Goal: Task Accomplishment & Management: Complete application form

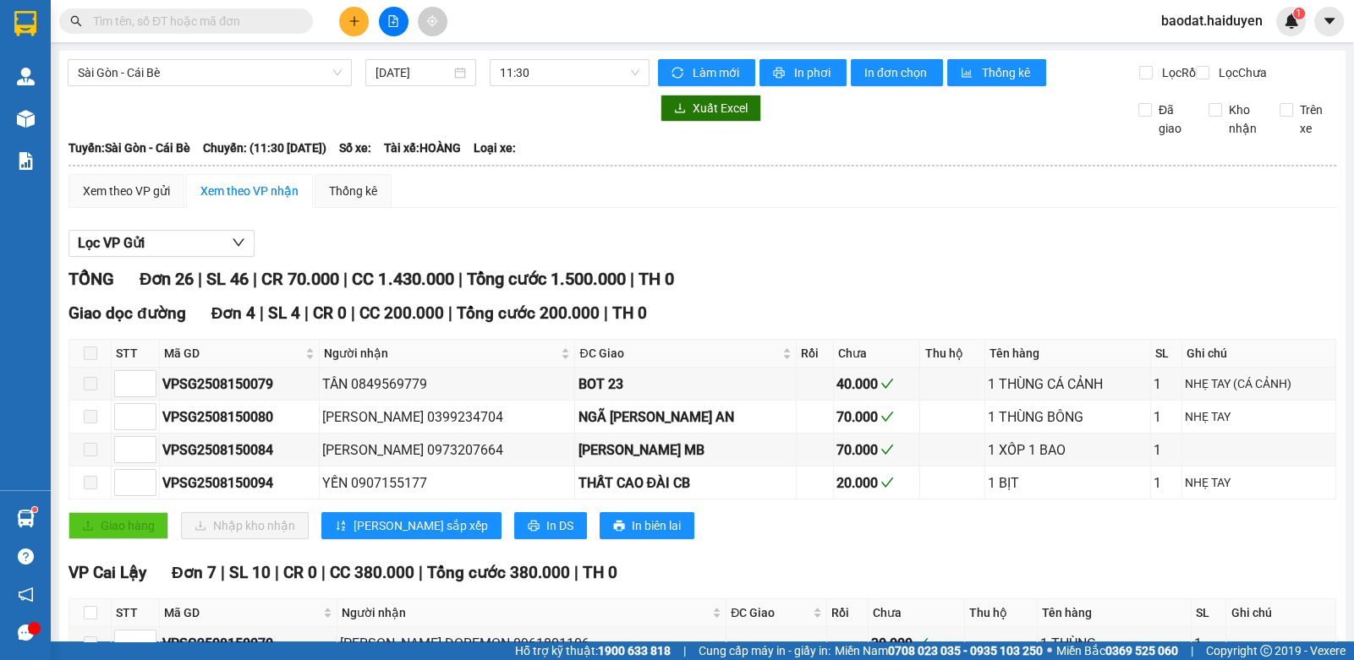
click at [164, 25] on input "text" at bounding box center [193, 21] width 200 height 19
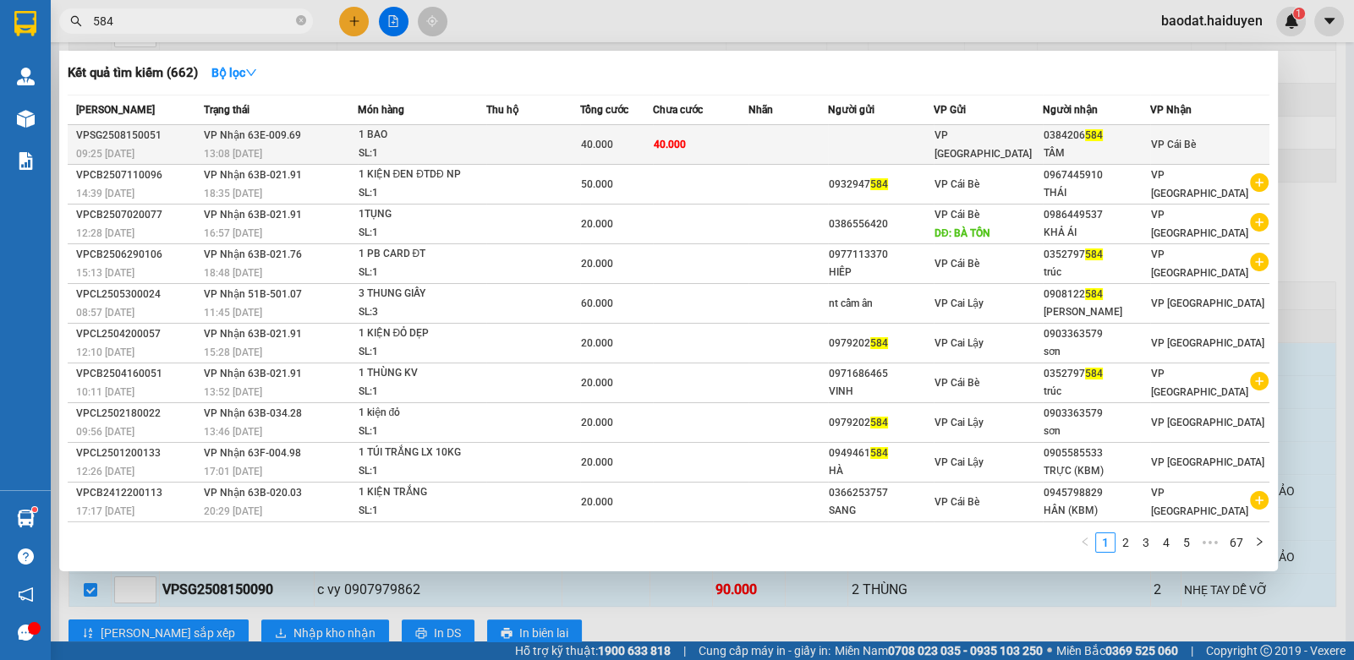
type input "584"
click at [818, 140] on td at bounding box center [787, 145] width 79 height 40
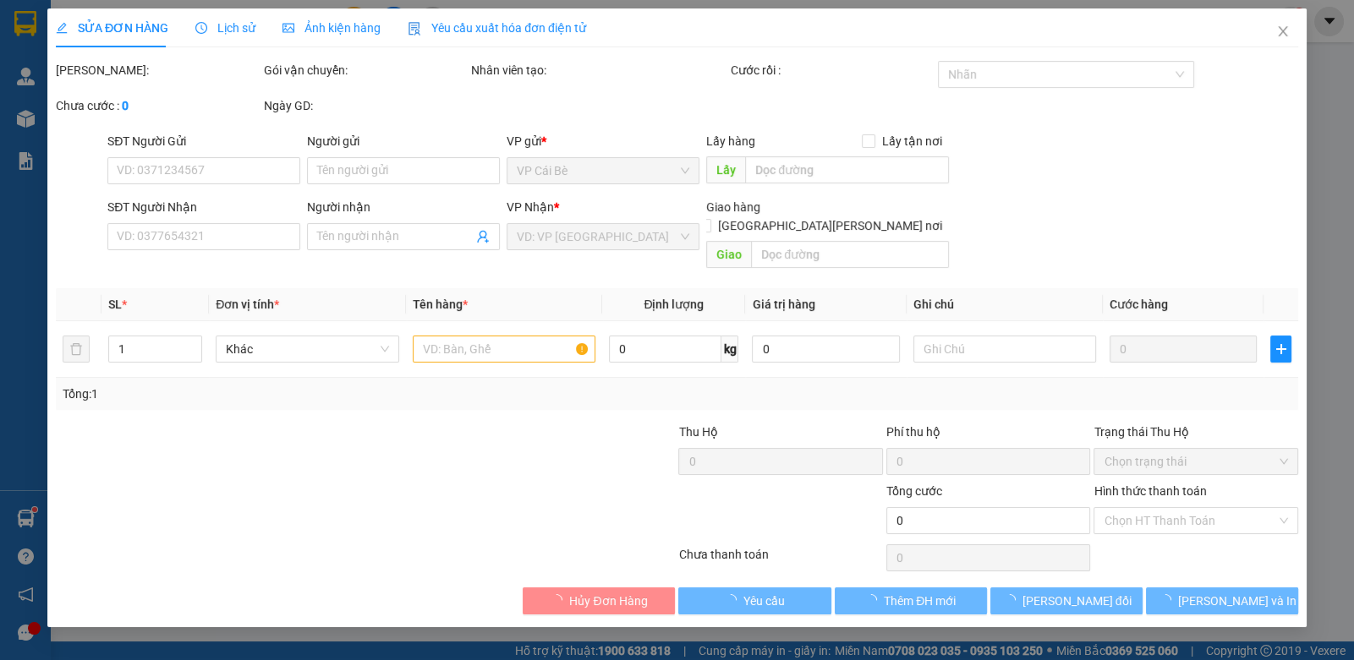
type input "0384206584"
type input "TÂM"
type input "40.000"
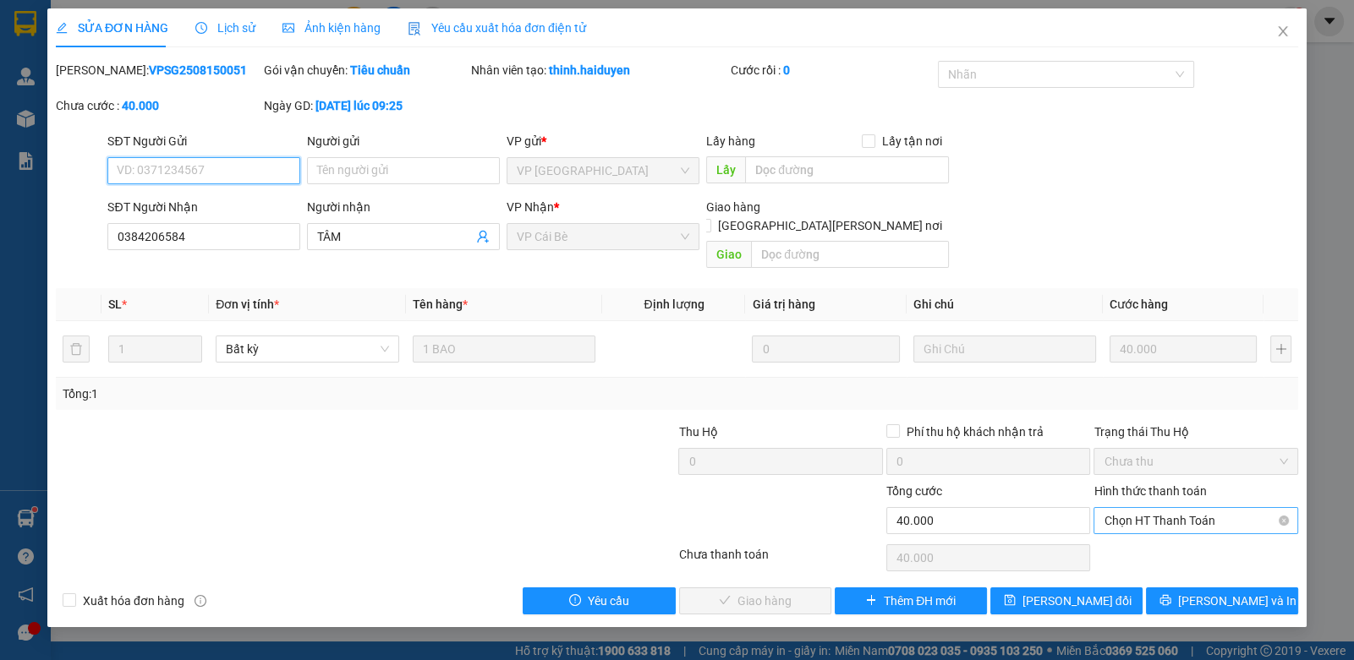
click at [1158, 508] on span "Chọn HT Thanh Toán" at bounding box center [1194, 520] width 183 height 25
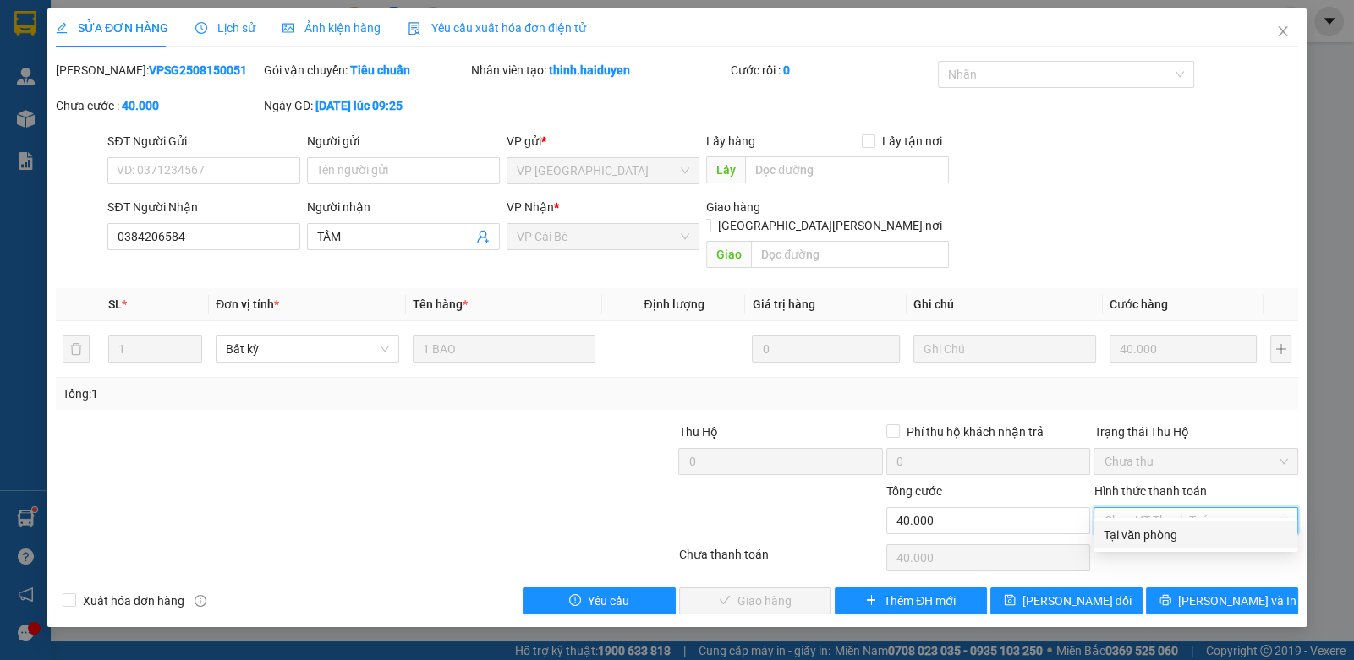
click at [1140, 529] on div "Tại văn phòng" at bounding box center [1194, 535] width 183 height 19
type input "0"
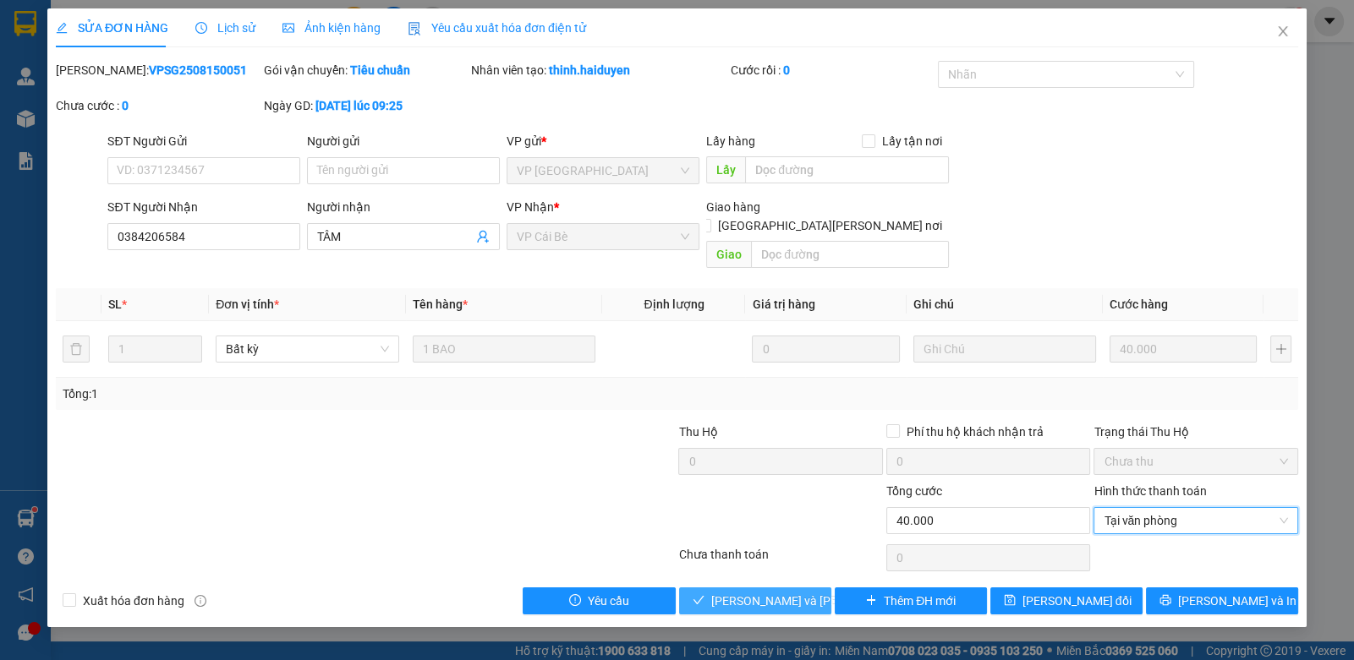
click at [799, 592] on span "[PERSON_NAME] và Giao hàng" at bounding box center [825, 601] width 228 height 19
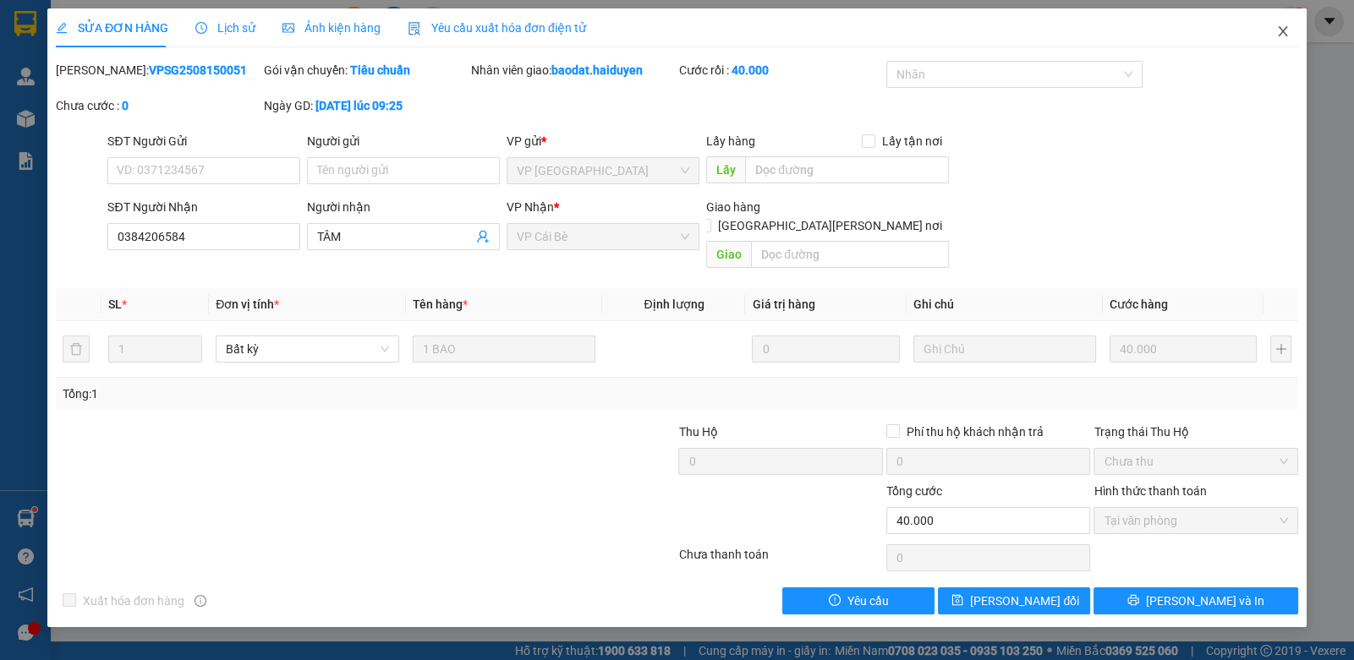
click at [1294, 32] on span "Close" at bounding box center [1282, 31] width 47 height 47
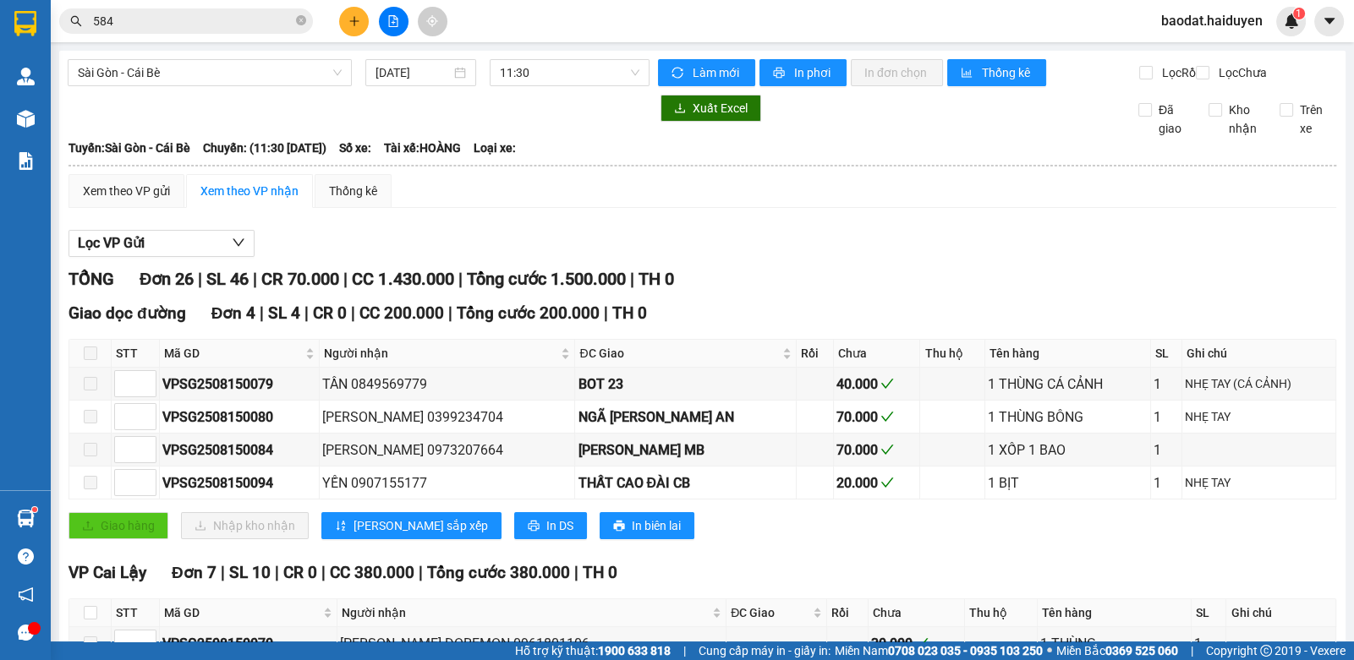
click at [353, 22] on icon "plus" at bounding box center [353, 20] width 1 height 9
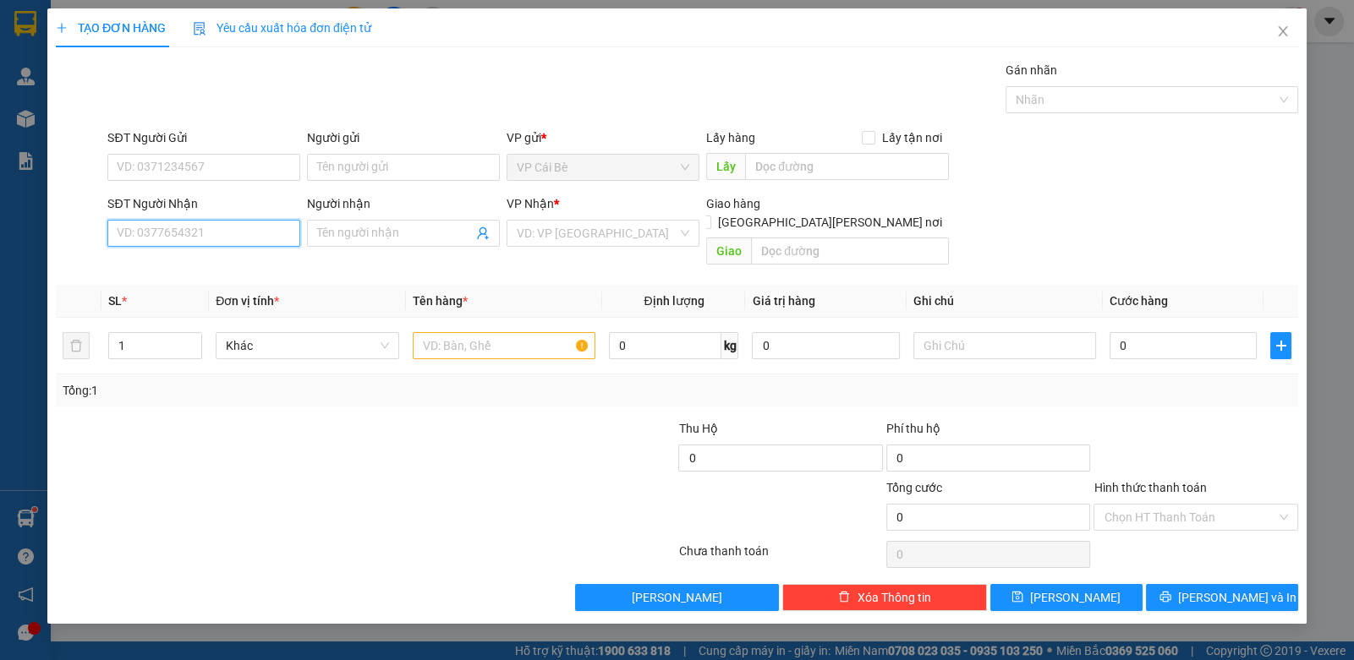
click at [223, 233] on input "SĐT Người Nhận" at bounding box center [203, 233] width 193 height 27
click at [223, 227] on input "0797717379" at bounding box center [203, 233] width 193 height 27
type input "0797717379"
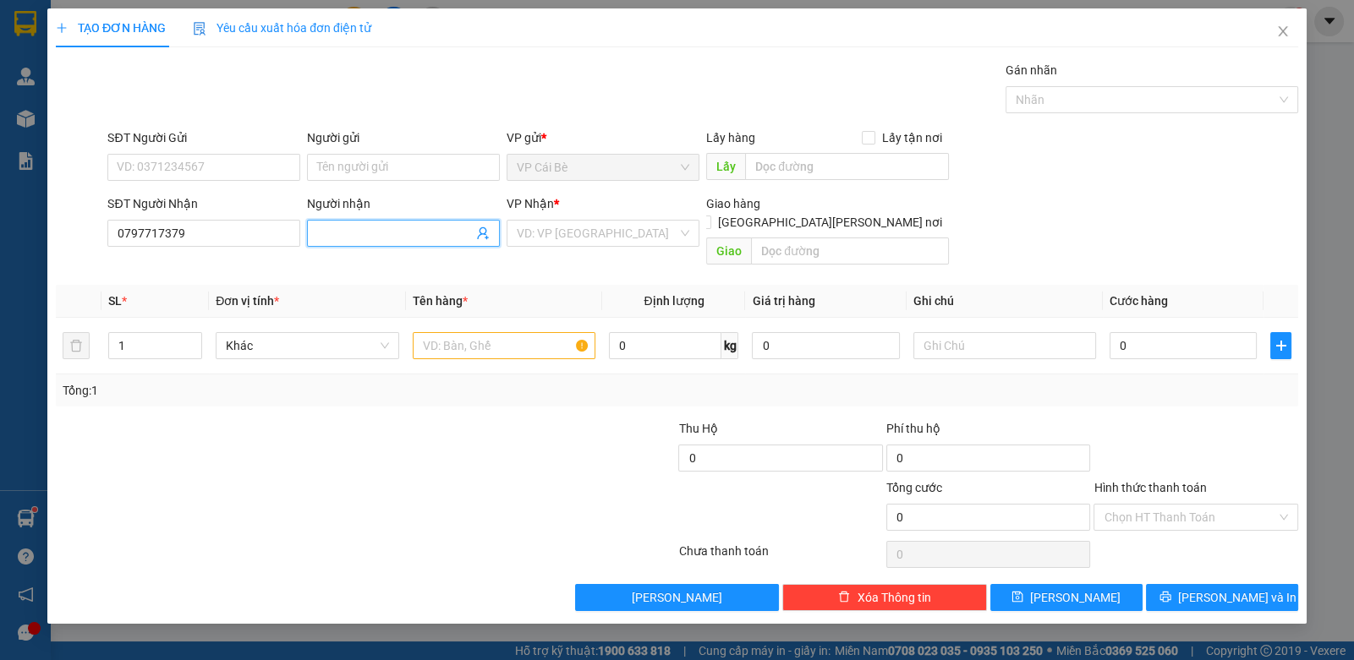
click at [349, 238] on input "Người nhận" at bounding box center [395, 233] width 156 height 19
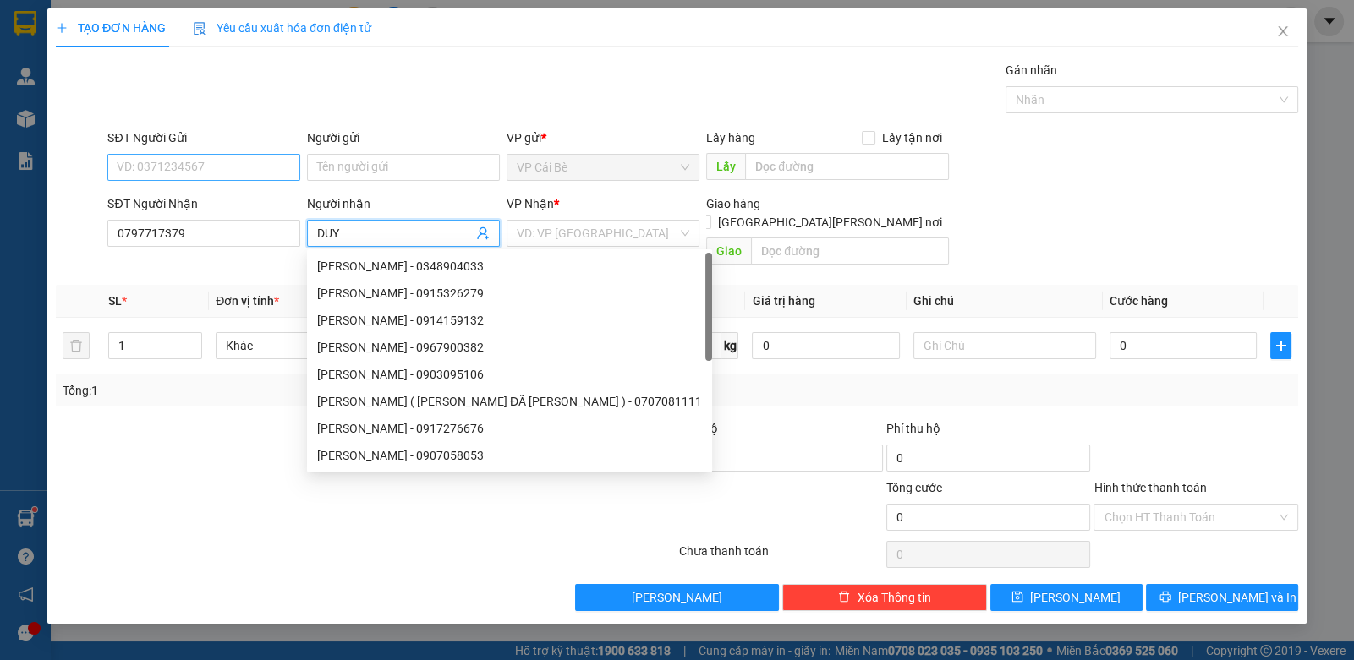
type input "DUY"
click at [206, 163] on input "SĐT Người Gửi" at bounding box center [203, 167] width 193 height 27
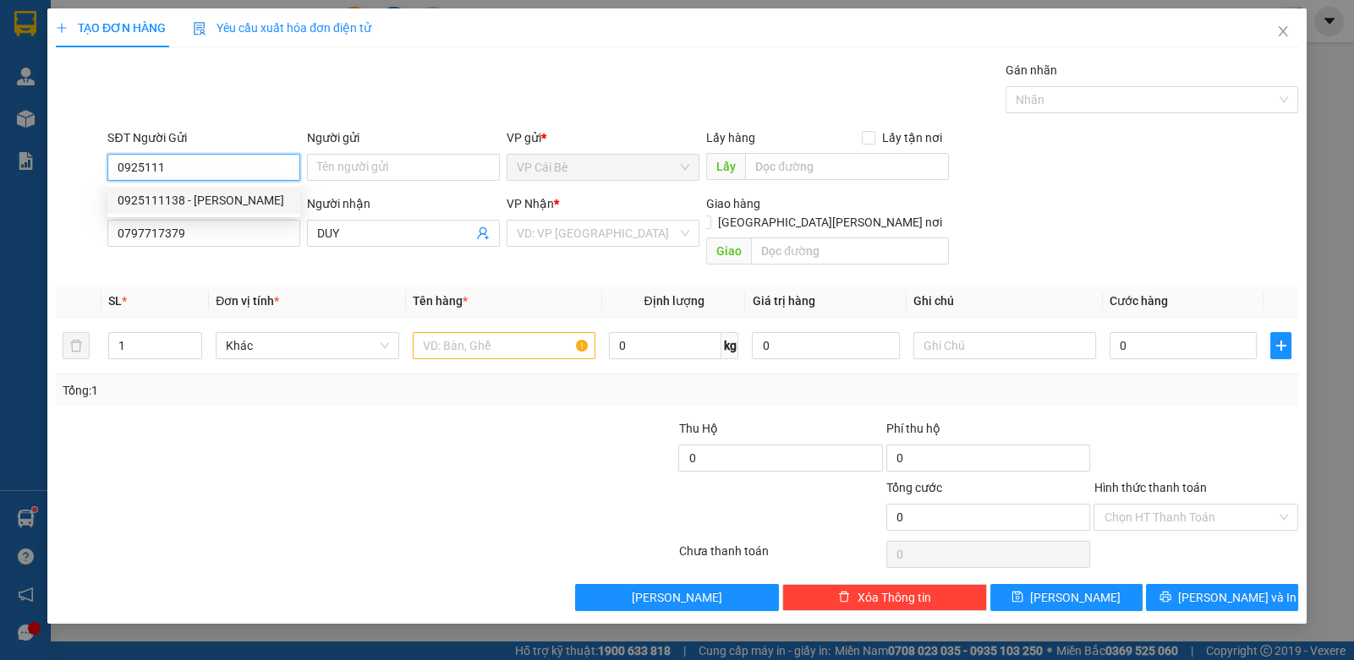
click at [192, 202] on div "0925111138 - NGUYÊN" at bounding box center [204, 200] width 172 height 19
type input "0925111138"
type input "NGUYÊN"
type input "20.000"
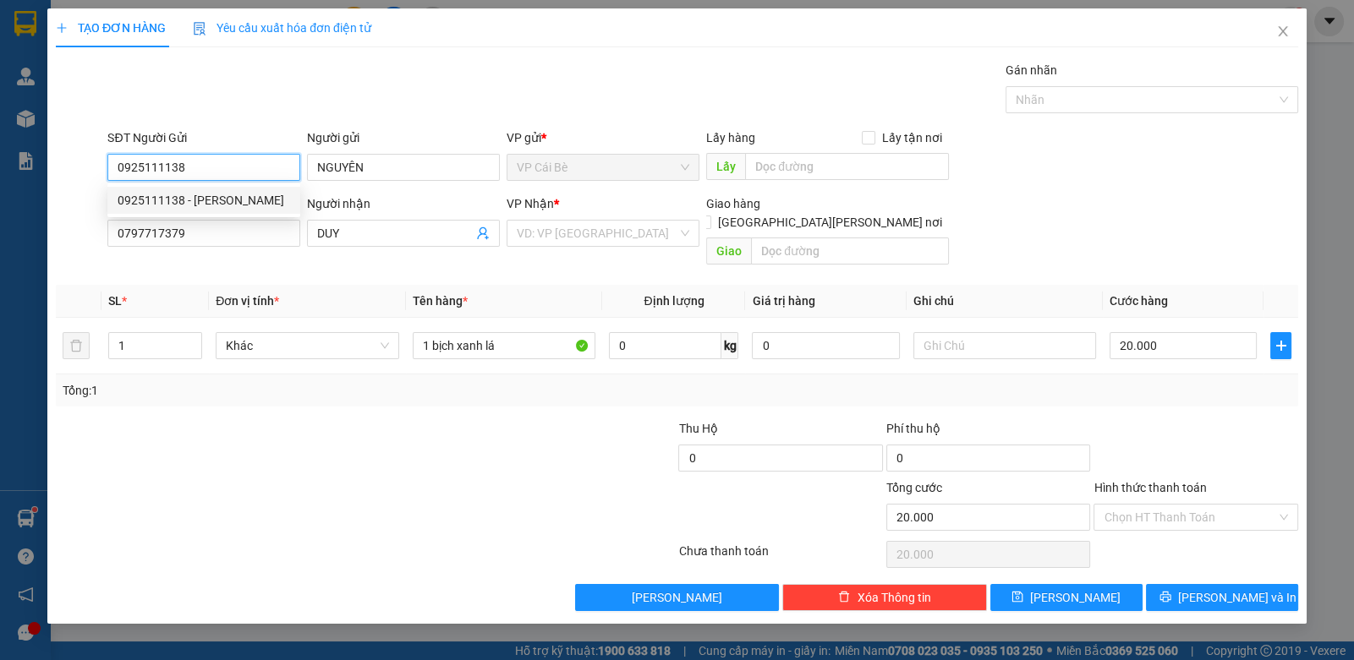
type input "0925111138"
click at [227, 103] on div "Gói vận chuyển * Tiêu chuẩn Gán nhãn Nhãn" at bounding box center [702, 90] width 1197 height 59
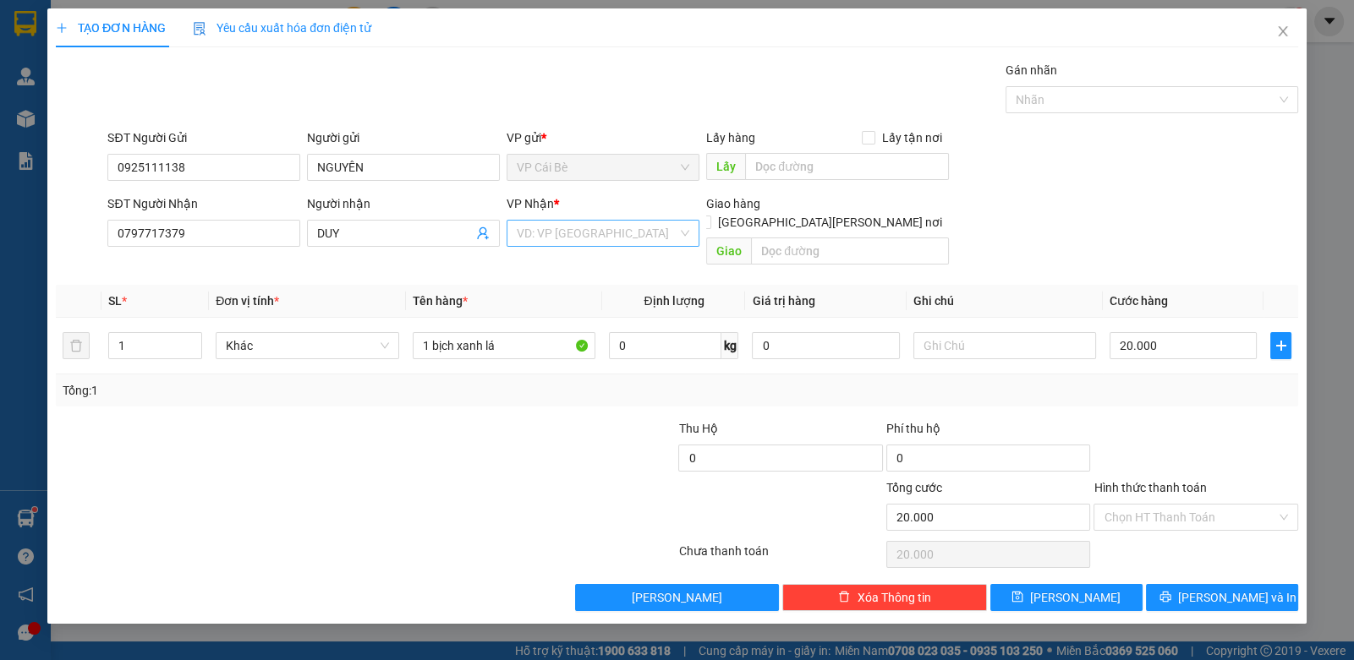
click at [553, 236] on input "search" at bounding box center [597, 233] width 161 height 25
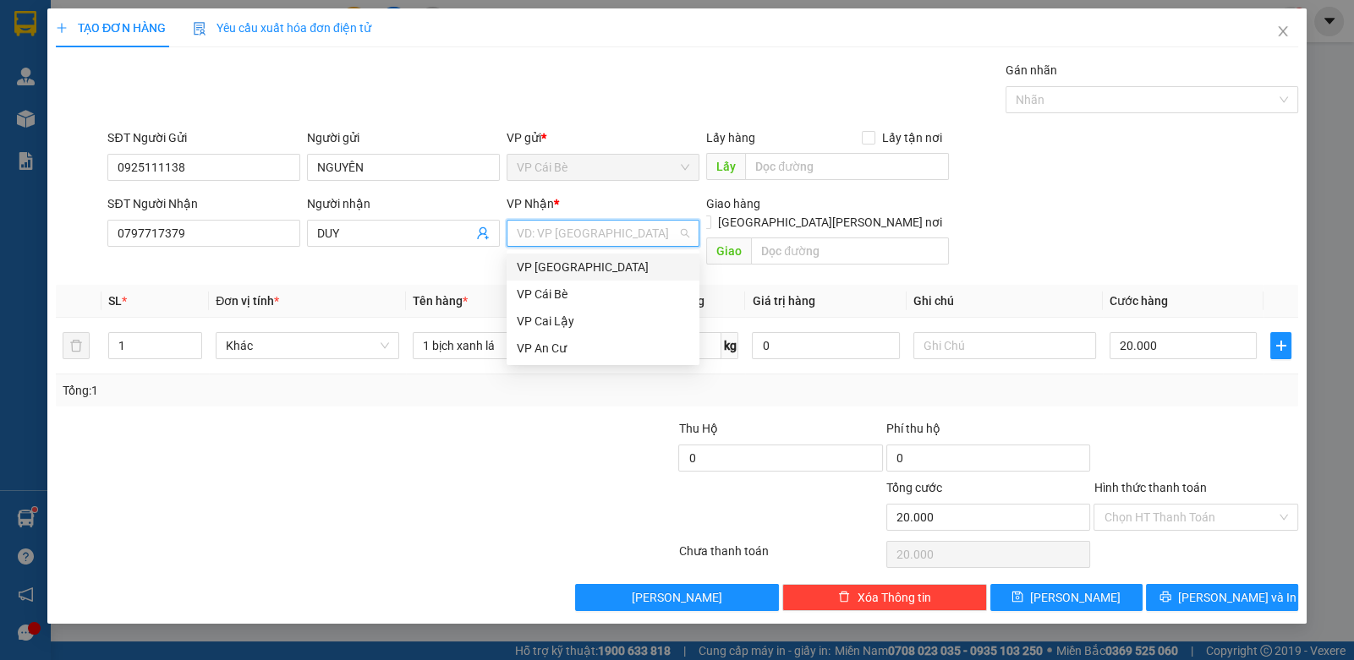
click at [548, 265] on div "VP [GEOGRAPHIC_DATA]" at bounding box center [603, 267] width 172 height 19
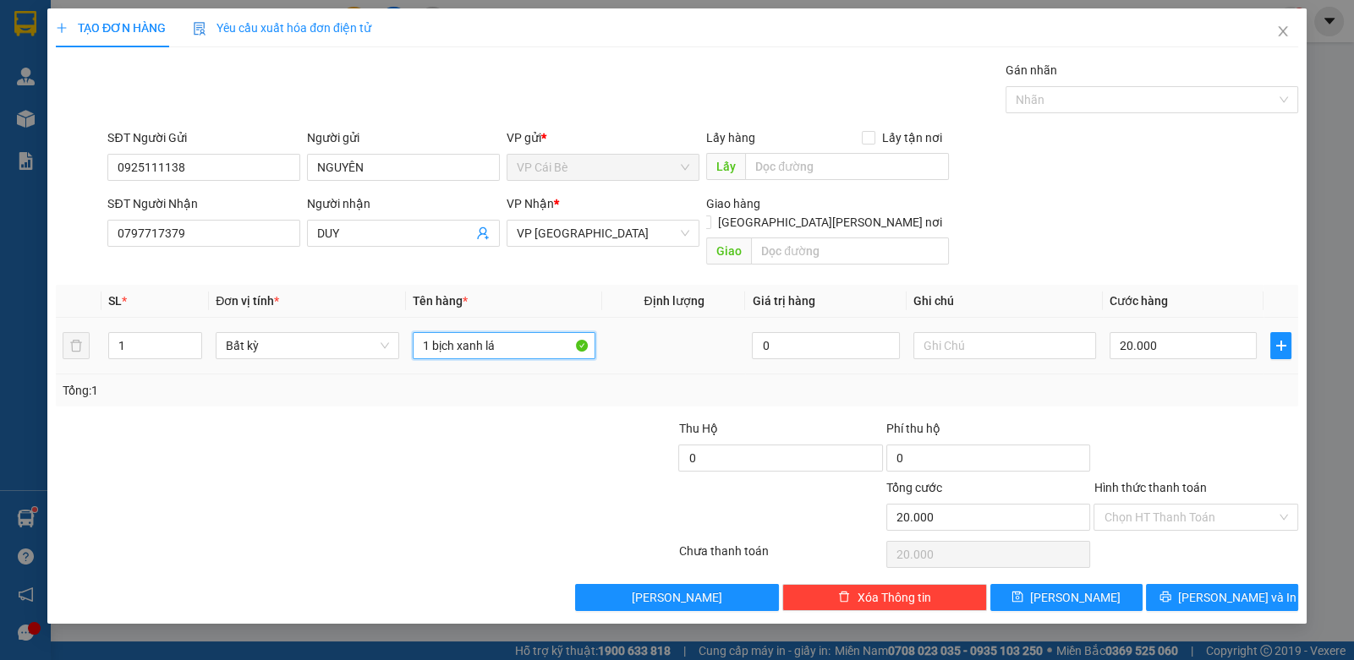
drag, startPoint x: 512, startPoint y: 332, endPoint x: 436, endPoint y: 346, distance: 76.5
click at [436, 346] on td "1 bịch xanh lá" at bounding box center [504, 346] width 197 height 57
type input "1 KIỆN ĐEN NHỎ"
drag, startPoint x: 1138, startPoint y: 501, endPoint x: 1139, endPoint y: 512, distance: 11.0
click at [1138, 505] on input "Hình thức thanh toán" at bounding box center [1189, 517] width 172 height 25
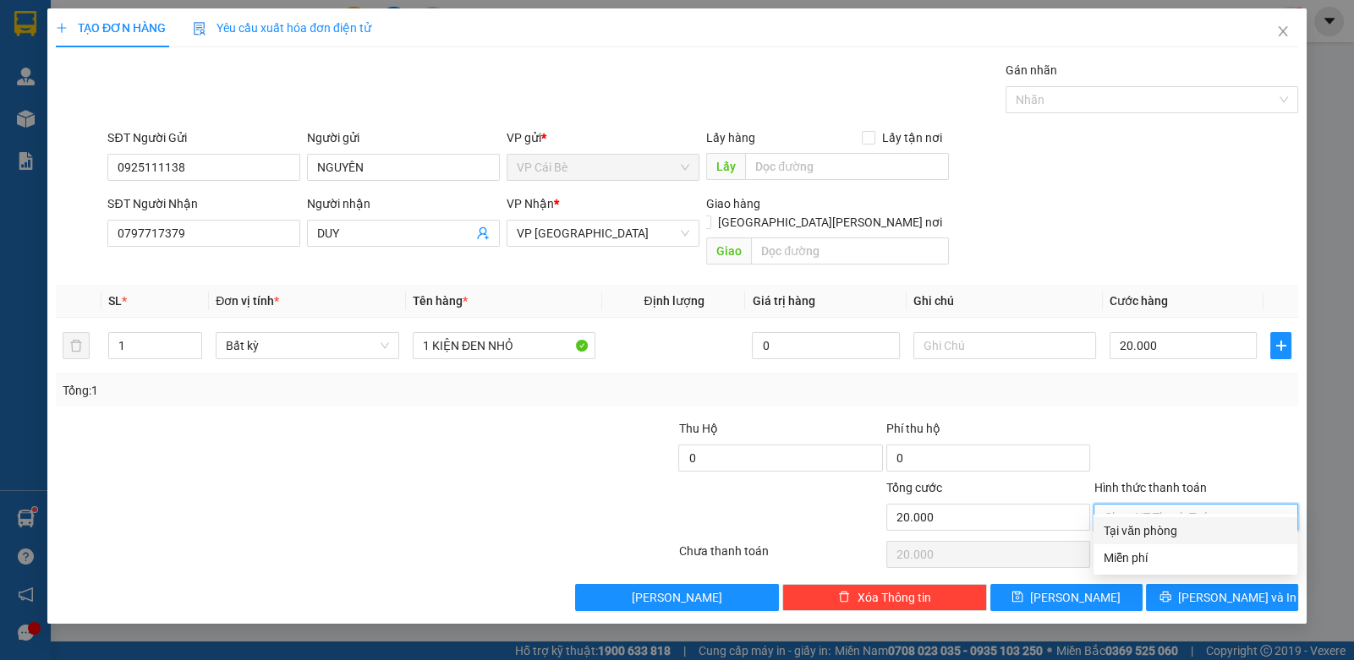
click at [1137, 534] on div "Tại văn phòng" at bounding box center [1194, 531] width 183 height 19
type input "0"
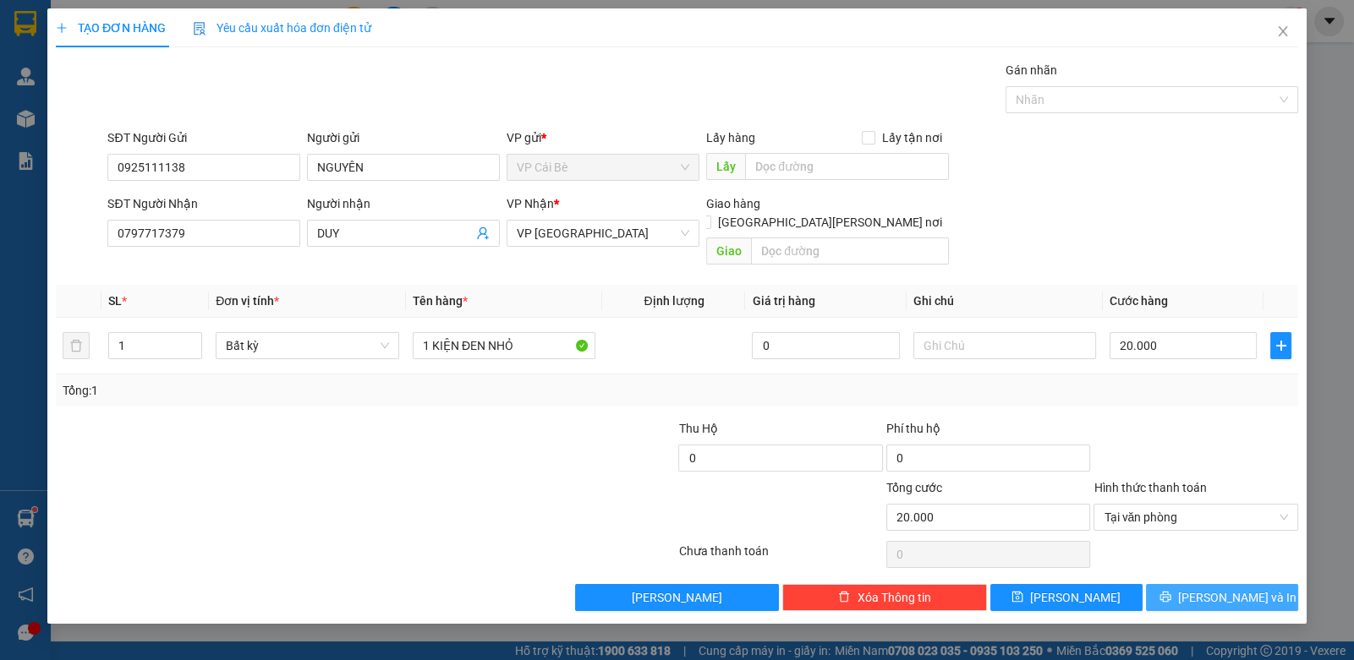
click at [1170, 592] on icon "printer" at bounding box center [1164, 597] width 11 height 11
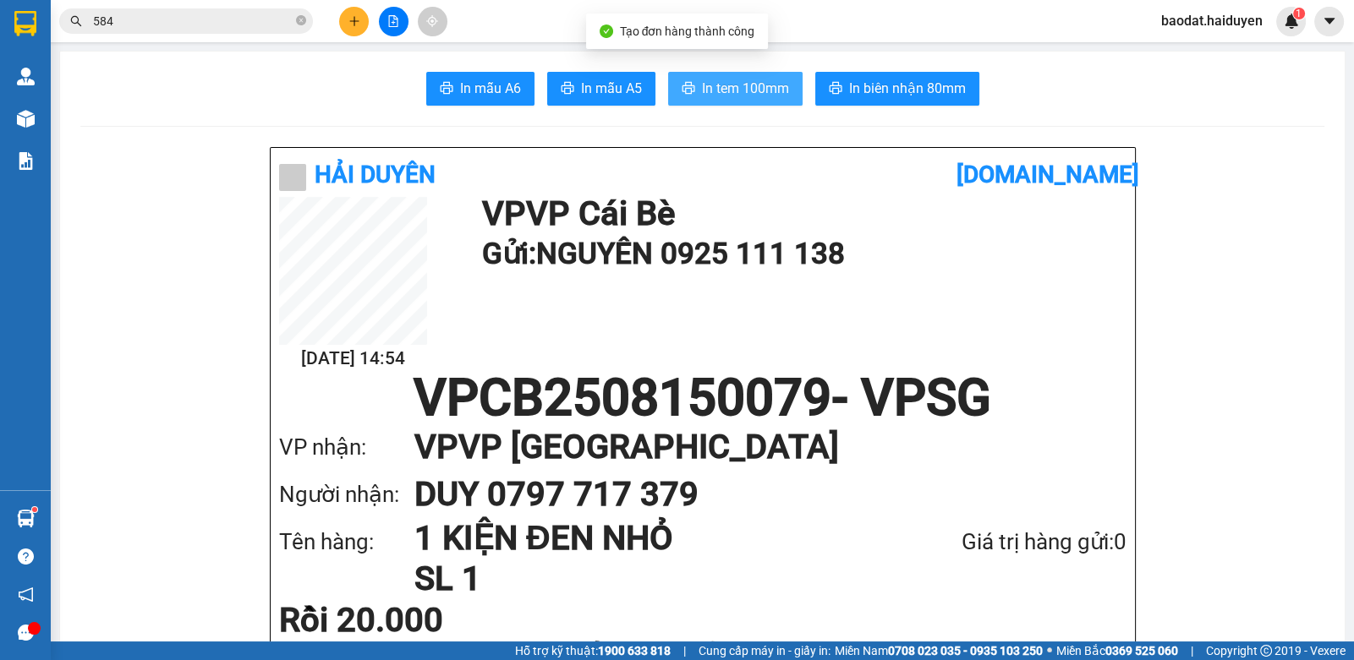
click at [769, 90] on span "In tem 100mm" at bounding box center [745, 88] width 87 height 21
click at [172, 32] on span "584" at bounding box center [186, 20] width 254 height 25
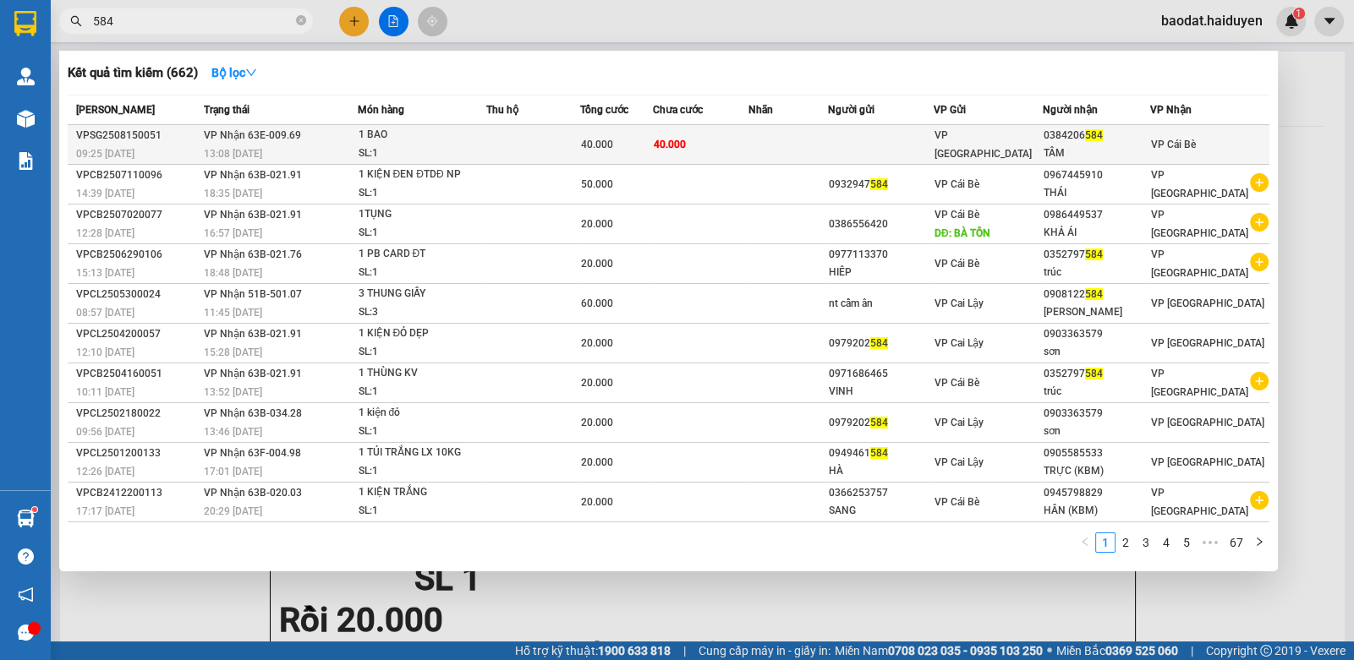
click at [435, 134] on div "1 BAO" at bounding box center [422, 135] width 127 height 19
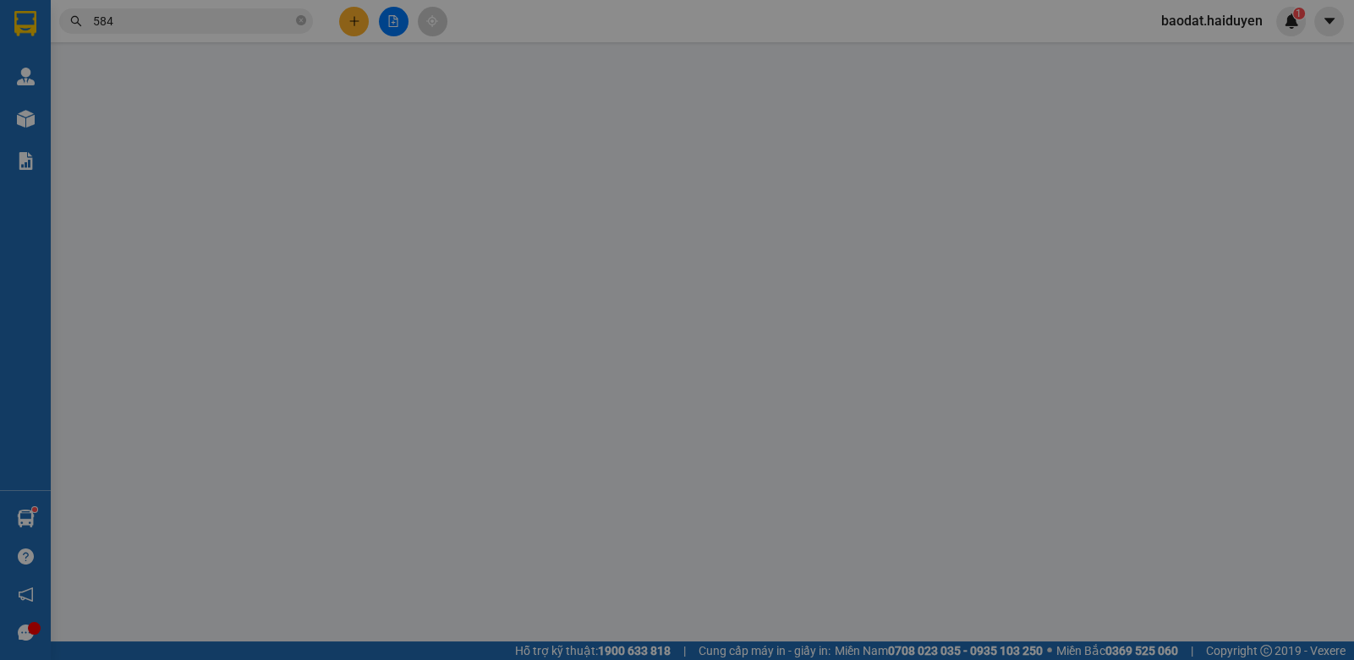
type input "0384206584"
type input "TÂM"
type input "40.000"
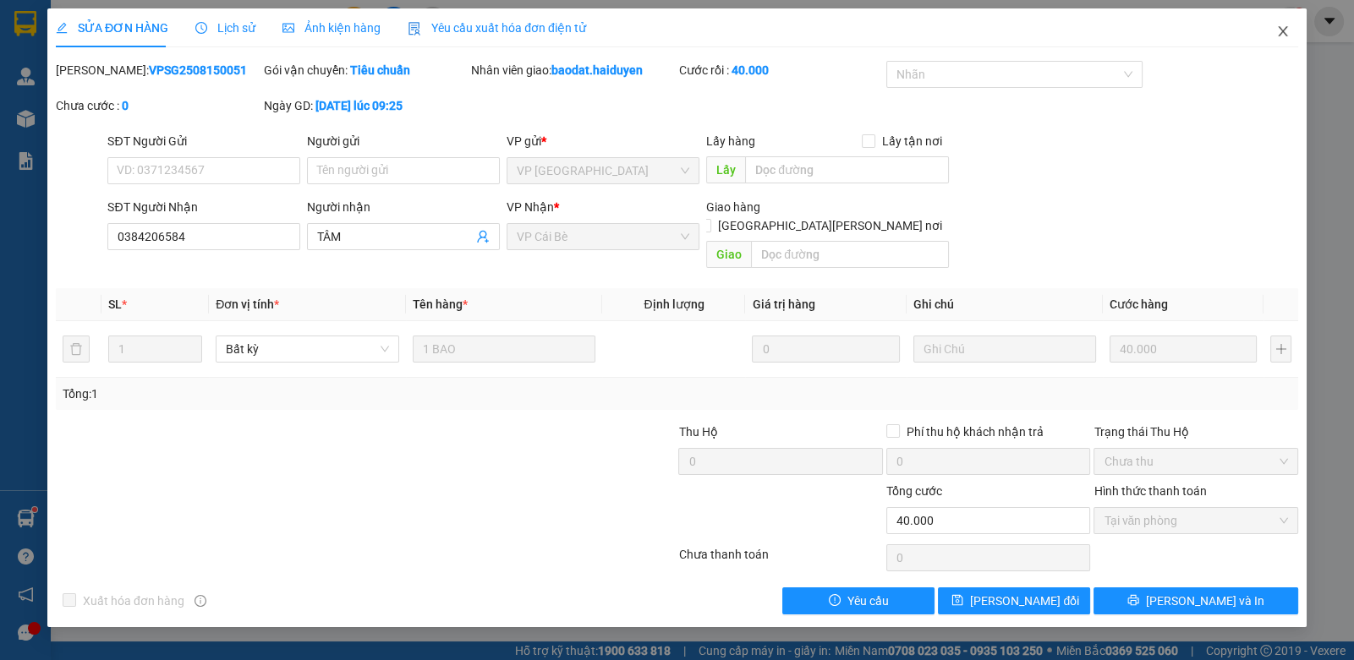
click at [1282, 36] on icon "close" at bounding box center [1283, 32] width 14 height 14
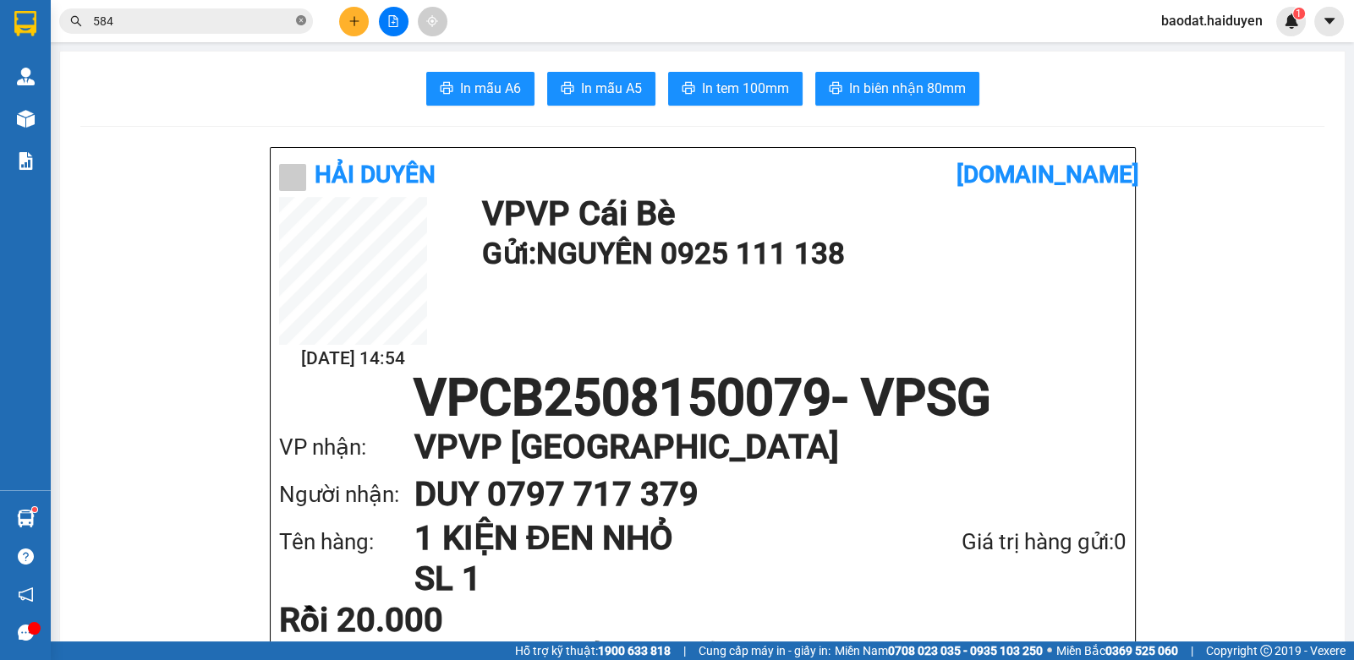
click at [298, 19] on icon "close-circle" at bounding box center [301, 20] width 10 height 10
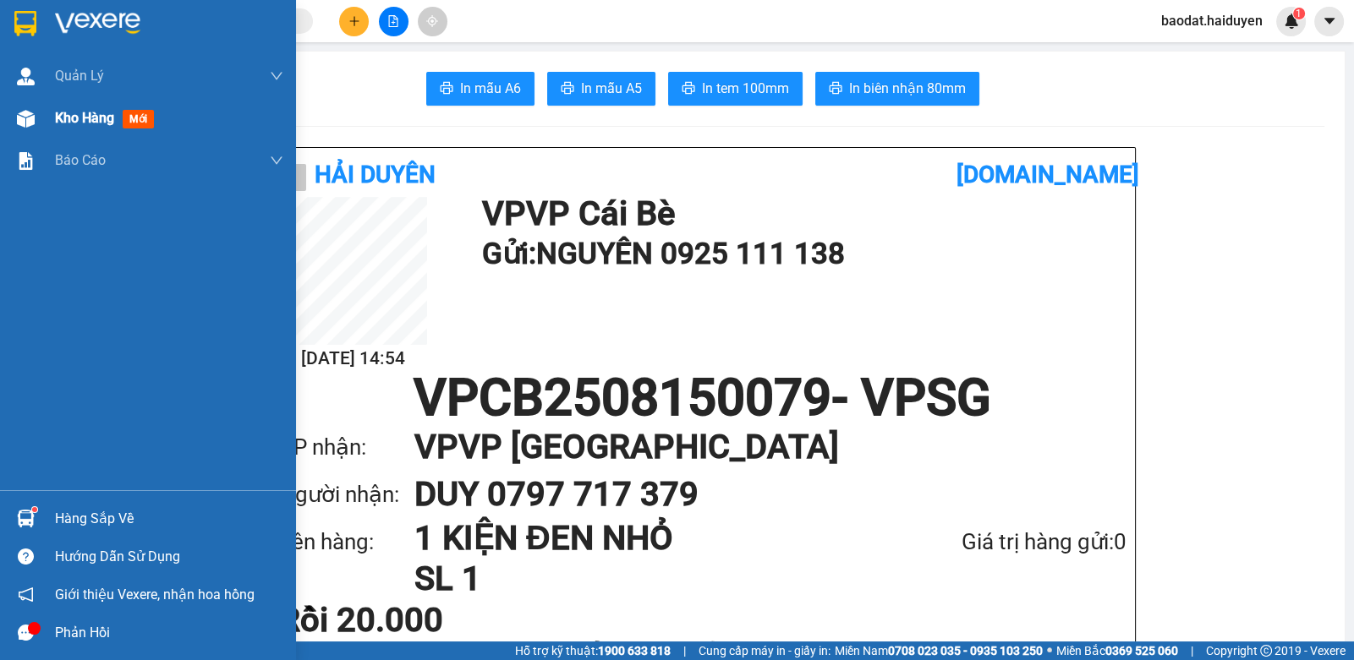
click at [67, 123] on span "Kho hàng" at bounding box center [84, 118] width 59 height 16
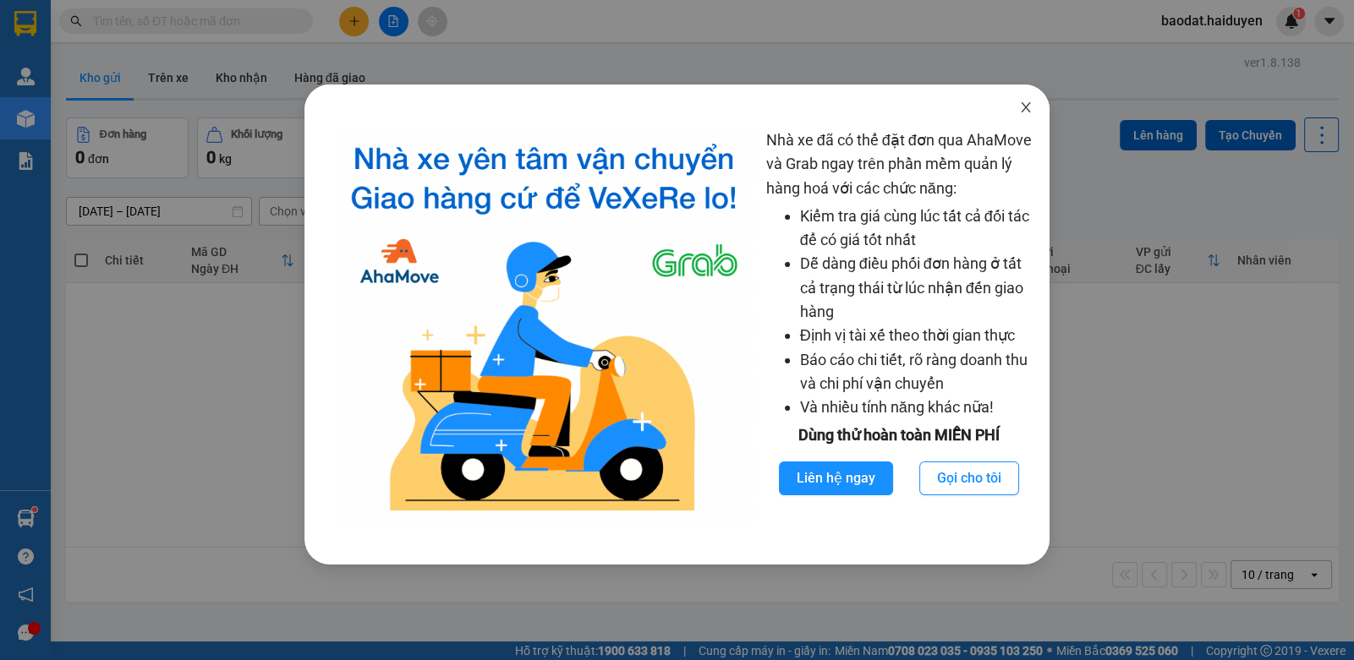
click at [1033, 104] on span "Close" at bounding box center [1025, 108] width 47 height 47
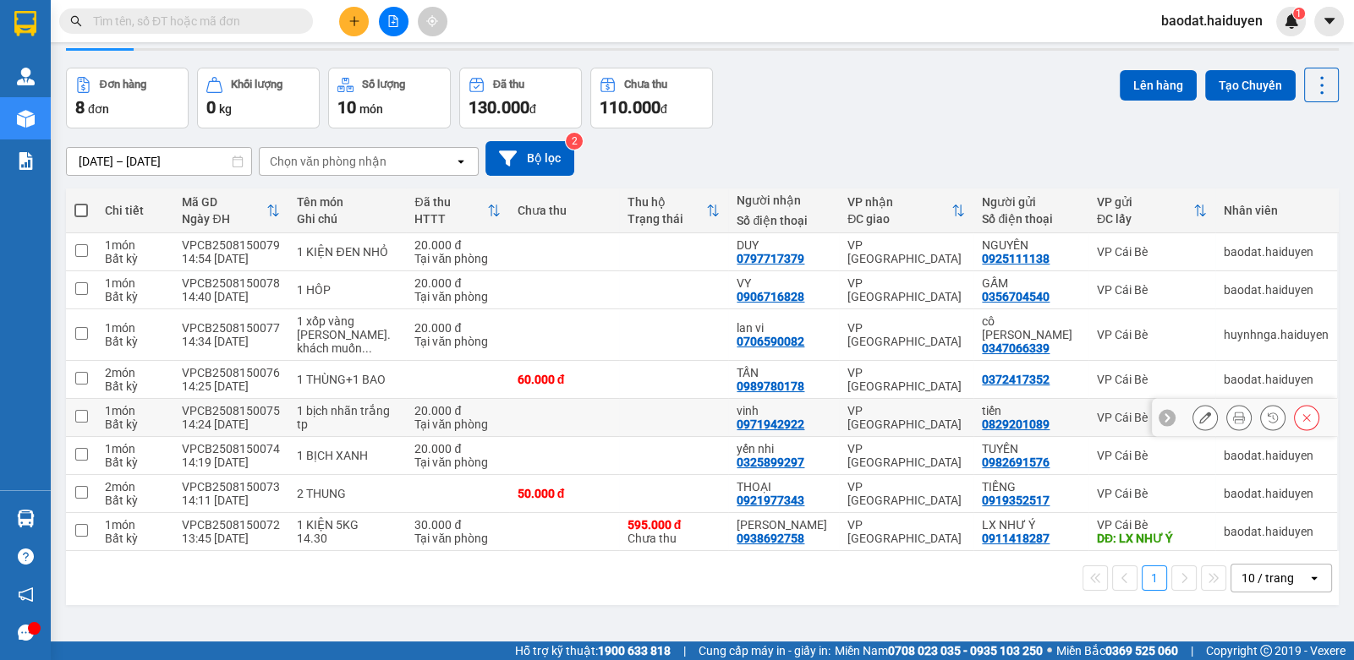
scroll to position [77, 0]
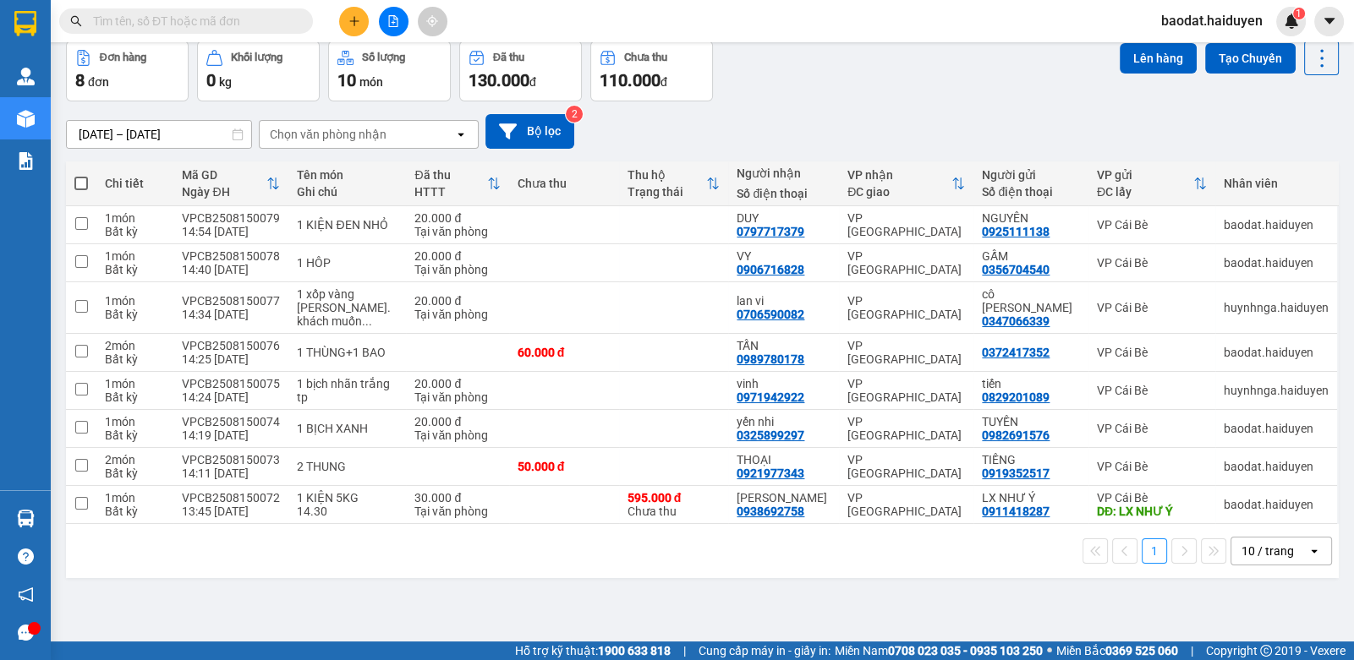
click at [200, 21] on input "text" at bounding box center [193, 21] width 200 height 19
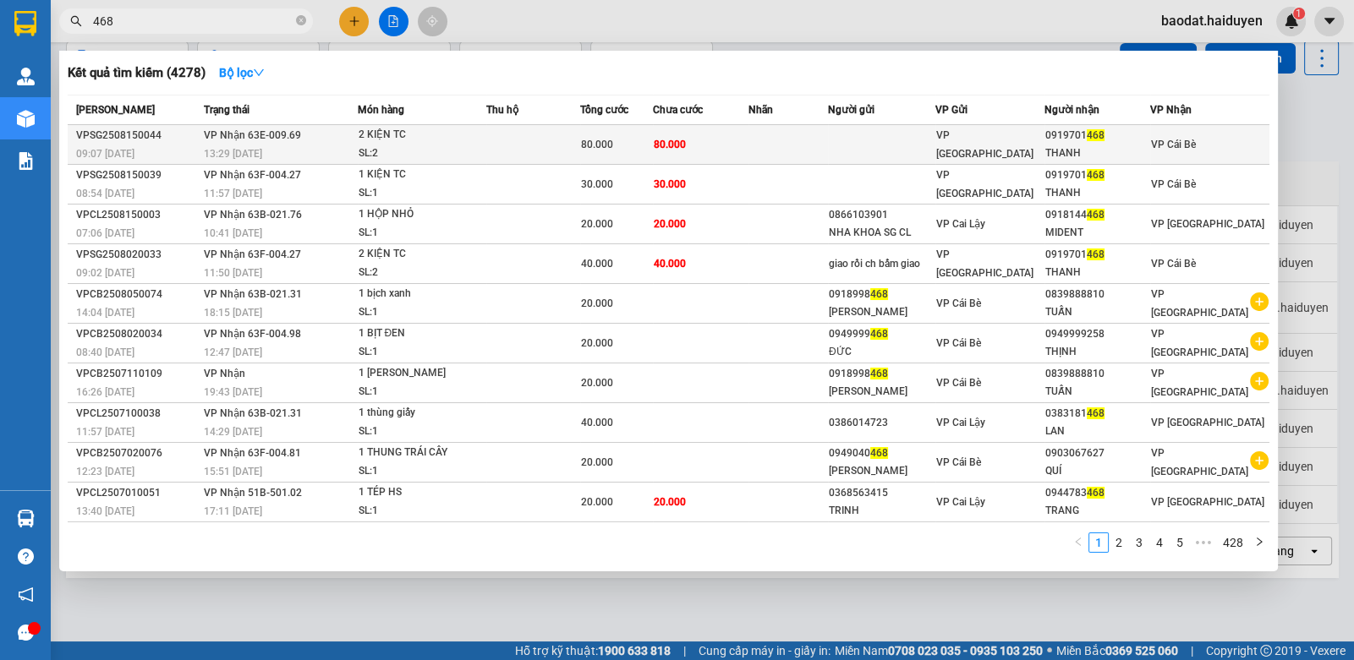
type input "468"
click at [668, 139] on span "80.000" at bounding box center [670, 145] width 32 height 12
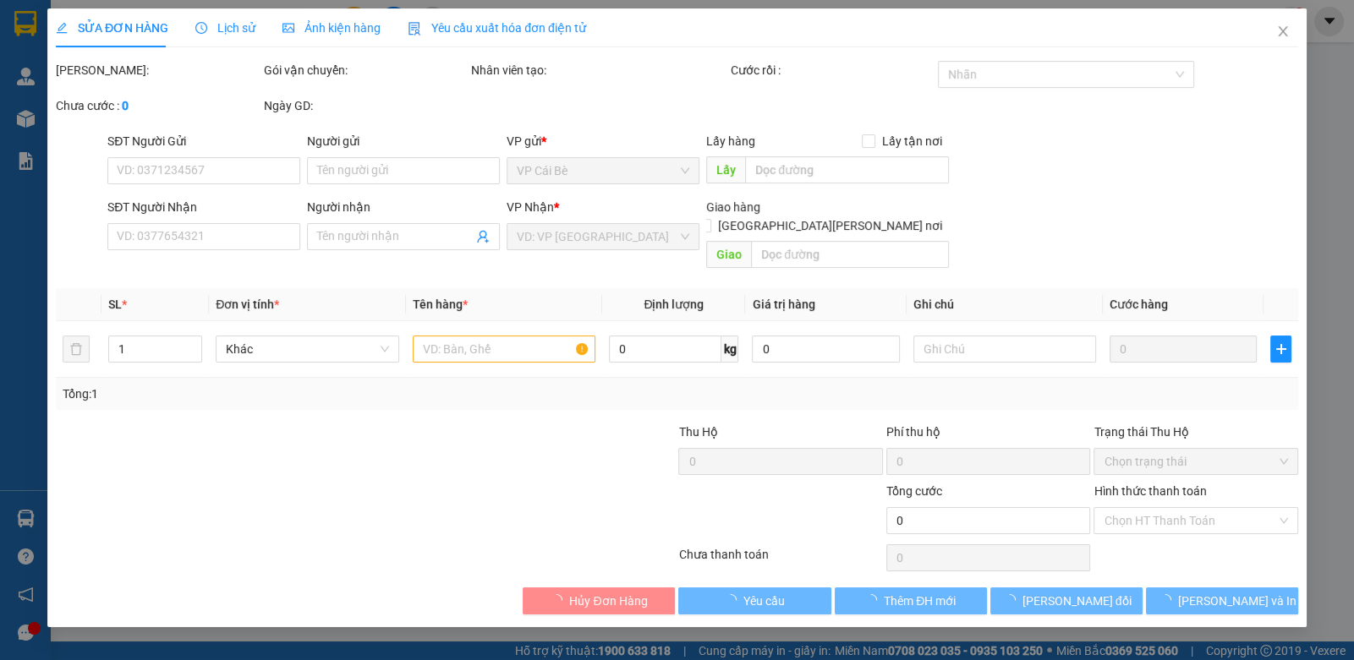
type input "0919701468"
type input "THANH"
type input "80.000"
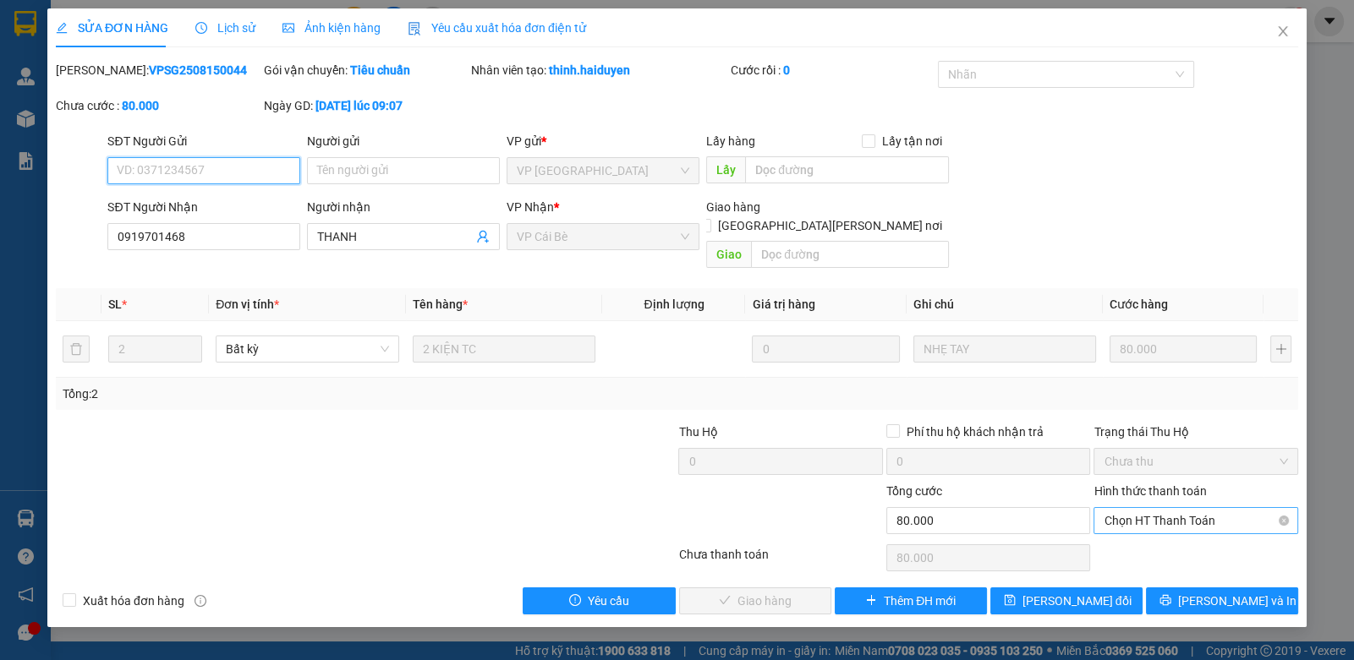
click at [1146, 508] on span "Chọn HT Thanh Toán" at bounding box center [1194, 520] width 183 height 25
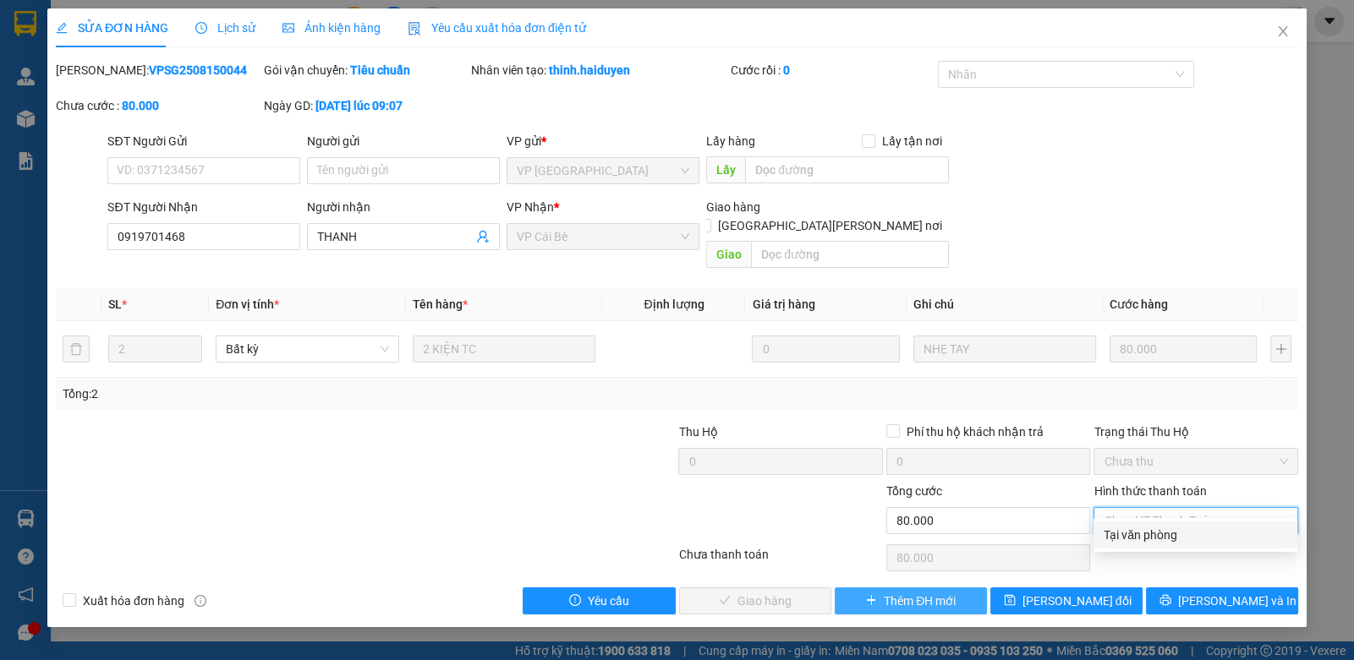
drag, startPoint x: 1136, startPoint y: 533, endPoint x: 952, endPoint y: 572, distance: 187.7
click at [1131, 535] on div "Tại văn phòng" at bounding box center [1194, 535] width 183 height 19
type input "0"
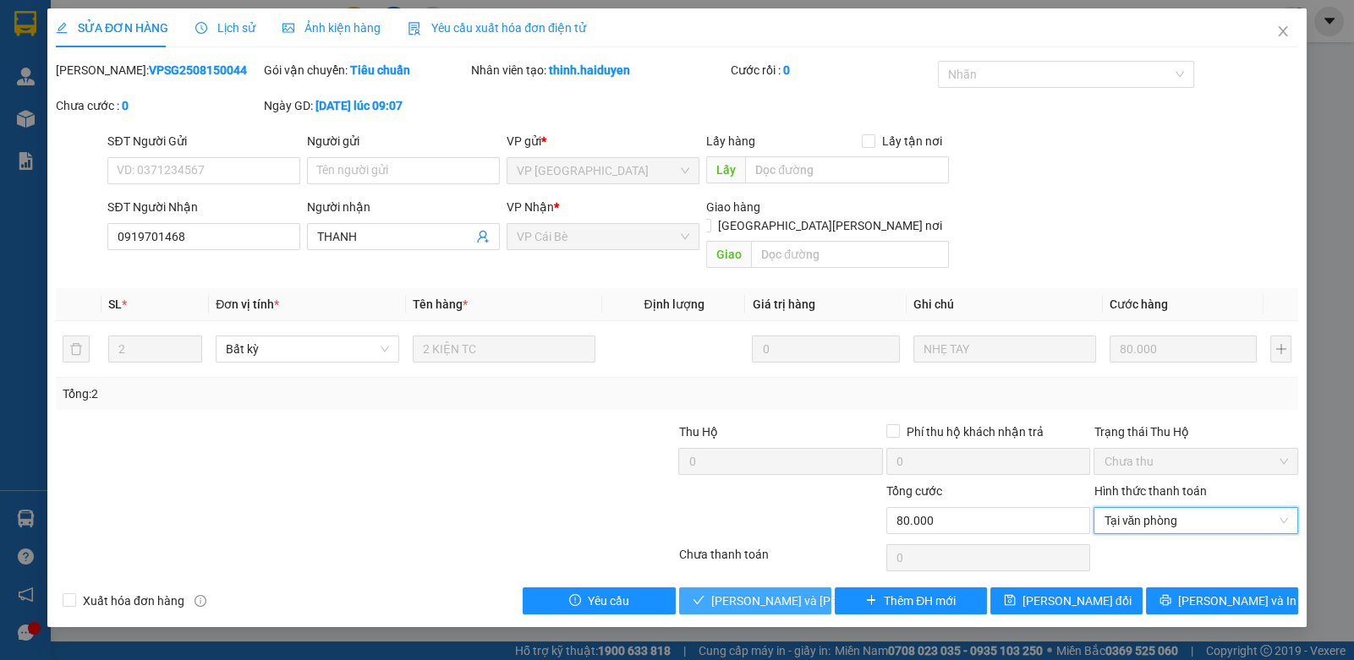
click at [766, 592] on span "[PERSON_NAME] và Giao hàng" at bounding box center [825, 601] width 228 height 19
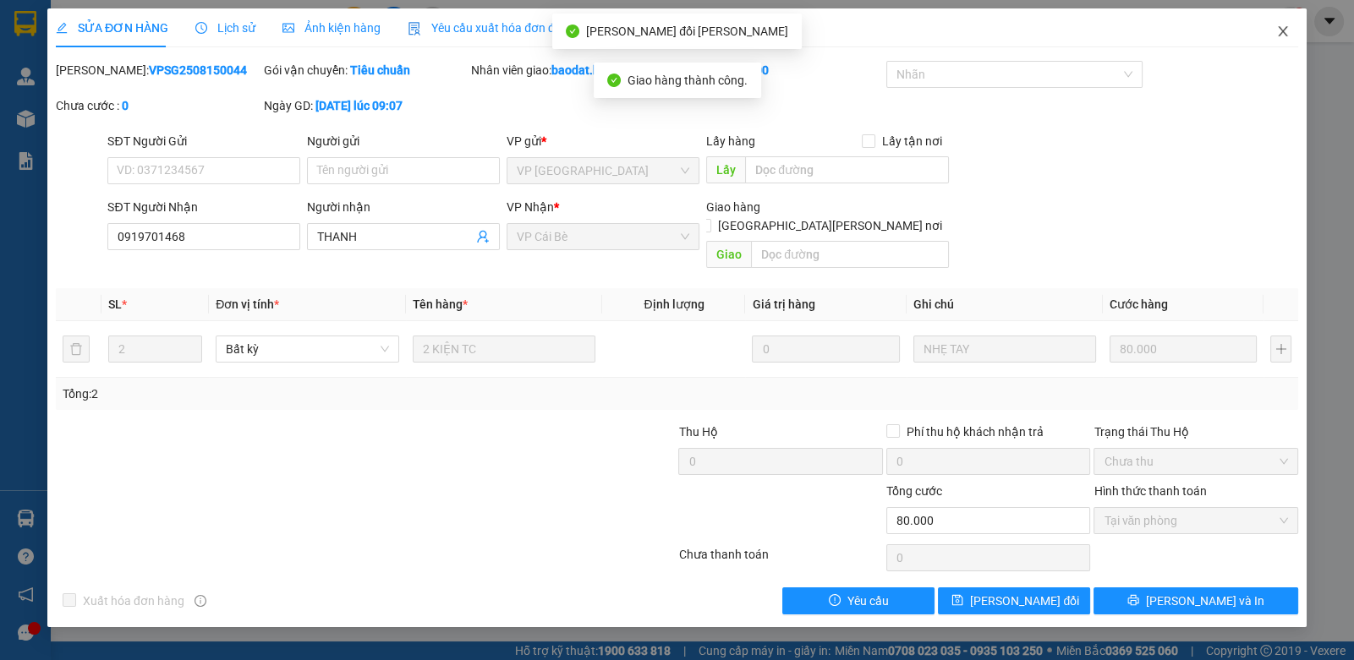
click at [1289, 26] on span "Close" at bounding box center [1282, 31] width 47 height 47
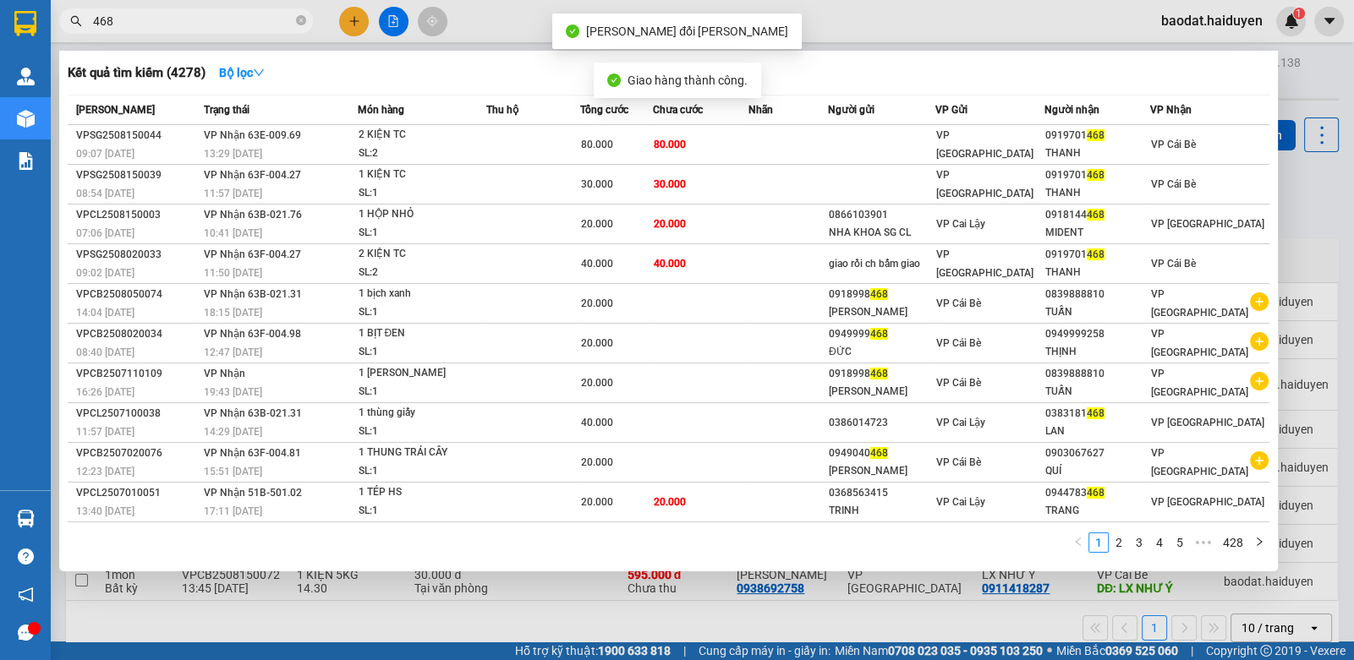
click at [202, 20] on input "468" at bounding box center [193, 21] width 200 height 19
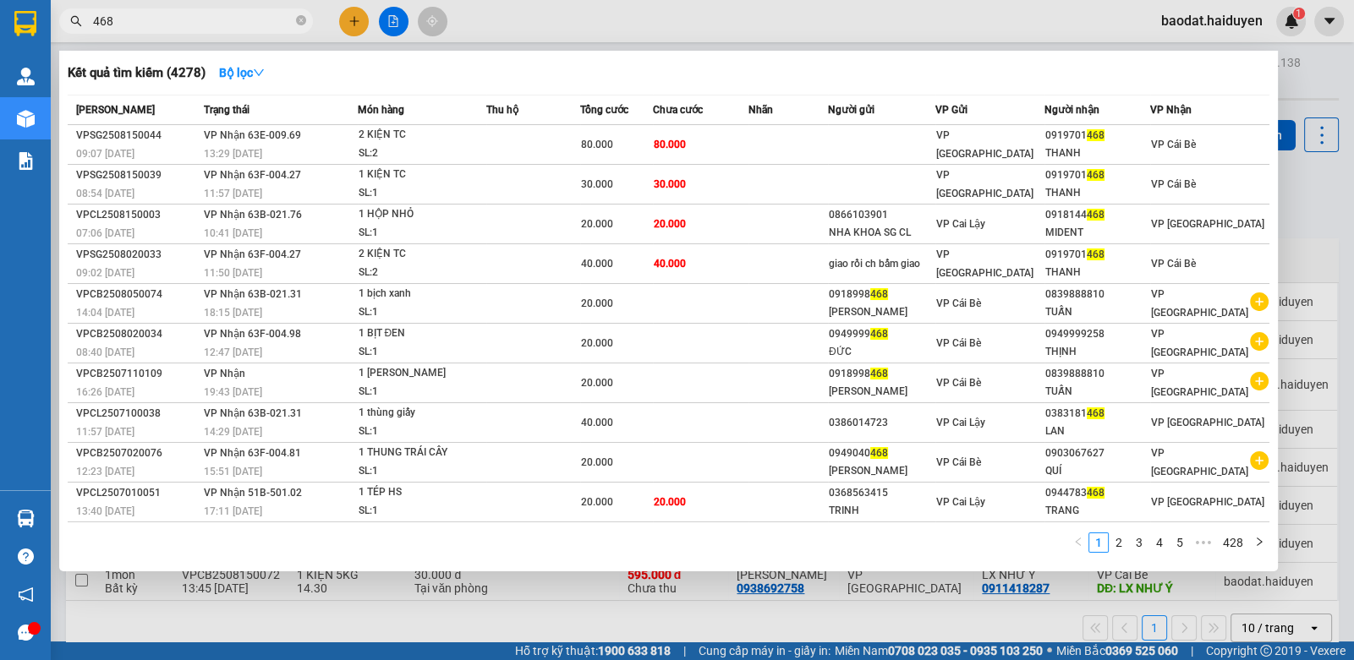
click at [329, 121] on th "Trạng thái" at bounding box center [279, 111] width 158 height 30
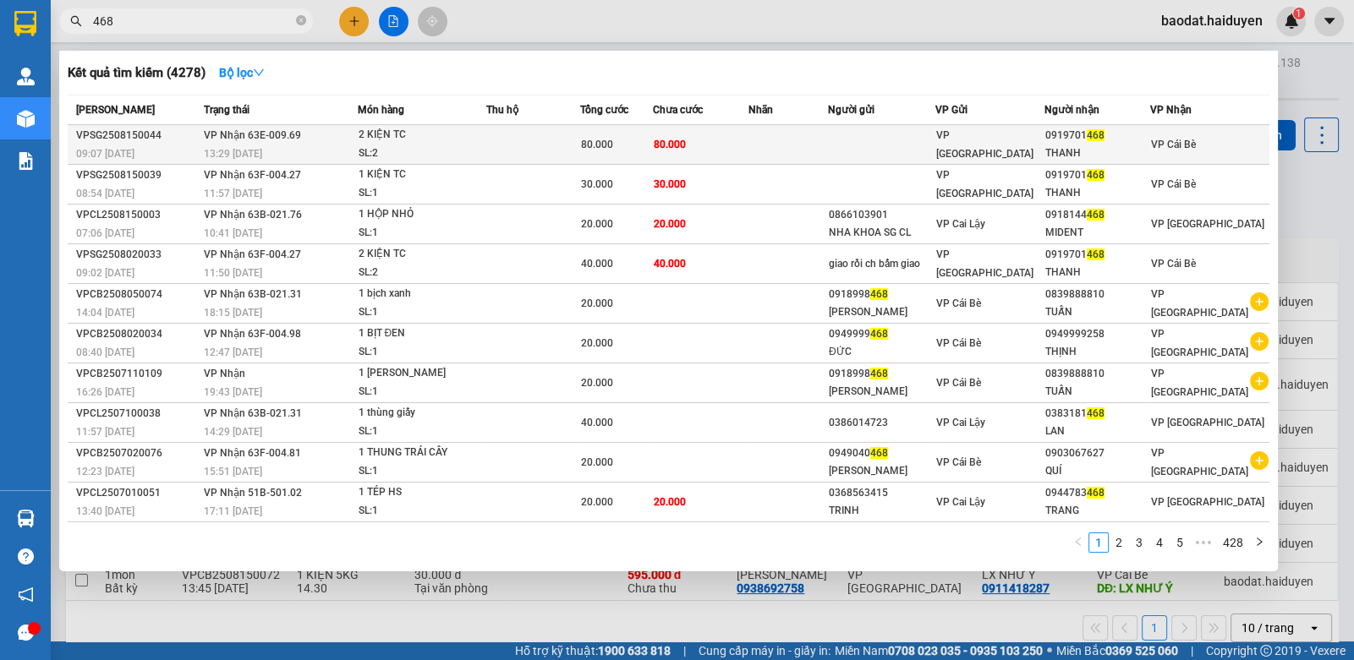
click at [330, 147] on div "13:29 [DATE]" at bounding box center [280, 154] width 153 height 19
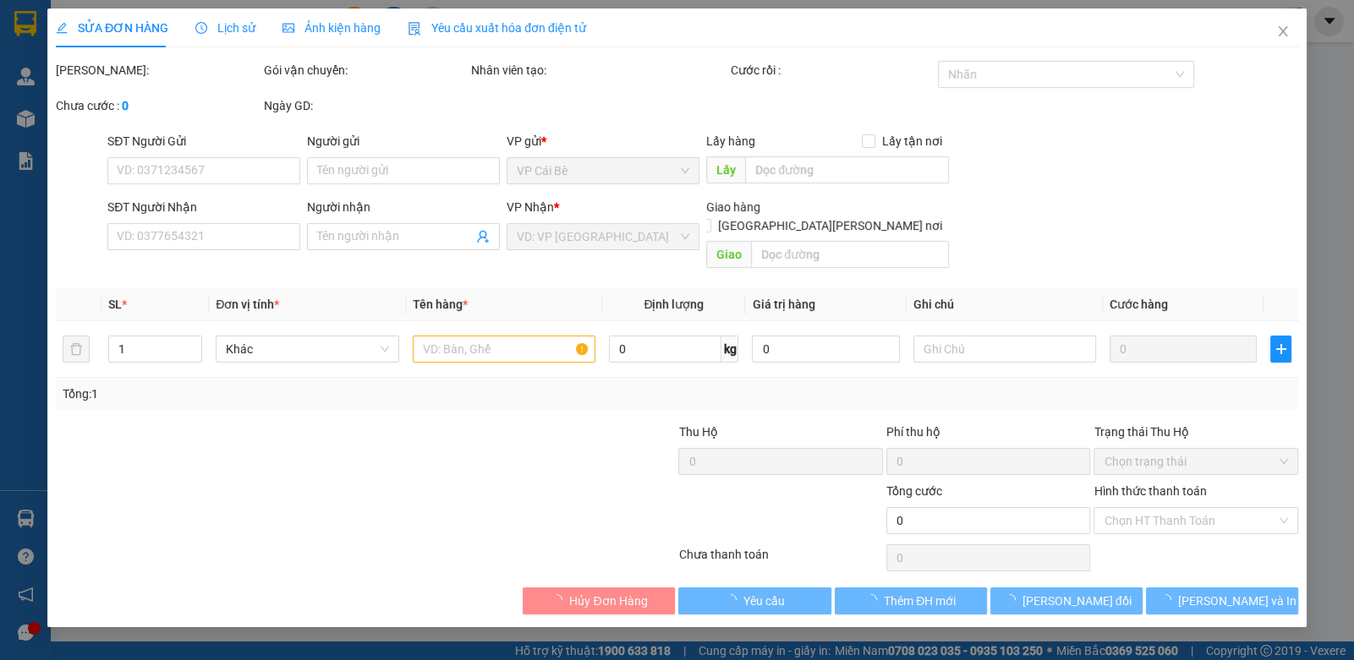
type input "0919701468"
type input "THANH"
type input "80.000"
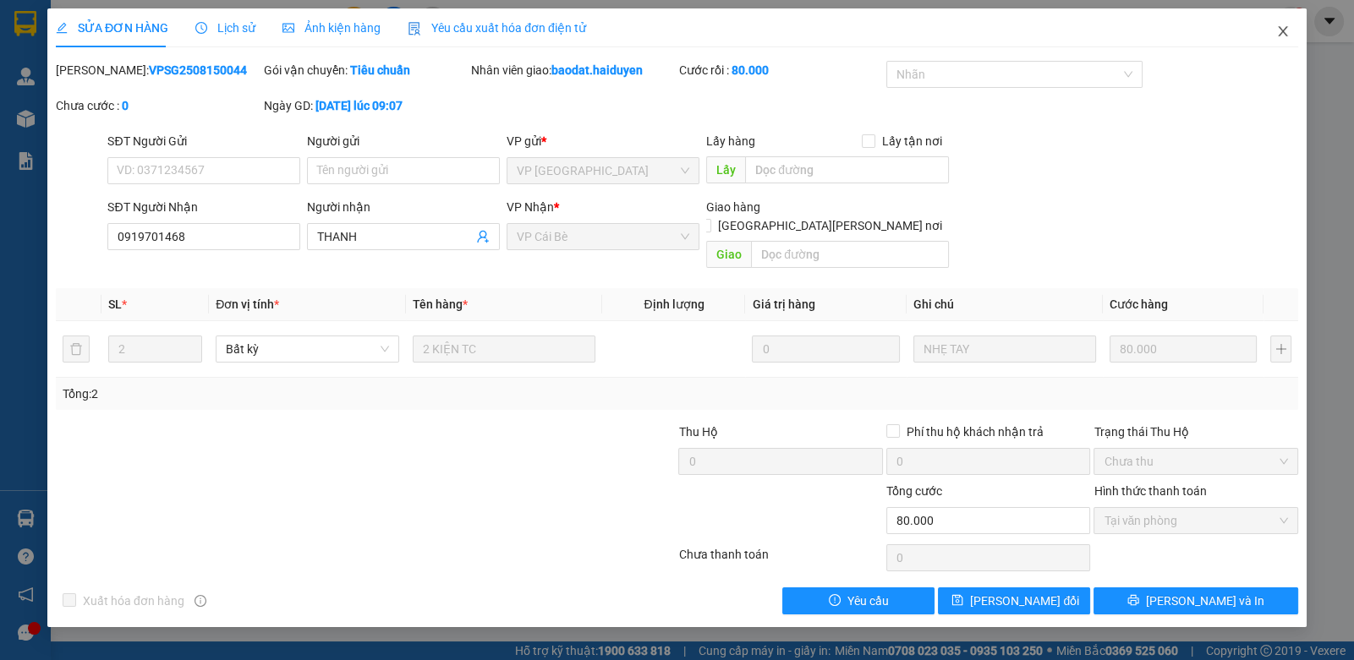
click at [1285, 31] on icon "close" at bounding box center [1283, 32] width 14 height 14
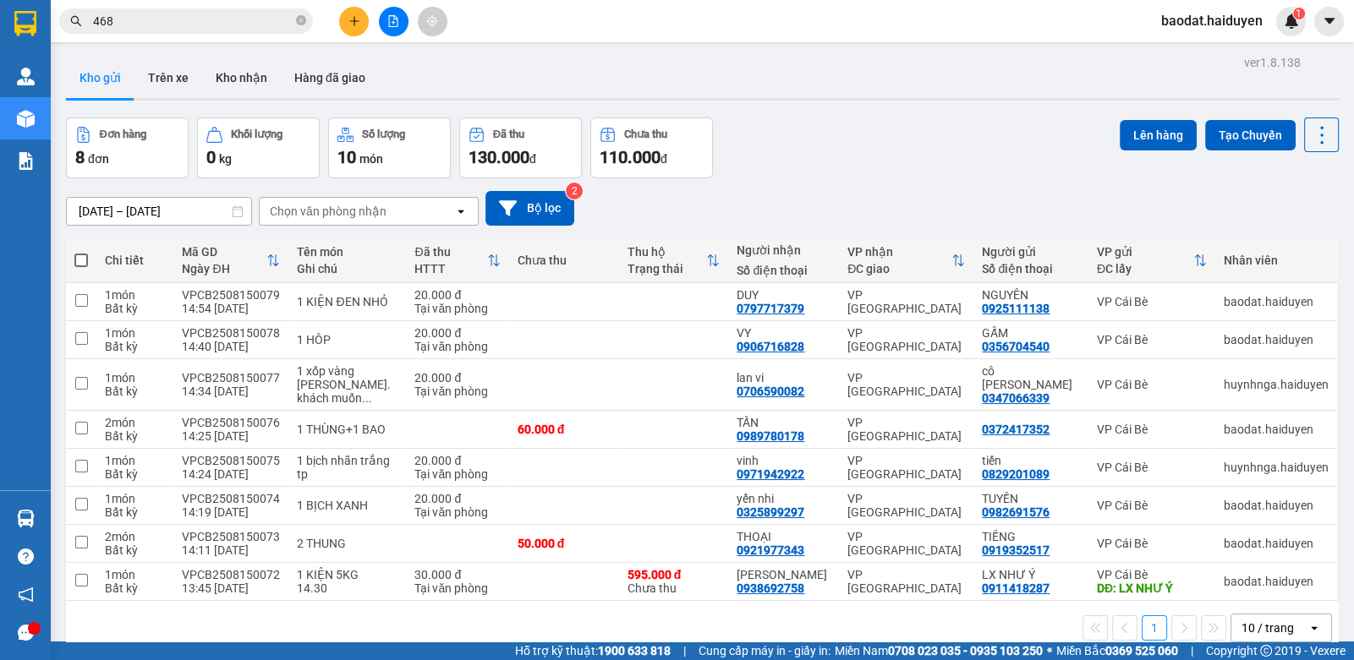
click at [353, 19] on icon "plus" at bounding box center [354, 21] width 12 height 12
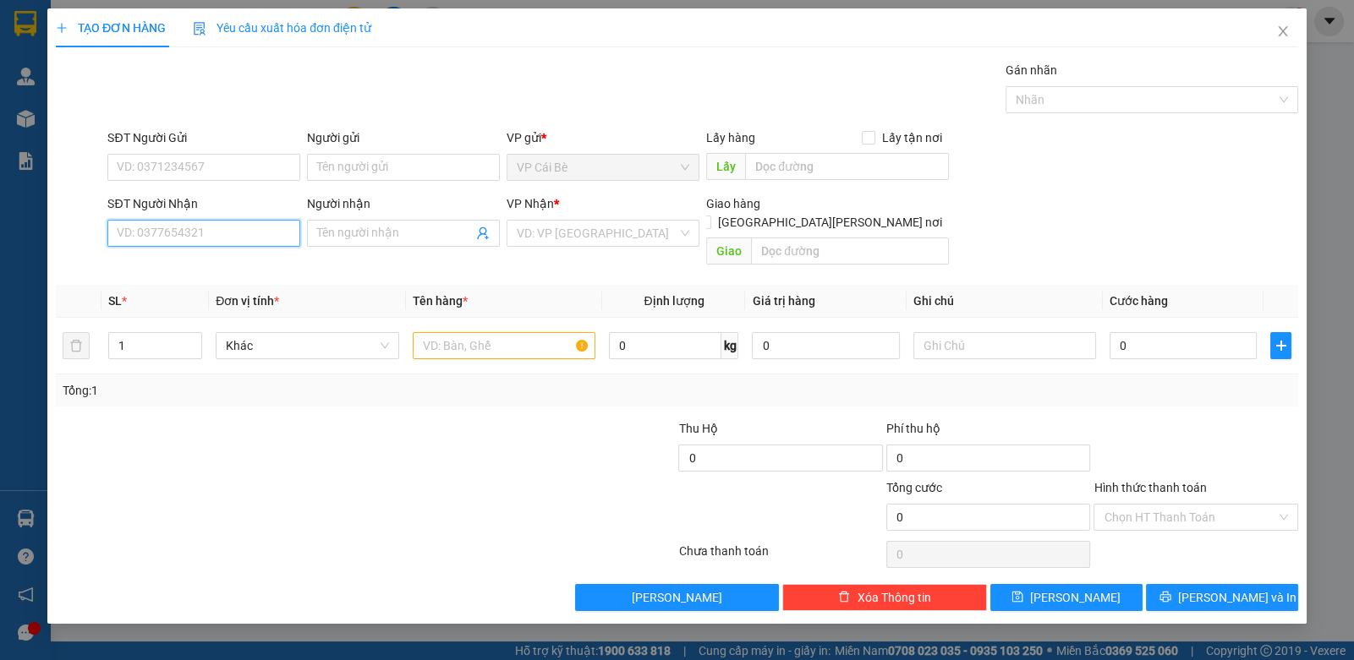
click at [195, 236] on input "SĐT Người Nhận" at bounding box center [203, 233] width 193 height 27
click at [218, 296] on div "0902637918 - TRÂN" at bounding box center [204, 293] width 172 height 19
type input "0902637918"
type input "TRÂN"
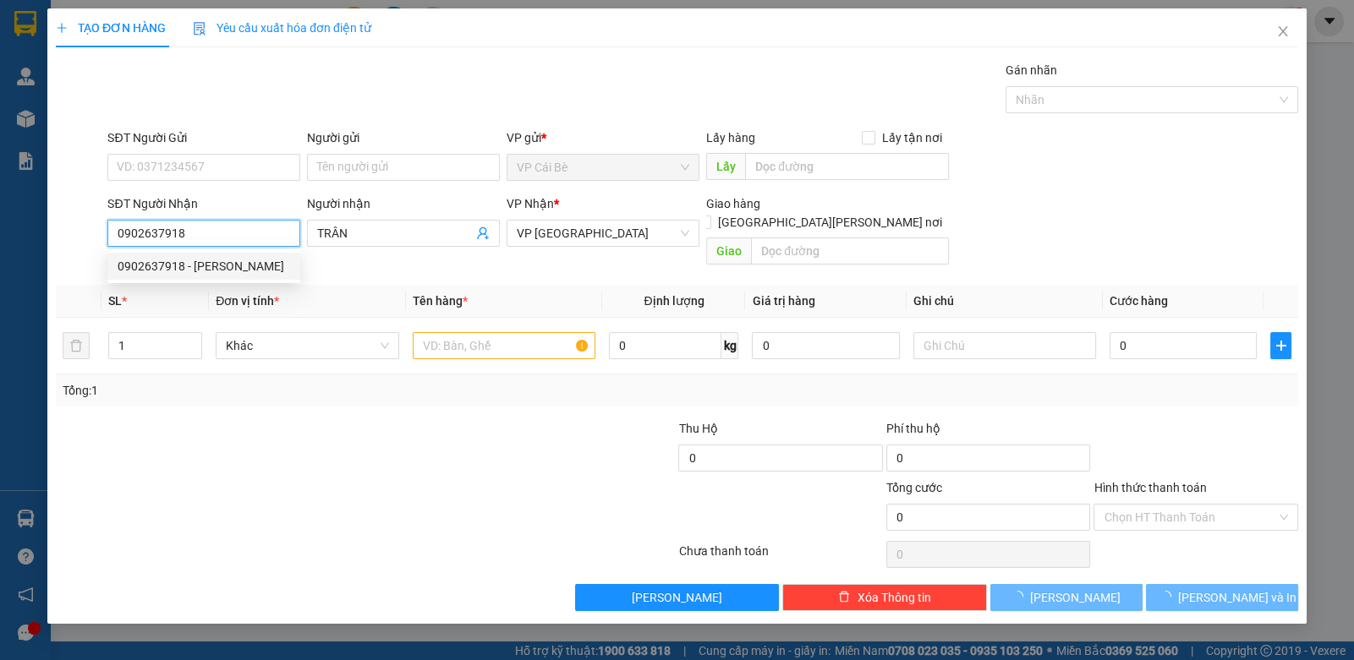
type input "20.000"
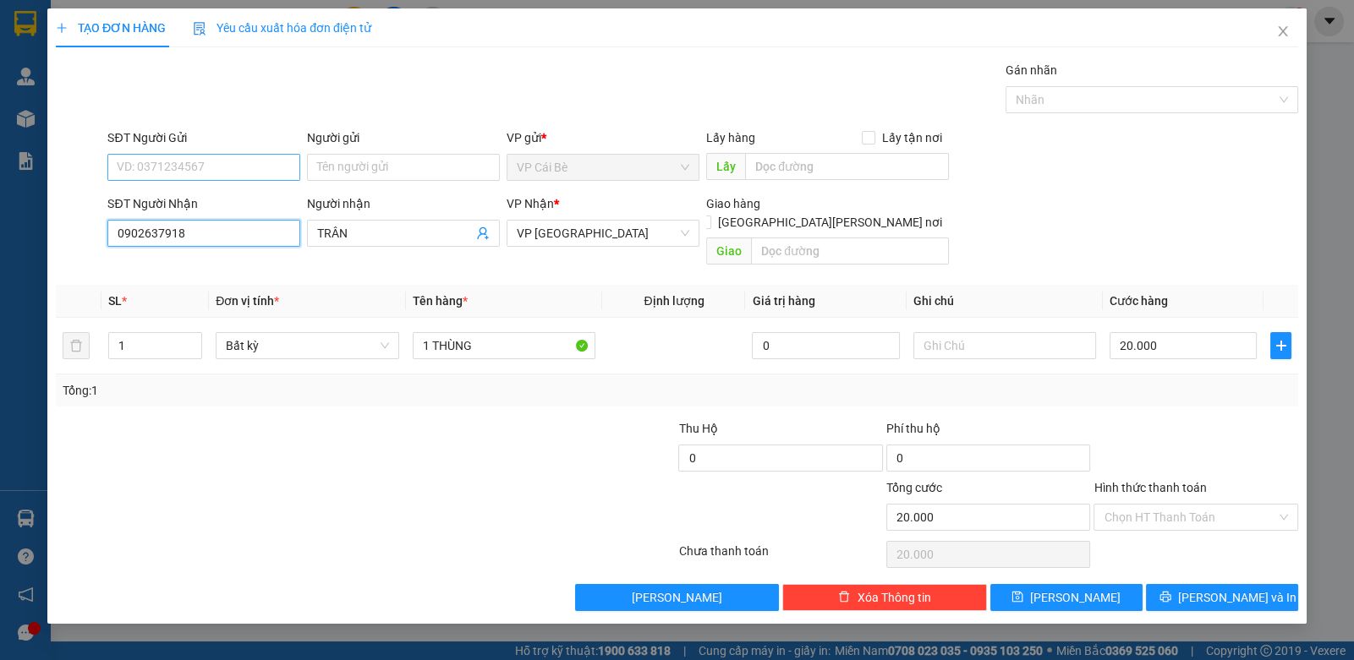
type input "0902637918"
click at [211, 178] on input "SĐT Người Gửi" at bounding box center [203, 167] width 193 height 27
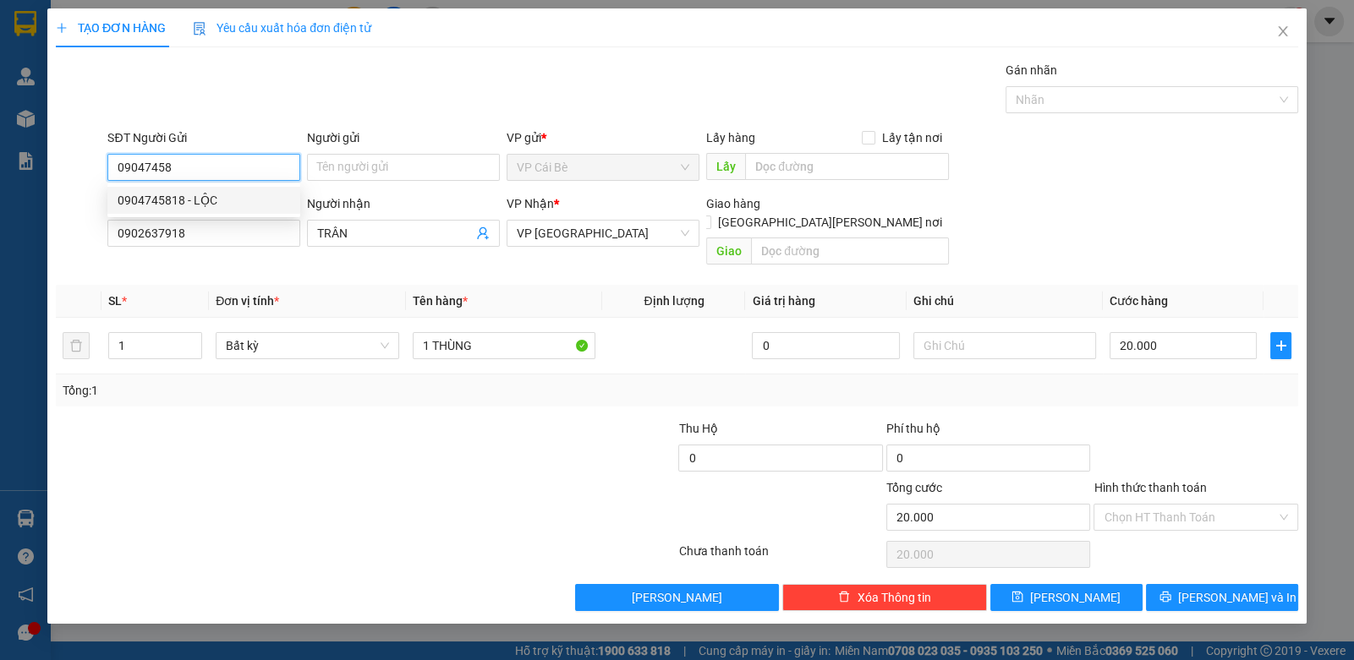
click at [220, 199] on div "0904745818 - LỘC" at bounding box center [204, 200] width 172 height 19
type input "0904745818"
type input "LỘC"
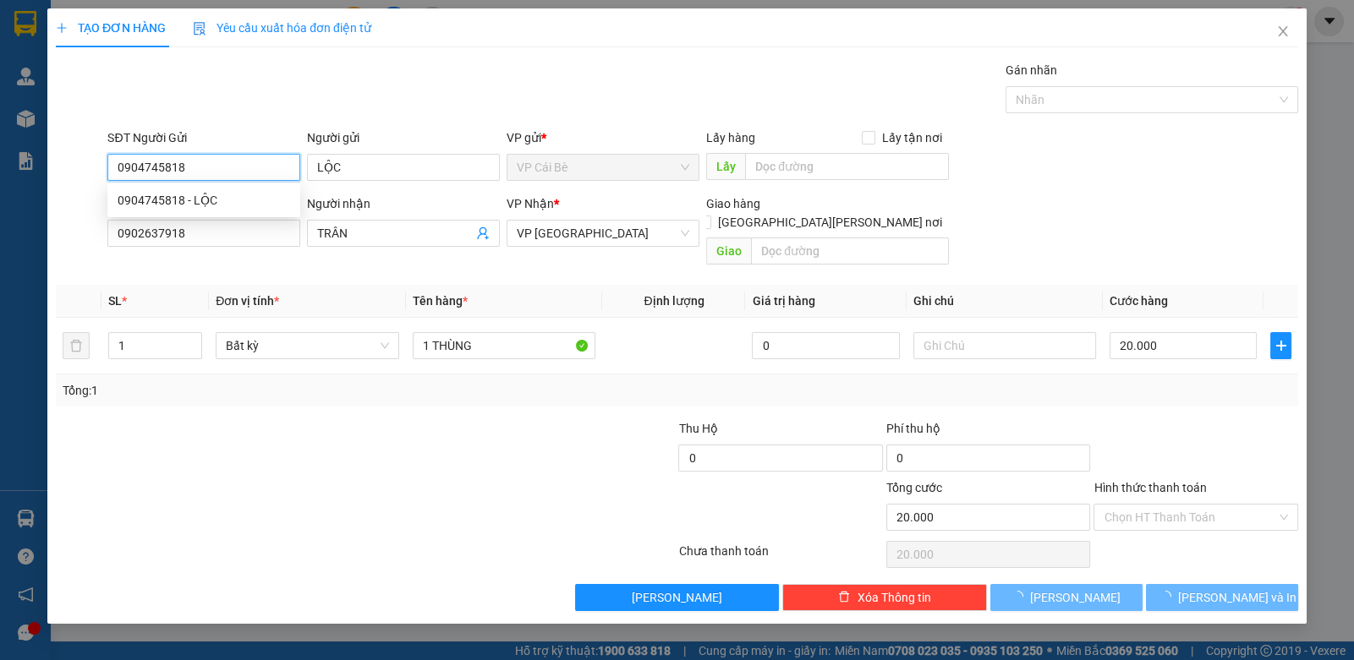
type input "30.000"
type input "0904745818"
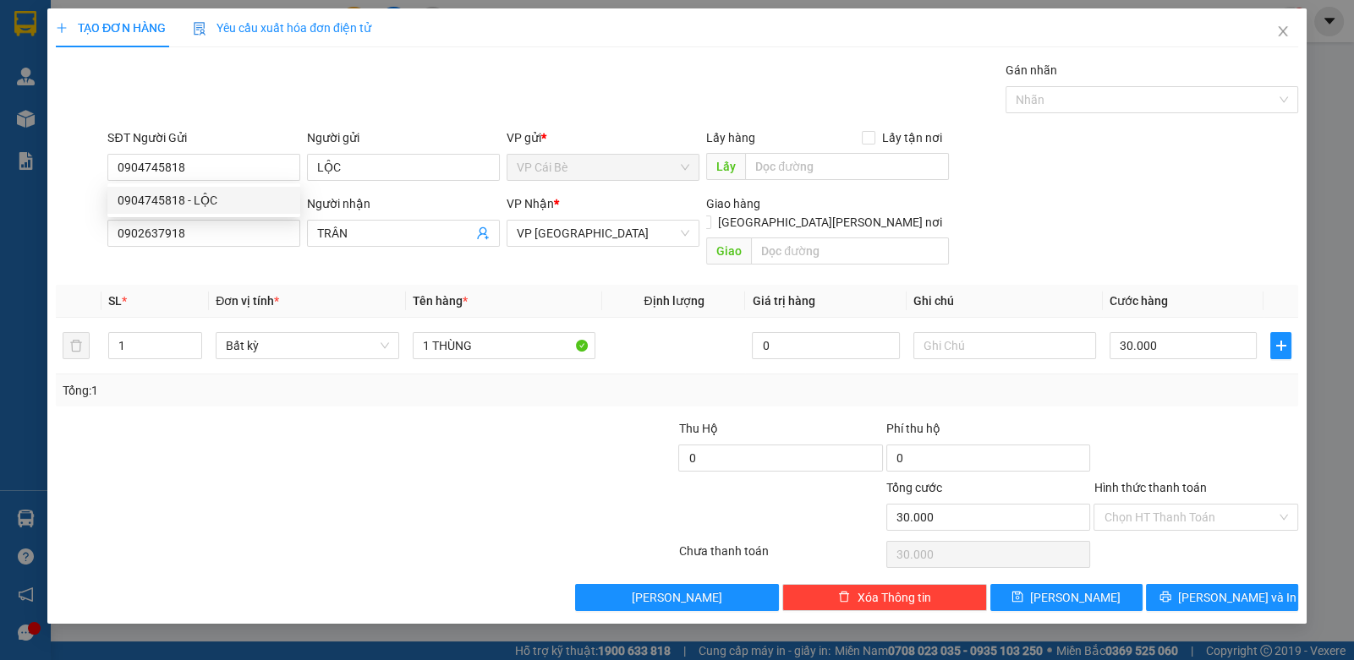
click at [244, 116] on div "Gói vận chuyển * Tiêu chuẩn Gán nhãn Nhãn" at bounding box center [702, 90] width 1197 height 59
click at [1153, 505] on input "Hình thức thanh toán" at bounding box center [1189, 517] width 172 height 25
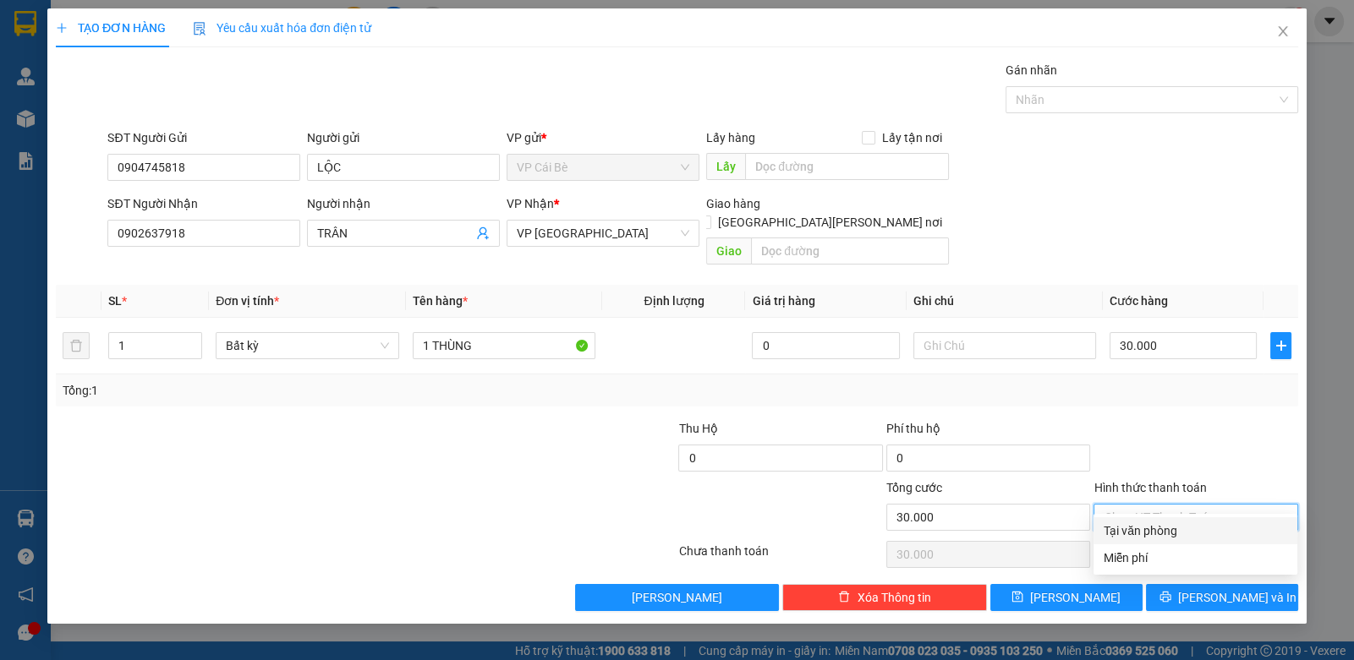
click at [1151, 534] on div "Tại văn phòng" at bounding box center [1194, 531] width 183 height 19
type input "0"
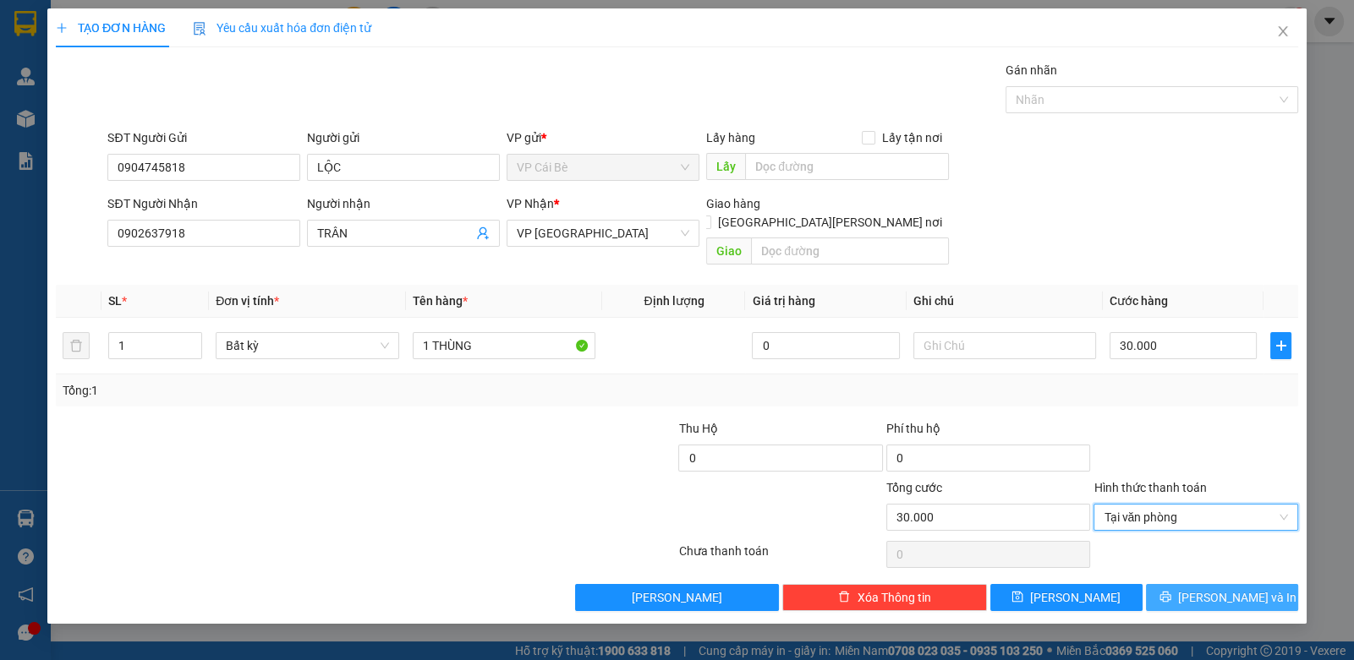
drag, startPoint x: 1192, startPoint y: 578, endPoint x: 1176, endPoint y: 567, distance: 19.5
click at [1171, 591] on icon "printer" at bounding box center [1165, 597] width 12 height 12
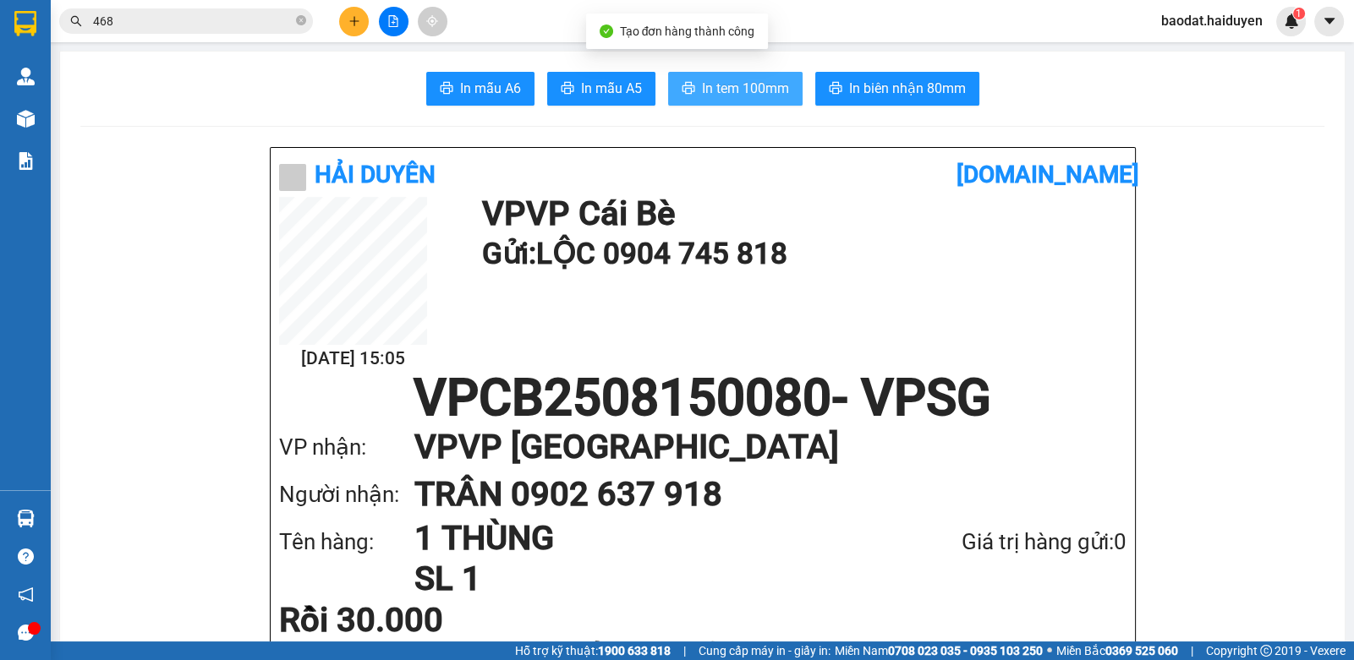
click at [725, 81] on span "In tem 100mm" at bounding box center [745, 88] width 87 height 21
drag, startPoint x: 301, startPoint y: 24, endPoint x: 295, endPoint y: 1, distance: 23.6
click at [300, 19] on icon "close-circle" at bounding box center [301, 20] width 10 height 10
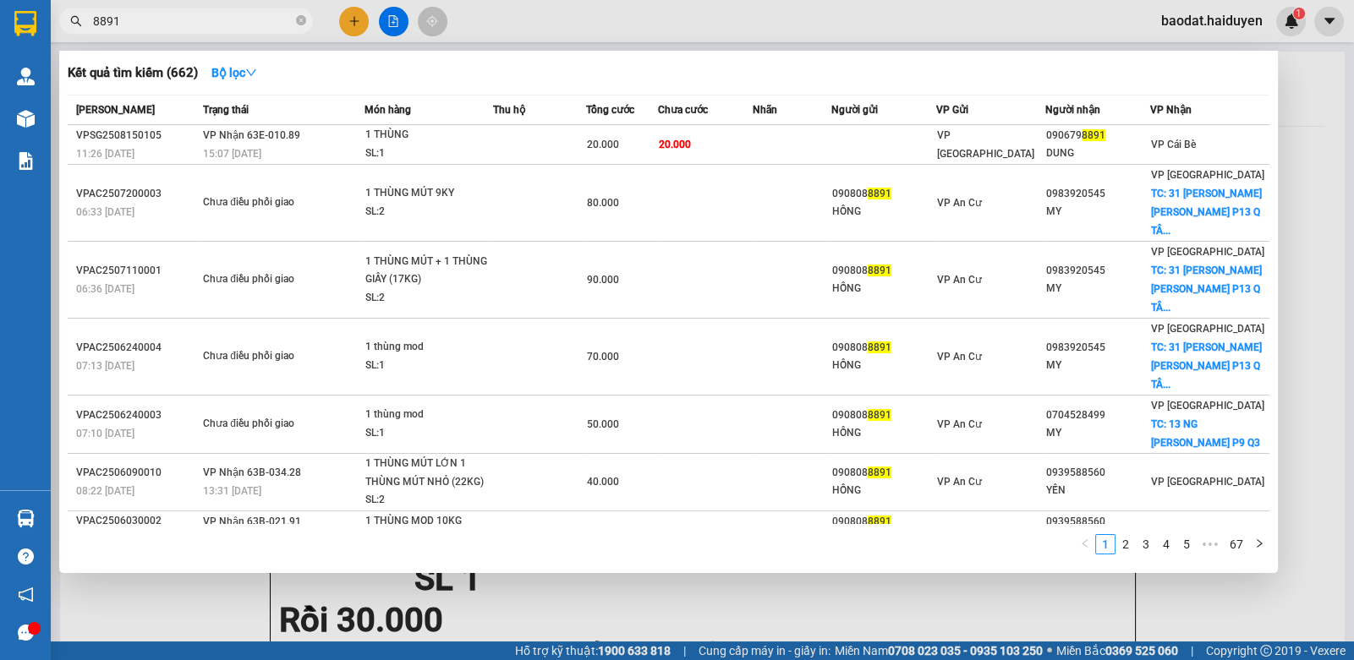
type input "8891"
click at [300, 18] on icon "close-circle" at bounding box center [301, 20] width 10 height 10
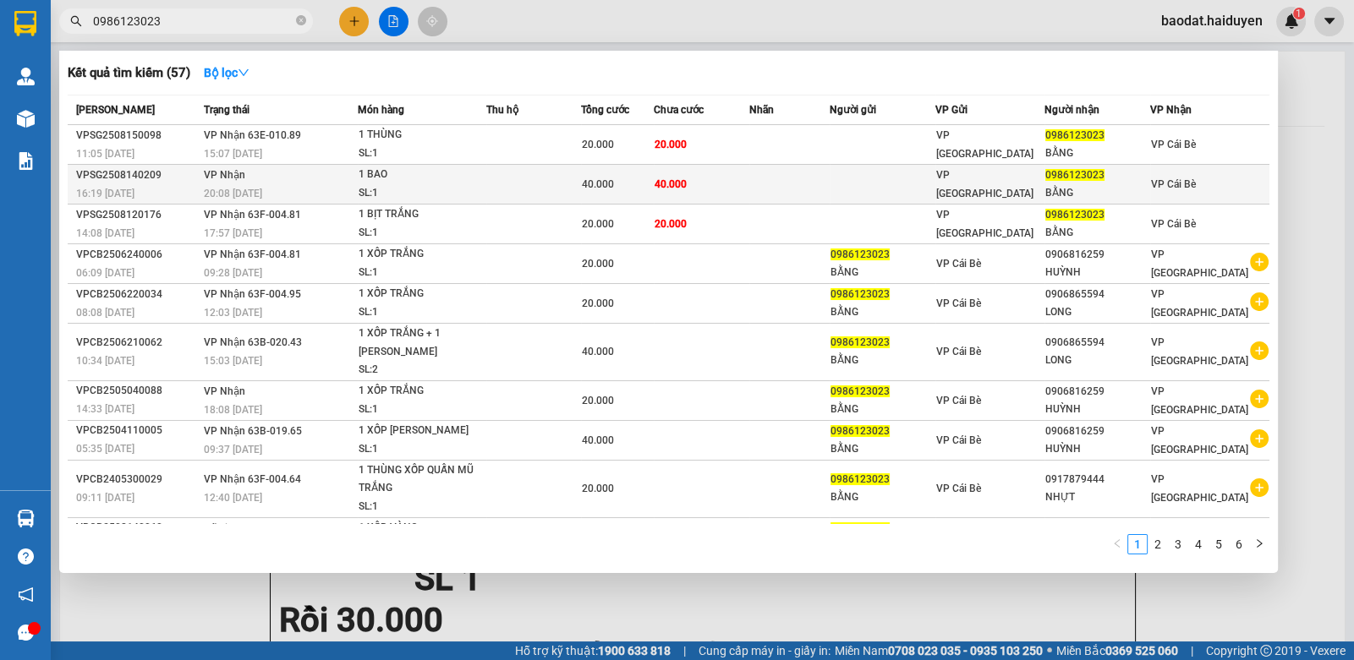
type input "0986123023"
click at [545, 189] on td at bounding box center [533, 185] width 95 height 40
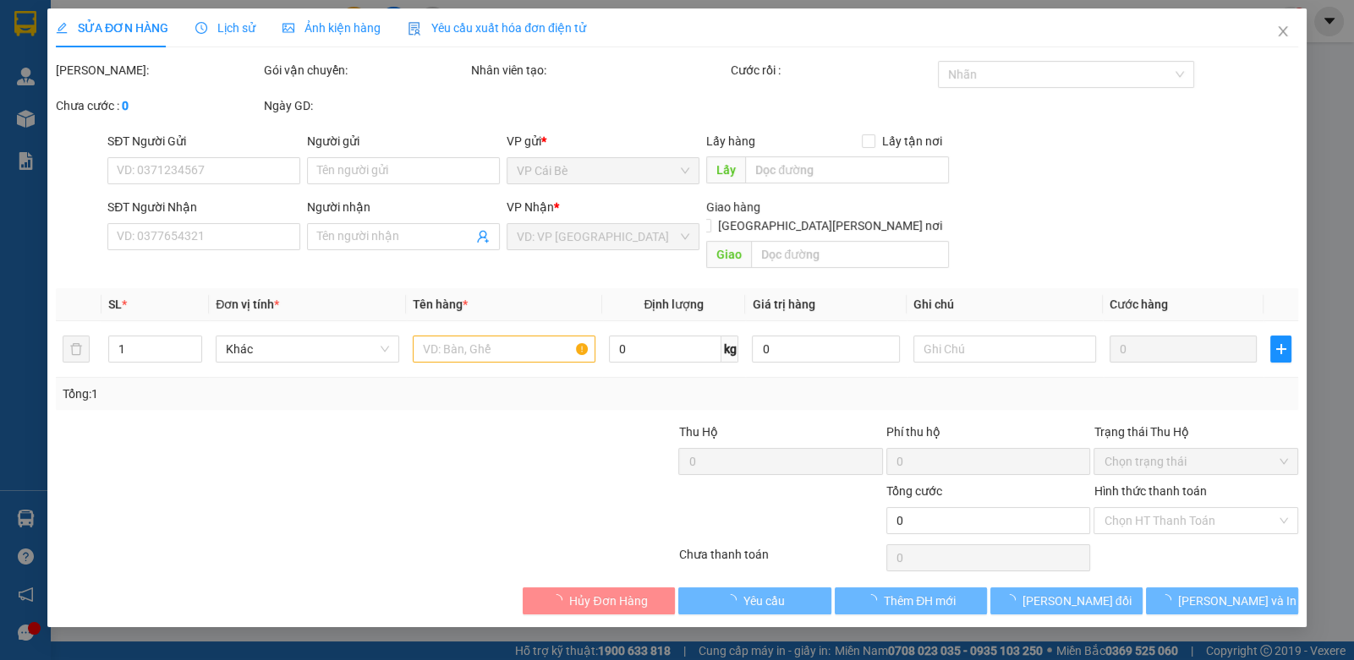
type input "0986123023"
type input "BẰNG"
type input "40.000"
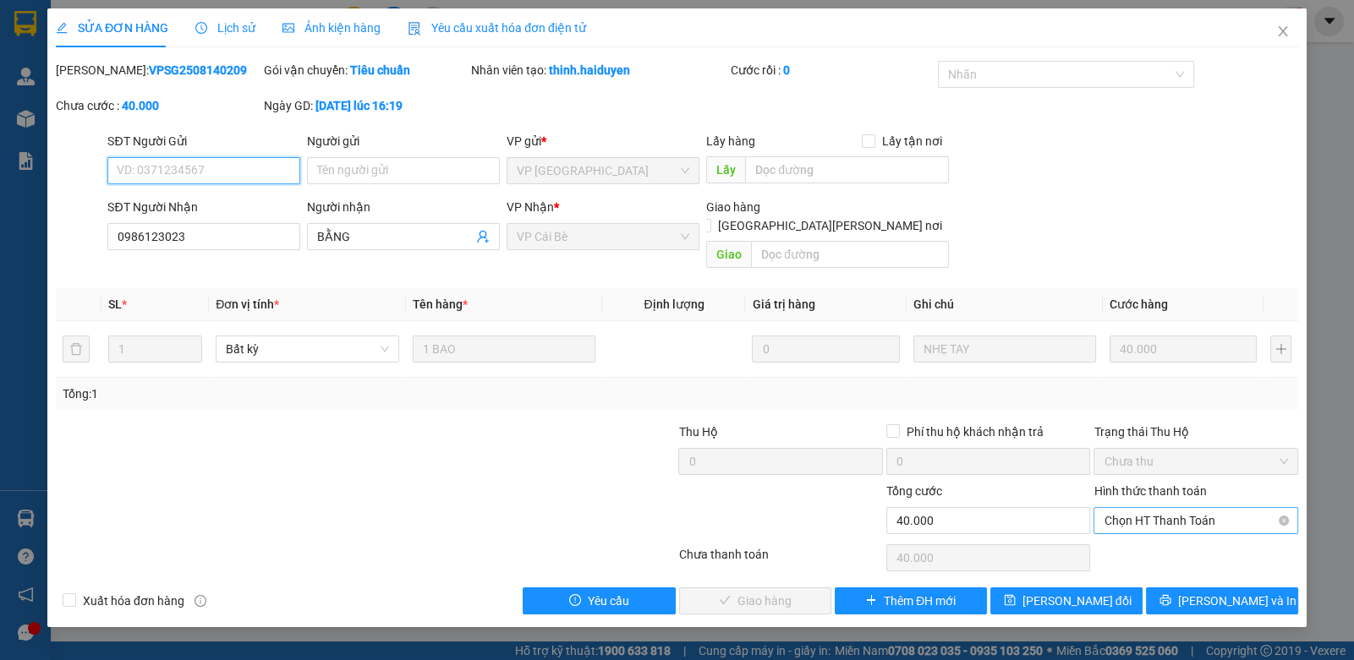
click at [1140, 508] on span "Chọn HT Thanh Toán" at bounding box center [1194, 520] width 183 height 25
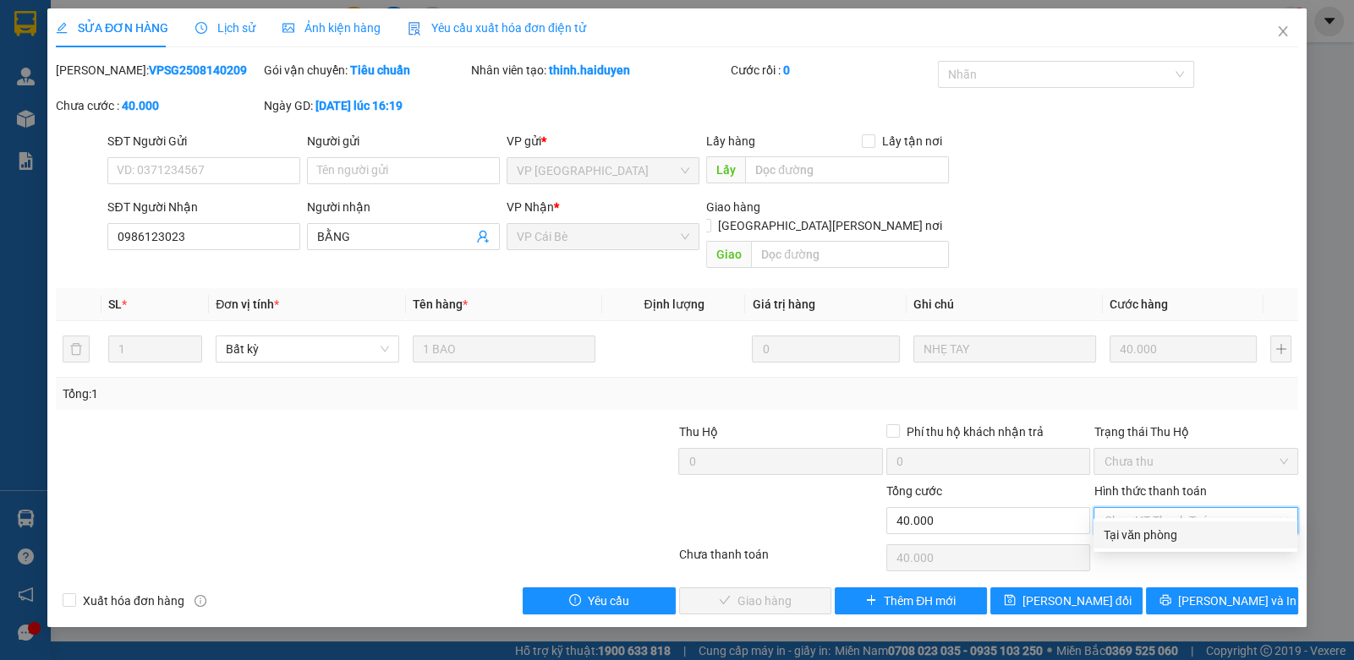
click at [1114, 528] on div "Tại văn phòng" at bounding box center [1194, 535] width 183 height 19
type input "0"
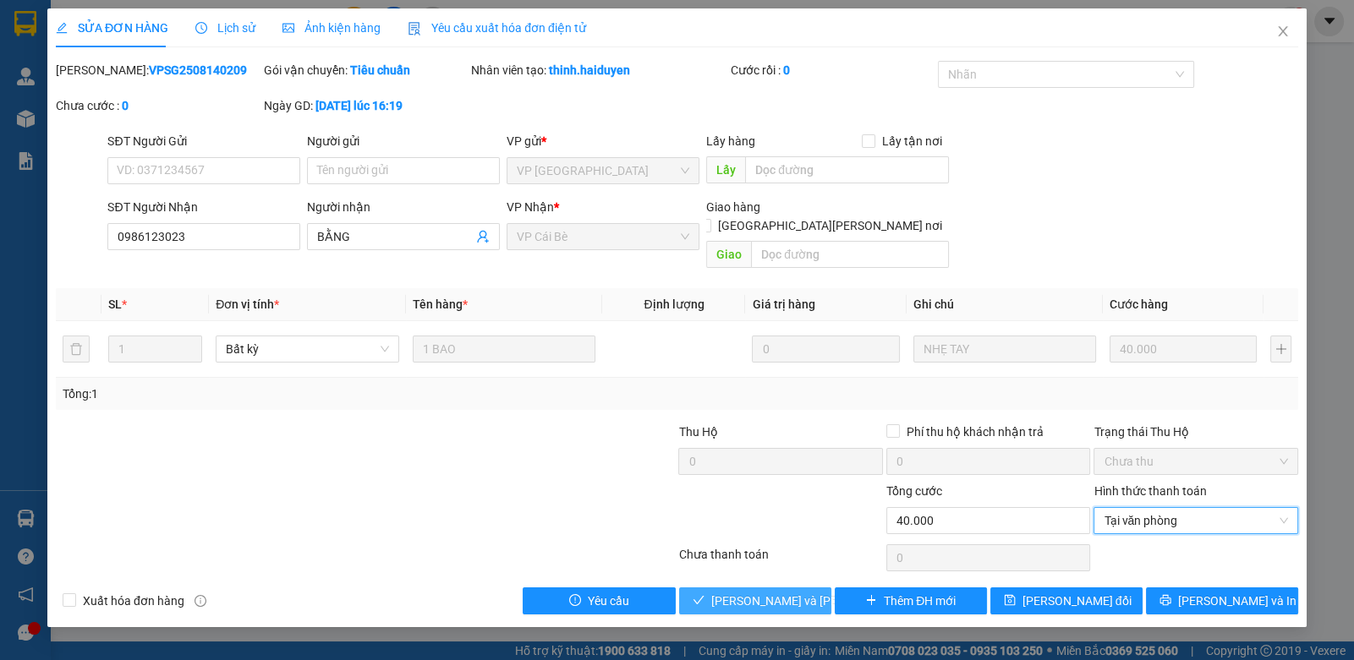
click at [744, 592] on span "[PERSON_NAME] và Giao hàng" at bounding box center [825, 601] width 228 height 19
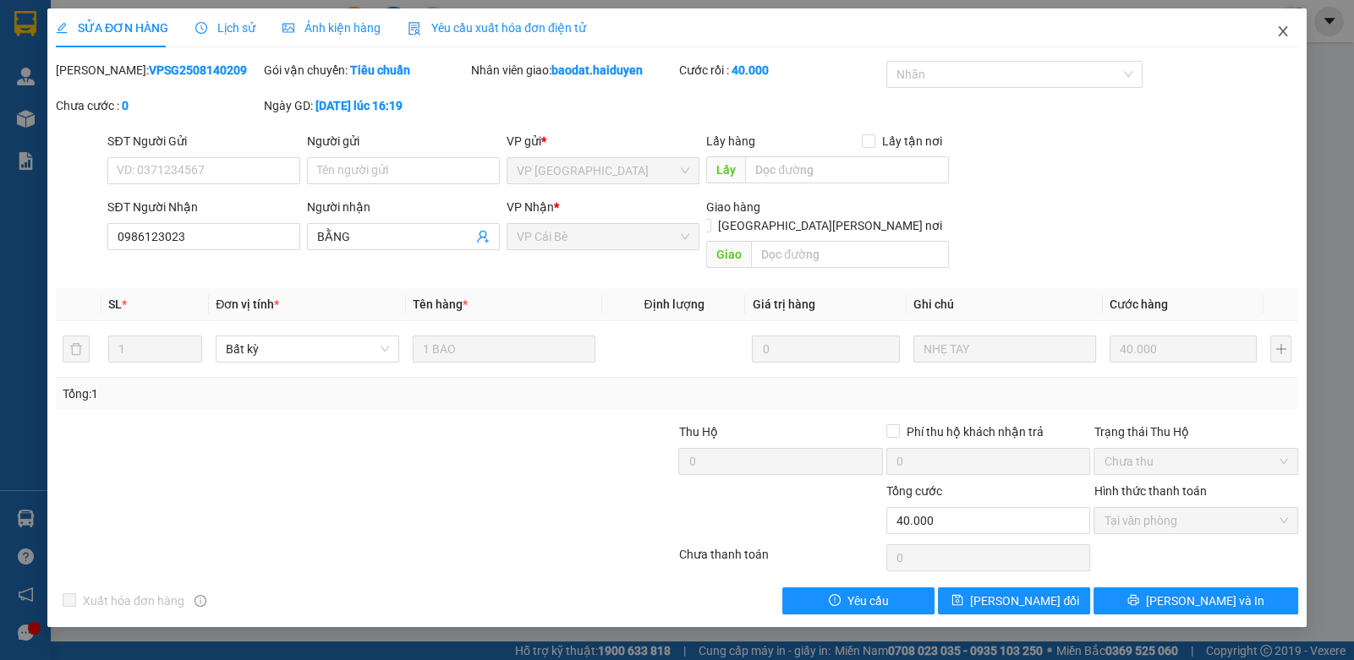
click at [1277, 27] on icon "close" at bounding box center [1283, 32] width 14 height 14
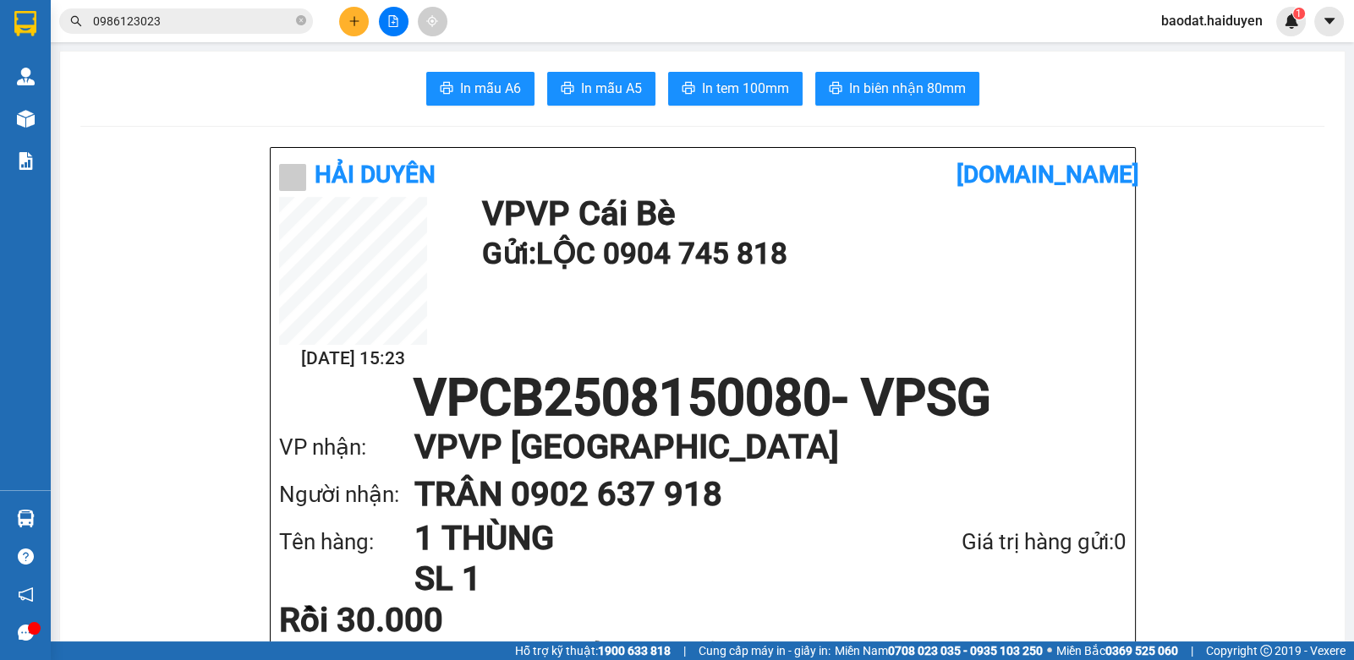
click at [192, 25] on input "0986123023" at bounding box center [193, 21] width 200 height 19
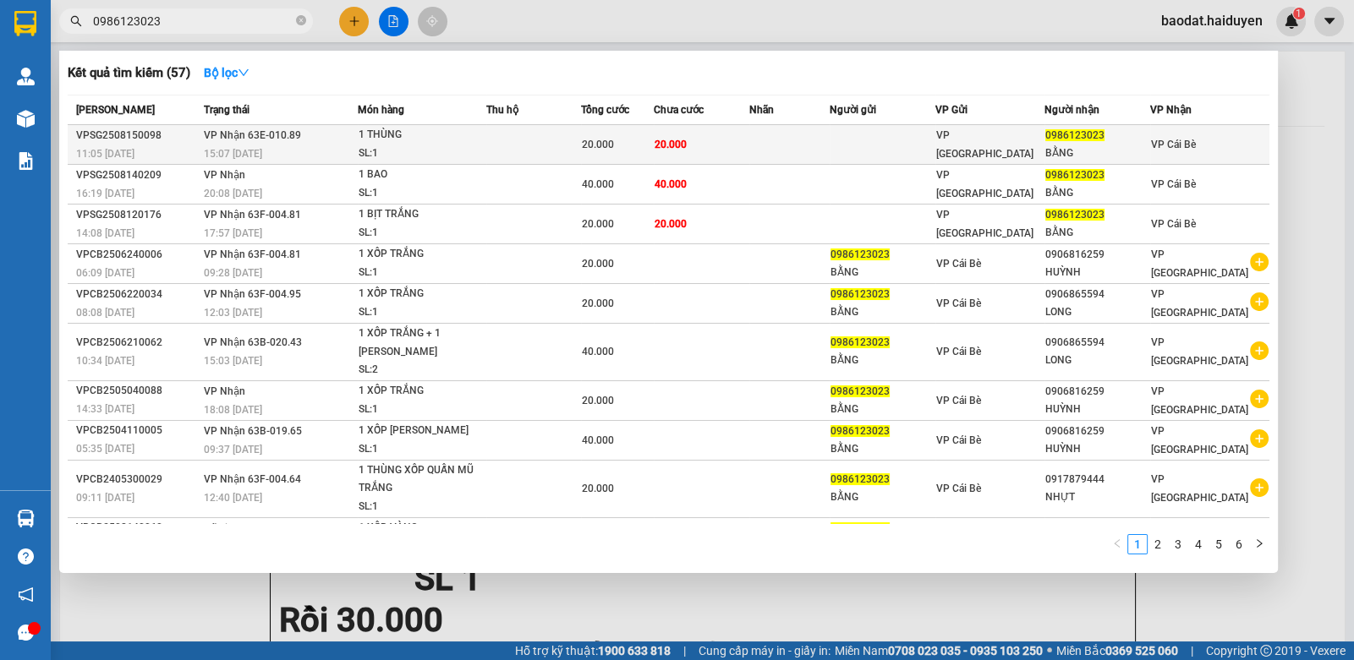
click at [647, 142] on div "20.000" at bounding box center [617, 144] width 71 height 19
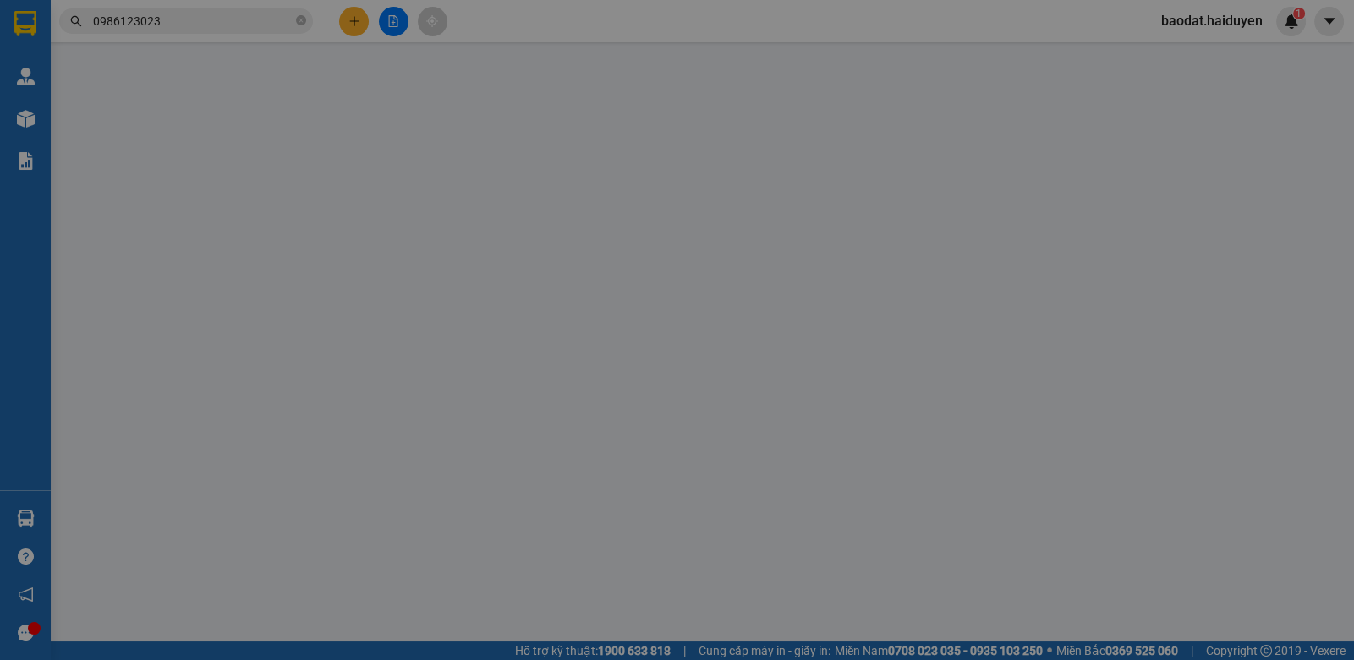
type input "0986123023"
type input "BẰNG"
type input "20.000"
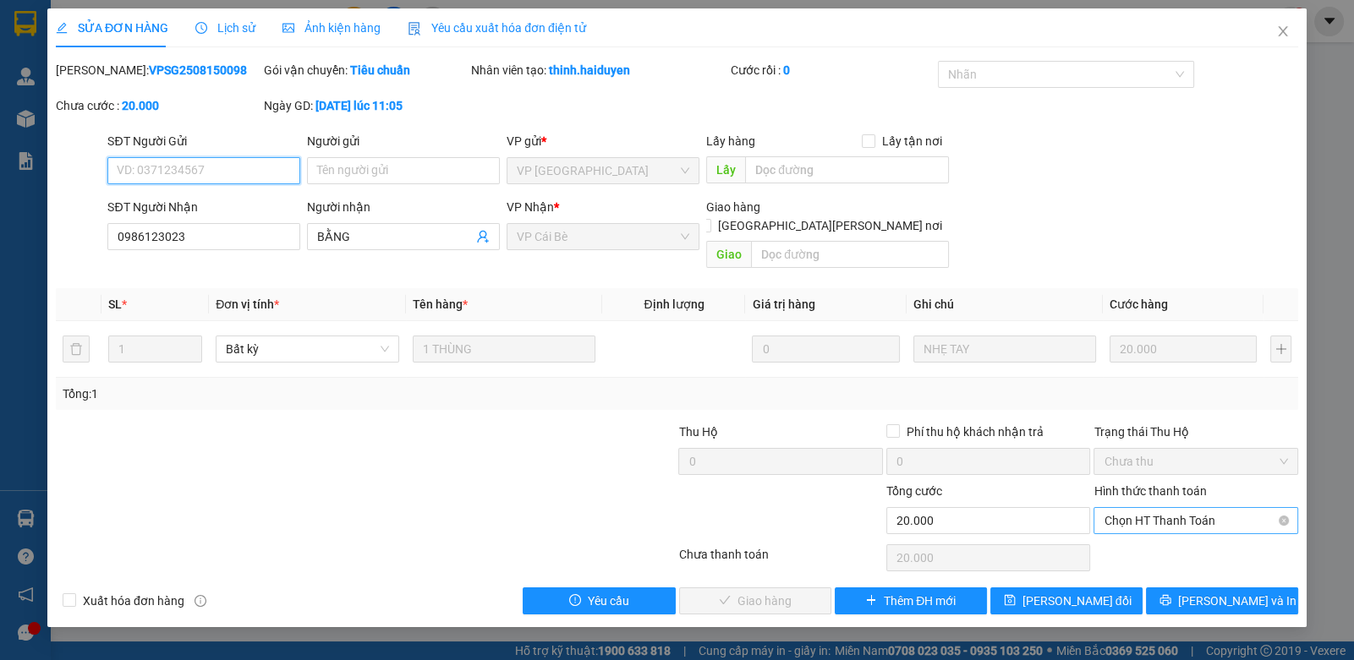
drag, startPoint x: 1133, startPoint y: 502, endPoint x: 1135, endPoint y: 521, distance: 18.7
click at [1133, 508] on span "Chọn HT Thanh Toán" at bounding box center [1194, 520] width 183 height 25
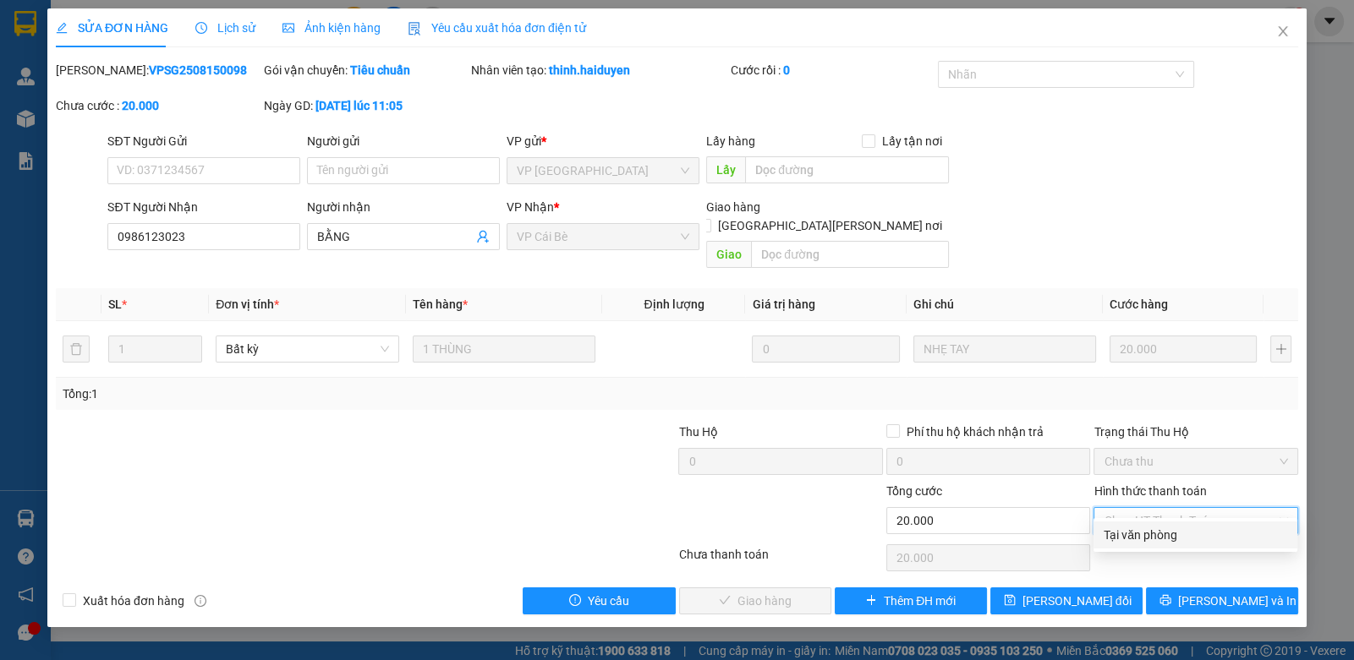
click at [1136, 535] on div "Tại văn phòng" at bounding box center [1194, 535] width 183 height 19
type input "0"
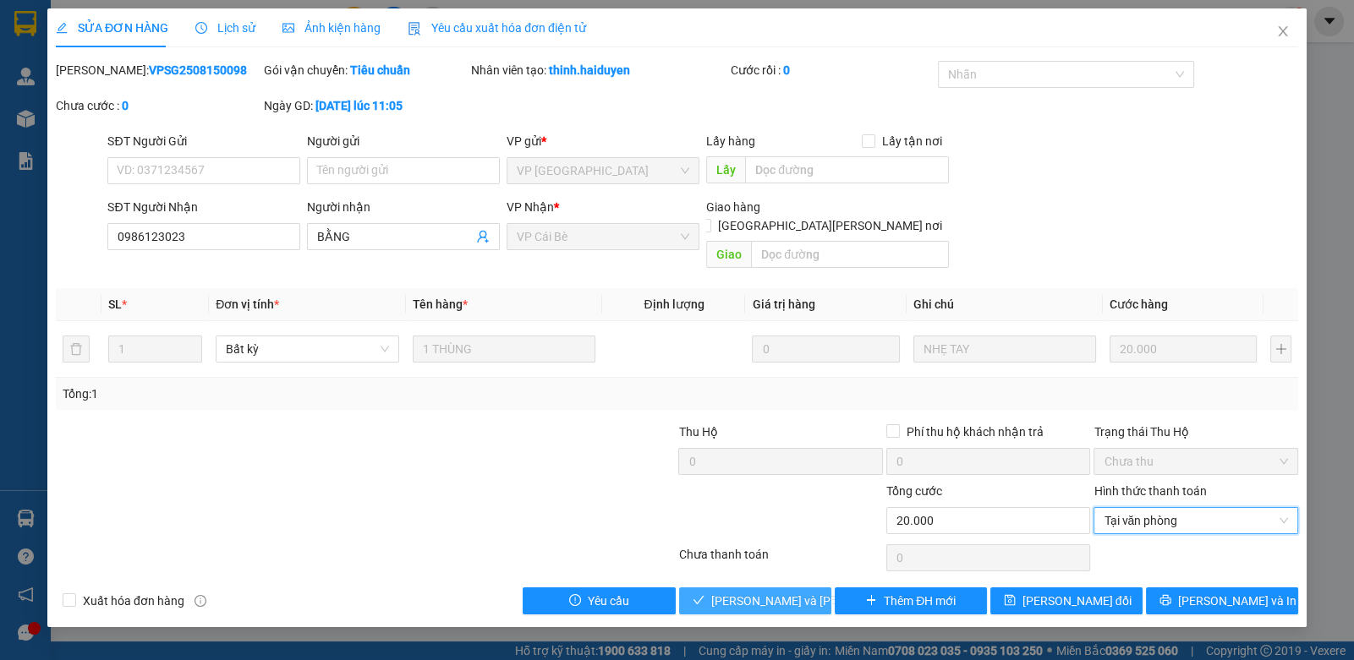
click at [727, 591] on button "[PERSON_NAME] và [PERSON_NAME] hàng" at bounding box center [755, 601] width 152 height 27
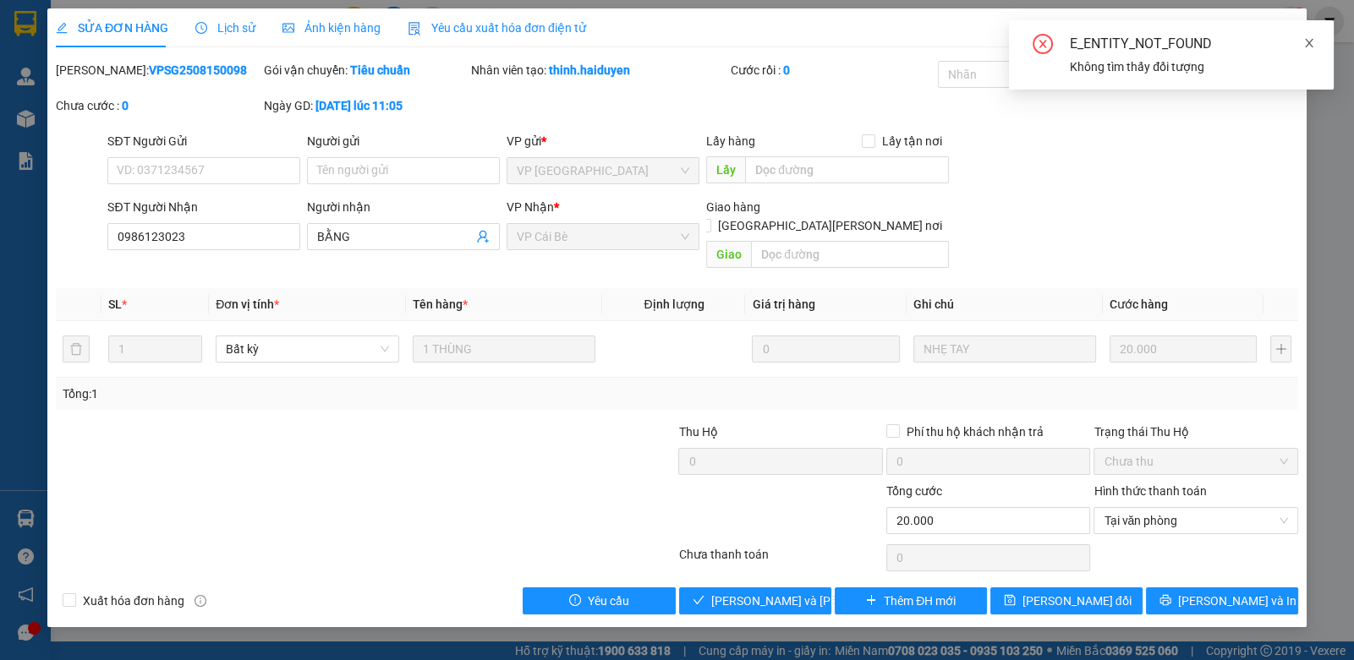
click at [1311, 45] on icon "close" at bounding box center [1309, 43] width 12 height 12
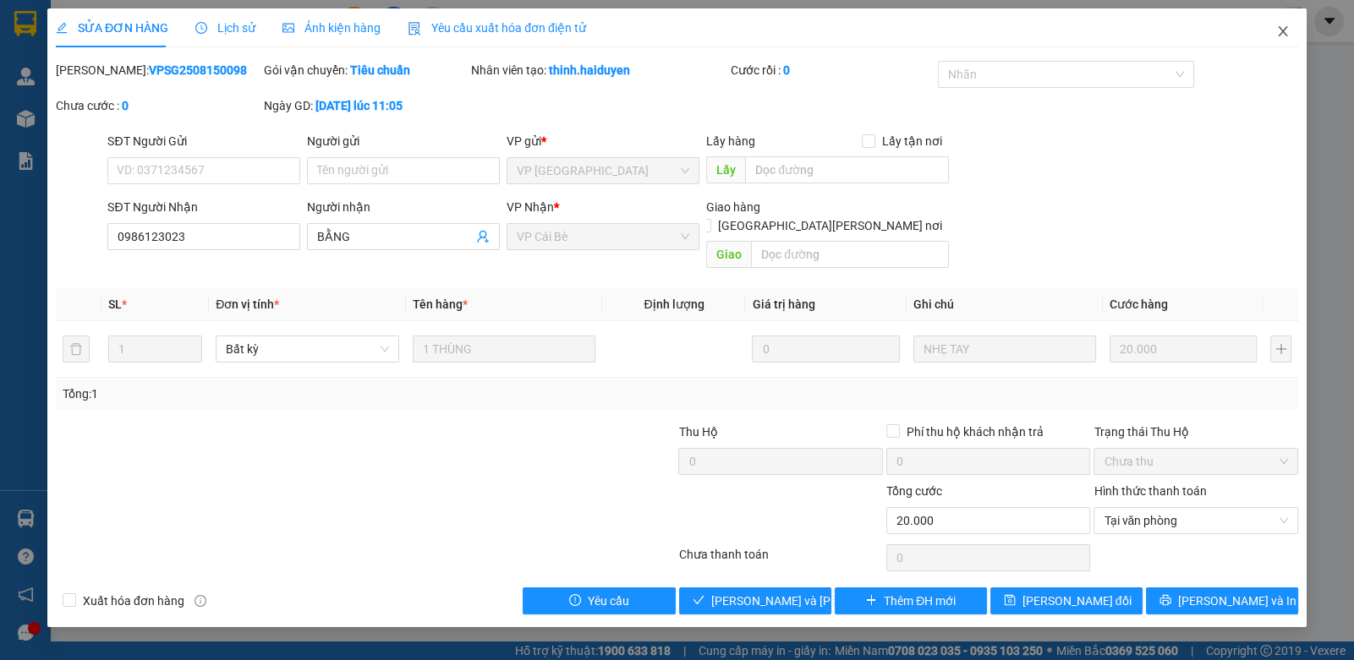
drag, startPoint x: 1277, startPoint y: 31, endPoint x: 1268, endPoint y: 21, distance: 13.2
click at [1277, 29] on icon "close" at bounding box center [1283, 32] width 14 height 14
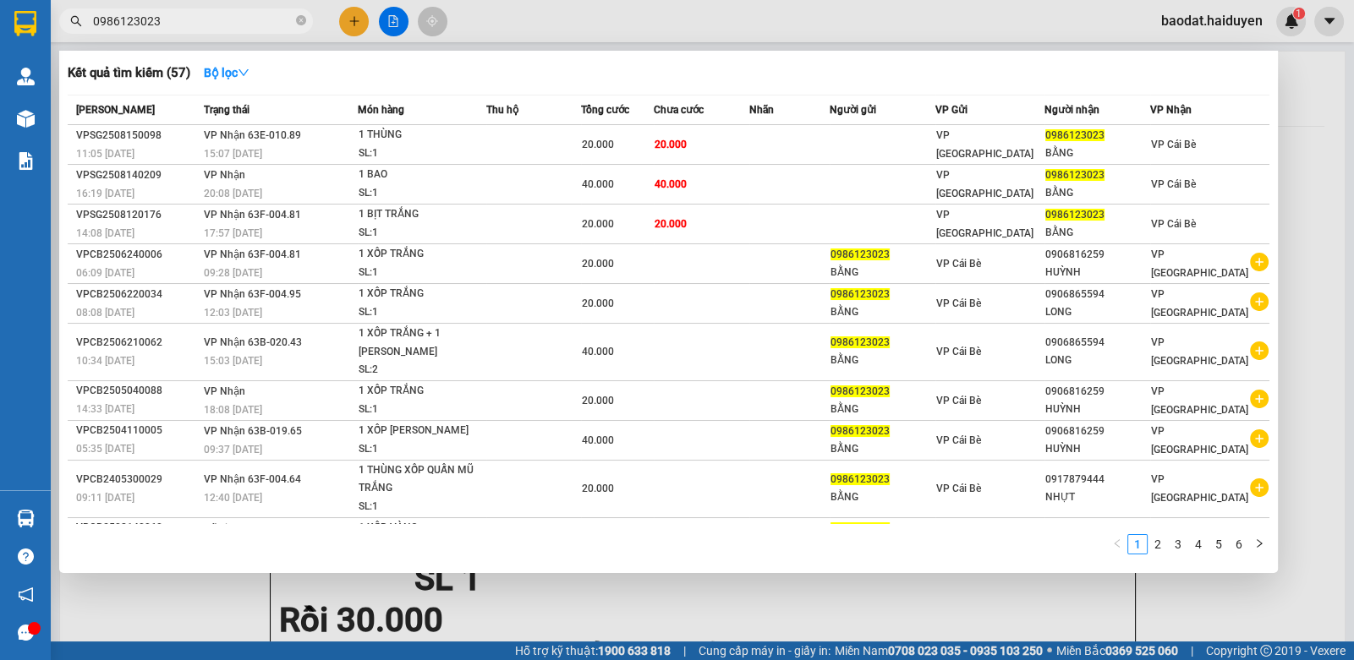
click at [238, 19] on input "0986123023" at bounding box center [193, 21] width 200 height 19
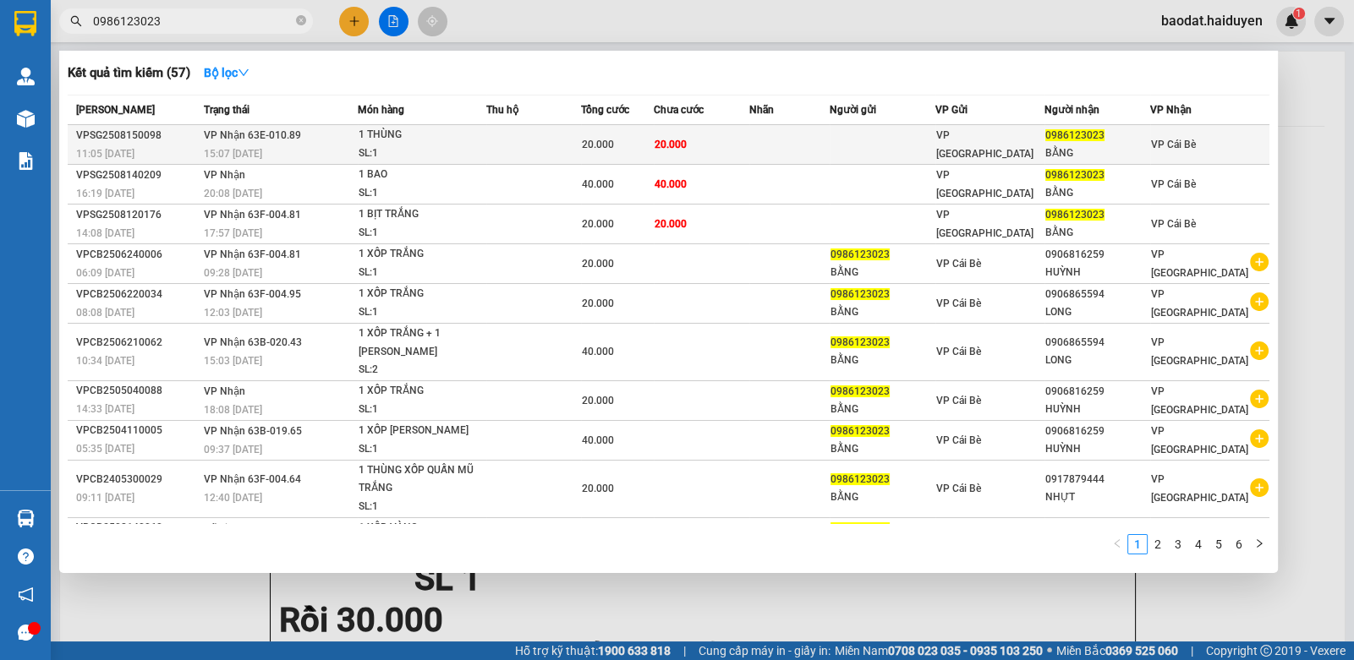
click at [406, 129] on div "1 THÙNG" at bounding box center [422, 135] width 127 height 19
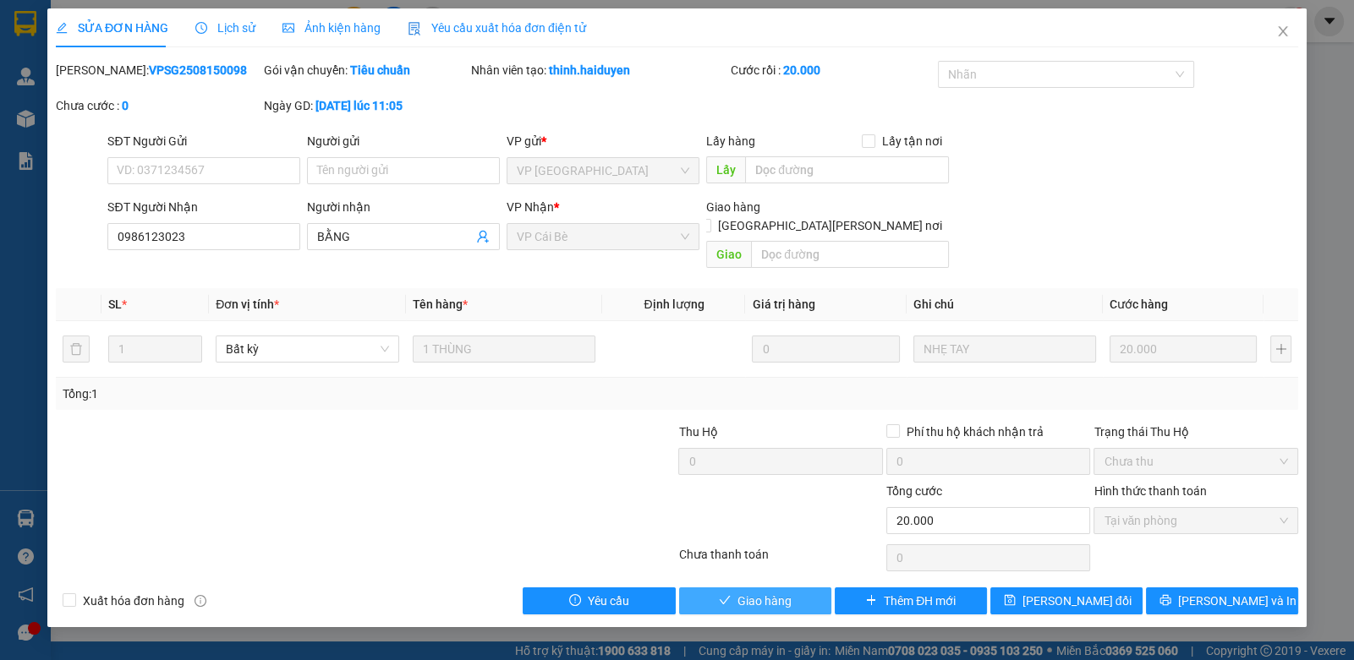
click at [742, 592] on span "Giao hàng" at bounding box center [764, 601] width 54 height 19
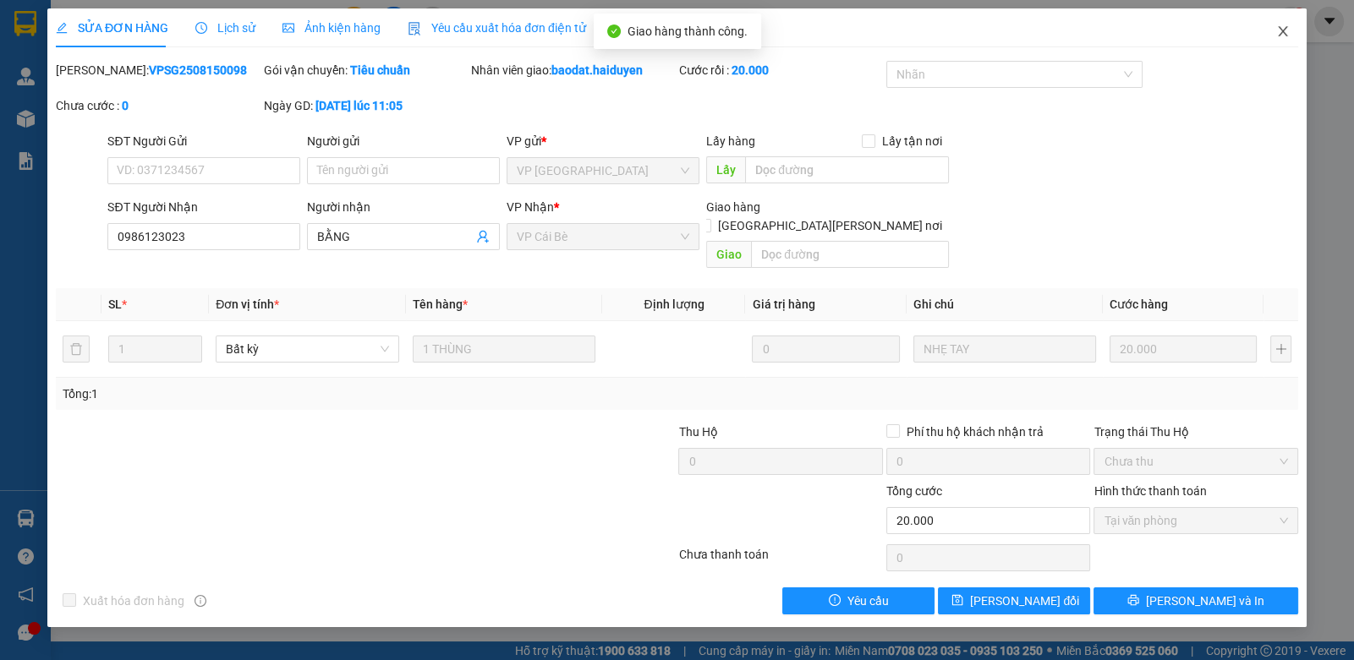
drag, startPoint x: 1282, startPoint y: 33, endPoint x: 1176, endPoint y: 33, distance: 105.7
click at [1281, 32] on icon "close" at bounding box center [1283, 32] width 14 height 14
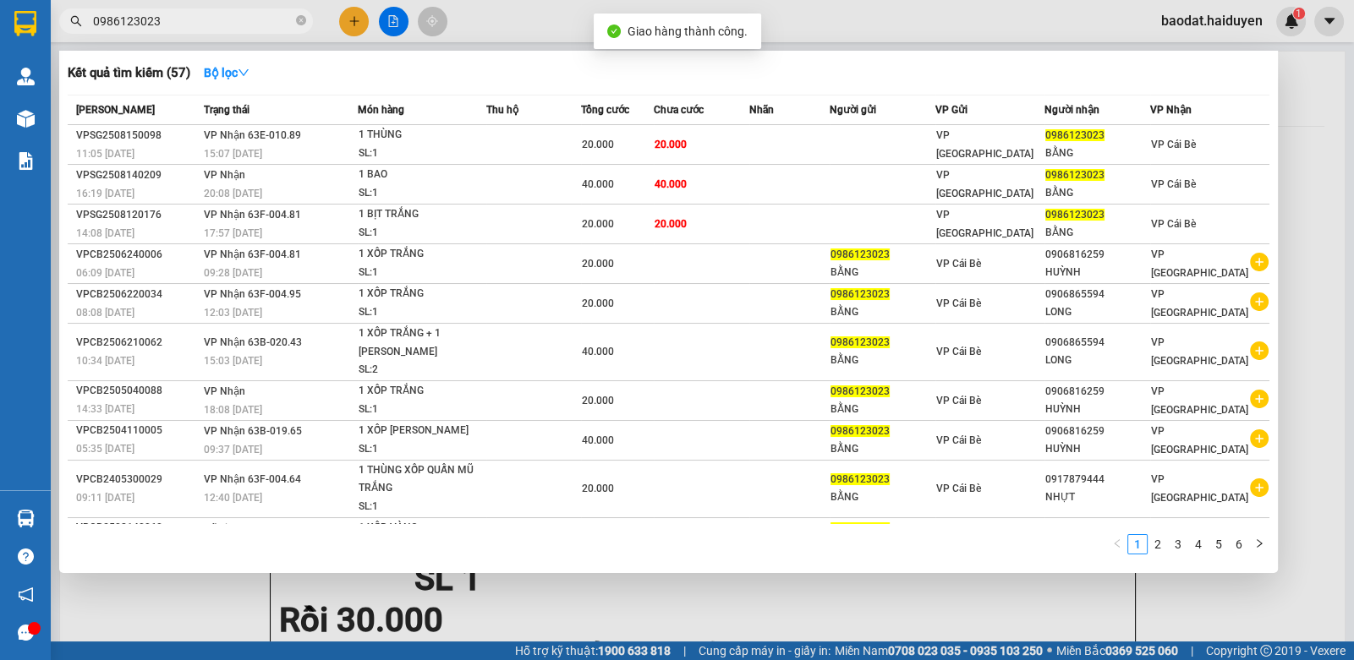
click at [279, 14] on input "0986123023" at bounding box center [193, 21] width 200 height 19
click at [301, 23] on icon "close-circle" at bounding box center [301, 20] width 10 height 10
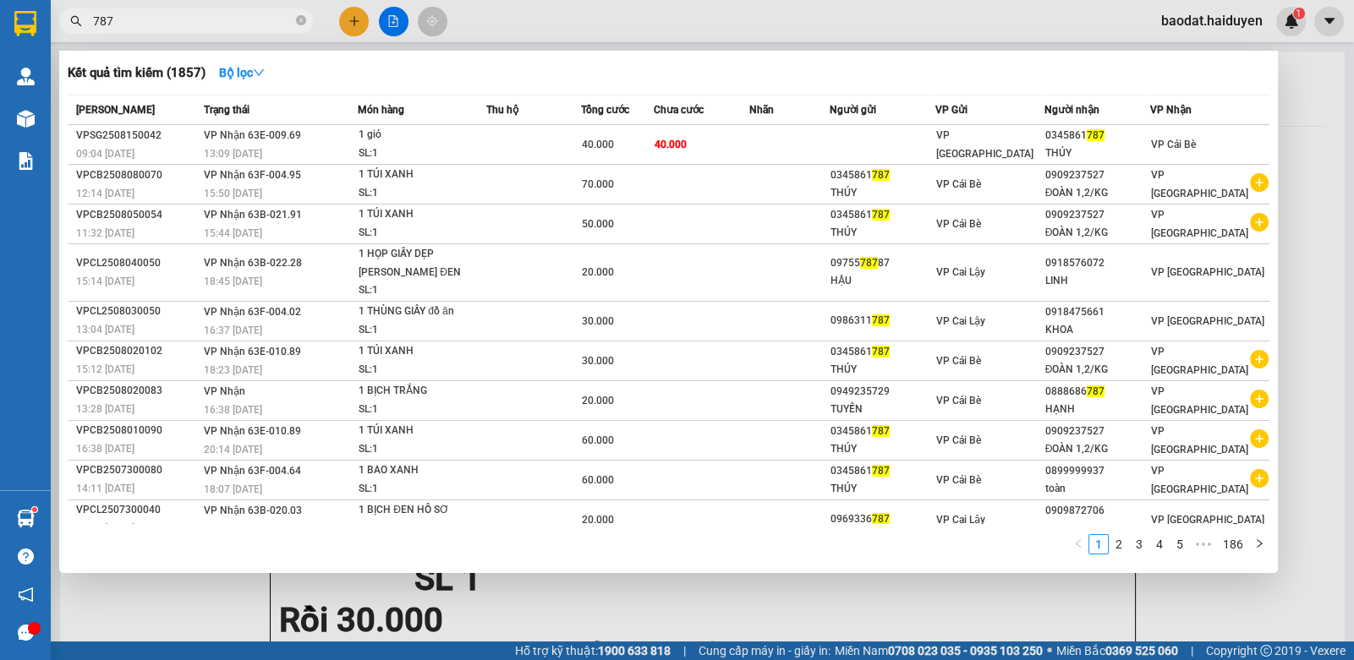
type input "787"
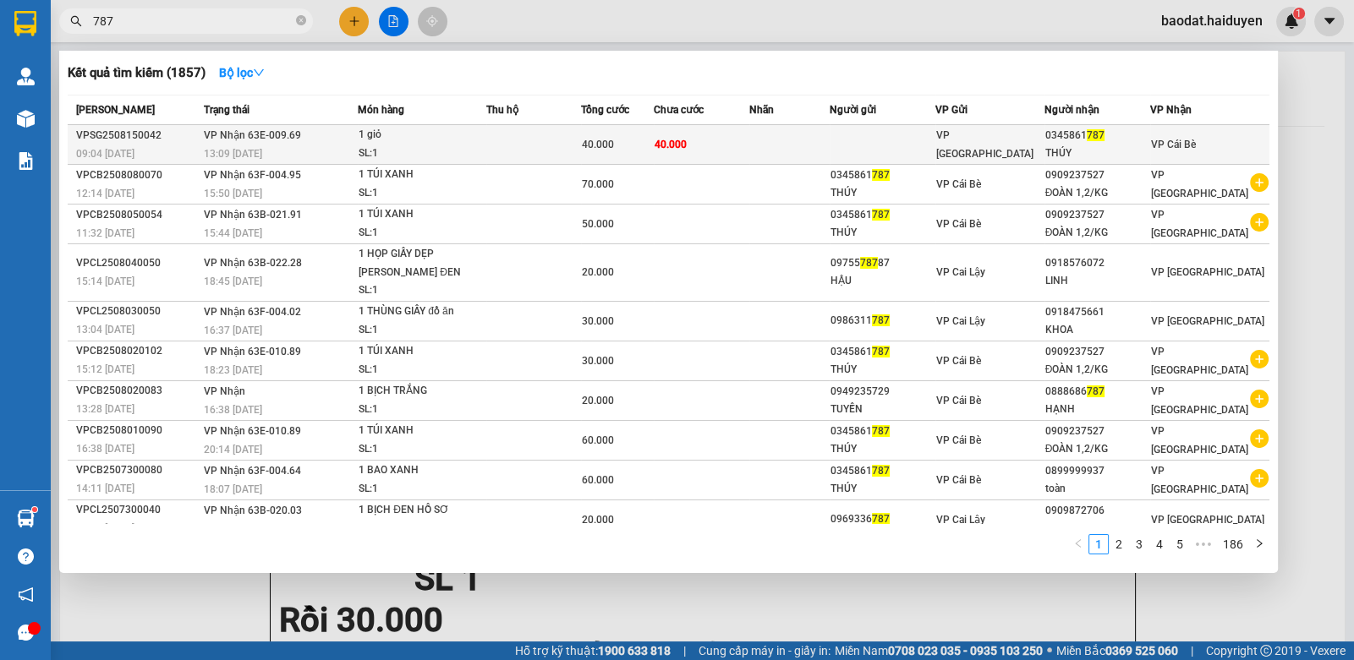
click at [462, 153] on div "SL: 1" at bounding box center [422, 154] width 127 height 19
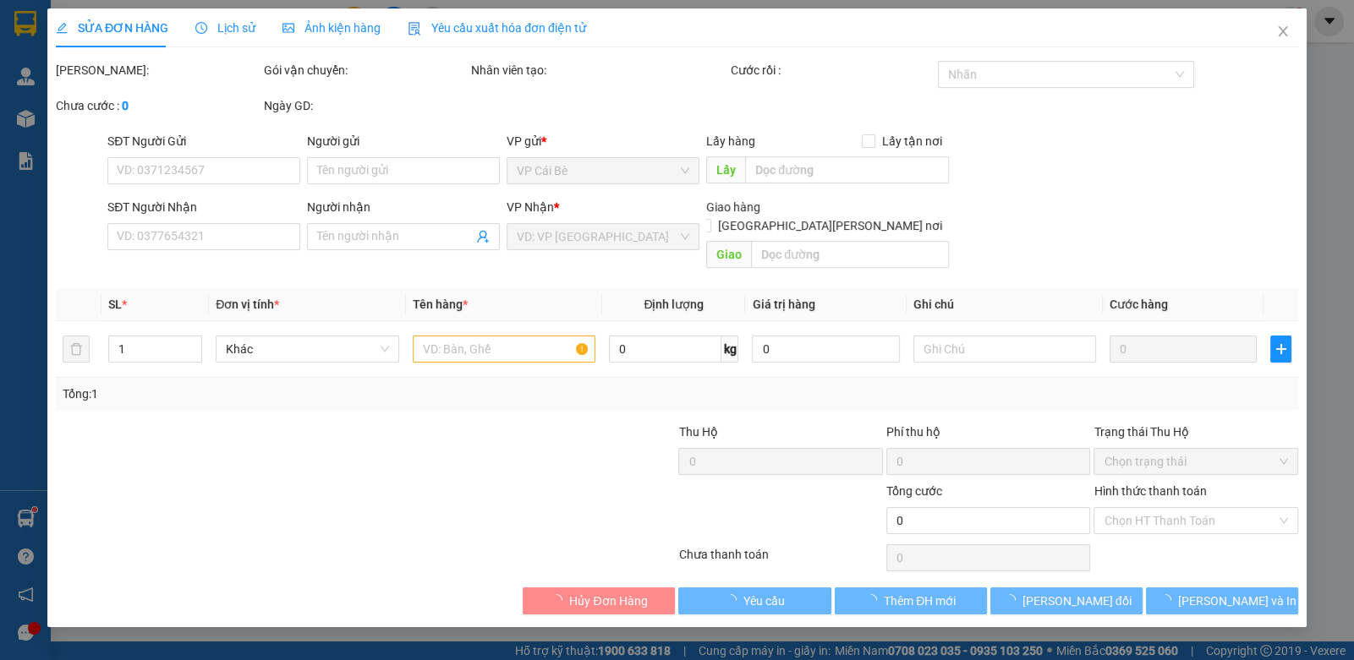
type input "0345861787"
type input "THÚY"
type input "40.000"
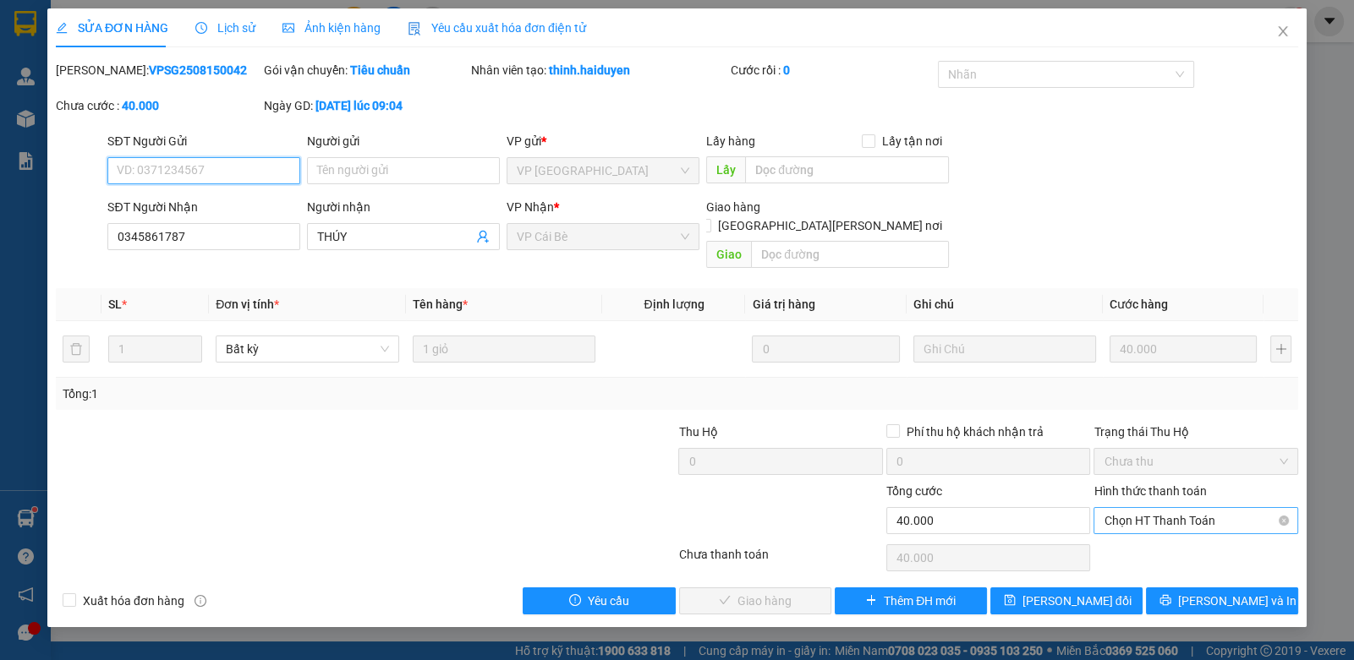
drag, startPoint x: 1173, startPoint y: 506, endPoint x: 1167, endPoint y: 519, distance: 14.8
click at [1171, 508] on span "Chọn HT Thanh Toán" at bounding box center [1194, 520] width 183 height 25
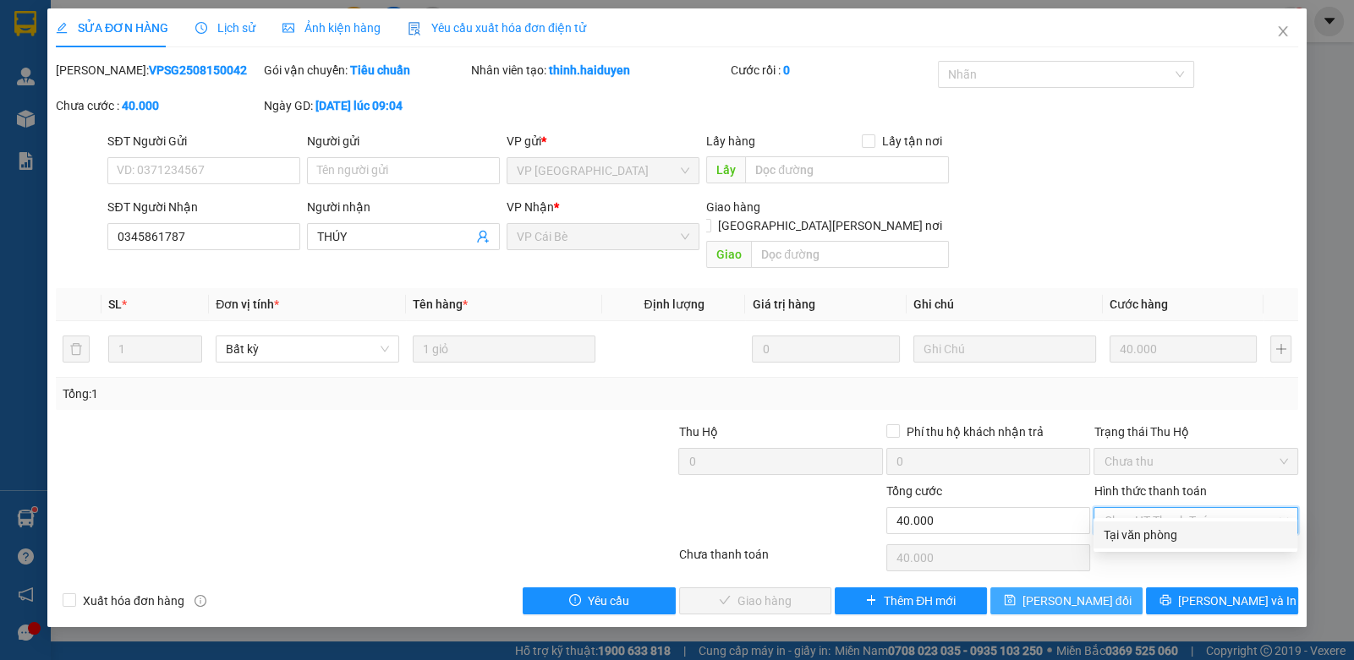
click at [1164, 530] on div "Tại văn phòng" at bounding box center [1194, 535] width 183 height 19
type input "0"
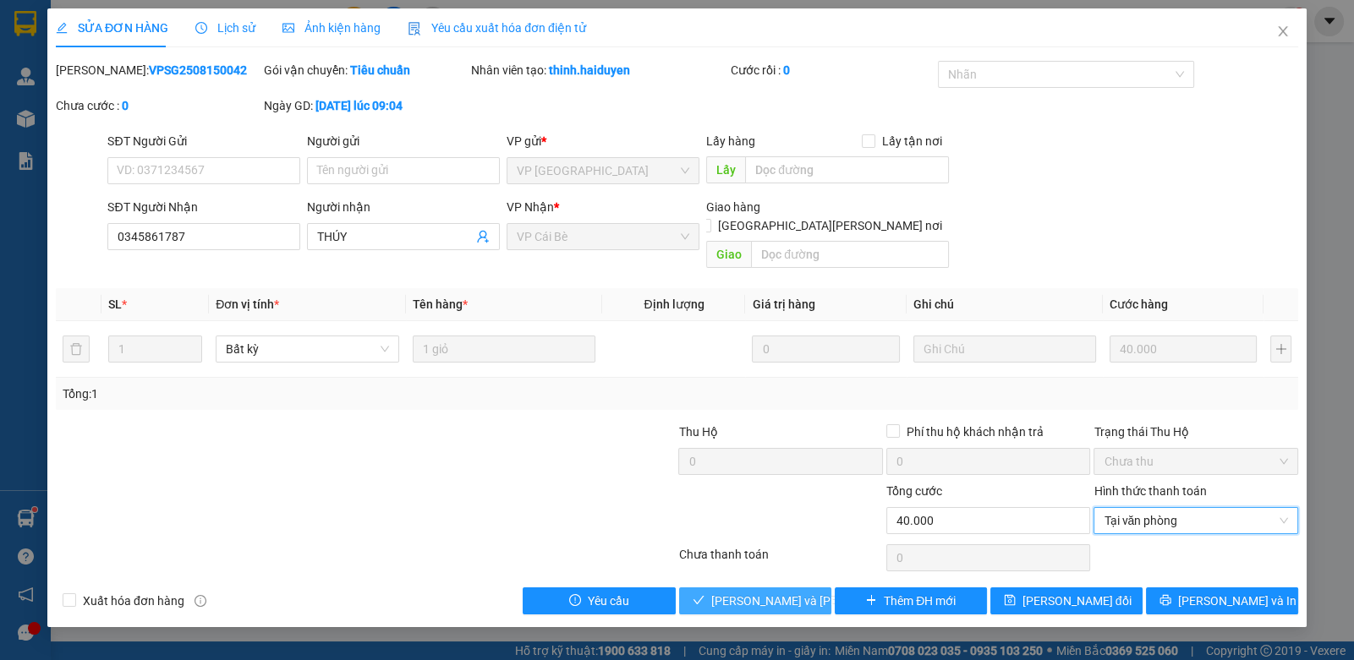
click at [773, 592] on span "[PERSON_NAME] và [PERSON_NAME] hàng" at bounding box center [825, 601] width 228 height 19
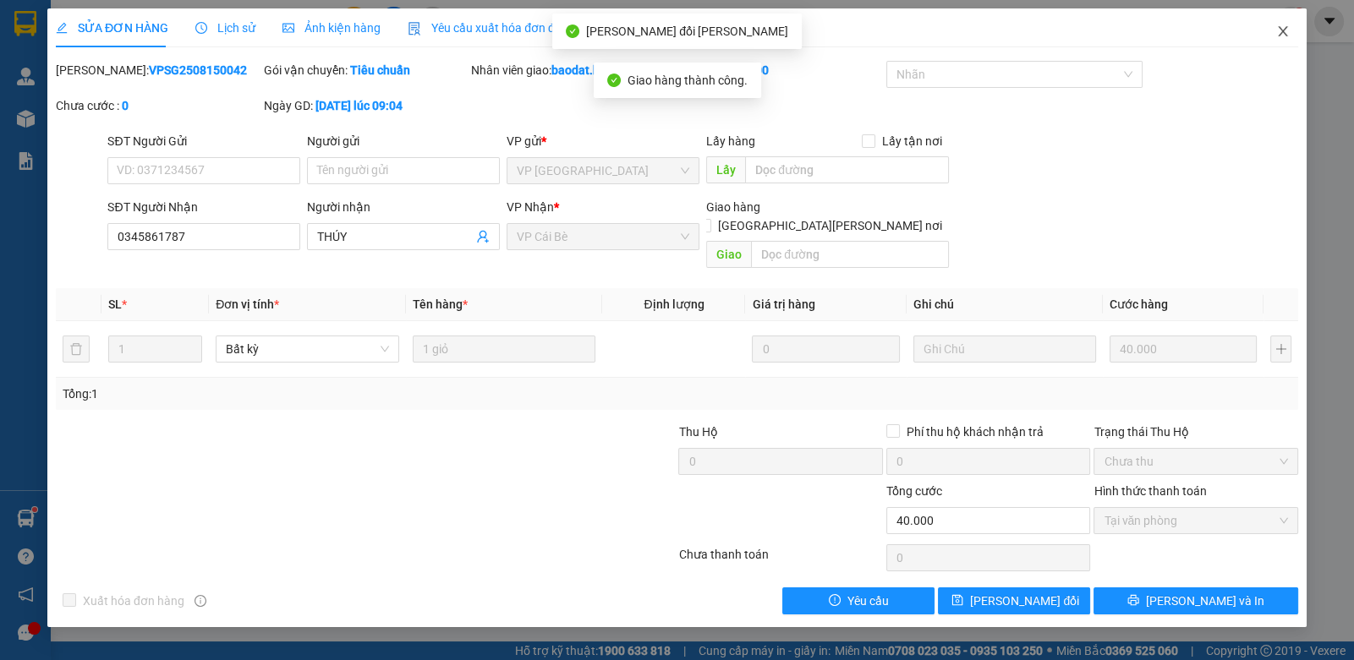
click at [1276, 30] on icon "close" at bounding box center [1283, 32] width 14 height 14
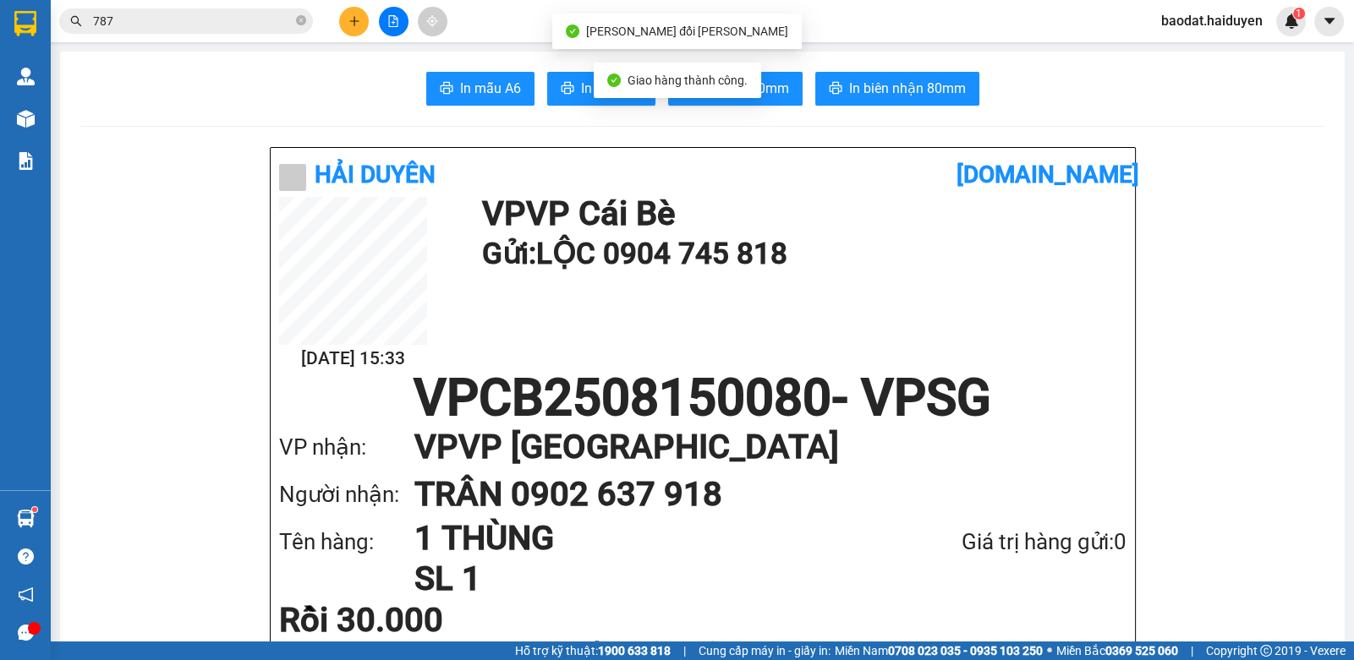
click at [356, 30] on button at bounding box center [354, 22] width 30 height 30
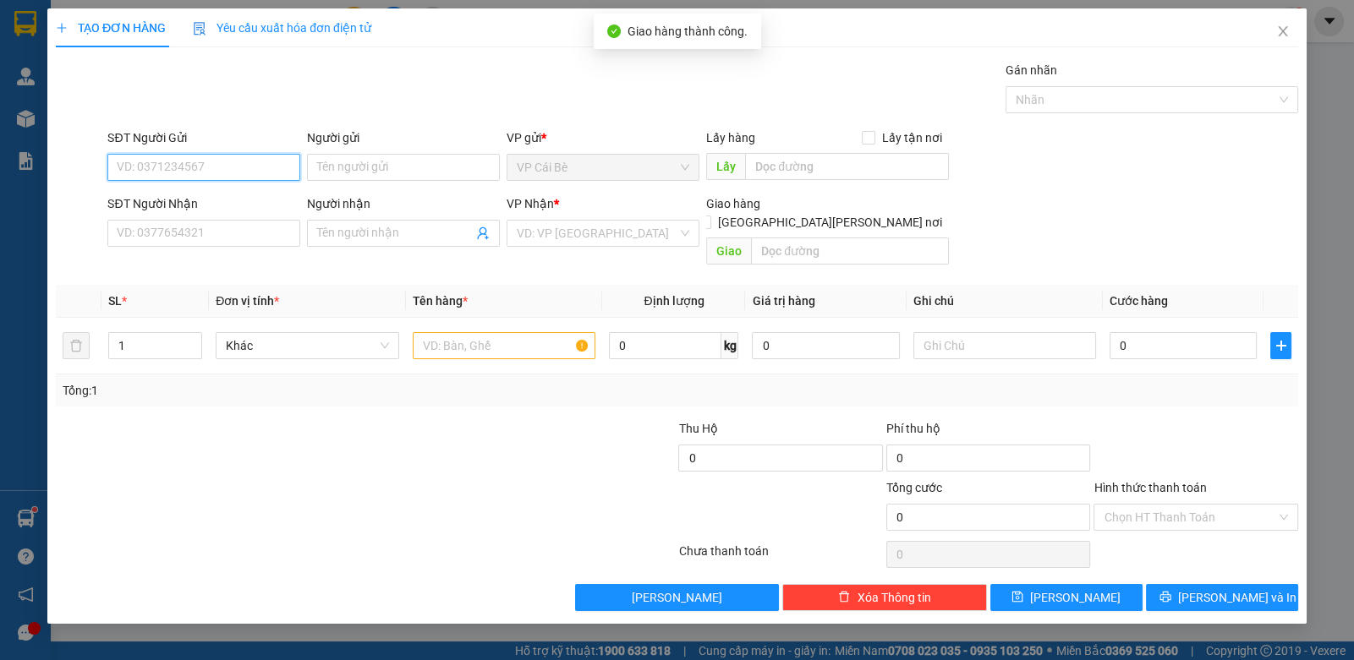
drag, startPoint x: 224, startPoint y: 162, endPoint x: 211, endPoint y: 146, distance: 20.5
click at [211, 150] on div "SĐT Người Gửi VD: 0371234567" at bounding box center [203, 158] width 193 height 59
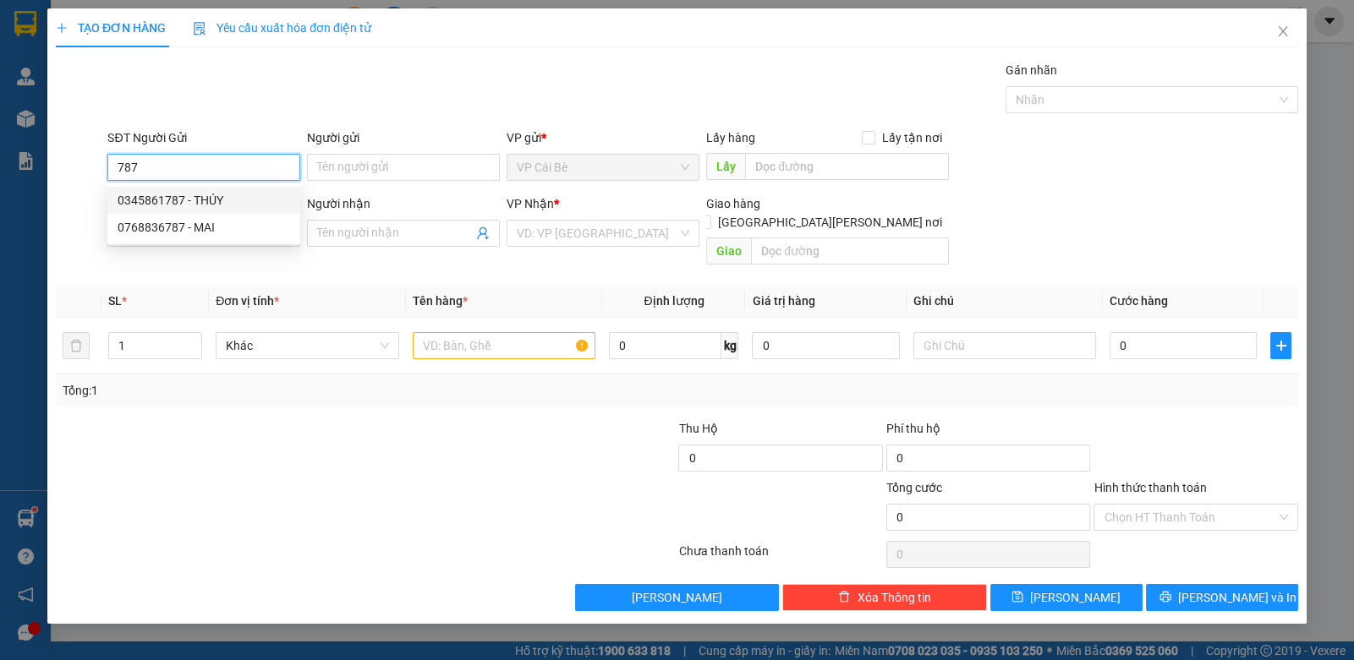
click at [231, 192] on div "0345861787 - THÚY" at bounding box center [204, 200] width 172 height 19
type input "0345861787"
type input "THÚY"
type input "0909237527"
type input "ĐOÀN 1,2/KG"
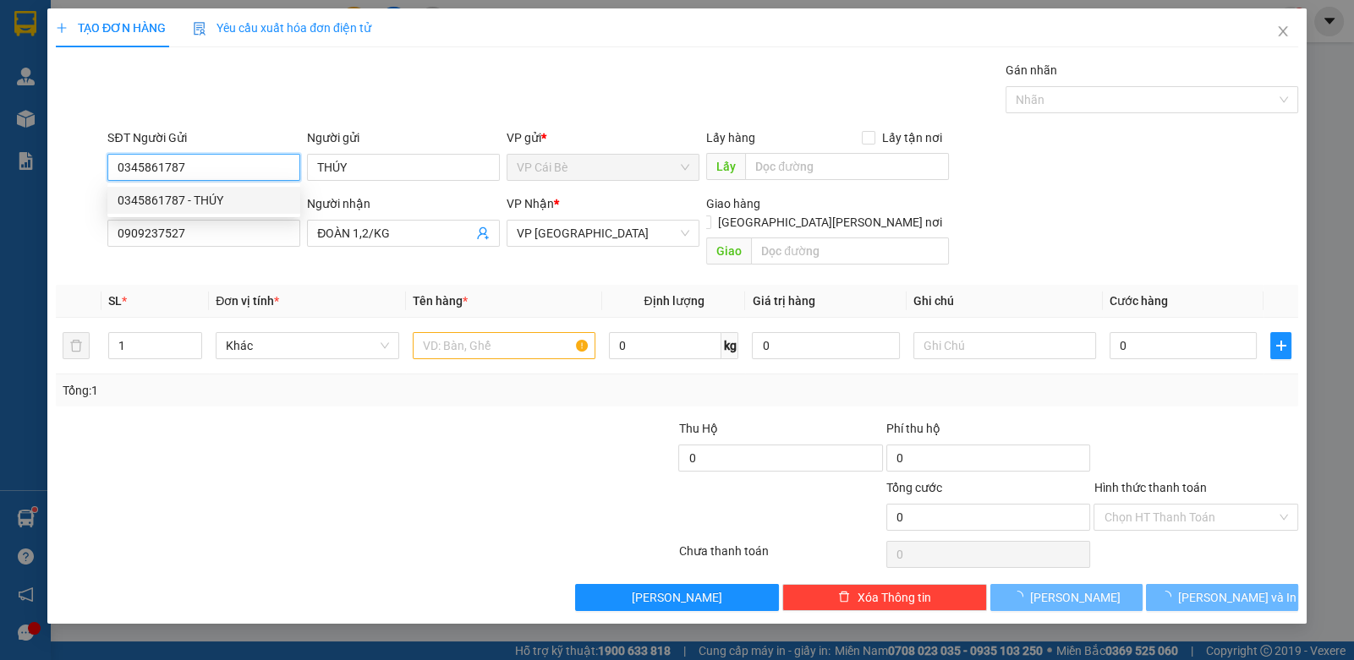
type input "20.000"
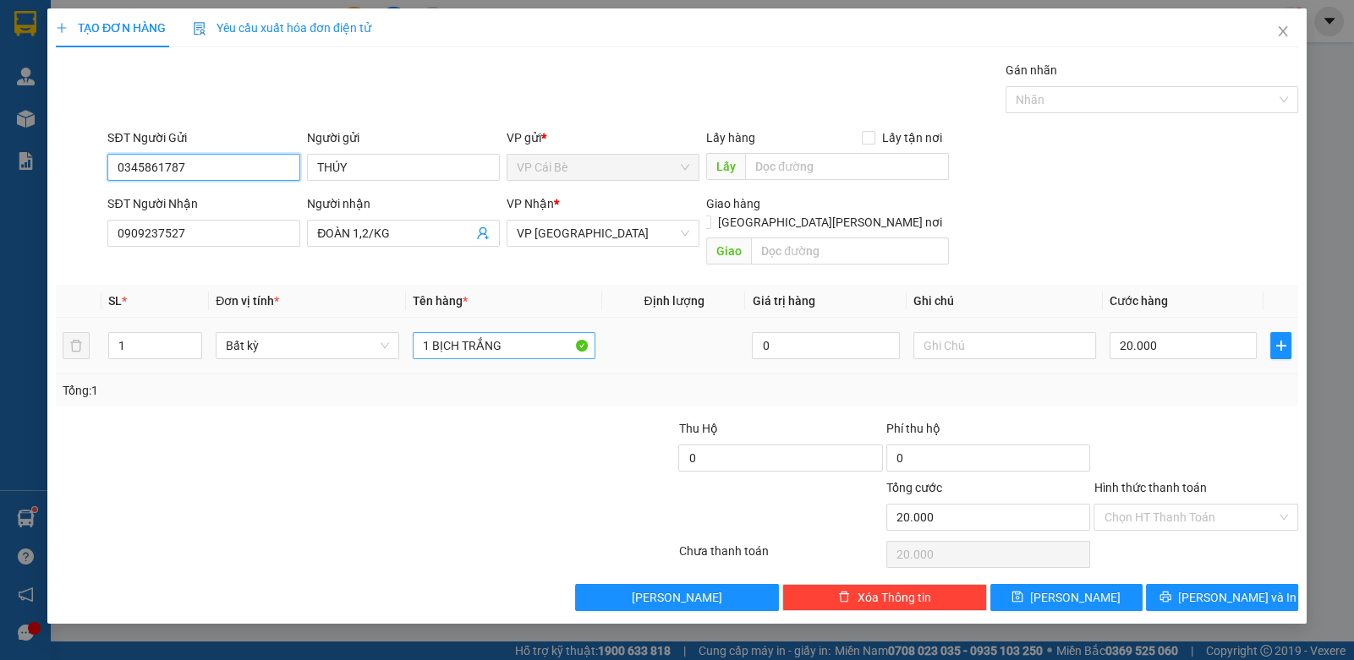
type input "0345861787"
drag, startPoint x: 538, startPoint y: 332, endPoint x: 335, endPoint y: 294, distance: 206.5
click at [335, 324] on tr "1 Bất kỳ 1 BỊCH TRẮNG 0 20.000" at bounding box center [677, 346] width 1242 height 57
type input "2 BAO"
type input "2"
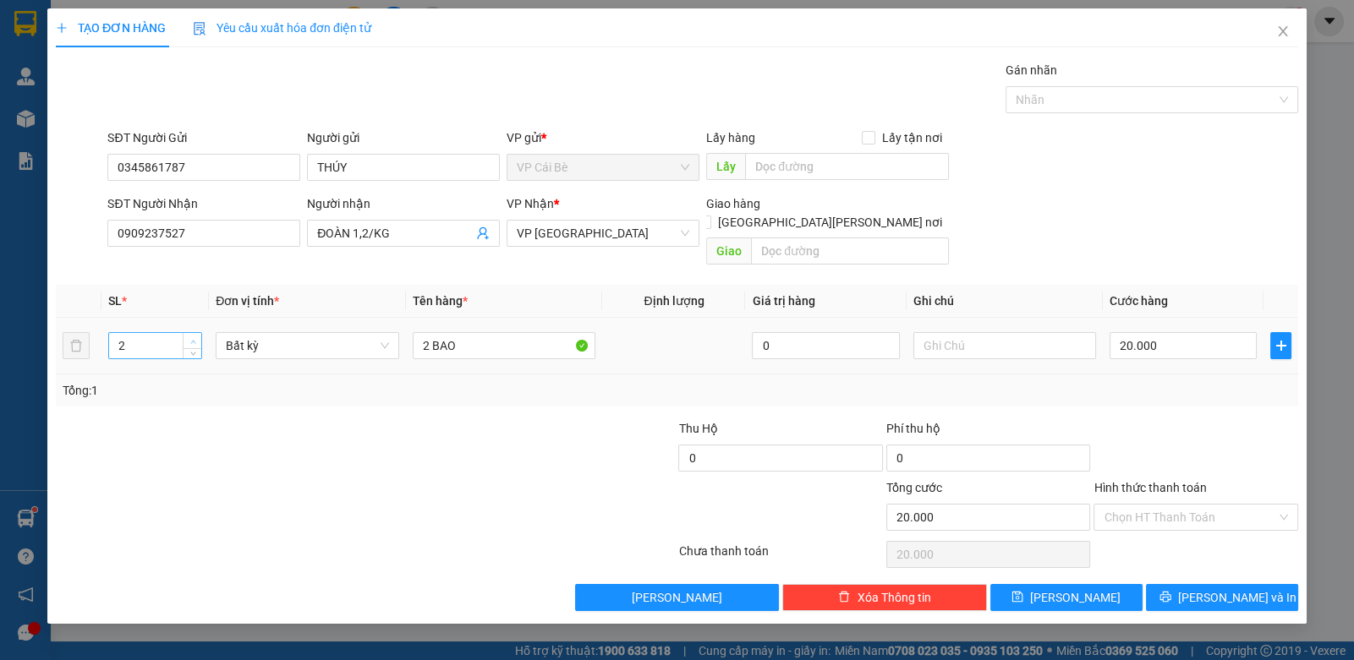
click at [196, 337] on span "up" at bounding box center [193, 342] width 10 height 10
click at [1182, 332] on input "20.000" at bounding box center [1182, 345] width 147 height 27
type input "0"
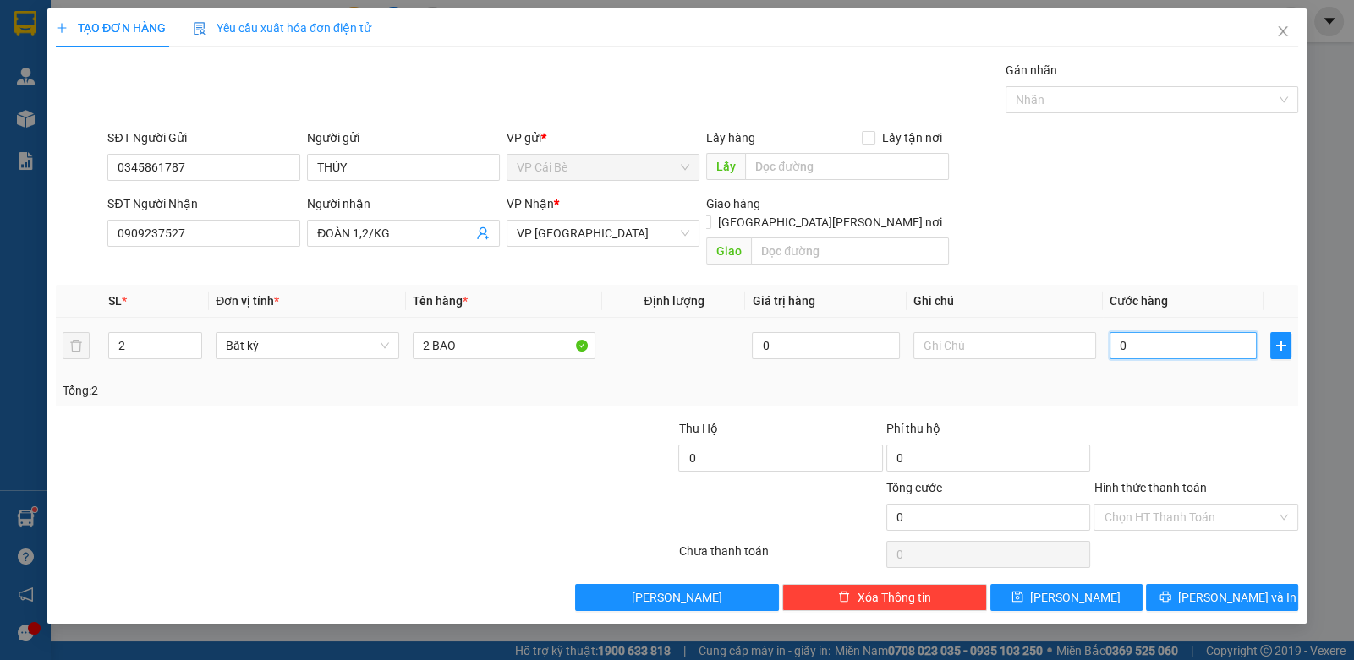
click at [1169, 332] on input "0" at bounding box center [1182, 345] width 147 height 27
type input "1"
type input "01"
type input "12"
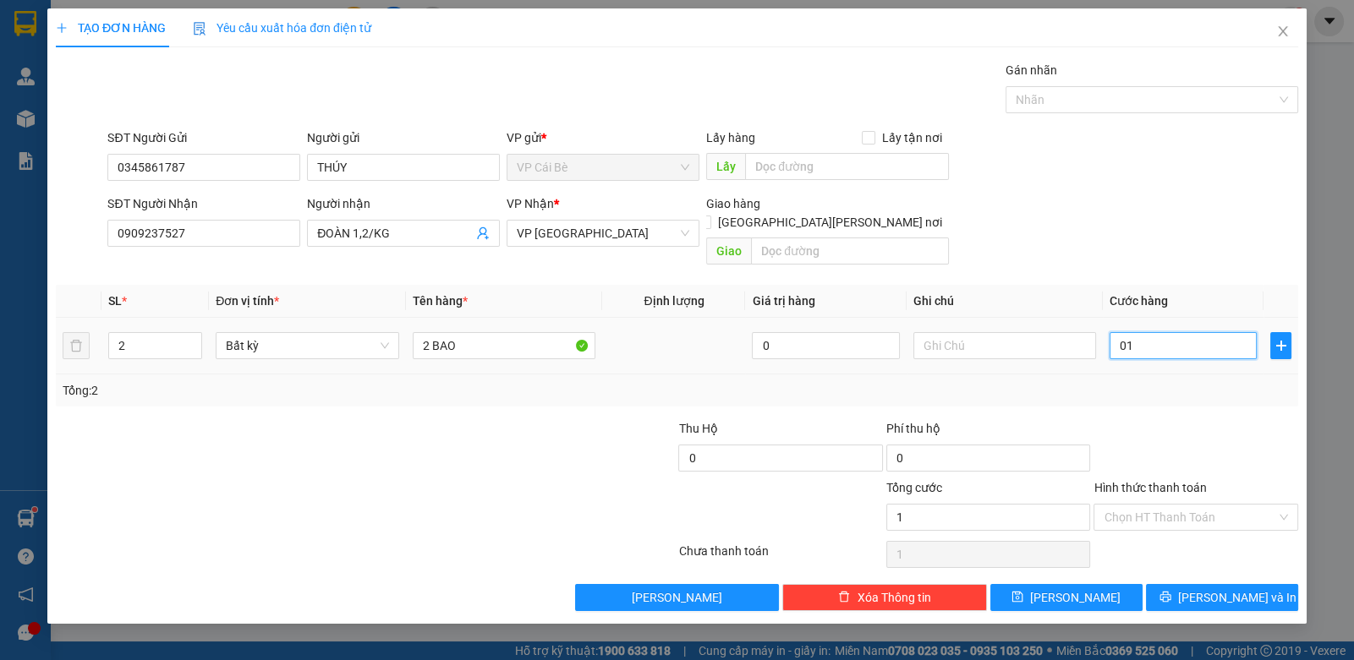
type input "12"
type input "012"
type input "120"
type input "0.120"
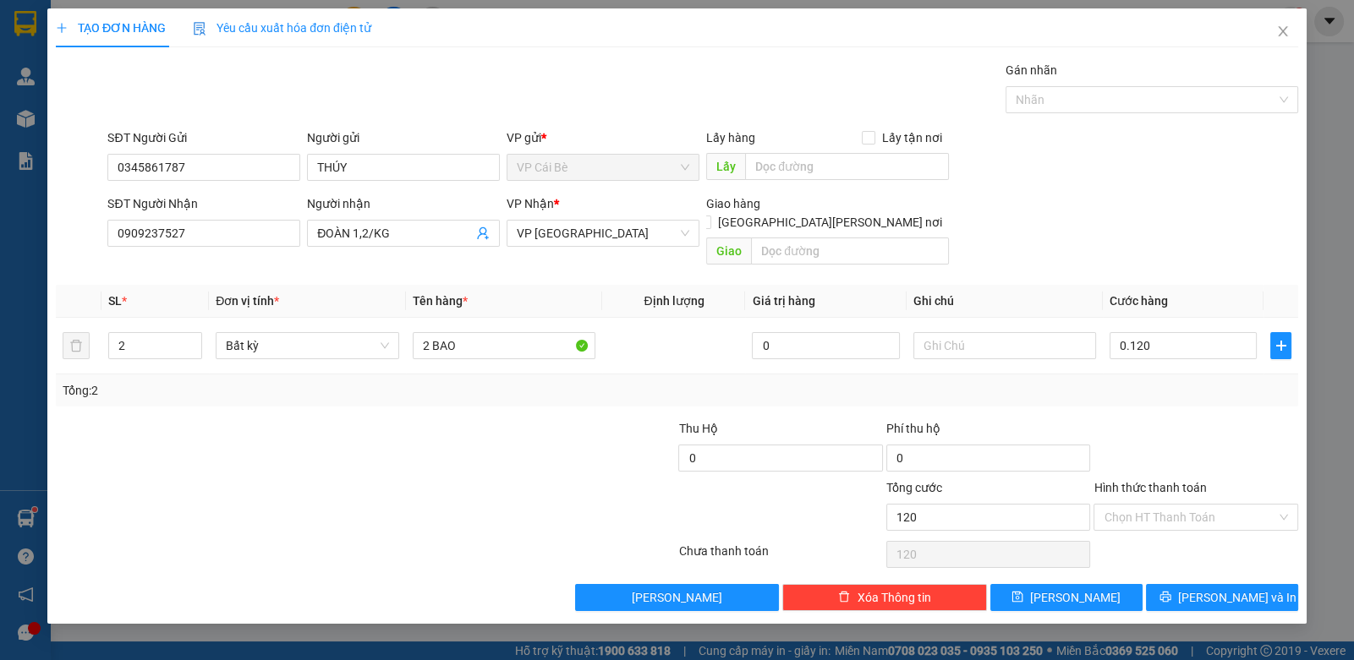
type input "120.000"
drag, startPoint x: 1191, startPoint y: 408, endPoint x: 1212, endPoint y: 414, distance: 21.4
click at [1198, 419] on div at bounding box center [1195, 448] width 207 height 59
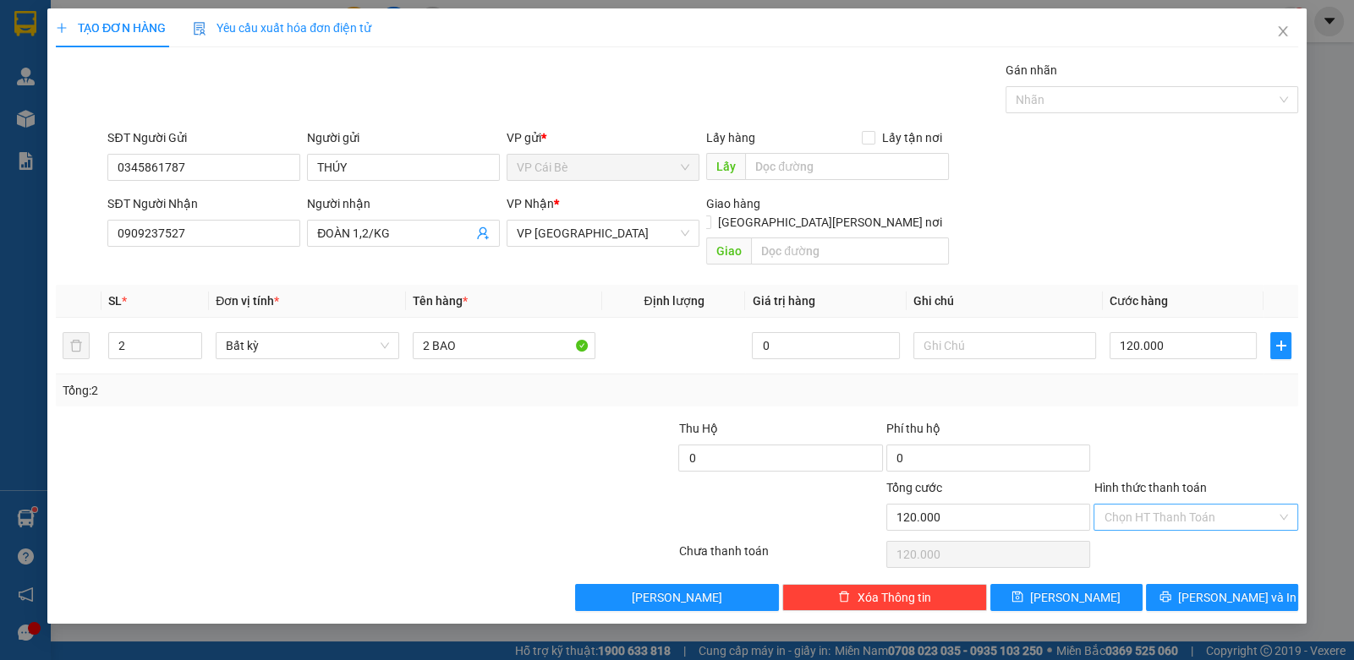
click at [1186, 505] on input "Hình thức thanh toán" at bounding box center [1189, 517] width 172 height 25
click at [1167, 535] on div "Tại văn phòng" at bounding box center [1194, 531] width 183 height 19
type input "0"
click at [1202, 584] on button "[PERSON_NAME] và In" at bounding box center [1222, 597] width 152 height 27
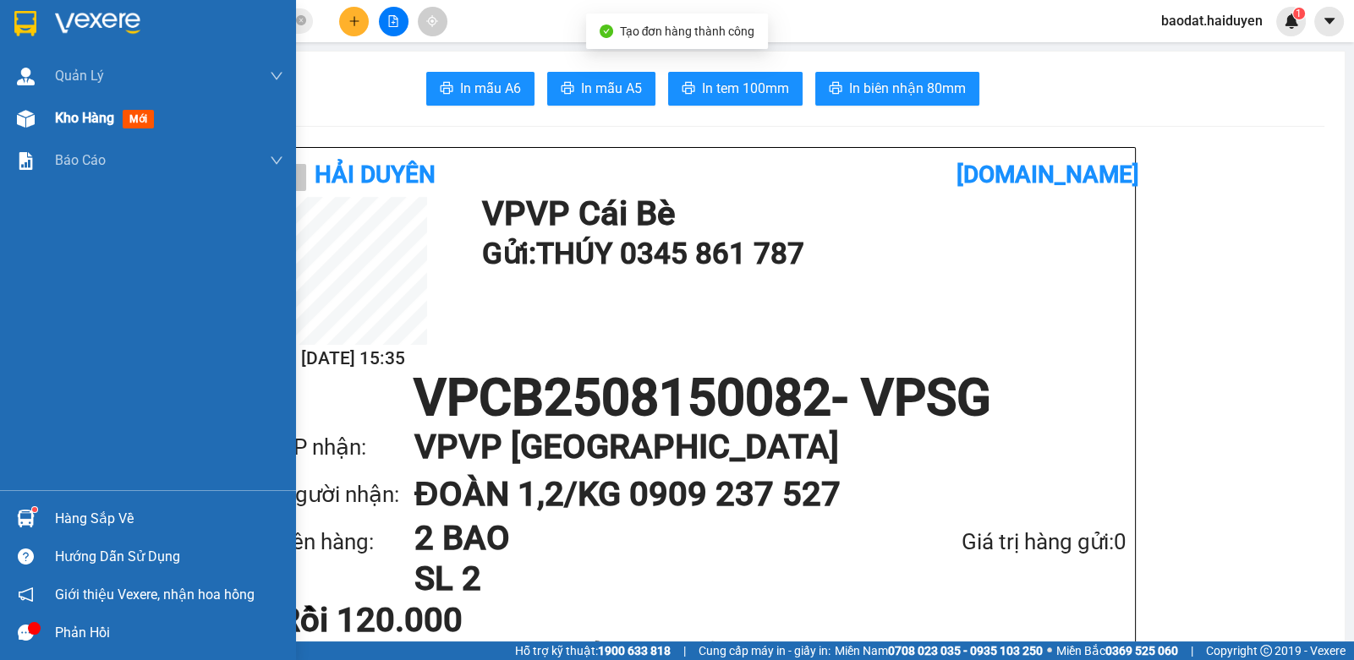
click at [46, 126] on div "Kho hàng mới" at bounding box center [148, 118] width 296 height 42
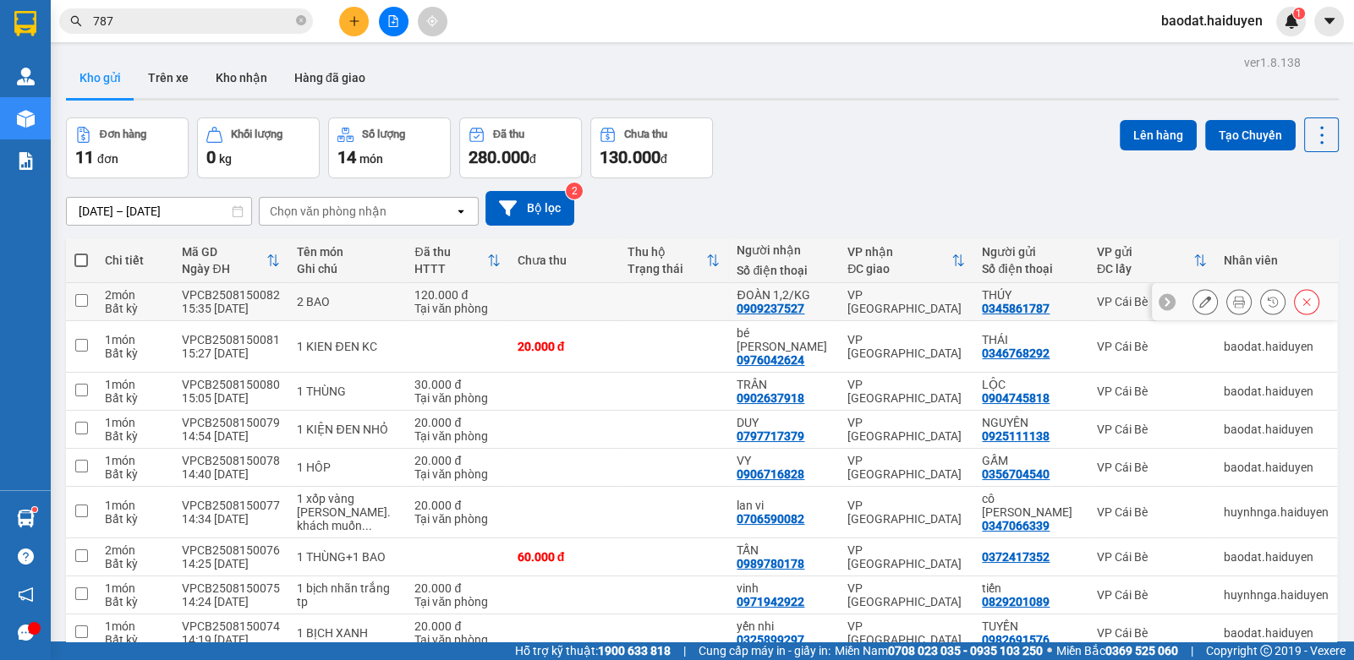
click at [1193, 293] on button at bounding box center [1205, 302] width 24 height 30
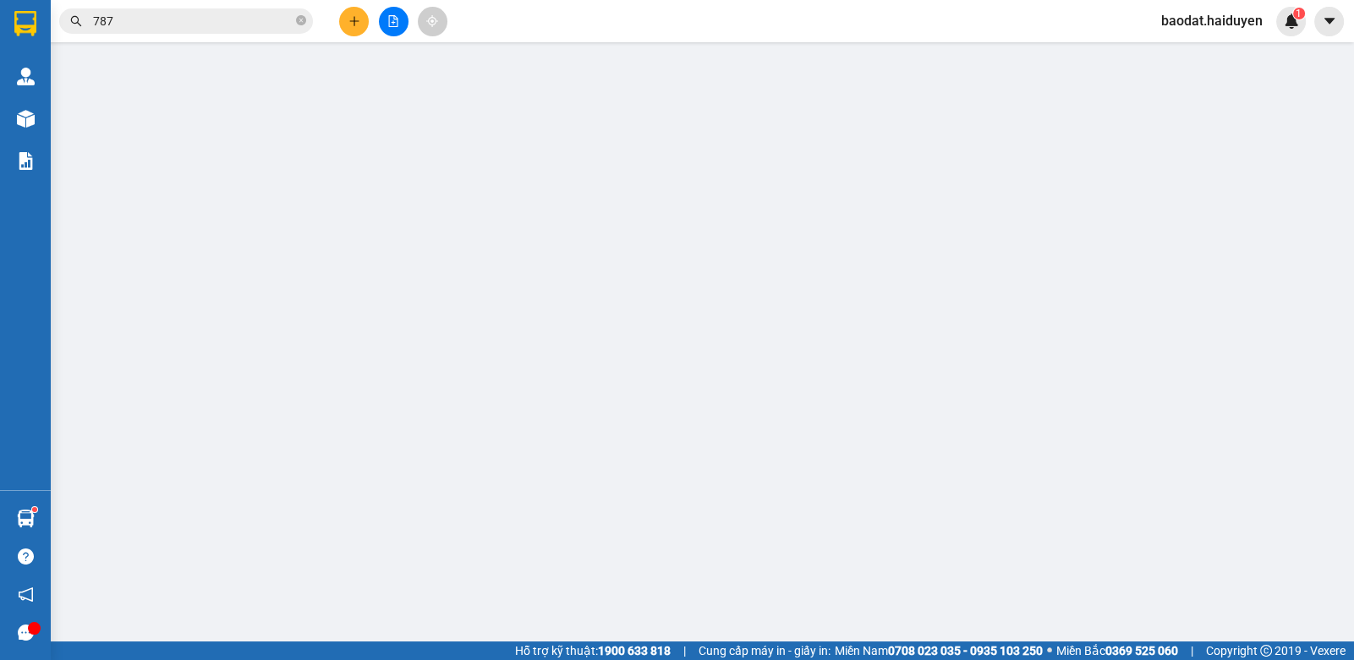
type input "0345861787"
type input "THÚY"
type input "0909237527"
type input "ĐOÀN 1,2/KG"
type input "120.000"
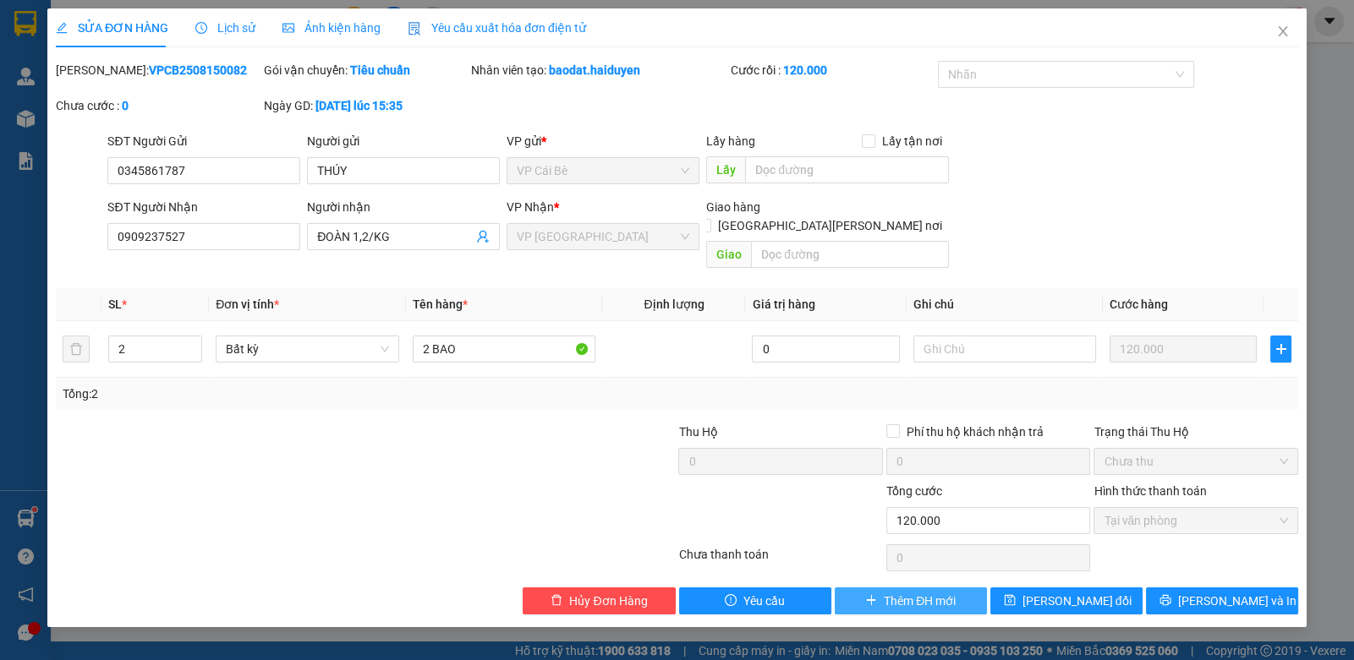
click at [933, 592] on span "Thêm ĐH mới" at bounding box center [920, 601] width 72 height 19
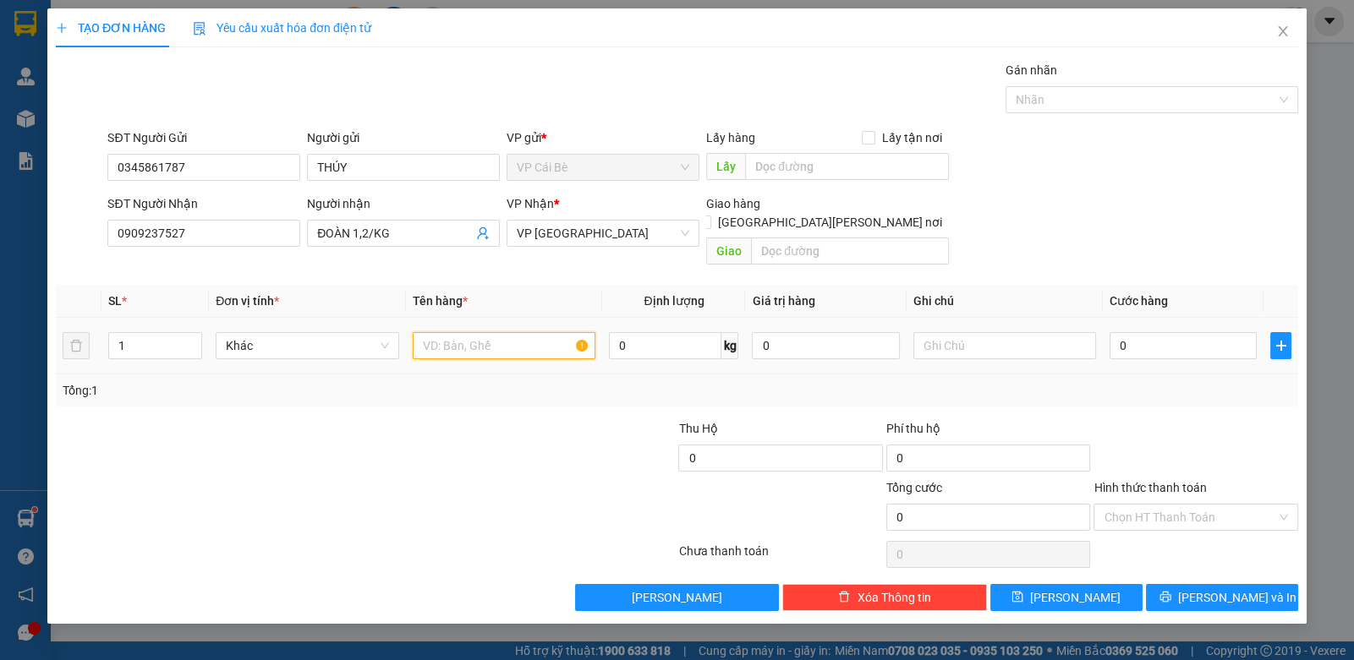
click at [481, 335] on input "text" at bounding box center [504, 345] width 183 height 27
type input "2 BAO XANH"
type input "2"
click at [194, 337] on span "up" at bounding box center [193, 342] width 10 height 10
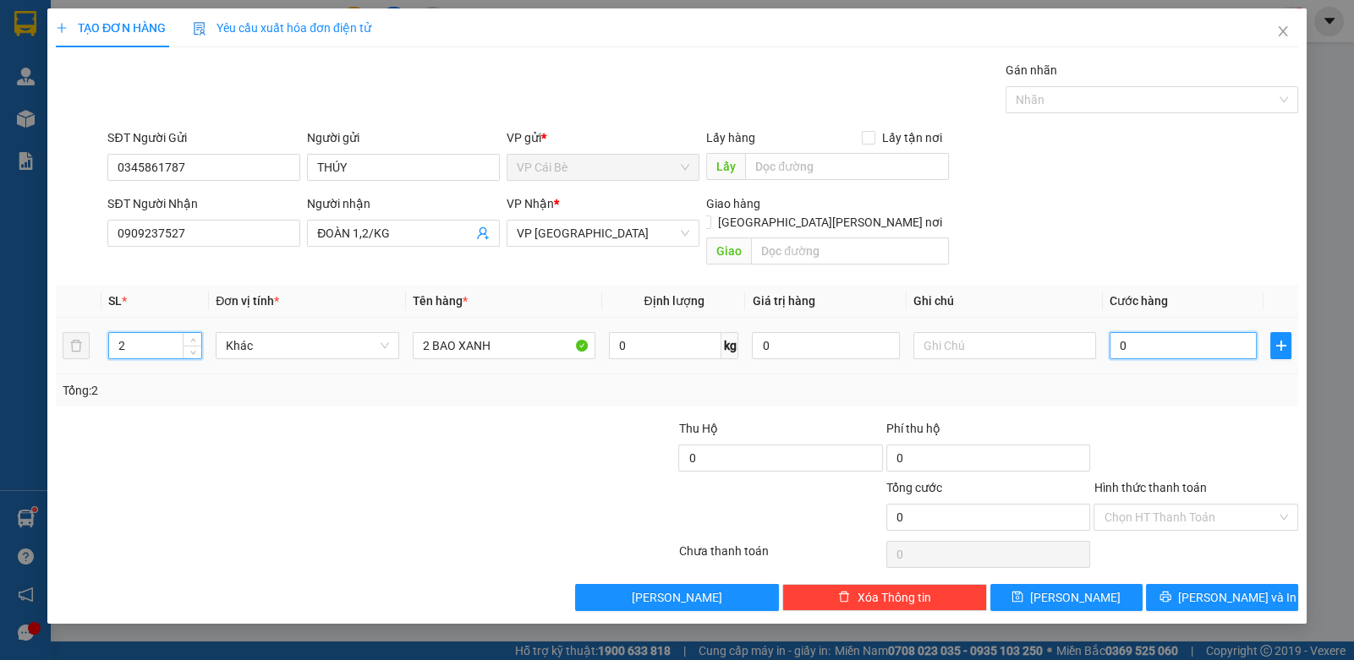
drag, startPoint x: 1144, startPoint y: 318, endPoint x: 1137, endPoint y: 324, distance: 9.0
click at [1143, 332] on input "0" at bounding box center [1182, 345] width 147 height 27
type input "2"
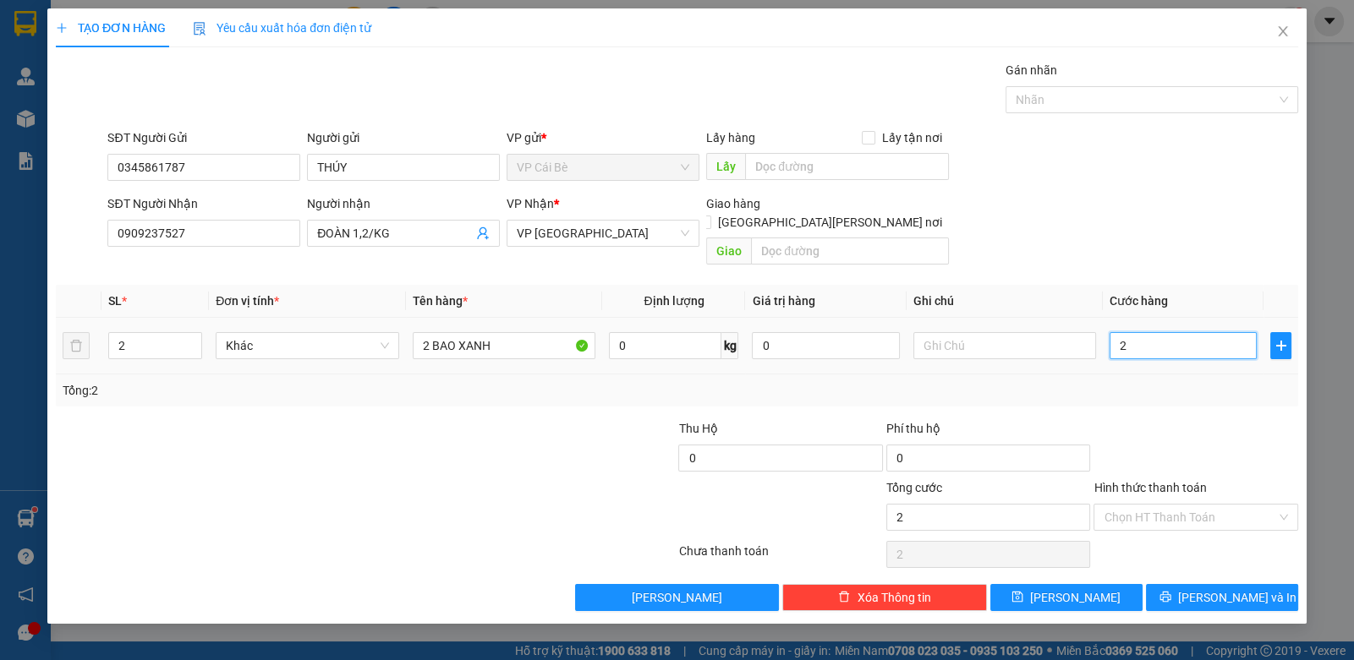
type input "20"
type input "2"
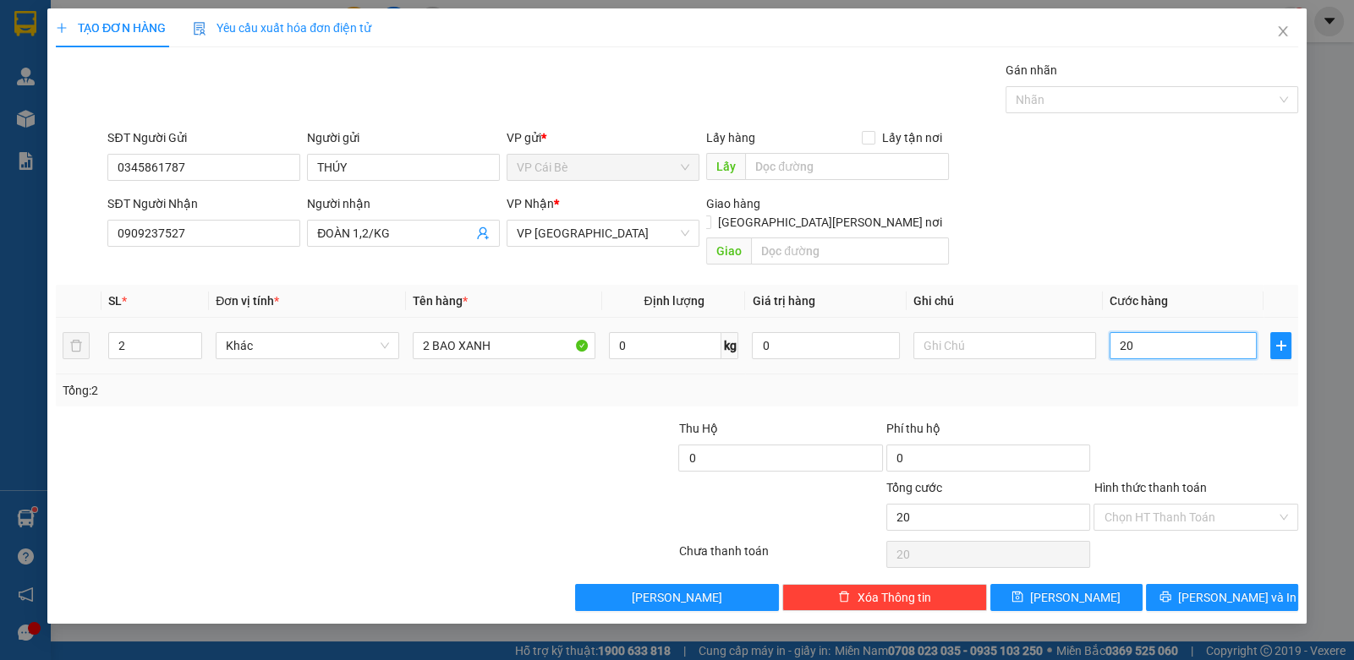
type input "2"
type input "0"
type input "01"
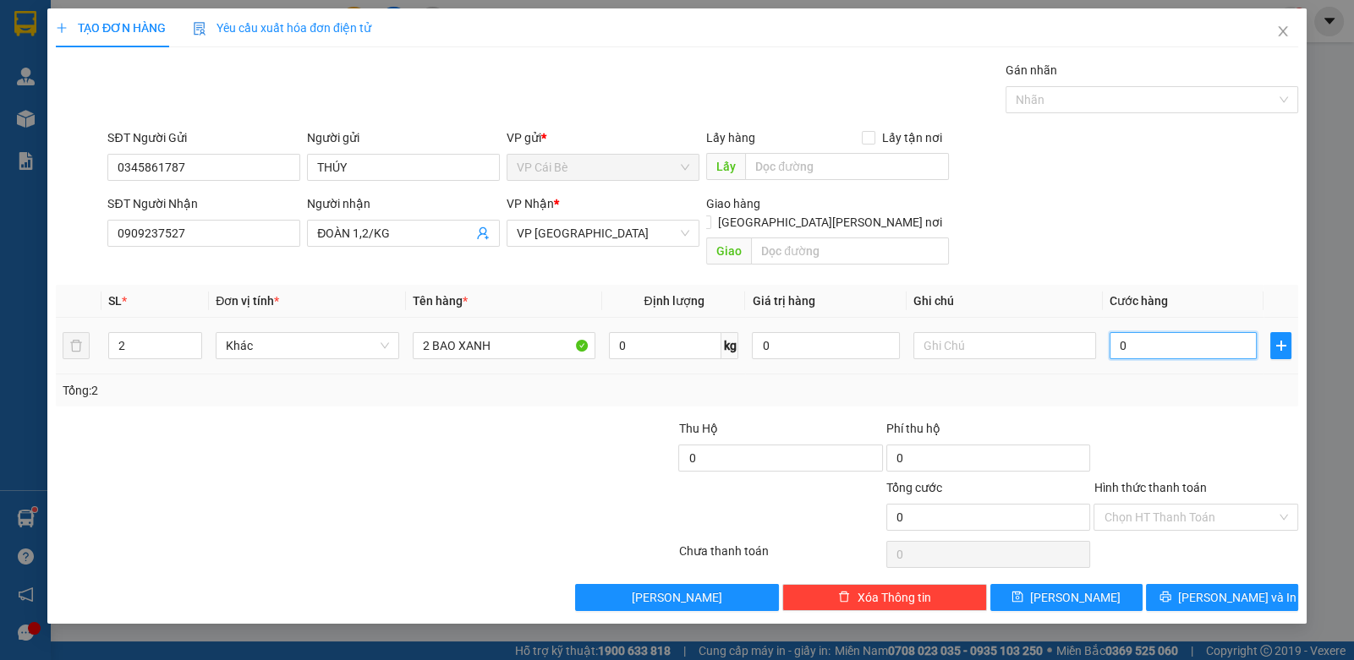
type input "1"
type input "012"
type input "12"
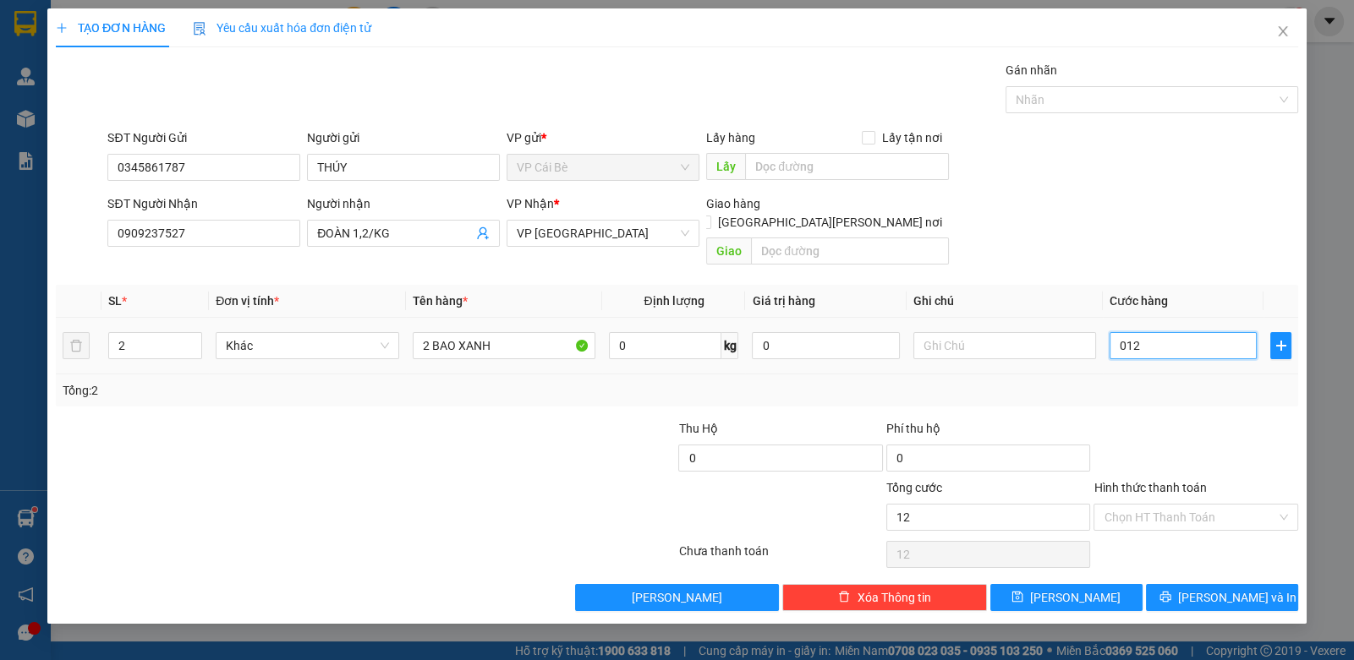
type input "0.120"
type input "120"
type input "120.000"
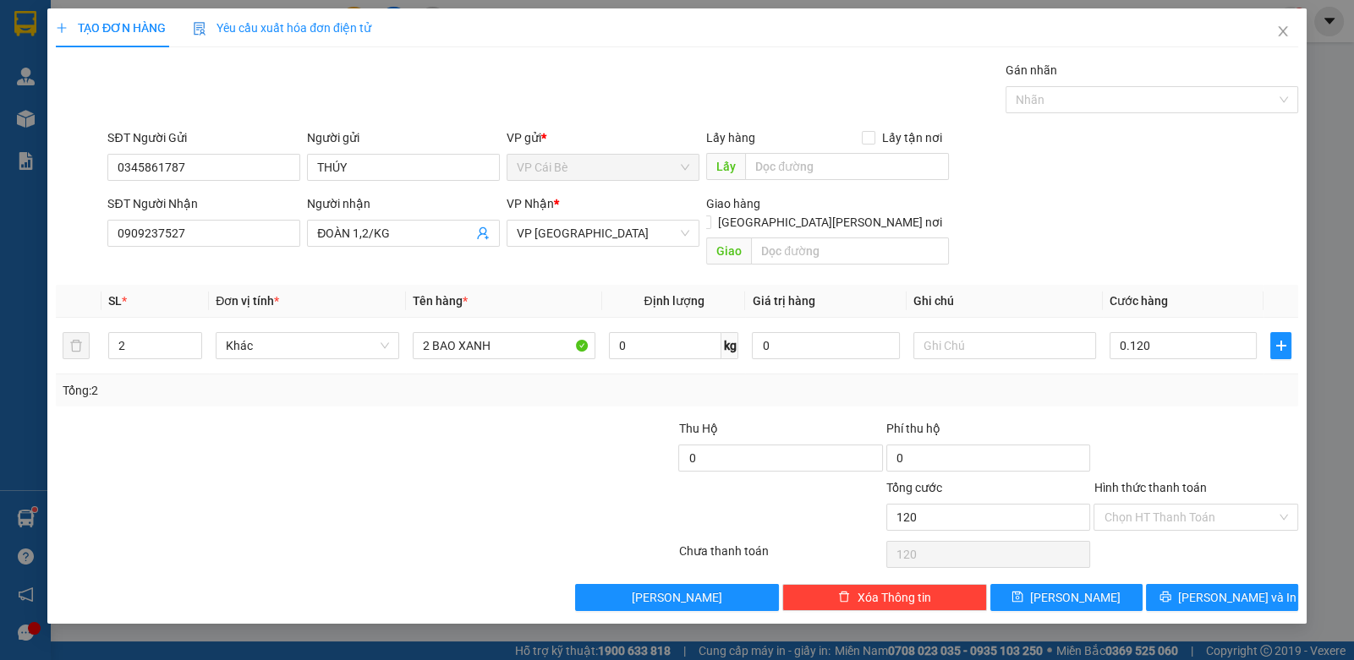
type input "120.000"
drag, startPoint x: 1140, startPoint y: 381, endPoint x: 1142, endPoint y: 394, distance: 13.6
click at [1142, 392] on div "Transit Pickup Surcharge Ids Transit Deliver Surcharge Ids Transit Deliver Surc…" at bounding box center [677, 336] width 1242 height 550
click at [1171, 591] on icon "printer" at bounding box center [1165, 597] width 12 height 12
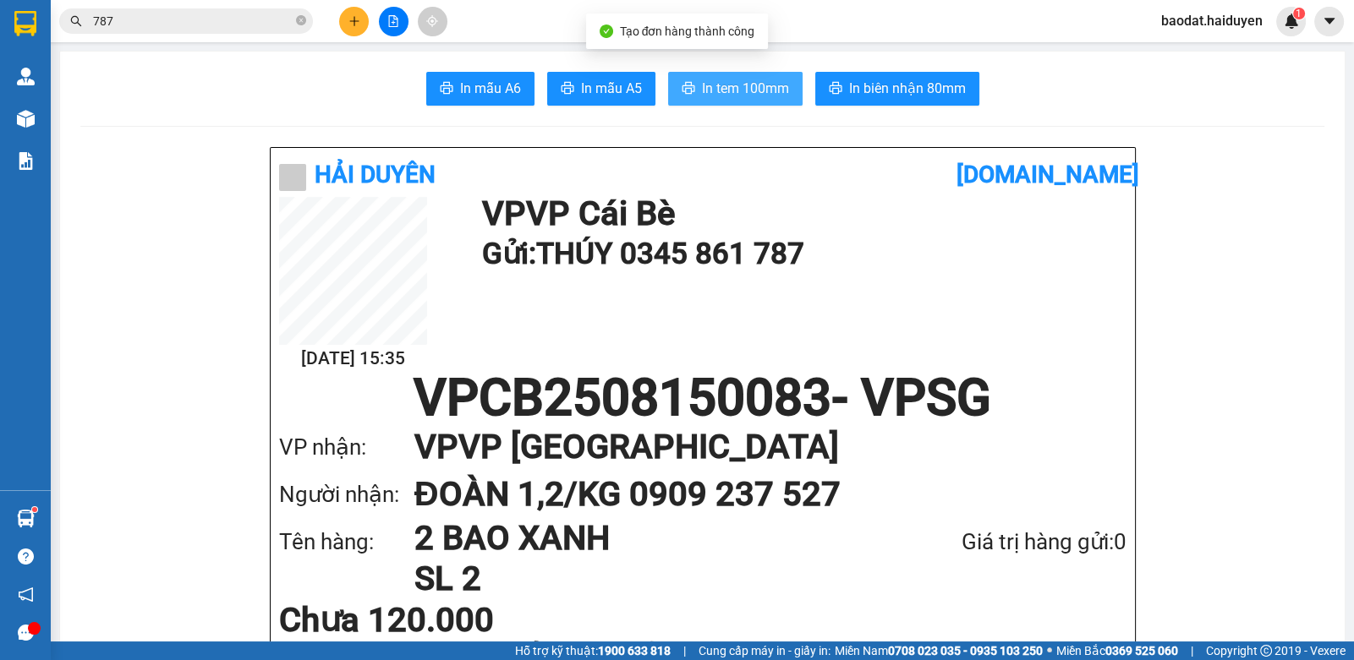
click at [736, 89] on span "In tem 100mm" at bounding box center [745, 88] width 87 height 21
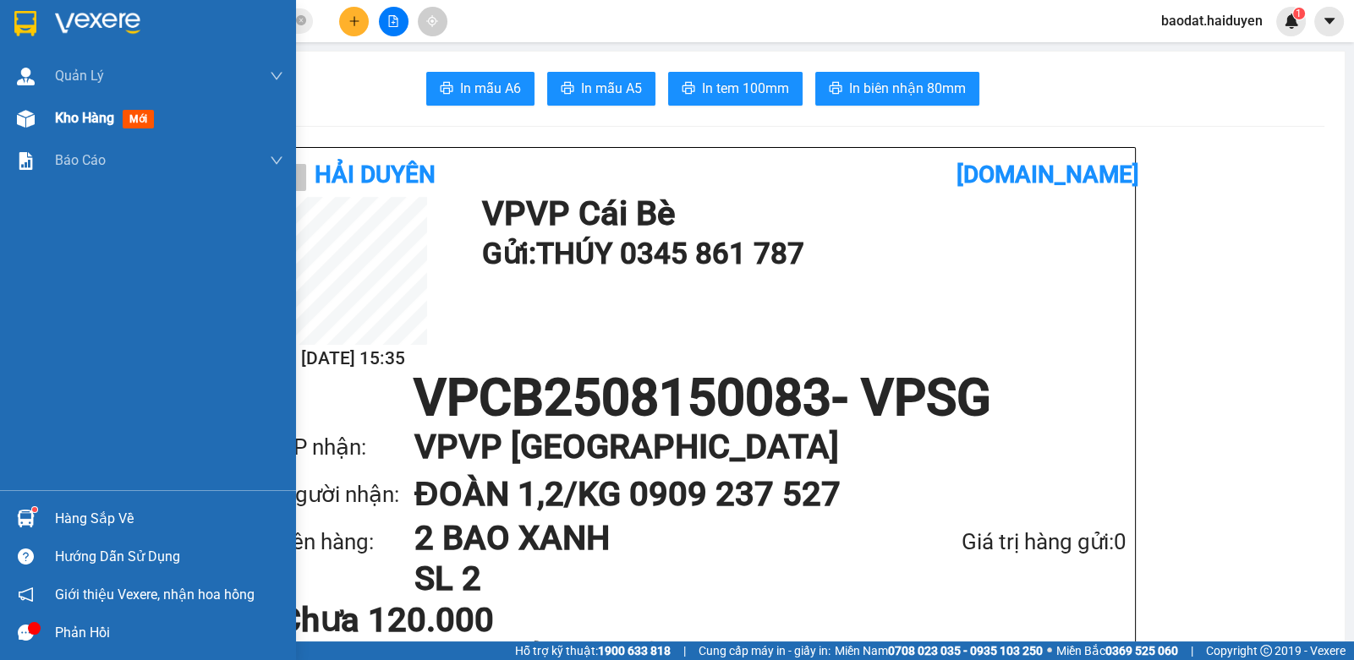
click at [25, 111] on img at bounding box center [26, 119] width 18 height 18
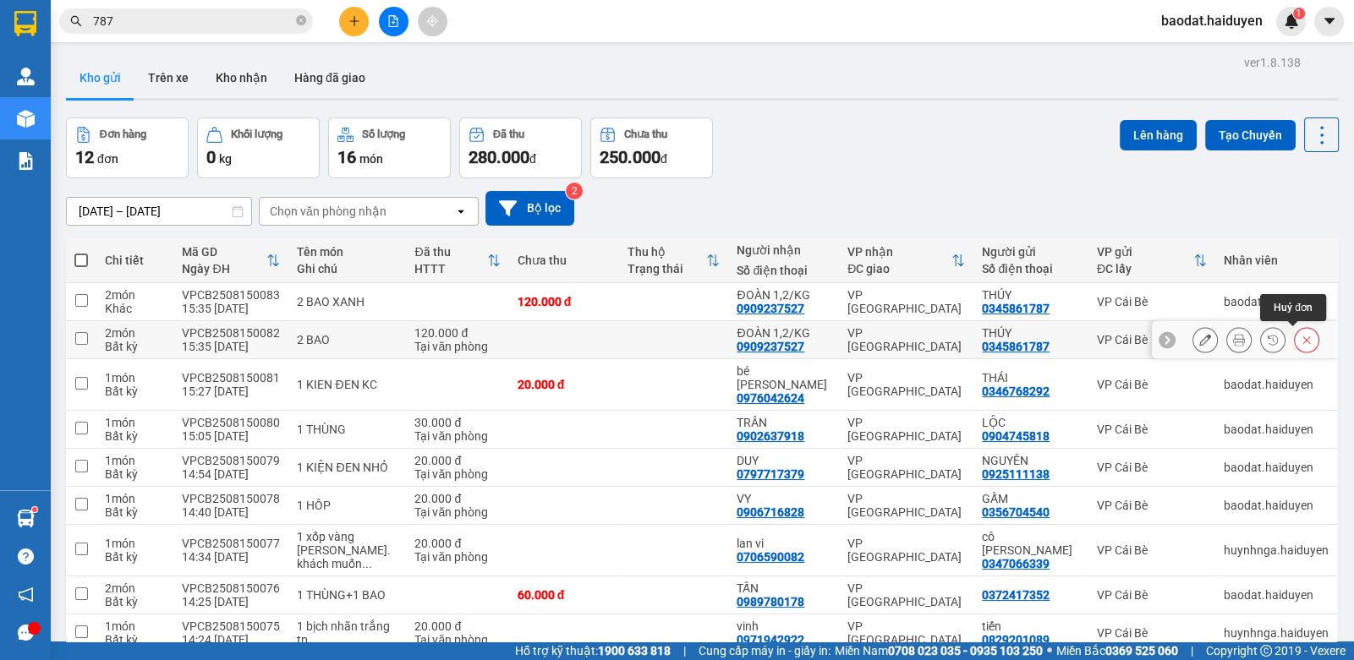
click at [1300, 342] on icon at bounding box center [1306, 340] width 12 height 12
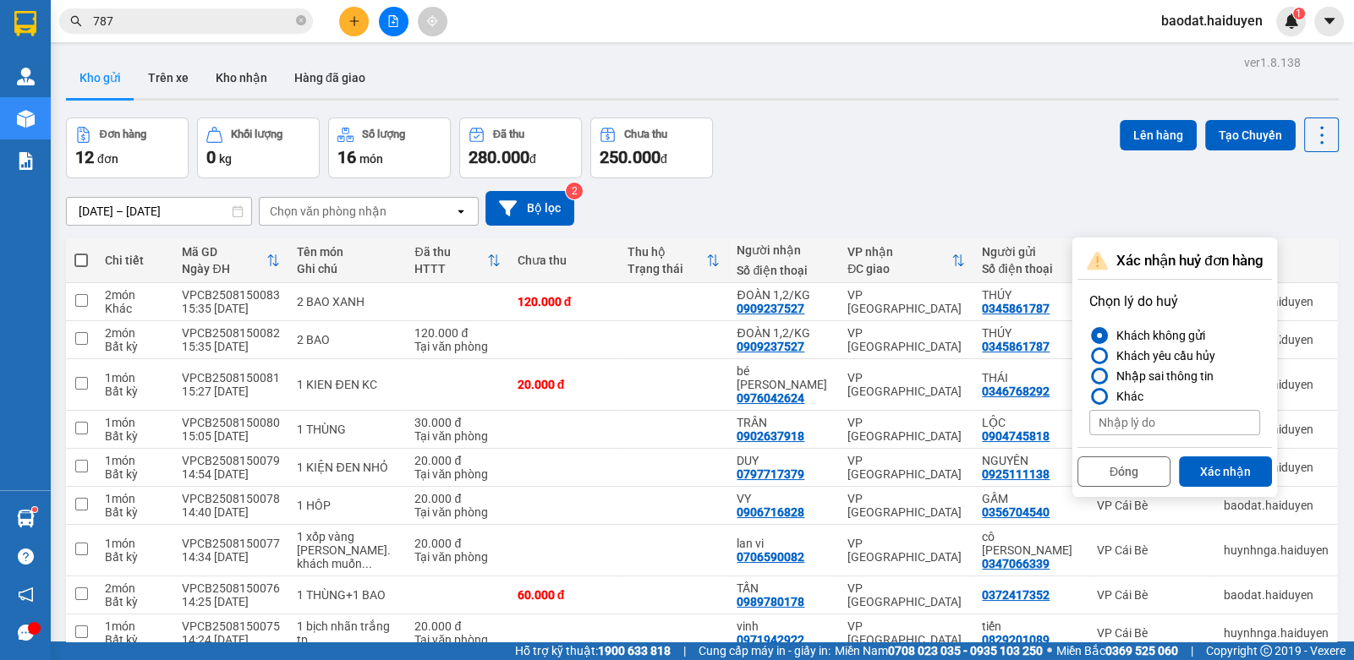
click at [1110, 372] on div "Nhập sai thông tin" at bounding box center [1161, 376] width 104 height 20
click at [1089, 376] on input "Nhập sai thông tin" at bounding box center [1089, 376] width 0 height 0
click at [1244, 477] on button "Xác nhận" at bounding box center [1225, 472] width 93 height 30
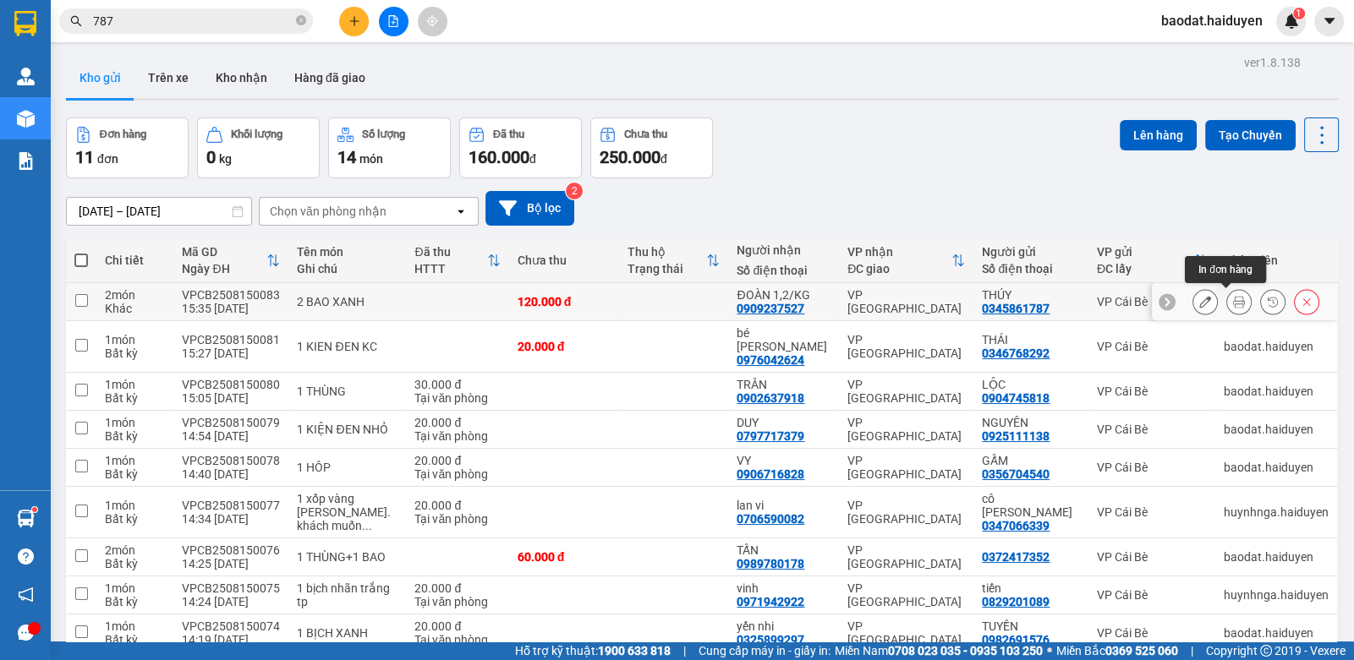
click at [1233, 302] on icon at bounding box center [1239, 302] width 12 height 12
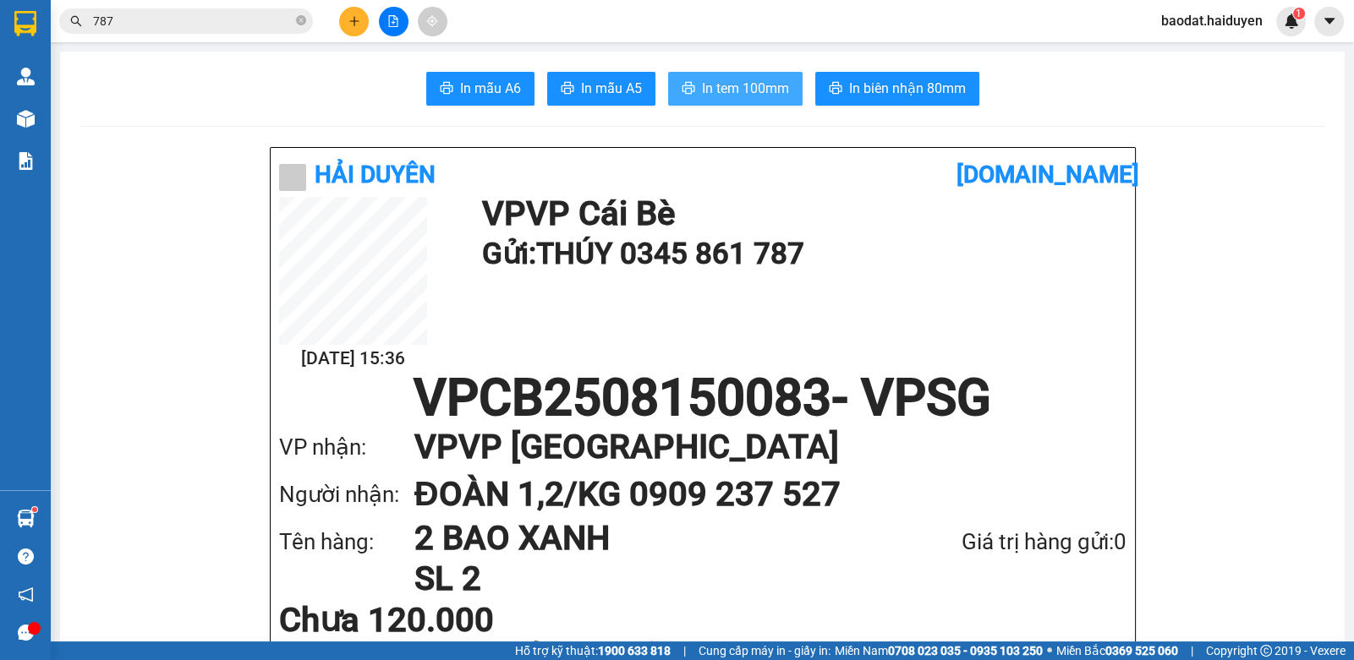
click at [723, 85] on span "In tem 100mm" at bounding box center [745, 88] width 87 height 21
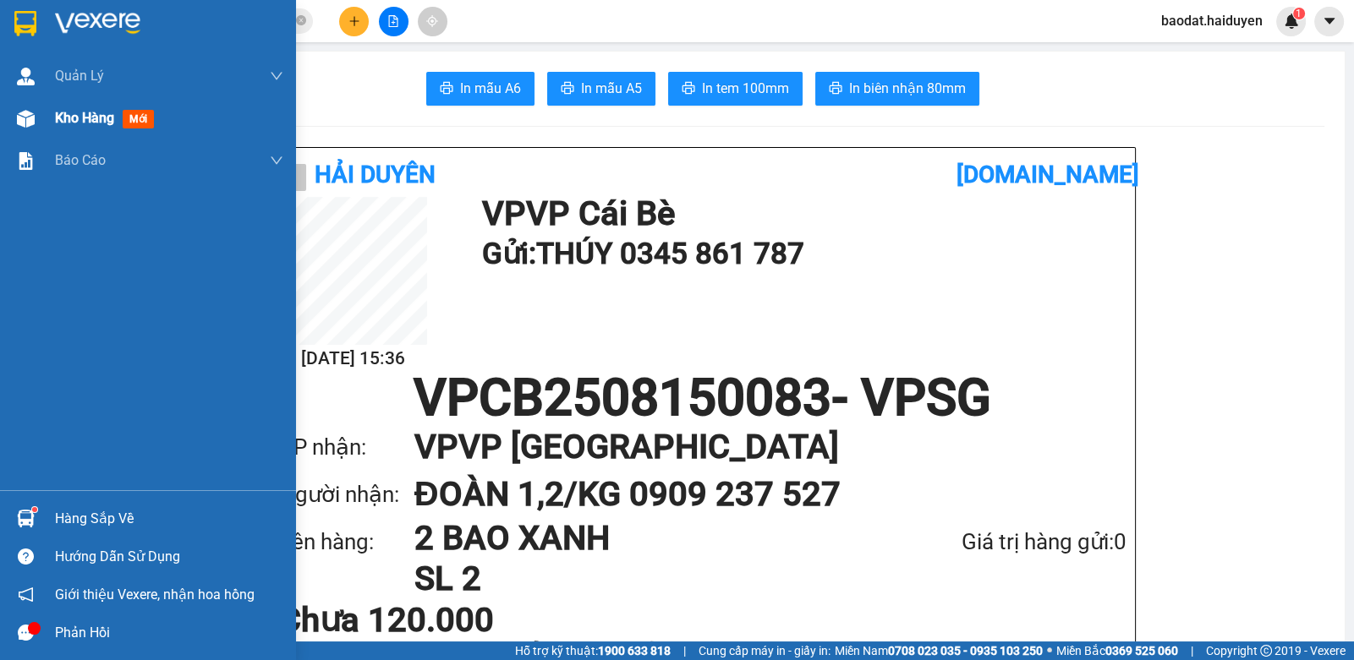
click at [83, 119] on span "Kho hàng" at bounding box center [84, 118] width 59 height 16
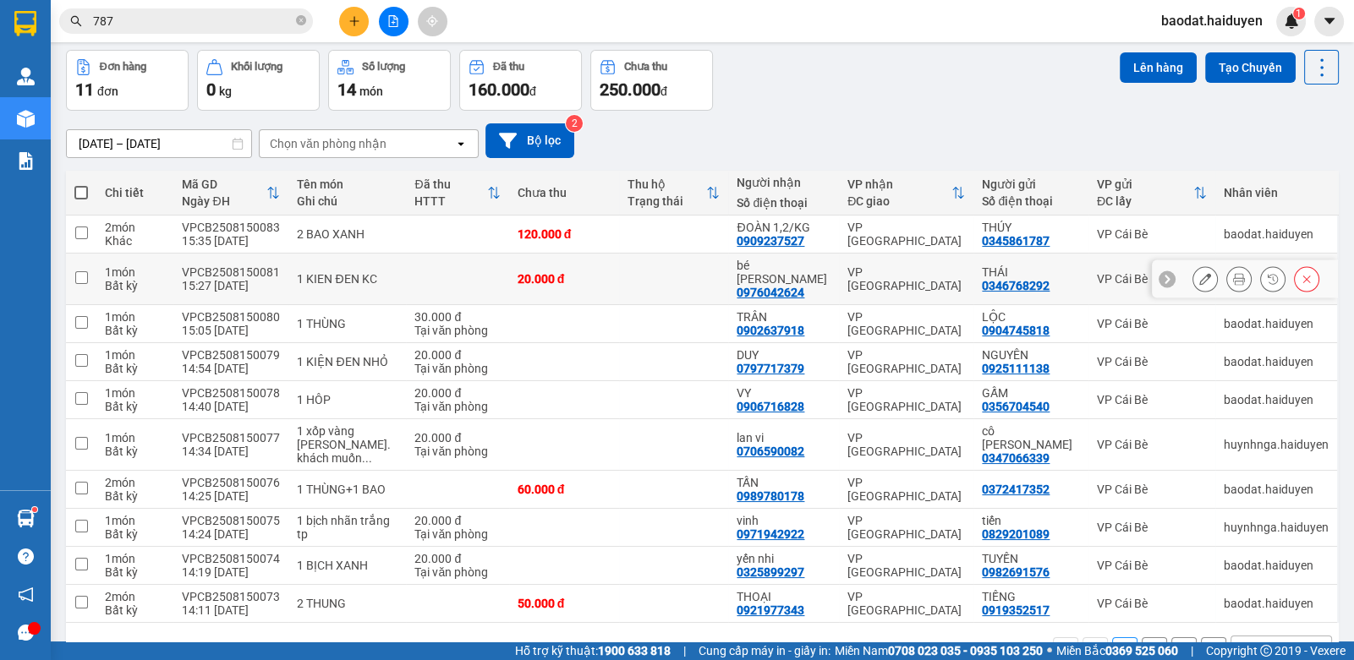
scroll to position [115, 0]
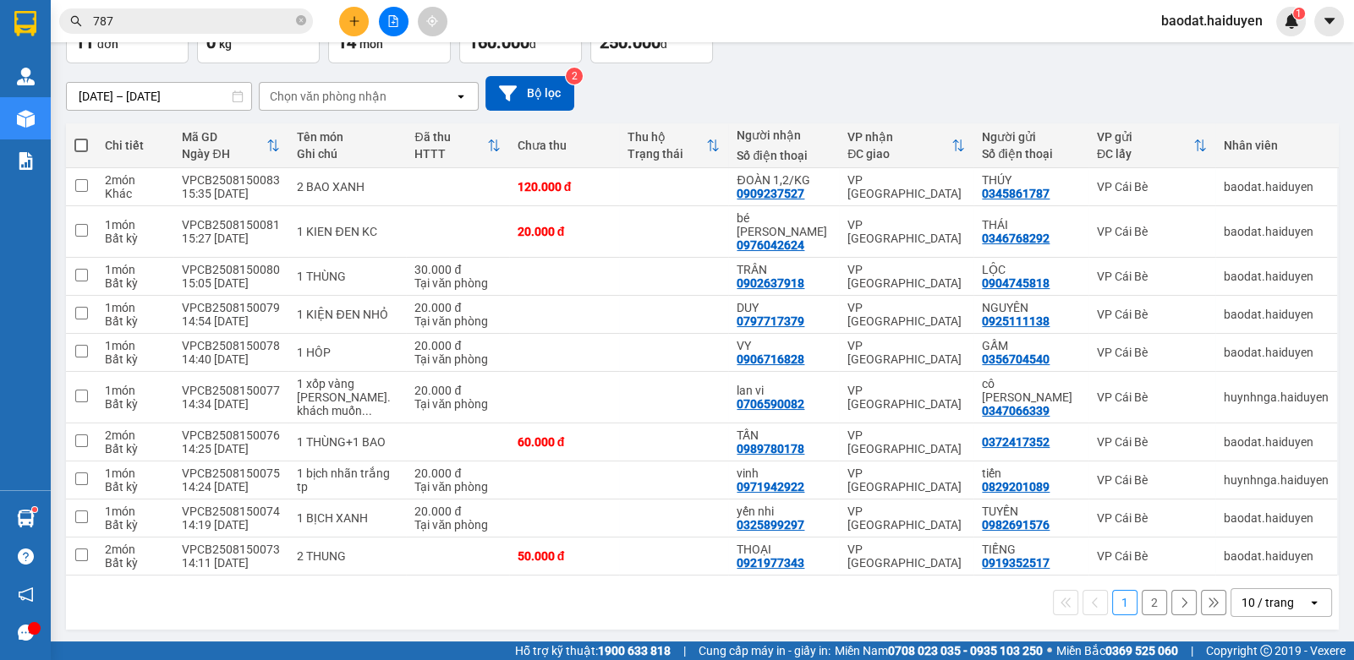
click at [1260, 595] on div "10 / trang" at bounding box center [1267, 602] width 52 height 17
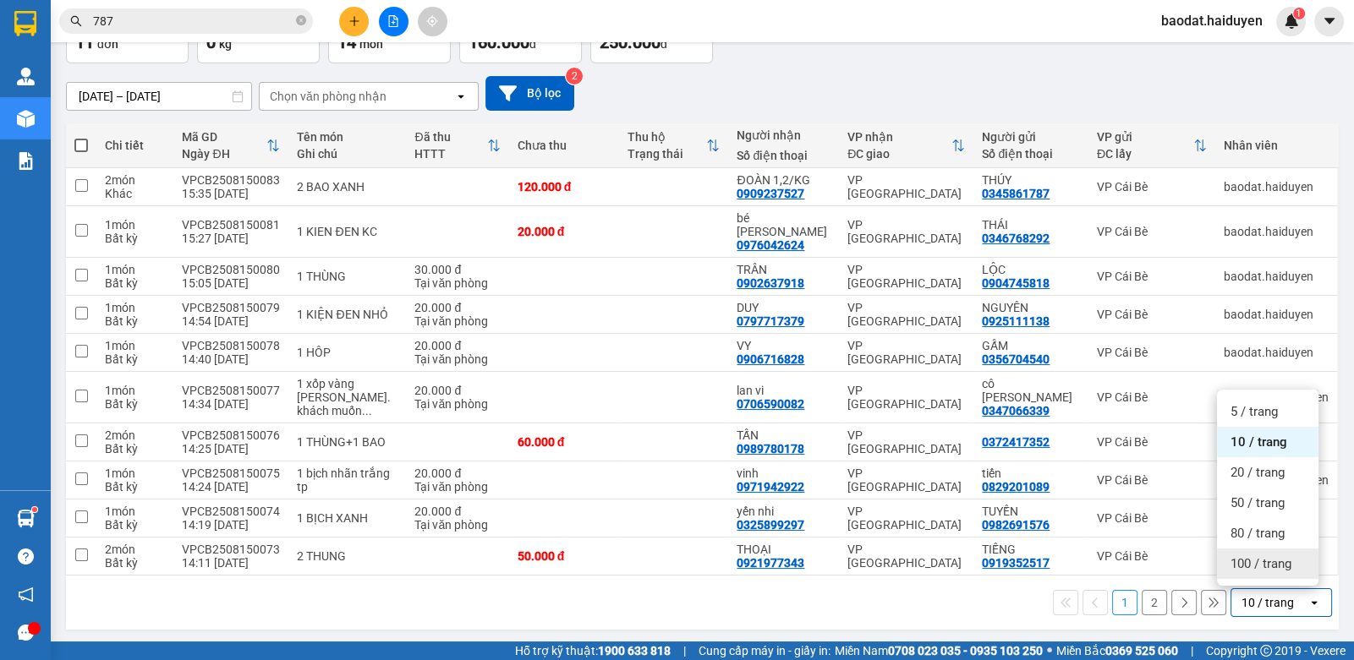
click at [1237, 565] on span "100 / trang" at bounding box center [1260, 564] width 61 height 17
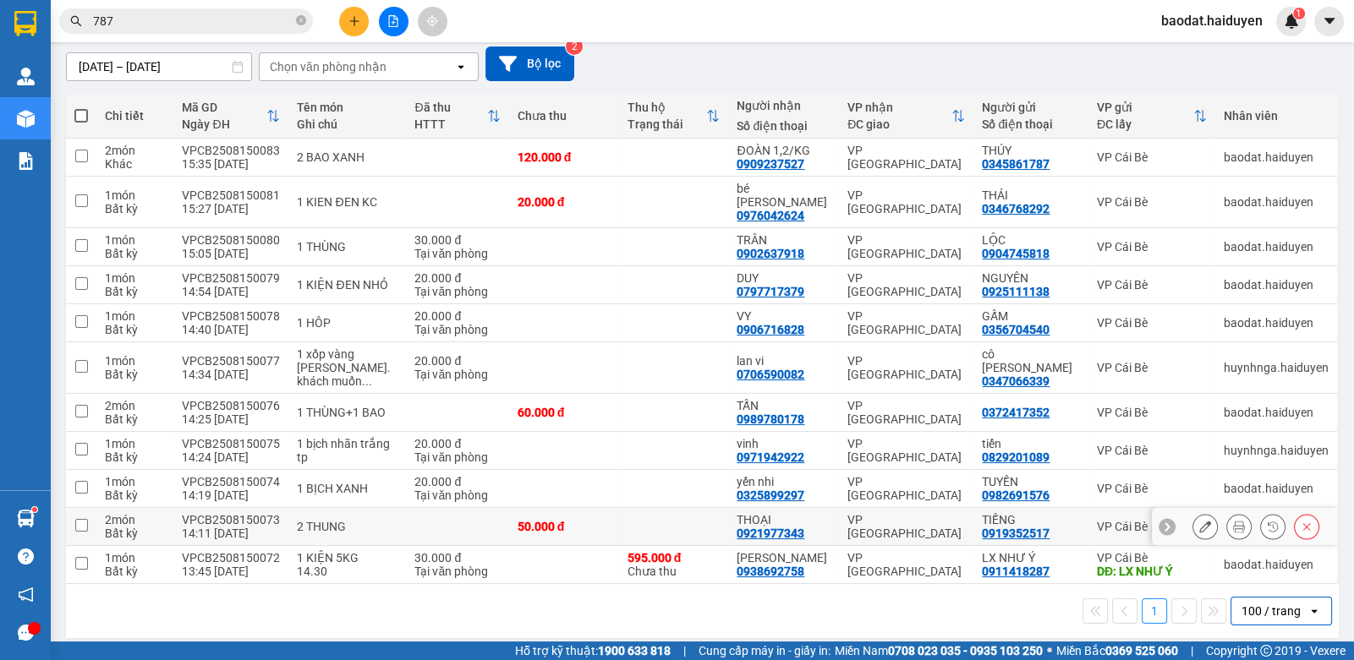
scroll to position [153, 0]
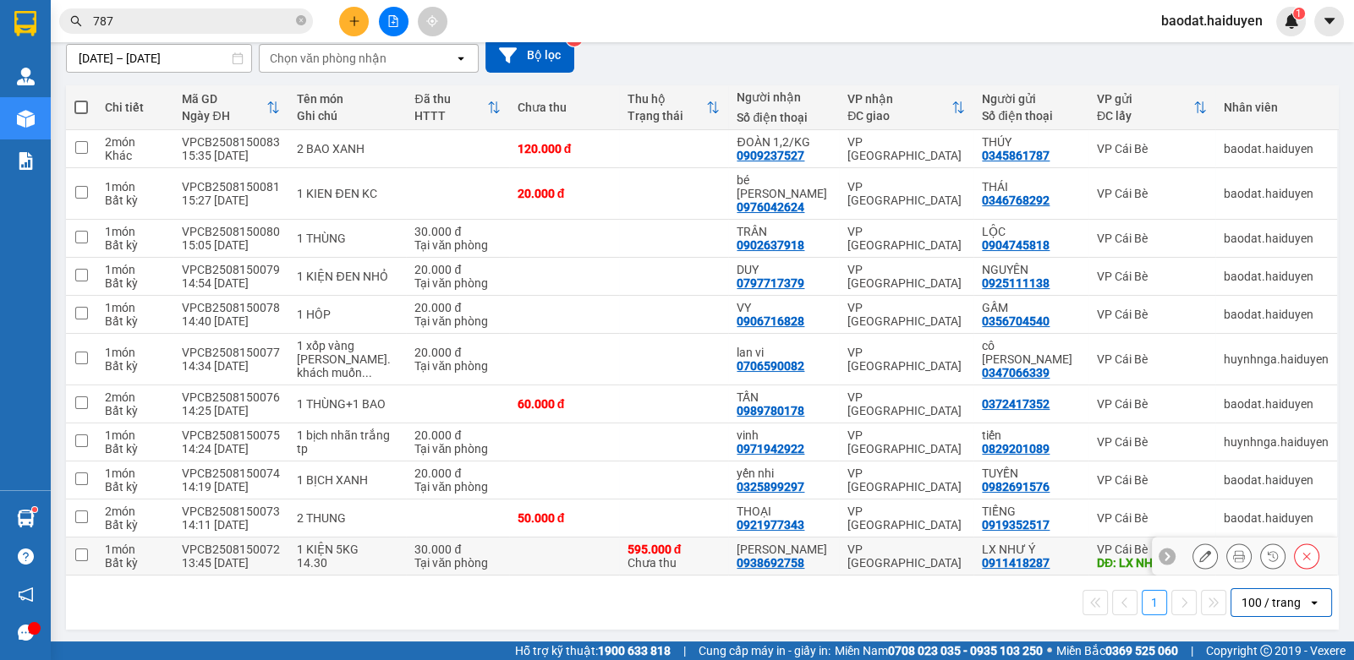
drag, startPoint x: 334, startPoint y: 556, endPoint x: 330, endPoint y: 542, distance: 14.2
click at [334, 556] on div "14.30" at bounding box center [347, 563] width 101 height 14
checkbox input "true"
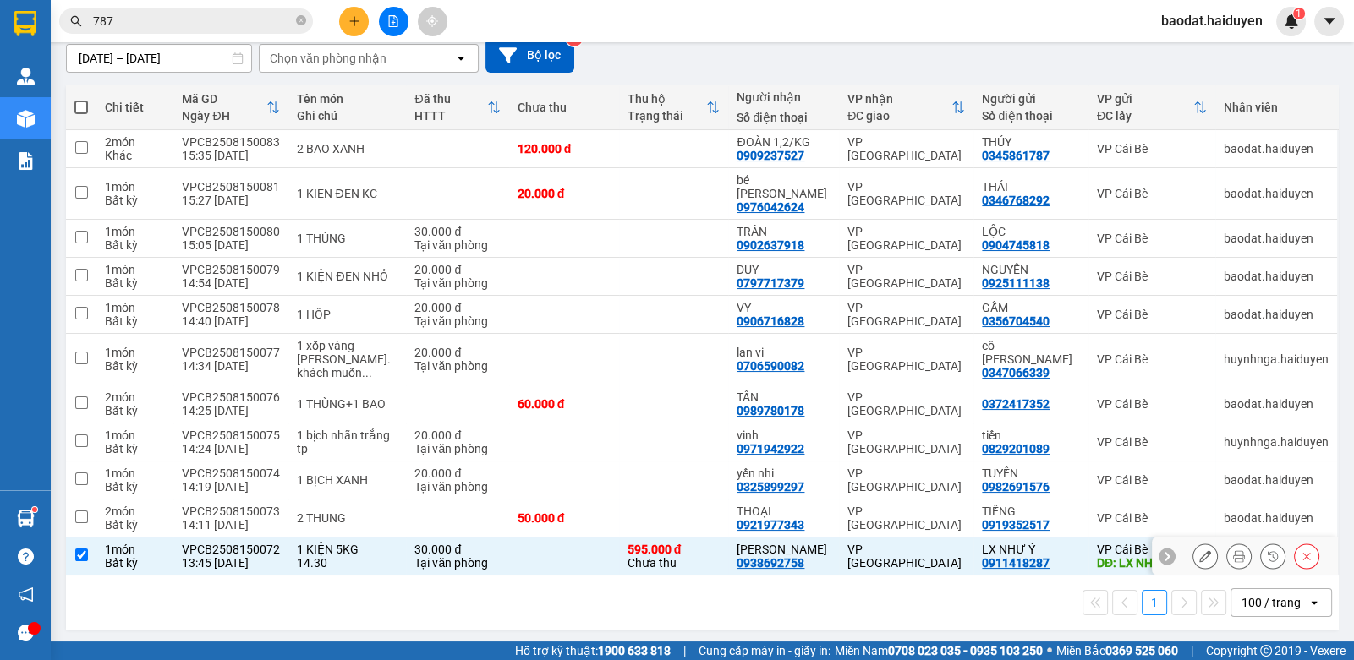
click at [330, 512] on div "2 THUNG" at bounding box center [347, 519] width 101 height 14
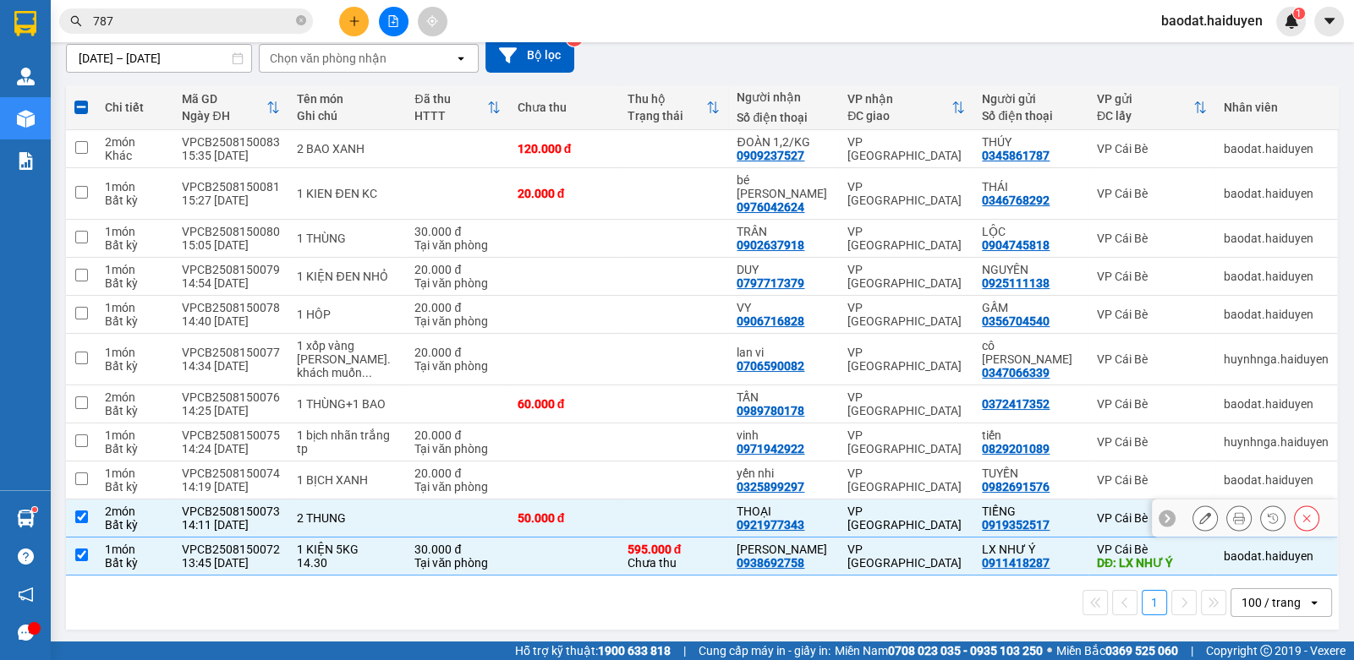
checkbox input "true"
click at [329, 468] on td "1 BỊCH XANH" at bounding box center [347, 481] width 118 height 38
checkbox input "true"
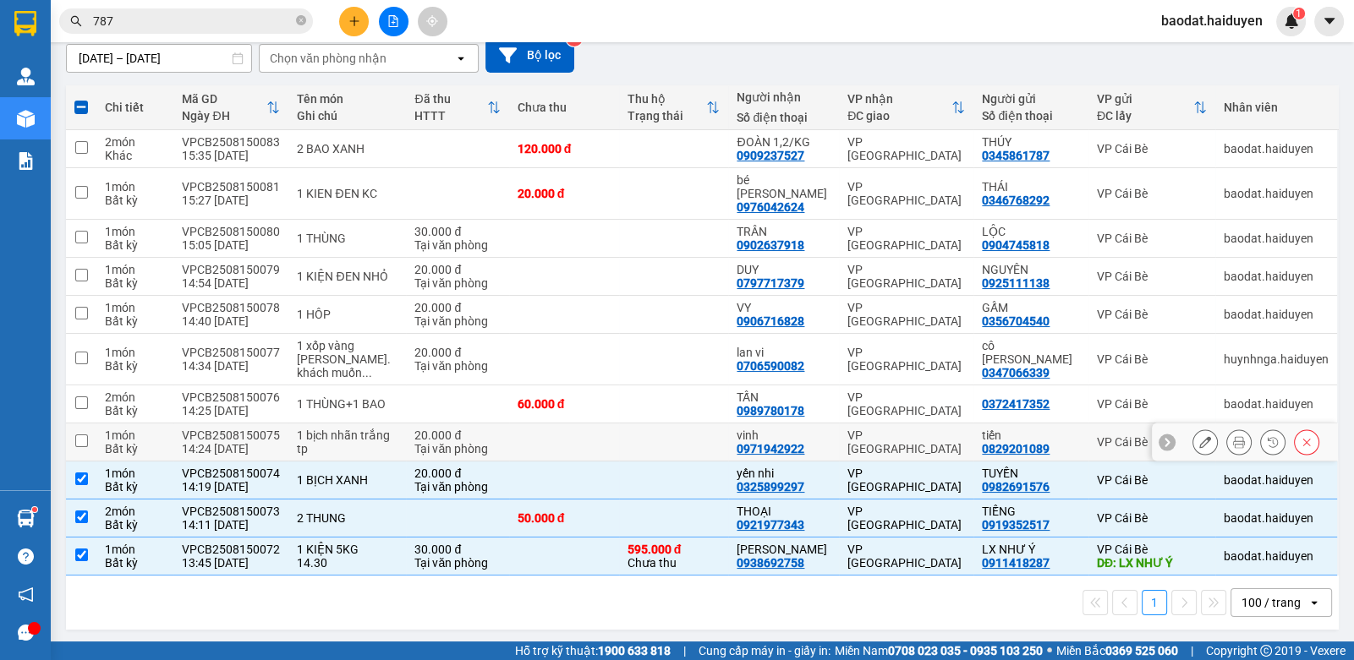
click at [347, 442] on div "tp" at bounding box center [347, 449] width 101 height 14
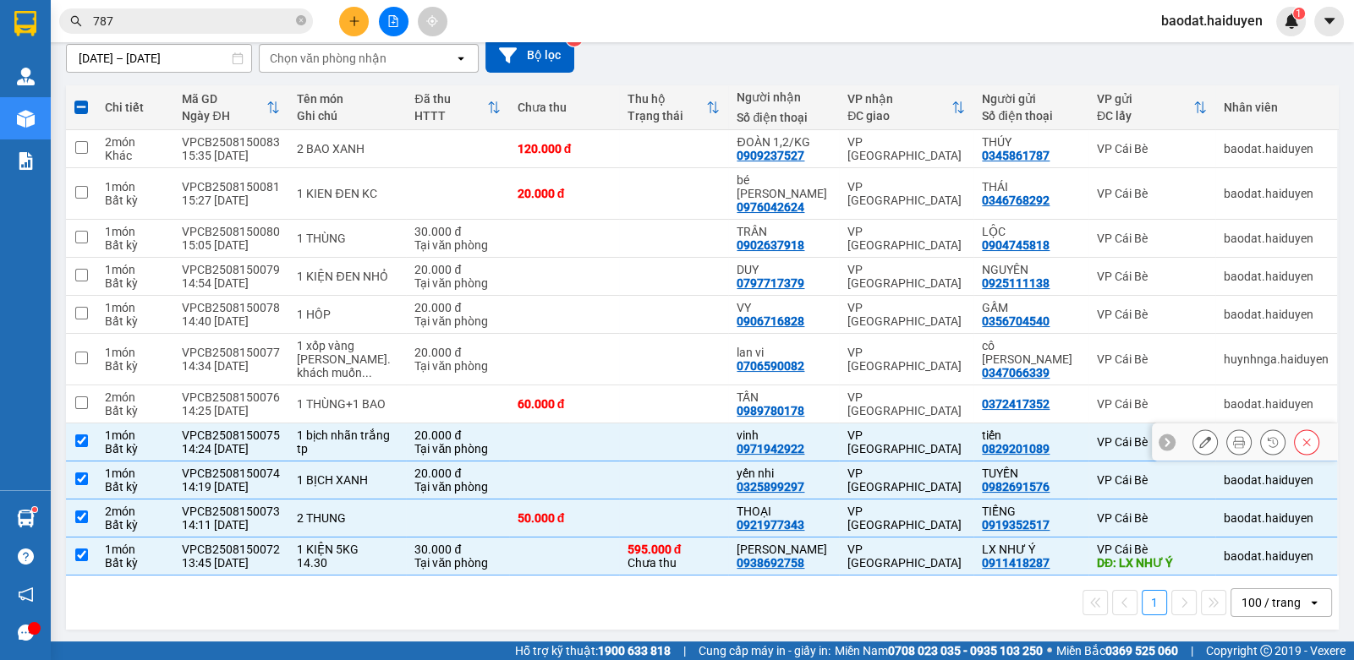
click at [761, 429] on div "vinh" at bounding box center [783, 436] width 94 height 14
checkbox input "false"
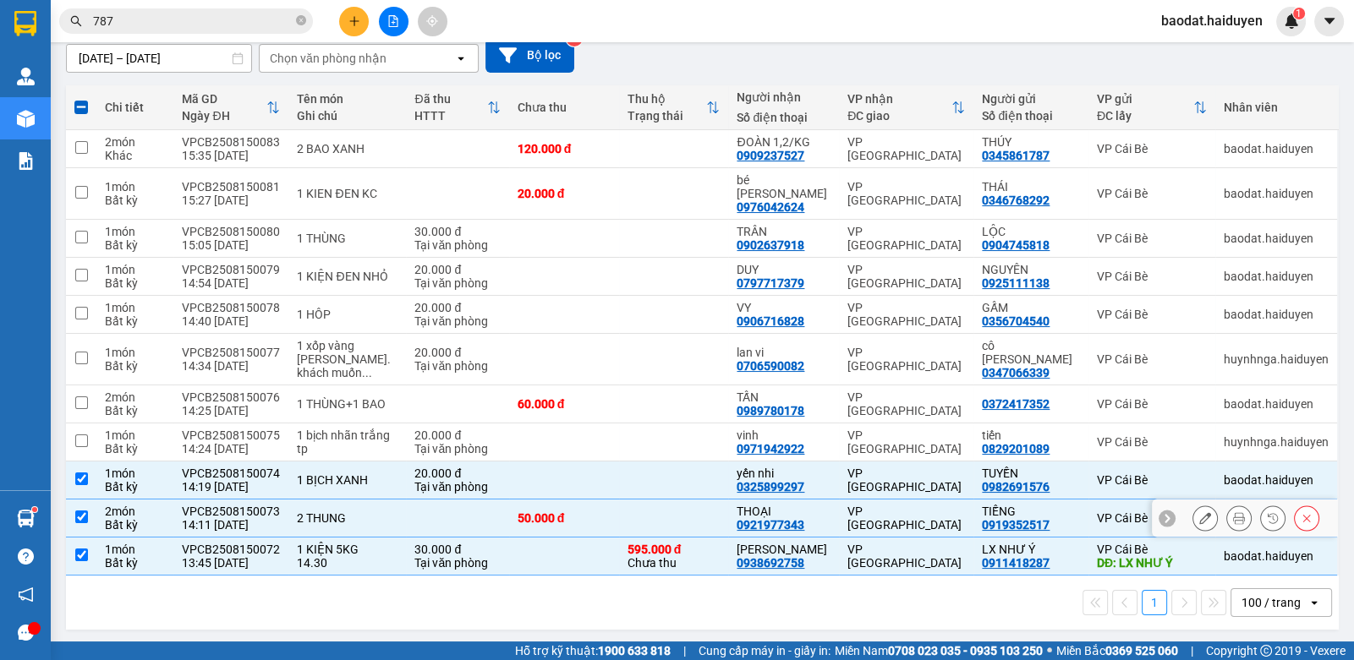
scroll to position [68, 0]
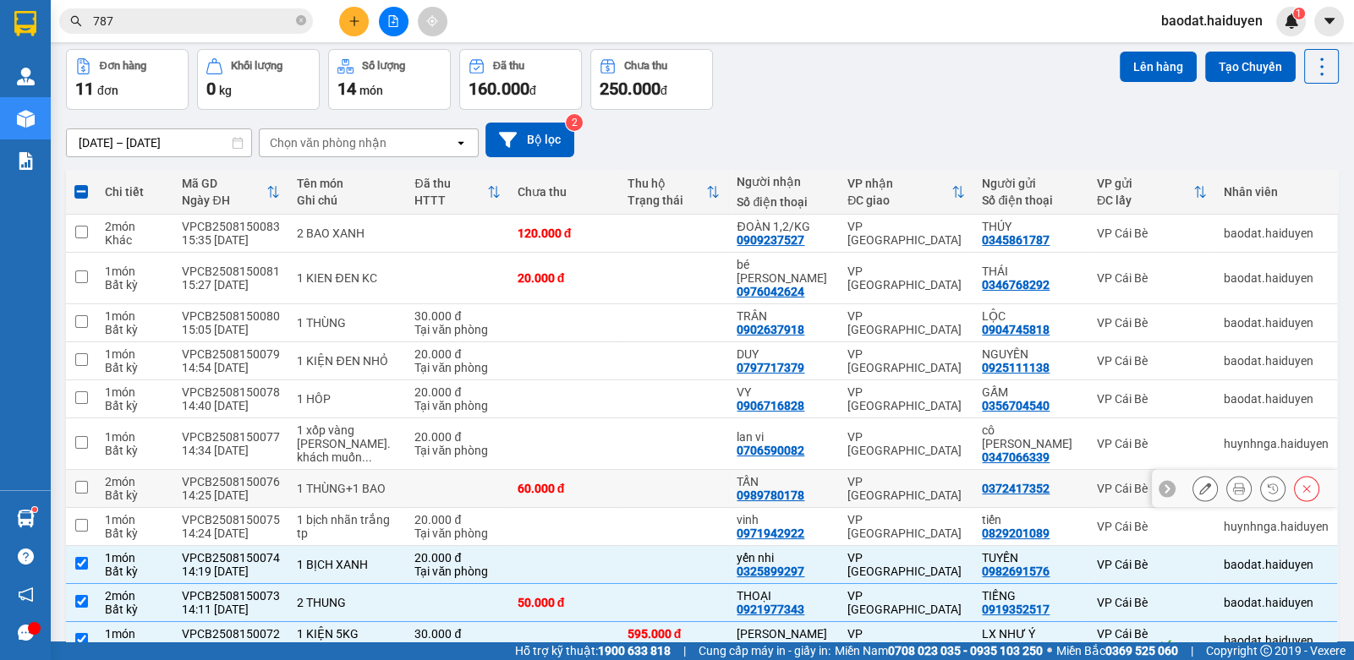
click at [983, 482] on div "0372417352" at bounding box center [1016, 489] width 68 height 14
click at [784, 489] on div "0989780178" at bounding box center [770, 496] width 68 height 14
click at [862, 475] on div "VP [GEOGRAPHIC_DATA]" at bounding box center [906, 488] width 118 height 27
checkbox input "true"
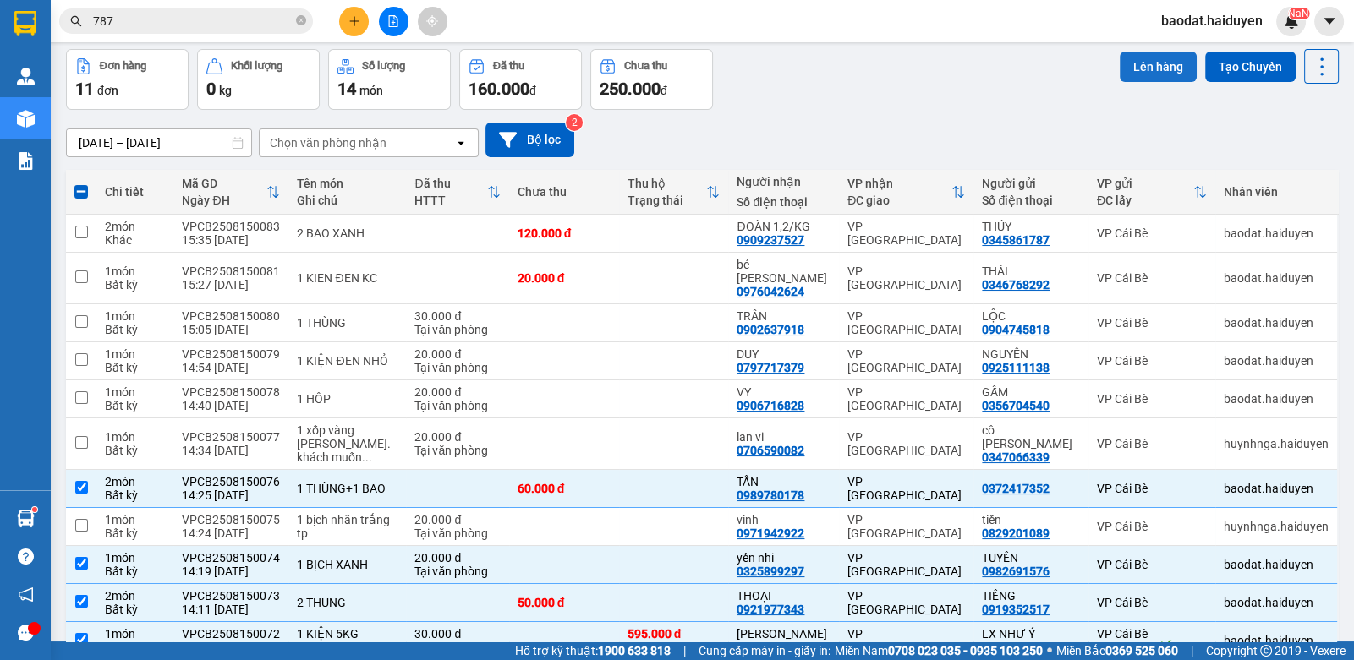
click at [1143, 70] on button "Lên hàng" at bounding box center [1158, 67] width 77 height 30
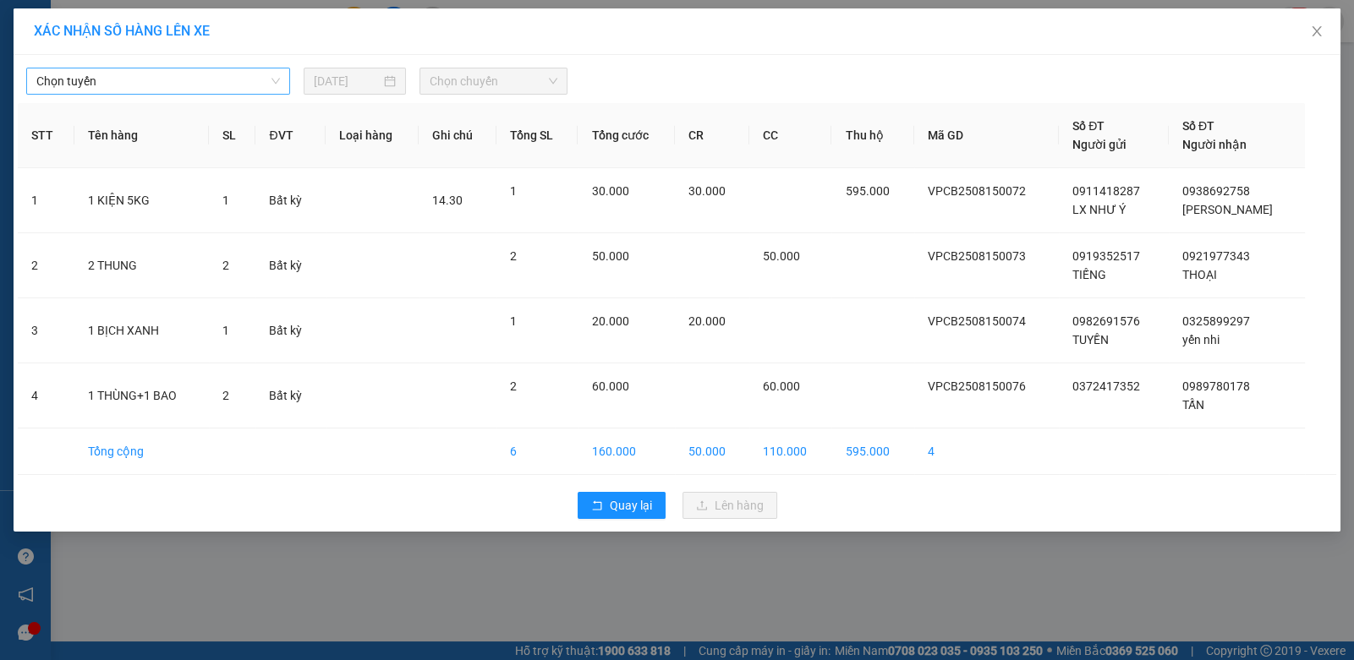
drag, startPoint x: 235, startPoint y: 77, endPoint x: 226, endPoint y: 83, distance: 11.0
click at [235, 78] on span "Chọn tuyến" at bounding box center [158, 80] width 244 height 25
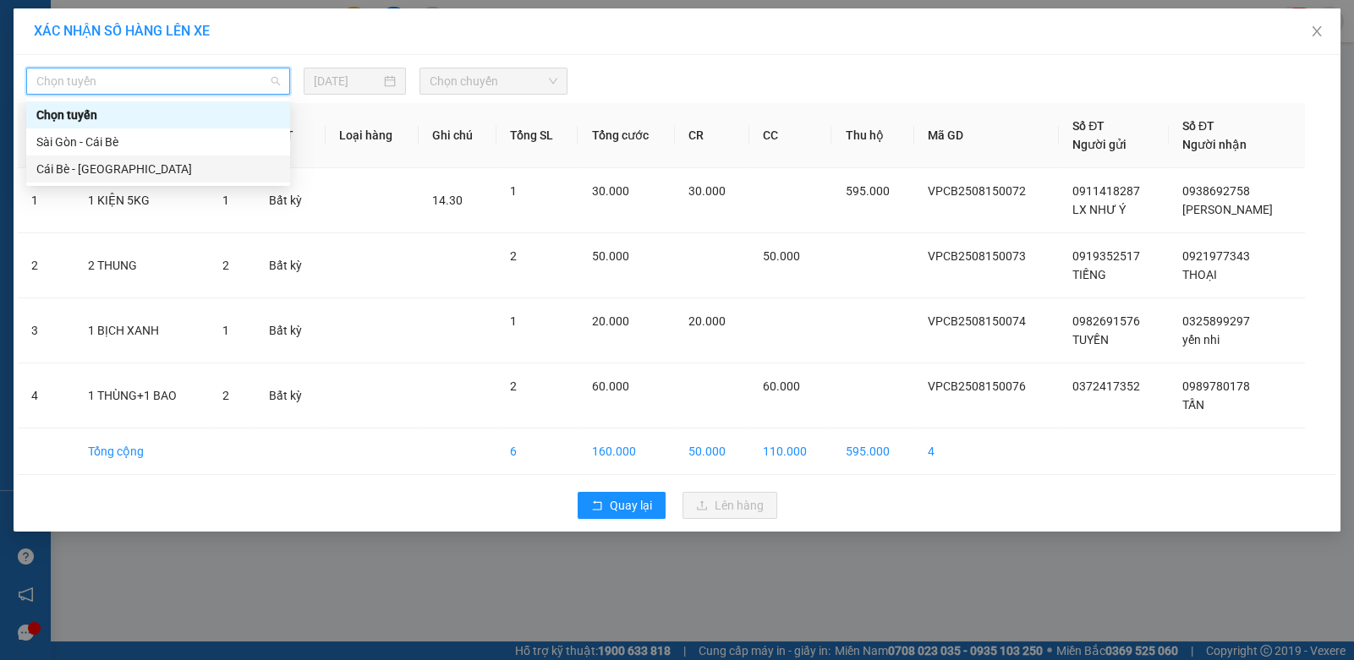
click at [176, 163] on div "Cái Bè - [GEOGRAPHIC_DATA]" at bounding box center [158, 169] width 244 height 19
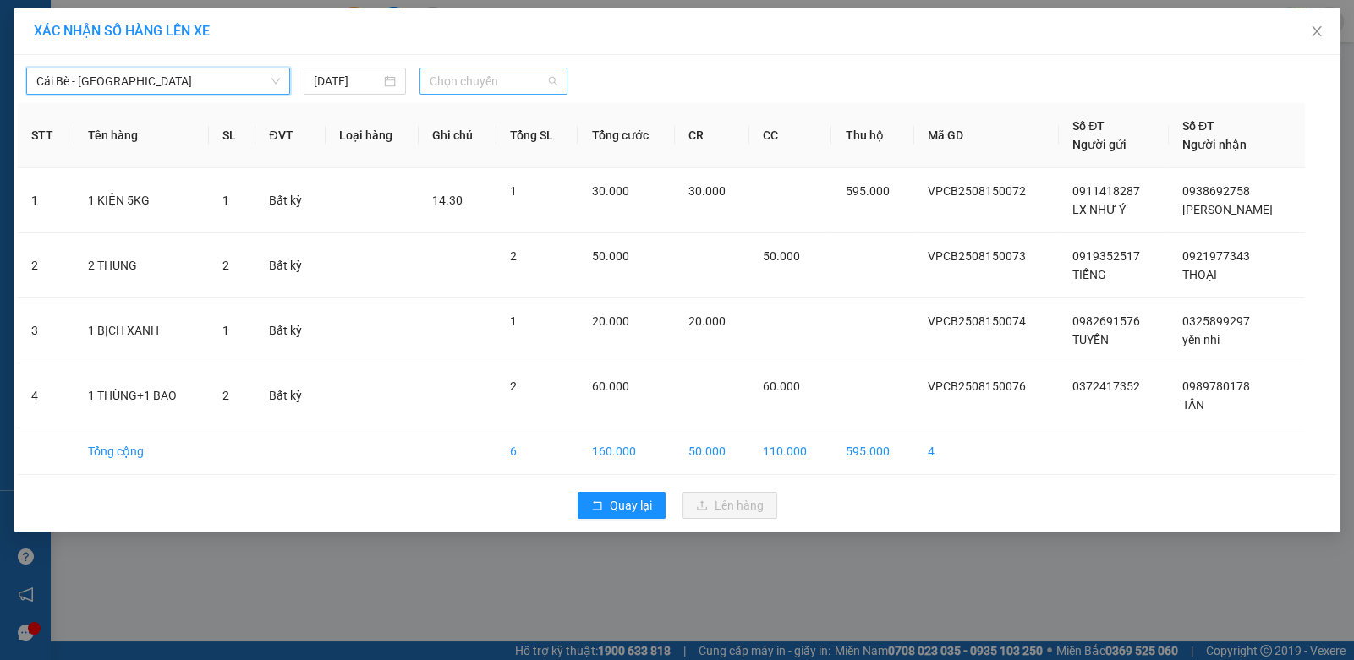
click at [486, 83] on span "Chọn chuyến" at bounding box center [494, 80] width 128 height 25
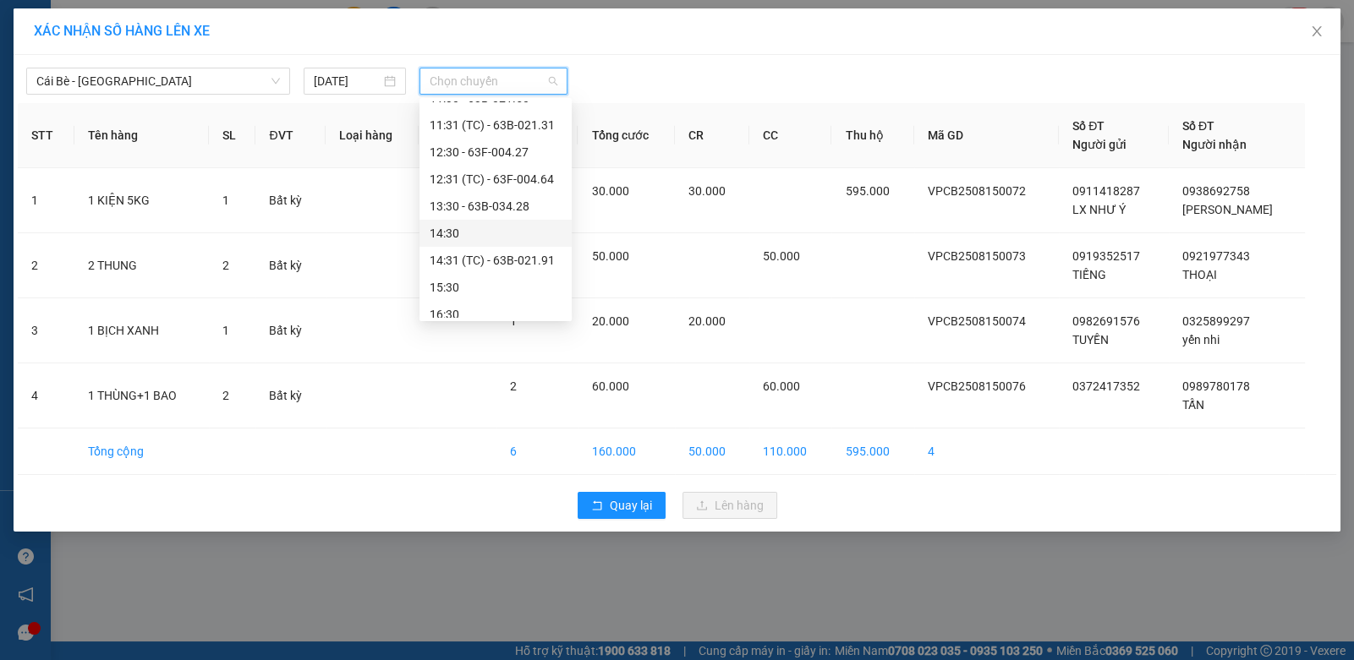
scroll to position [514, 0]
click at [482, 198] on div "14:30" at bounding box center [496, 196] width 132 height 19
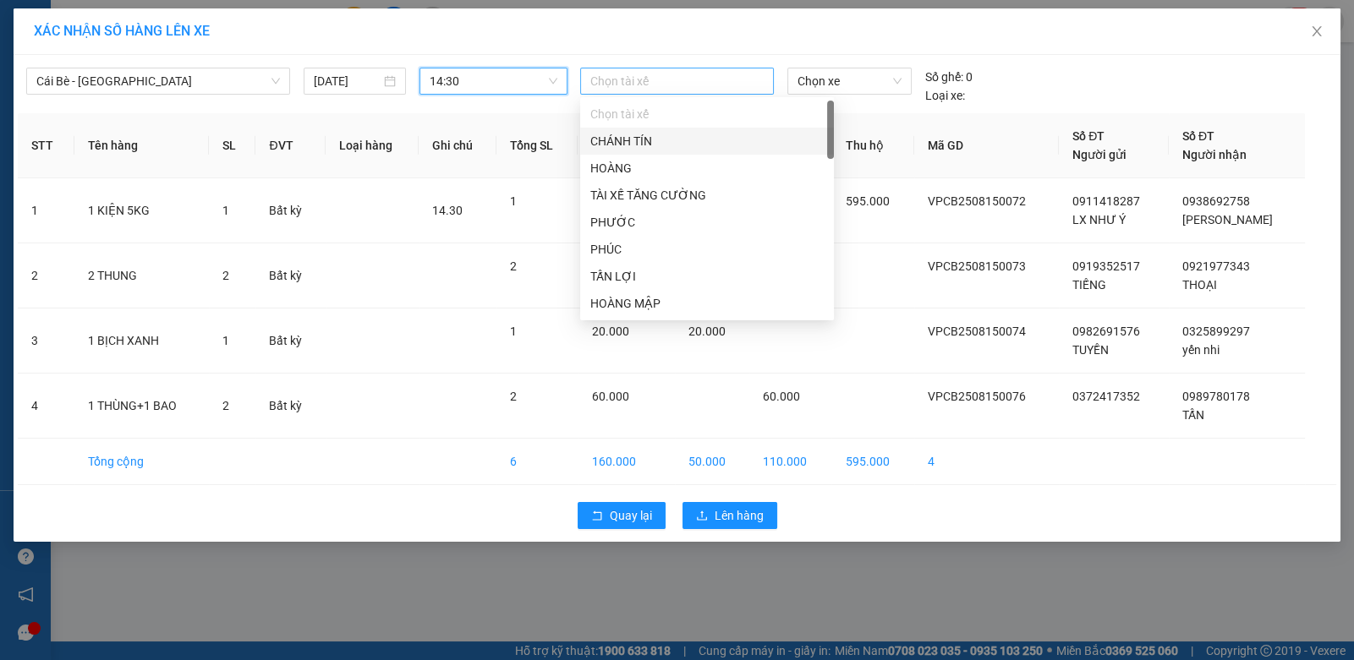
click at [651, 69] on div "Chọn tài xế" at bounding box center [676, 81] width 193 height 27
click at [646, 162] on div "HOÀNG" at bounding box center [706, 168] width 233 height 19
click at [1052, 92] on div "HOÀNG Chọn xe Số ghế: 0 Loại xe:" at bounding box center [848, 86] width 550 height 37
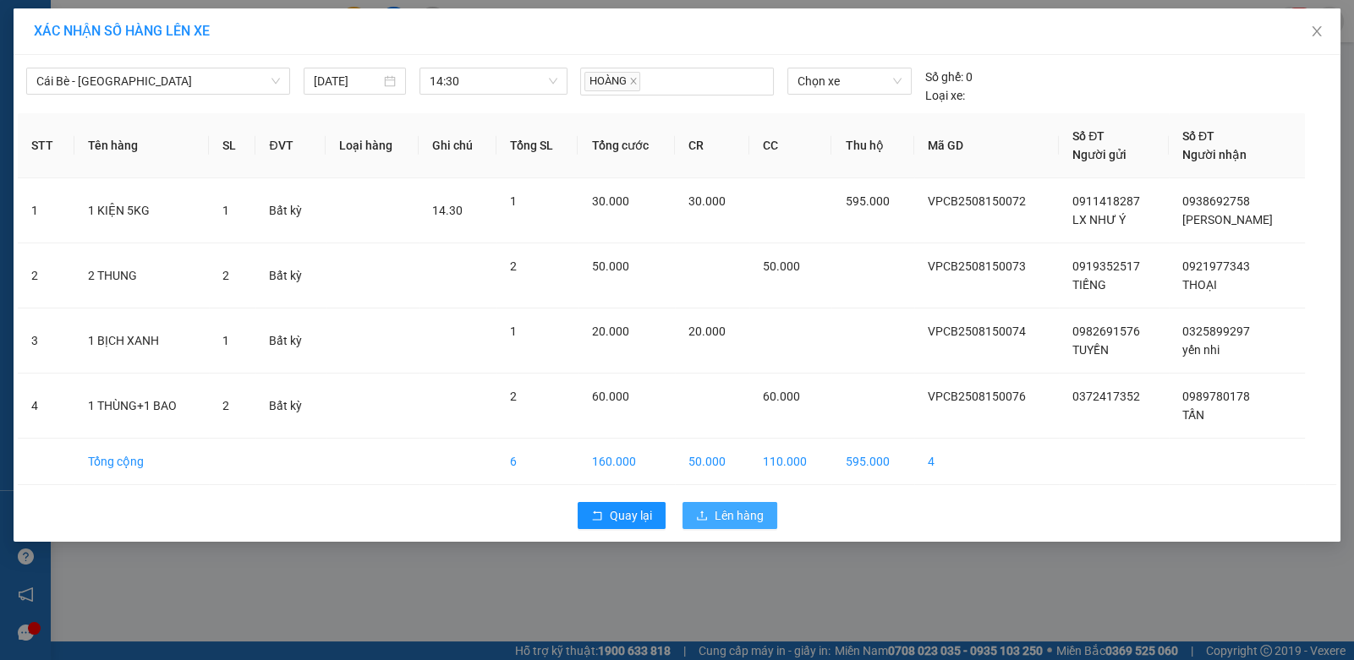
drag, startPoint x: 745, startPoint y: 505, endPoint x: 744, endPoint y: 486, distance: 18.6
click at [744, 506] on span "Lên hàng" at bounding box center [739, 515] width 49 height 19
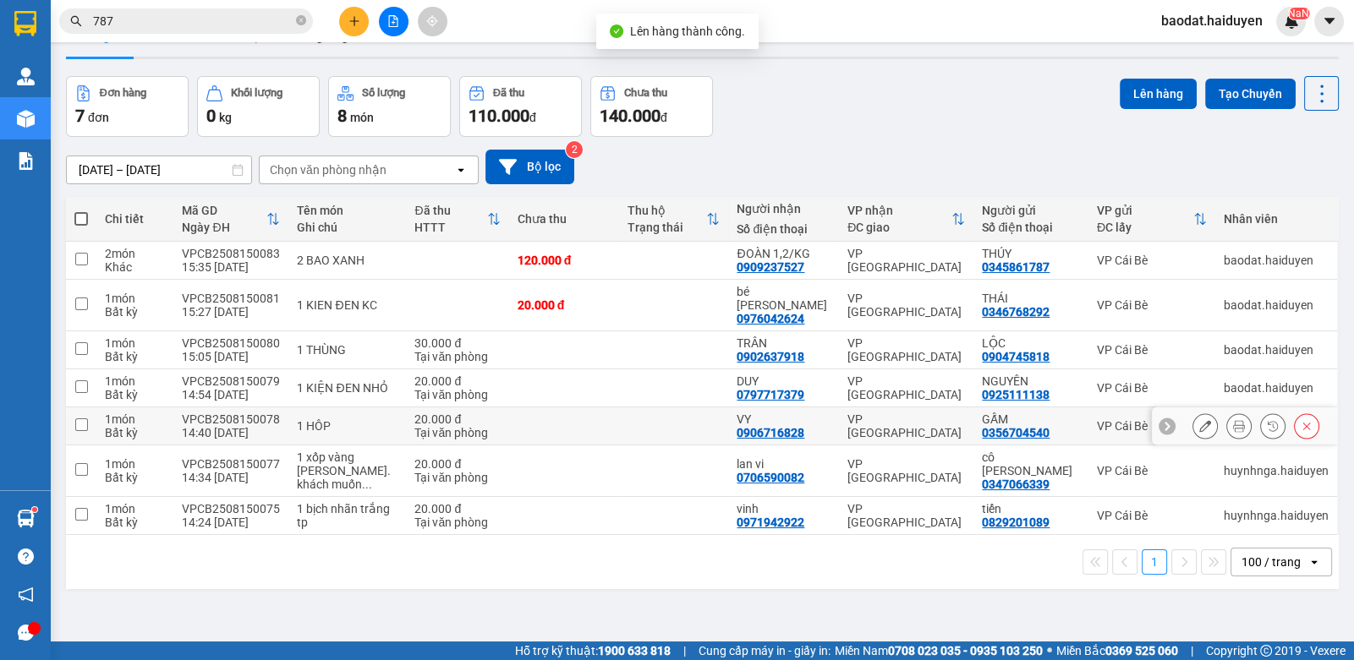
scroll to position [77, 0]
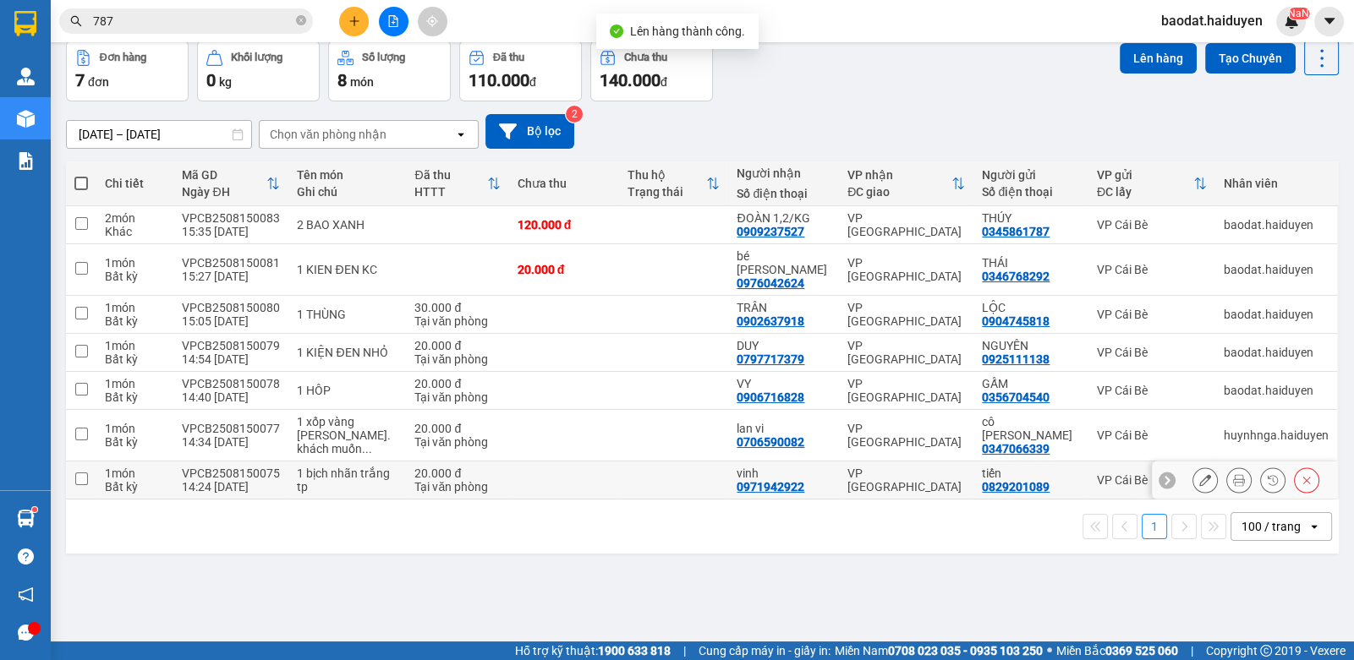
click at [571, 469] on td at bounding box center [564, 481] width 110 height 38
checkbox input "true"
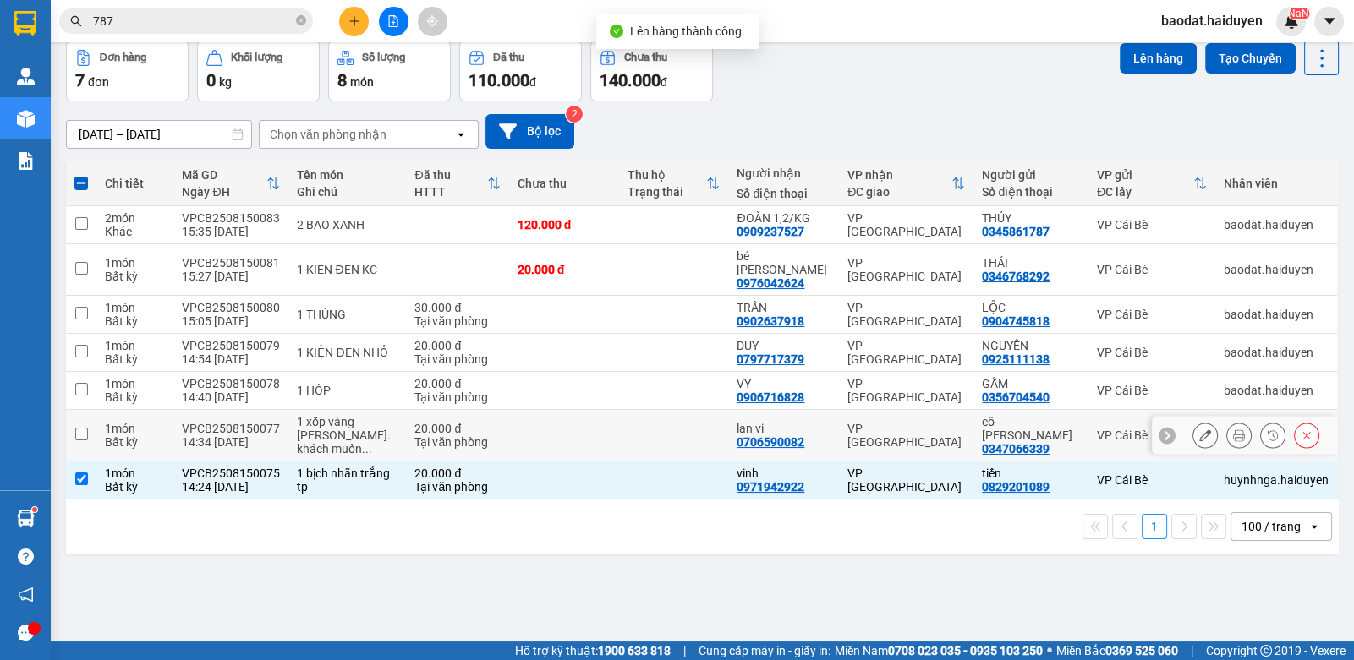
click at [598, 410] on td at bounding box center [564, 436] width 110 height 52
checkbox input "true"
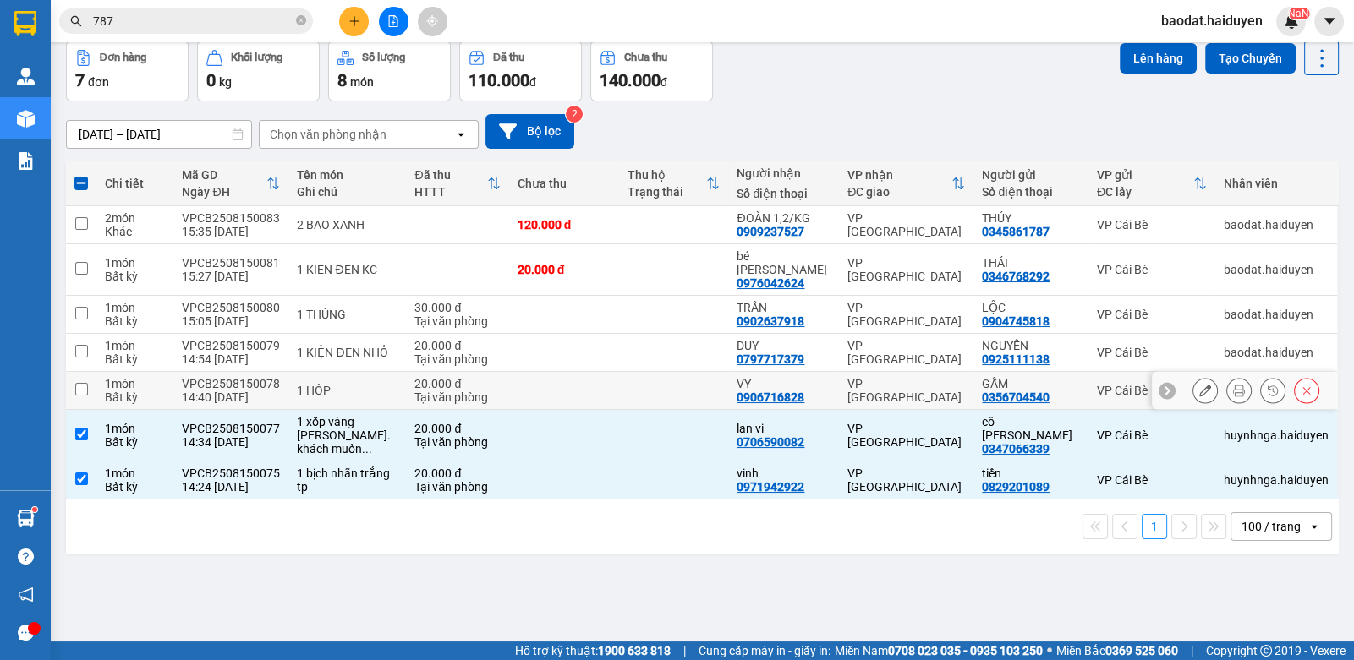
click at [542, 379] on td at bounding box center [564, 391] width 110 height 38
checkbox input "true"
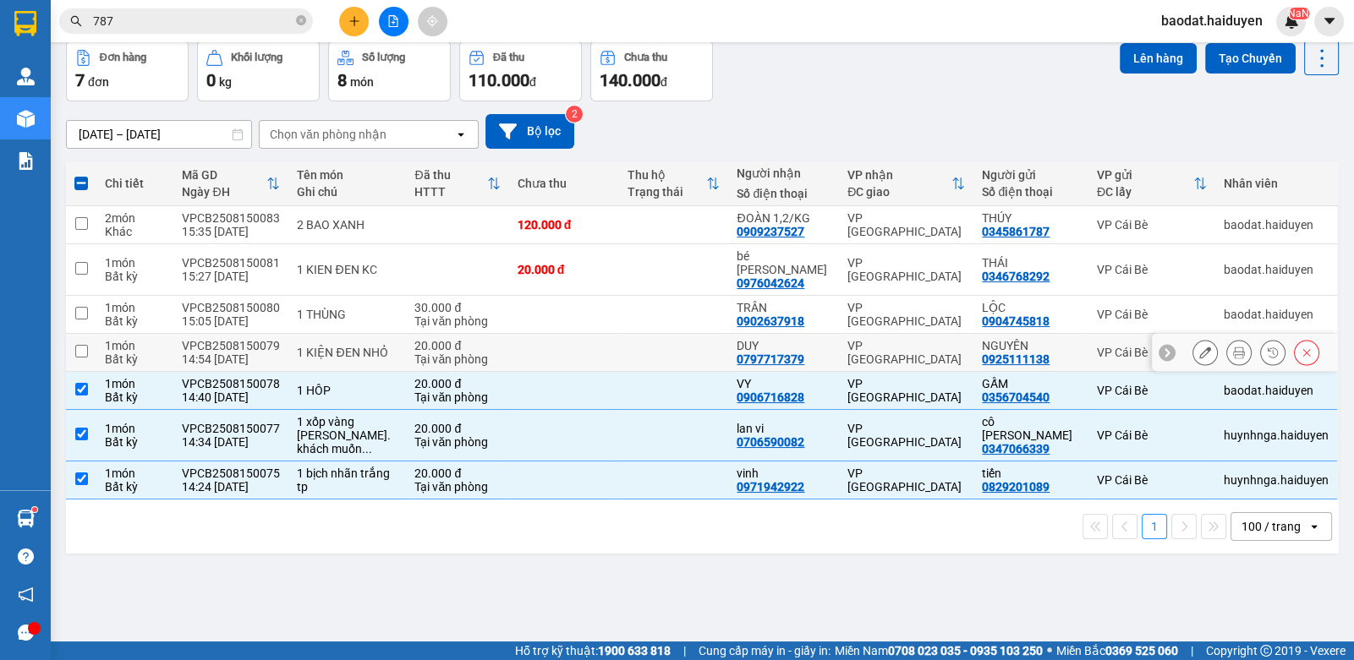
click at [621, 334] on td at bounding box center [674, 353] width 110 height 38
checkbox input "true"
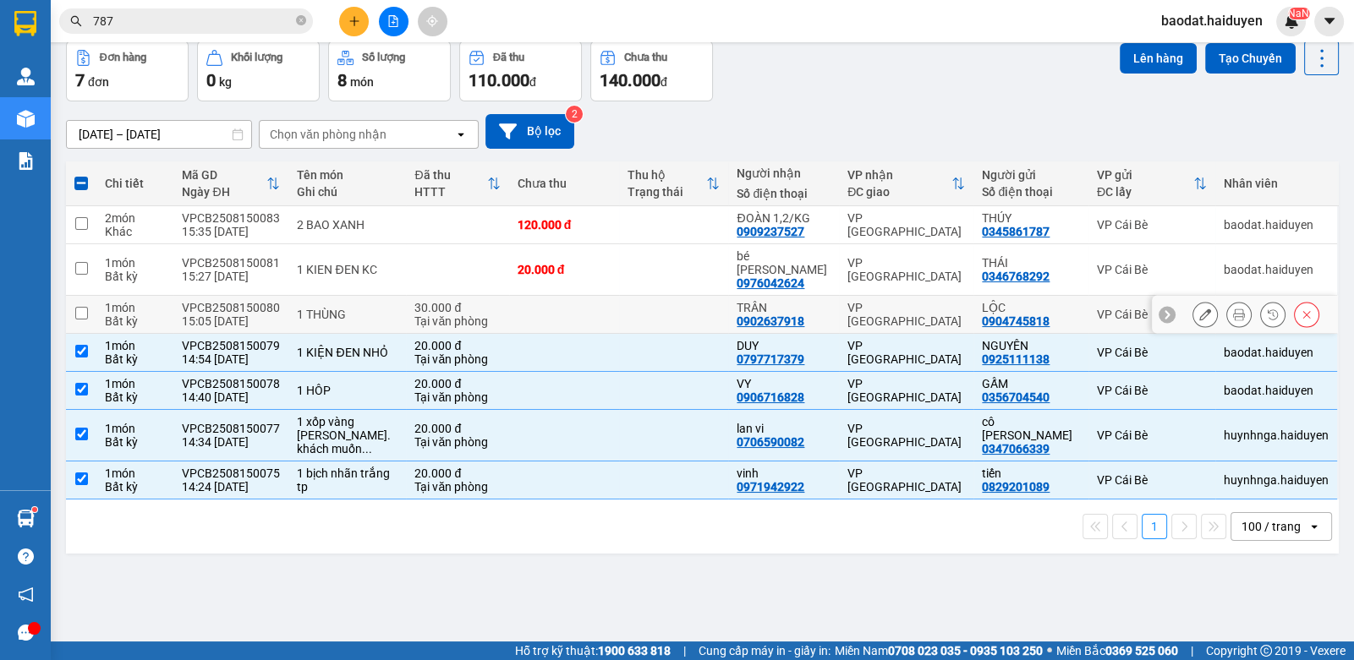
click at [556, 296] on td at bounding box center [564, 315] width 110 height 38
checkbox input "true"
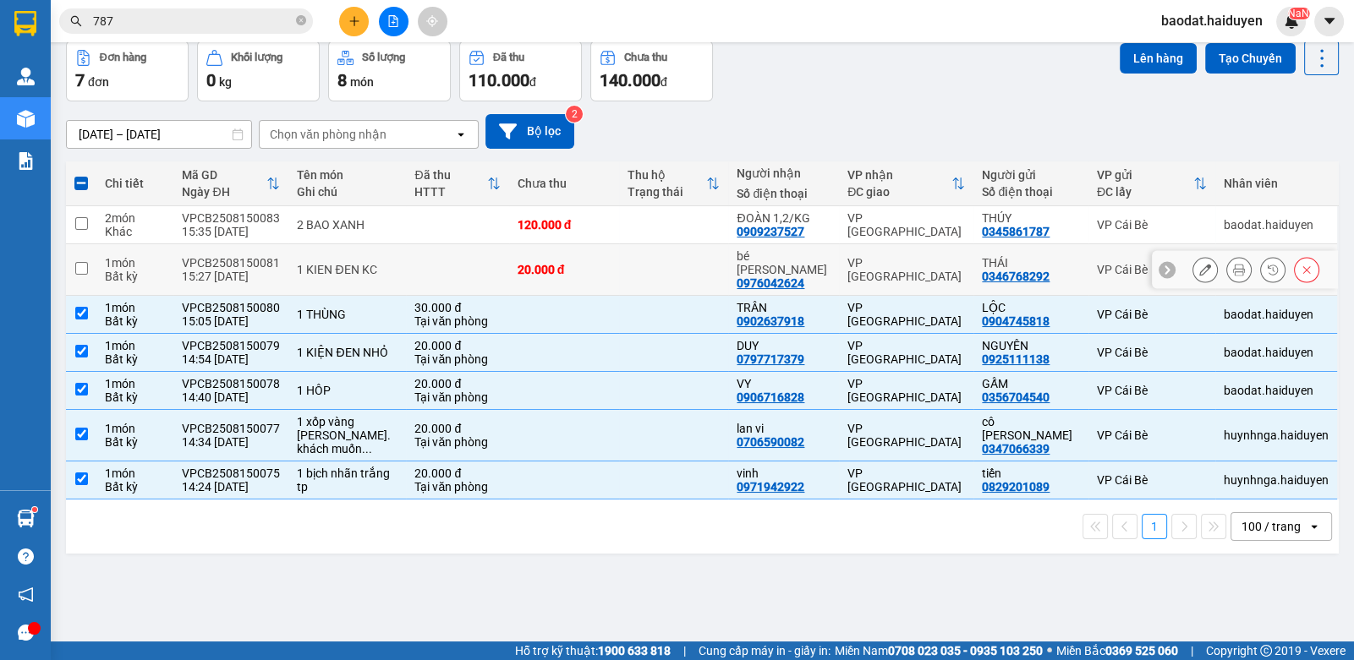
click at [589, 245] on td "20.000 đ" at bounding box center [564, 270] width 110 height 52
checkbox input "true"
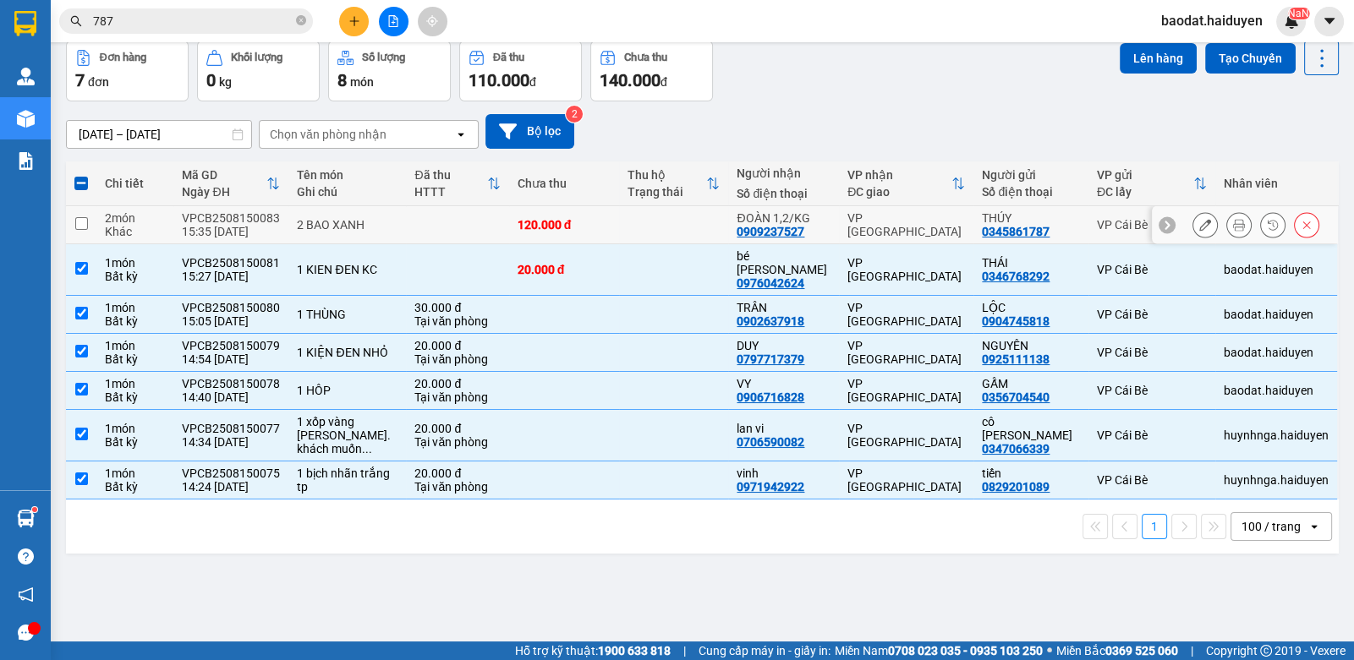
click at [625, 217] on td at bounding box center [674, 225] width 110 height 38
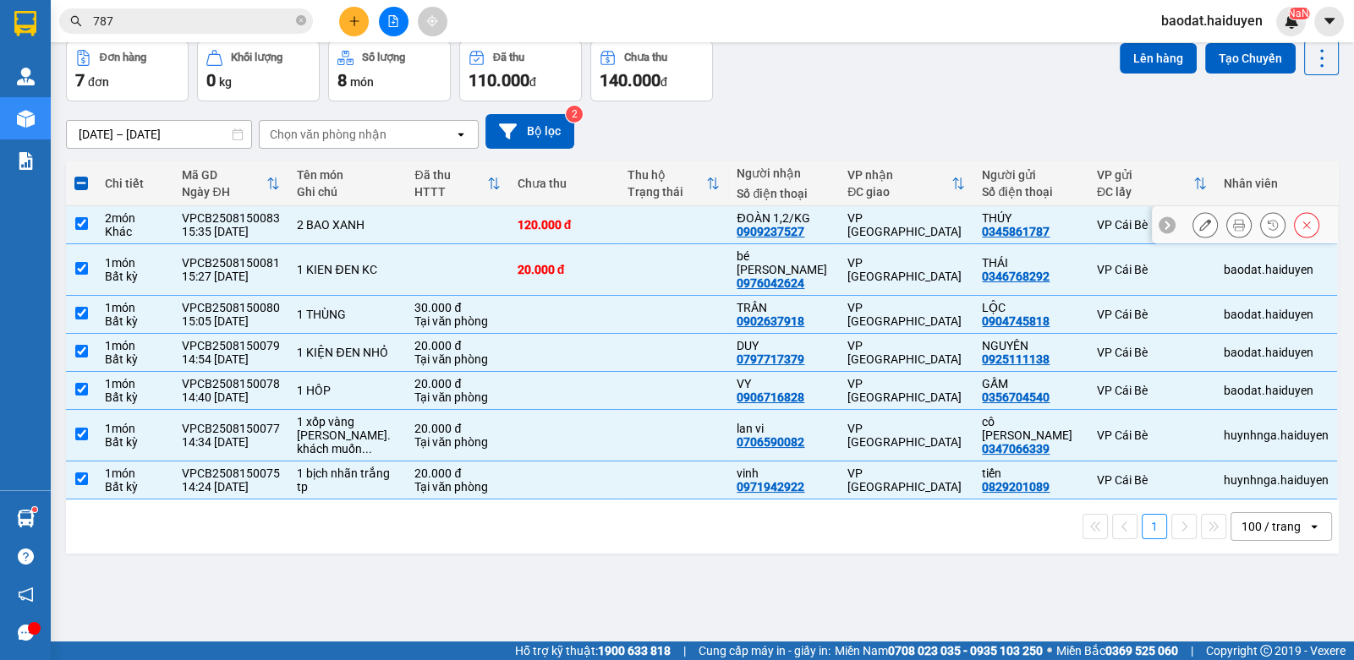
click at [693, 212] on td at bounding box center [674, 225] width 110 height 38
checkbox input "false"
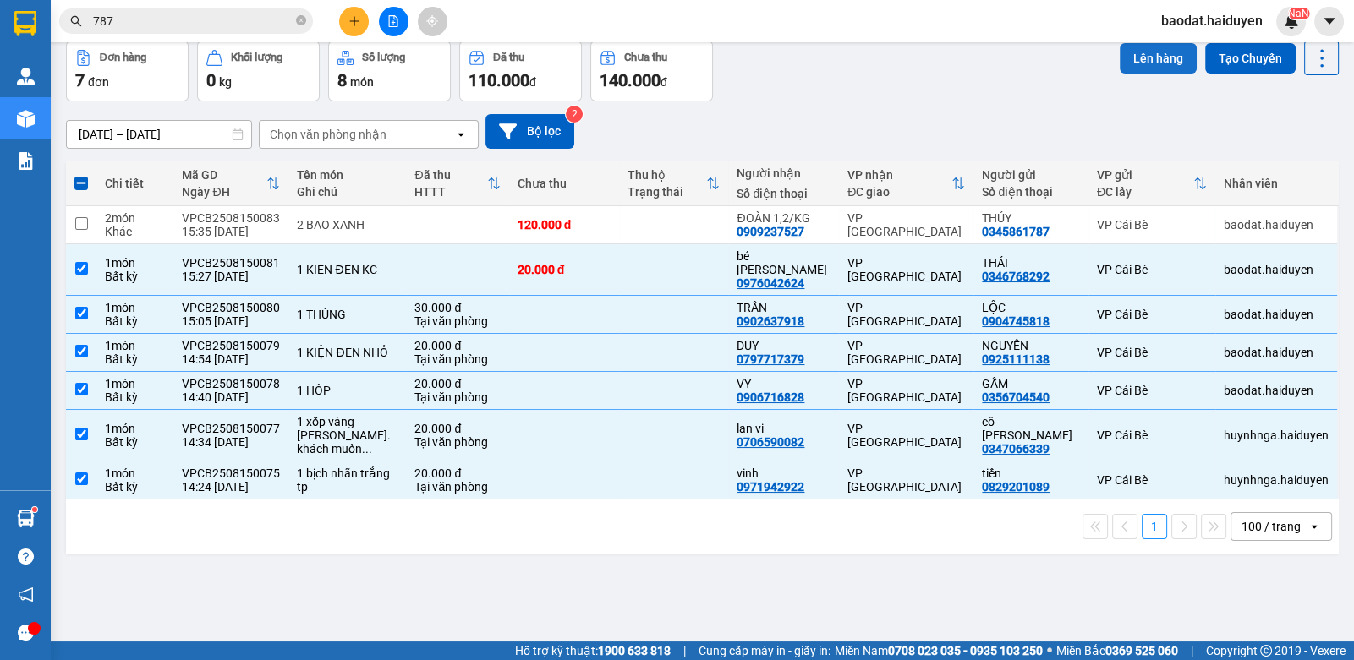
click at [1140, 61] on button "Lên hàng" at bounding box center [1158, 58] width 77 height 30
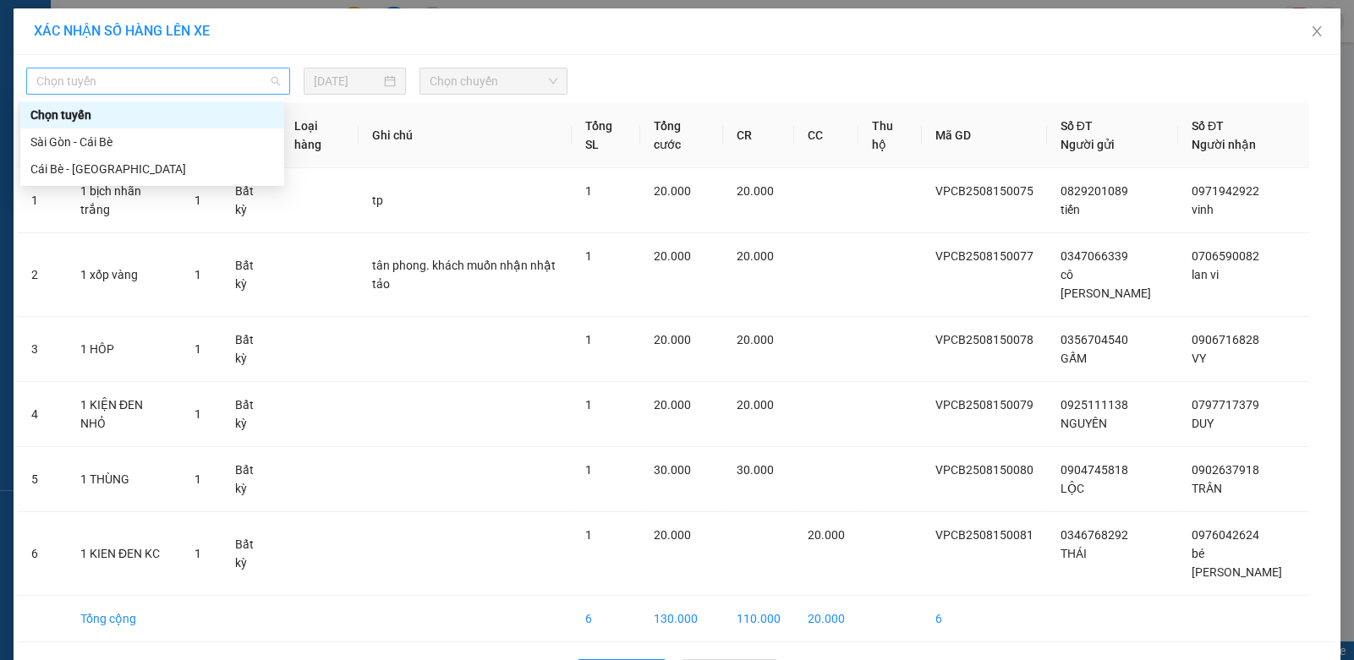
drag, startPoint x: 221, startPoint y: 81, endPoint x: 200, endPoint y: 112, distance: 37.3
click at [220, 81] on span "Chọn tuyến" at bounding box center [158, 80] width 244 height 25
click at [160, 163] on div "Cái Bè - [GEOGRAPHIC_DATA]" at bounding box center [152, 169] width 244 height 19
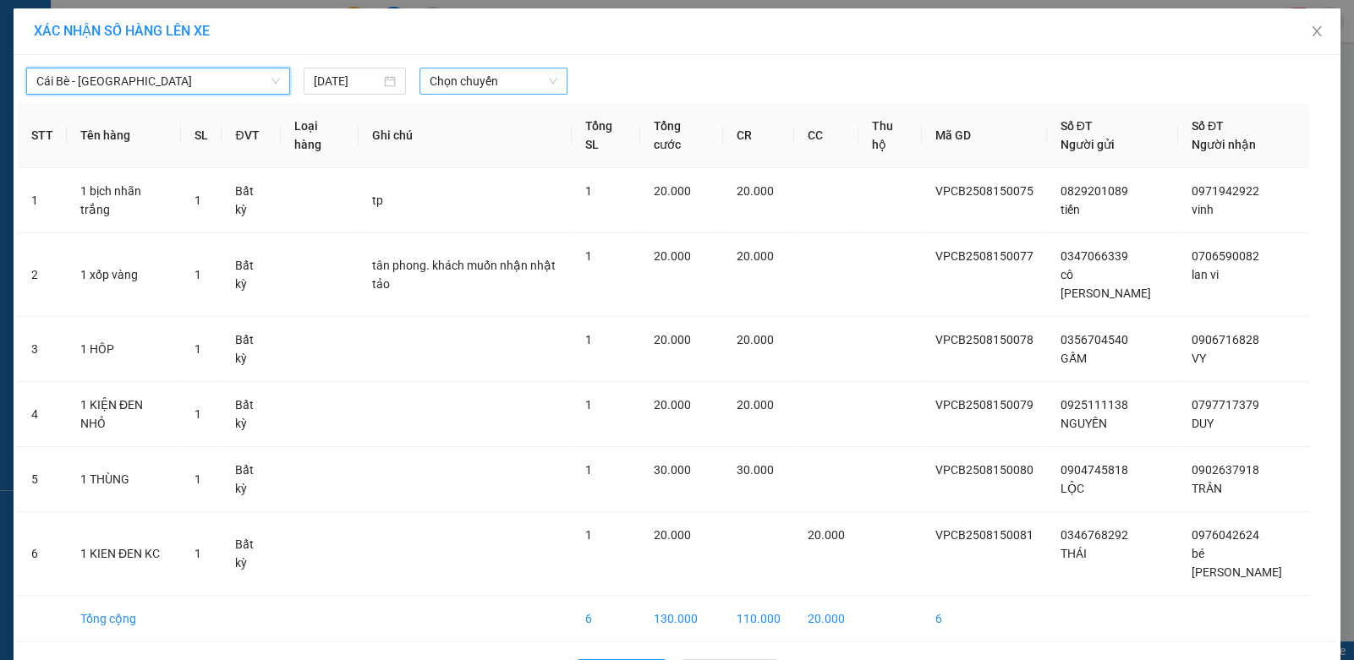
click at [501, 92] on span "Chọn chuyến" at bounding box center [494, 80] width 128 height 25
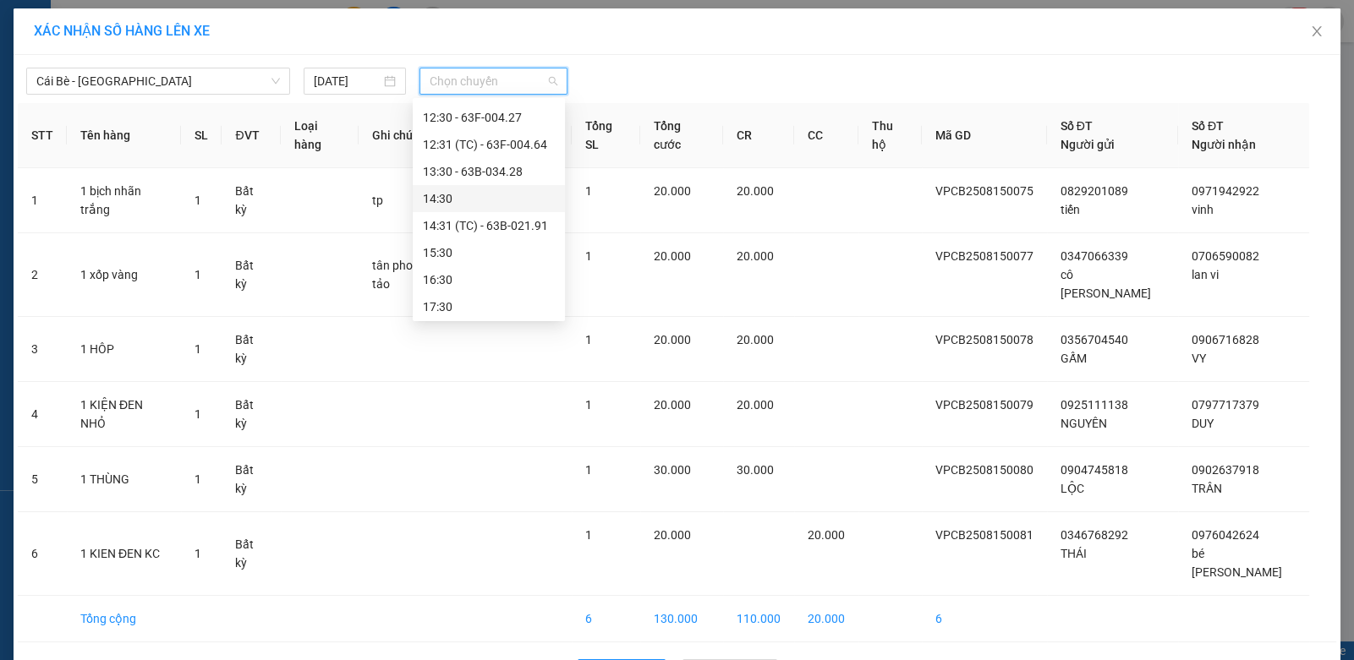
scroll to position [514, 0]
click at [484, 254] on div "15:30" at bounding box center [489, 250] width 132 height 19
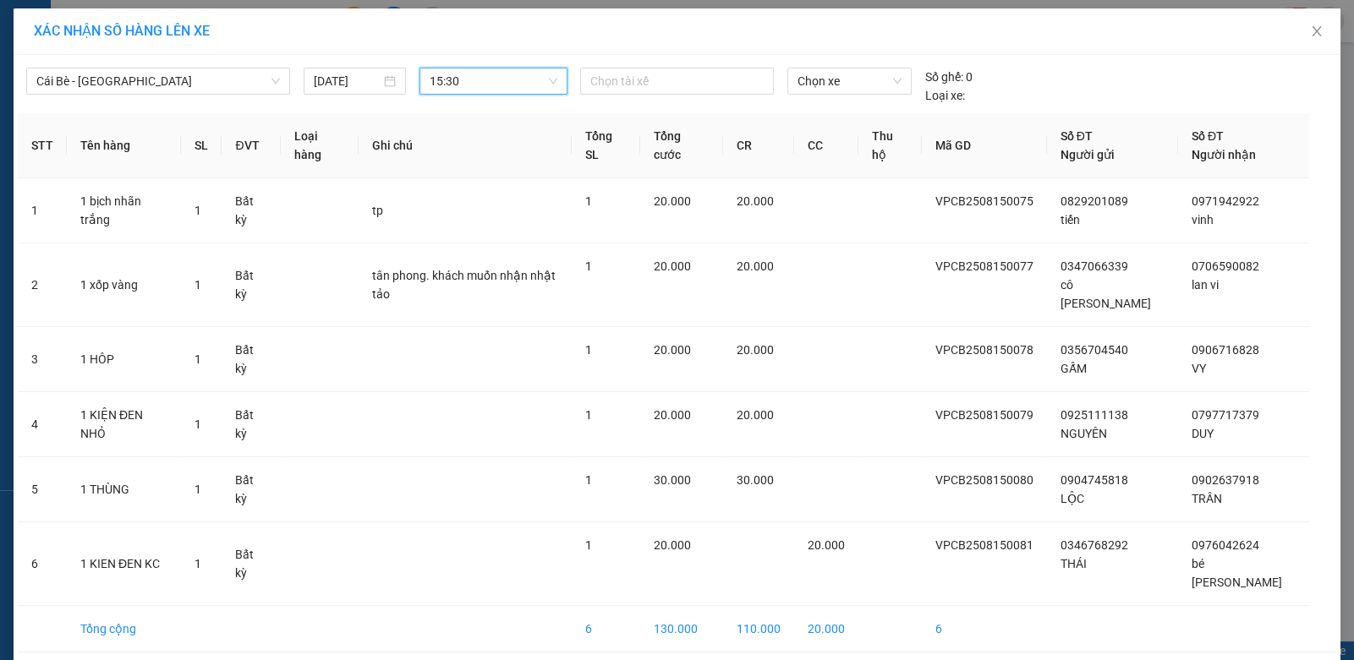
click at [698, 96] on div "Chọn tài xế" at bounding box center [676, 86] width 206 height 37
click at [699, 78] on div at bounding box center [676, 81] width 184 height 20
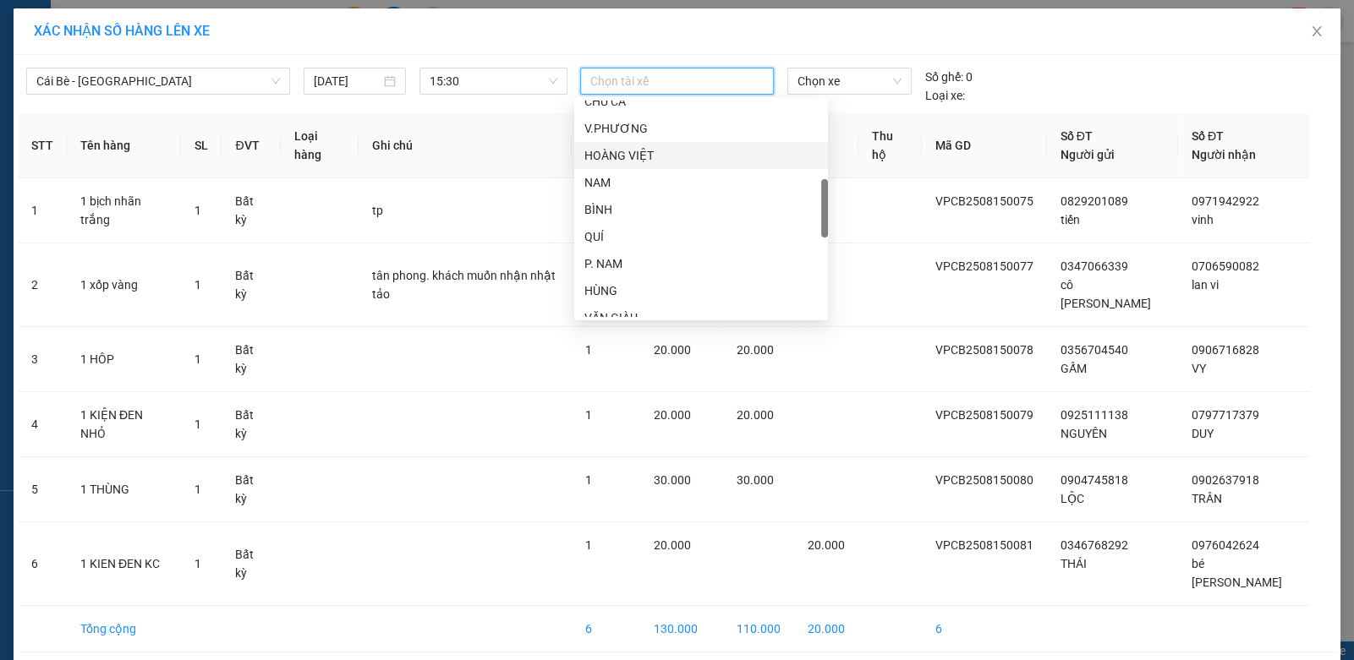
scroll to position [676, 0]
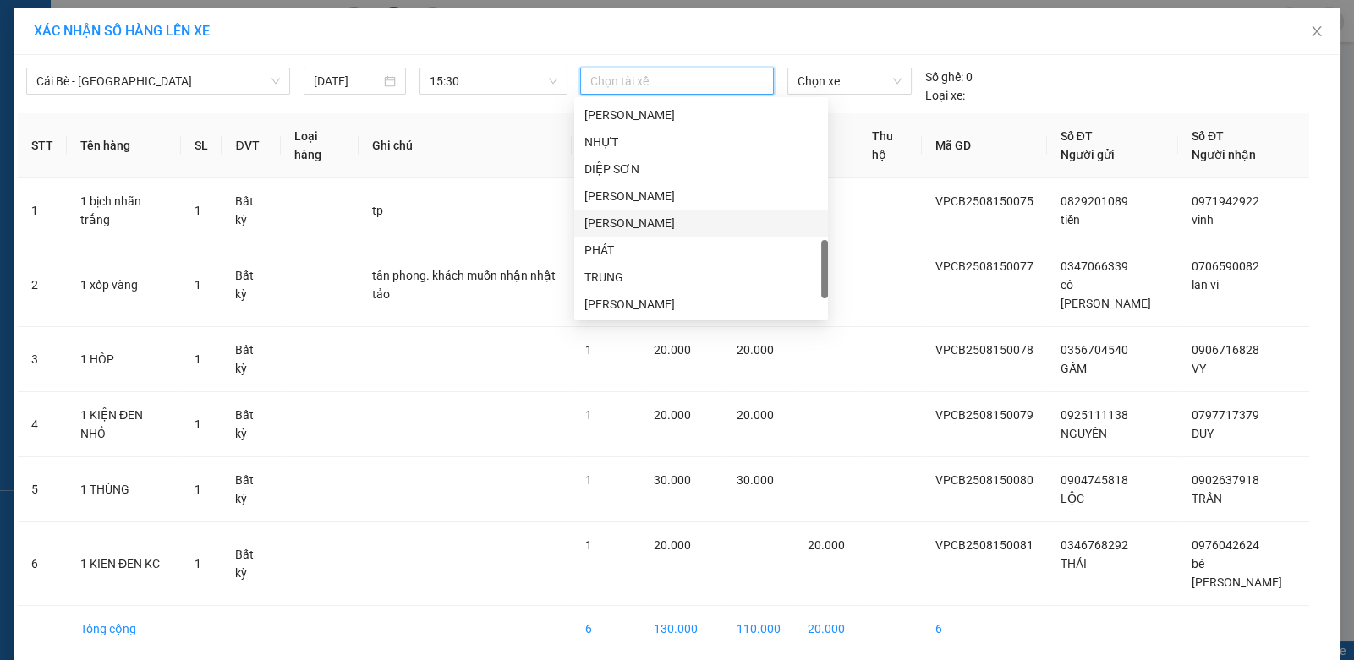
drag, startPoint x: 643, startPoint y: 227, endPoint x: 660, endPoint y: 201, distance: 30.7
click at [644, 227] on div "[PERSON_NAME]" at bounding box center [700, 223] width 233 height 19
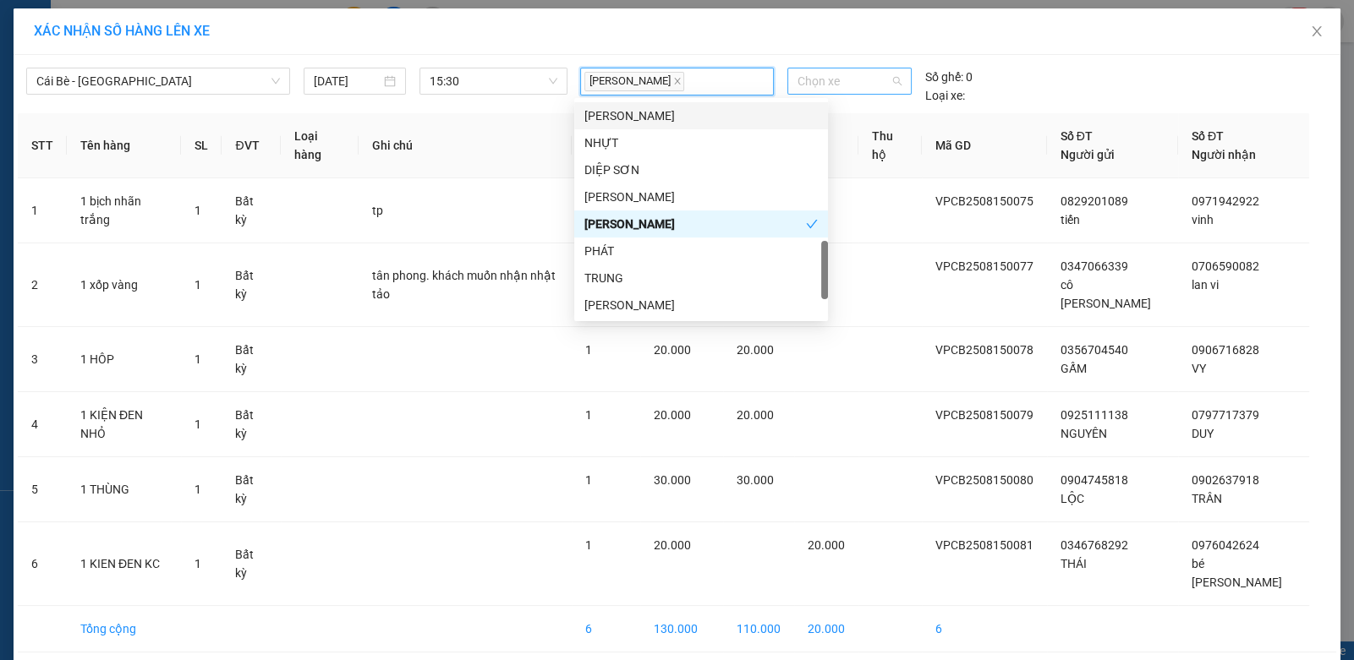
click at [818, 85] on span "Chọn xe" at bounding box center [849, 80] width 104 height 25
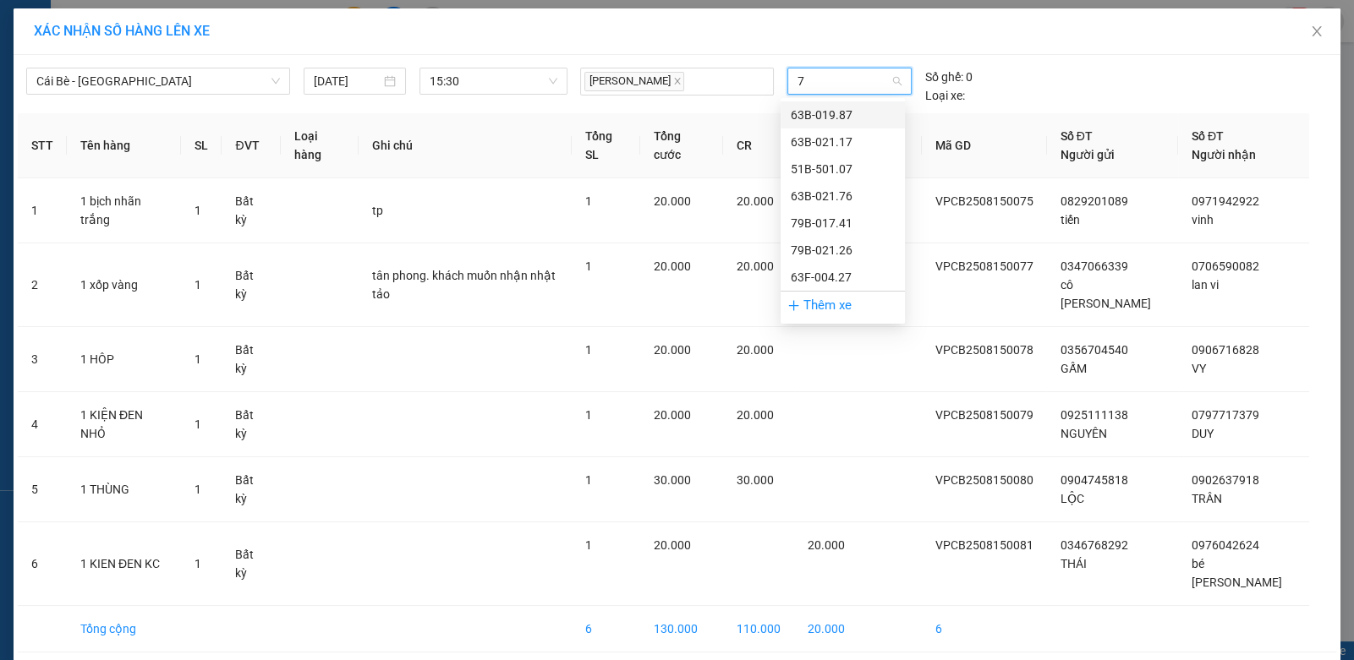
type input "76"
click at [818, 113] on div "63B-021.76" at bounding box center [843, 115] width 104 height 19
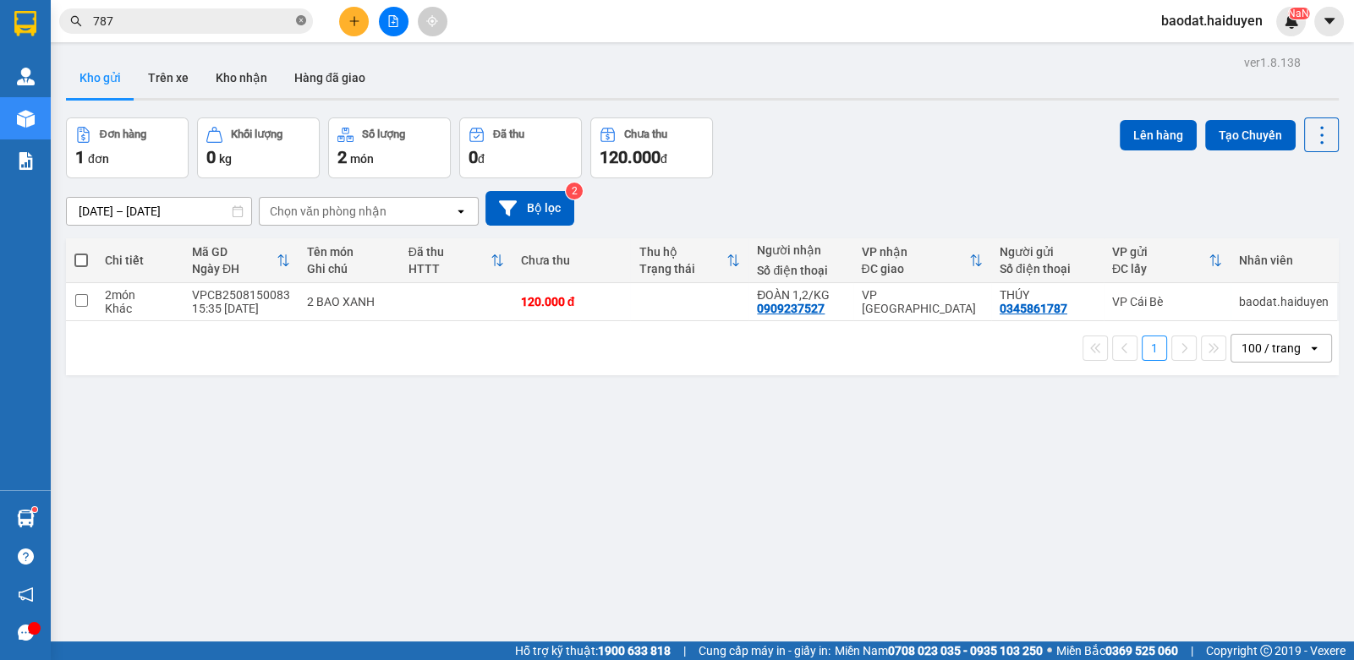
click at [300, 18] on icon "close-circle" at bounding box center [301, 20] width 10 height 10
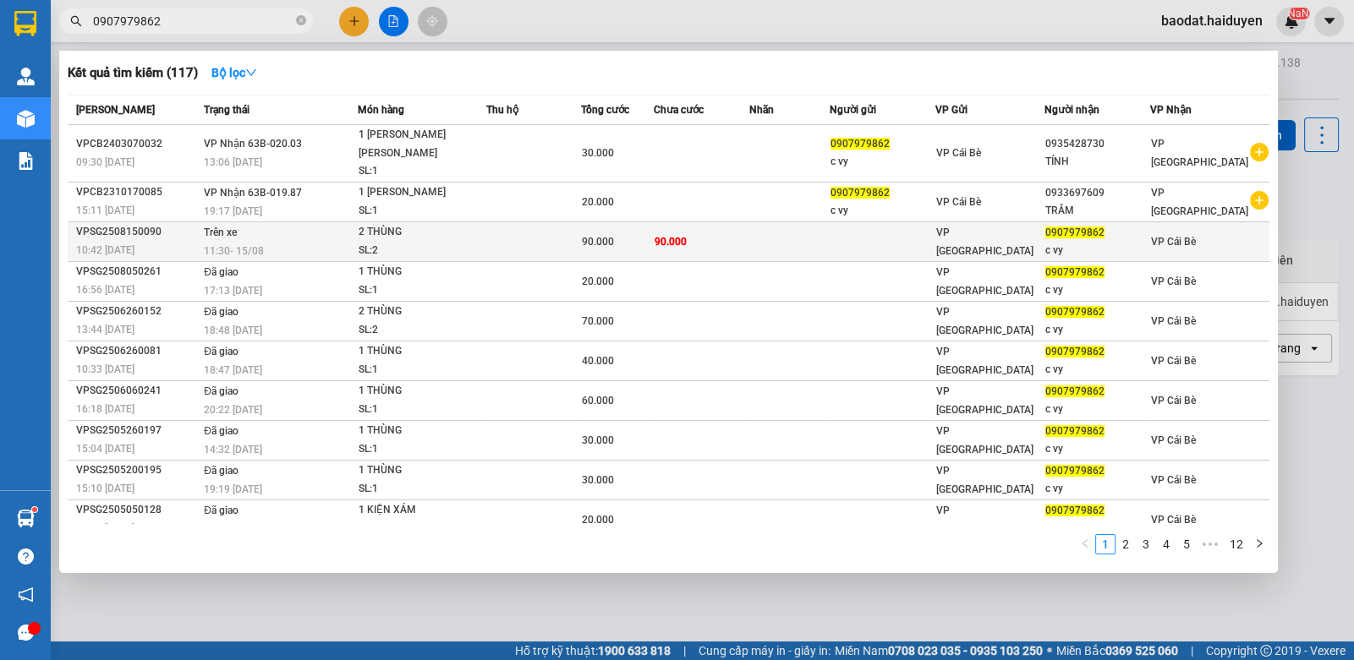
type input "0907979862"
click at [639, 222] on td "90.000" at bounding box center [617, 242] width 73 height 40
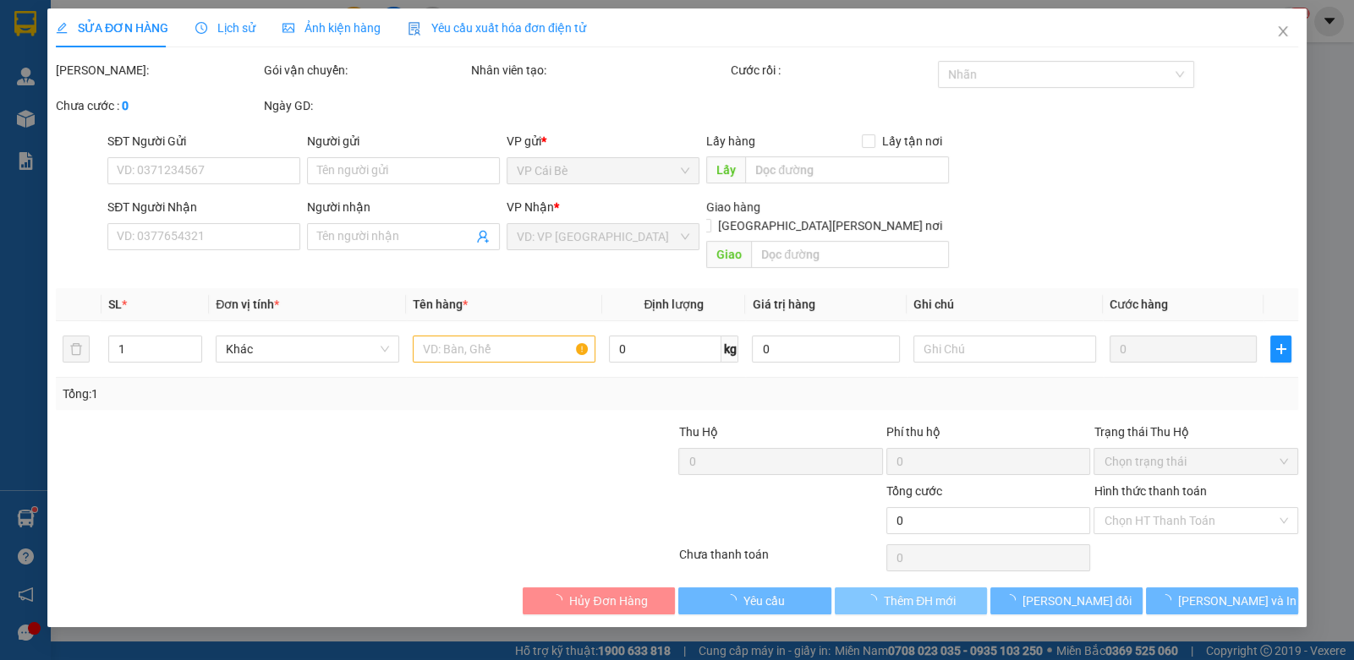
type input "0907979862"
type input "c vy"
type input "90.000"
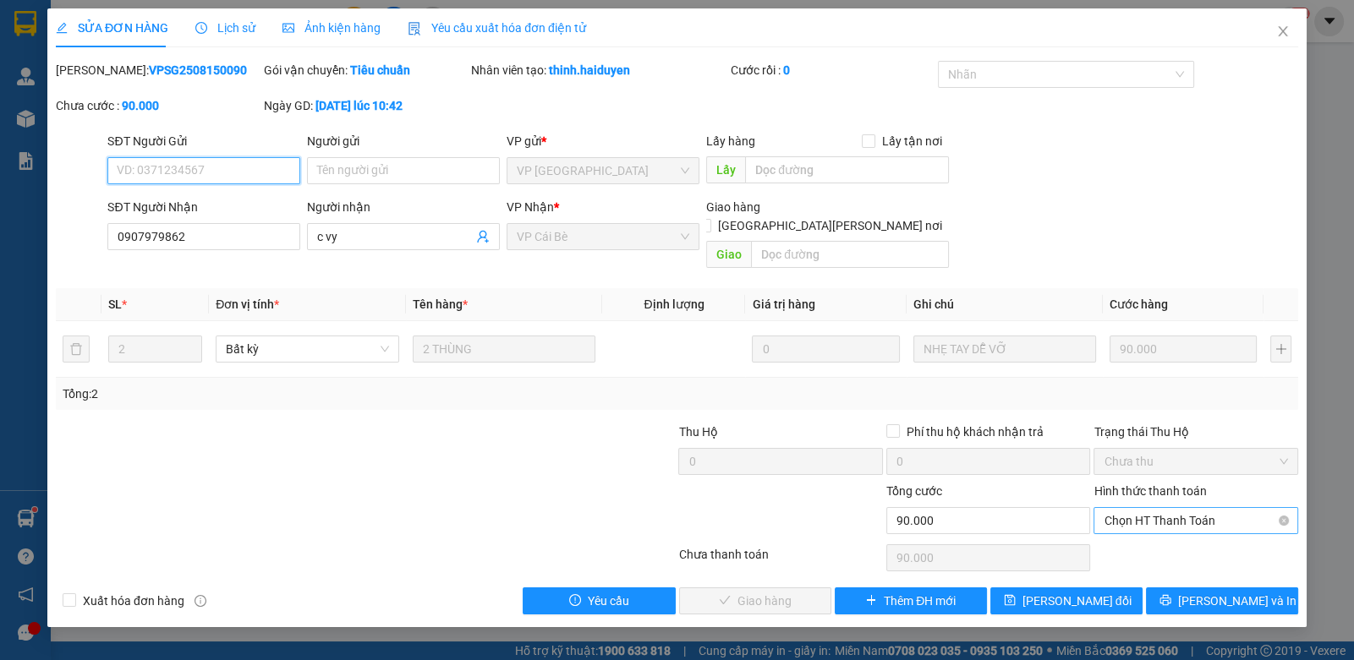
click at [1135, 508] on span "Chọn HT Thanh Toán" at bounding box center [1194, 520] width 183 height 25
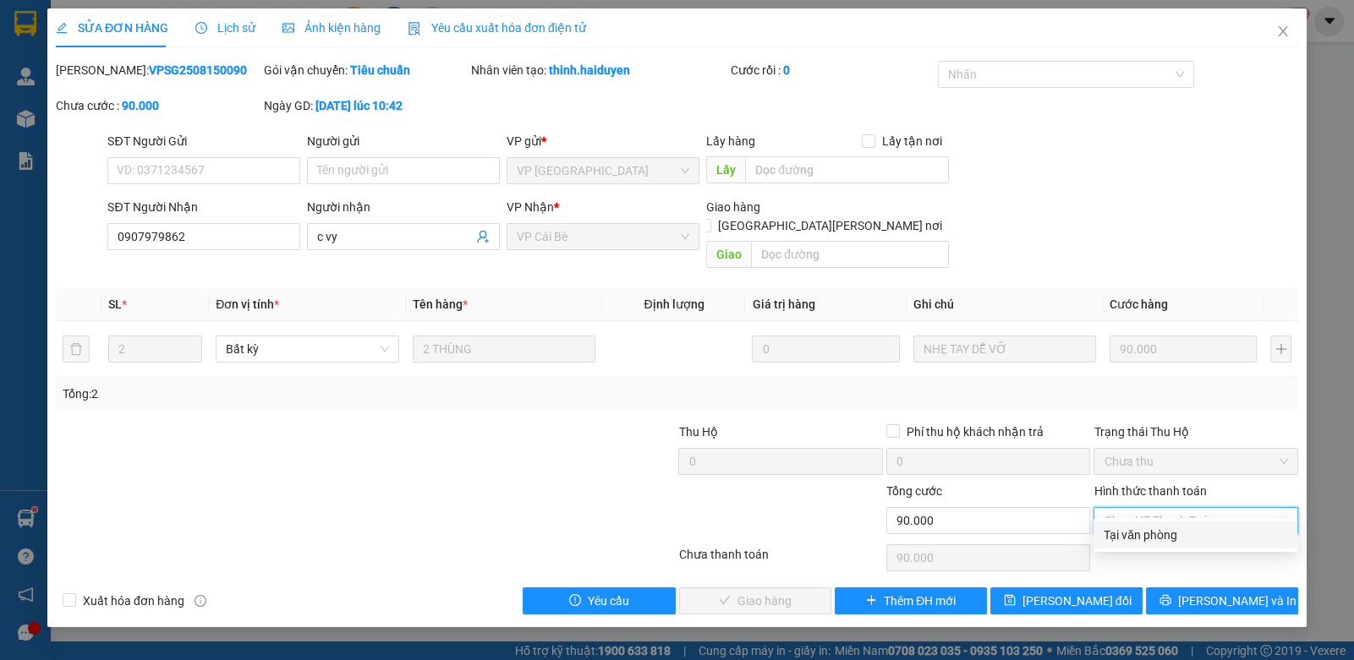
click at [1127, 536] on div "Tại văn phòng" at bounding box center [1194, 535] width 183 height 19
type input "0"
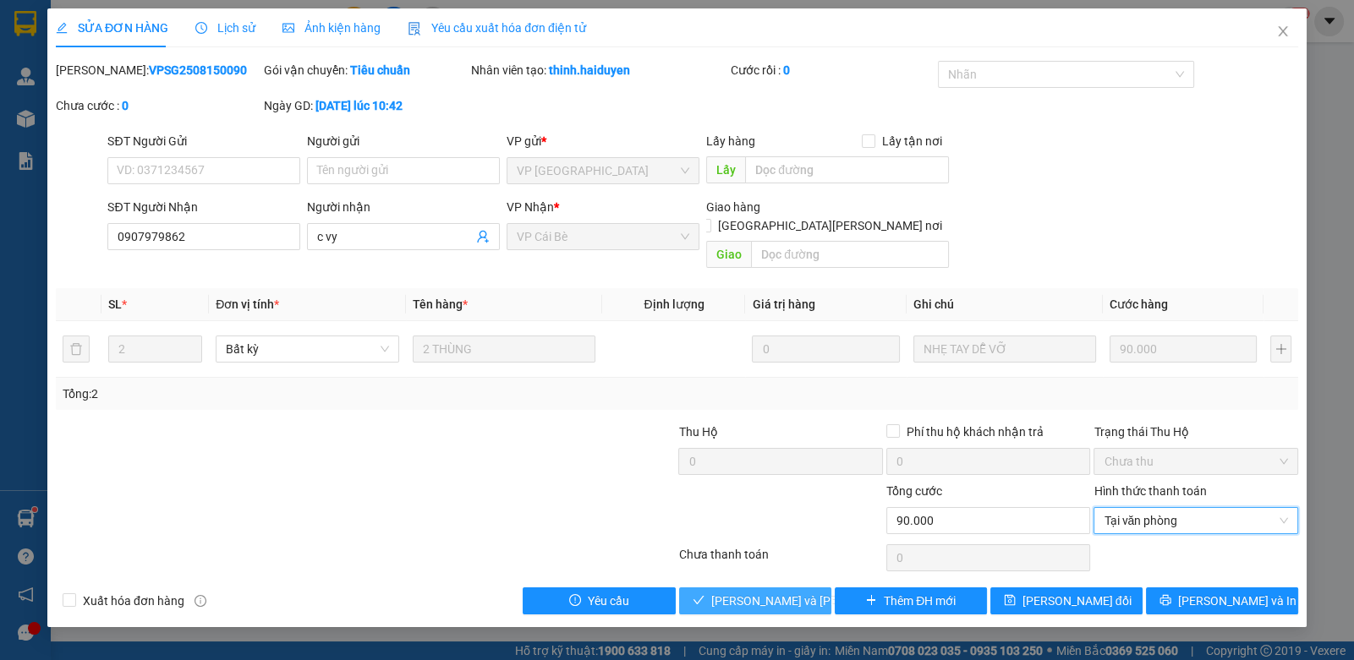
click at [785, 592] on span "Lưu và Giao hàng" at bounding box center [825, 601] width 228 height 19
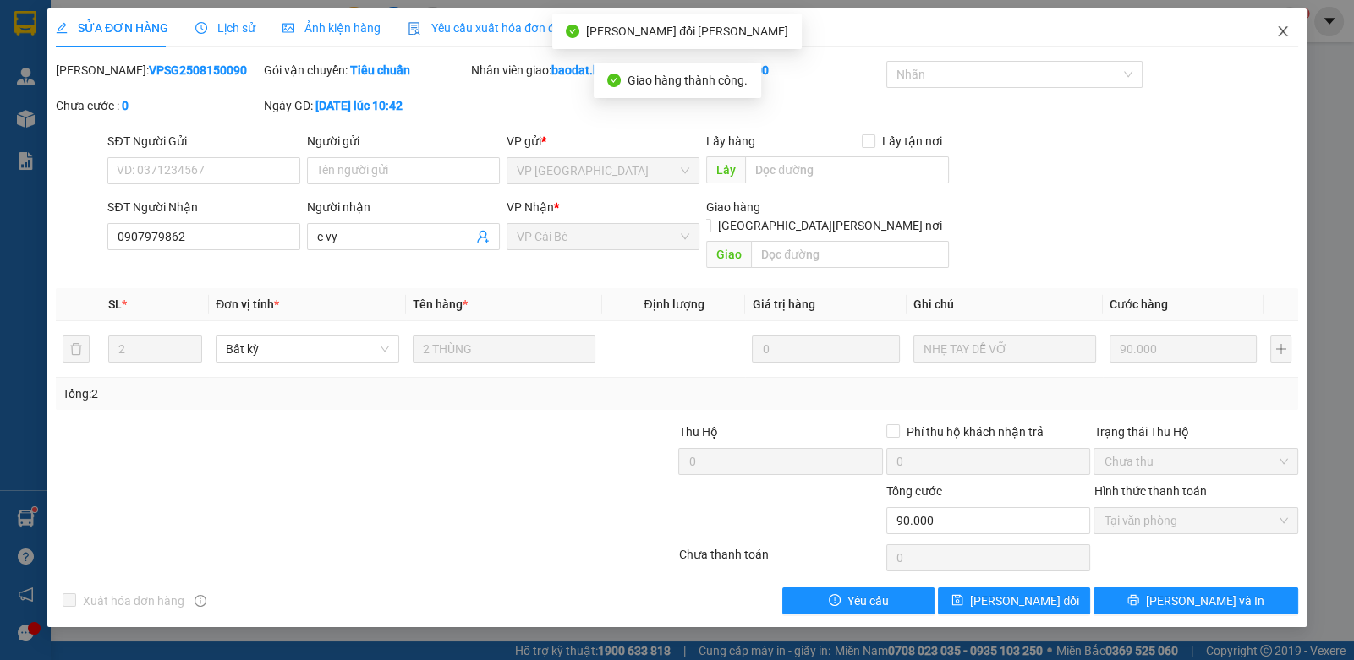
drag, startPoint x: 1281, startPoint y: 36, endPoint x: 1268, endPoint y: 41, distance: 14.0
click at [1279, 35] on icon "close" at bounding box center [1283, 32] width 14 height 14
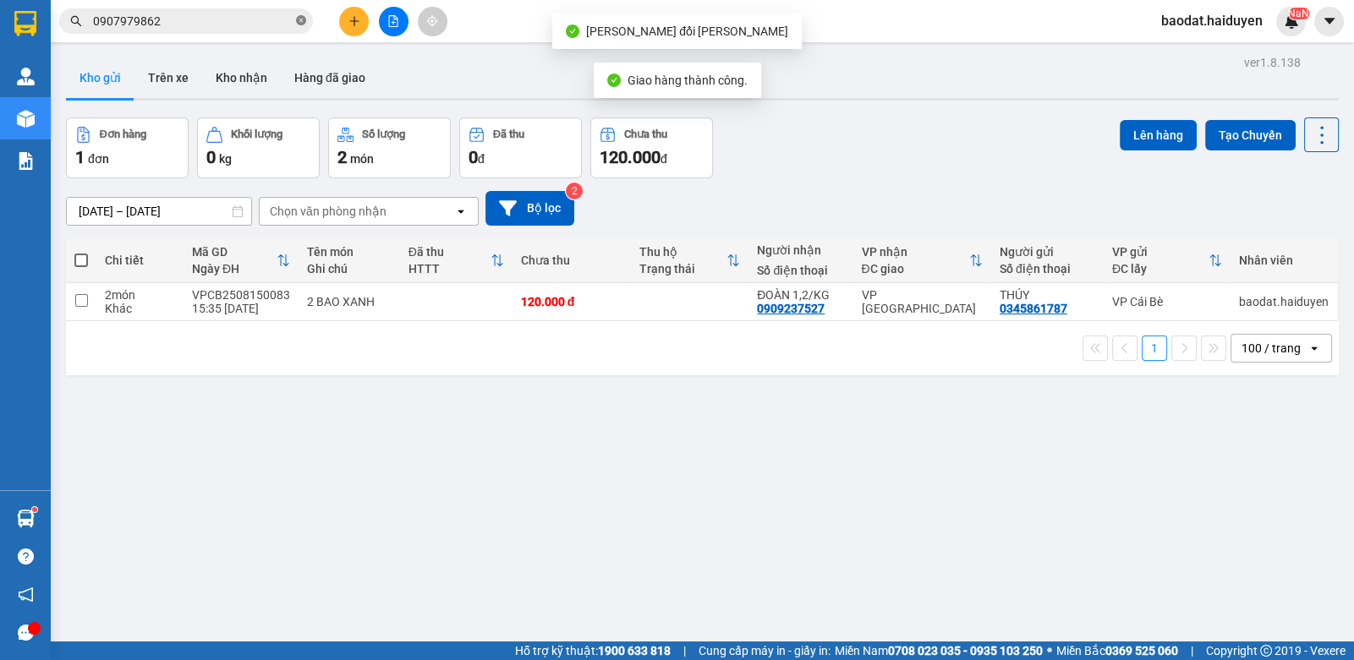
click at [300, 19] on icon "close-circle" at bounding box center [301, 20] width 10 height 10
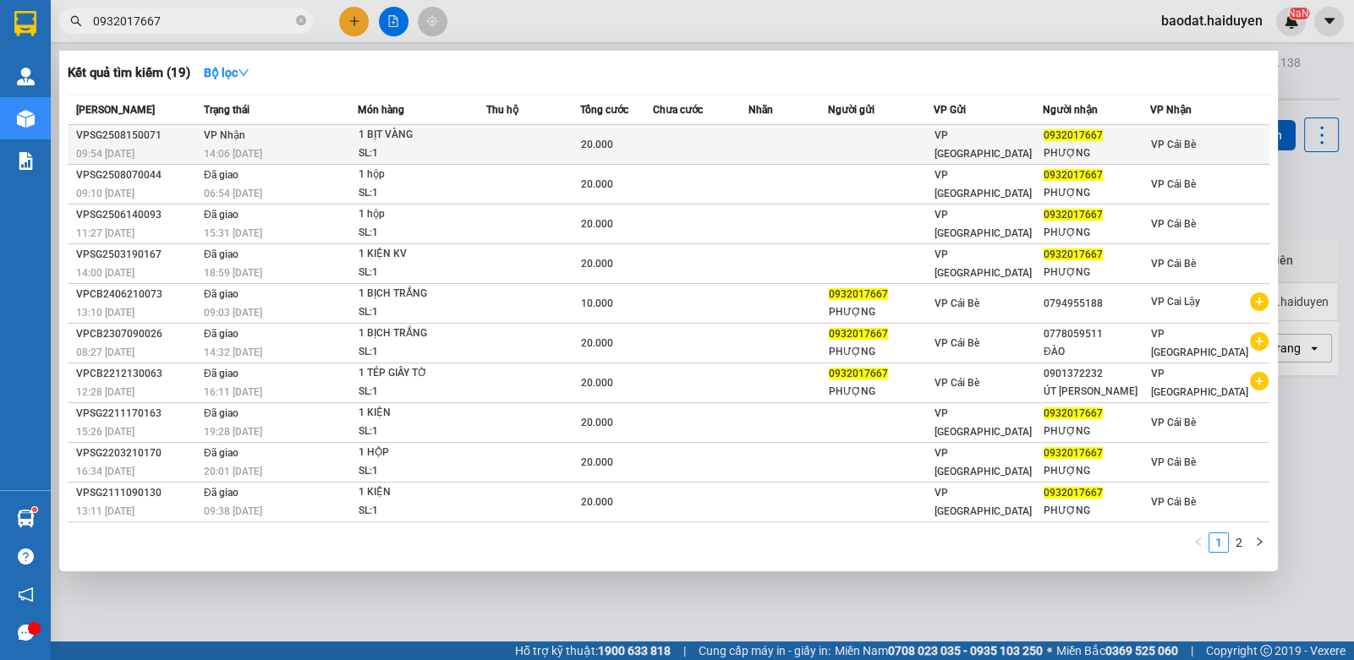
type input "0932017667"
click at [476, 151] on div "SL: 1" at bounding box center [422, 154] width 127 height 19
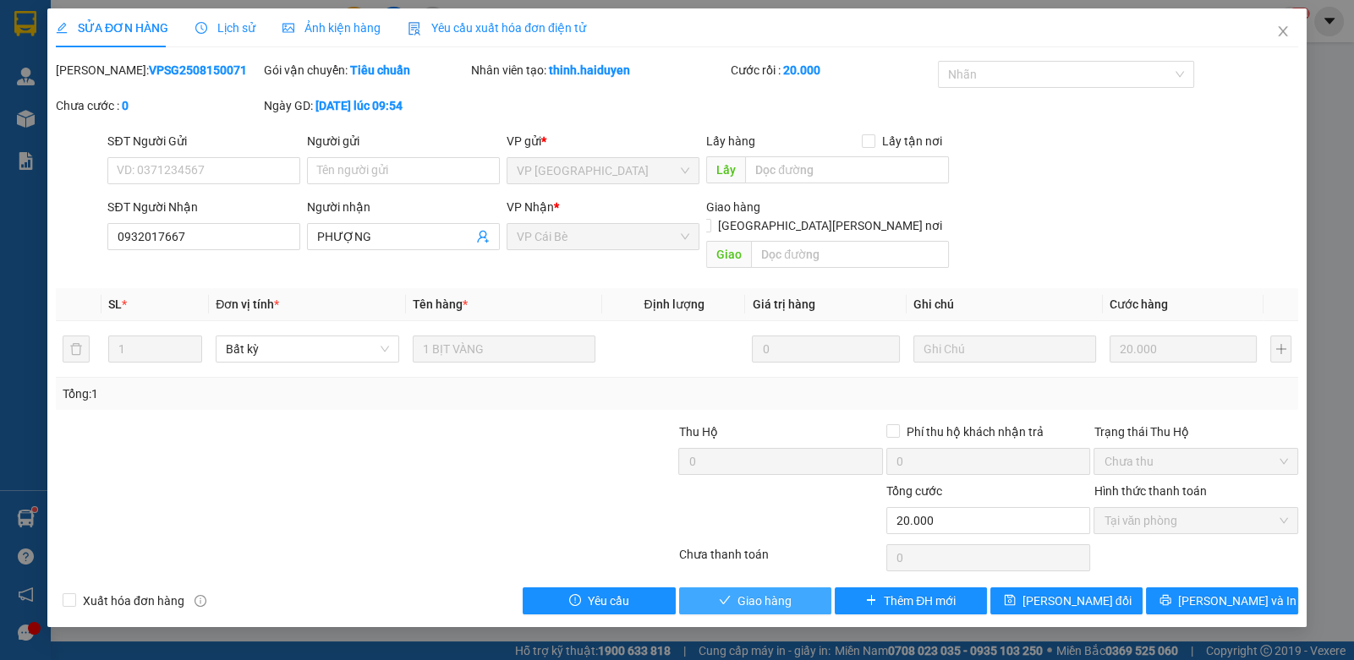
click at [804, 588] on button "Giao hàng" at bounding box center [755, 601] width 152 height 27
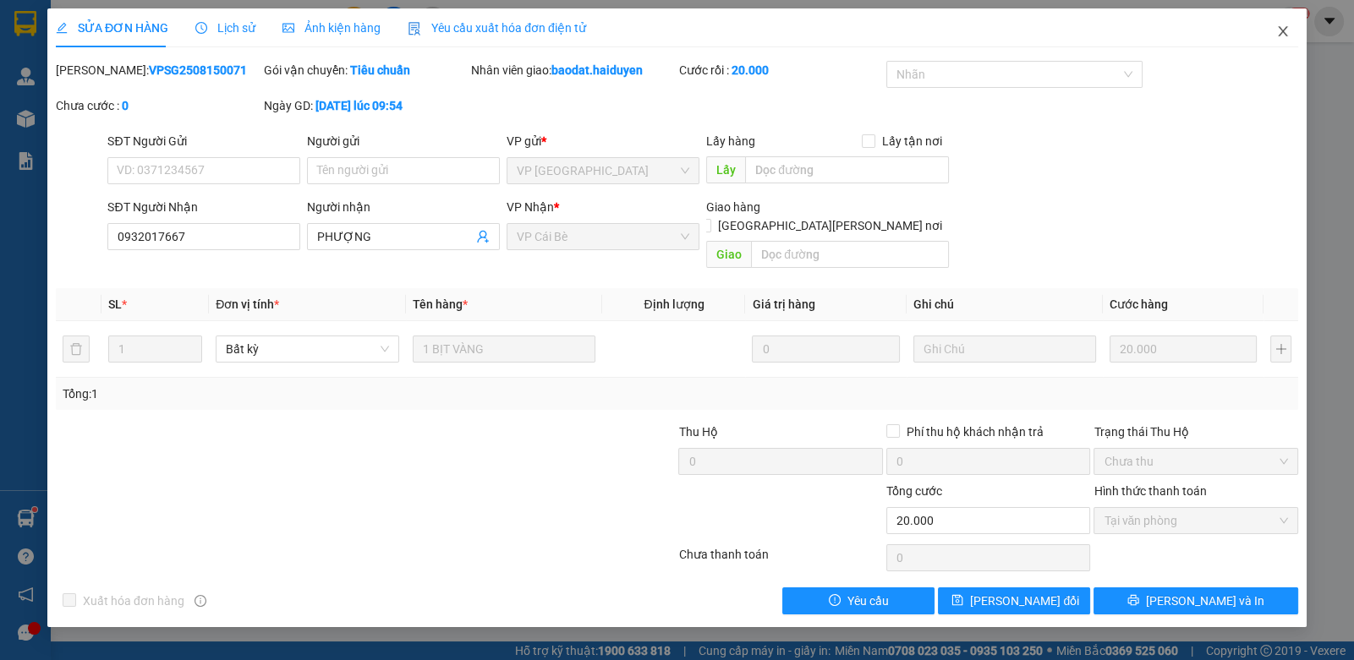
click at [1285, 22] on span "Close" at bounding box center [1282, 31] width 47 height 47
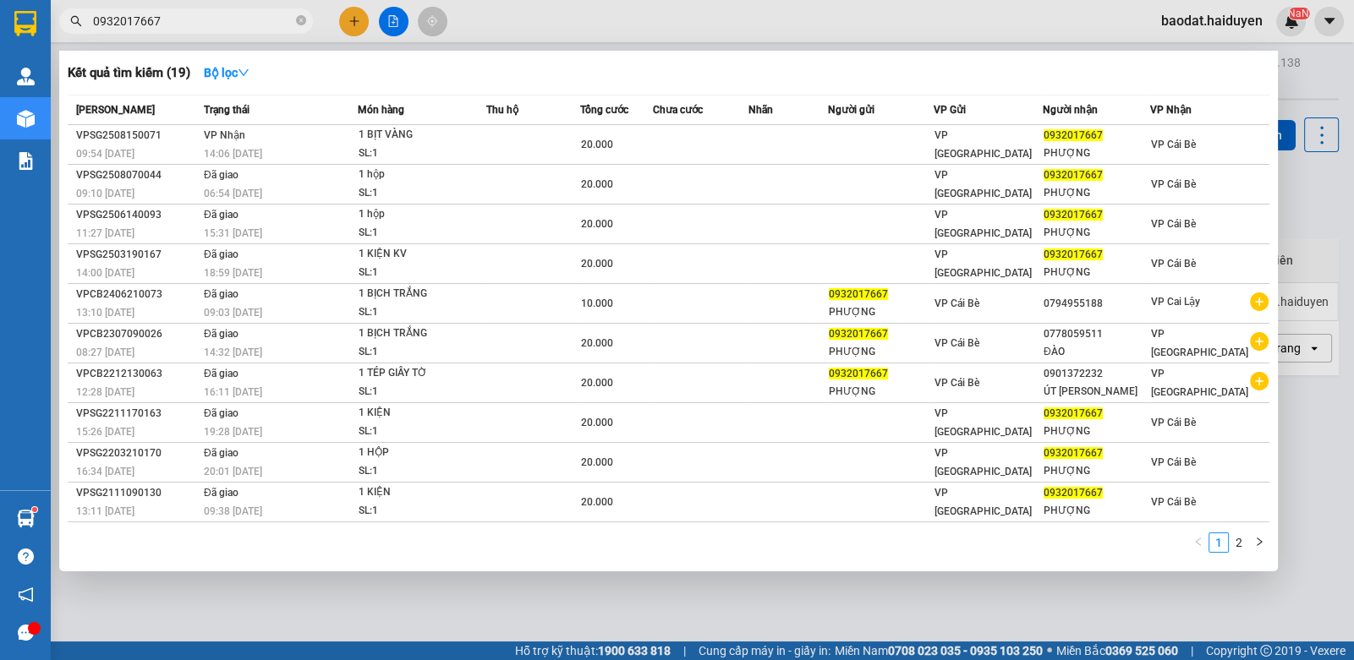
click at [295, 22] on span "0932017667" at bounding box center [186, 20] width 254 height 25
click at [300, 22] on icon "close-circle" at bounding box center [301, 20] width 10 height 10
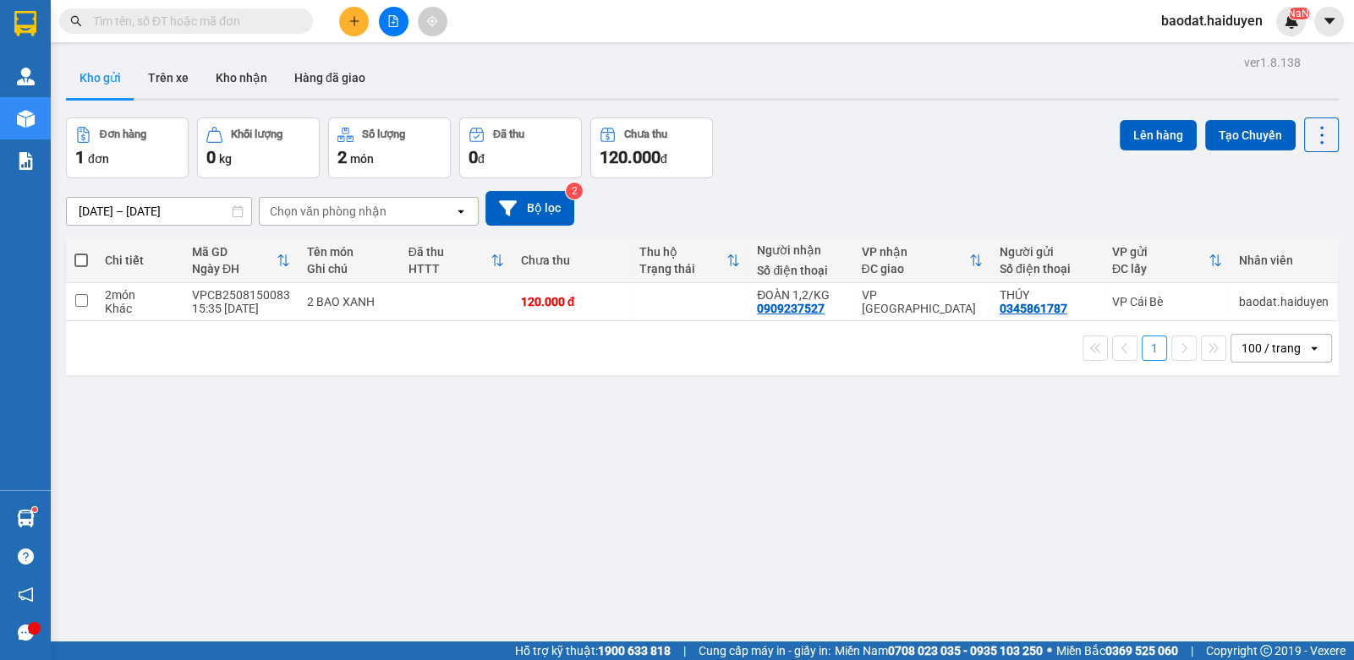
click at [266, 28] on input "text" at bounding box center [193, 21] width 200 height 19
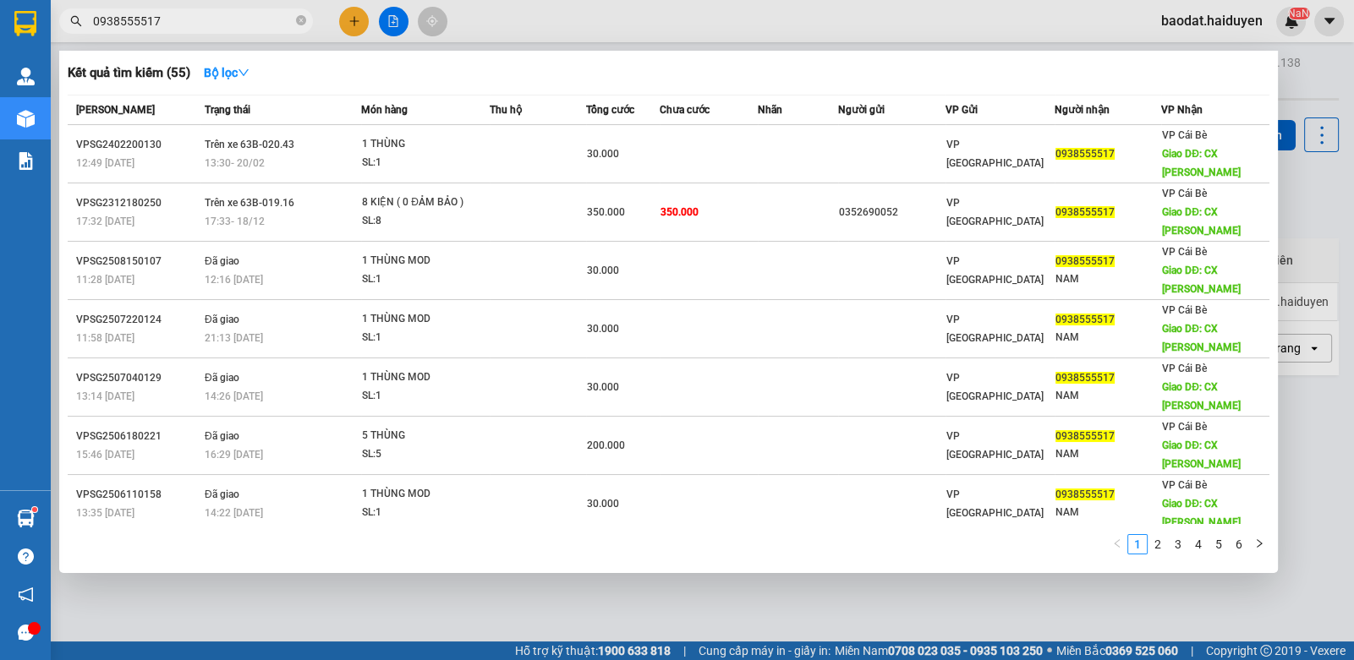
type input "0938555517"
click at [778, 30] on div at bounding box center [677, 330] width 1354 height 660
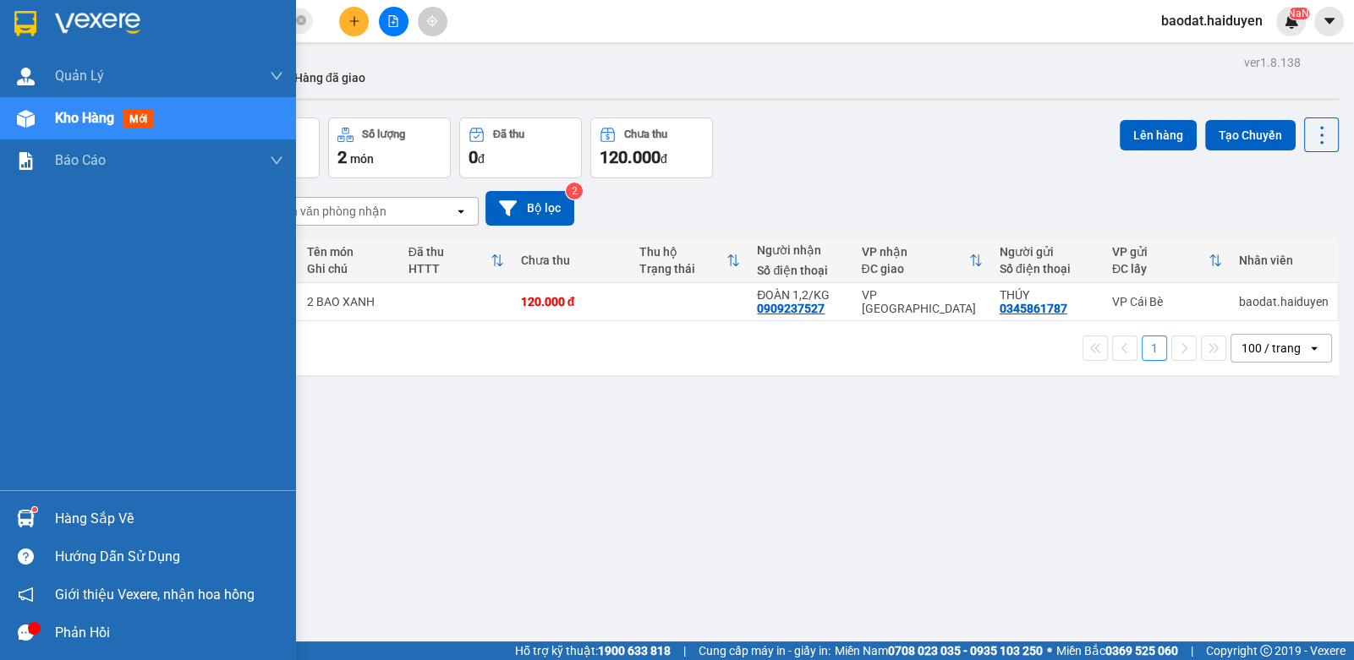
click at [72, 517] on div "Hàng sắp về" at bounding box center [169, 518] width 228 height 25
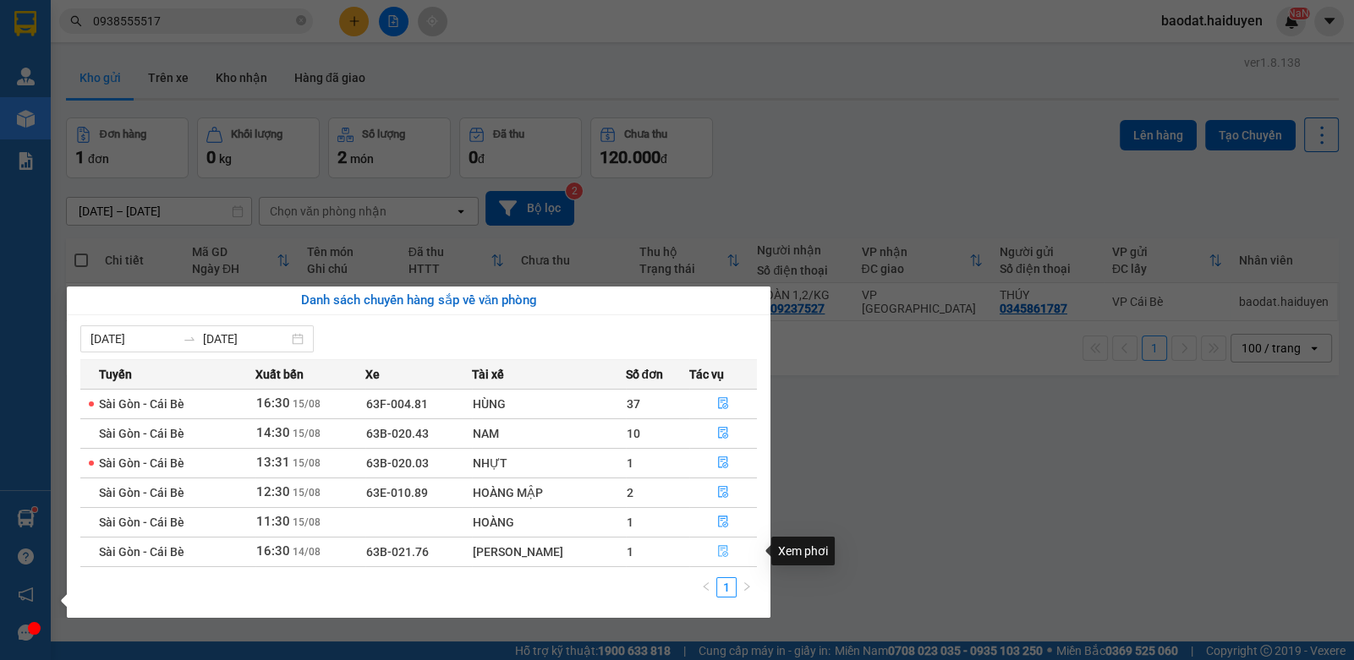
click at [721, 554] on icon "file-done" at bounding box center [723, 551] width 10 height 12
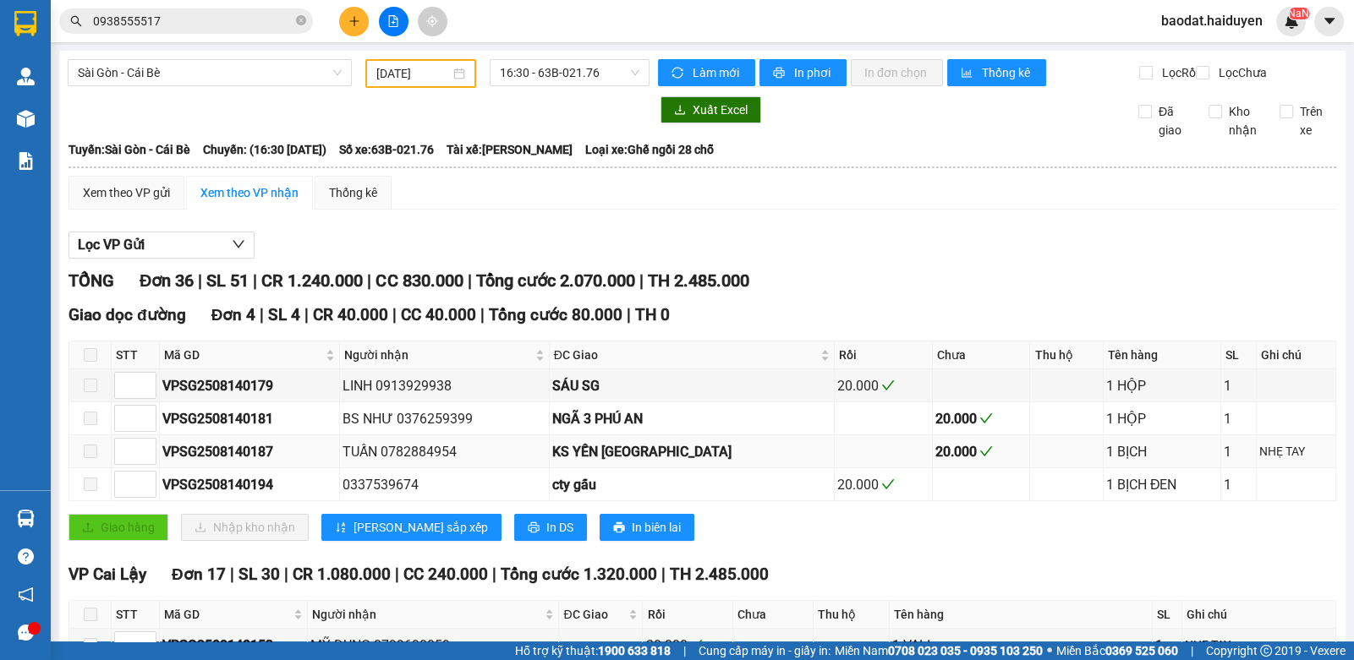
type input "[DATE]"
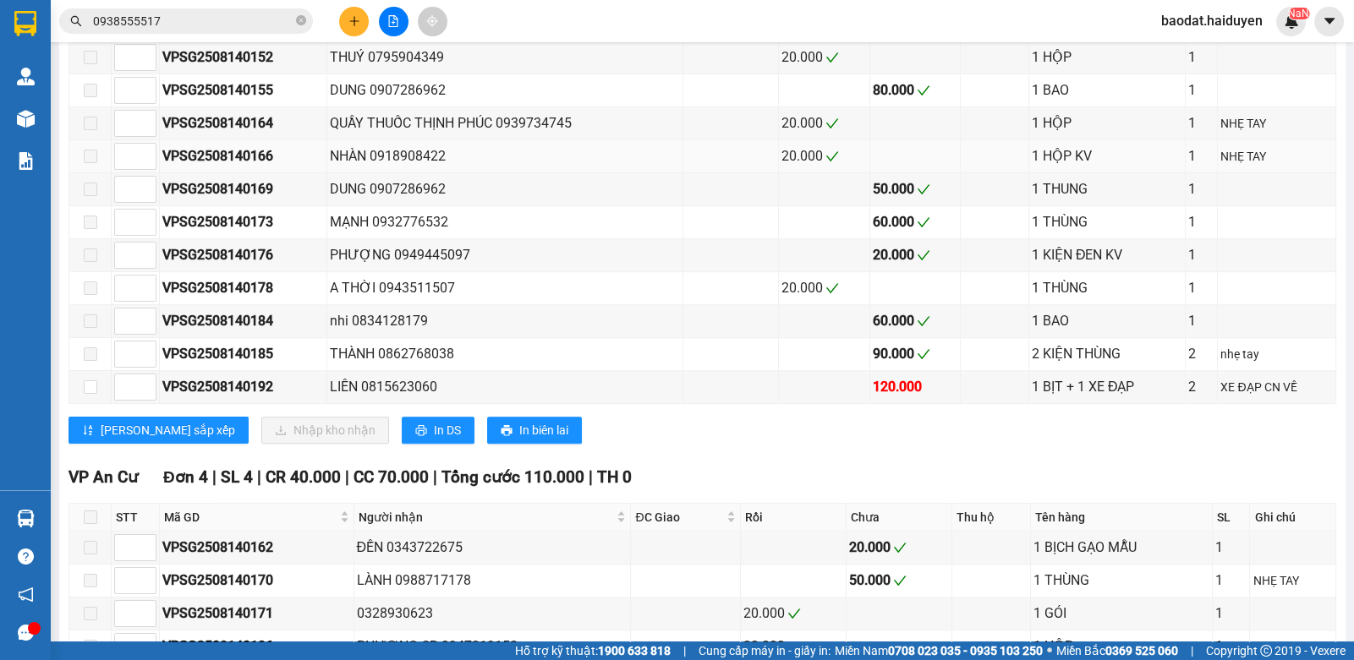
scroll to position [1210, 0]
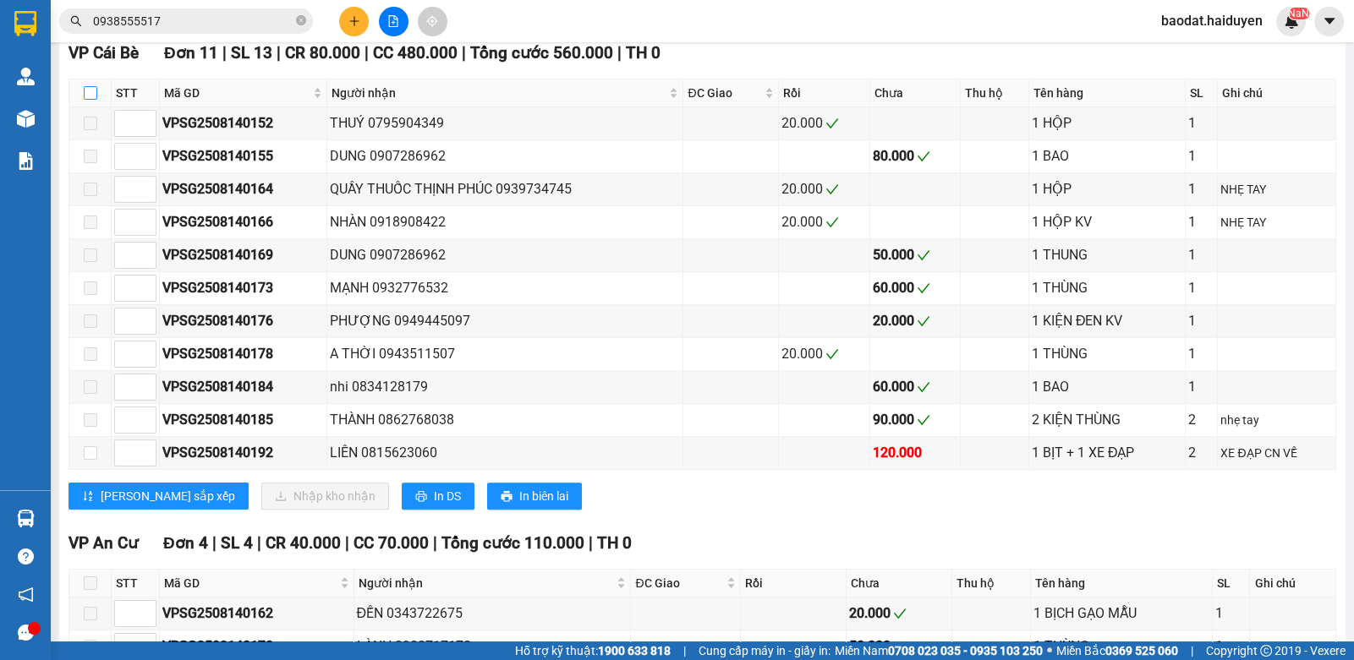
click at [89, 101] on label at bounding box center [91, 93] width 14 height 19
click at [89, 100] on input "checkbox" at bounding box center [91, 93] width 14 height 14
checkbox input "true"
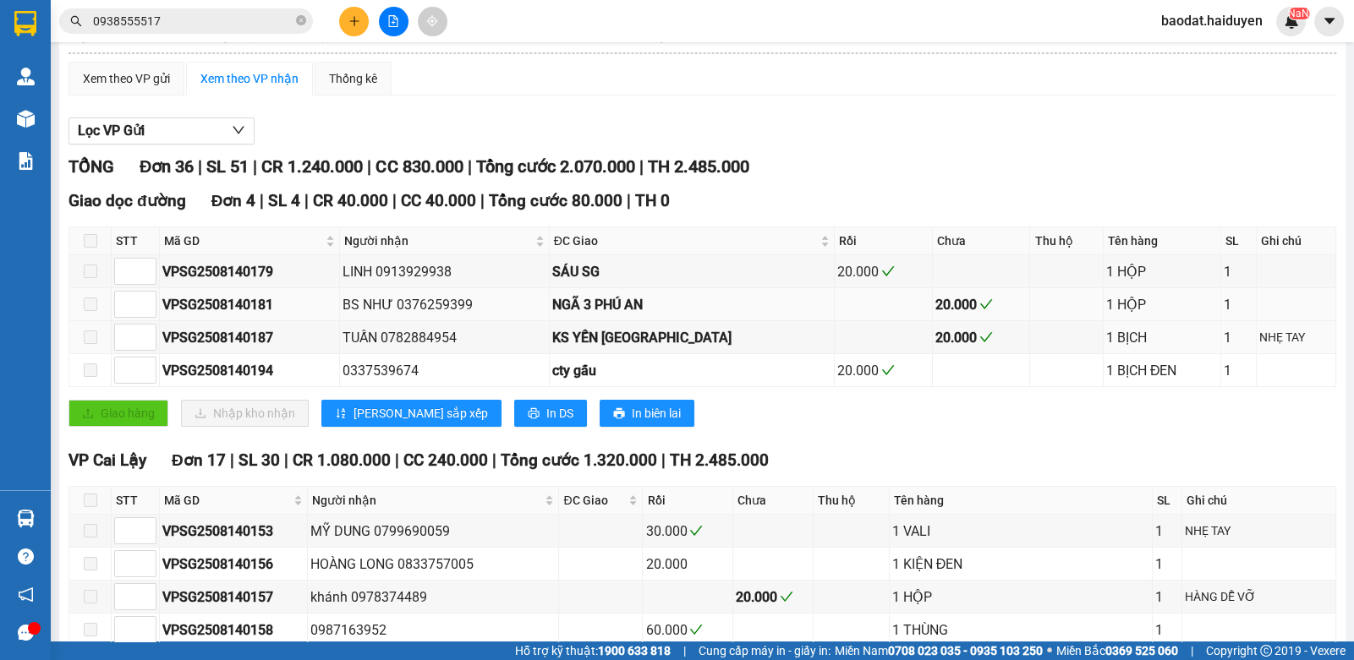
scroll to position [0, 0]
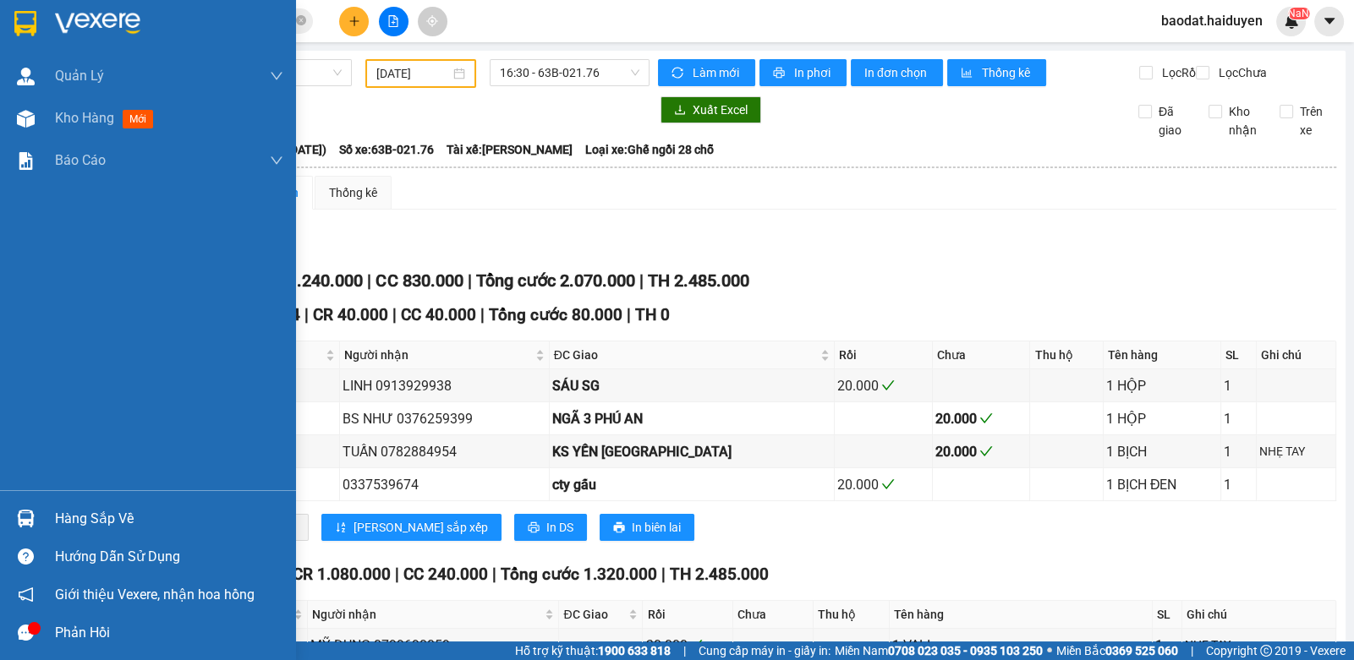
click at [35, 513] on div at bounding box center [26, 519] width 30 height 30
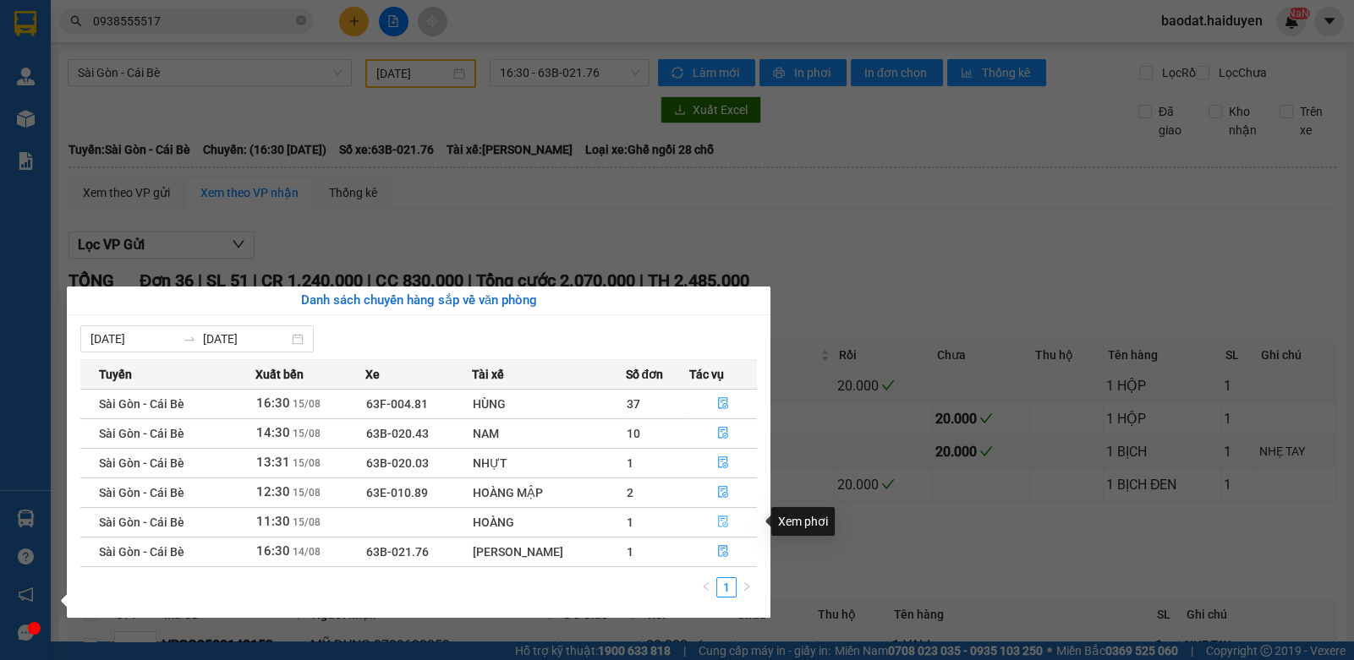
click at [723, 523] on icon "file-done" at bounding box center [723, 522] width 10 height 12
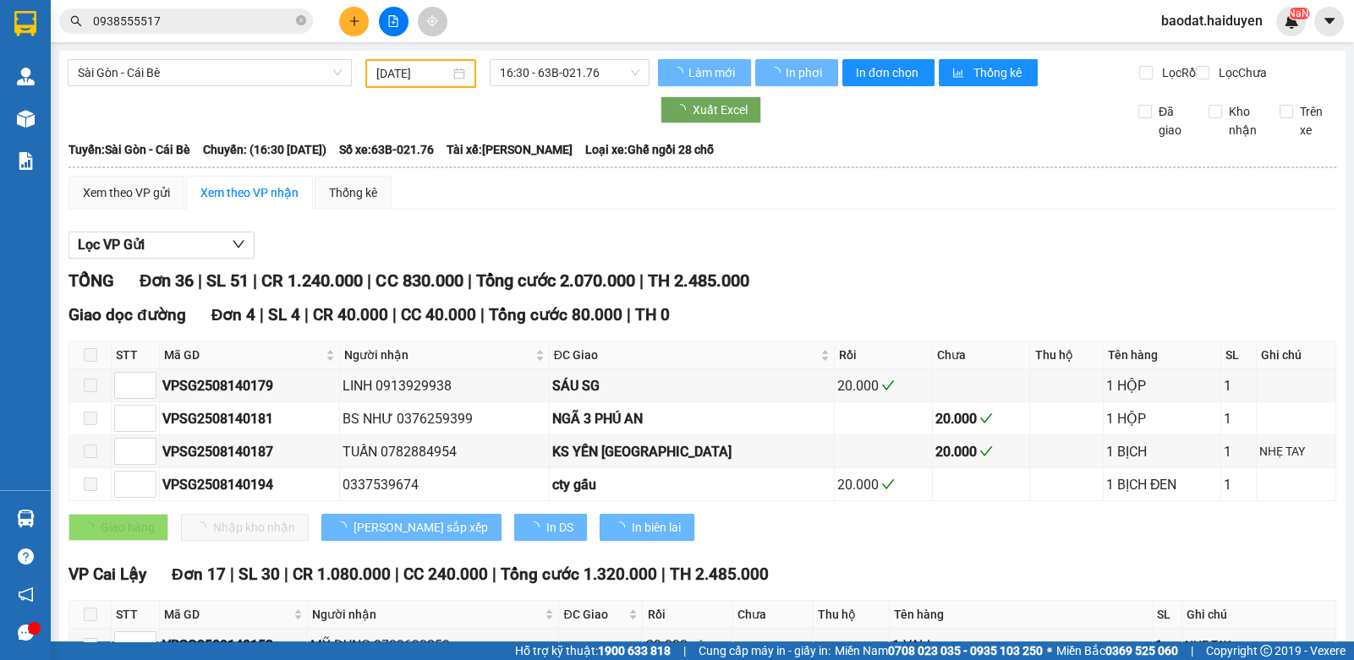
checkbox input "false"
type input "[DATE]"
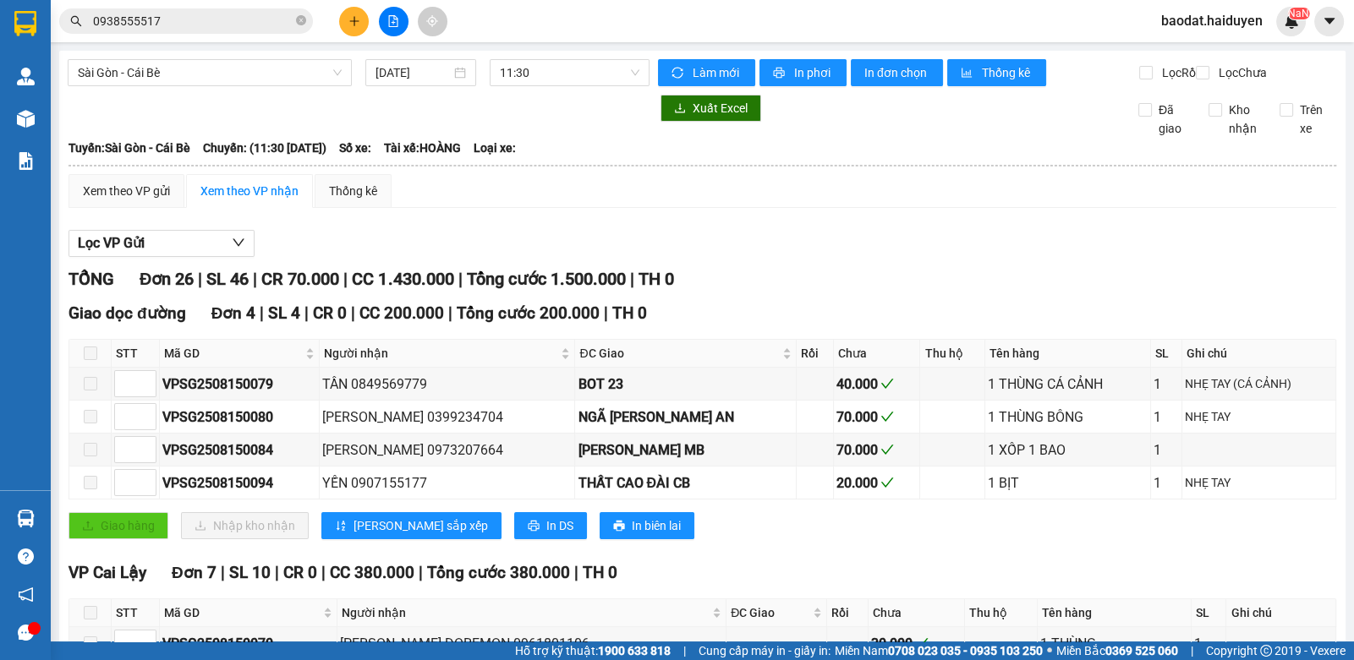
click at [295, 19] on span "0938555517" at bounding box center [186, 20] width 254 height 25
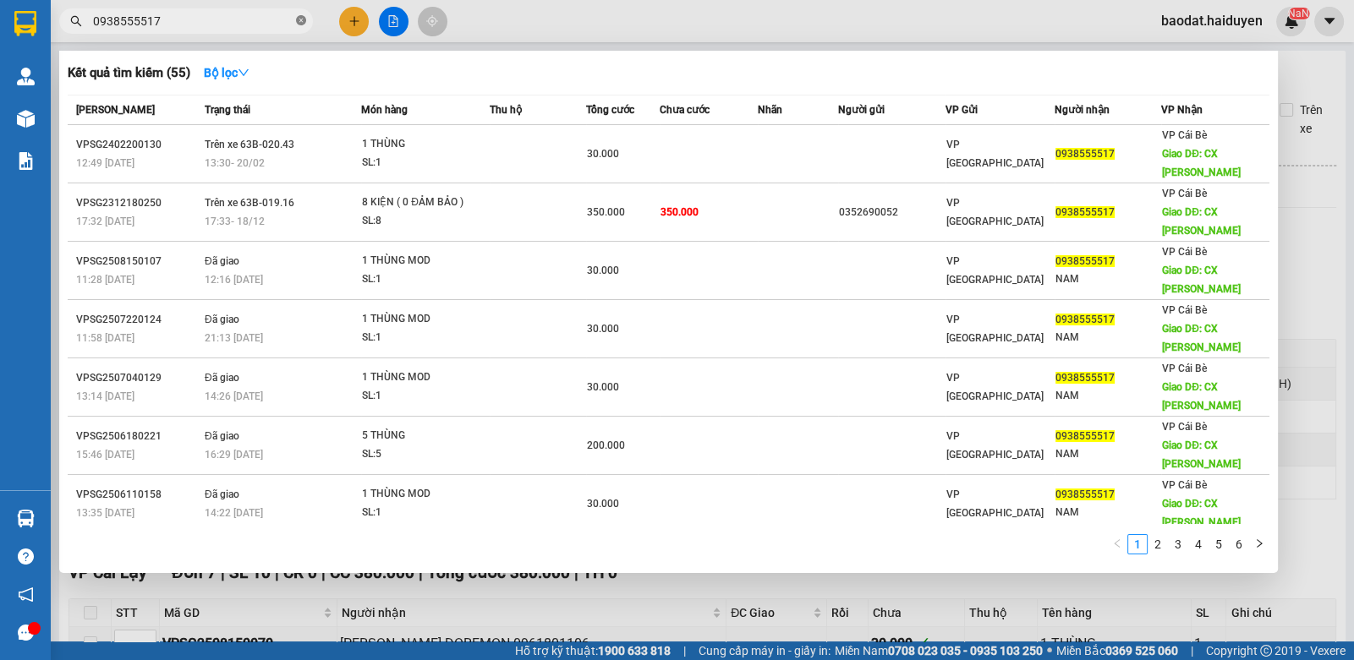
click at [298, 20] on icon "close-circle" at bounding box center [301, 20] width 10 height 10
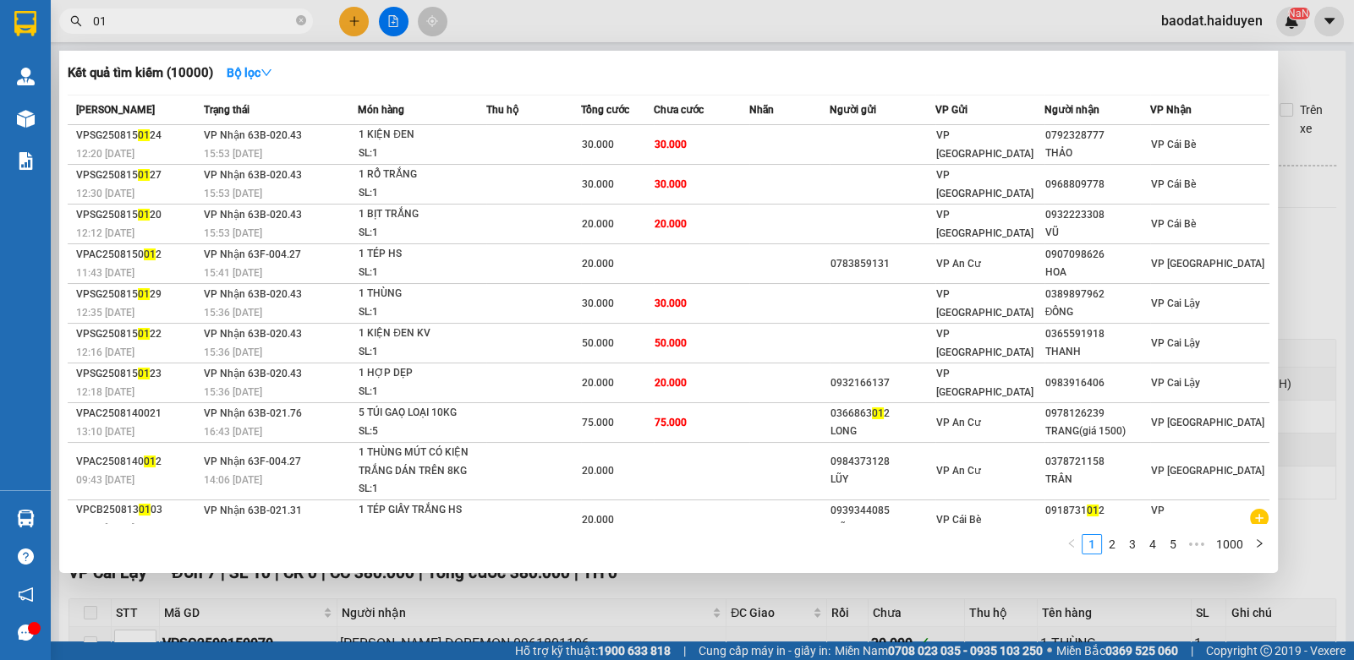
type input "010"
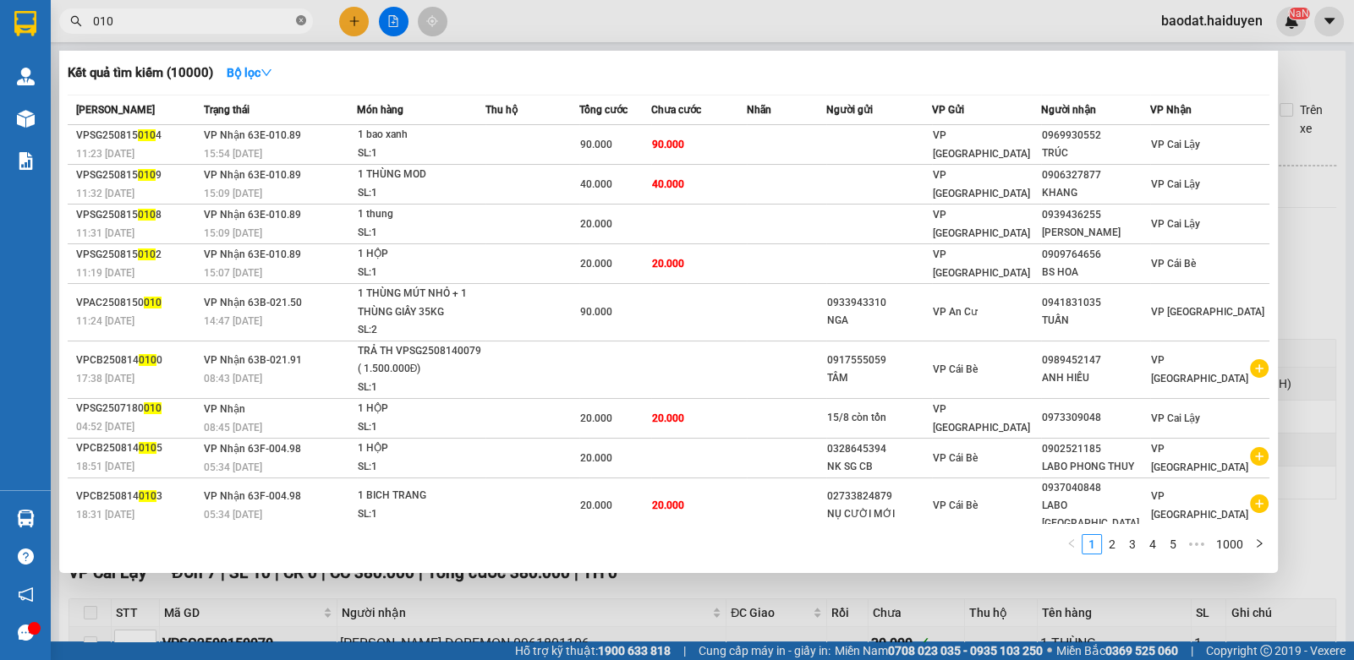
click at [303, 24] on icon "close-circle" at bounding box center [301, 20] width 10 height 10
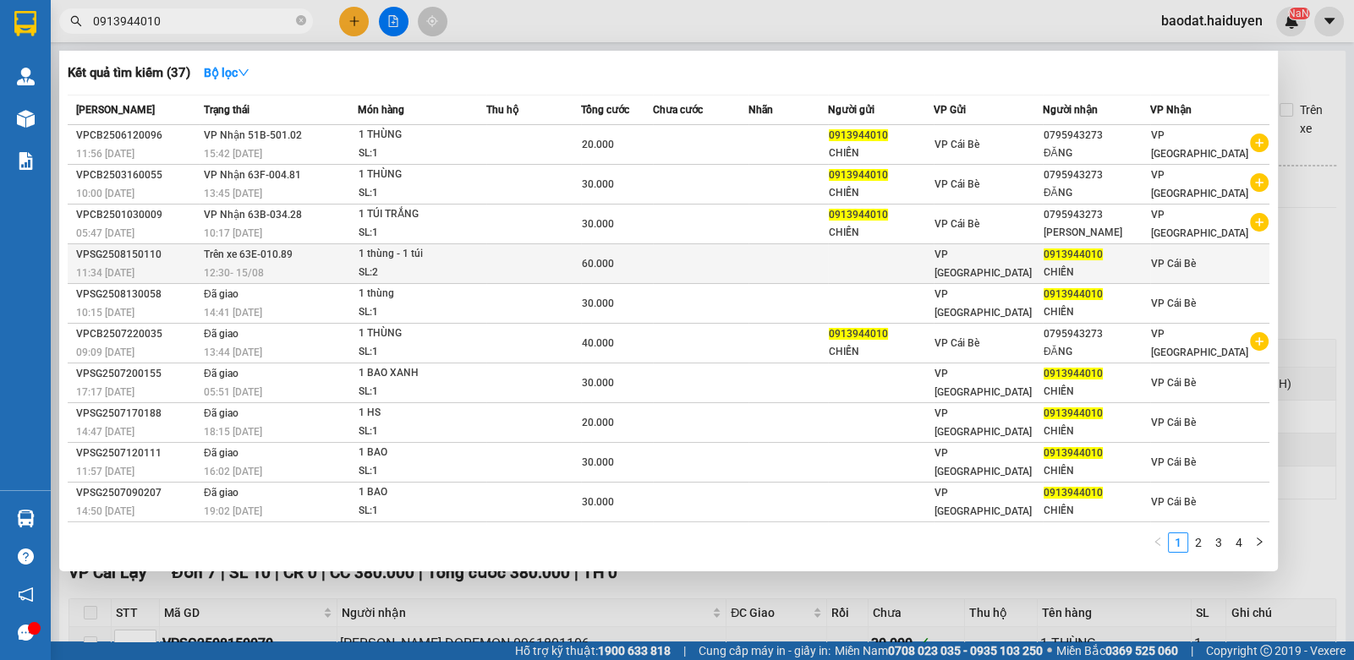
type input "0913944010"
click at [420, 265] on div "SL: 2" at bounding box center [422, 273] width 127 height 19
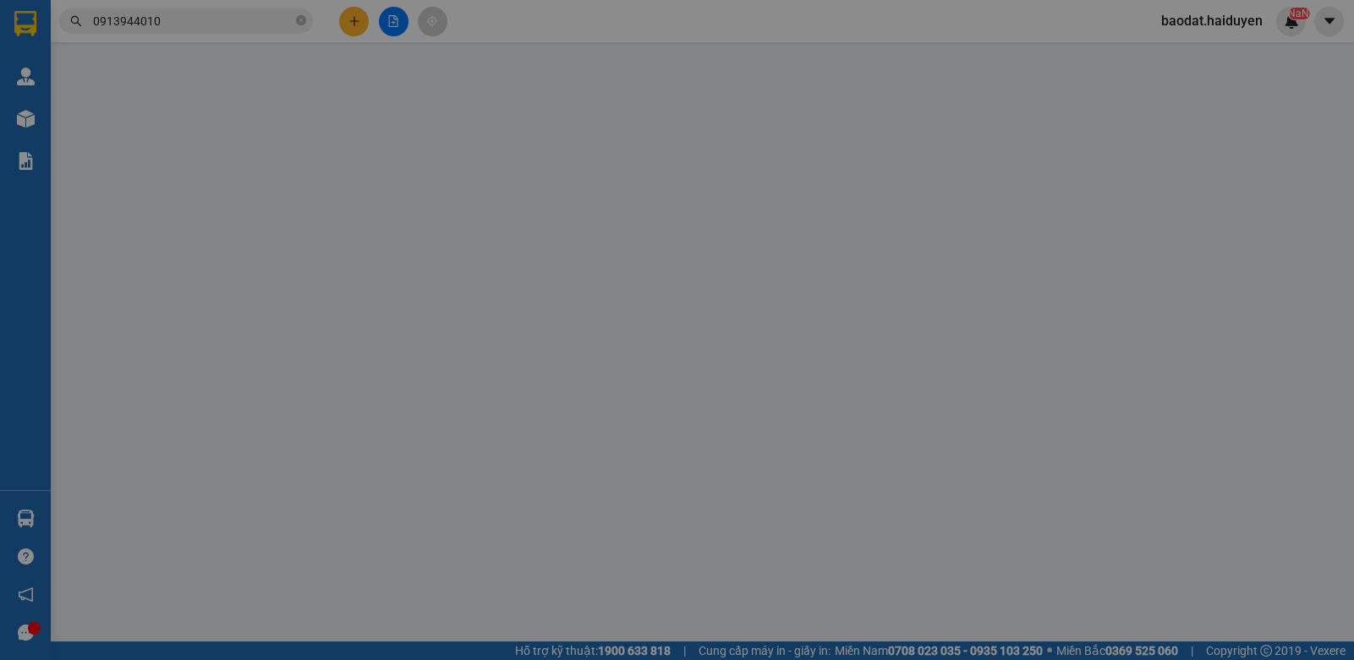
type input "0913944010"
type input "CHIẾN"
type input "60.000"
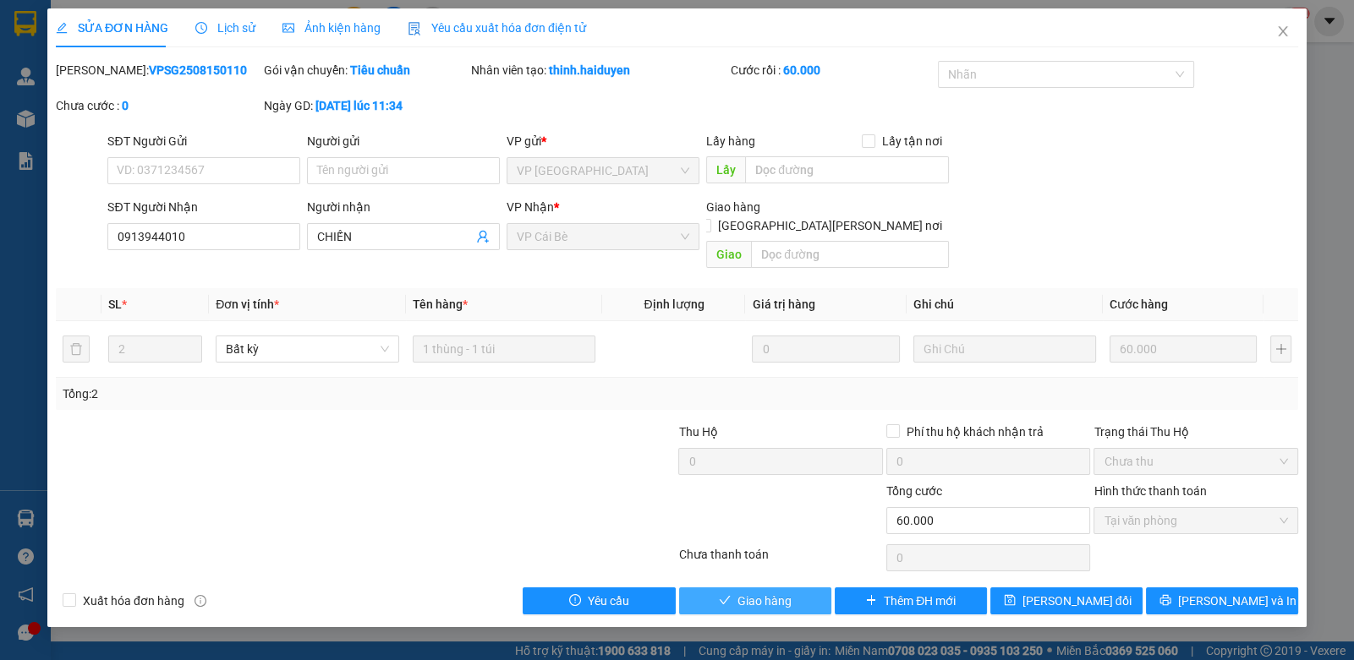
click at [747, 594] on button "Giao hàng" at bounding box center [755, 601] width 152 height 27
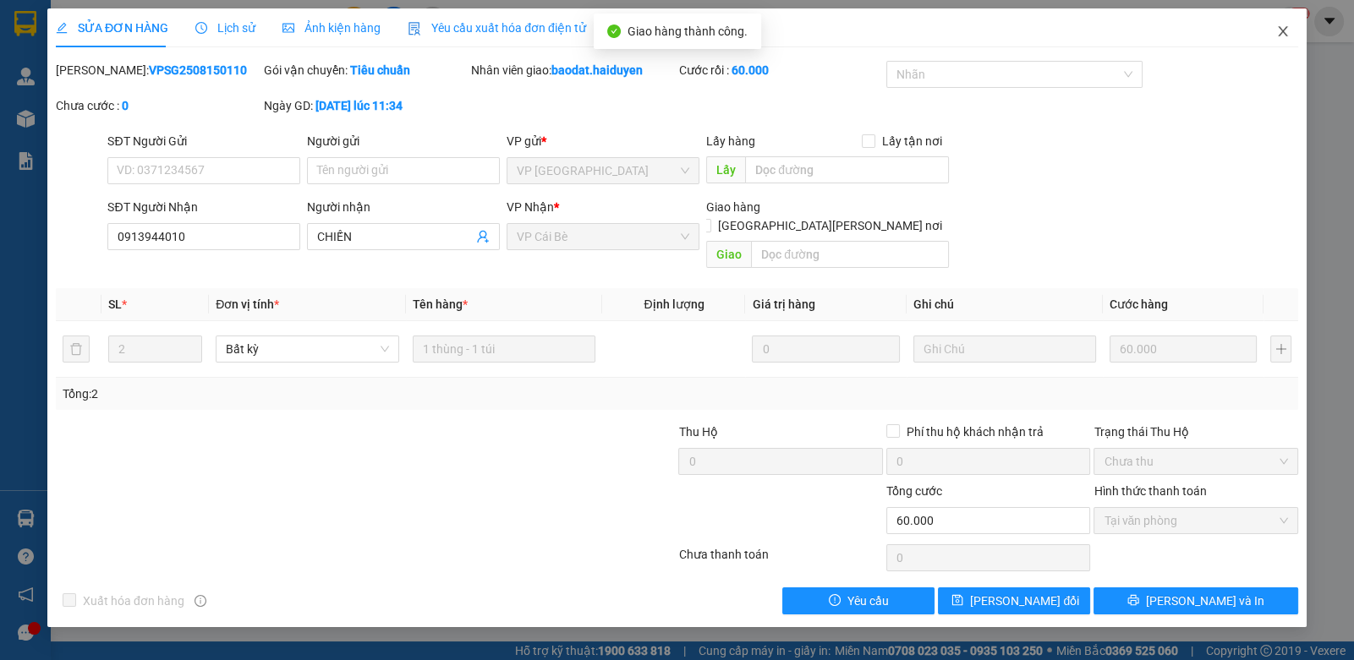
click at [1283, 32] on icon "close" at bounding box center [1282, 31] width 9 height 10
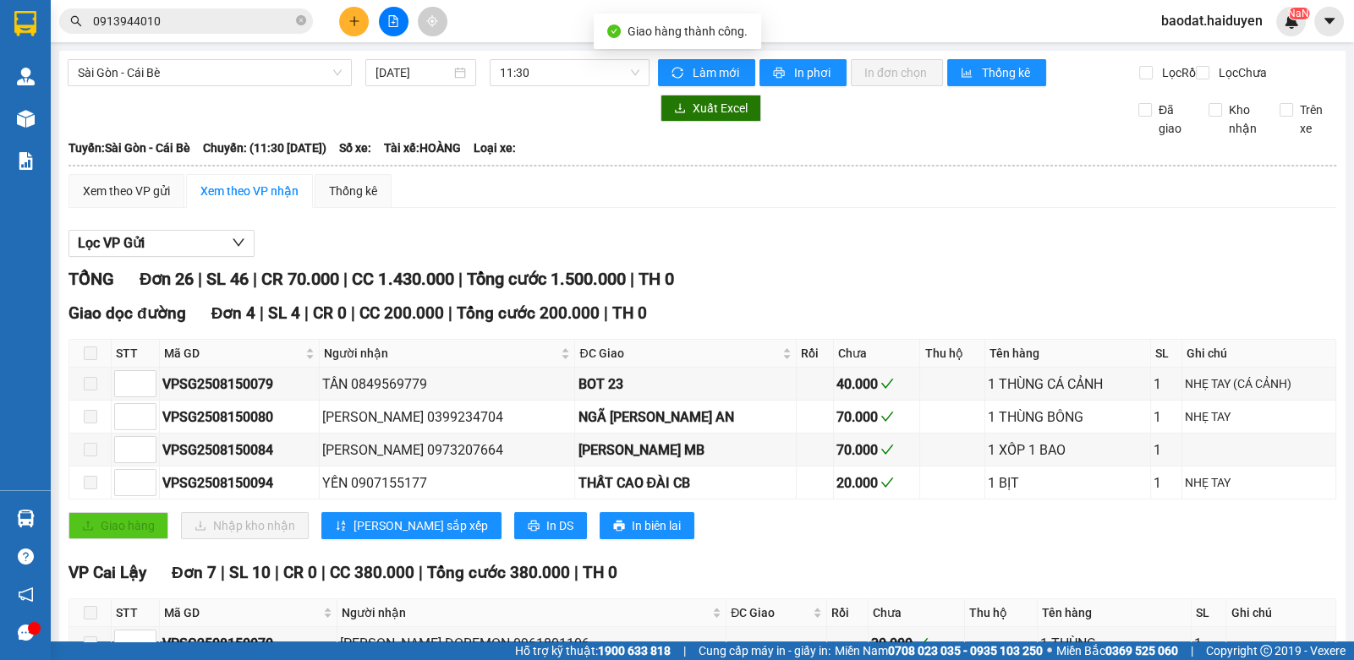
click at [299, 15] on span at bounding box center [301, 22] width 10 height 16
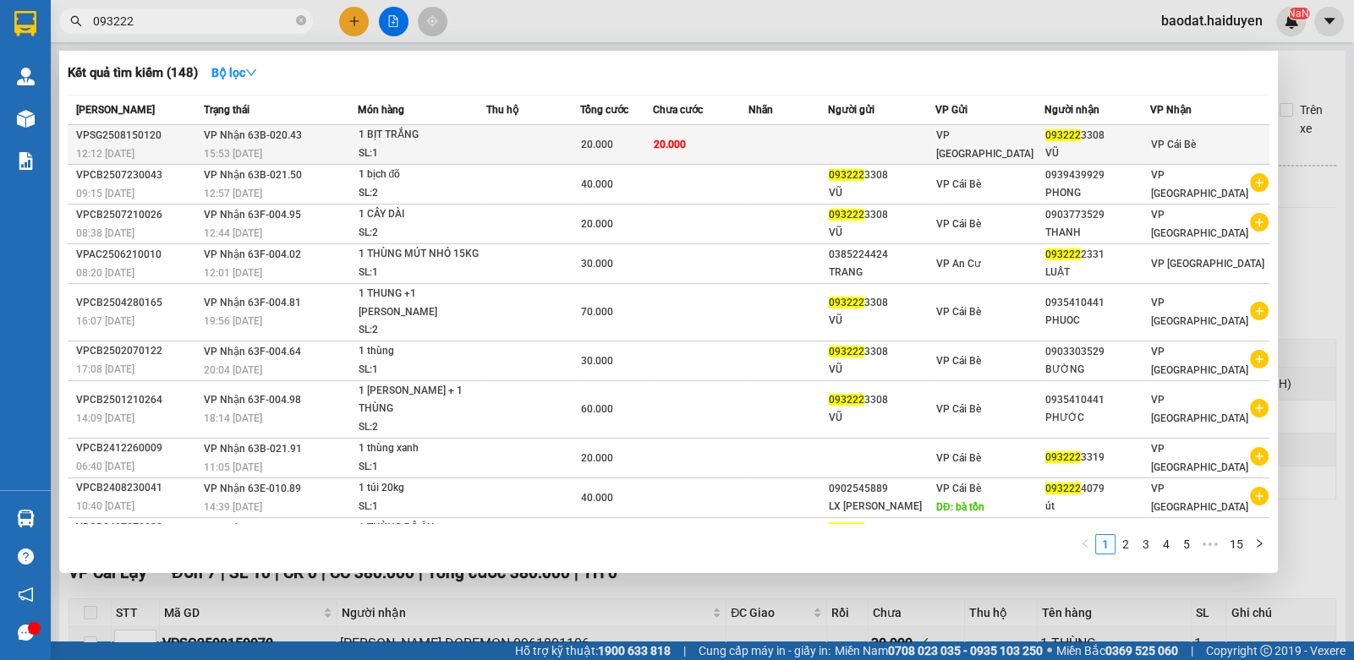
type input "093222"
click at [782, 154] on td at bounding box center [787, 145] width 79 height 40
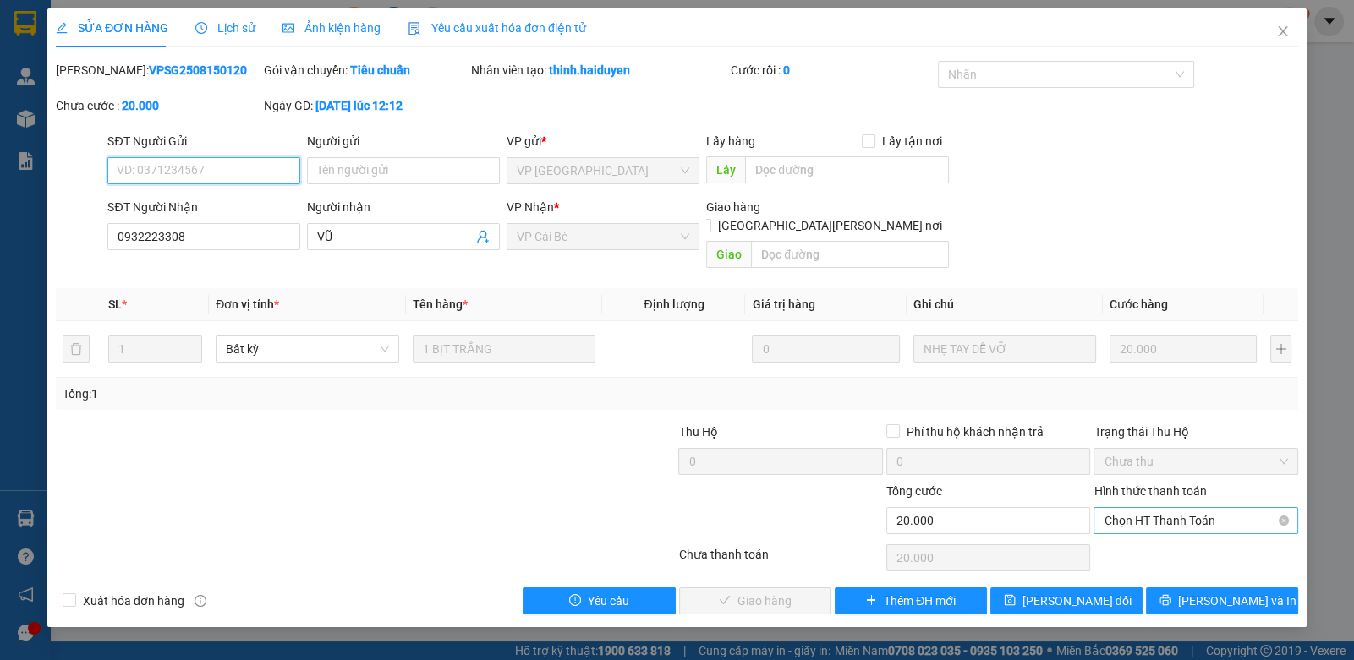
click at [1169, 510] on span "Chọn HT Thanh Toán" at bounding box center [1194, 520] width 183 height 25
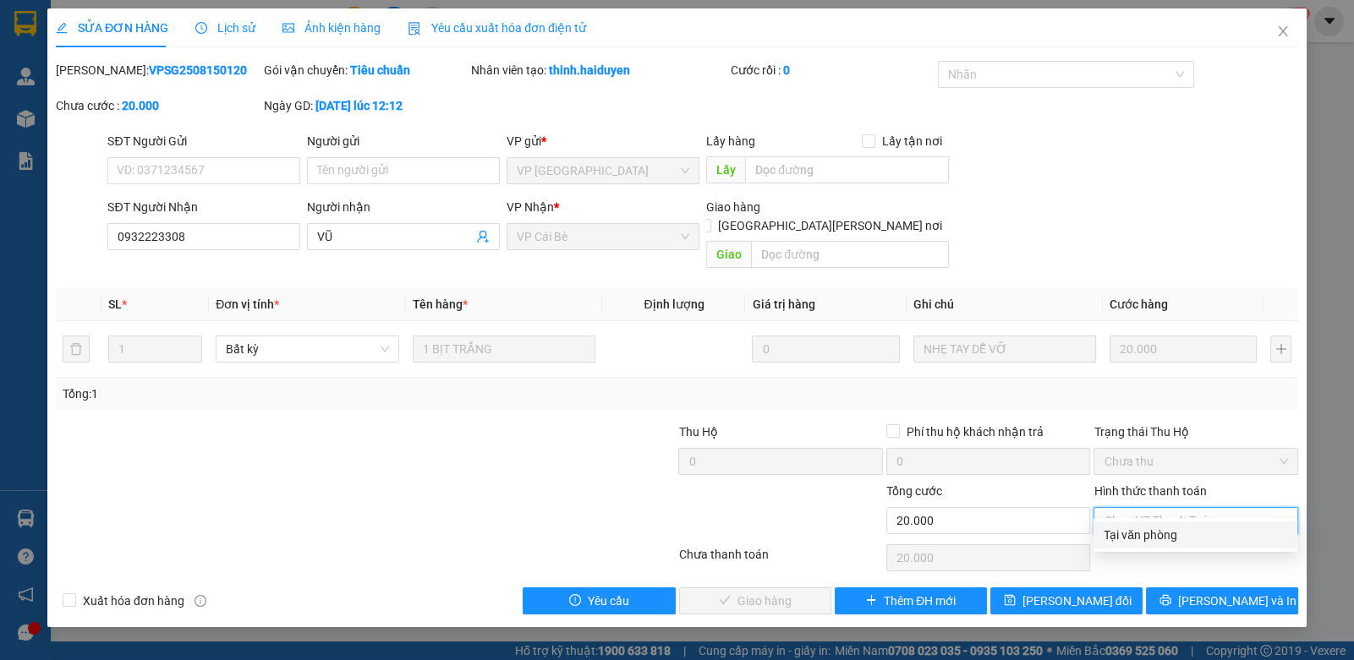
drag, startPoint x: 1158, startPoint y: 535, endPoint x: 806, endPoint y: 625, distance: 363.8
click at [1137, 538] on div "Tại văn phòng" at bounding box center [1194, 535] width 183 height 19
type input "0"
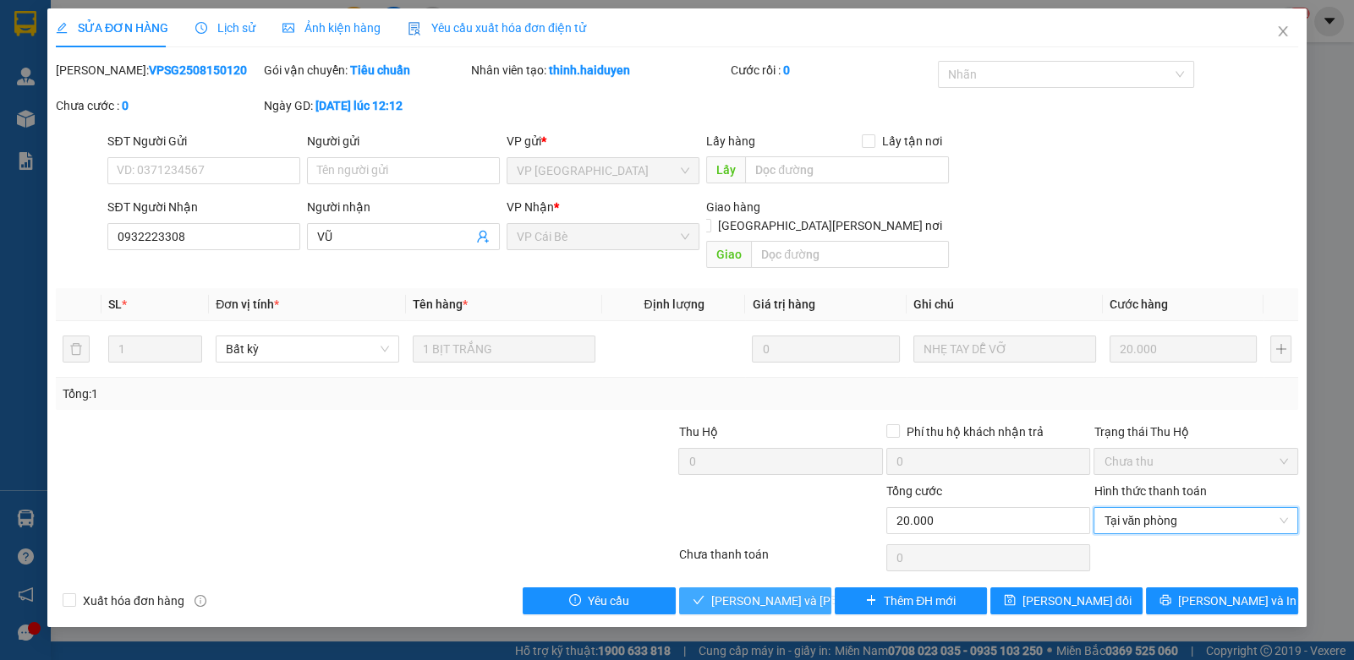
drag, startPoint x: 776, startPoint y: 555, endPoint x: 783, endPoint y: 579, distance: 25.4
click at [776, 561] on div "Total Paid Fee 0 Total UnPaid Fee 20.000 Cash Collection Total Fee Mã ĐH: VPSG2…" at bounding box center [677, 338] width 1242 height 554
click at [783, 592] on span "Lưu và Giao hàng" at bounding box center [825, 601] width 228 height 19
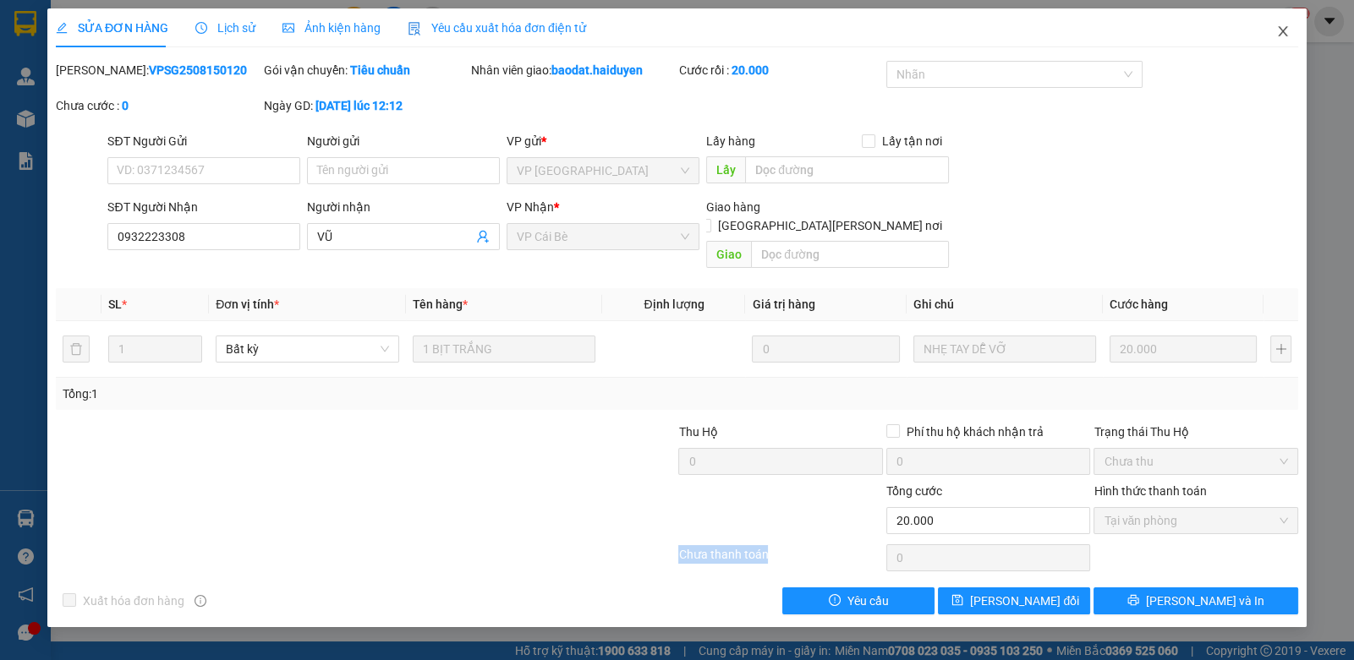
click at [1272, 28] on span "Close" at bounding box center [1282, 31] width 47 height 47
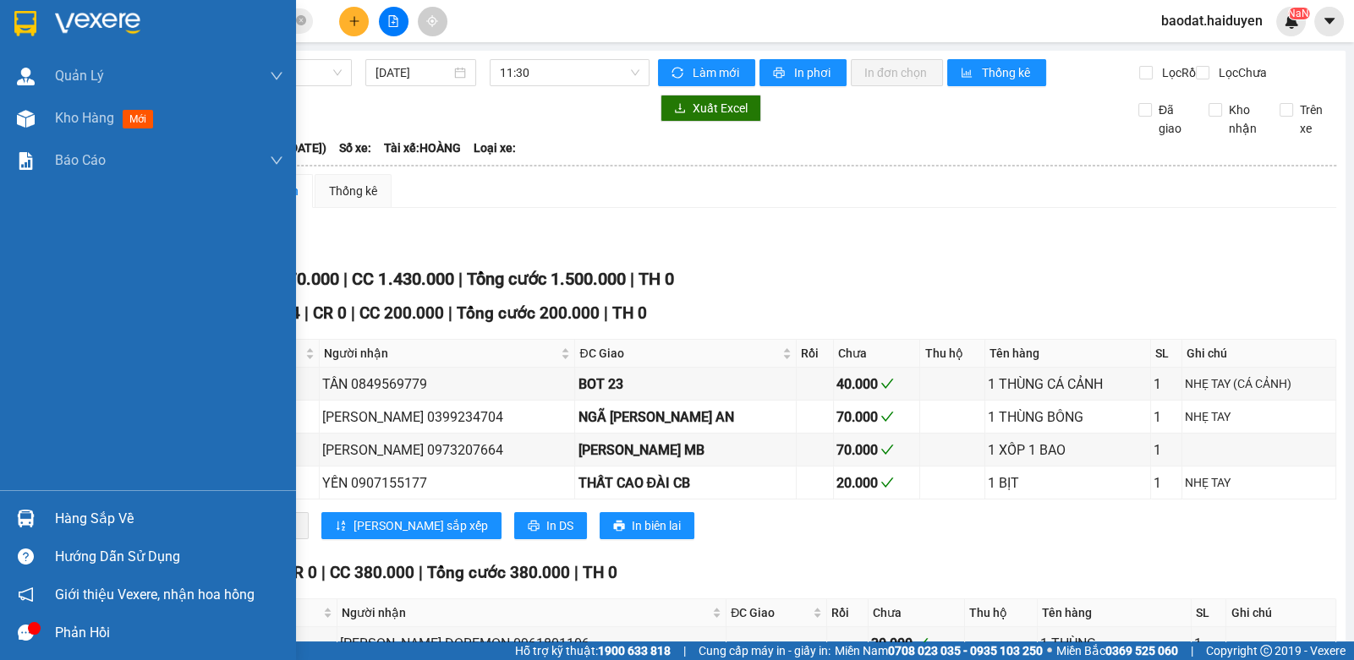
click at [142, 512] on div "Hàng sắp về" at bounding box center [169, 518] width 228 height 25
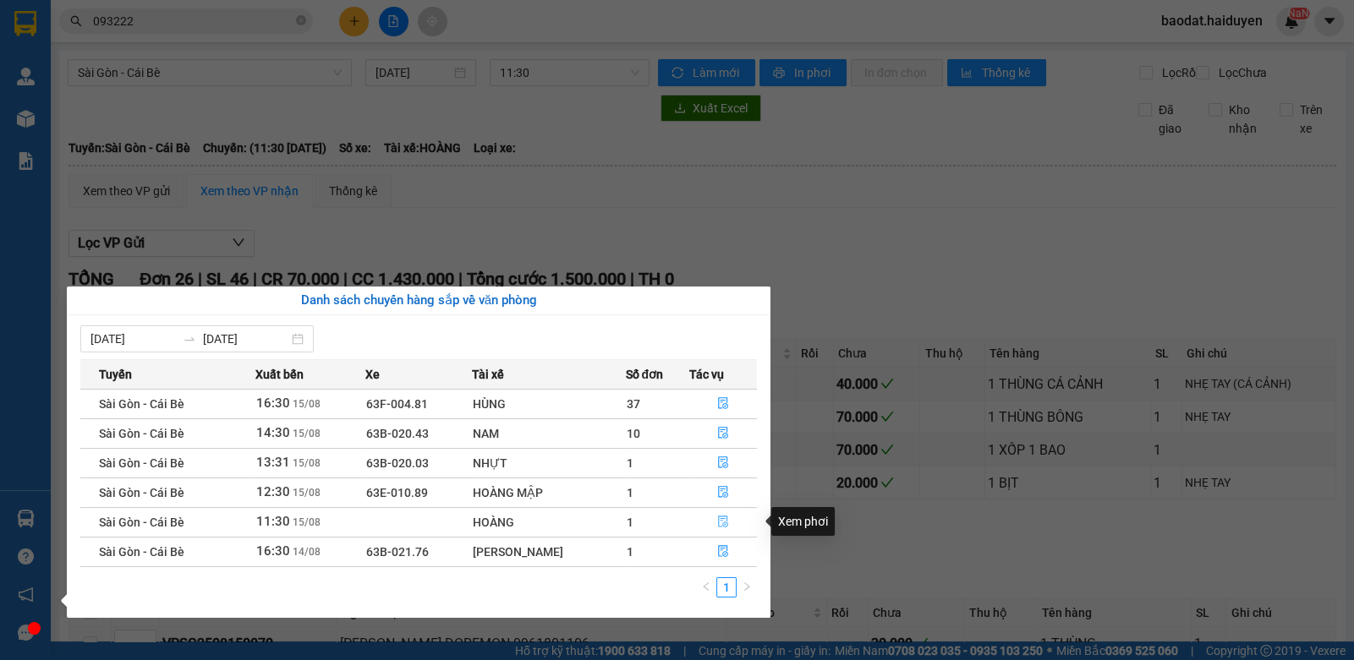
click at [712, 518] on button "button" at bounding box center [723, 522] width 66 height 27
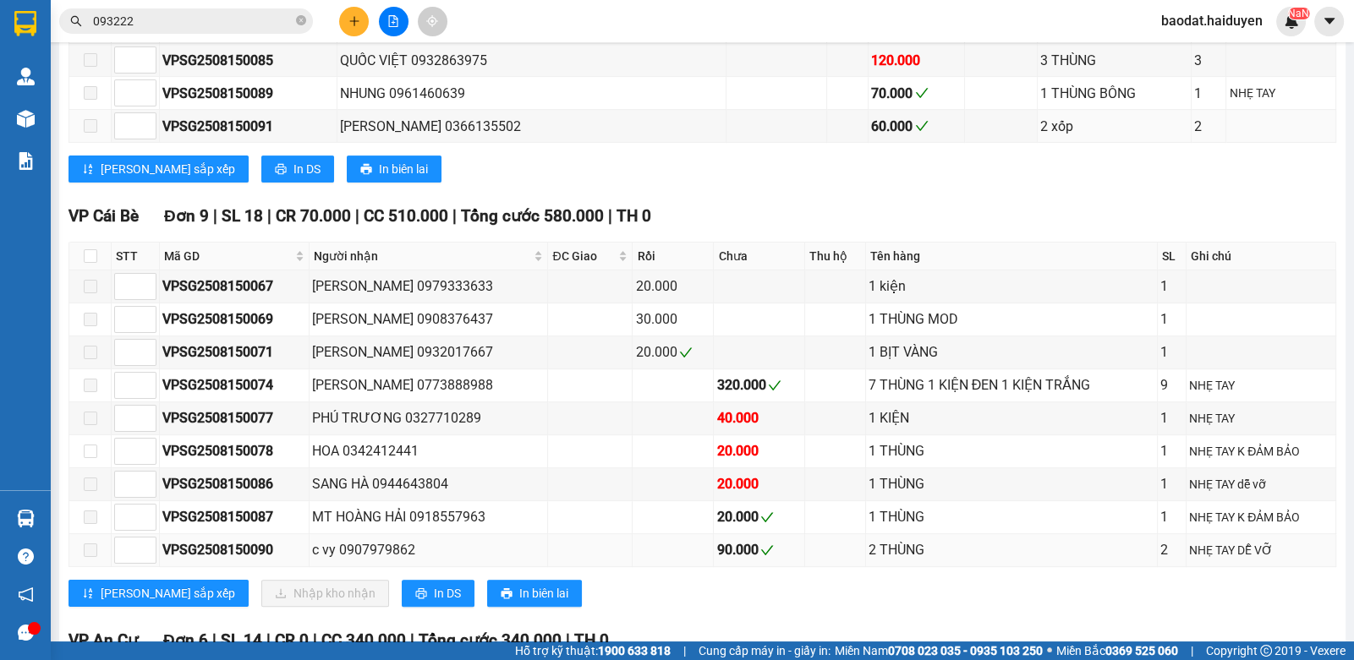
scroll to position [845, 0]
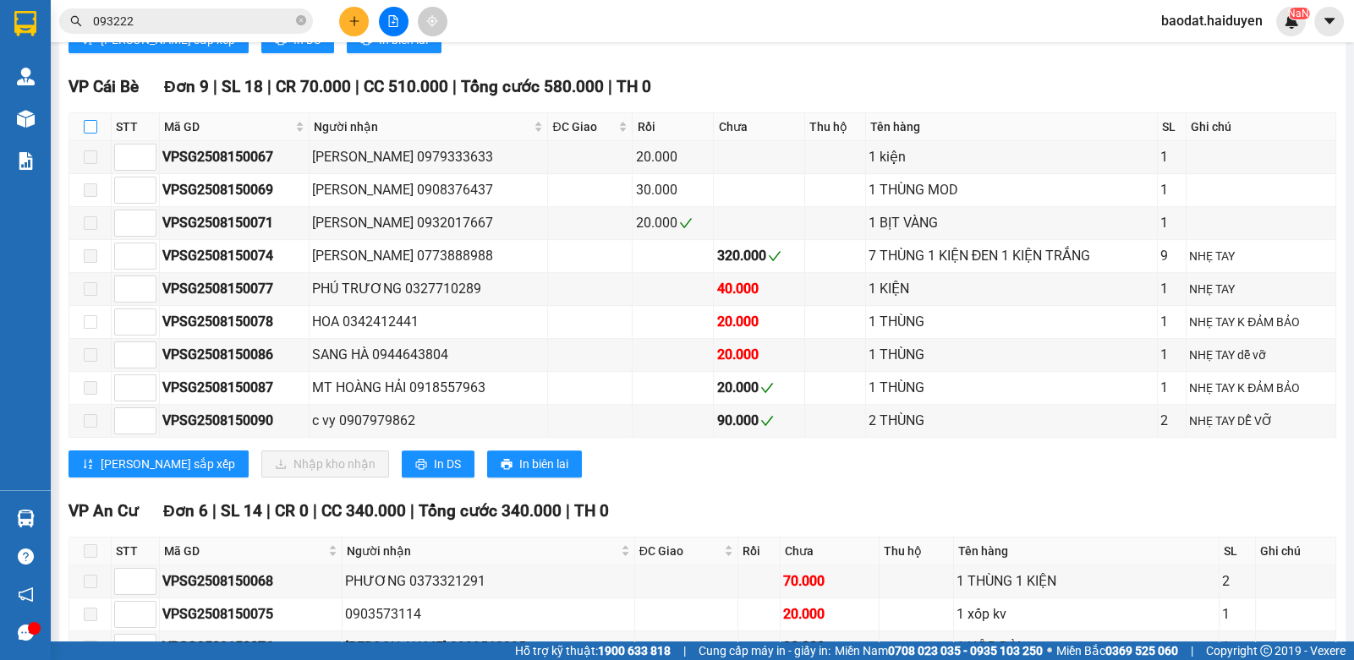
click at [85, 134] on input "checkbox" at bounding box center [91, 127] width 14 height 14
checkbox input "true"
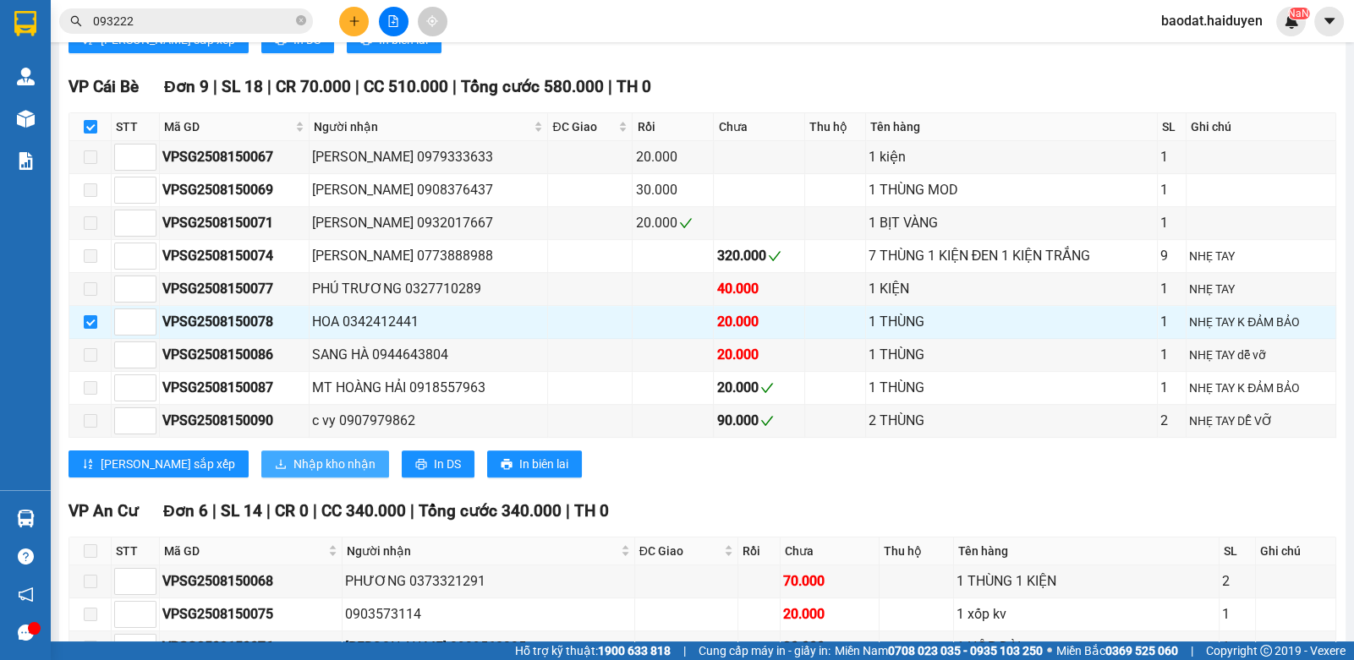
click at [293, 459] on span "Nhập kho nhận" at bounding box center [334, 464] width 82 height 19
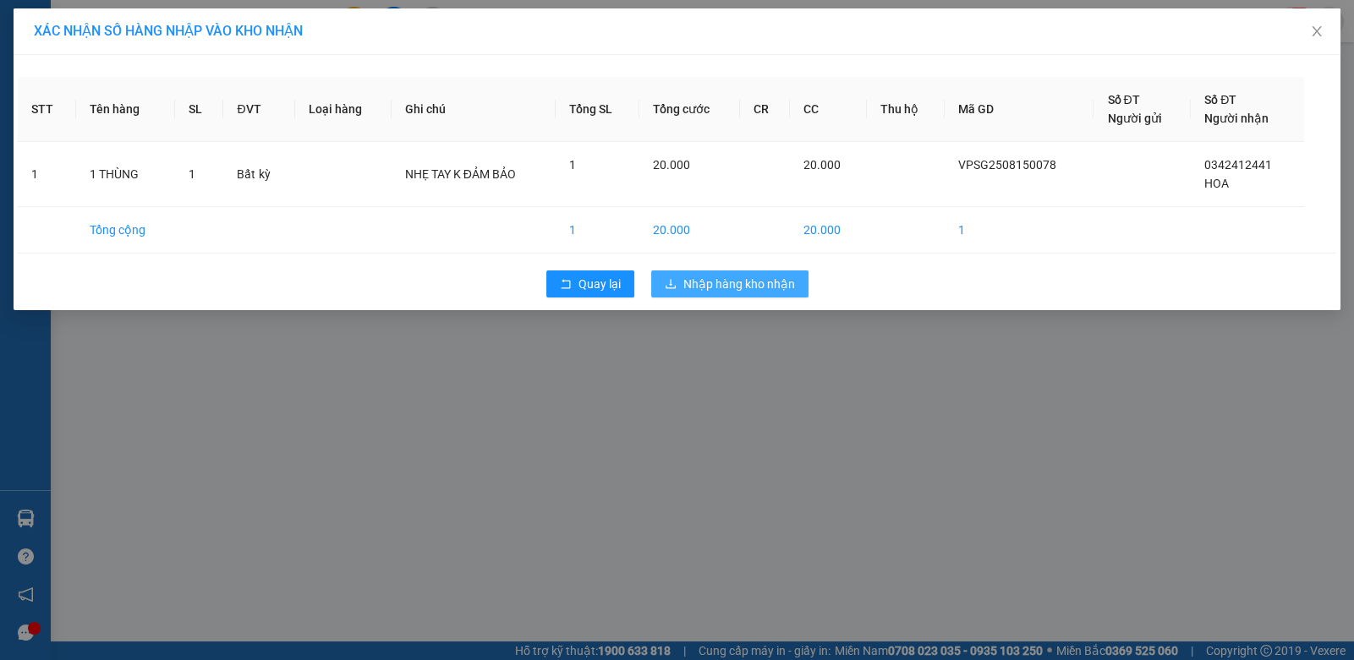
drag, startPoint x: 757, startPoint y: 280, endPoint x: 740, endPoint y: 281, distance: 16.9
click at [756, 280] on span "Nhập hàng kho nhận" at bounding box center [739, 284] width 112 height 19
click at [784, 287] on span "Nhập hàng kho nhận" at bounding box center [739, 284] width 112 height 19
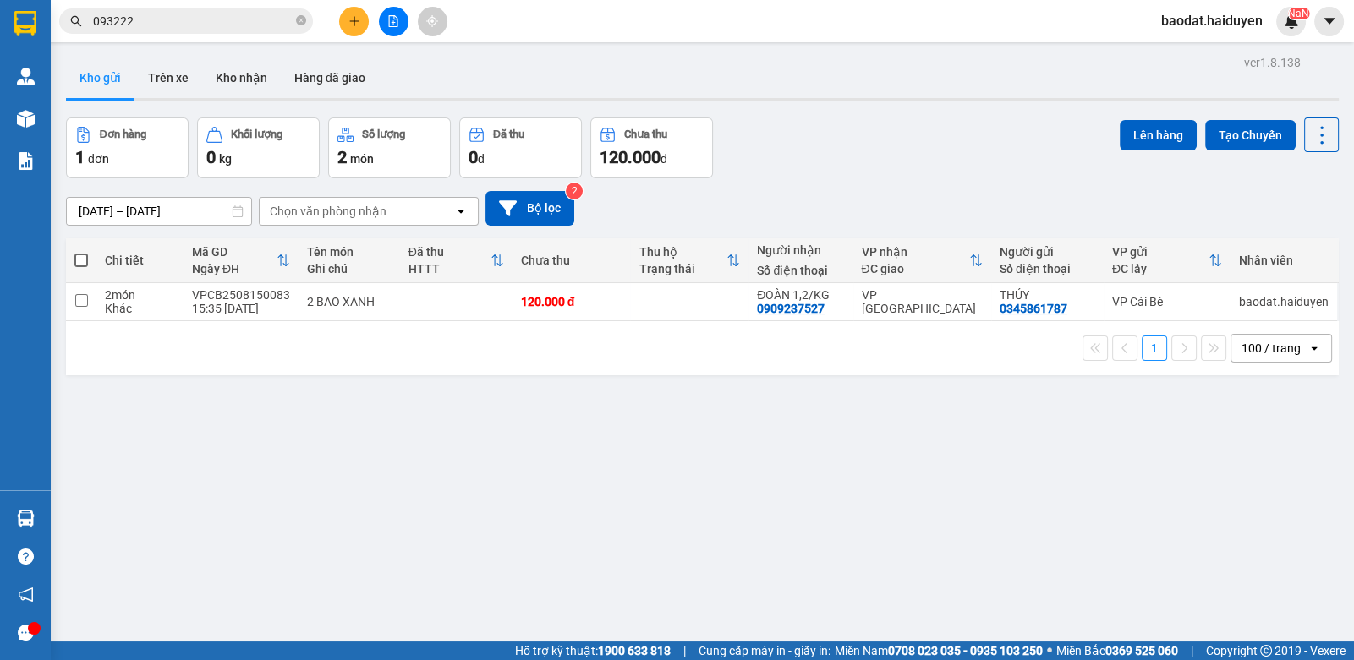
click at [304, 19] on icon "close-circle" at bounding box center [301, 20] width 10 height 10
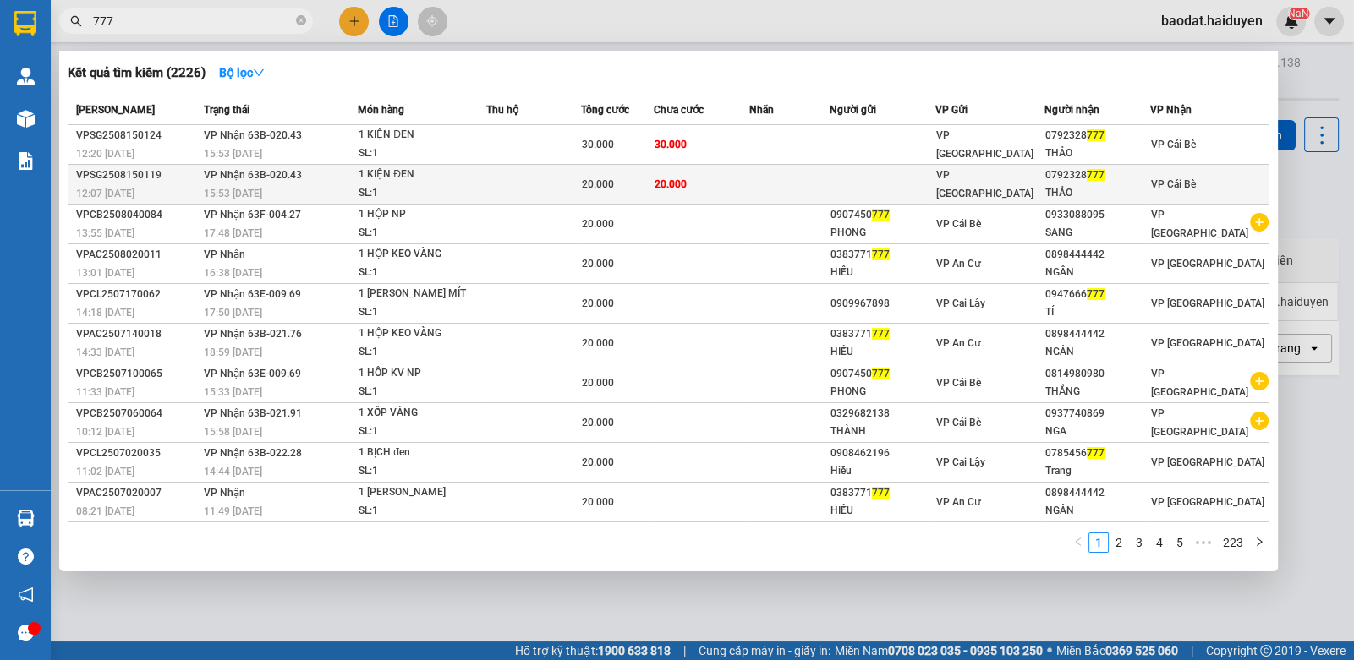
type input "777"
click at [711, 172] on td "20.000" at bounding box center [702, 185] width 96 height 40
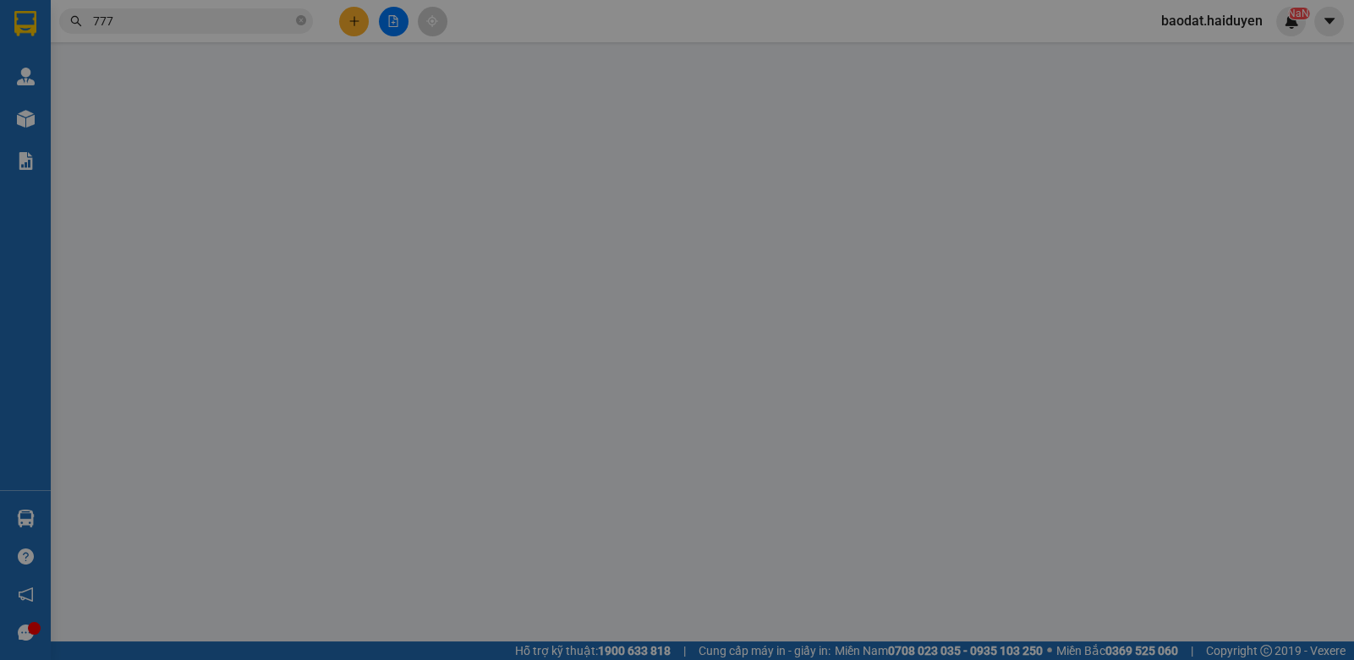
type input "0792328777"
type input "THẢO"
type input "20.000"
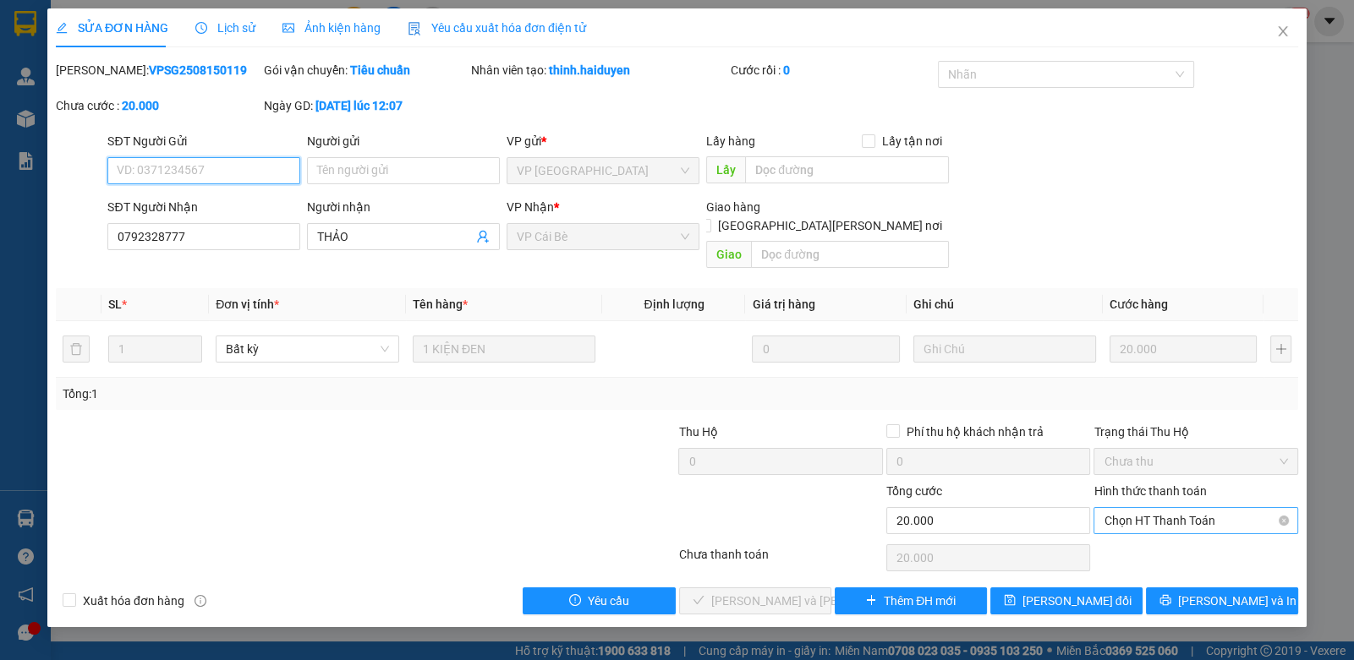
drag, startPoint x: 1111, startPoint y: 501, endPoint x: 1116, endPoint y: 512, distance: 12.1
click at [1112, 508] on span "Chọn HT Thanh Toán" at bounding box center [1194, 520] width 183 height 25
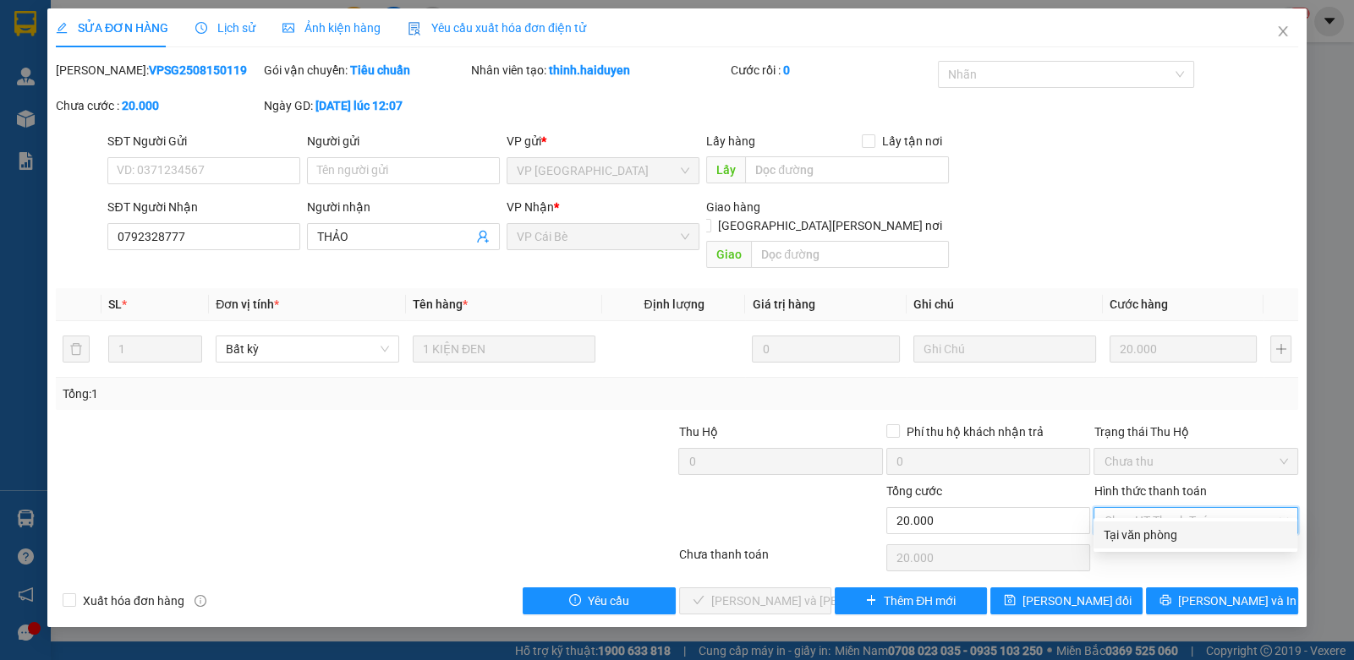
click at [1122, 534] on div "Tại văn phòng" at bounding box center [1194, 535] width 183 height 19
type input "0"
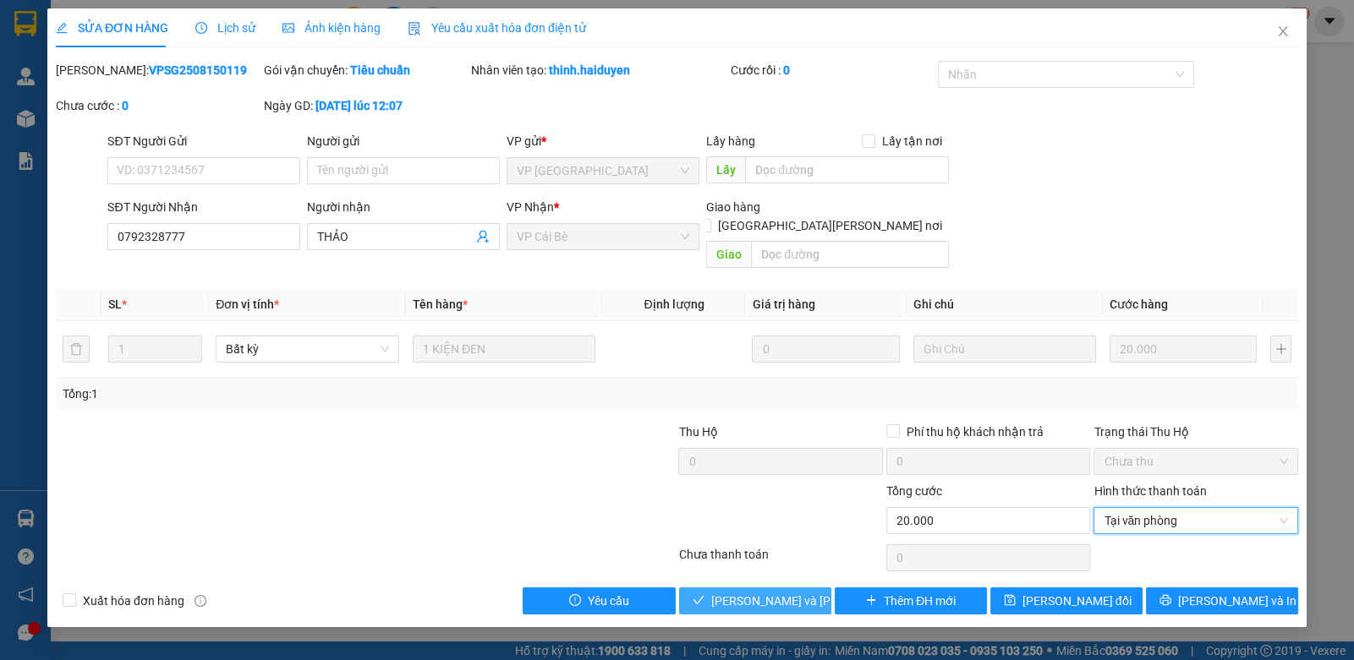
drag, startPoint x: 791, startPoint y: 576, endPoint x: 797, endPoint y: 543, distance: 33.4
click at [797, 592] on span "Lưu và Giao hàng" at bounding box center [825, 601] width 228 height 19
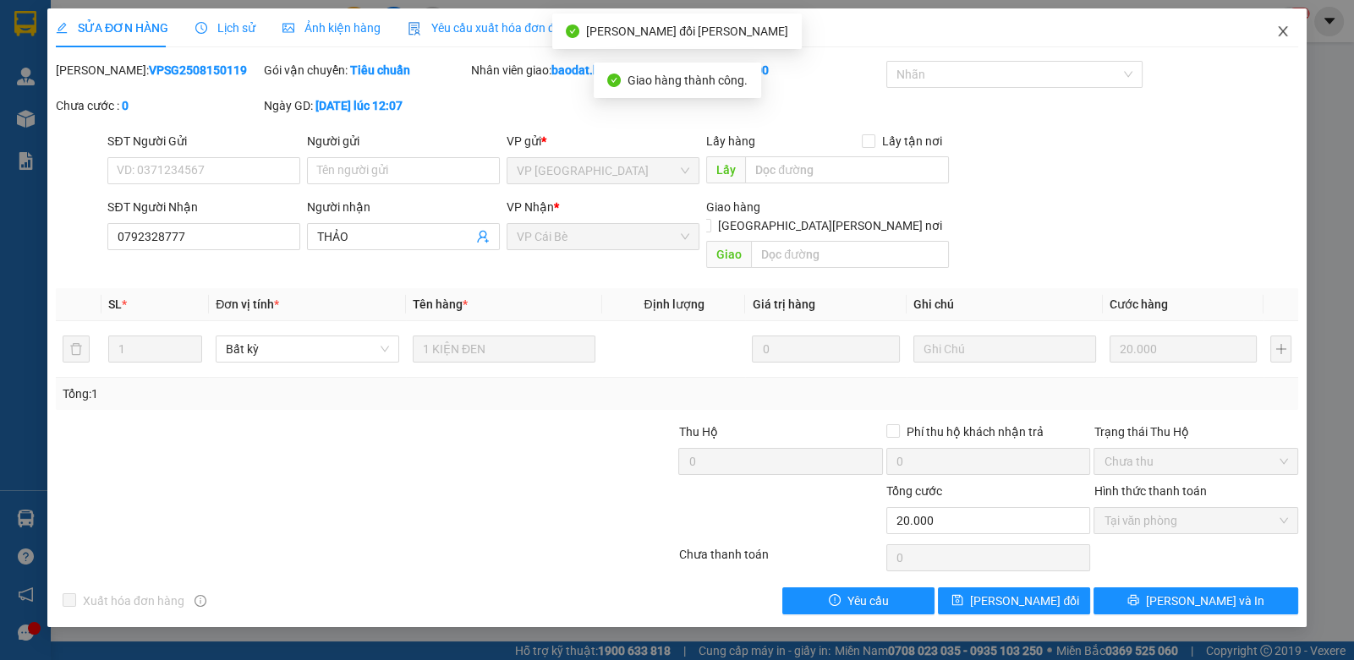
click at [1289, 28] on icon "close" at bounding box center [1283, 32] width 14 height 14
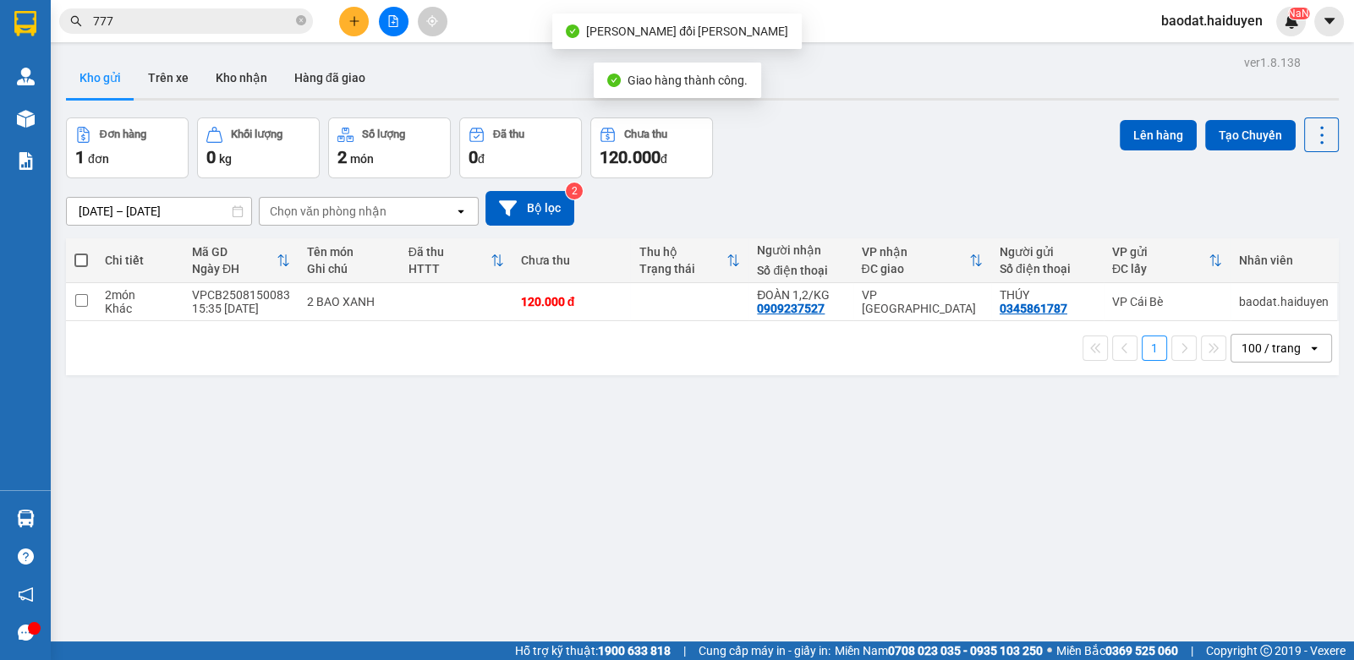
click at [233, 16] on input "777" at bounding box center [193, 21] width 200 height 19
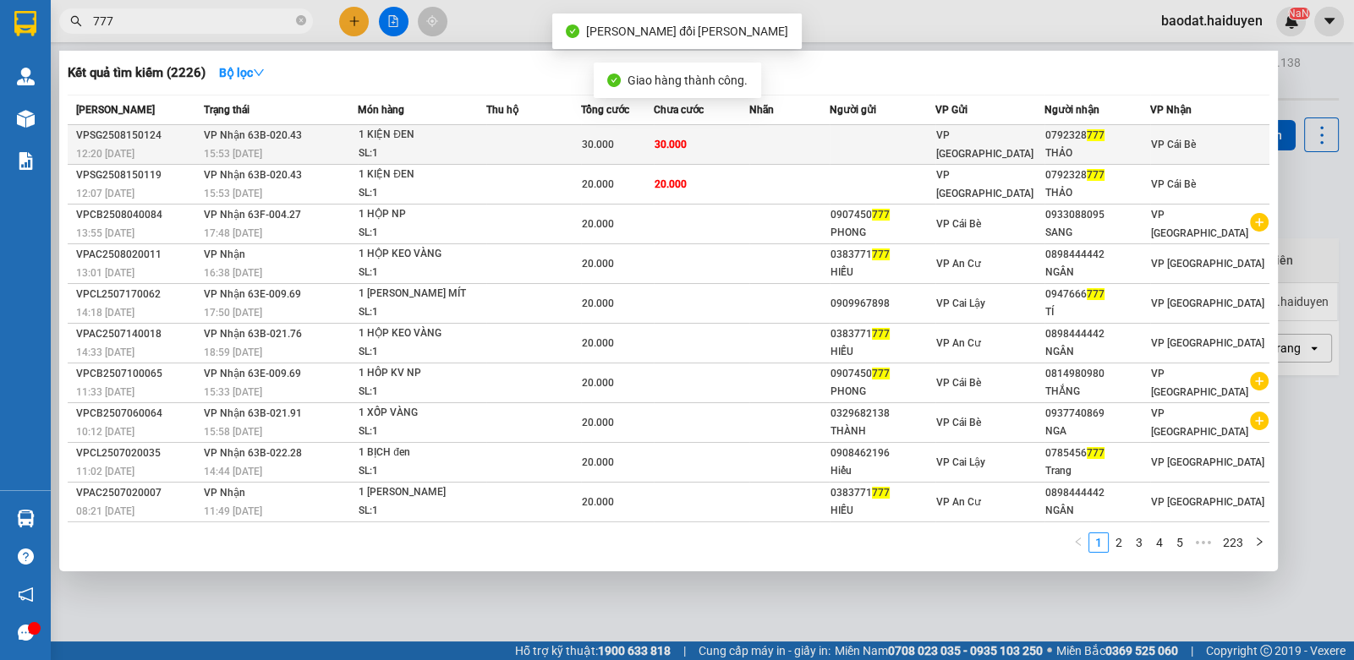
click at [376, 156] on div "SL: 1" at bounding box center [422, 154] width 127 height 19
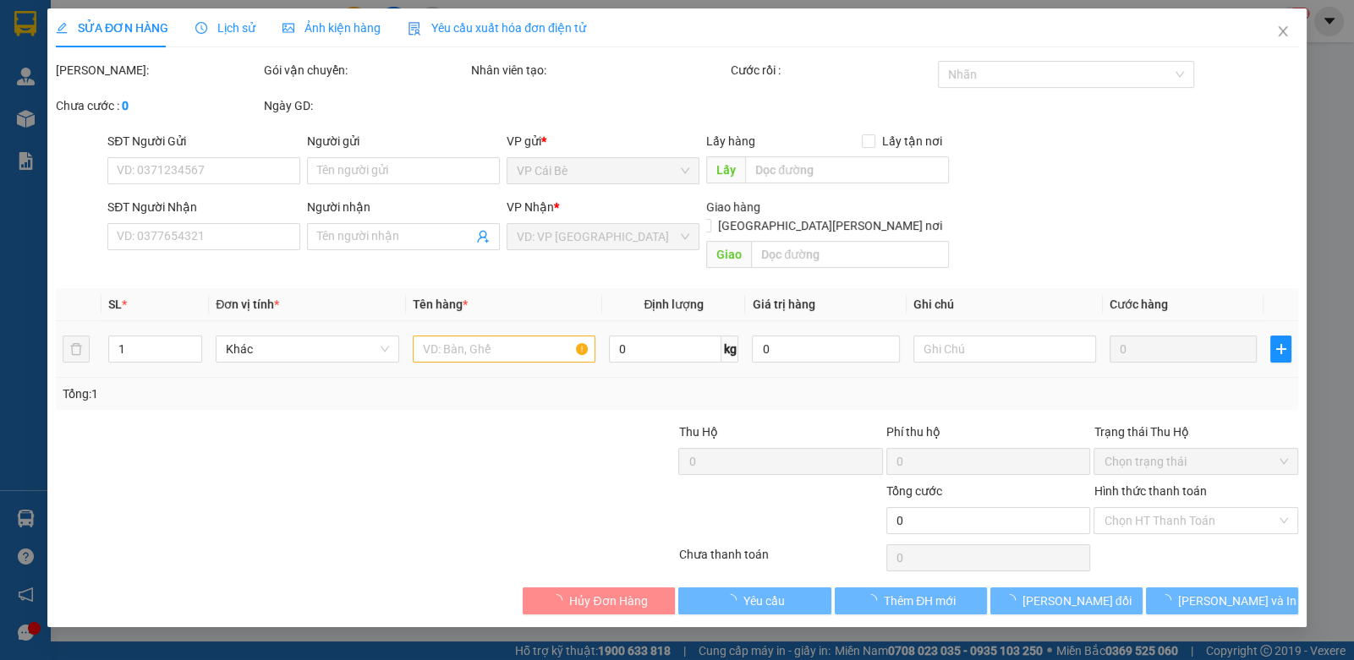
type input "0792328777"
type input "THẢO"
type input "30.000"
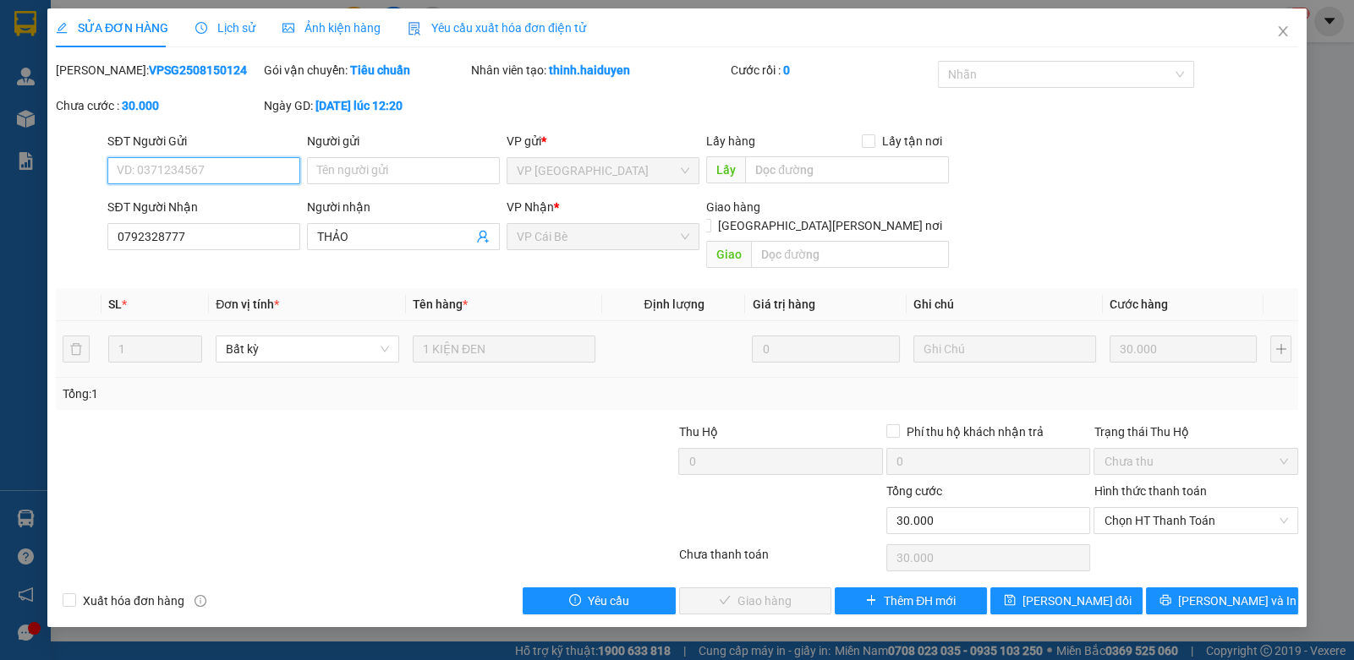
drag, startPoint x: 1163, startPoint y: 501, endPoint x: 1163, endPoint y: 517, distance: 15.2
click at [1163, 508] on span "Chọn HT Thanh Toán" at bounding box center [1194, 520] width 183 height 25
drag, startPoint x: 1154, startPoint y: 540, endPoint x: 1135, endPoint y: 545, distance: 19.9
click at [1150, 541] on div "Tại văn phòng" at bounding box center [1194, 535] width 183 height 19
type input "0"
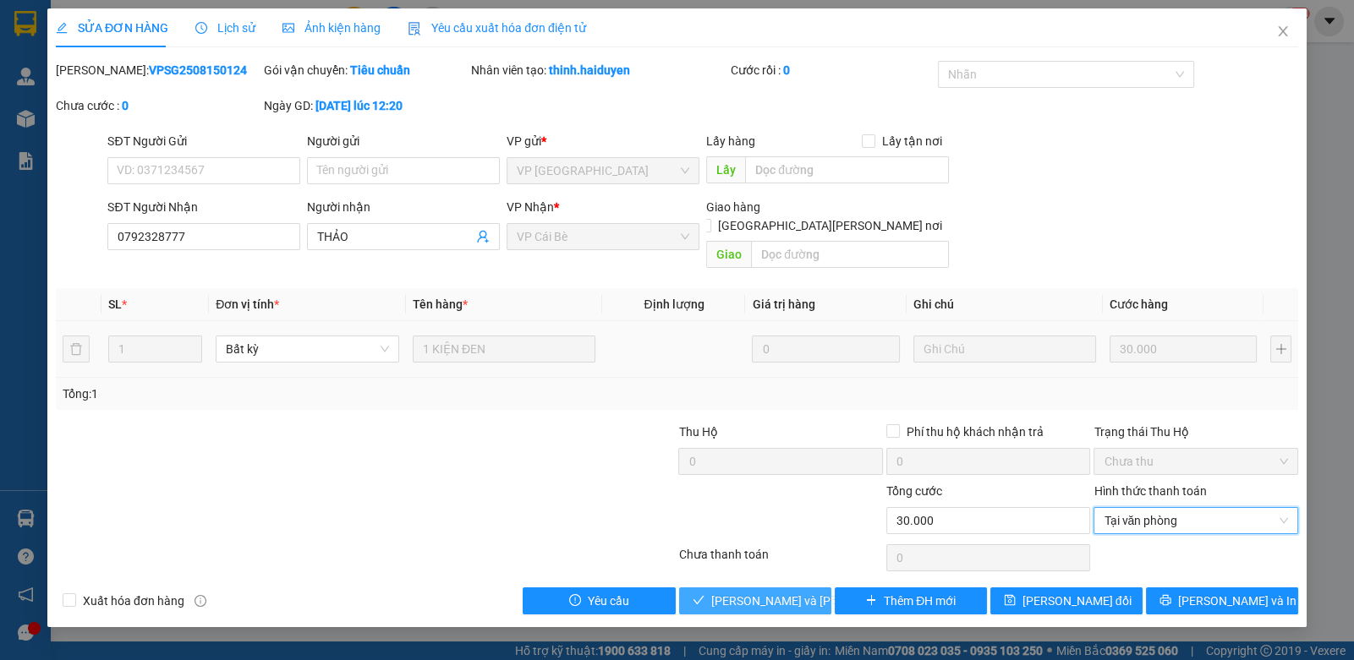
drag, startPoint x: 751, startPoint y: 578, endPoint x: 746, endPoint y: 589, distance: 12.9
click at [751, 592] on span "Lưu và Giao hàng" at bounding box center [825, 601] width 228 height 19
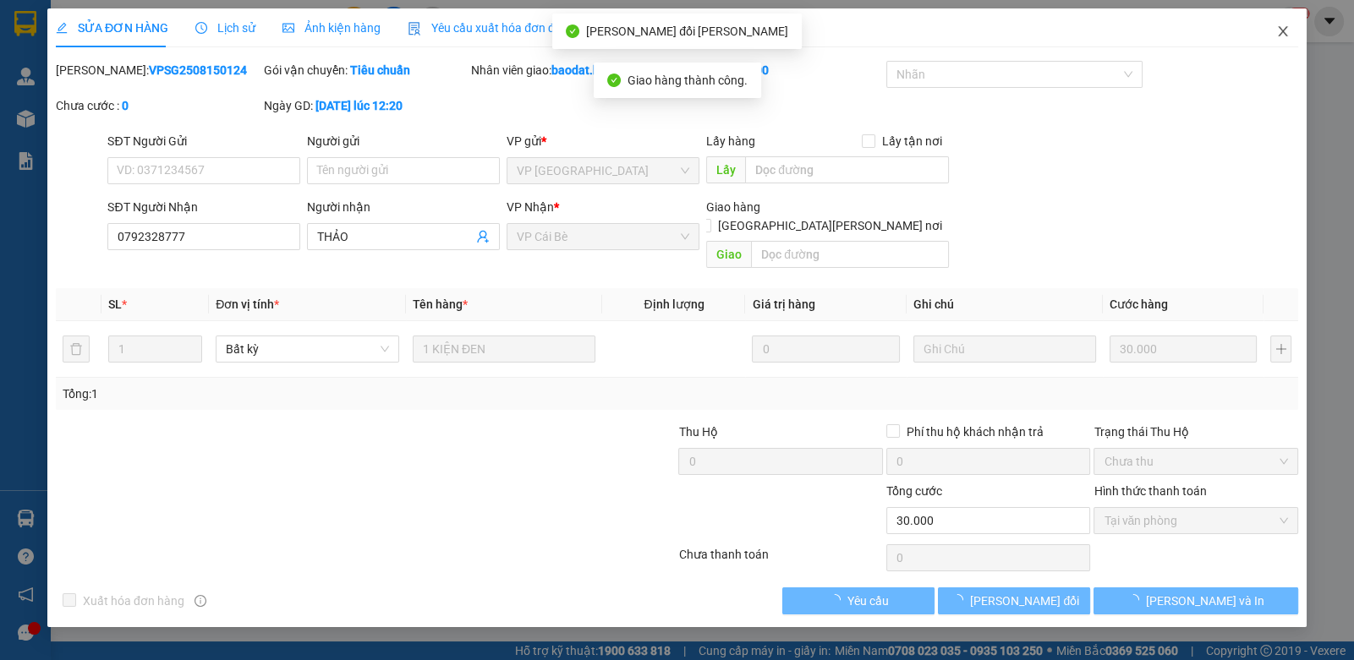
click at [1279, 27] on icon "close" at bounding box center [1283, 32] width 14 height 14
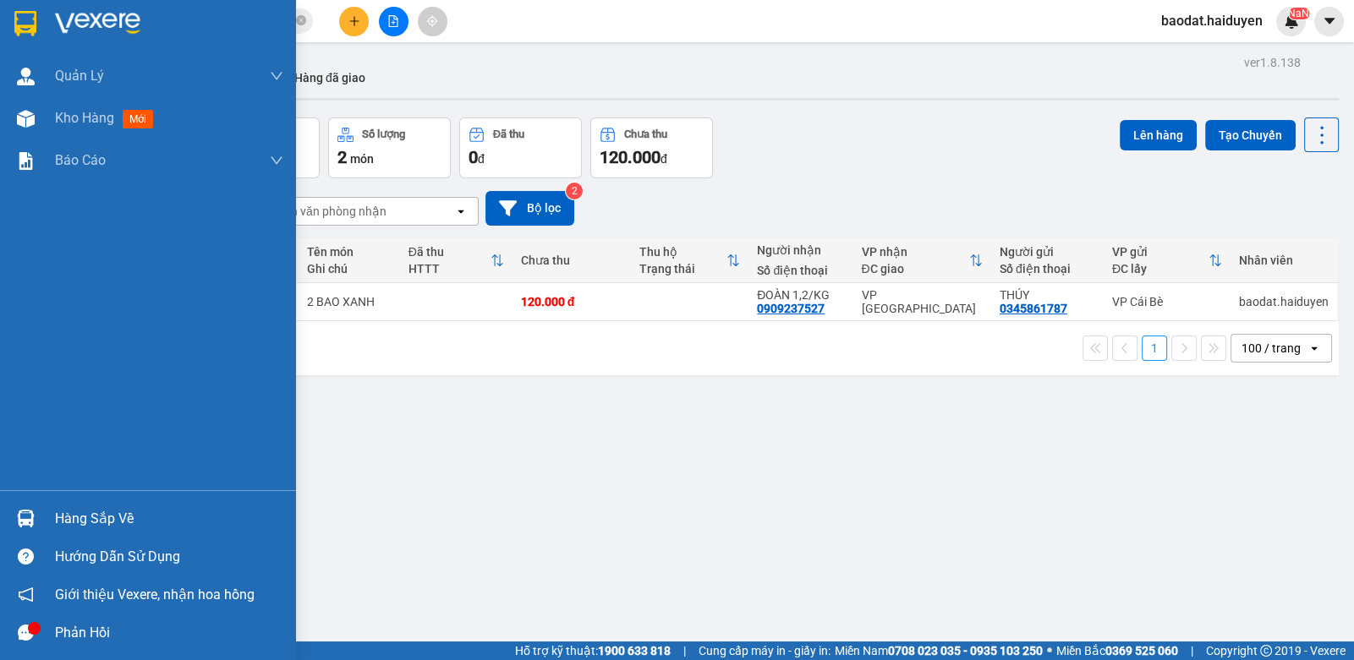
click at [97, 520] on div "Hàng sắp về" at bounding box center [169, 518] width 228 height 25
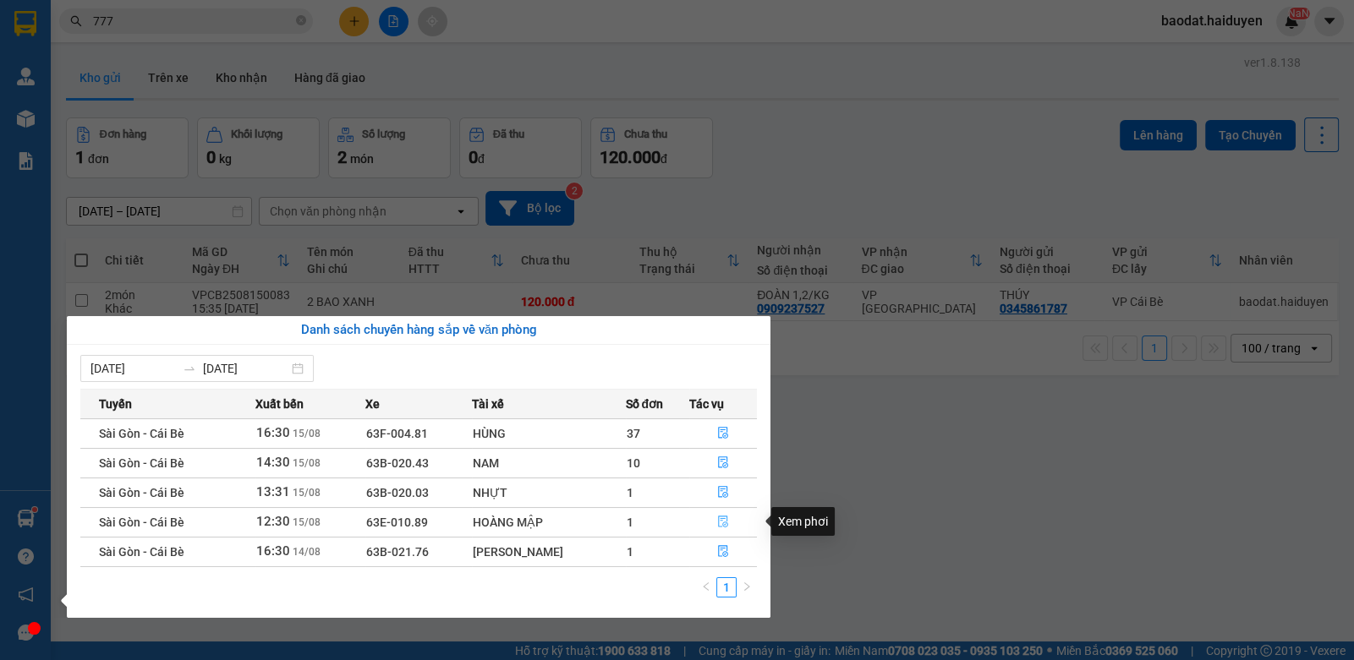
click at [726, 519] on icon "file-done" at bounding box center [723, 522] width 10 height 12
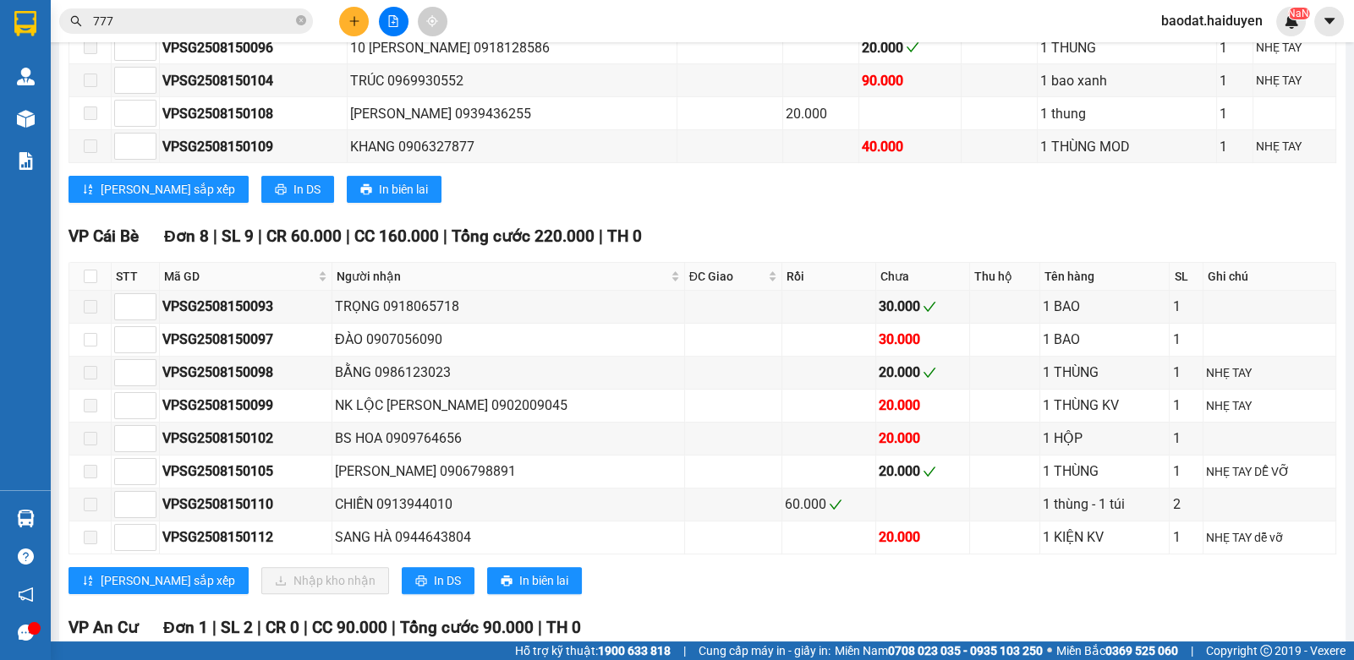
scroll to position [761, 0]
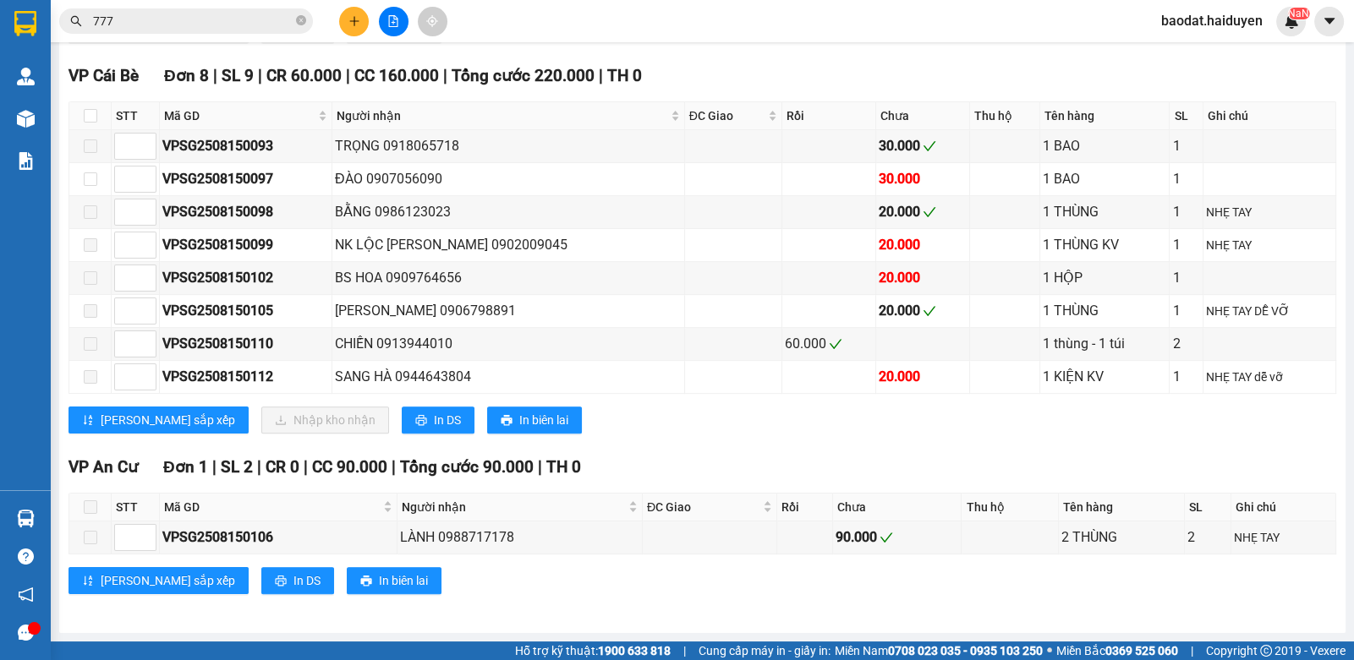
click at [81, 121] on th at bounding box center [90, 116] width 42 height 28
click at [86, 117] on input "checkbox" at bounding box center [91, 116] width 14 height 14
checkbox input "true"
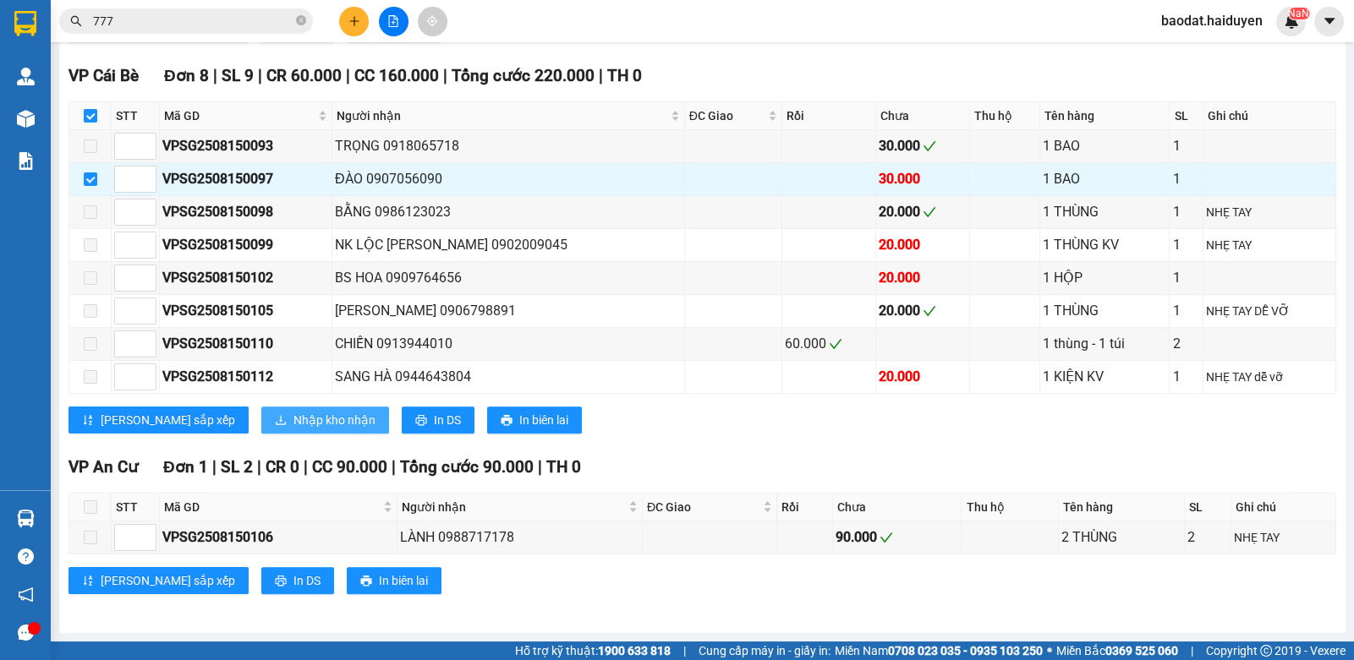
click at [293, 423] on span "Nhập kho nhận" at bounding box center [334, 420] width 82 height 19
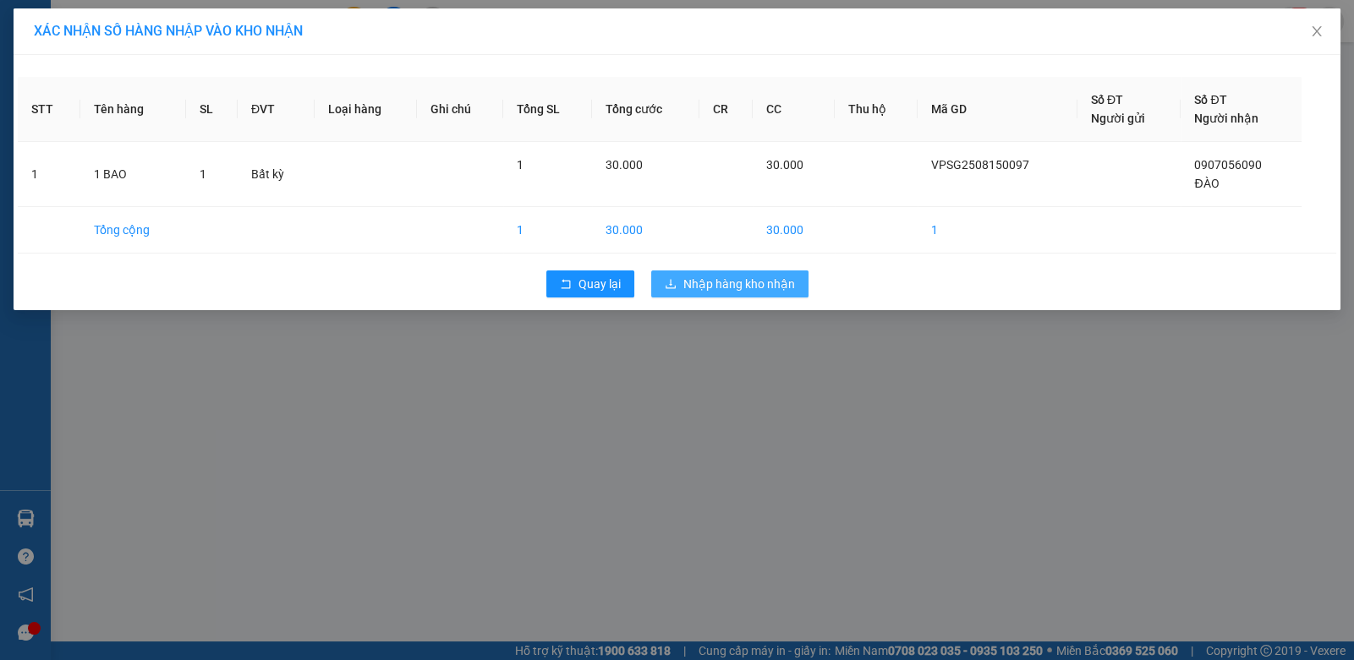
click at [781, 286] on span "Nhập hàng kho nhận" at bounding box center [739, 284] width 112 height 19
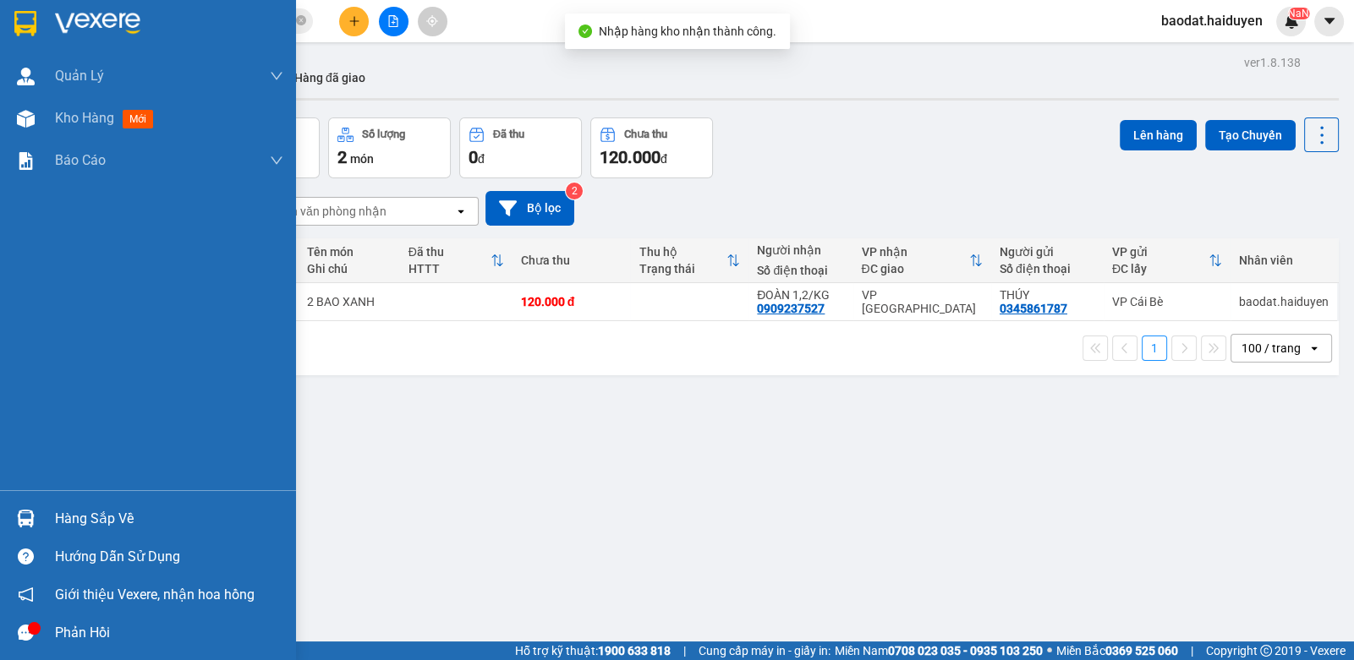
click at [80, 523] on div "Hàng sắp về" at bounding box center [169, 518] width 228 height 25
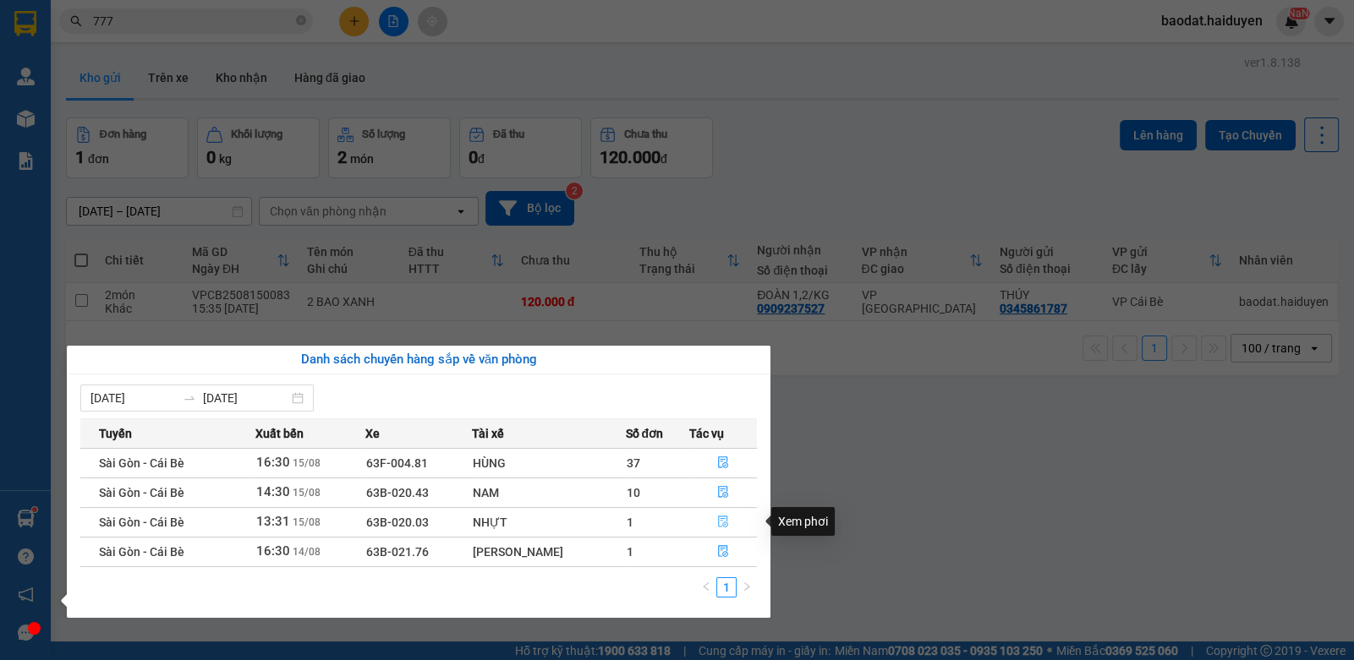
click at [722, 522] on icon "file-done" at bounding box center [723, 522] width 12 height 12
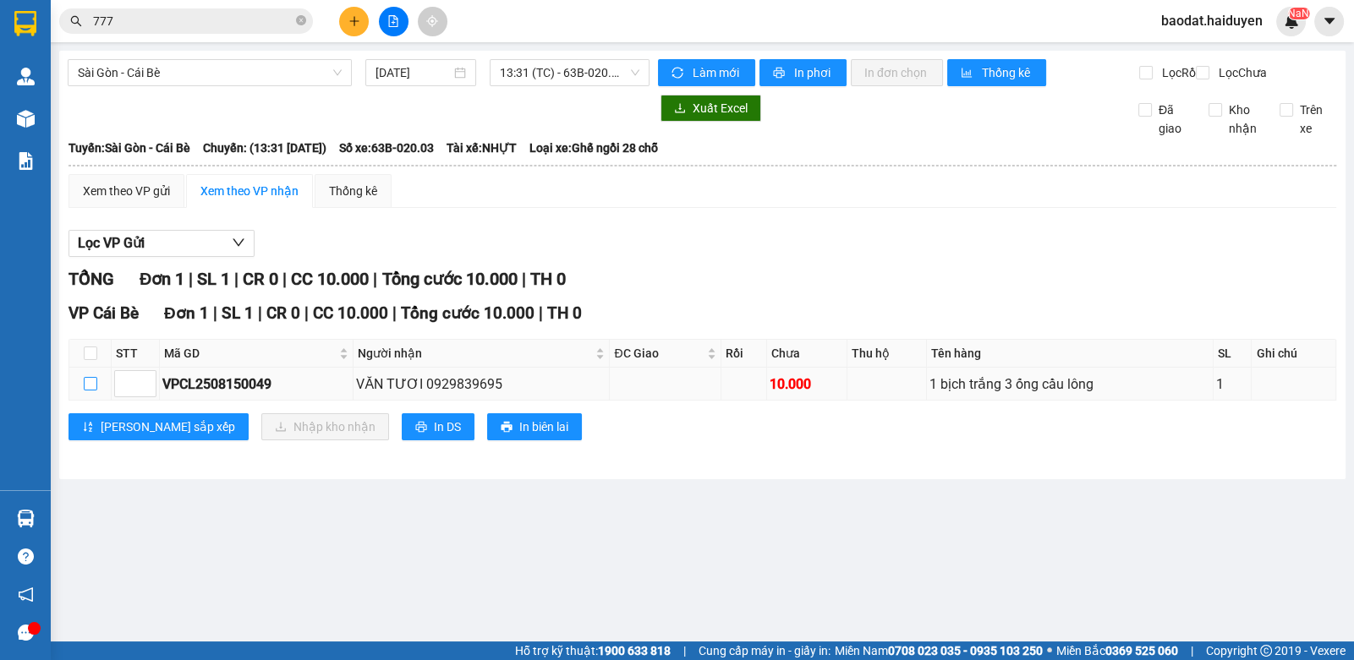
click at [85, 391] on input "checkbox" at bounding box center [91, 384] width 14 height 14
checkbox input "true"
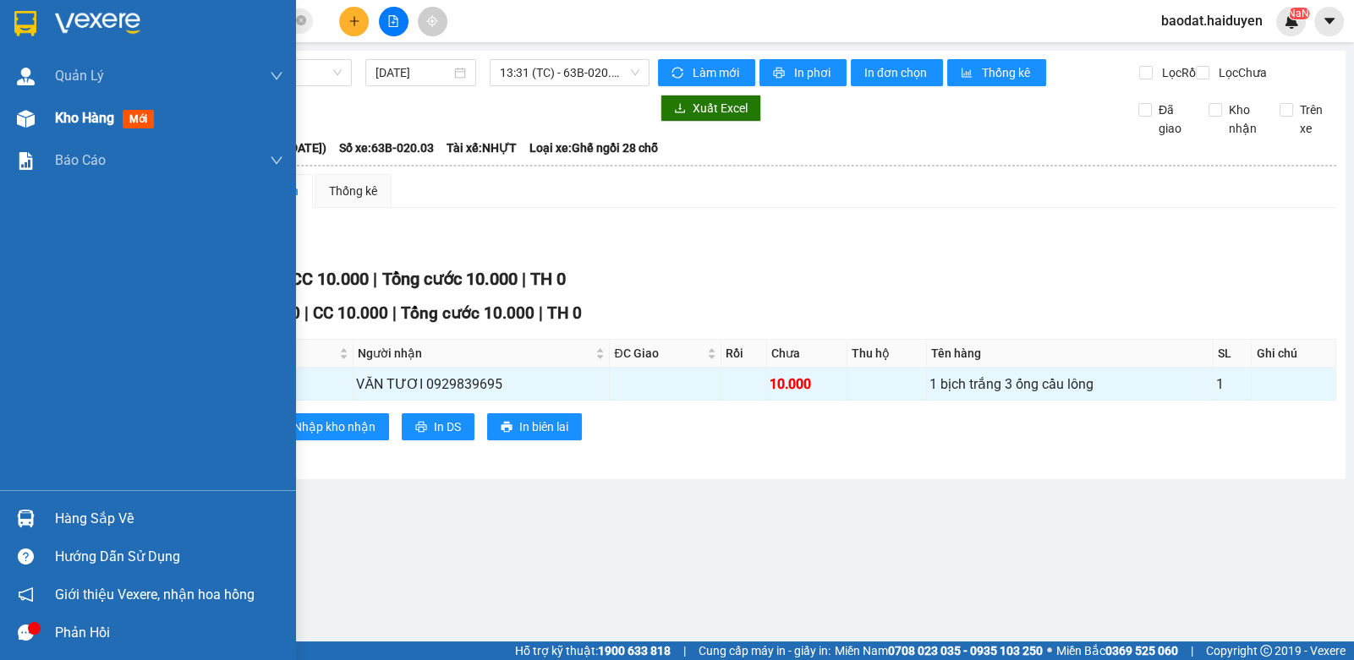
click at [90, 113] on span "Kho hàng" at bounding box center [84, 118] width 59 height 16
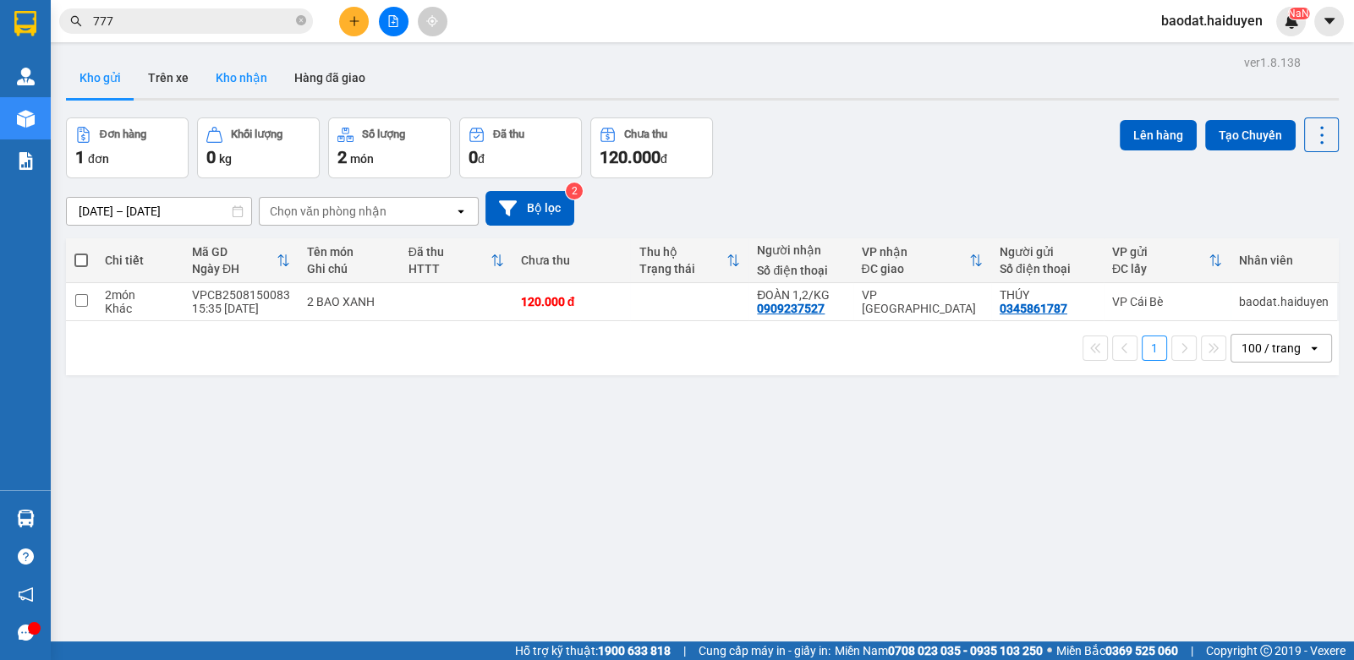
click at [238, 68] on button "Kho nhận" at bounding box center [241, 77] width 79 height 41
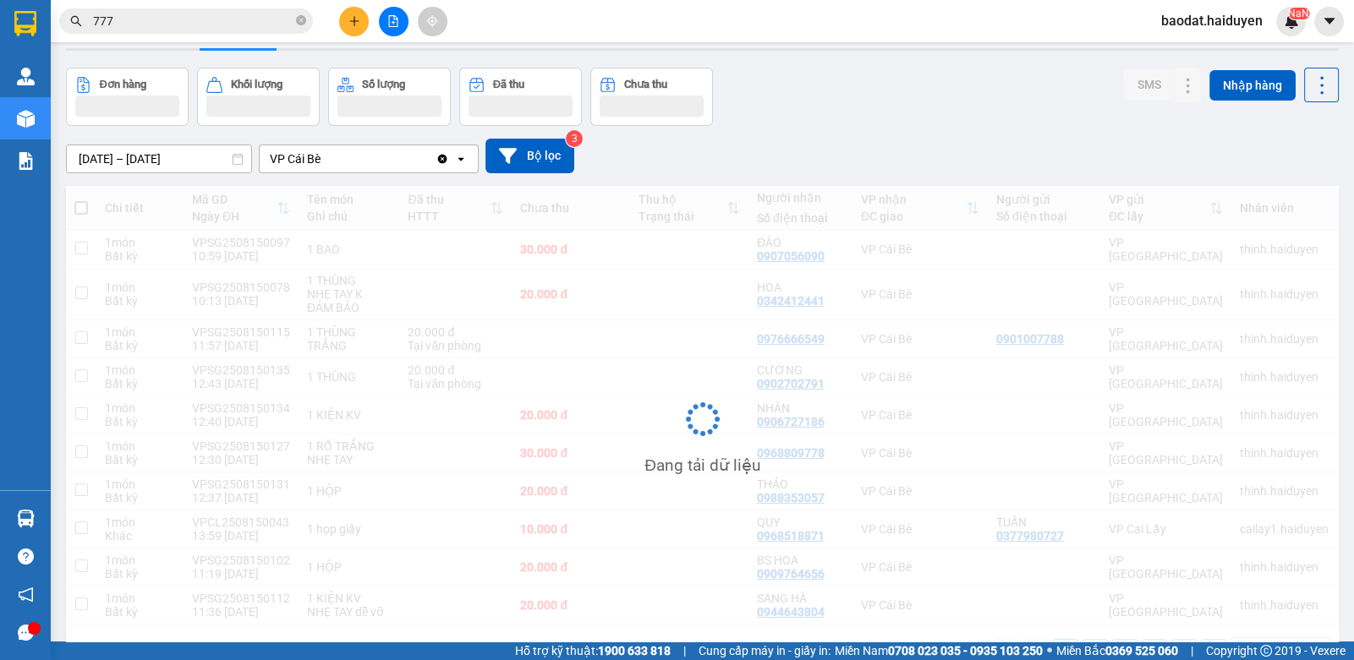
scroll to position [99, 0]
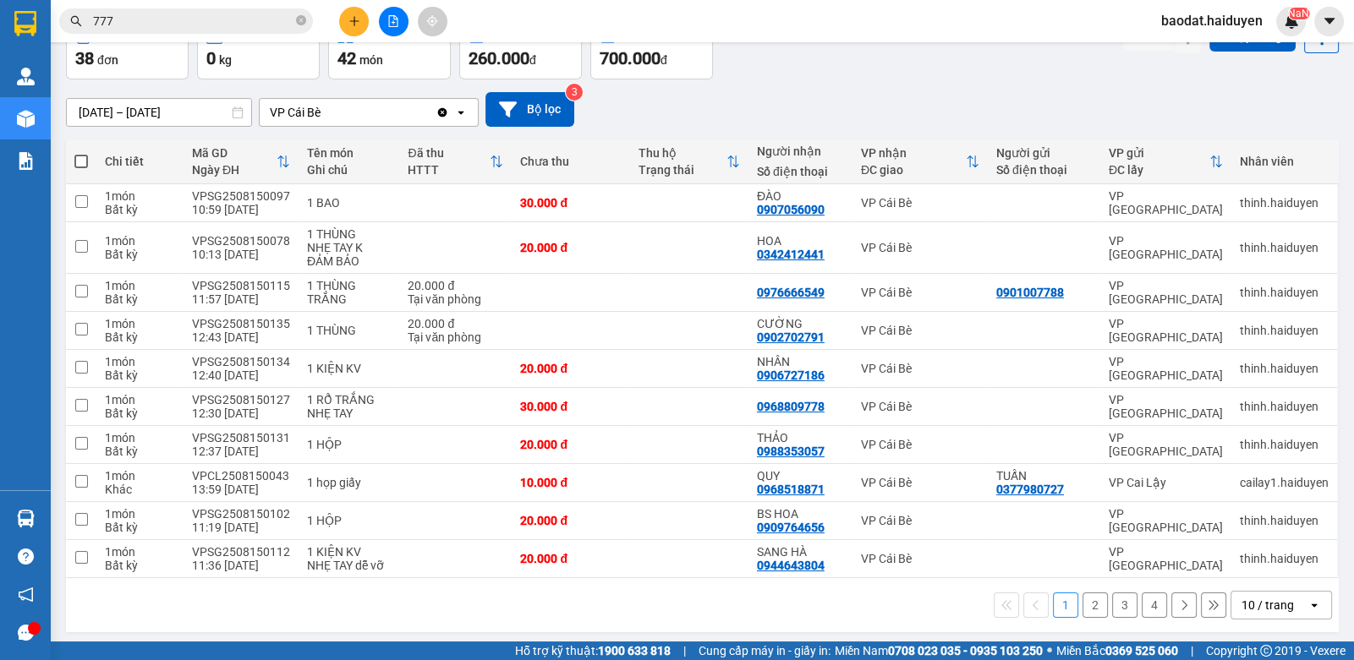
click at [1247, 599] on div "10 / trang" at bounding box center [1267, 605] width 52 height 17
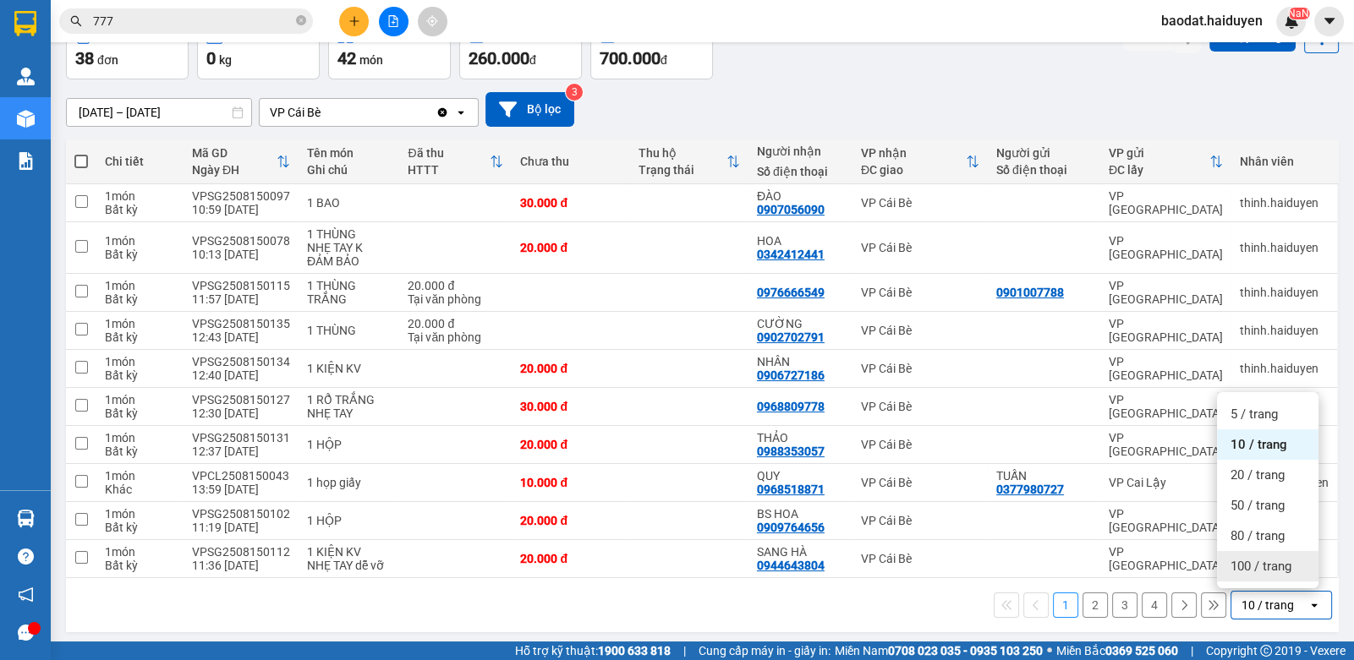
click at [1232, 559] on span "100 / trang" at bounding box center [1260, 566] width 61 height 17
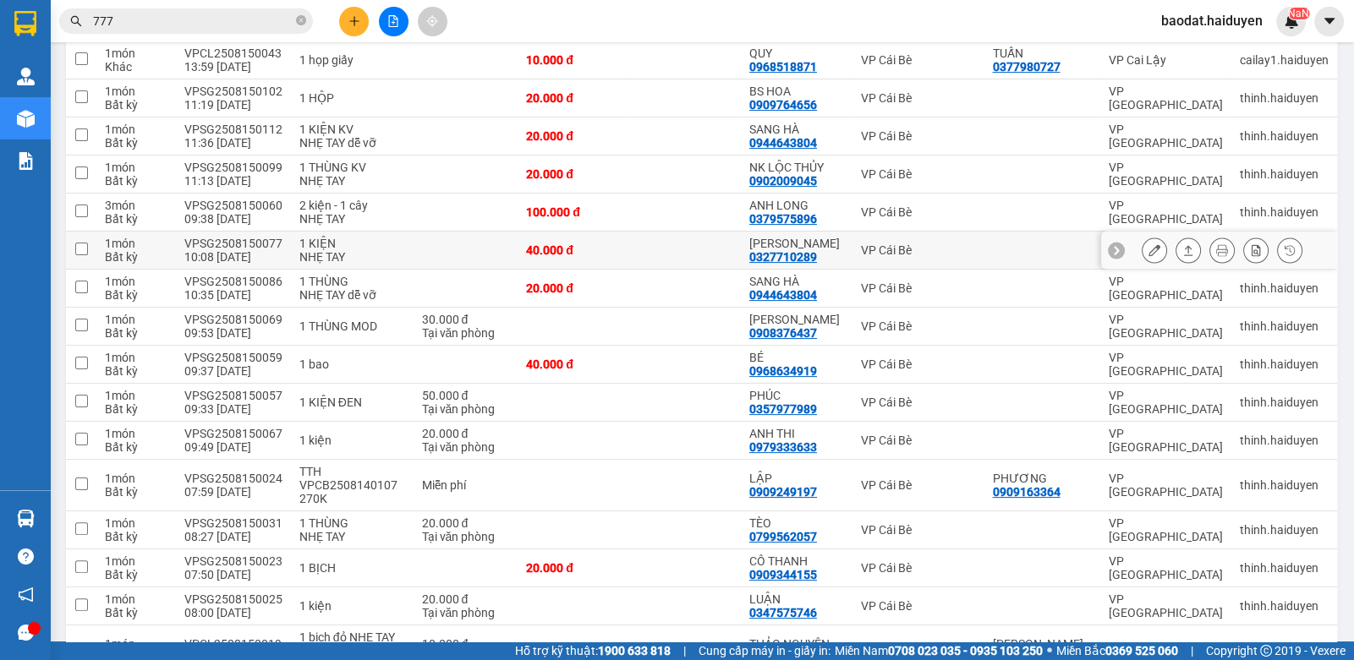
scroll to position [0, 0]
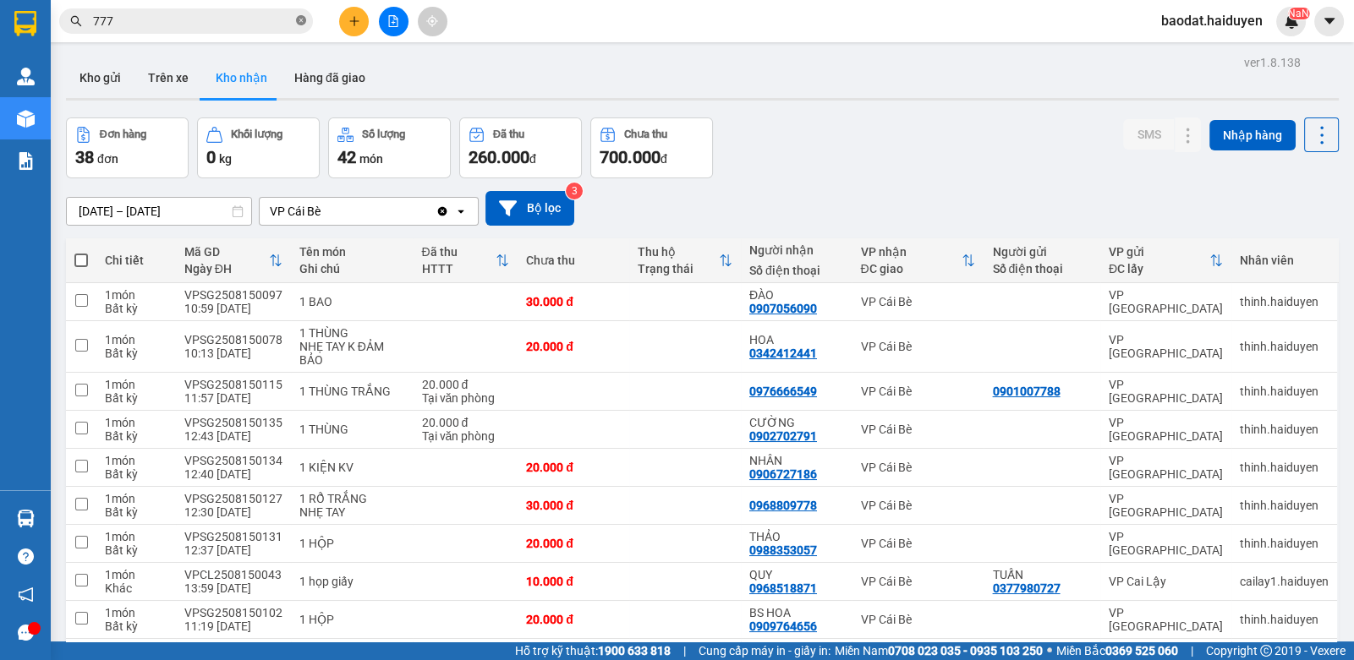
click at [300, 19] on icon "close-circle" at bounding box center [301, 20] width 10 height 10
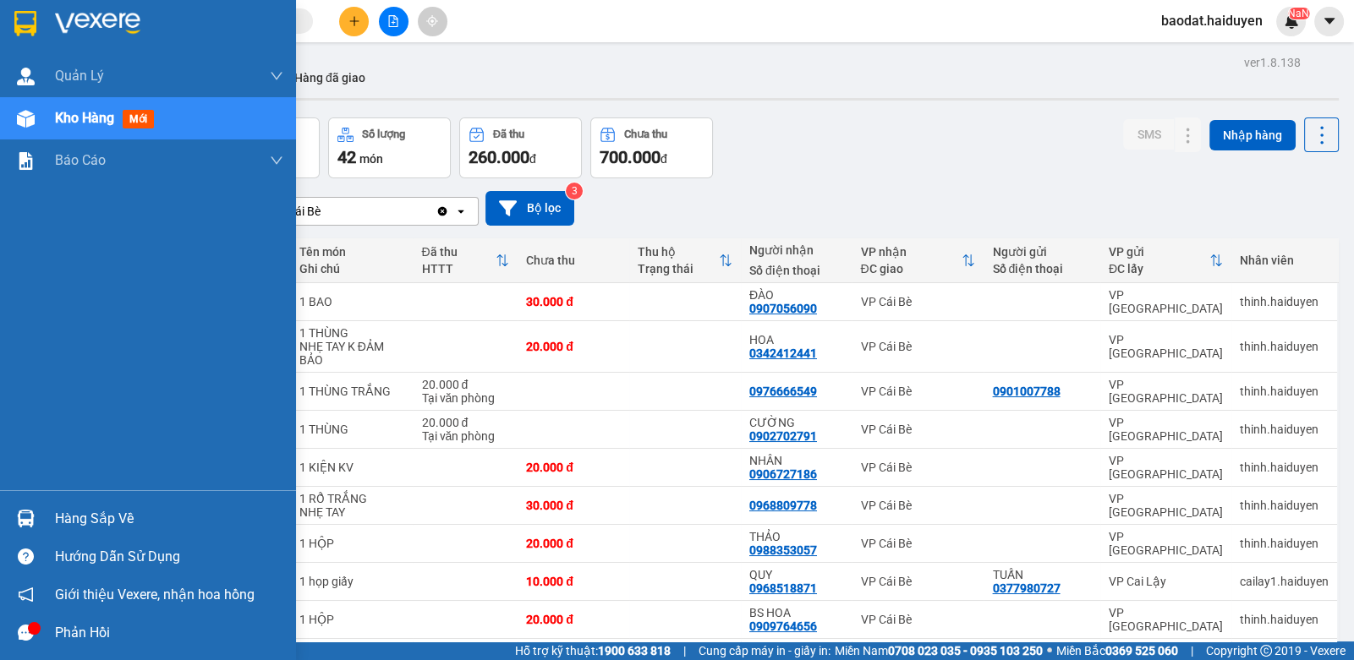
click at [85, 533] on div "Hàng sắp về" at bounding box center [148, 519] width 296 height 38
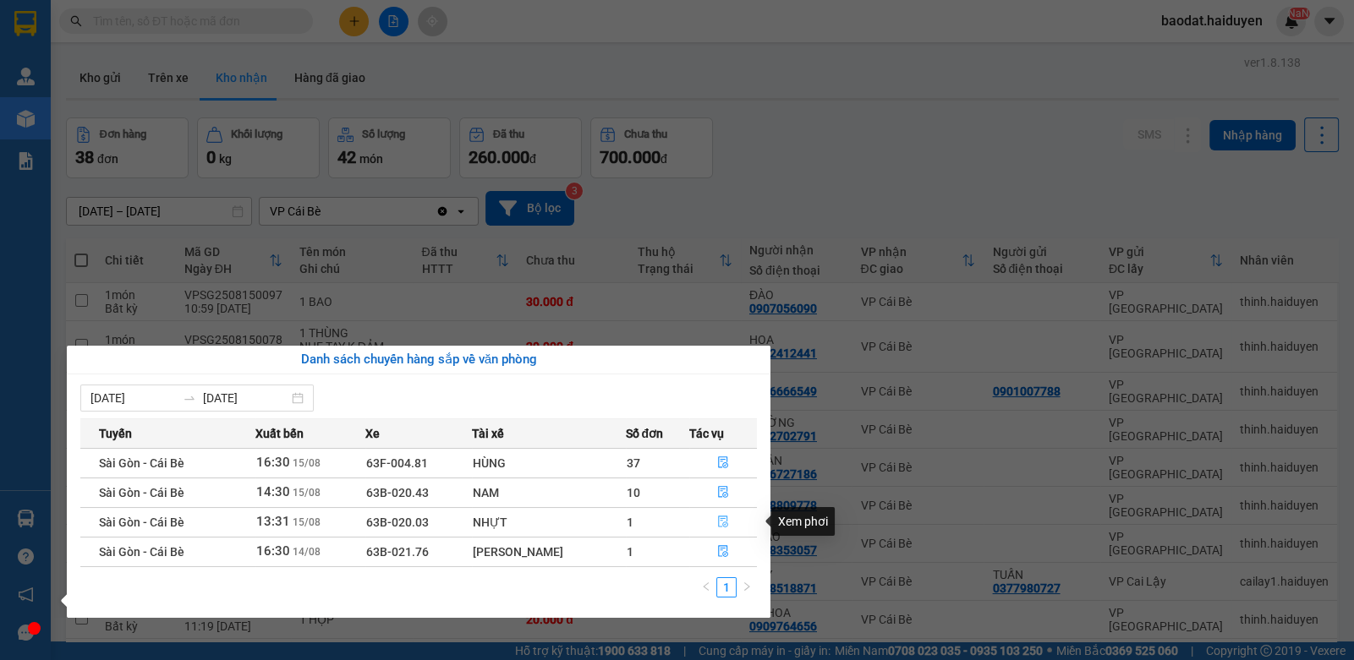
click at [723, 519] on icon "file-done" at bounding box center [723, 522] width 12 height 12
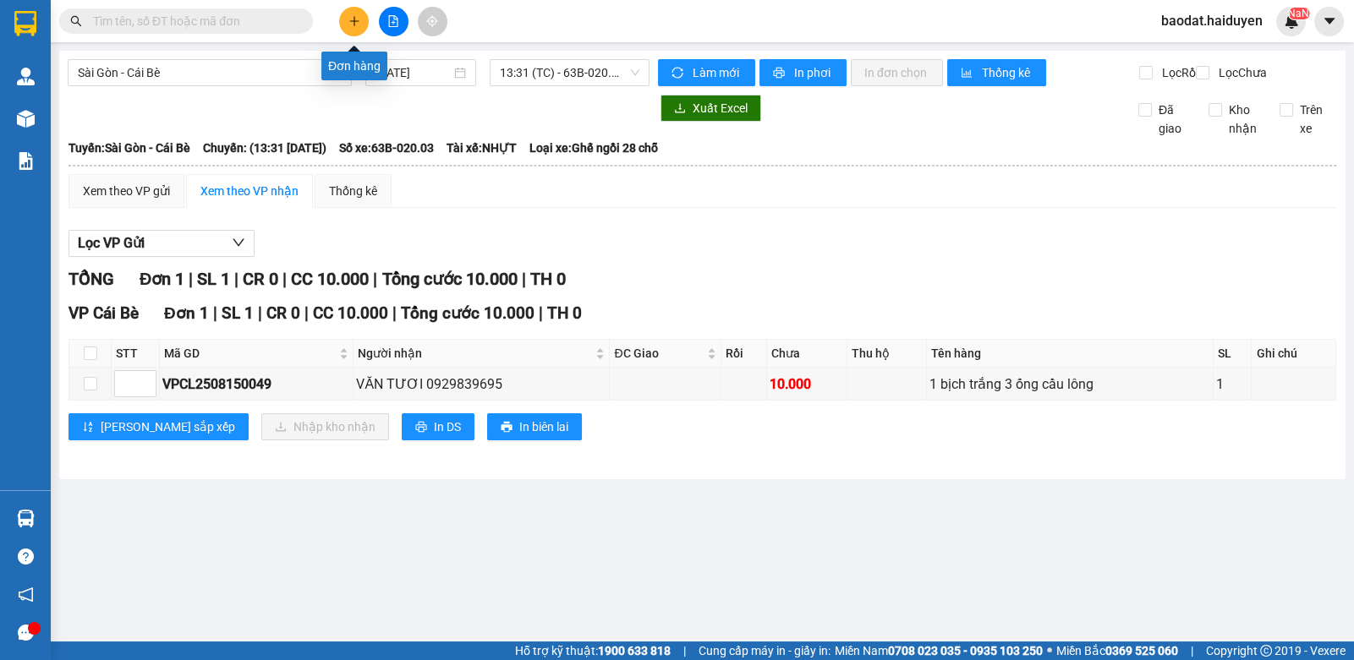
click at [348, 25] on icon "plus" at bounding box center [354, 21] width 12 height 12
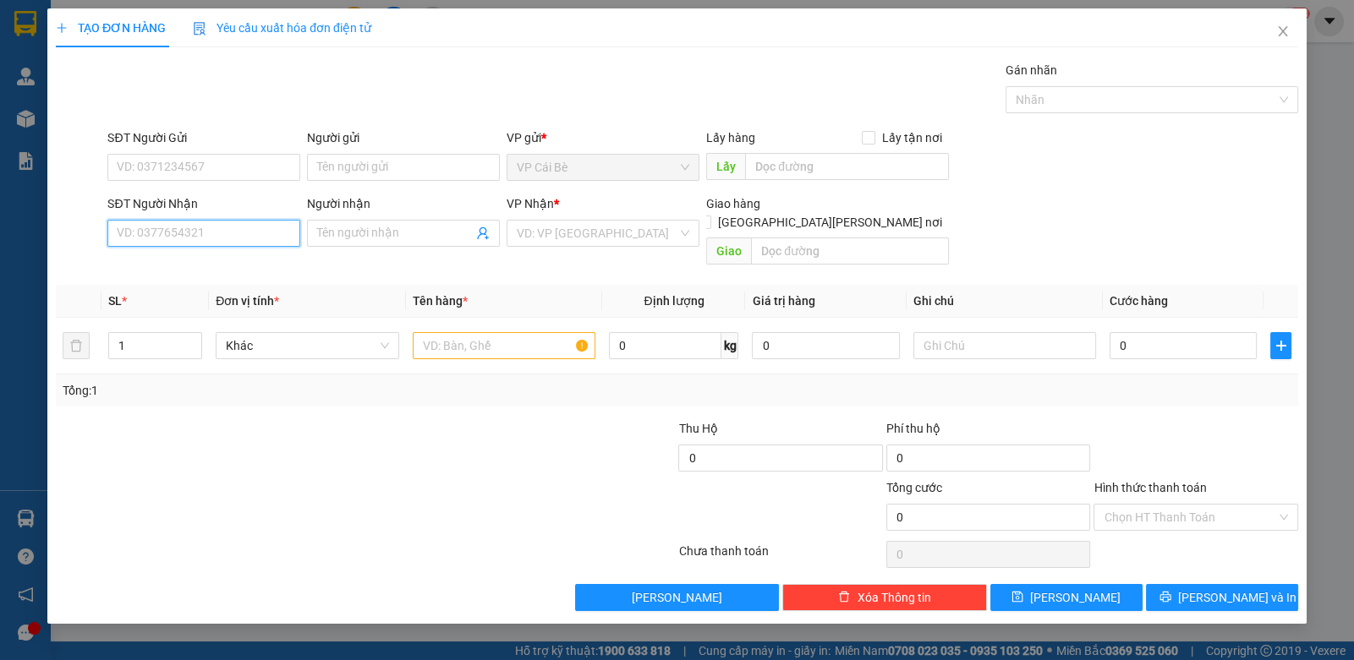
click at [200, 238] on input "SĐT Người Nhận" at bounding box center [203, 233] width 193 height 27
click at [216, 264] on div "0902342796" at bounding box center [204, 266] width 172 height 19
type input "0902342796"
type input "20.000"
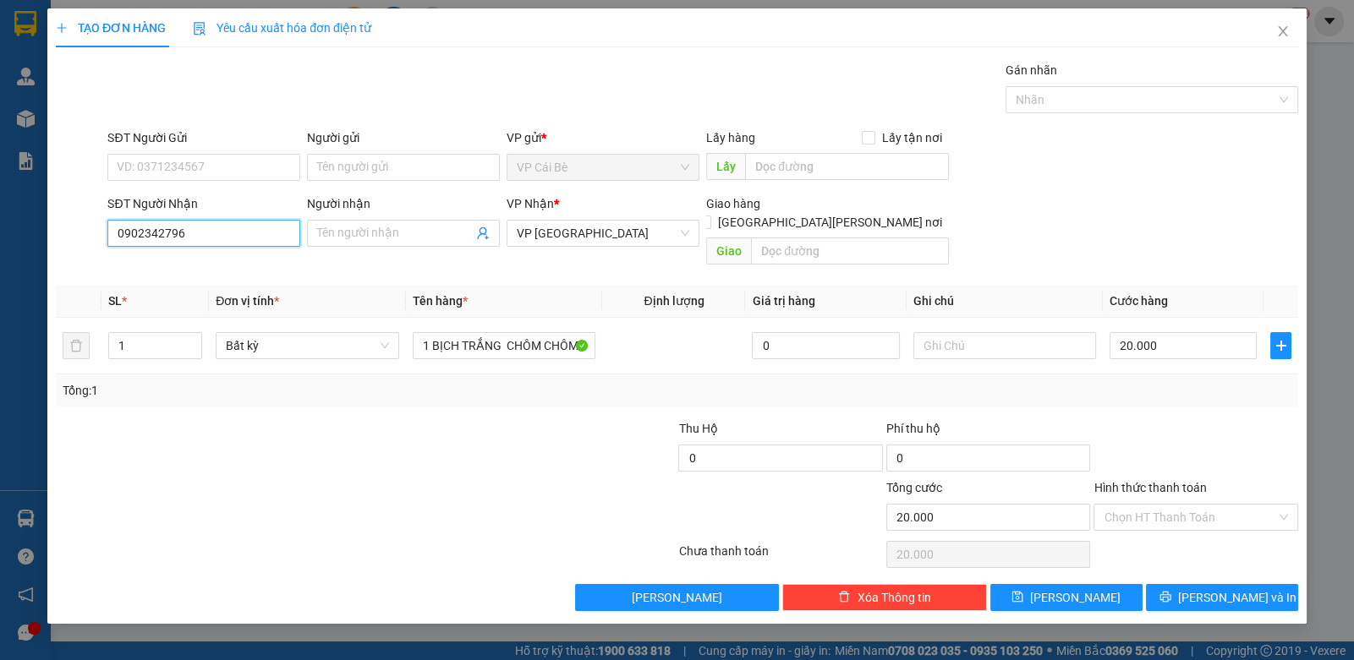
type input "0902342796"
click at [227, 146] on div "SĐT Người Gửi" at bounding box center [203, 141] width 193 height 25
click at [226, 156] on input "SĐT Người Gửi" at bounding box center [203, 167] width 193 height 27
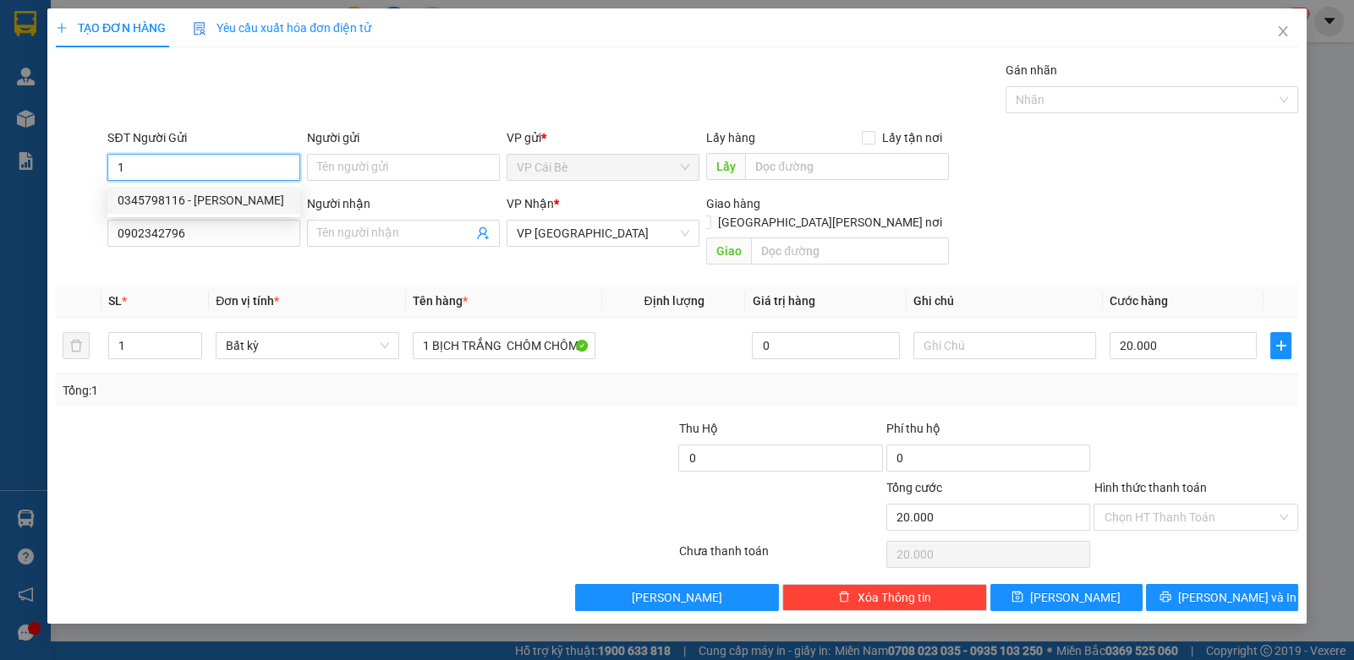
click at [188, 201] on div "0345798116 - THÀNH" at bounding box center [204, 200] width 172 height 19
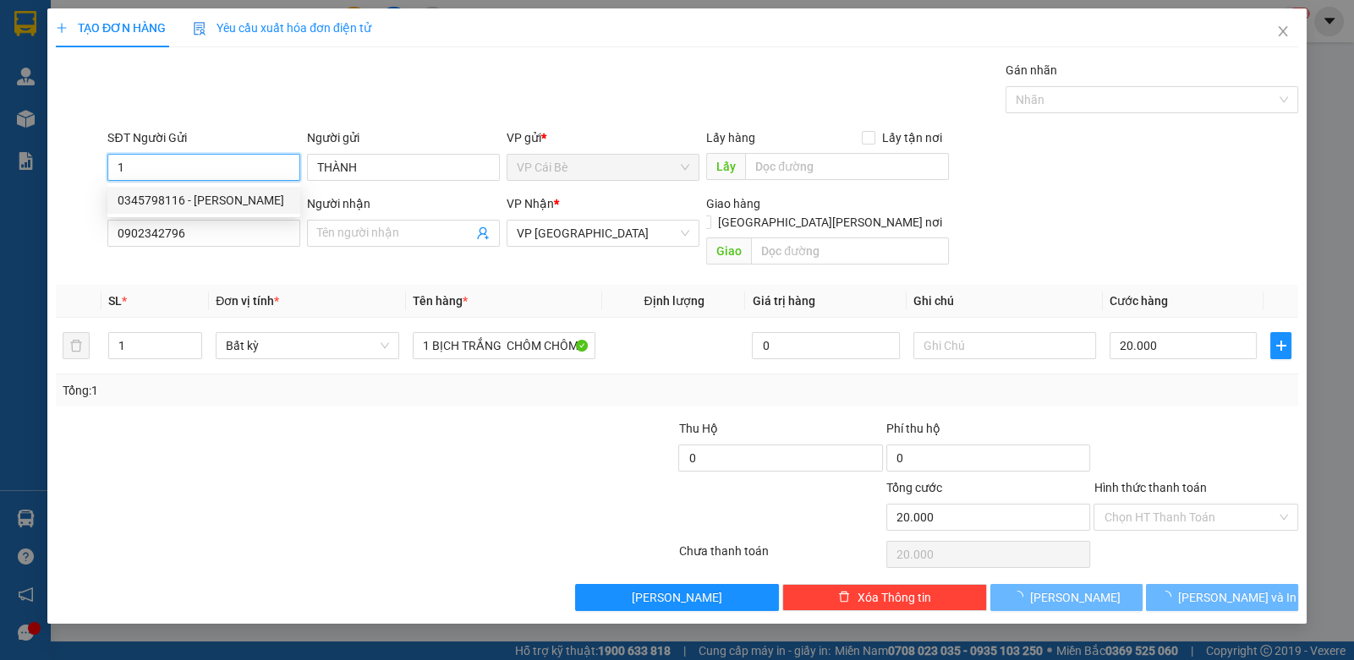
type input "0345798116"
type input "THÀNH"
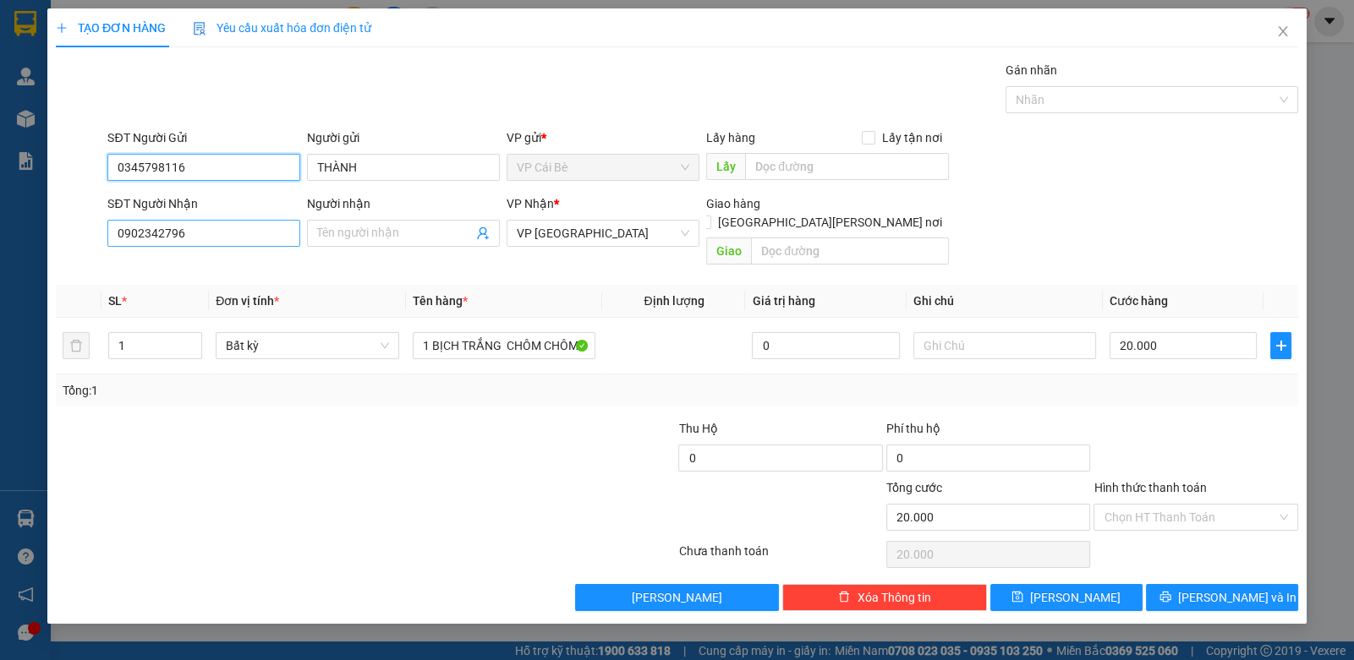
type input "0345798116"
click at [260, 235] on input "0902342796" at bounding box center [203, 233] width 193 height 27
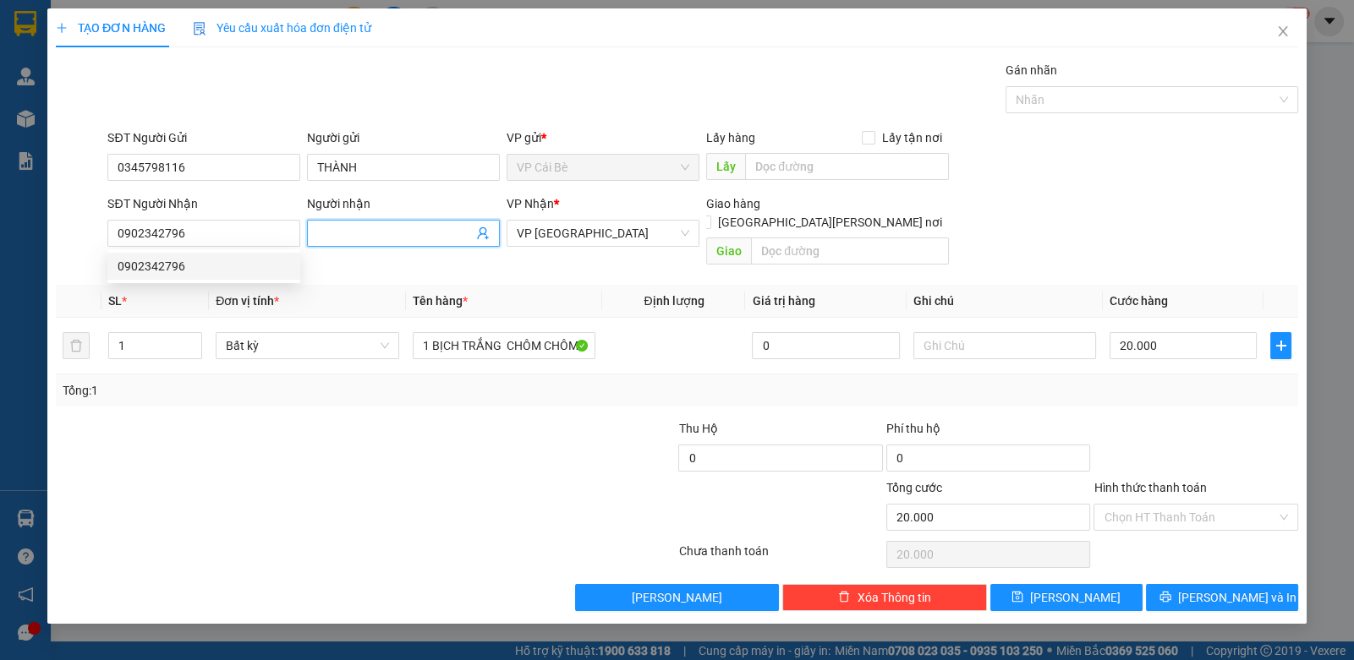
click at [389, 226] on input "Người nhận" at bounding box center [395, 233] width 156 height 19
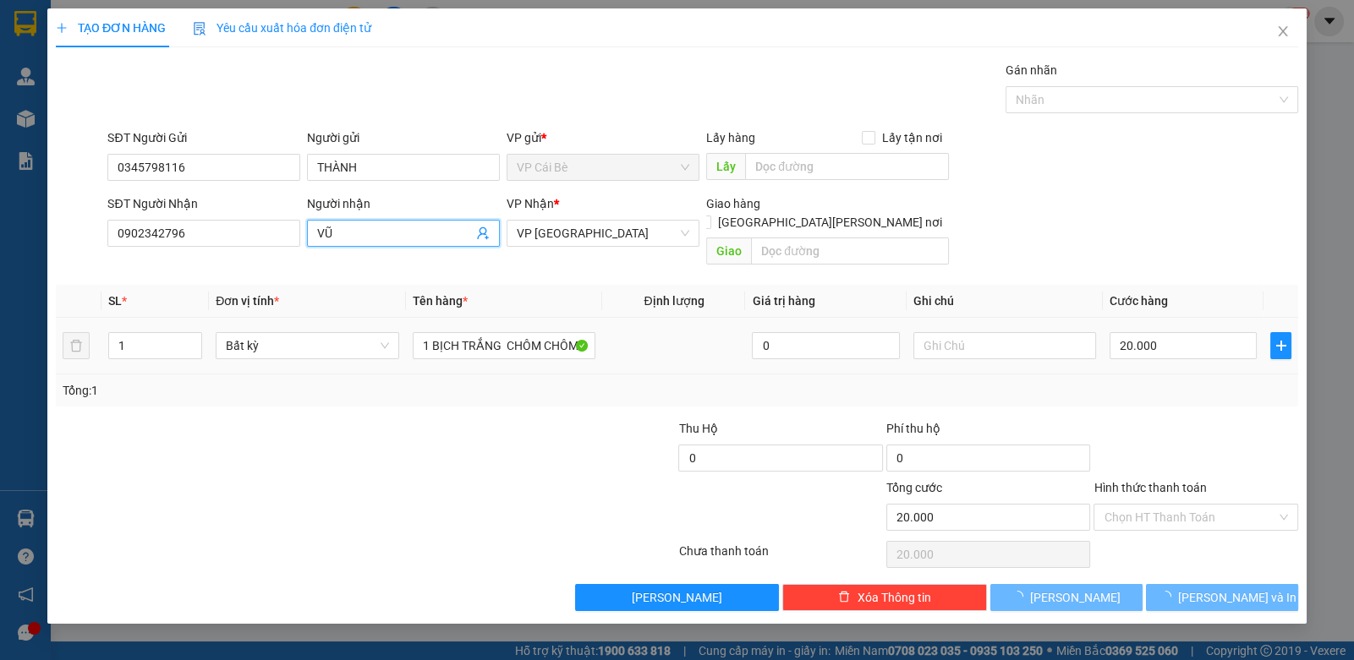
type input "VŨ"
click at [545, 383] on div "Tổng: 1" at bounding box center [677, 391] width 1242 height 32
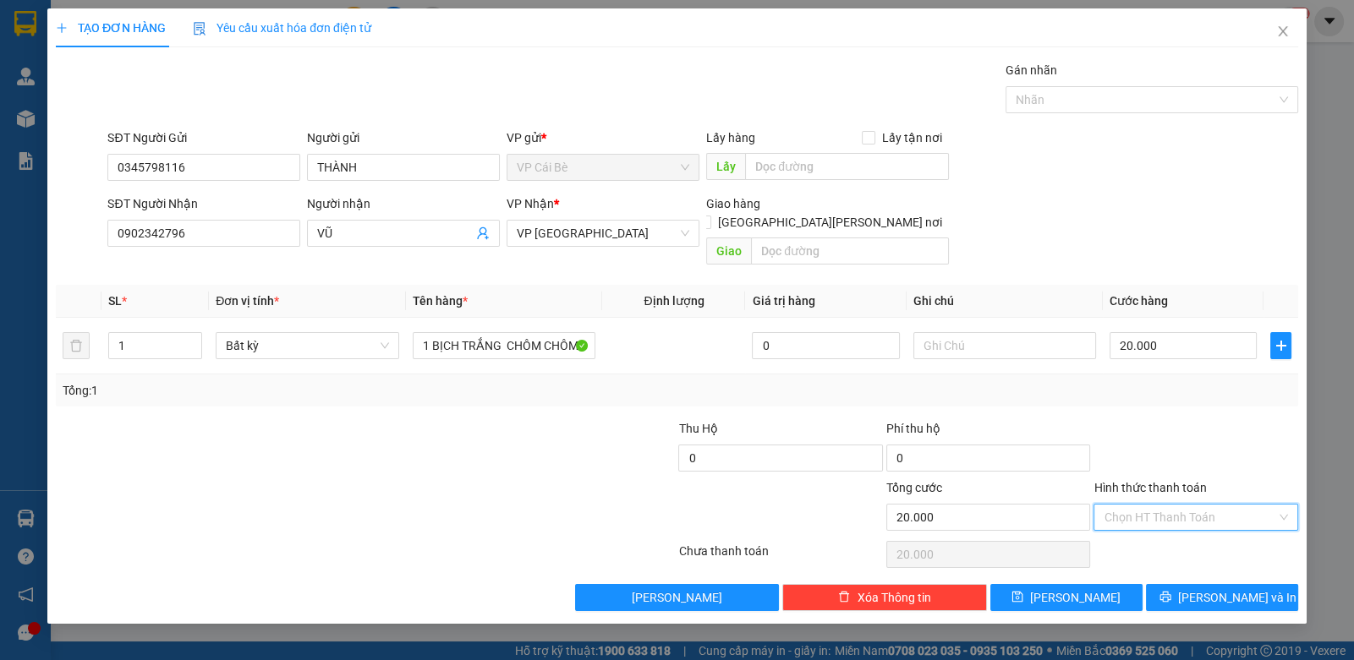
drag, startPoint x: 1168, startPoint y: 489, endPoint x: 1177, endPoint y: 533, distance: 44.9
click at [1171, 505] on input "Hình thức thanh toán" at bounding box center [1189, 517] width 172 height 25
drag, startPoint x: 1177, startPoint y: 535, endPoint x: 1175, endPoint y: 557, distance: 22.0
click at [1177, 538] on div "Tại văn phòng" at bounding box center [1194, 531] width 183 height 19
type input "0"
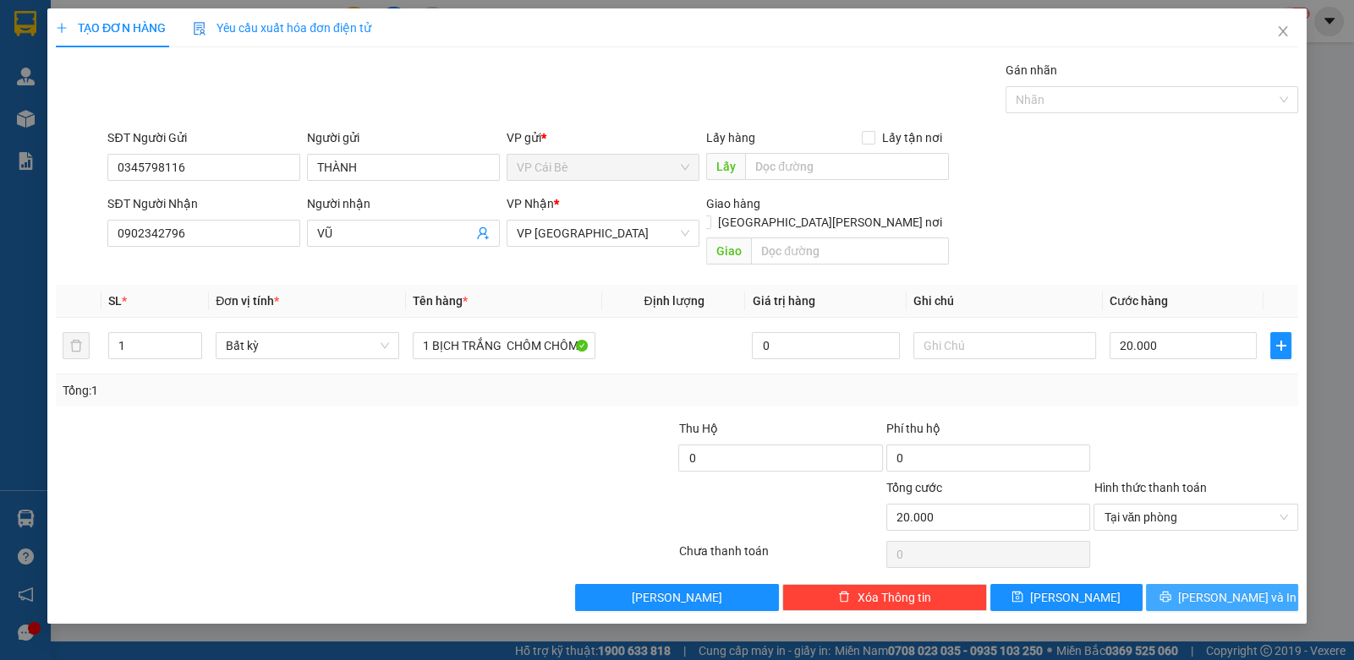
click at [1187, 584] on button "Lưu và In" at bounding box center [1222, 597] width 152 height 27
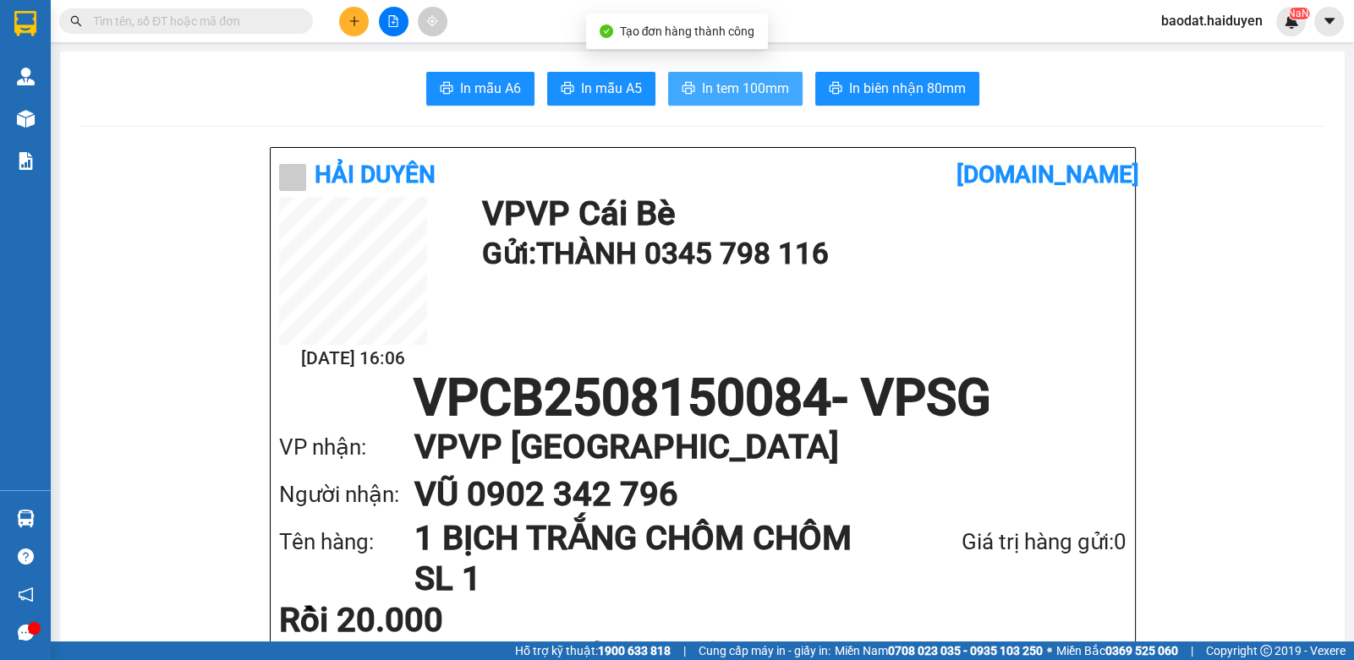
click at [721, 77] on button "In tem 100mm" at bounding box center [735, 89] width 134 height 34
click at [292, 14] on input "text" at bounding box center [193, 21] width 200 height 19
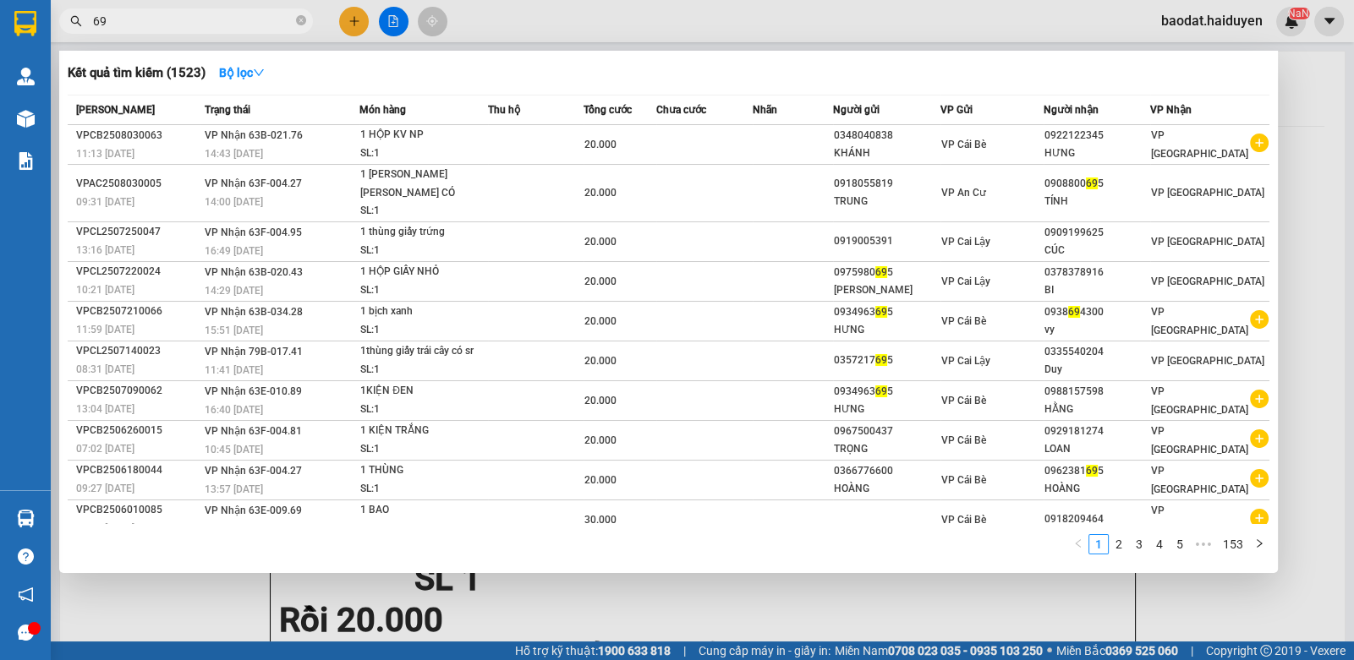
type input "6"
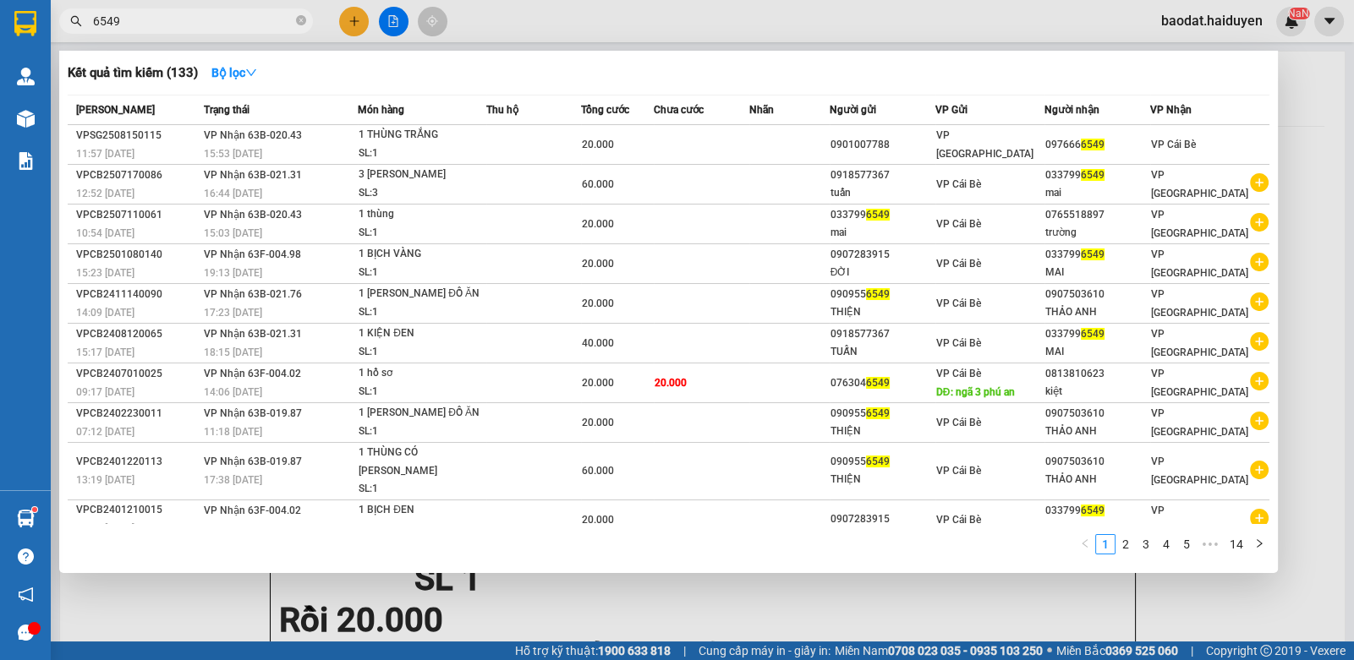
type input "6549"
drag, startPoint x: 554, startPoint y: 31, endPoint x: 530, endPoint y: 36, distance: 24.1
click at [553, 30] on div at bounding box center [677, 330] width 1354 height 660
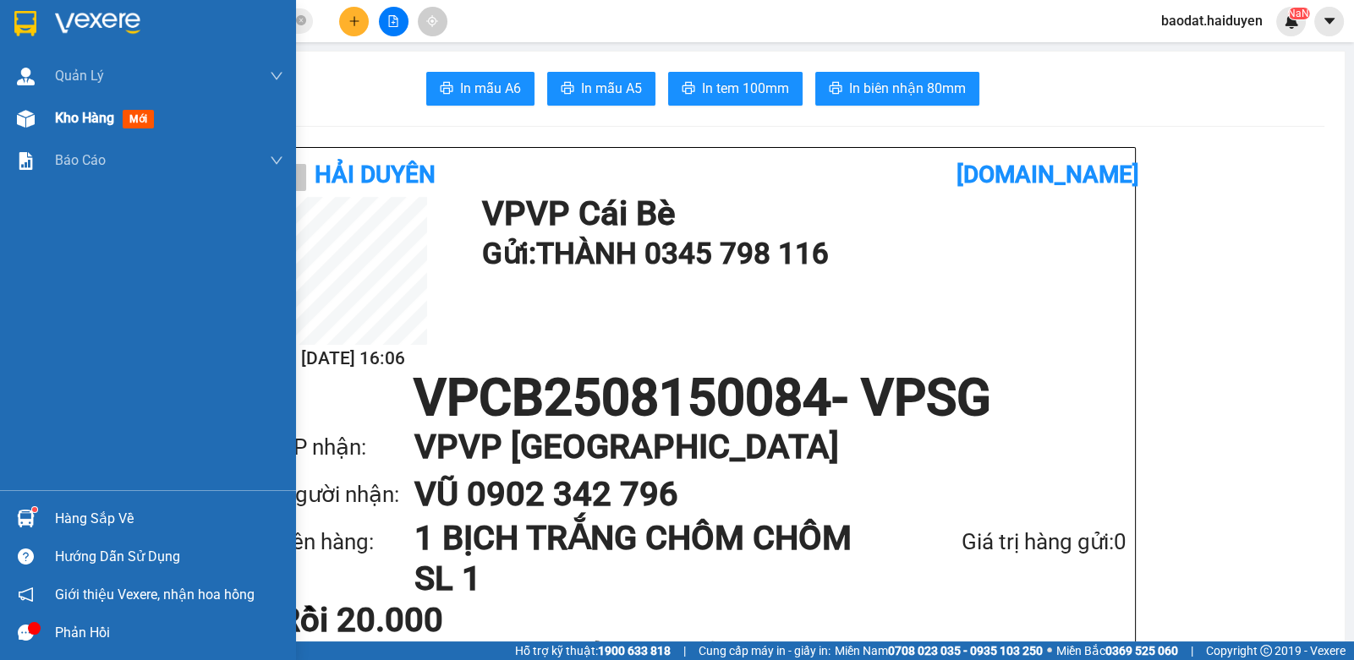
click at [39, 118] on div at bounding box center [26, 119] width 30 height 30
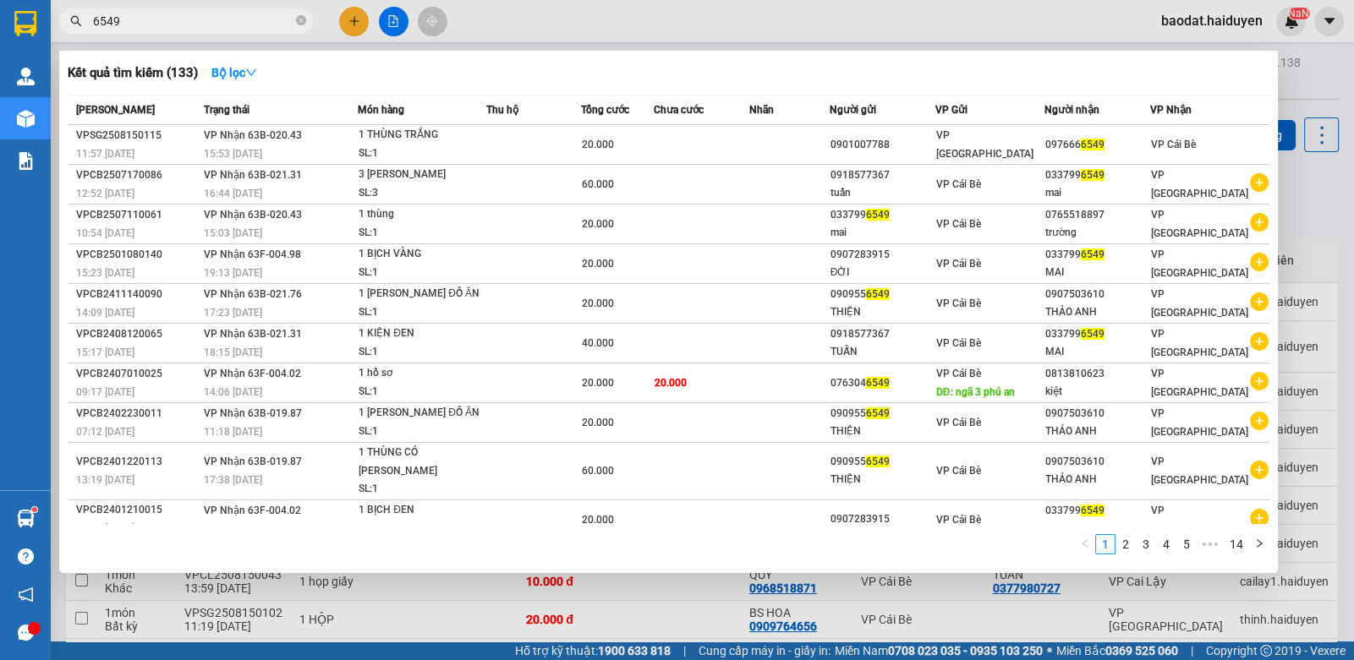
click at [298, 25] on icon "close-circle" at bounding box center [301, 20] width 10 height 10
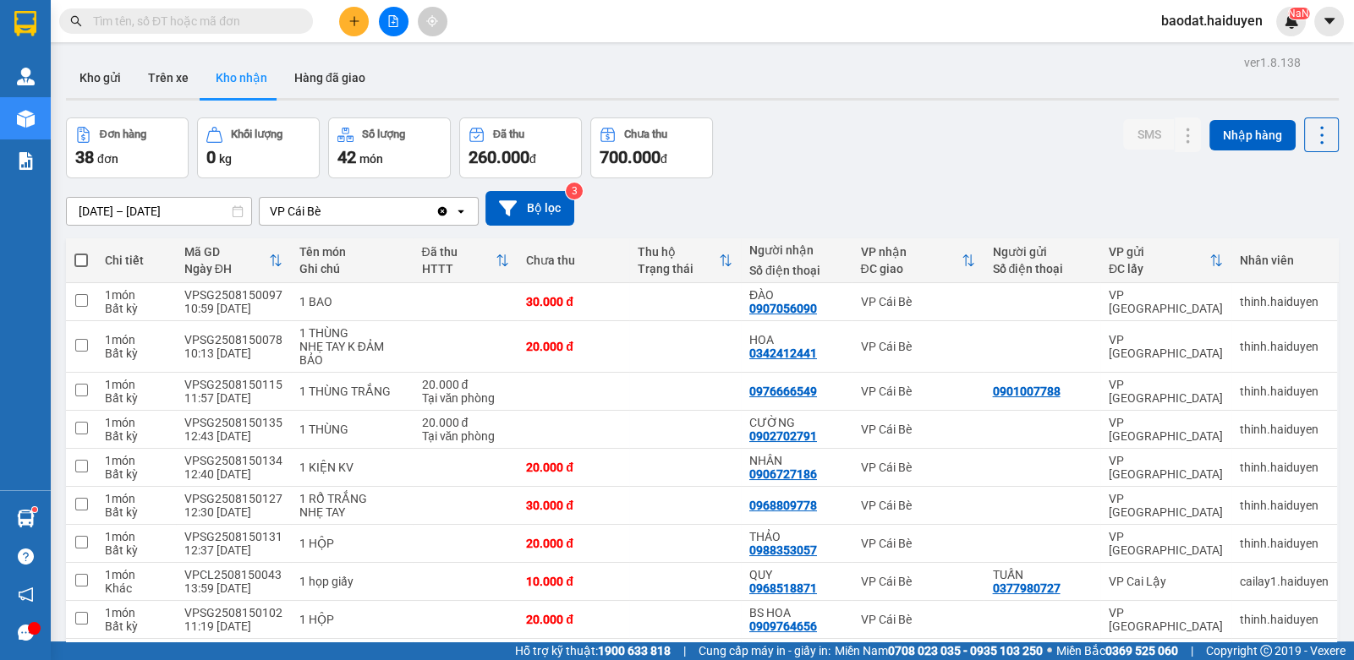
drag, startPoint x: 300, startPoint y: 24, endPoint x: 298, endPoint y: 9, distance: 14.5
click at [297, 17] on span at bounding box center [301, 21] width 10 height 19
click at [275, 19] on input "text" at bounding box center [193, 21] width 200 height 19
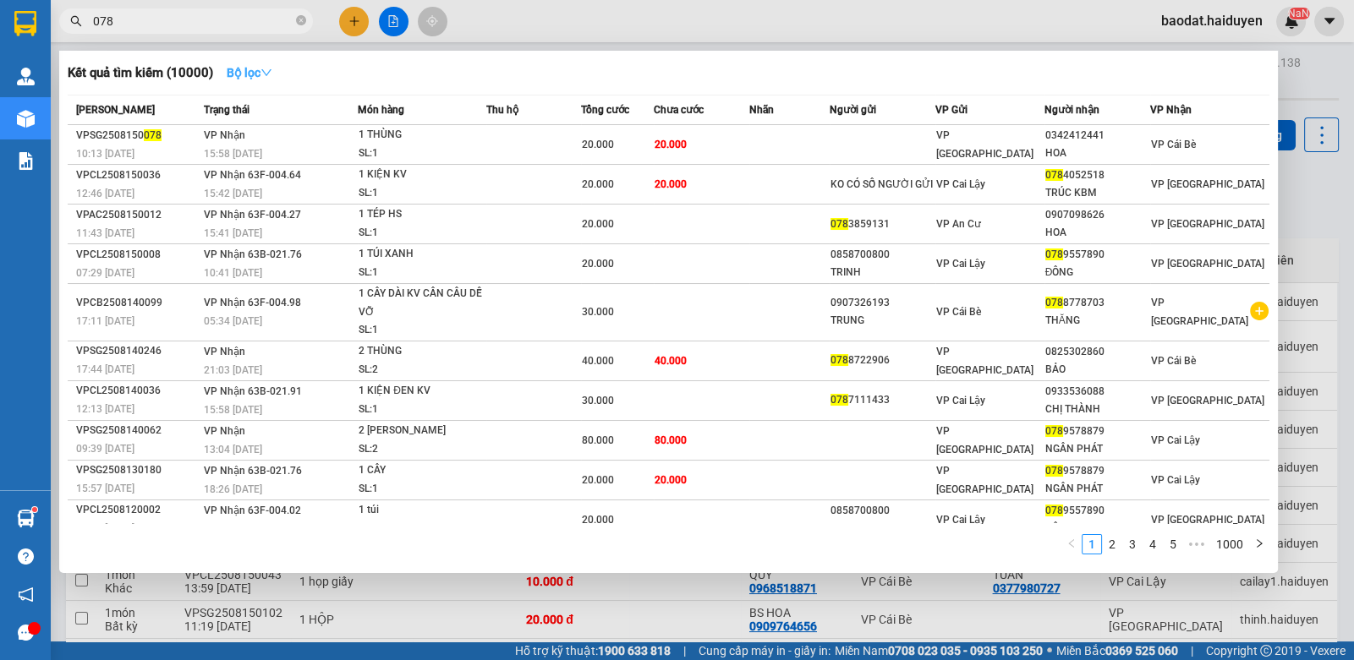
type input "078"
click at [244, 70] on strong "Bộ lọc" at bounding box center [250, 73] width 46 height 14
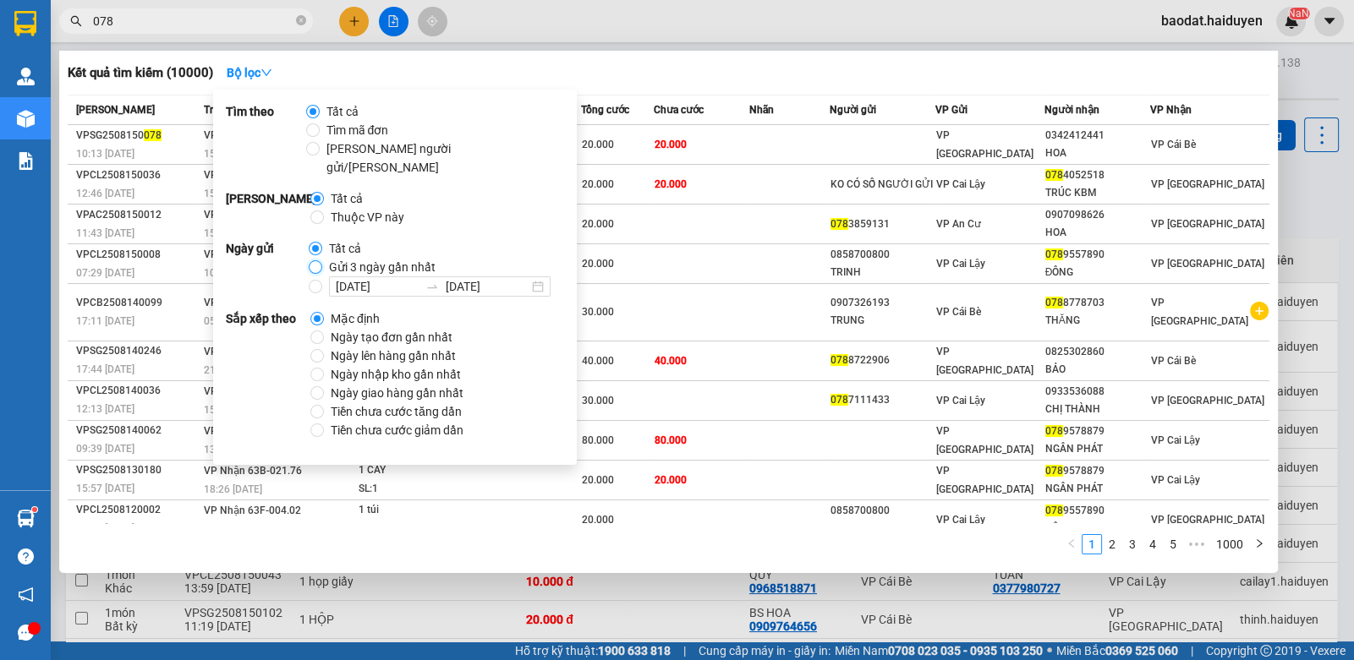
click at [313, 260] on input "Gửi 3 ngày gần nhất" at bounding box center [316, 267] width 14 height 14
radio input "true"
radio input "false"
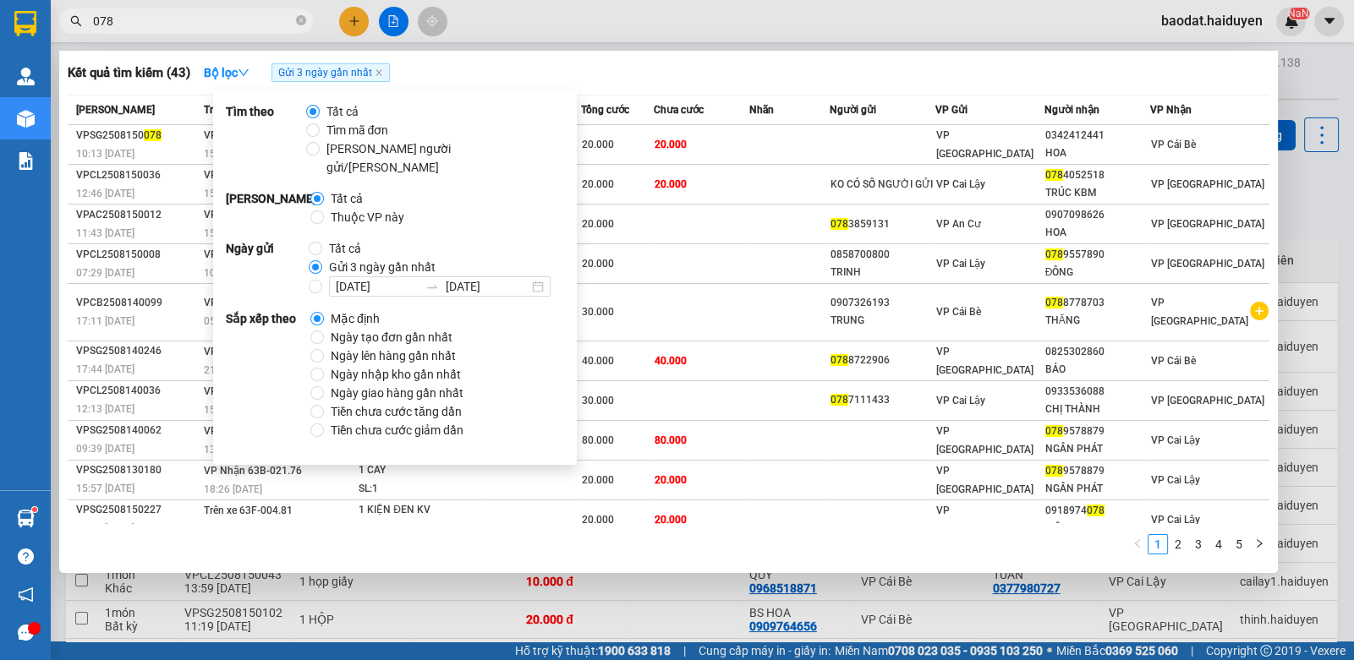
drag, startPoint x: 808, startPoint y: 26, endPoint x: 784, endPoint y: 30, distance: 24.8
click at [793, 28] on div at bounding box center [677, 330] width 1354 height 660
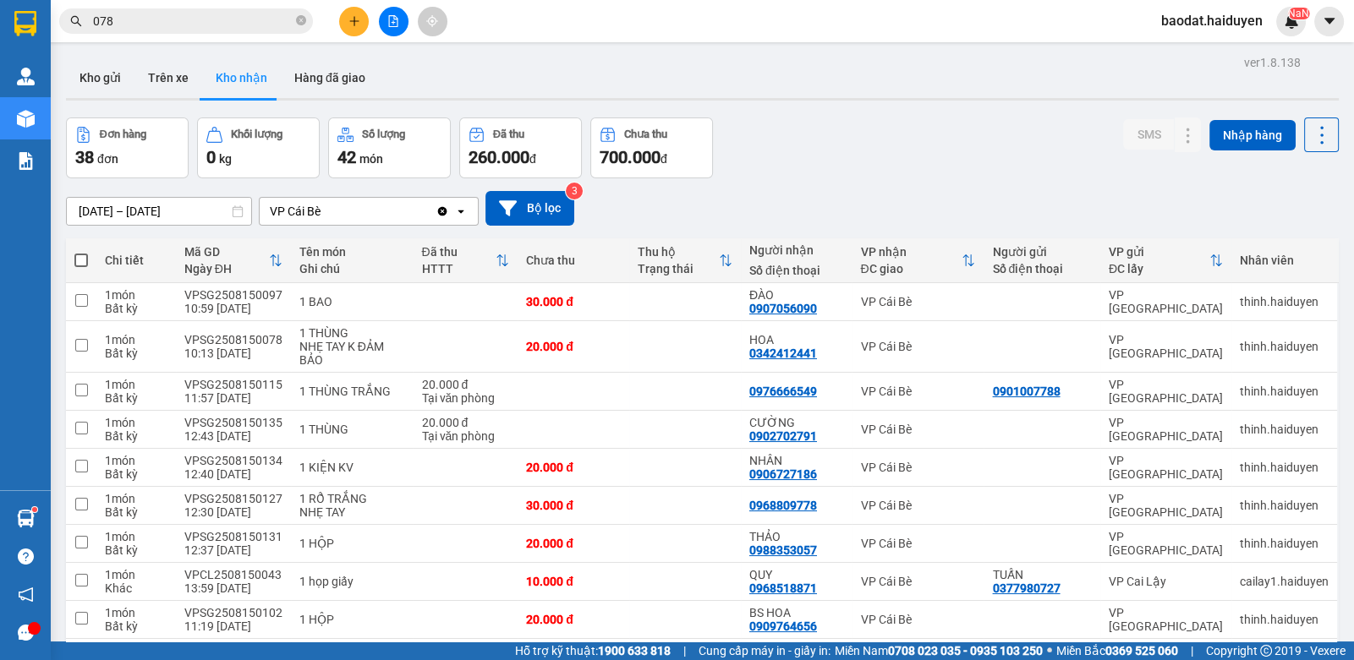
click at [246, 24] on input "078" at bounding box center [193, 21] width 200 height 19
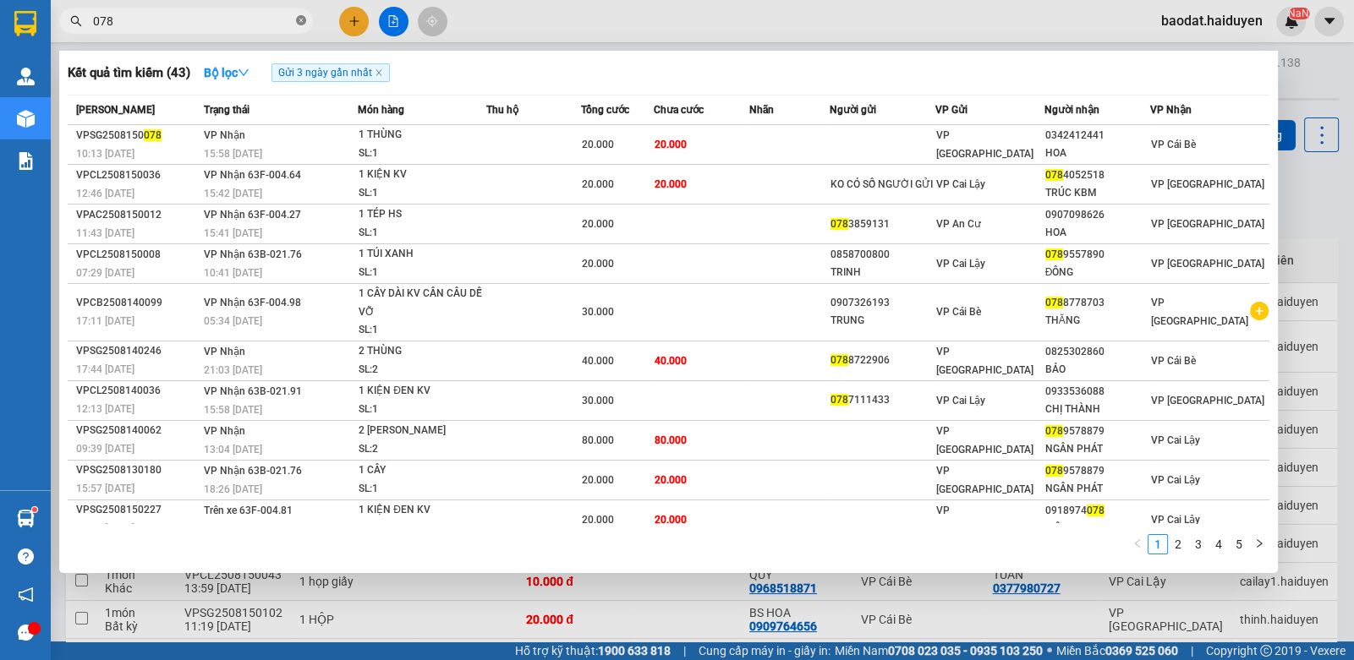
drag, startPoint x: 300, startPoint y: 23, endPoint x: 552, endPoint y: 47, distance: 253.2
click at [300, 23] on icon "close-circle" at bounding box center [301, 20] width 10 height 10
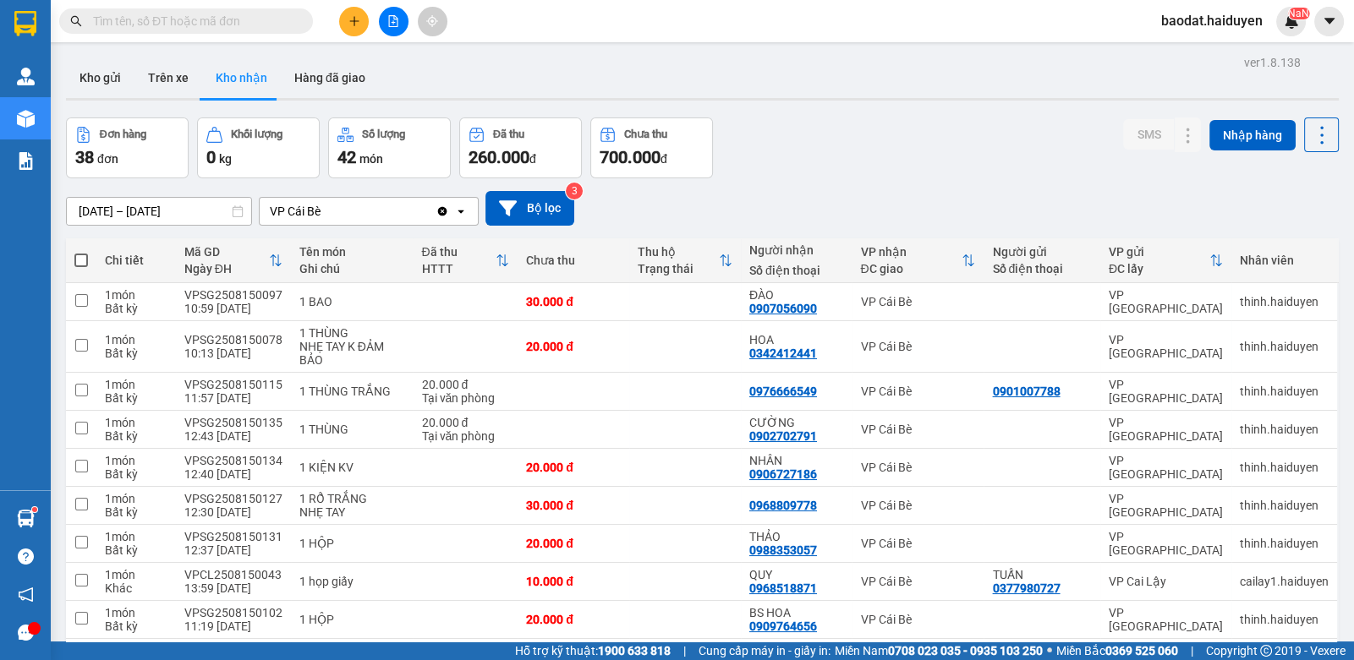
drag, startPoint x: 583, startPoint y: 25, endPoint x: 457, endPoint y: 155, distance: 180.6
click at [583, 25] on div "Kết quả tìm kiếm ( 43 ) Bộ lọc Gửi 3 ngày gần nhất Mã ĐH Trạng thái Món hàng Th…" at bounding box center [677, 21] width 1354 height 42
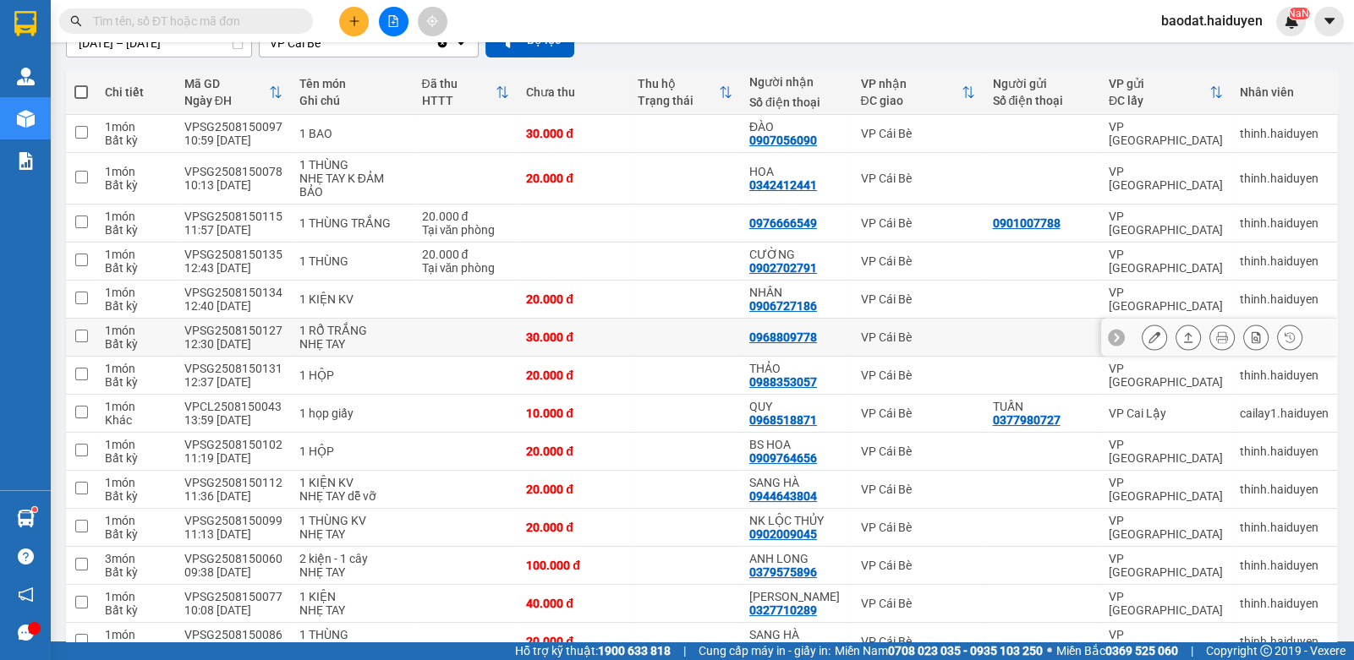
scroll to position [254, 0]
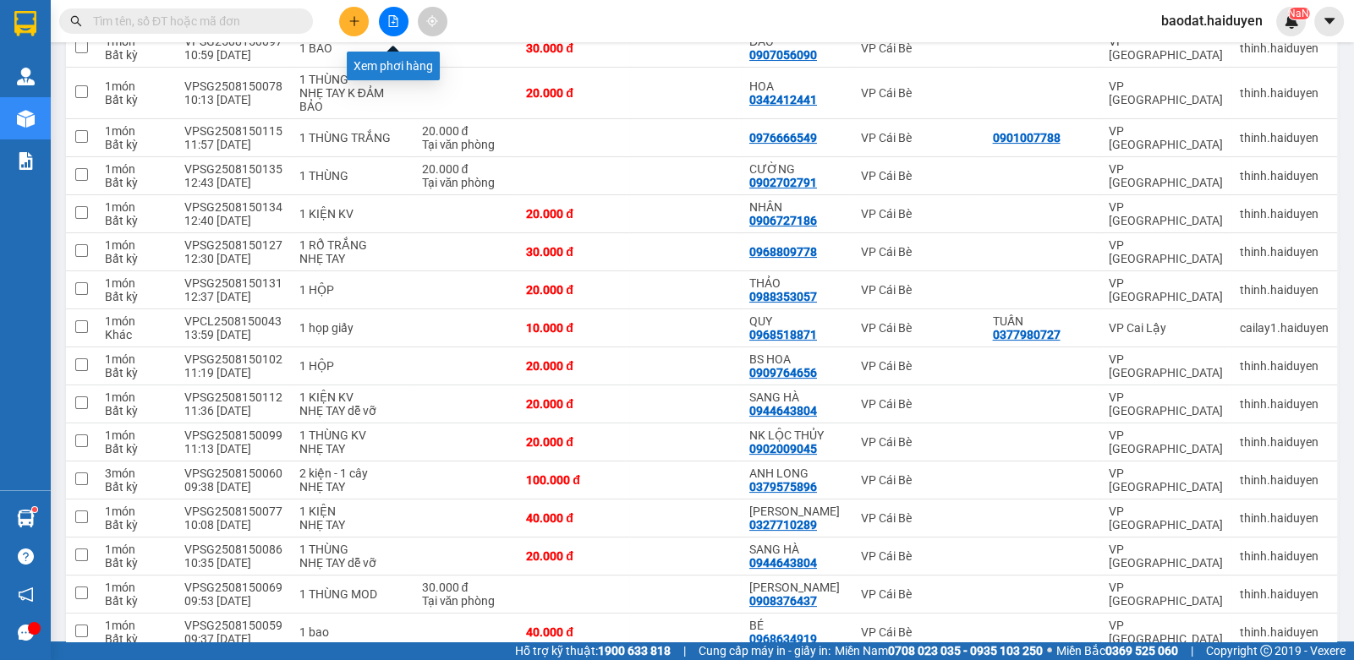
drag, startPoint x: 393, startPoint y: 16, endPoint x: 388, endPoint y: 5, distance: 12.1
click at [392, 15] on icon "file-add" at bounding box center [393, 21] width 9 height 12
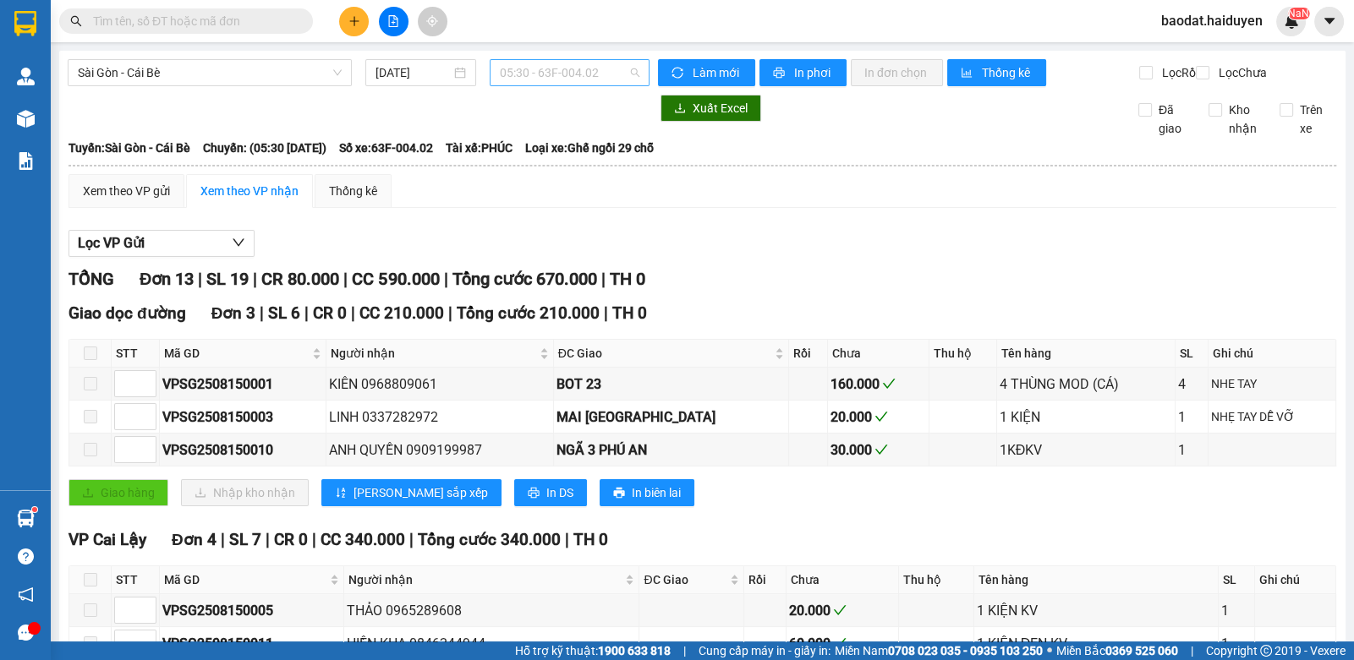
drag, startPoint x: 523, startPoint y: 67, endPoint x: 521, endPoint y: 131, distance: 64.3
click at [524, 67] on span "05:30 - 63F-004.02" at bounding box center [570, 72] width 140 height 25
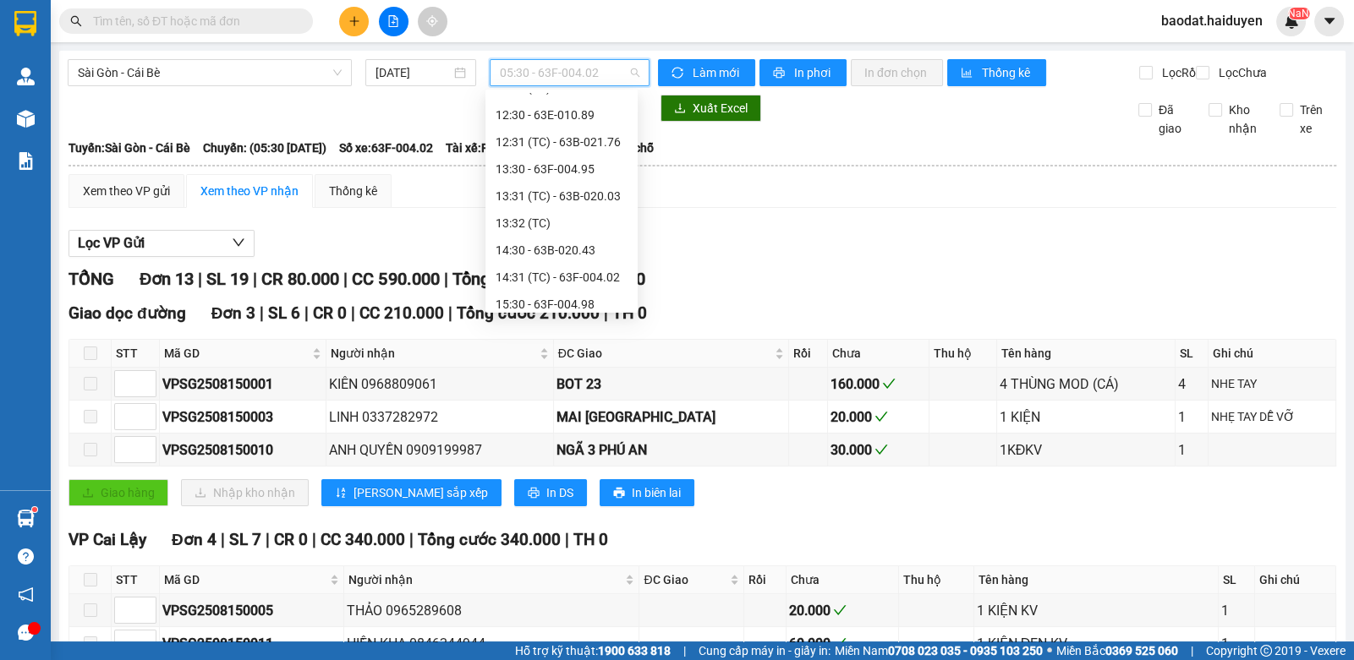
scroll to position [337, 0]
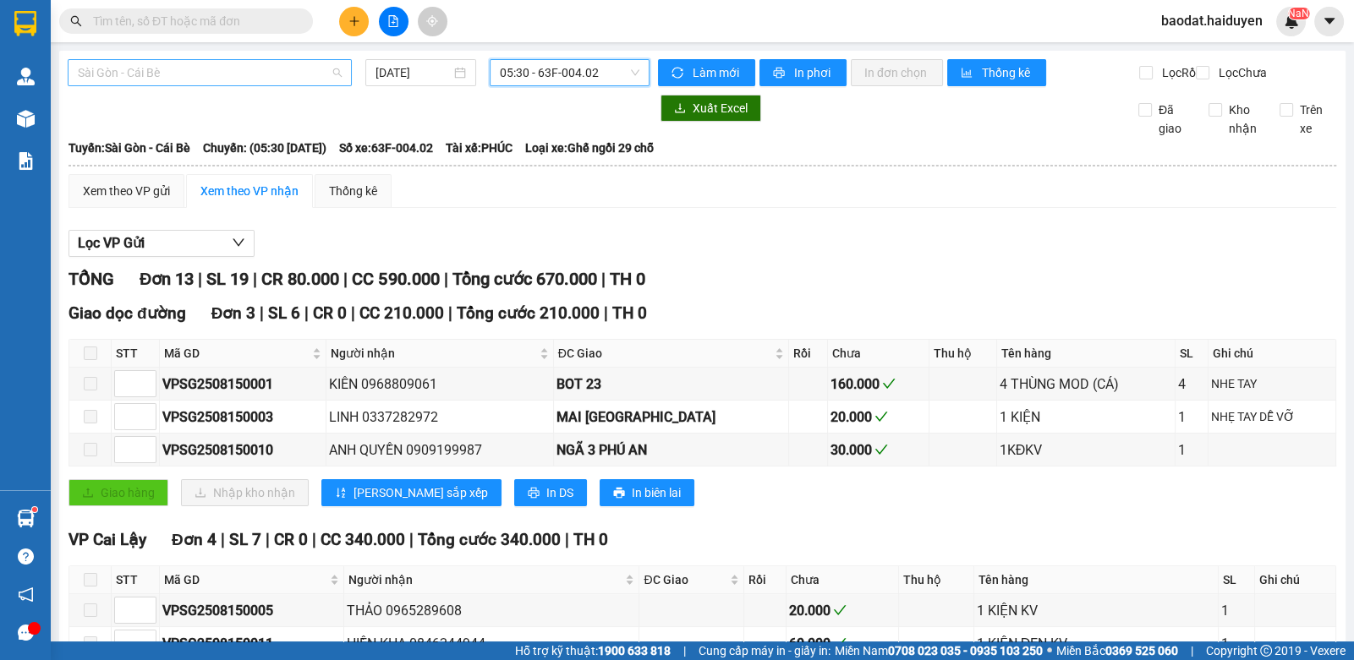
click at [227, 81] on span "Sài Gòn - Cái Bè" at bounding box center [210, 72] width 264 height 25
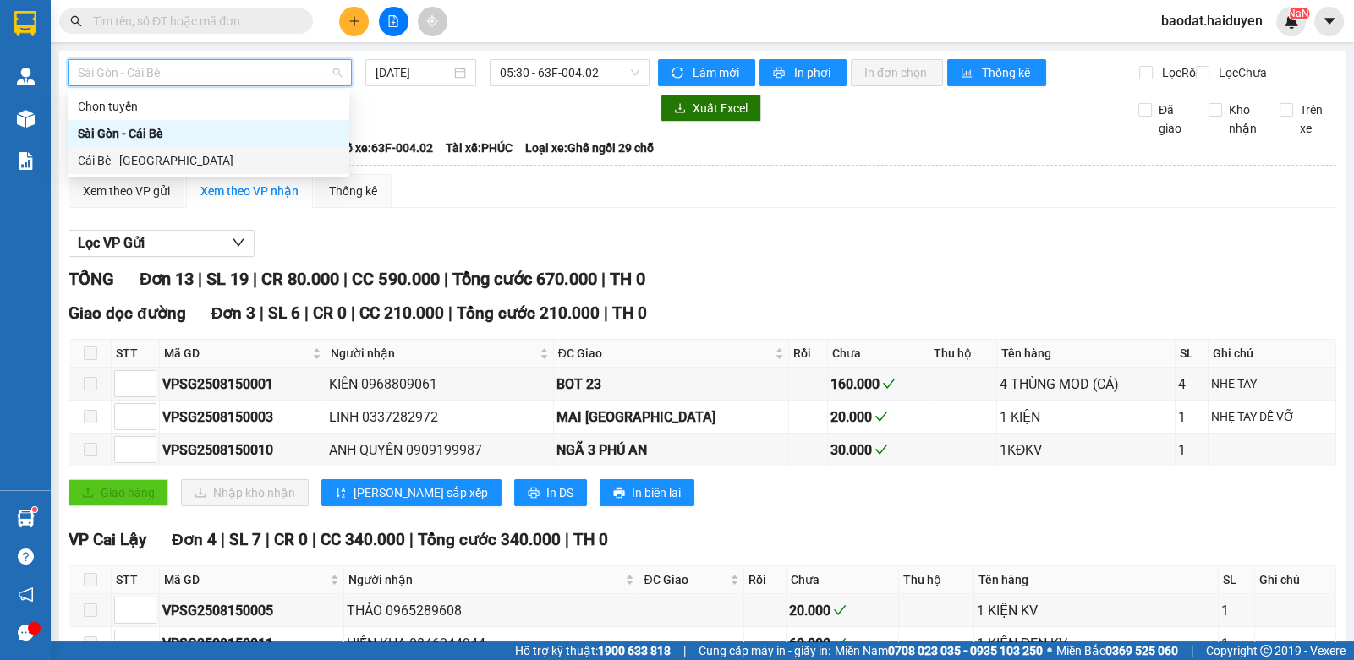
drag, startPoint x: 211, startPoint y: 156, endPoint x: 280, endPoint y: 121, distance: 77.2
click at [212, 157] on div "Cái Bè - Sài Gòn" at bounding box center [208, 160] width 261 height 19
type input "[DATE]"
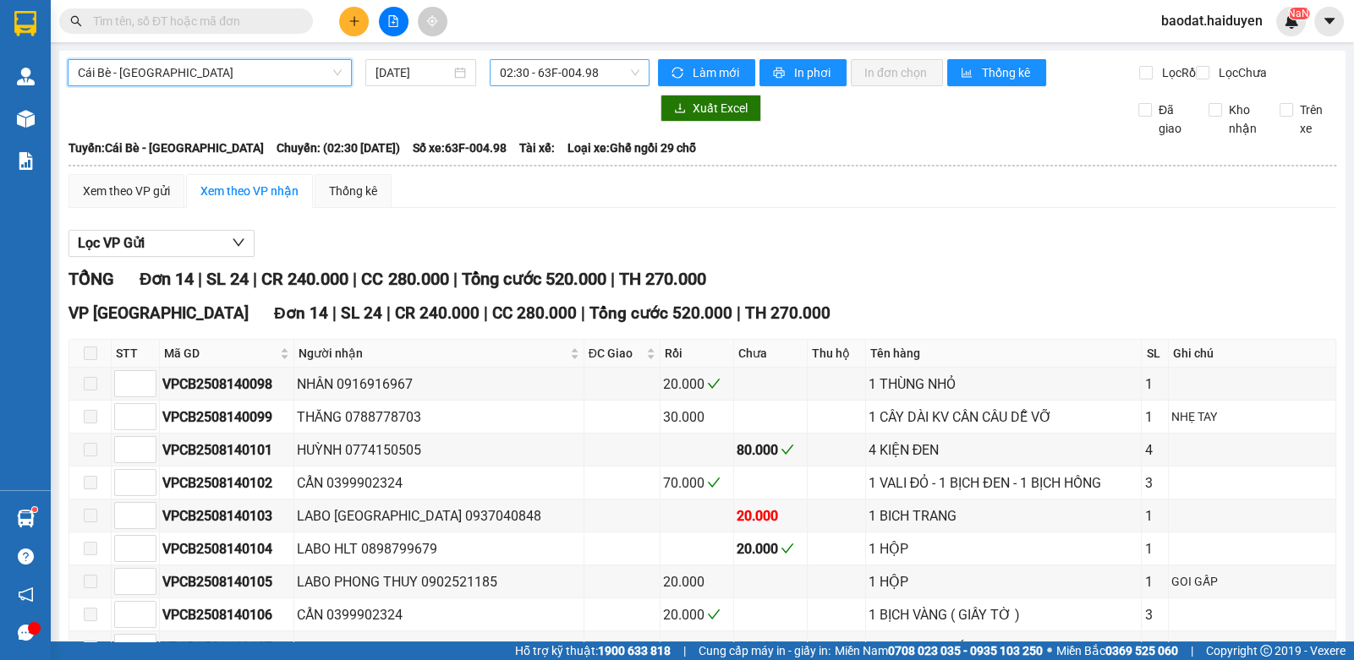
click at [523, 63] on span "02:30 - 63F-004.98" at bounding box center [570, 72] width 140 height 25
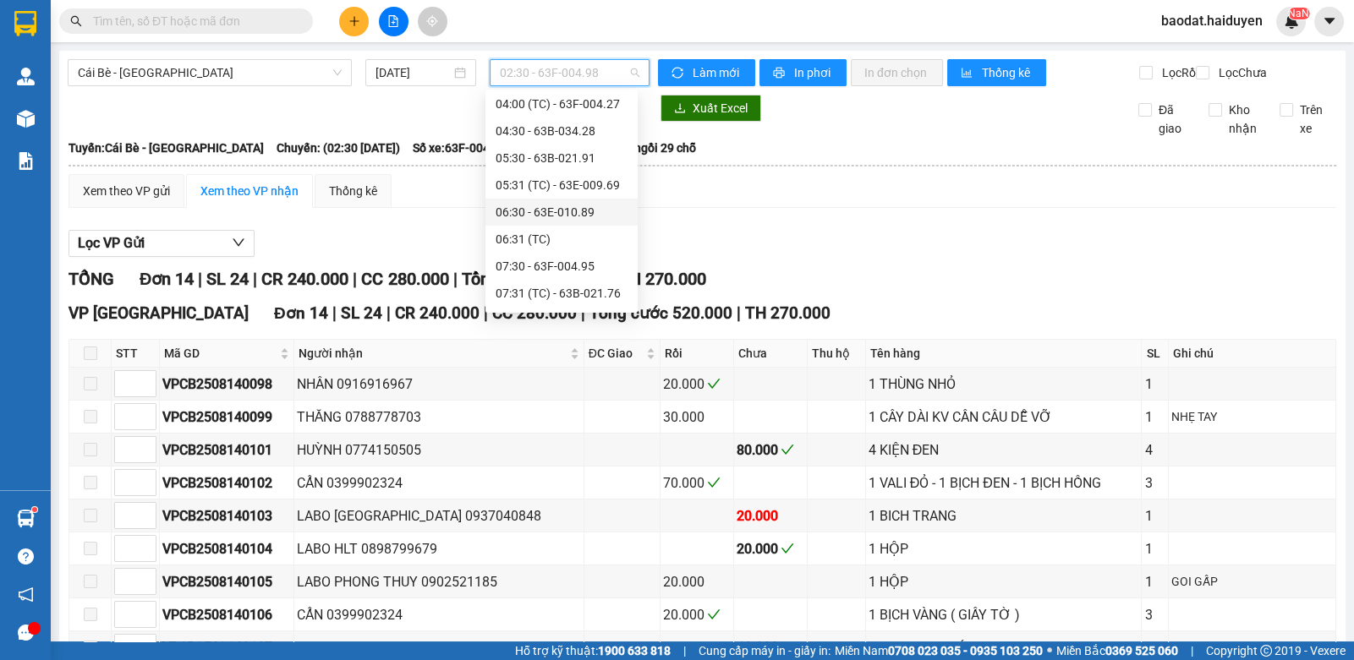
scroll to position [195, 0]
click at [524, 242] on div "08:30" at bounding box center [562, 236] width 132 height 19
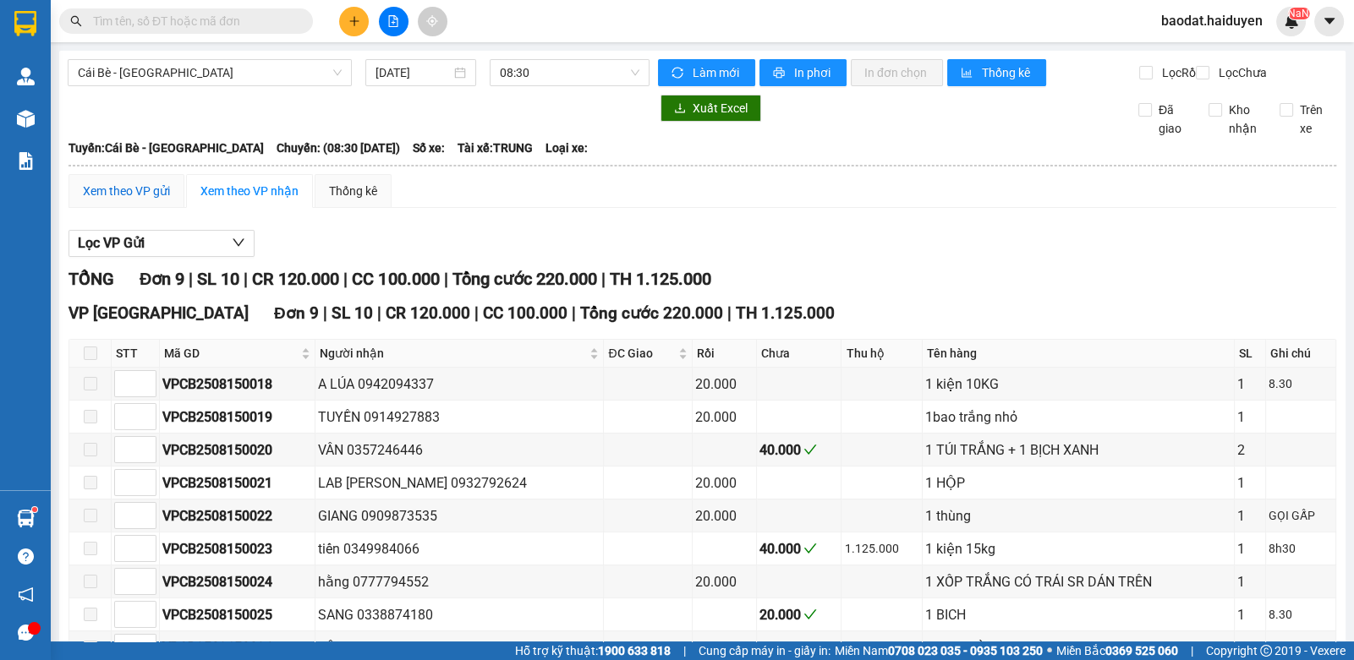
click at [135, 200] on div "Xem theo VP gửi" at bounding box center [126, 191] width 87 height 19
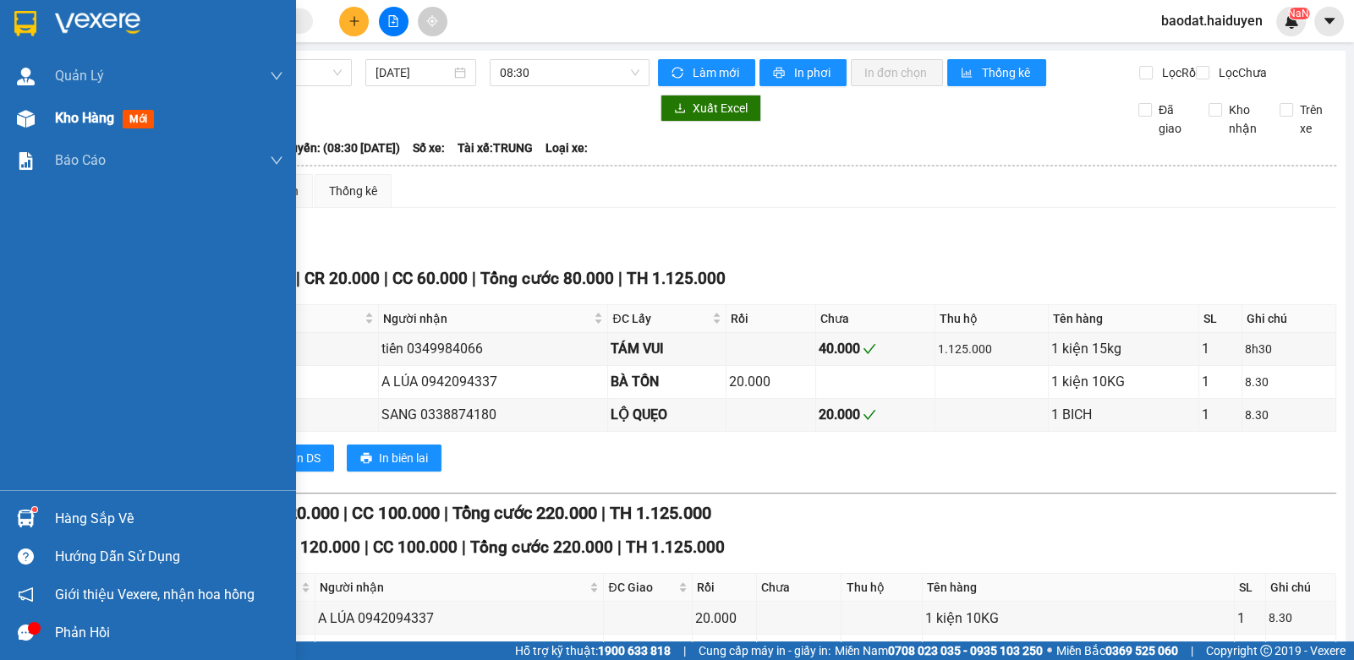
click at [8, 119] on div "Kho hàng mới" at bounding box center [148, 118] width 296 height 42
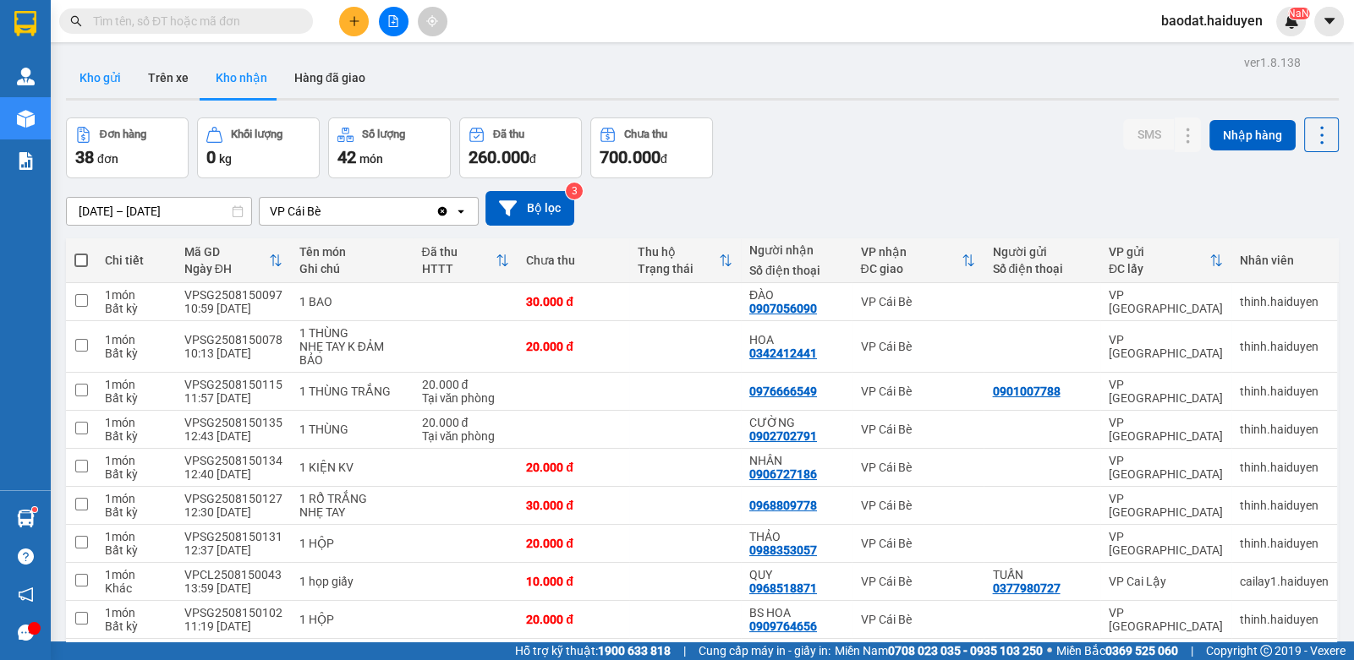
click at [96, 90] on button "Kho gửi" at bounding box center [100, 77] width 68 height 41
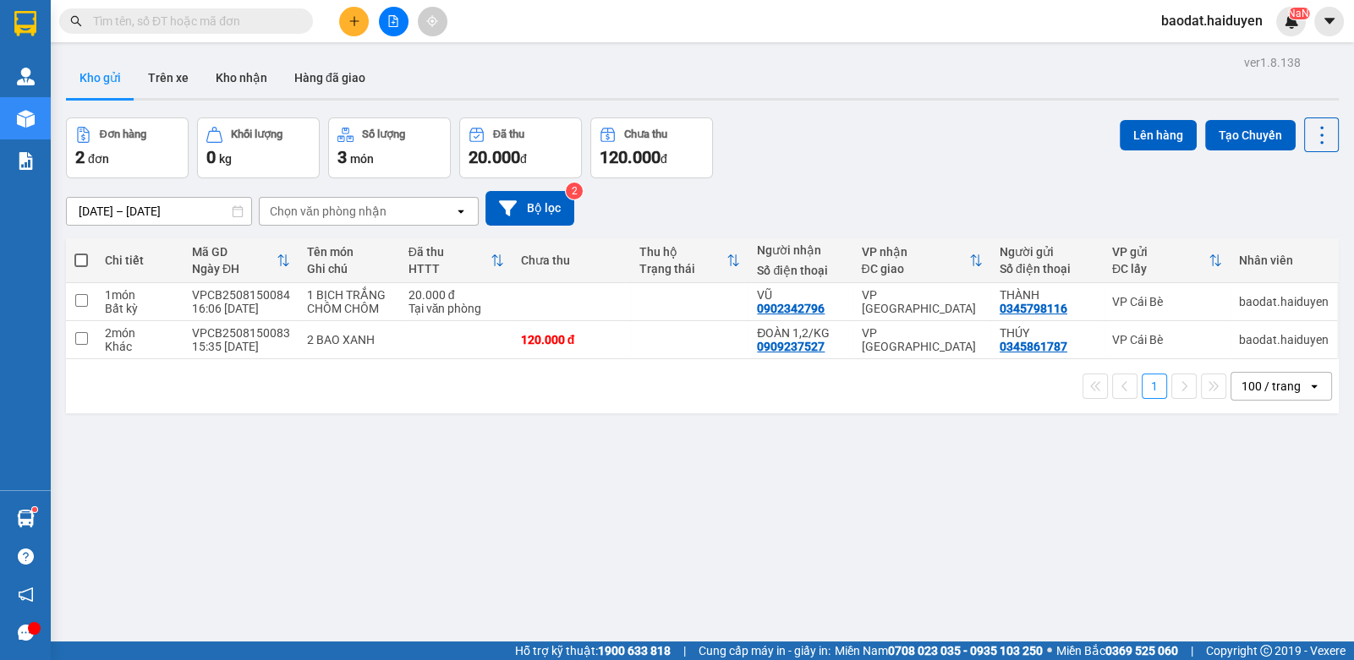
click at [271, 25] on input "text" at bounding box center [193, 21] width 200 height 19
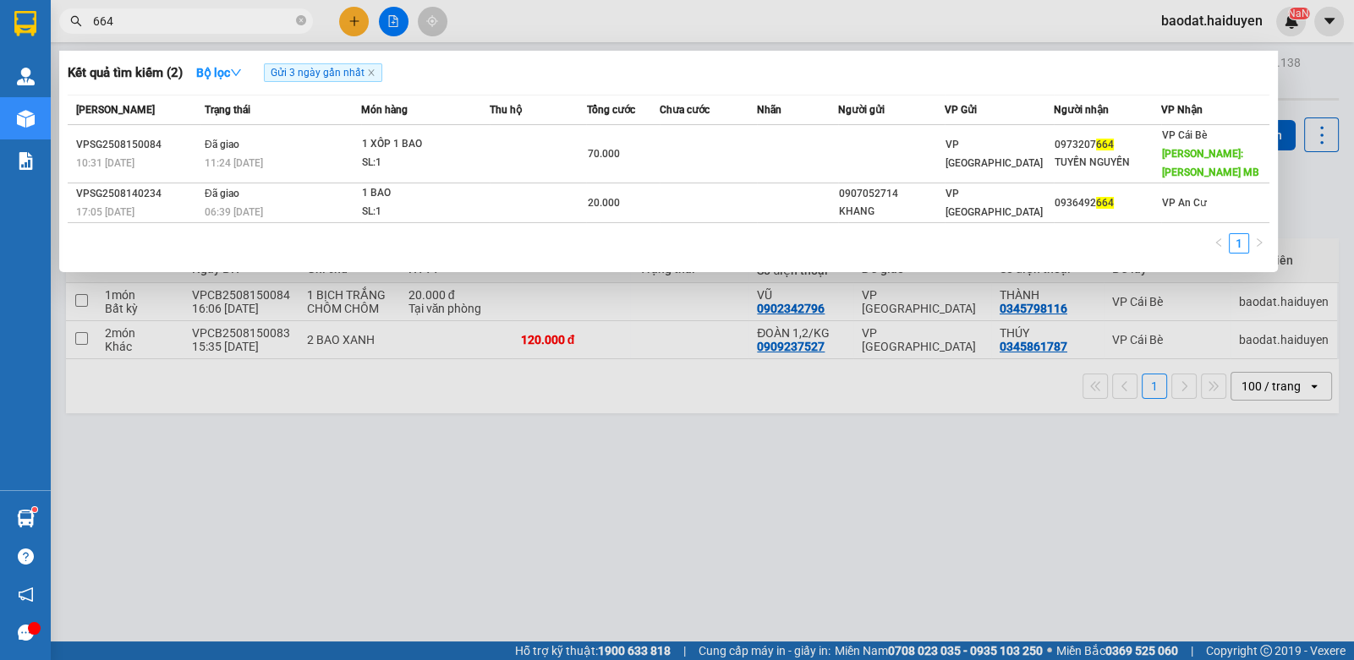
type input "664"
click at [848, 11] on div at bounding box center [677, 330] width 1354 height 660
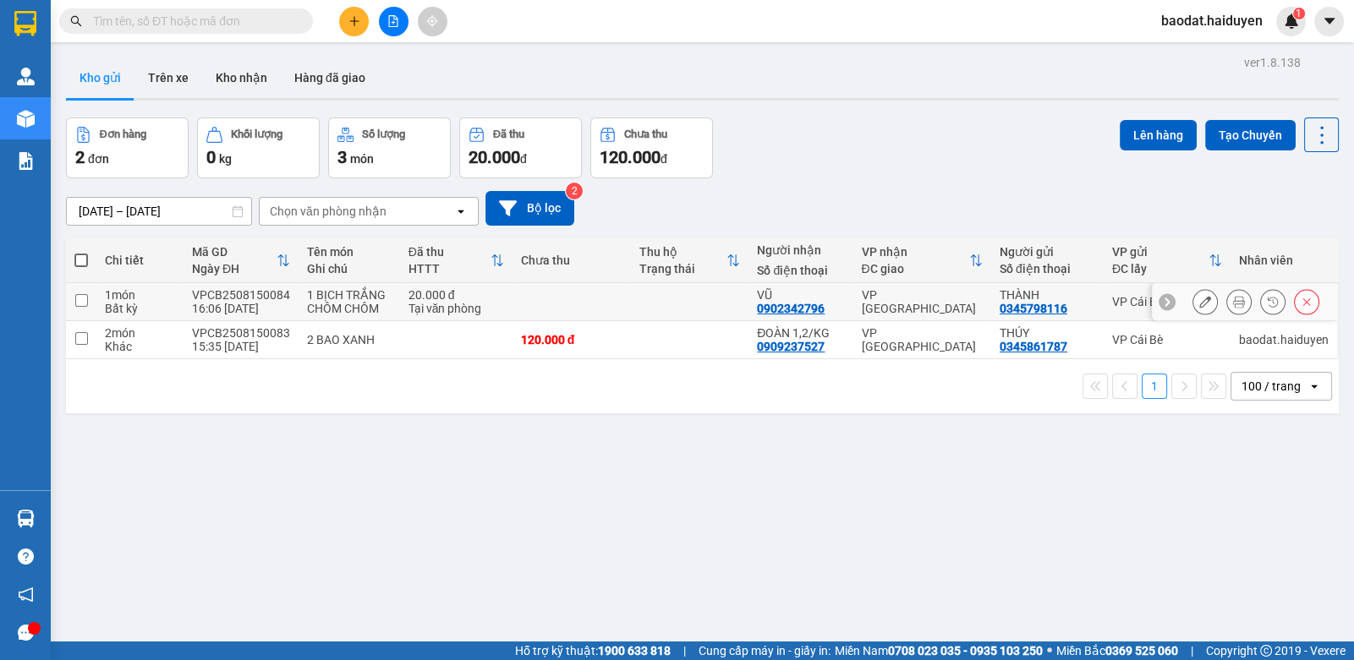
click at [298, 286] on td "1 BỊCH TRẮNG CHÔM CHÔM" at bounding box center [348, 302] width 101 height 38
checkbox input "true"
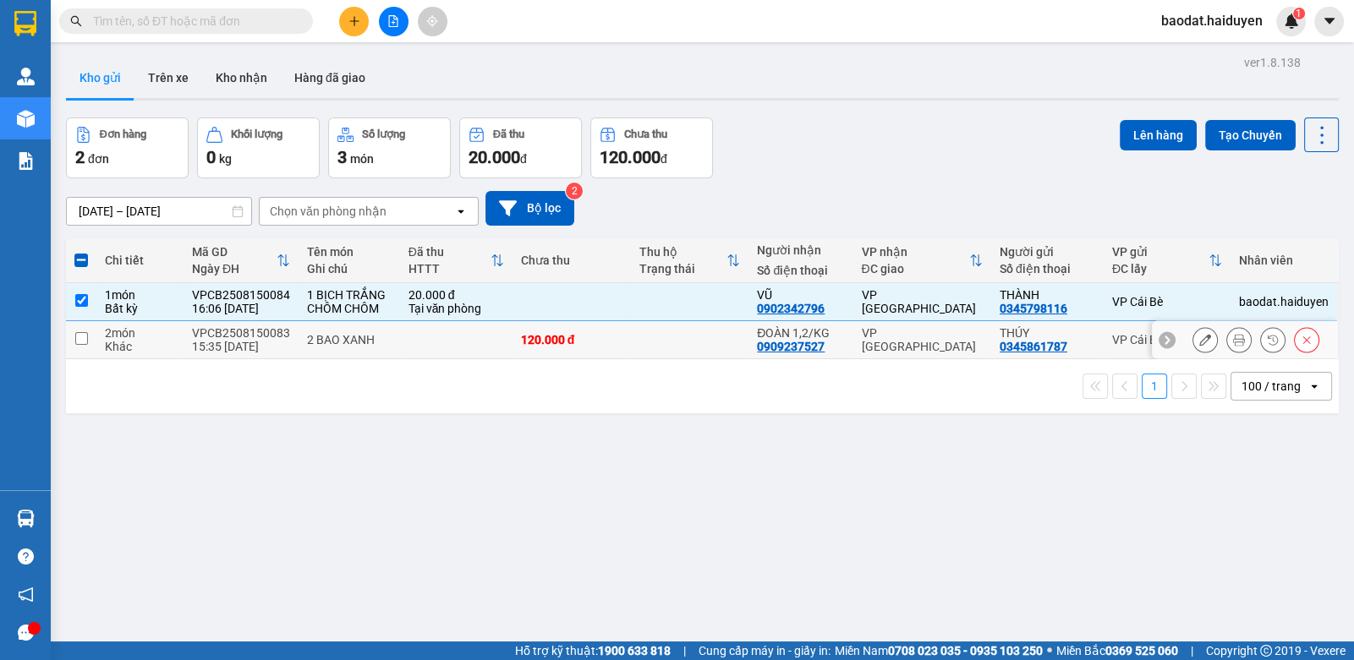
drag, startPoint x: 315, startPoint y: 337, endPoint x: 454, endPoint y: 319, distance: 140.6
click at [321, 337] on div "2 BAO XANH" at bounding box center [349, 340] width 85 height 14
checkbox input "true"
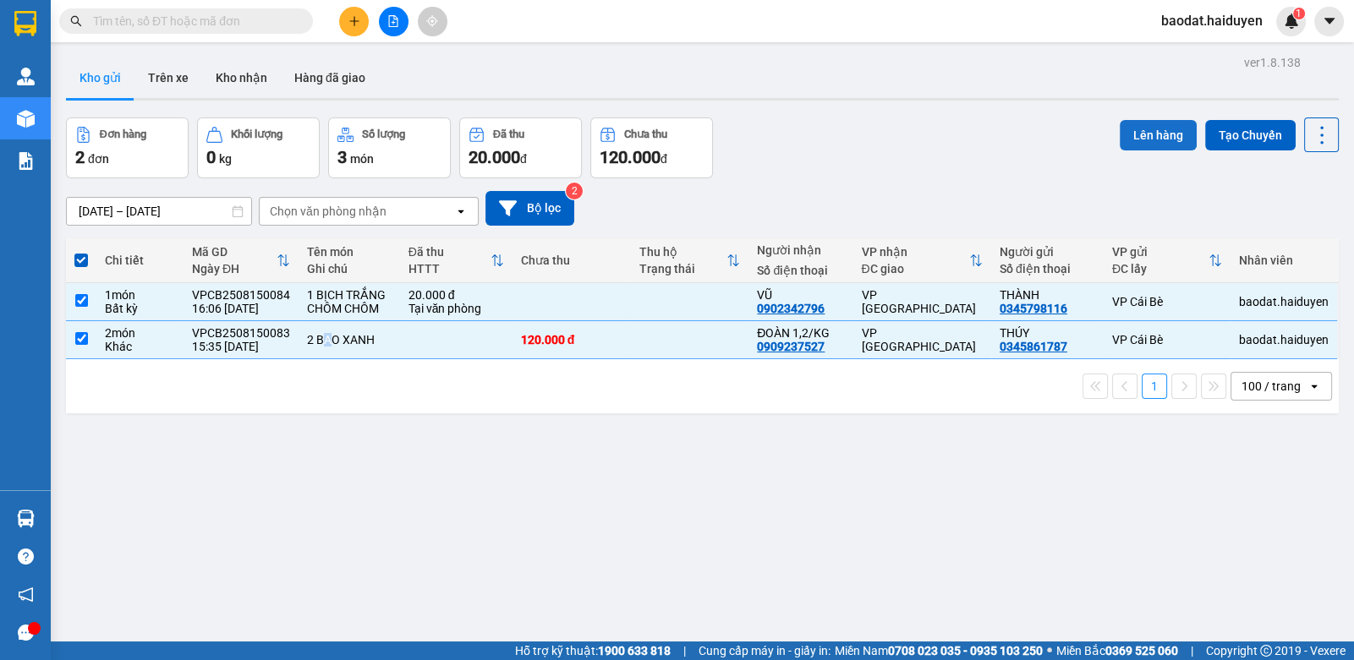
click at [1132, 142] on button "Lên hàng" at bounding box center [1158, 135] width 77 height 30
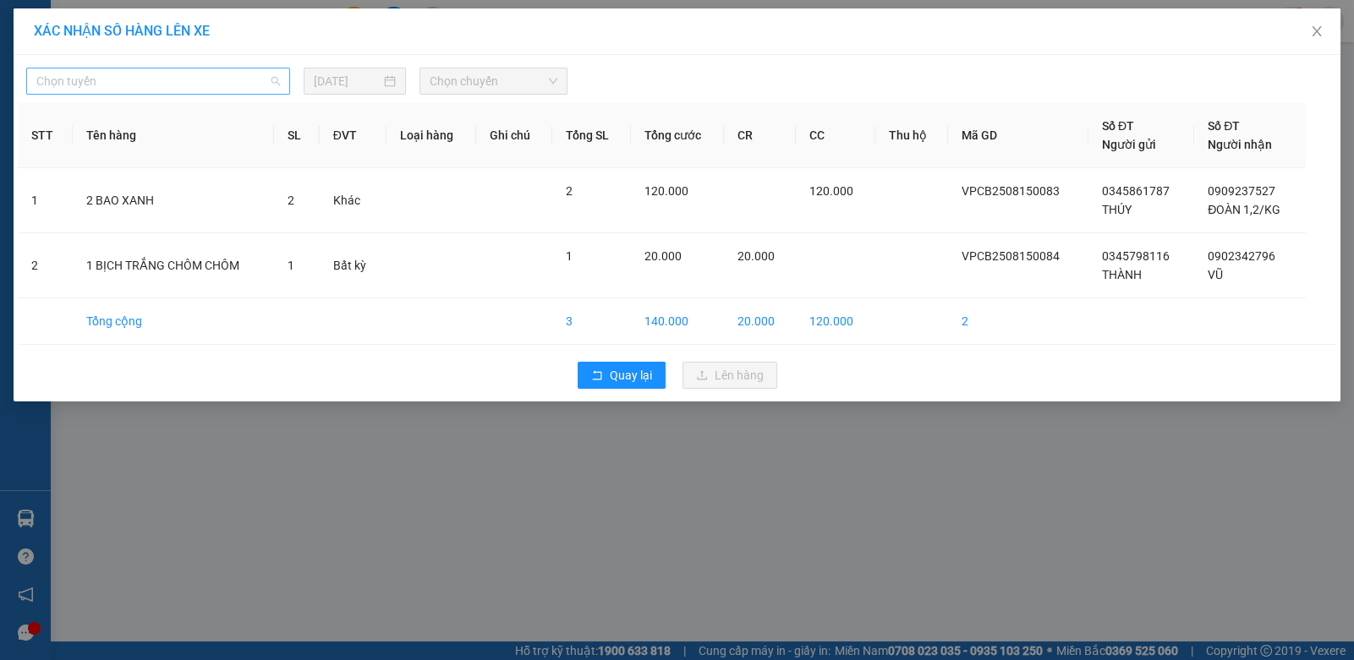
click at [237, 85] on span "Chọn tuyến" at bounding box center [158, 80] width 244 height 25
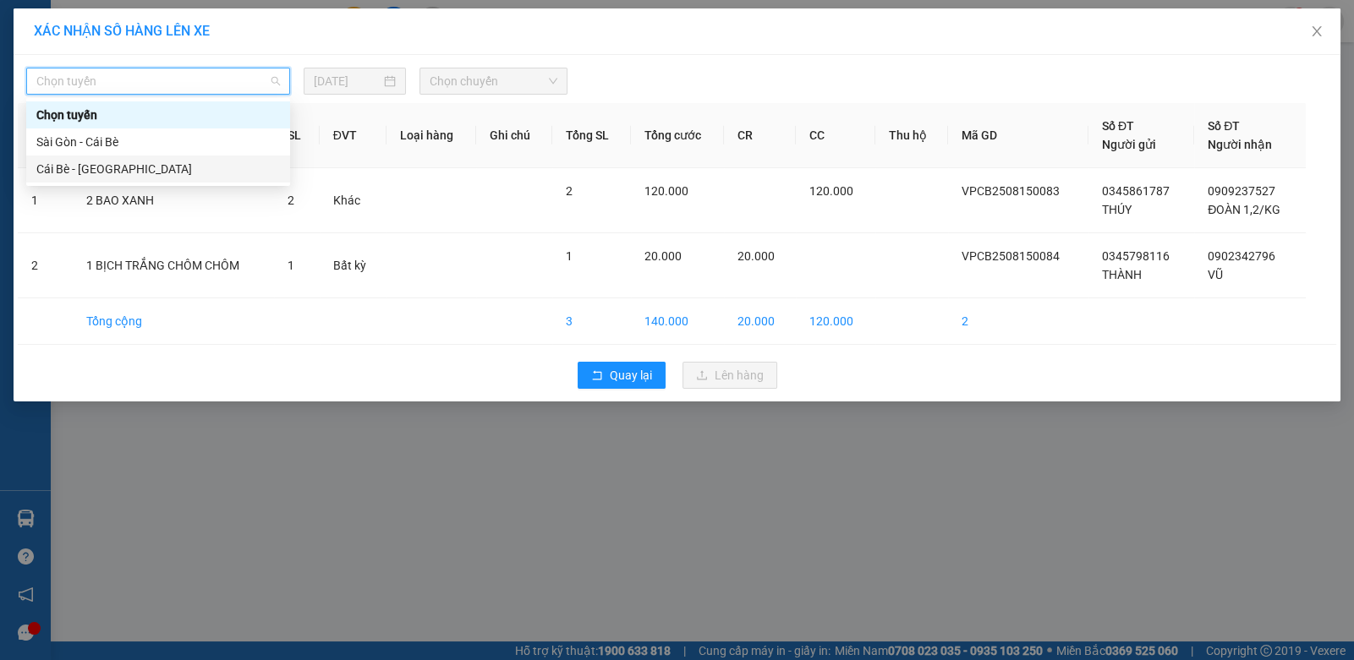
click at [209, 163] on div "Cái Bè - Sài Gòn" at bounding box center [158, 169] width 244 height 19
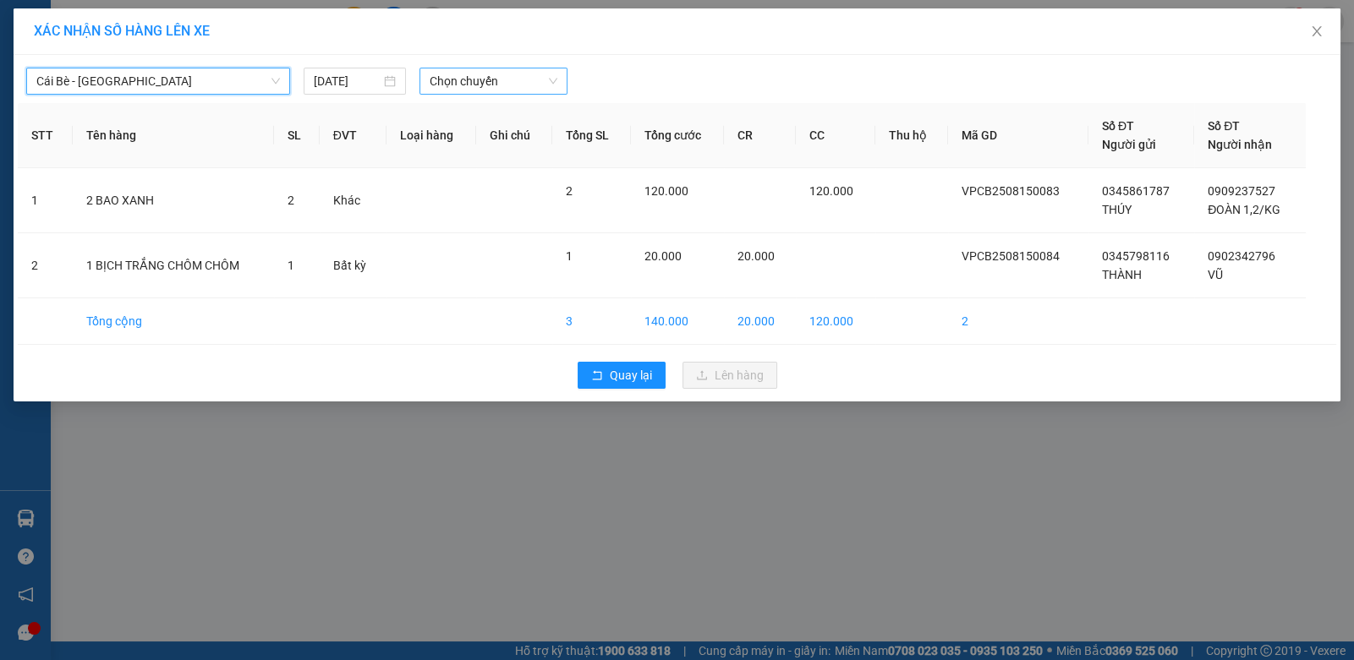
click at [524, 85] on span "Chọn chuyến" at bounding box center [494, 80] width 128 height 25
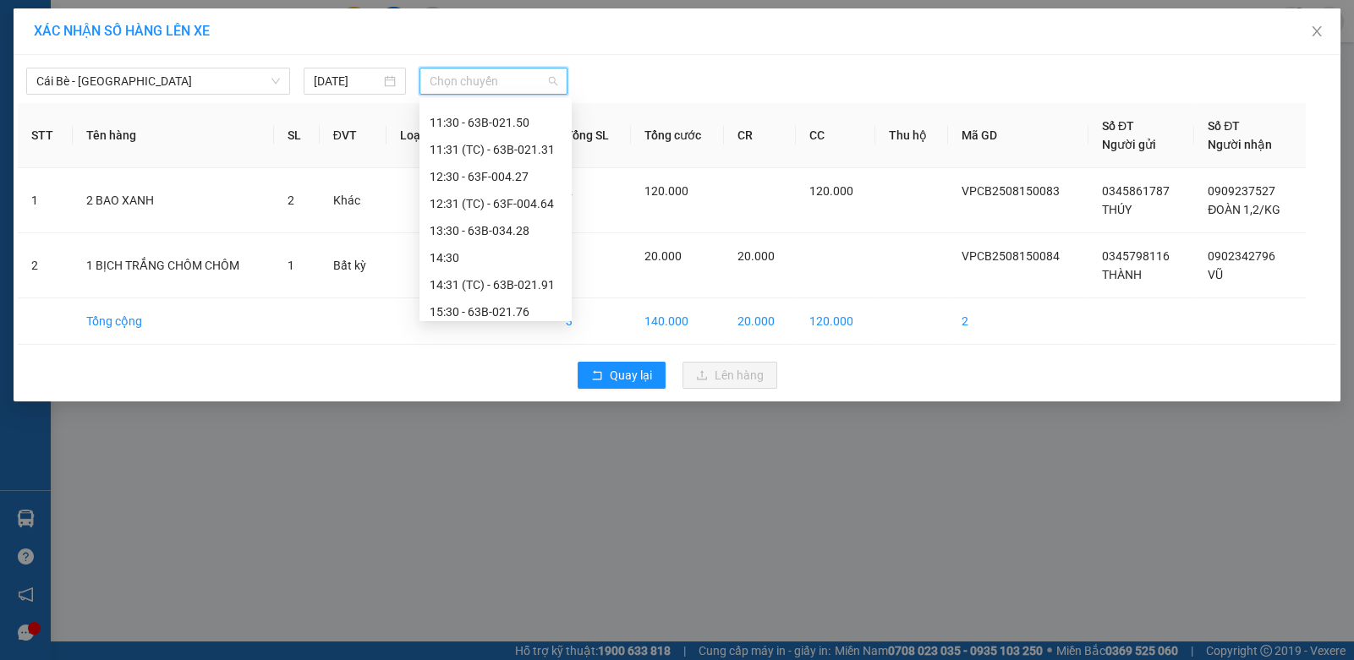
scroll to position [514, 0]
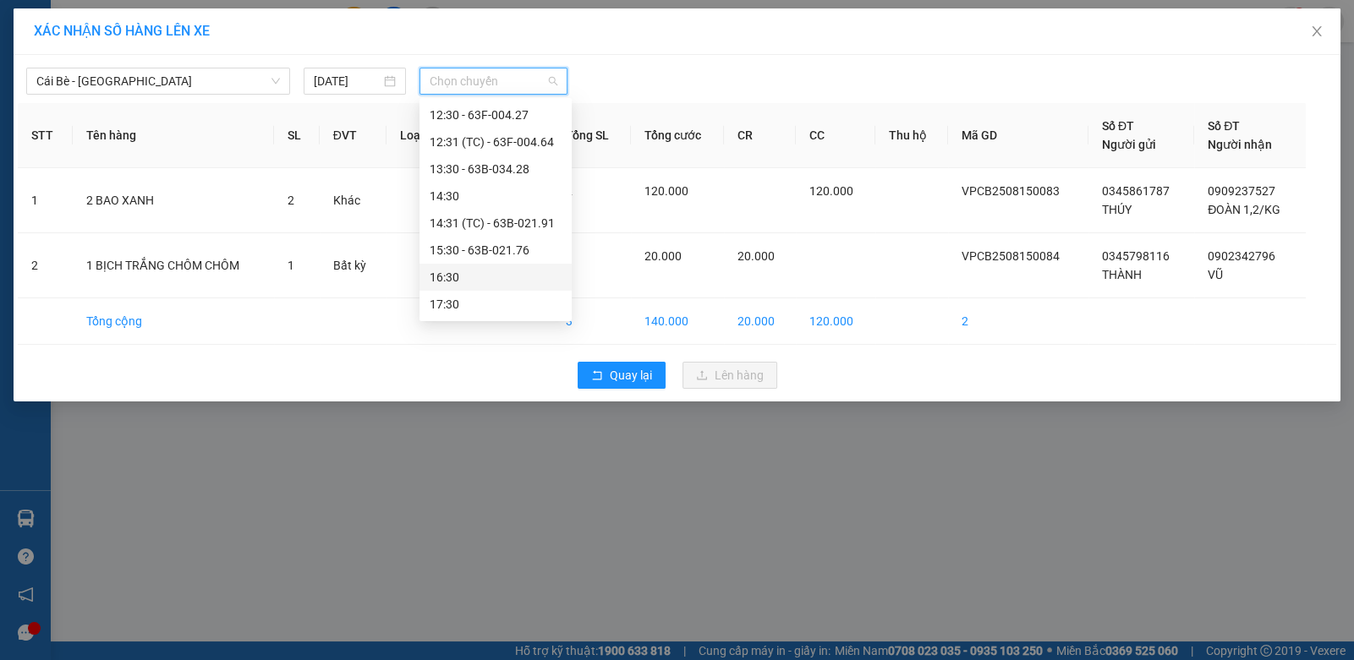
click at [495, 282] on div "16:30" at bounding box center [496, 277] width 132 height 19
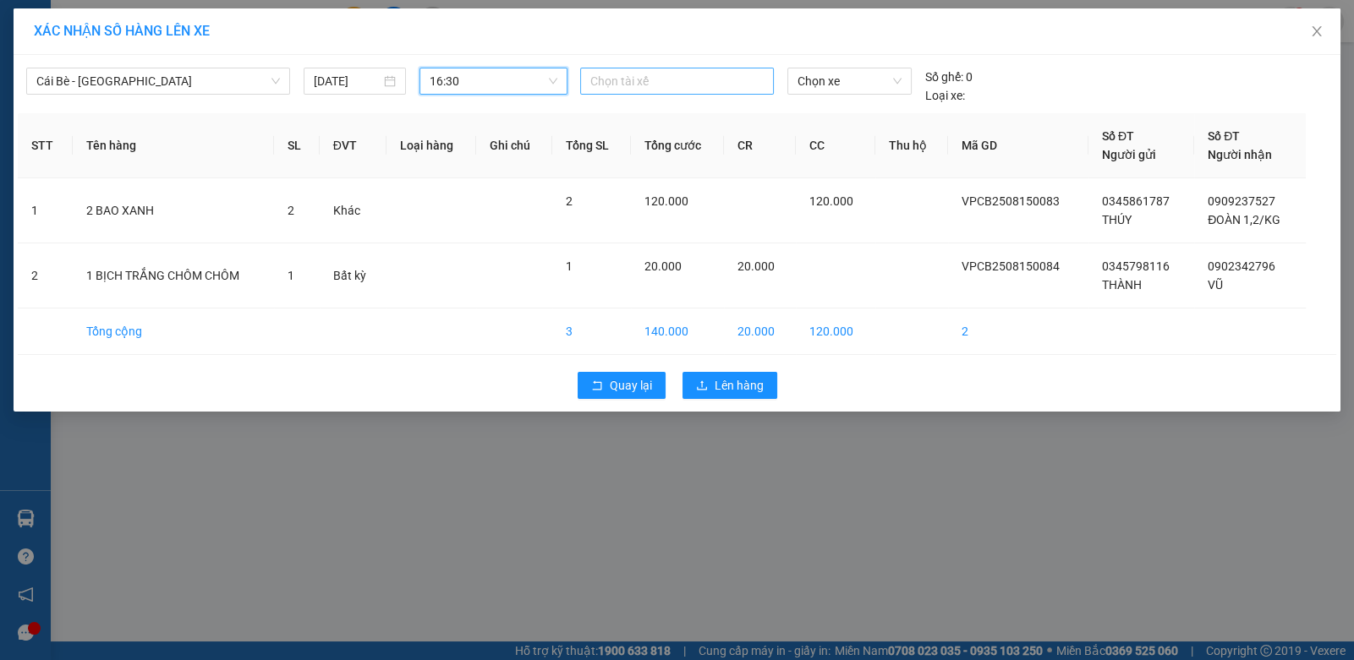
click at [635, 85] on div at bounding box center [676, 81] width 184 height 20
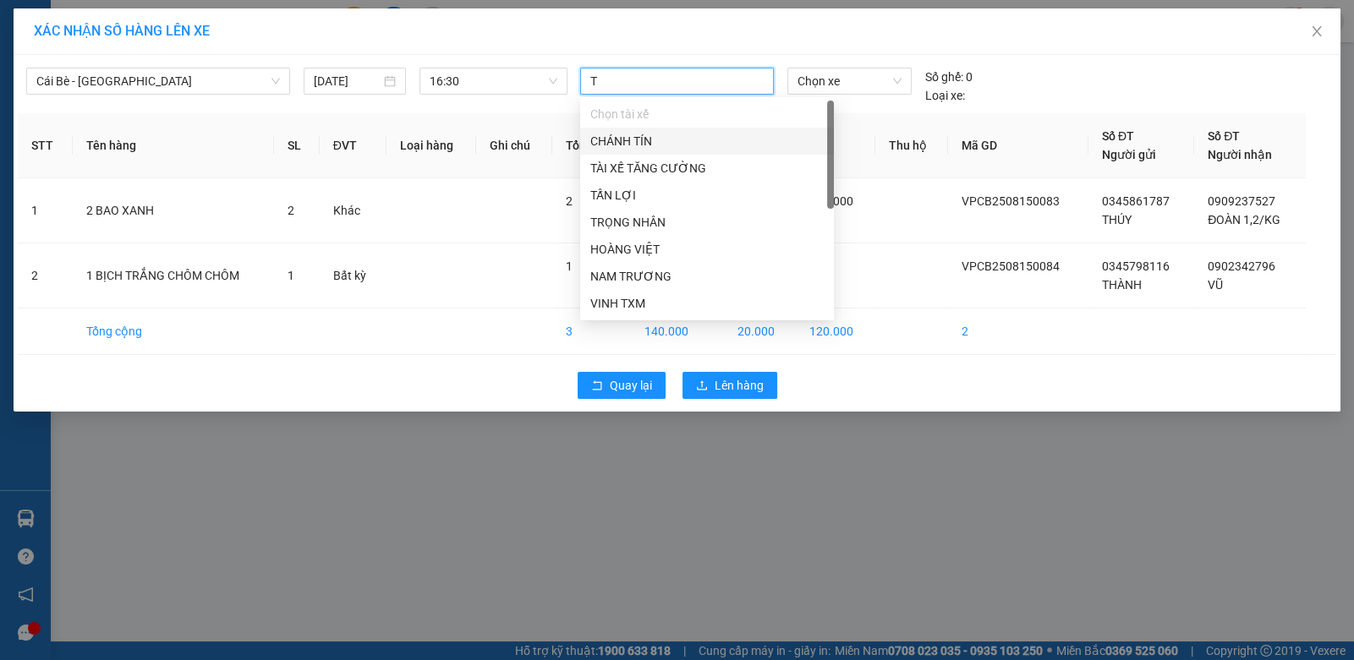
type input "TR"
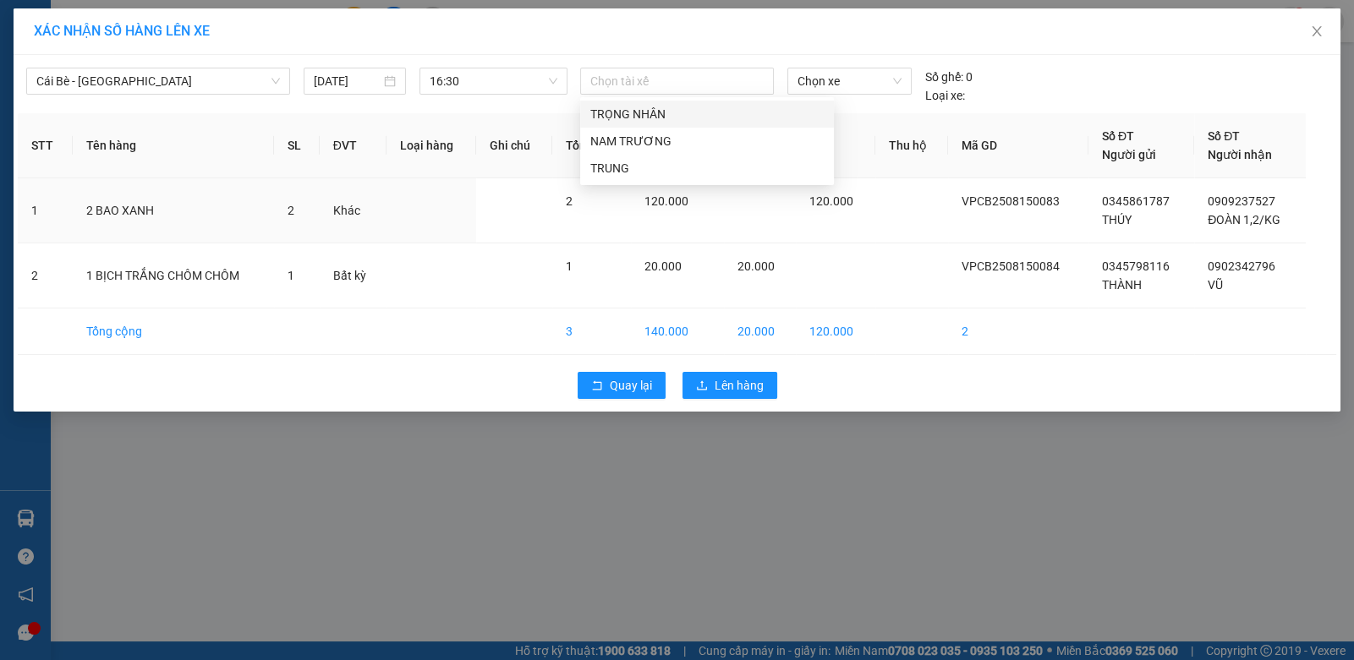
click at [640, 182] on body "Kết quả tìm kiếm ( 0 ) Bộ lọc Gửi 3 ngày gần nhất No Data baodat.haiduyen 1 Quả…" at bounding box center [677, 330] width 1354 height 660
click at [651, 88] on div at bounding box center [676, 81] width 184 height 20
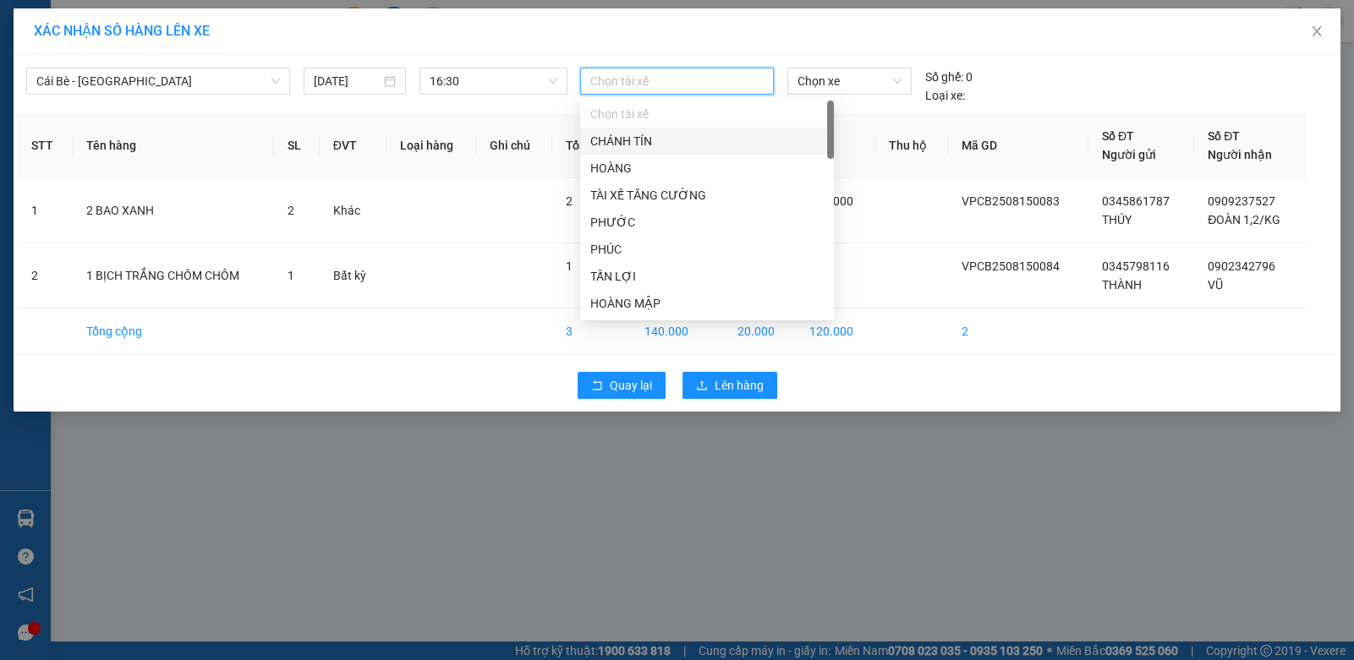
type input "R"
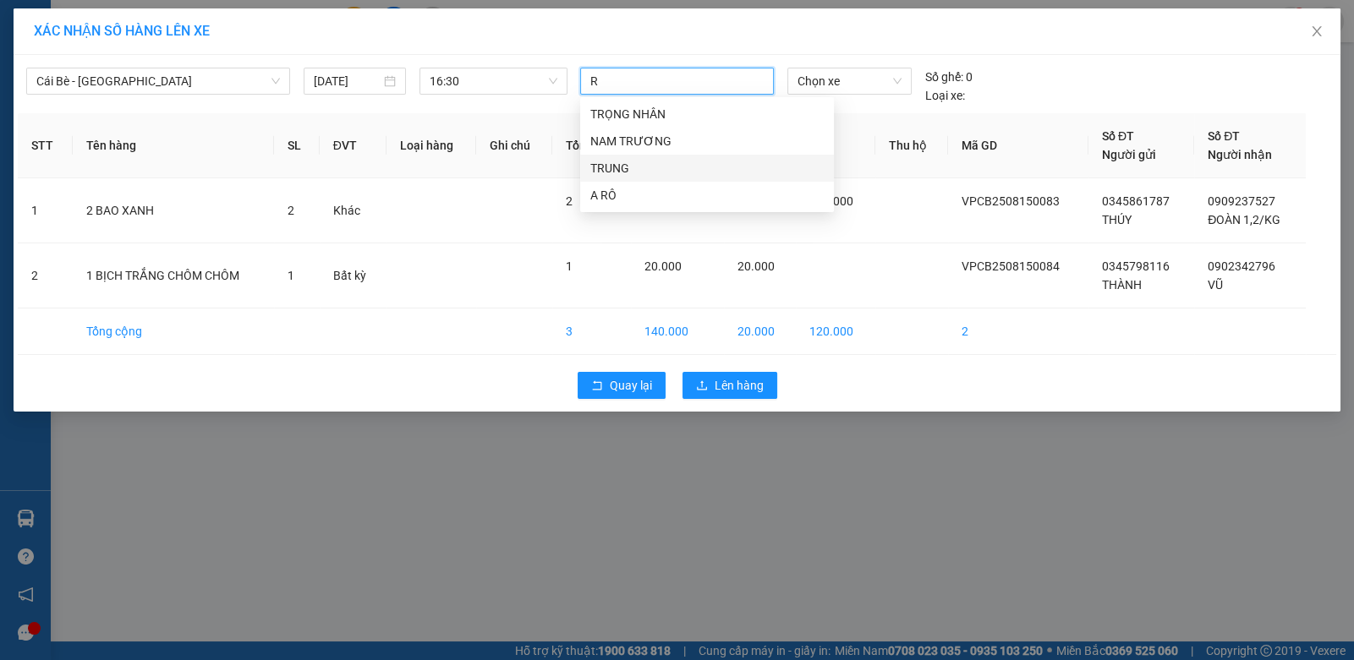
click at [619, 173] on div "TRUNG" at bounding box center [706, 168] width 233 height 19
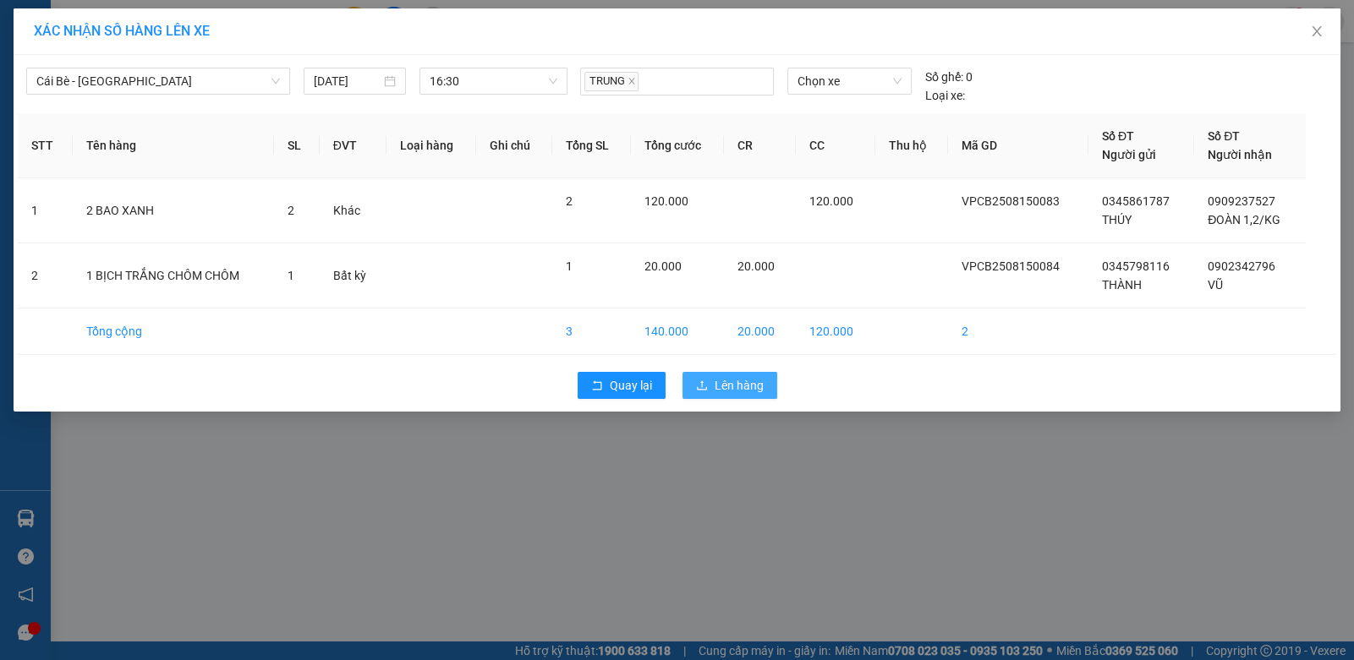
click at [709, 376] on button "Lên hàng" at bounding box center [729, 385] width 95 height 27
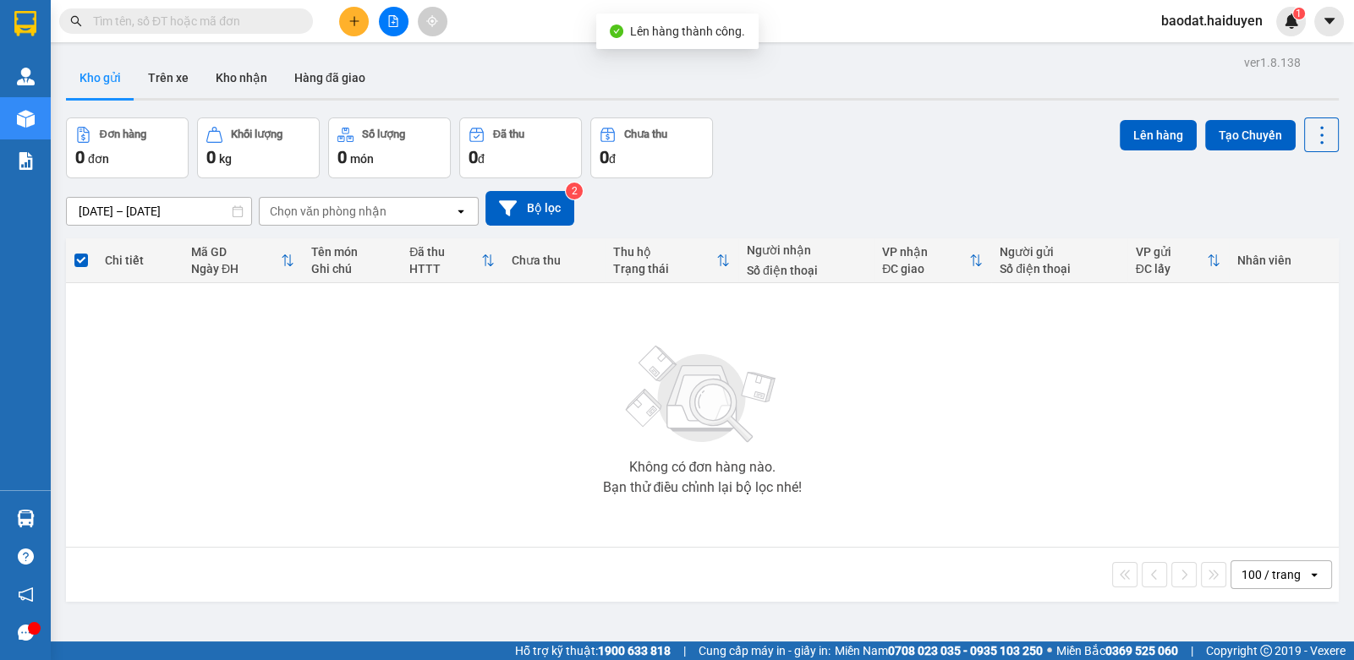
scroll to position [77, 0]
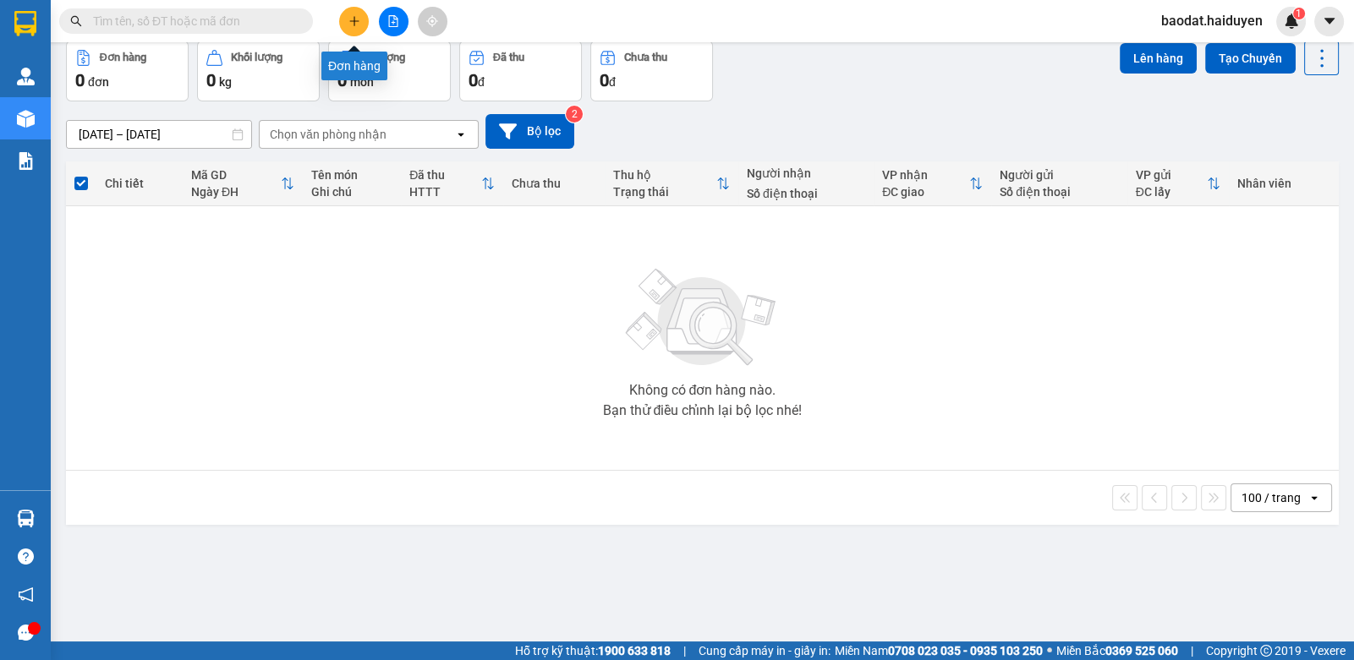
click at [348, 24] on icon "plus" at bounding box center [354, 21] width 12 height 12
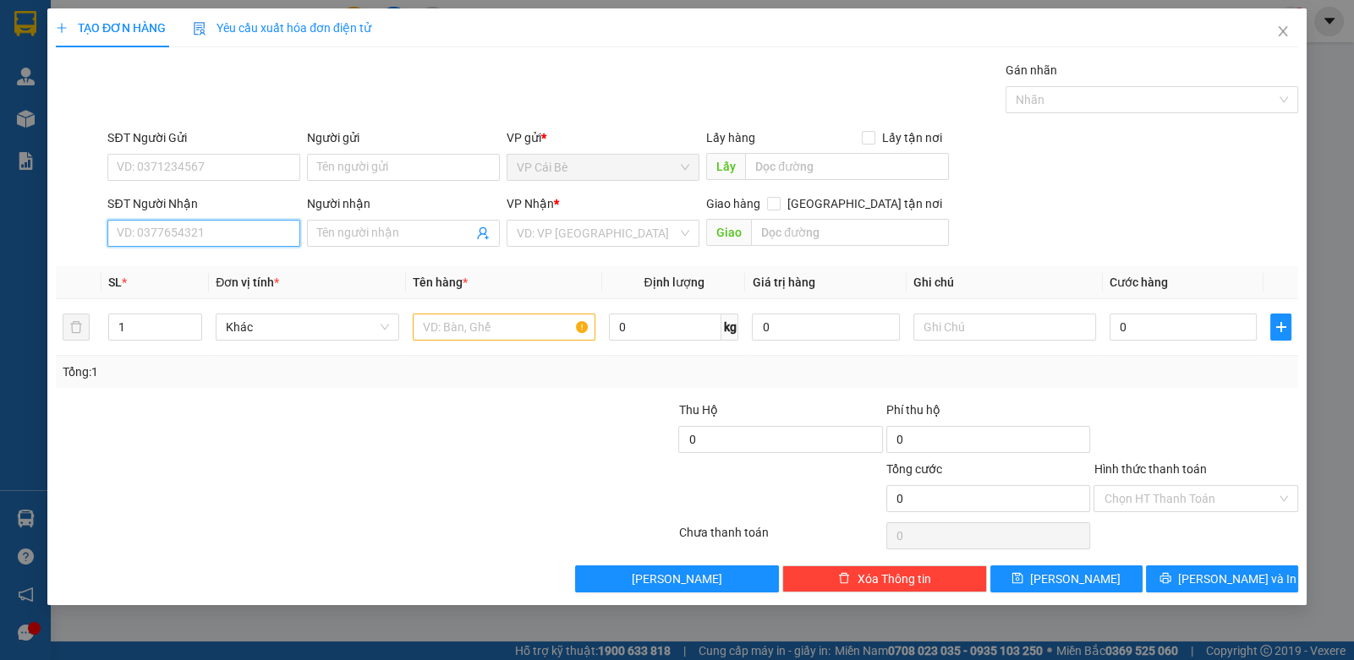
click at [223, 227] on input "SĐT Người Nhận" at bounding box center [203, 233] width 193 height 27
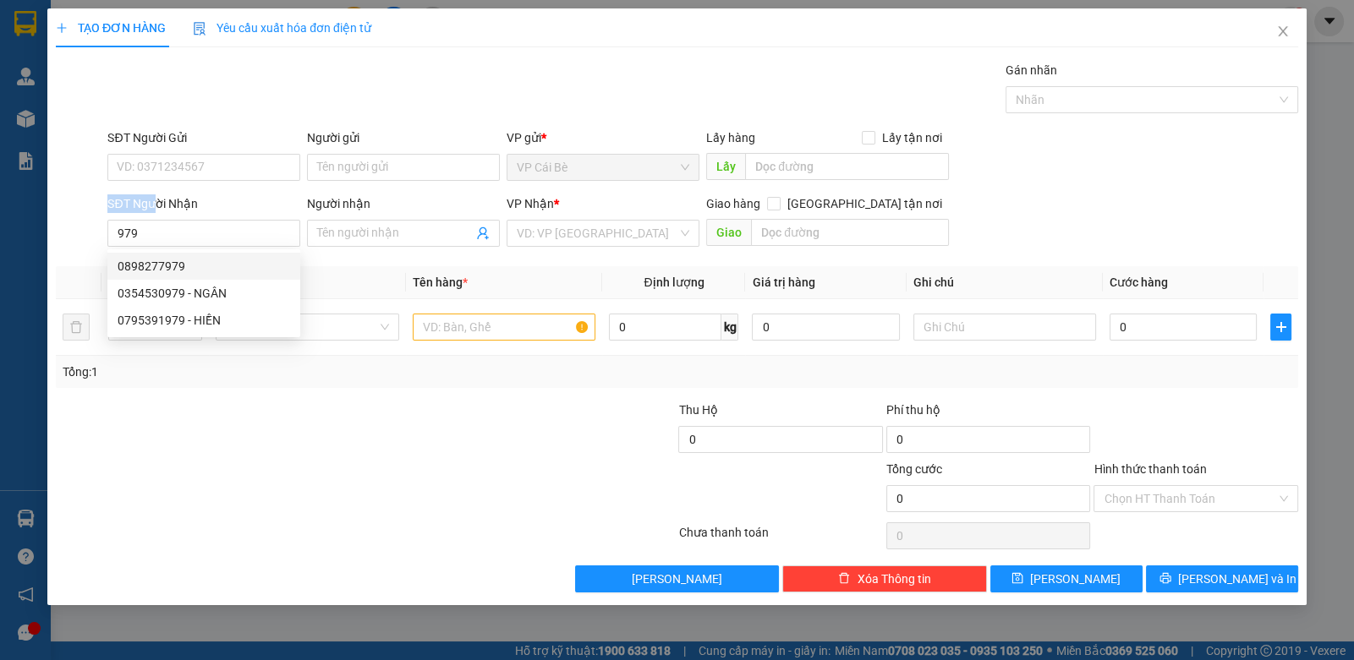
drag, startPoint x: 156, startPoint y: 215, endPoint x: 94, endPoint y: 230, distance: 64.4
click at [94, 230] on div "SĐT Người Nhận 979 Người nhận Tên người nhận VP Nhận * VD: VP Sài Gòn Giao hàng…" at bounding box center [677, 223] width 1246 height 59
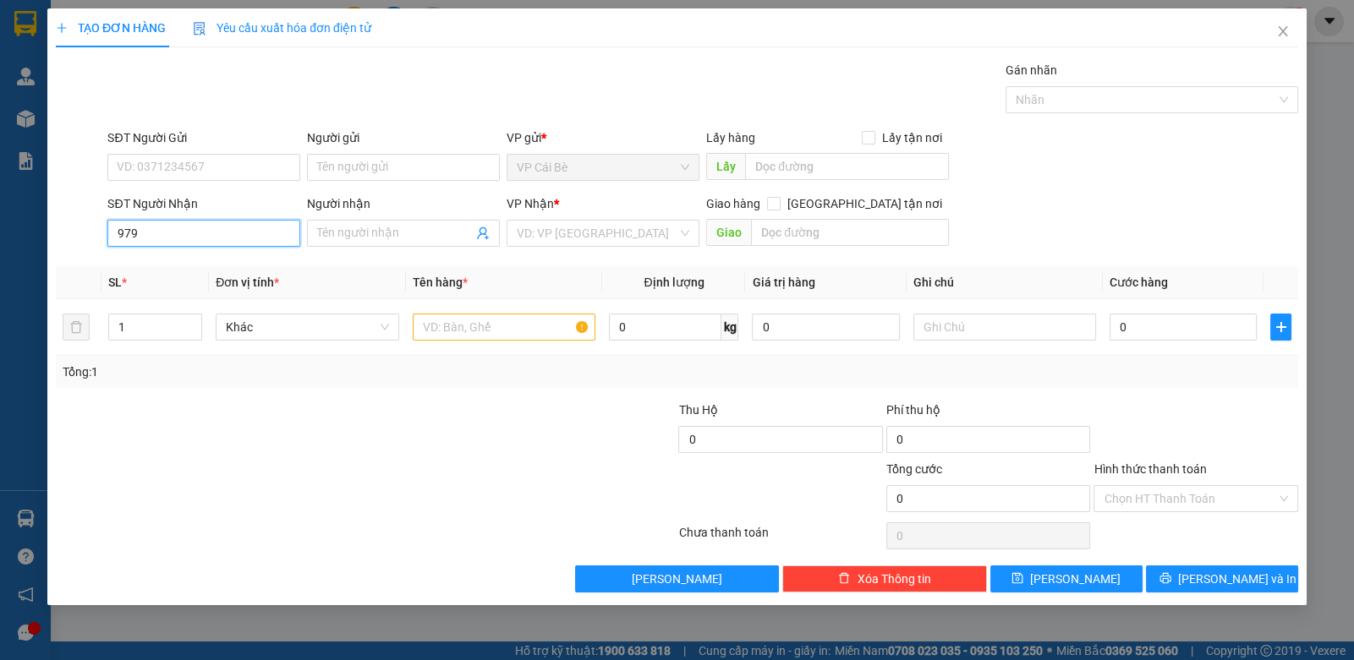
drag, startPoint x: 157, startPoint y: 231, endPoint x: 89, endPoint y: 235, distance: 68.6
click at [91, 239] on div "SĐT Người Nhận 979 979 Người nhận Tên người nhận VP Nhận * VD: VP Sài Gòn Giao …" at bounding box center [677, 223] width 1246 height 59
type input "969"
drag, startPoint x: 168, startPoint y: 238, endPoint x: 68, endPoint y: 235, distance: 100.7
click at [68, 236] on div "SĐT Người Nhận 969 Người nhận Tên người nhận VP Nhận * VD: VP Sài Gòn Giao hàng…" at bounding box center [677, 223] width 1246 height 59
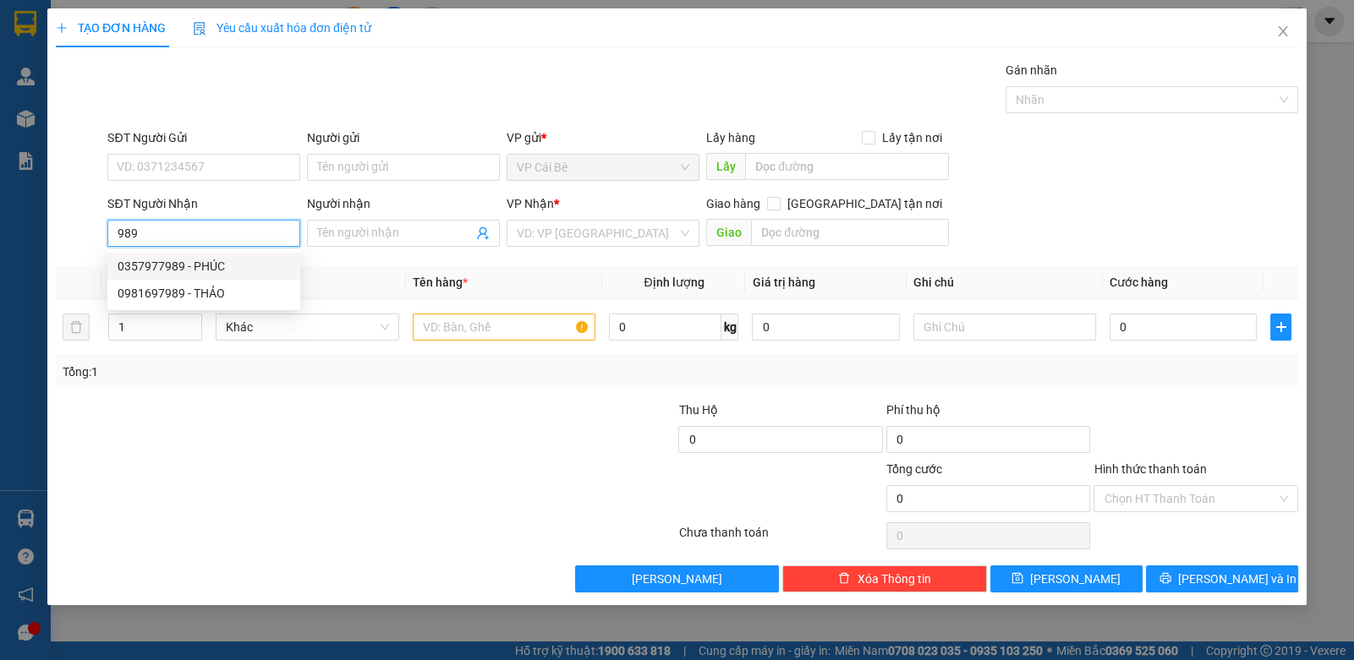
click at [241, 264] on div "0357977989 - PHÚC" at bounding box center [204, 266] width 172 height 19
type input "0357977989"
type input "PHÚC"
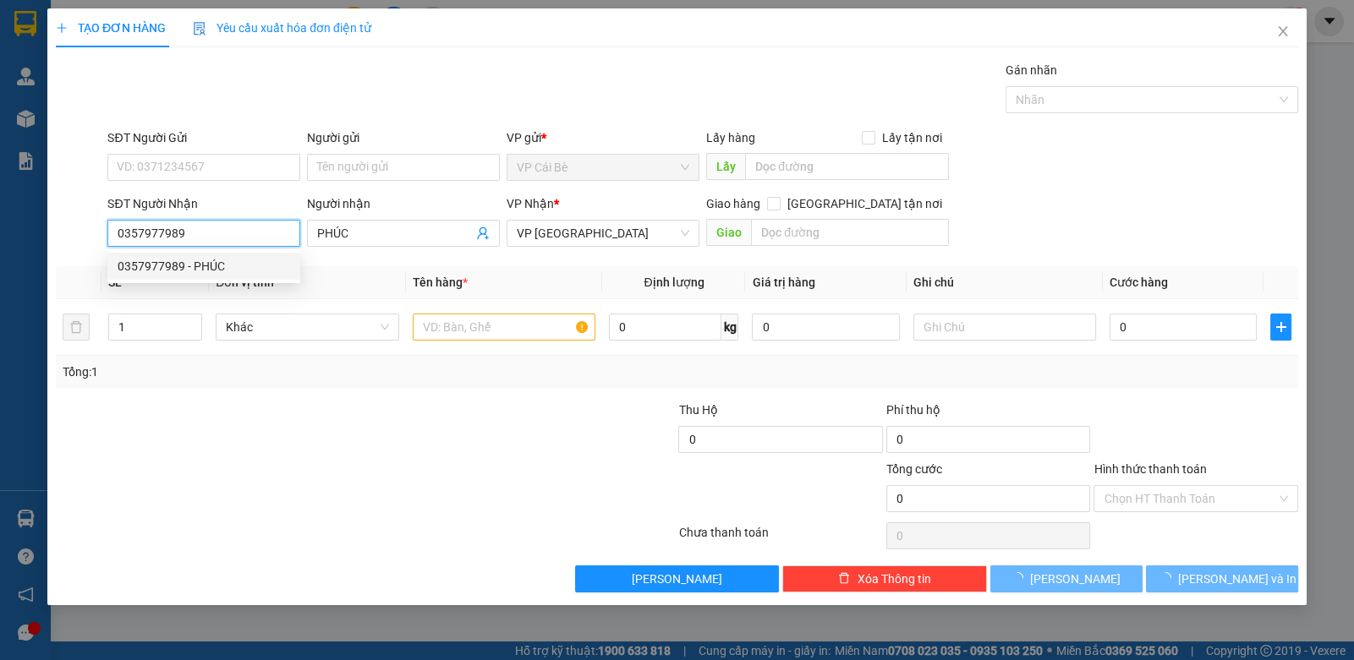
type input "50.000"
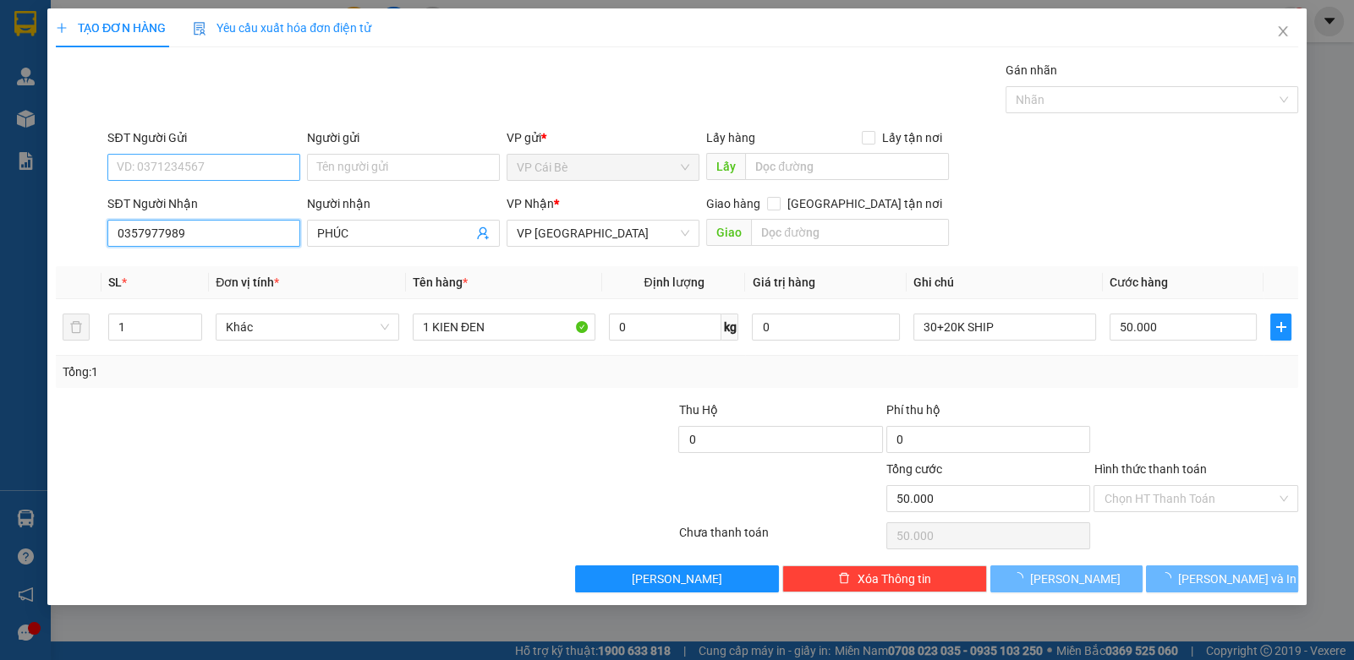
type input "0357977989"
click at [265, 167] on input "SĐT Người Gửi" at bounding box center [203, 167] width 193 height 27
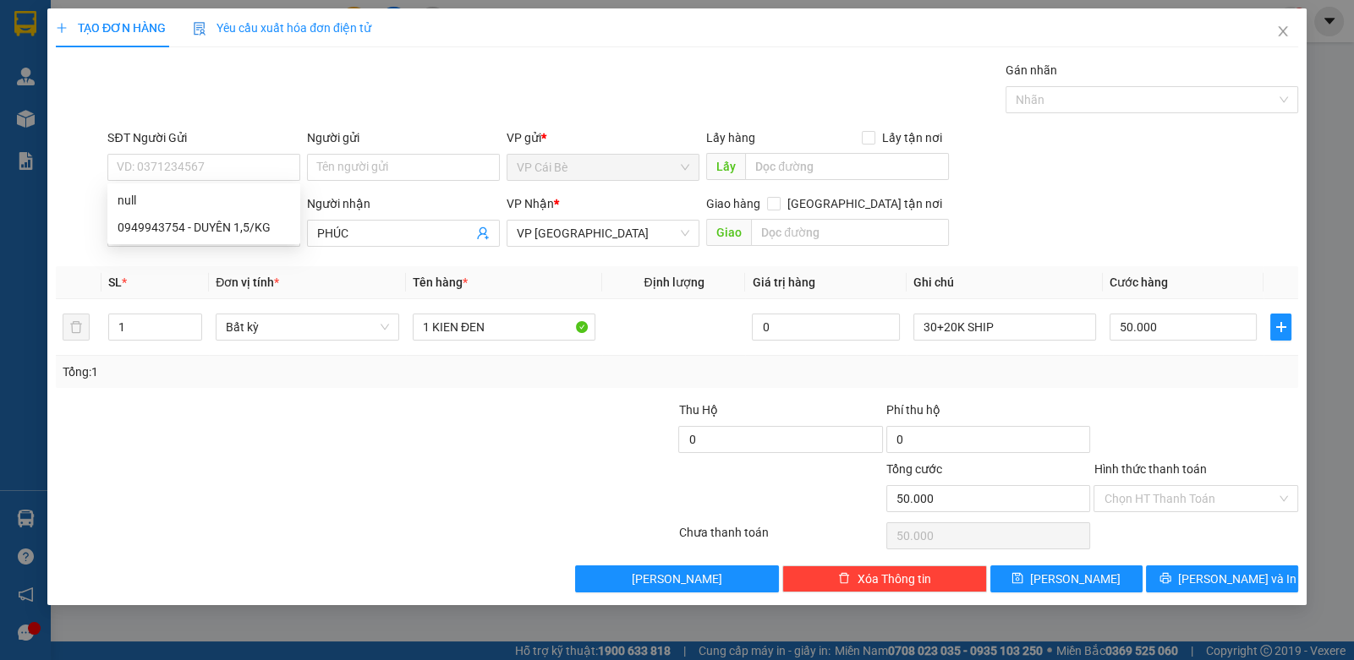
click at [321, 104] on div "Gói vận chuyển * Tiêu chuẩn Gán nhãn Nhãn" at bounding box center [702, 90] width 1197 height 59
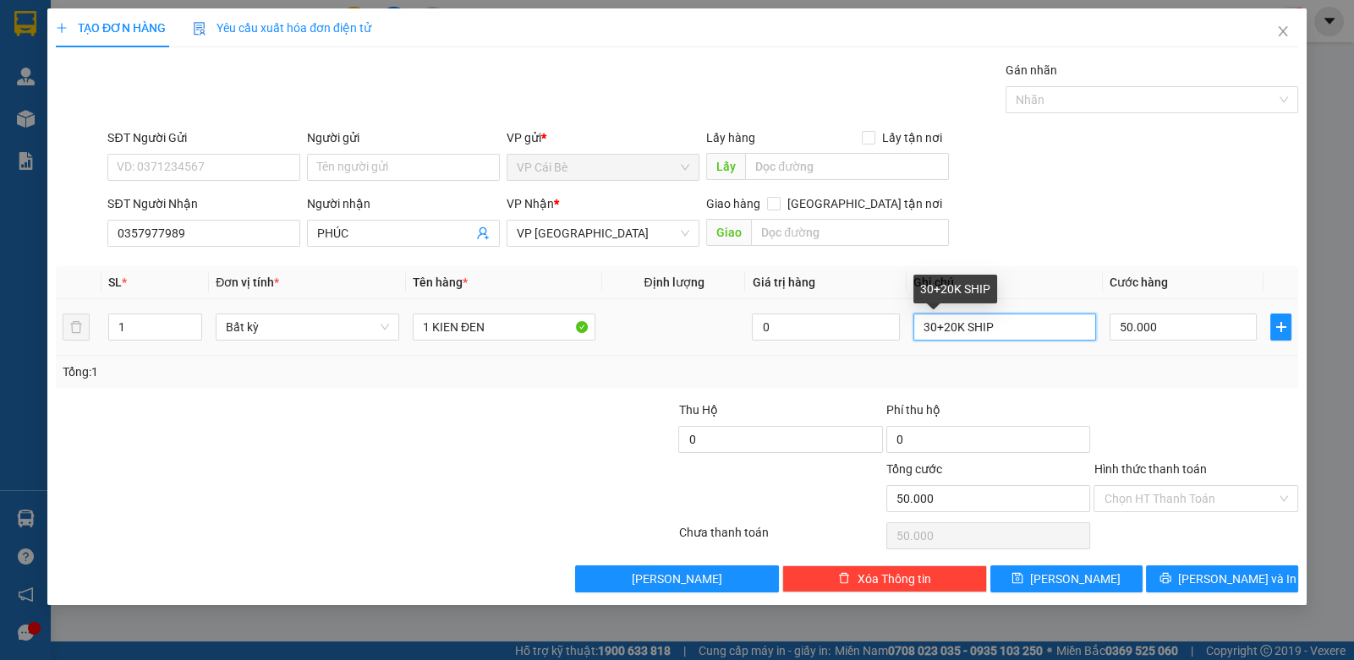
drag, startPoint x: 937, startPoint y: 331, endPoint x: 919, endPoint y: 331, distance: 17.8
click at [919, 331] on input "30+20K SHIP" at bounding box center [1004, 327] width 183 height 27
click at [948, 333] on input "80+20K SHIP" at bounding box center [1004, 327] width 183 height 27
type input "80+20K SHIP"
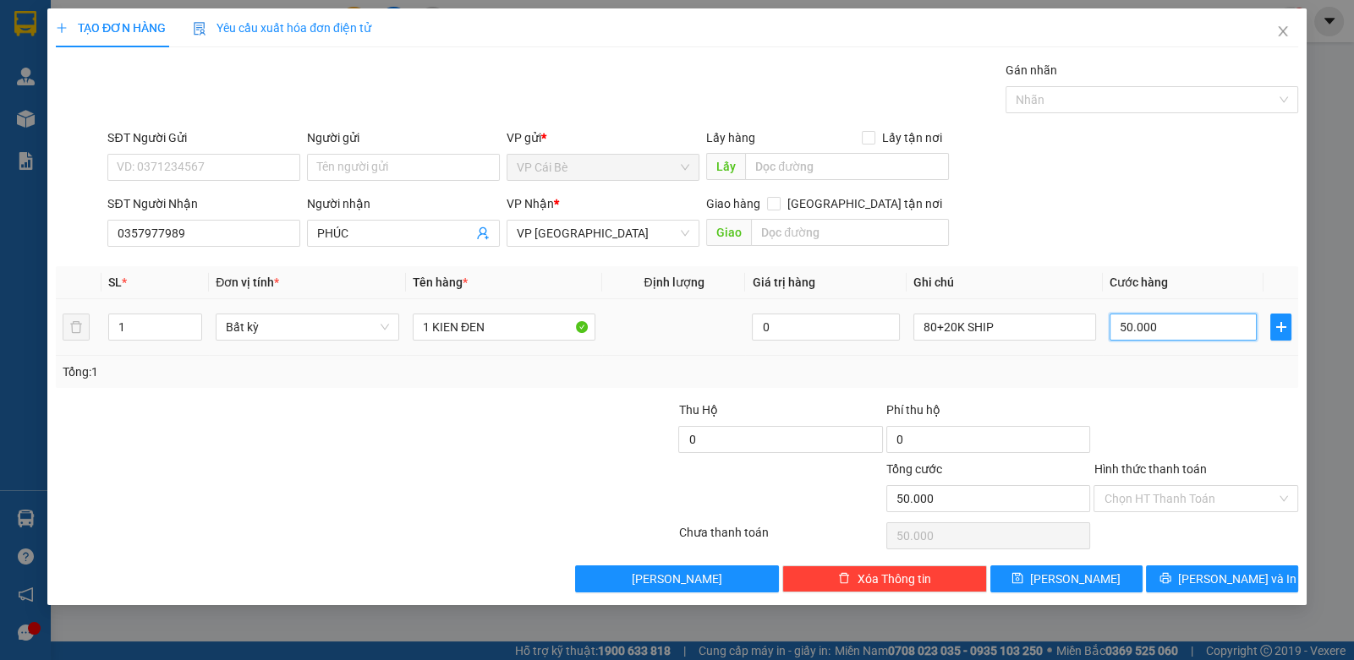
click at [1160, 329] on input "50.000" at bounding box center [1182, 327] width 147 height 27
type input "1"
type input "10"
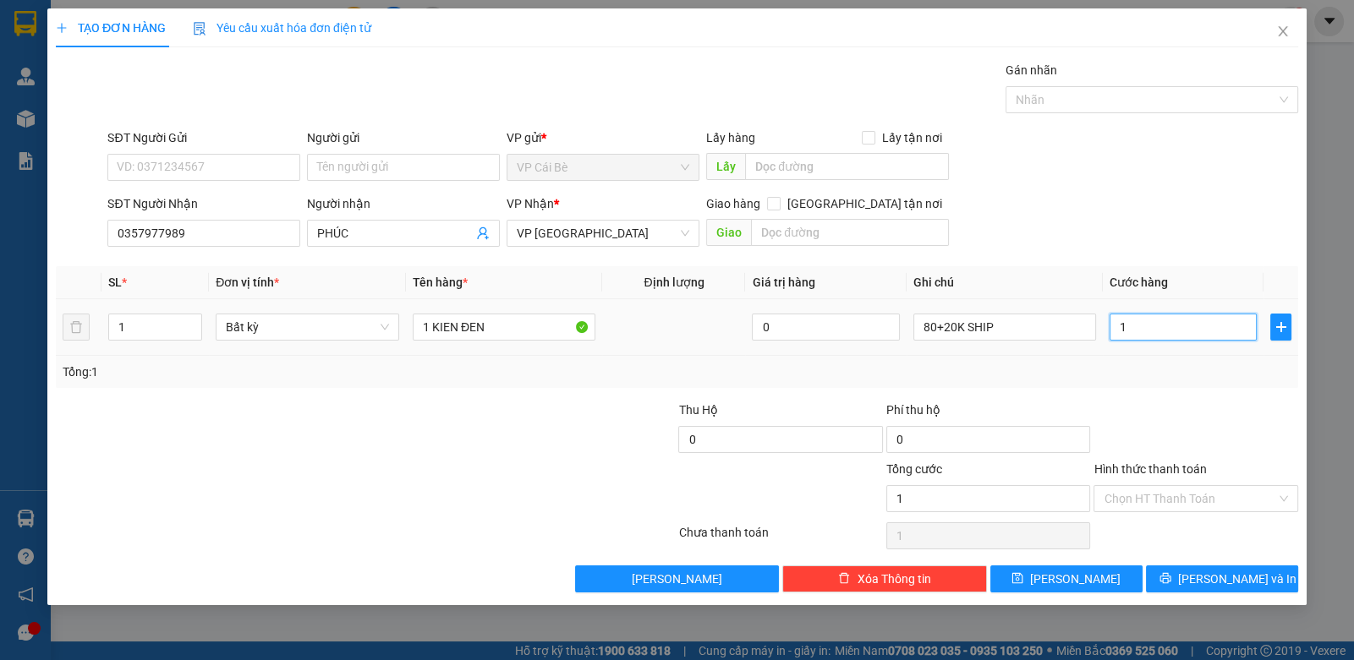
type input "10"
type input "100"
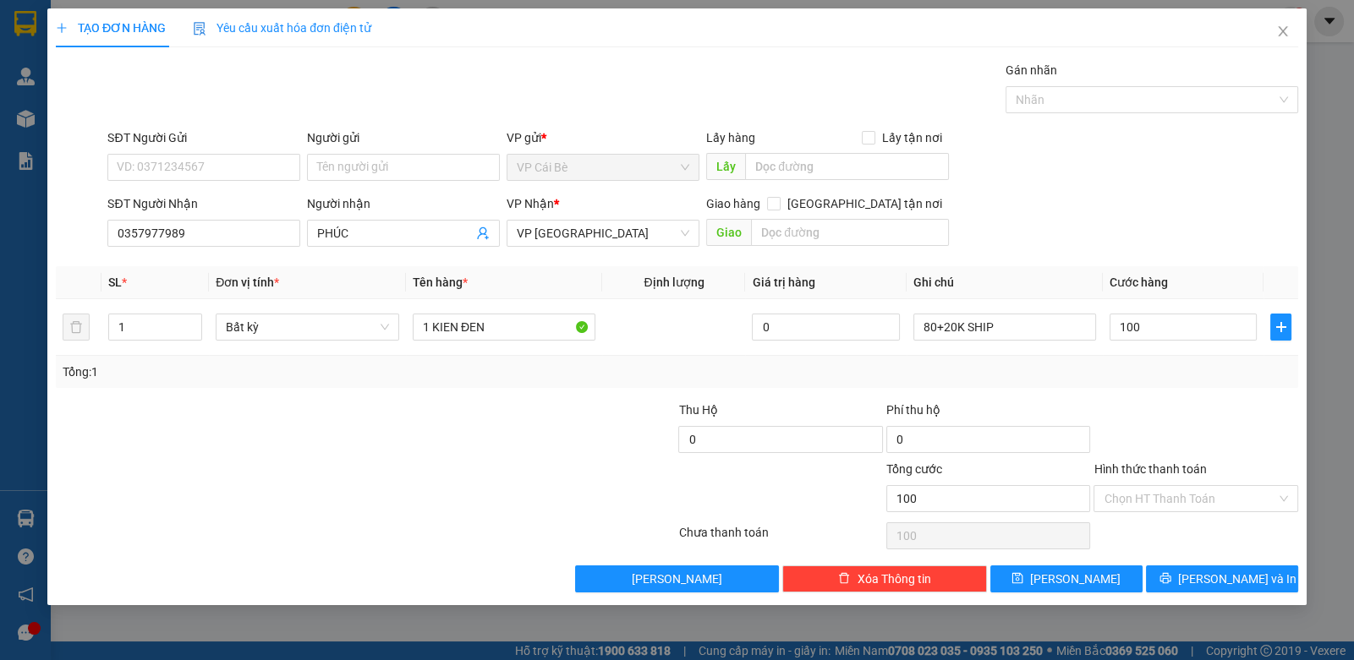
type input "100.000"
drag, startPoint x: 1195, startPoint y: 391, endPoint x: 1216, endPoint y: 382, distance: 22.8
click at [1204, 387] on div "Transit Pickup Surcharge Ids Transit Deliver Surcharge Ids Transit Deliver Surc…" at bounding box center [677, 327] width 1242 height 532
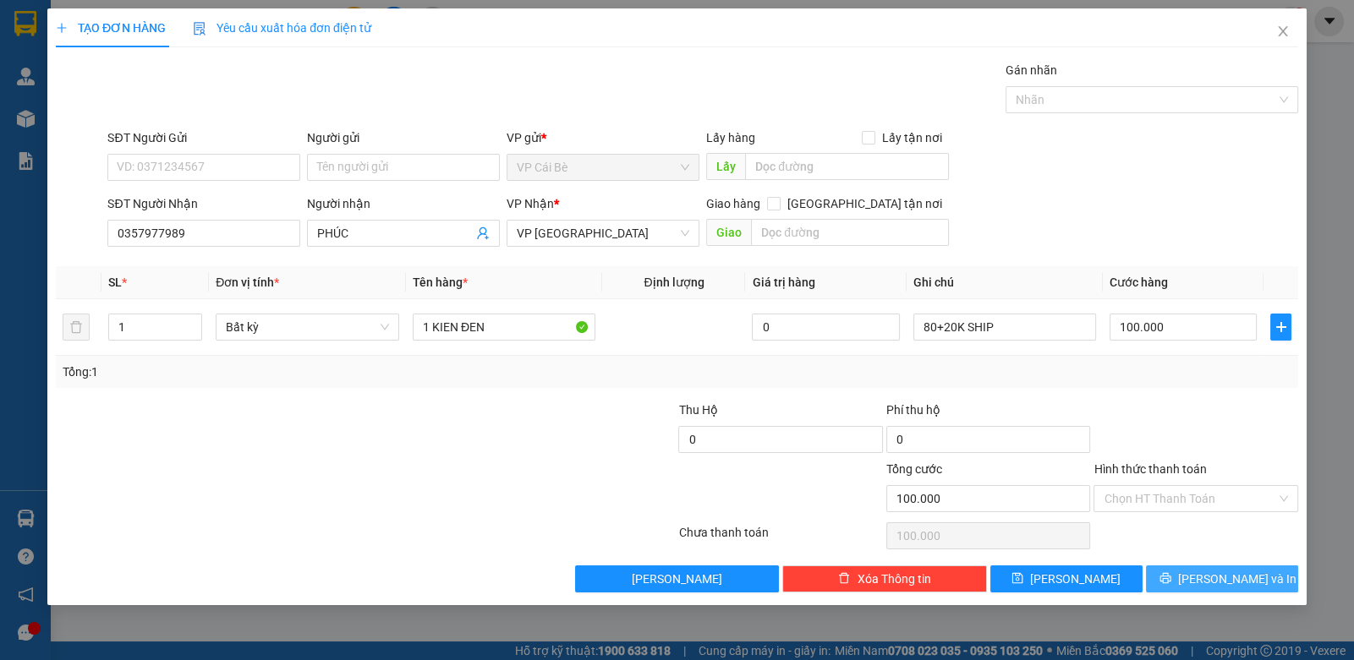
click at [1239, 570] on span "[PERSON_NAME] và In" at bounding box center [1237, 579] width 118 height 19
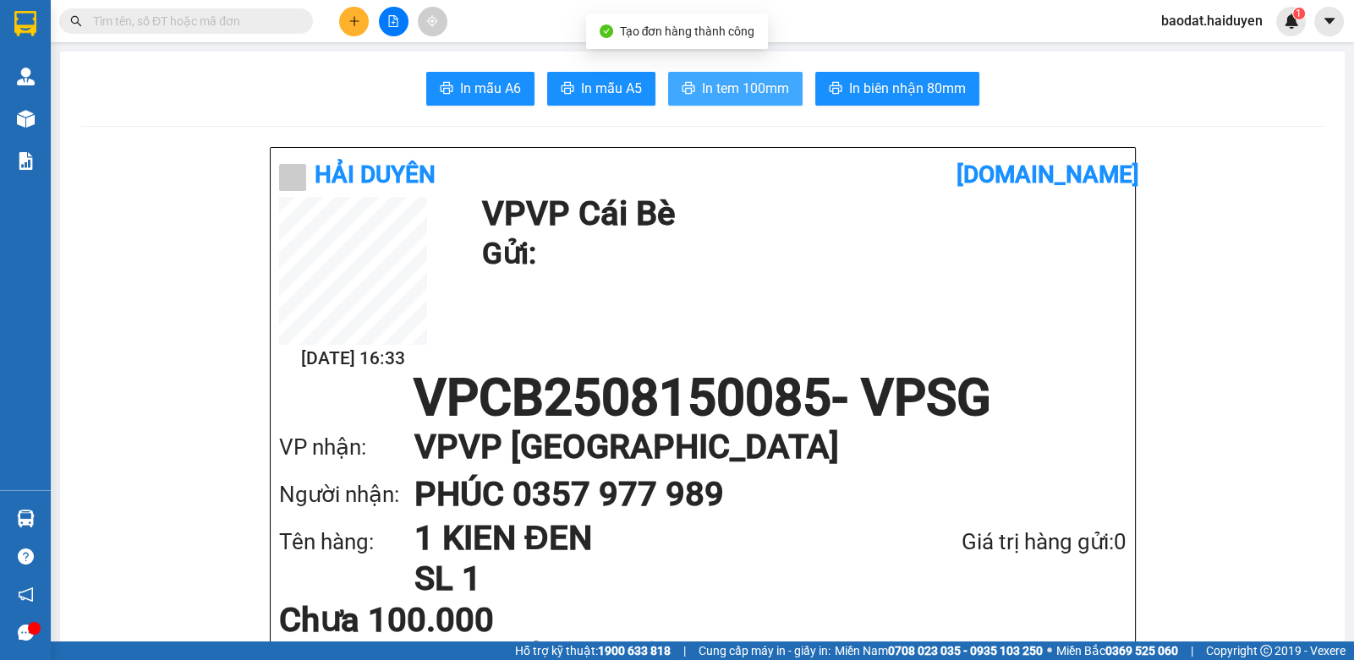
click at [748, 95] on span "In tem 100mm" at bounding box center [745, 88] width 87 height 21
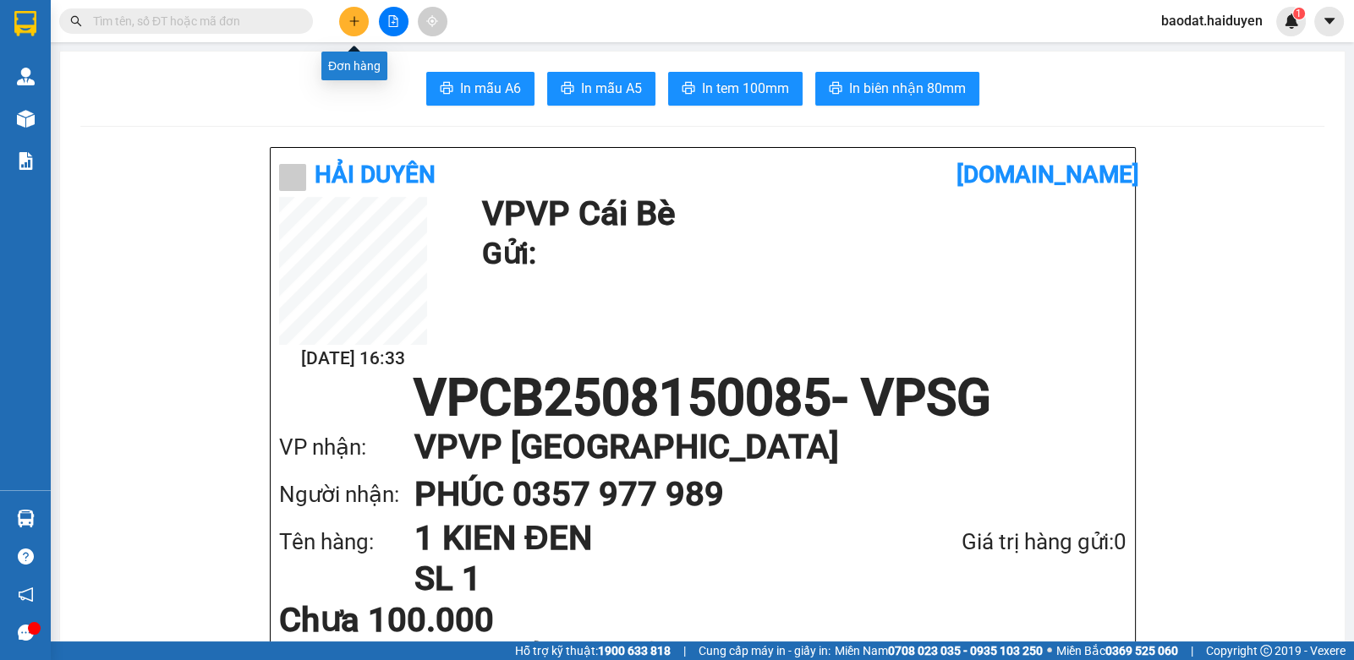
click at [348, 18] on icon "plus" at bounding box center [354, 21] width 12 height 12
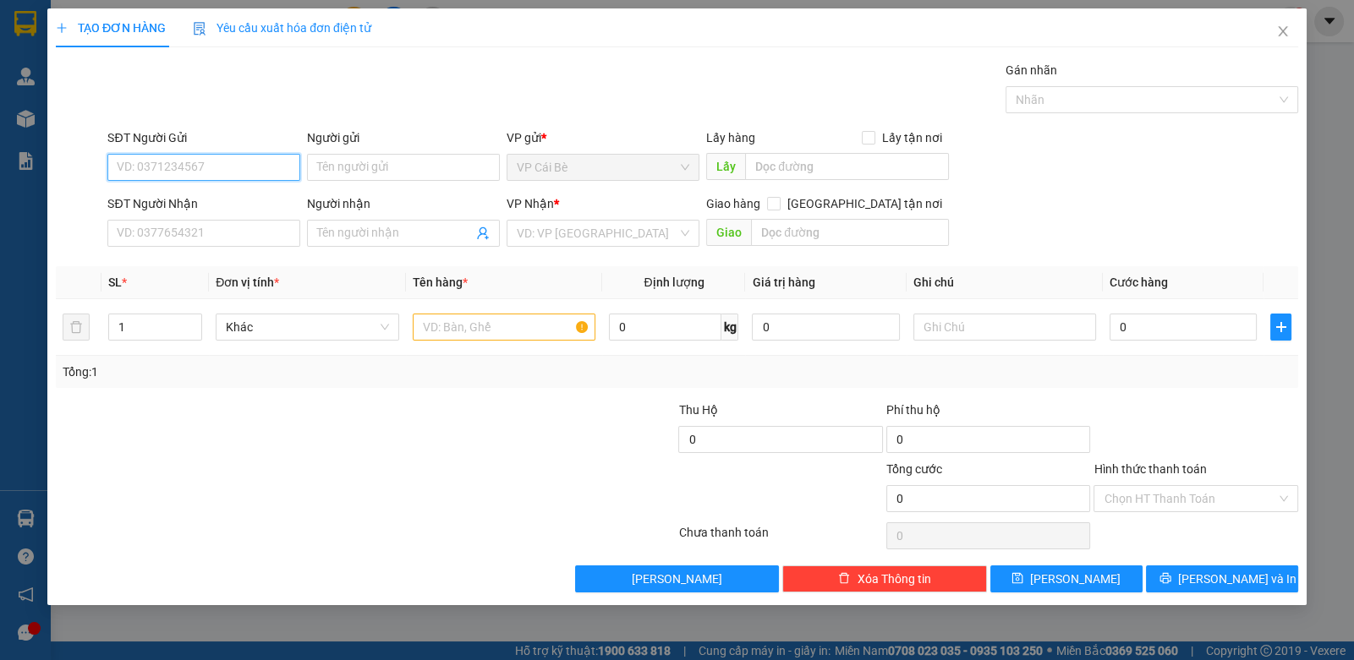
click at [250, 167] on input "SĐT Người Gửi" at bounding box center [203, 167] width 193 height 27
type input "0357415839"
click at [359, 171] on input "Người gửi" at bounding box center [403, 167] width 193 height 27
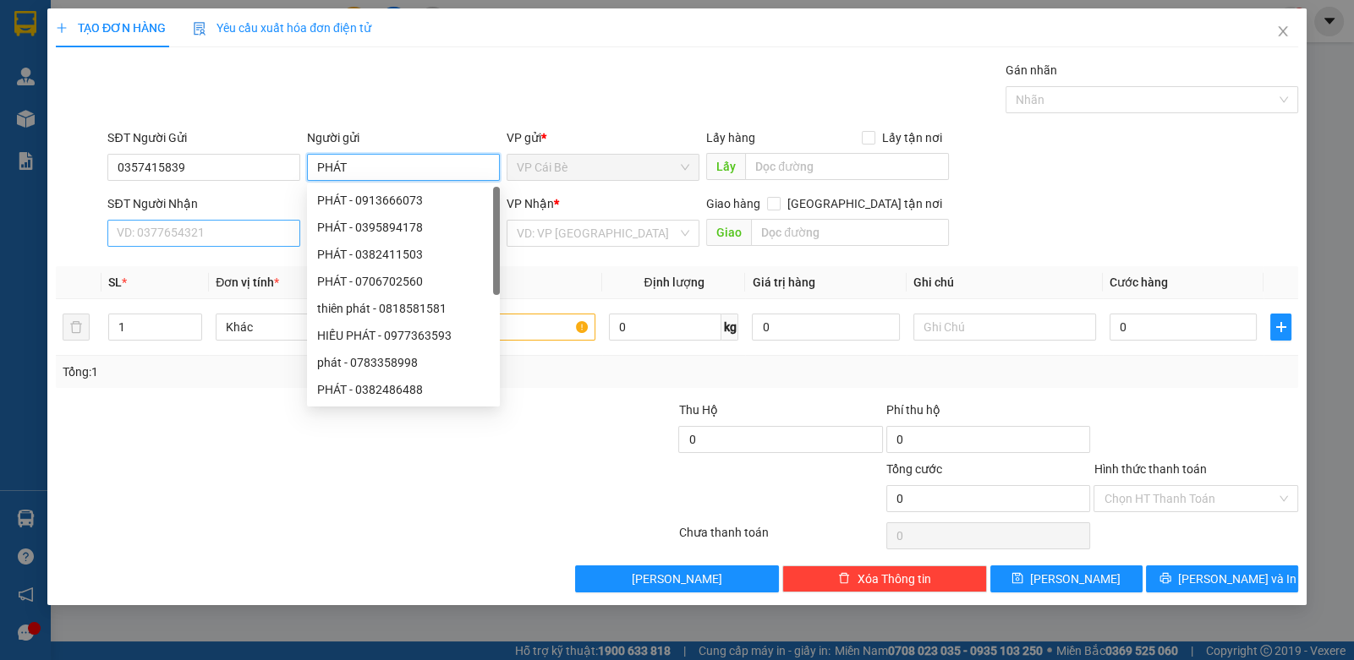
type input "PHÁT"
click at [175, 233] on input "SĐT Người Nhận" at bounding box center [203, 233] width 193 height 27
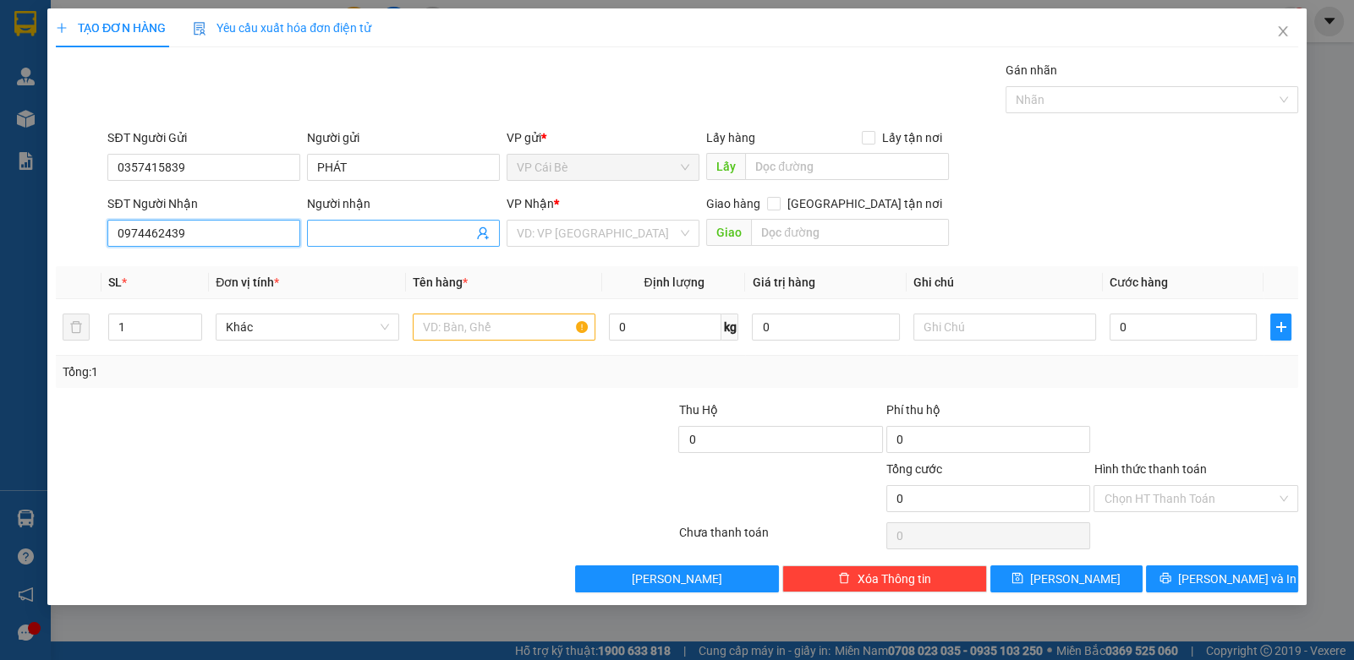
type input "0974462439"
click at [419, 229] on input "Người nhận" at bounding box center [395, 233] width 156 height 19
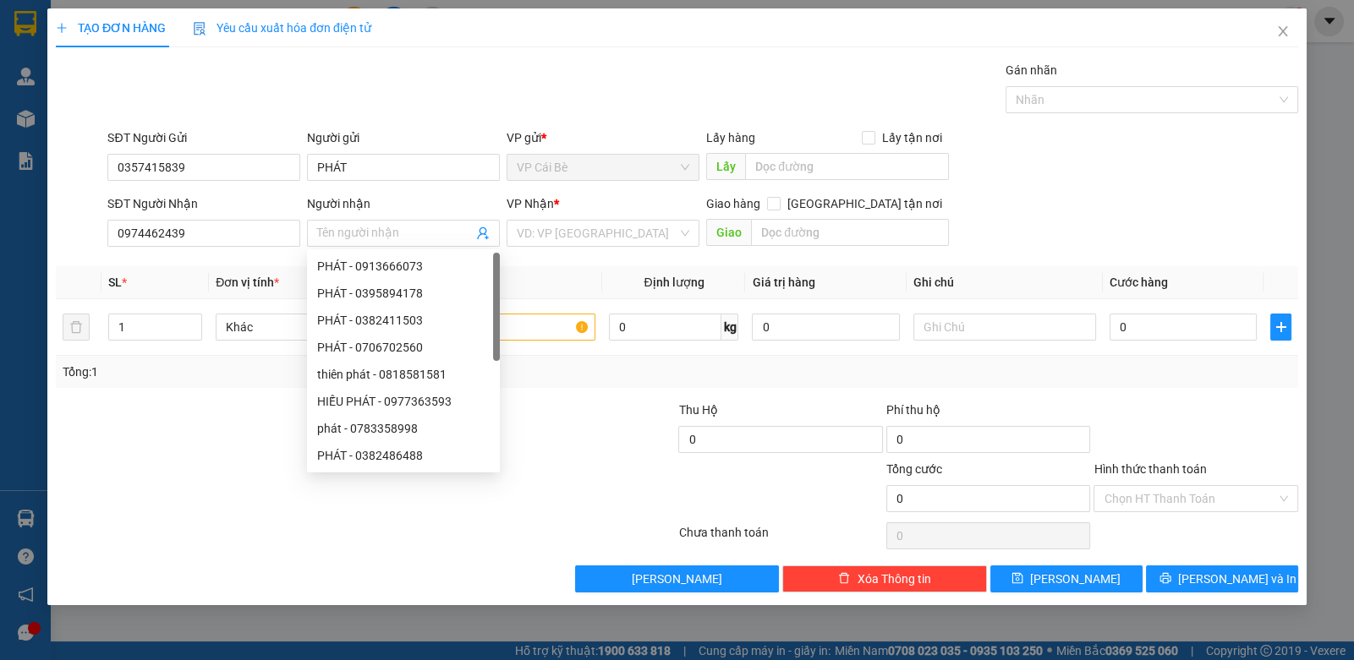
click at [416, 69] on div "Gói vận chuyển * Tiêu chuẩn Gán nhãn Nhãn" at bounding box center [702, 90] width 1197 height 59
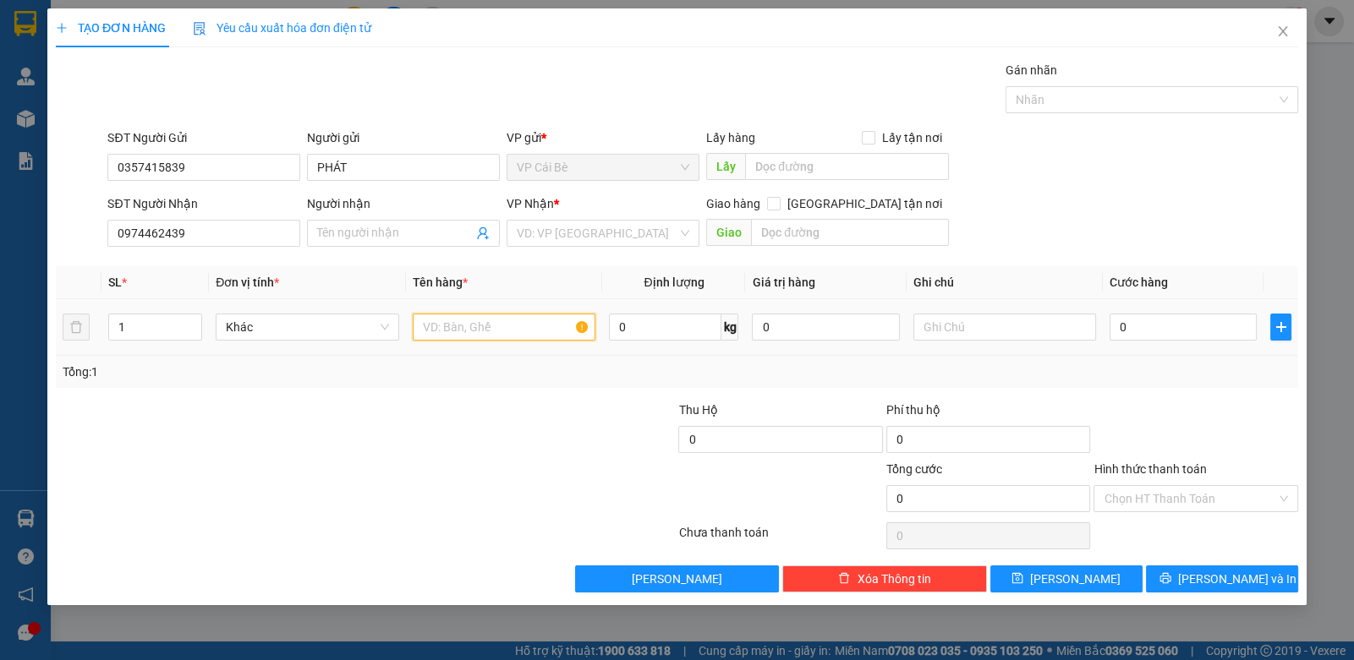
click at [473, 315] on input "text" at bounding box center [504, 327] width 183 height 27
type input "1 BALO + 1 BỊCH ĐEN"
drag, startPoint x: 544, startPoint y: 227, endPoint x: 551, endPoint y: 237, distance: 12.0
click at [545, 227] on input "search" at bounding box center [597, 233] width 161 height 25
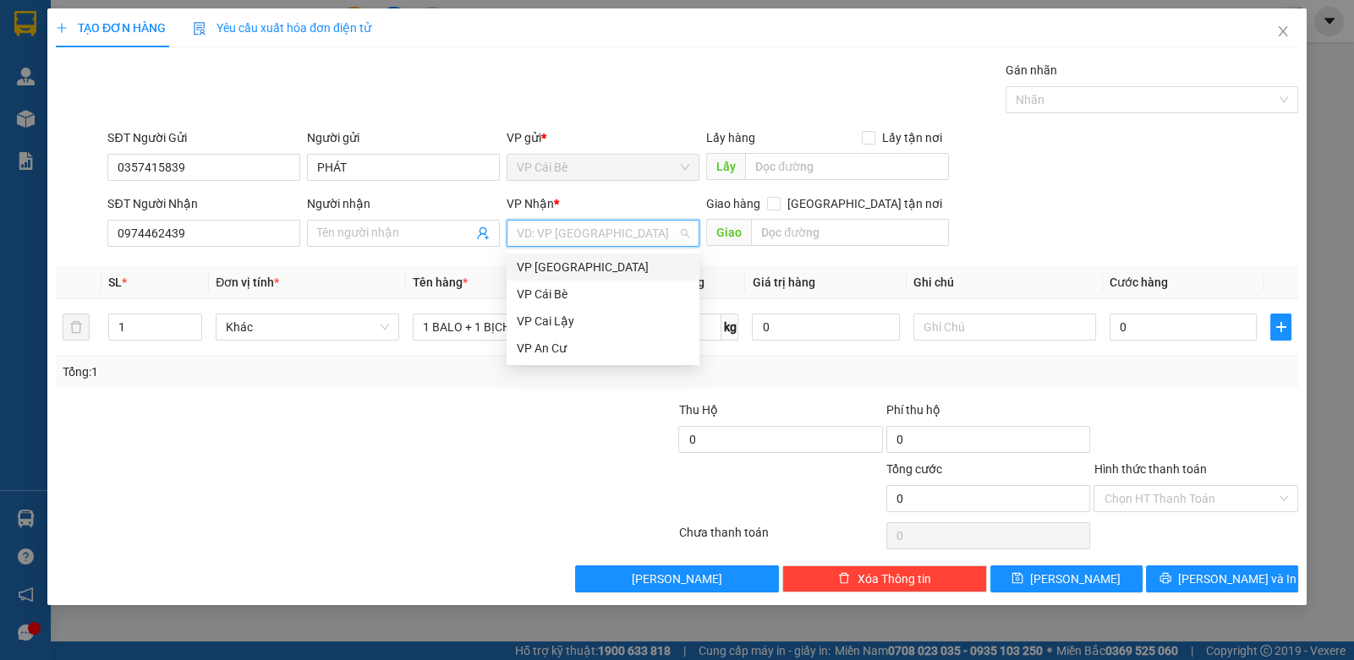
click at [588, 266] on div "VP [GEOGRAPHIC_DATA]" at bounding box center [603, 267] width 172 height 19
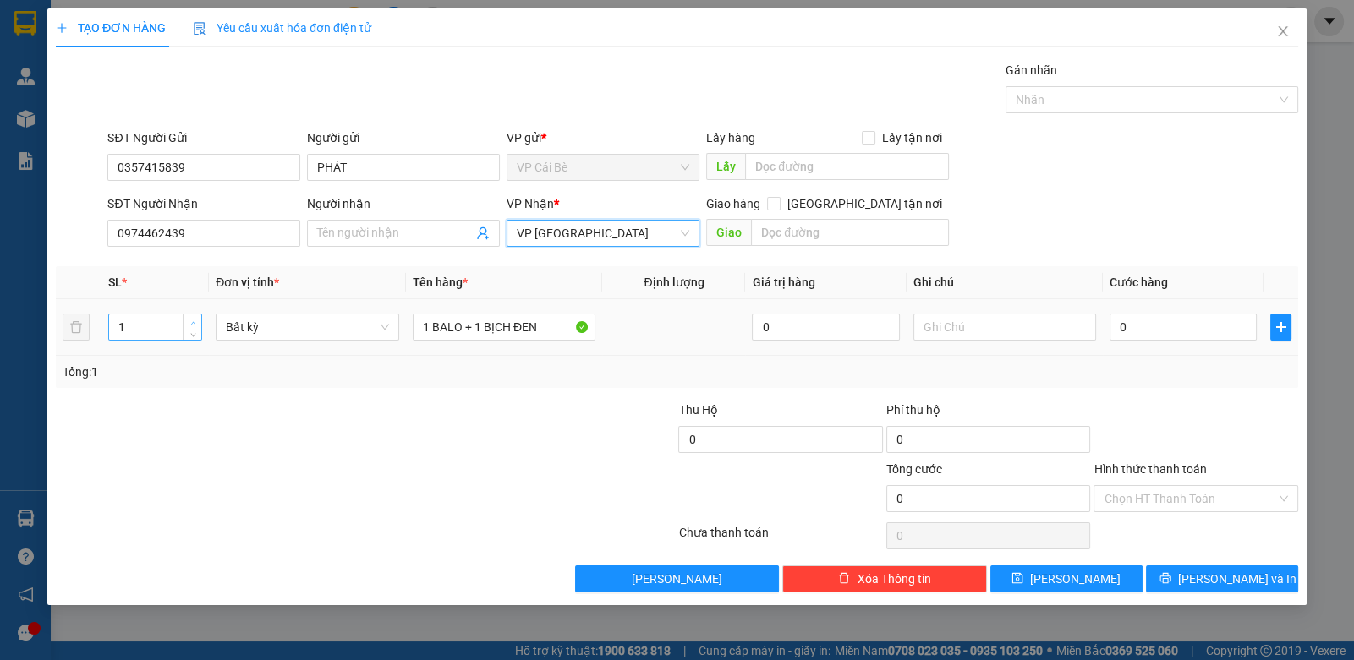
type input "2"
click at [190, 320] on icon "up" at bounding box center [193, 323] width 6 height 6
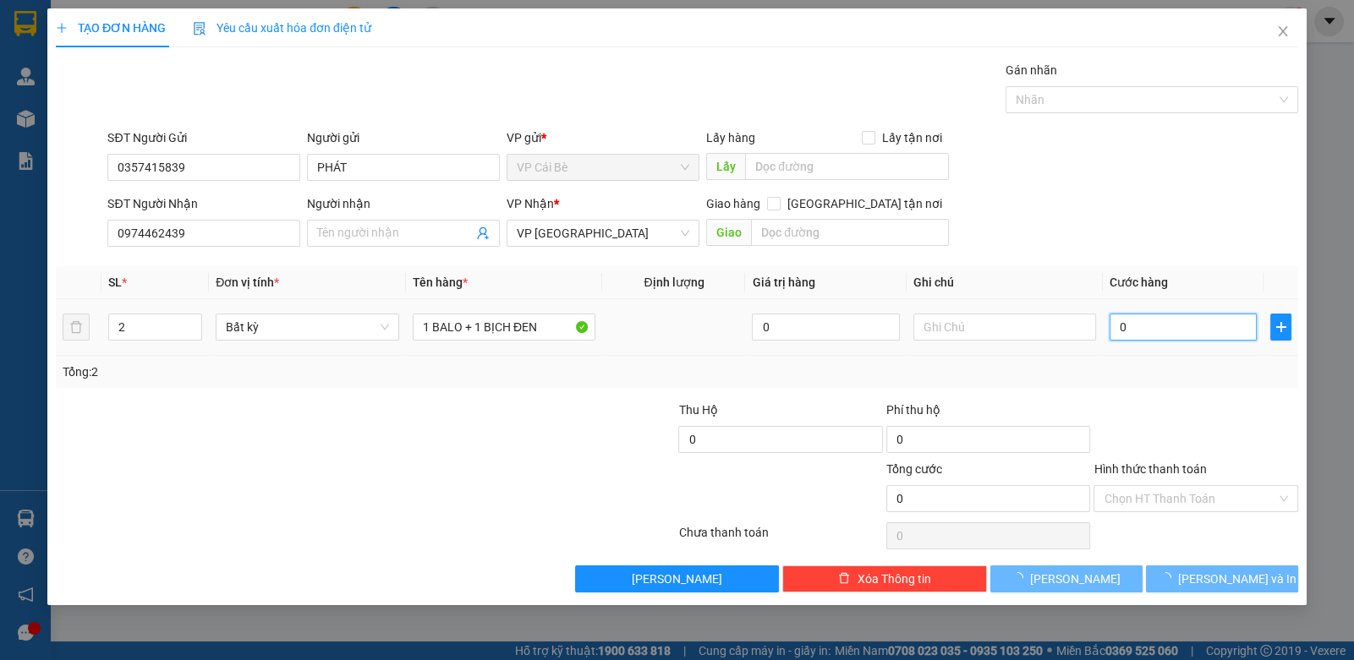
click at [1172, 328] on input "0" at bounding box center [1182, 327] width 147 height 27
type input "7"
type input "70"
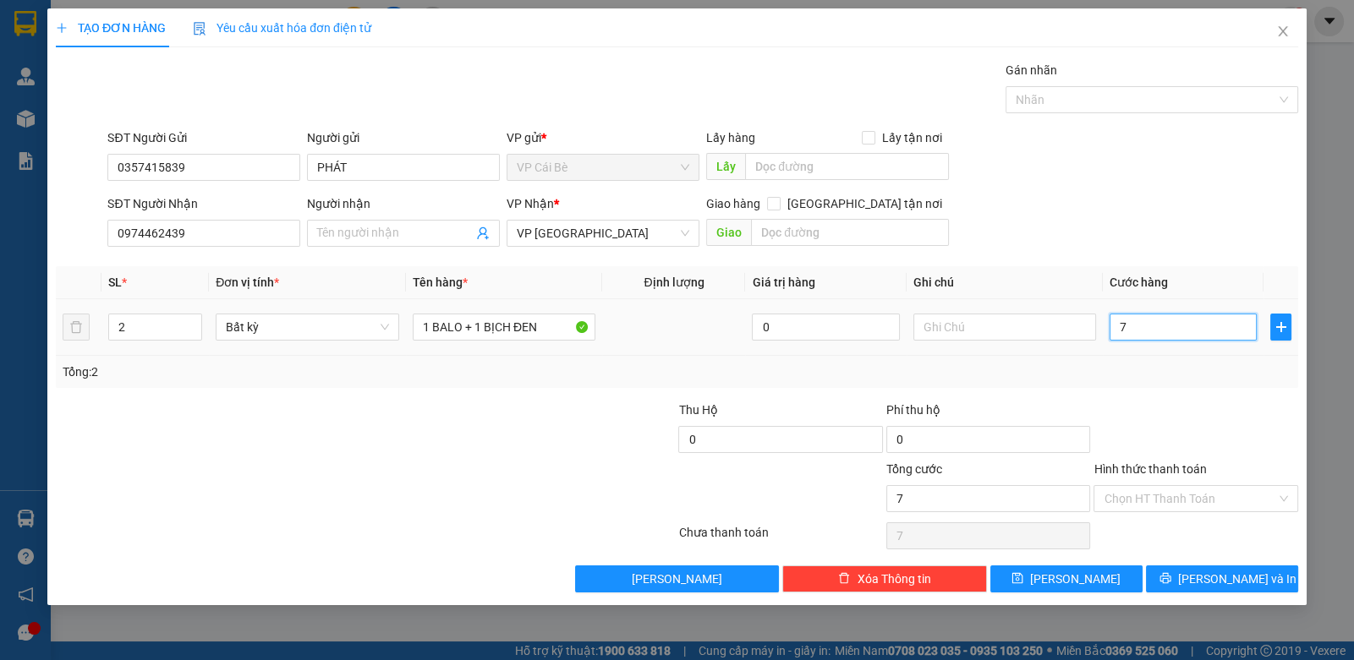
type input "70"
type input "70.000"
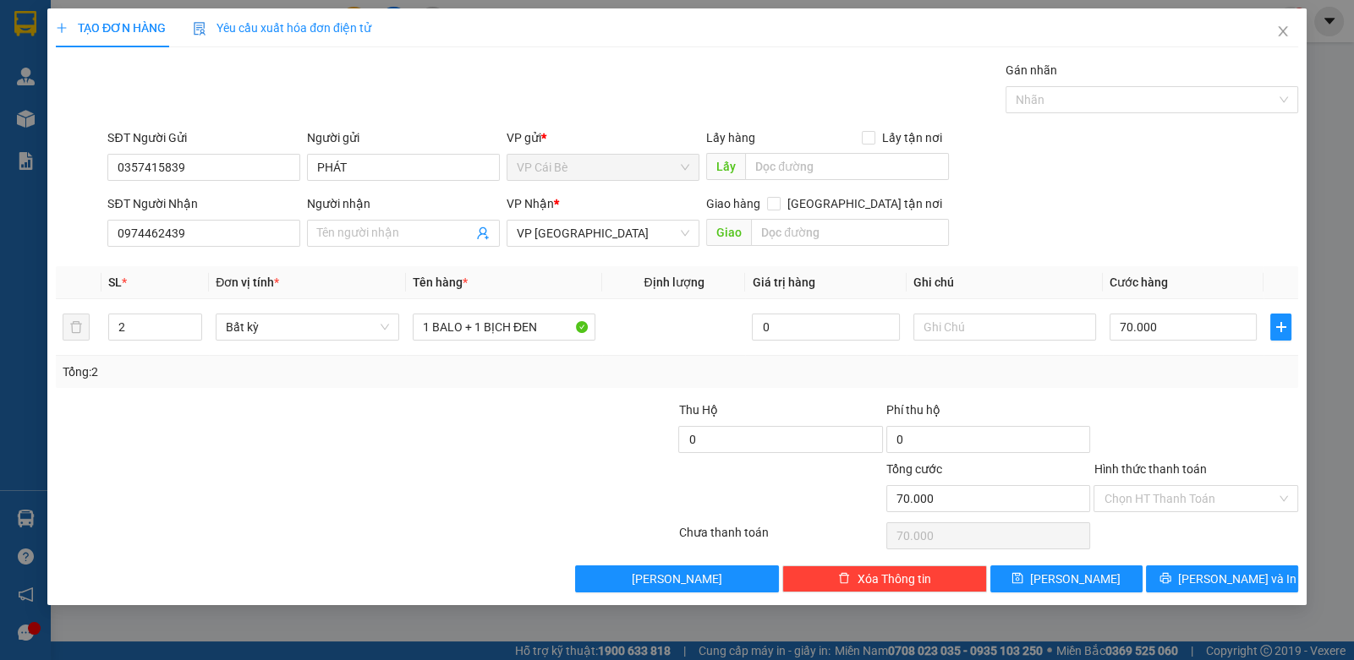
click at [1196, 405] on div at bounding box center [1195, 430] width 207 height 59
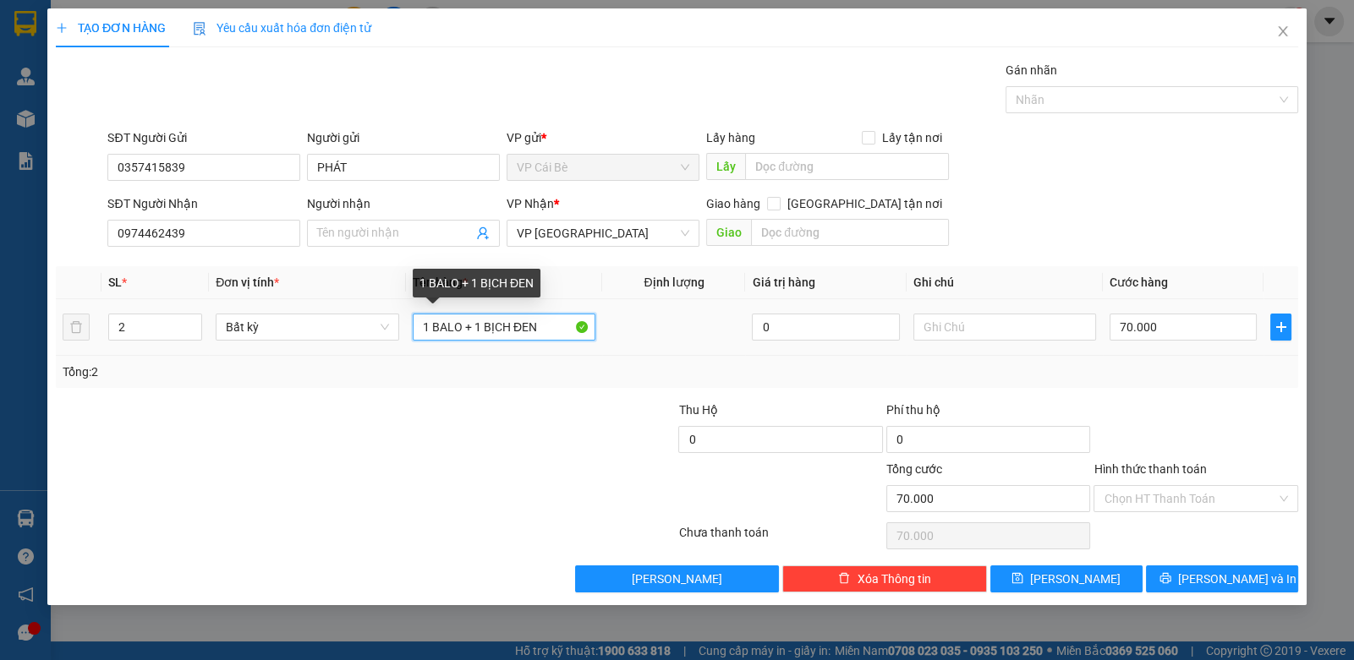
click at [463, 331] on input "1 BALO + 1 BỊCH ĐEN" at bounding box center [504, 327] width 183 height 27
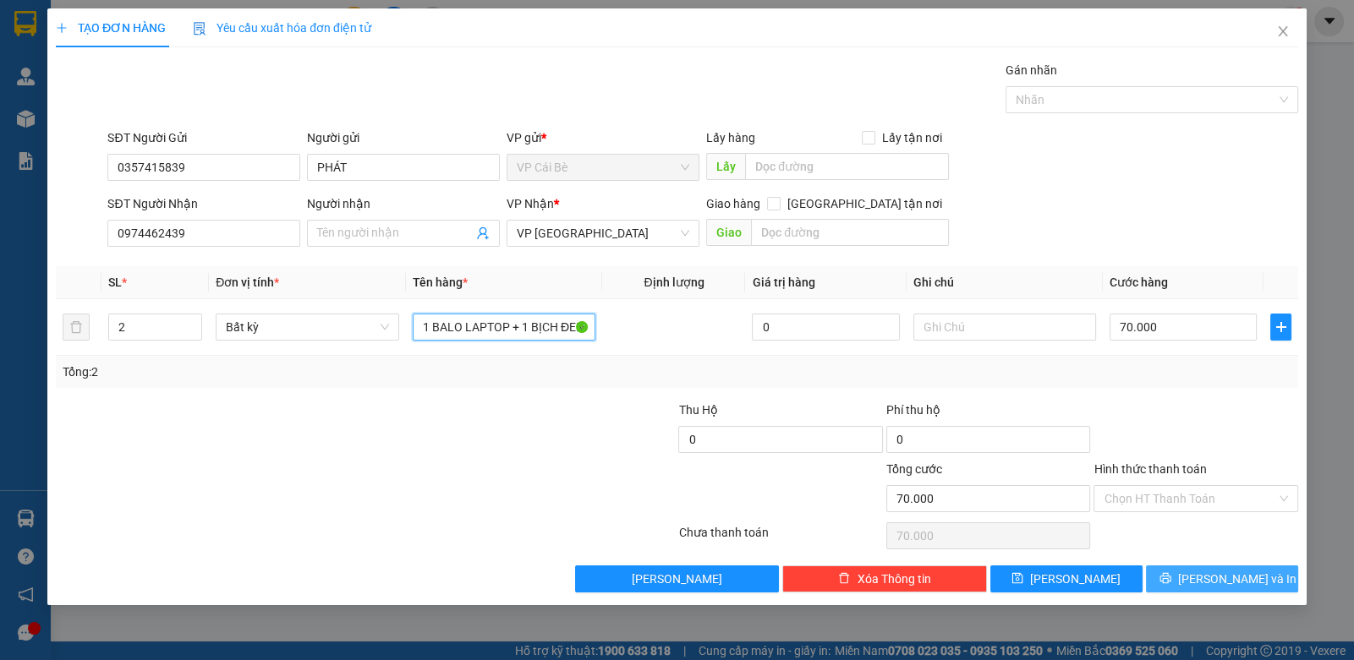
type input "1 BALO LAPTOP + 1 BỊCH ĐEN"
click at [1220, 577] on span "[PERSON_NAME] và In" at bounding box center [1237, 579] width 118 height 19
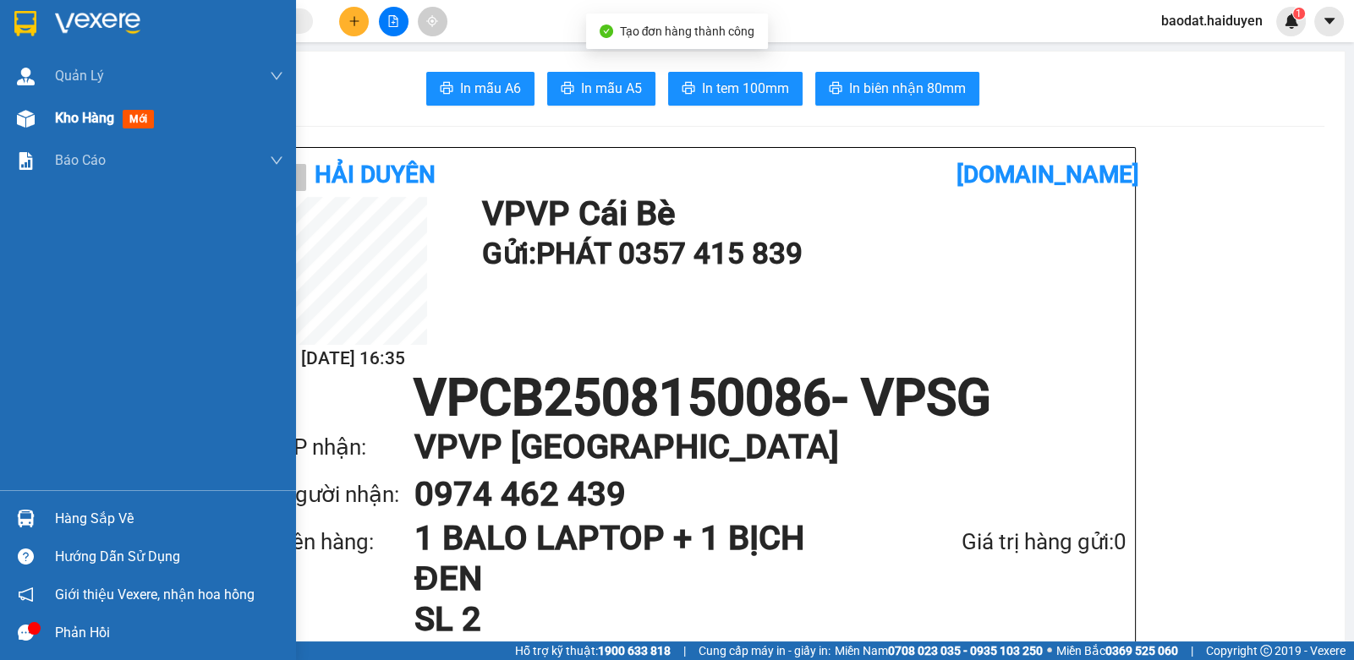
click at [68, 126] on span "Kho hàng" at bounding box center [84, 118] width 59 height 16
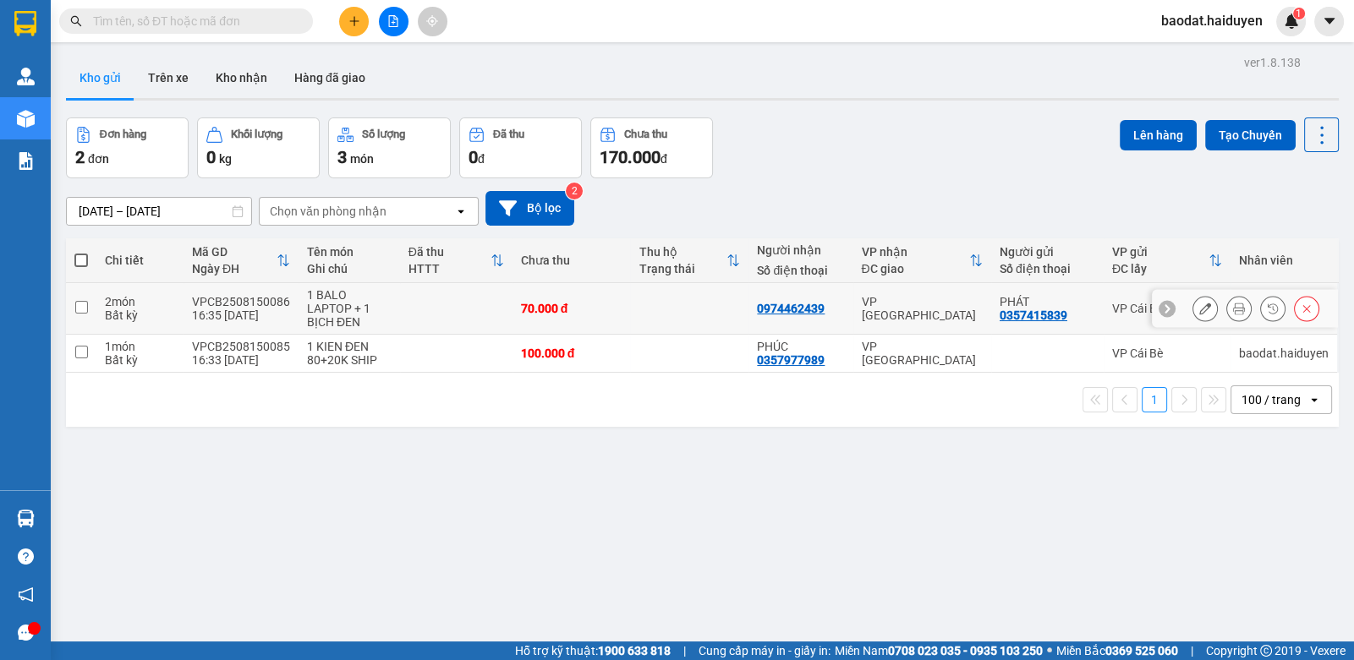
click at [1193, 305] on button at bounding box center [1205, 309] width 24 height 30
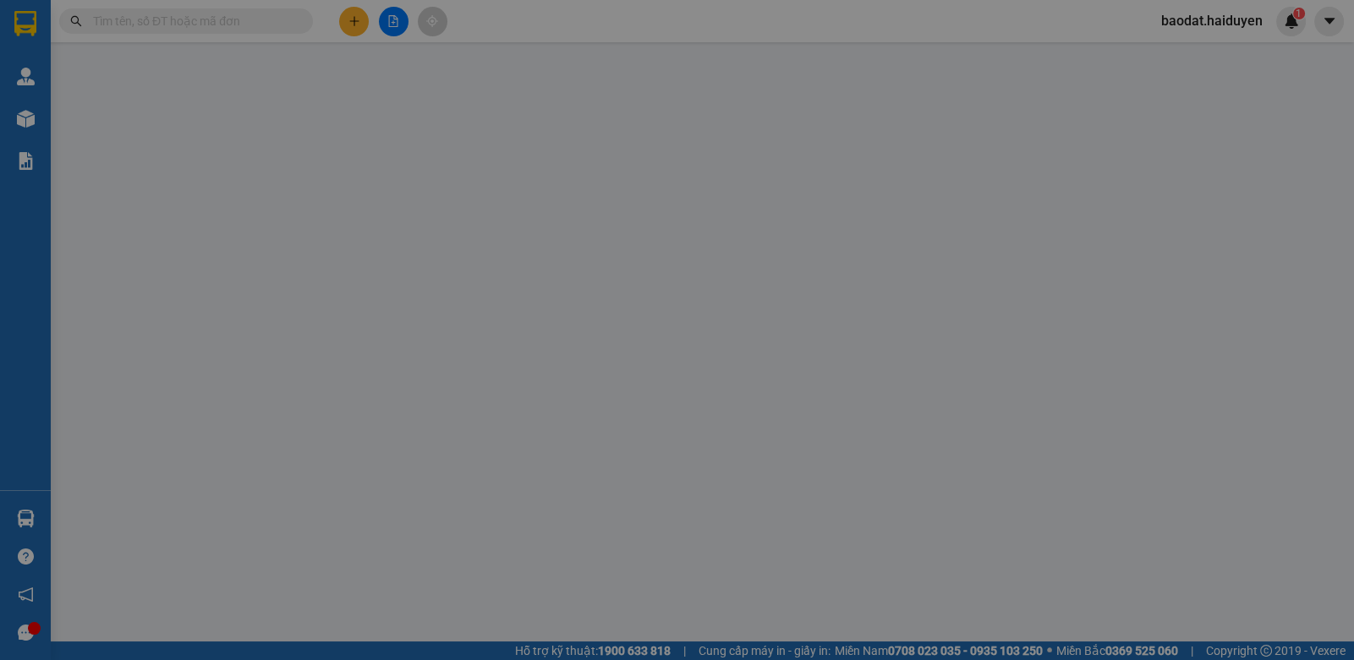
type input "0357415839"
type input "PHÁT"
type input "0974462439"
type input "70.000"
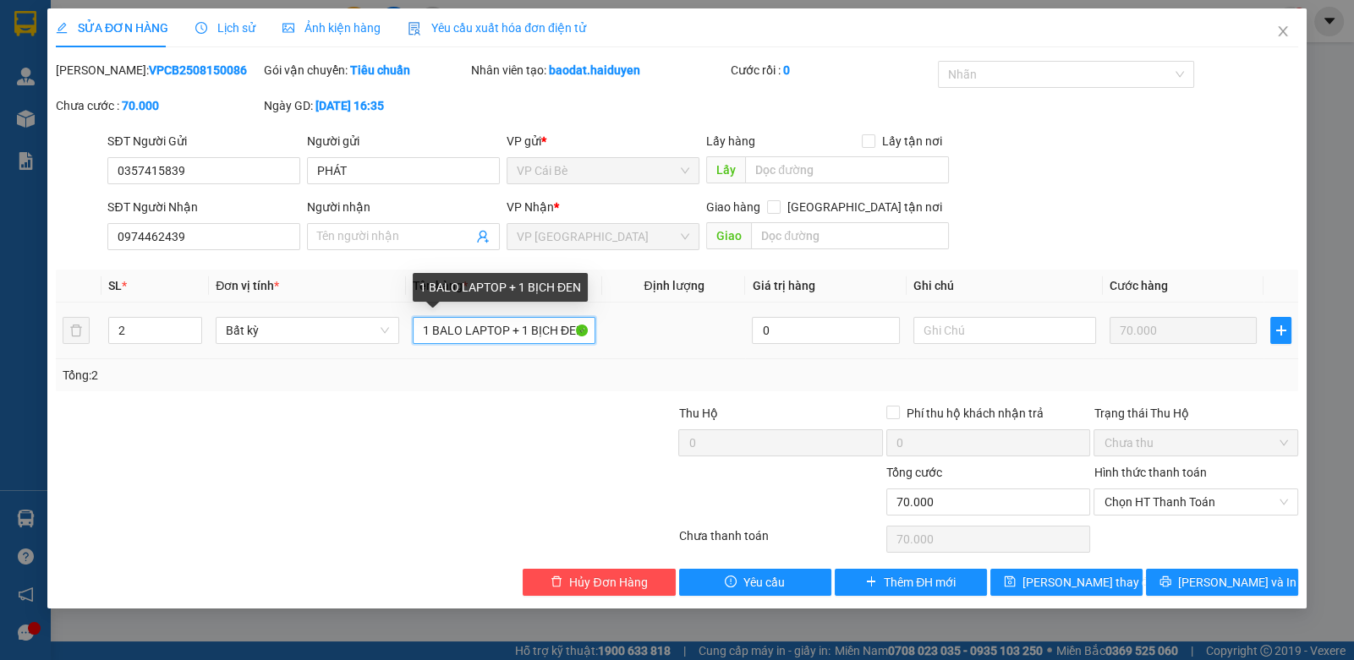
click at [509, 332] on input "1 BALO LAPTOP + 1 BỊCH ĐEN" at bounding box center [504, 330] width 183 height 27
type input "1 BALO LAPTOP NP+ 1 BỊCH ĐEN"
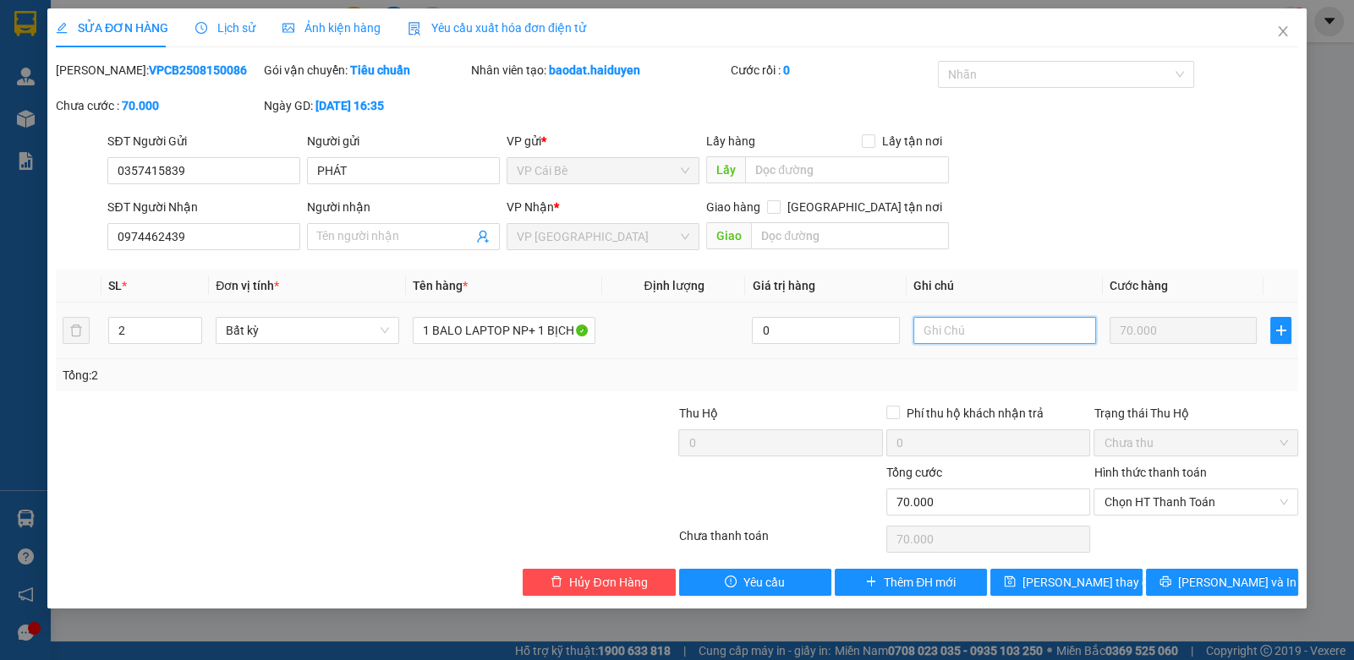
click at [1035, 320] on input "text" at bounding box center [1004, 330] width 183 height 27
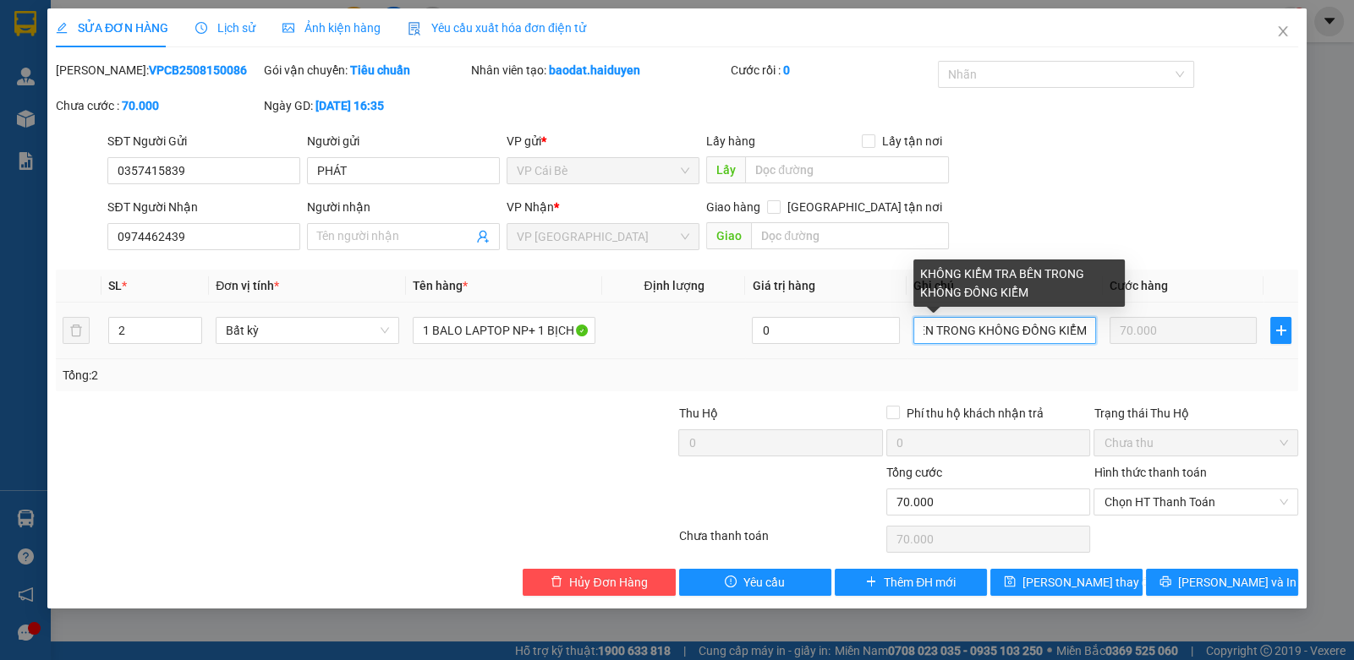
click at [971, 337] on input "KHÔNG KIỂM TRA BÊN TRONG KHÔNG ĐỒNG KIỂM" at bounding box center [1004, 330] width 183 height 27
click at [967, 332] on input "KHÔNG KIỂM TRA BÊN TRONG KHÔNG ĐỒNG KIỂM" at bounding box center [1004, 330] width 183 height 27
click at [972, 336] on input "KHÔNG KIỂM TRA BÊN TRONG KHÔNG ĐỒNG KIỂM" at bounding box center [1004, 330] width 183 height 27
click at [974, 333] on input "KHÔNG KIỂM TRA BÊN TRONG KHÔNG ĐỒNG KIỂM" at bounding box center [1004, 330] width 183 height 27
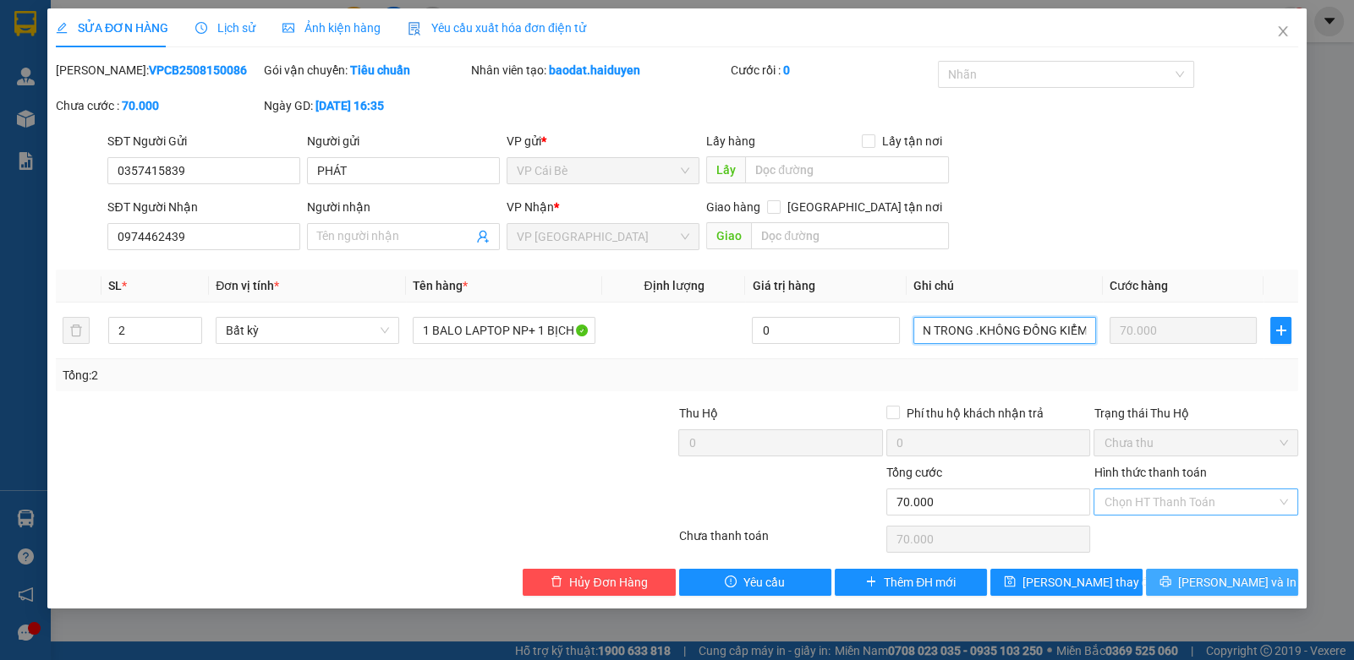
type input "KHÔNG KIỂM TRA BÊN TRONG .KHÔNG ĐỒNG KIỂM"
click at [1248, 580] on span "[PERSON_NAME] và In" at bounding box center [1237, 582] width 118 height 19
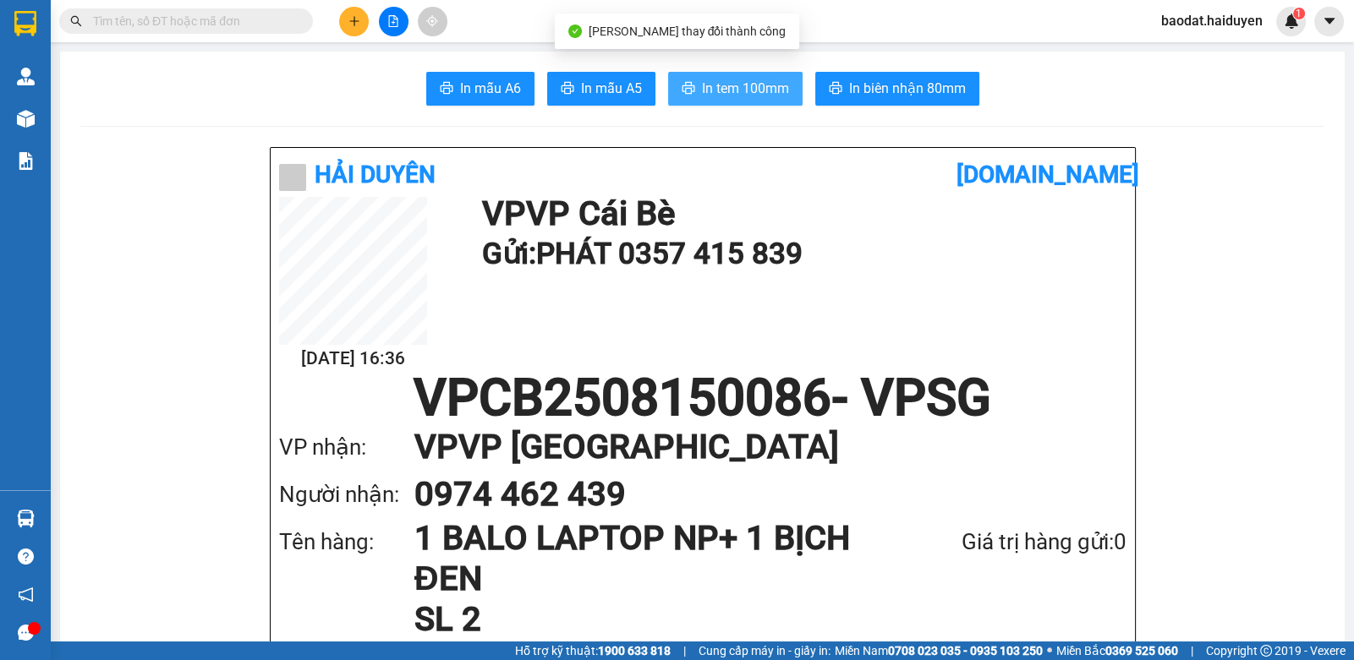
click at [767, 76] on button "In tem 100mm" at bounding box center [735, 89] width 134 height 34
click at [198, 30] on span at bounding box center [186, 20] width 254 height 25
click at [201, 15] on input "text" at bounding box center [193, 21] width 200 height 19
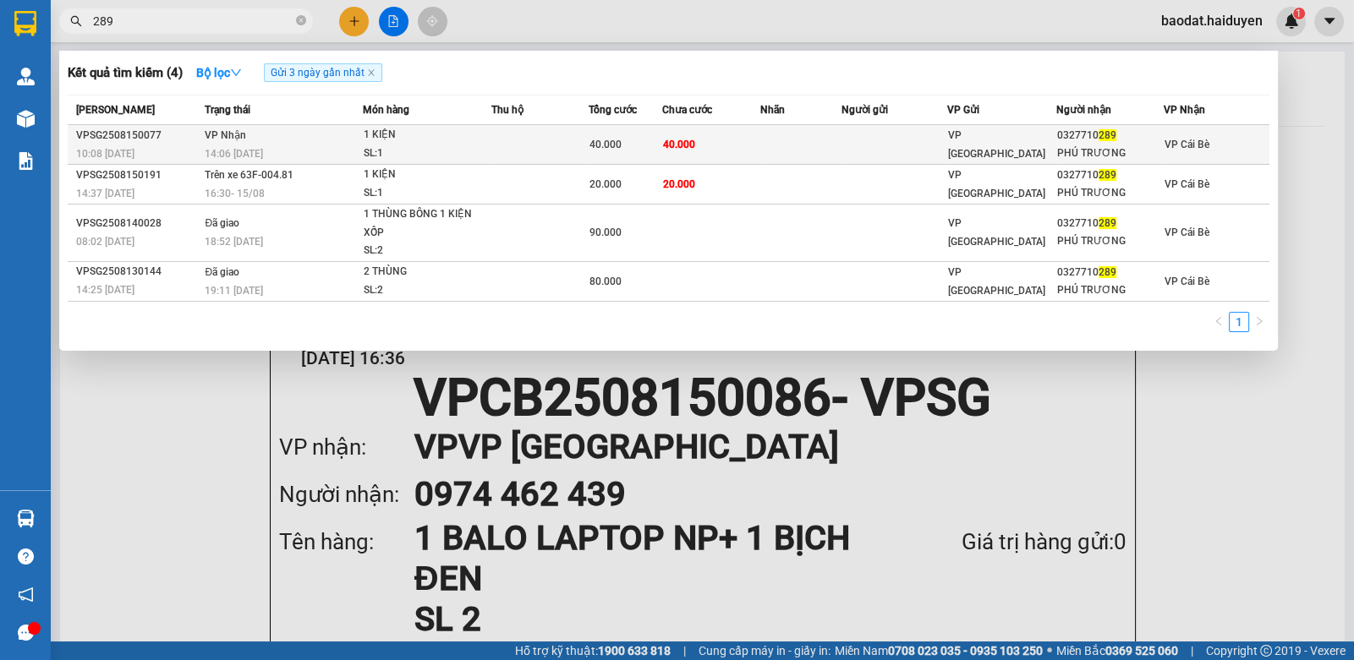
type input "289"
click at [687, 139] on span "40.000" at bounding box center [679, 145] width 32 height 12
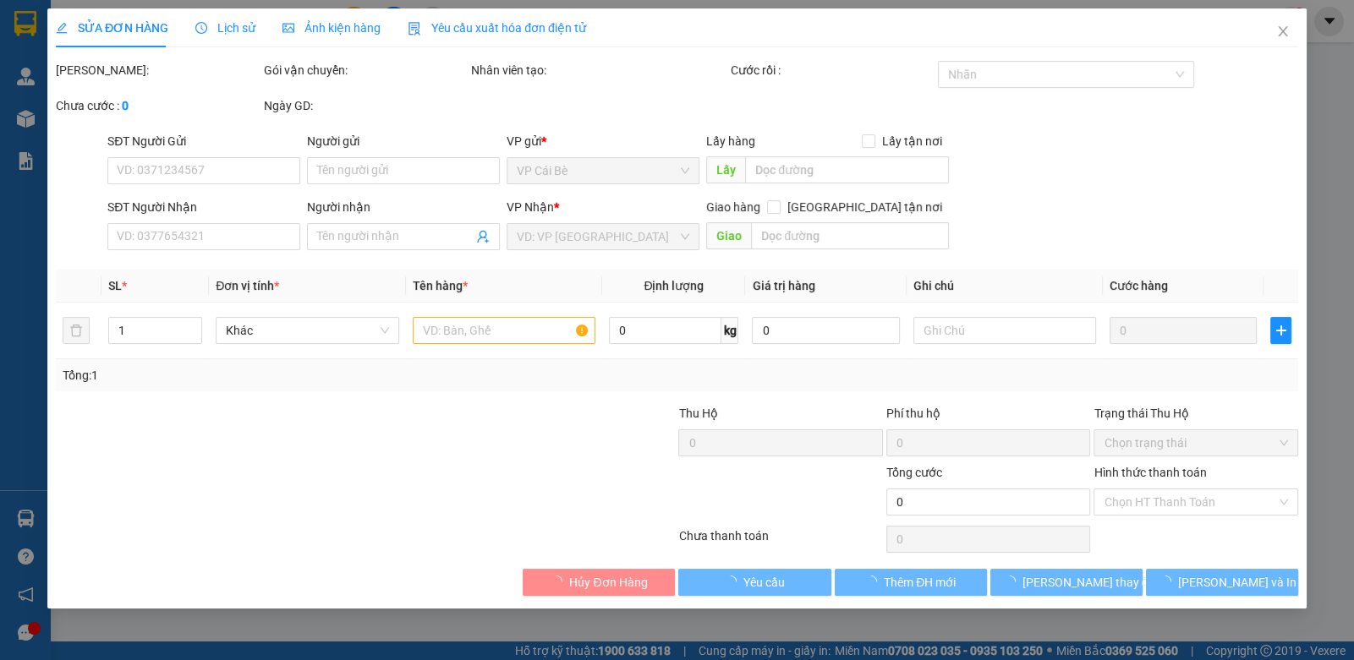
type input "0327710289"
type input "PHÚ TRƯƠNG"
type input "40.000"
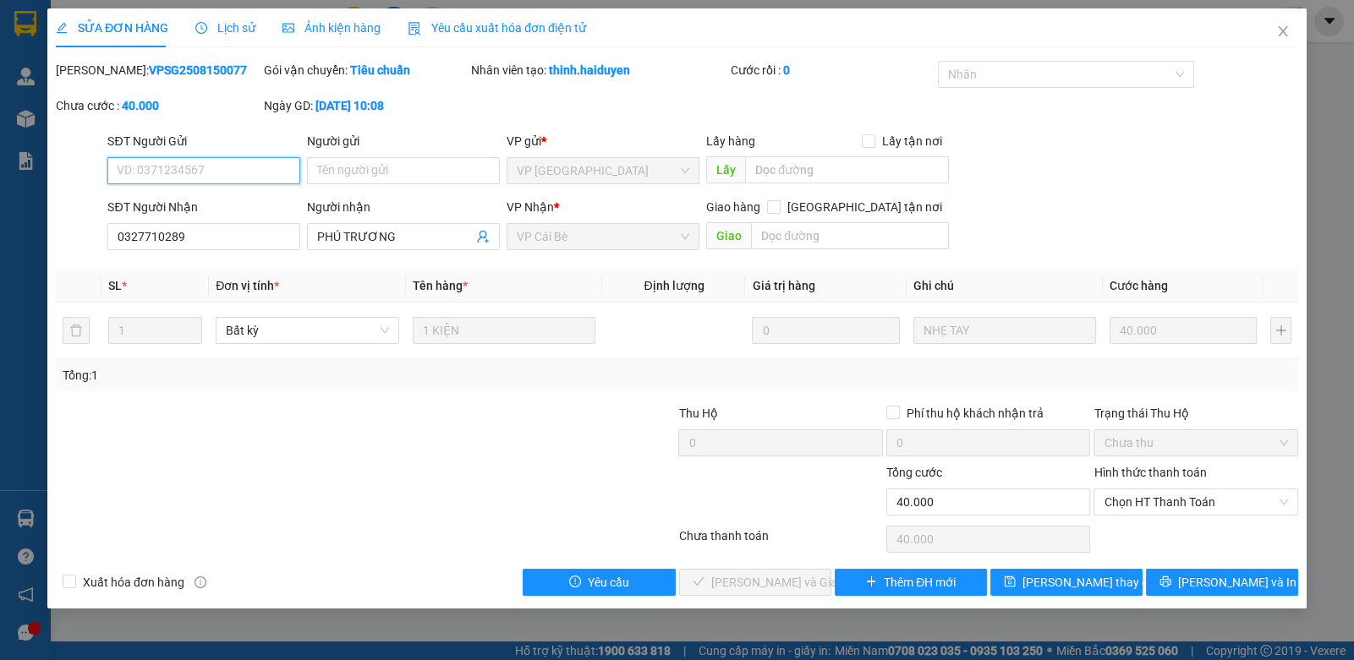
drag, startPoint x: 1141, startPoint y: 508, endPoint x: 1142, endPoint y: 520, distance: 11.9
click at [1142, 508] on span "Chọn HT Thanh Toán" at bounding box center [1194, 502] width 183 height 25
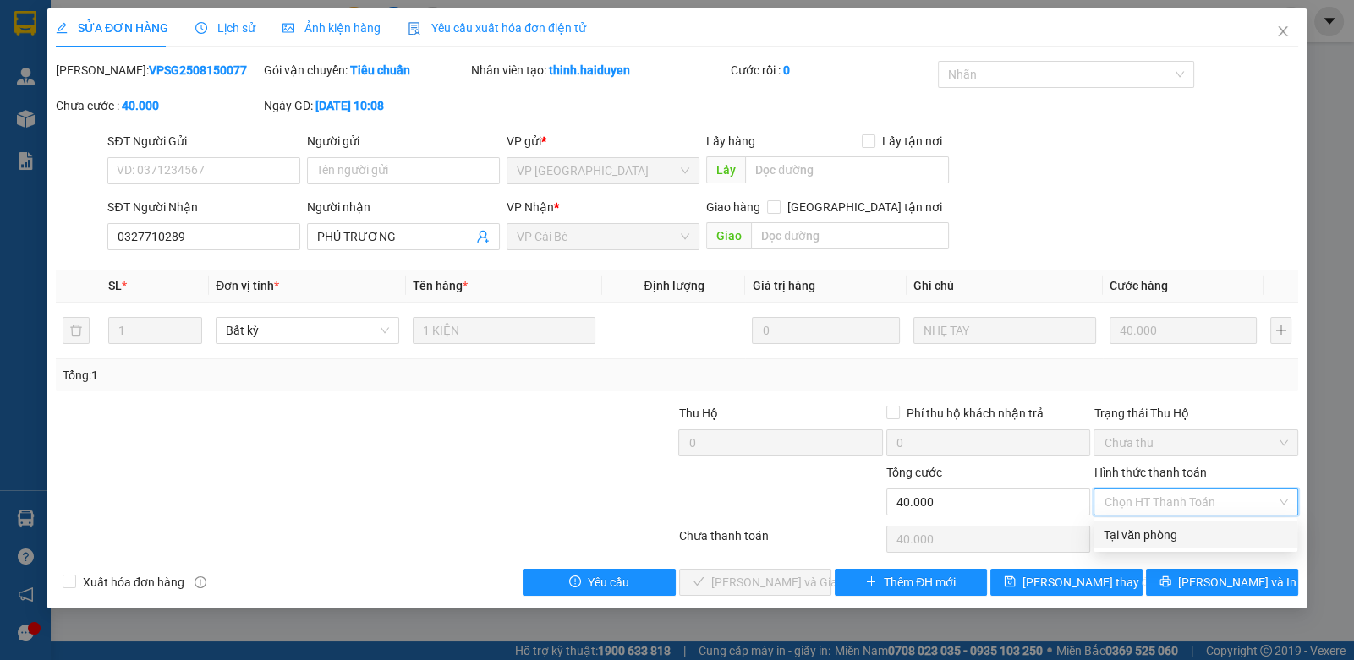
click at [1140, 541] on div "Tại văn phòng" at bounding box center [1194, 535] width 183 height 19
type input "0"
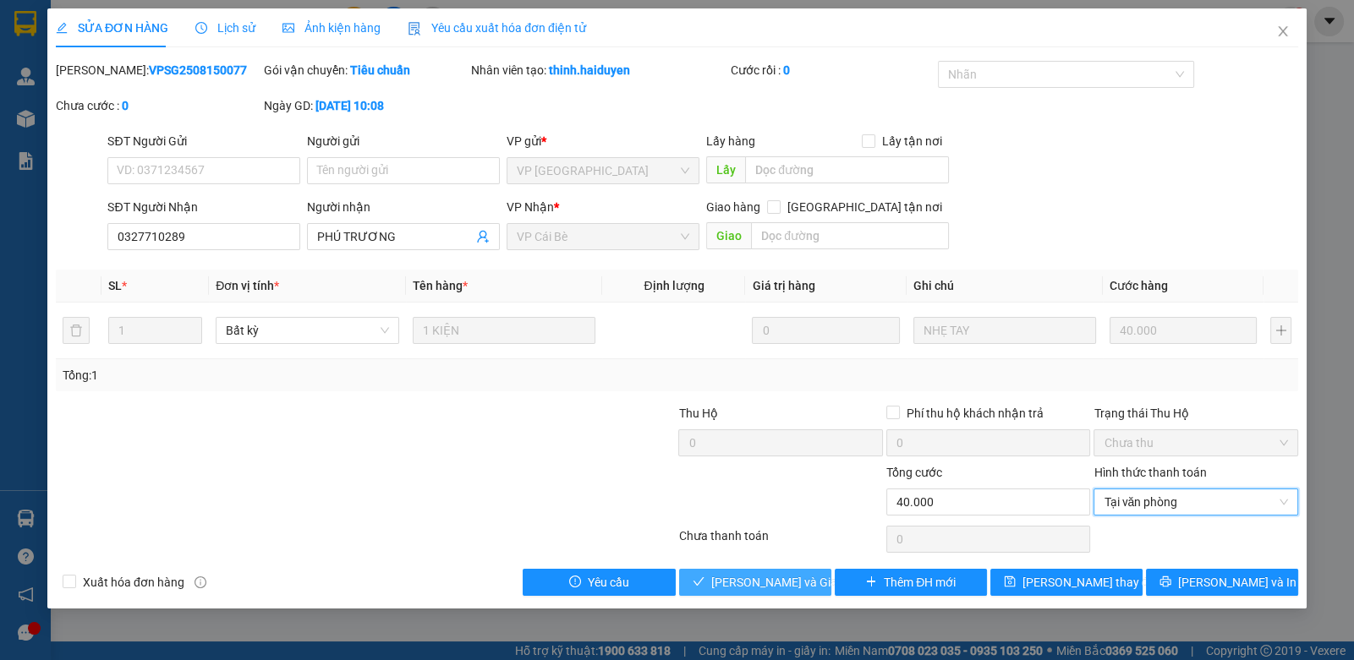
click at [744, 578] on span "[PERSON_NAME] và Giao hàng" at bounding box center [792, 582] width 162 height 19
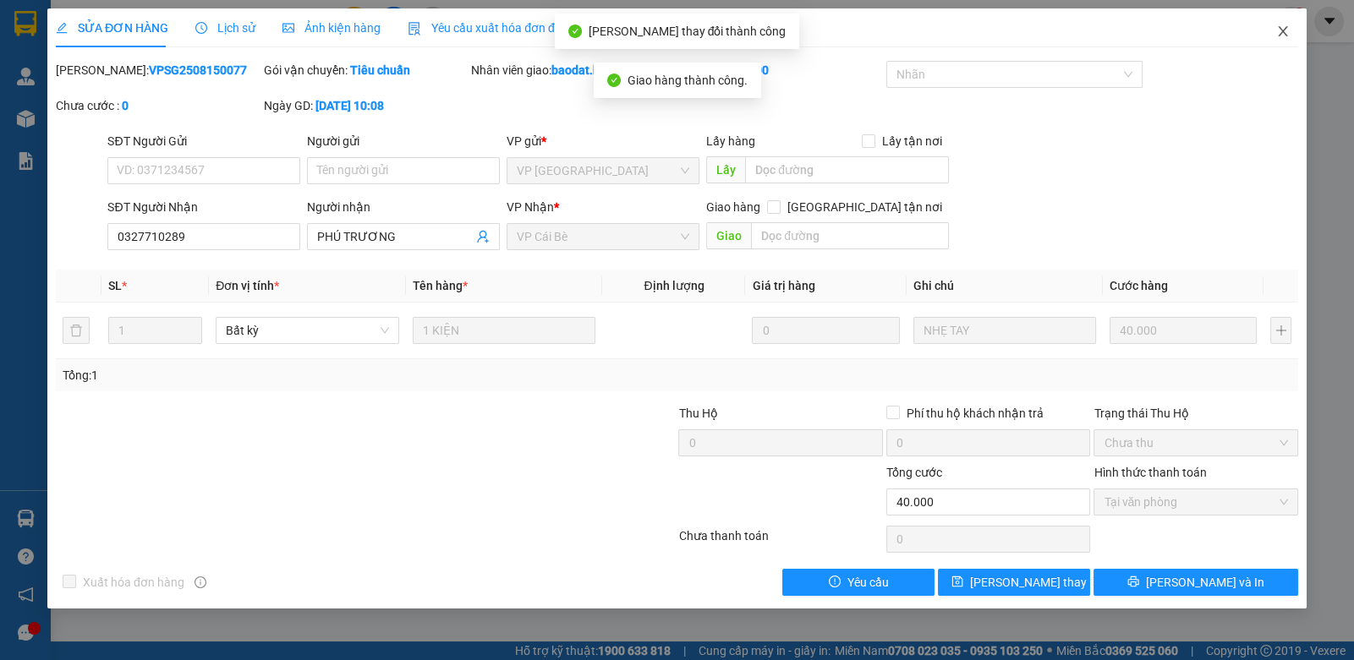
drag, startPoint x: 1279, startPoint y: 37, endPoint x: 1232, endPoint y: 33, distance: 46.7
click at [1279, 36] on icon "close" at bounding box center [1283, 32] width 14 height 14
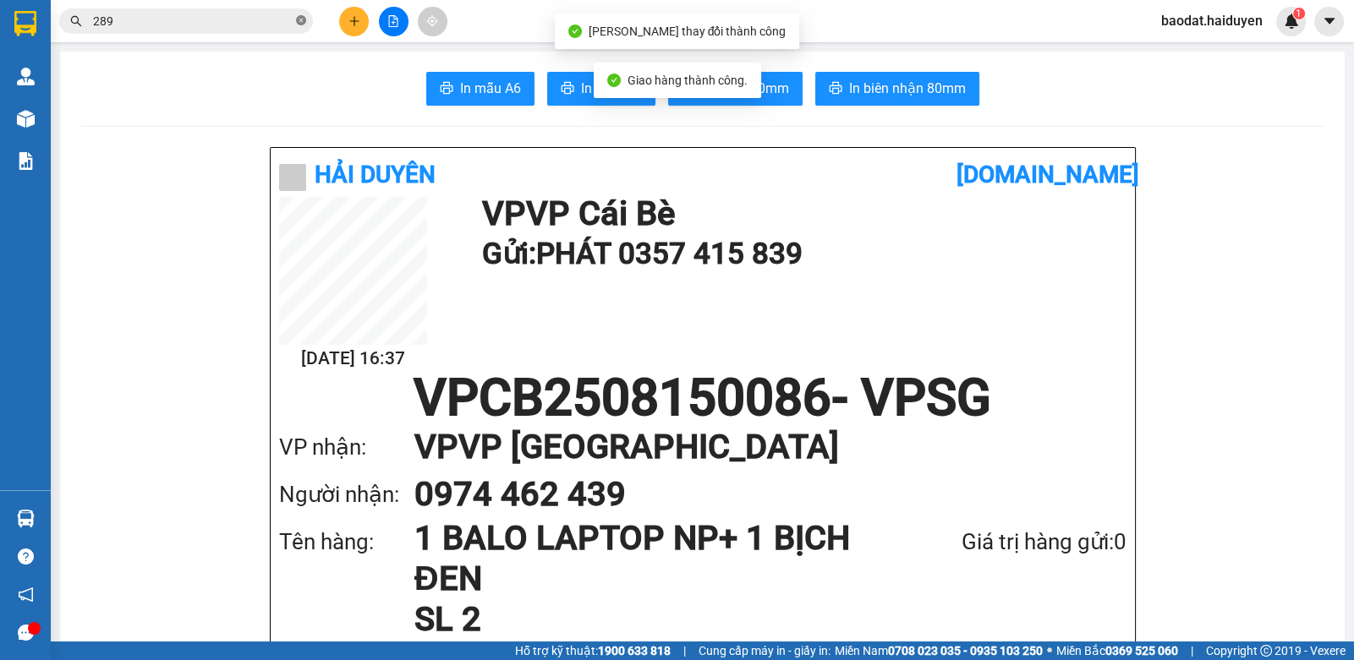
click at [300, 14] on span at bounding box center [301, 22] width 10 height 16
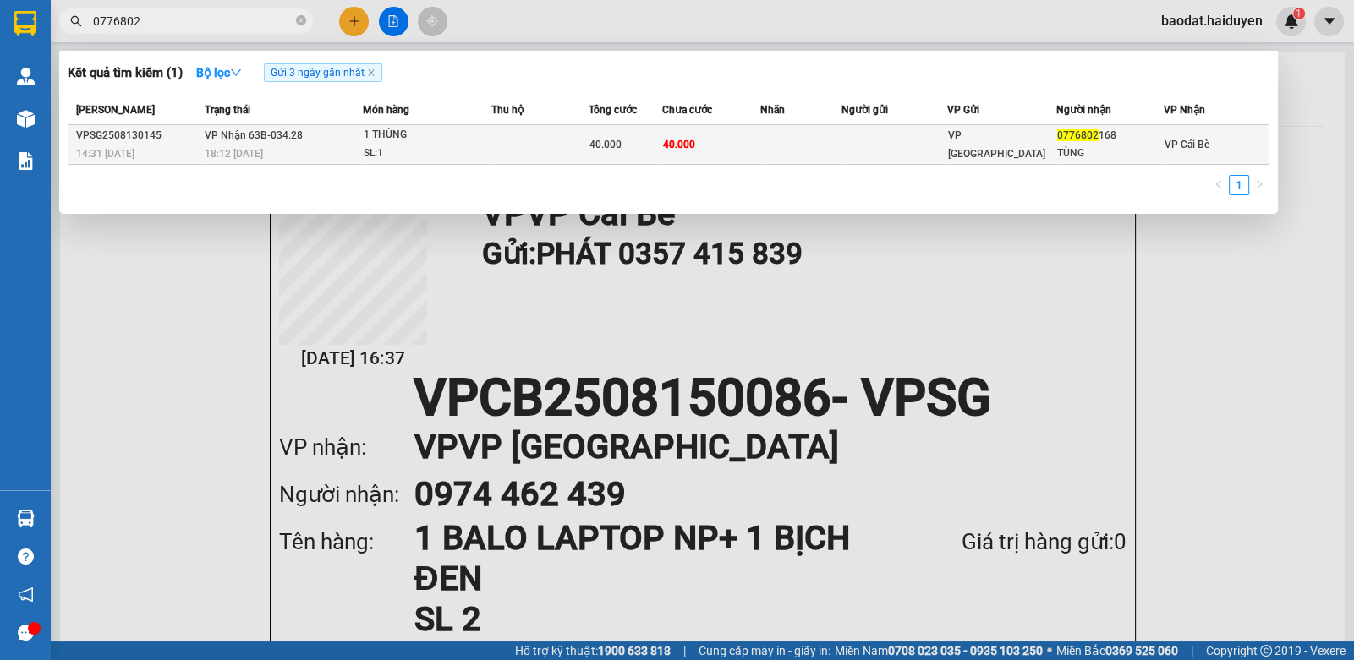
type input "0776802"
click at [689, 151] on span "40.000" at bounding box center [679, 145] width 32 height 12
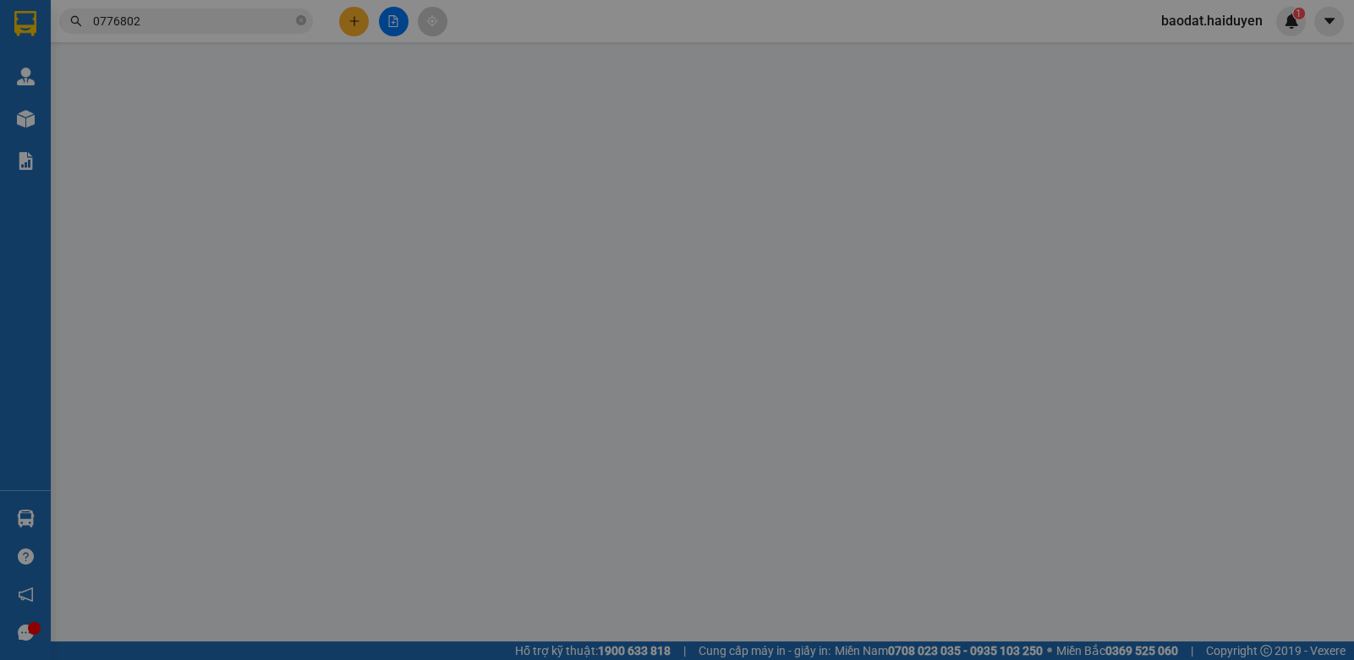
type input "0776802168"
type input "TÙNG"
type input "40.000"
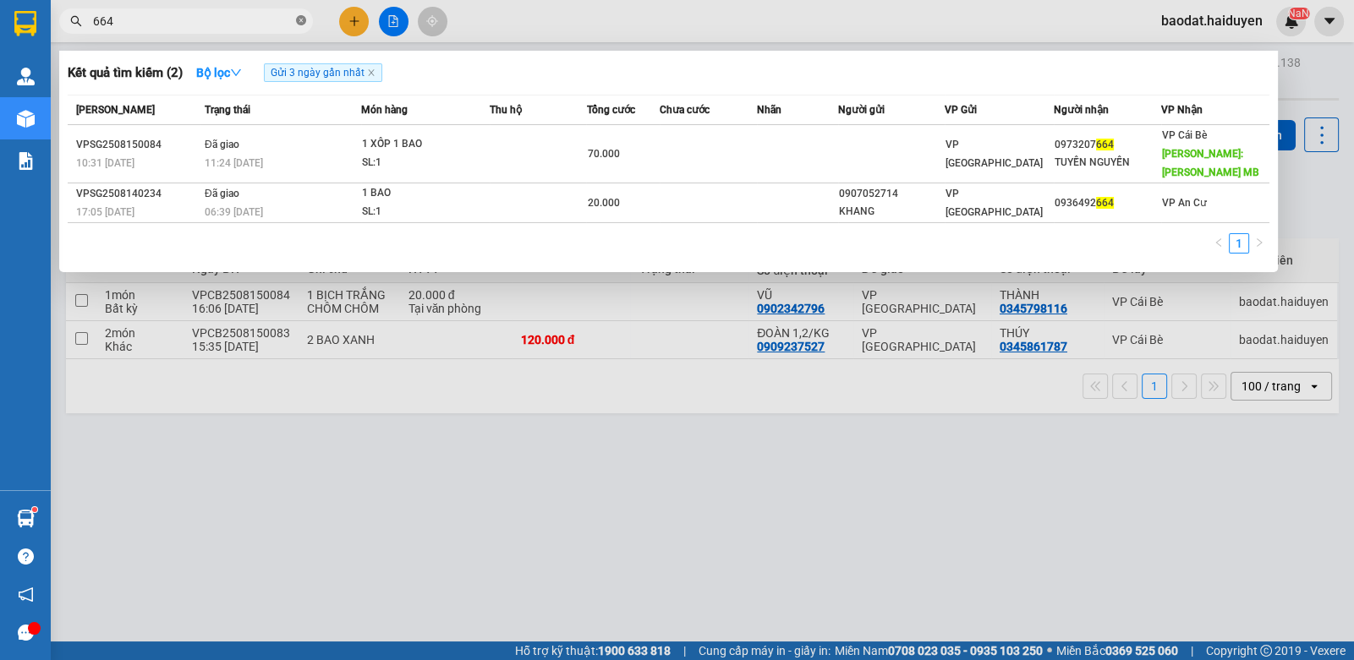
click at [297, 22] on icon "close-circle" at bounding box center [301, 20] width 10 height 10
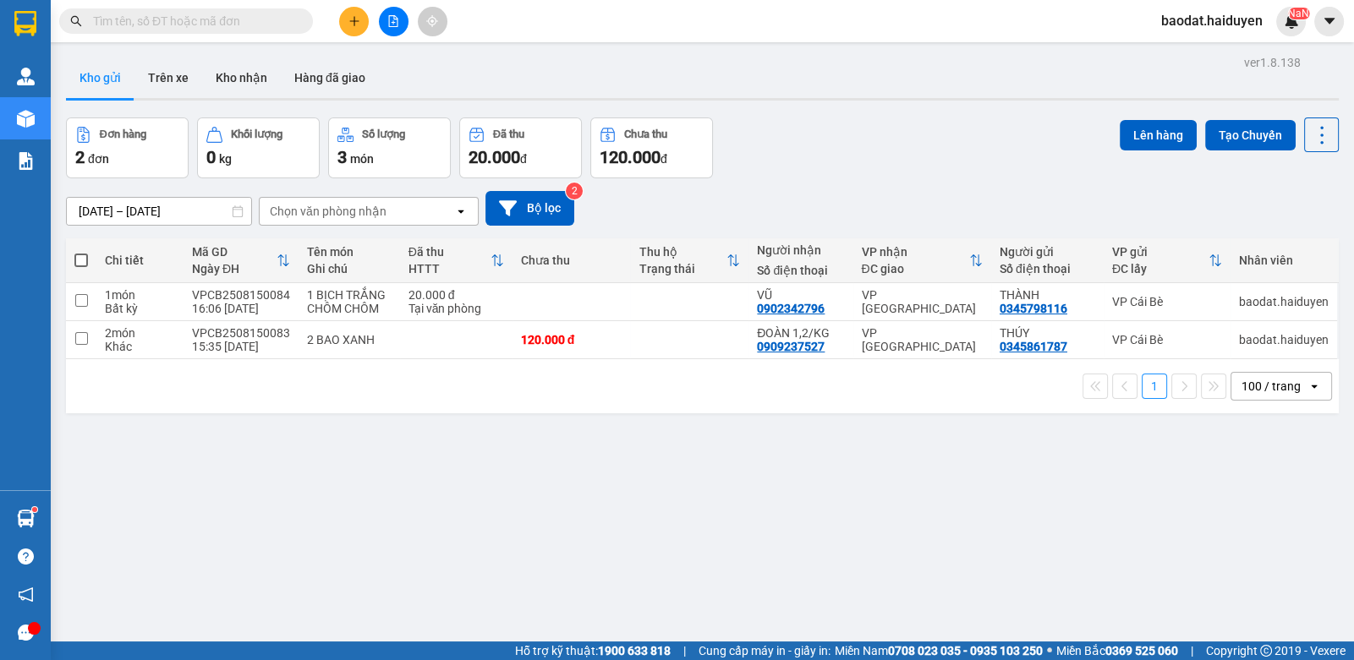
click at [281, 21] on input "text" at bounding box center [193, 21] width 200 height 19
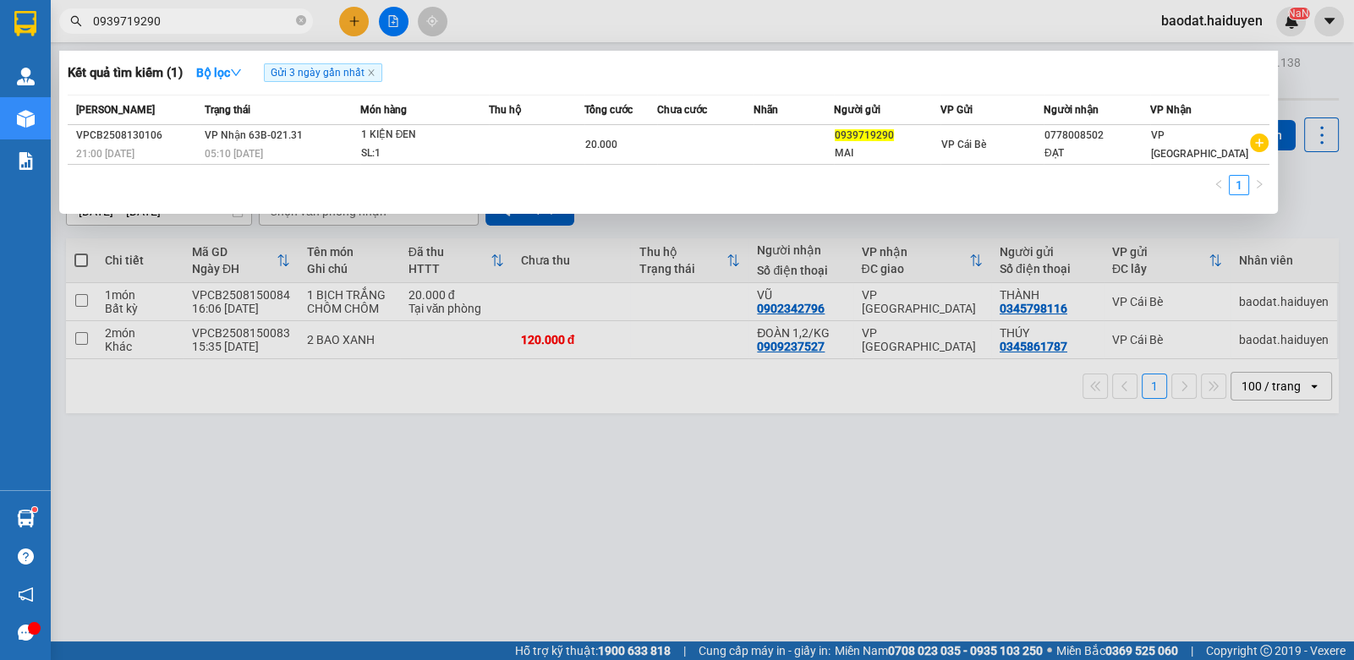
type input "0939719290"
click at [345, 26] on div at bounding box center [677, 330] width 1354 height 660
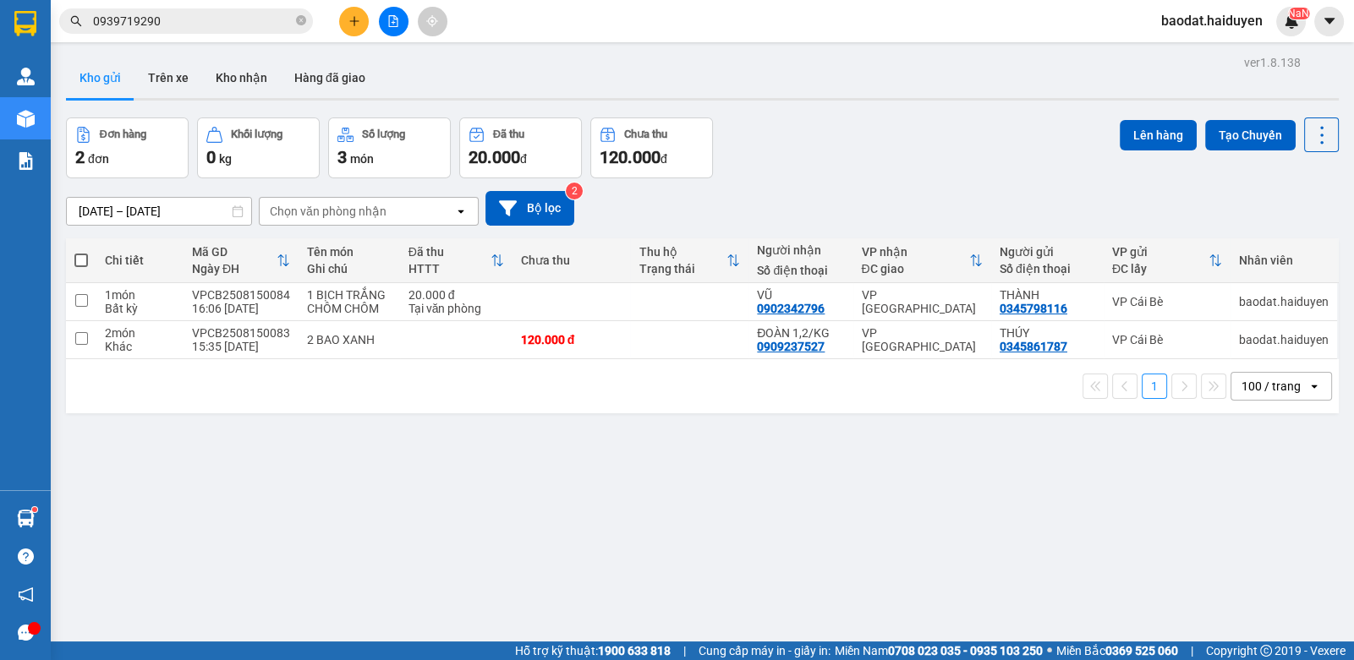
click at [353, 35] on button at bounding box center [354, 22] width 30 height 30
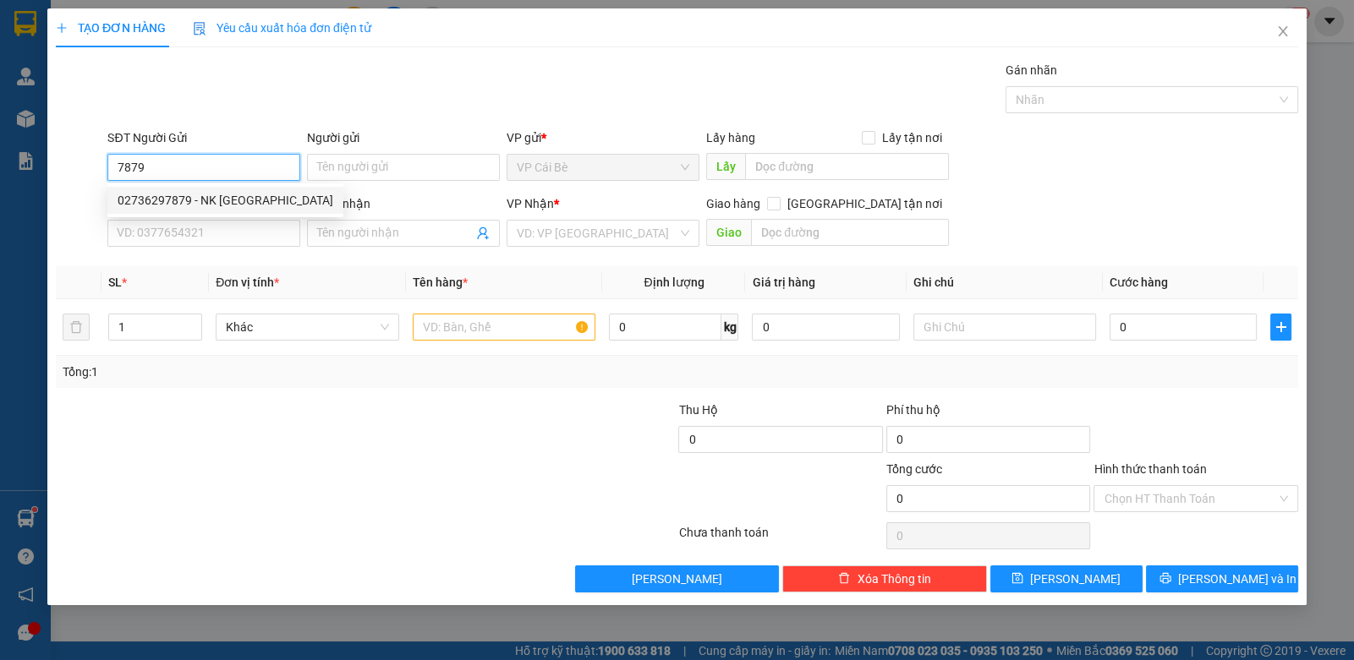
click at [233, 195] on div "02736297879 - NK [GEOGRAPHIC_DATA]" at bounding box center [226, 200] width 216 height 19
type input "02736297879"
type input "NK [GEOGRAPHIC_DATA]"
type input "0937040848"
type input "LABO [GEOGRAPHIC_DATA]"
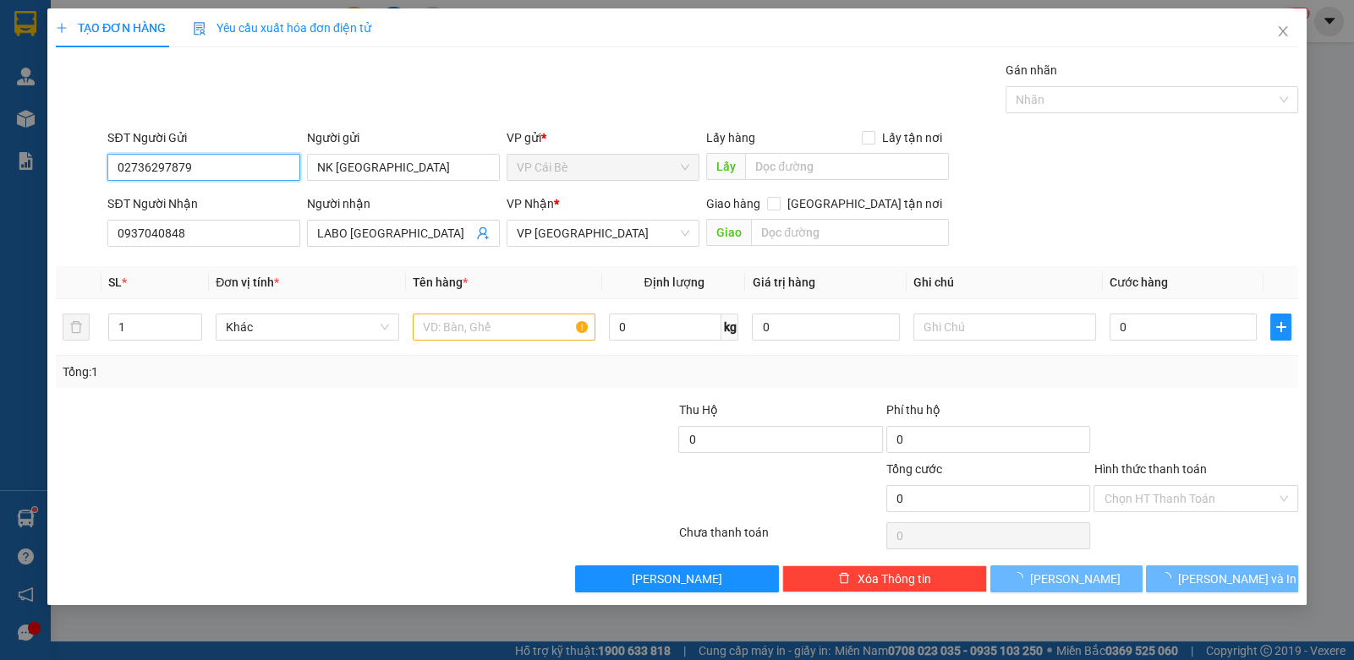
type input "20.000"
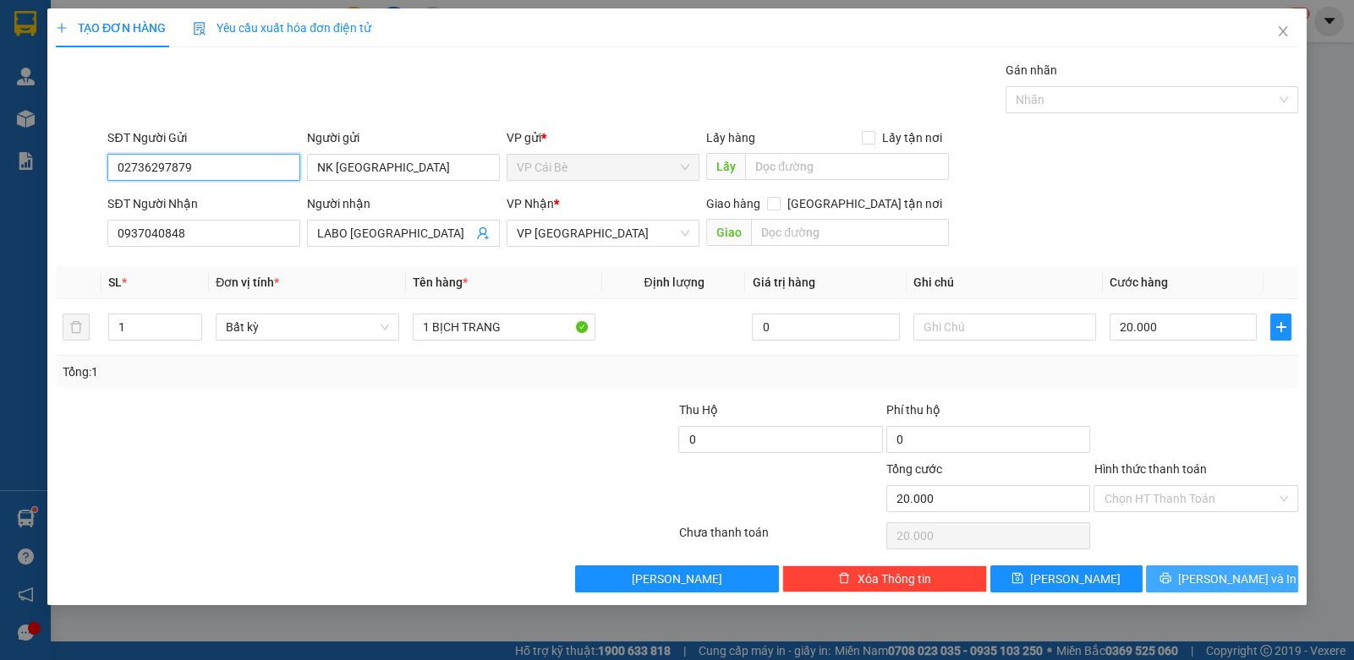
type input "02736297879"
click at [1207, 574] on span "[PERSON_NAME] và In" at bounding box center [1237, 579] width 118 height 19
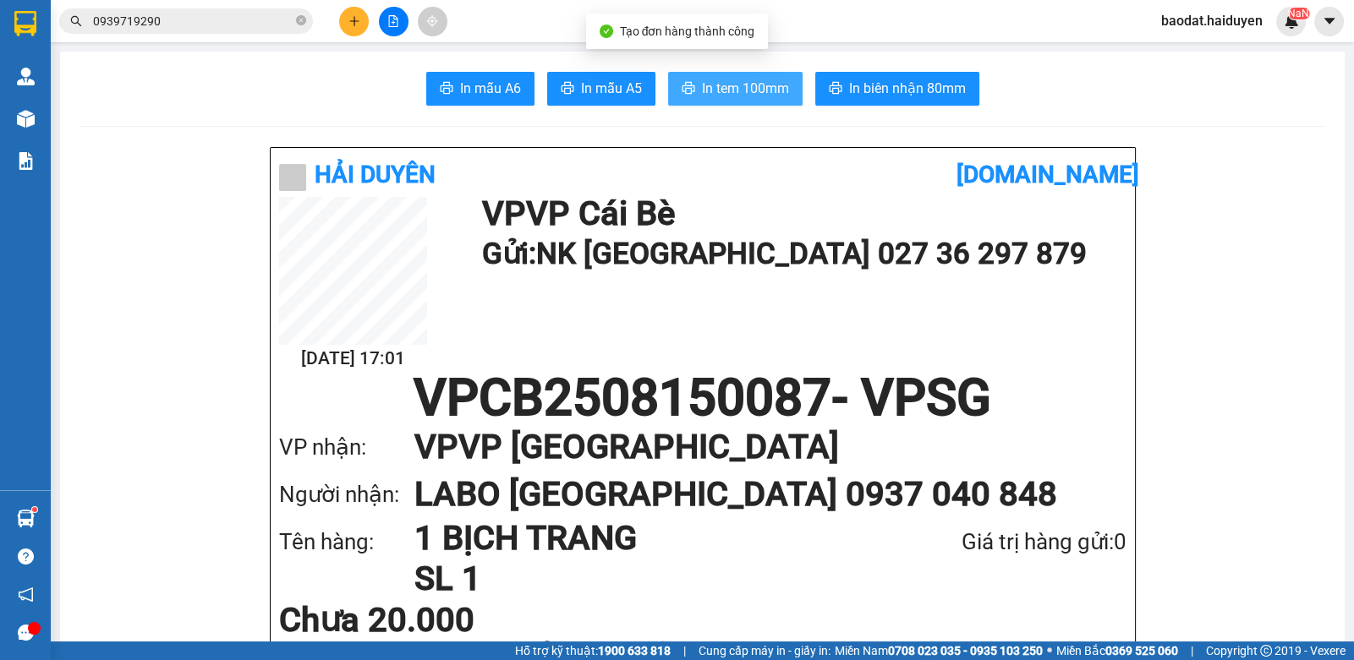
click at [740, 96] on span "In tem 100mm" at bounding box center [745, 88] width 87 height 21
click at [299, 19] on icon "close-circle" at bounding box center [301, 20] width 10 height 10
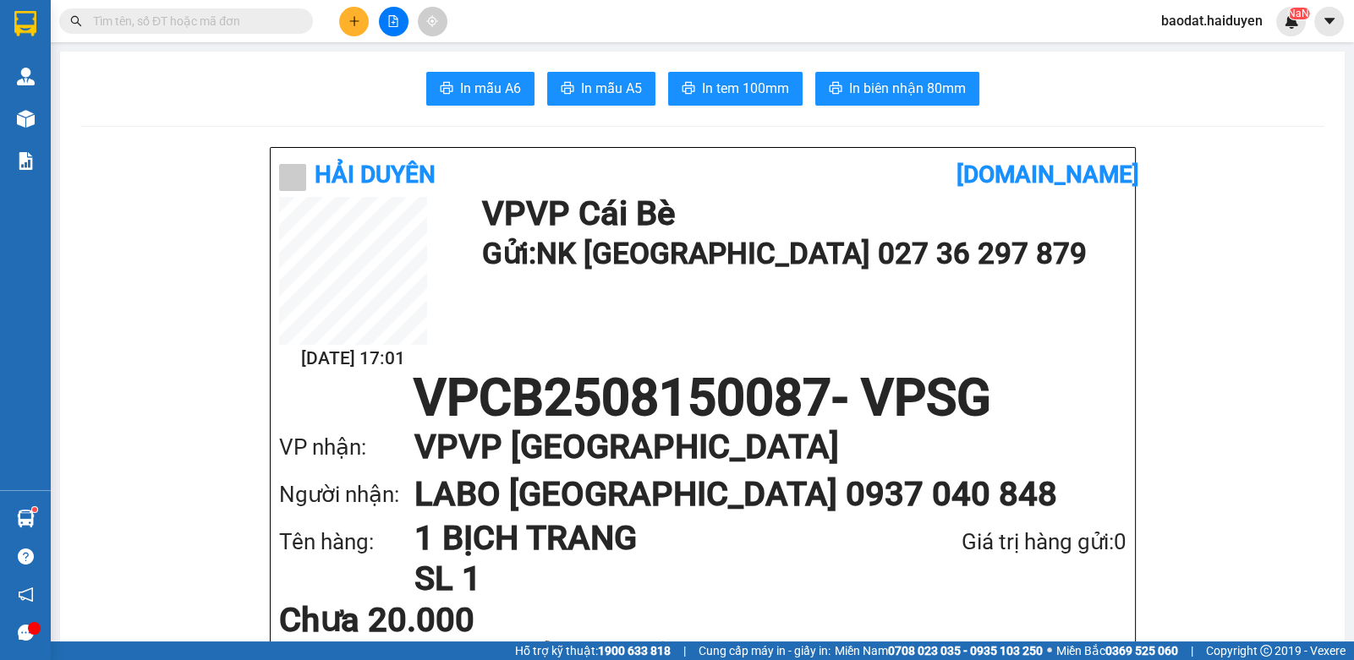
drag, startPoint x: 210, startPoint y: 25, endPoint x: 189, endPoint y: 7, distance: 28.2
click at [195, 12] on input "text" at bounding box center [193, 21] width 200 height 19
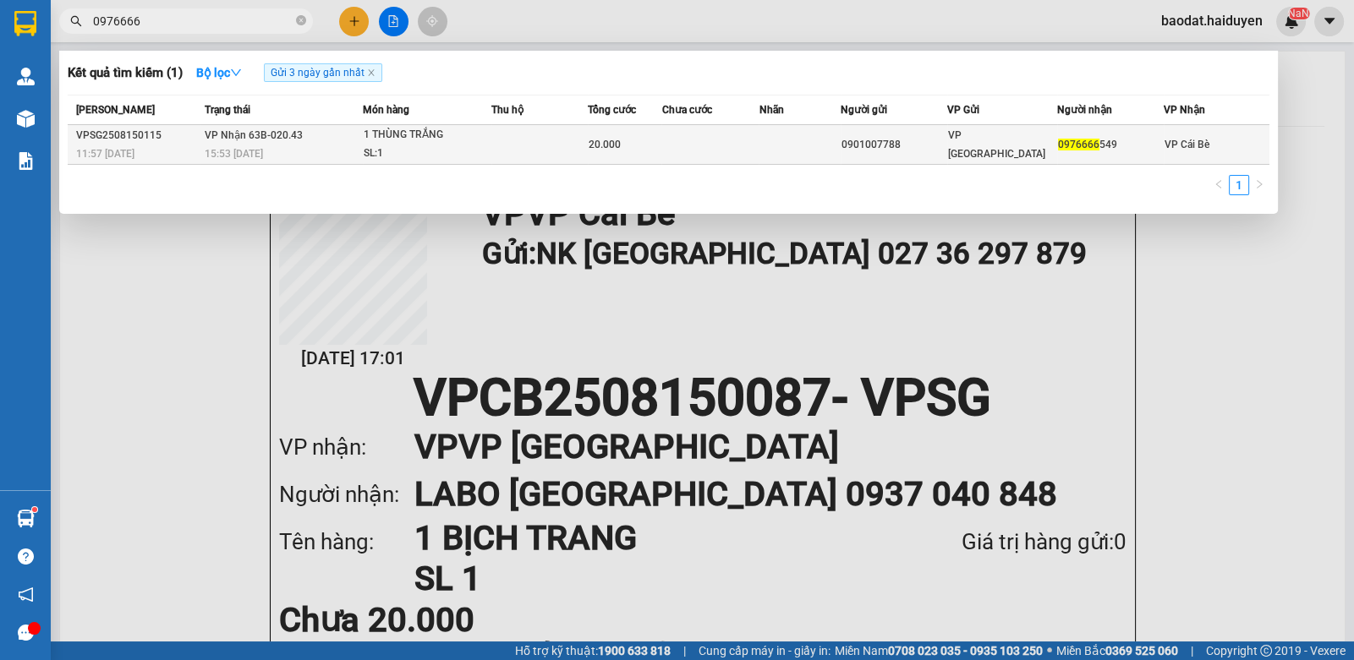
type input "0976666"
click at [529, 142] on td at bounding box center [539, 145] width 97 height 40
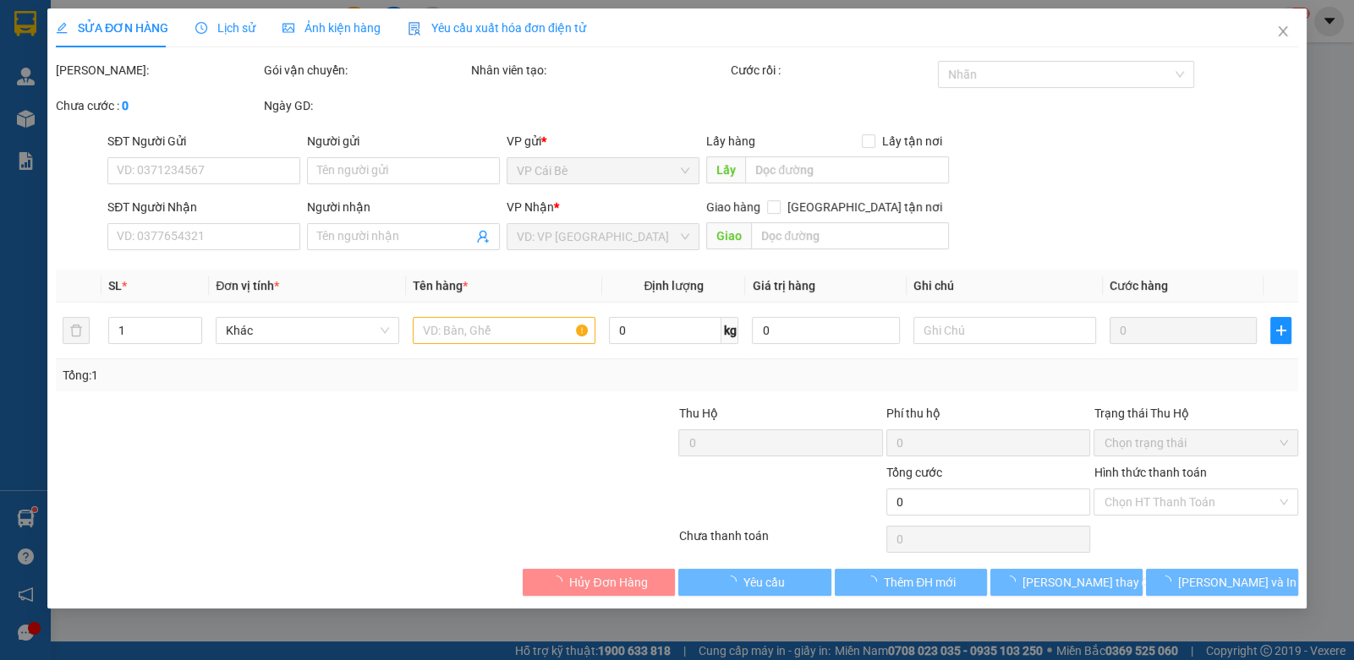
type input "0901007788"
type input "0976666549"
type input "20.000"
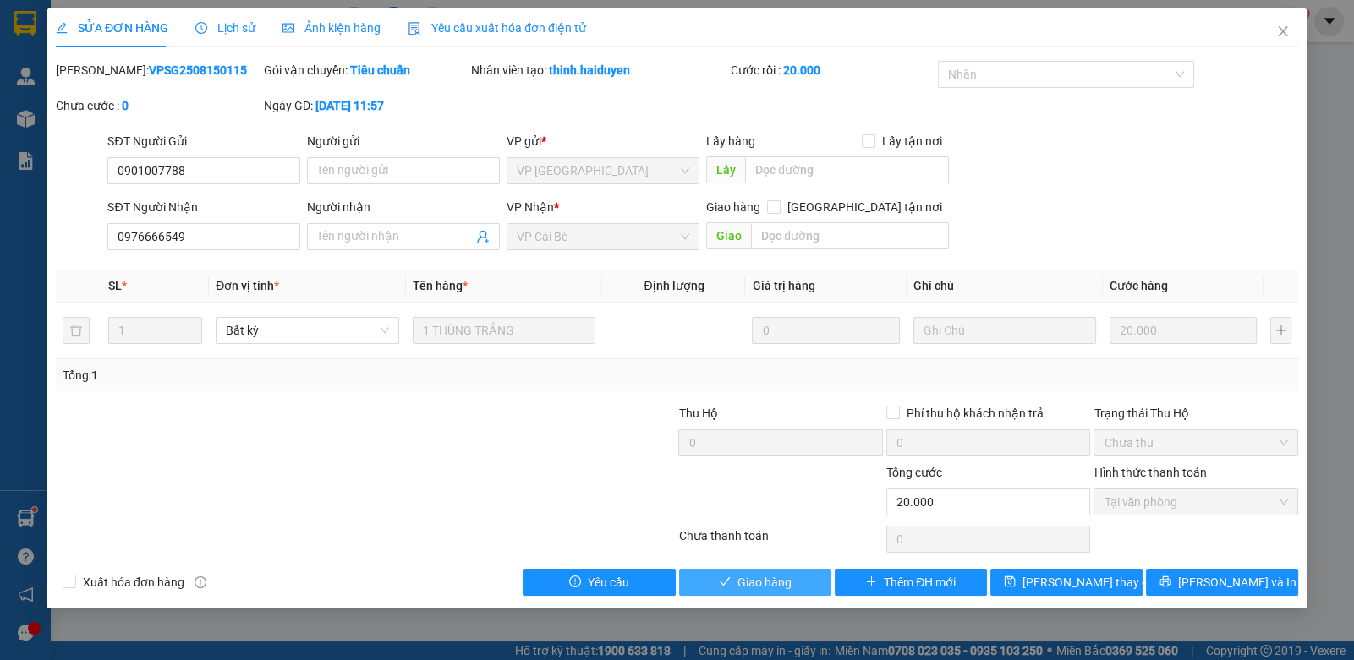
click at [756, 582] on span "Giao hàng" at bounding box center [764, 582] width 54 height 19
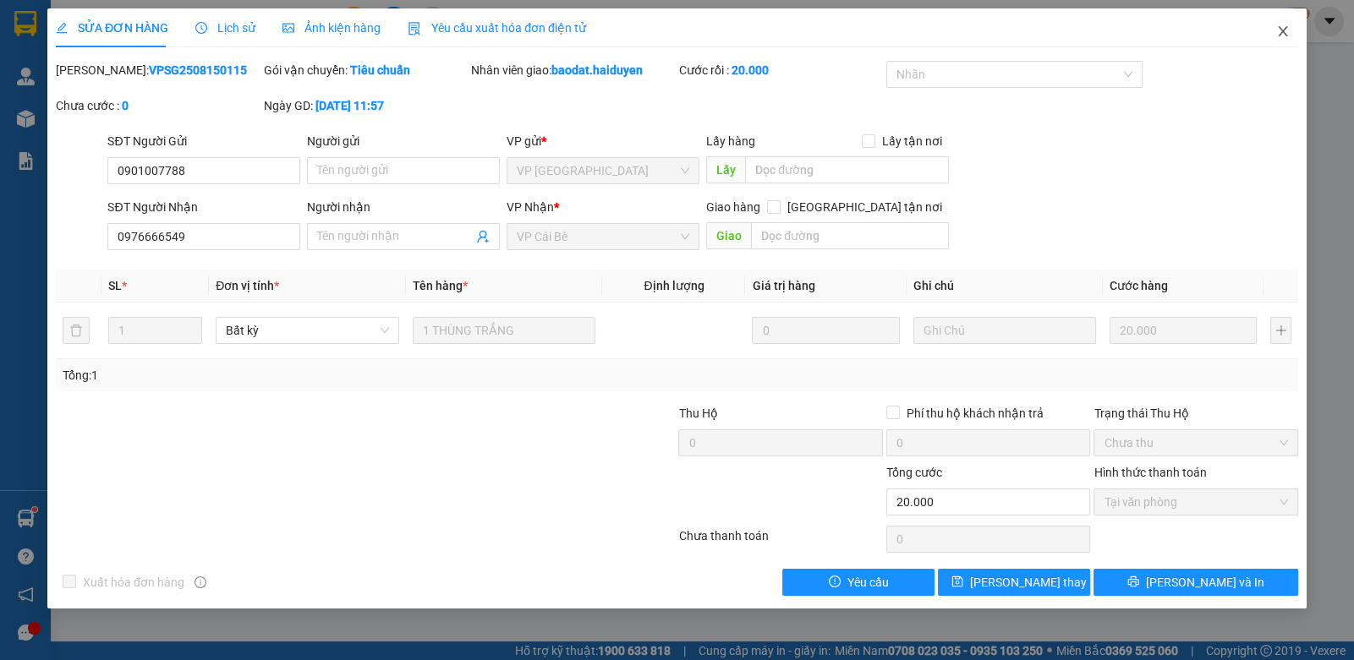
click at [1273, 40] on span "Close" at bounding box center [1282, 31] width 47 height 47
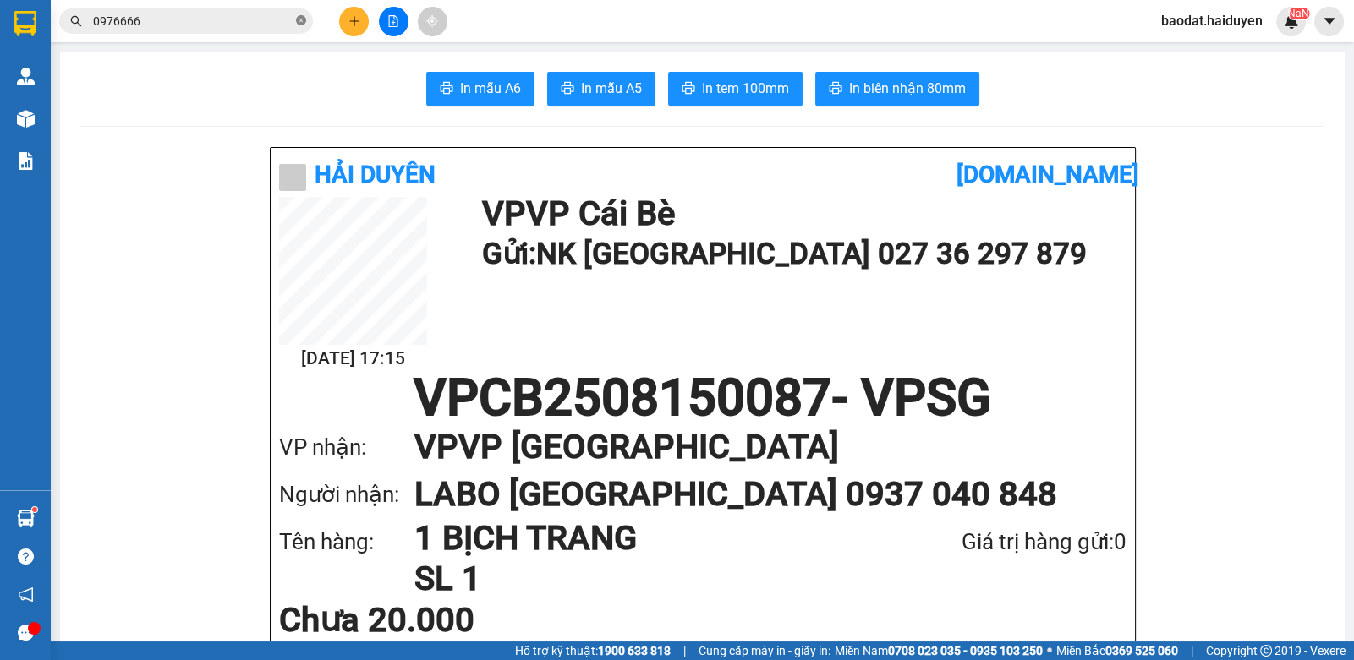
click at [301, 23] on icon "close-circle" at bounding box center [301, 20] width 10 height 10
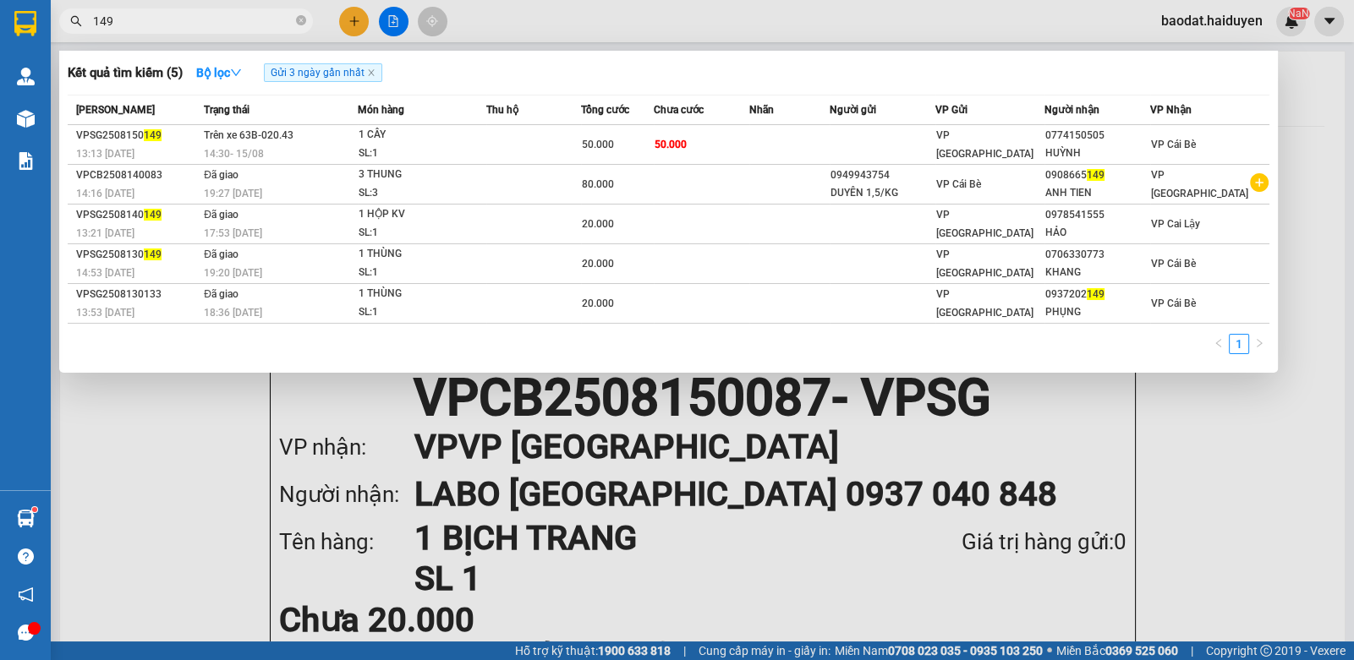
type input "149"
click at [486, 19] on div at bounding box center [677, 330] width 1354 height 660
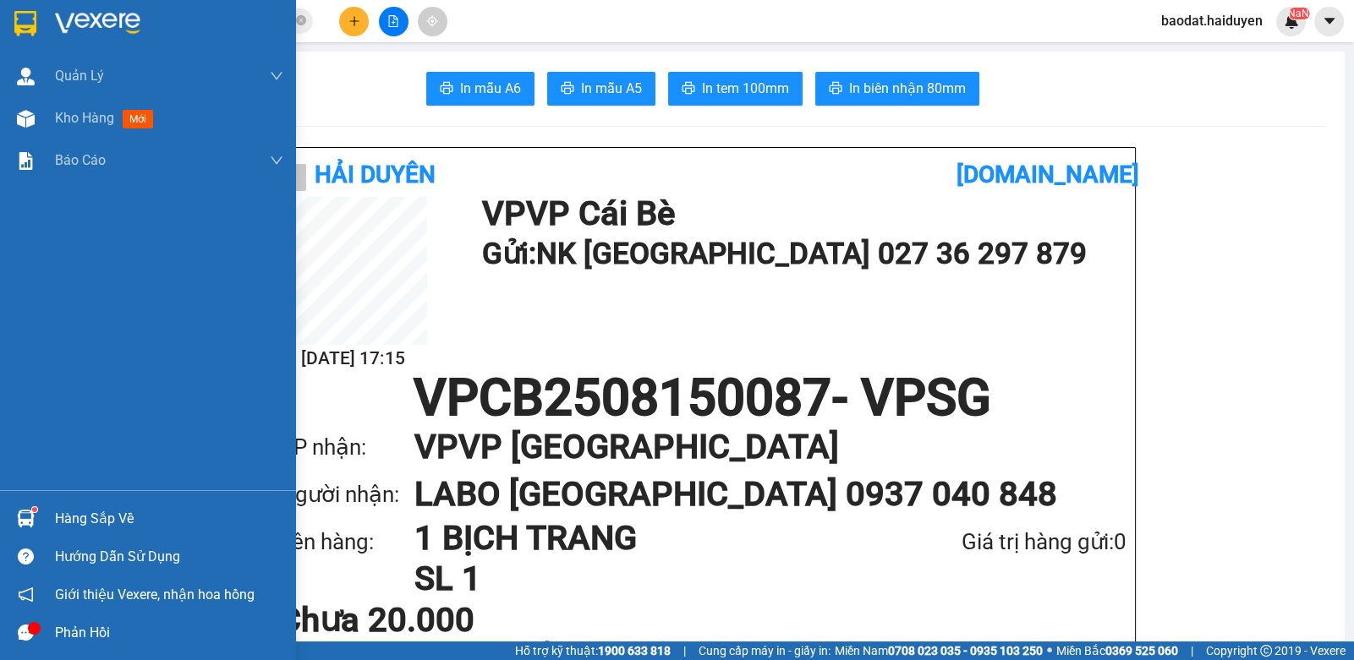
click at [94, 516] on div "Hàng sắp về" at bounding box center [169, 518] width 228 height 25
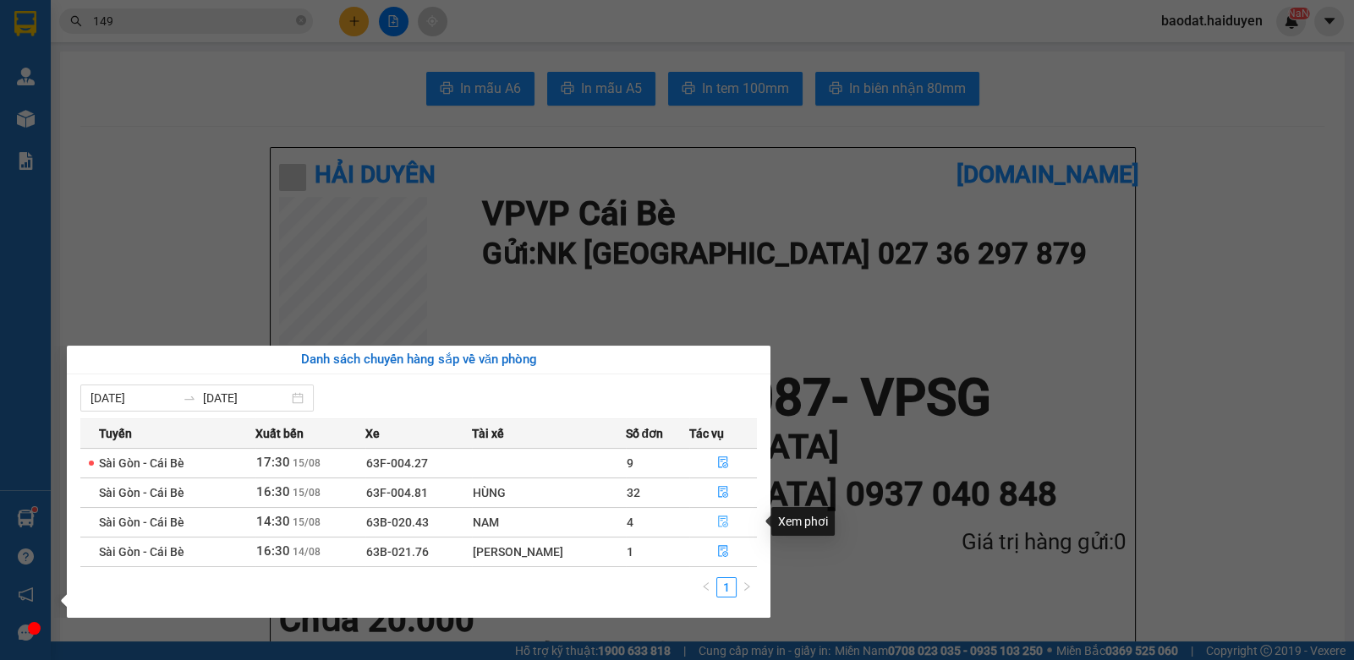
click at [721, 520] on icon "file-done" at bounding box center [723, 522] width 12 height 12
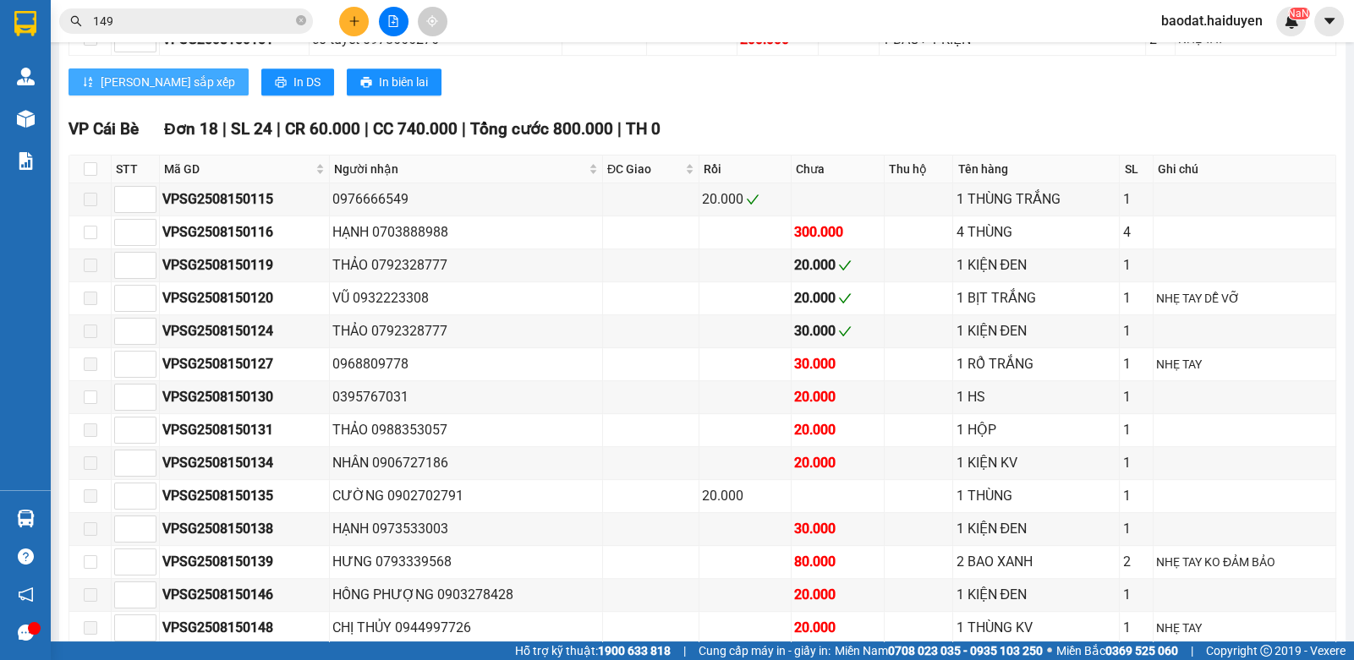
scroll to position [845, 0]
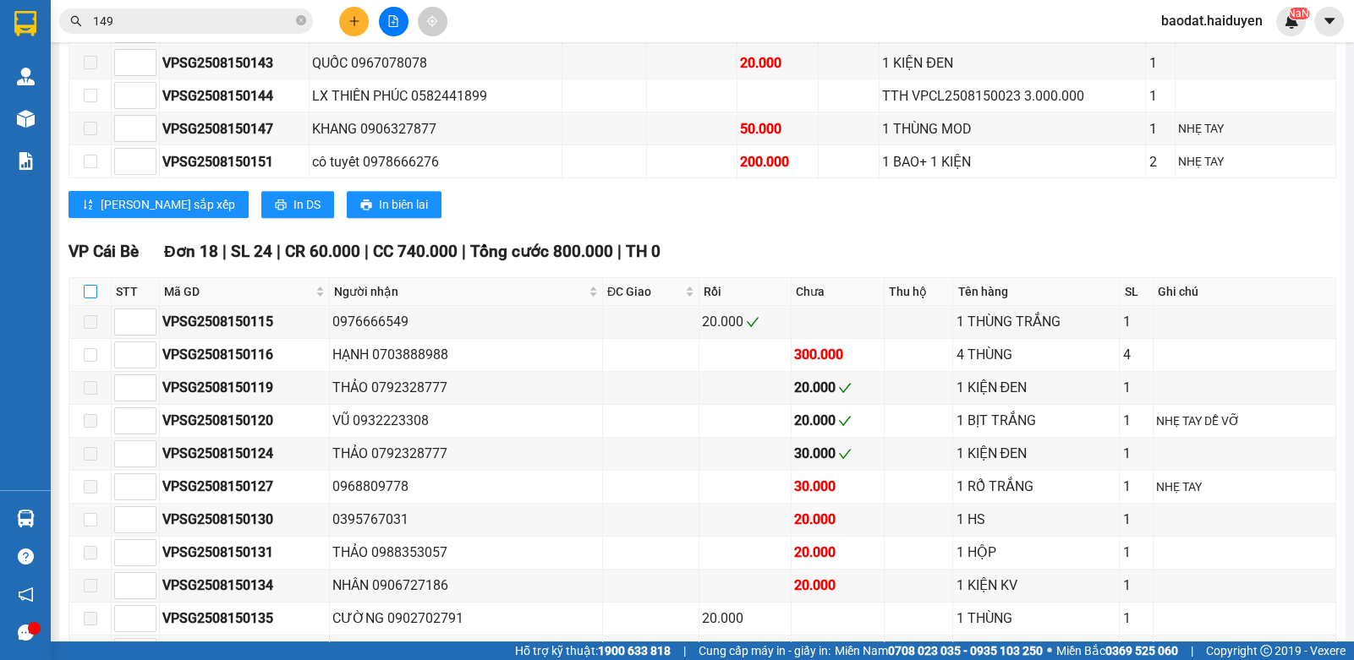
click at [93, 298] on input "checkbox" at bounding box center [91, 292] width 14 height 14
checkbox input "true"
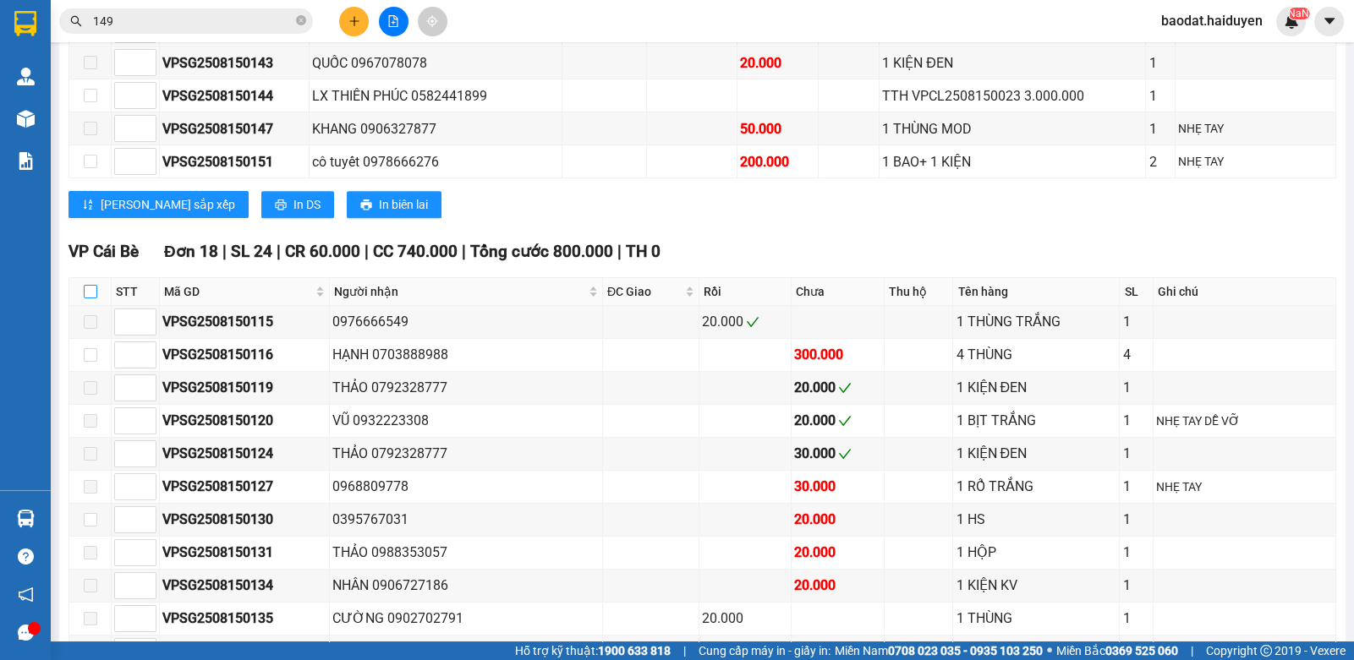
checkbox input "true"
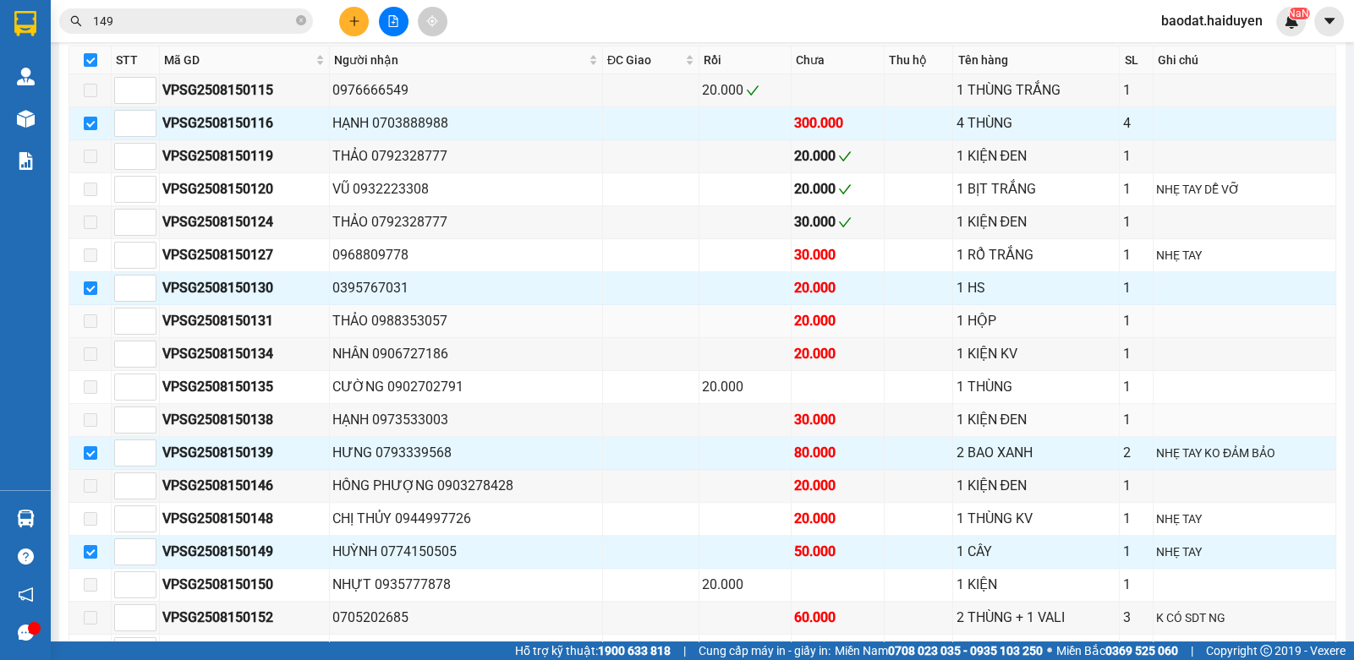
scroll to position [930, 0]
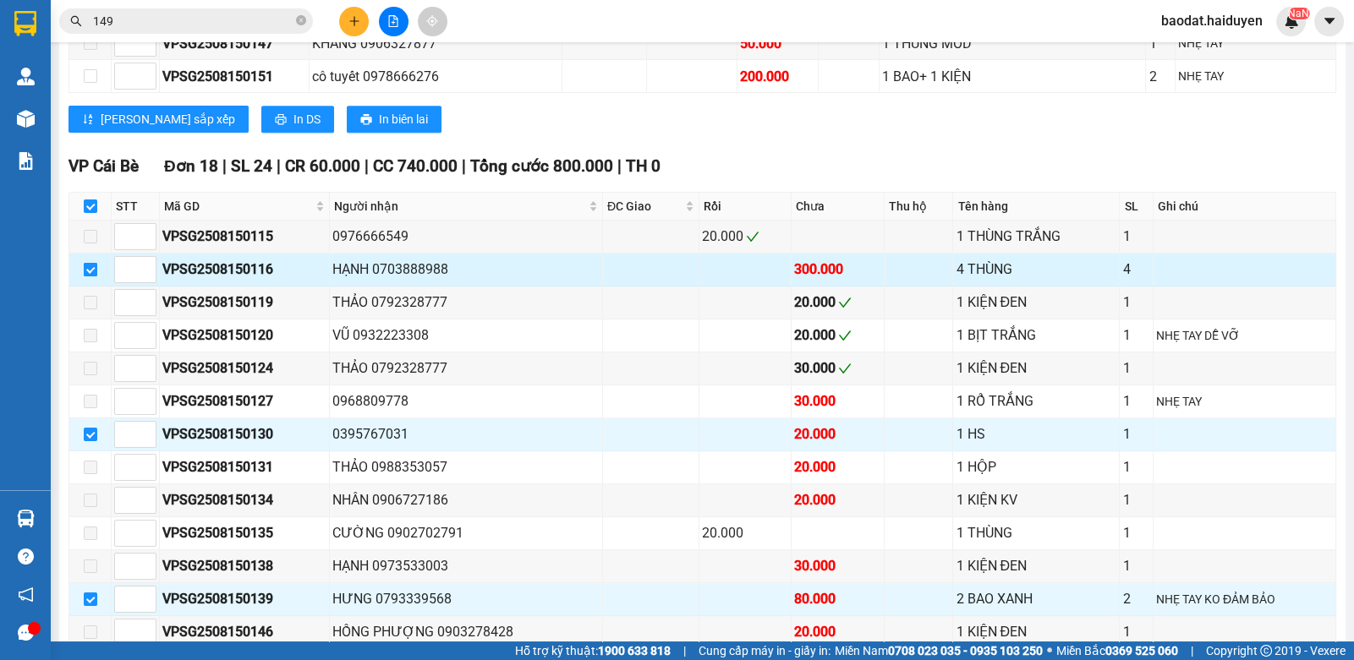
click at [93, 277] on input "checkbox" at bounding box center [91, 270] width 14 height 14
checkbox input "false"
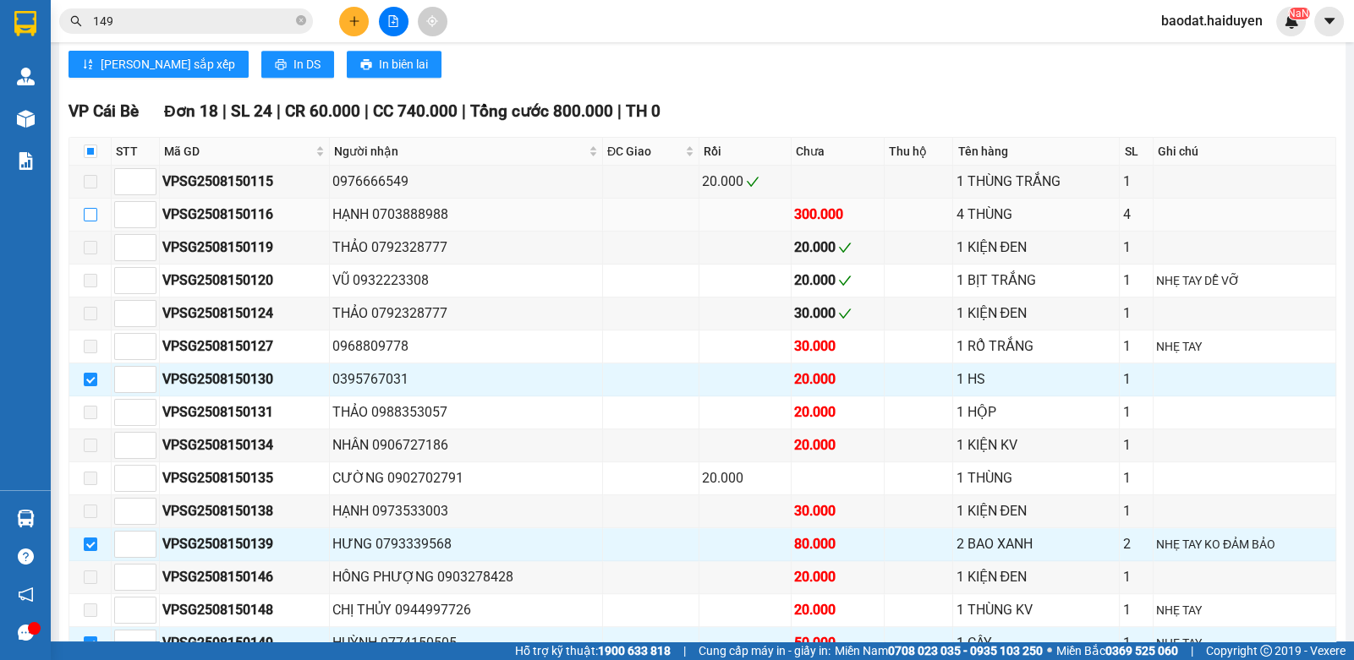
scroll to position [1099, 0]
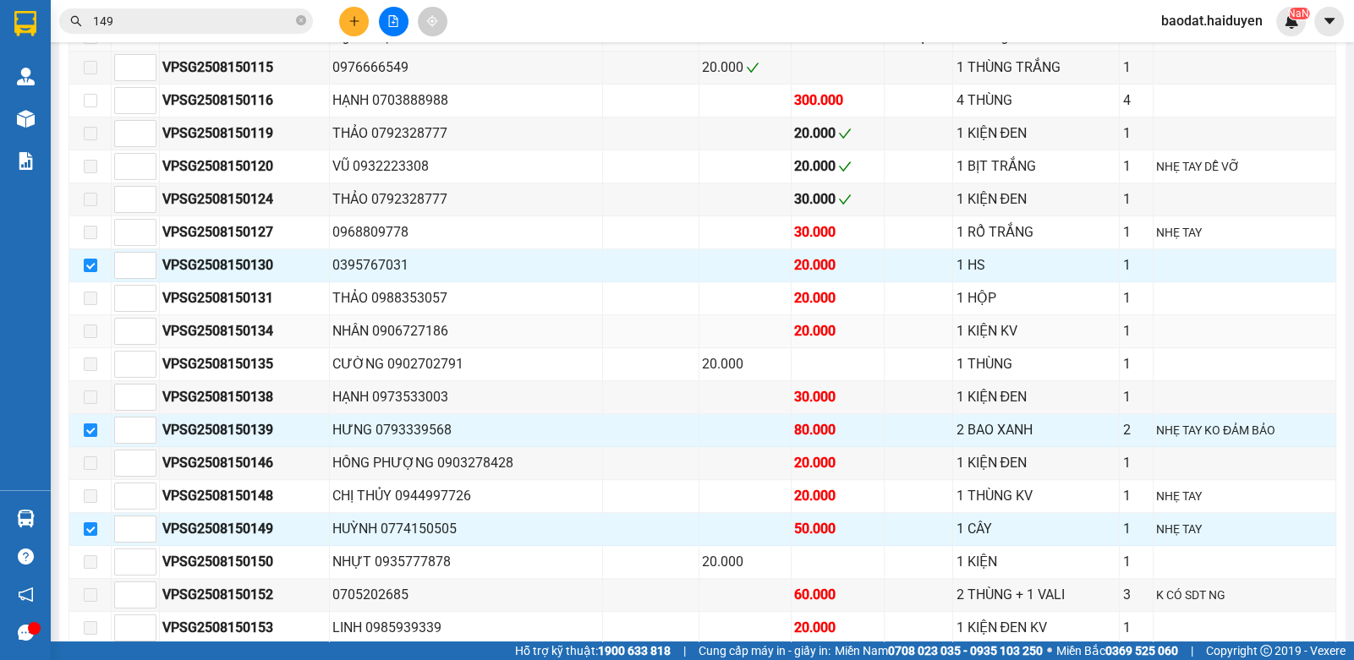
drag, startPoint x: 545, startPoint y: 269, endPoint x: 426, endPoint y: 336, distance: 136.7
click at [545, 267] on div "0395767031" at bounding box center [465, 265] width 266 height 21
click at [342, 447] on td "HỒNG PHƯỢNG 0903278428" at bounding box center [466, 463] width 272 height 33
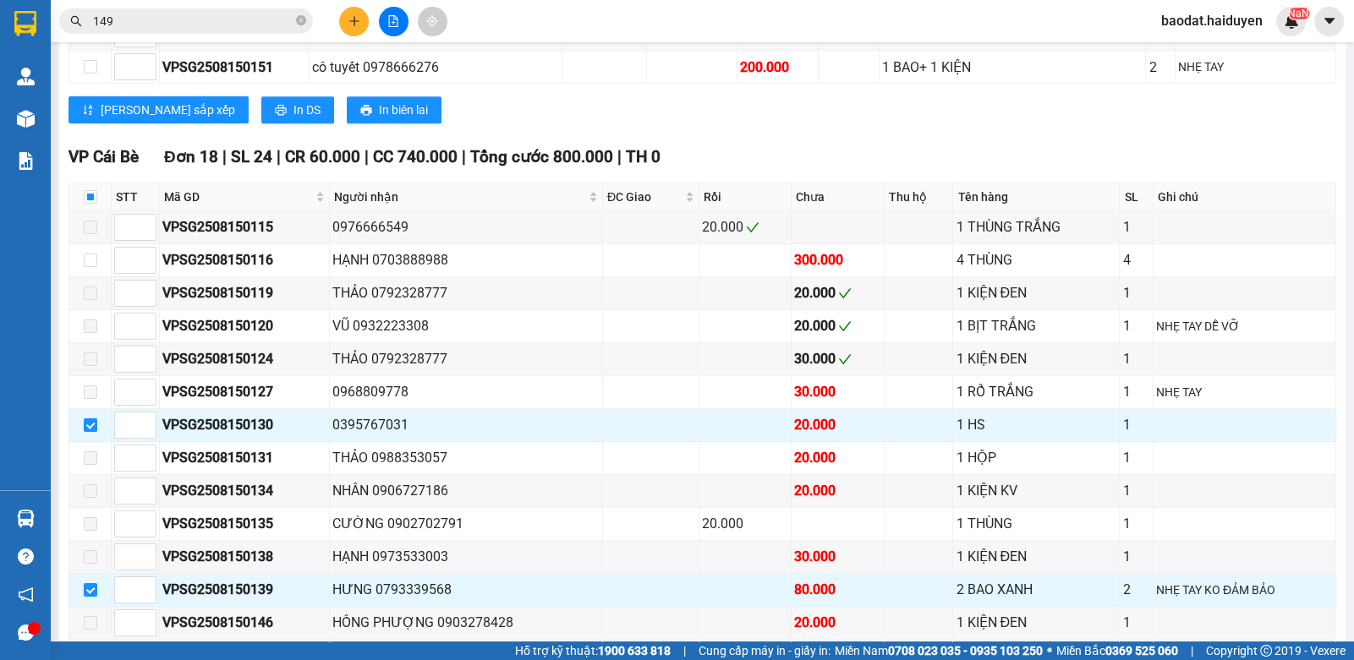
scroll to position [760, 0]
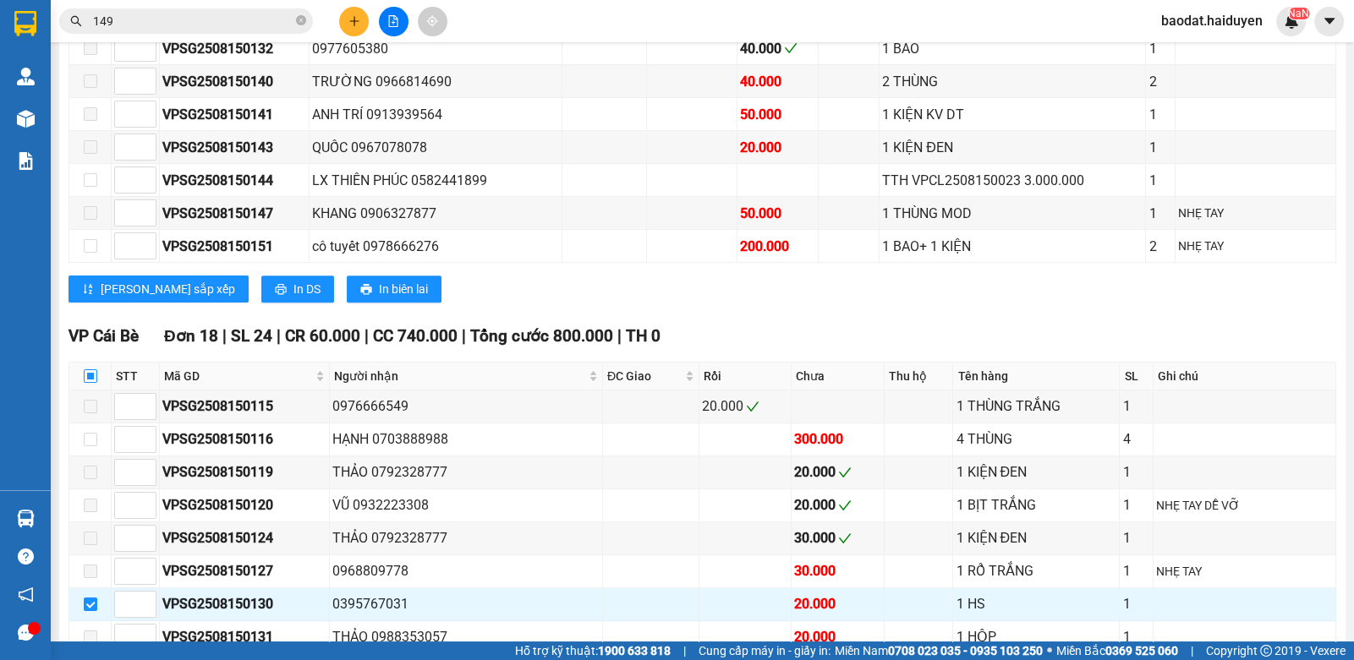
click at [90, 383] on input "checkbox" at bounding box center [91, 377] width 14 height 14
checkbox input "true"
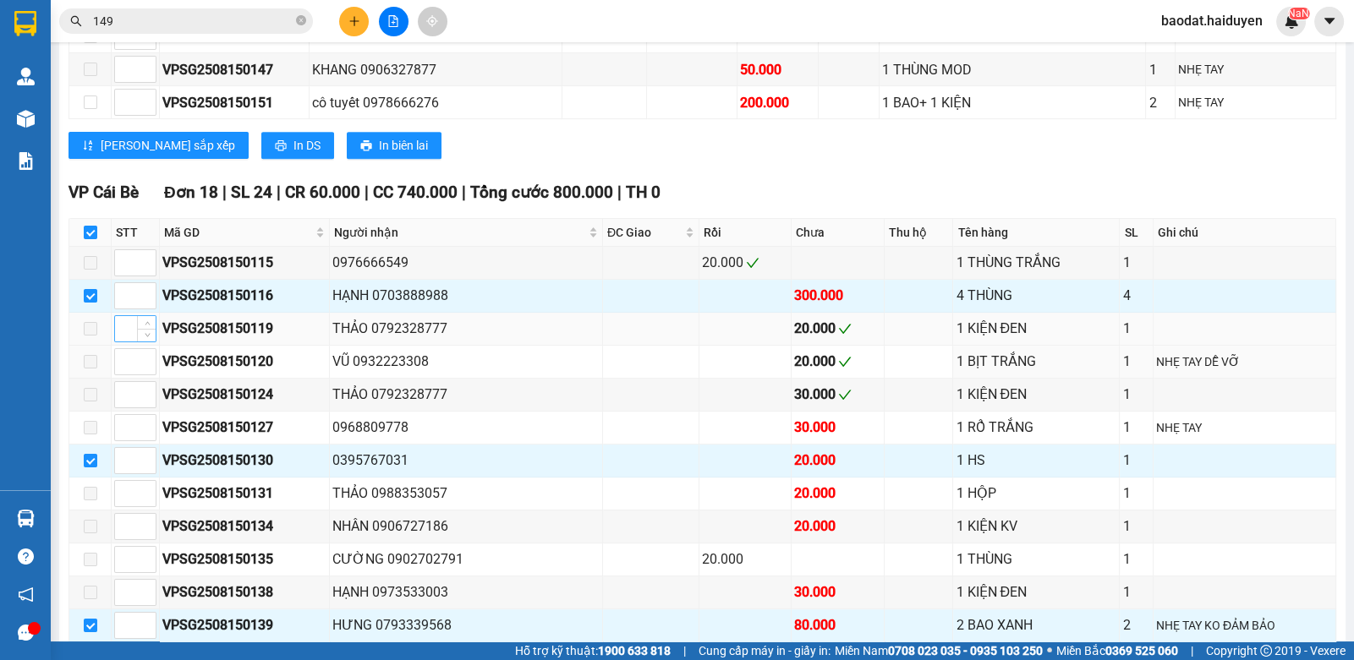
scroll to position [930, 0]
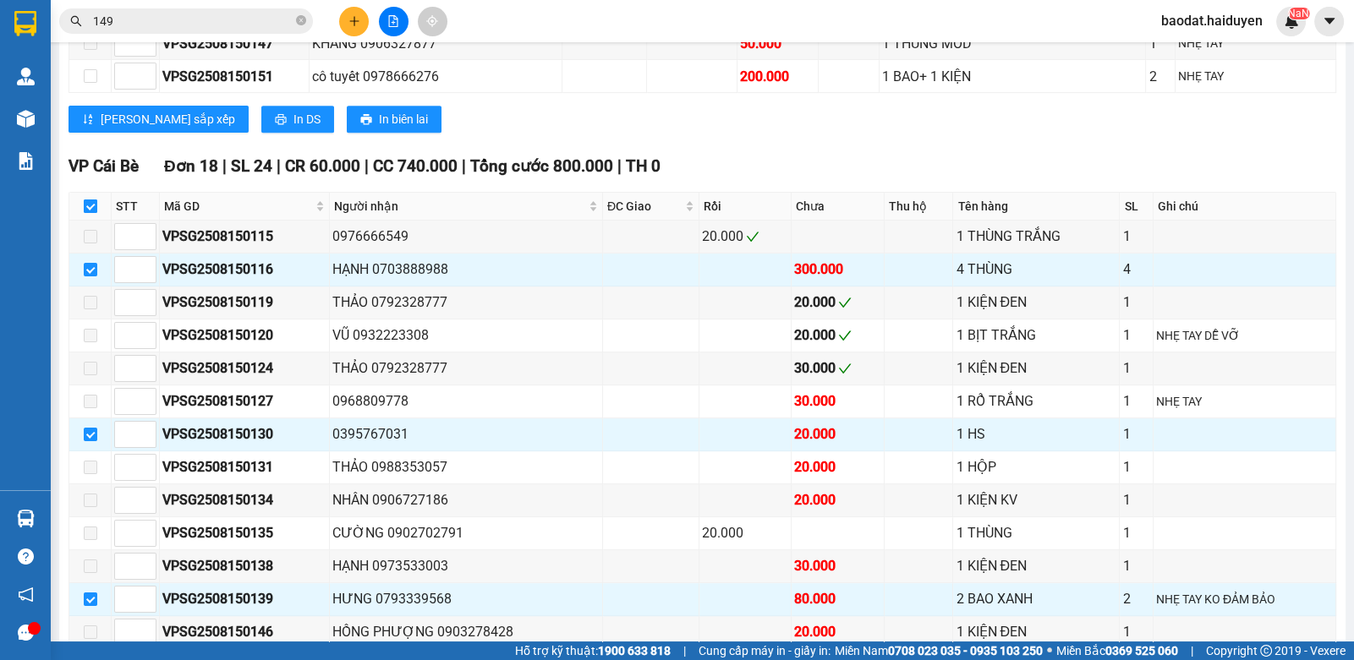
click at [89, 209] on input "checkbox" at bounding box center [91, 207] width 14 height 14
checkbox input "false"
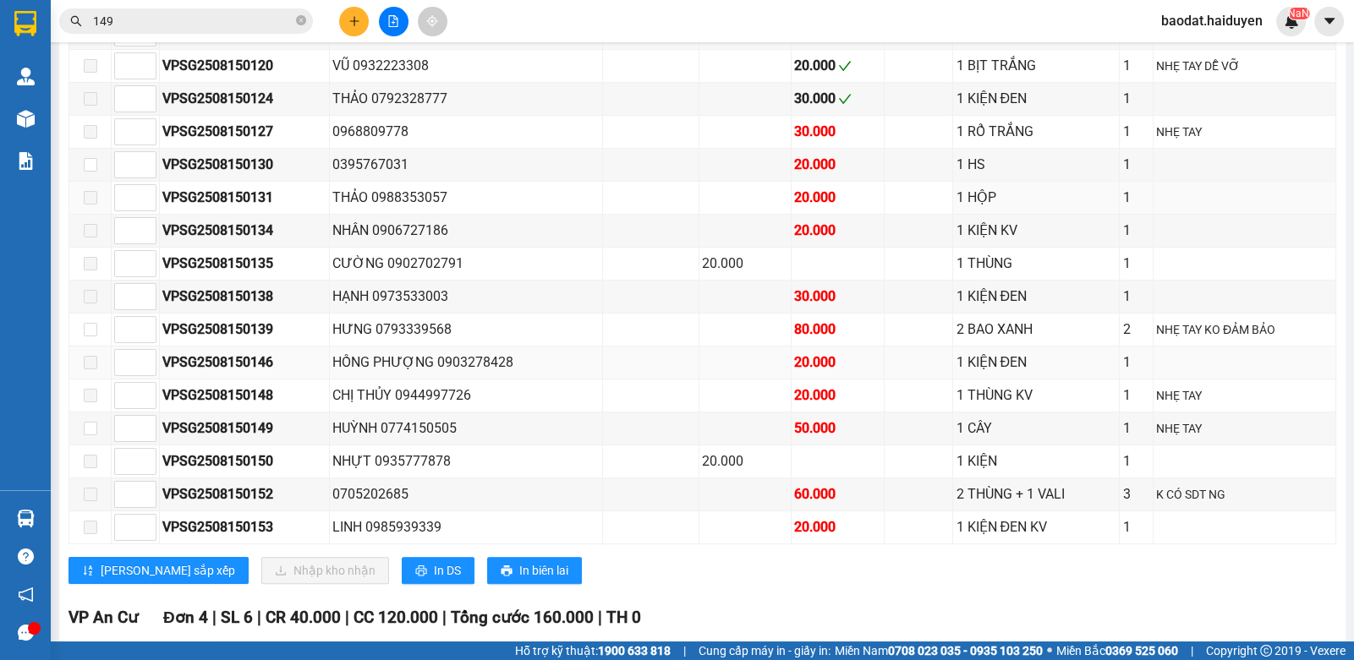
scroll to position [1268, 0]
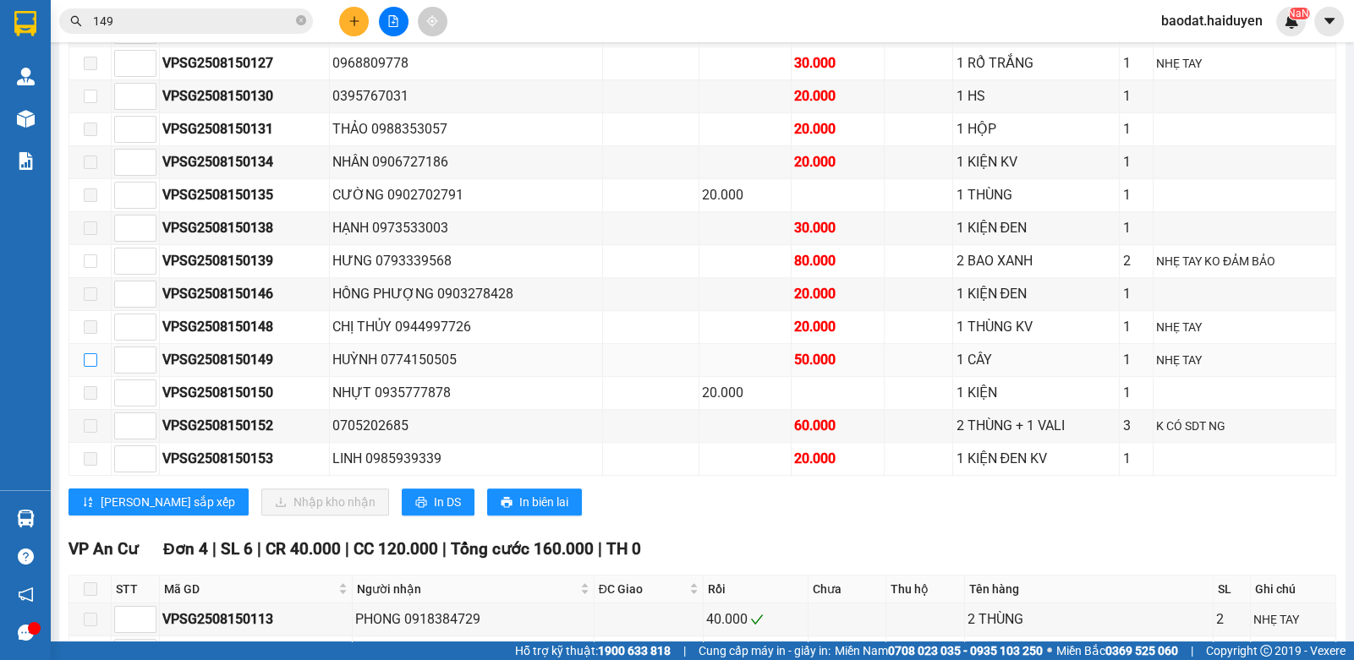
drag, startPoint x: 85, startPoint y: 358, endPoint x: 161, endPoint y: 417, distance: 96.4
click at [85, 358] on input "checkbox" at bounding box center [91, 360] width 14 height 14
checkbox input "true"
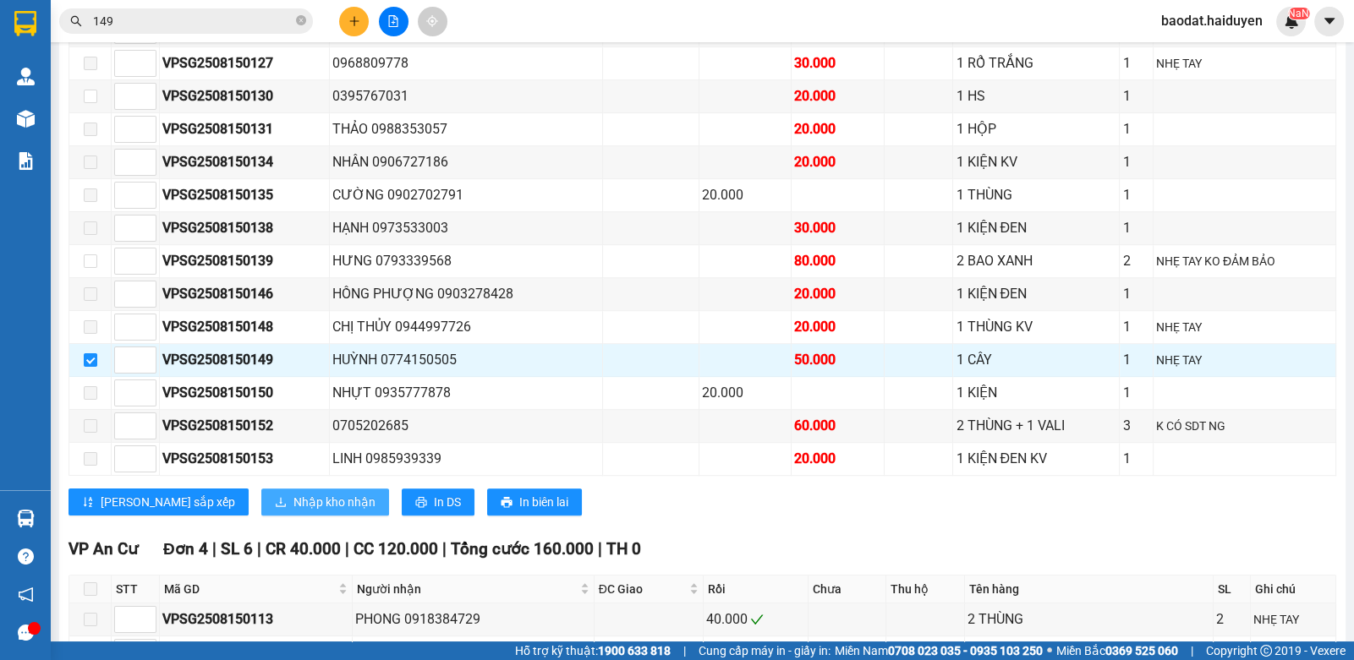
click at [293, 505] on span "Nhập kho nhận" at bounding box center [334, 502] width 82 height 19
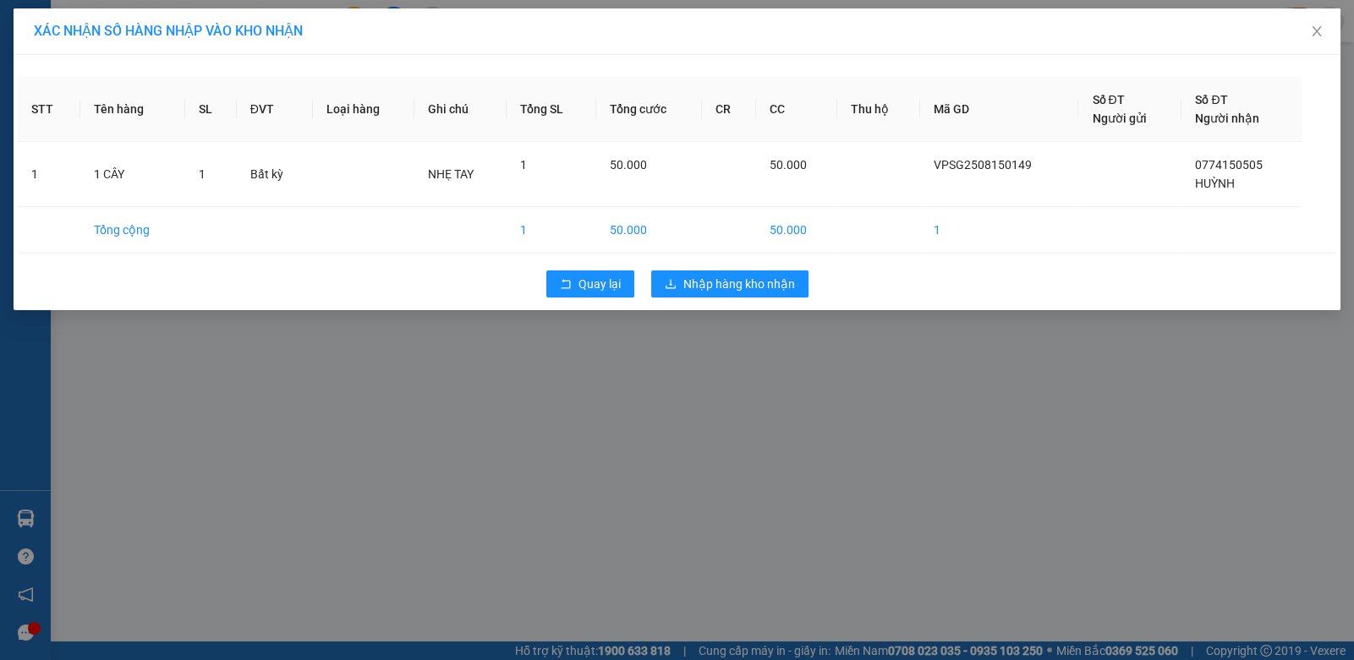
click at [764, 268] on div "Quay lại Nhập hàng kho nhận" at bounding box center [677, 284] width 1318 height 44
click at [764, 278] on span "Nhập hàng kho nhận" at bounding box center [739, 284] width 112 height 19
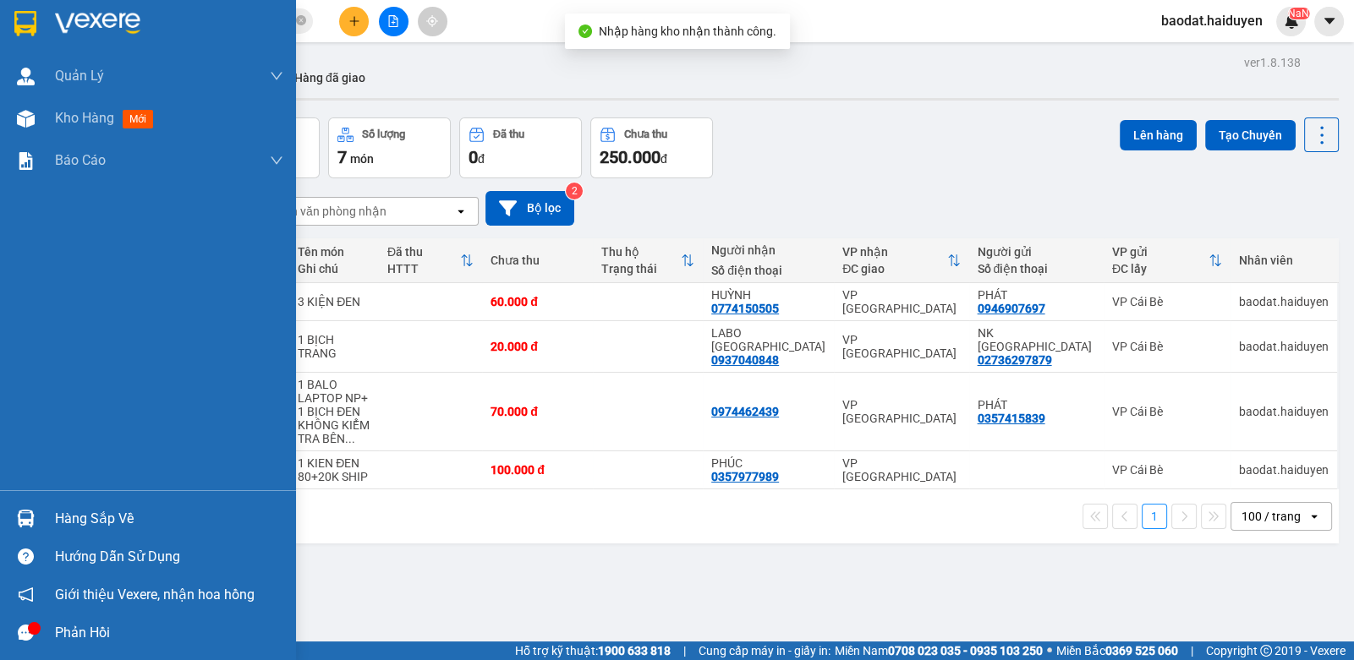
click at [90, 523] on div "Hàng sắp về" at bounding box center [169, 518] width 228 height 25
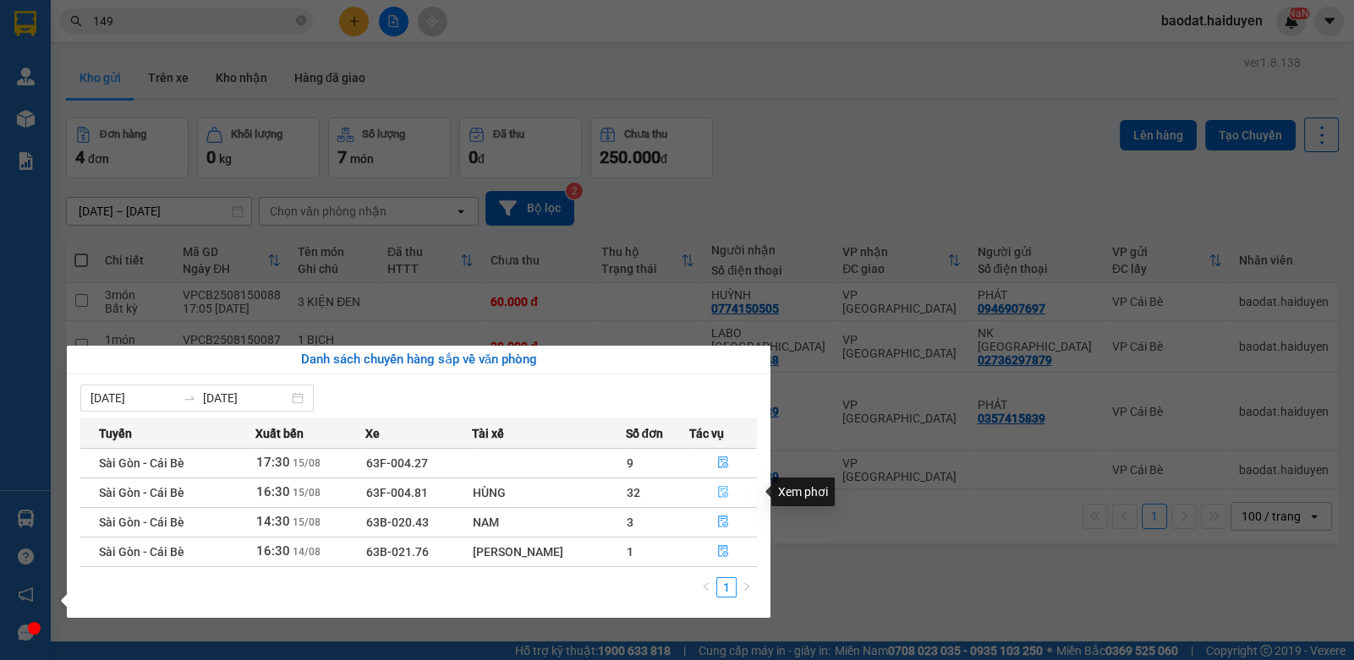
click at [726, 492] on icon "file-done" at bounding box center [723, 492] width 10 height 12
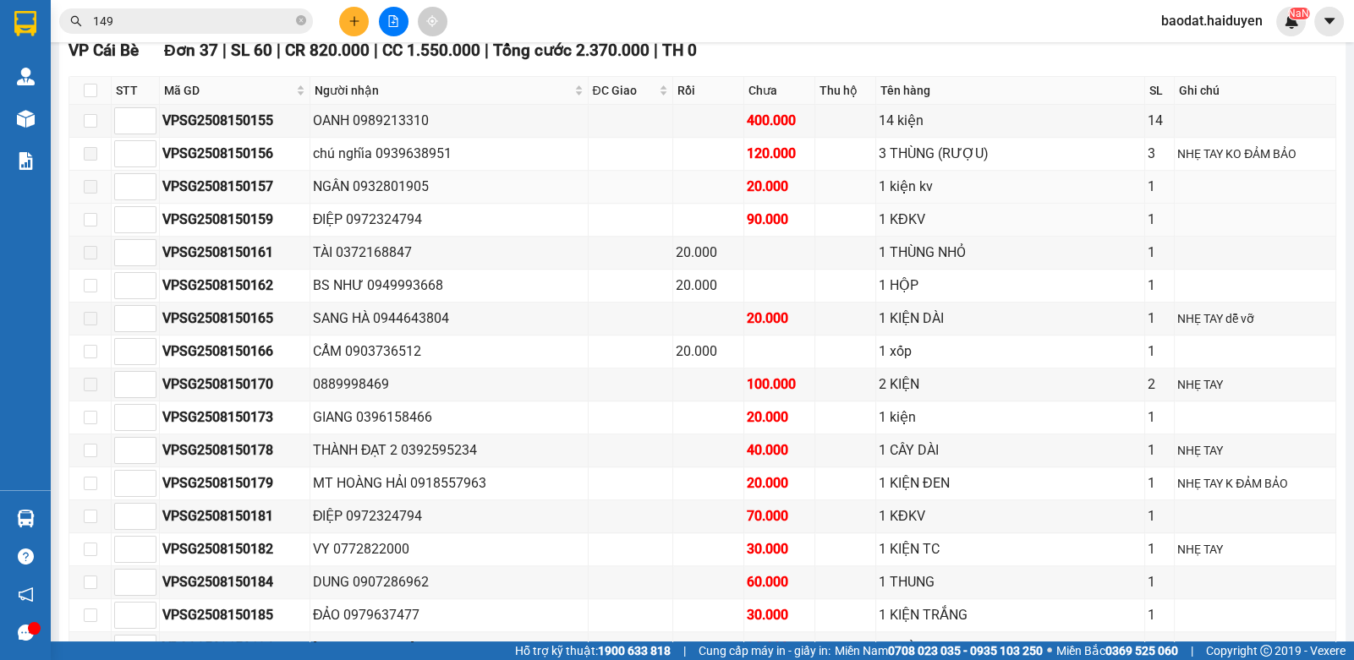
scroll to position [1437, 0]
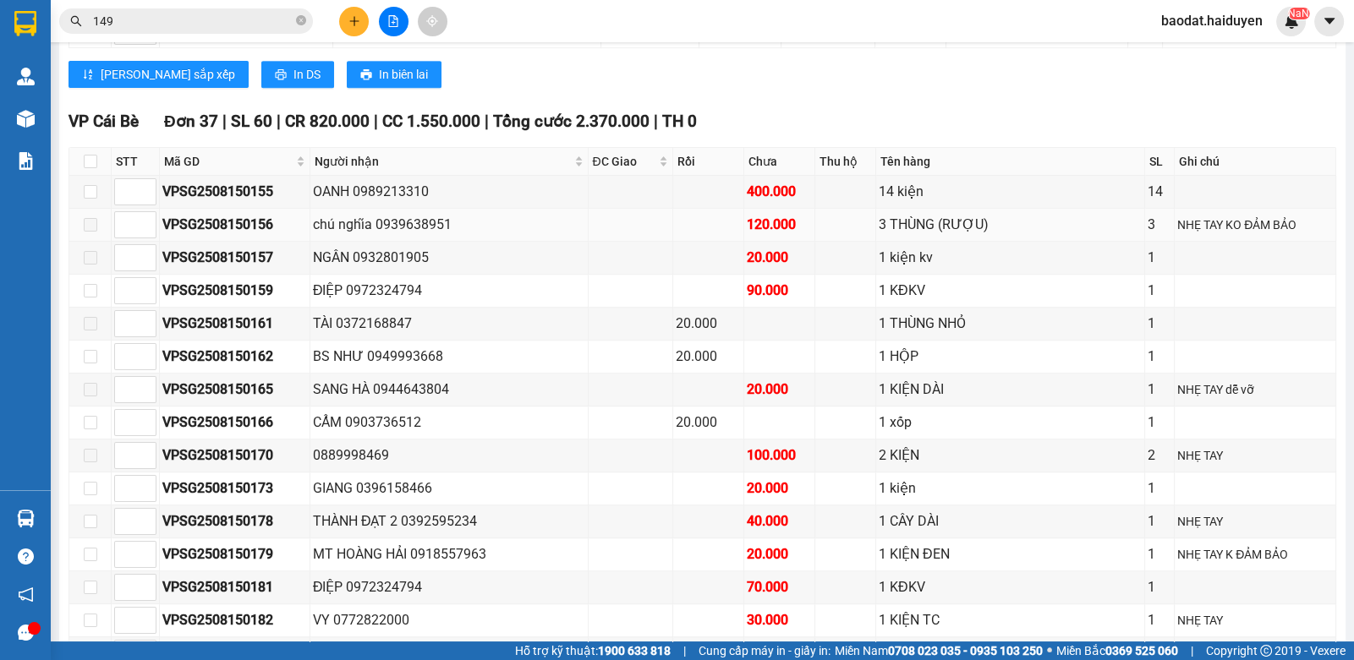
click at [91, 222] on span at bounding box center [91, 225] width 14 height 14
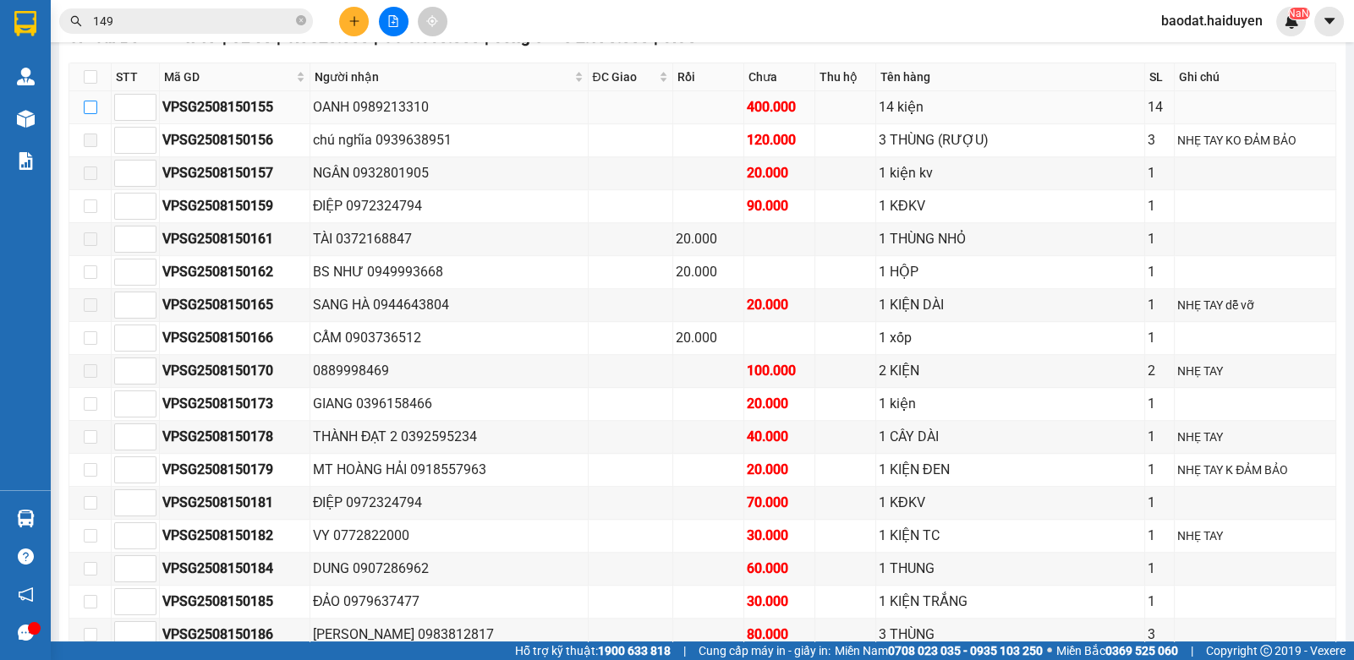
click at [91, 103] on input "checkbox" at bounding box center [91, 108] width 14 height 14
checkbox input "true"
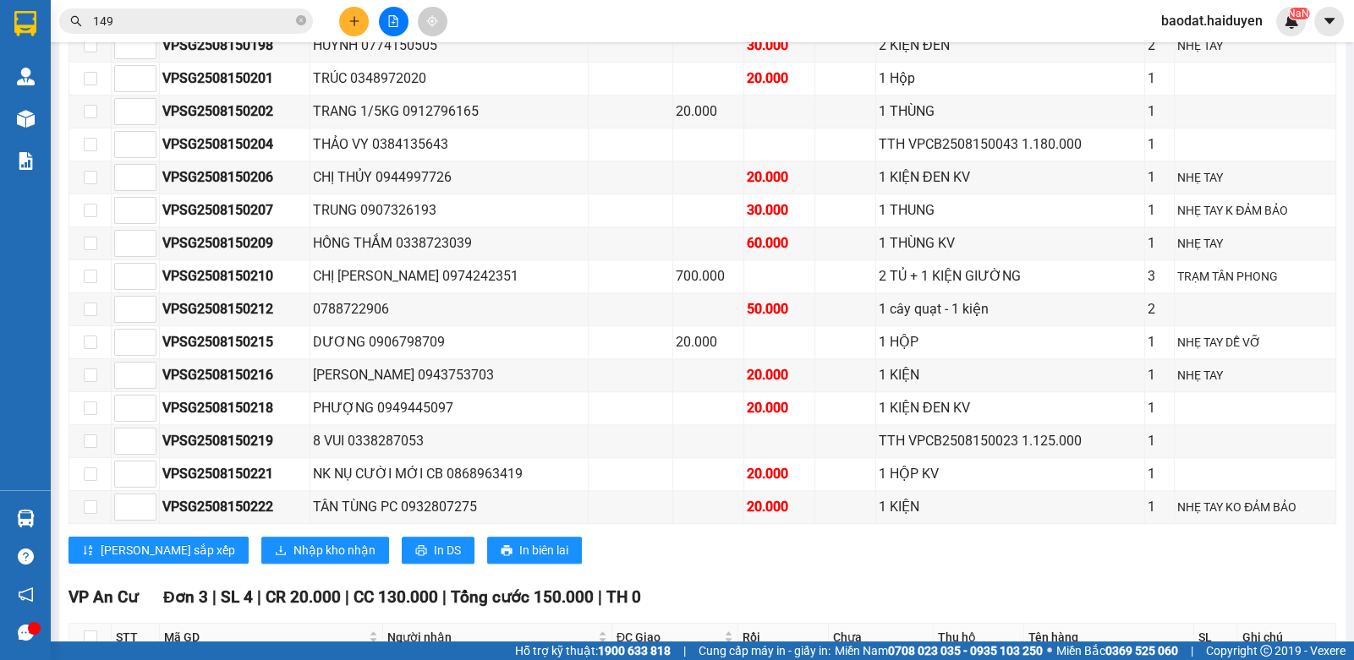
scroll to position [2452, 0]
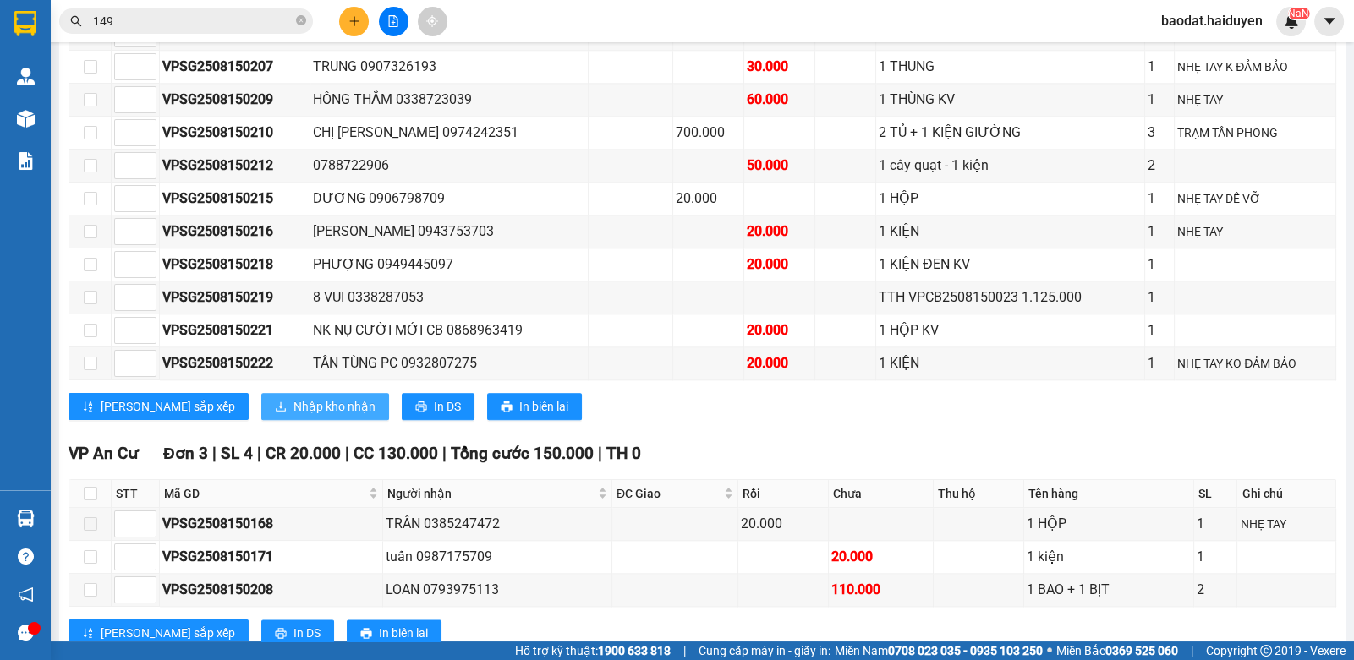
click at [293, 397] on span "Nhập kho nhận" at bounding box center [334, 406] width 82 height 19
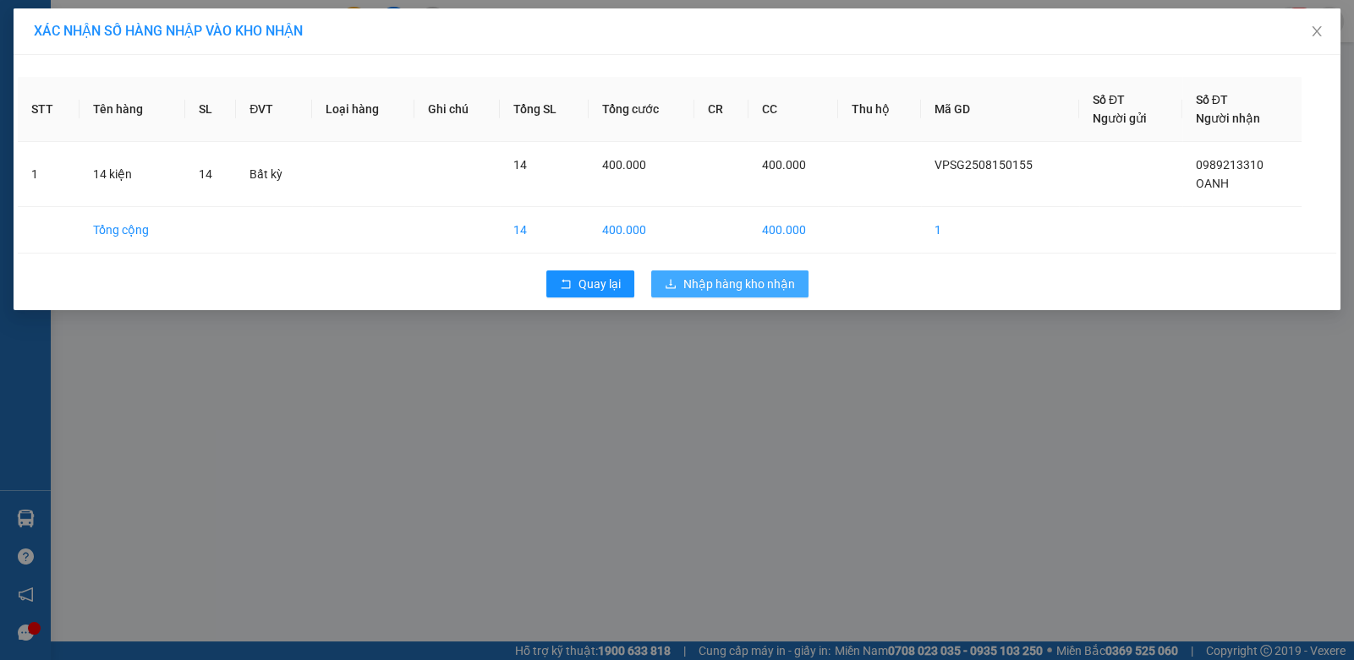
click at [744, 290] on span "Nhập hàng kho nhận" at bounding box center [739, 284] width 112 height 19
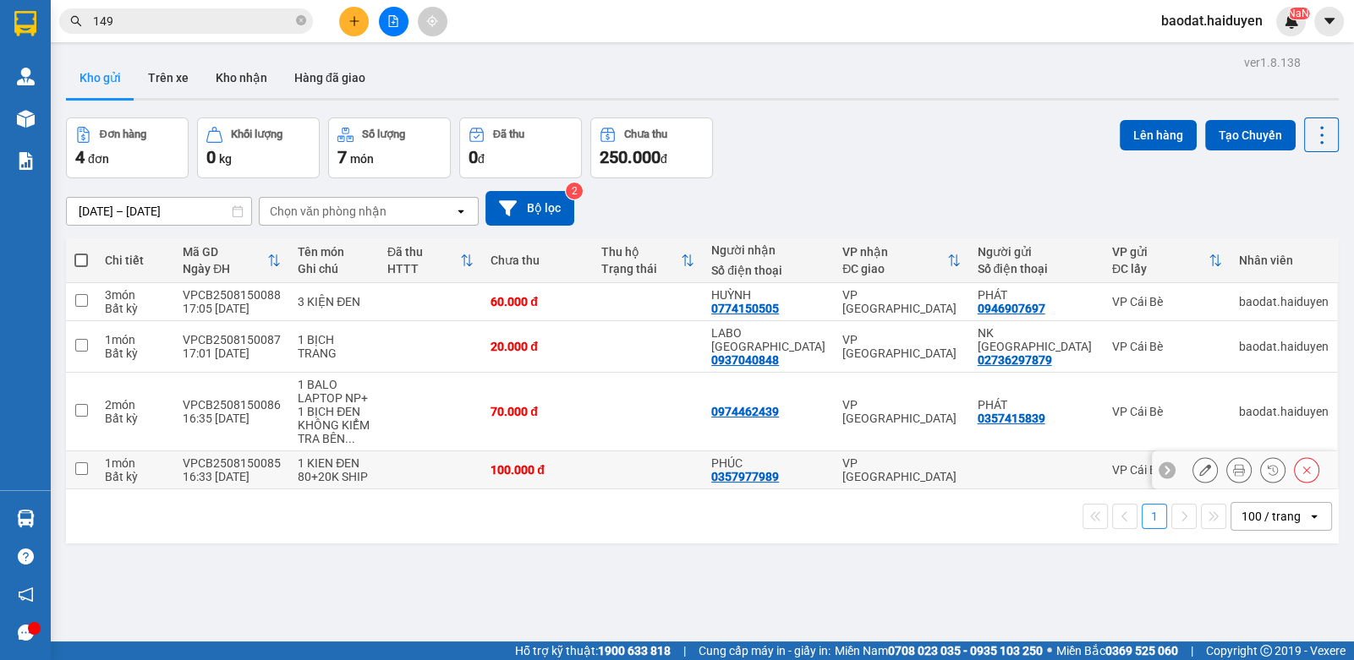
drag, startPoint x: 347, startPoint y: 462, endPoint x: 369, endPoint y: 425, distance: 42.5
click at [355, 452] on td "1 KIEN ĐEN 80+20K SHIP" at bounding box center [334, 471] width 90 height 38
checkbox input "true"
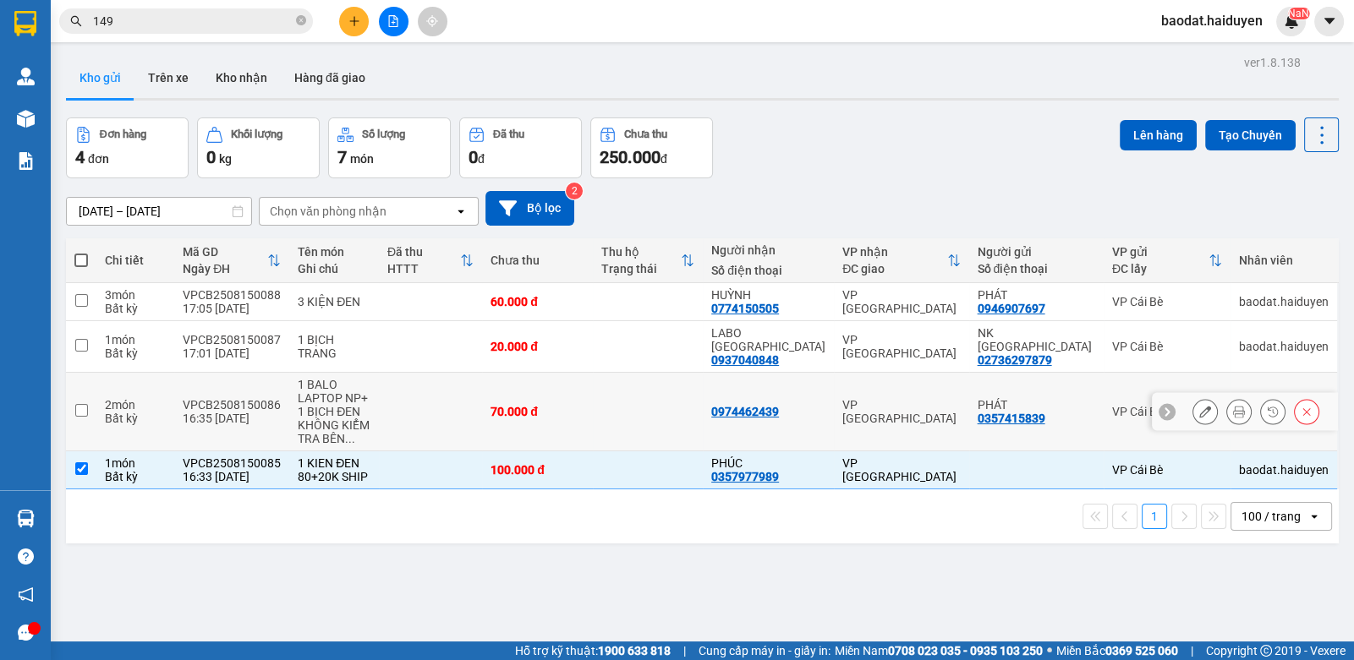
drag, startPoint x: 377, startPoint y: 396, endPoint x: 406, endPoint y: 419, distance: 36.7
click at [370, 393] on div "1 BALO LAPTOP NP+ 1 BỊCH ĐEN" at bounding box center [334, 398] width 73 height 41
checkbox input "true"
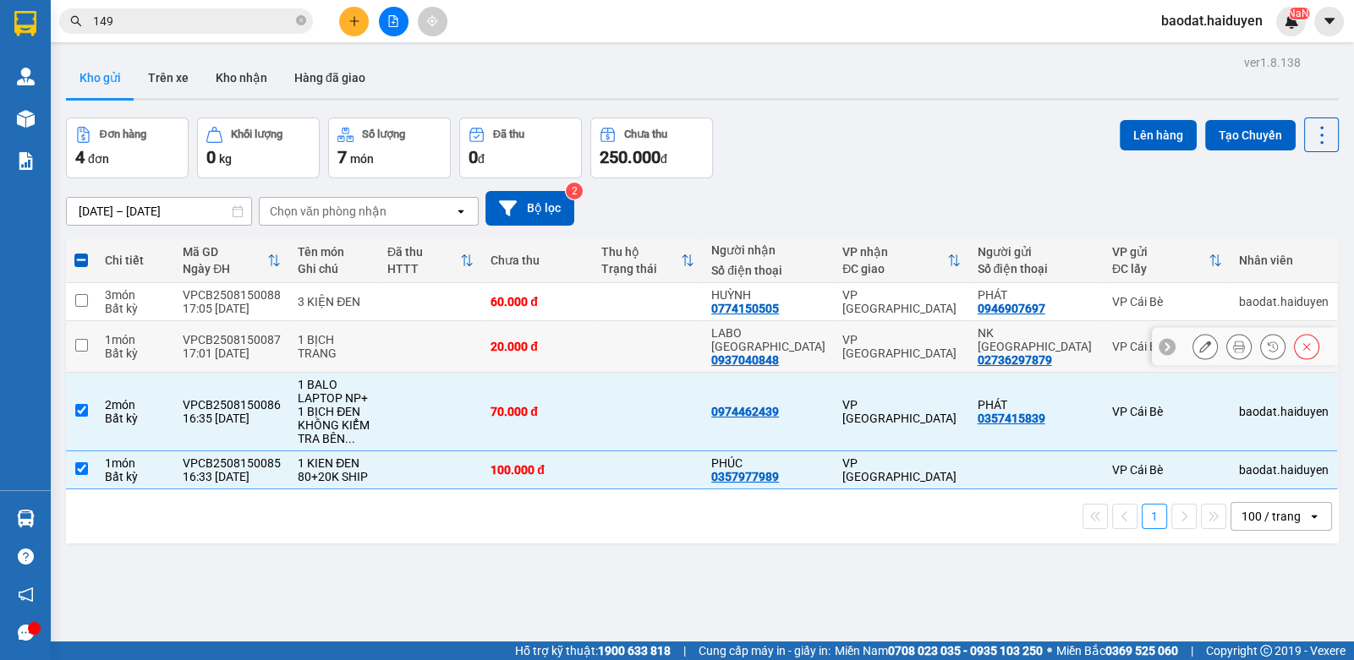
click at [482, 335] on td at bounding box center [430, 347] width 103 height 52
checkbox input "true"
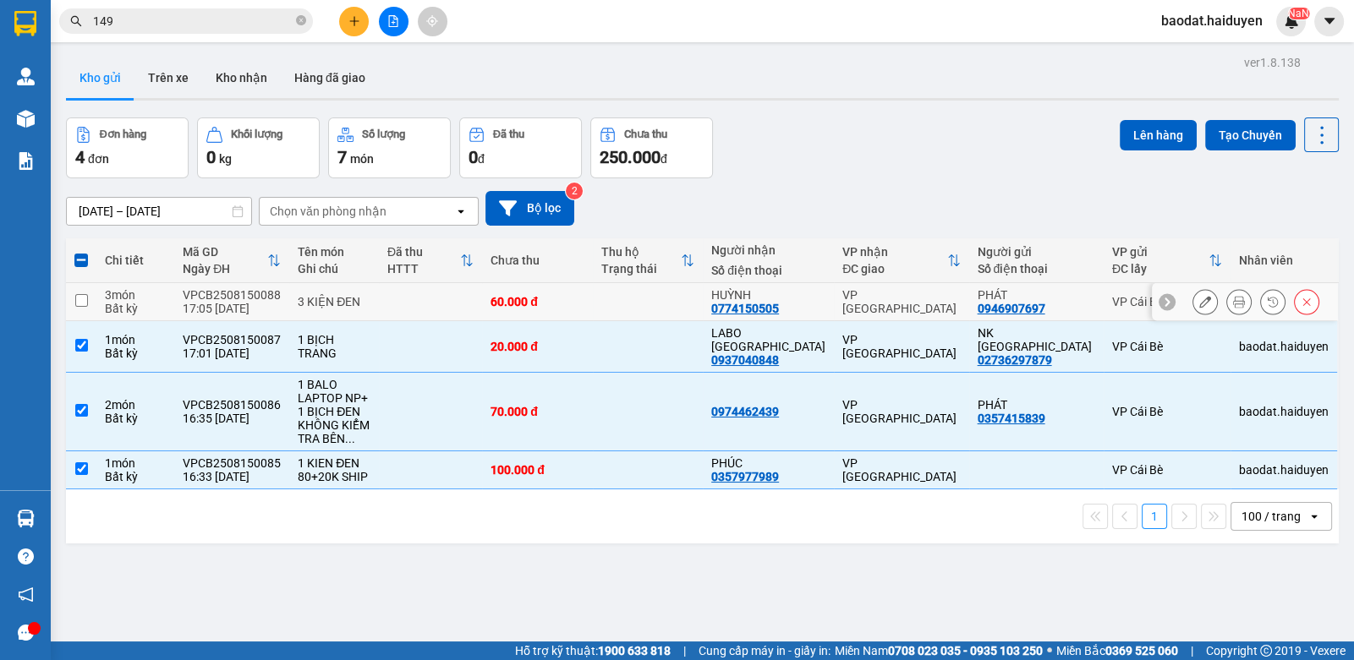
click at [548, 313] on td "60.000 đ" at bounding box center [537, 302] width 110 height 38
checkbox input "true"
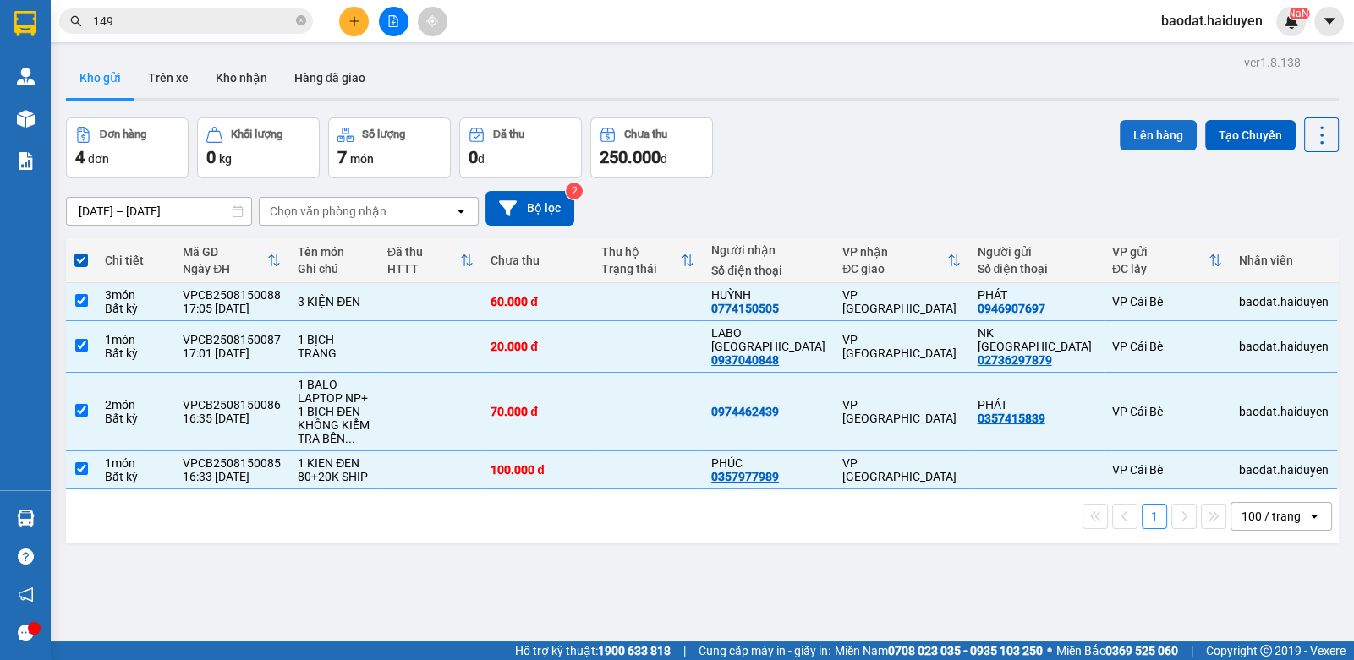
click at [1131, 134] on button "Lên hàng" at bounding box center [1158, 135] width 77 height 30
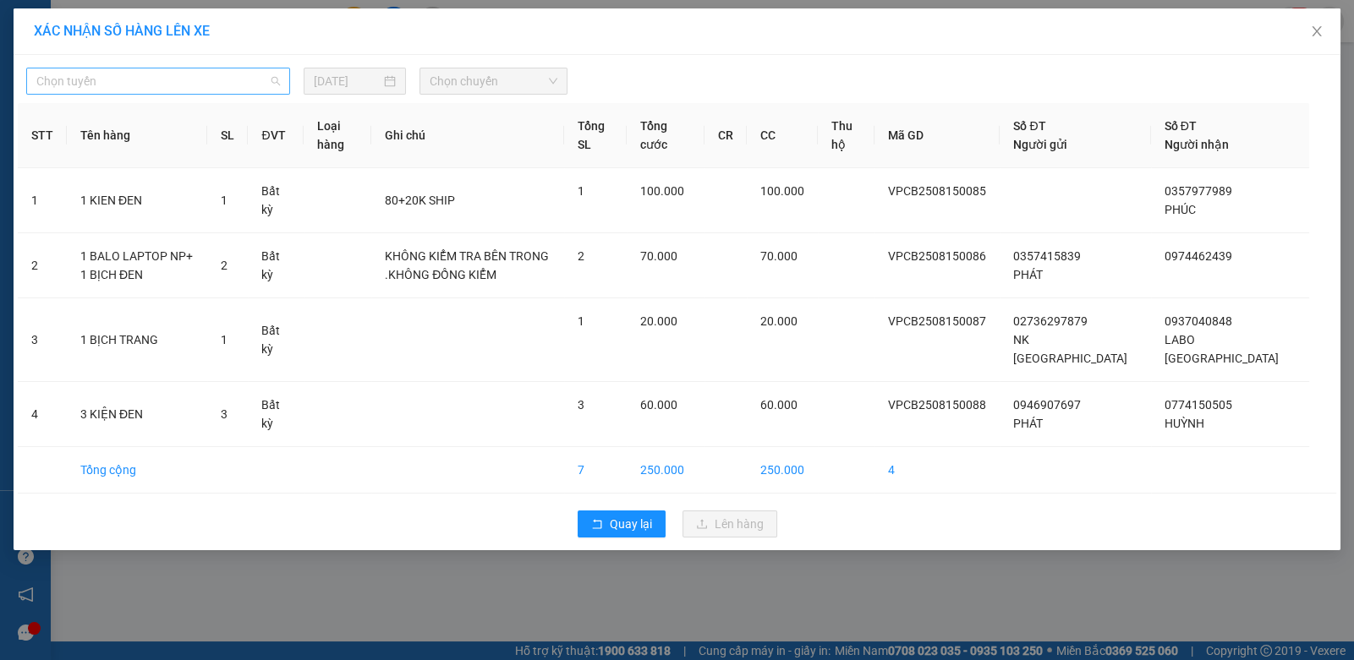
drag, startPoint x: 216, startPoint y: 79, endPoint x: 152, endPoint y: 174, distance: 114.7
click at [214, 79] on span "Chọn tuyến" at bounding box center [158, 80] width 244 height 25
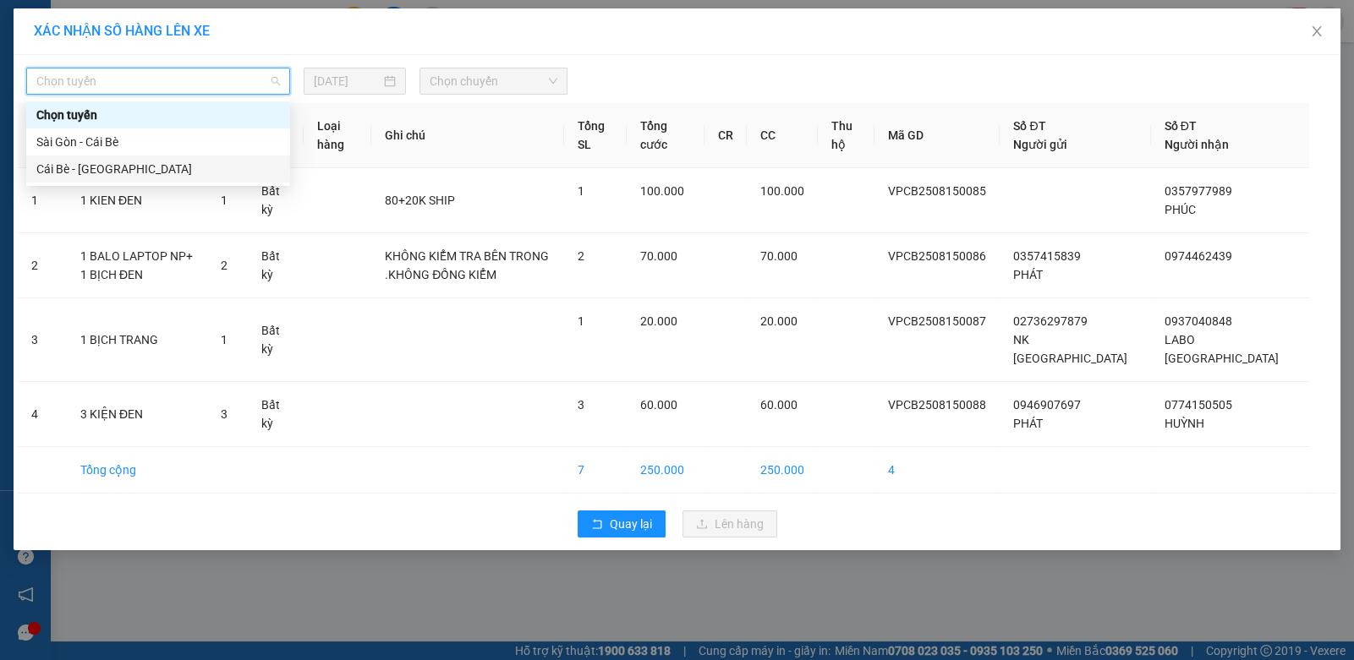
drag, startPoint x: 144, startPoint y: 166, endPoint x: 169, endPoint y: 154, distance: 28.0
click at [146, 158] on div "Cái Bè - Sài Gòn" at bounding box center [158, 169] width 264 height 27
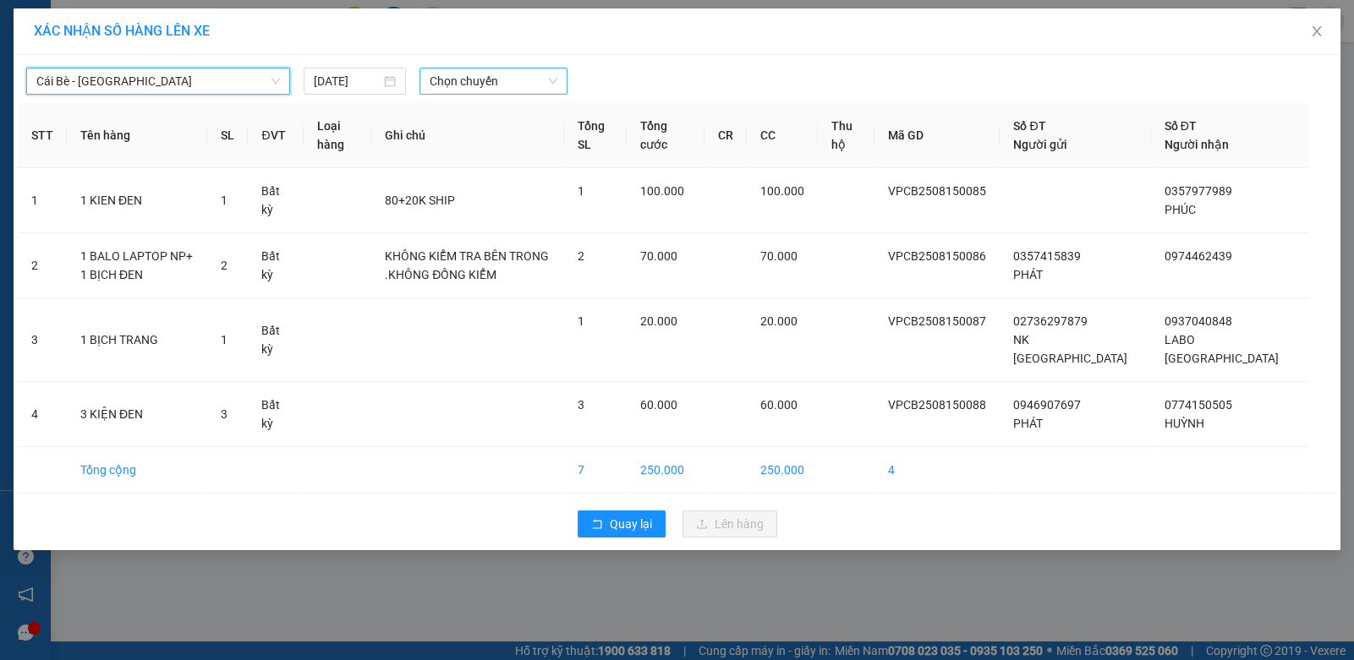
click at [503, 86] on span "Chọn chuyến" at bounding box center [494, 80] width 128 height 25
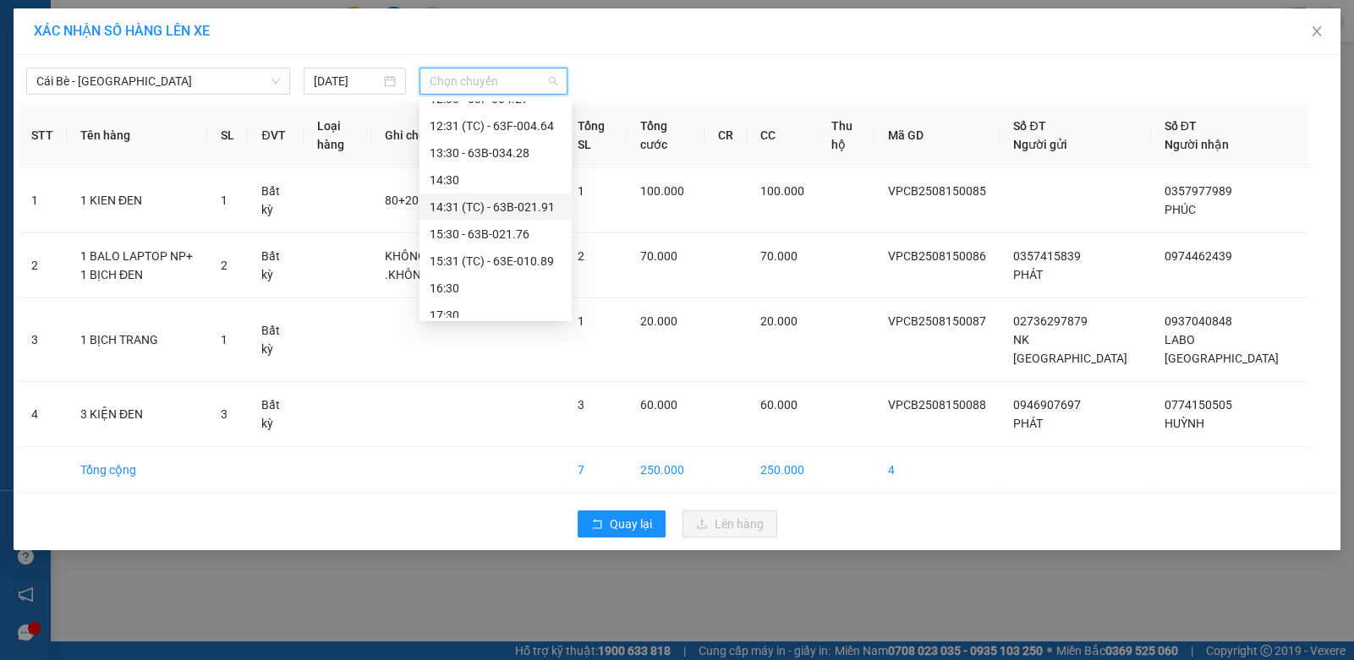
scroll to position [541, 0]
click at [482, 299] on div "17:30" at bounding box center [496, 304] width 132 height 19
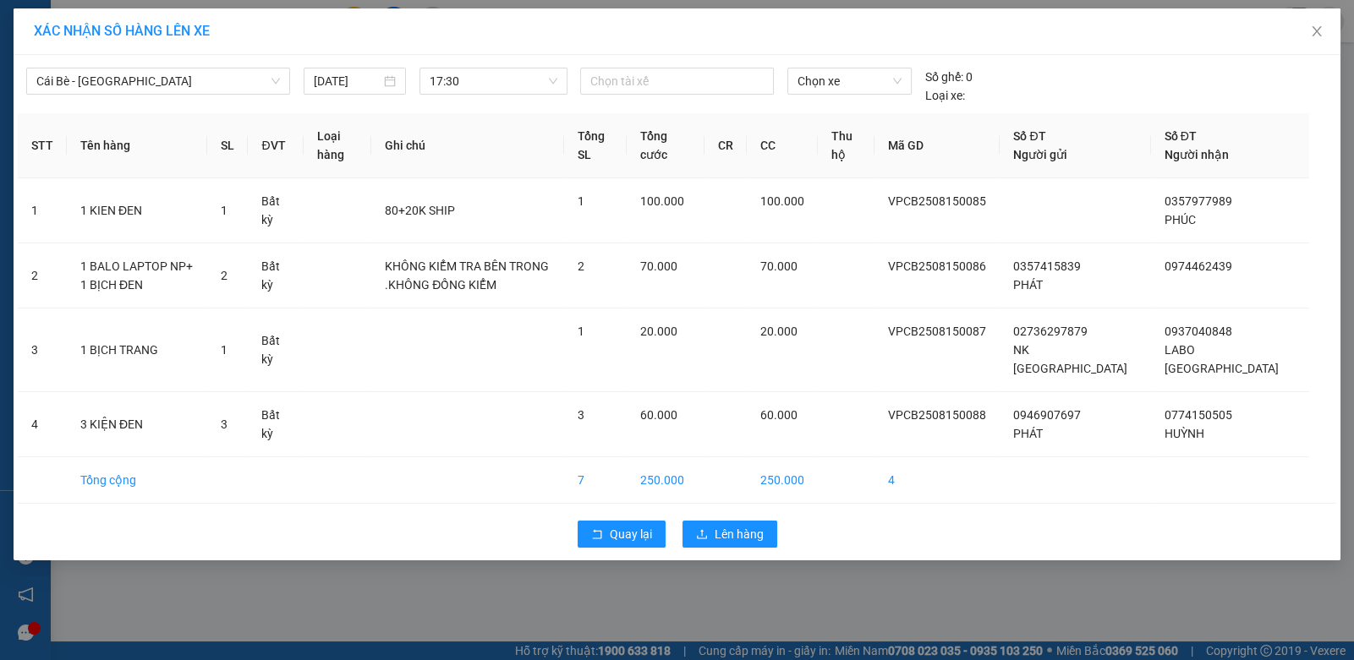
click at [655, 65] on div "Cái Bè - Sài Gòn 15/08/2025 17:30 Chọn tài xế Chọn xe Số ghế: 0 Loại xe:" at bounding box center [677, 82] width 1318 height 46
click at [655, 74] on div at bounding box center [676, 81] width 184 height 20
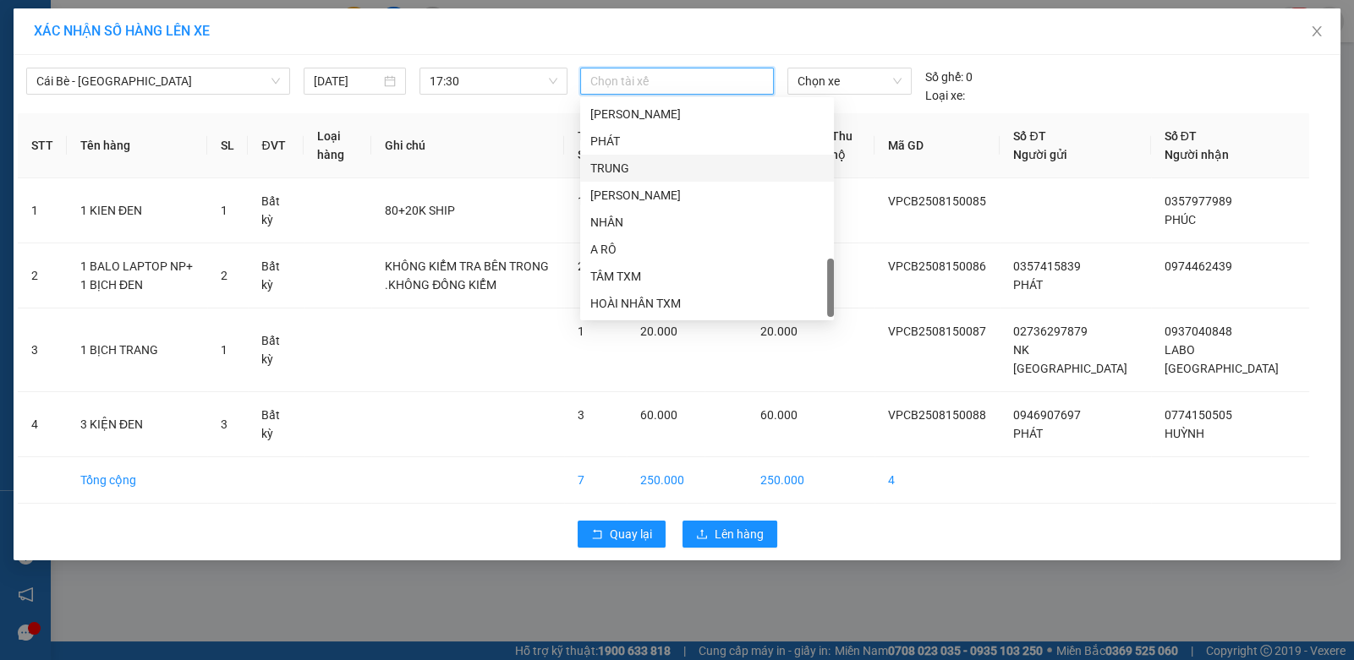
scroll to position [700, 0]
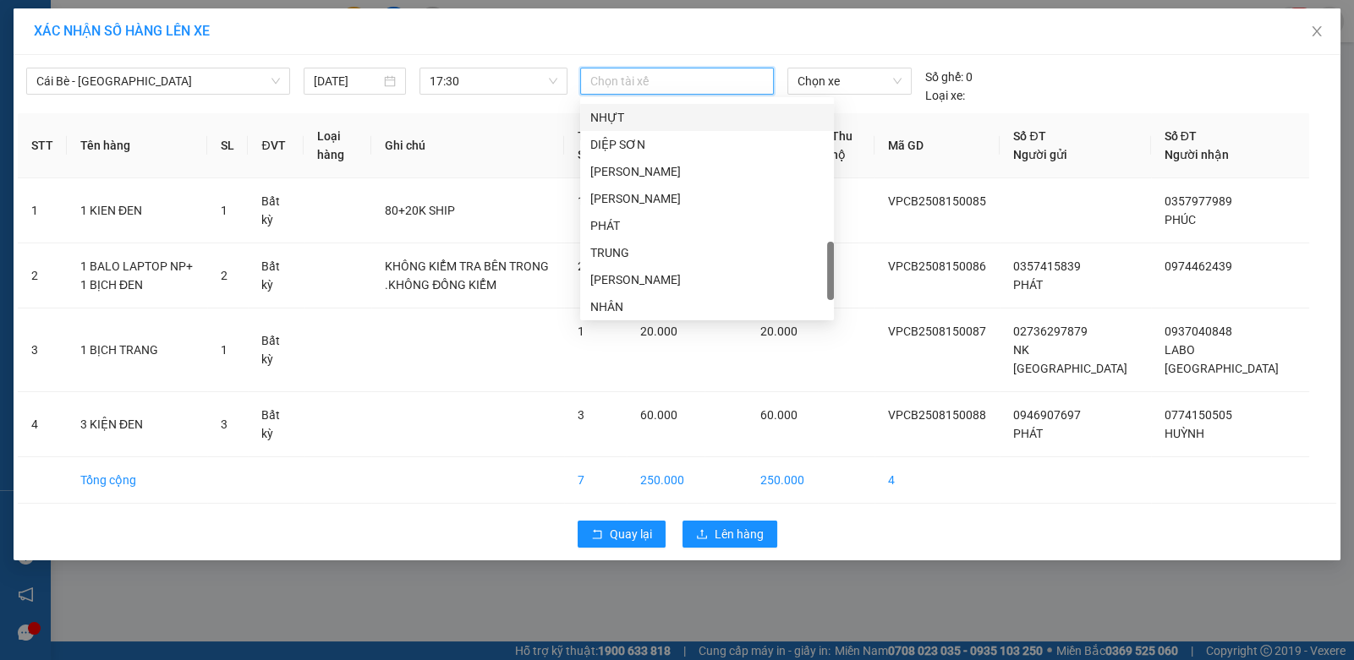
click at [634, 121] on div "NHỰT" at bounding box center [706, 117] width 233 height 19
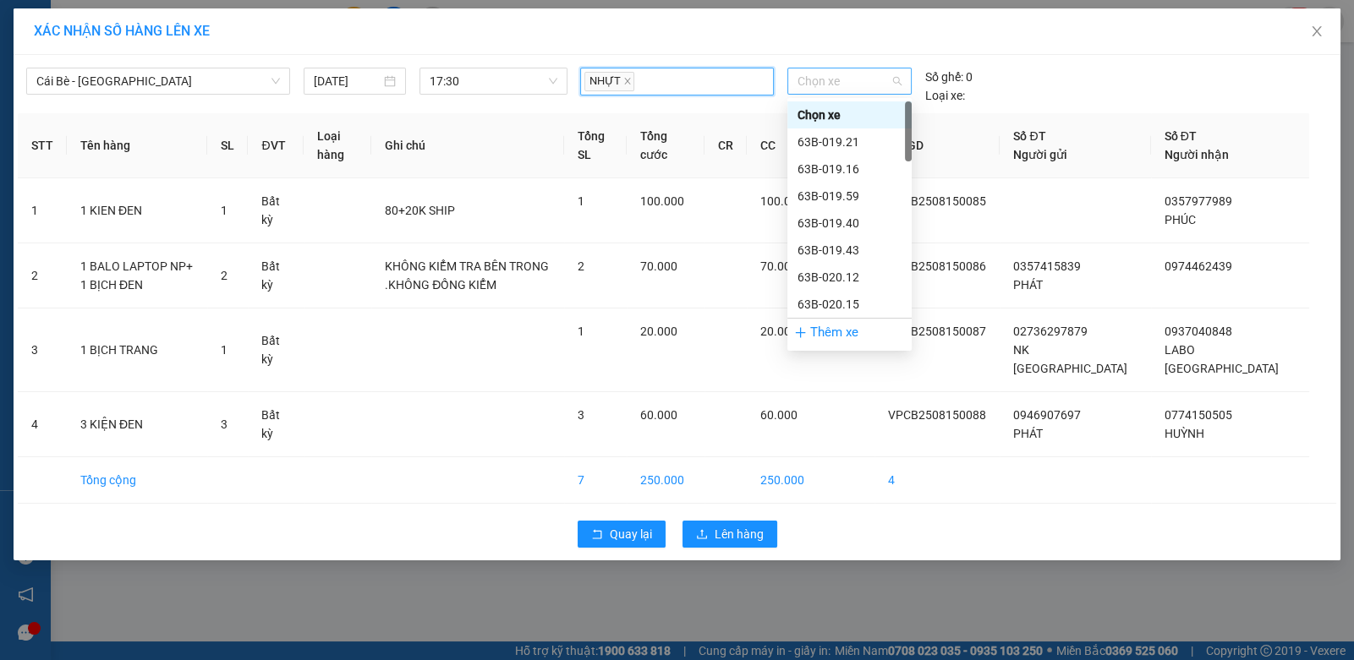
click at [842, 81] on span "Chọn xe" at bounding box center [849, 80] width 104 height 25
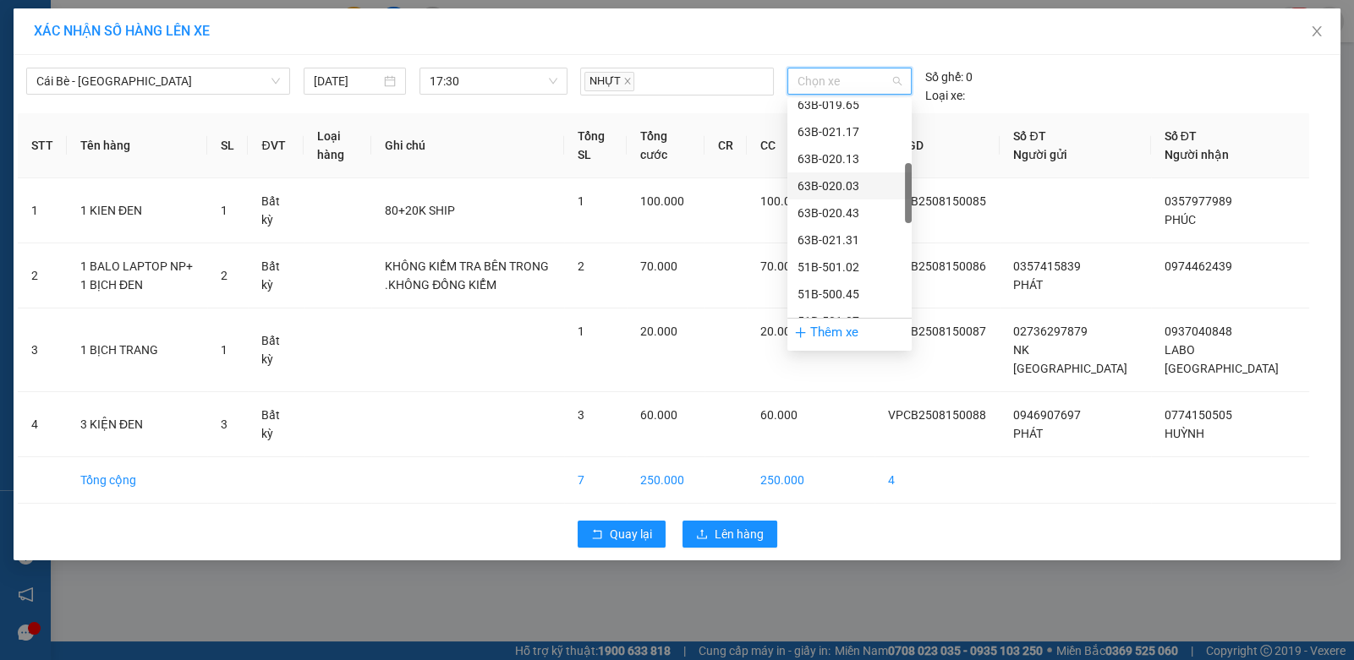
click at [826, 184] on div "63B-020.03" at bounding box center [849, 186] width 104 height 19
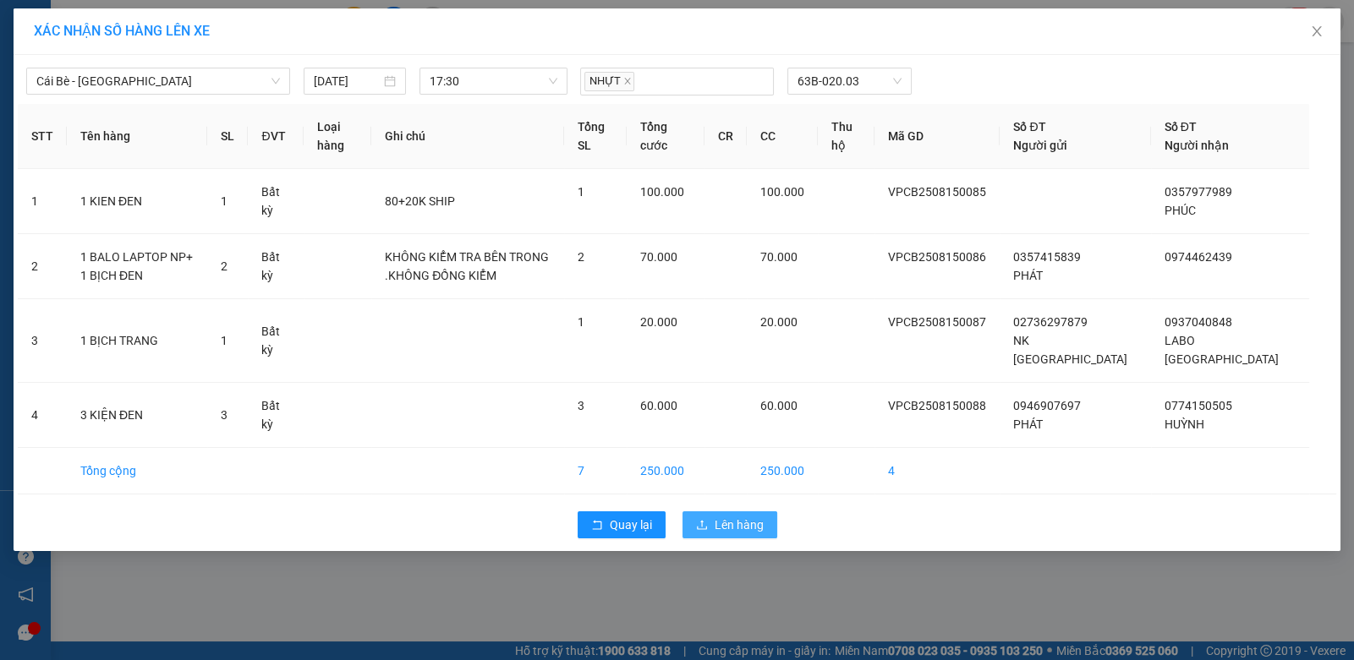
click at [727, 528] on span "Lên hàng" at bounding box center [739, 525] width 49 height 19
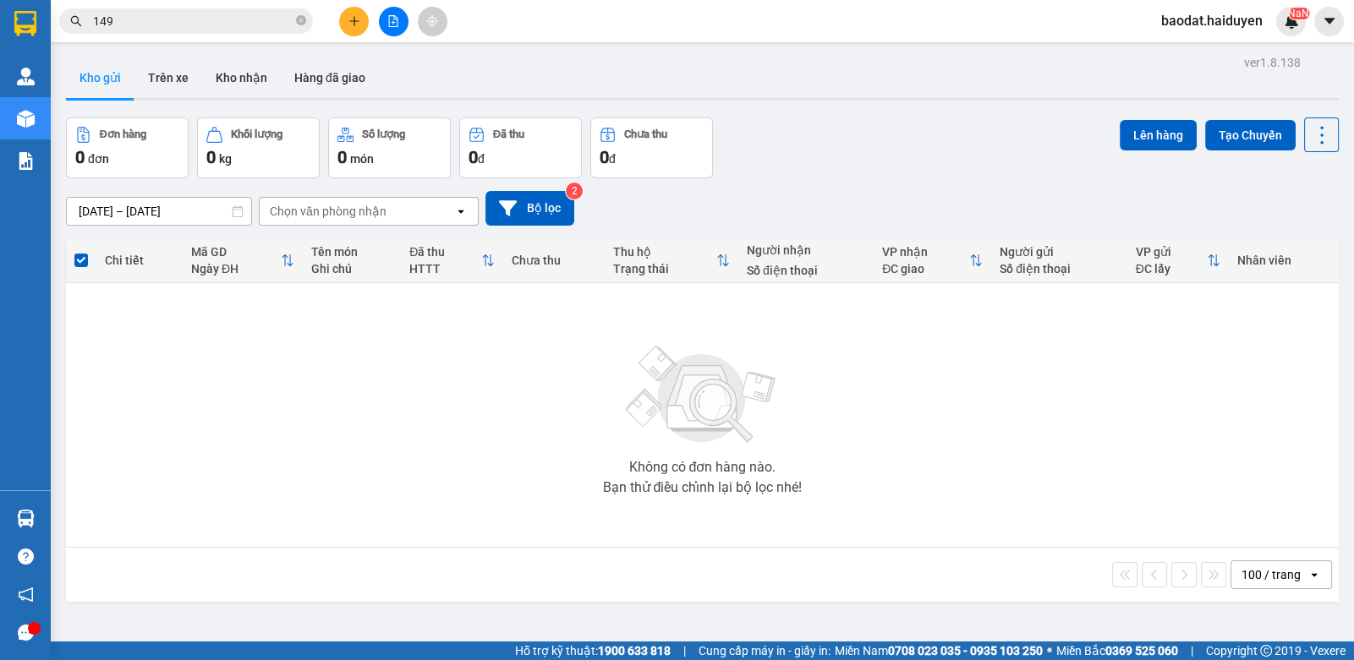
click at [302, 24] on icon "close-circle" at bounding box center [301, 20] width 10 height 10
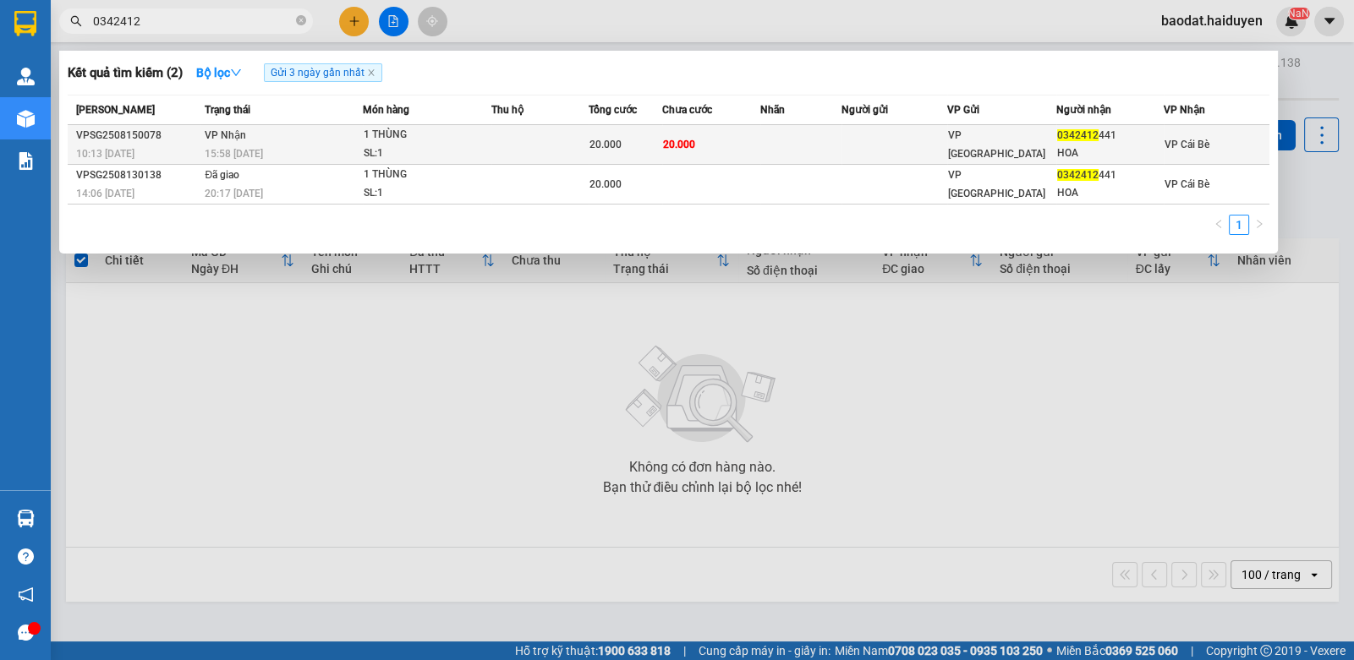
type input "0342412"
click at [721, 155] on td "20.000" at bounding box center [711, 145] width 98 height 40
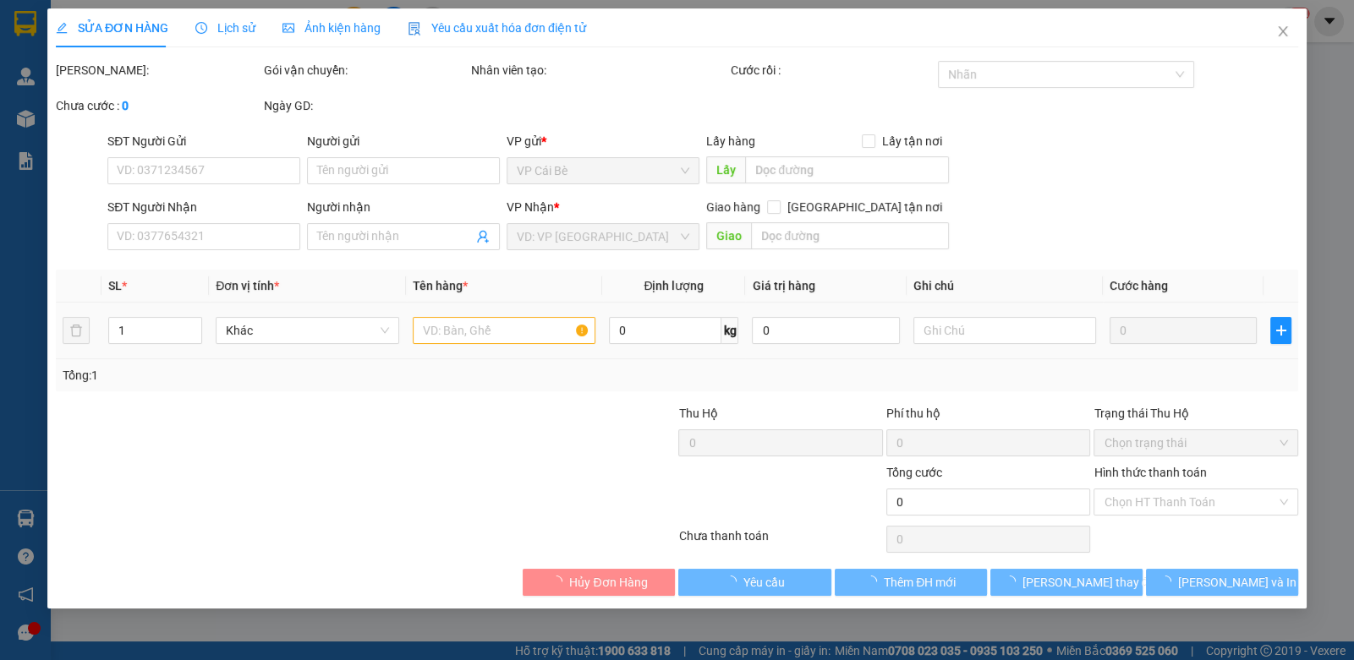
type input "0342412441"
type input "HOA"
type input "20.000"
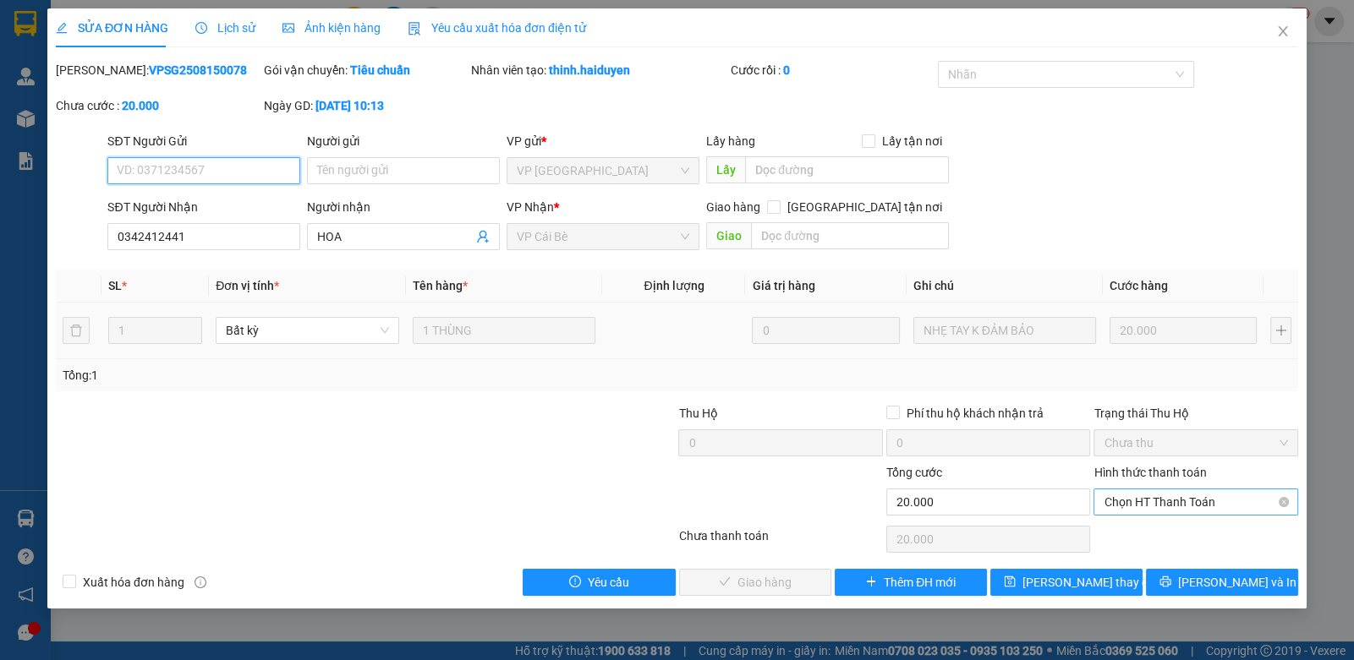
drag, startPoint x: 1120, startPoint y: 502, endPoint x: 1120, endPoint y: 517, distance: 14.4
click at [1120, 503] on span "Chọn HT Thanh Toán" at bounding box center [1194, 502] width 183 height 25
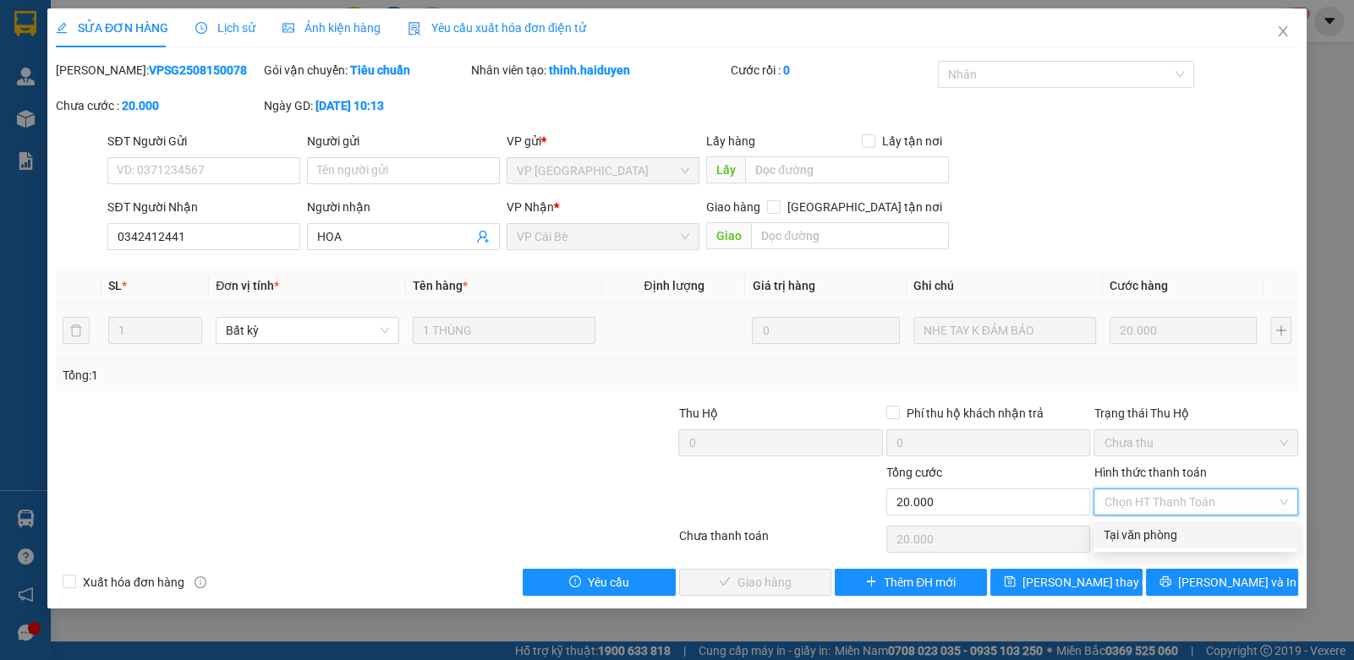
drag, startPoint x: 1120, startPoint y: 517, endPoint x: 947, endPoint y: 551, distance: 176.8
click at [1117, 530] on div "Tại văn phòng" at bounding box center [1194, 535] width 183 height 19
type input "0"
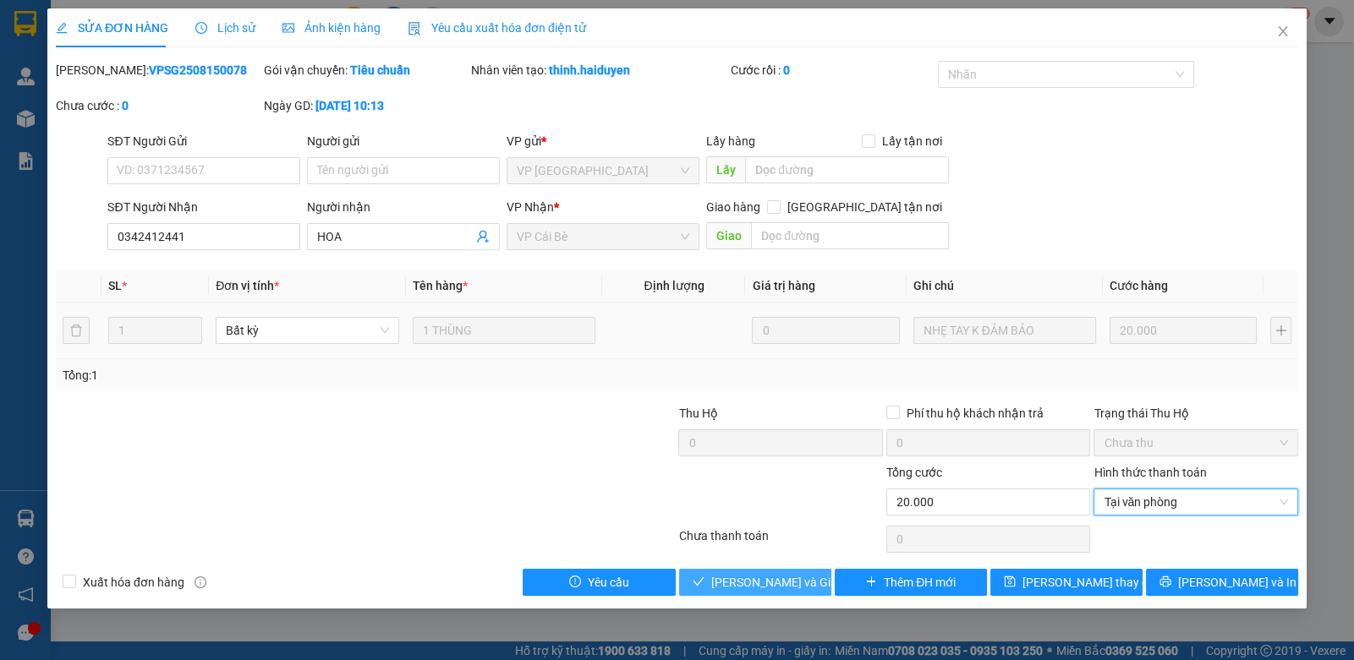
click at [788, 574] on span "Lưu và Giao hàng" at bounding box center [792, 582] width 162 height 19
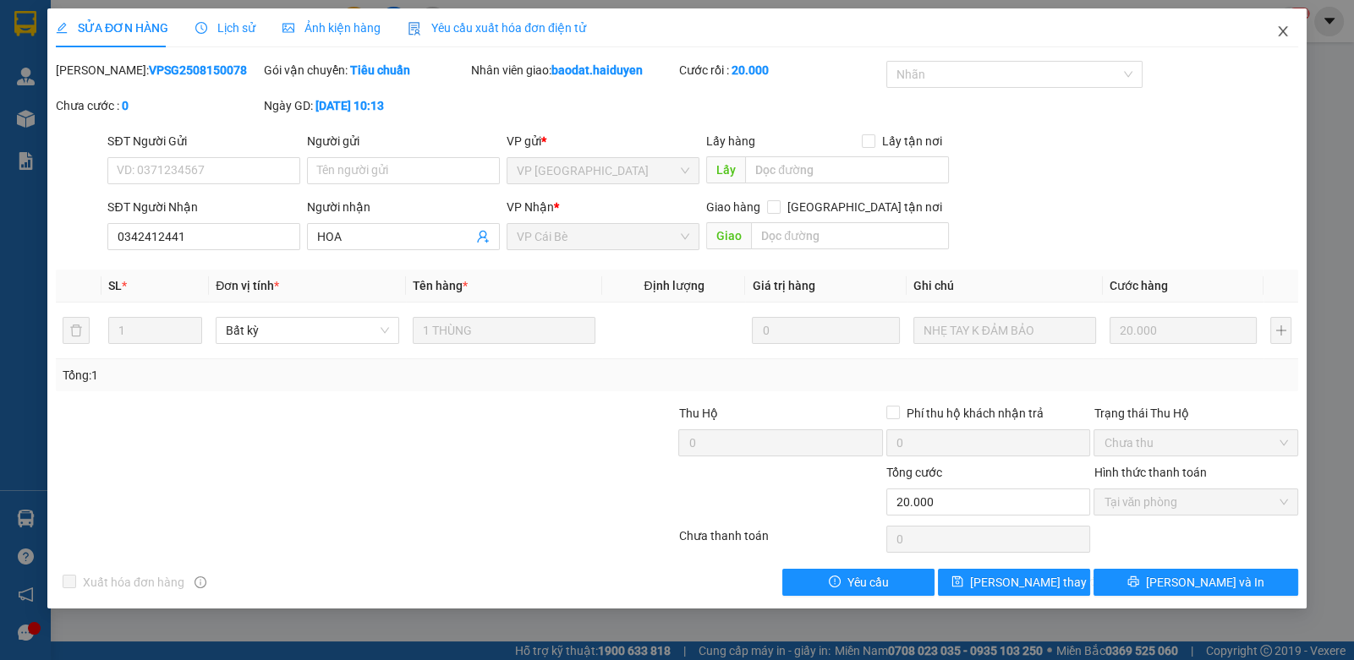
drag, startPoint x: 1280, startPoint y: 30, endPoint x: 1246, endPoint y: 30, distance: 34.7
click at [1273, 29] on span "Close" at bounding box center [1282, 31] width 47 height 47
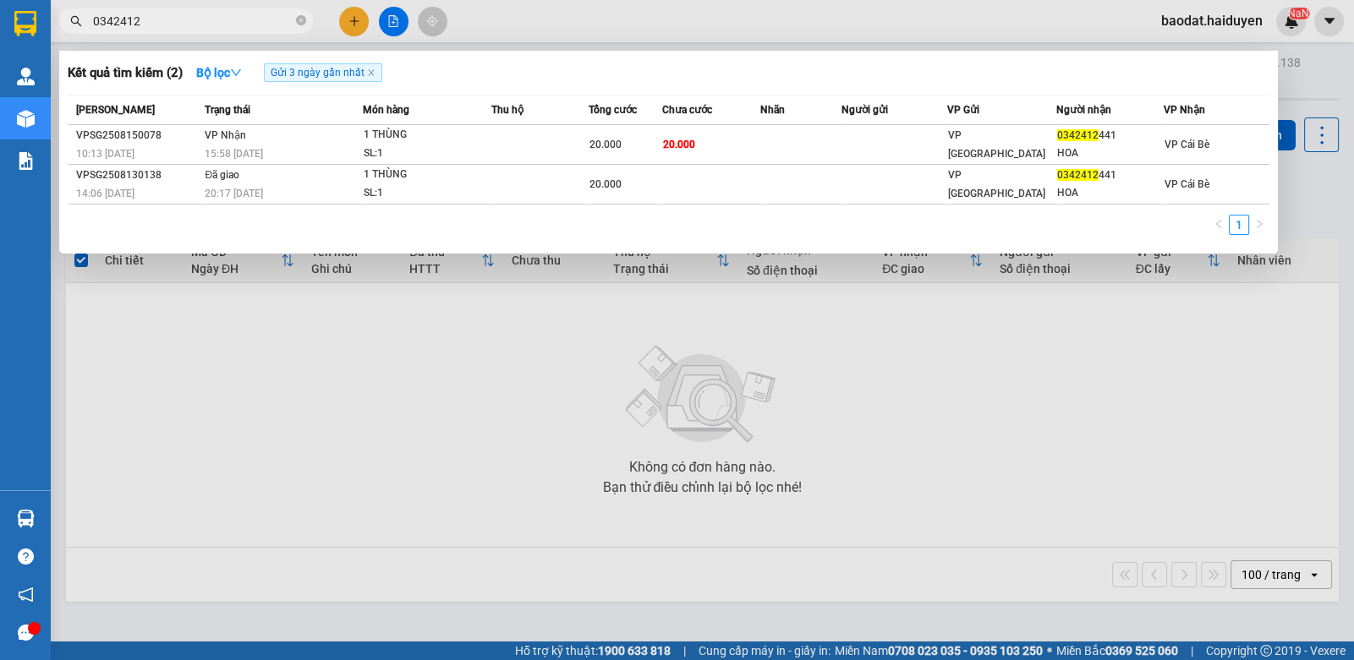
click at [298, 21] on icon "close-circle" at bounding box center [301, 20] width 10 height 10
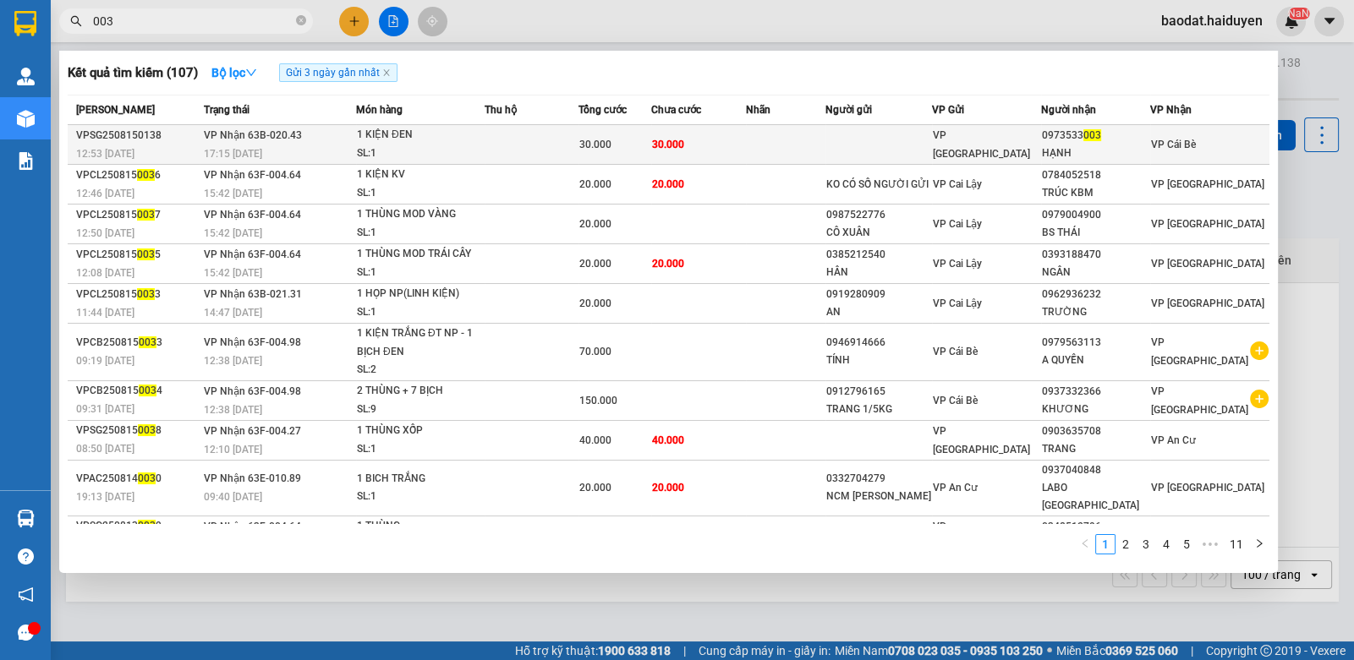
type input "003"
click at [474, 134] on div "1 KIỆN ĐEN" at bounding box center [420, 135] width 127 height 19
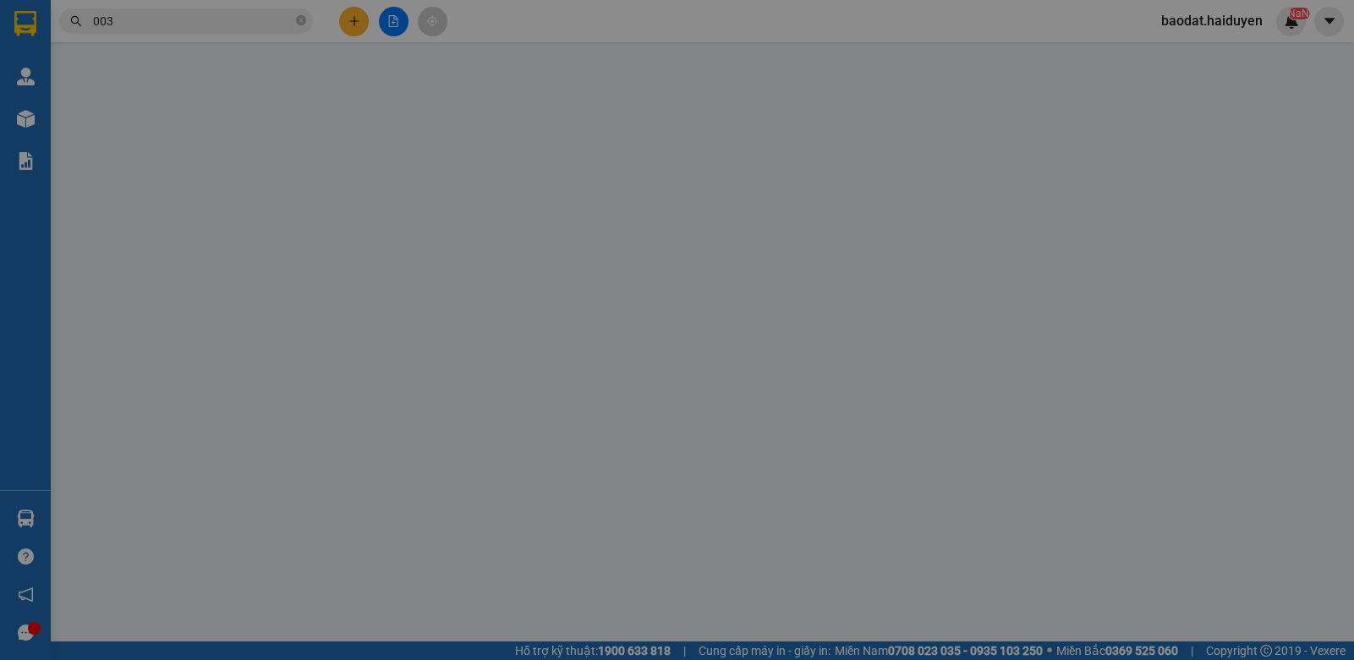
type input "0973533003"
type input "HẠNH"
type input "30.000"
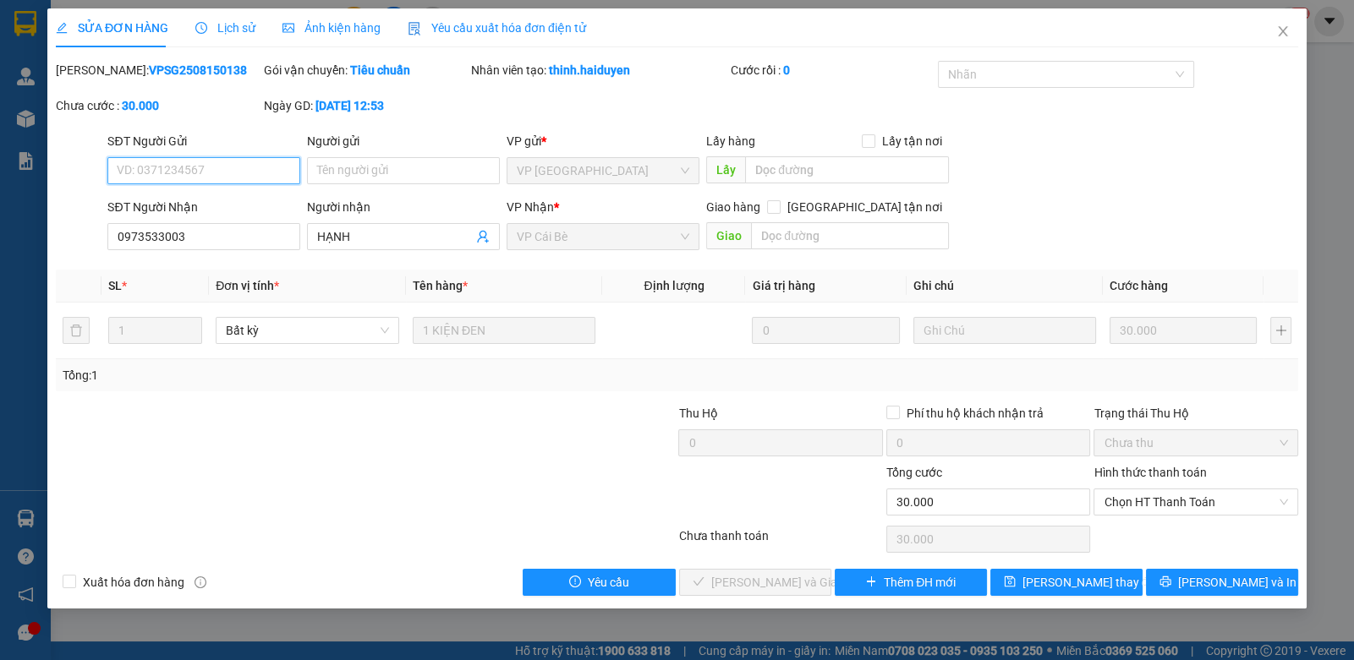
drag, startPoint x: 1196, startPoint y: 503, endPoint x: 1185, endPoint y: 515, distance: 16.7
click at [1192, 504] on span "Chọn HT Thanh Toán" at bounding box center [1194, 502] width 183 height 25
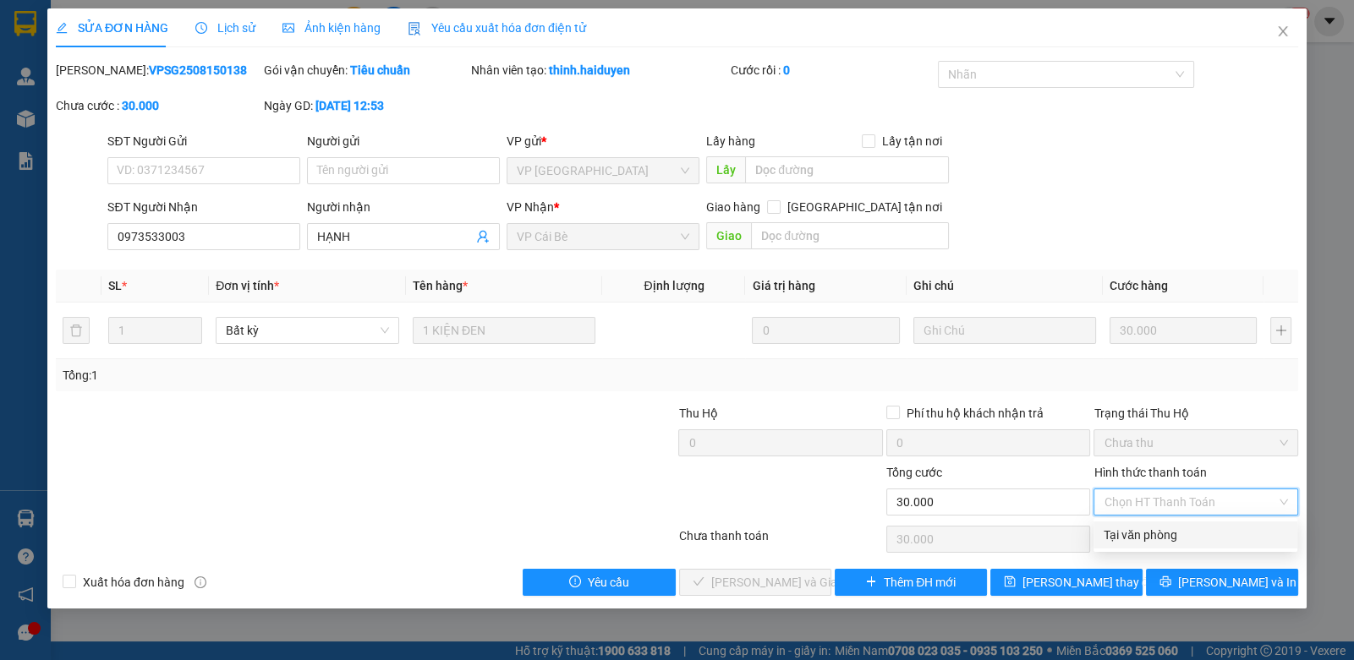
drag, startPoint x: 1185, startPoint y: 515, endPoint x: 1133, endPoint y: 546, distance: 60.3
click at [1171, 530] on div "Tại văn phòng" at bounding box center [1194, 535] width 183 height 19
type input "0"
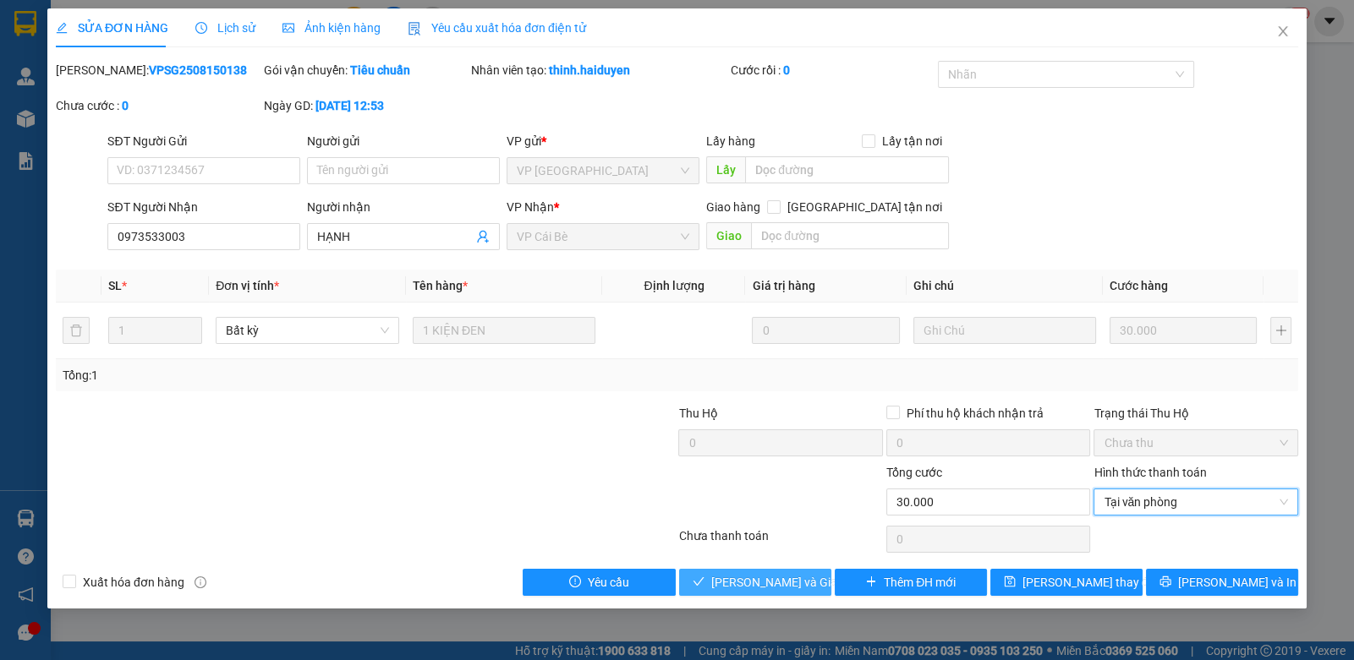
click at [767, 582] on span "Lưu và Giao hàng" at bounding box center [792, 582] width 162 height 19
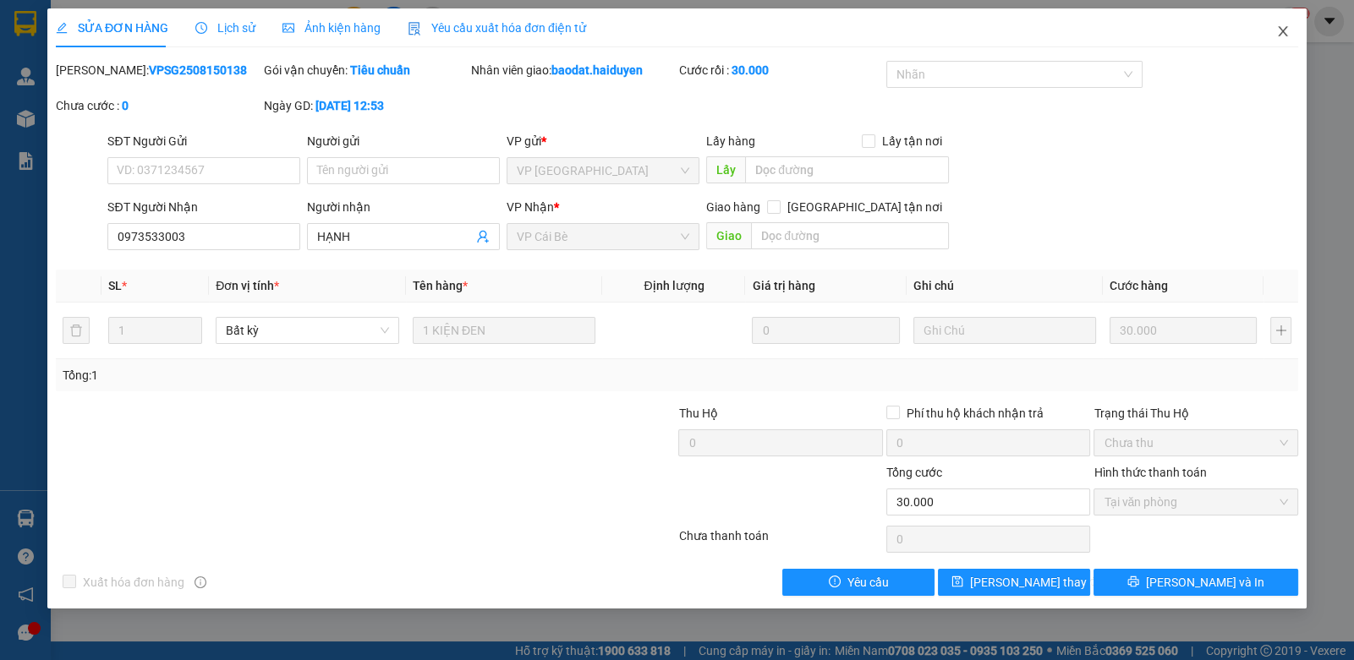
click at [1273, 24] on span "Close" at bounding box center [1282, 31] width 47 height 47
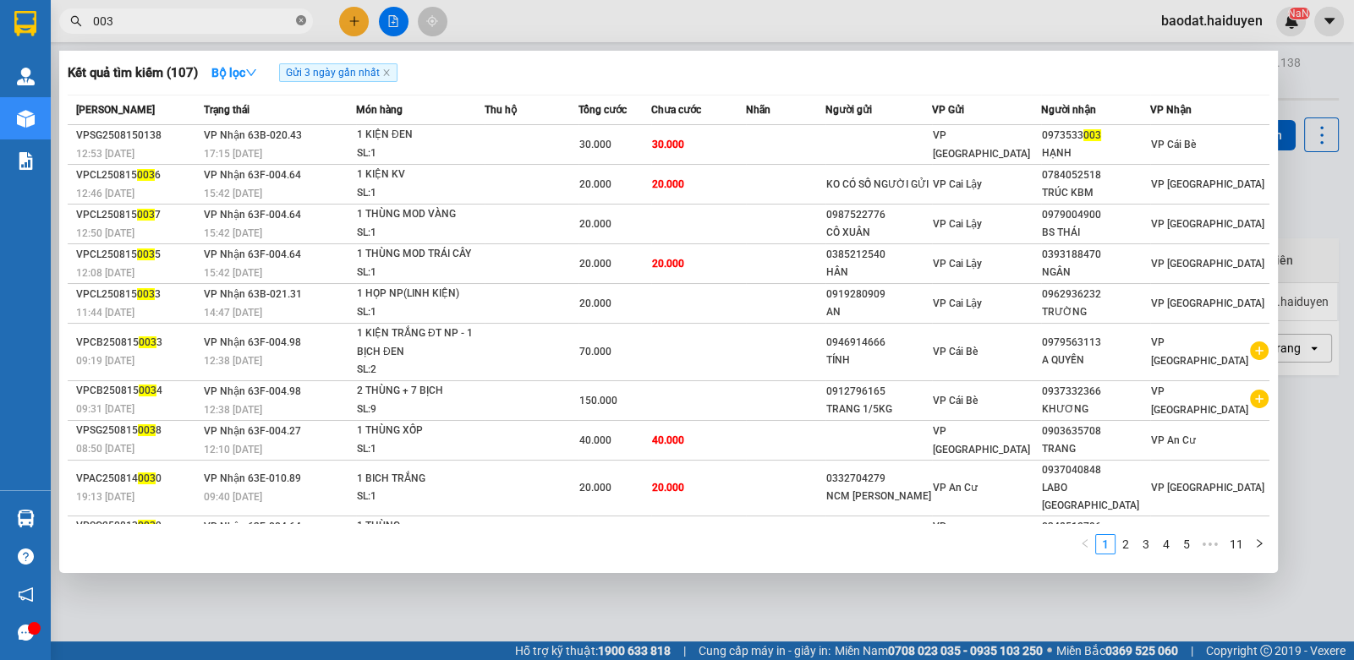
click at [298, 19] on icon "close-circle" at bounding box center [301, 20] width 10 height 10
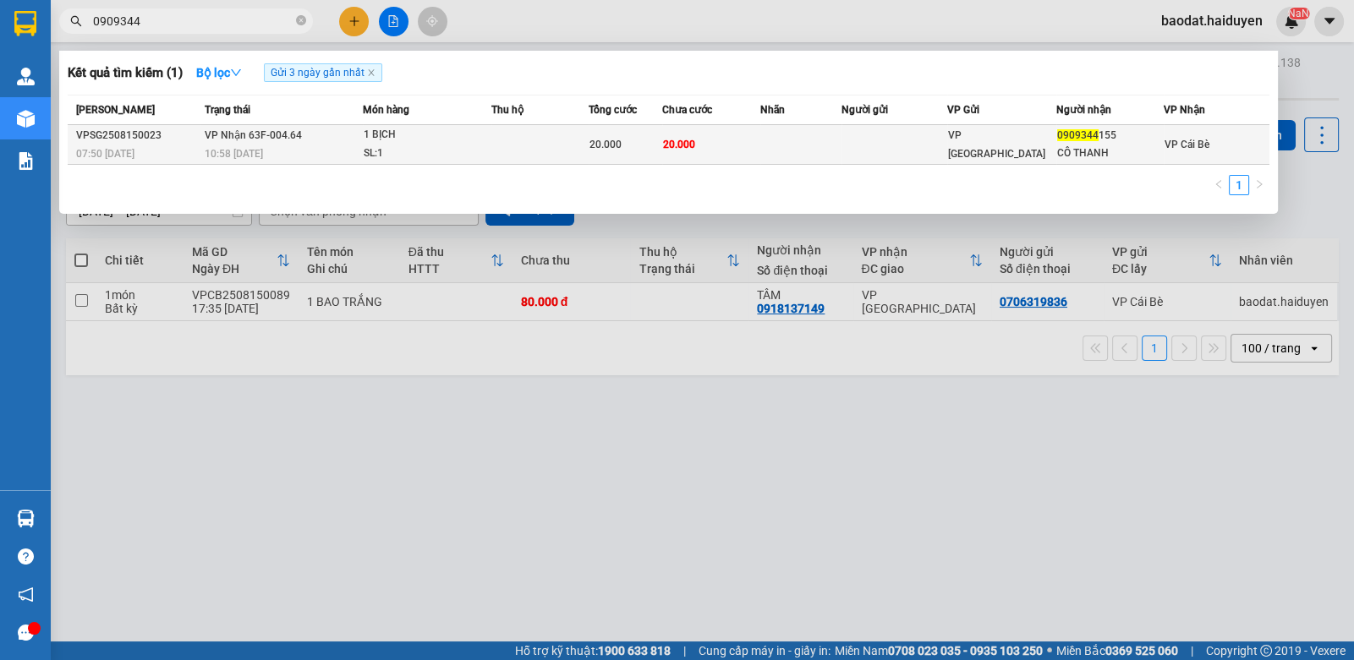
type input "0909344"
click at [781, 151] on td at bounding box center [800, 145] width 81 height 40
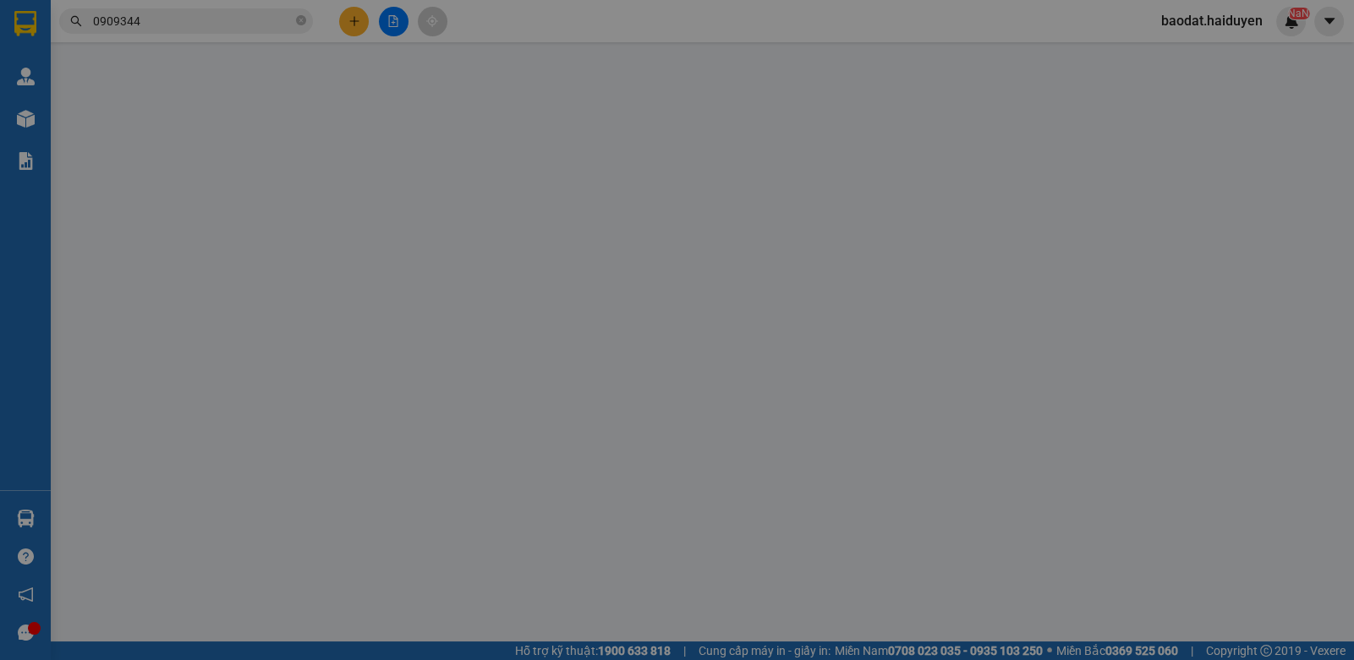
type input "0909344155"
type input "CÔ THANH"
type input "20.000"
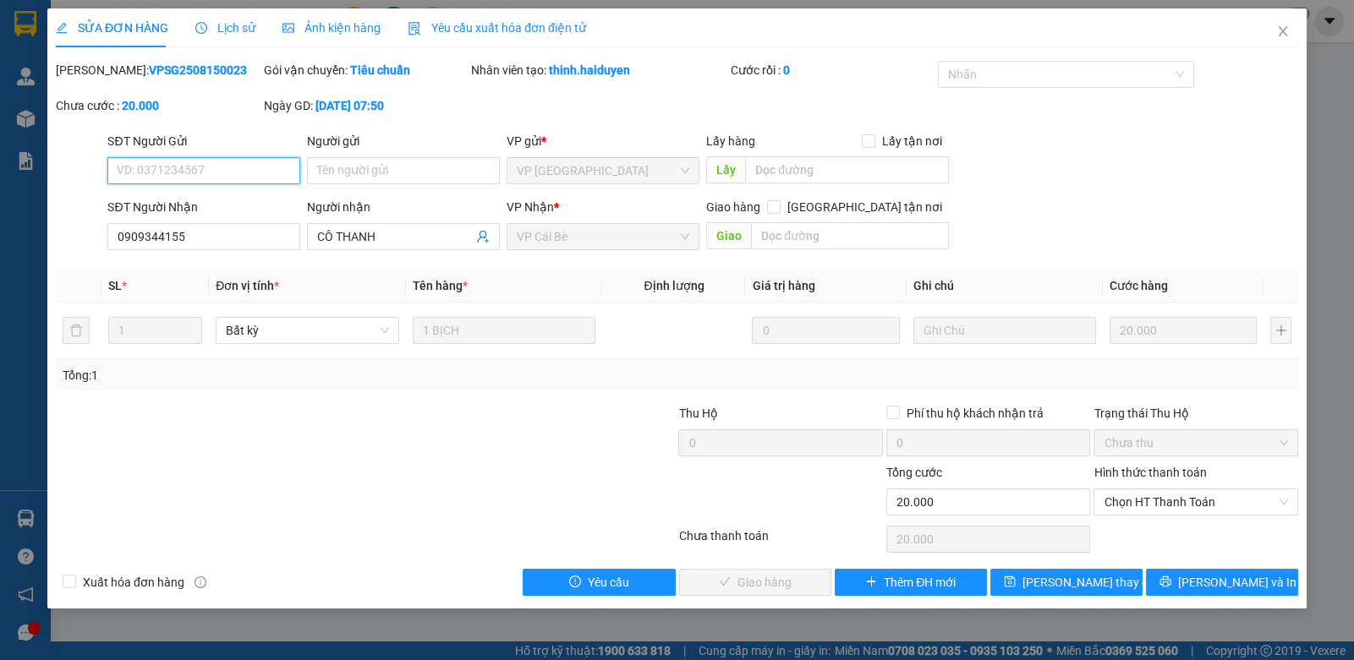
drag, startPoint x: 1196, startPoint y: 501, endPoint x: 1180, endPoint y: 515, distance: 22.2
click at [1193, 502] on span "Chọn HT Thanh Toán" at bounding box center [1194, 502] width 183 height 25
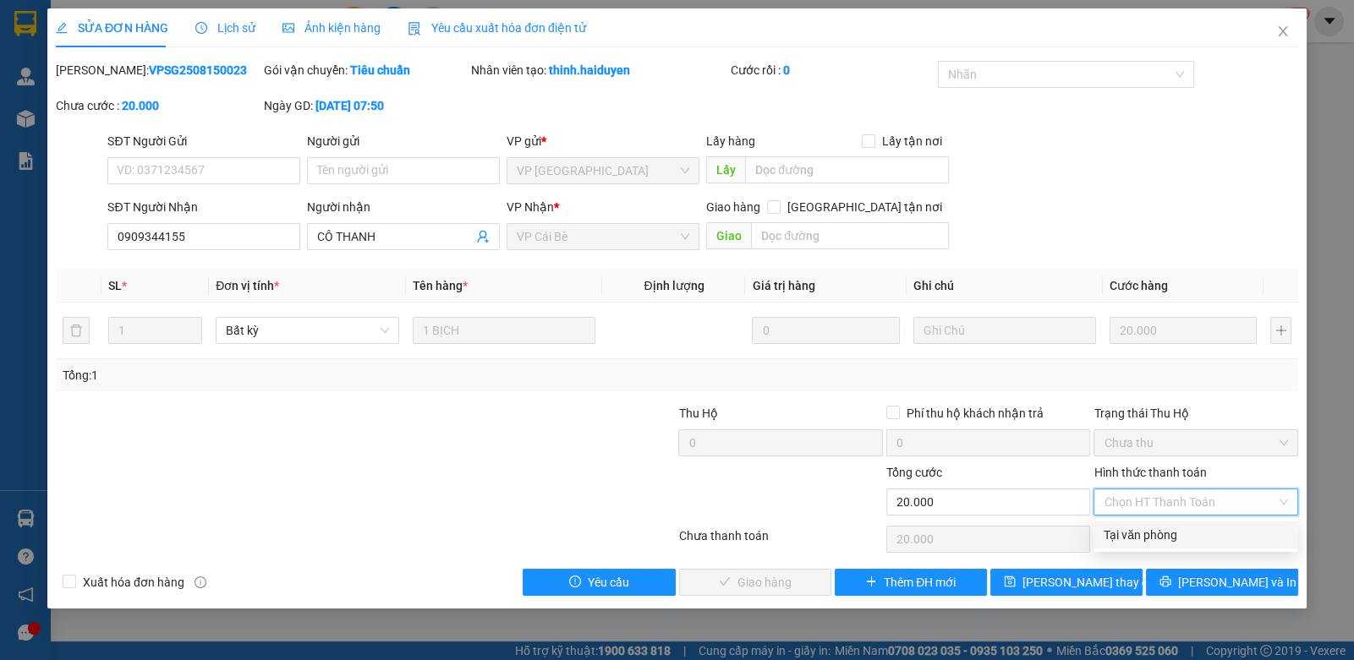
click at [1165, 540] on div "Tại văn phòng" at bounding box center [1194, 535] width 183 height 19
type input "0"
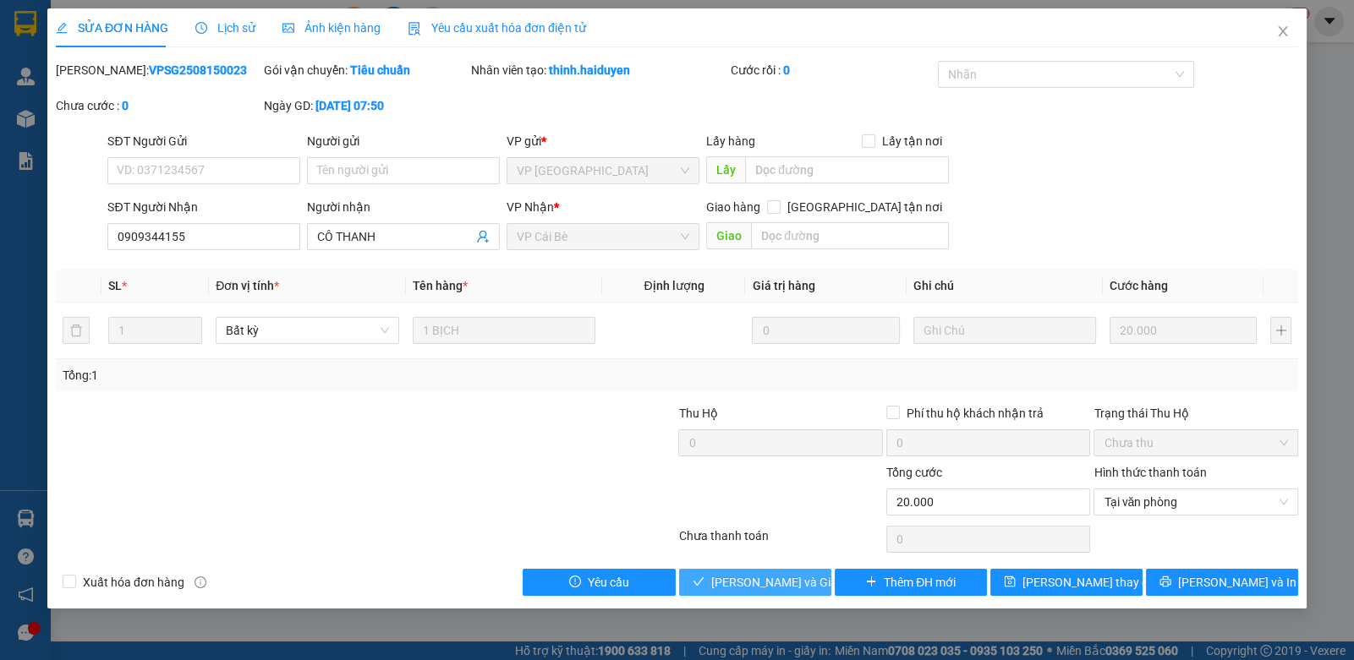
click at [779, 578] on span "Lưu và Giao hàng" at bounding box center [792, 582] width 162 height 19
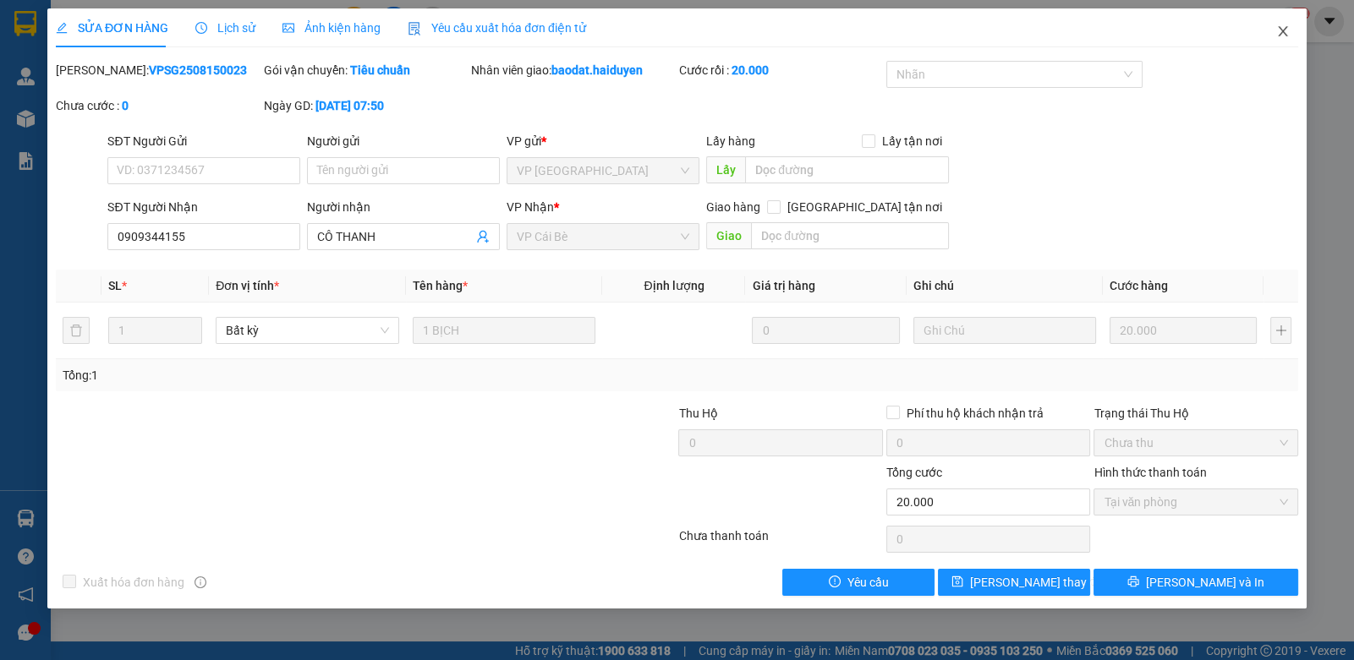
drag, startPoint x: 1279, startPoint y: 32, endPoint x: 1252, endPoint y: 47, distance: 29.9
click at [1277, 32] on icon "close" at bounding box center [1283, 32] width 14 height 14
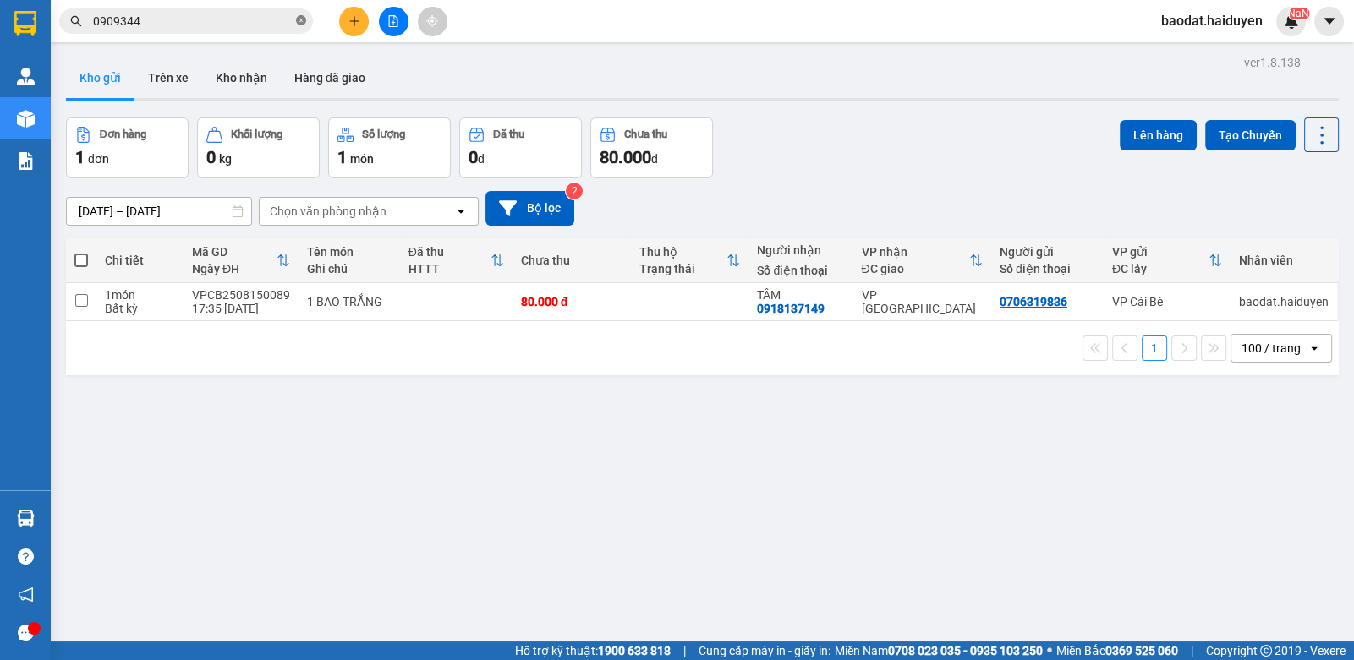
click at [305, 20] on icon "close-circle" at bounding box center [301, 20] width 10 height 10
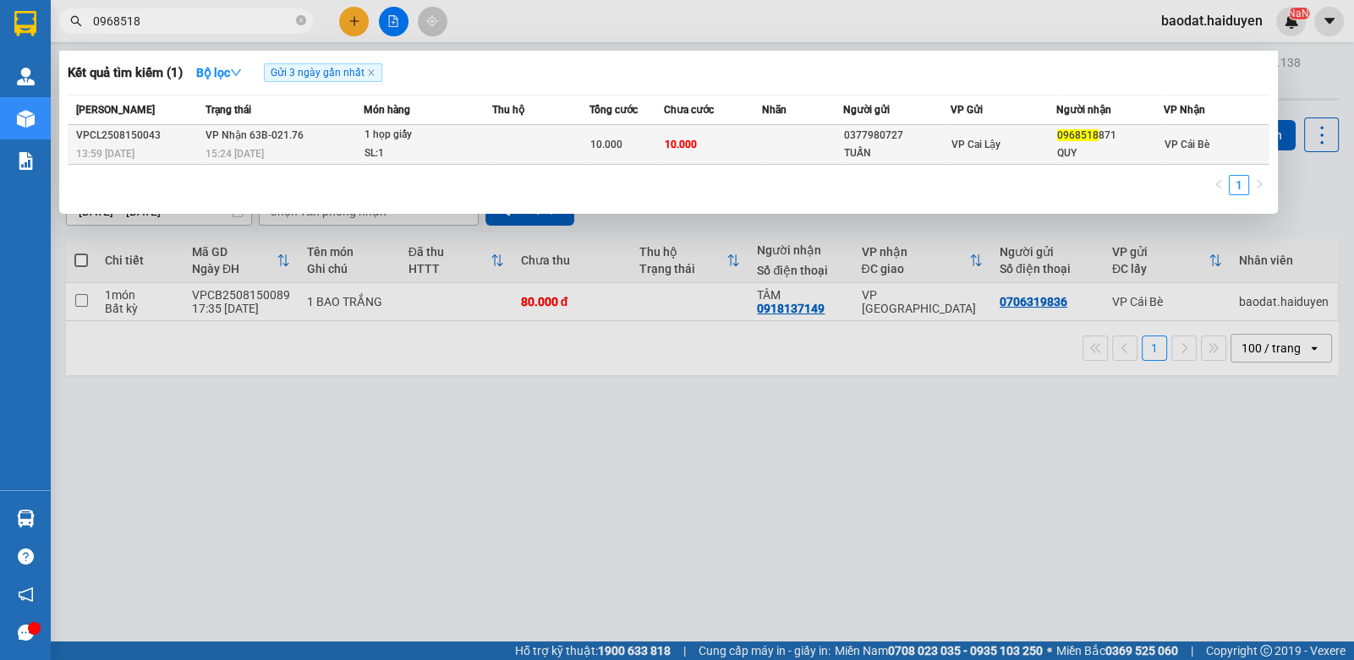
type input "0968518"
click at [441, 159] on div "SL: 1" at bounding box center [427, 154] width 127 height 19
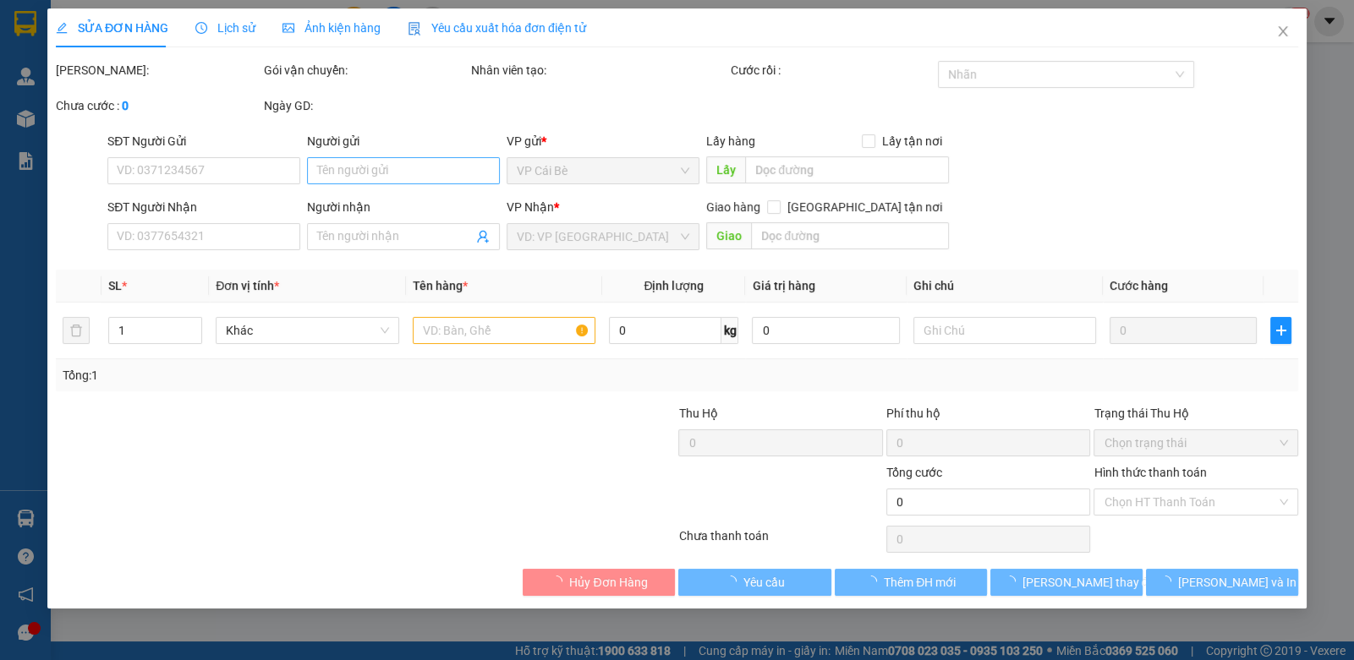
type input "0377980727"
type input "TUẤN"
type input "0968518871"
type input "QUY"
type input "10.000"
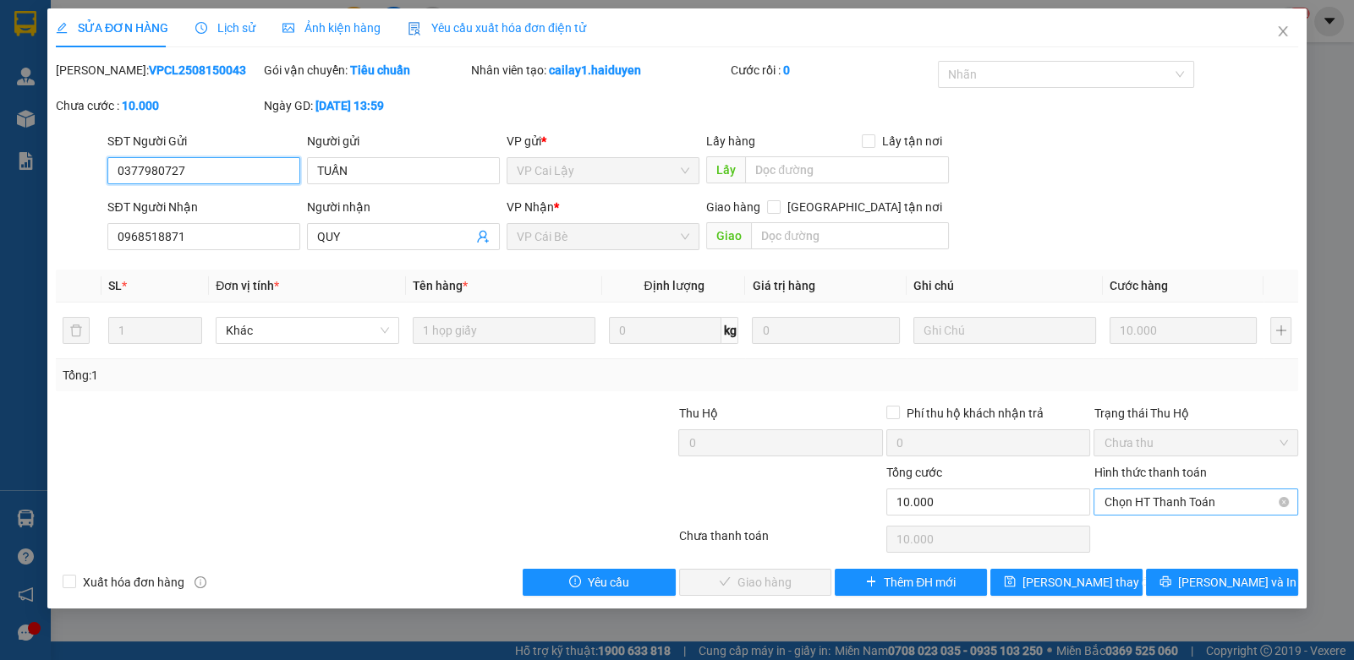
drag, startPoint x: 1163, startPoint y: 489, endPoint x: 1156, endPoint y: 509, distance: 21.4
click at [1163, 490] on span "Chọn HT Thanh Toán" at bounding box center [1194, 502] width 183 height 25
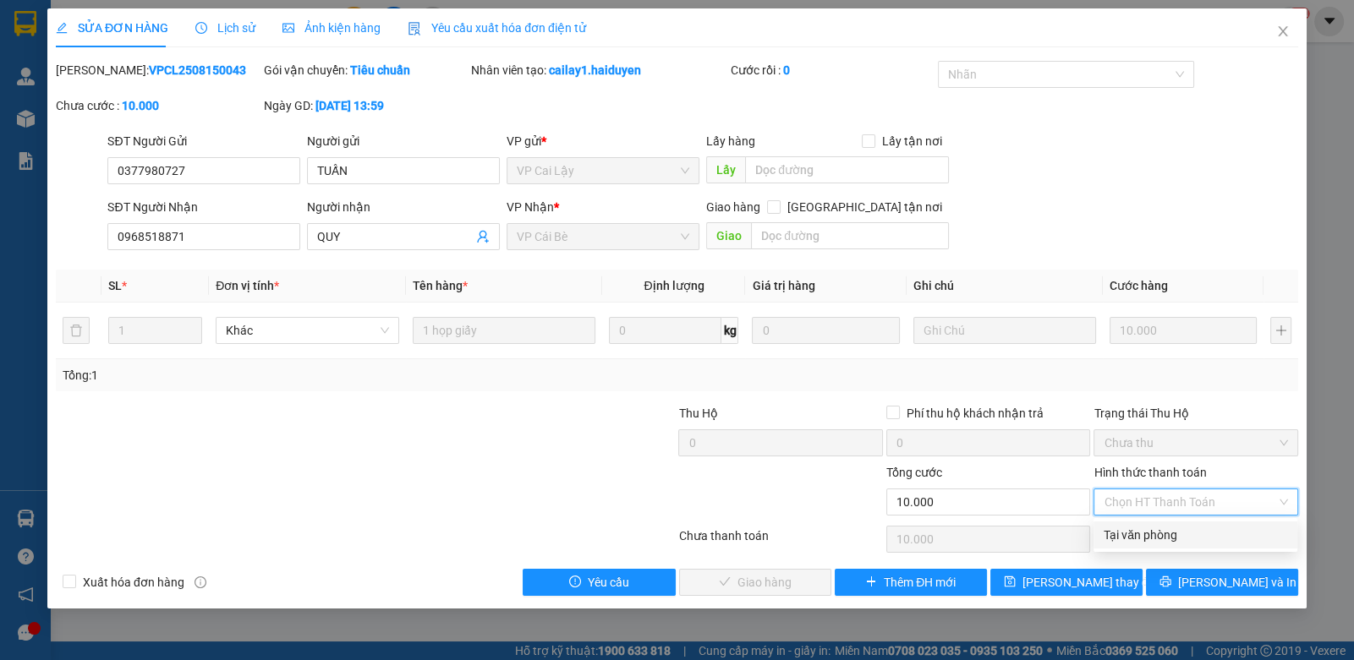
click at [1155, 531] on div "Tại văn phòng" at bounding box center [1194, 535] width 183 height 19
type input "0"
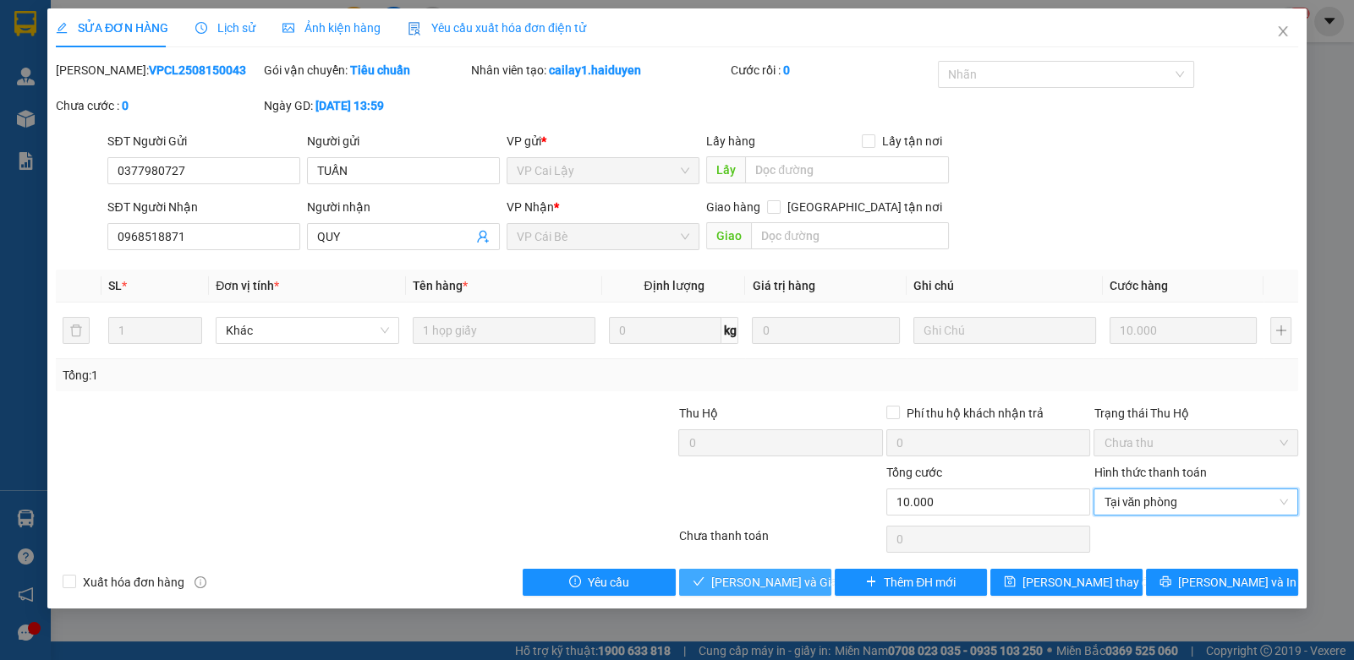
drag, startPoint x: 758, startPoint y: 582, endPoint x: 769, endPoint y: 596, distance: 18.1
click at [759, 581] on span "Lưu và Giao hàng" at bounding box center [792, 582] width 162 height 19
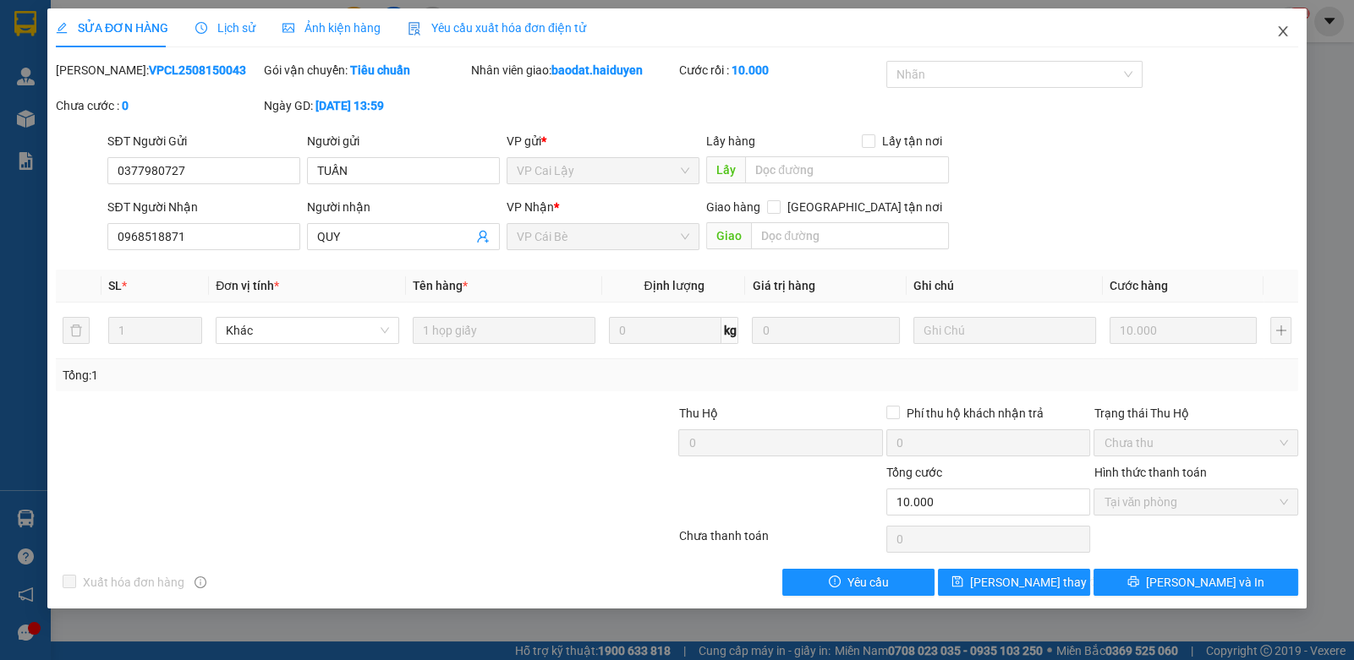
click at [1273, 27] on span "Close" at bounding box center [1282, 31] width 47 height 47
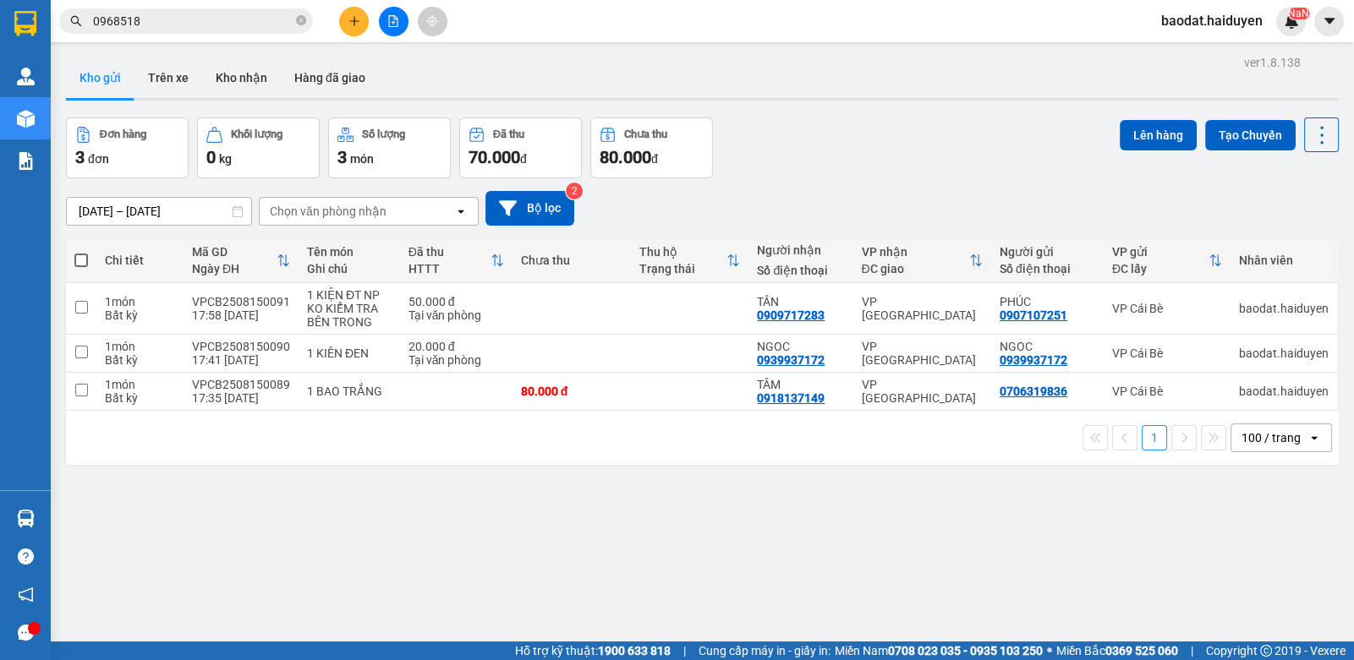
click at [347, 18] on button at bounding box center [354, 22] width 30 height 30
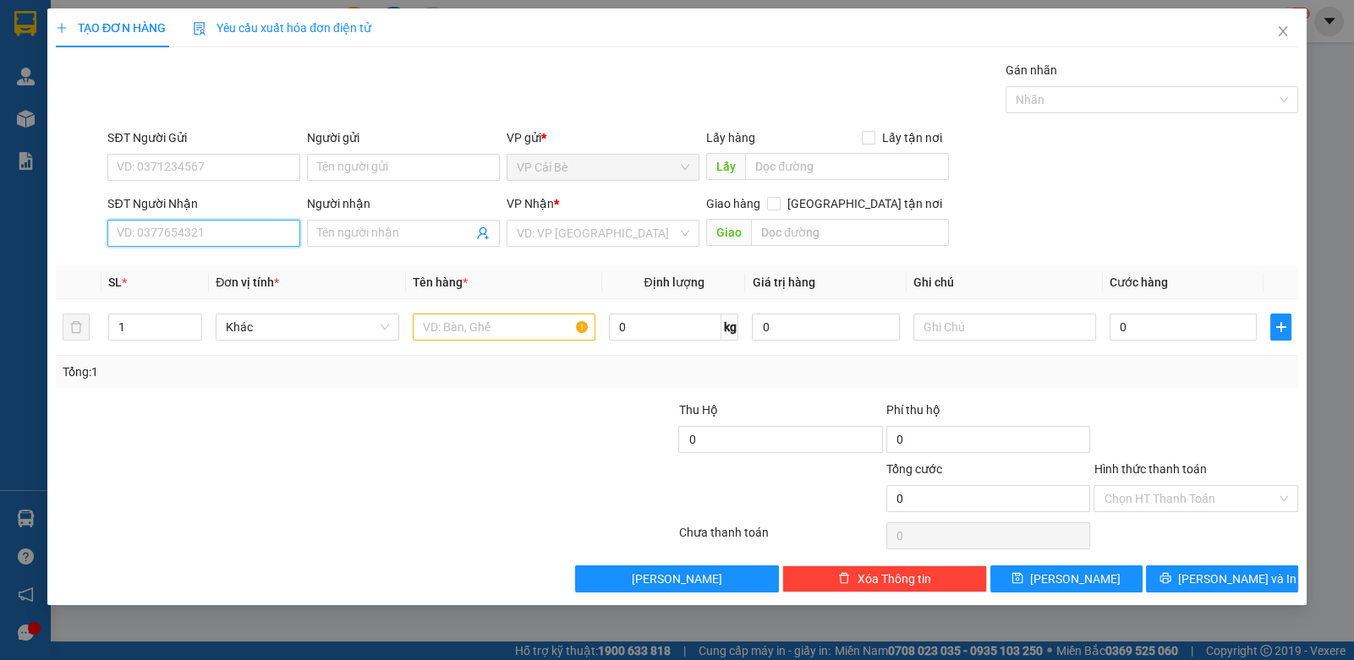
click at [205, 224] on input "SĐT Người Nhận" at bounding box center [203, 233] width 193 height 27
type input "0939294279"
click at [176, 262] on div "0939294279" at bounding box center [204, 266] width 172 height 19
type input "20.000"
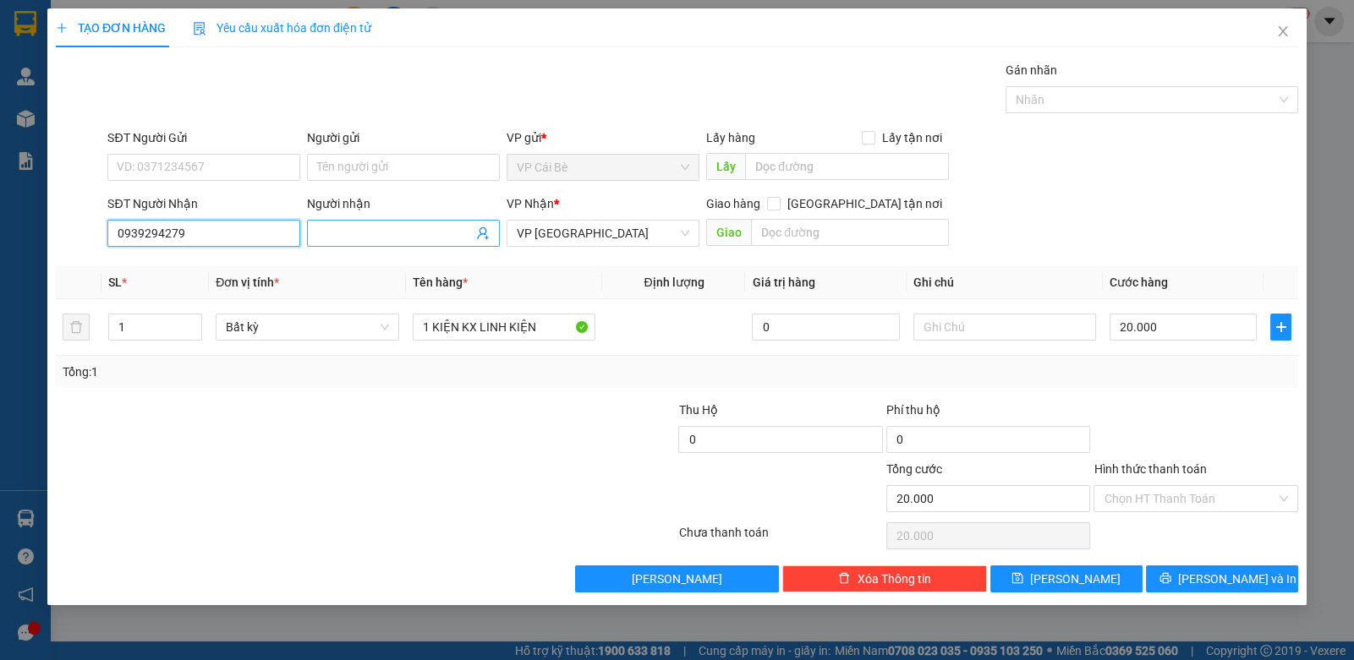
type input "0939294279"
click at [349, 233] on input "Người nhận" at bounding box center [395, 233] width 156 height 19
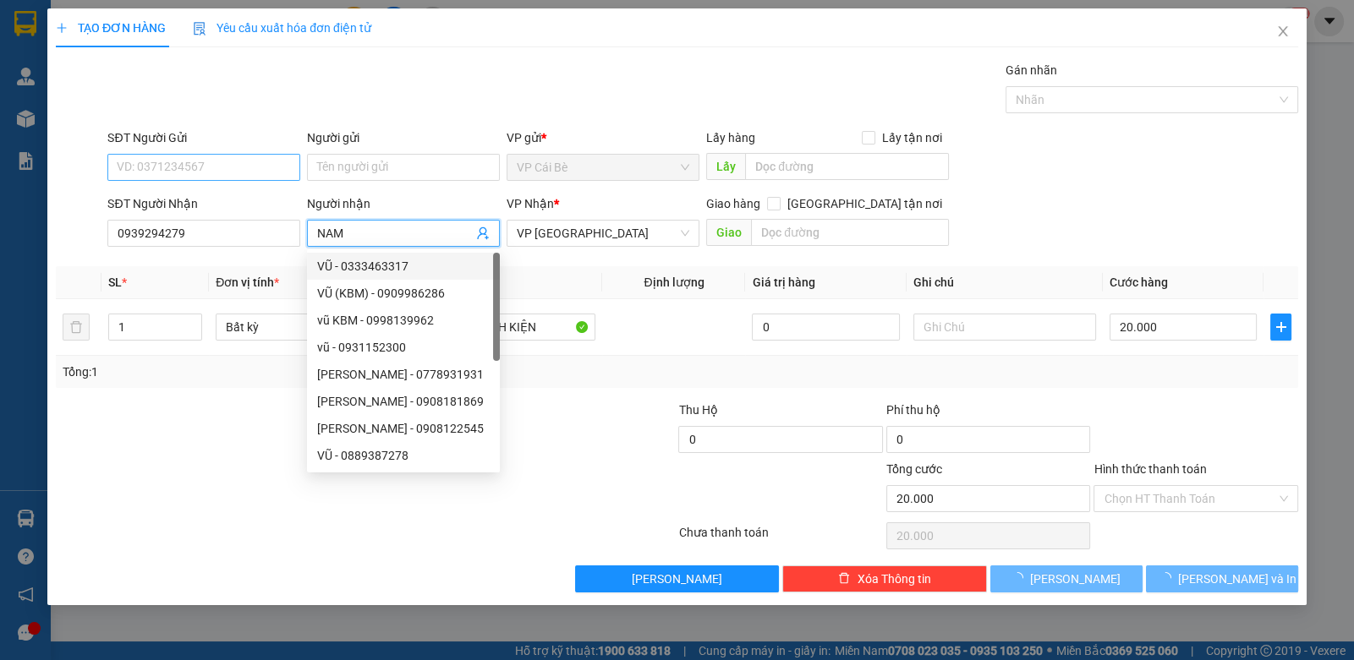
type input "NAM"
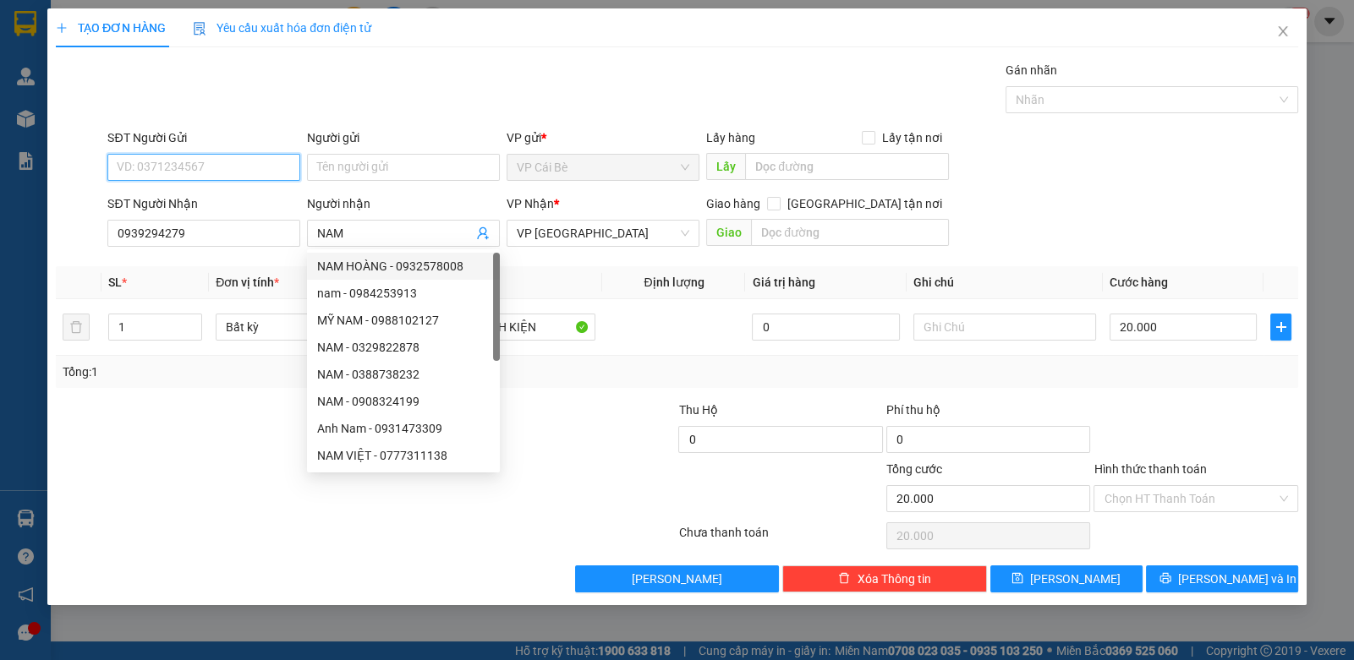
click at [190, 161] on input "SĐT Người Gửi" at bounding box center [203, 167] width 193 height 27
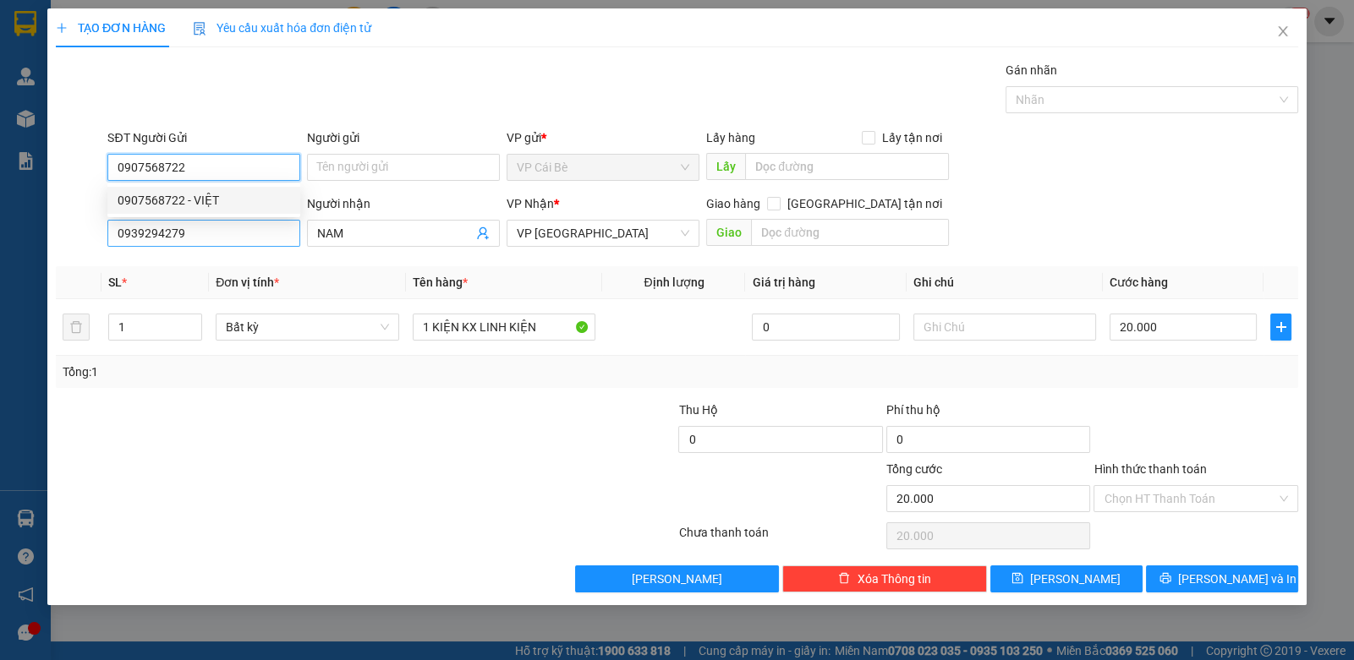
type input "0907568722"
drag, startPoint x: 207, startPoint y: 218, endPoint x: 215, endPoint y: 211, distance: 10.2
click at [207, 218] on div "SĐT Người Nhận 0939294279 0939294279" at bounding box center [203, 223] width 193 height 59
click at [244, 167] on input "0907568722" at bounding box center [203, 167] width 193 height 27
click at [236, 201] on div "0907568722 - VIỆT" at bounding box center [204, 200] width 172 height 19
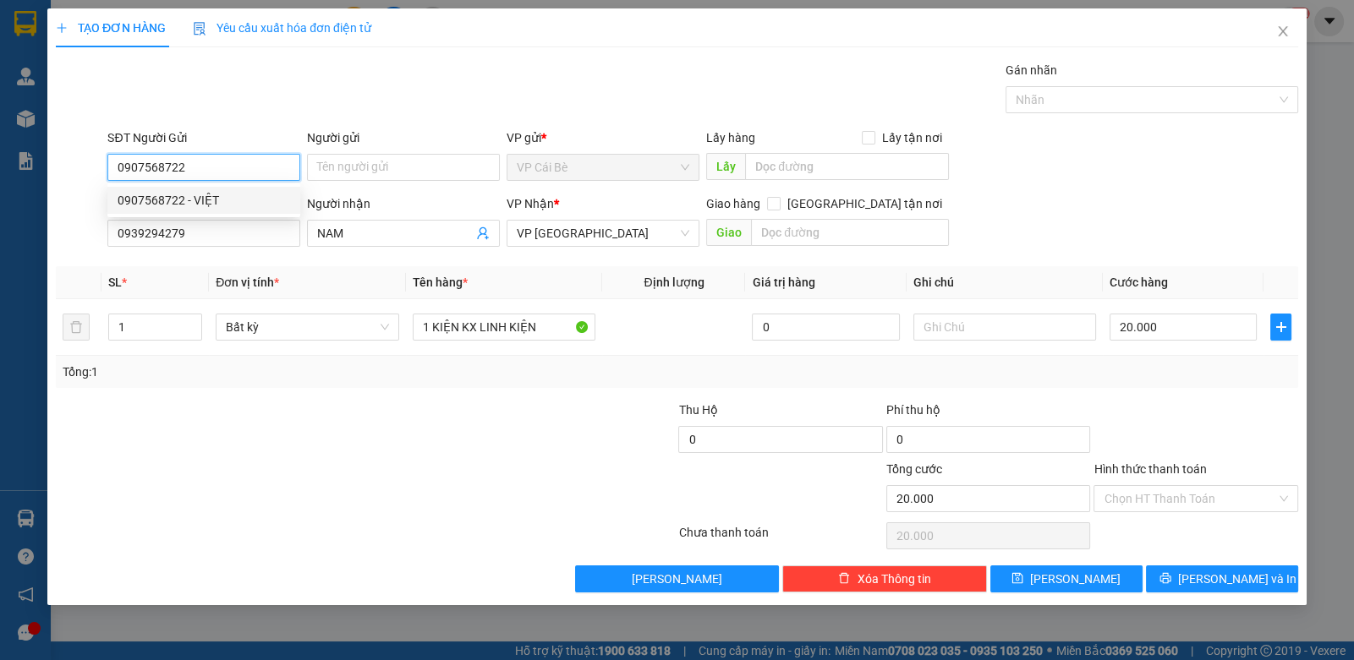
type input "VIỆT"
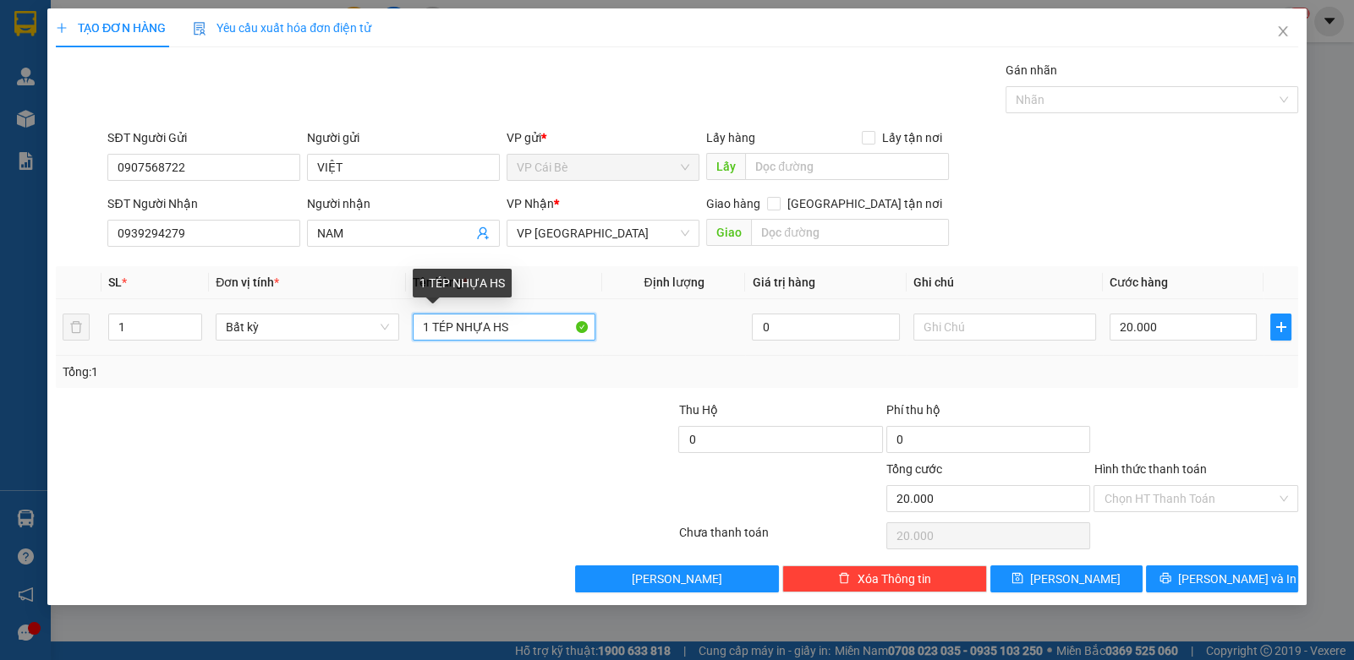
drag, startPoint x: 519, startPoint y: 326, endPoint x: 435, endPoint y: 324, distance: 84.6
click at [435, 324] on input "1 TÉP NHỰA HS" at bounding box center [504, 327] width 183 height 27
type input "1 KIỆN ĐEN"
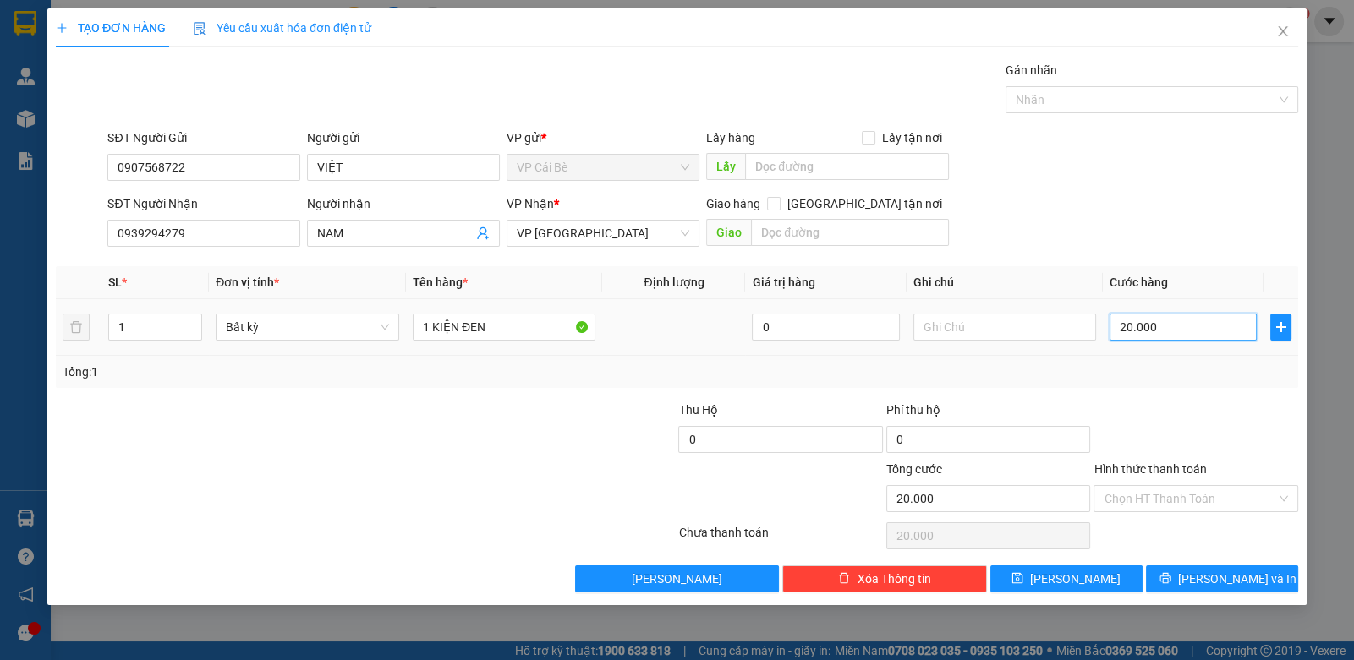
click at [1171, 320] on input "20.000" at bounding box center [1182, 327] width 147 height 27
type input "4"
type input "40"
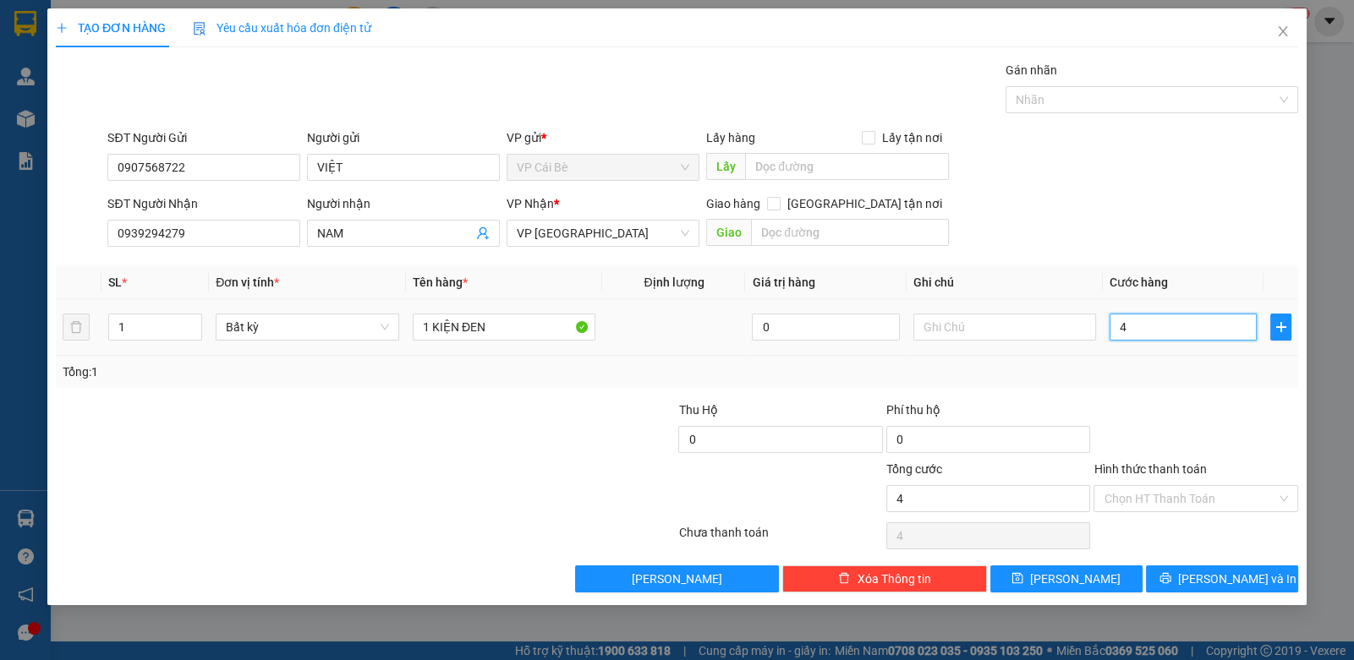
type input "40"
type input "40.000"
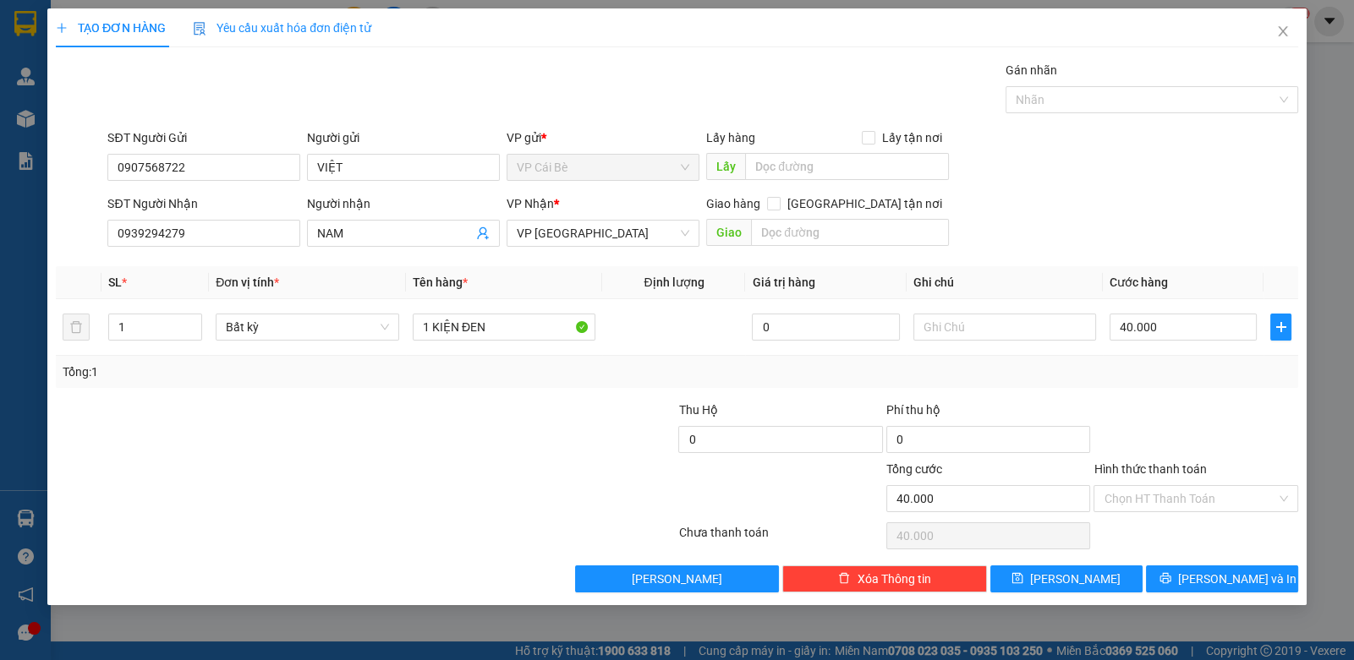
drag, startPoint x: 1260, startPoint y: 398, endPoint x: 1253, endPoint y: 413, distance: 15.9
click at [1260, 400] on div "Transit Pickup Surcharge Ids Transit Deliver Surcharge Ids Transit Deliver Surc…" at bounding box center [677, 327] width 1242 height 532
click at [1211, 506] on input "Hình thức thanh toán" at bounding box center [1189, 498] width 172 height 25
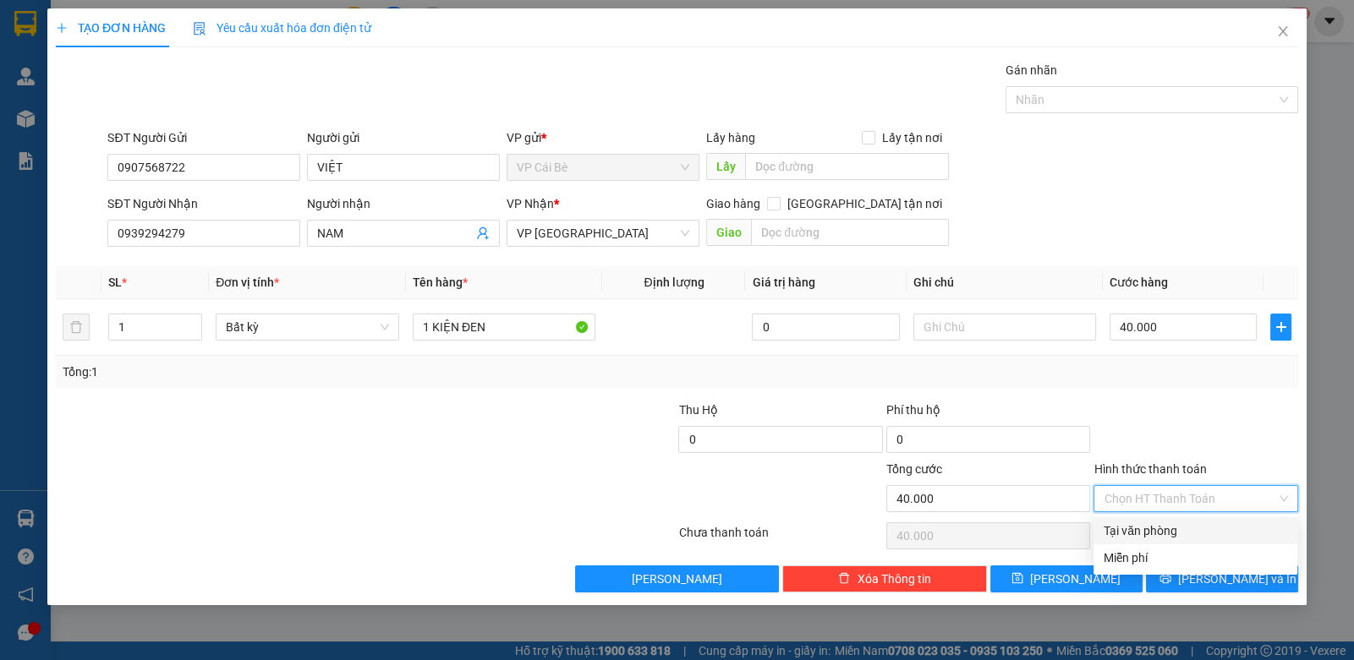
click at [1205, 530] on div "Tại văn phòng" at bounding box center [1194, 531] width 183 height 19
type input "0"
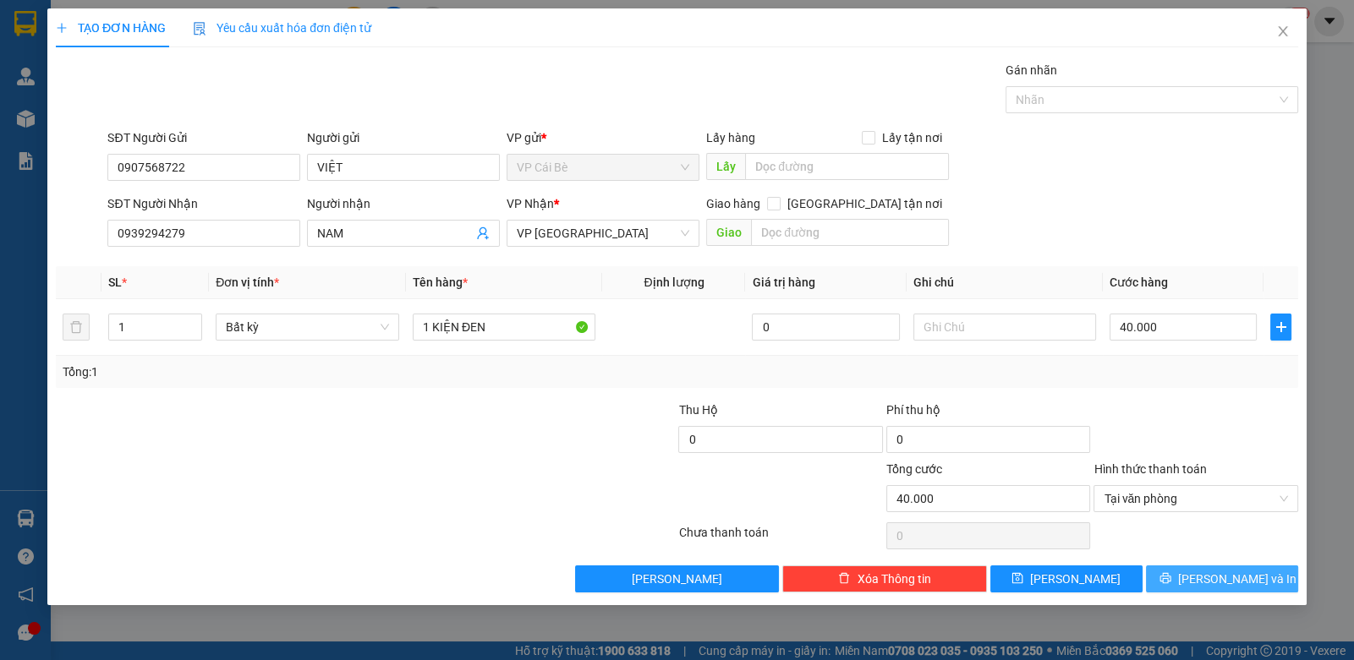
drag, startPoint x: 1215, startPoint y: 587, endPoint x: 1209, endPoint y: 572, distance: 16.3
click at [1215, 586] on button "Lưu và In" at bounding box center [1222, 579] width 152 height 27
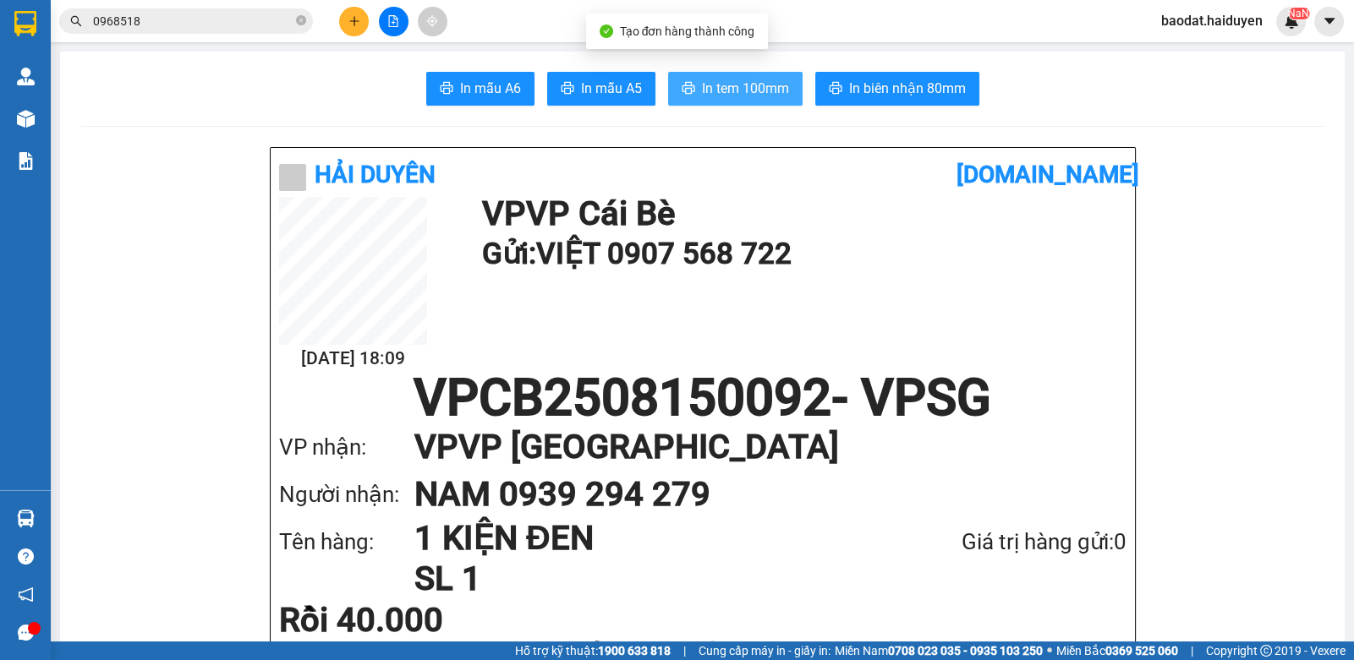
click at [706, 95] on span "In tem 100mm" at bounding box center [745, 88] width 87 height 21
click at [360, 19] on button at bounding box center [354, 22] width 30 height 30
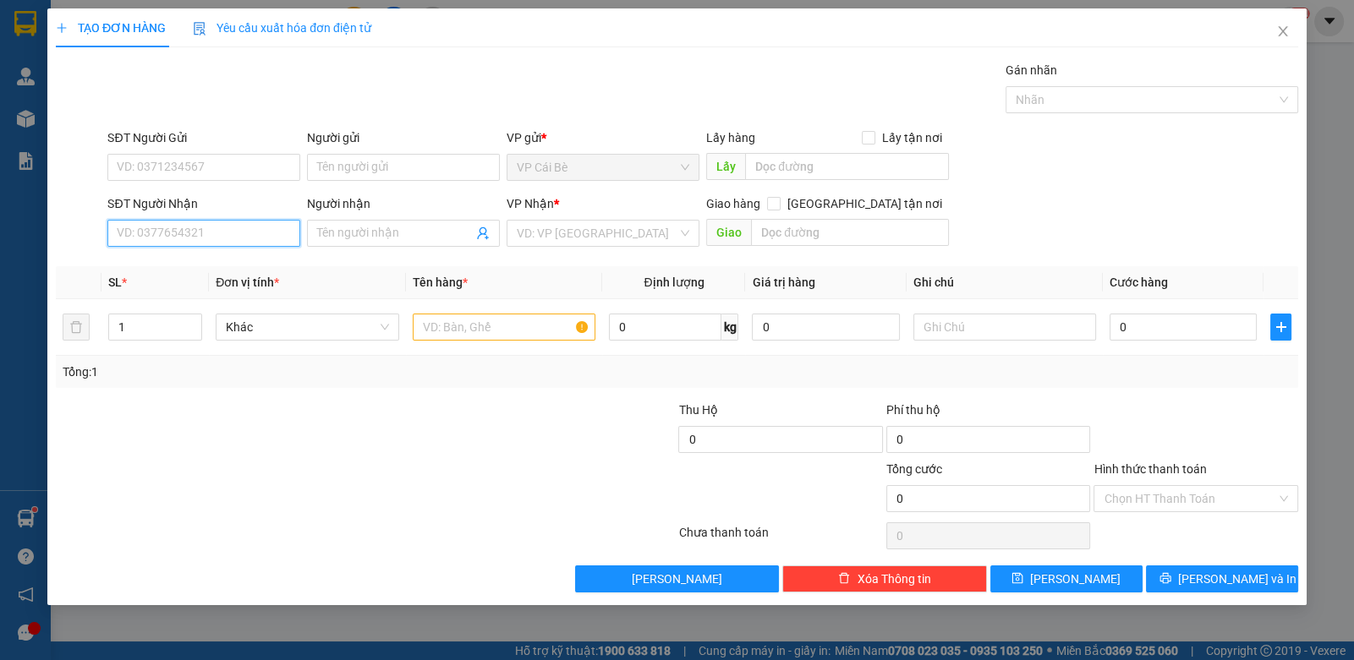
click at [181, 230] on input "SĐT Người Nhận" at bounding box center [203, 233] width 193 height 27
type input "0938095353"
click at [194, 259] on div "0938095353 - MAI" at bounding box center [204, 266] width 172 height 19
type input "MAI"
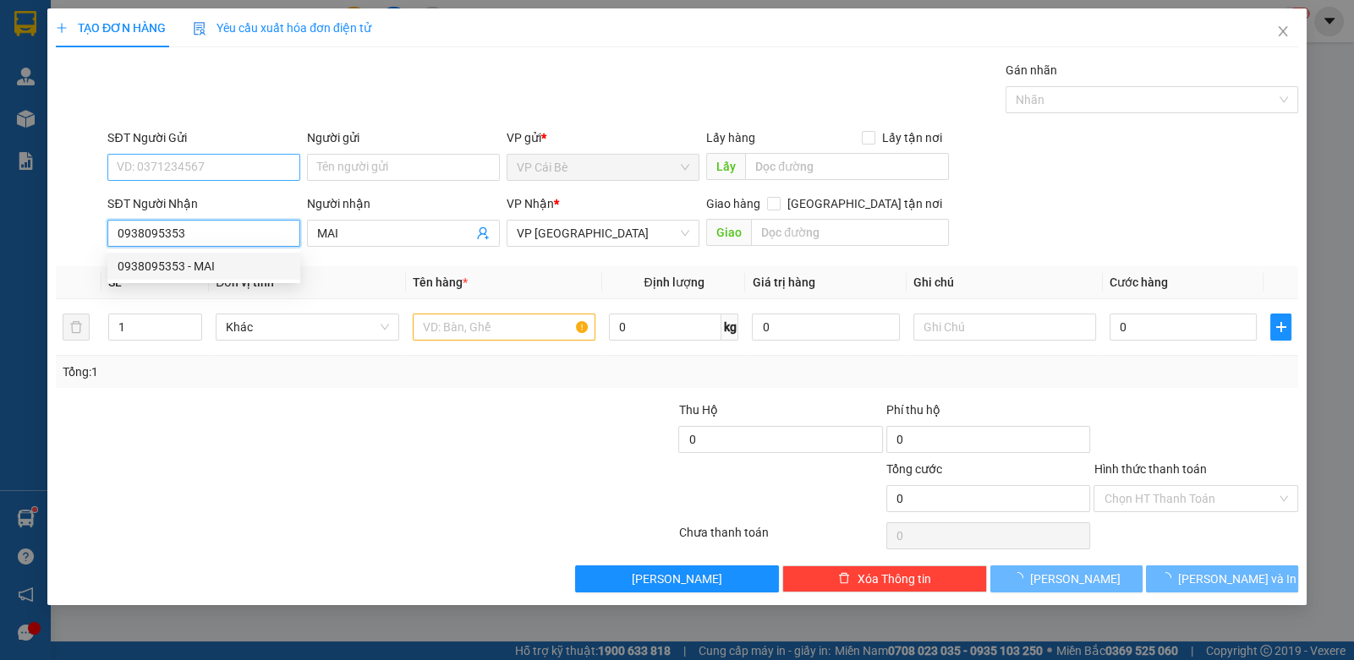
type input "20.000"
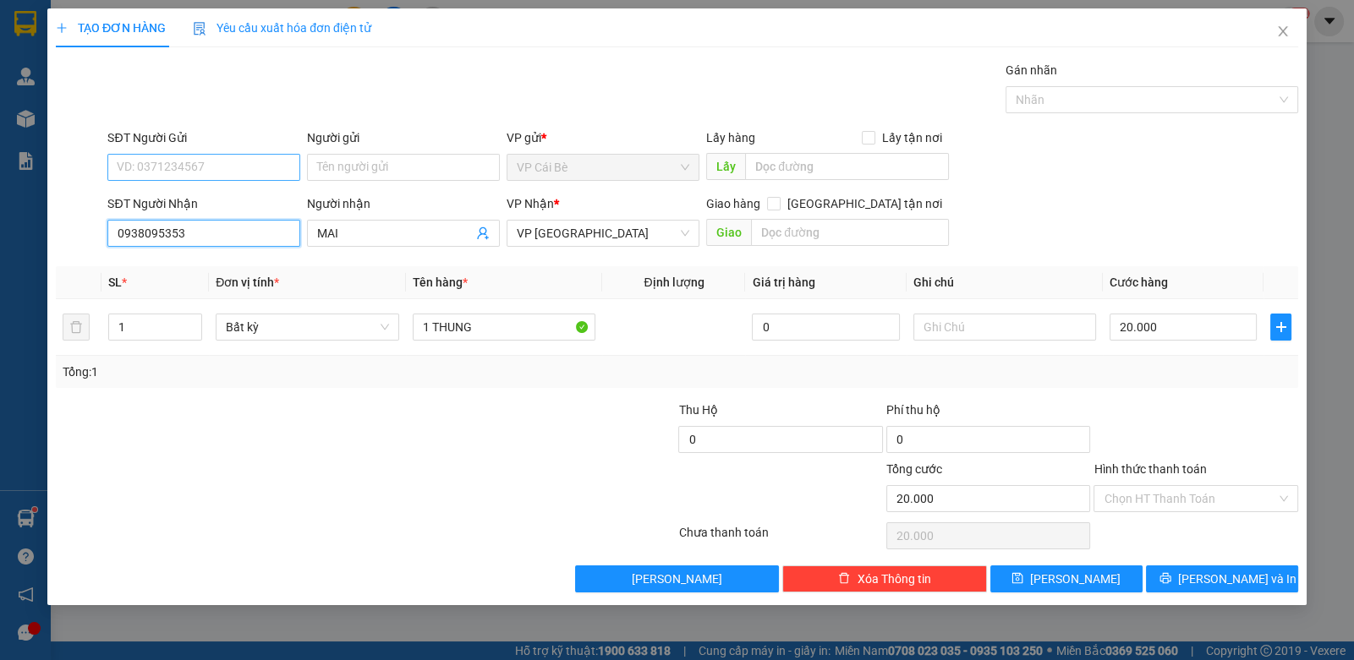
type input "0938095353"
click at [211, 161] on input "SĐT Người Gửi" at bounding box center [203, 167] width 193 height 27
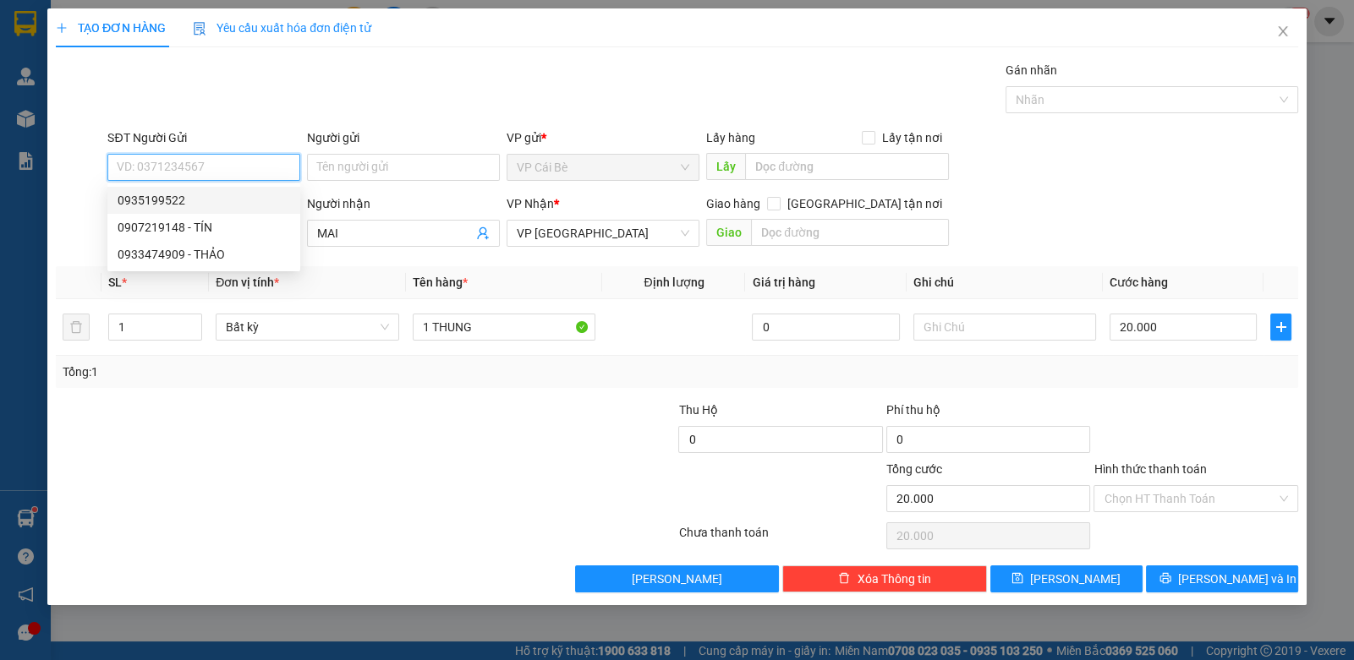
drag, startPoint x: 213, startPoint y: 197, endPoint x: 226, endPoint y: 172, distance: 28.4
click at [214, 196] on div "0935199522" at bounding box center [204, 200] width 172 height 19
type input "0935199522"
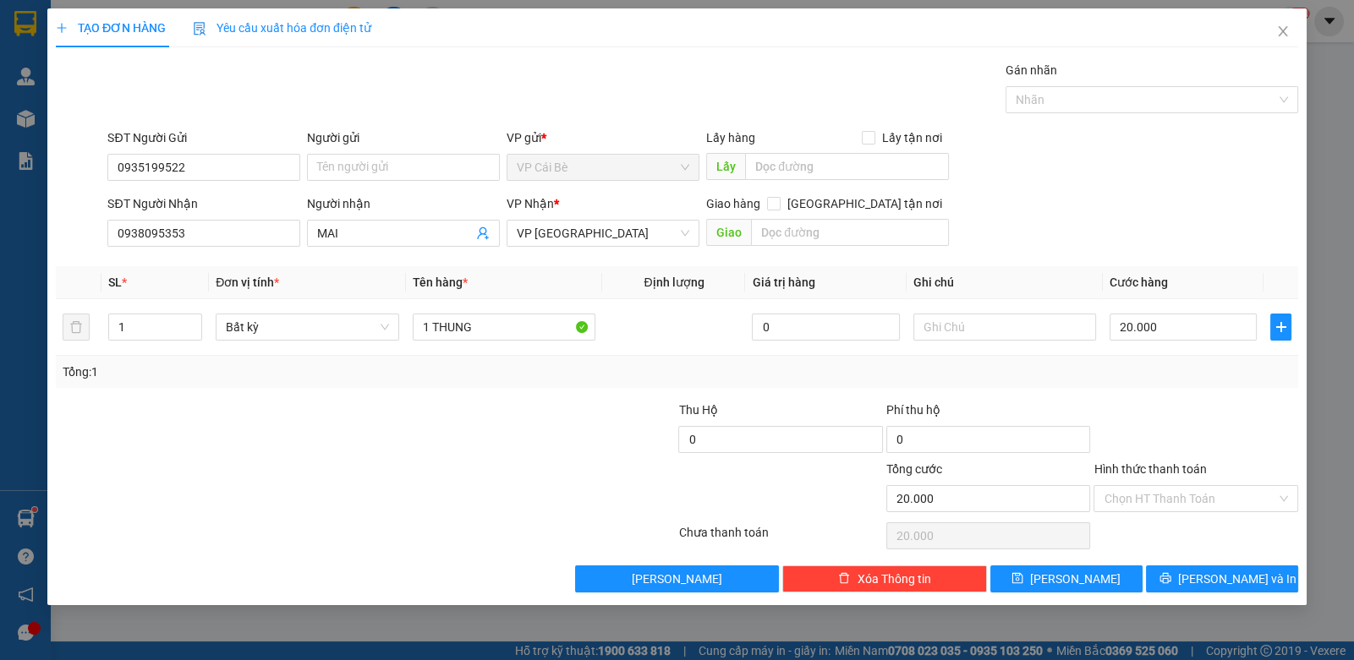
click at [271, 100] on div "Gói vận chuyển * Tiêu chuẩn Gán nhãn Nhãn" at bounding box center [702, 90] width 1197 height 59
drag, startPoint x: 506, startPoint y: 325, endPoint x: 474, endPoint y: 329, distance: 32.4
click at [505, 324] on input "1 THUNG" at bounding box center [504, 327] width 183 height 27
type input "1 HỘP"
drag, startPoint x: 1205, startPoint y: 572, endPoint x: 1177, endPoint y: 546, distance: 38.3
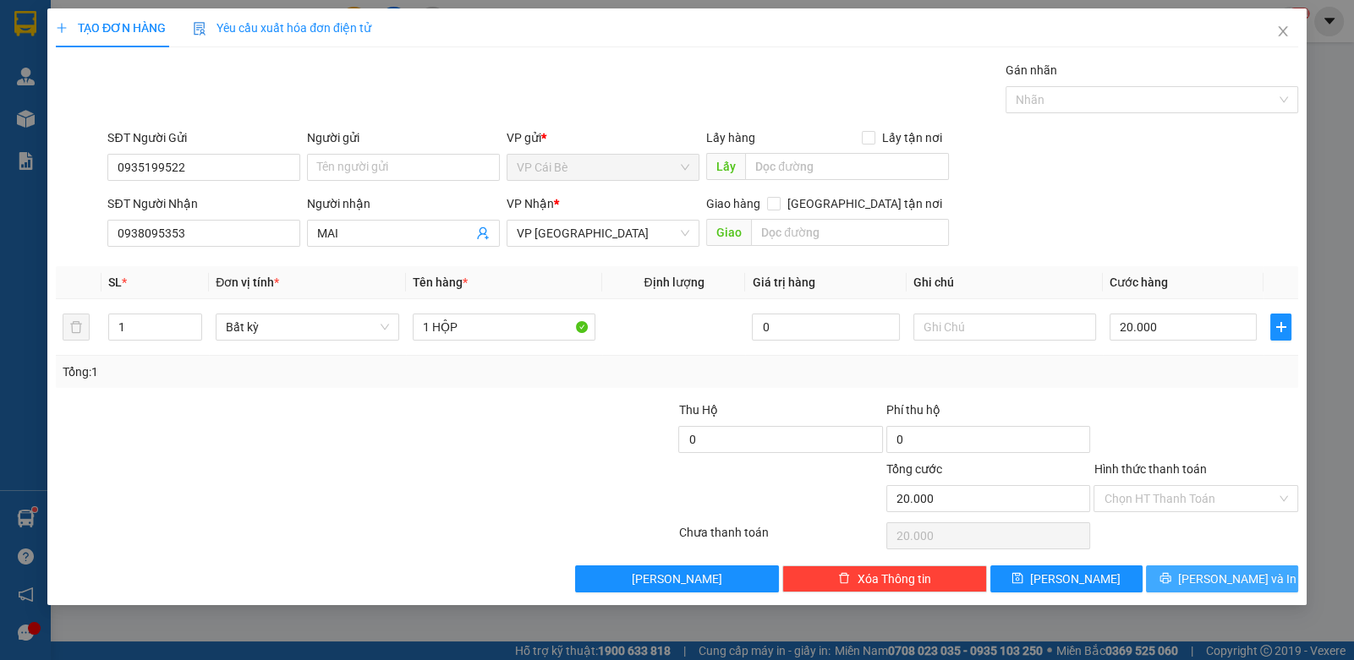
click at [1205, 572] on button "Lưu và In" at bounding box center [1222, 579] width 152 height 27
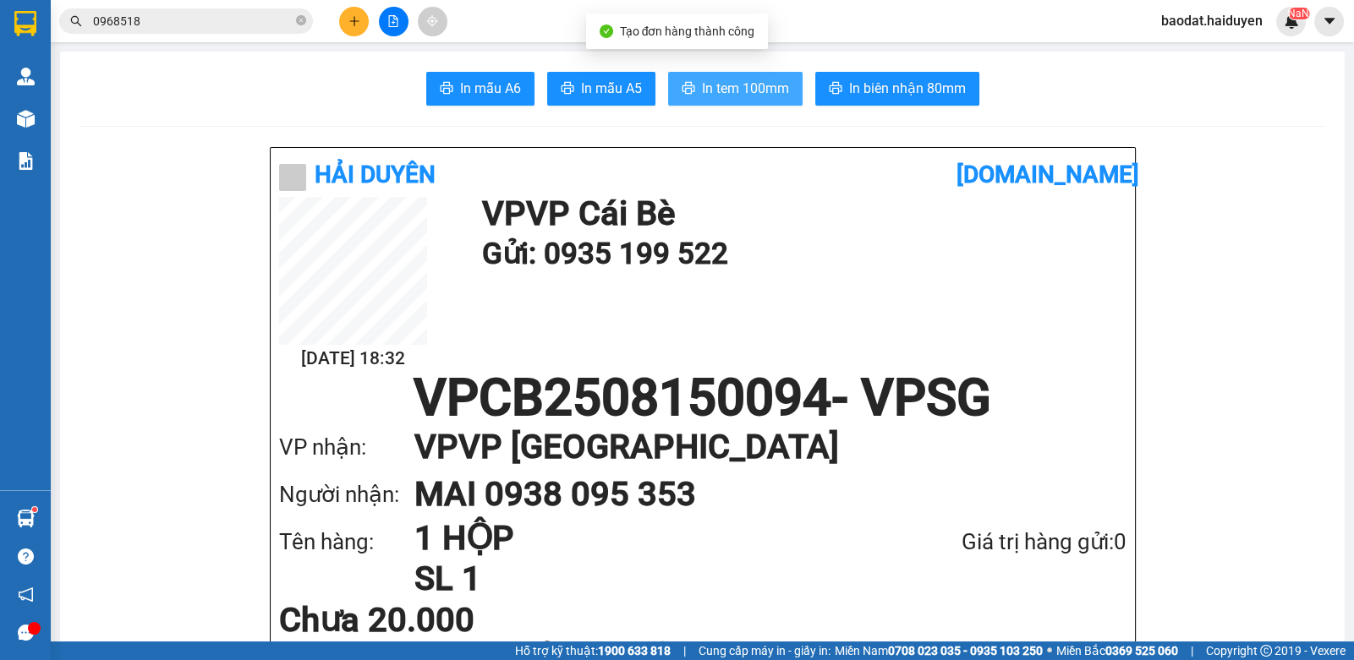
click at [774, 85] on span "In tem 100mm" at bounding box center [745, 88] width 87 height 21
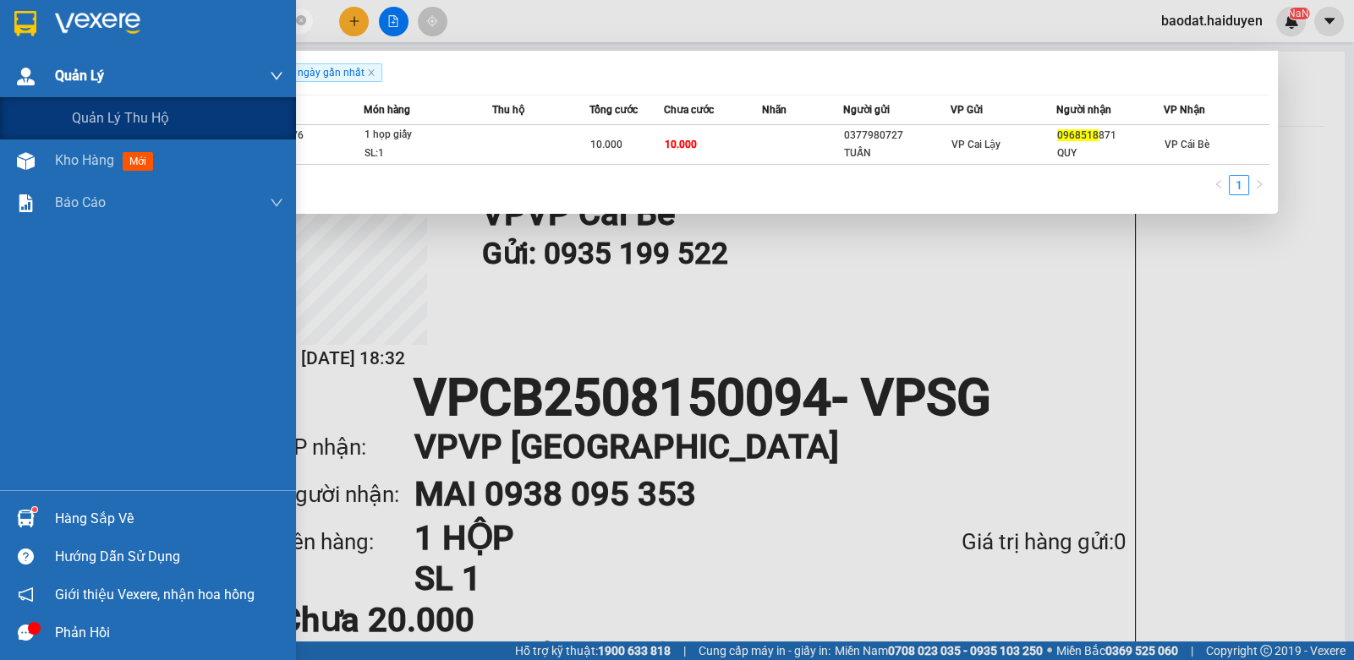
drag, startPoint x: 142, startPoint y: 18, endPoint x: 11, endPoint y: 83, distance: 146.3
click at [11, 83] on section "Kết quả tìm kiếm ( 1 ) Bộ lọc Gửi 3 ngày gần nhất Mã ĐH Trạng thái Món hàng Thu…" at bounding box center [677, 330] width 1354 height 660
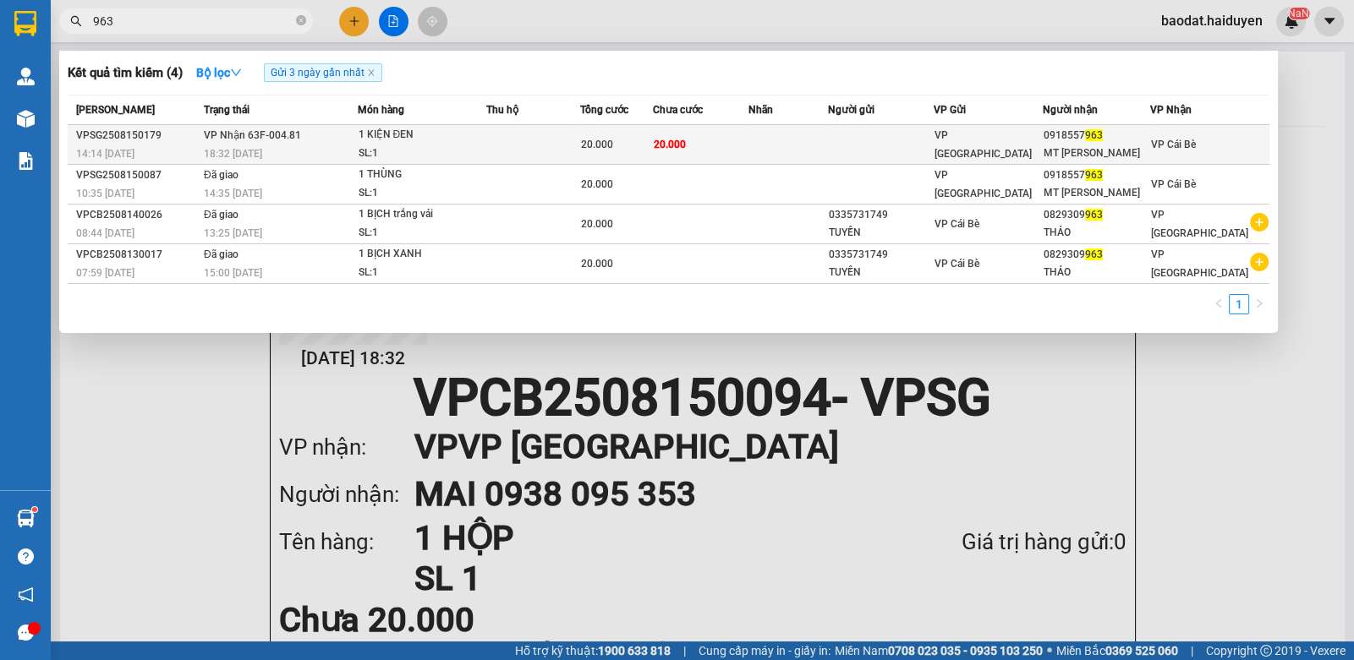
type input "963"
click at [776, 142] on td at bounding box center [787, 145] width 79 height 40
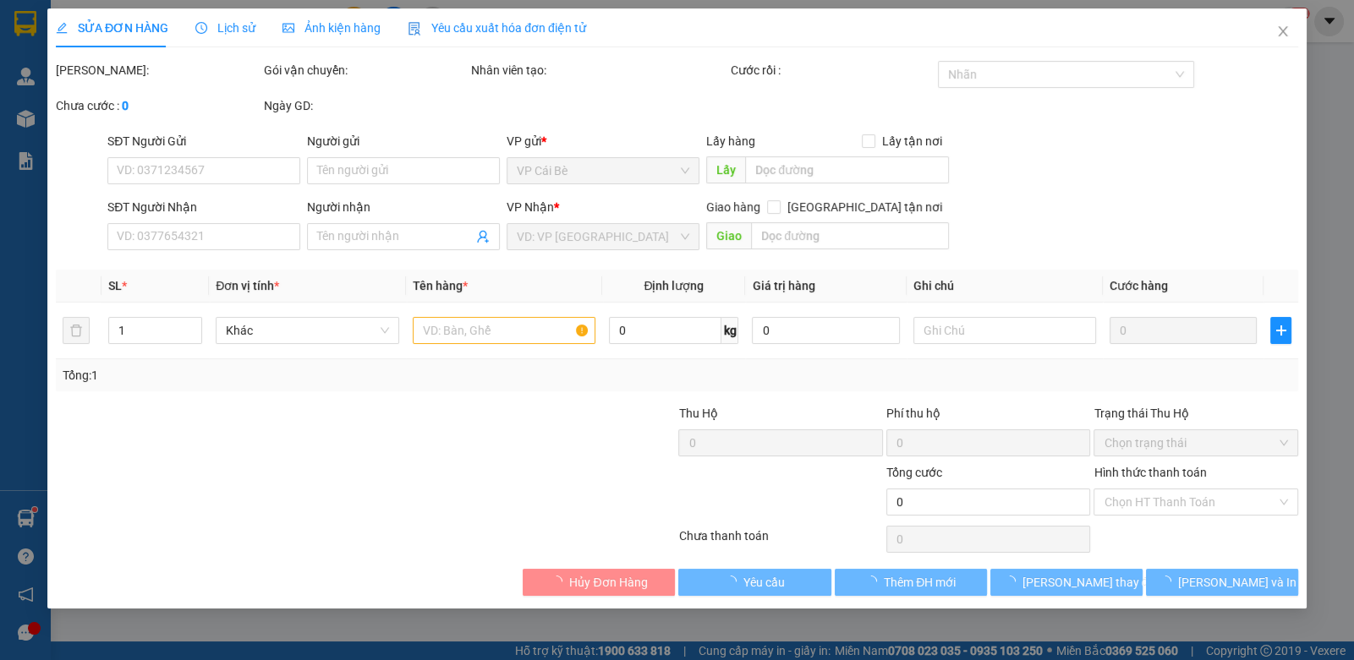
type input "0918557963"
type input "MT HOÀNG HẢI"
type input "20.000"
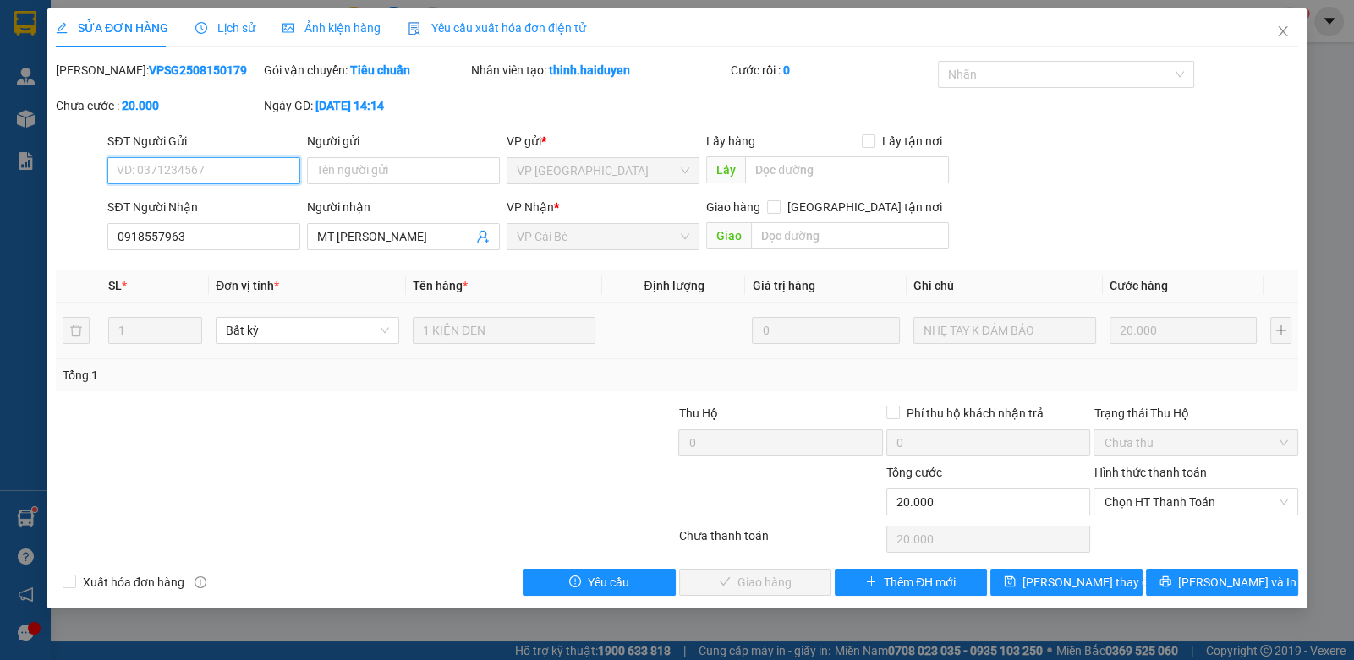
drag, startPoint x: 1146, startPoint y: 501, endPoint x: 1146, endPoint y: 516, distance: 14.4
click at [1147, 506] on span "Chọn HT Thanh Toán" at bounding box center [1194, 502] width 183 height 25
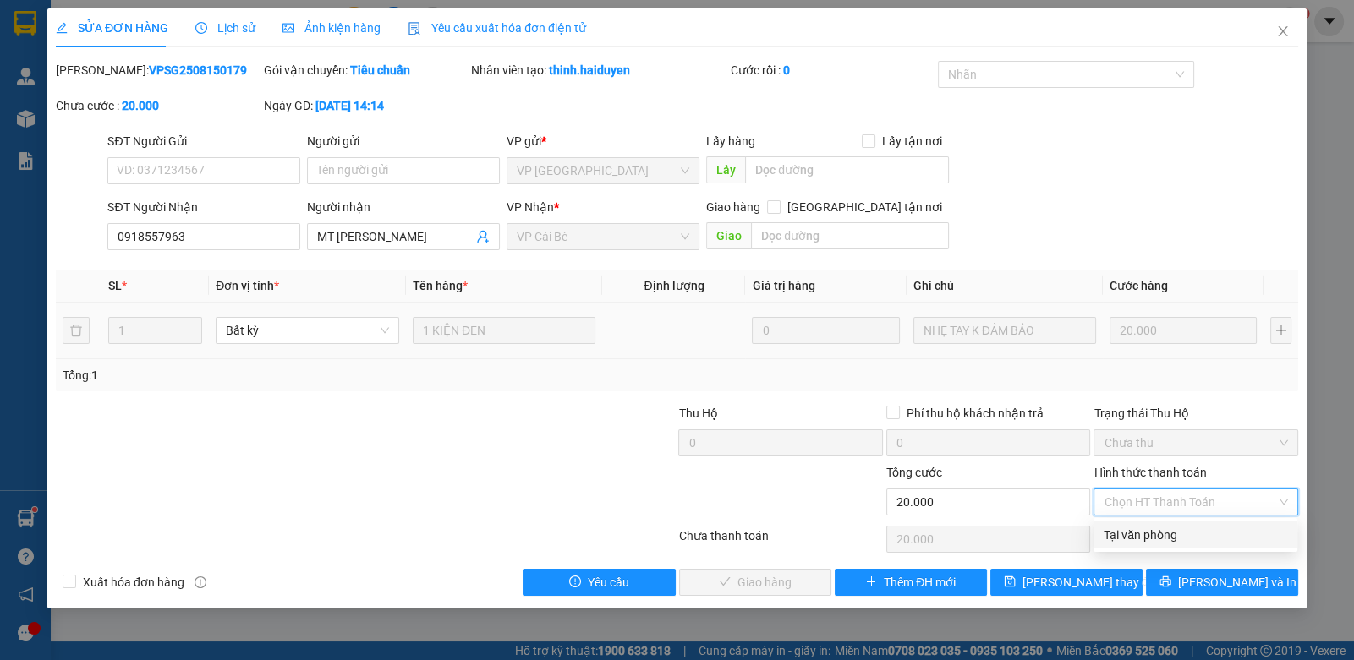
drag, startPoint x: 1140, startPoint y: 532, endPoint x: 1012, endPoint y: 567, distance: 132.3
click at [1077, 554] on div "Total Paid Fee 0 Total UnPaid Fee 20.000 Cash Collection Total Fee Mã ĐH: VPSG2…" at bounding box center [677, 328] width 1242 height 535
drag, startPoint x: 1125, startPoint y: 529, endPoint x: 1099, endPoint y: 536, distance: 27.1
click at [1122, 529] on div "Tại văn phòng" at bounding box center [1194, 535] width 183 height 19
type input "0"
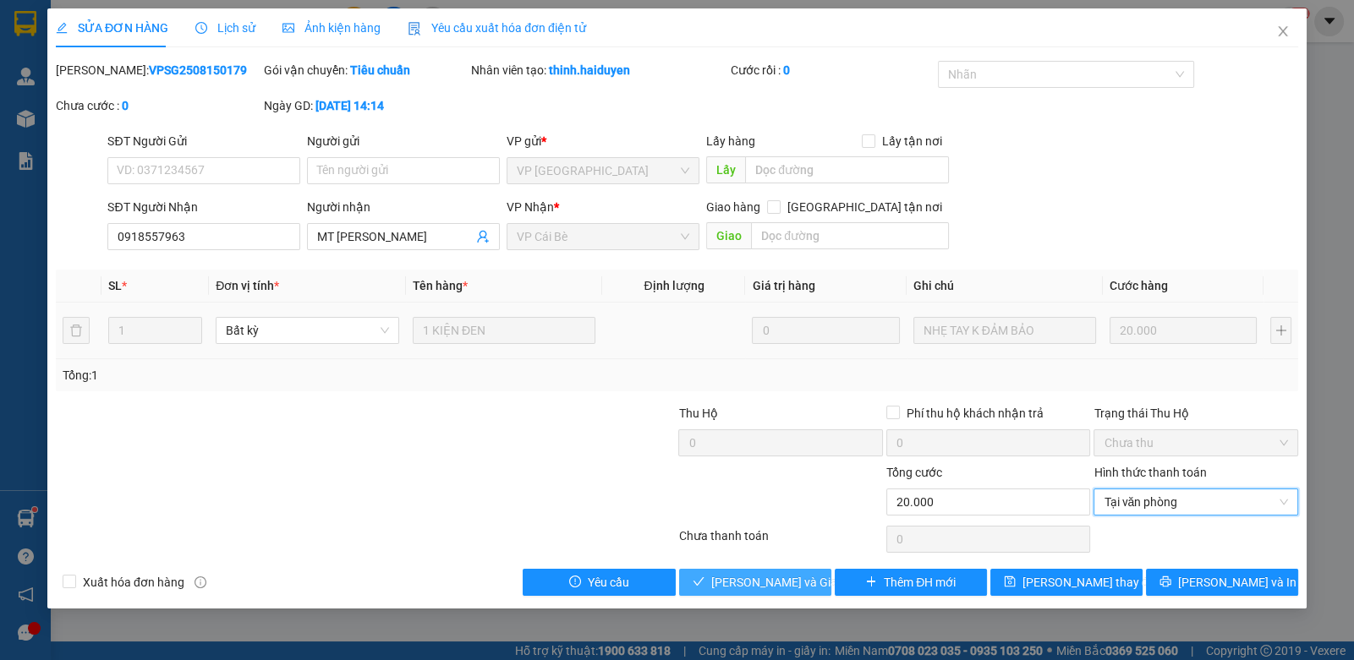
click at [786, 583] on span "Lưu và Giao hàng" at bounding box center [792, 582] width 162 height 19
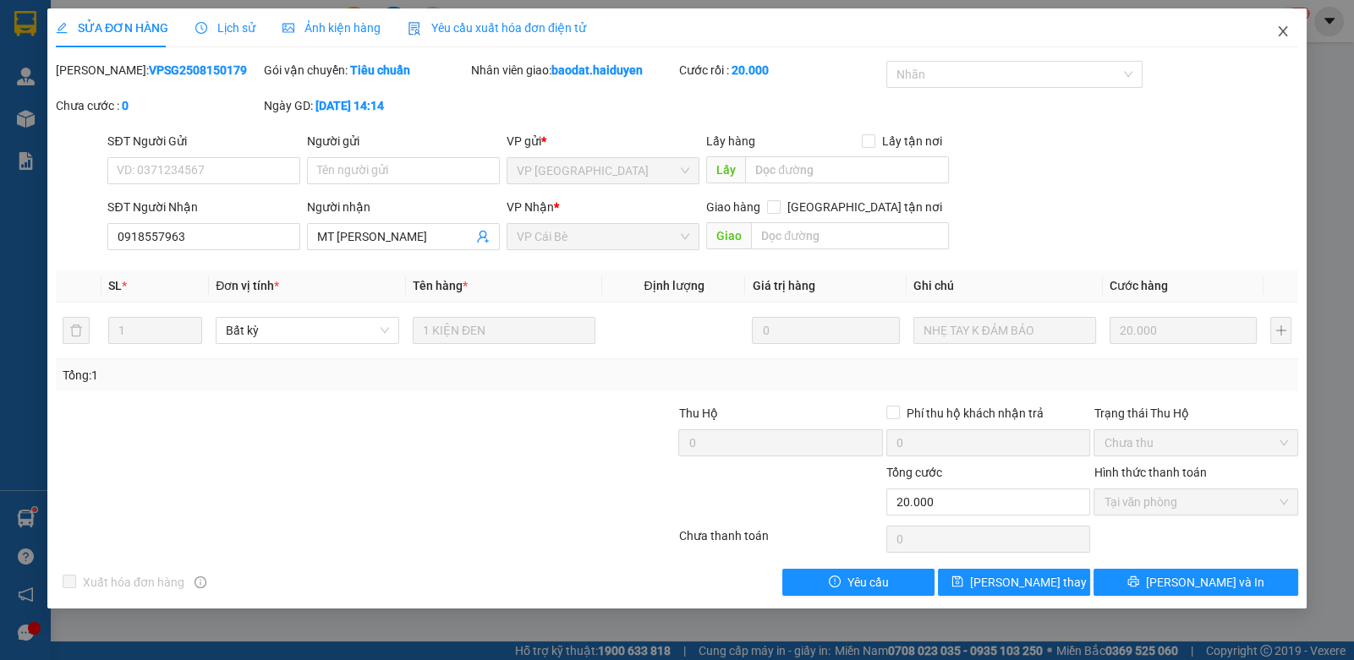
drag, startPoint x: 1280, startPoint y: 33, endPoint x: 1170, endPoint y: 27, distance: 110.1
click at [1269, 33] on span "Close" at bounding box center [1282, 31] width 47 height 47
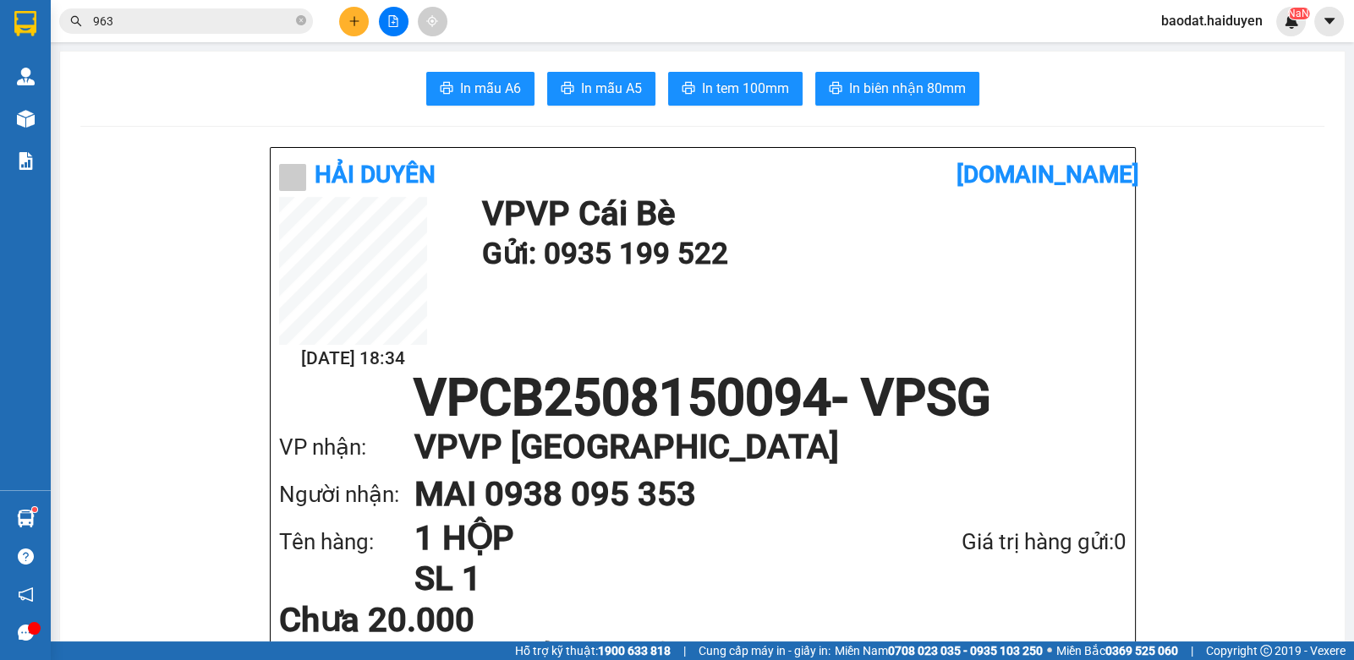
click at [302, 21] on icon "close-circle" at bounding box center [301, 20] width 10 height 10
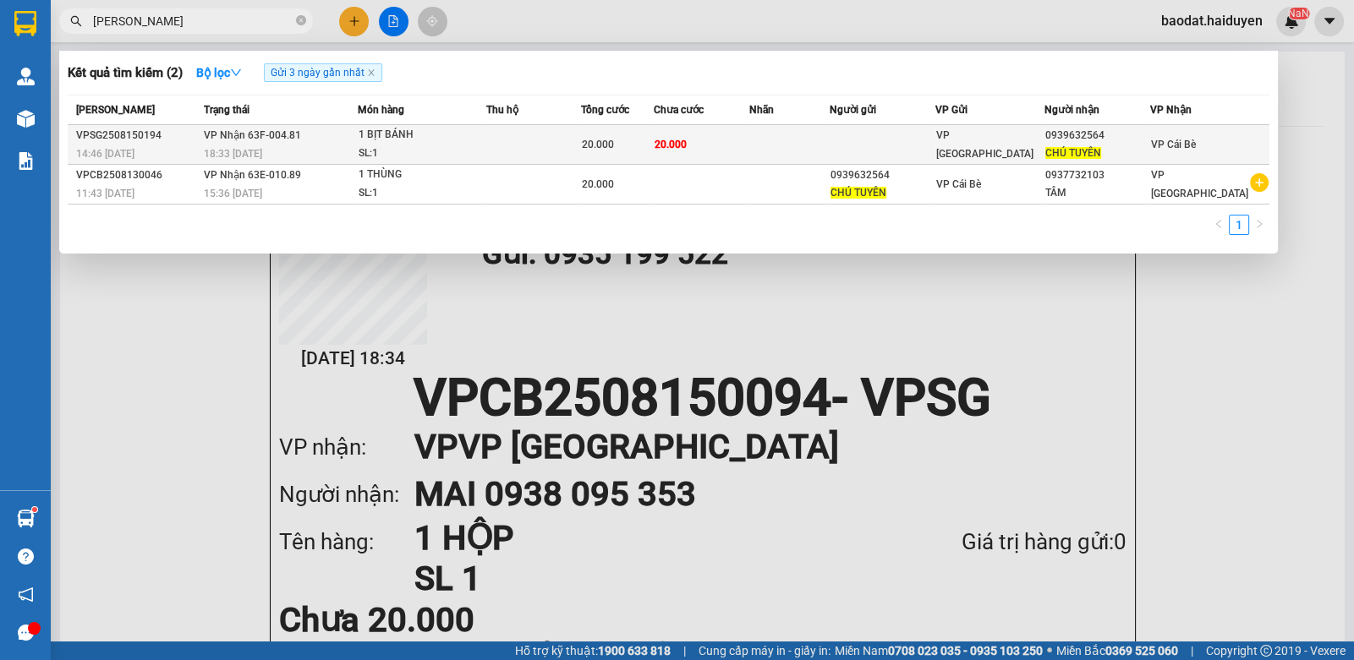
type input "CHU TUYEN"
click at [419, 138] on div "1 BỊT BÁNH" at bounding box center [422, 135] width 127 height 19
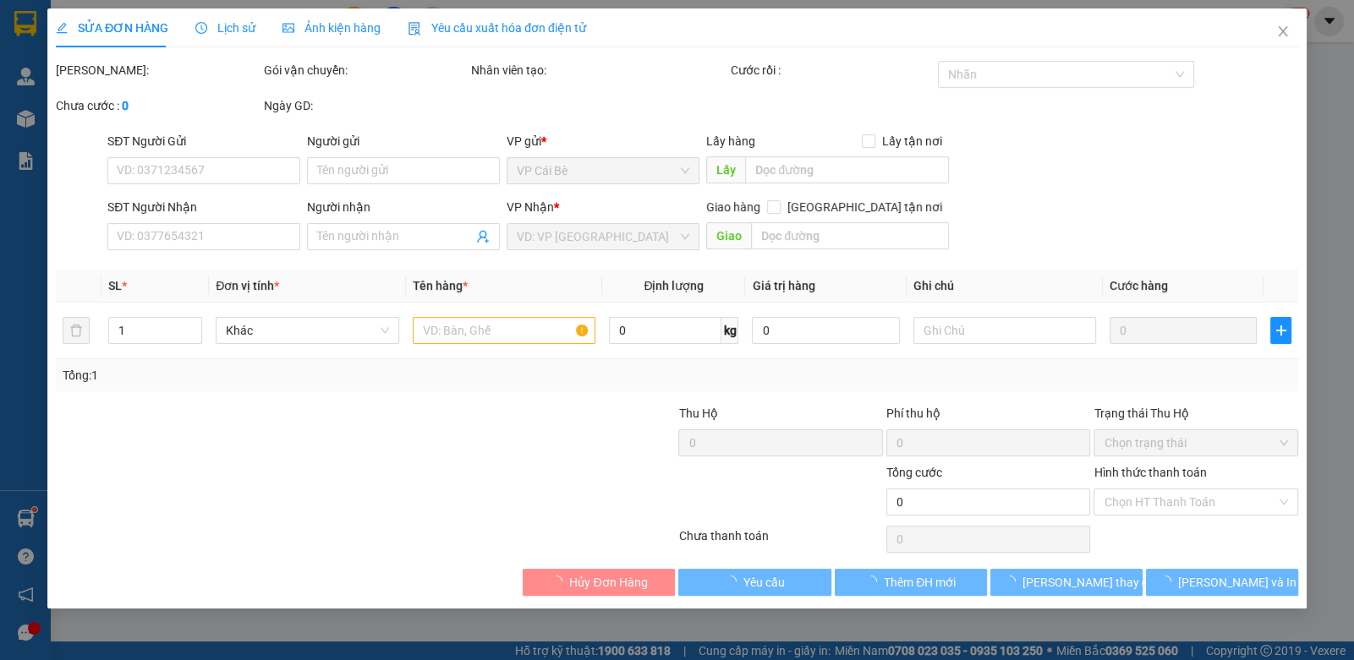
type input "0939632564"
type input "CHÚ TUYÊN"
type input "20.000"
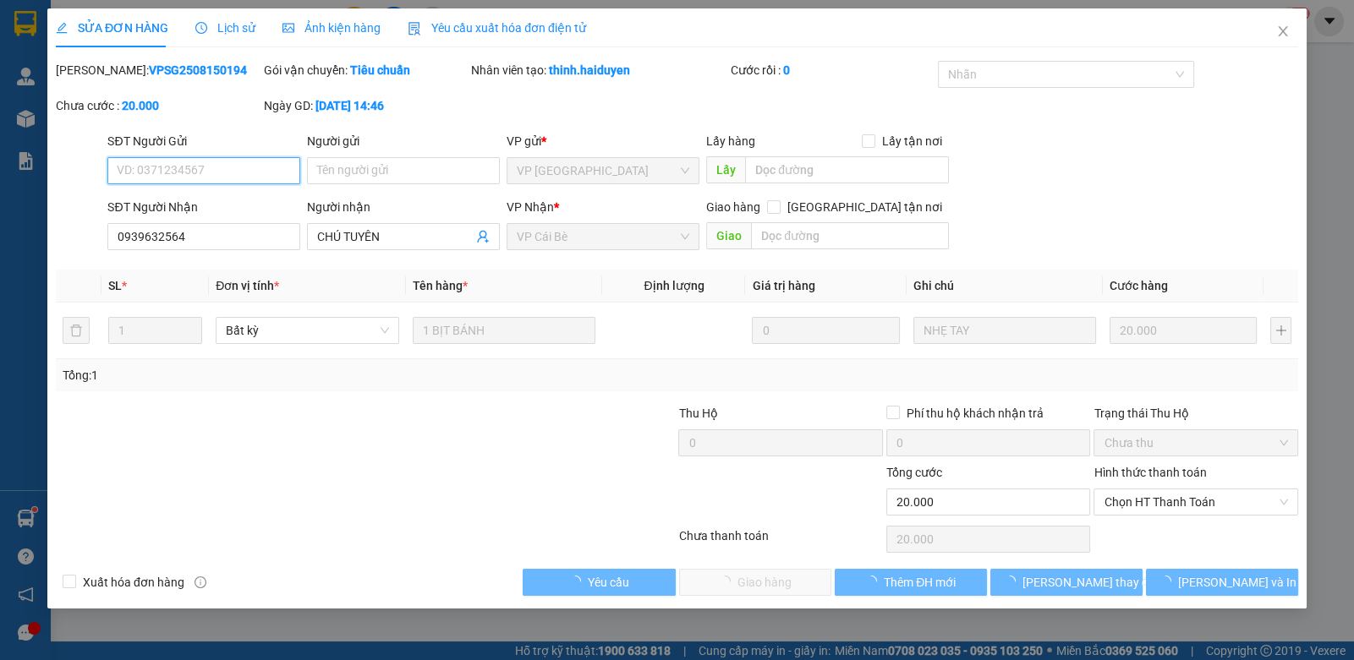
drag, startPoint x: 1124, startPoint y: 496, endPoint x: 1120, endPoint y: 524, distance: 29.1
click at [1124, 501] on span "Chọn HT Thanh Toán" at bounding box center [1194, 502] width 183 height 25
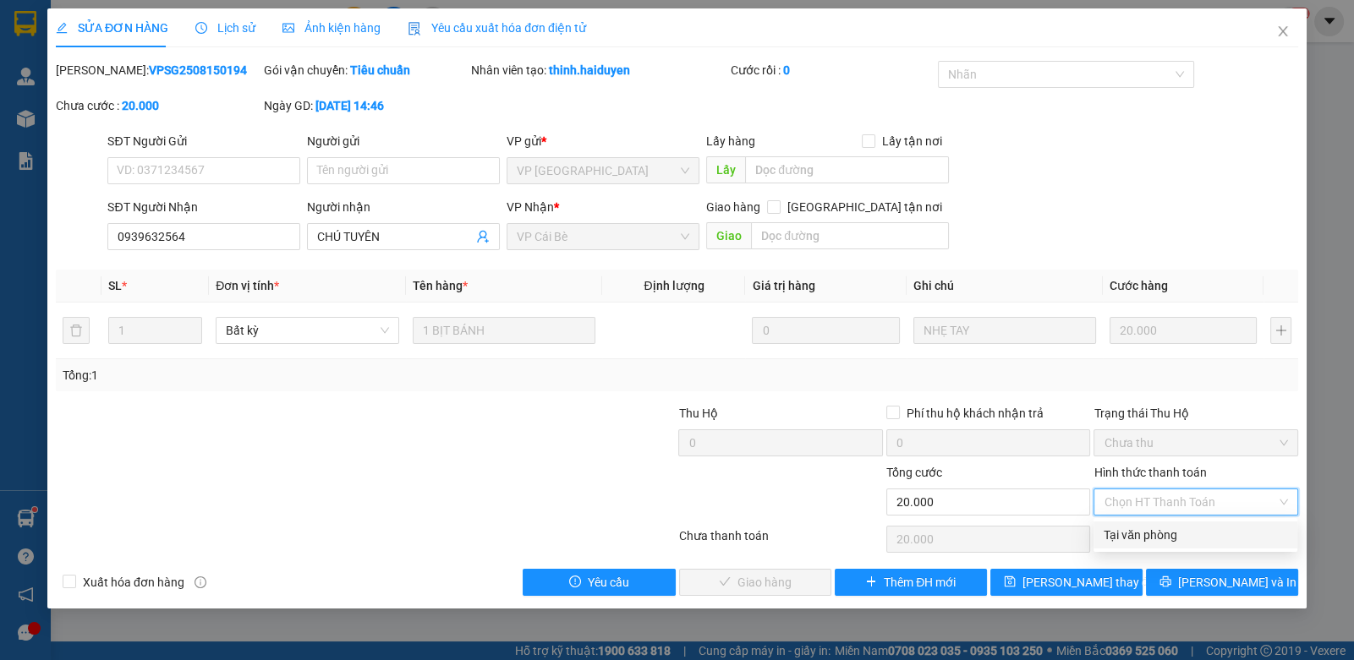
drag, startPoint x: 1146, startPoint y: 536, endPoint x: 1059, endPoint y: 567, distance: 92.3
click at [1125, 542] on div "Tại văn phòng" at bounding box center [1194, 535] width 183 height 19
type input "0"
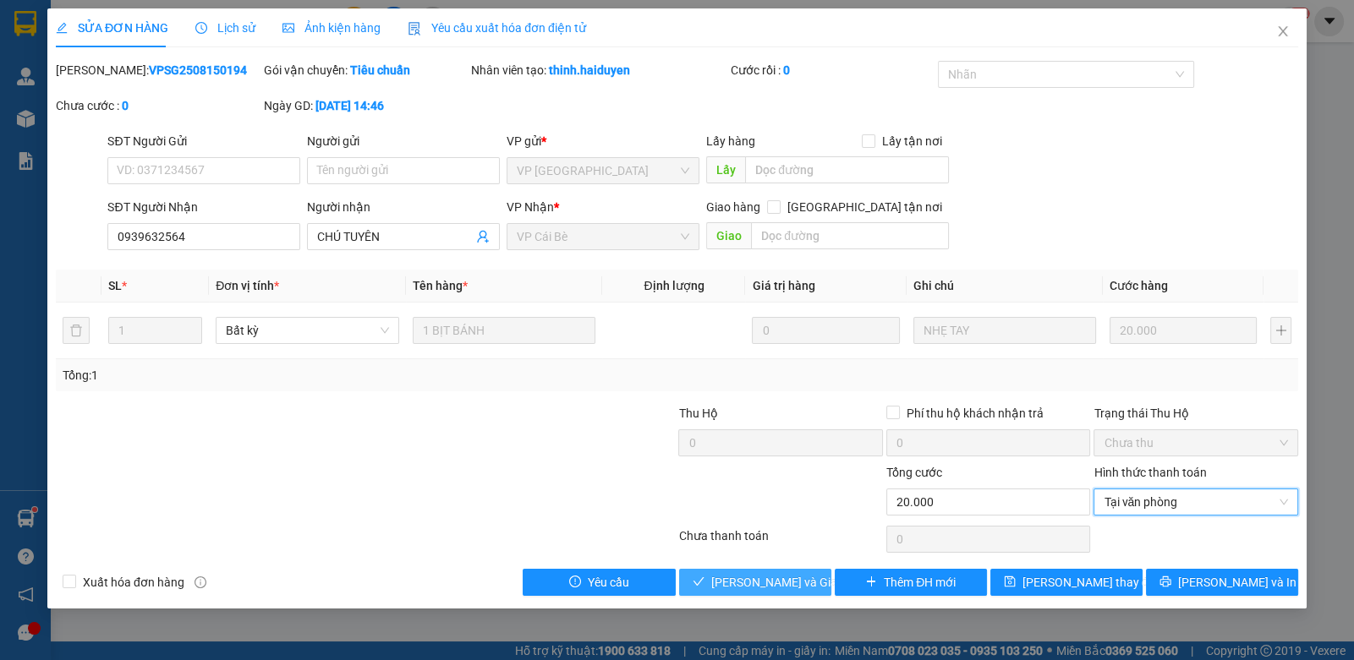
click at [757, 582] on span "Lưu và Giao hàng" at bounding box center [792, 582] width 162 height 19
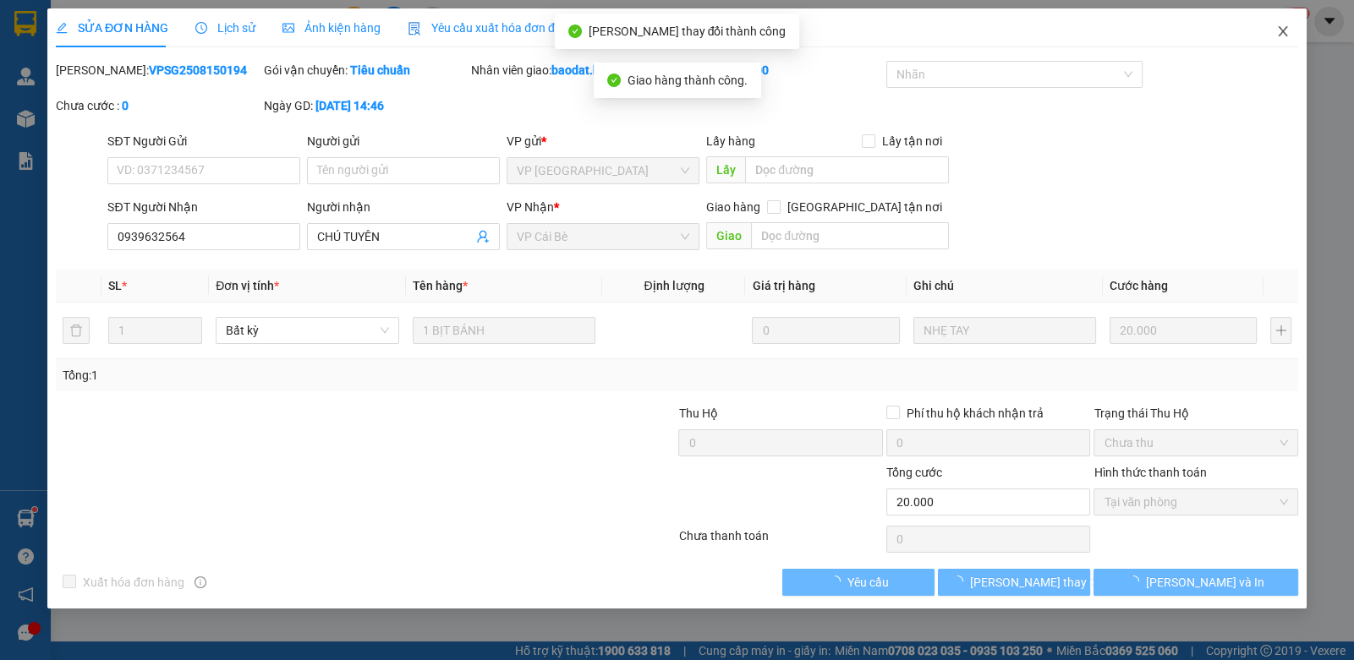
drag, startPoint x: 1286, startPoint y: 25, endPoint x: 409, endPoint y: 31, distance: 876.9
click at [1277, 25] on icon "close" at bounding box center [1283, 32] width 14 height 14
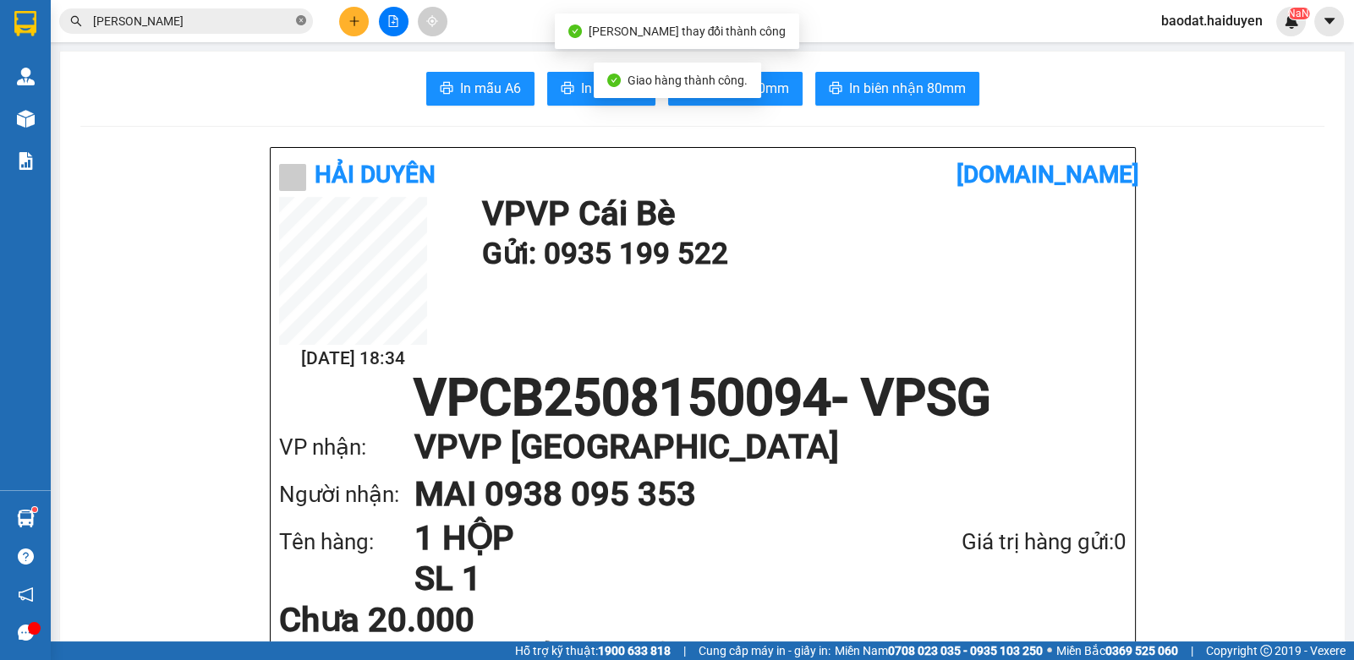
click at [303, 19] on icon "close-circle" at bounding box center [301, 20] width 10 height 10
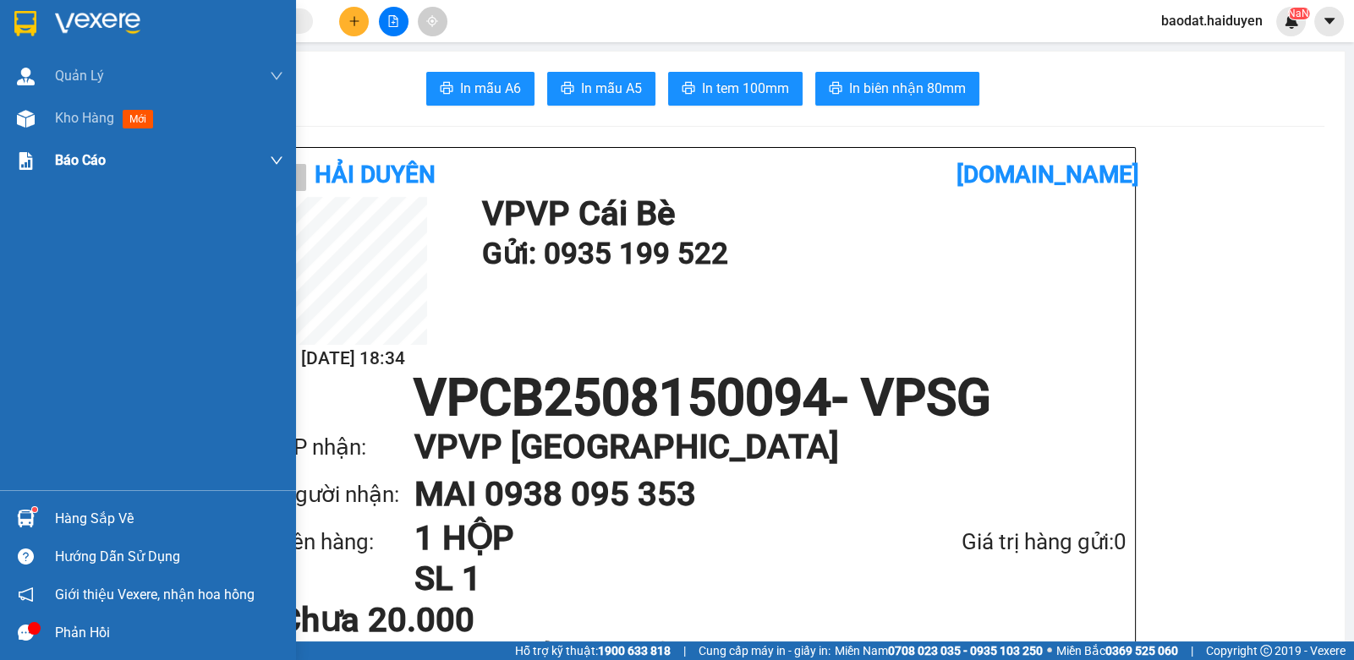
drag, startPoint x: 63, startPoint y: 112, endPoint x: 78, endPoint y: 174, distance: 64.4
click at [63, 112] on span "Kho hàng" at bounding box center [84, 118] width 59 height 16
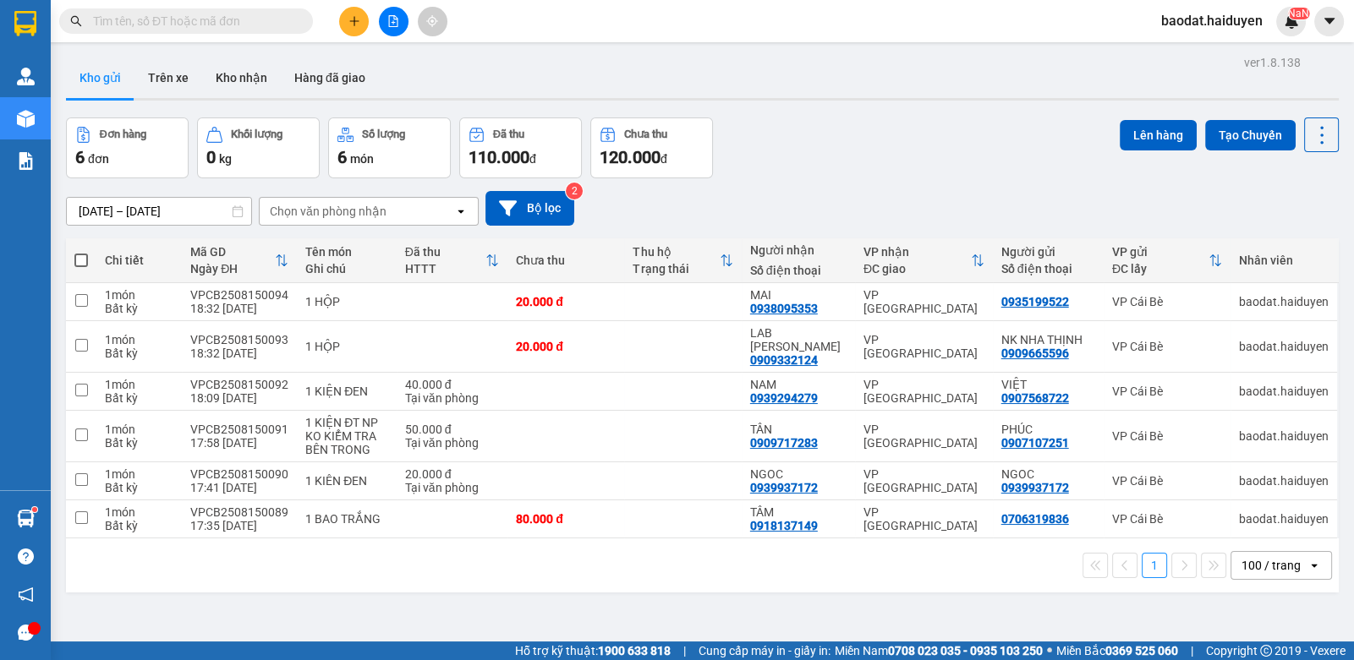
click at [284, 19] on input "text" at bounding box center [193, 21] width 200 height 19
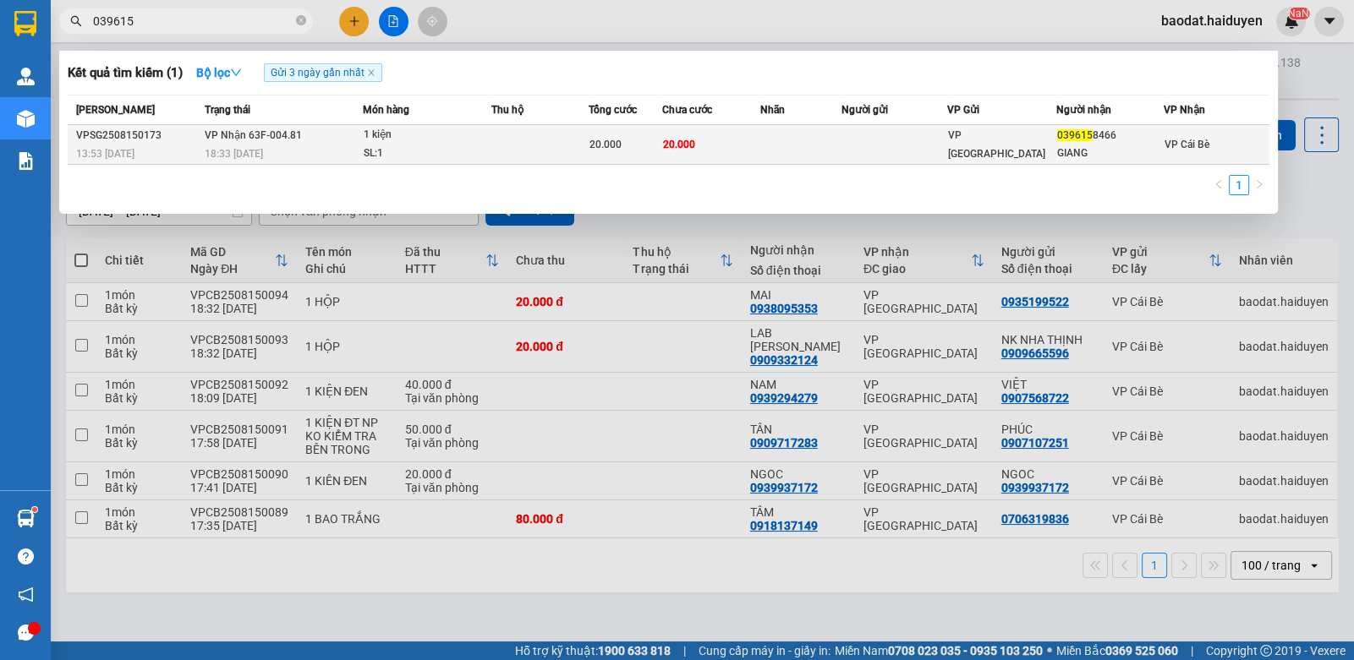
type input "039615"
click at [714, 150] on td "20.000" at bounding box center [711, 145] width 98 height 40
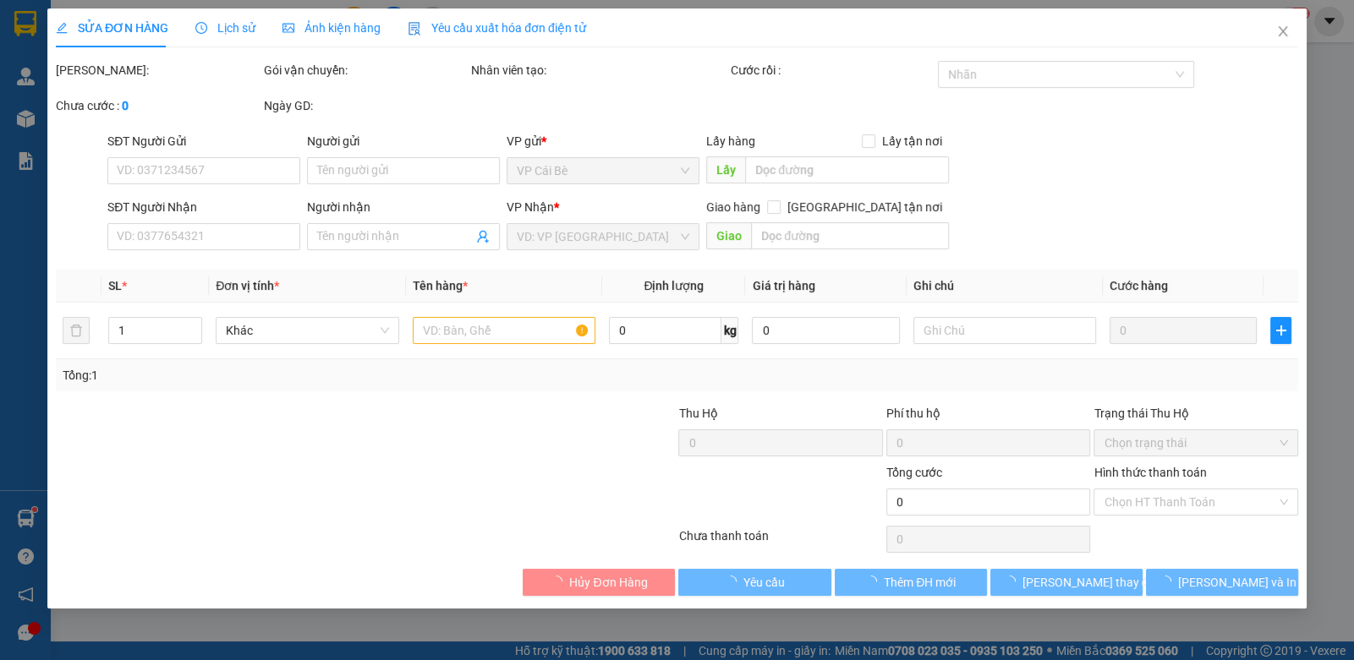
type input "0396158466"
type input "GIANG"
type input "20.000"
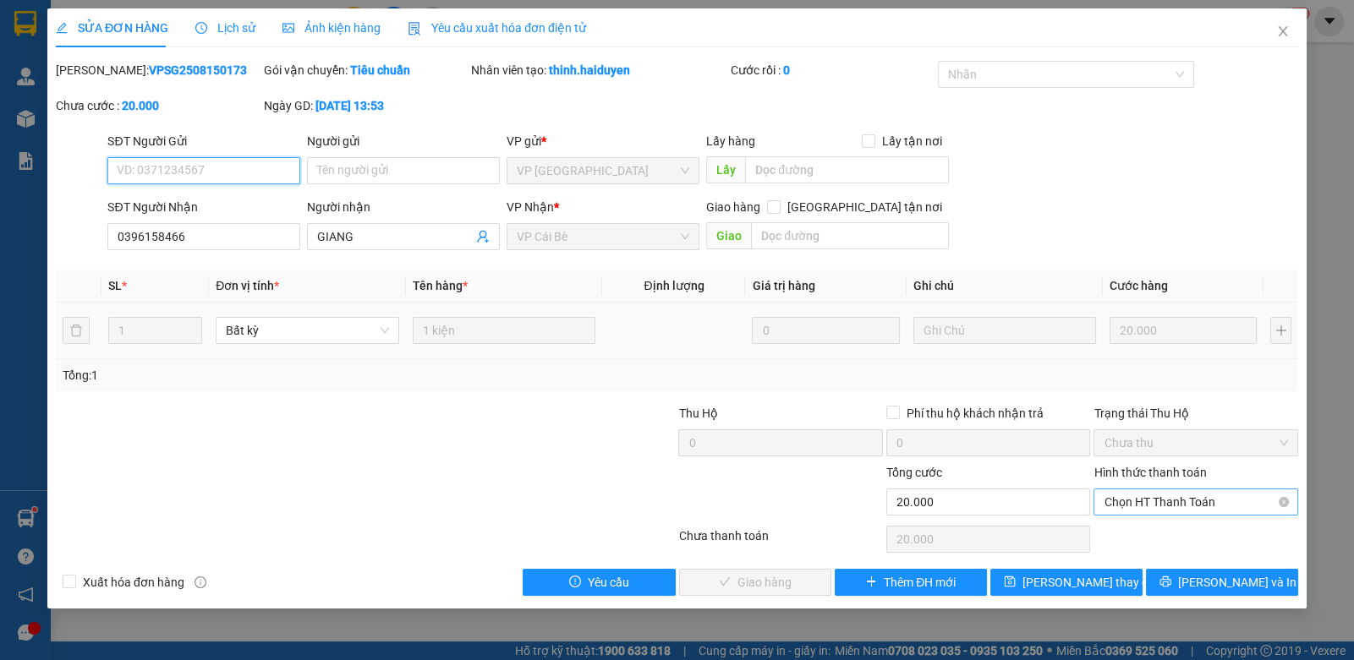
click at [1154, 504] on span "Chọn HT Thanh Toán" at bounding box center [1194, 502] width 183 height 25
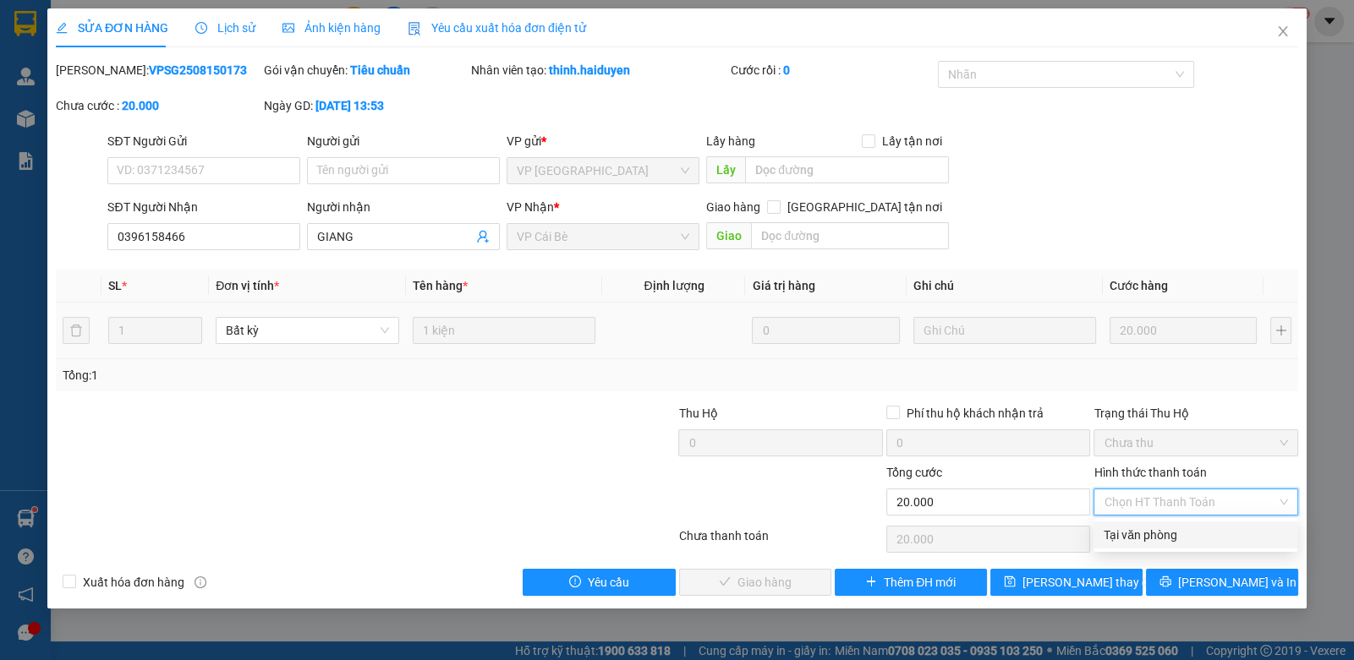
click at [1074, 535] on div "Total Paid Fee 0 Total UnPaid Fee 20.000 Cash Collection Total Fee Mã ĐH: VPSG2…" at bounding box center [677, 328] width 1242 height 535
drag, startPoint x: 1171, startPoint y: 533, endPoint x: 1013, endPoint y: 539, distance: 158.3
click at [1164, 534] on div "Tại văn phòng" at bounding box center [1194, 535] width 183 height 19
type input "0"
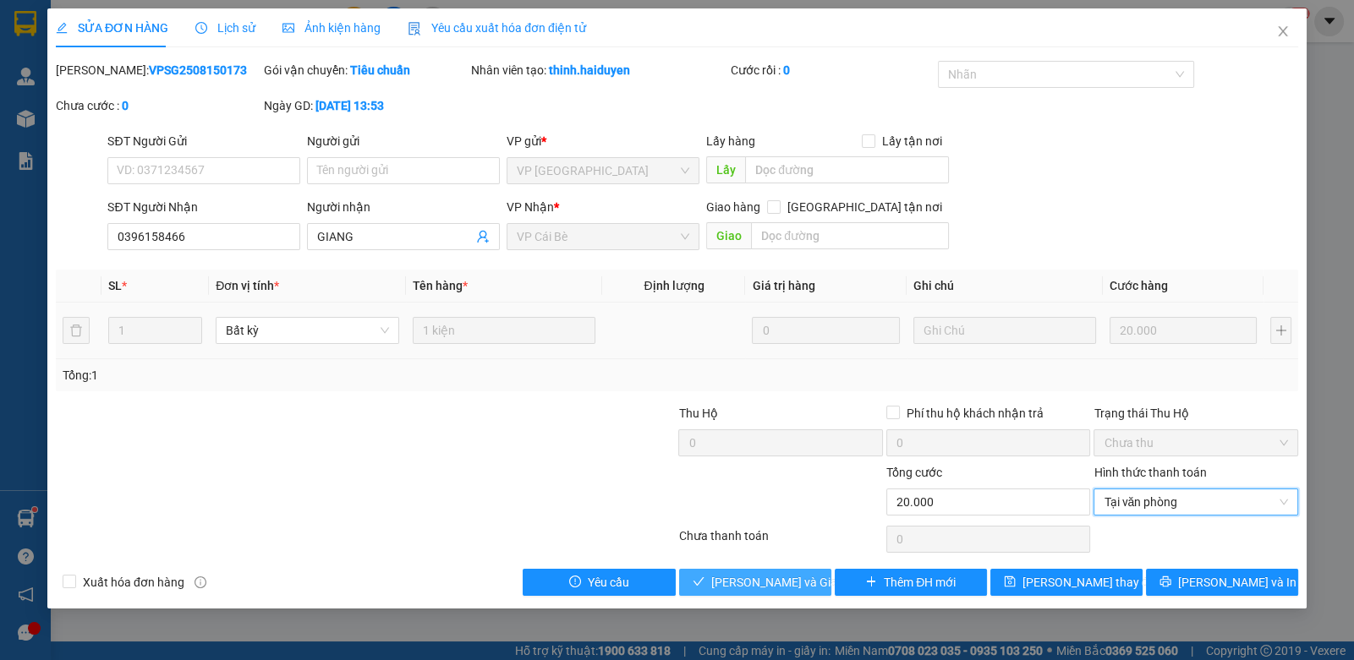
click at [780, 578] on span "Lưu và Giao hàng" at bounding box center [792, 582] width 162 height 19
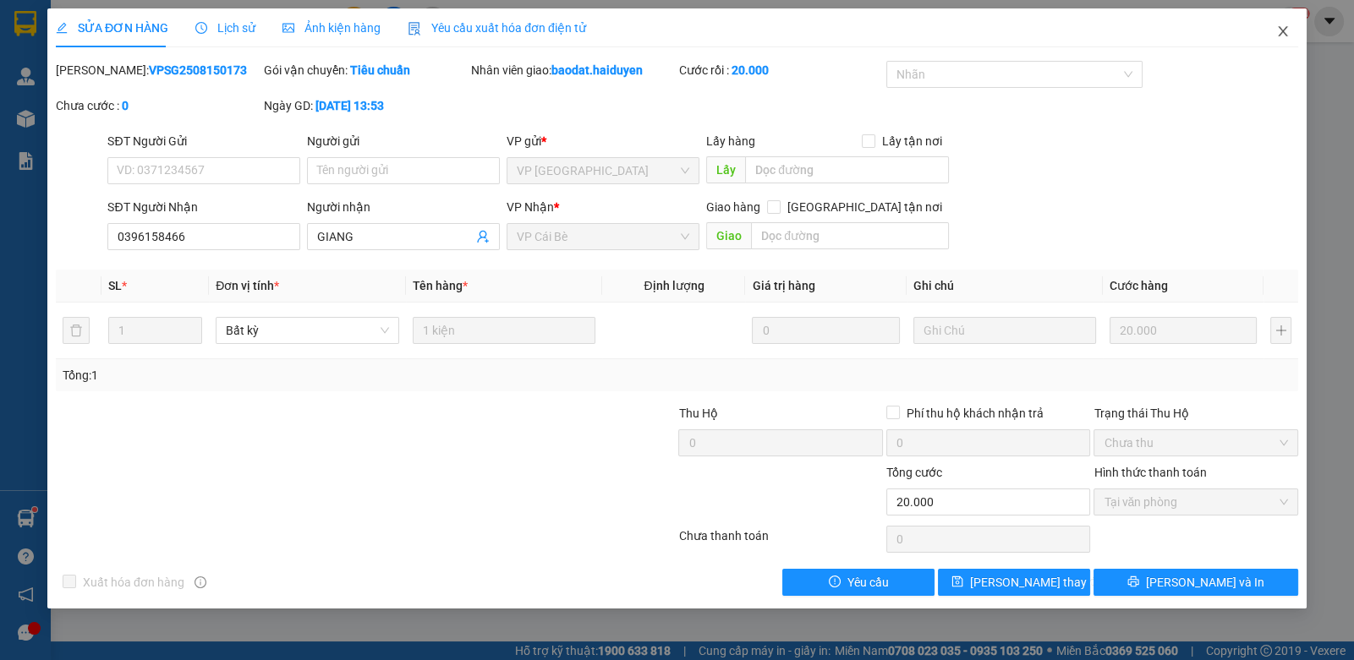
click at [1284, 35] on icon "close" at bounding box center [1283, 32] width 14 height 14
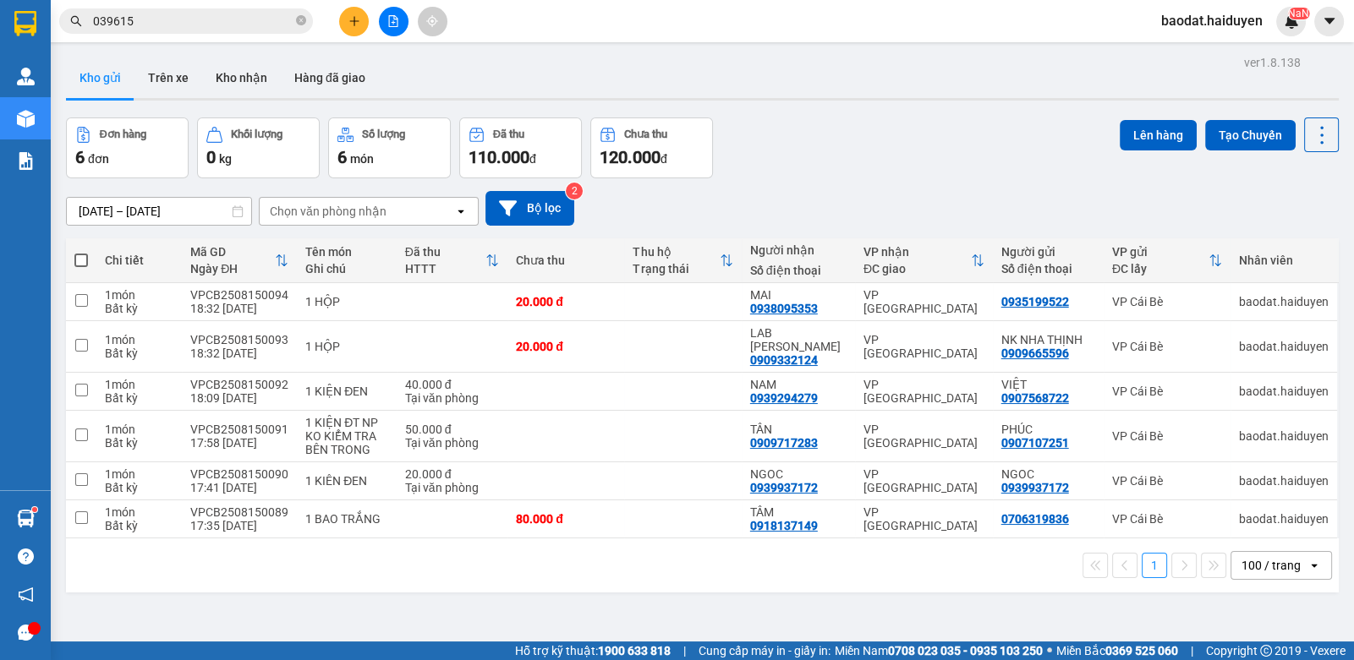
click at [344, 24] on button at bounding box center [354, 22] width 30 height 30
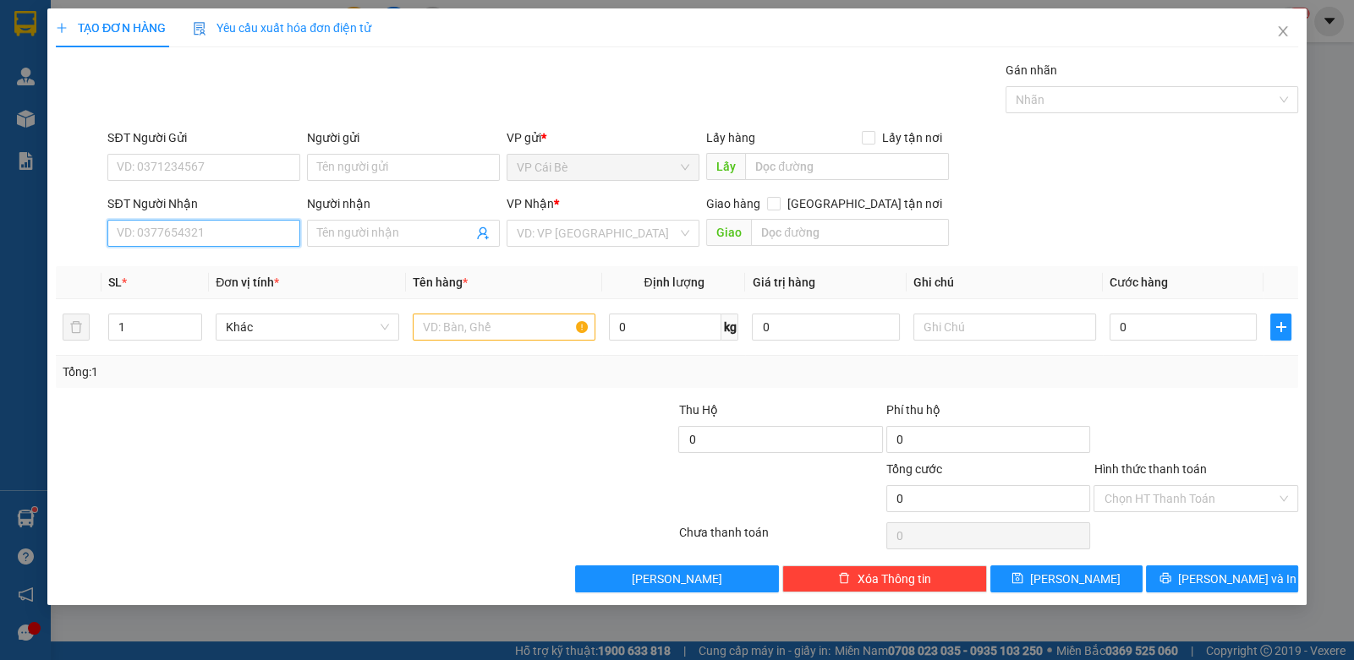
click at [255, 225] on input "SĐT Người Nhận" at bounding box center [203, 233] width 193 height 27
type input "0918731012"
click at [207, 271] on div "0918731012 - LỢI" at bounding box center [204, 266] width 172 height 19
type input "LỢI"
type input "20.000"
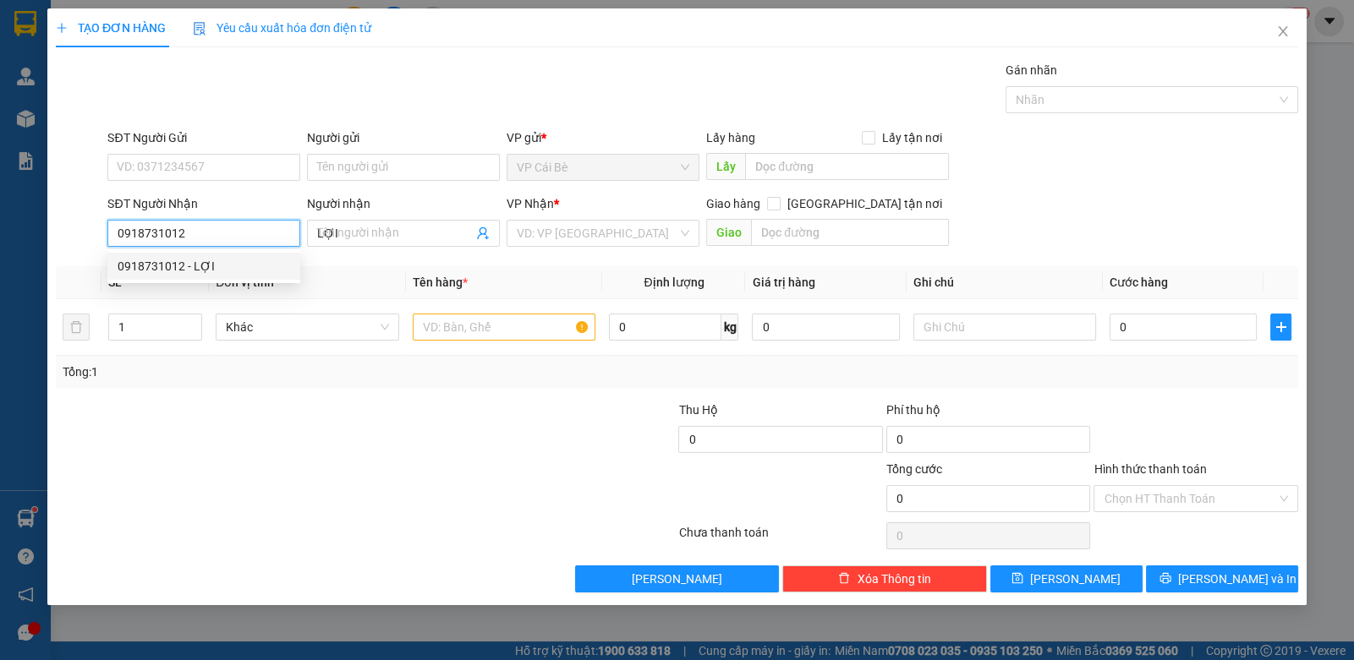
type input "20.000"
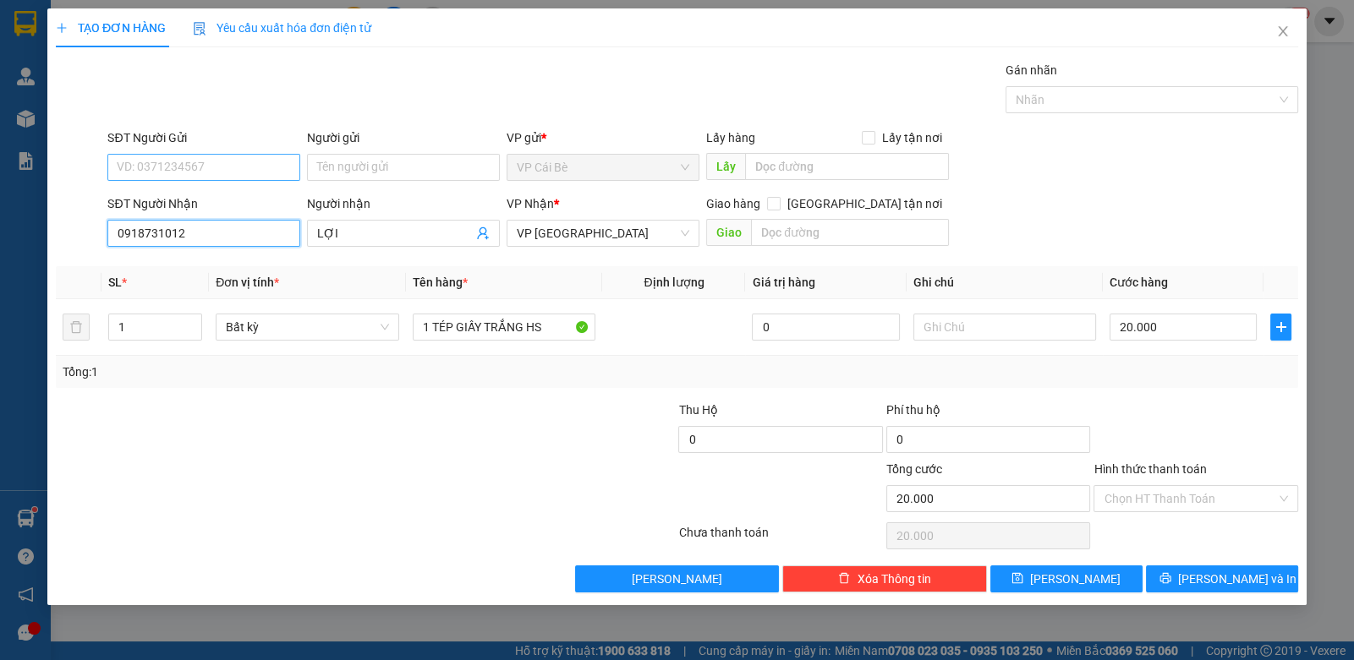
type input "0918731012"
click at [220, 156] on input "SĐT Người Gửi" at bounding box center [203, 167] width 193 height 27
click at [224, 196] on div "0939344085 - MỸ" at bounding box center [213, 200] width 190 height 19
type input "0939344085"
type input "MỸ"
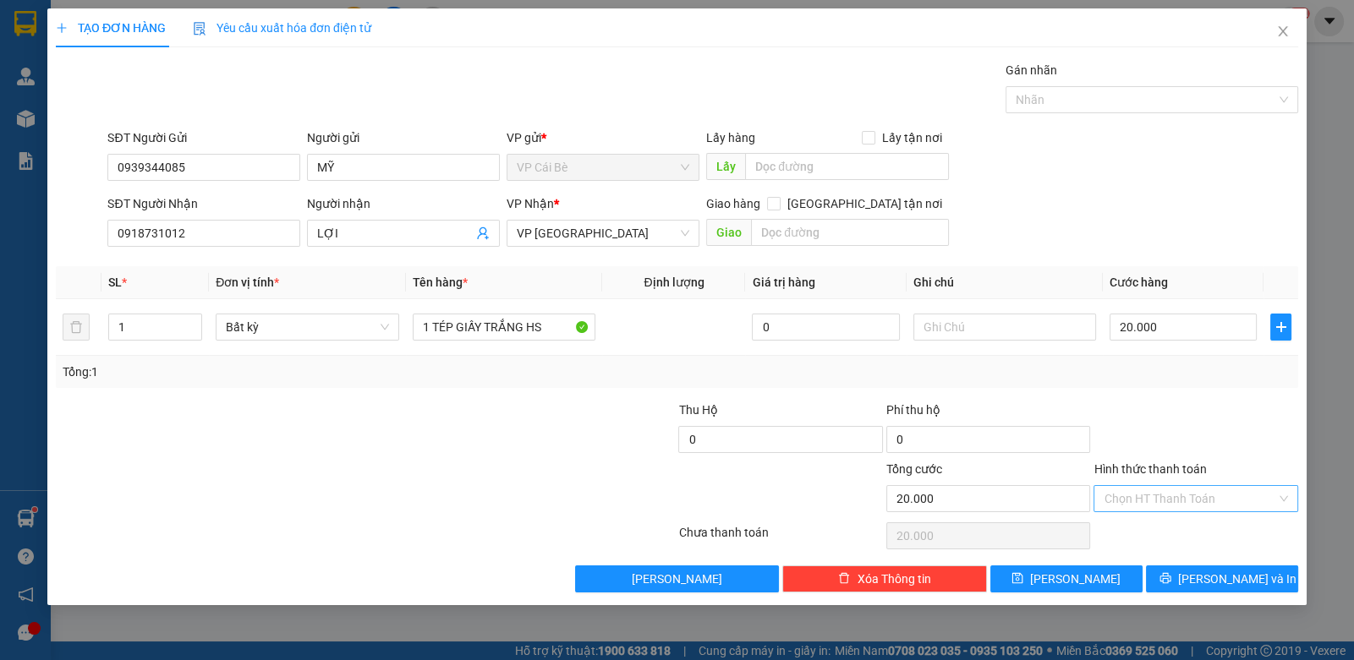
drag, startPoint x: 1164, startPoint y: 491, endPoint x: 1170, endPoint y: 508, distance: 17.9
click at [1167, 494] on input "Hình thức thanh toán" at bounding box center [1189, 498] width 172 height 25
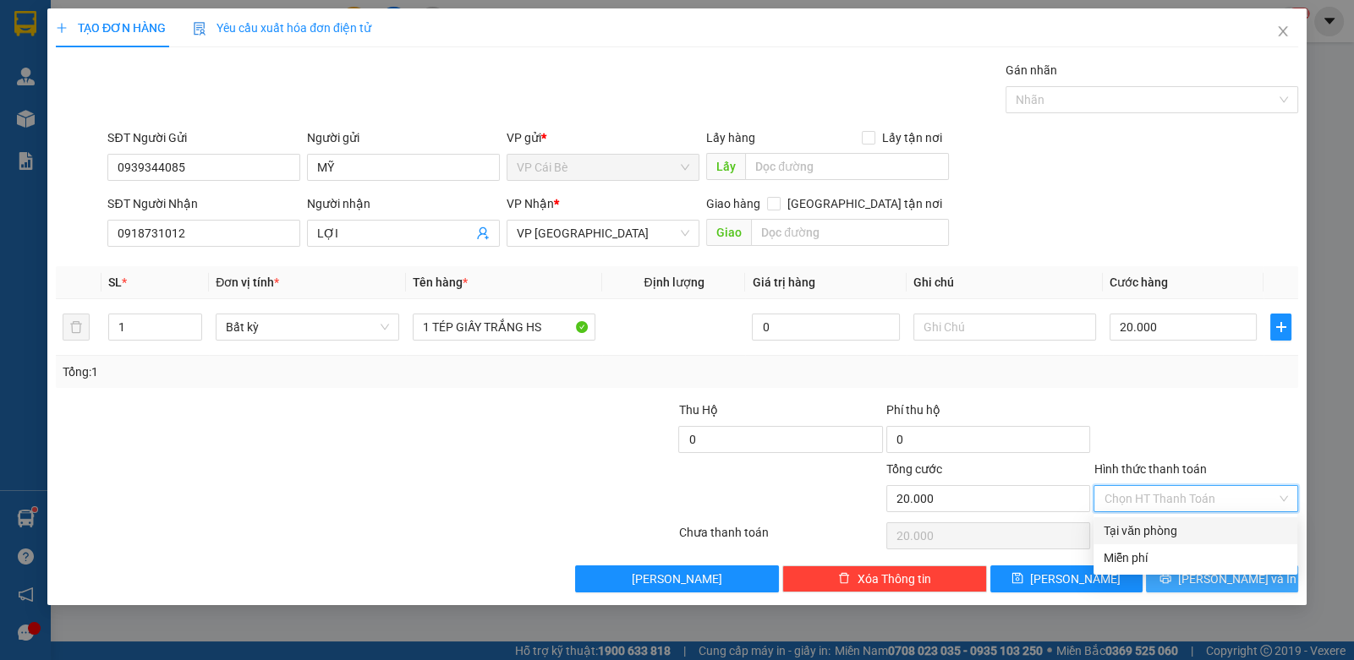
drag, startPoint x: 1169, startPoint y: 525, endPoint x: 1176, endPoint y: 565, distance: 40.5
click at [1169, 527] on div "Tại văn phòng" at bounding box center [1194, 531] width 183 height 19
type input "0"
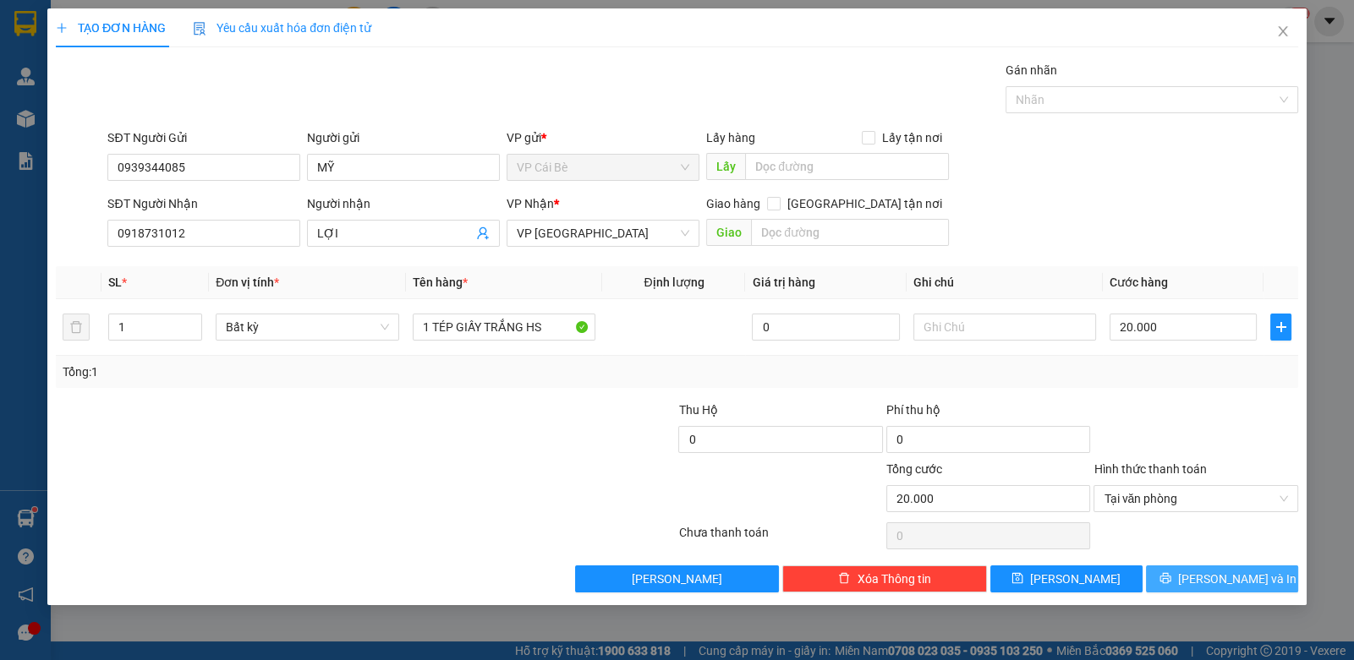
click at [1176, 569] on button "Lưu và In" at bounding box center [1222, 579] width 152 height 27
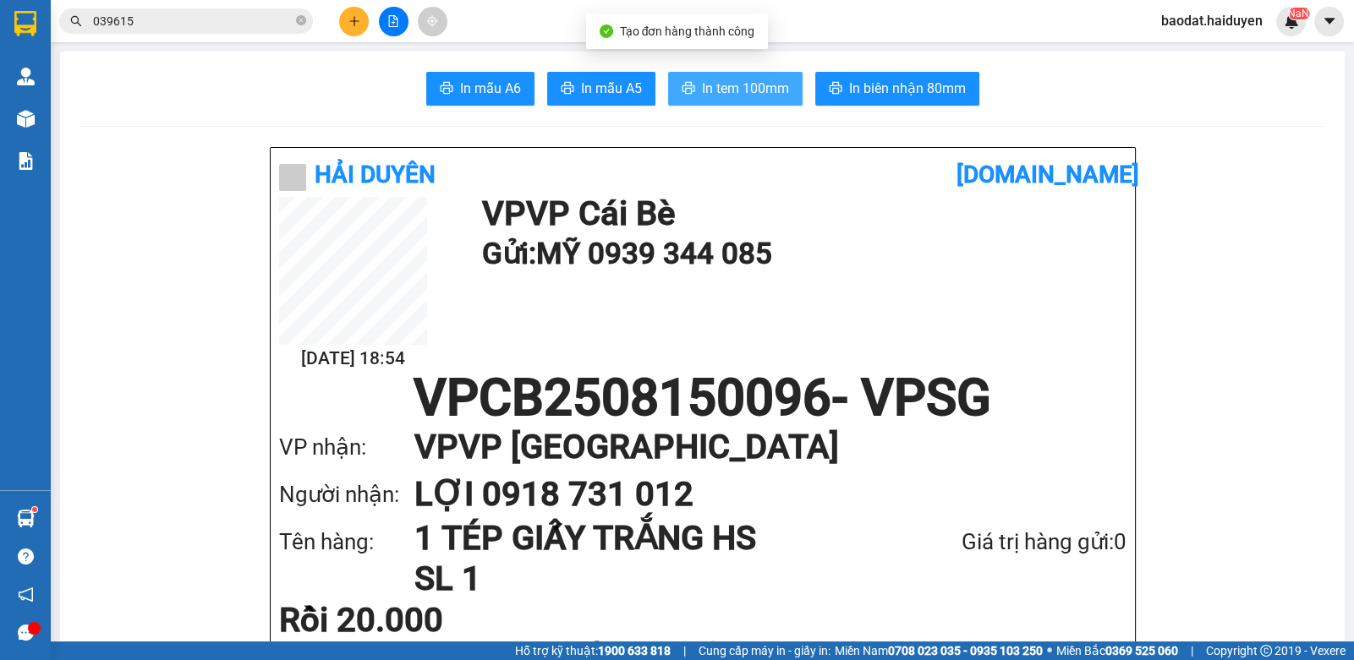
click at [715, 93] on span "In tem 100mm" at bounding box center [745, 88] width 87 height 21
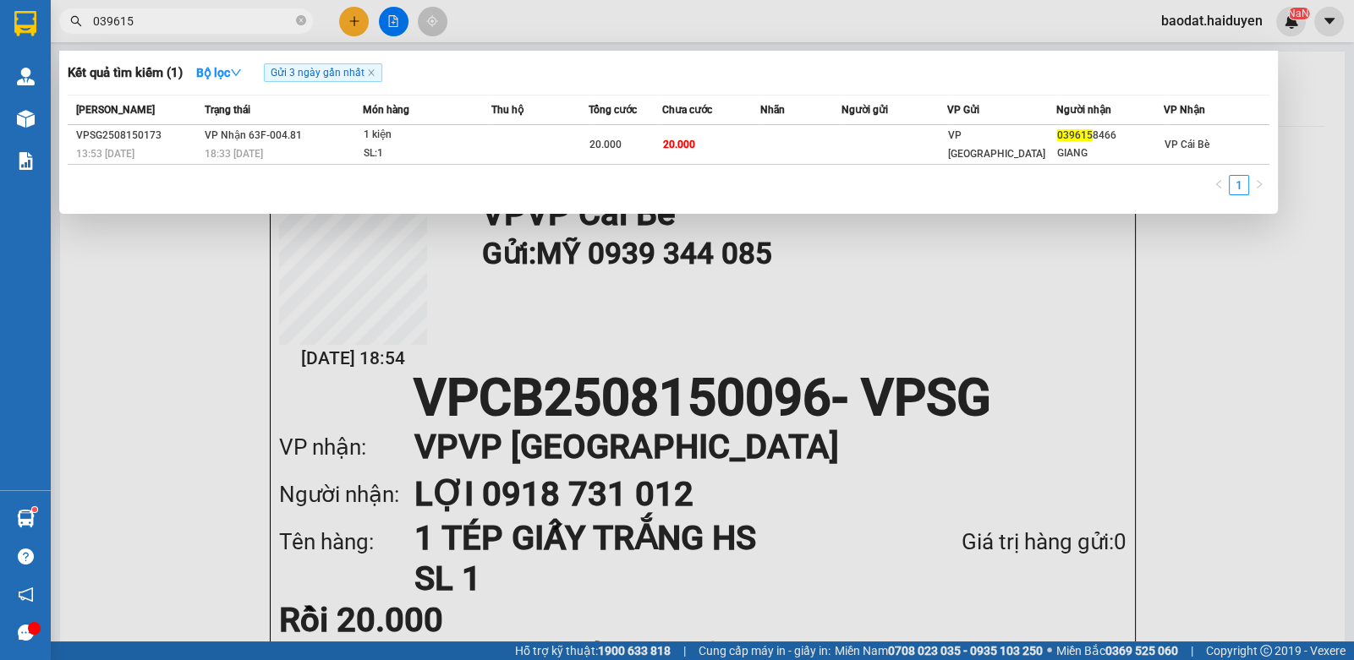
click at [195, 13] on input "039615" at bounding box center [193, 21] width 200 height 19
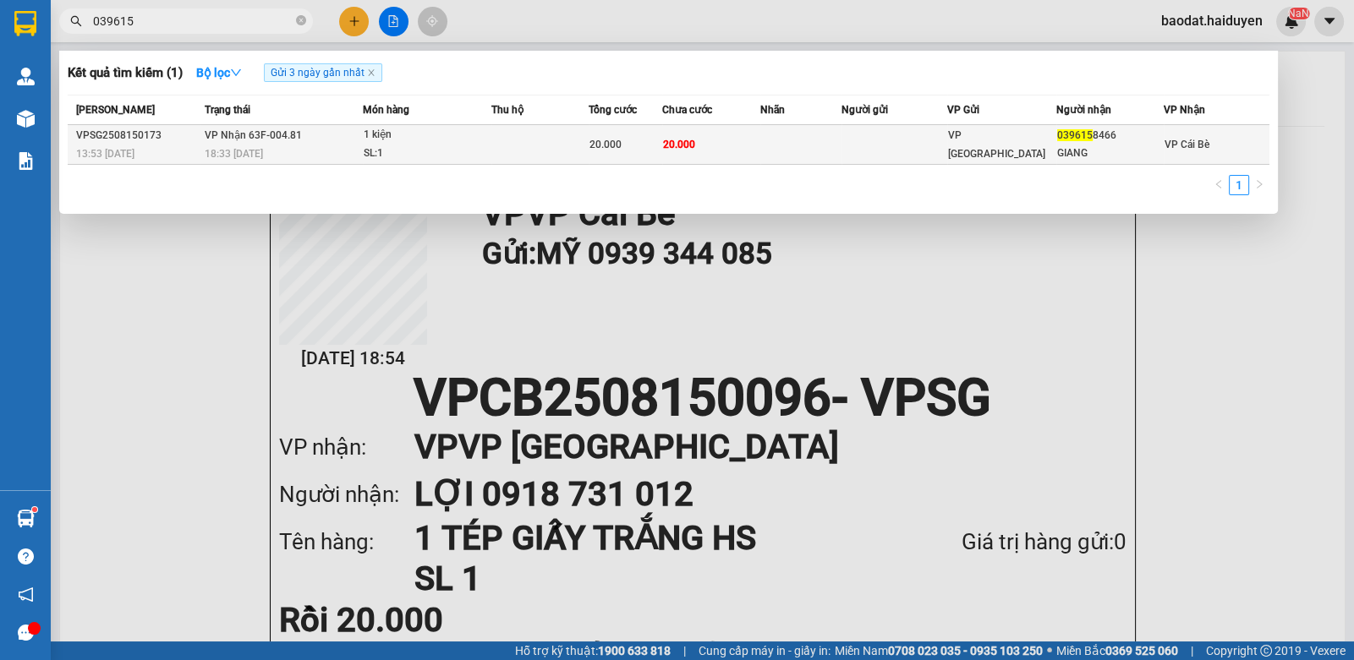
click at [778, 134] on td at bounding box center [800, 145] width 81 height 40
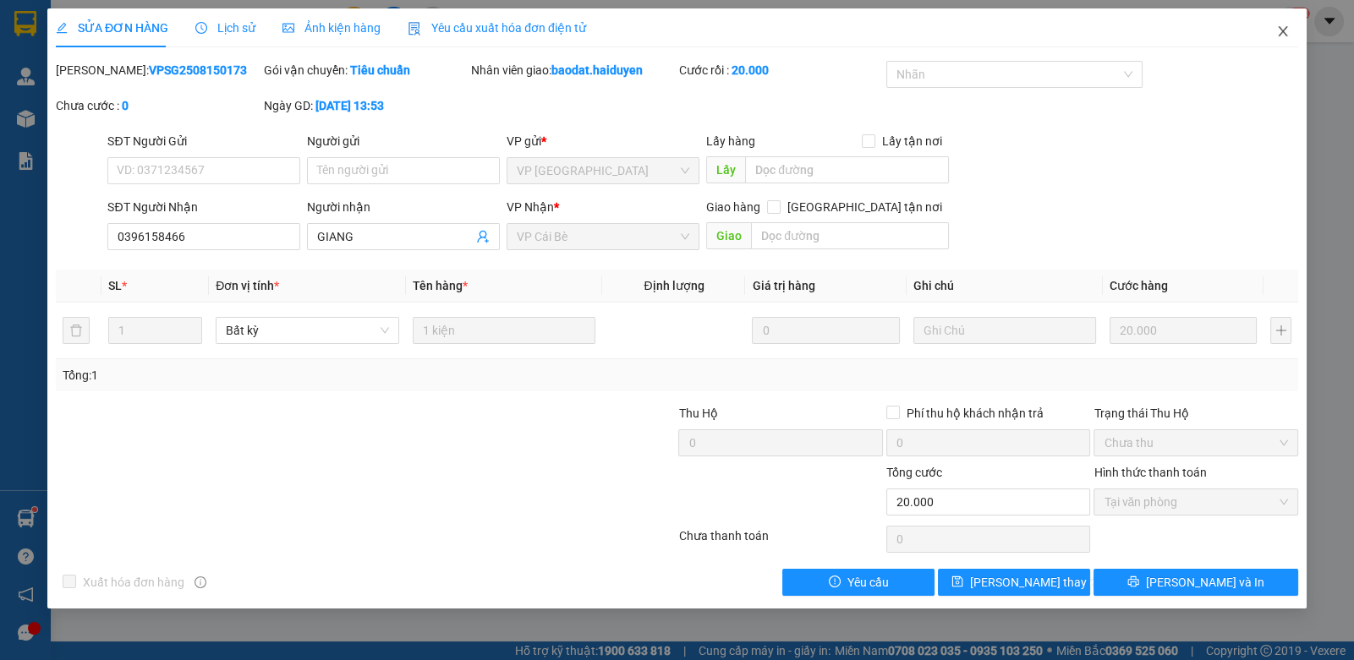
click at [1283, 32] on icon "close" at bounding box center [1282, 31] width 9 height 10
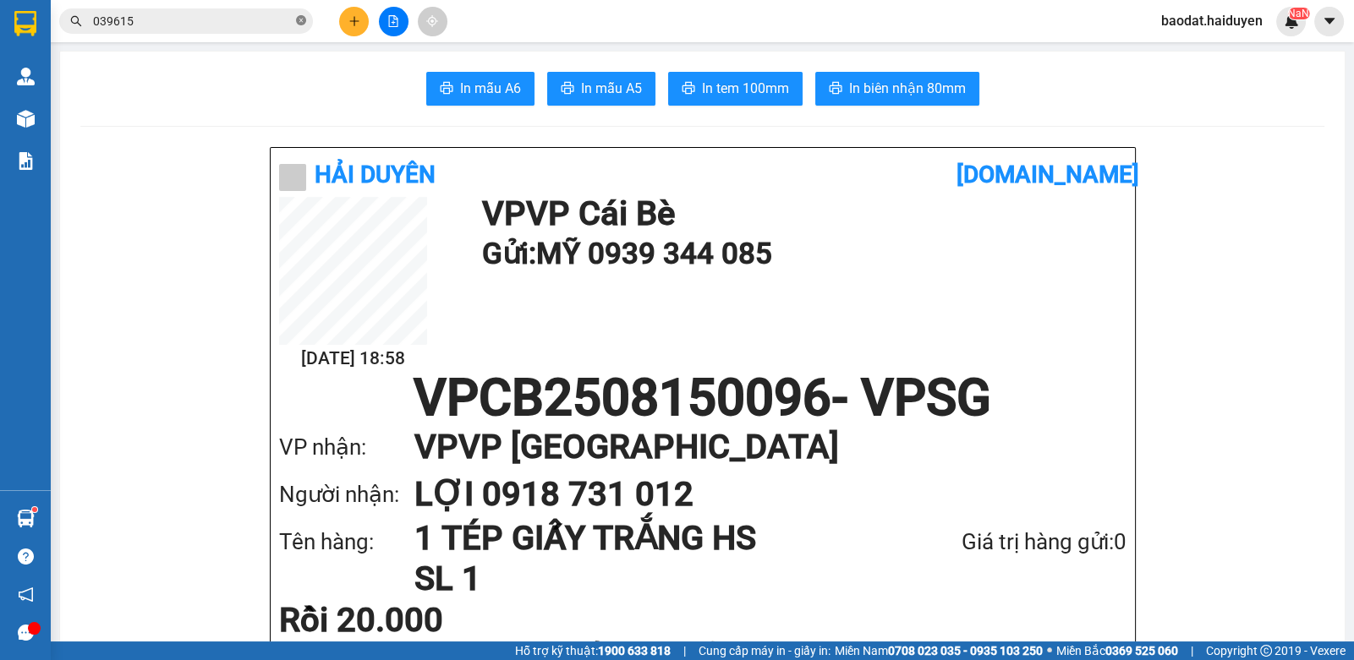
click at [297, 19] on icon "close-circle" at bounding box center [301, 20] width 10 height 10
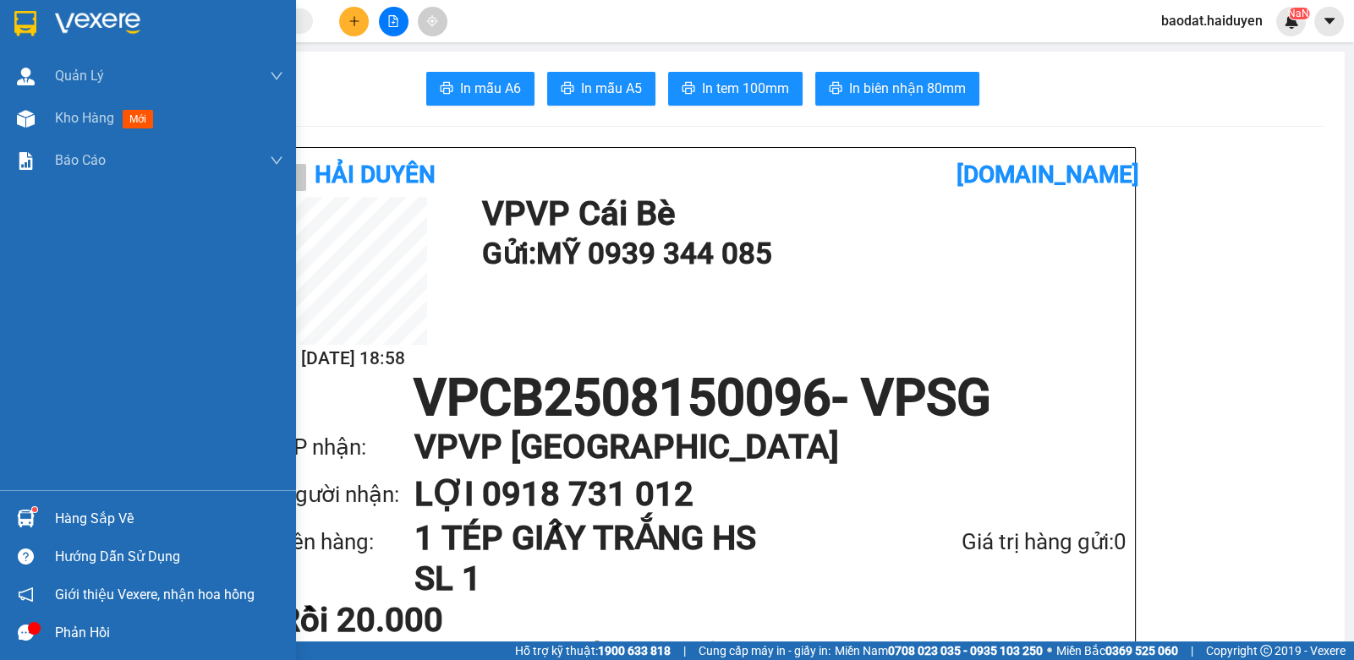
click at [75, 512] on div "Hàng sắp về" at bounding box center [169, 518] width 228 height 25
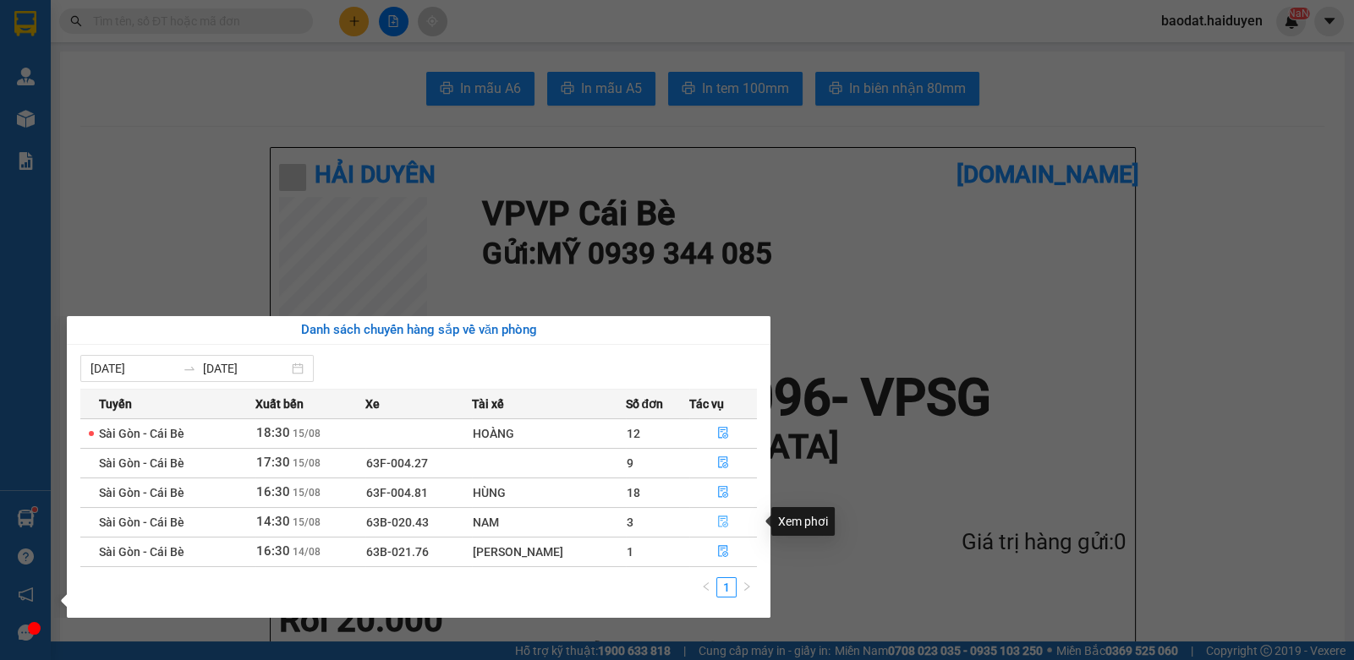
click at [717, 516] on icon "file-done" at bounding box center [723, 522] width 12 height 12
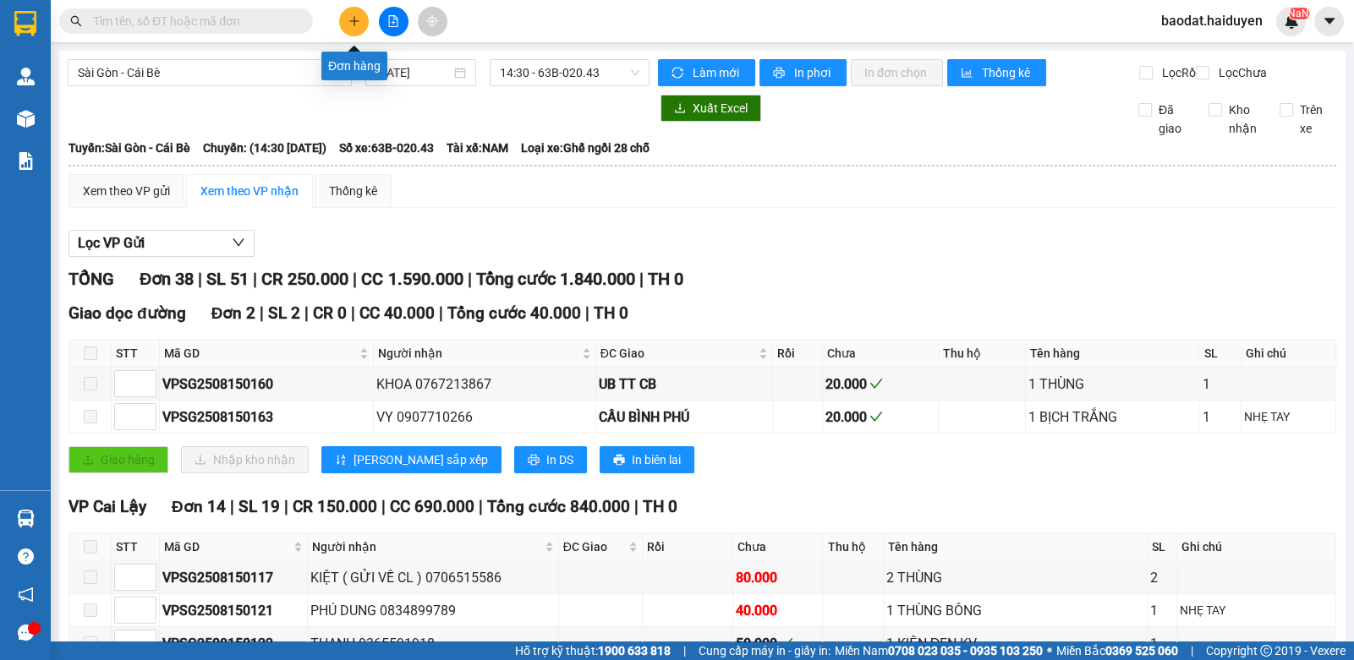
click at [355, 18] on icon "plus" at bounding box center [354, 21] width 12 height 12
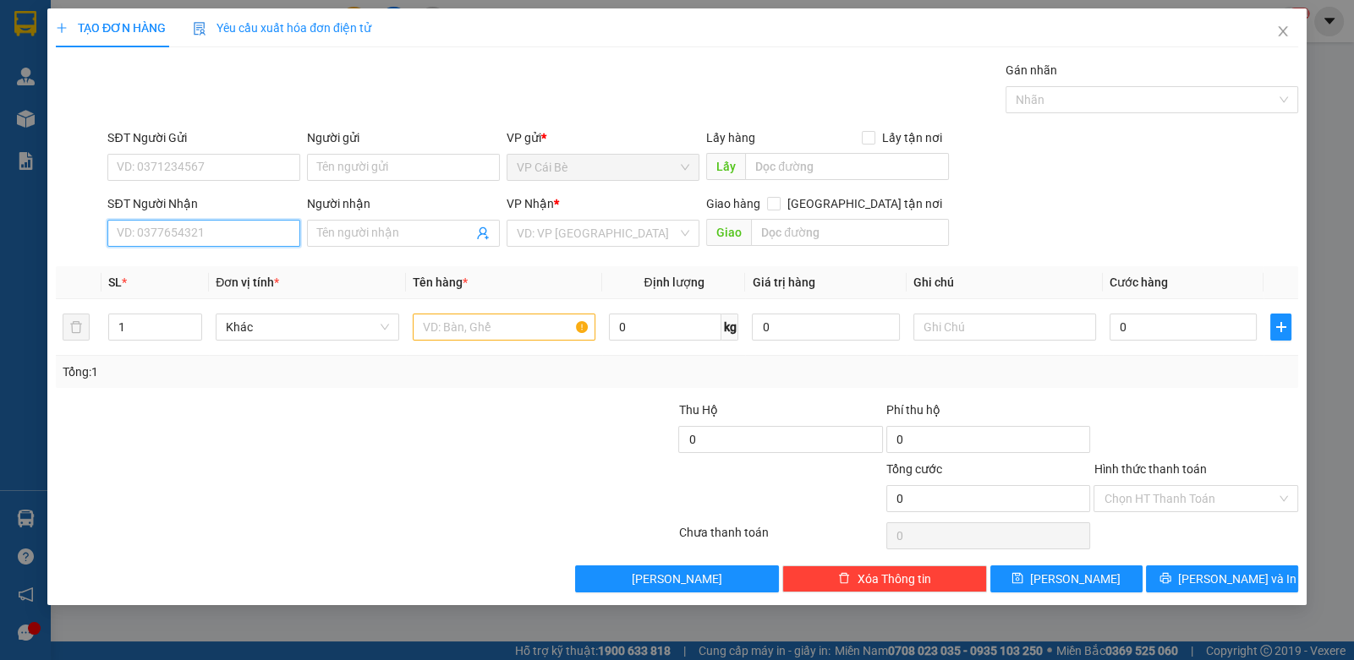
click at [256, 230] on input "SĐT Người Nhận" at bounding box center [203, 233] width 193 height 27
type input "0909952085"
click at [248, 259] on div "0909952085" at bounding box center [204, 266] width 172 height 19
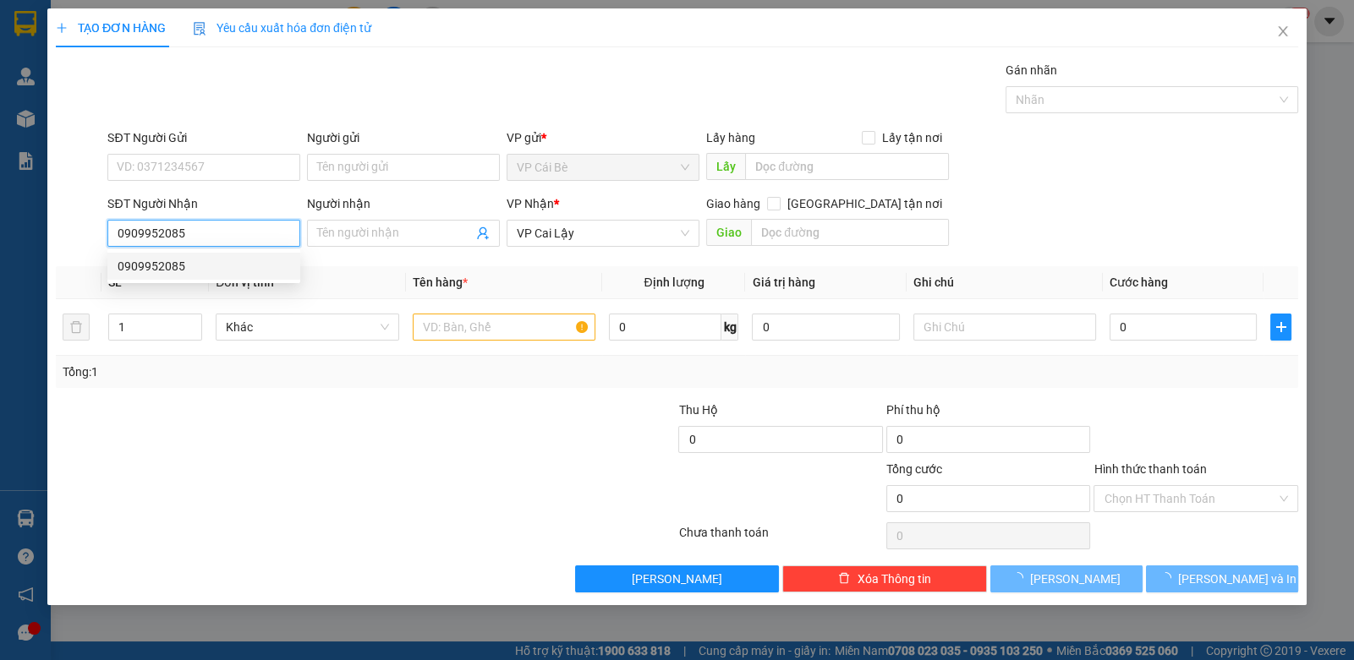
type input "10.000"
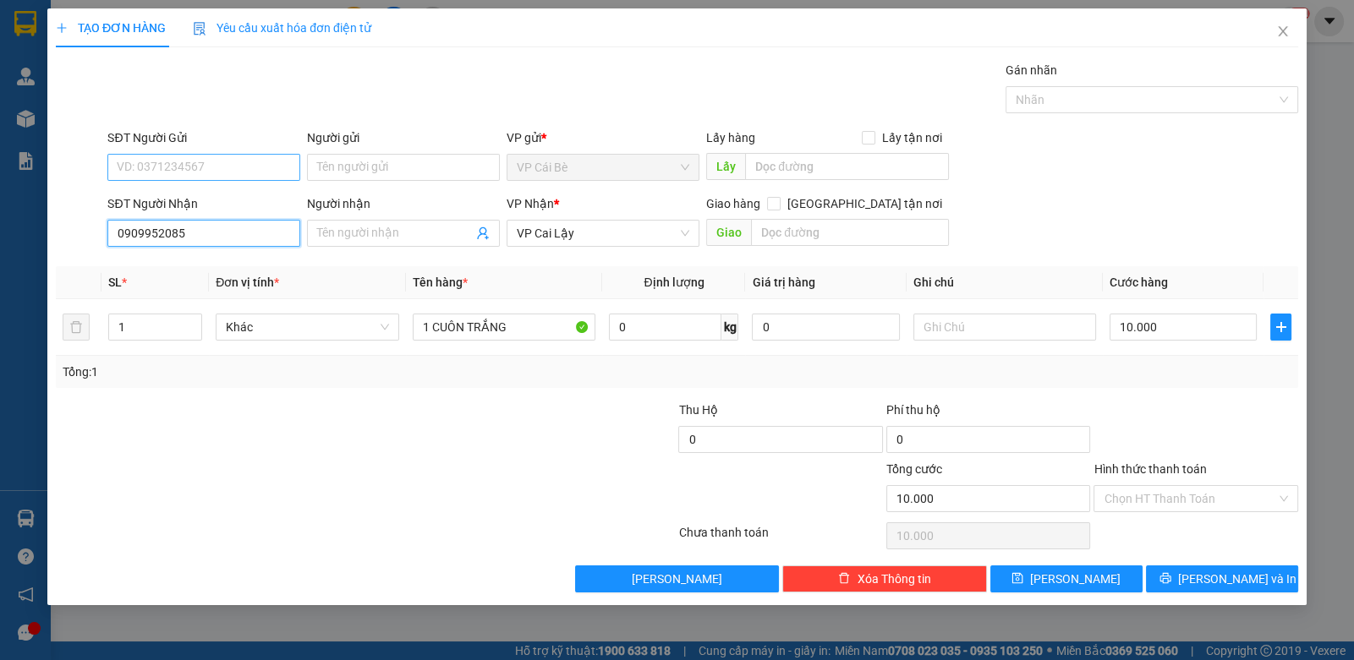
type input "0909952085"
click at [270, 156] on input "SĐT Người Gửi" at bounding box center [203, 167] width 193 height 27
type input "0912795748"
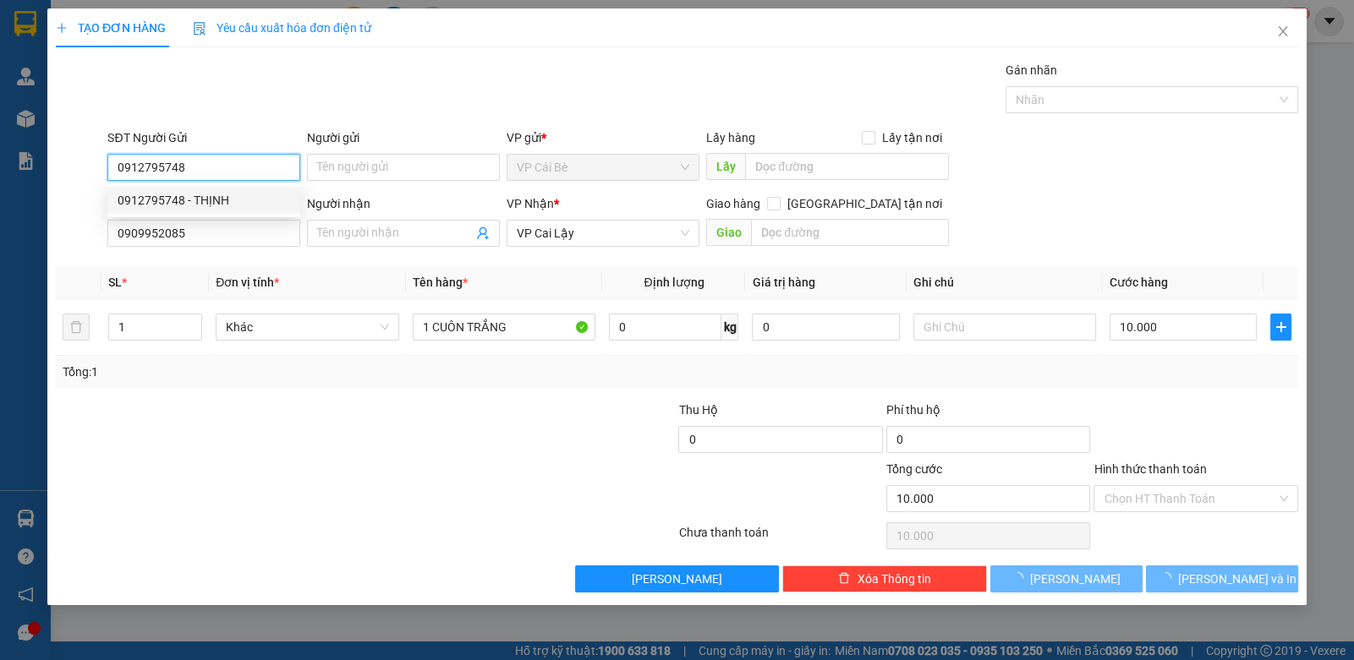
click at [265, 194] on div "0912795748 - THỊNH" at bounding box center [204, 200] width 172 height 19
type input "THỊNH"
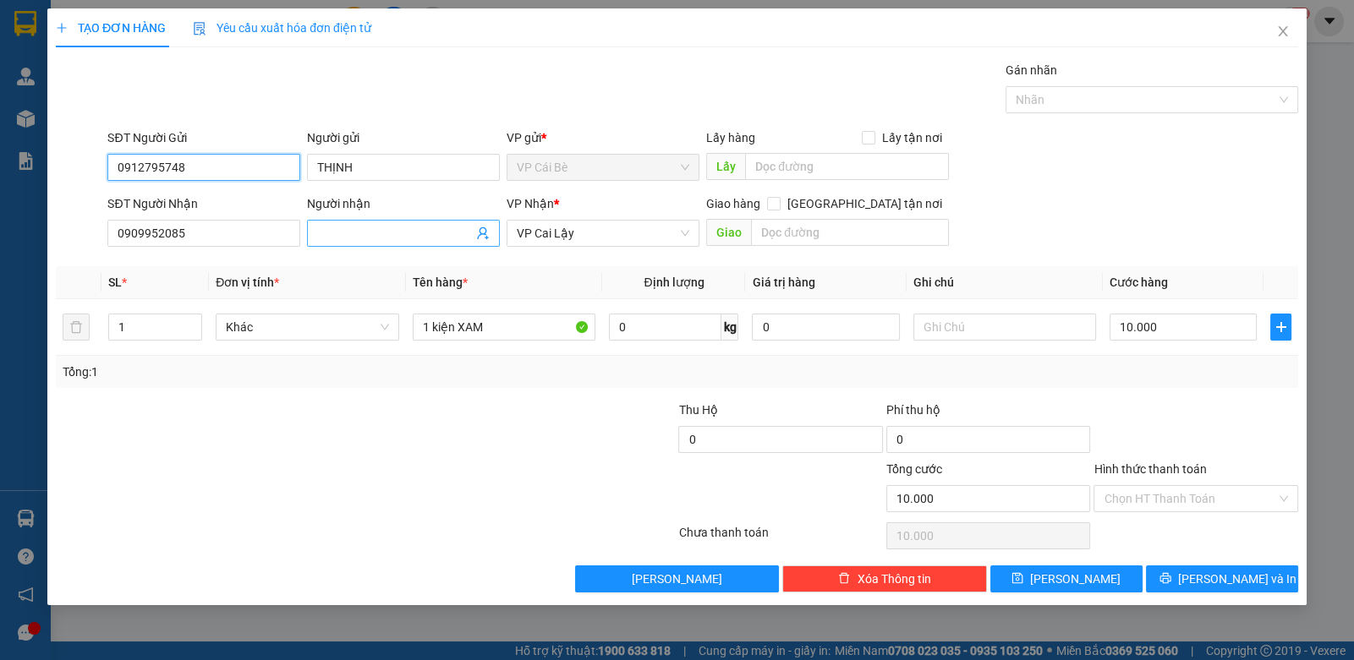
type input "0912795748"
click at [402, 237] on input "Người nhận" at bounding box center [395, 233] width 156 height 19
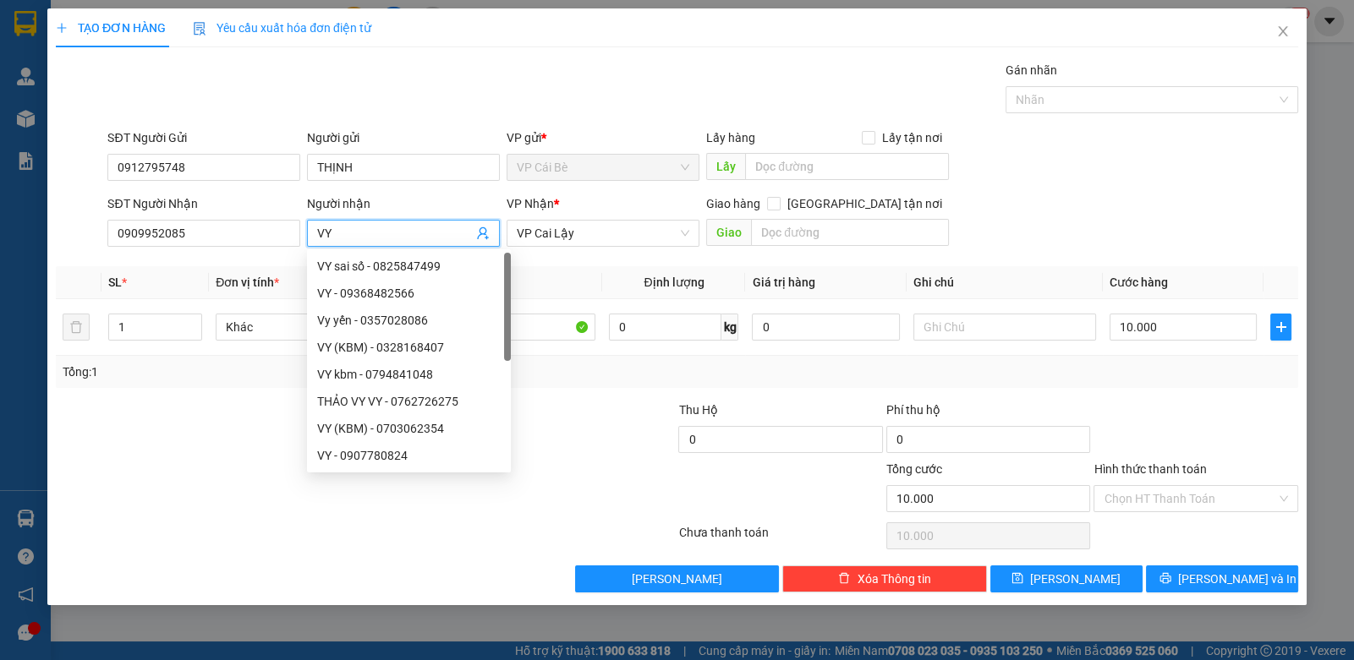
type input "VY"
click at [474, 83] on div "Gói vận chuyển * Tiêu chuẩn Gán nhãn Nhãn" at bounding box center [702, 90] width 1197 height 59
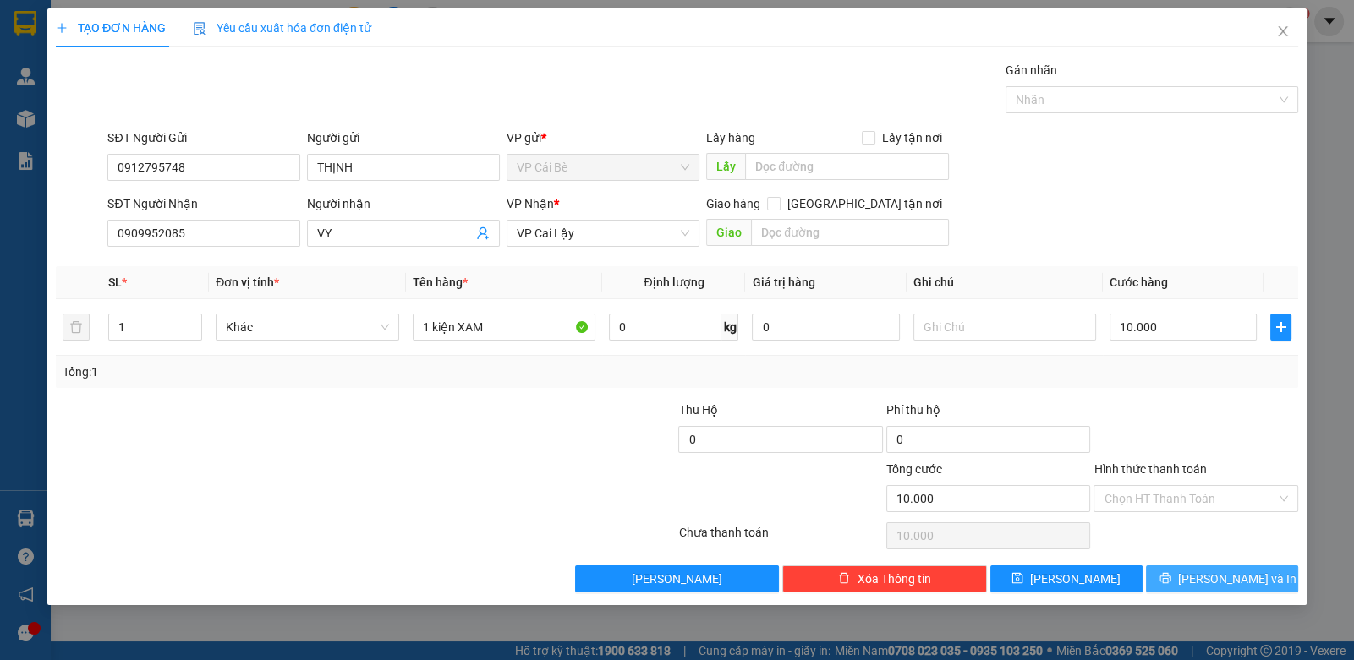
click at [1218, 580] on span "Lưu và In" at bounding box center [1237, 579] width 118 height 19
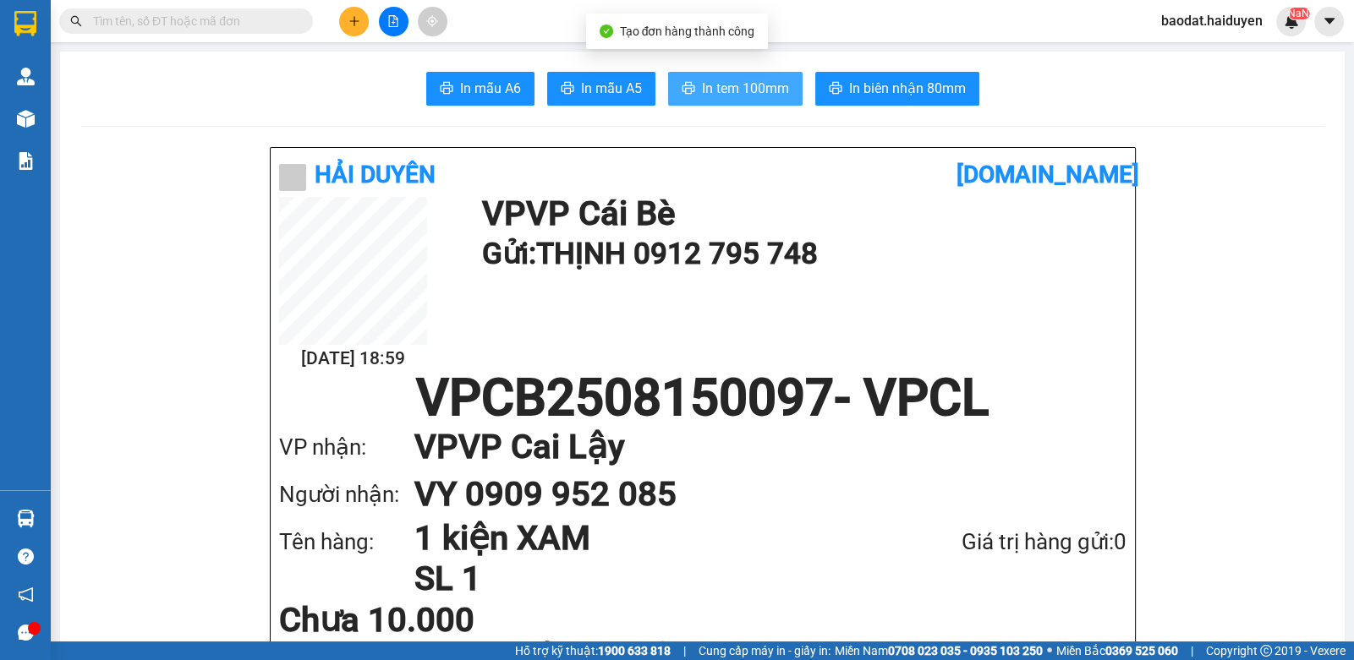
click at [761, 87] on span "In tem 100mm" at bounding box center [745, 88] width 87 height 21
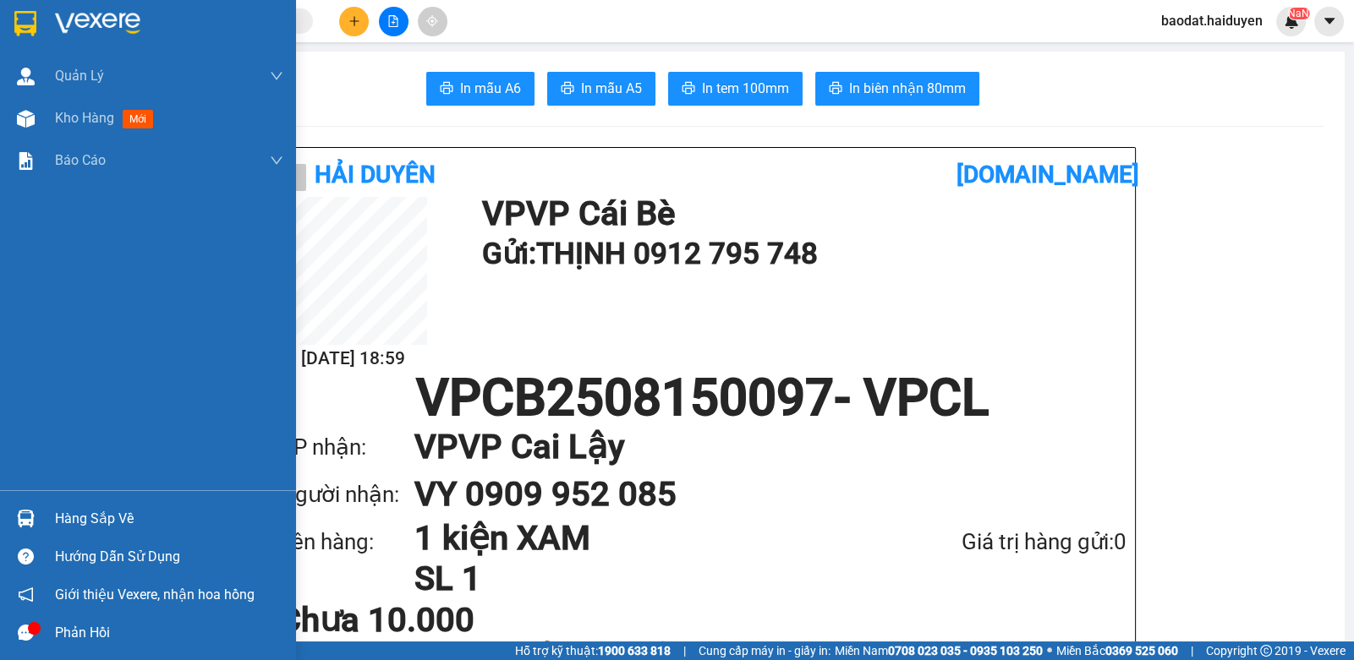
click at [68, 508] on div "Hàng sắp về" at bounding box center [169, 518] width 228 height 25
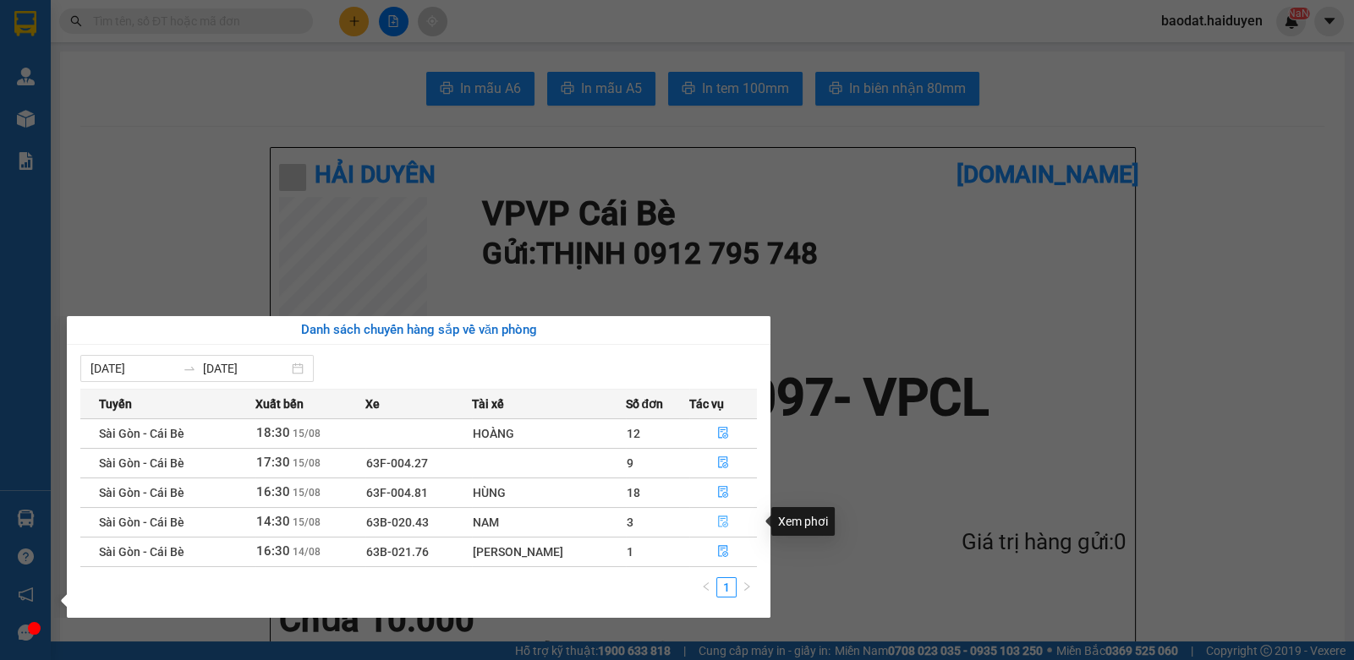
click at [718, 518] on icon "file-done" at bounding box center [723, 522] width 10 height 12
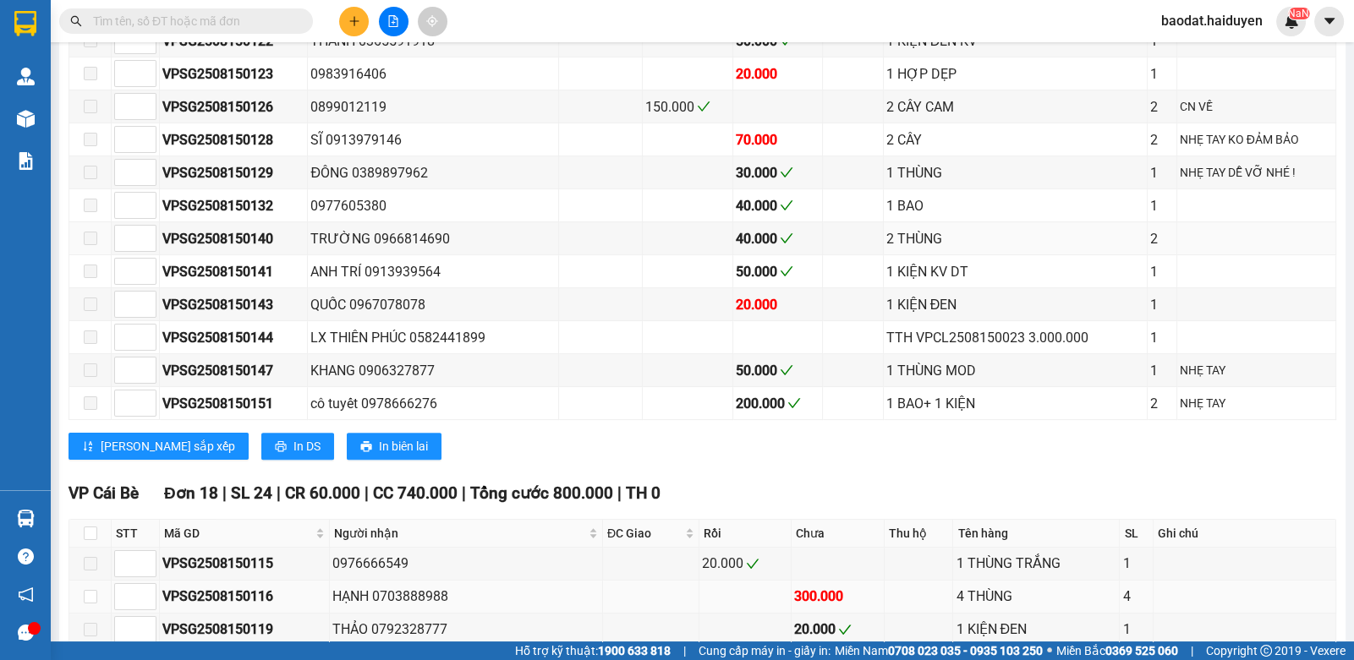
scroll to position [845, 0]
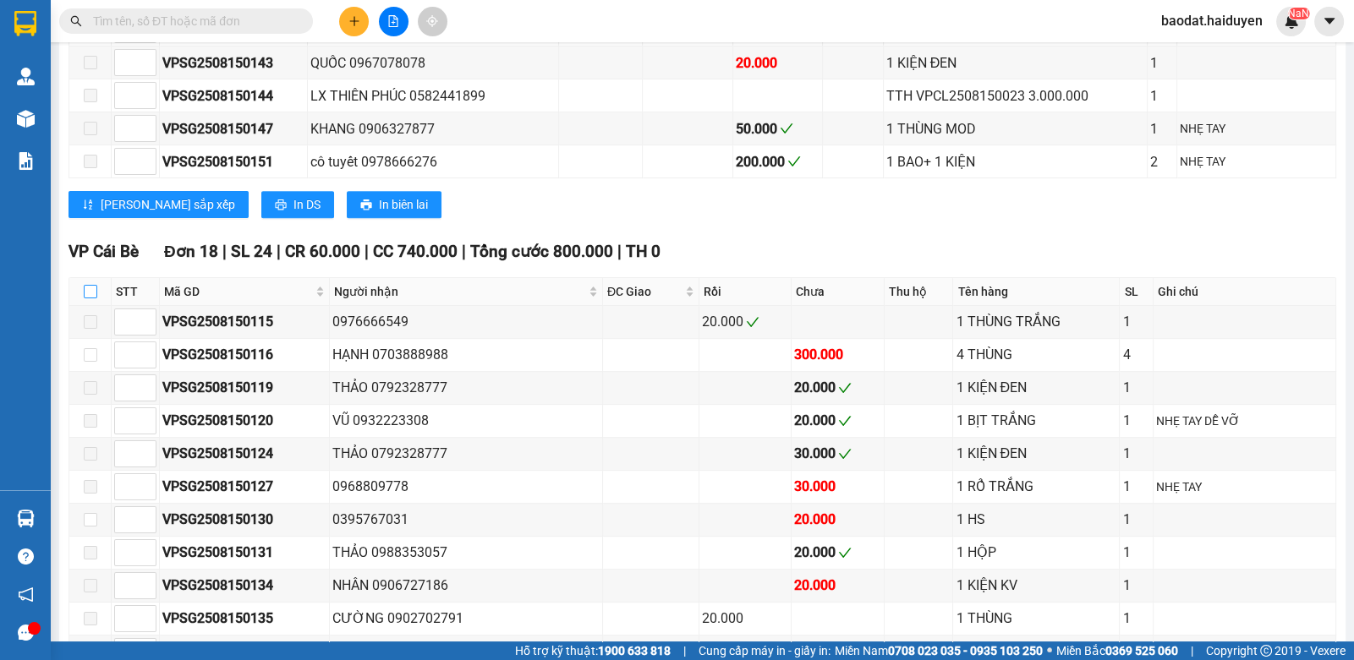
click at [85, 293] on input "checkbox" at bounding box center [91, 292] width 14 height 14
checkbox input "true"
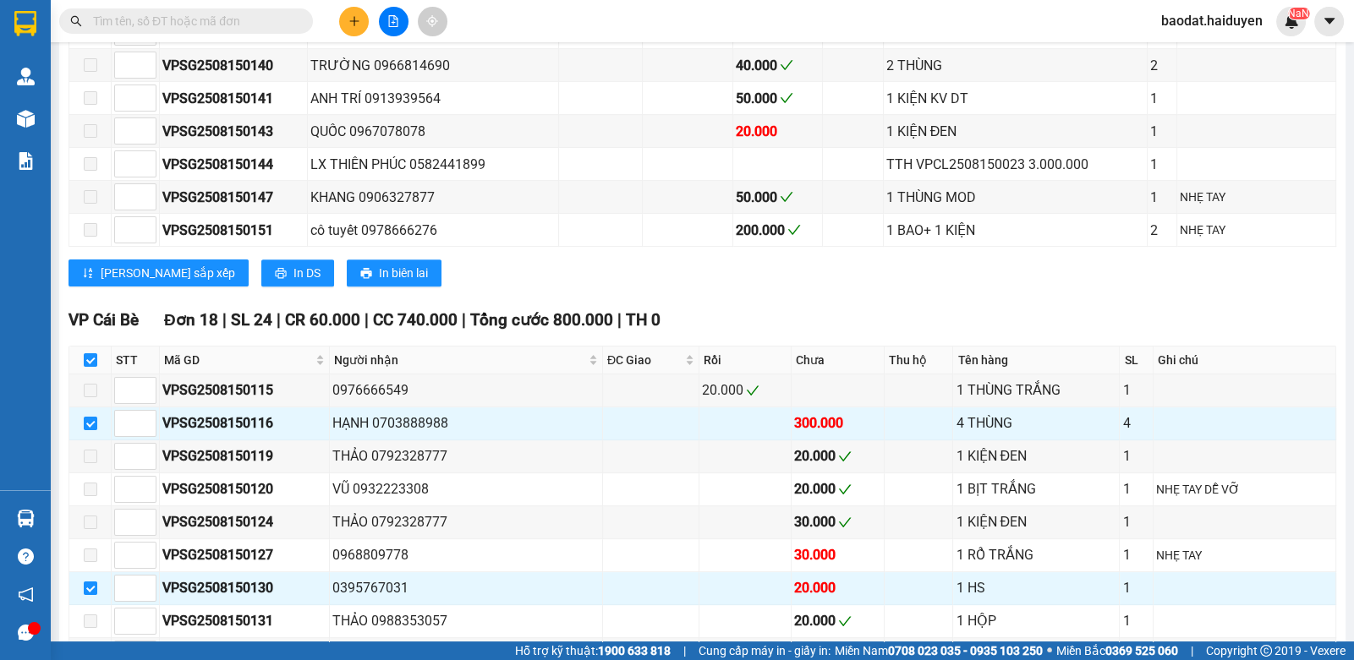
scroll to position [930, 0]
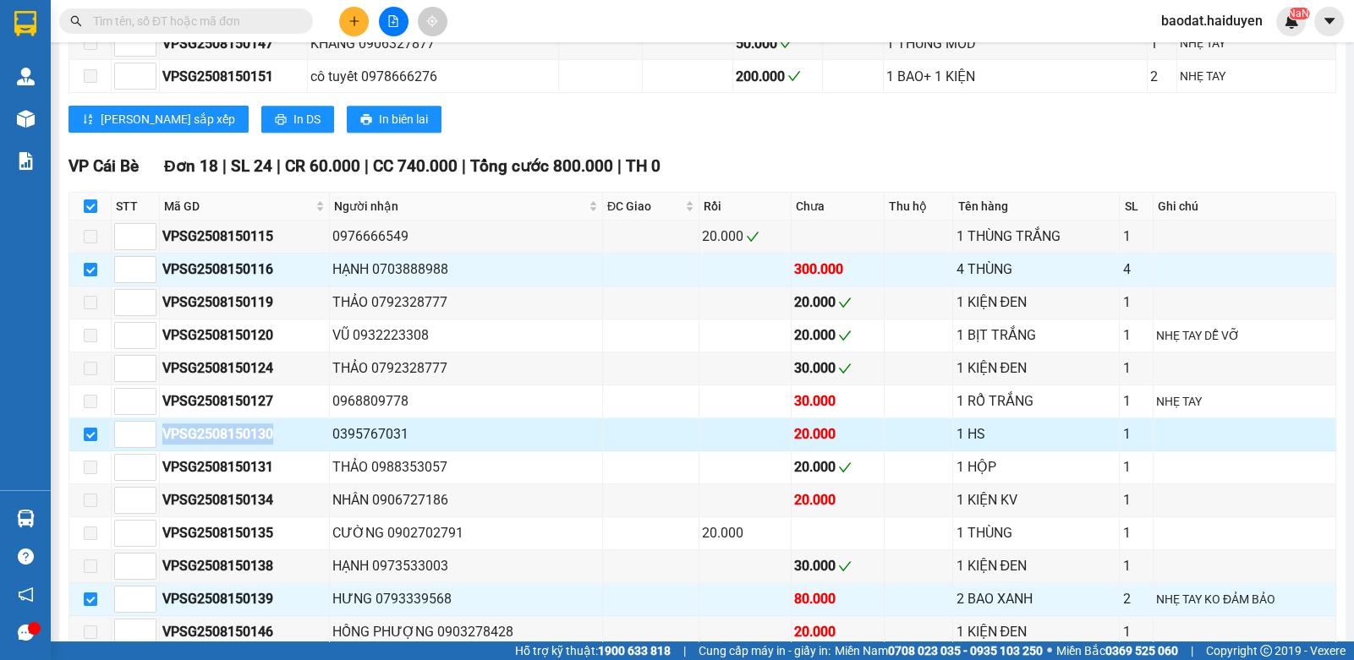
drag, startPoint x: 276, startPoint y: 441, endPoint x: 163, endPoint y: 446, distance: 112.6
click at [163, 445] on div "VPSG2508150130" at bounding box center [244, 434] width 164 height 21
copy div "VPSG2508150130"
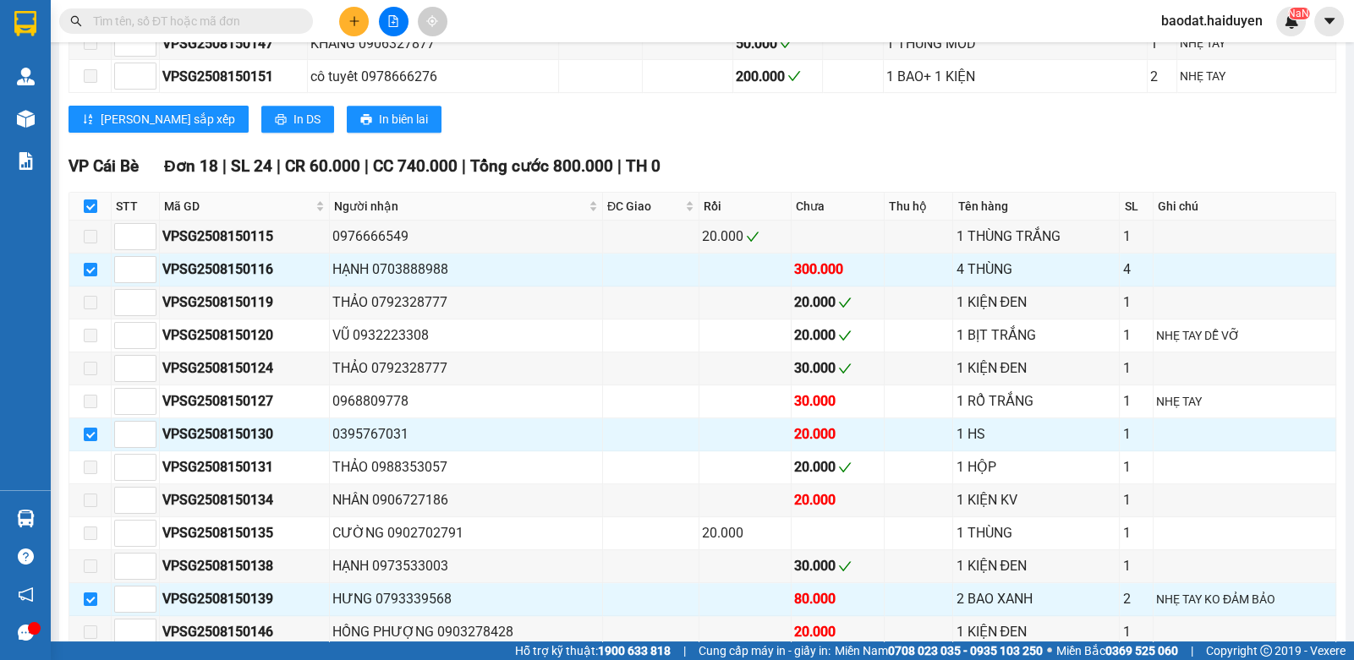
click at [249, 19] on input "text" at bounding box center [193, 21] width 200 height 19
paste input "VPSG2508150130"
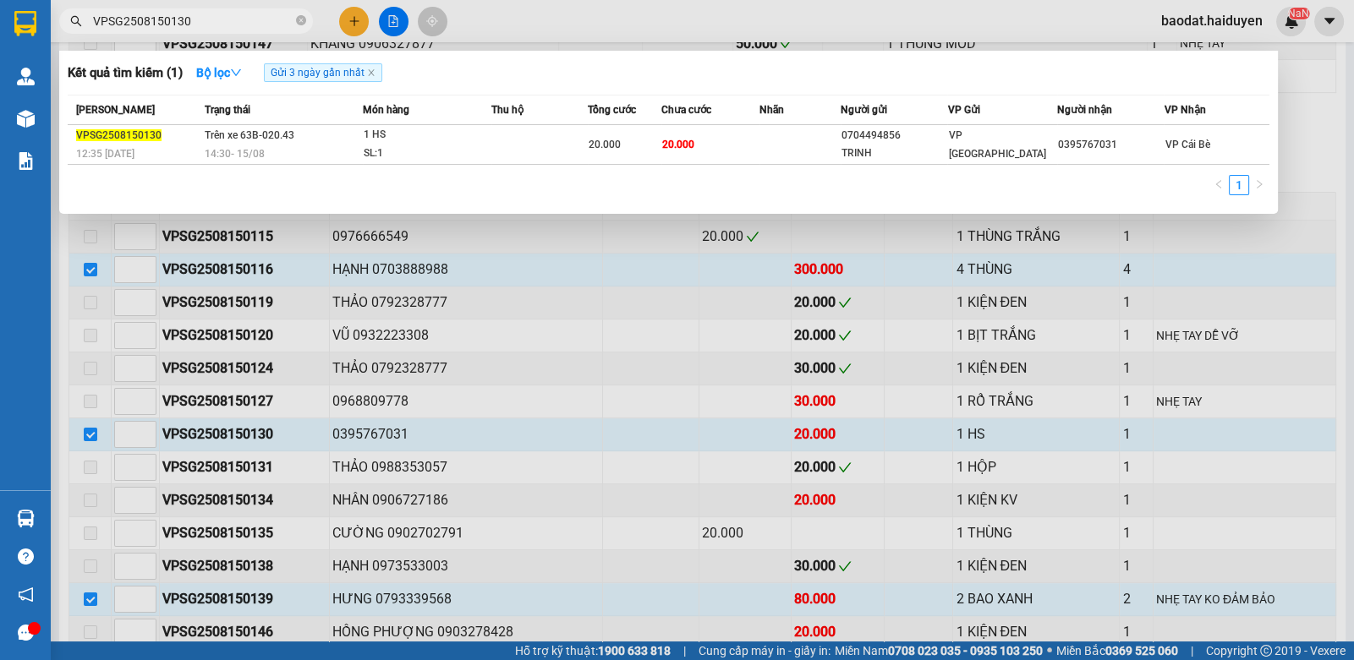
type input "VPSG2508150130"
click at [503, 28] on div at bounding box center [677, 330] width 1354 height 660
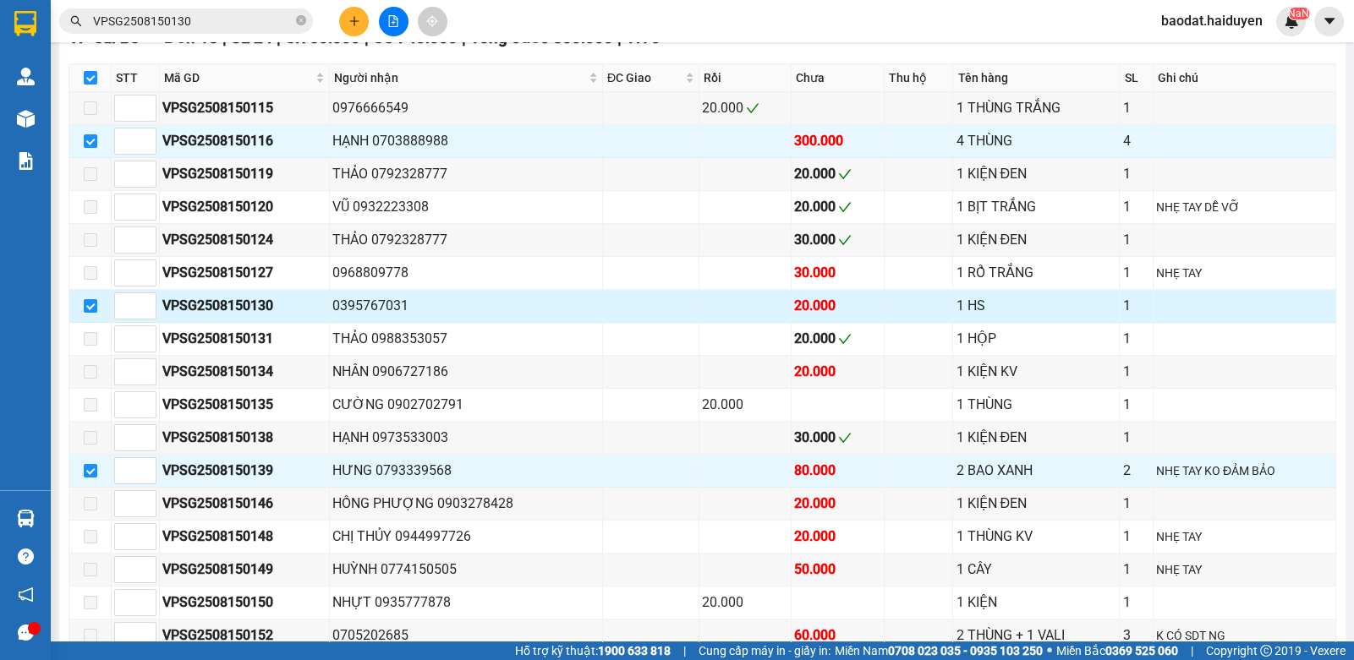
scroll to position [1099, 0]
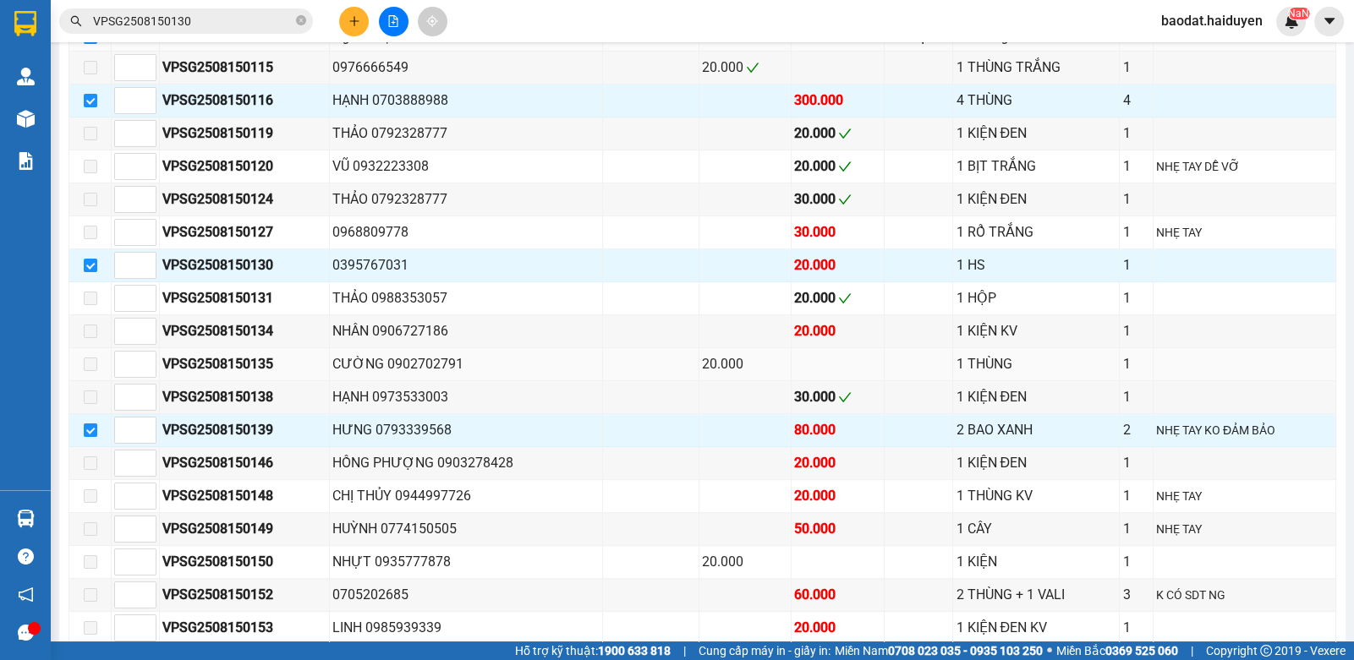
click at [491, 355] on div "CƯỜNG 0902702791" at bounding box center [465, 363] width 266 height 21
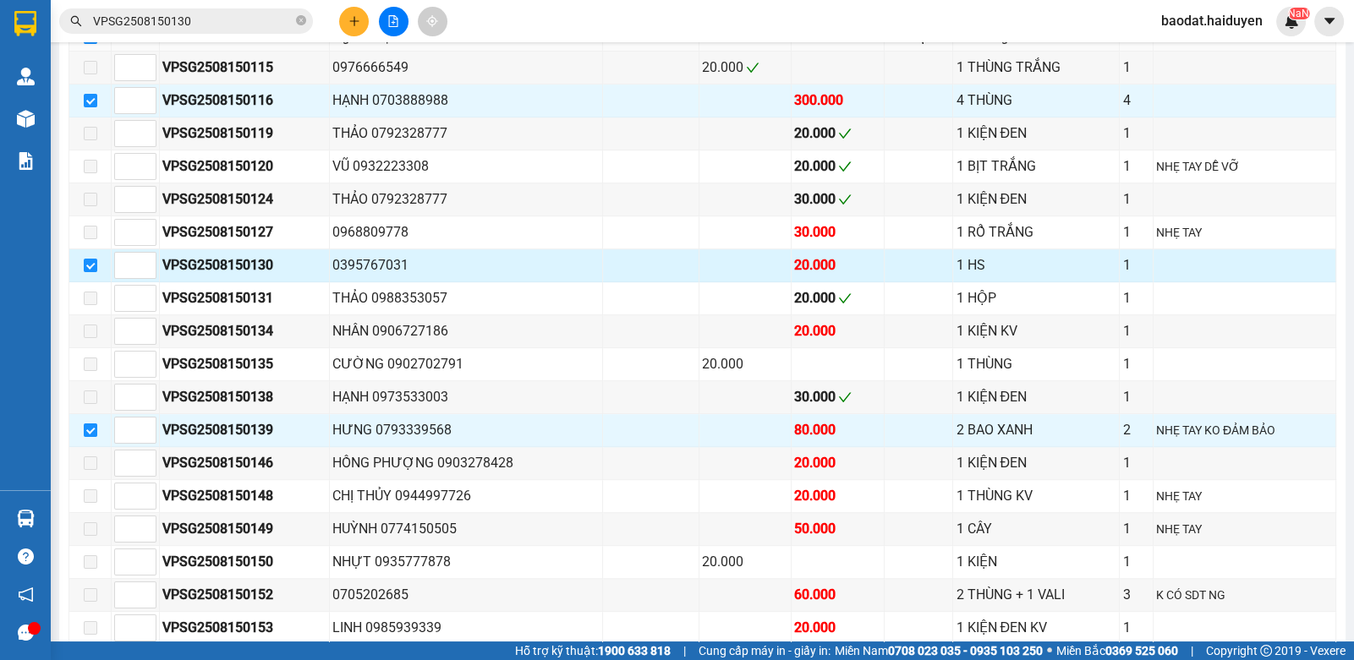
click at [468, 262] on div "0395767031" at bounding box center [465, 265] width 266 height 21
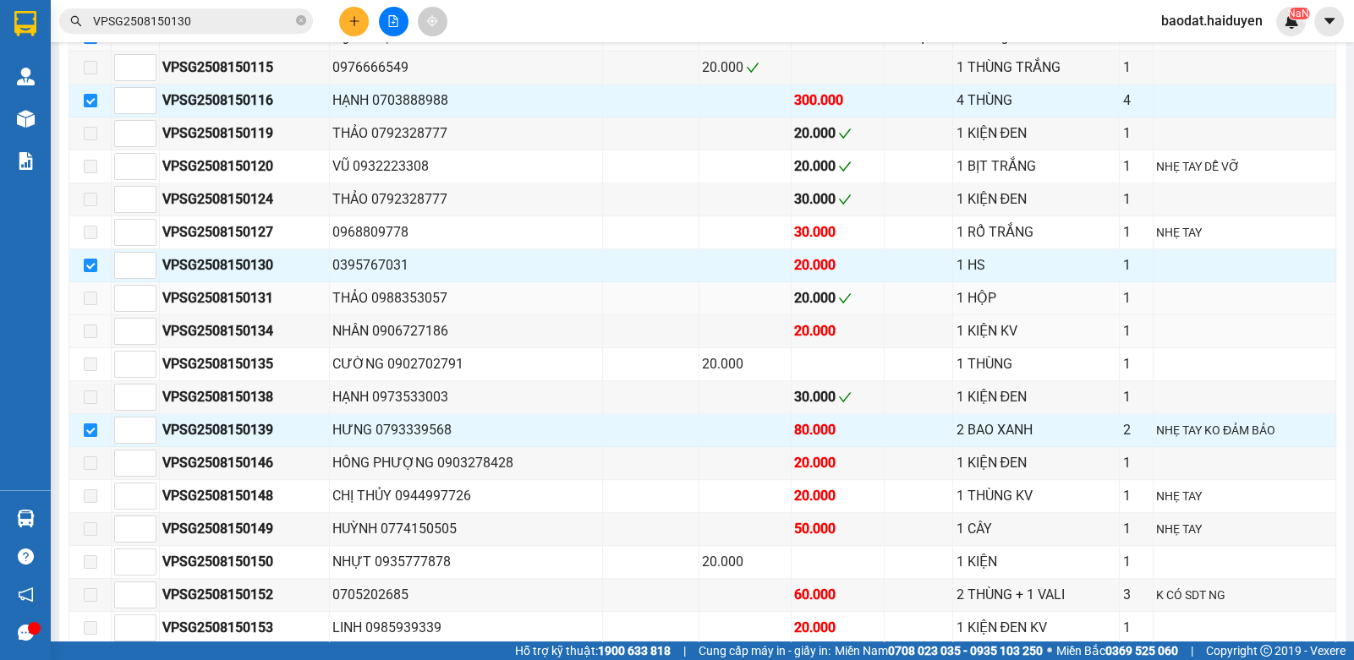
drag, startPoint x: 464, startPoint y: 328, endPoint x: 461, endPoint y: 291, distance: 37.4
click at [463, 323] on div "NHÂN 0906727186" at bounding box center [465, 330] width 266 height 21
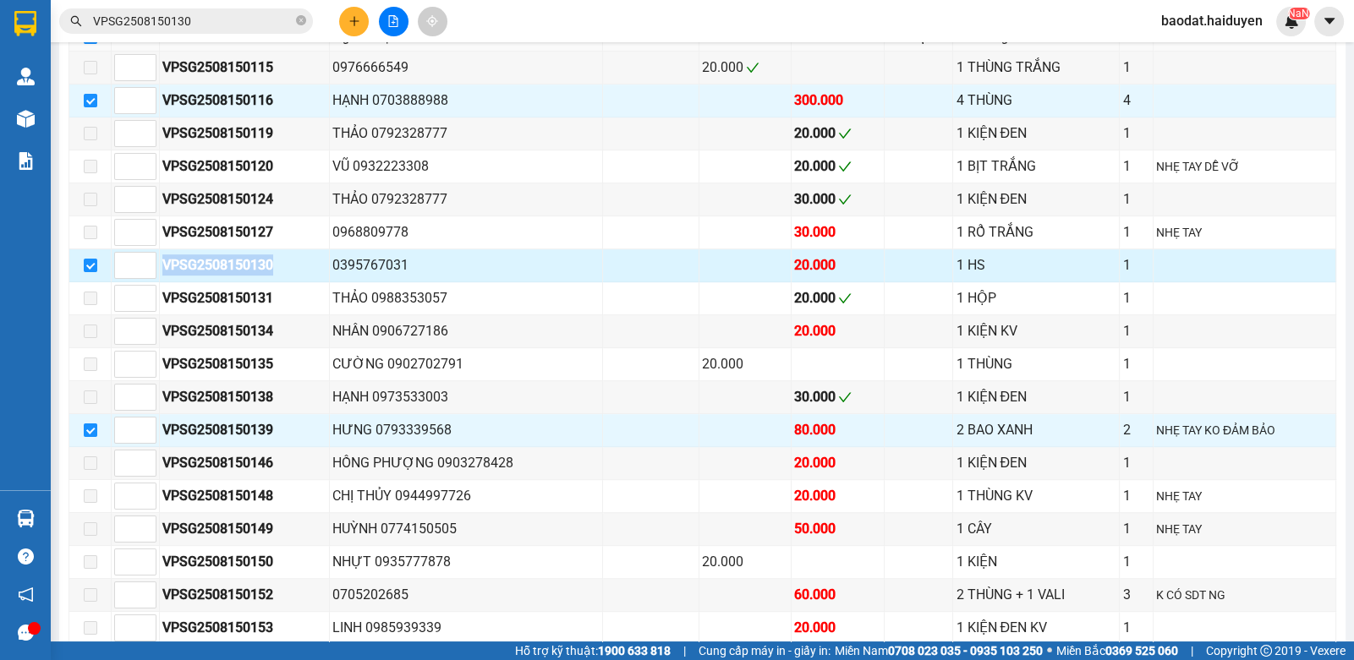
drag, startPoint x: 279, startPoint y: 274, endPoint x: 162, endPoint y: 277, distance: 117.6
click at [162, 276] on div "VPSG2508150130" at bounding box center [244, 265] width 164 height 21
copy div "VPSG2508150130"
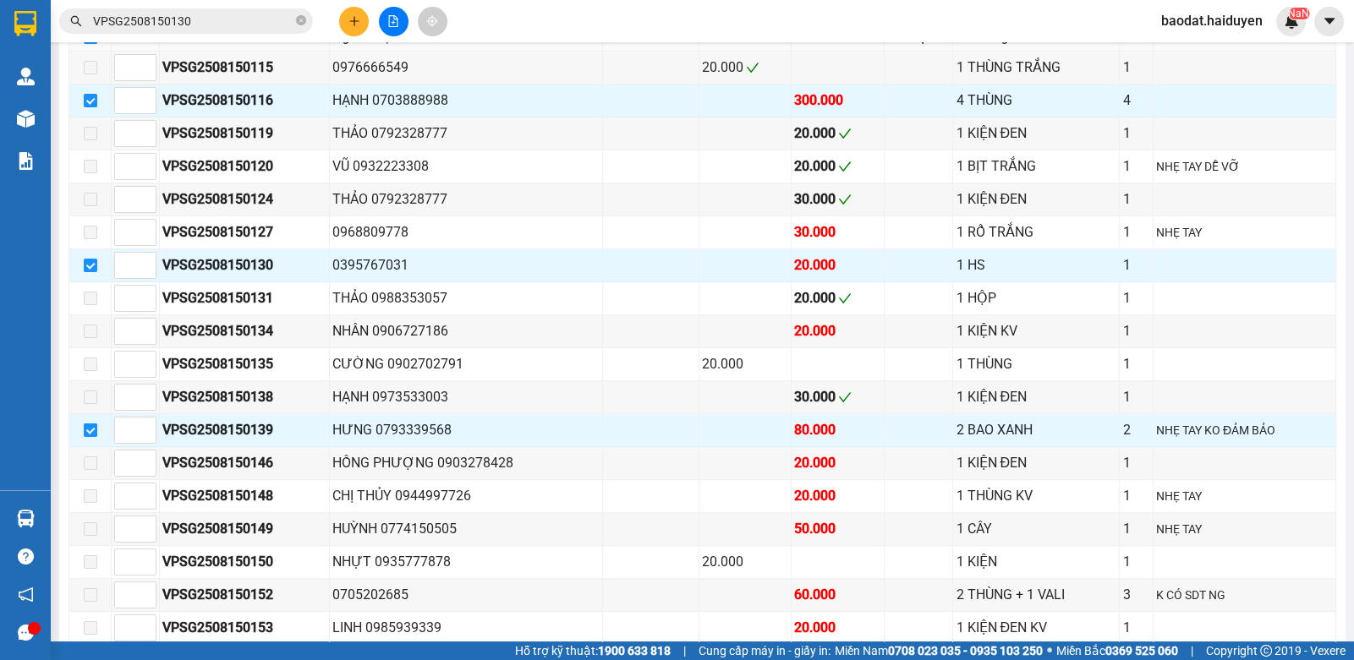
drag, startPoint x: 300, startPoint y: 19, endPoint x: 277, endPoint y: 16, distance: 23.0
click at [292, 15] on span "VPSG2508150130" at bounding box center [186, 20] width 254 height 25
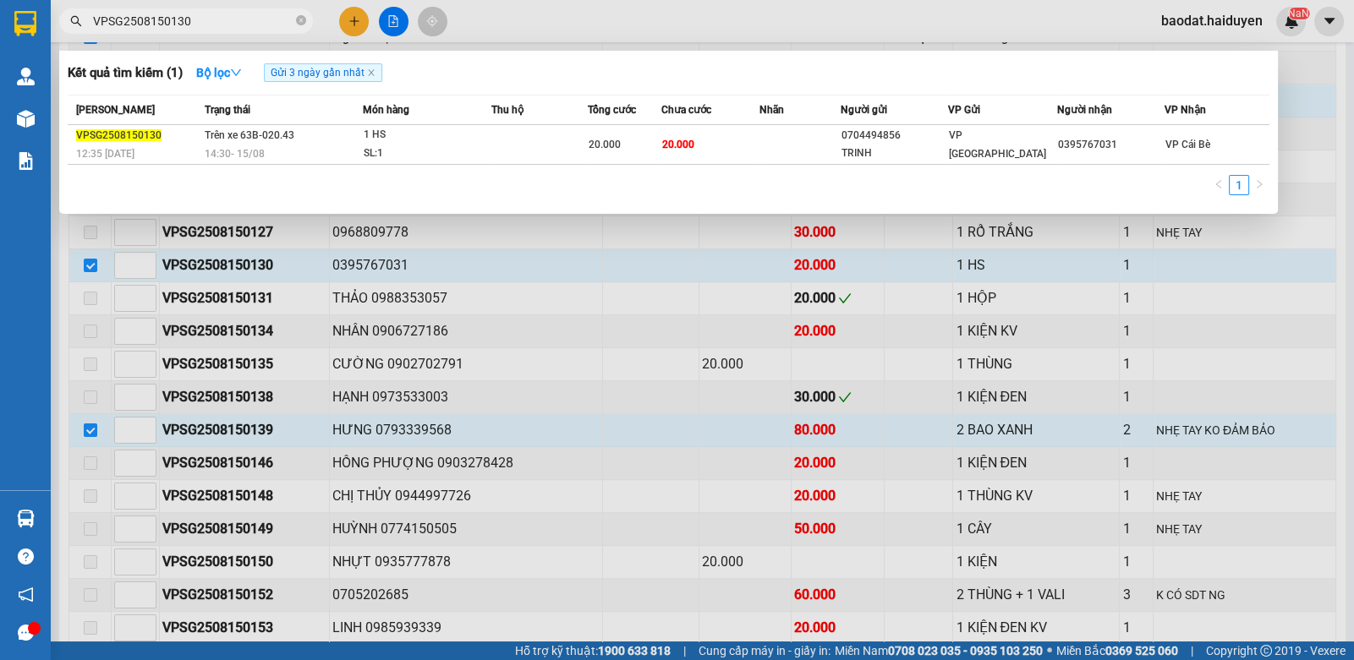
drag, startPoint x: 261, startPoint y: 19, endPoint x: 244, endPoint y: 25, distance: 18.7
click at [206, 15] on input "VPSG2508150130" at bounding box center [193, 21] width 200 height 19
click at [299, 20] on icon "close-circle" at bounding box center [301, 20] width 10 height 10
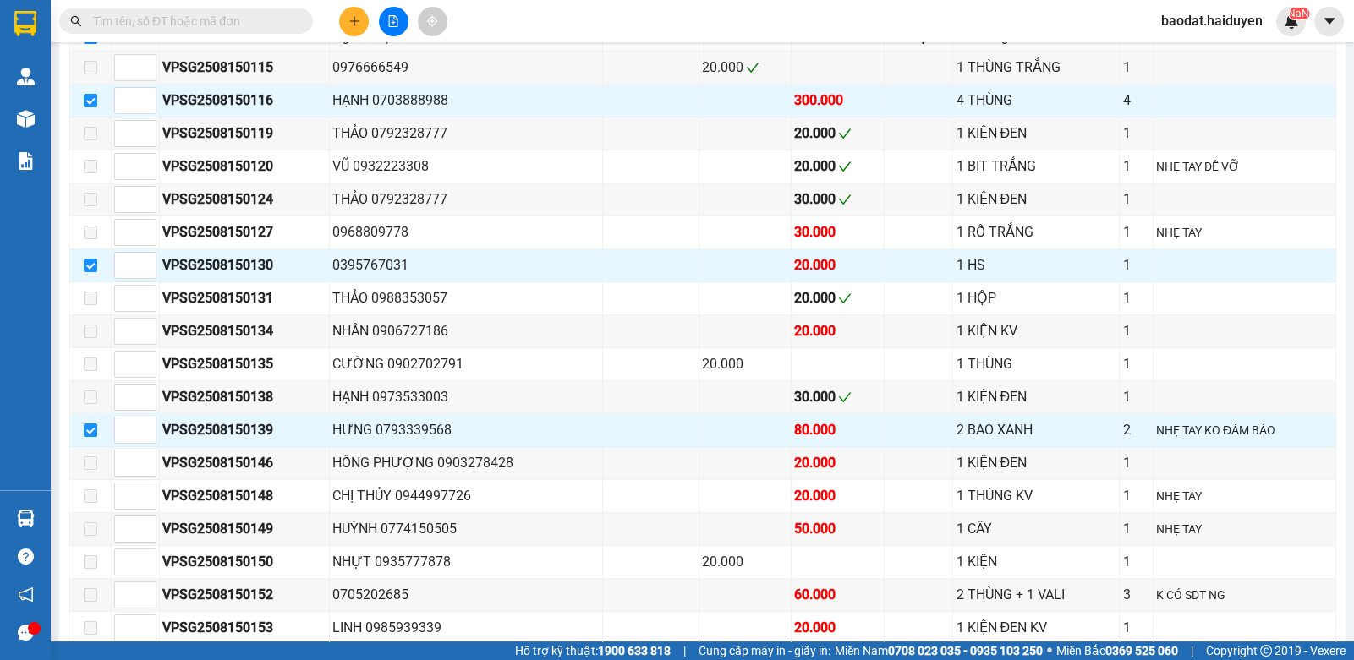
click at [240, 20] on input "text" at bounding box center [193, 21] width 200 height 19
paste input "VPSG2508150130"
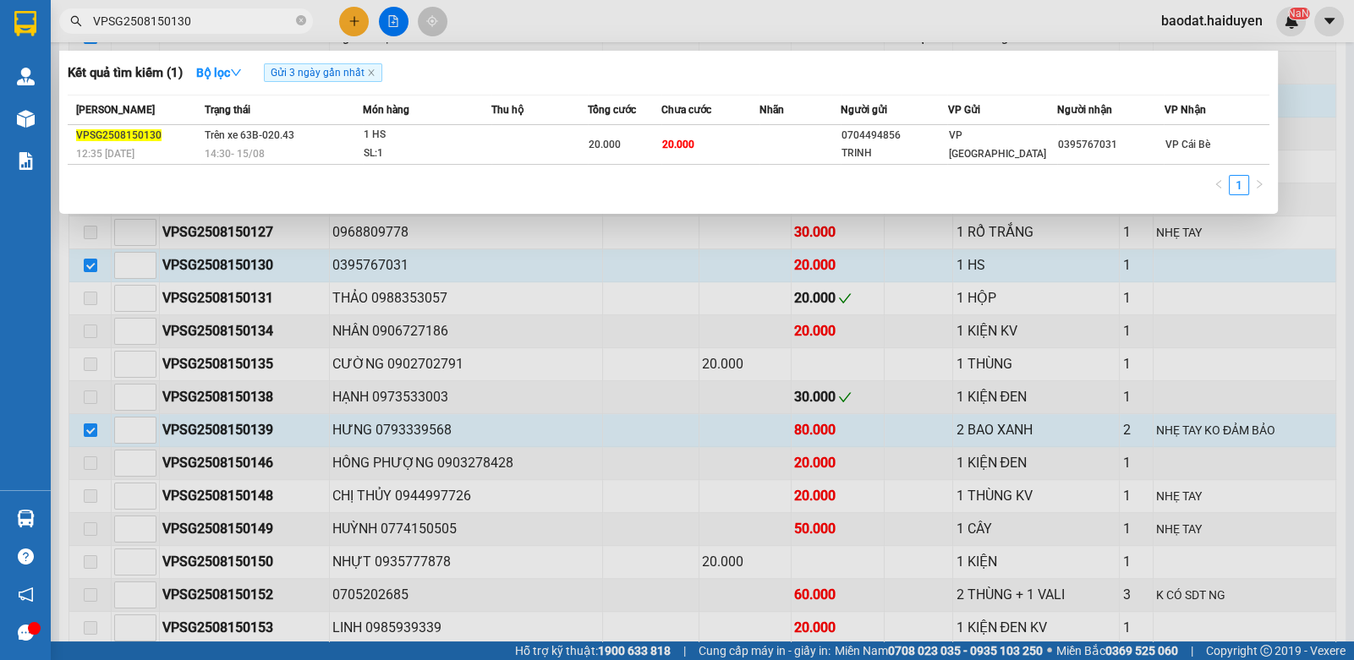
type input "VPSG2508150130"
click at [353, 22] on div at bounding box center [677, 330] width 1354 height 660
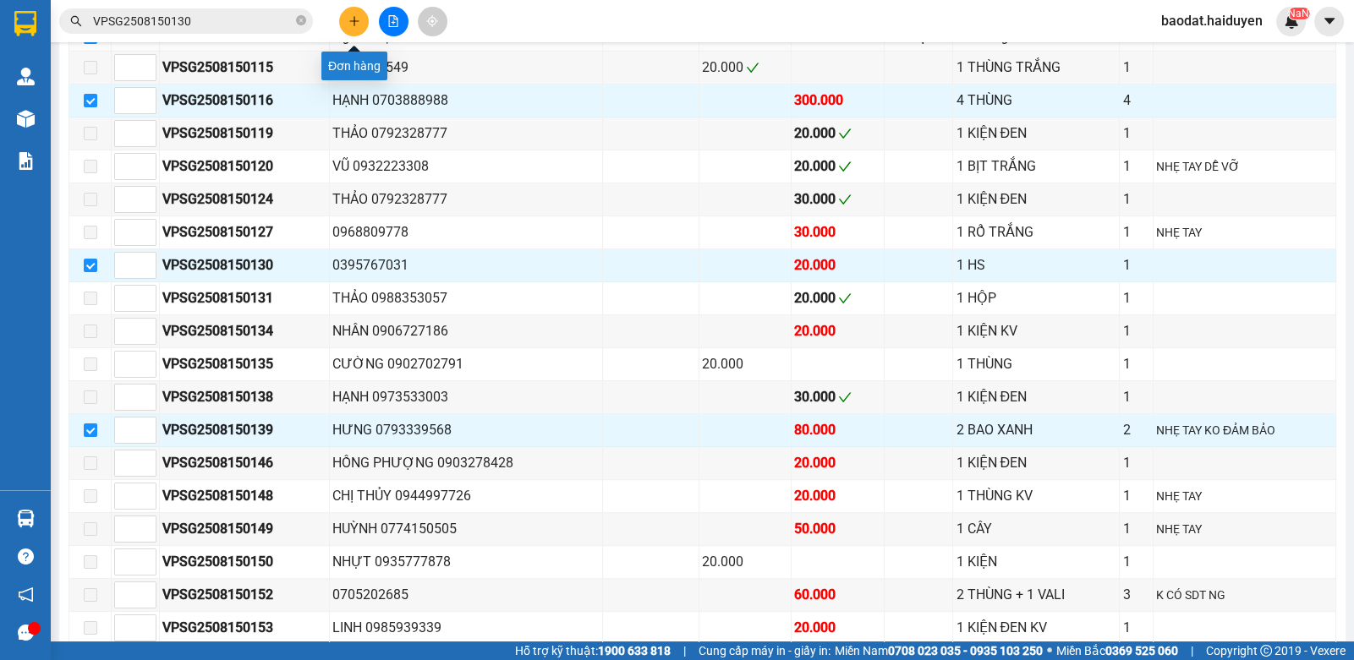
click at [355, 25] on icon "plus" at bounding box center [354, 21] width 12 height 12
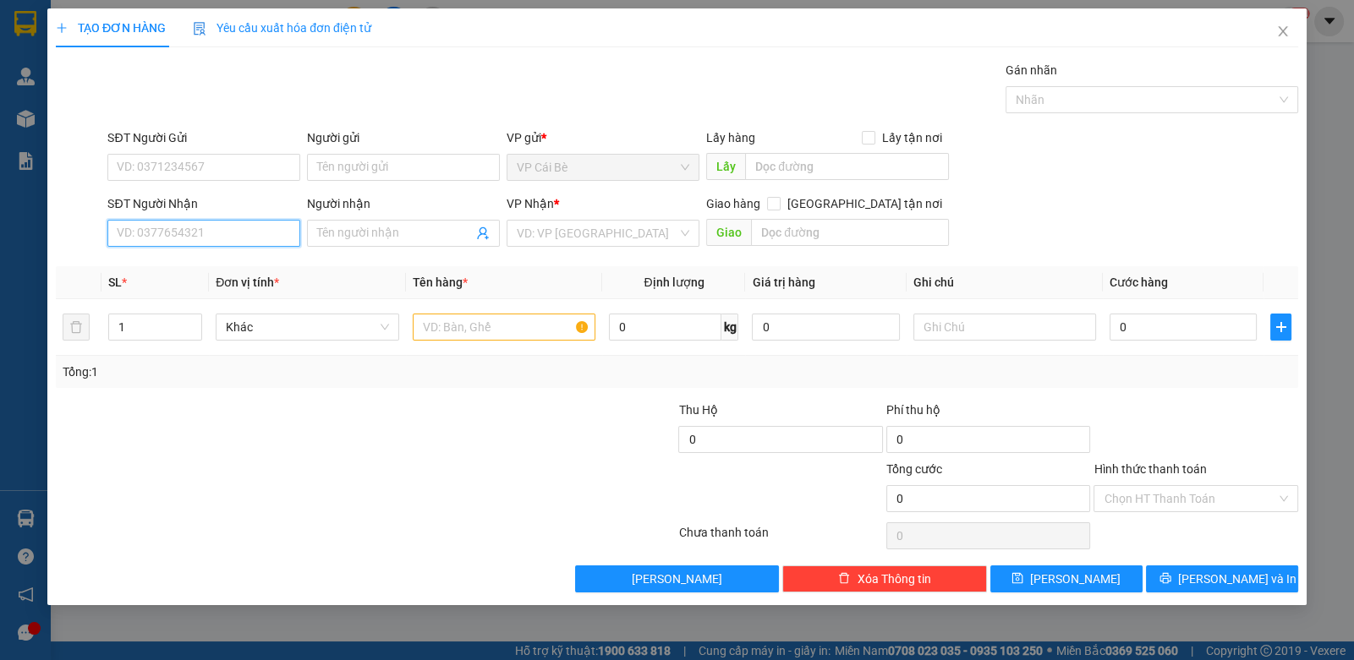
click at [262, 241] on input "SĐT Người Nhận" at bounding box center [203, 233] width 193 height 27
type input "0856307075"
click at [260, 262] on div "0856307075 - THỊNH TRỊ" at bounding box center [204, 266] width 172 height 19
type input "THỊNH TRỊ"
type input "20.000"
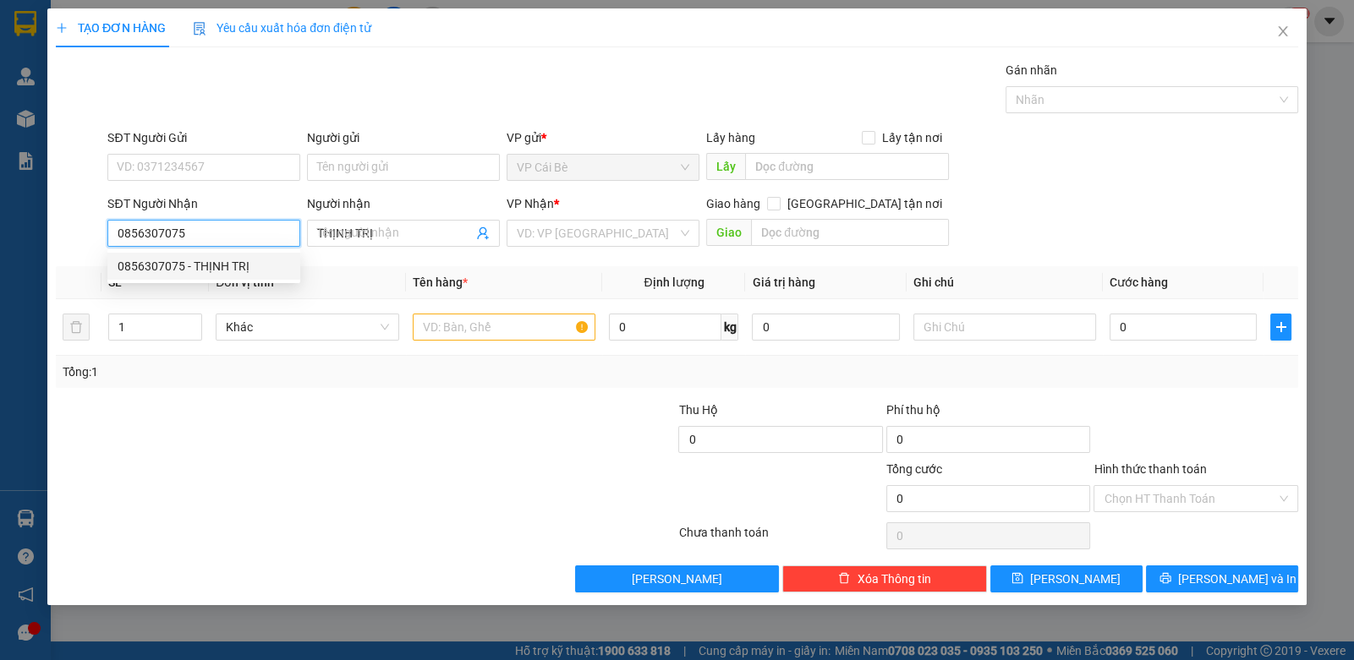
type input "20.000"
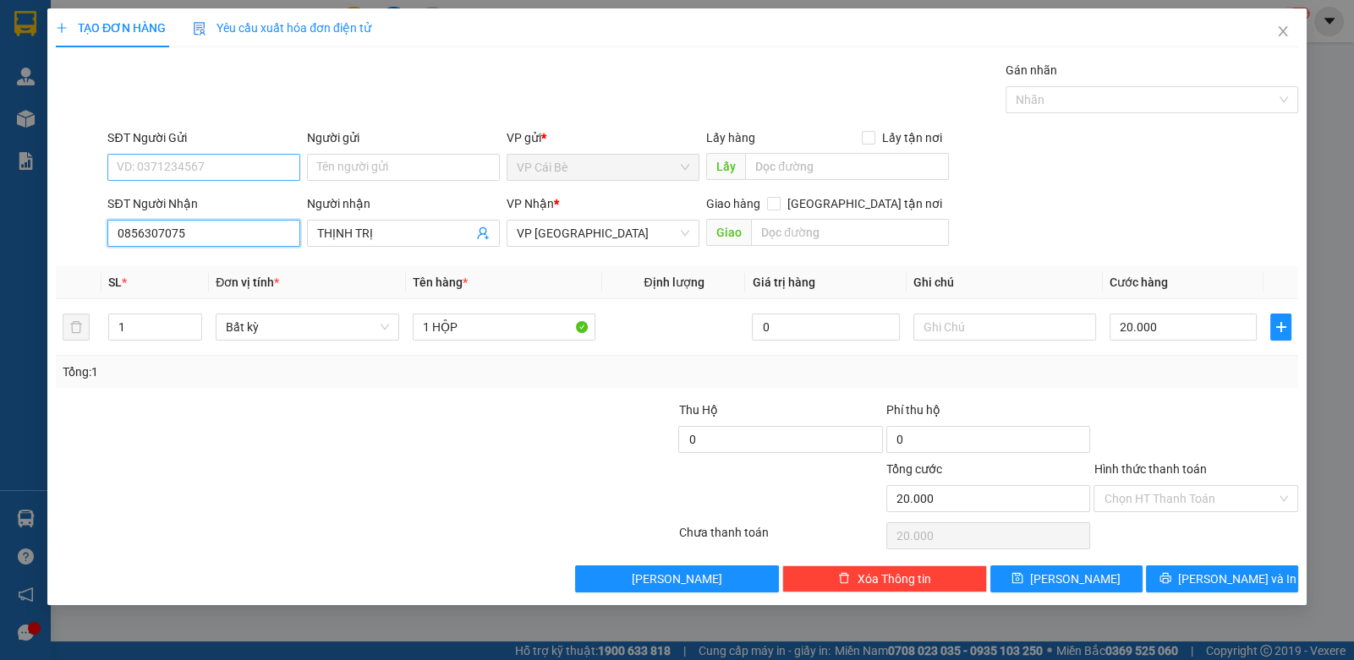
type input "0856307075"
click at [151, 172] on input "SĐT Người Gửi" at bounding box center [203, 167] width 193 height 27
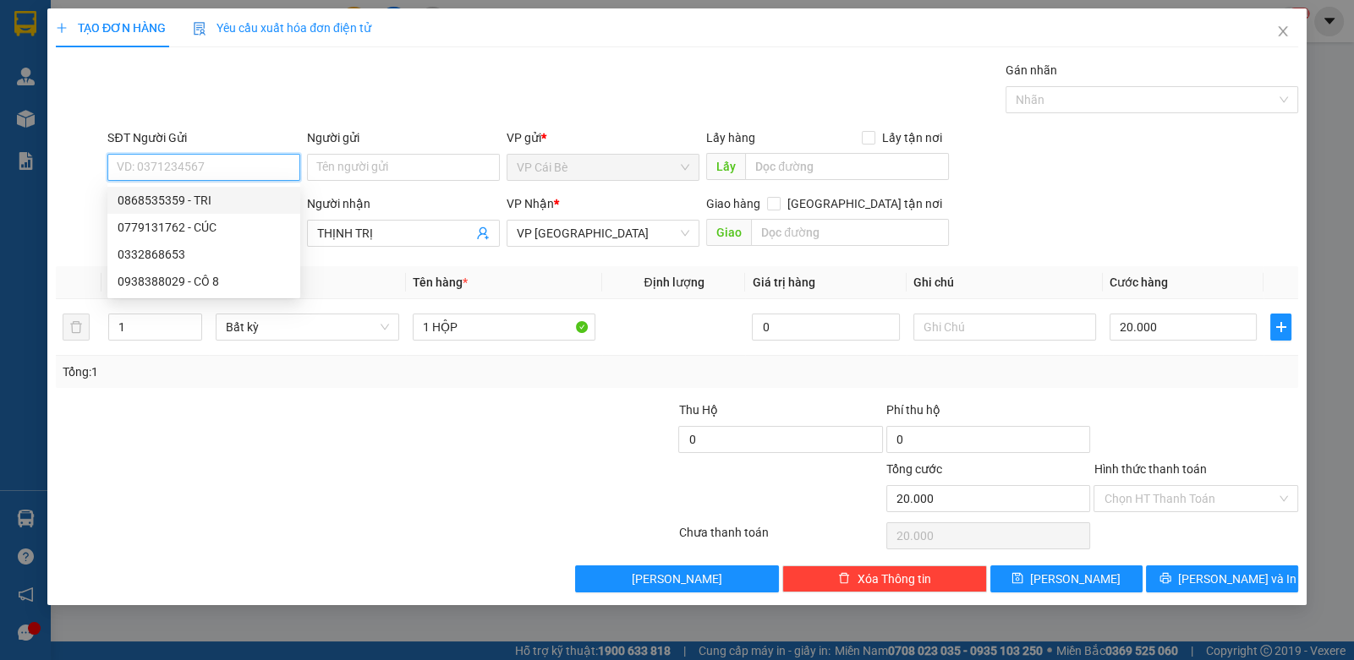
click at [226, 194] on div "0868535359 - TRI" at bounding box center [204, 200] width 172 height 19
type input "0868535359"
type input "TRI"
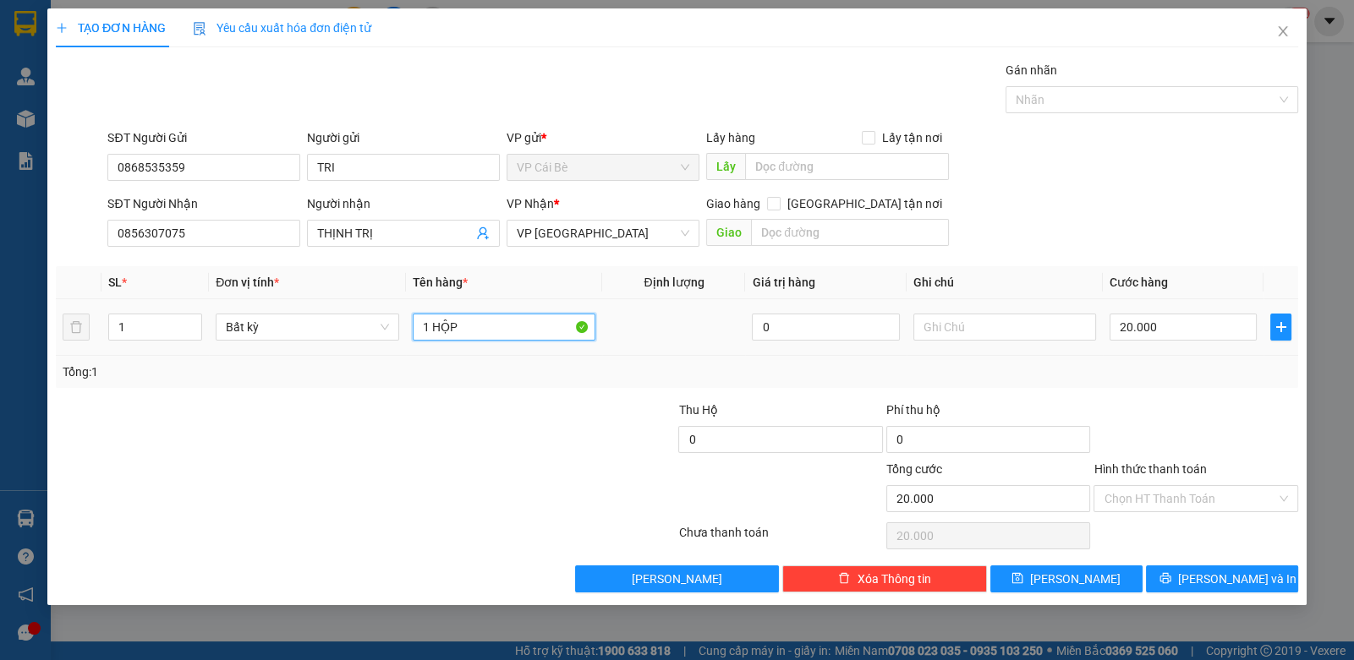
drag, startPoint x: 490, startPoint y: 316, endPoint x: 492, endPoint y: 332, distance: 16.2
click at [491, 316] on input "1 HỘP" at bounding box center [504, 327] width 183 height 27
drag, startPoint x: 1196, startPoint y: 378, endPoint x: 1219, endPoint y: 502, distance: 126.5
click at [1196, 381] on div "Tổng: 1" at bounding box center [677, 372] width 1242 height 32
click at [1201, 504] on input "Hình thức thanh toán" at bounding box center [1189, 498] width 172 height 25
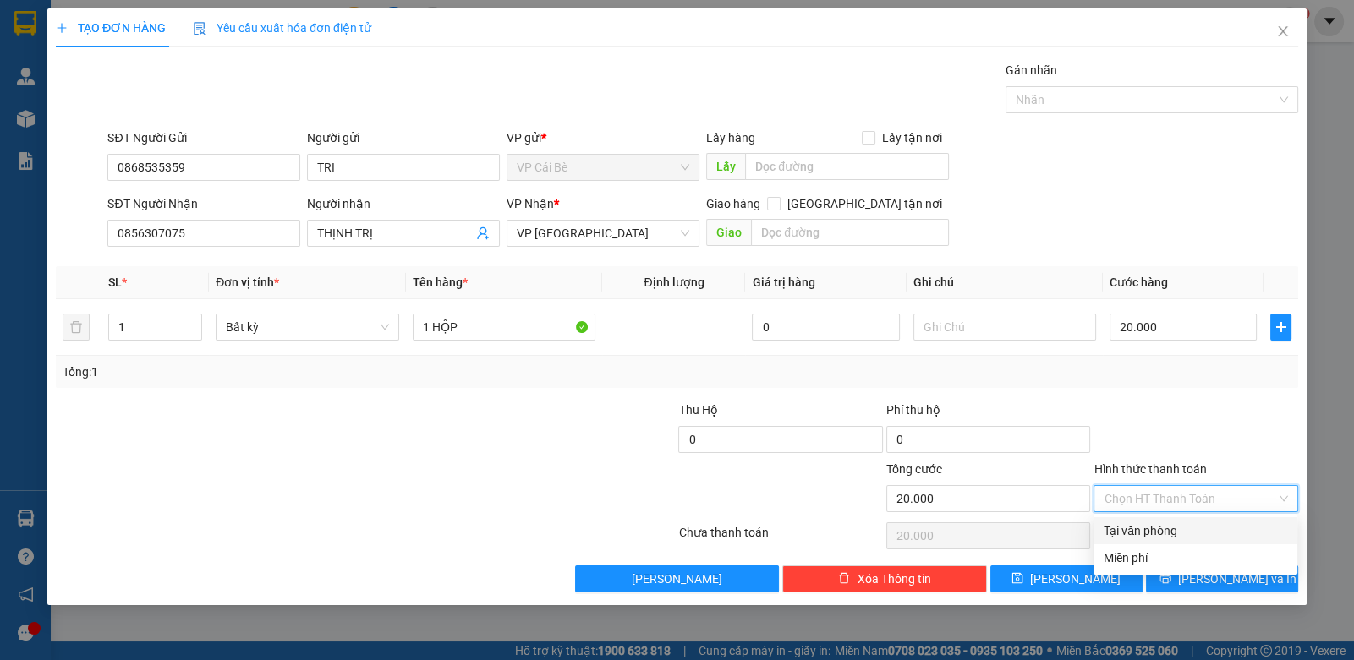
drag, startPoint x: 1201, startPoint y: 510, endPoint x: 1196, endPoint y: 559, distance: 49.3
click at [1193, 530] on div "Tại văn phòng" at bounding box center [1194, 531] width 183 height 19
type input "0"
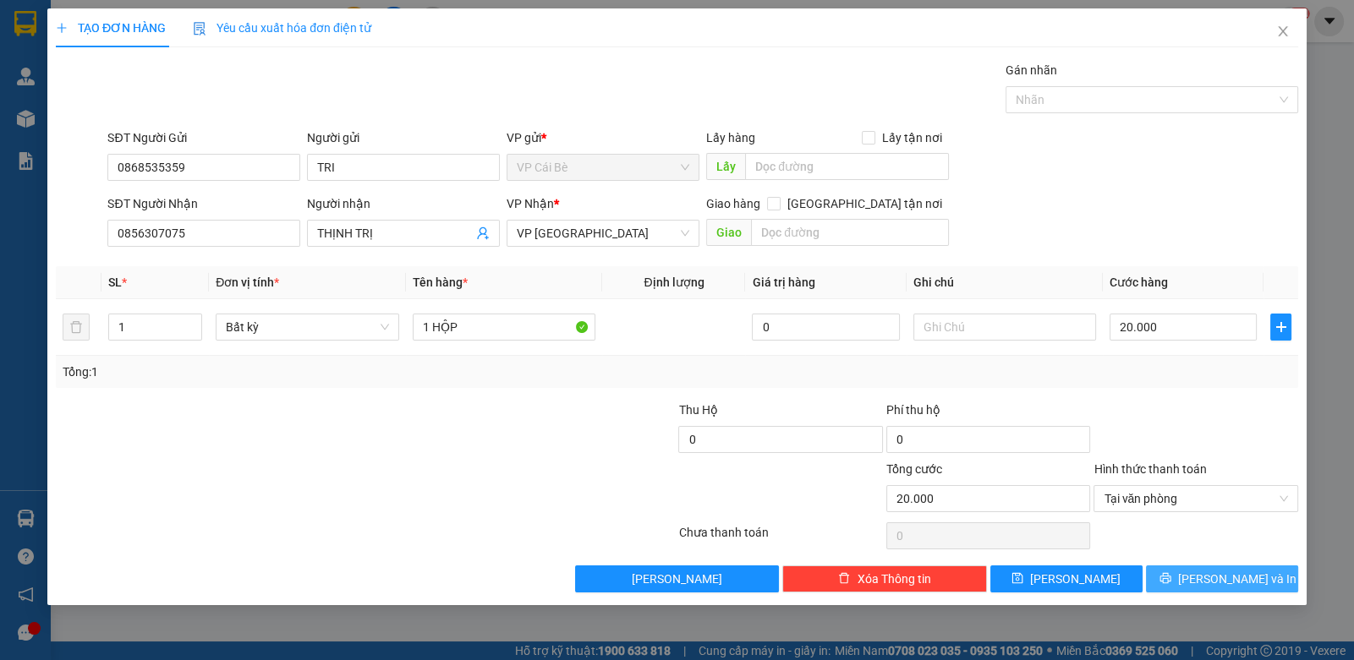
click at [1202, 577] on button "Lưu và In" at bounding box center [1222, 579] width 152 height 27
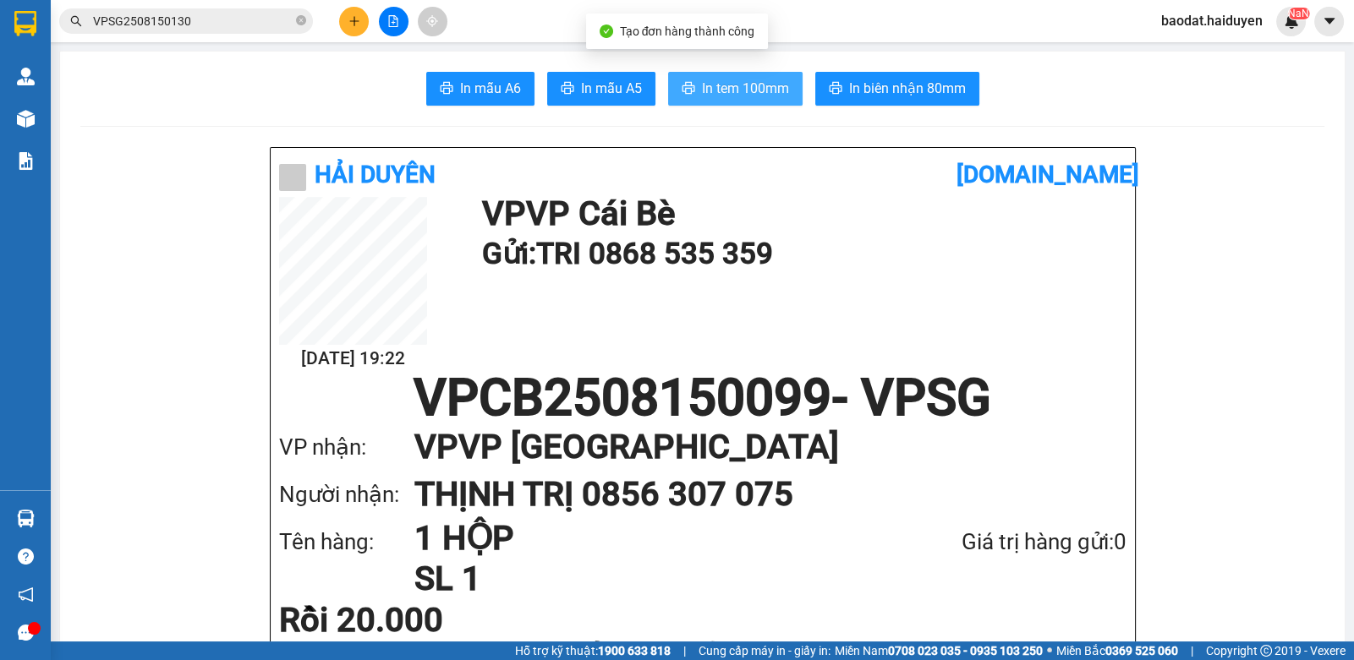
click at [726, 87] on span "In tem 100mm" at bounding box center [745, 88] width 87 height 21
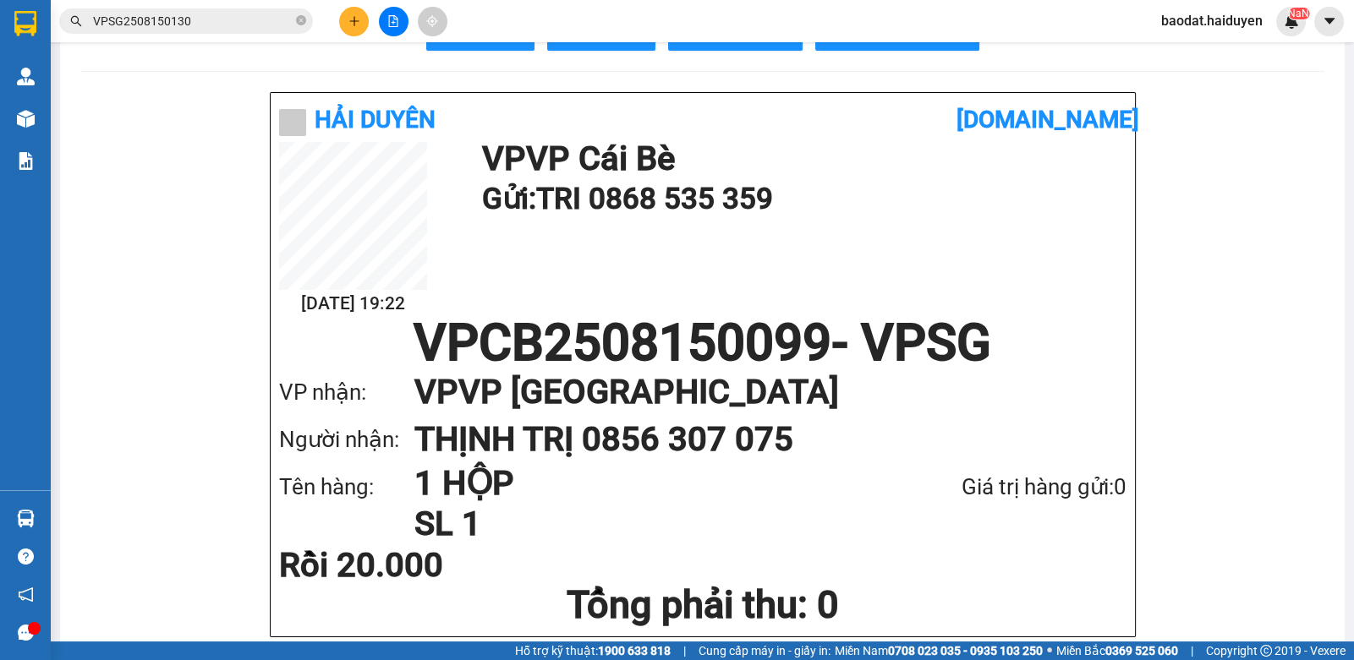
scroll to position [84, 0]
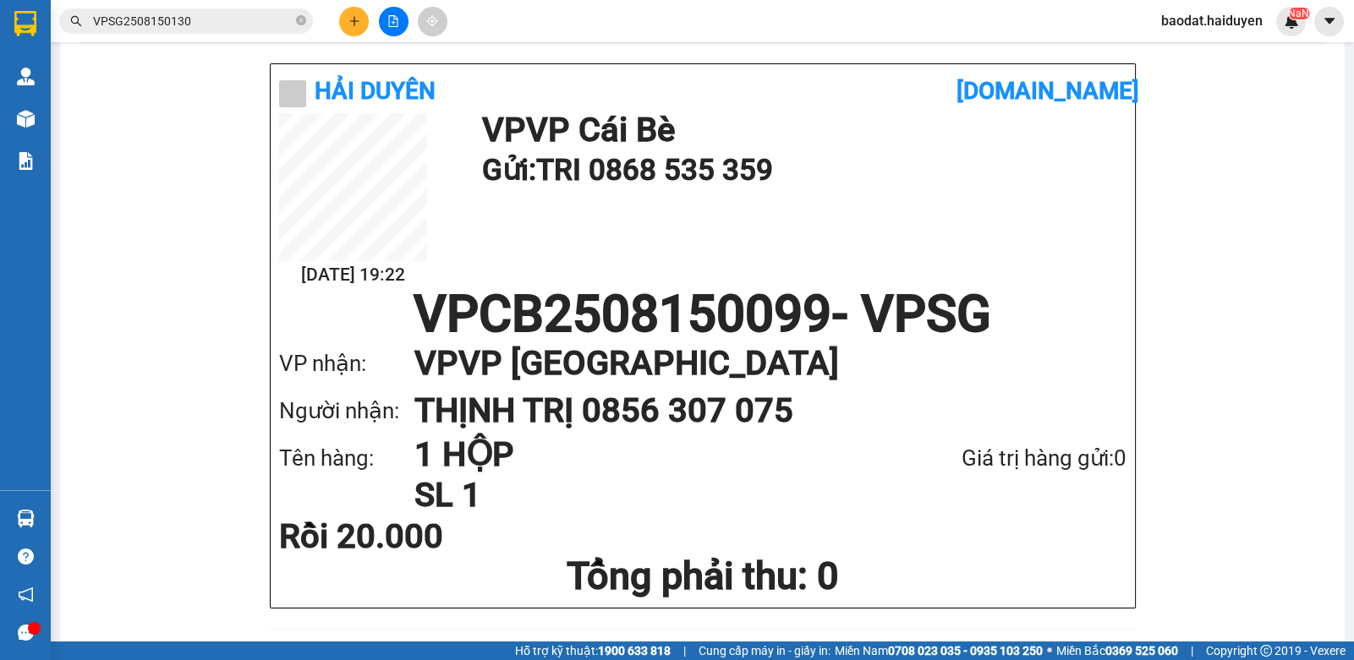
click at [280, 19] on input "VPSG2508150130" at bounding box center [193, 21] width 200 height 19
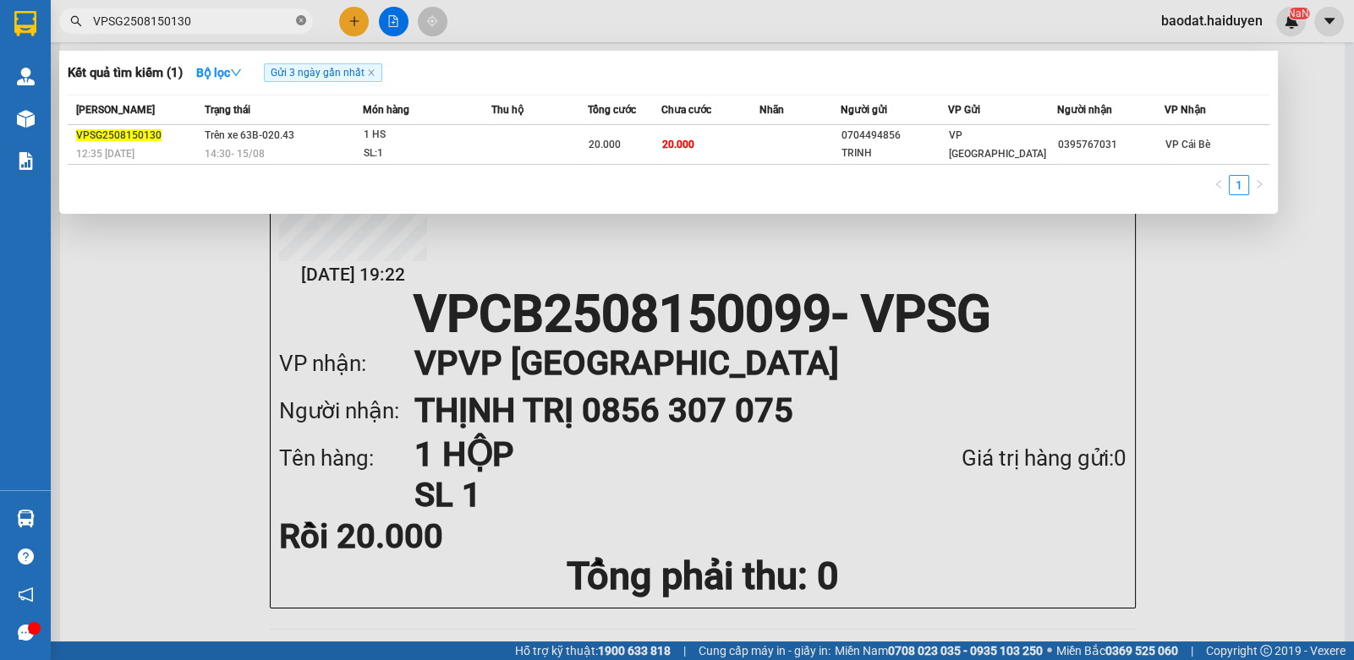
click at [297, 21] on icon "close-circle" at bounding box center [301, 20] width 10 height 10
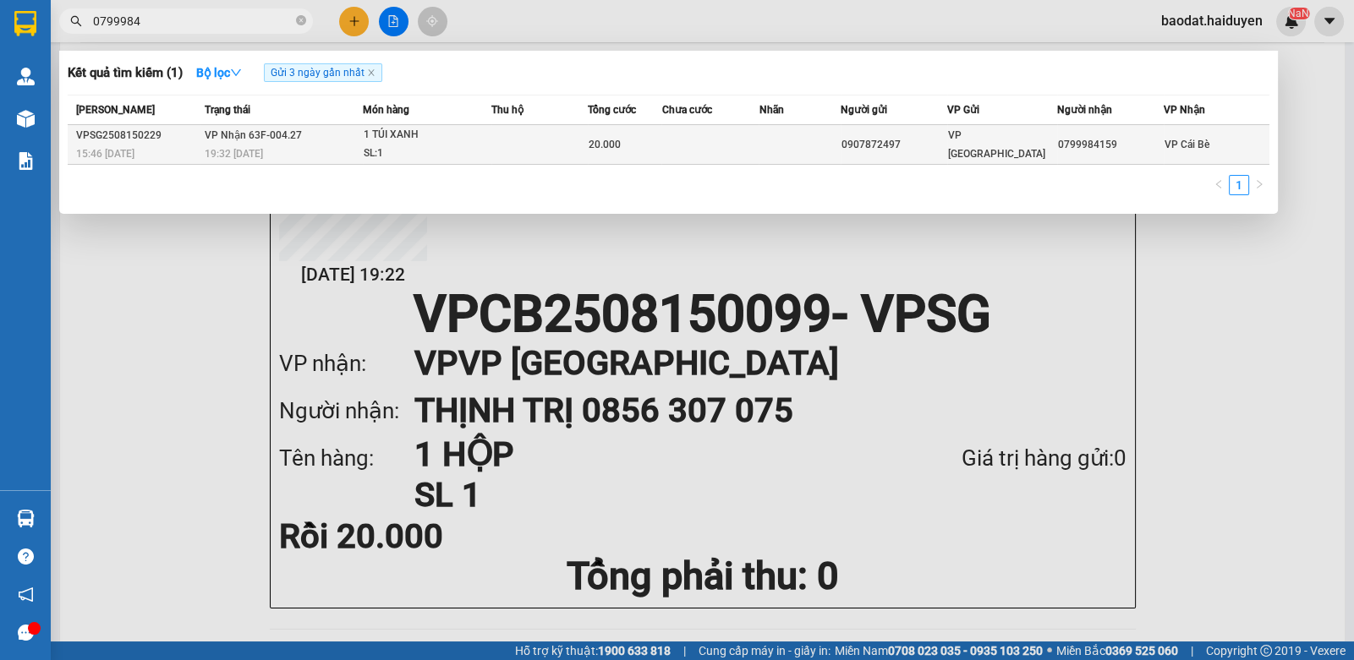
type input "0799984"
click at [468, 137] on div "1 TÚI XANH" at bounding box center [427, 135] width 127 height 19
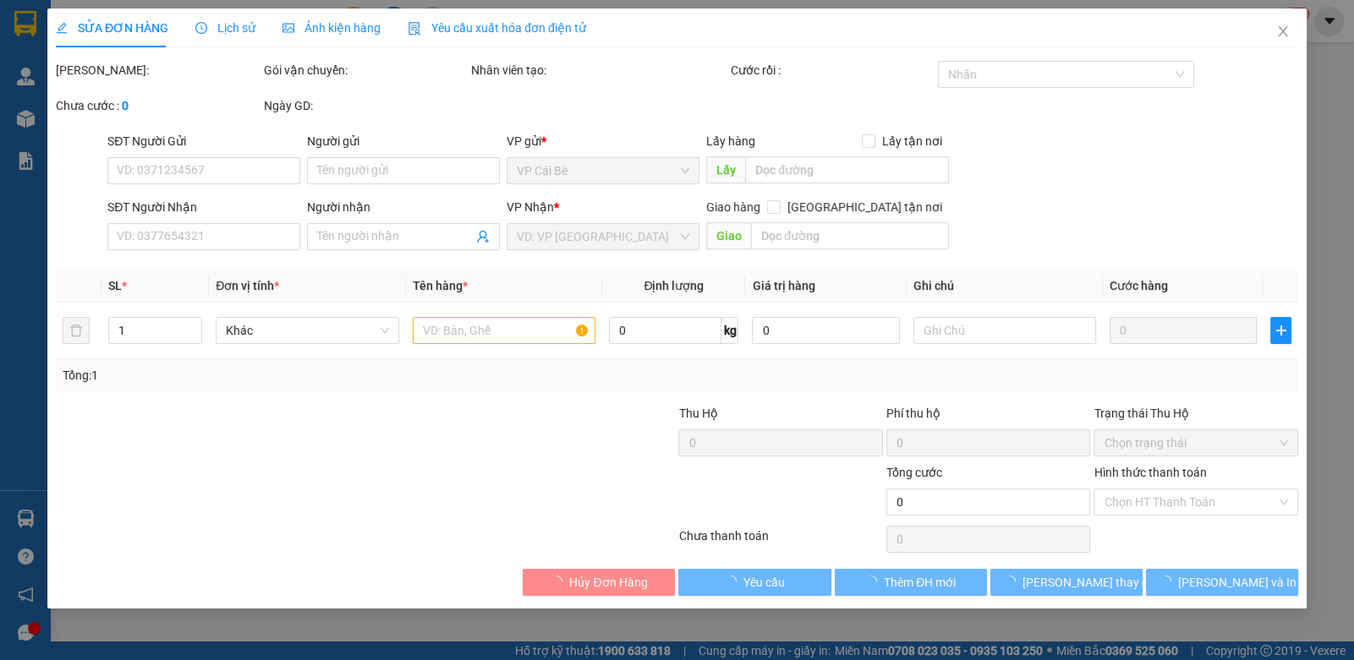
type input "0907872497"
type input "0799984159"
type input "20.000"
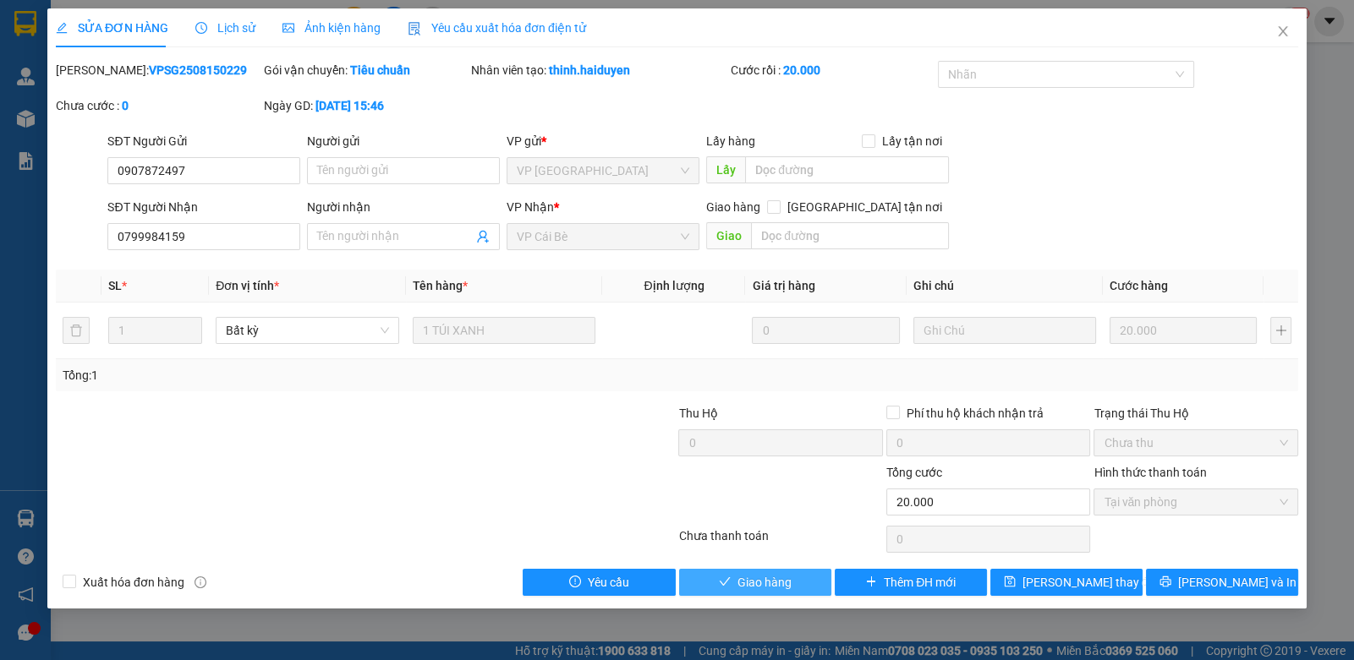
click at [747, 578] on span "Giao hàng" at bounding box center [764, 582] width 54 height 19
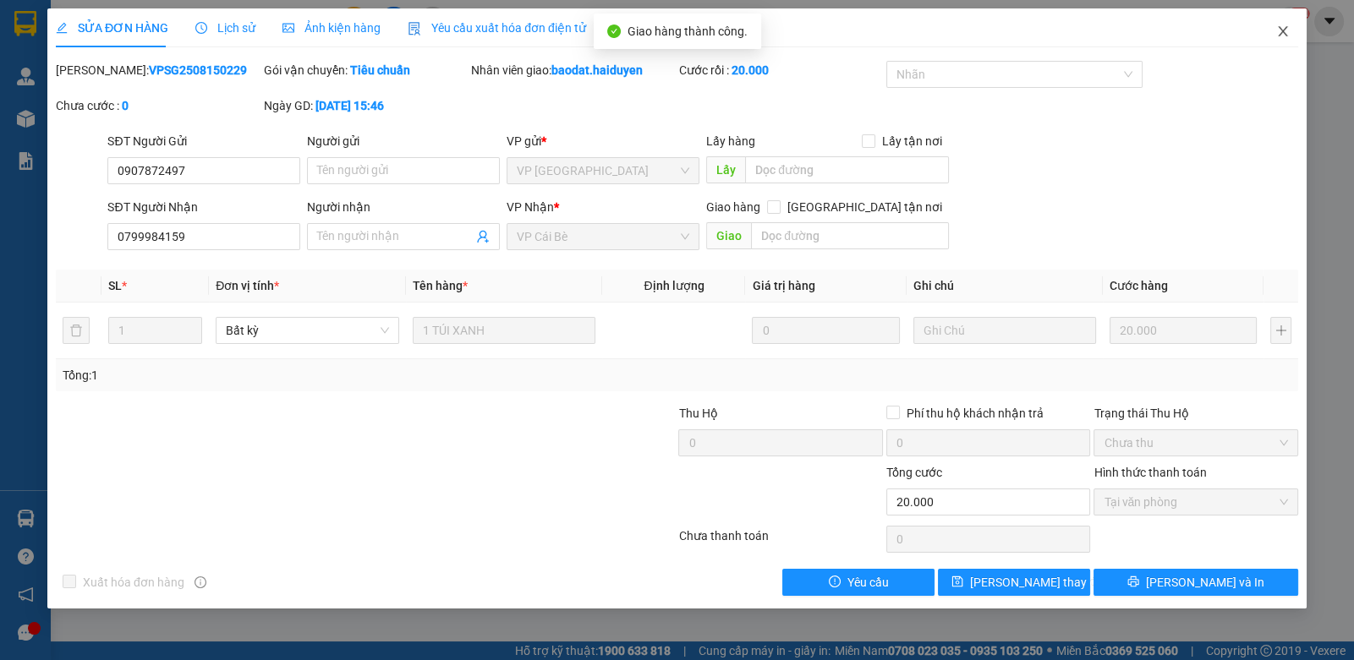
drag, startPoint x: 1284, startPoint y: 23, endPoint x: 1248, endPoint y: 36, distance: 38.5
click at [1284, 23] on span "Close" at bounding box center [1282, 31] width 47 height 47
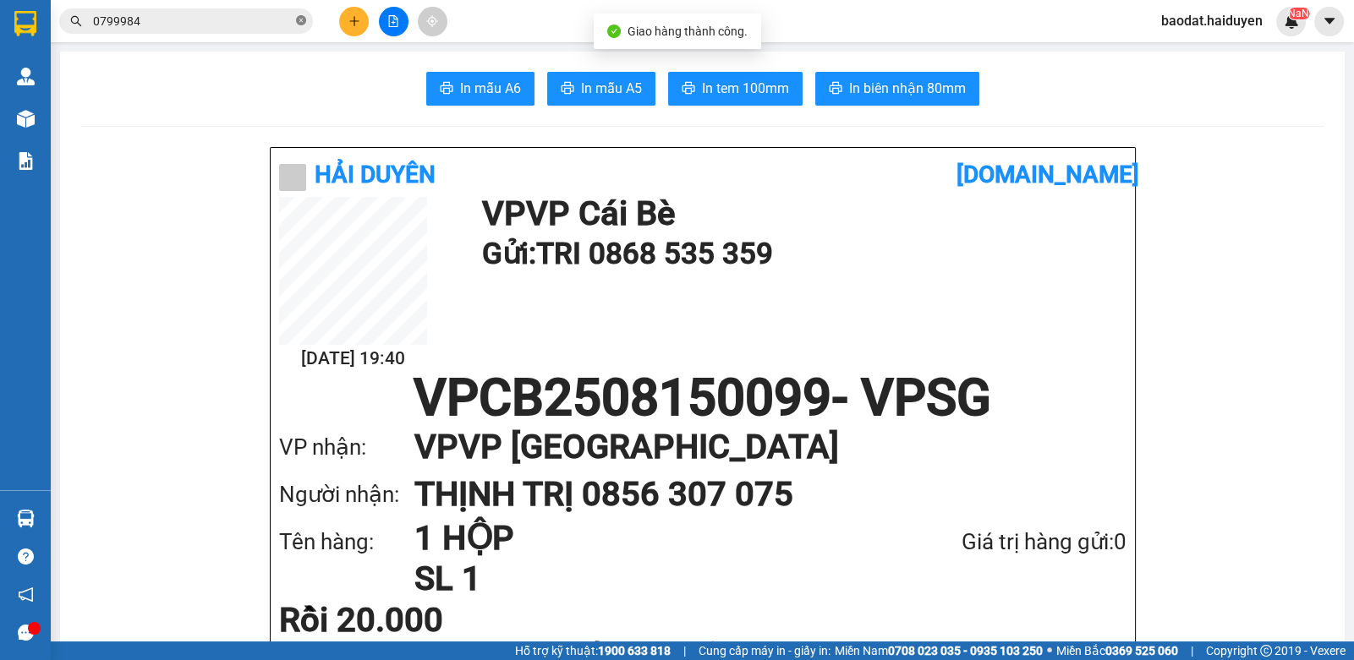
click at [299, 18] on icon "close-circle" at bounding box center [301, 20] width 10 height 10
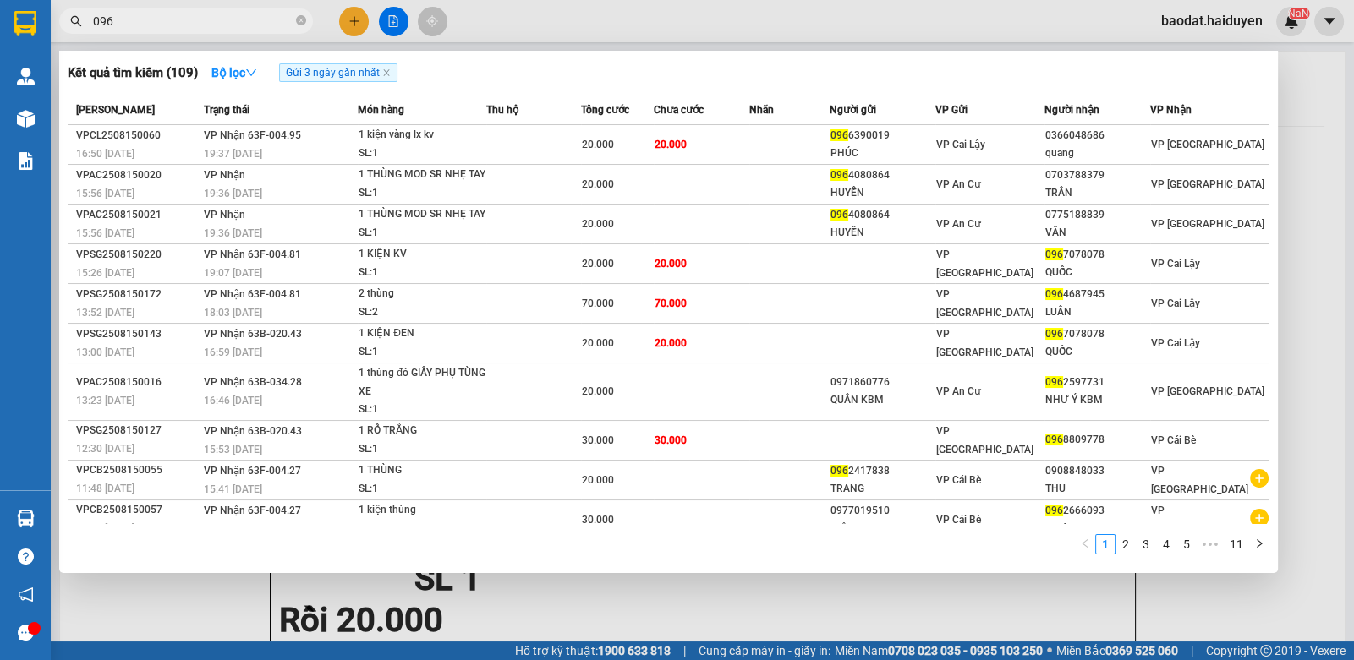
type input "096"
click at [294, 19] on span "096" at bounding box center [186, 20] width 254 height 25
click at [302, 20] on icon "close-circle" at bounding box center [301, 20] width 10 height 10
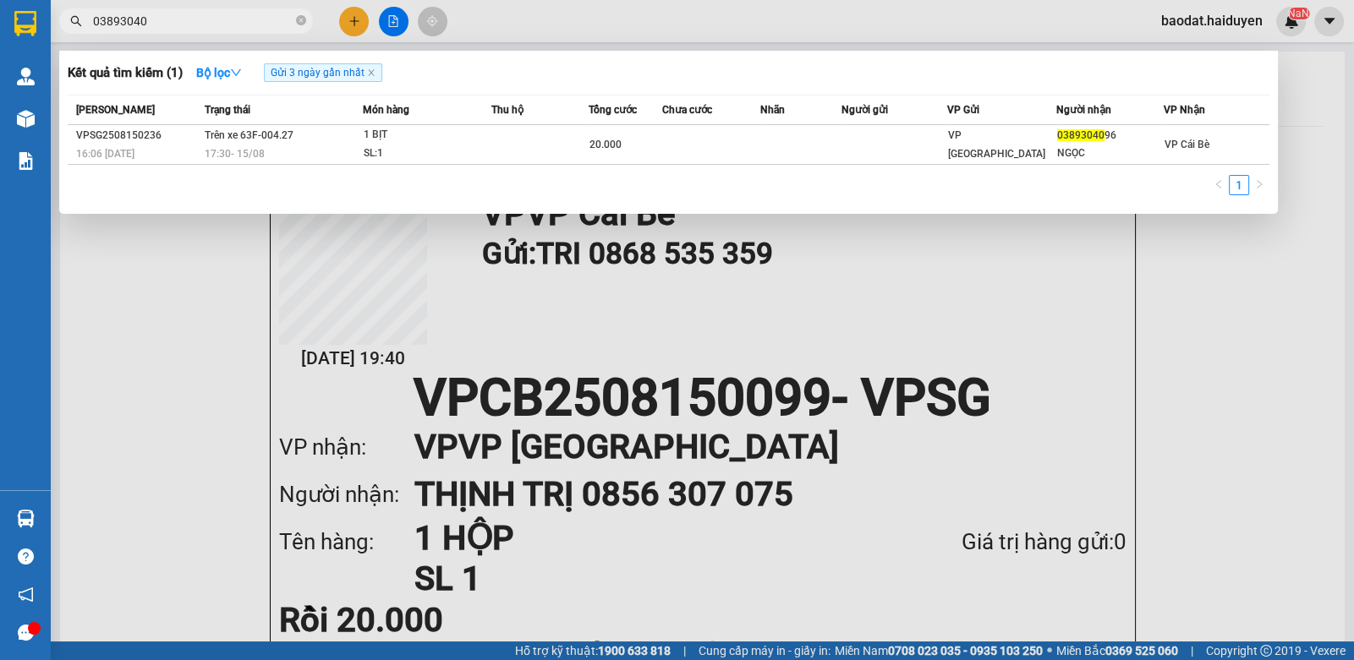
type input "03893040"
click at [528, 30] on div at bounding box center [677, 330] width 1354 height 660
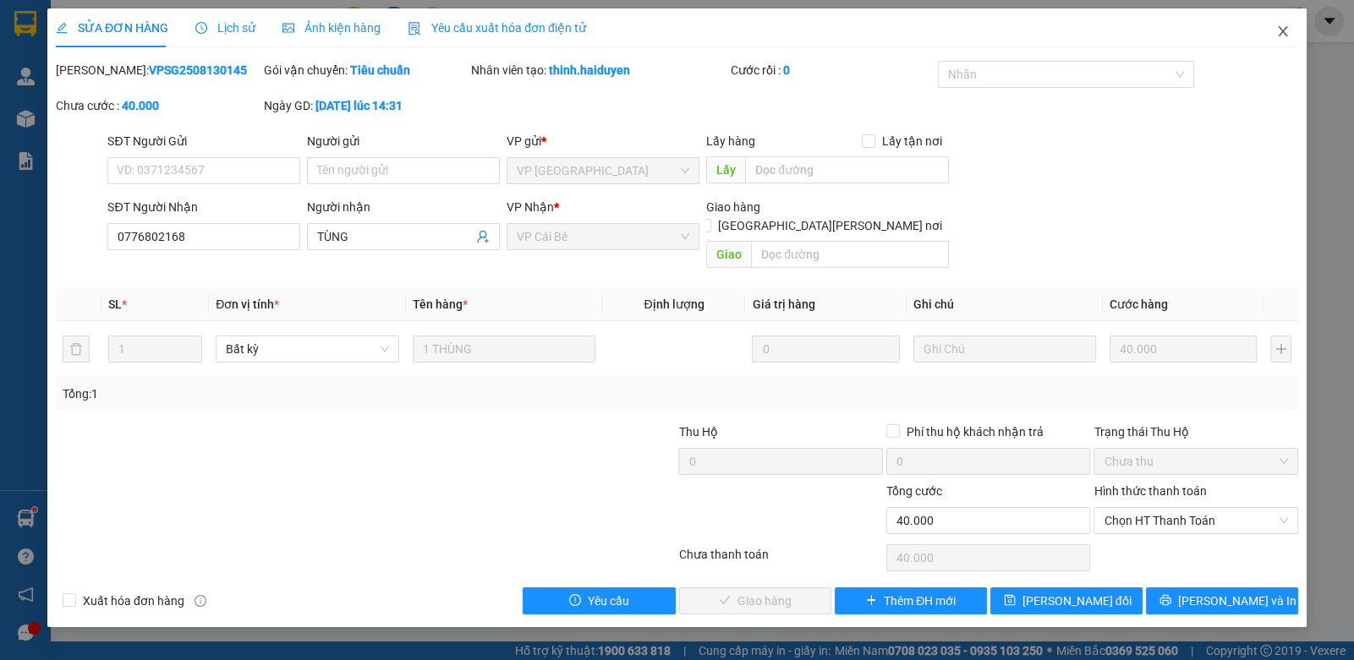
drag, startPoint x: 1277, startPoint y: 36, endPoint x: 1268, endPoint y: 36, distance: 9.3
click at [1277, 34] on icon "close" at bounding box center [1283, 32] width 14 height 14
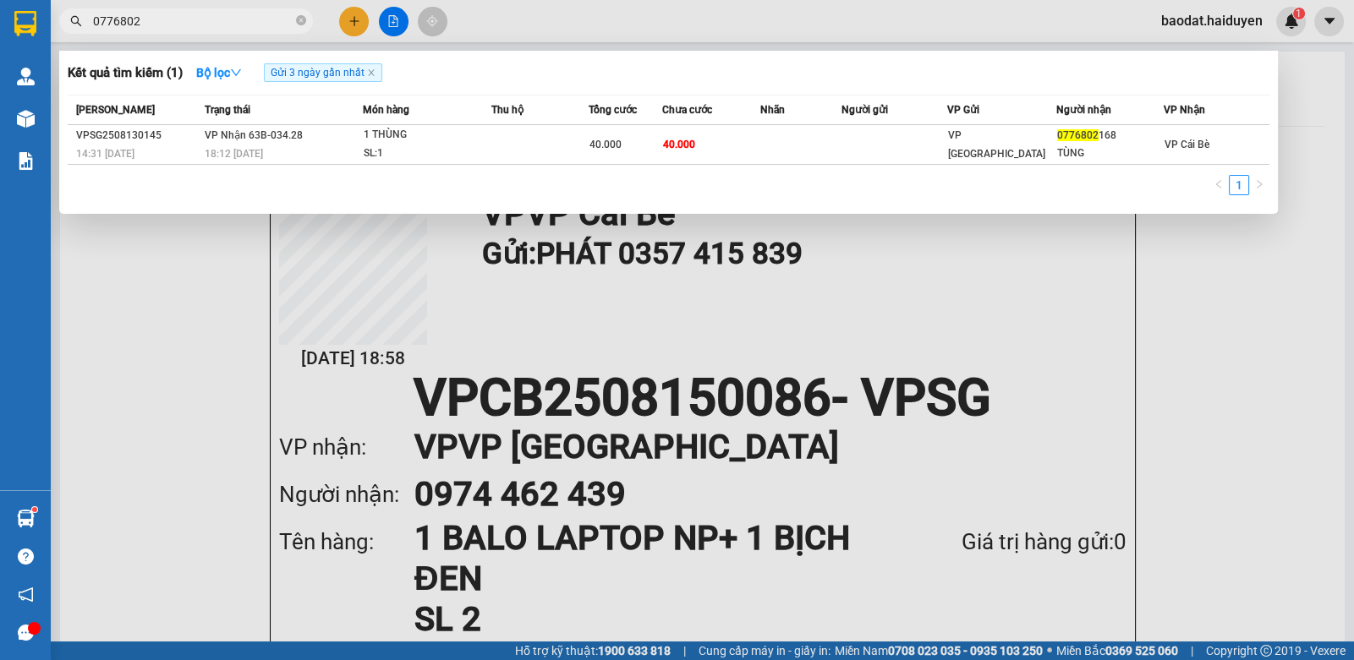
click at [260, 19] on input "0776802" at bounding box center [193, 21] width 200 height 19
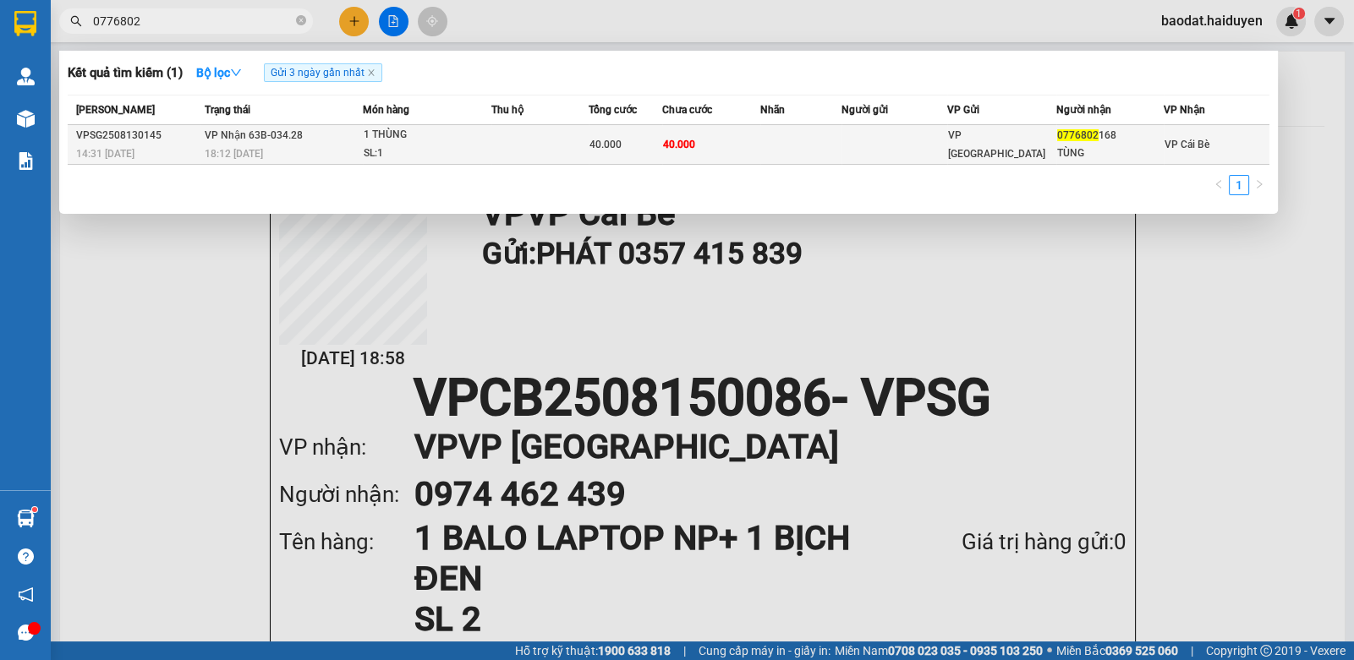
click at [325, 140] on td "[PERSON_NAME] 63B-034.28 18:12 [DATE]" at bounding box center [281, 145] width 162 height 40
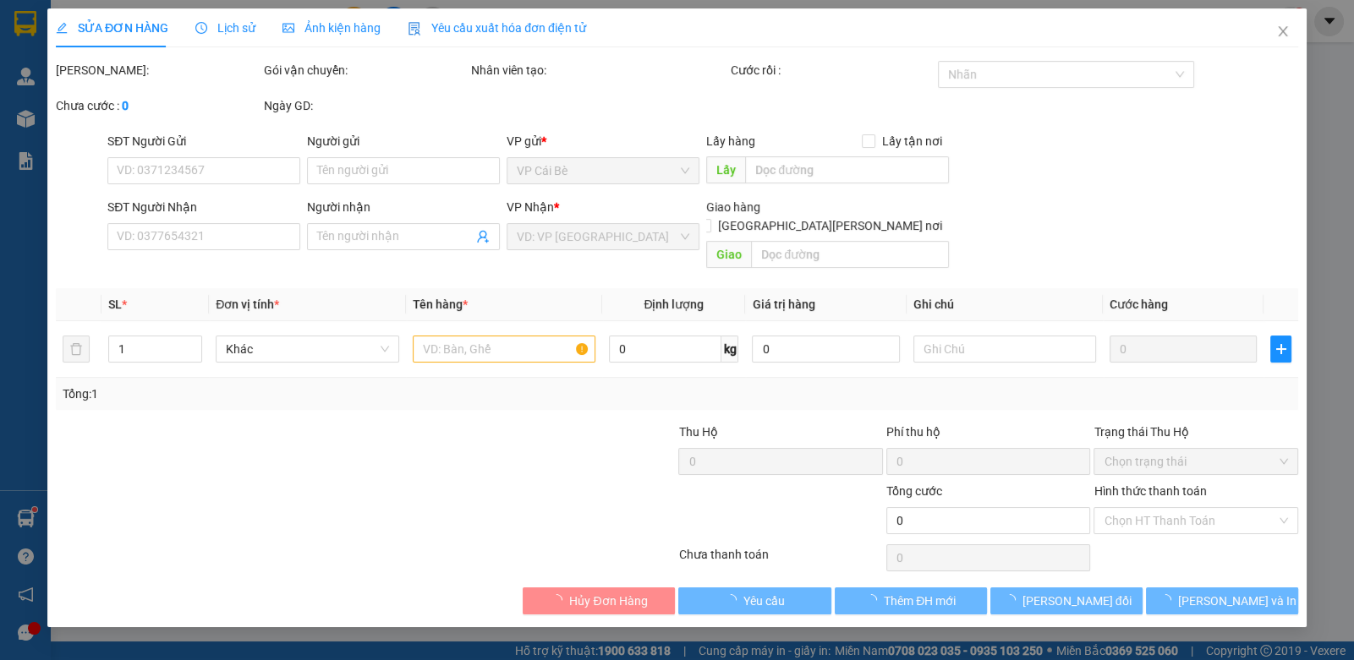
type input "0776802168"
type input "TÙNG"
type input "40.000"
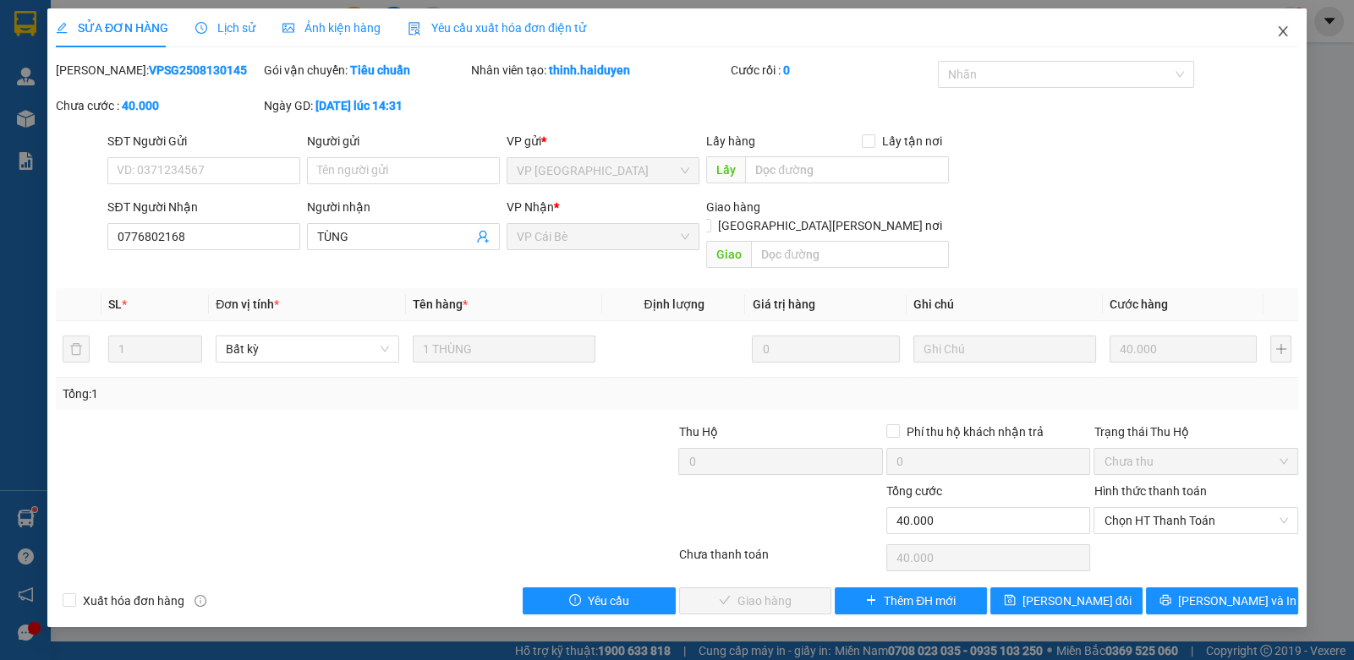
drag, startPoint x: 1290, startPoint y: 30, endPoint x: 1154, endPoint y: 28, distance: 136.1
click at [1290, 29] on span "Close" at bounding box center [1282, 31] width 47 height 47
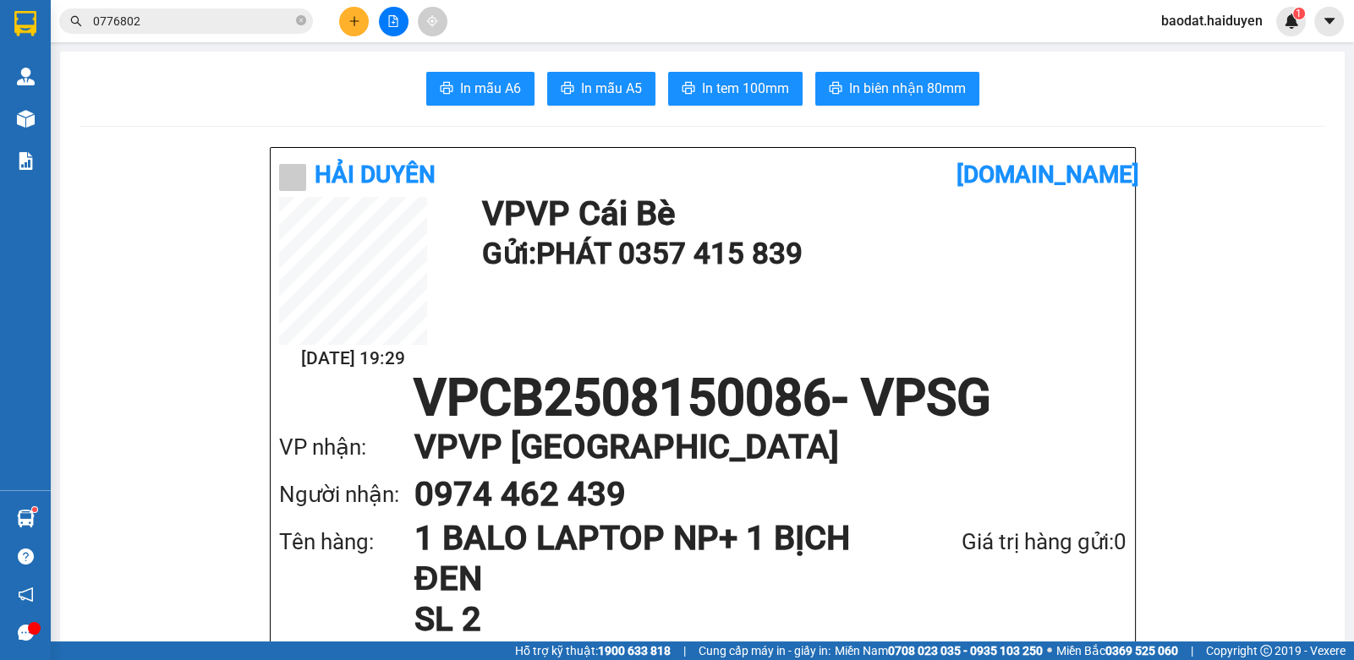
drag, startPoint x: 204, startPoint y: 36, endPoint x: 205, endPoint y: 21, distance: 14.4
click at [204, 32] on div "Kết quả [PERSON_NAME] ( 1 ) Bộ lọc Gửi 3 ngày gần nhất Mã ĐH Trạng thái Món hàn…" at bounding box center [165, 22] width 330 height 30
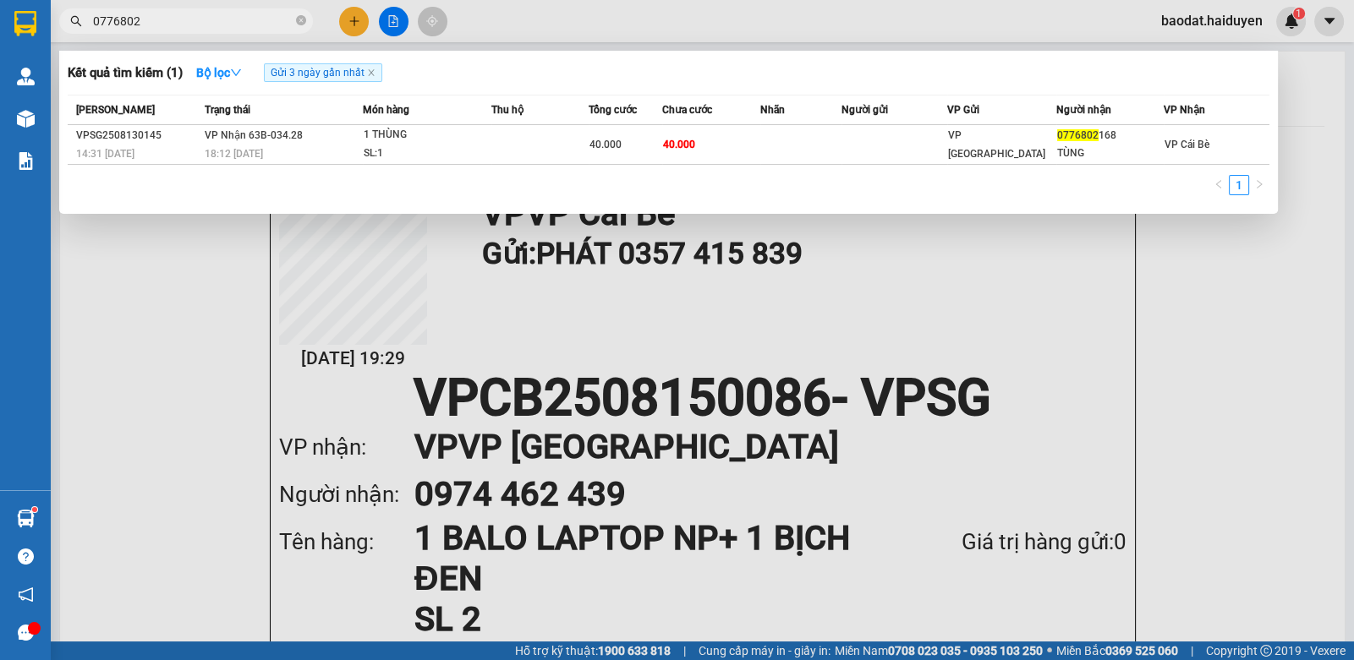
click at [205, 23] on input "0776802" at bounding box center [193, 21] width 200 height 19
click at [351, 26] on div at bounding box center [677, 330] width 1354 height 660
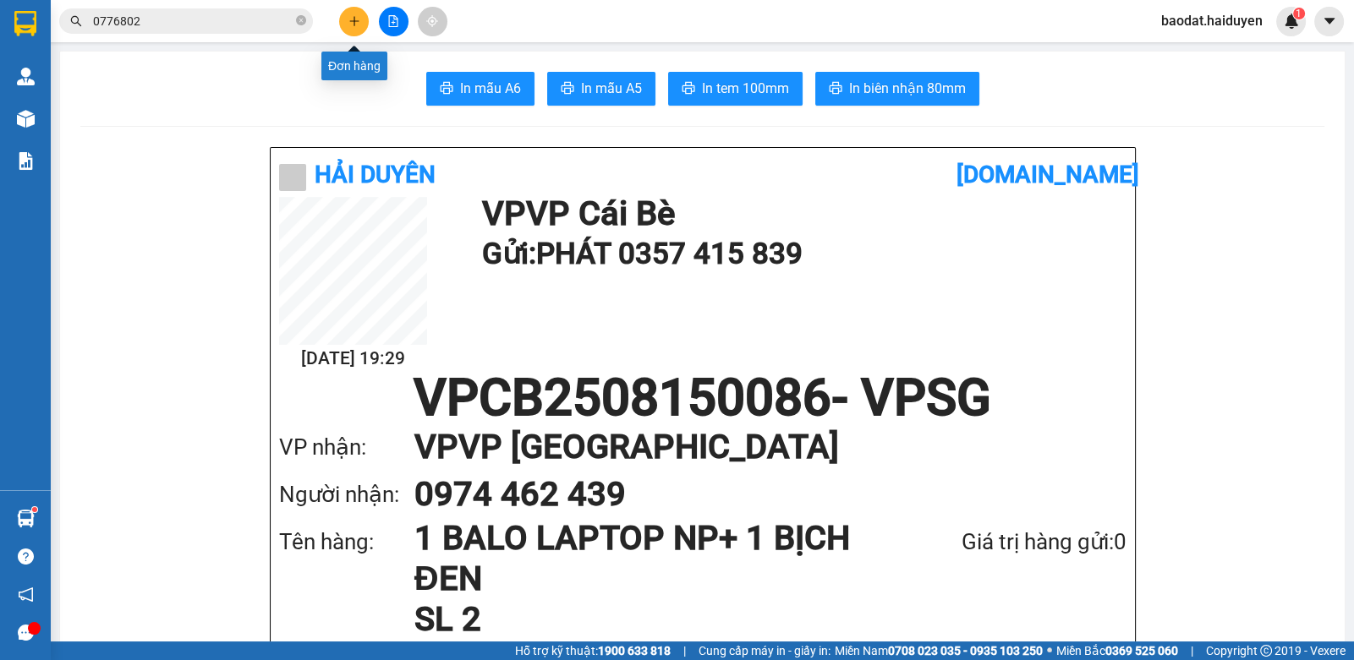
click at [353, 17] on icon "plus" at bounding box center [354, 21] width 12 height 12
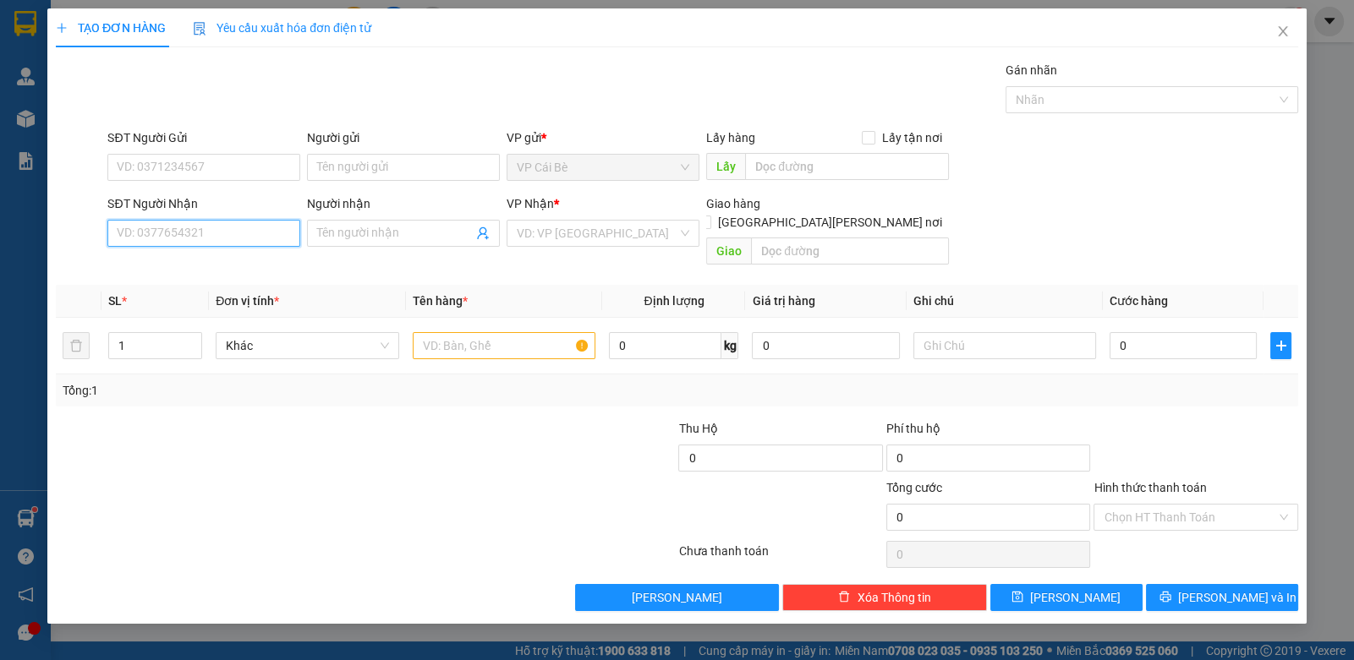
click at [256, 220] on input "SĐT Người Nhận" at bounding box center [203, 233] width 193 height 27
drag, startPoint x: 226, startPoint y: 271, endPoint x: 213, endPoint y: 236, distance: 36.9
click at [225, 270] on div "0787337272 - lợi" at bounding box center [204, 266] width 172 height 19
type input "0787337272"
type input "lợi"
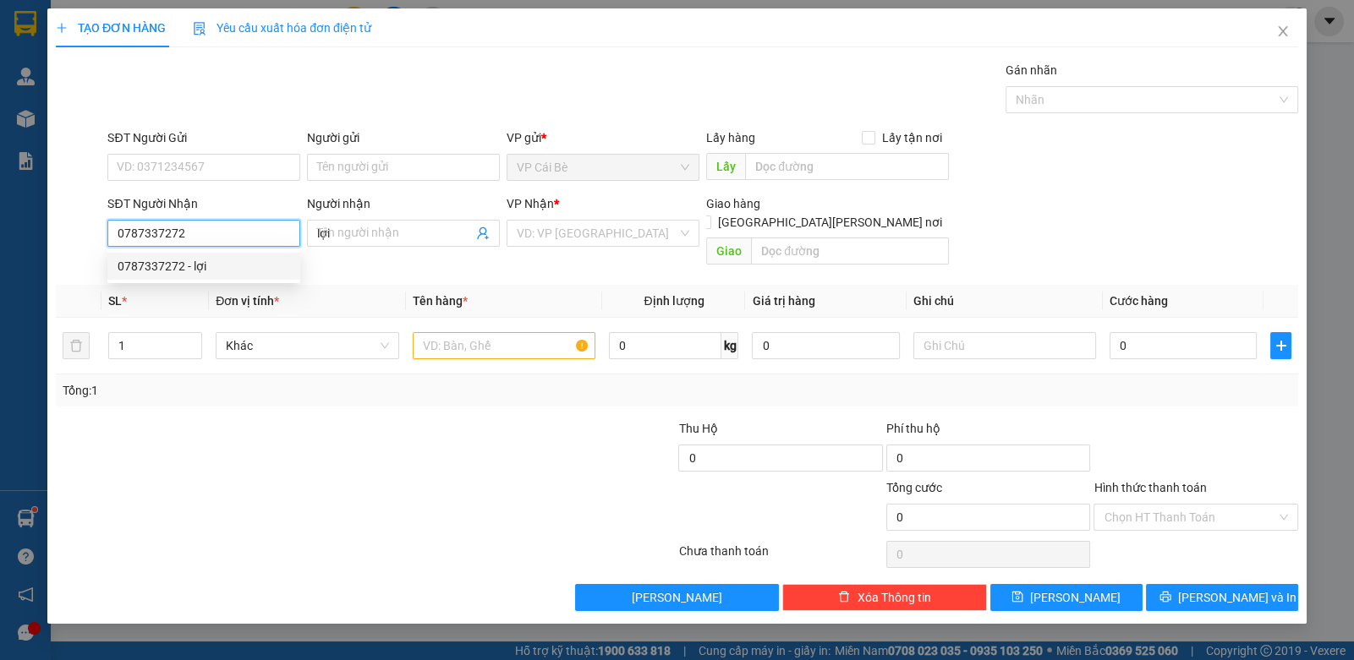
type input "20.000"
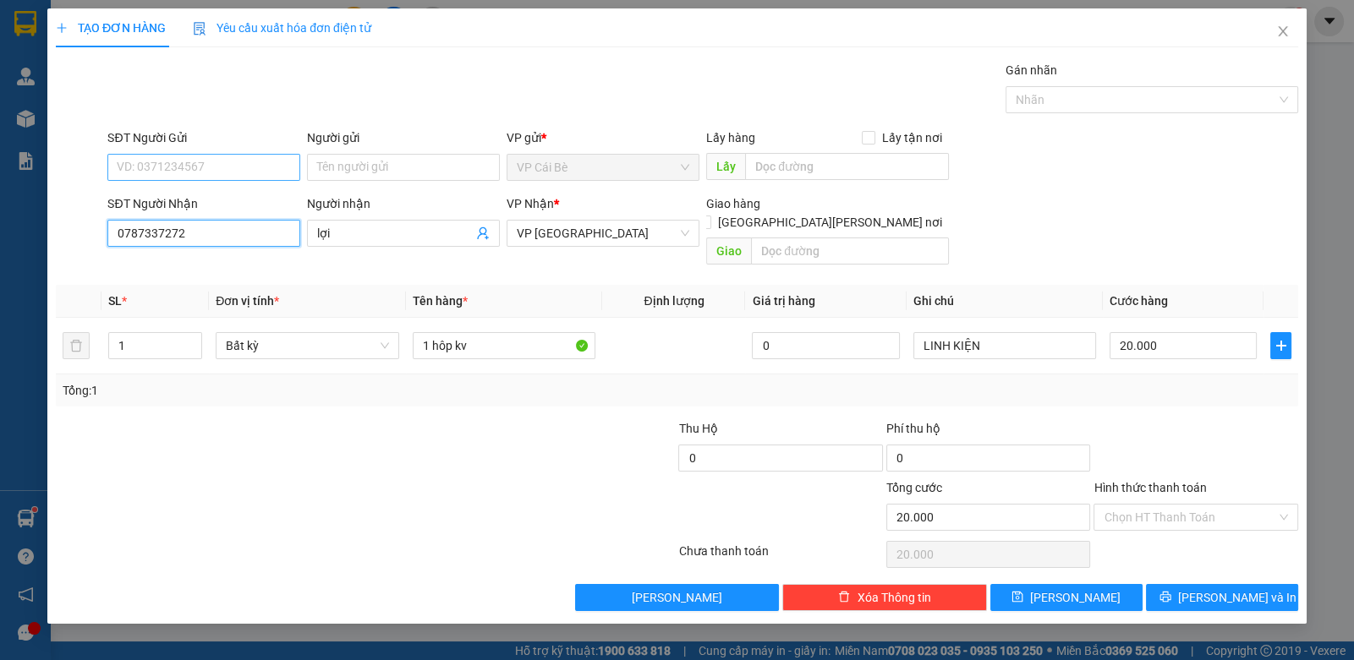
type input "0787337272"
drag, startPoint x: 197, startPoint y: 172, endPoint x: 200, endPoint y: 181, distance: 9.1
click at [197, 172] on input "SĐT Người Gửi" at bounding box center [203, 167] width 193 height 27
click at [223, 207] on div "0901665578 - tú" at bounding box center [204, 200] width 172 height 19
type input "0901665578"
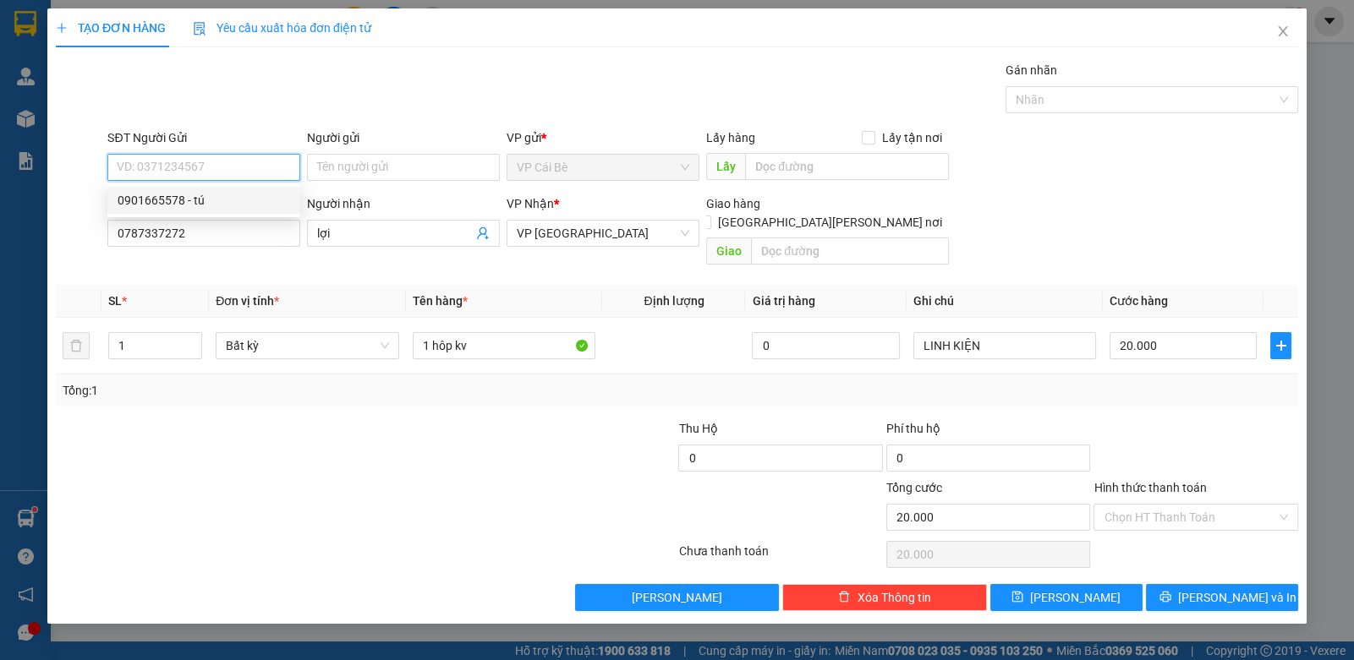
type input "tú"
type input "NHÀ TÁO"
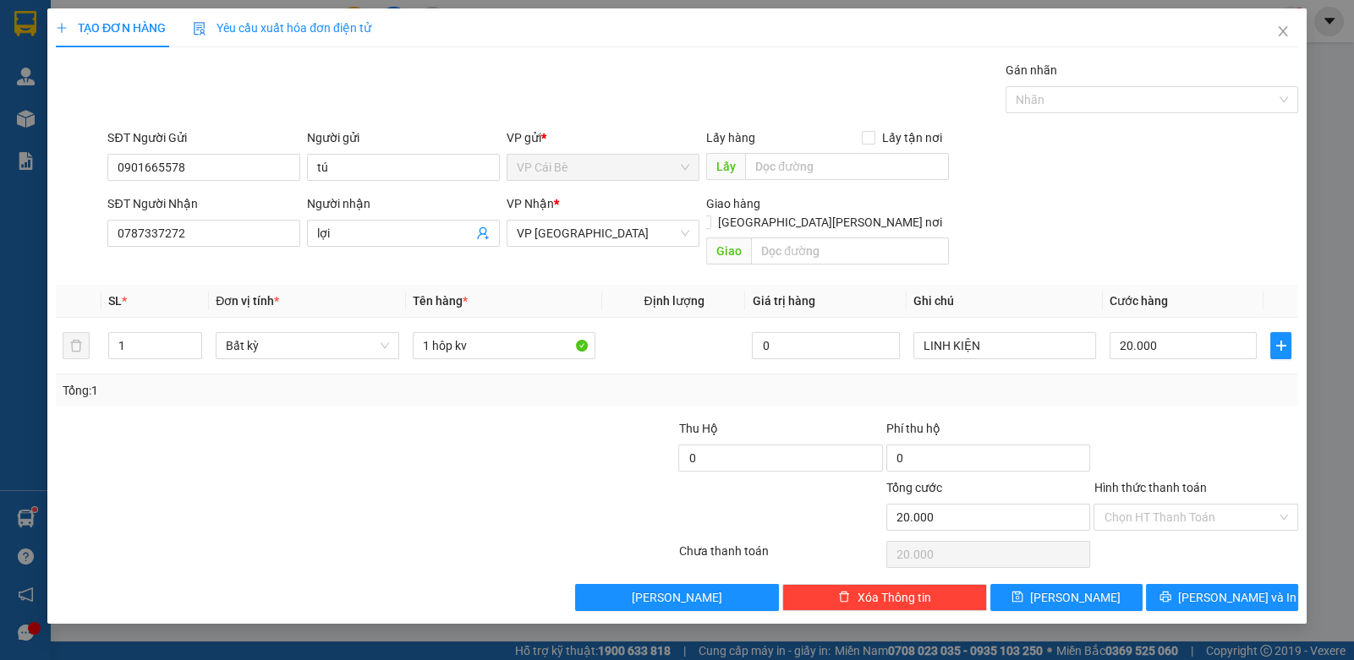
drag, startPoint x: 1202, startPoint y: 497, endPoint x: 1205, endPoint y: 512, distance: 14.8
click at [1204, 505] on input "Hình thức thanh toán" at bounding box center [1189, 517] width 172 height 25
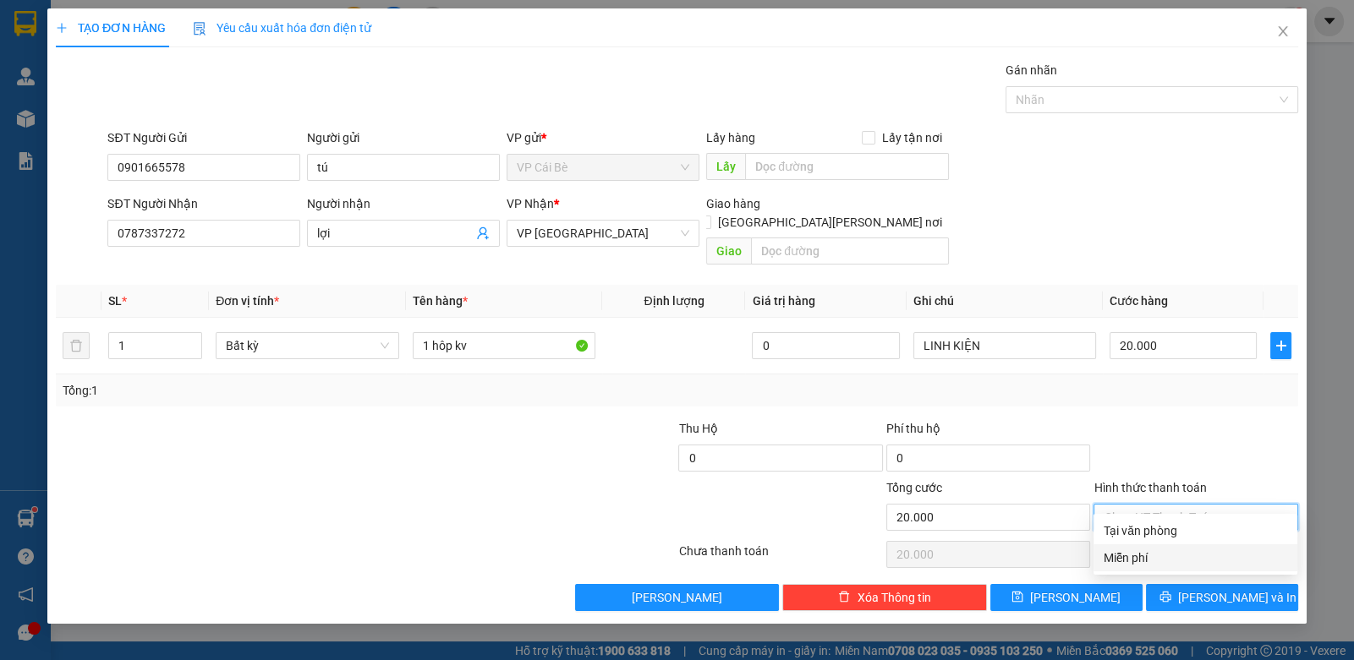
click at [1199, 545] on div "Miễn phí" at bounding box center [1195, 558] width 204 height 27
type input "0"
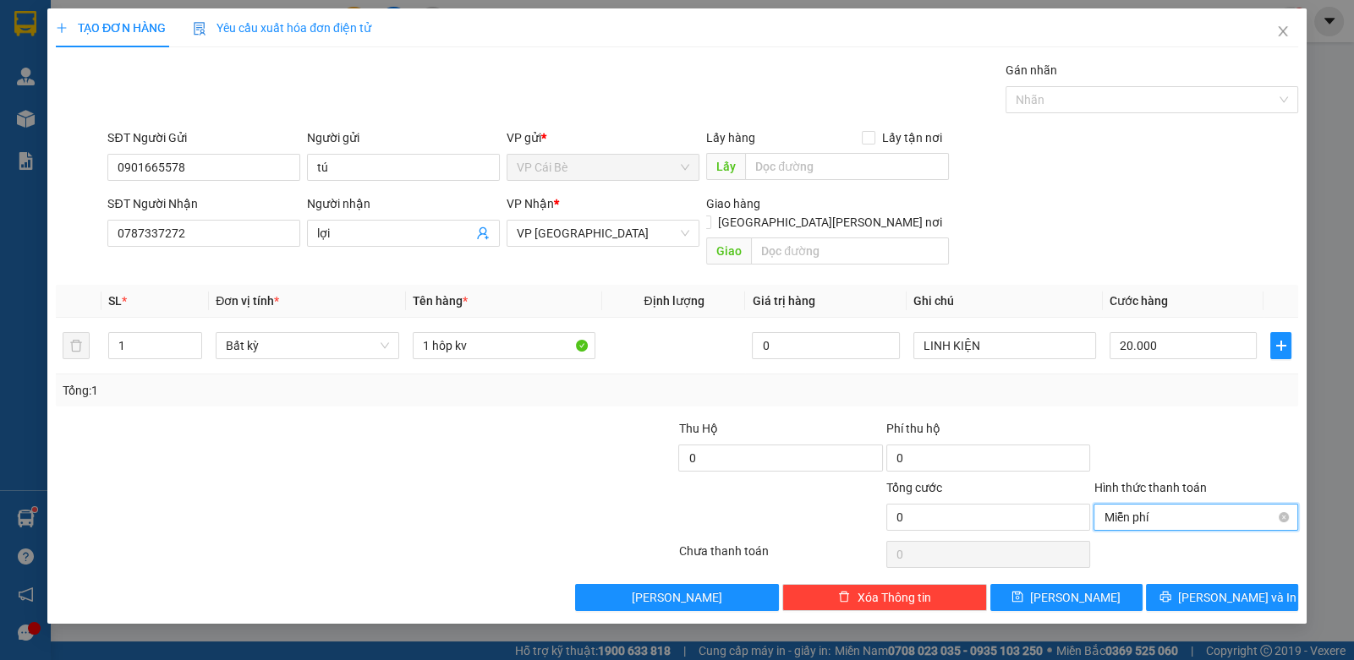
click at [1209, 506] on span "Miễn phí" at bounding box center [1194, 517] width 183 height 25
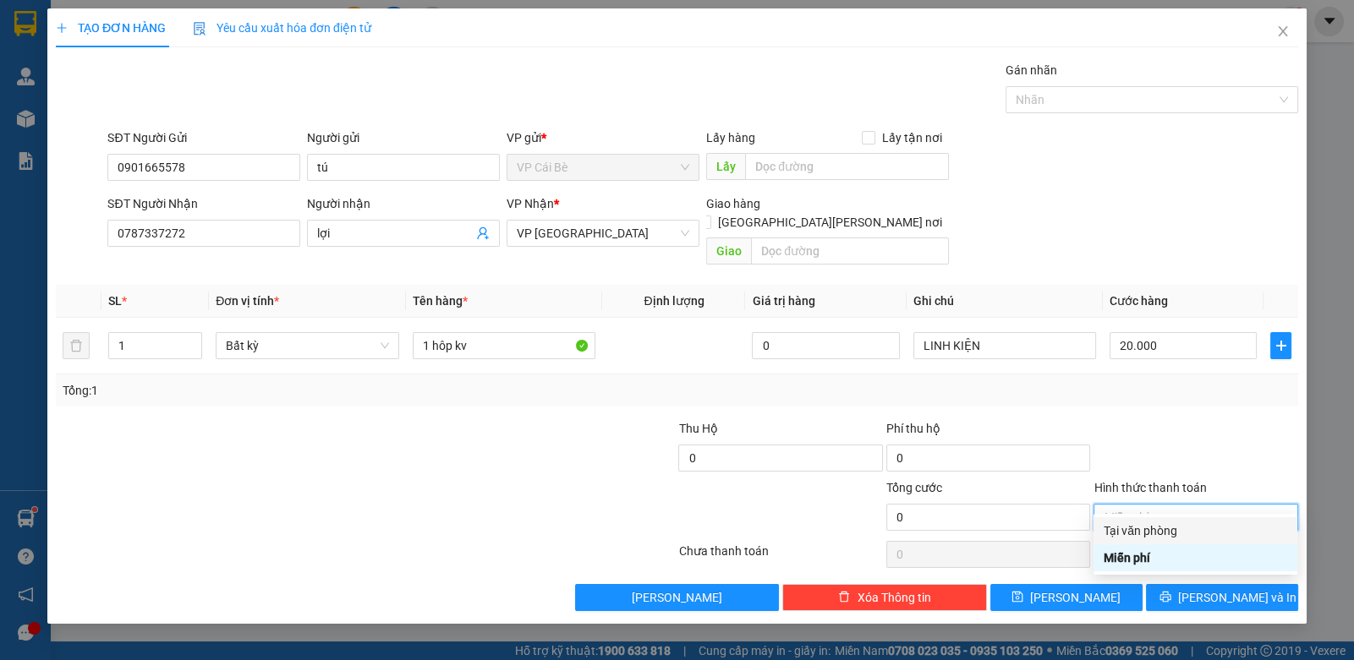
click at [1196, 528] on div "Tại văn phòng" at bounding box center [1194, 531] width 183 height 19
type input "20.000"
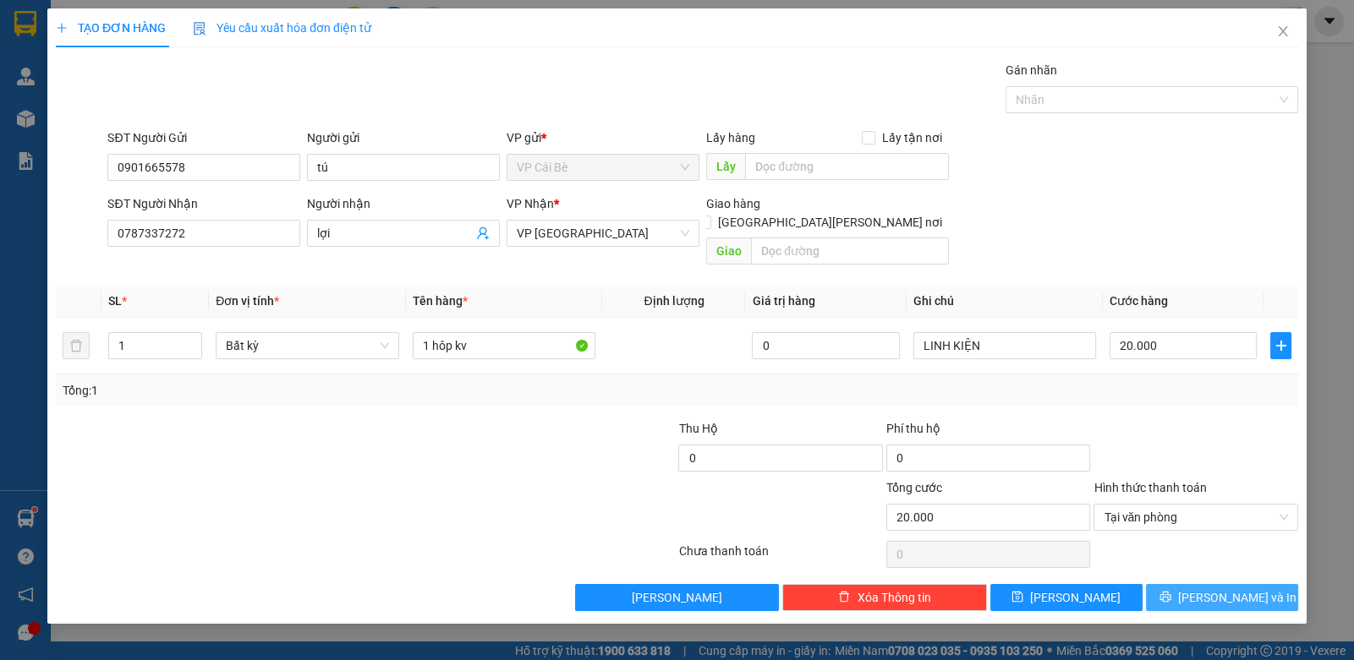
click at [1215, 589] on span "[PERSON_NAME] và In" at bounding box center [1237, 598] width 118 height 19
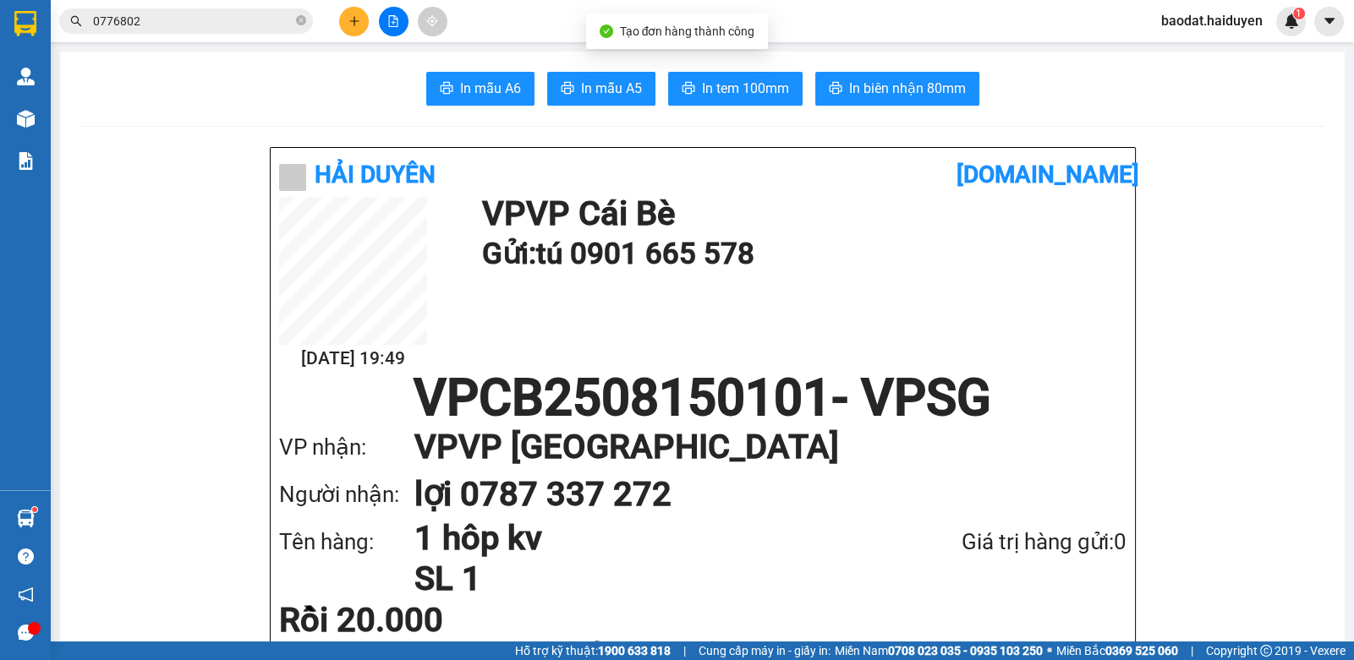
click at [726, 95] on span "In tem 100mm" at bounding box center [745, 88] width 87 height 21
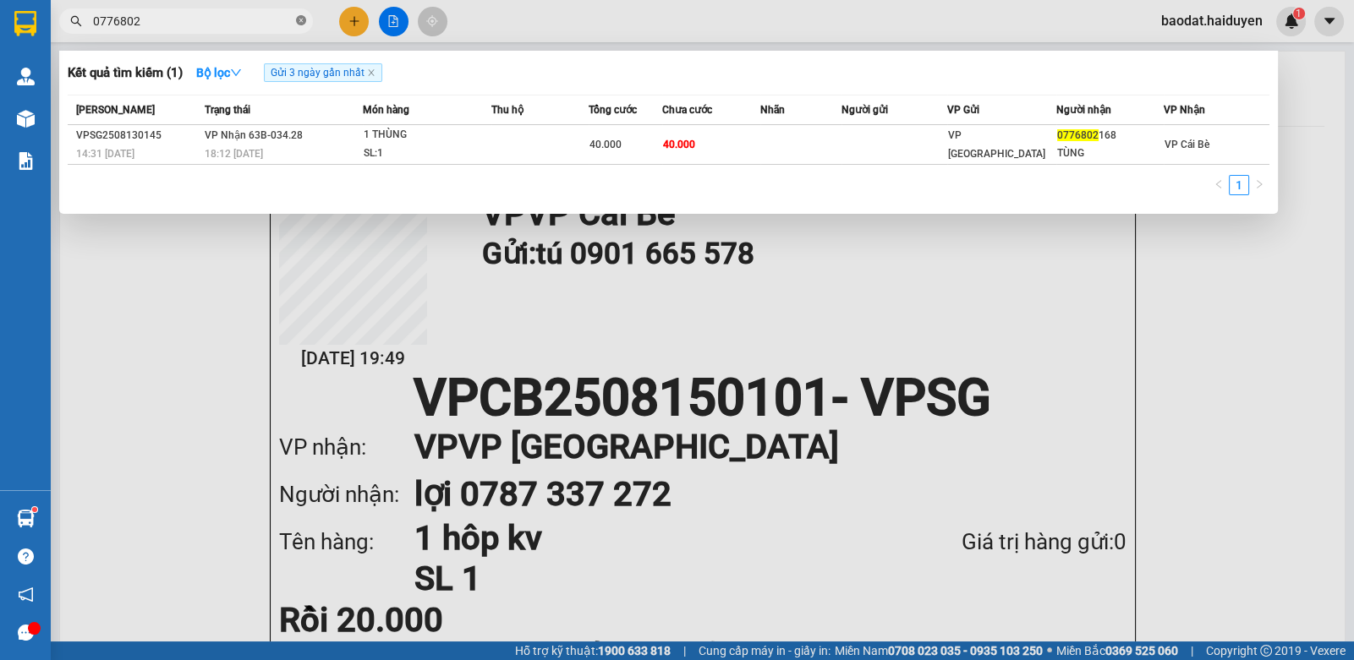
click at [302, 19] on icon "close-circle" at bounding box center [301, 20] width 10 height 10
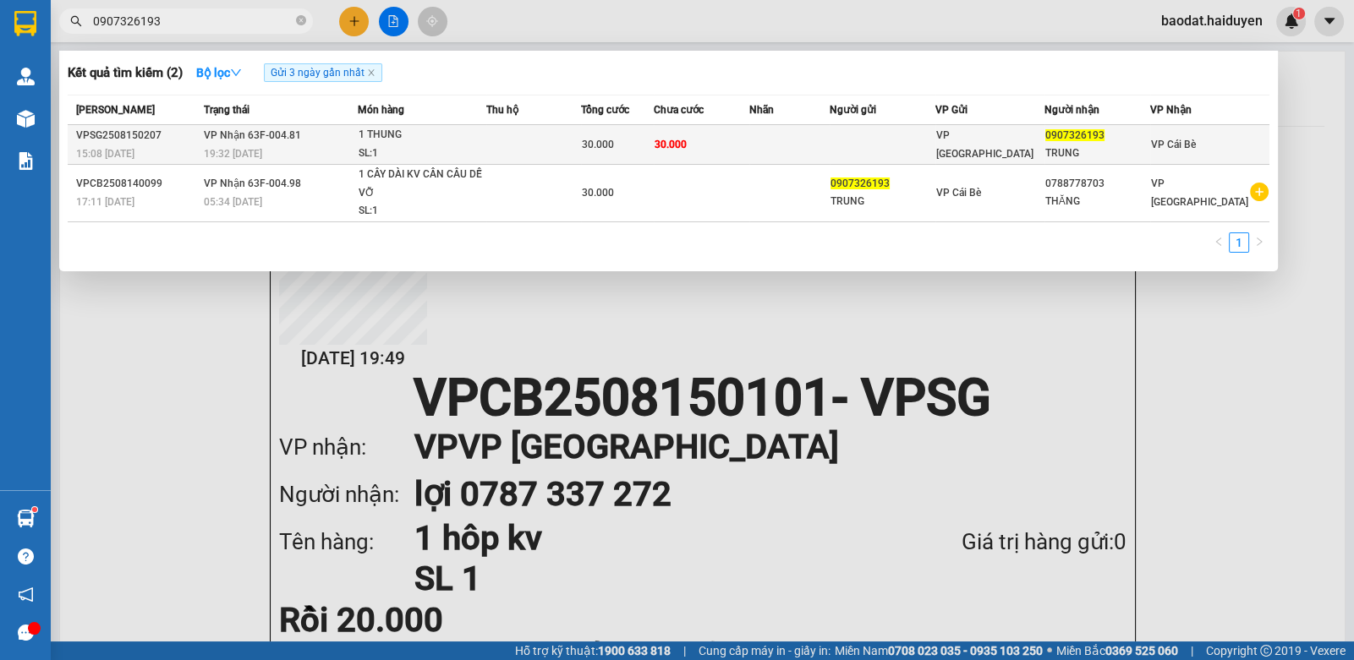
type input "0907326193"
click at [668, 137] on span "30.000" at bounding box center [670, 144] width 32 height 14
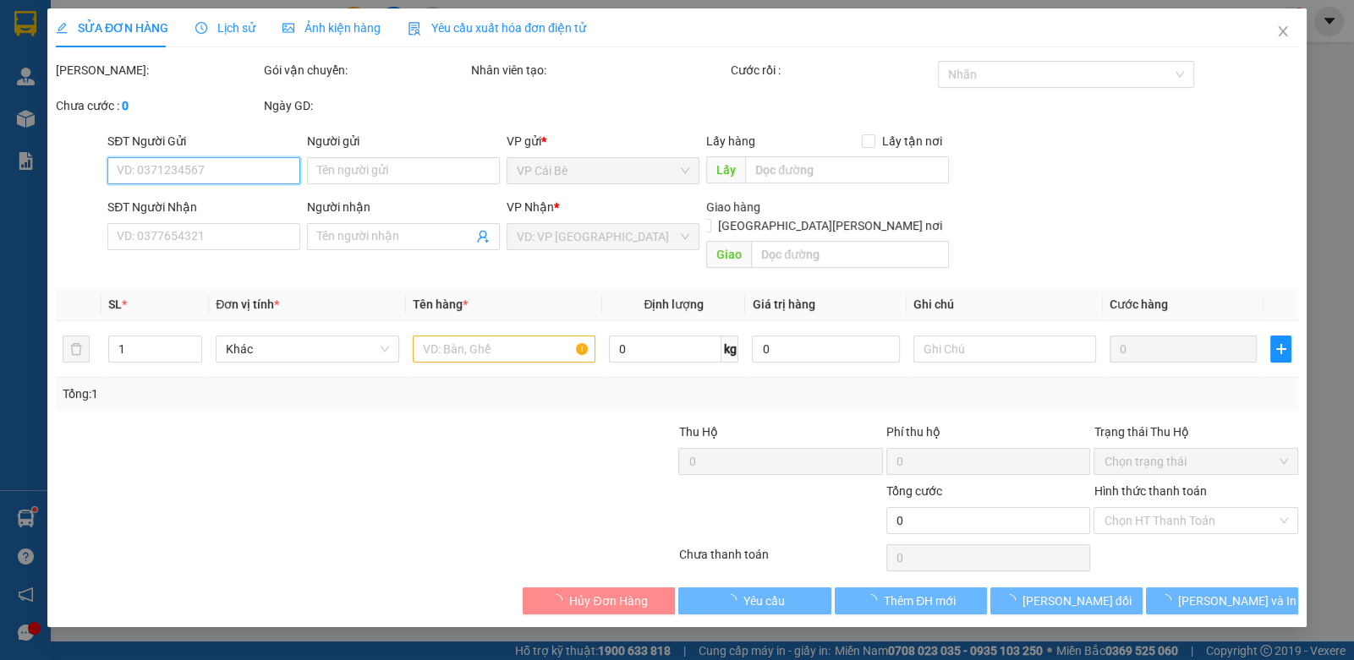
type input "0907326193"
type input "TRUNG"
type input "30.000"
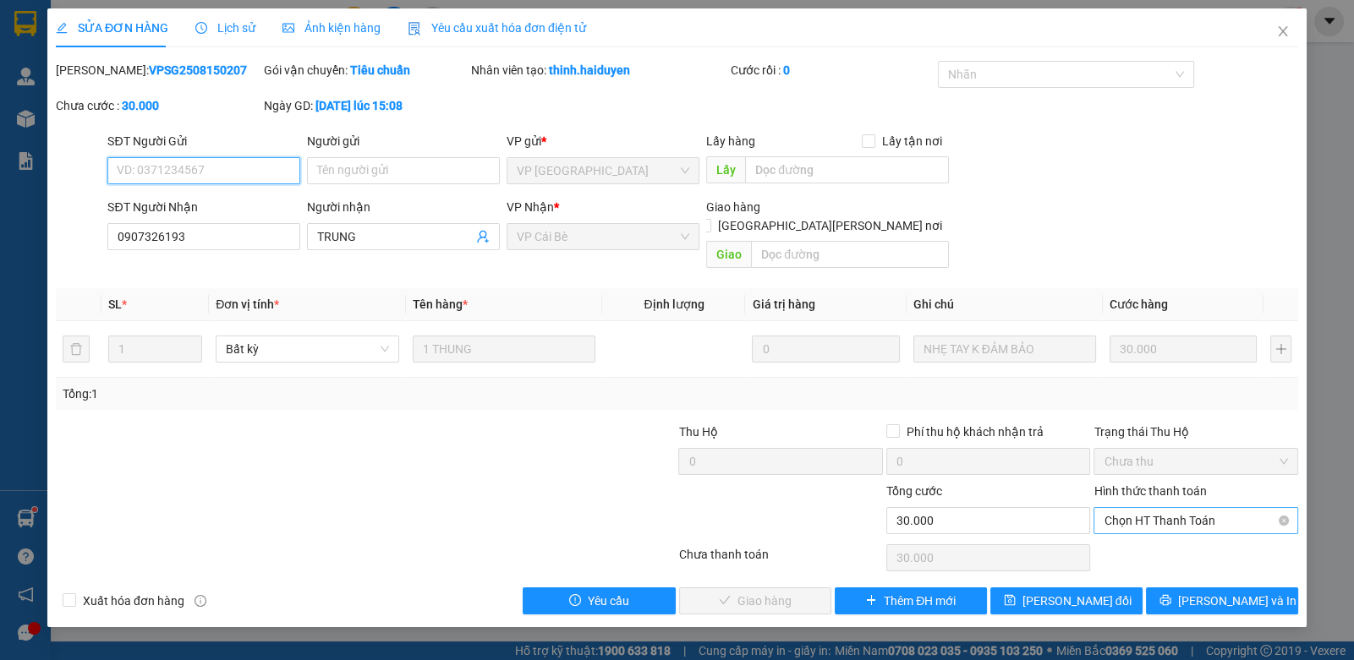
click at [1192, 508] on span "Chọn HT Thanh Toán" at bounding box center [1194, 520] width 183 height 25
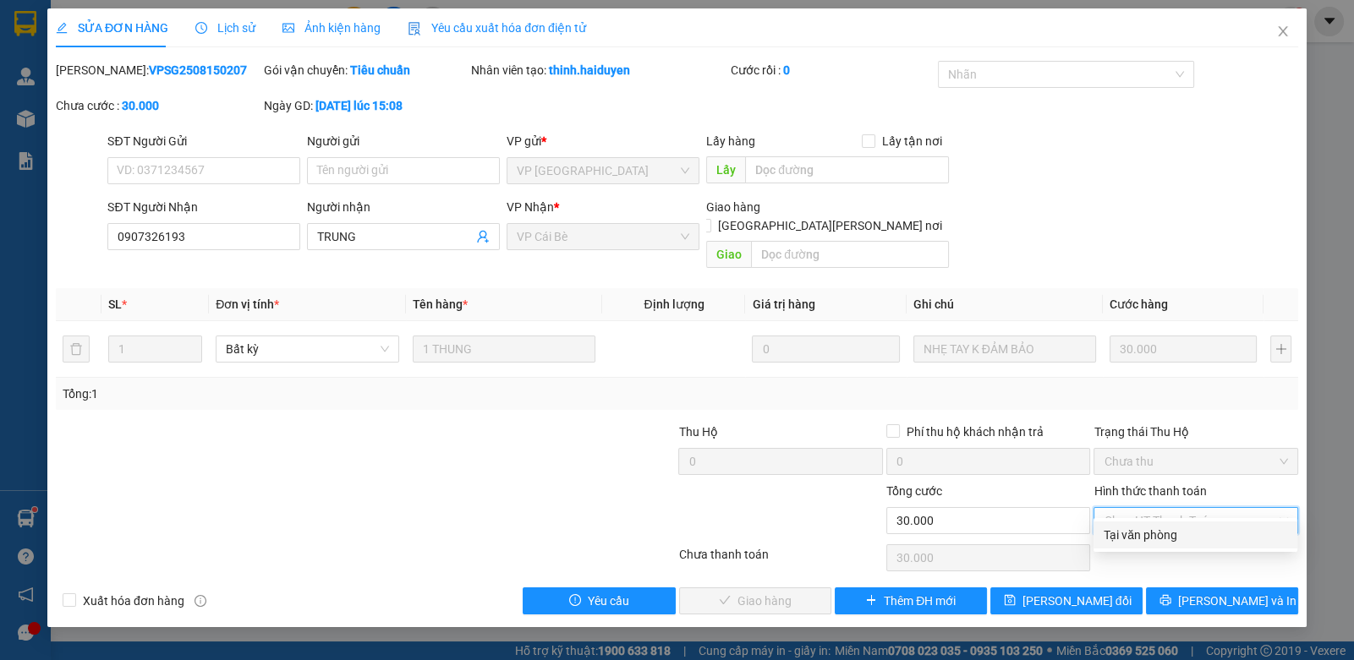
drag, startPoint x: 1161, startPoint y: 528, endPoint x: 922, endPoint y: 565, distance: 242.0
click at [1161, 528] on div "Tại văn phòng" at bounding box center [1194, 535] width 183 height 19
type input "0"
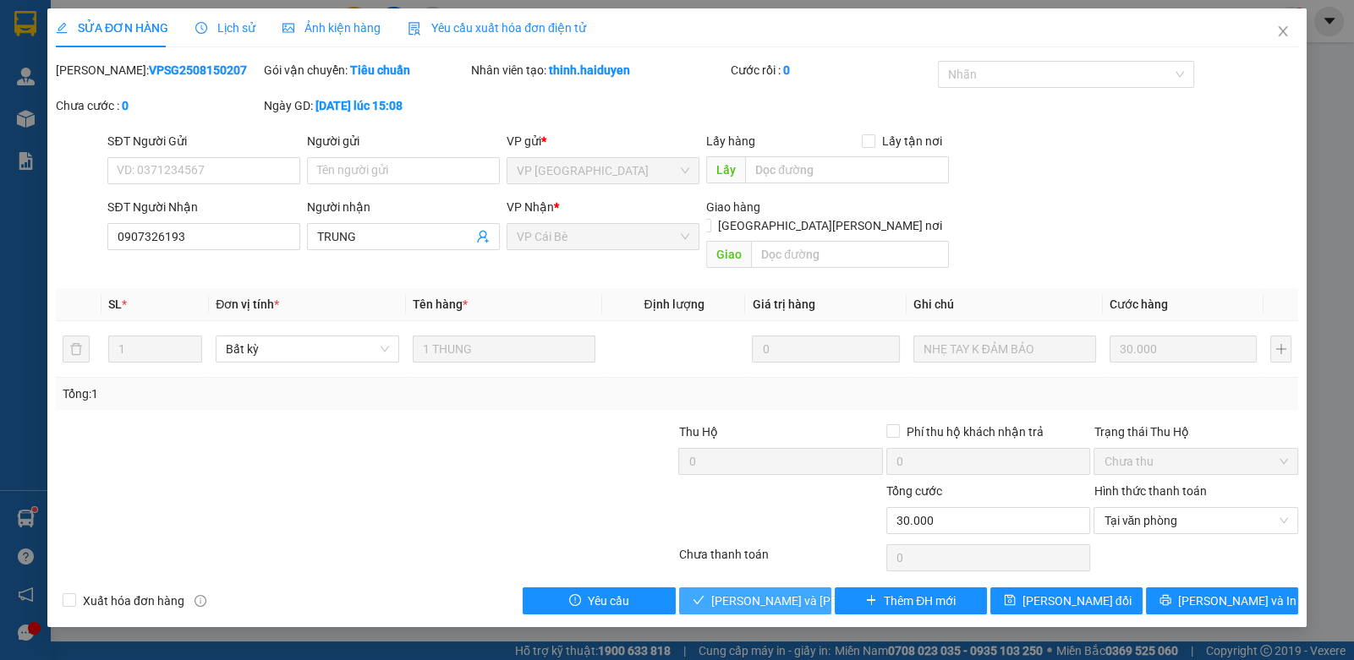
click at [736, 592] on span "[PERSON_NAME] và [PERSON_NAME] hàng" at bounding box center [825, 601] width 228 height 19
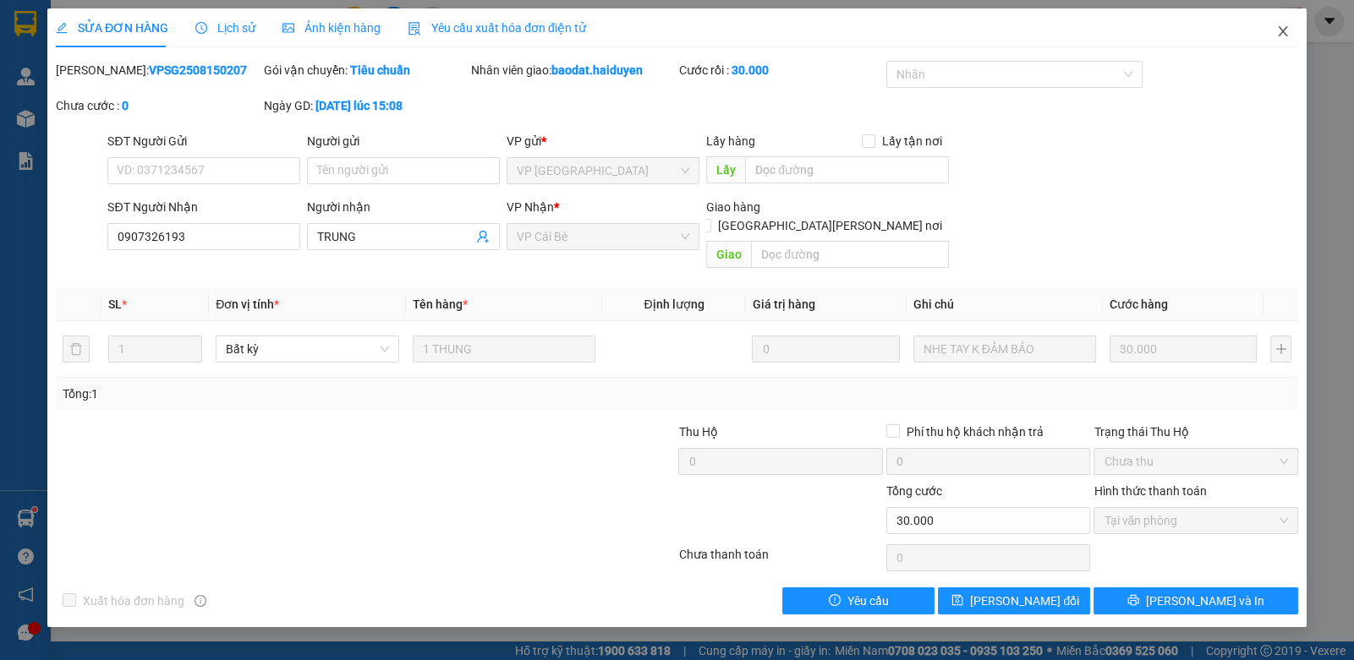
click at [1281, 24] on span "Close" at bounding box center [1282, 31] width 47 height 47
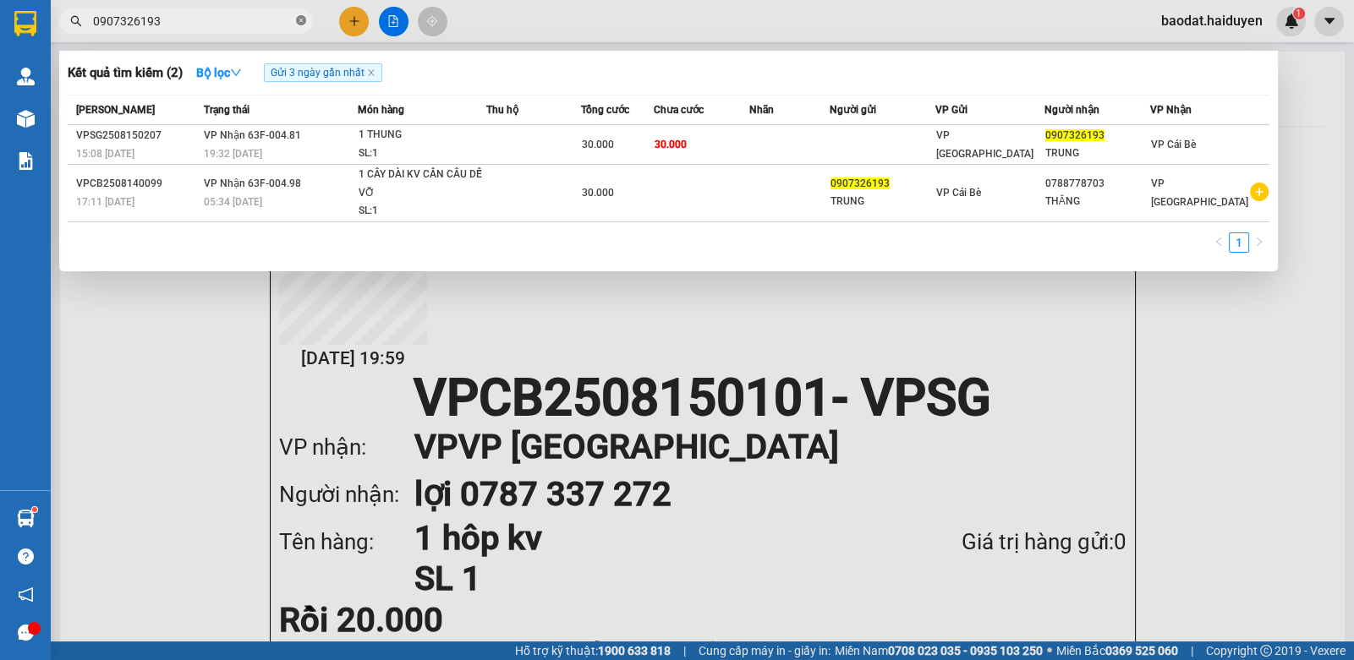
click at [303, 23] on icon "close-circle" at bounding box center [301, 20] width 10 height 10
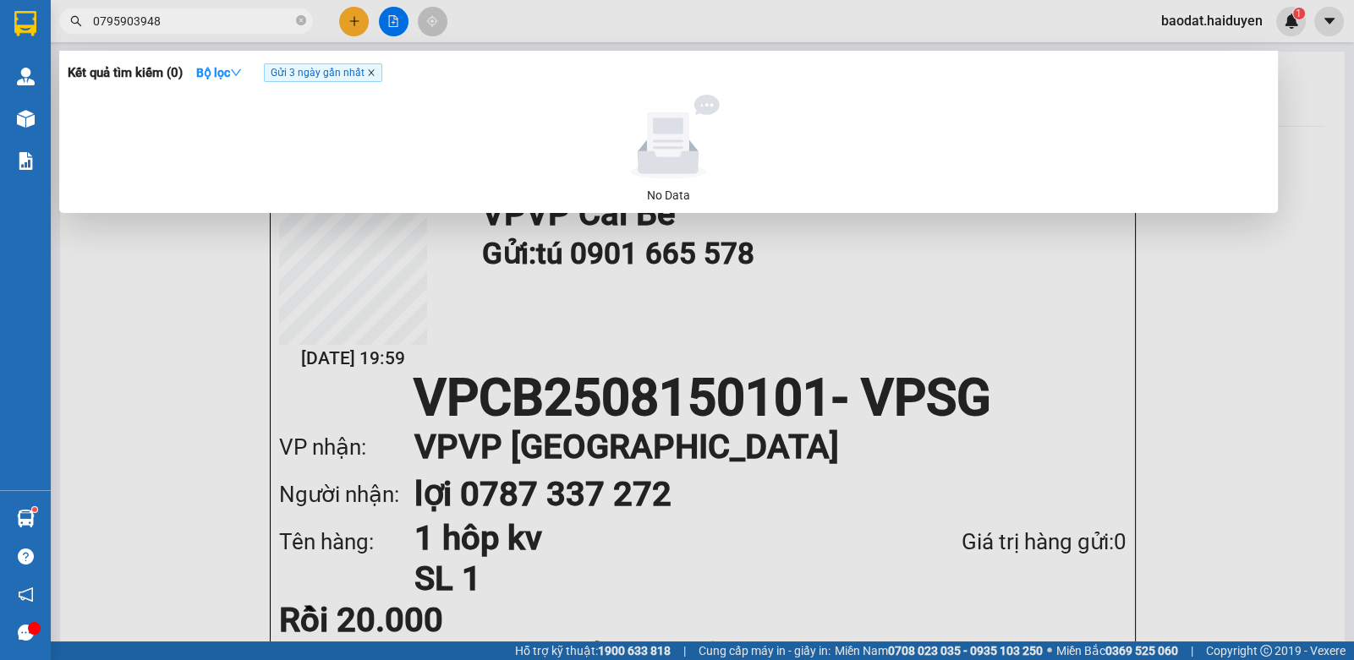
type input "0795903948"
click at [371, 70] on icon "close" at bounding box center [371, 72] width 8 height 8
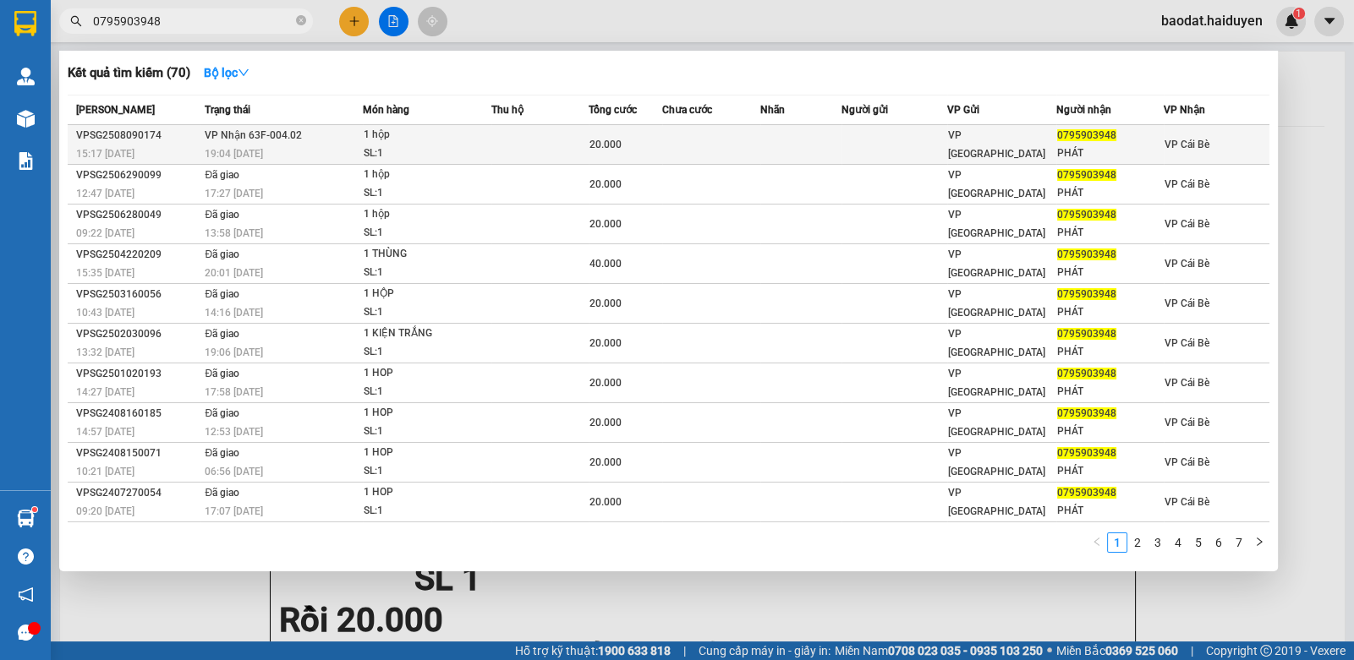
click at [494, 143] on td at bounding box center [539, 145] width 97 height 40
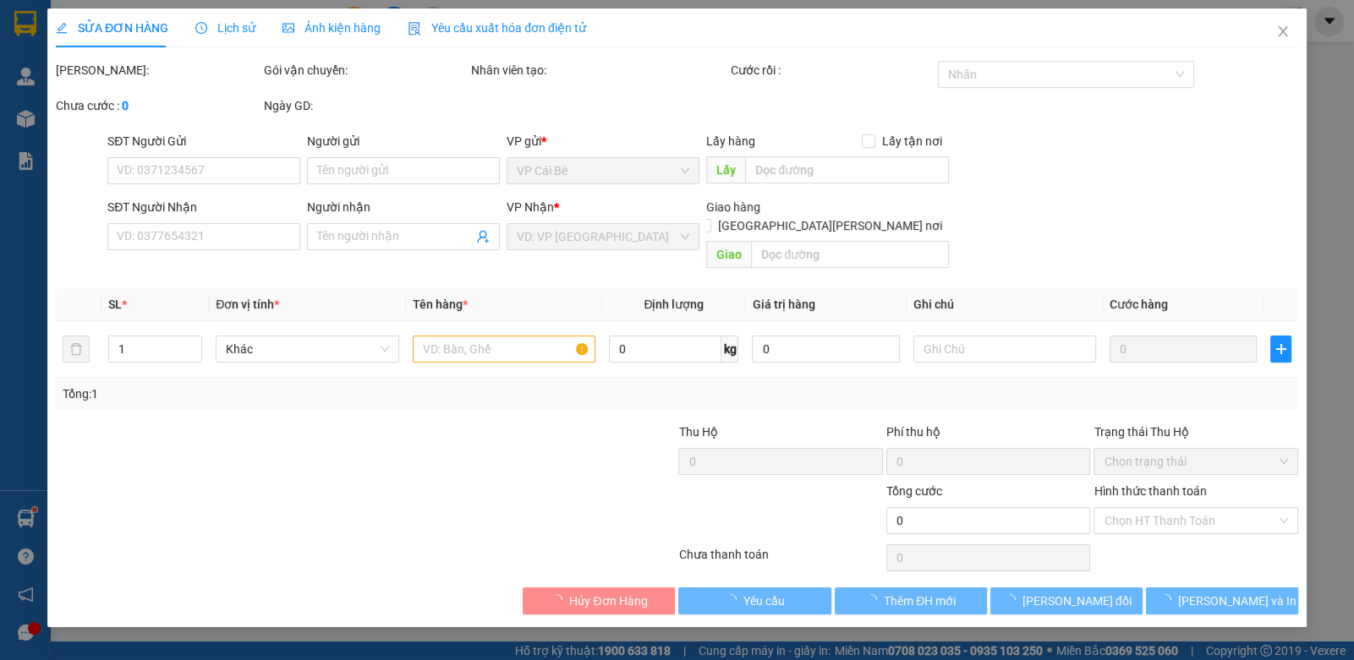
type input "0795903948"
type input "PHÁT"
type input "20.000"
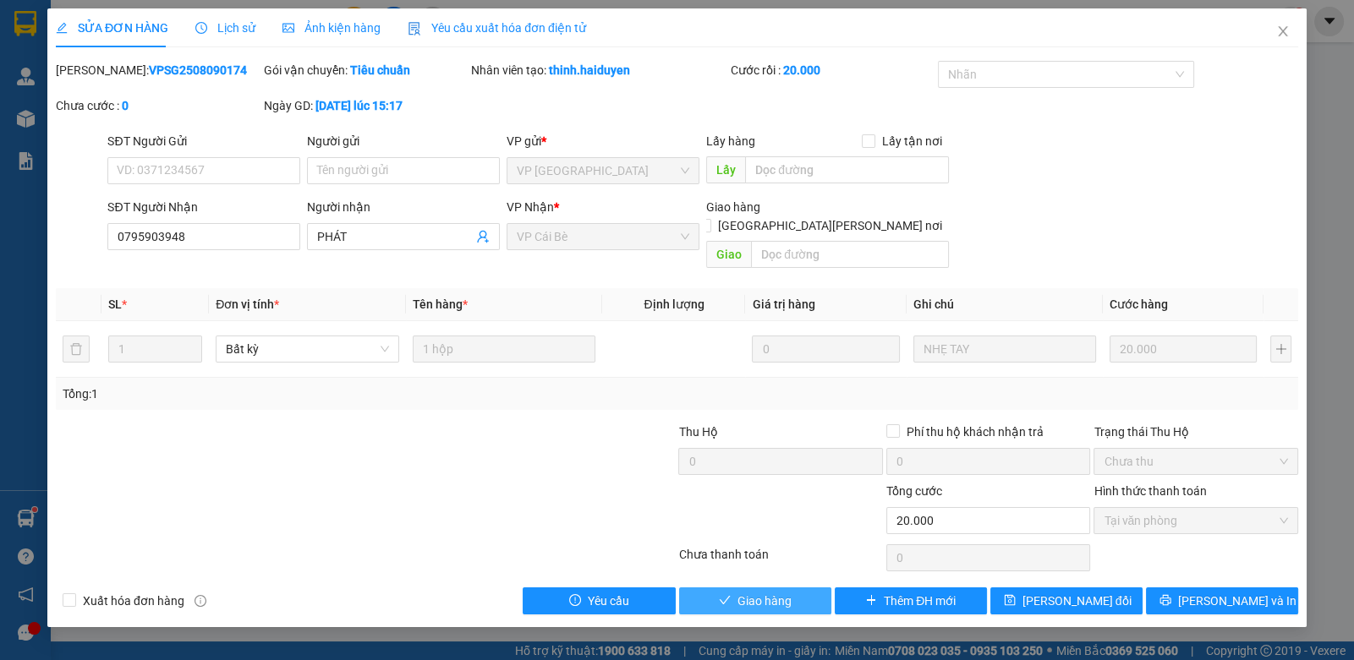
click at [764, 592] on span "Giao hàng" at bounding box center [764, 601] width 54 height 19
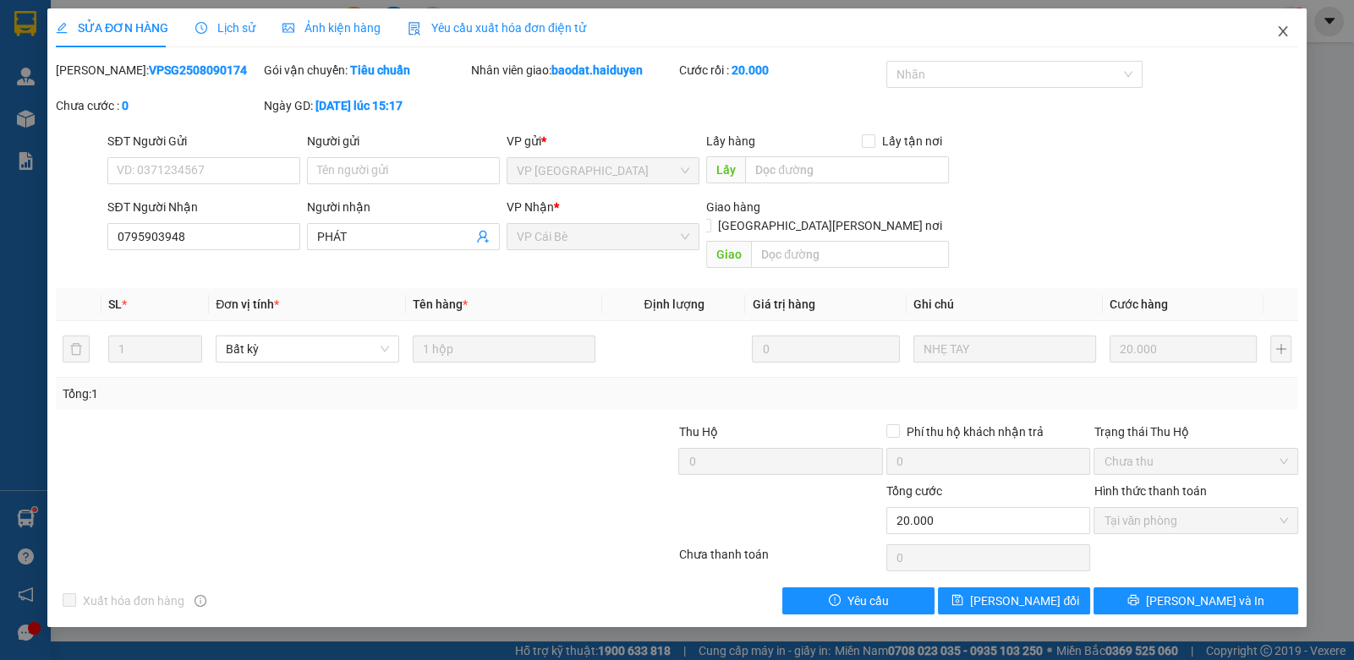
click at [1270, 33] on span "Close" at bounding box center [1282, 31] width 47 height 47
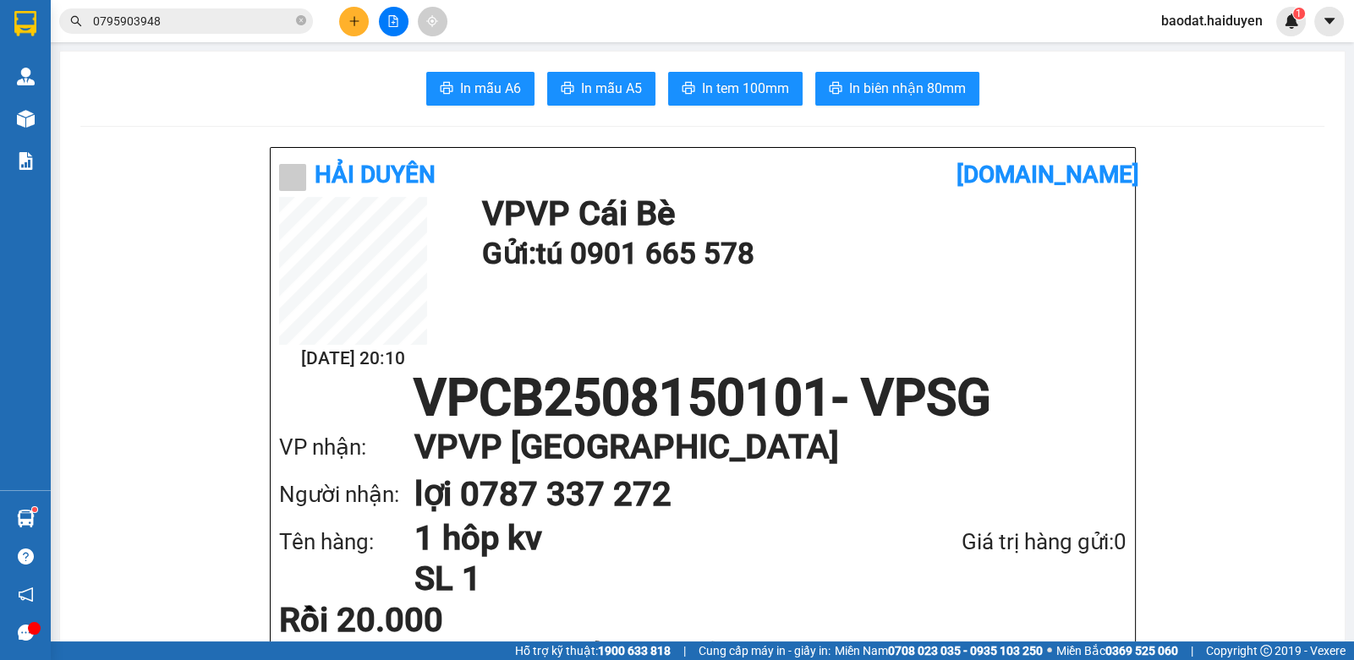
drag, startPoint x: 293, startPoint y: 19, endPoint x: 268, endPoint y: 17, distance: 25.5
click at [287, 16] on span "0795903948" at bounding box center [186, 20] width 254 height 25
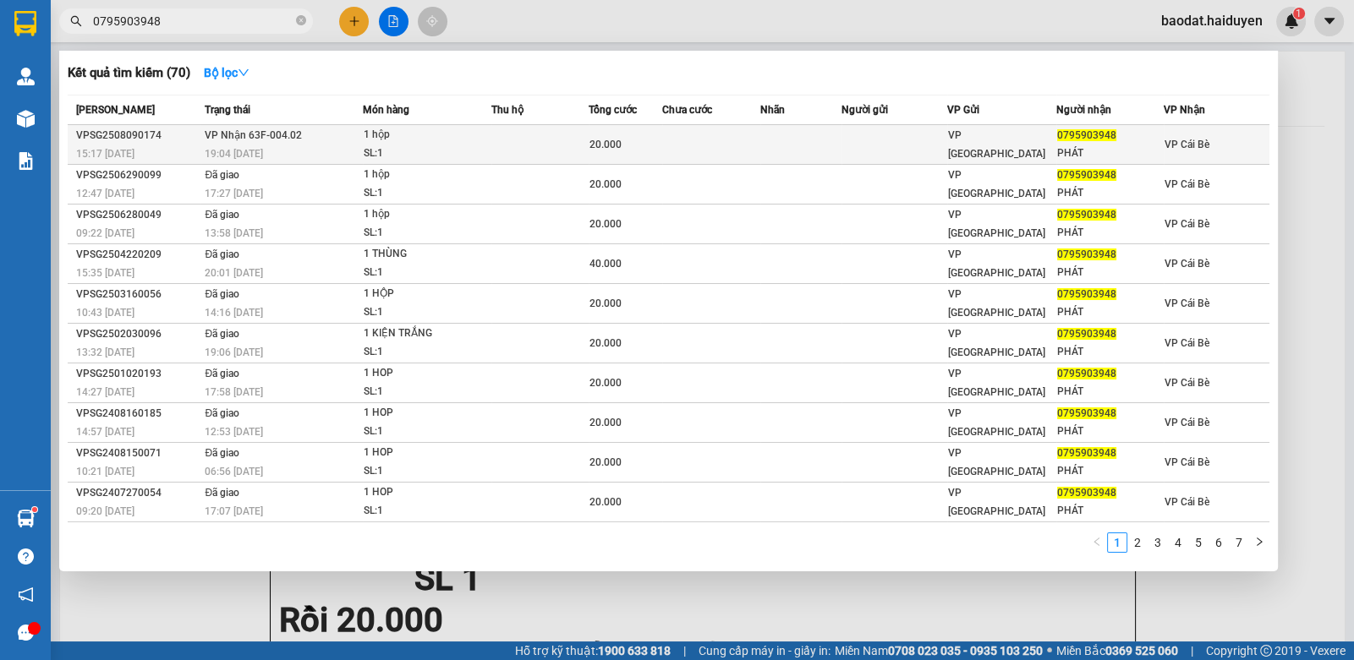
click at [304, 125] on td "[PERSON_NAME] 63F-004.02 19:04 [DATE]" at bounding box center [281, 145] width 162 height 40
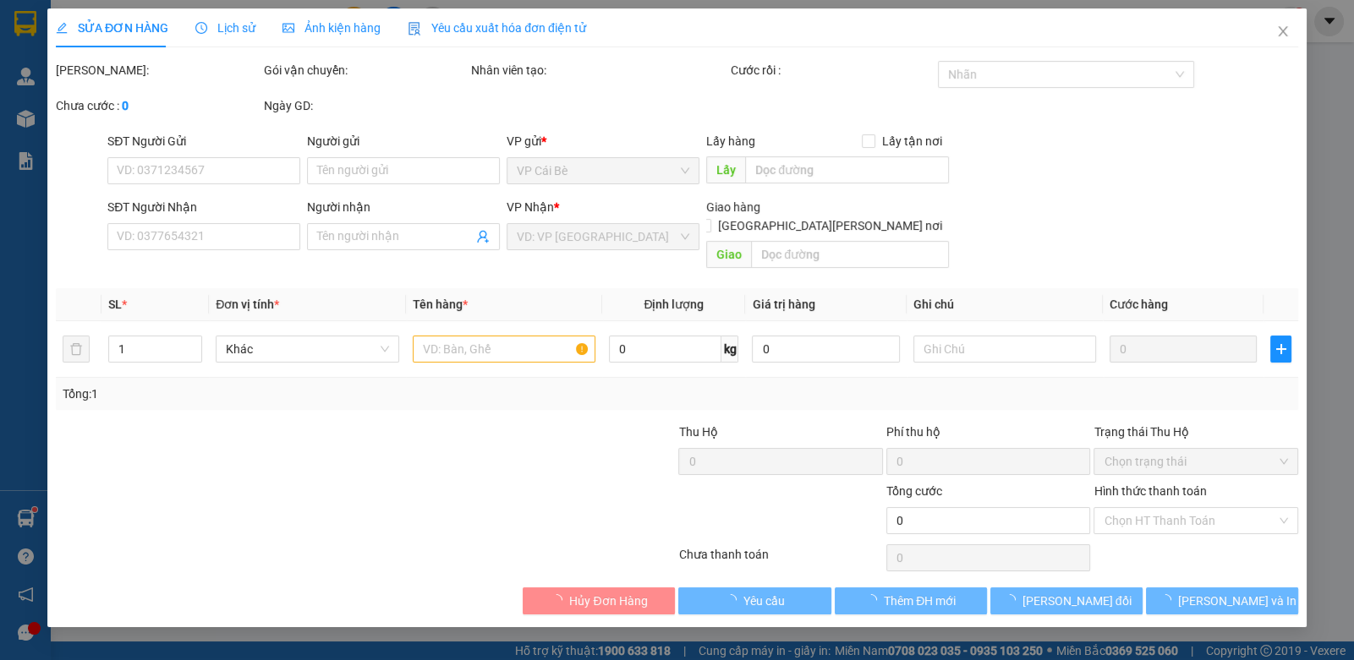
type input "0795903948"
type input "PHÁT"
type input "20.000"
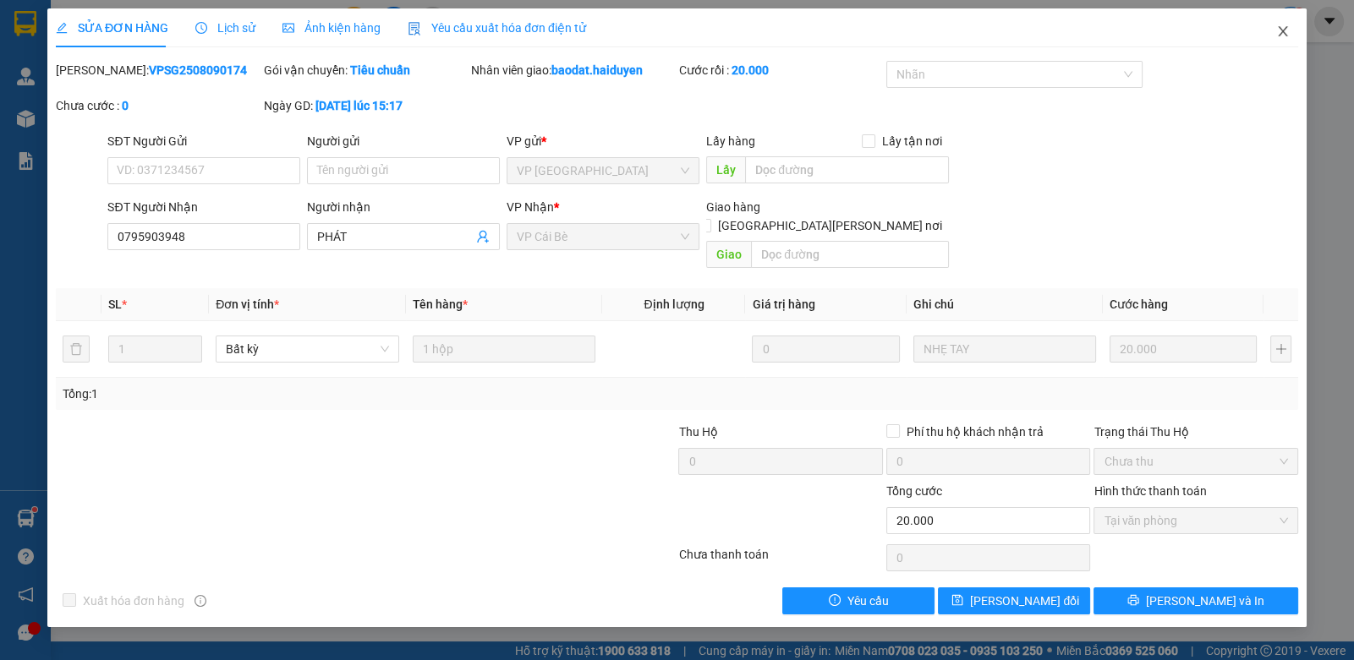
click at [1296, 25] on span "Close" at bounding box center [1282, 31] width 47 height 47
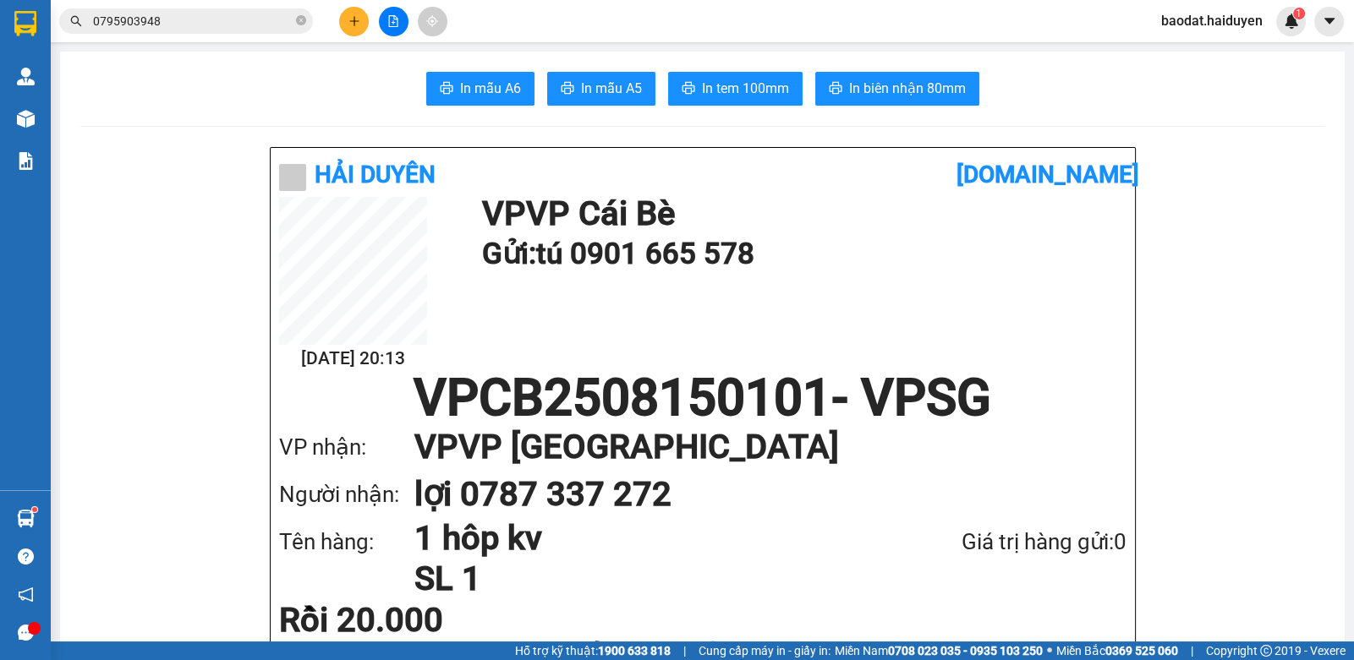
click at [305, 18] on icon "close-circle" at bounding box center [301, 20] width 10 height 10
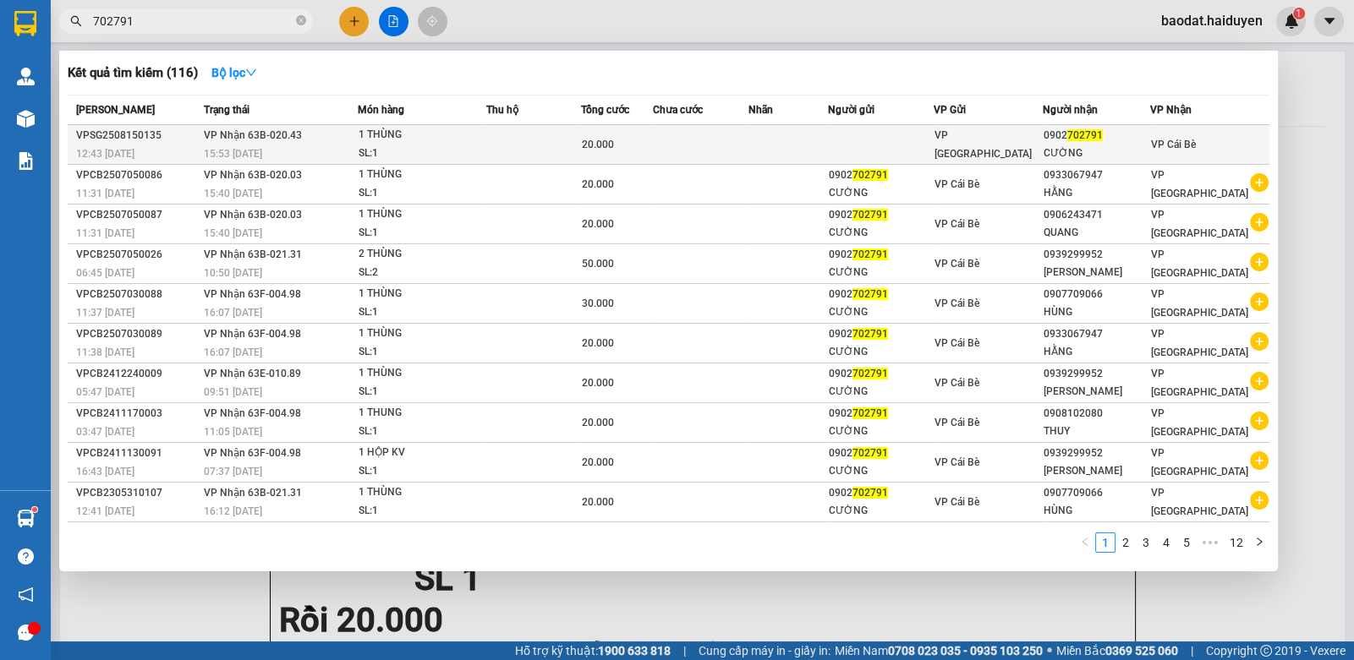
type input "702791"
click at [562, 139] on td at bounding box center [533, 145] width 95 height 40
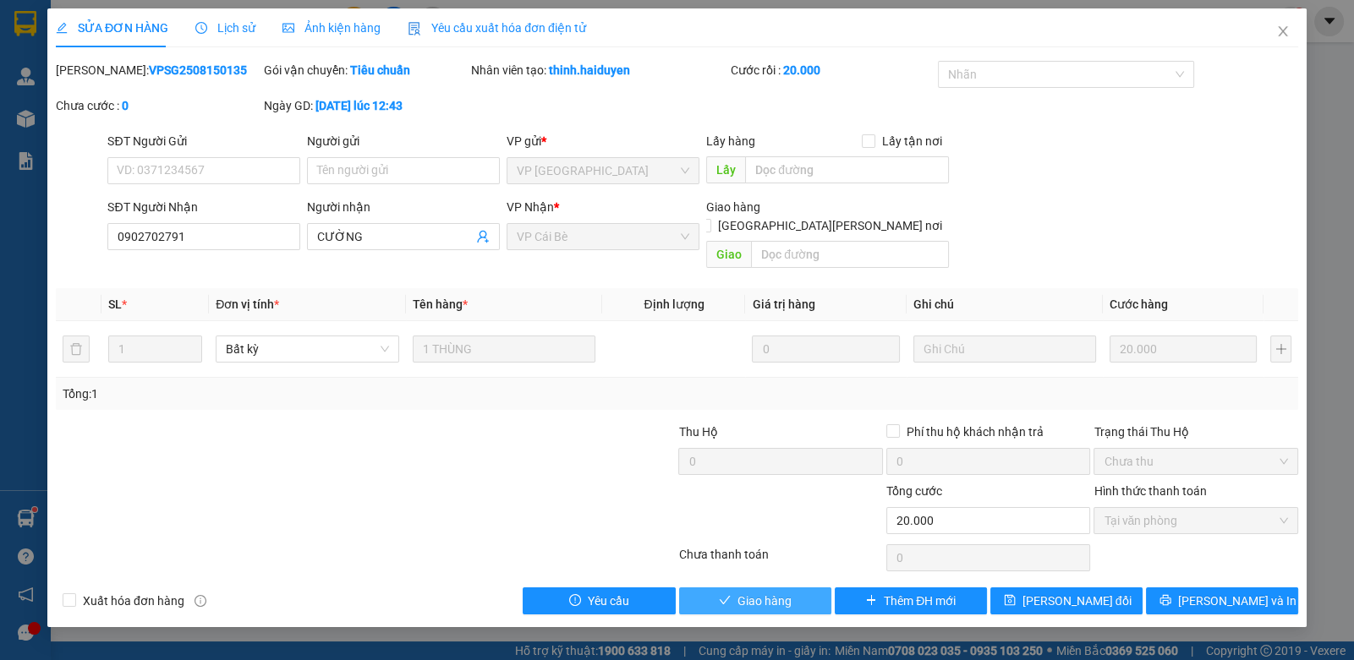
click at [746, 592] on span "Giao hàng" at bounding box center [764, 601] width 54 height 19
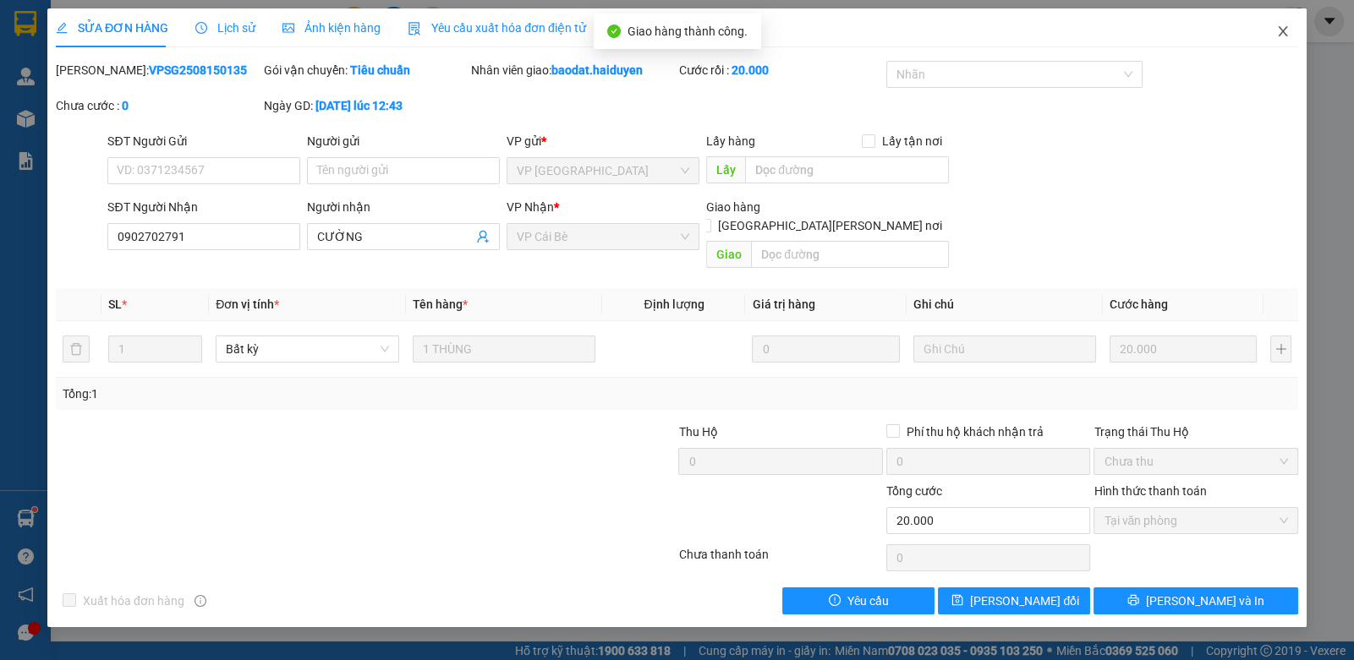
click at [1275, 31] on span "Close" at bounding box center [1282, 31] width 47 height 47
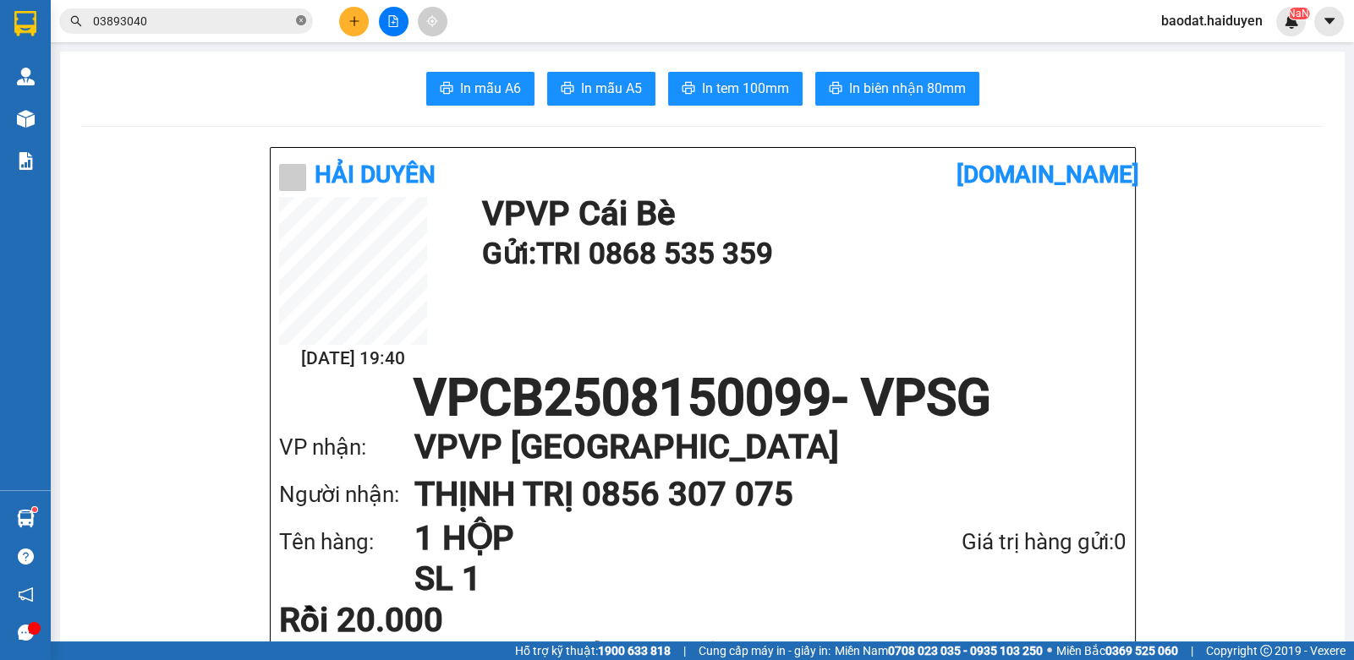
click at [300, 28] on span at bounding box center [301, 22] width 10 height 16
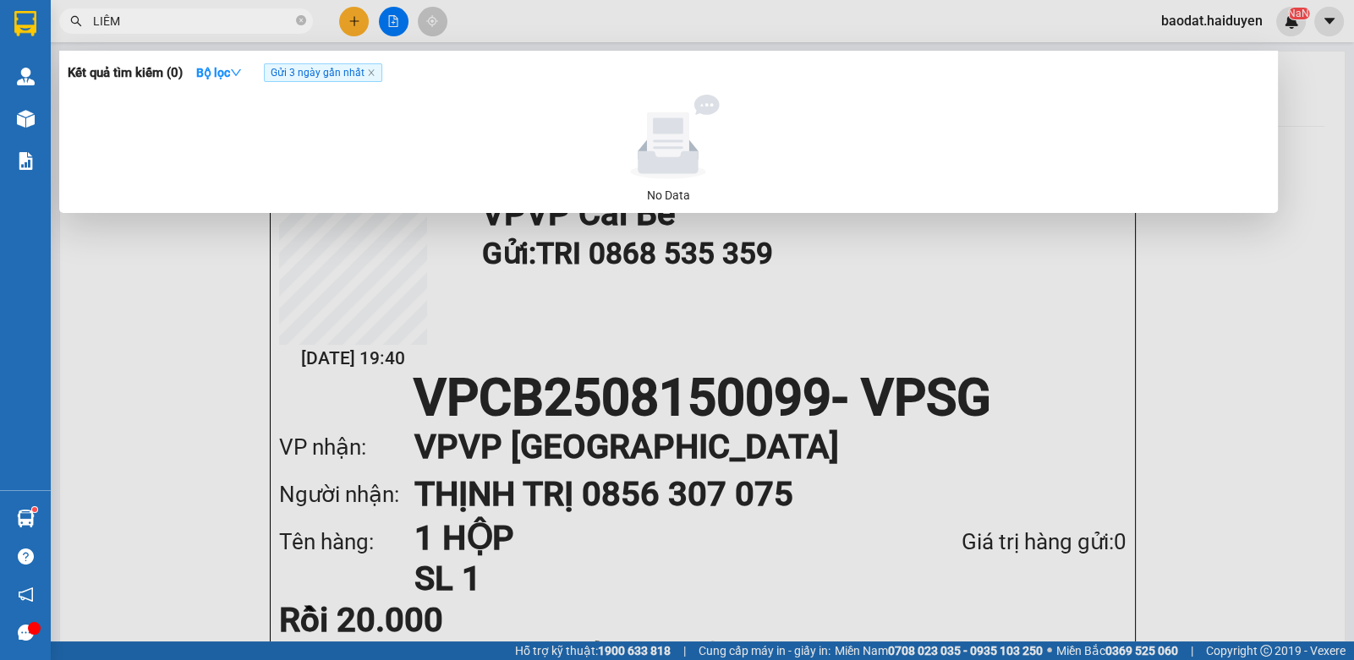
type input "LIÊM"
click at [375, 68] on span "Gửi 3 ngày gần nhất" at bounding box center [323, 72] width 118 height 19
click at [372, 72] on icon "close" at bounding box center [371, 73] width 6 height 6
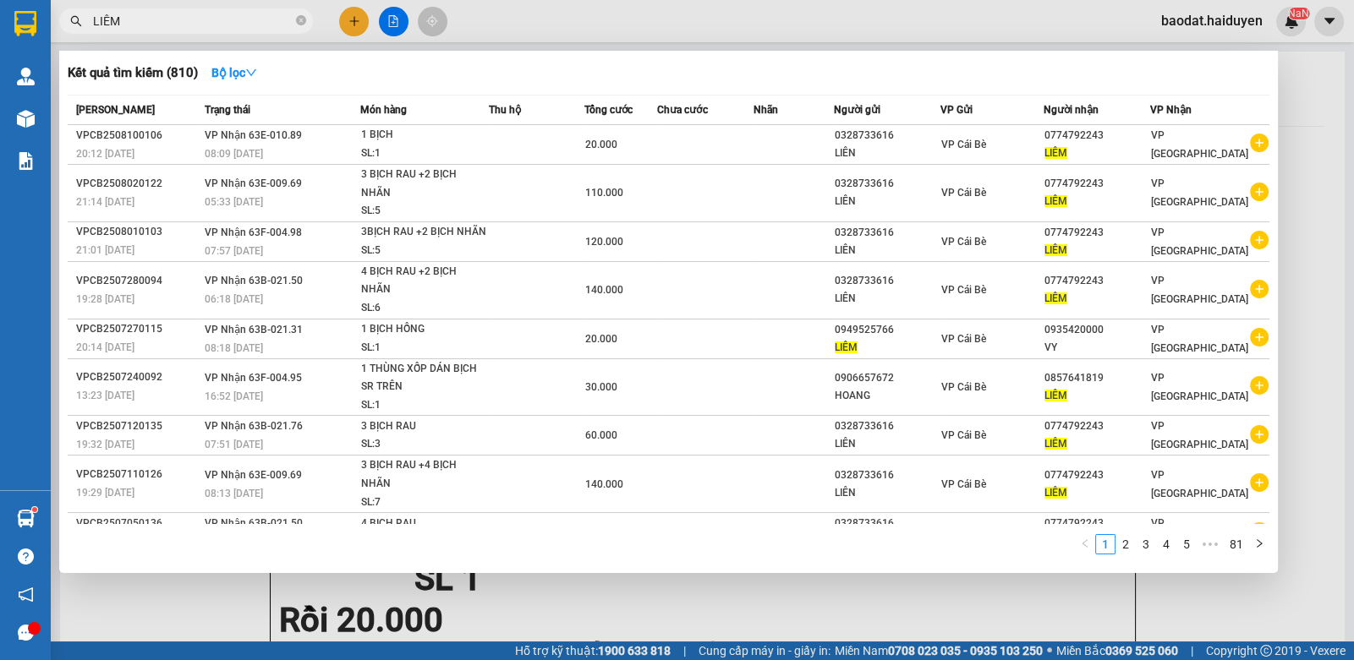
click at [358, 16] on div at bounding box center [677, 330] width 1354 height 660
click at [358, 16] on icon "plus" at bounding box center [354, 21] width 12 height 12
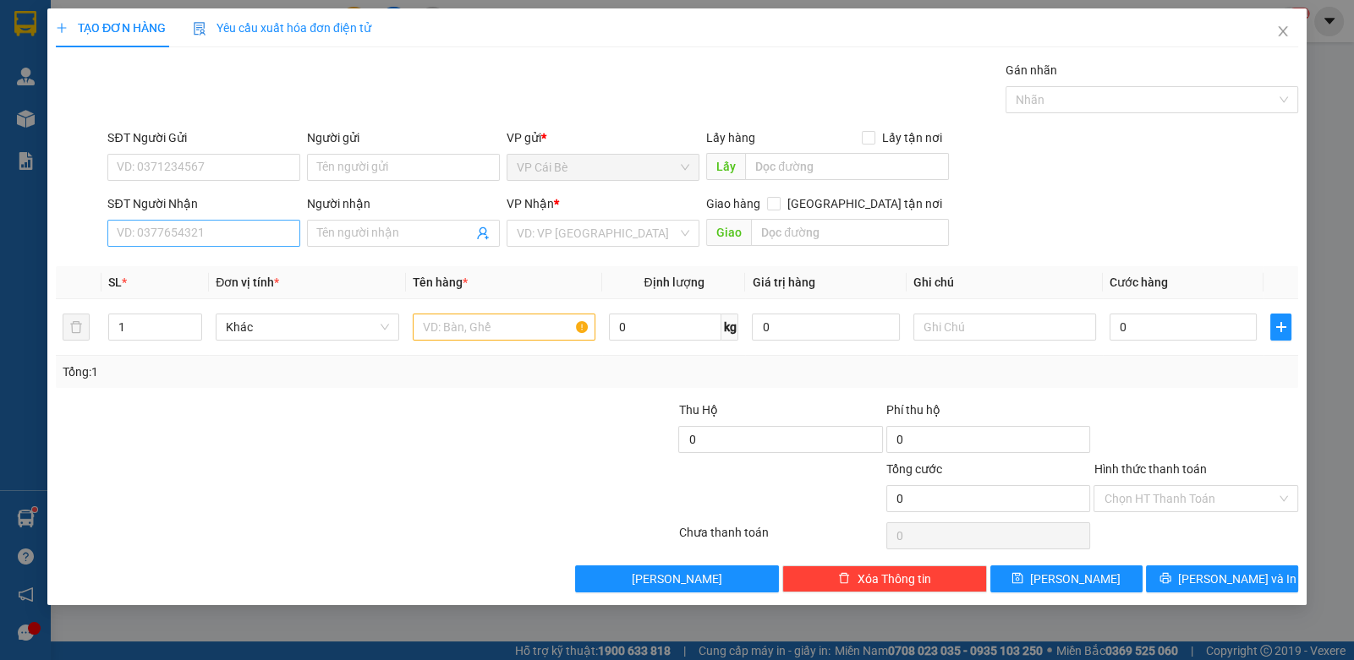
drag, startPoint x: 255, startPoint y: 216, endPoint x: 258, endPoint y: 227, distance: 10.5
click at [257, 222] on div "SĐT Người Nhận VD: 0377654321" at bounding box center [203, 223] width 193 height 59
click at [258, 228] on input "SĐT Người Nhận" at bounding box center [203, 233] width 193 height 27
click at [253, 273] on div "0774792243 - LIÊM" at bounding box center [204, 266] width 172 height 19
type input "0774792243"
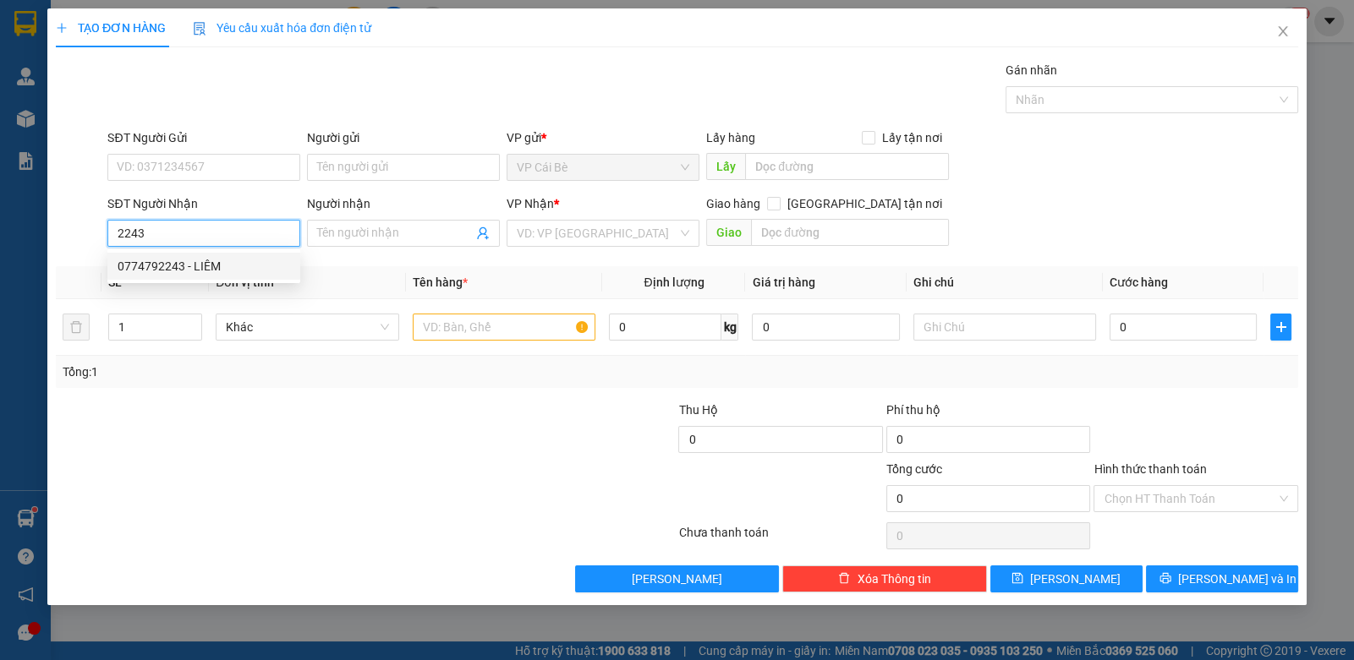
type input "LIÊM"
type input "20.000"
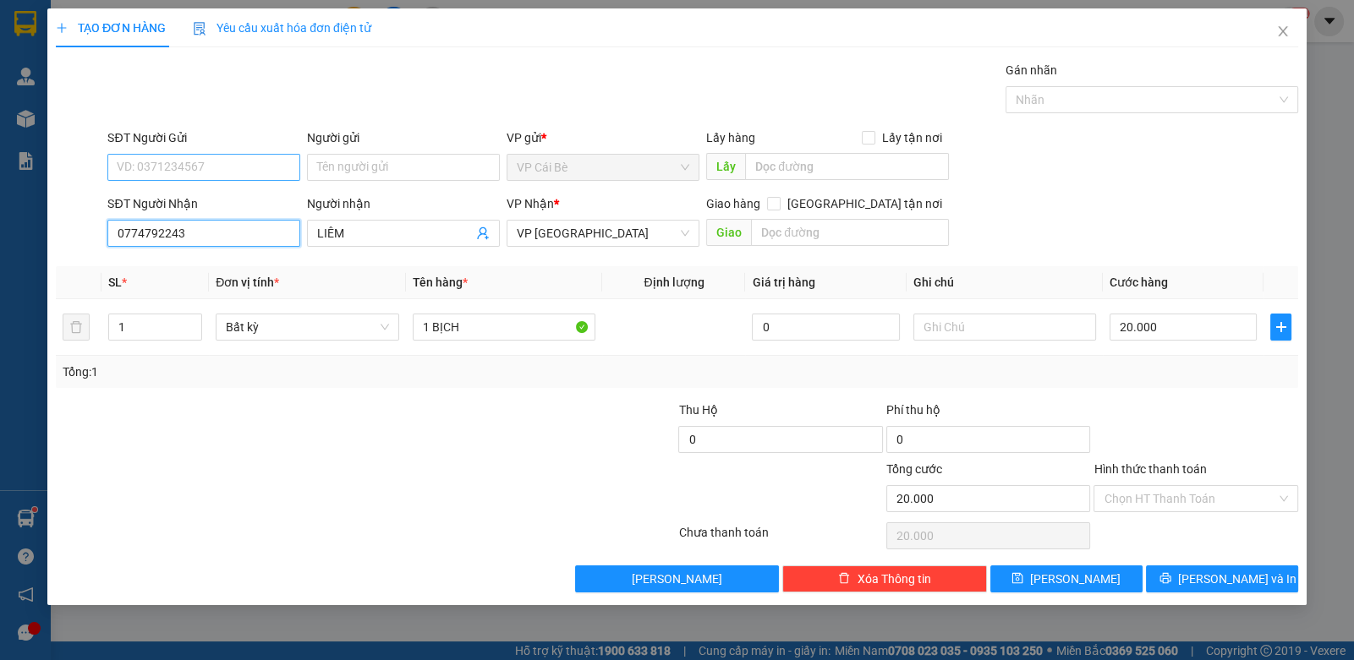
type input "0774792243"
click at [236, 154] on input "SĐT Người Gửi" at bounding box center [203, 167] width 193 height 27
click at [231, 200] on div "0328733616 - LIÊN" at bounding box center [204, 200] width 172 height 19
type input "0328733616"
type input "LIÊN"
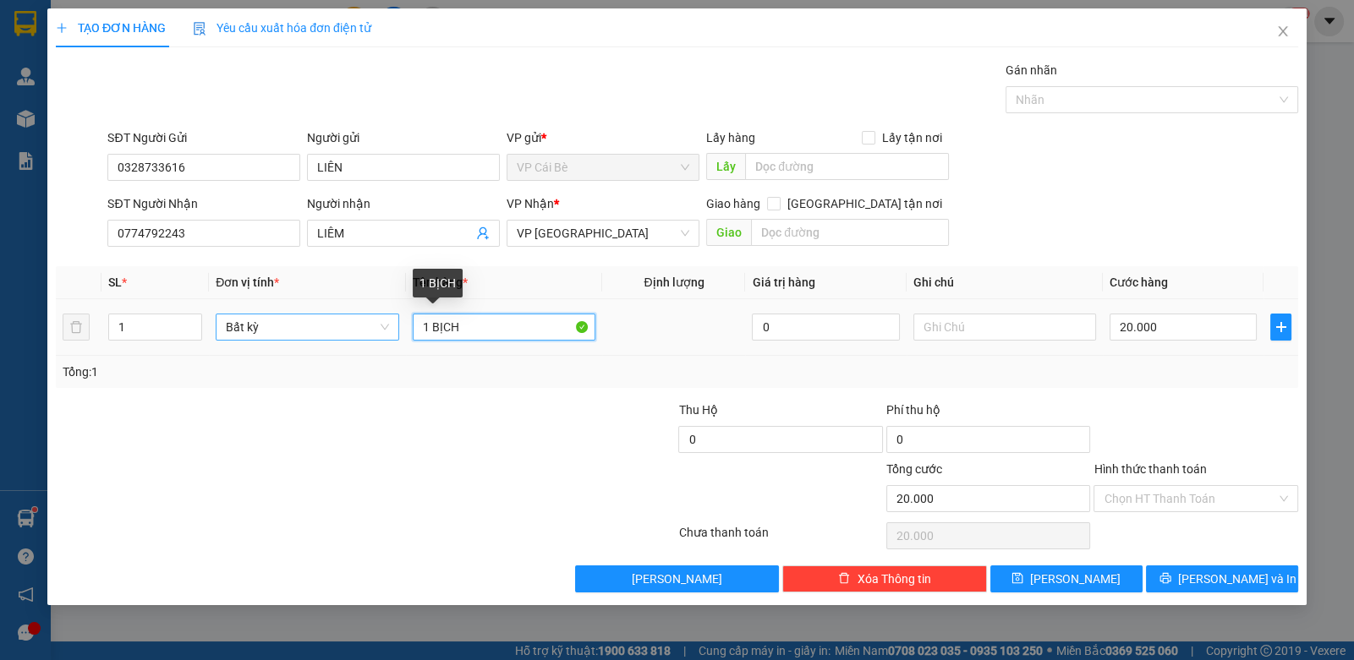
drag, startPoint x: 471, startPoint y: 333, endPoint x: 369, endPoint y: 332, distance: 102.3
click at [370, 333] on tr "1 Bất kỳ 1 BỊCH 0 20.000" at bounding box center [677, 327] width 1242 height 57
click at [424, 328] on input "1 BỊCH" at bounding box center [504, 327] width 183 height 27
click at [427, 328] on input "1 BỊCH" at bounding box center [504, 327] width 183 height 27
type input "3 BỊCH"
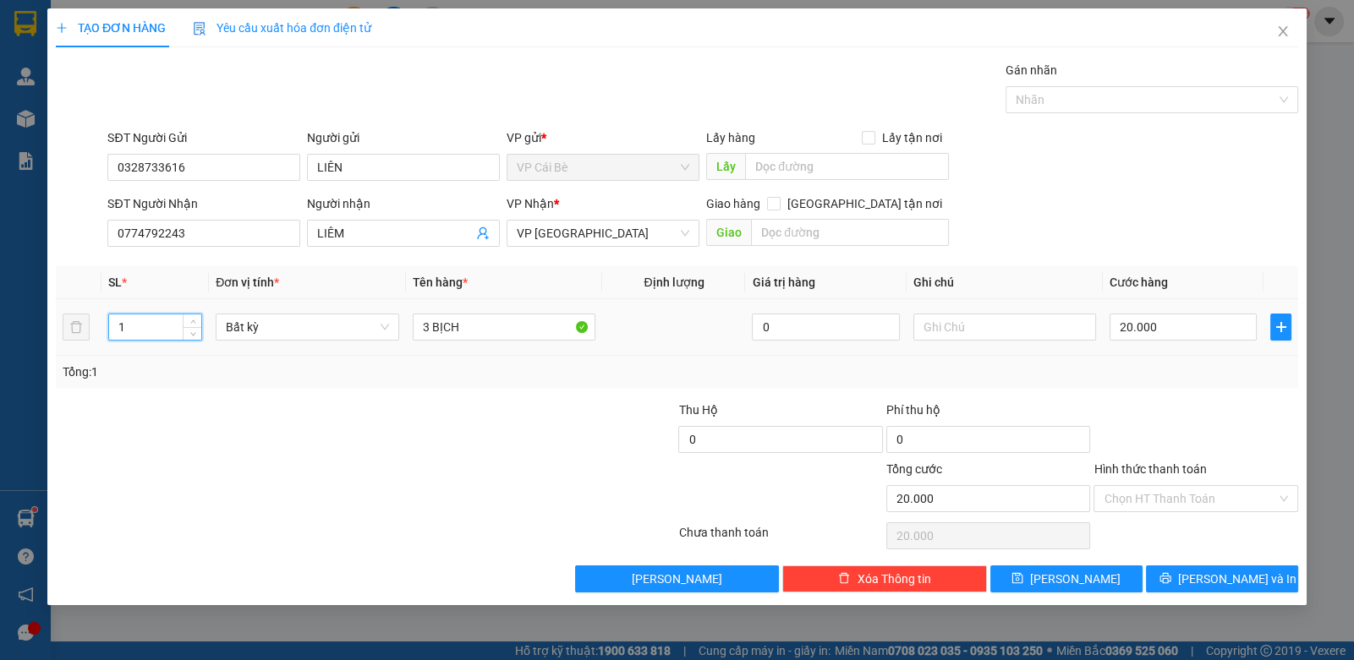
drag, startPoint x: 140, startPoint y: 332, endPoint x: 96, endPoint y: 331, distance: 44.0
click at [93, 331] on tr "1 Bất kỳ 3 BỊCH 0 20.000" at bounding box center [677, 327] width 1242 height 57
type input "3"
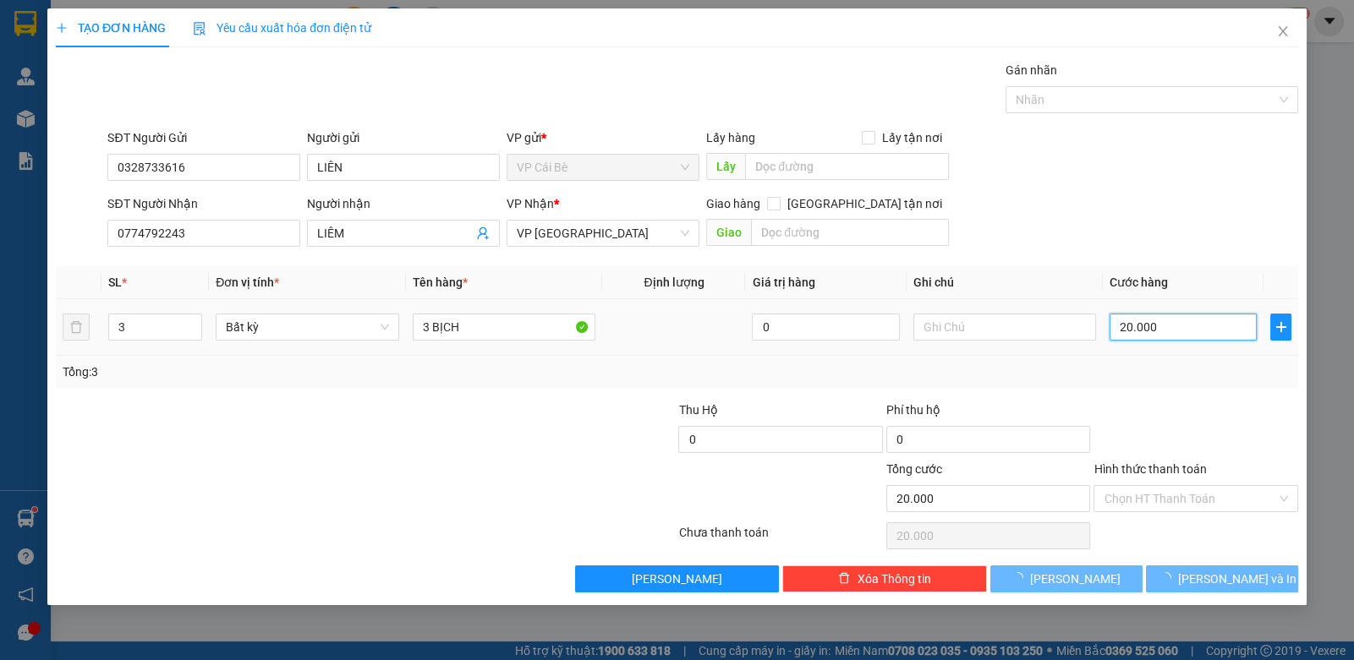
click at [1185, 338] on input "20.000" at bounding box center [1182, 327] width 147 height 27
type input "0"
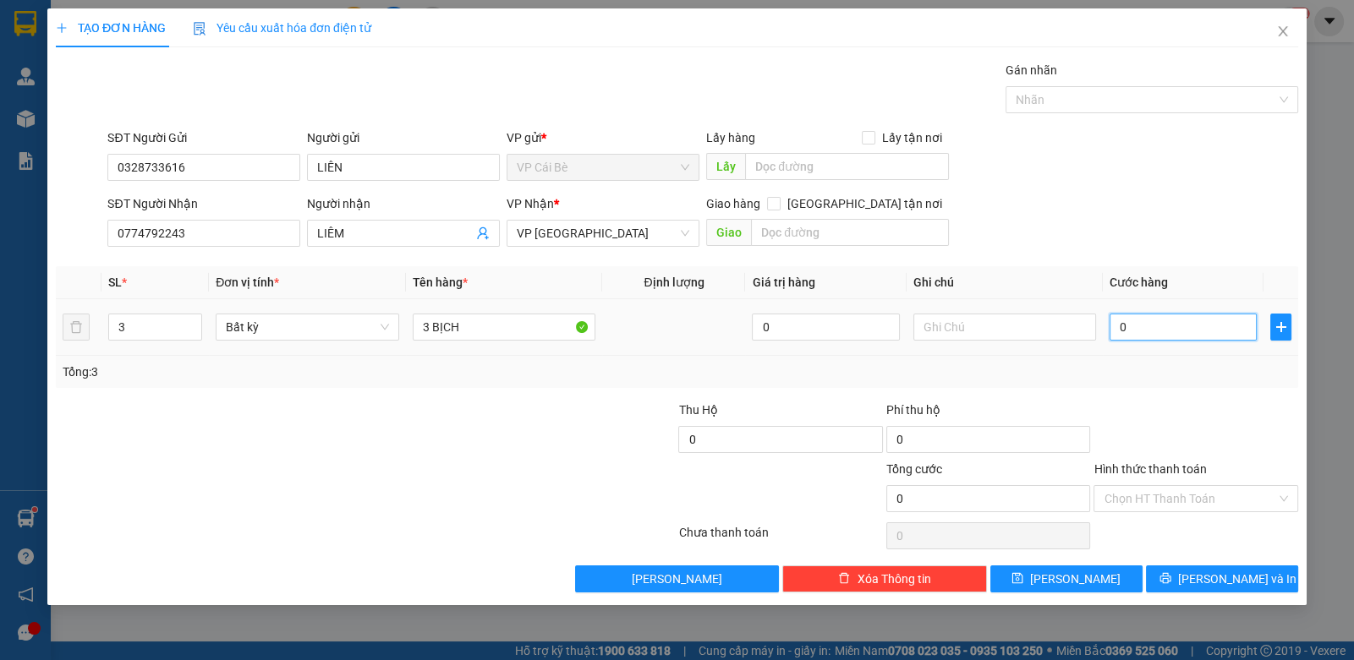
type input "6"
type input "06"
type input "60"
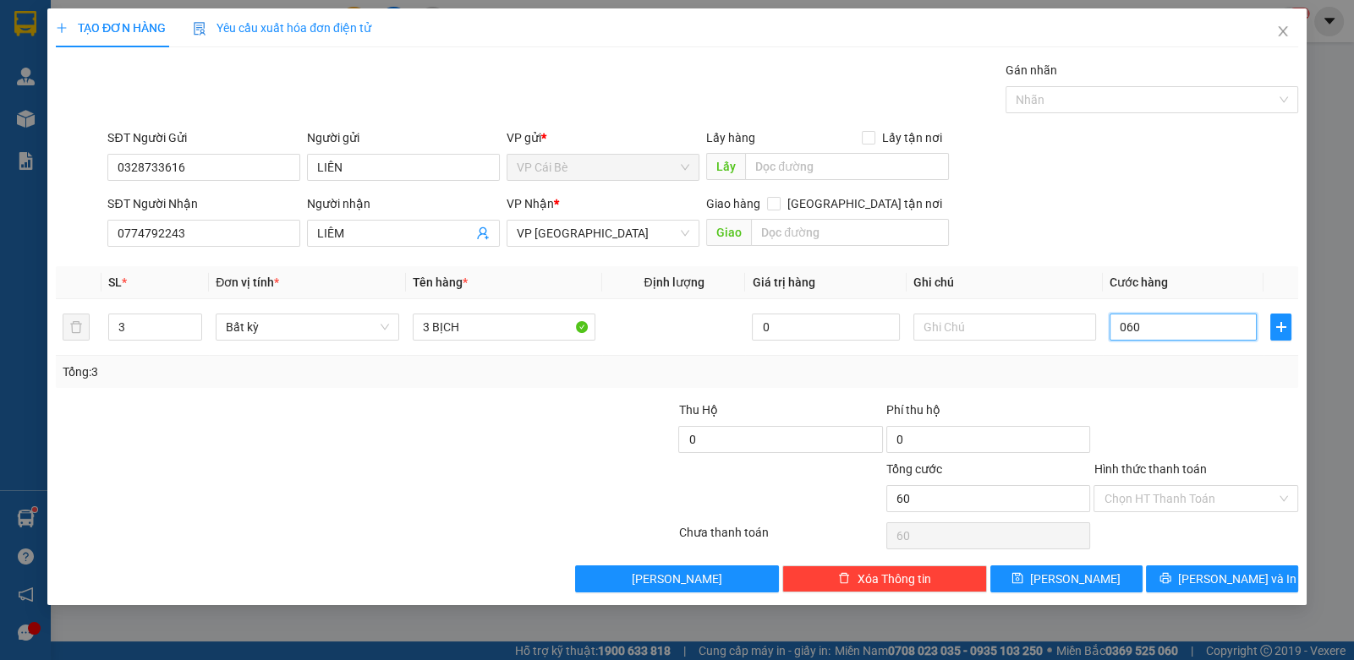
type input "060"
type input "60.000"
drag, startPoint x: 1142, startPoint y: 365, endPoint x: 1144, endPoint y: 396, distance: 30.5
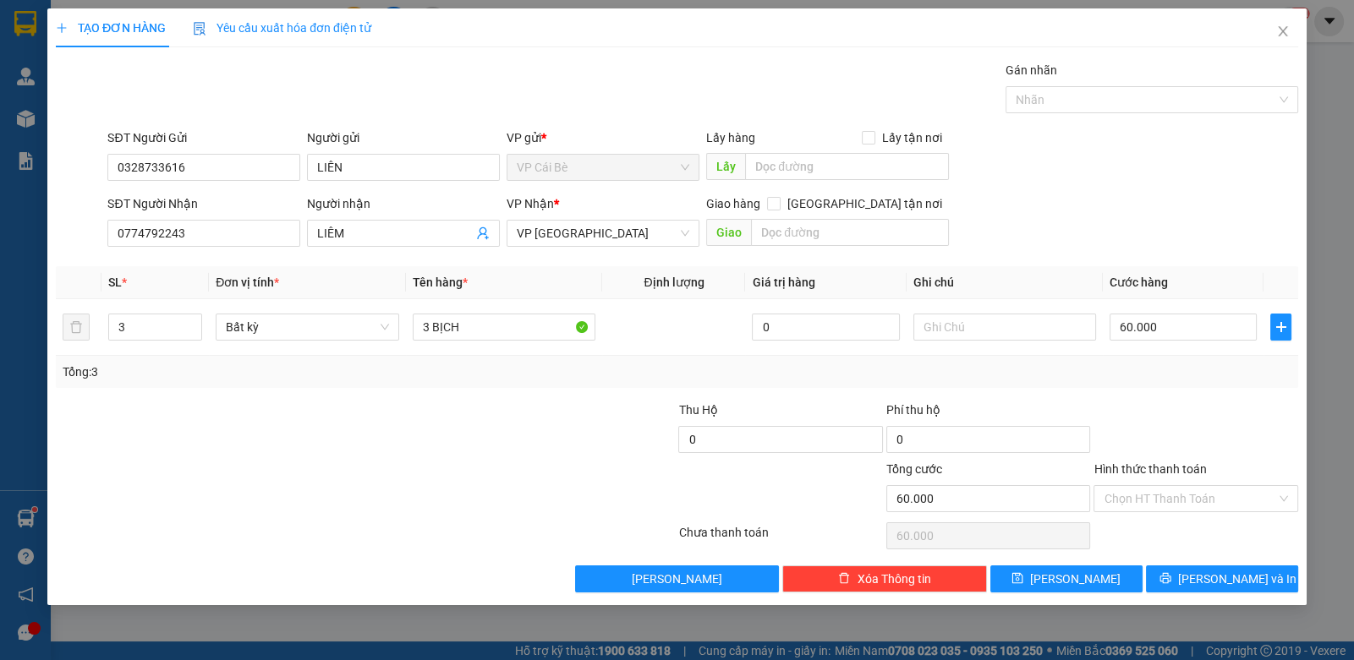
click at [1142, 373] on div "Tổng: 3" at bounding box center [677, 372] width 1229 height 19
click at [1241, 490] on input "Hình thức thanh toán" at bounding box center [1189, 498] width 172 height 25
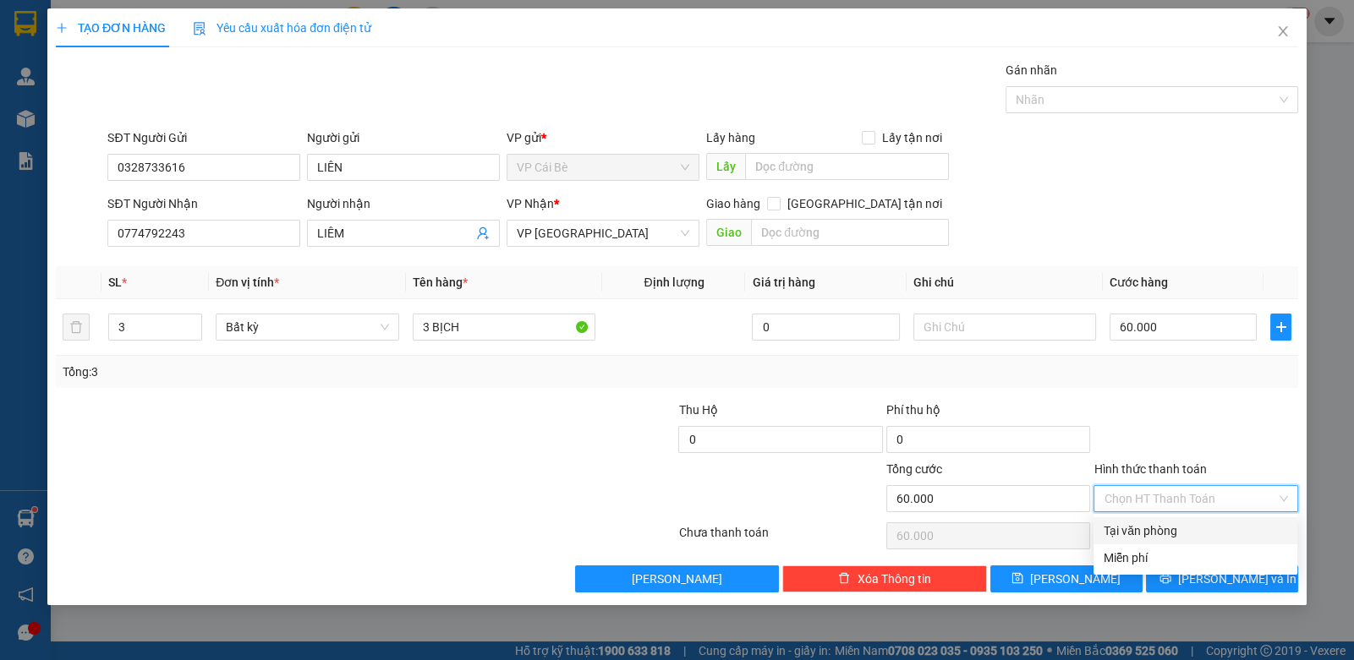
click at [1227, 532] on div "Tại văn phòng" at bounding box center [1194, 531] width 183 height 19
type input "0"
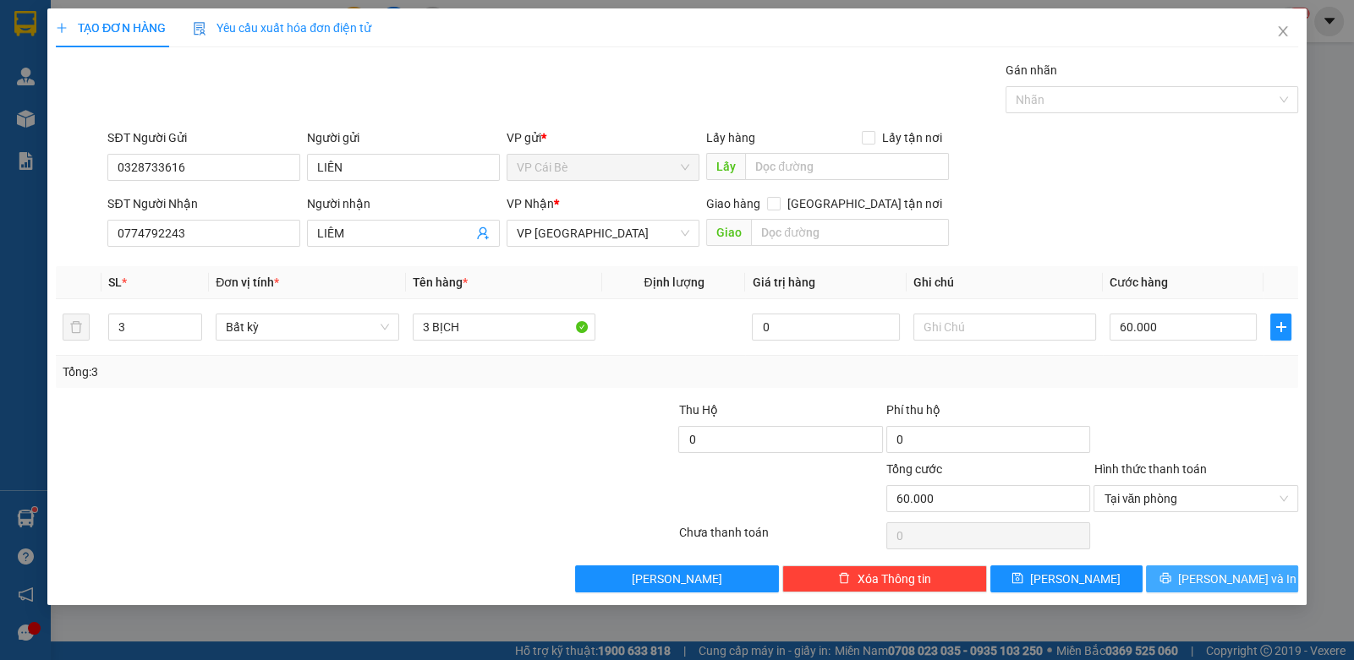
click at [1236, 583] on span "[PERSON_NAME] và In" at bounding box center [1237, 579] width 118 height 19
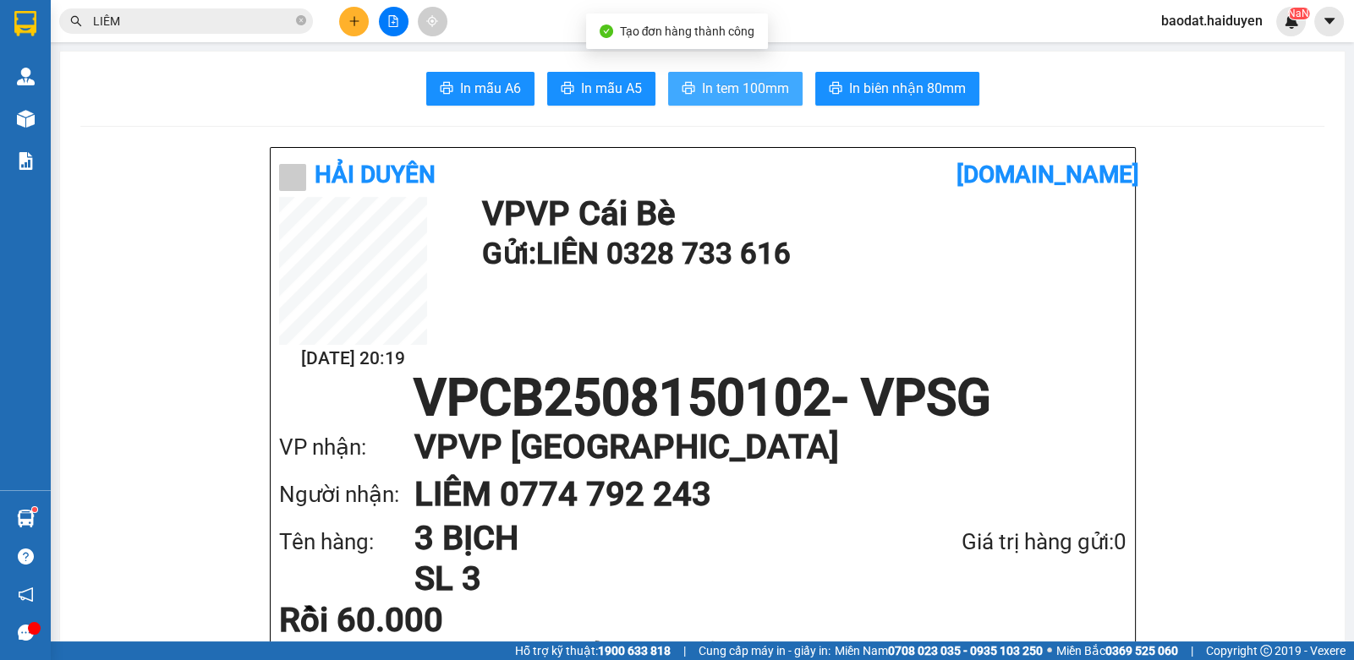
click at [772, 85] on span "In tem 100mm" at bounding box center [745, 88] width 87 height 21
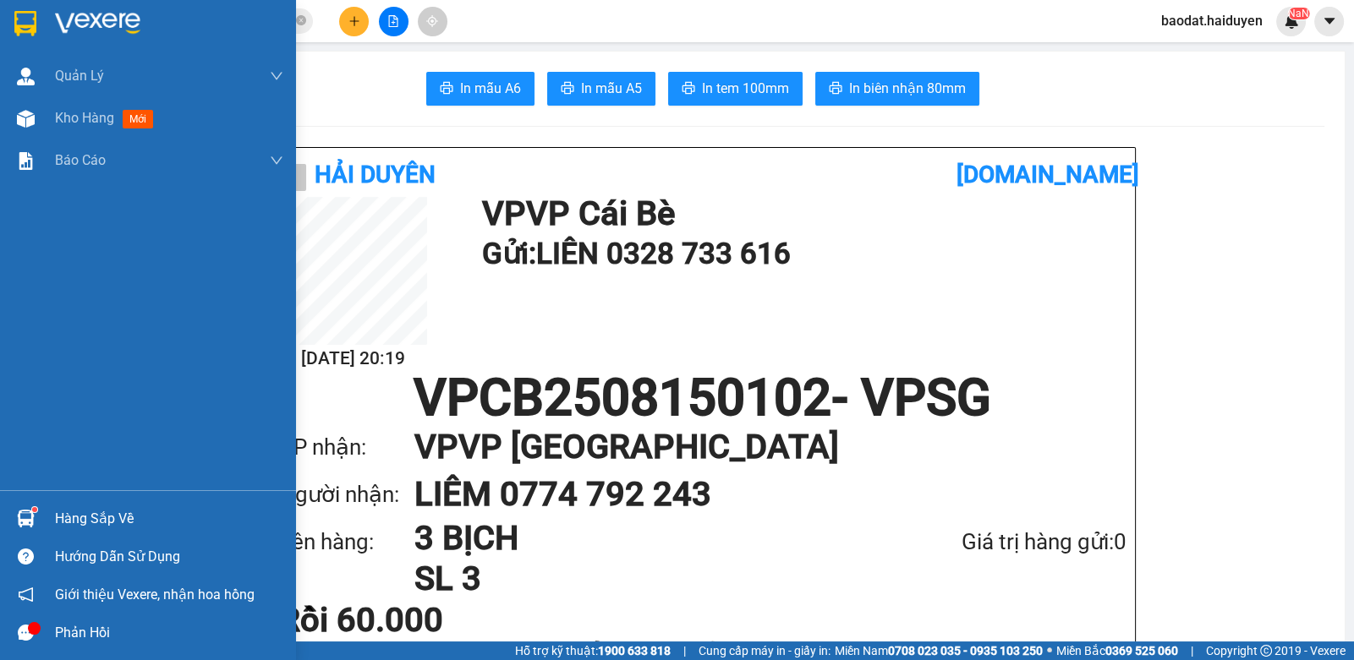
click at [98, 527] on div "Hàng sắp về" at bounding box center [169, 518] width 228 height 25
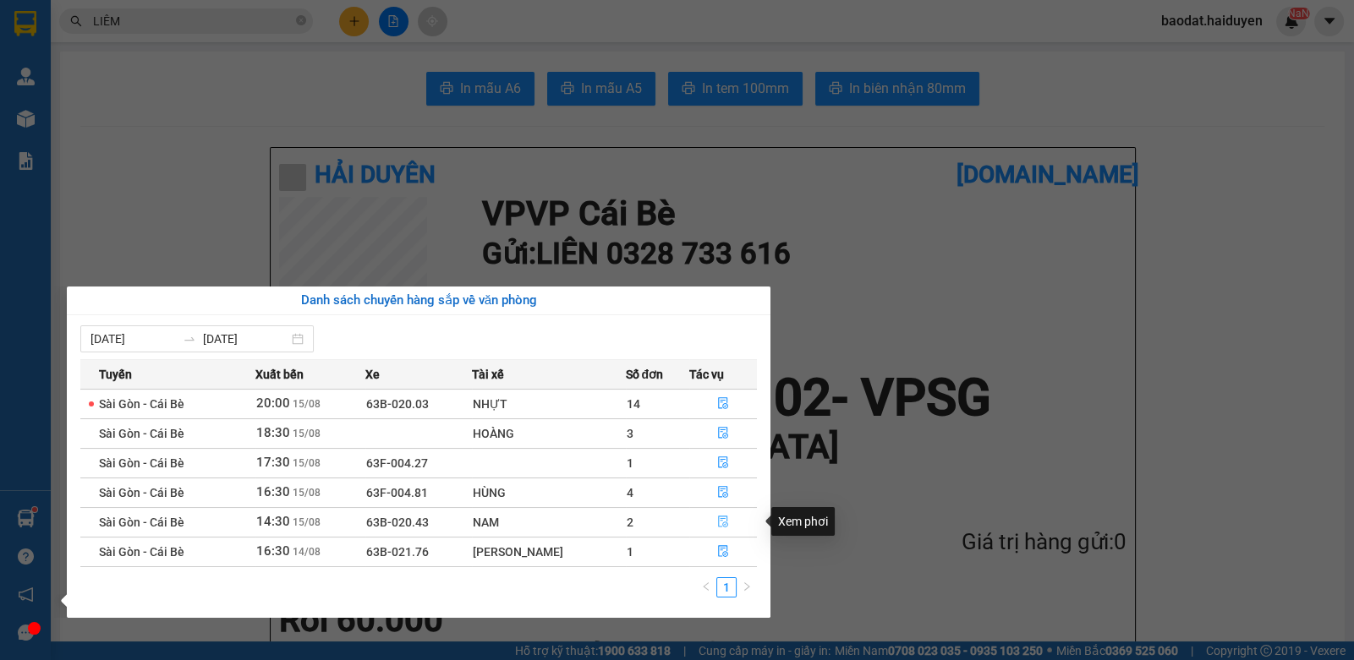
click at [725, 522] on icon "file-done" at bounding box center [723, 522] width 12 height 12
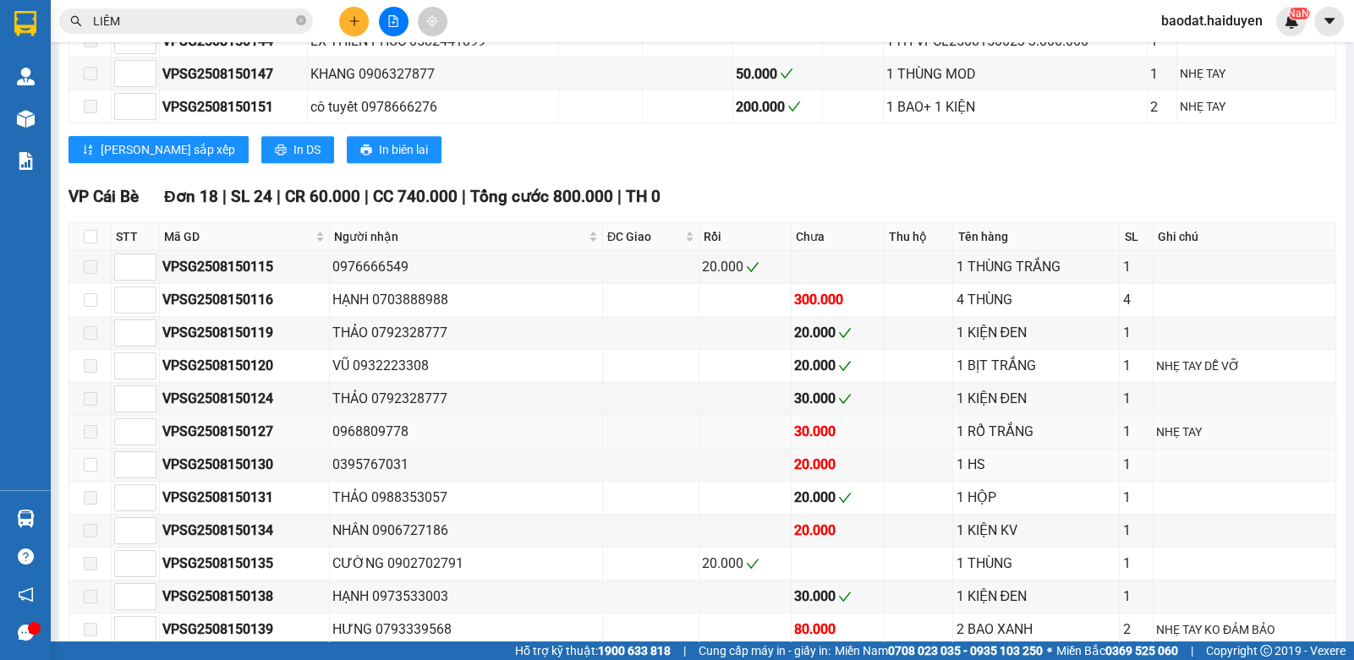
scroll to position [1015, 0]
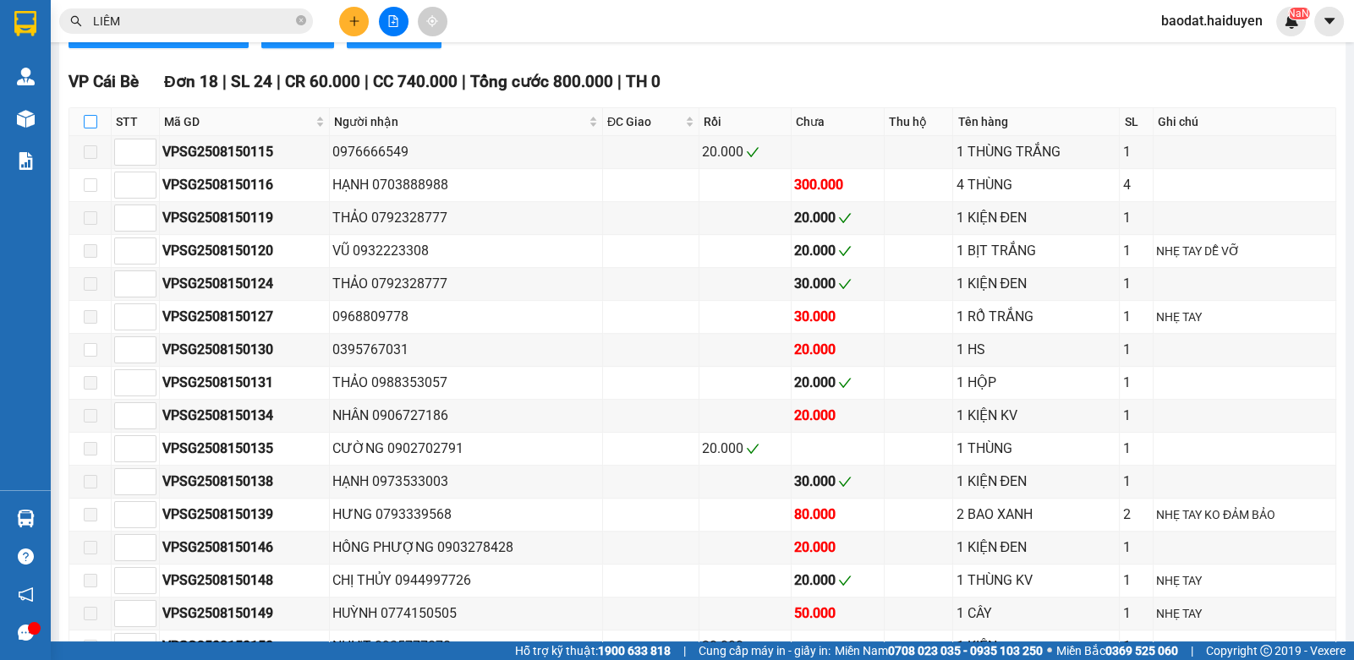
click at [95, 123] on input "checkbox" at bounding box center [91, 122] width 14 height 14
checkbox input "true"
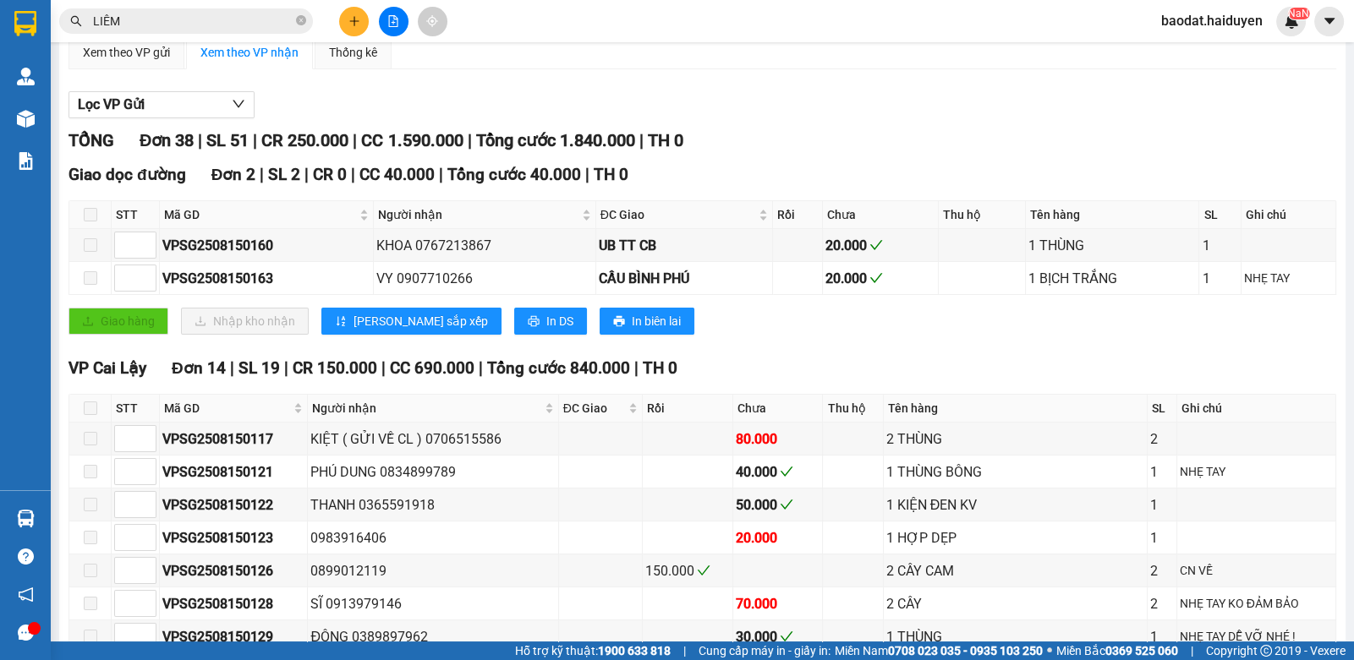
scroll to position [0, 0]
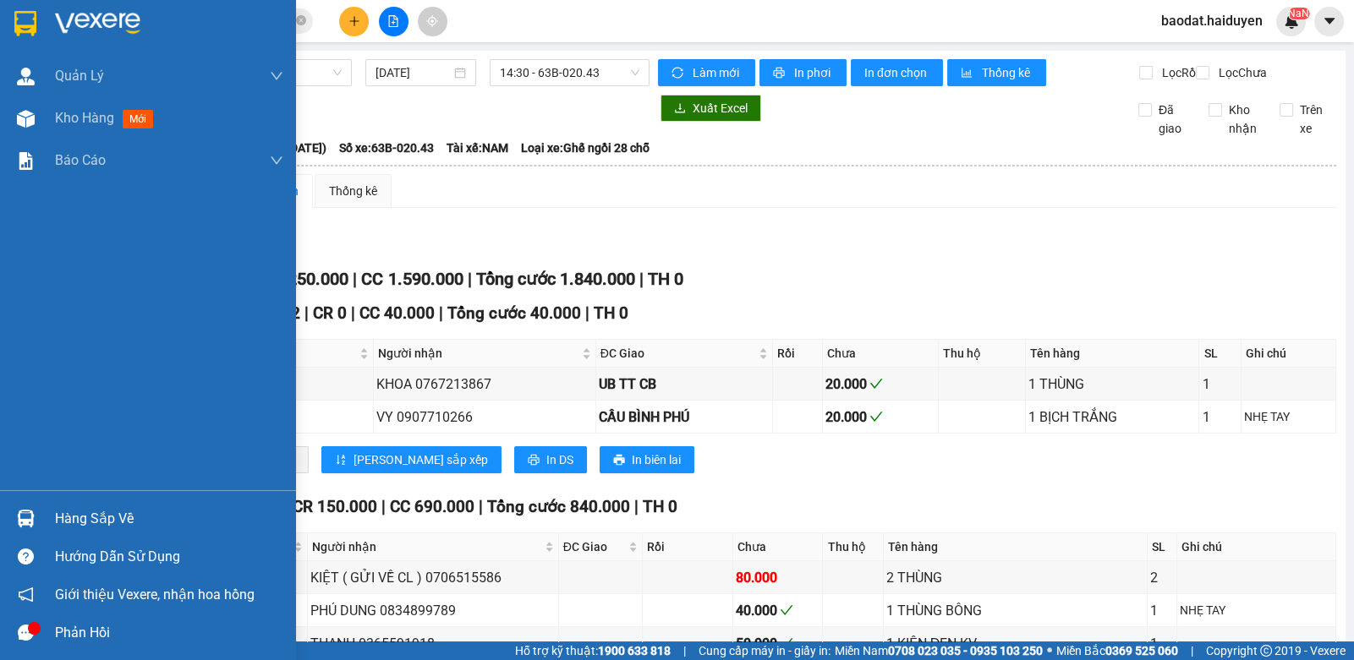
click at [88, 523] on div "Hàng sắp về" at bounding box center [169, 518] width 228 height 25
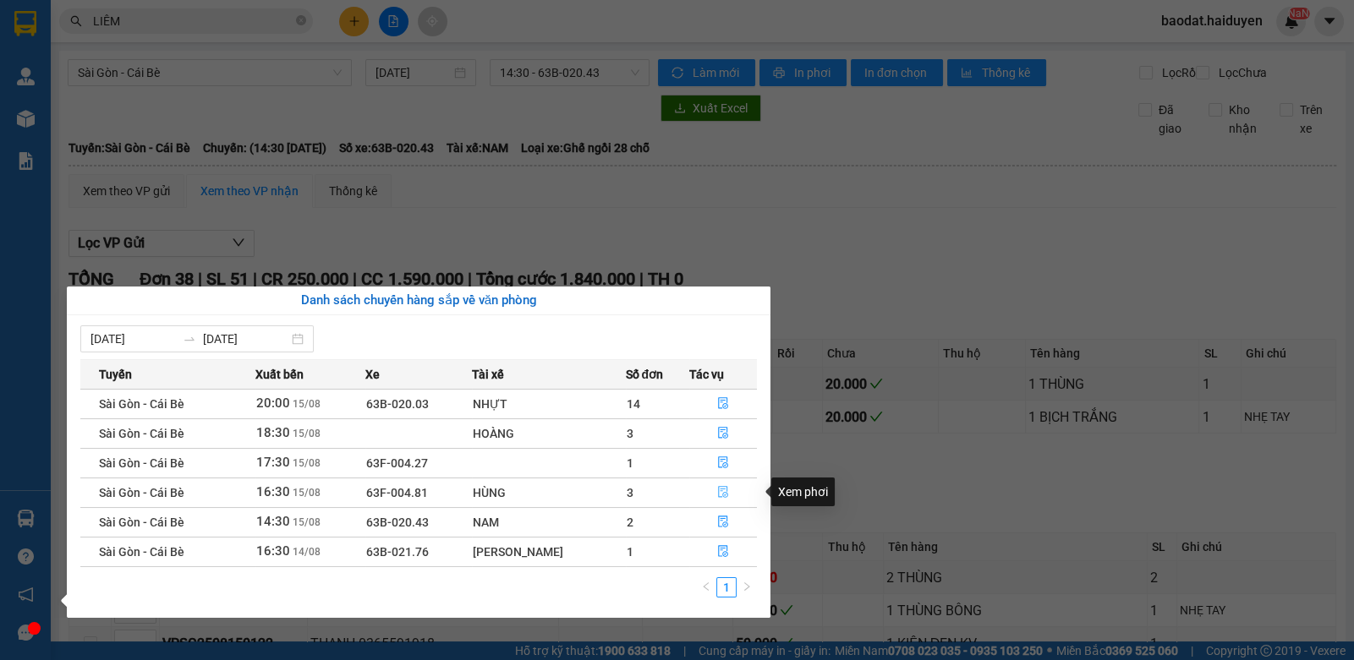
click at [712, 490] on button "button" at bounding box center [723, 492] width 66 height 27
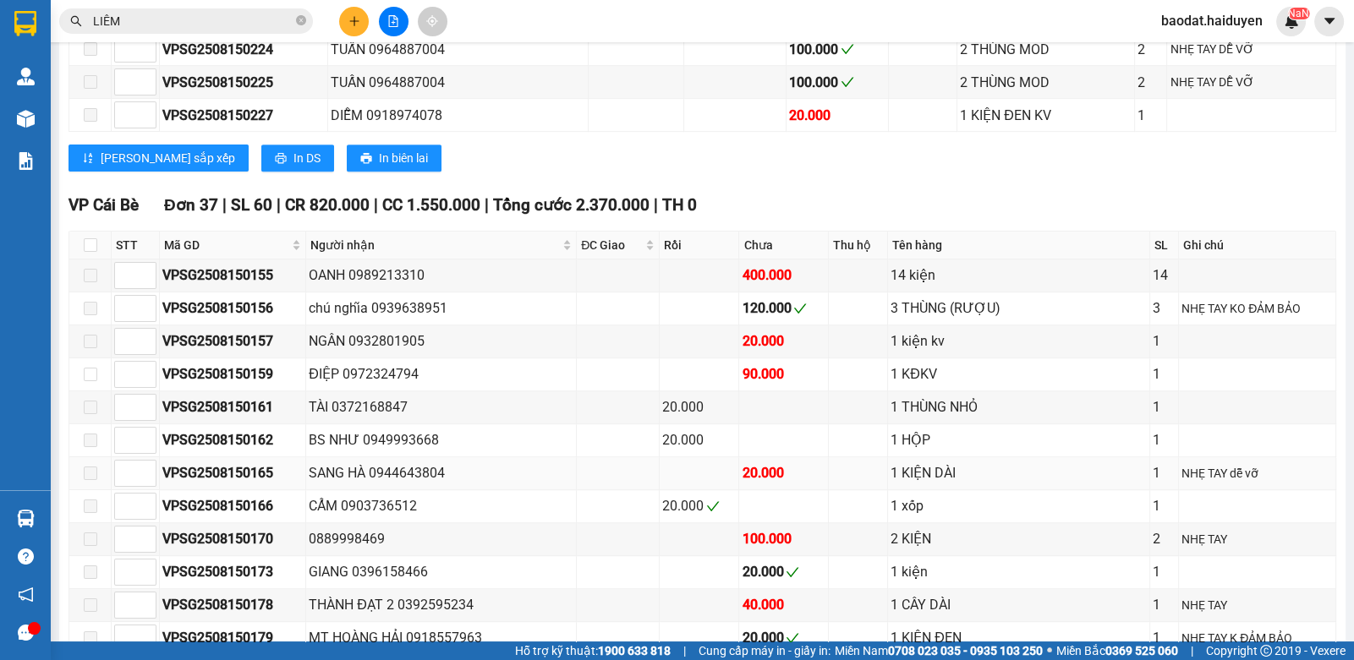
scroll to position [1437, 0]
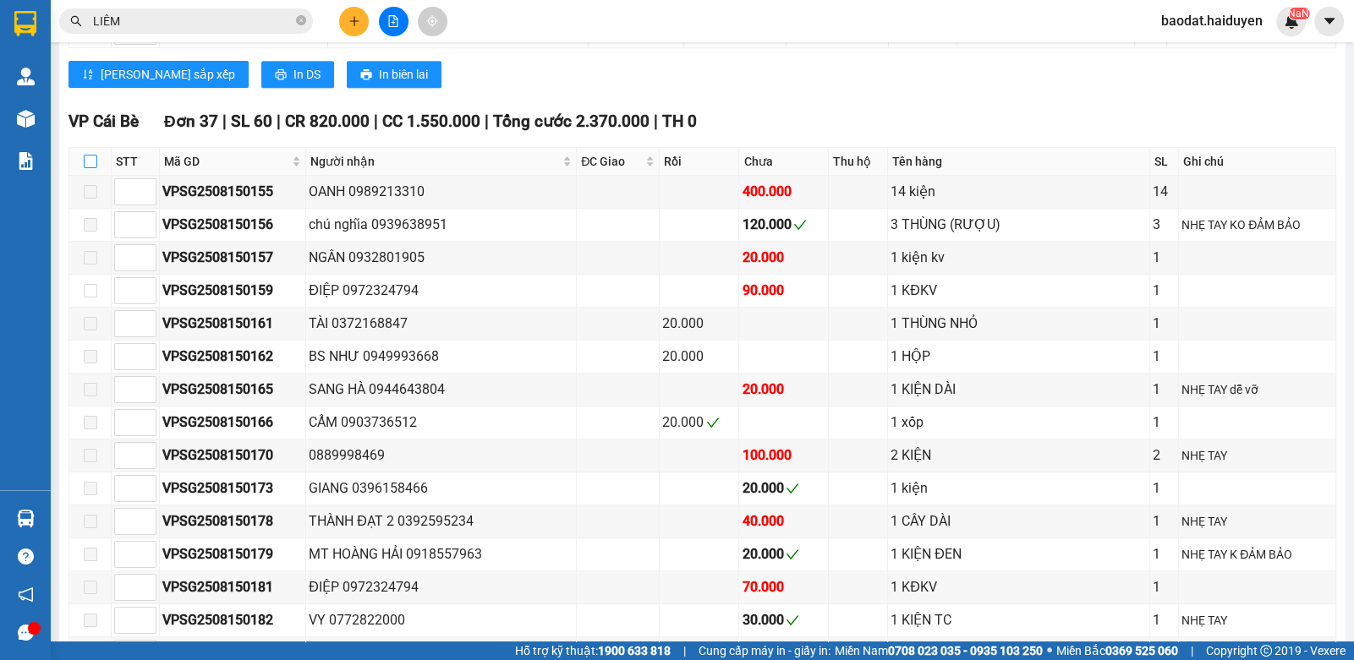
click at [94, 159] on input "checkbox" at bounding box center [91, 162] width 14 height 14
checkbox input "true"
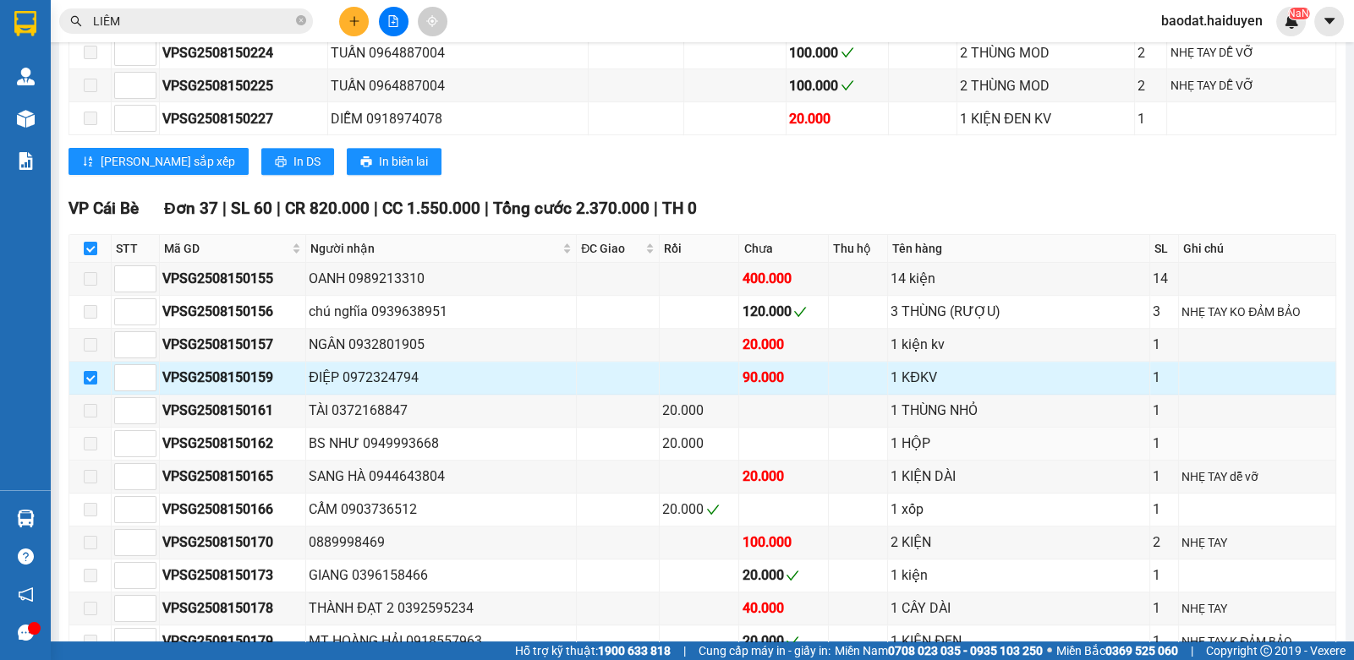
scroll to position [1352, 0]
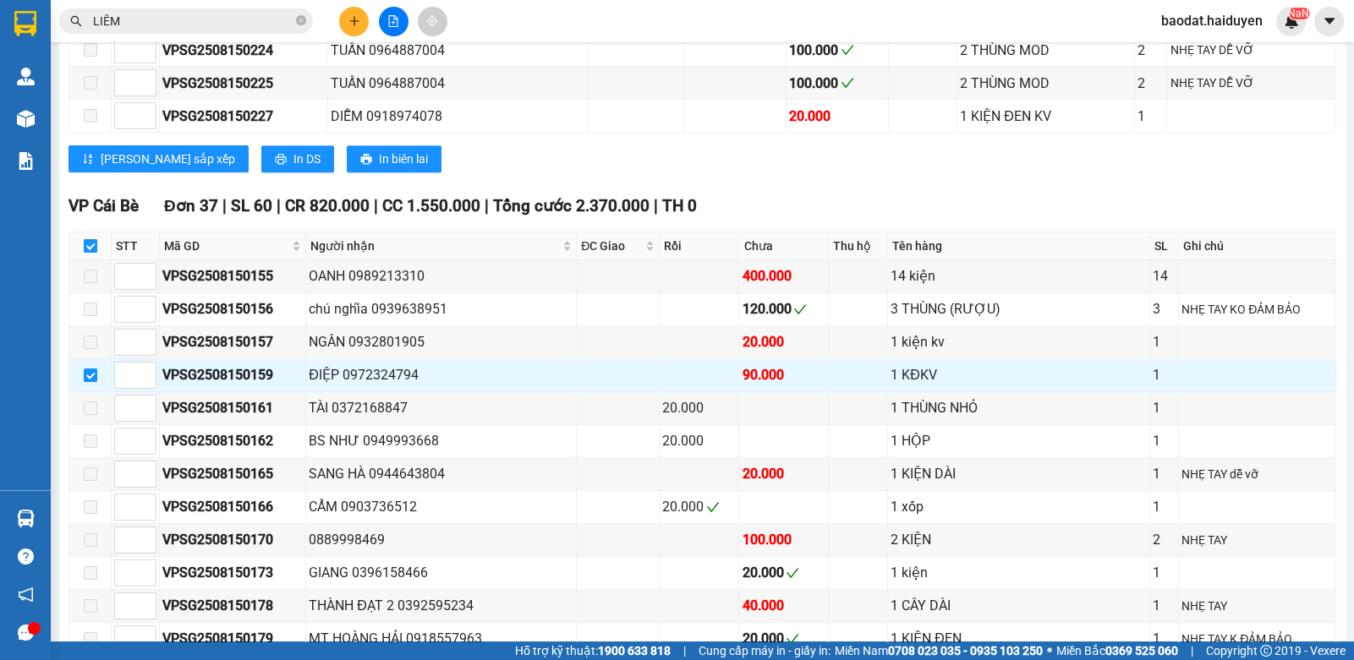
drag, startPoint x: 90, startPoint y: 246, endPoint x: 102, endPoint y: 349, distance: 103.9
click at [89, 249] on input "checkbox" at bounding box center [91, 246] width 14 height 14
checkbox input "false"
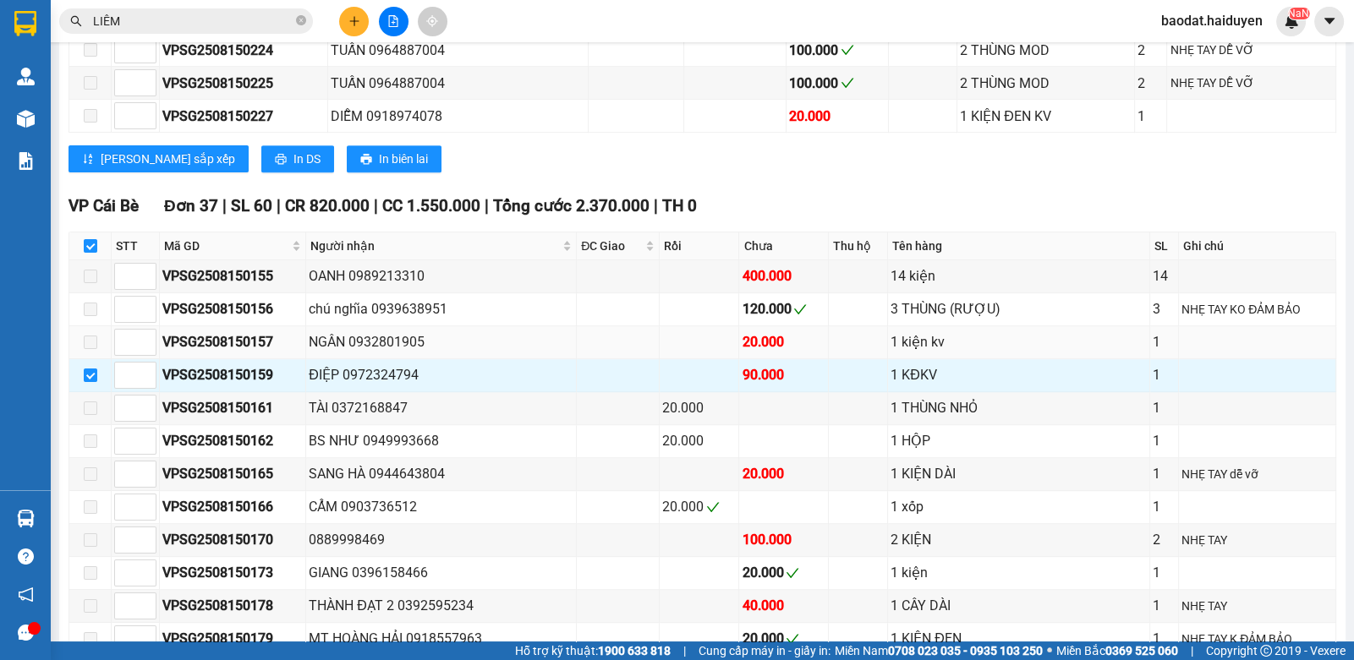
checkbox input "false"
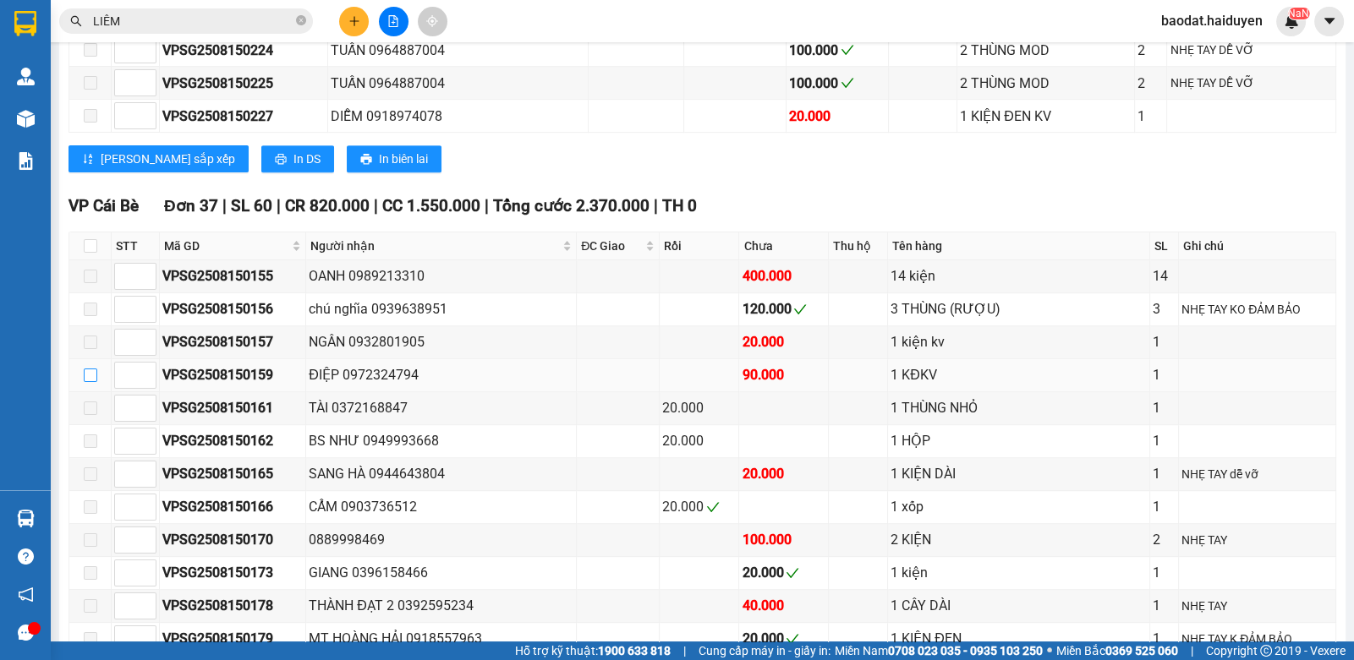
click at [91, 371] on input "checkbox" at bounding box center [91, 376] width 14 height 14
checkbox input "true"
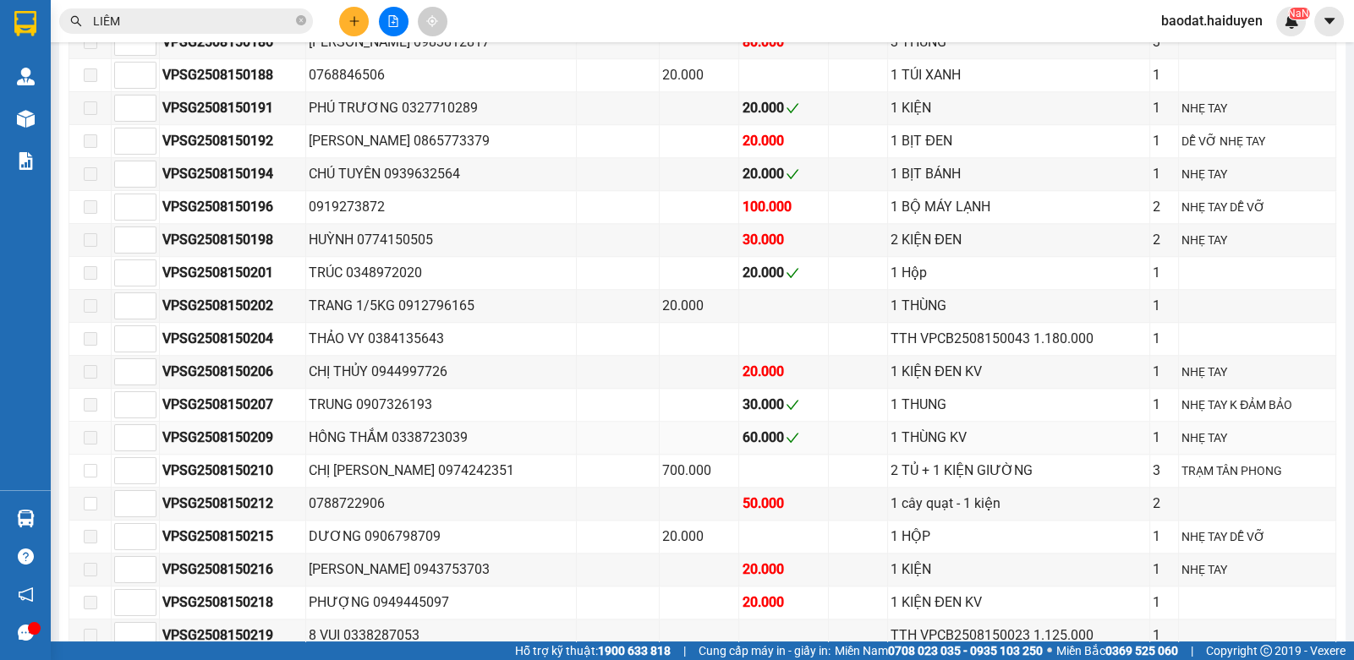
scroll to position [2452, 0]
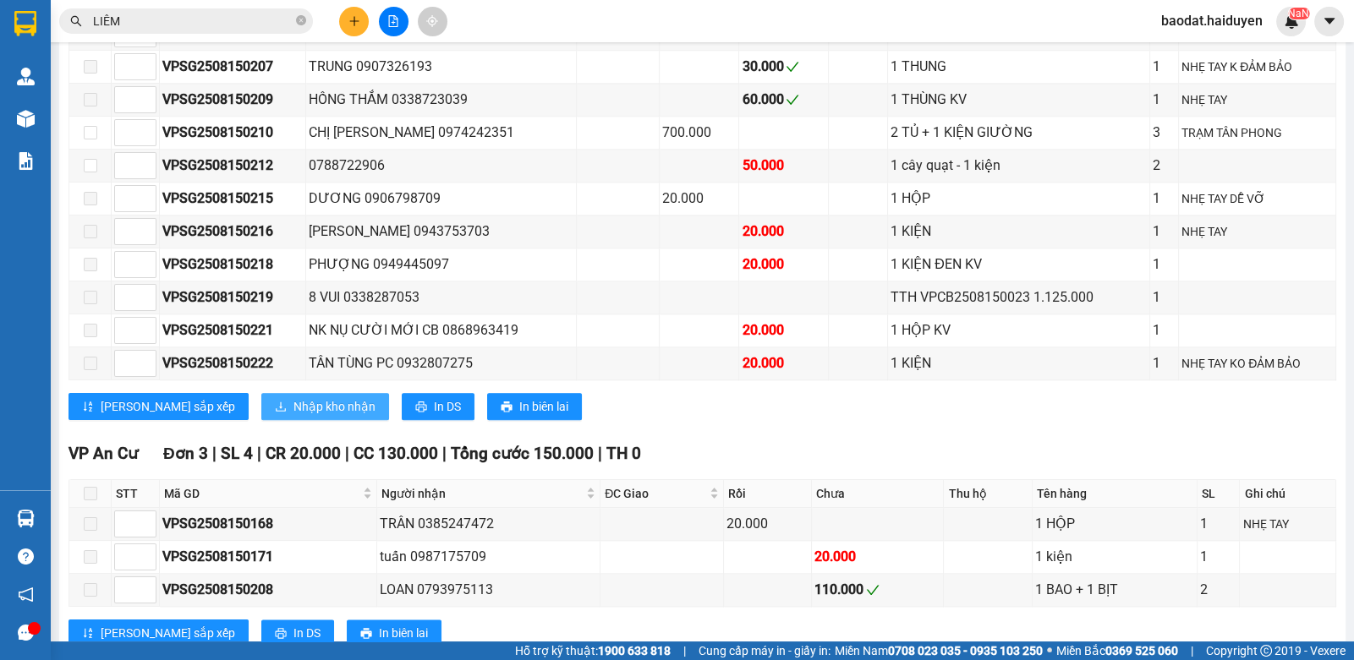
click at [293, 397] on span "Nhập kho nhận" at bounding box center [334, 406] width 82 height 19
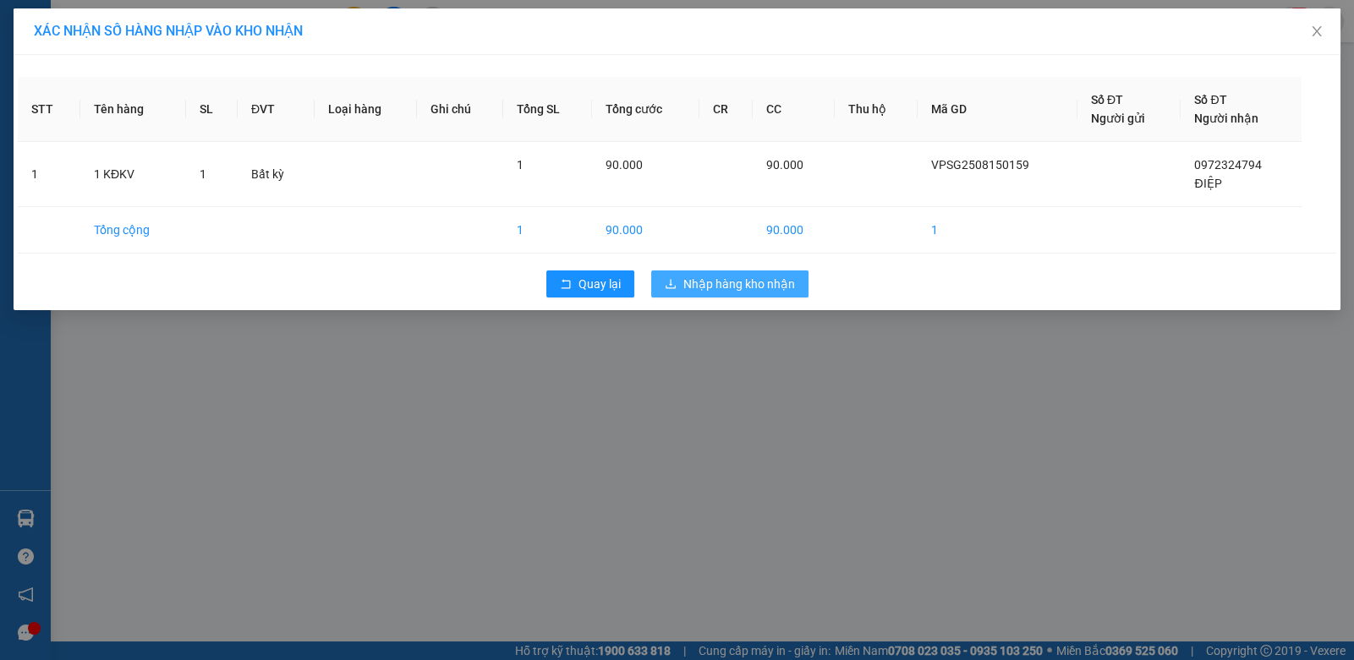
click at [784, 277] on span "Nhập hàng kho nhận" at bounding box center [739, 284] width 112 height 19
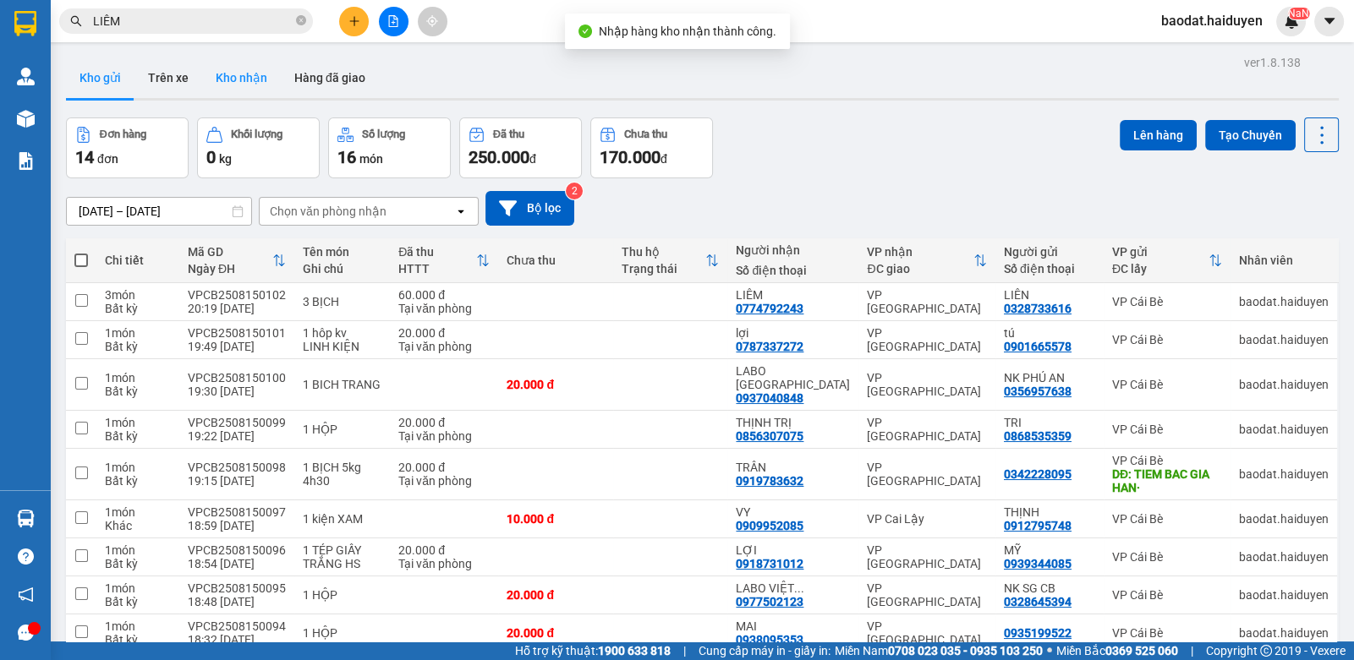
click at [234, 86] on button "Kho nhận" at bounding box center [241, 77] width 79 height 41
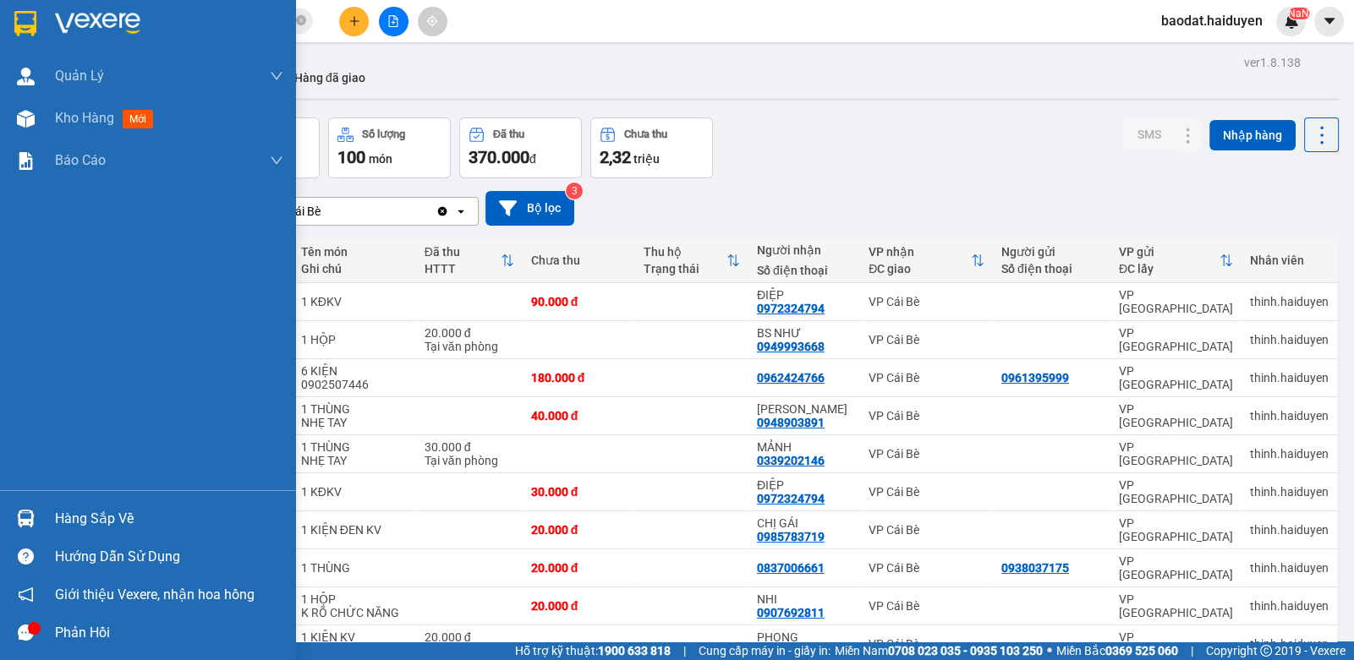
click at [80, 517] on div "Hàng sắp về" at bounding box center [169, 518] width 228 height 25
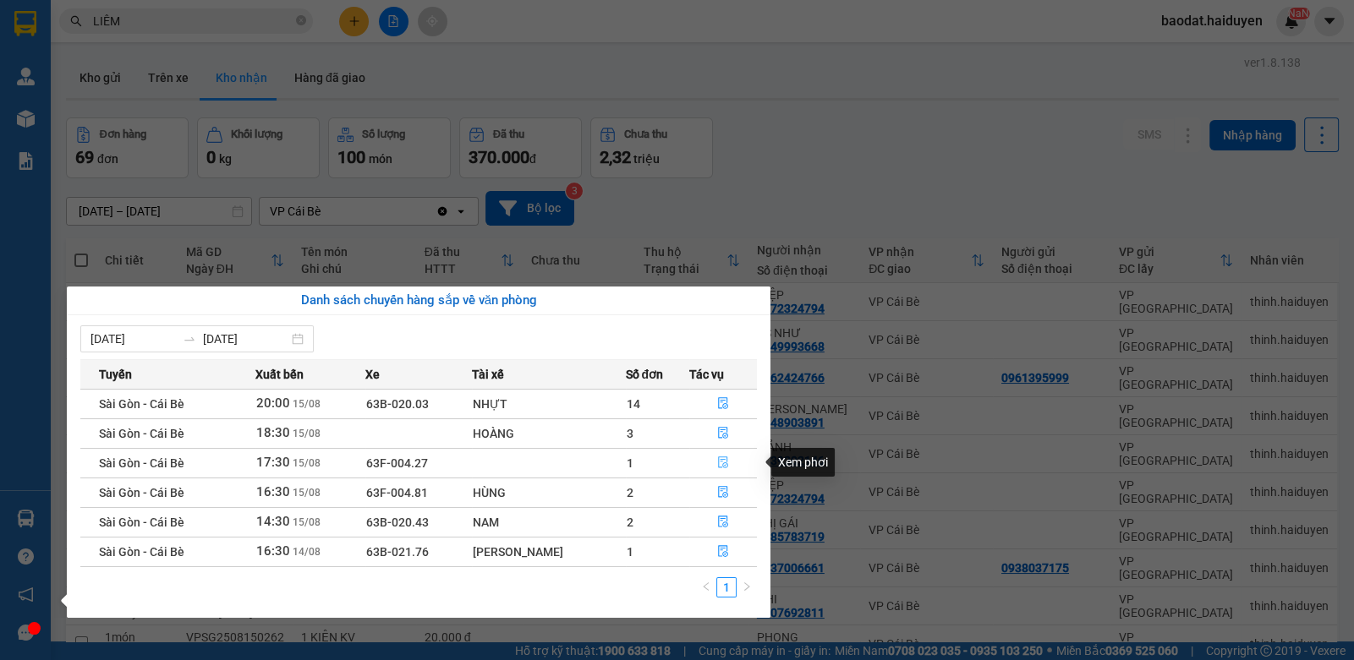
click at [722, 463] on icon "file-done" at bounding box center [723, 463] width 12 height 12
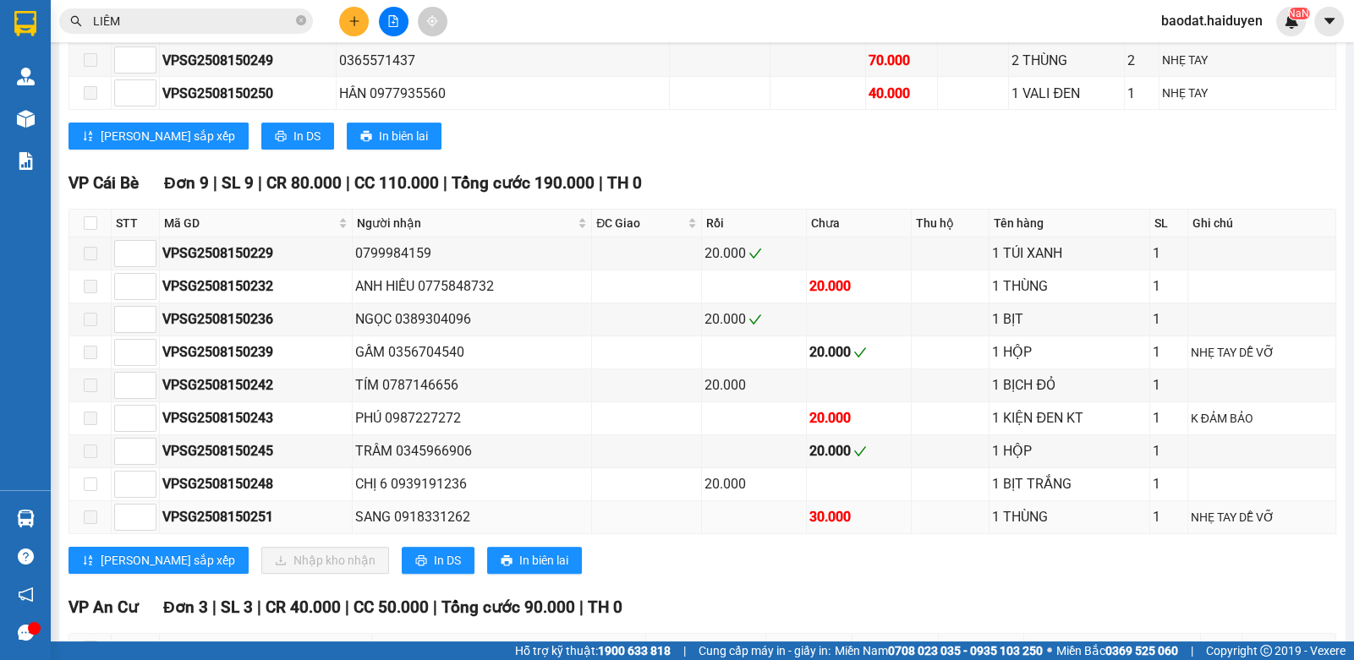
scroll to position [845, 0]
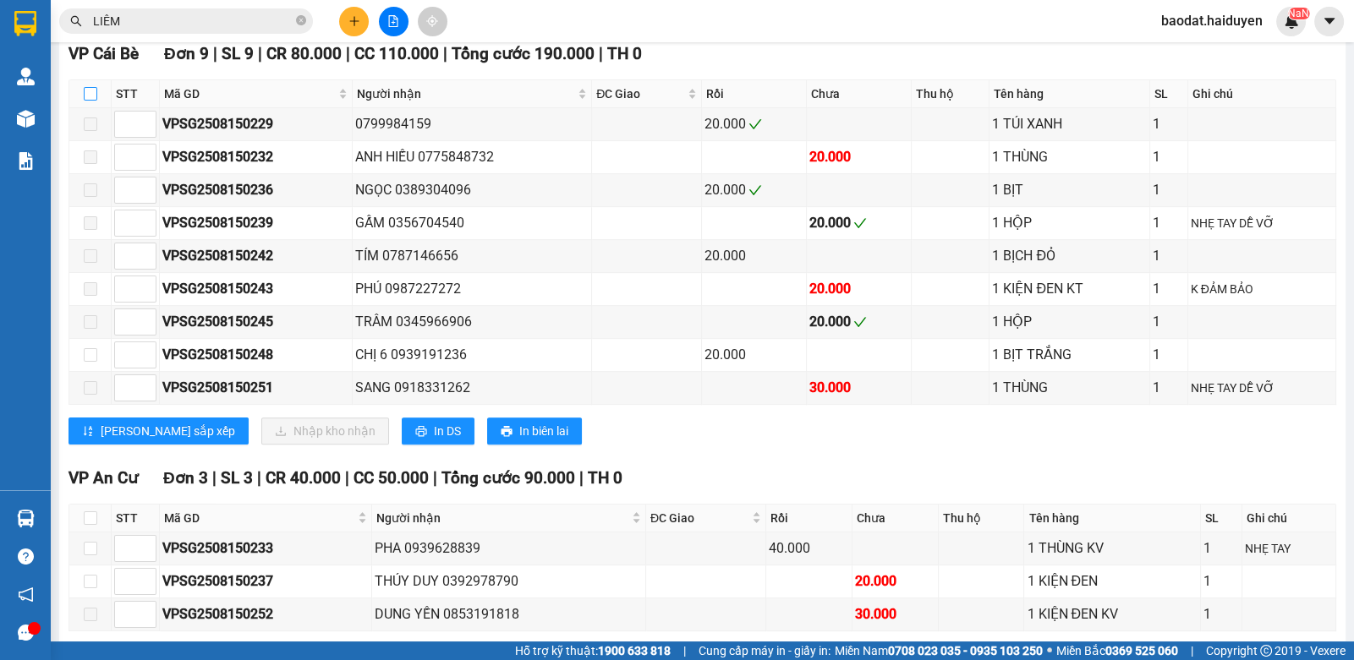
click at [87, 101] on input "checkbox" at bounding box center [91, 94] width 14 height 14
checkbox input "true"
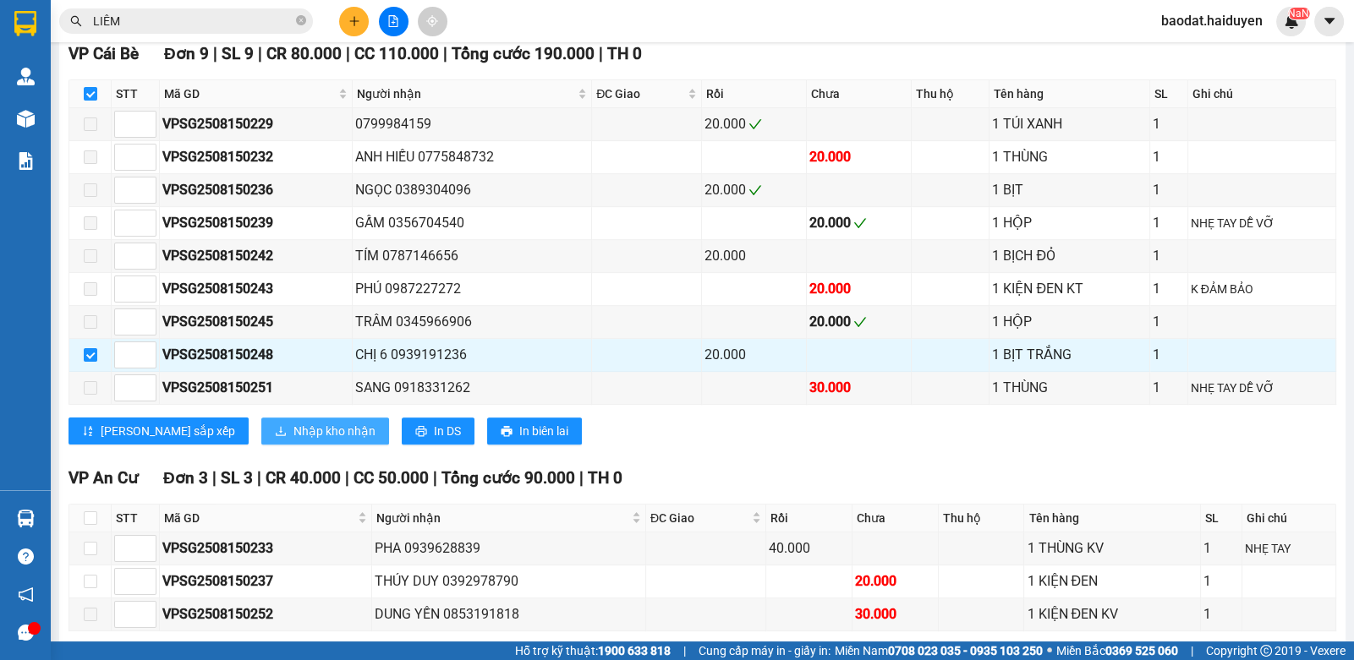
click at [300, 439] on span "Nhập kho nhận" at bounding box center [334, 431] width 82 height 19
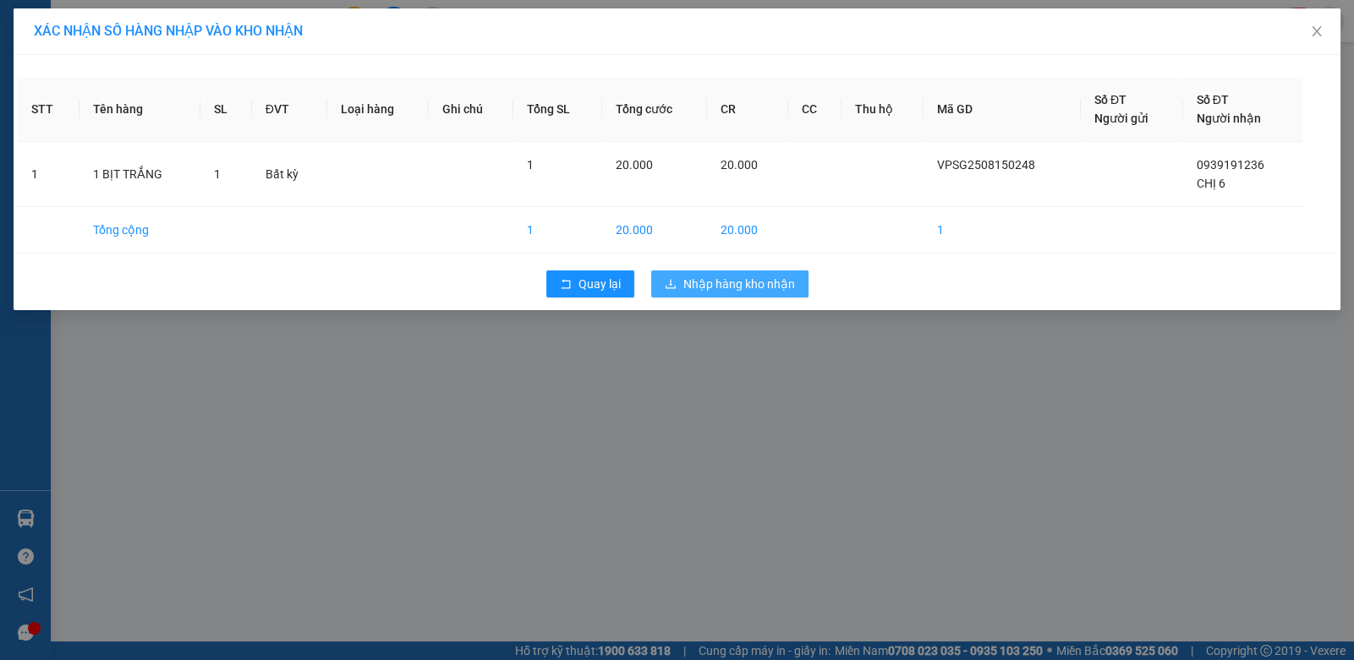
click at [748, 284] on span "Nhập hàng kho nhận" at bounding box center [739, 284] width 112 height 19
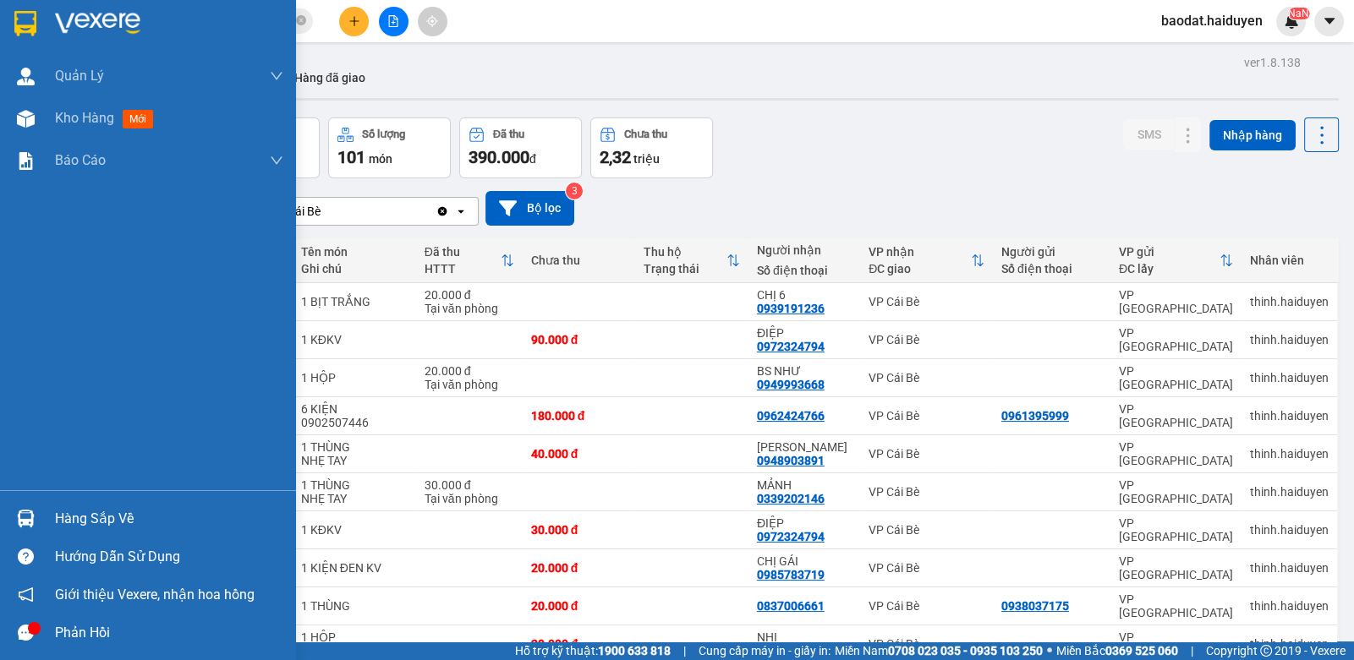
click at [49, 512] on div "Hàng sắp về" at bounding box center [148, 519] width 296 height 38
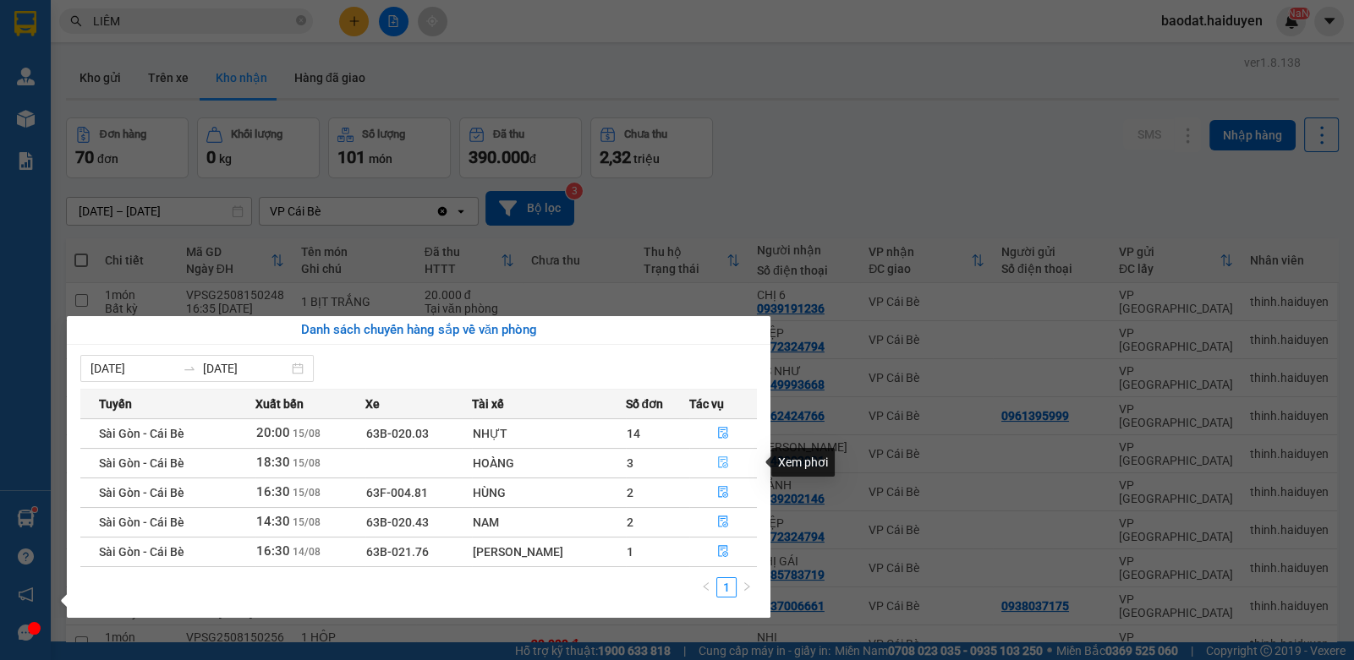
click at [723, 460] on icon "file-done" at bounding box center [723, 463] width 12 height 12
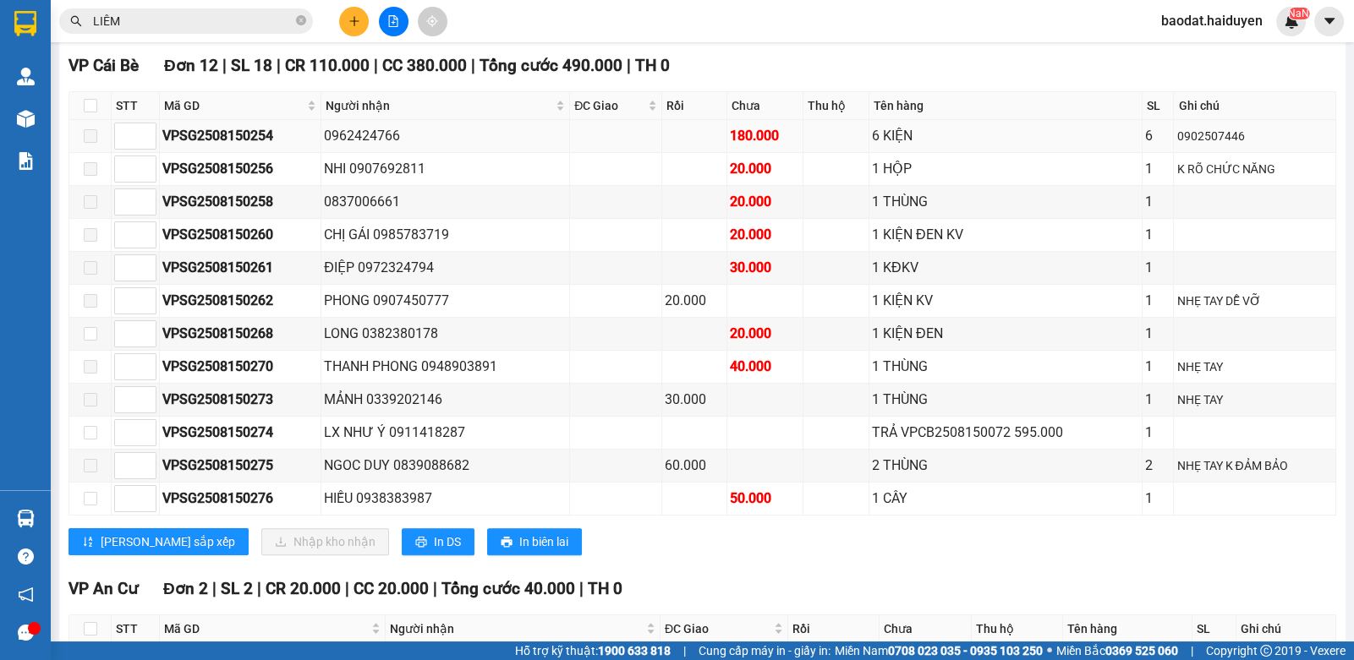
scroll to position [760, 0]
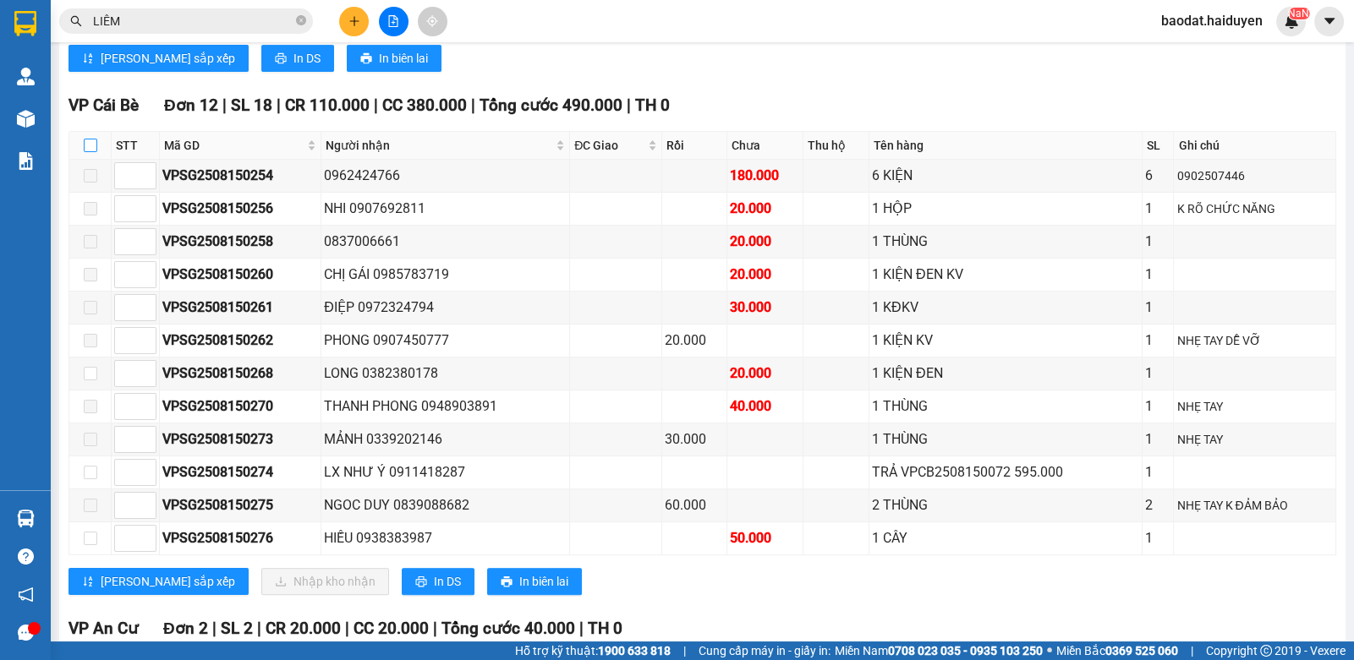
click at [95, 152] on input "checkbox" at bounding box center [91, 146] width 14 height 14
checkbox input "true"
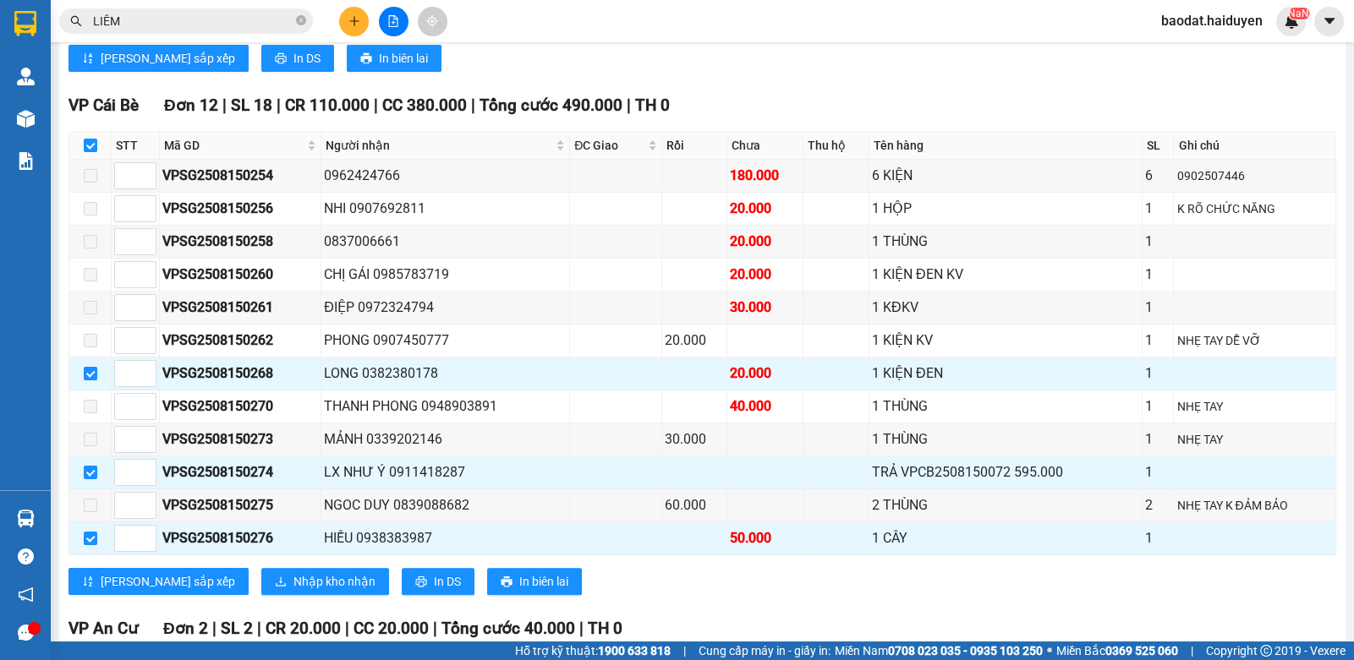
click at [300, 16] on span at bounding box center [301, 22] width 10 height 16
click at [300, 19] on span at bounding box center [301, 21] width 10 height 19
click at [213, 19] on input "text" at bounding box center [193, 21] width 200 height 19
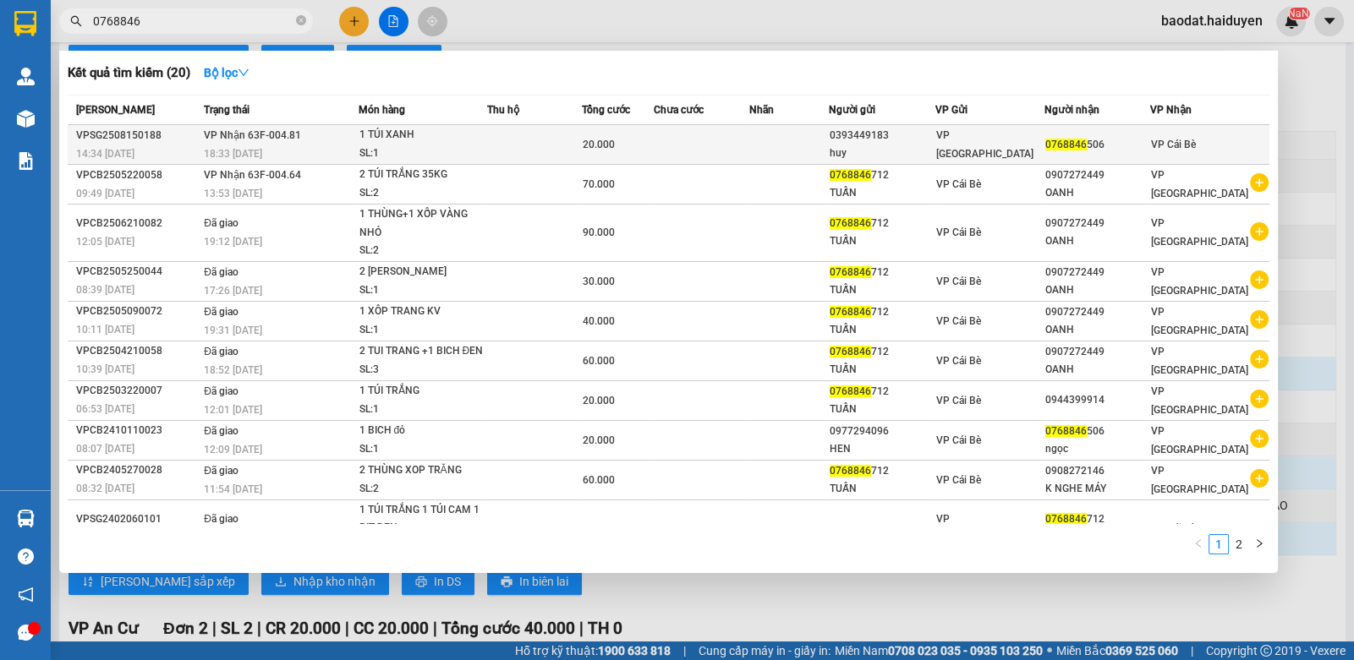
type input "0768846"
click at [347, 128] on td "VP Nhận 63F-004.81 18:33 - 15/08" at bounding box center [279, 145] width 158 height 40
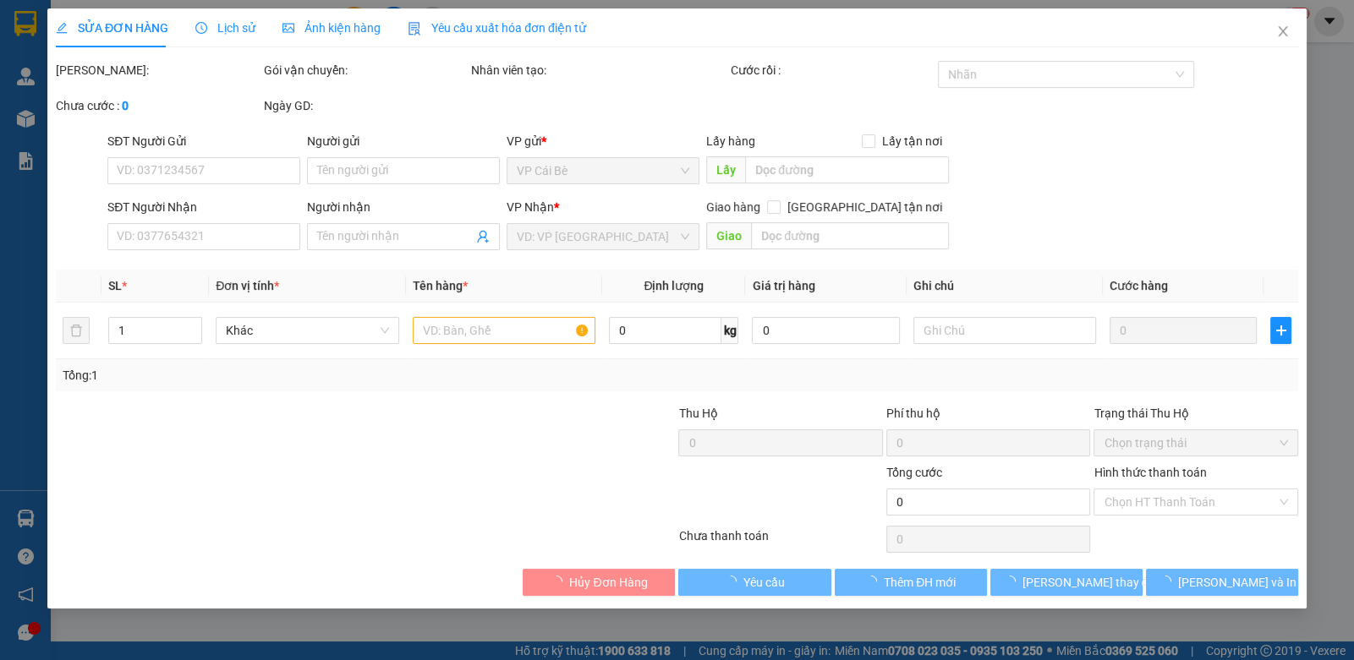
type input "0393449183"
type input "huy"
type input "0768846506"
type input "20.000"
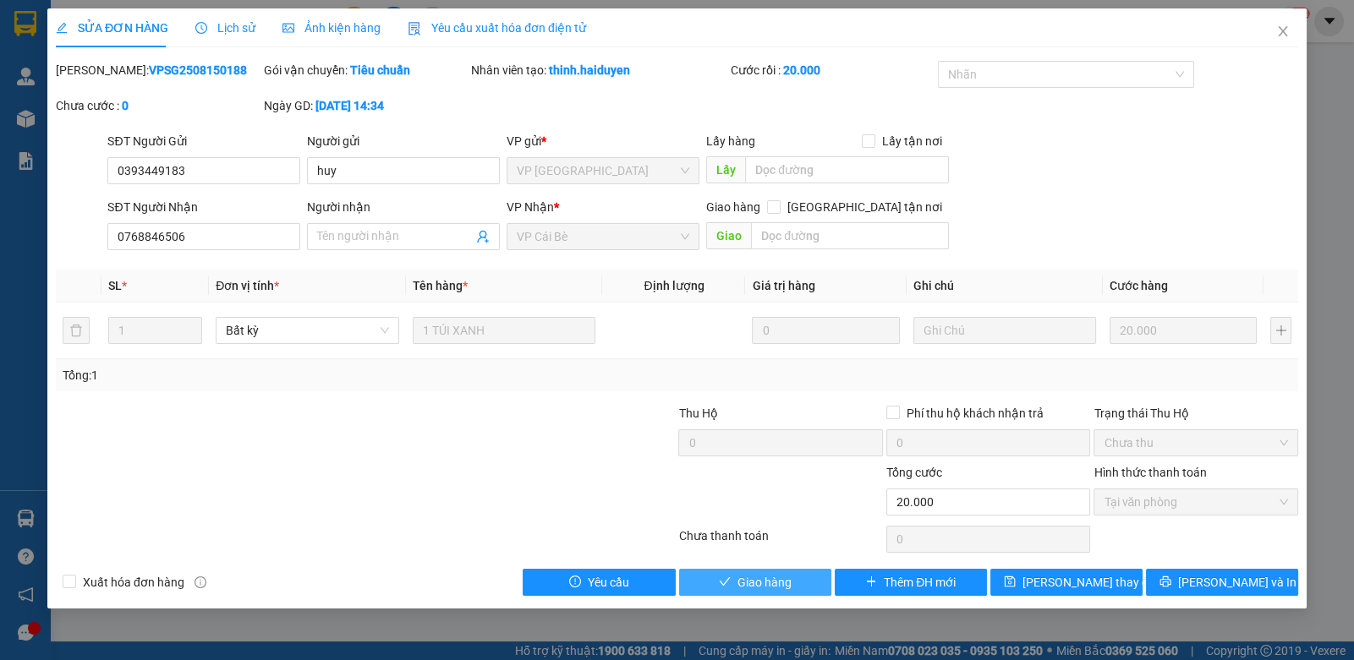
click at [749, 590] on span "Giao hàng" at bounding box center [764, 582] width 54 height 19
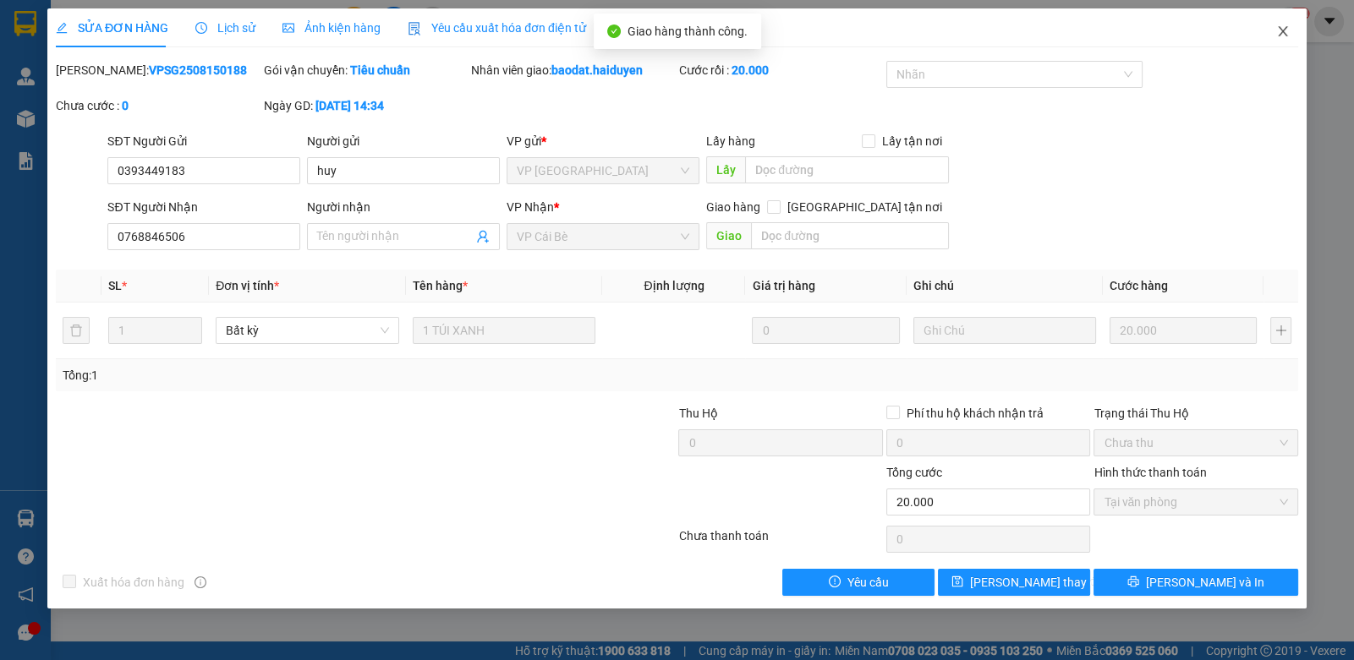
click at [1276, 28] on icon "close" at bounding box center [1283, 32] width 14 height 14
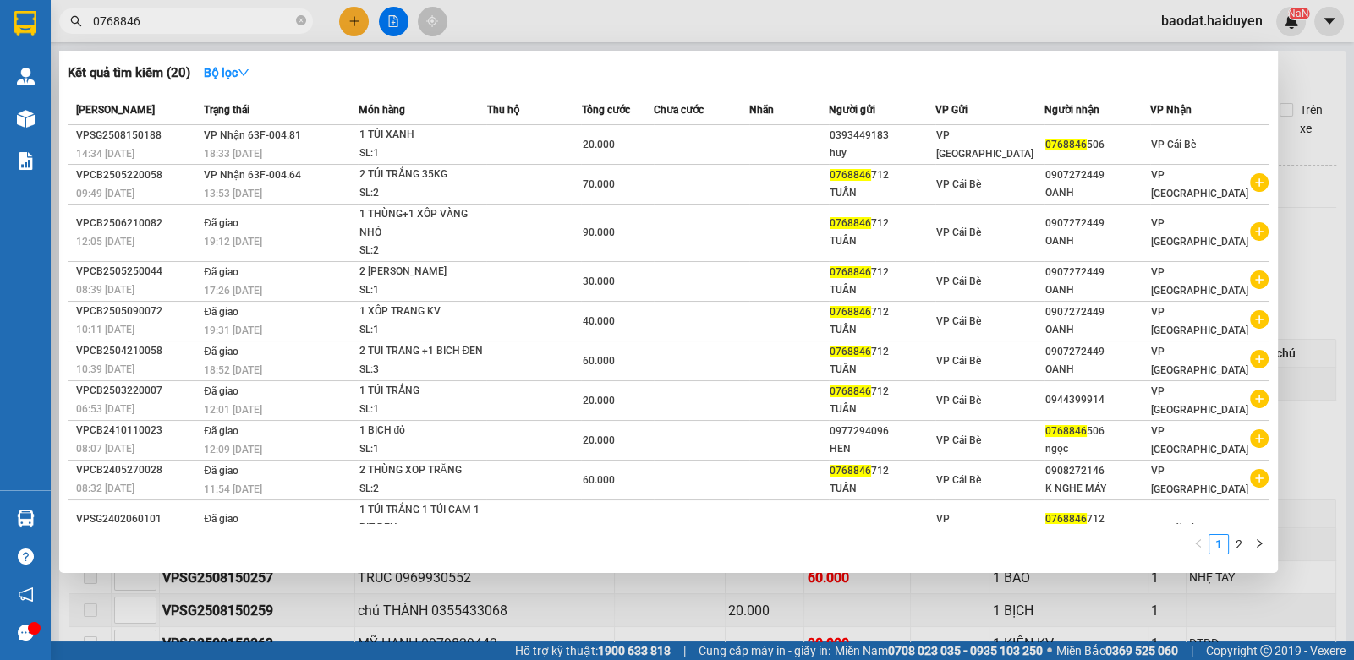
click at [286, 26] on input "0768846" at bounding box center [193, 21] width 200 height 19
click at [301, 18] on icon "close-circle" at bounding box center [301, 20] width 10 height 10
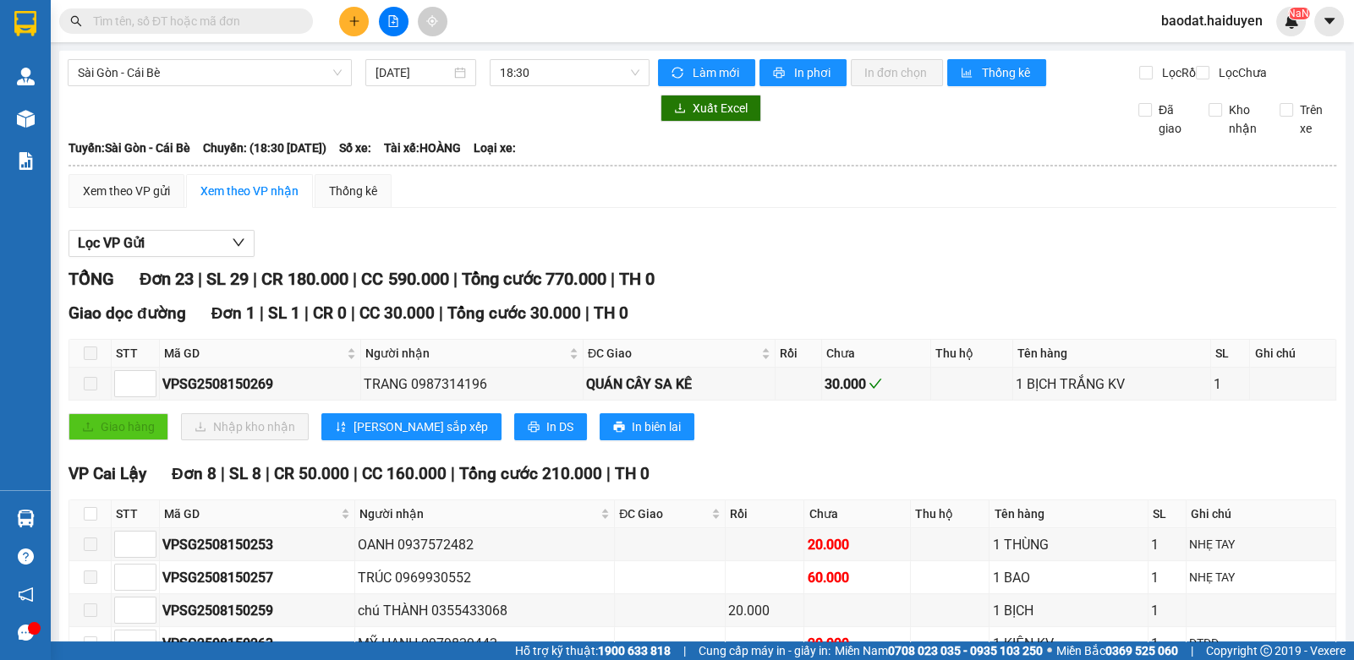
click at [256, 15] on input "text" at bounding box center [193, 21] width 200 height 19
type input "D"
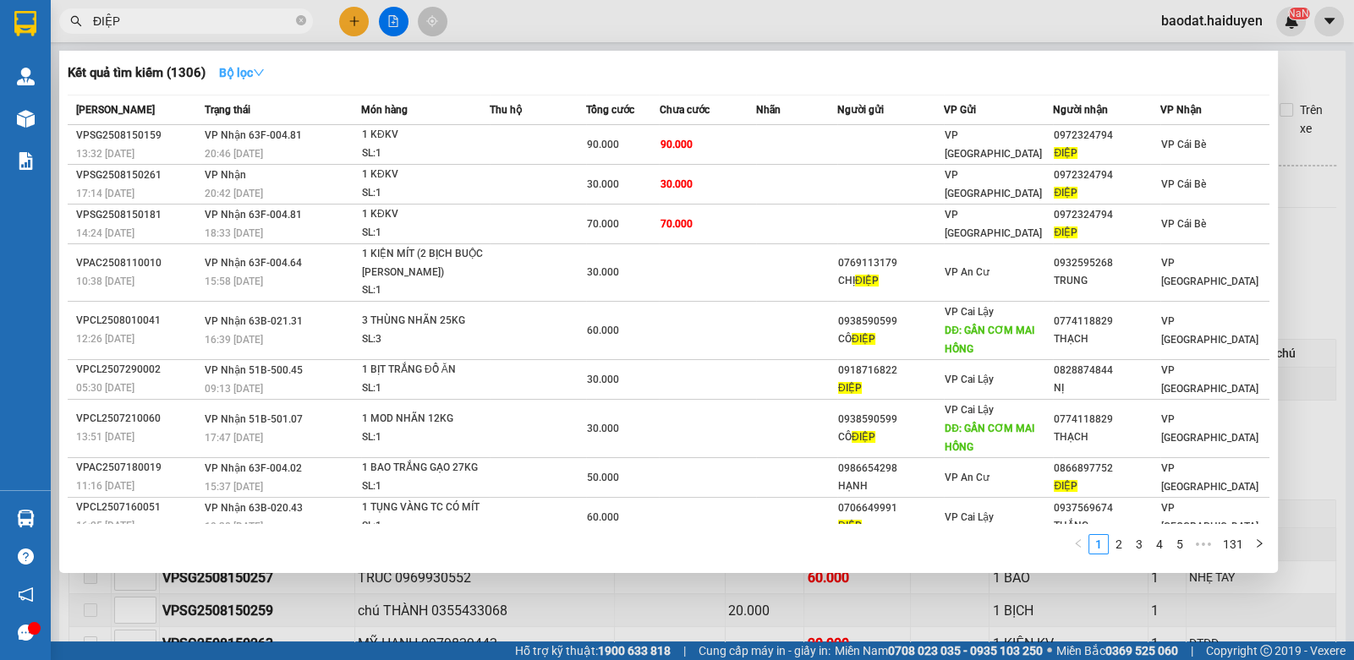
type input "ĐIỆP"
click at [247, 72] on strong "Bộ lọc" at bounding box center [242, 73] width 46 height 14
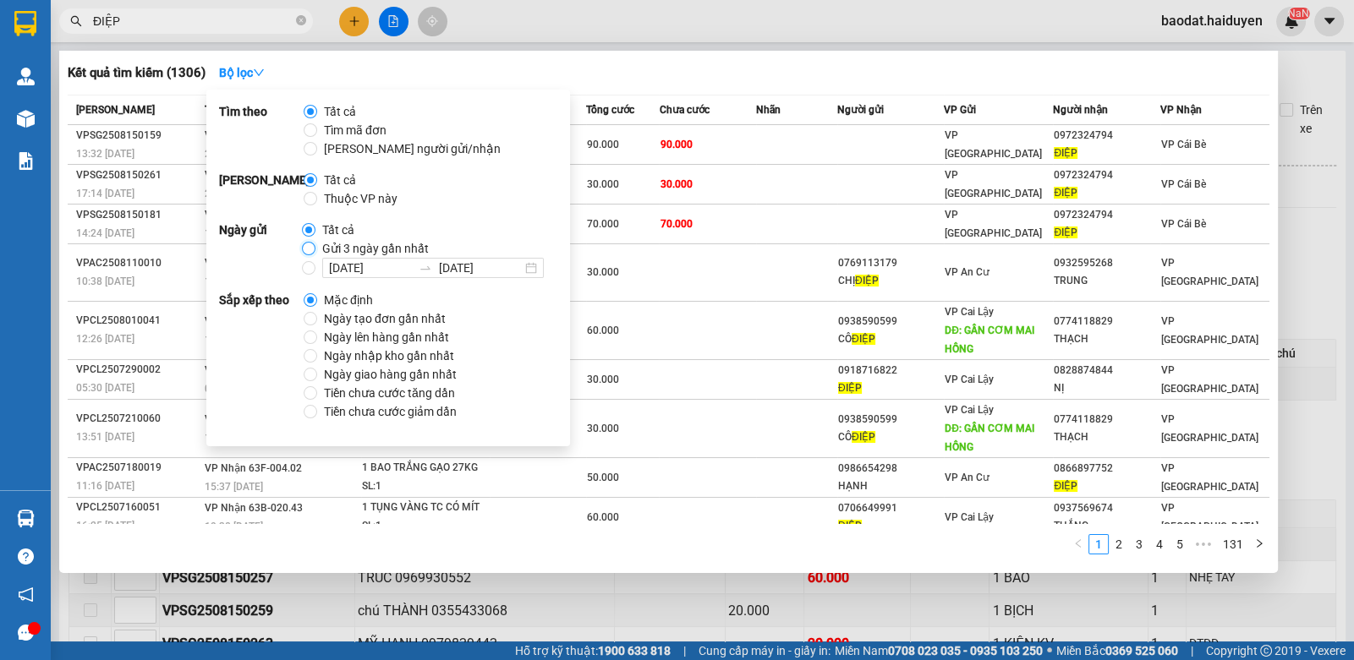
click at [309, 247] on input "Gửi 3 ngày gần nhất" at bounding box center [309, 249] width 14 height 14
radio input "true"
radio input "false"
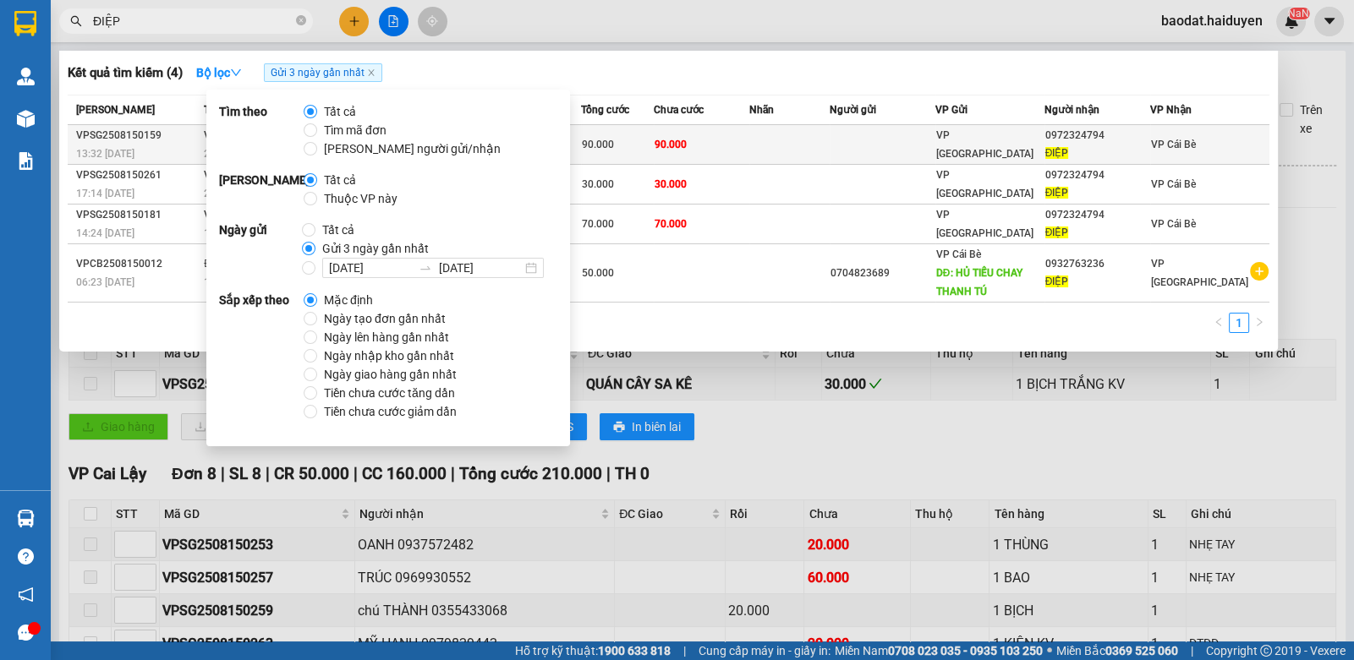
click at [856, 142] on td at bounding box center [883, 145] width 106 height 40
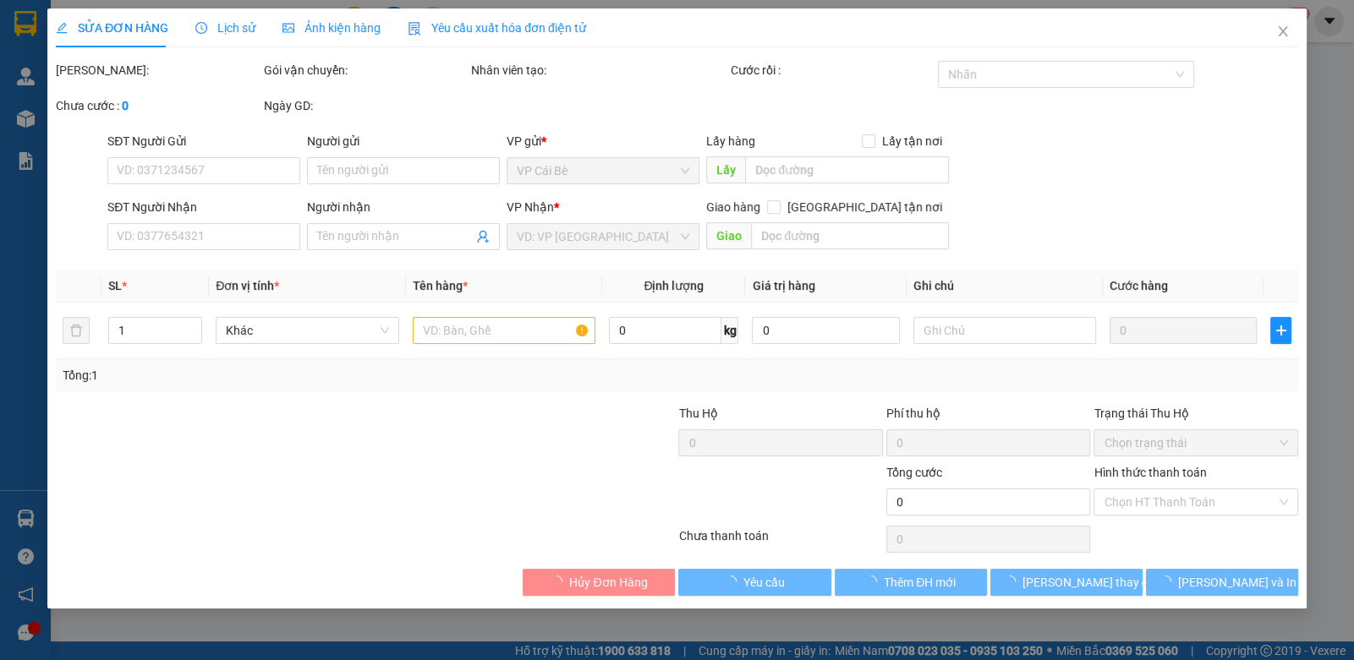
type input "0972324794"
type input "ĐIỆP"
type input "90.000"
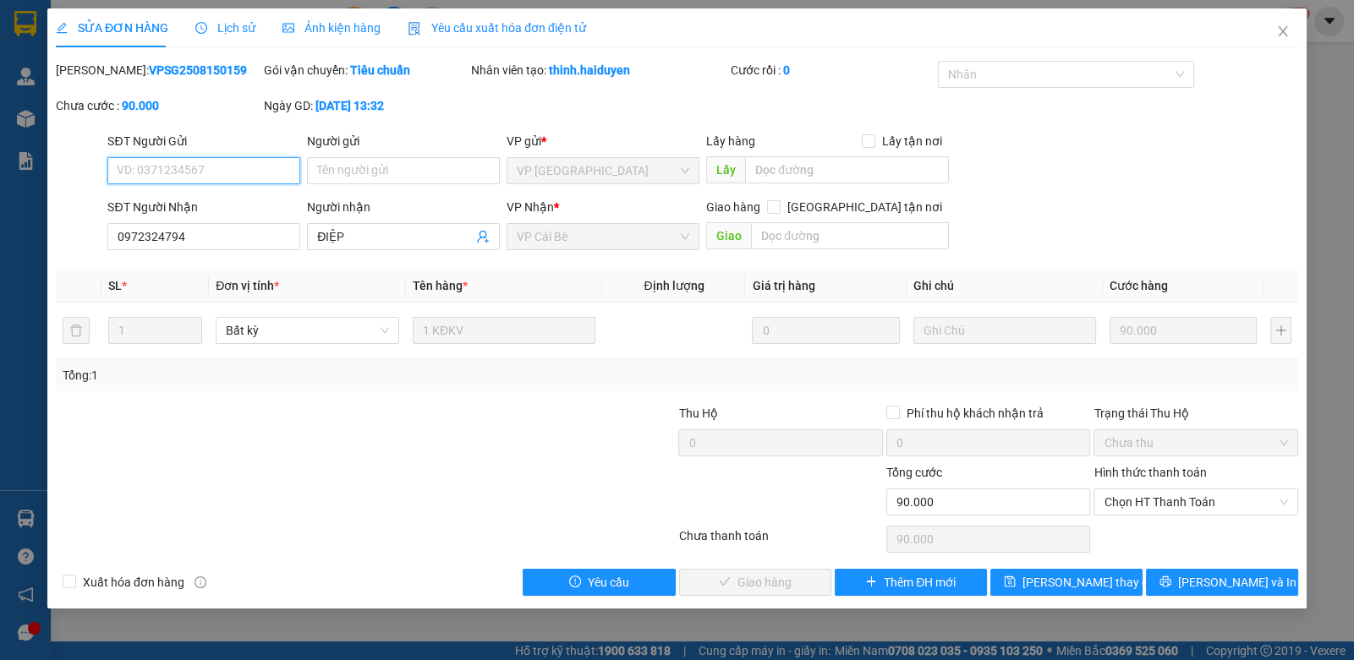
click at [1153, 512] on span "Chọn HT Thanh Toán" at bounding box center [1194, 502] width 183 height 25
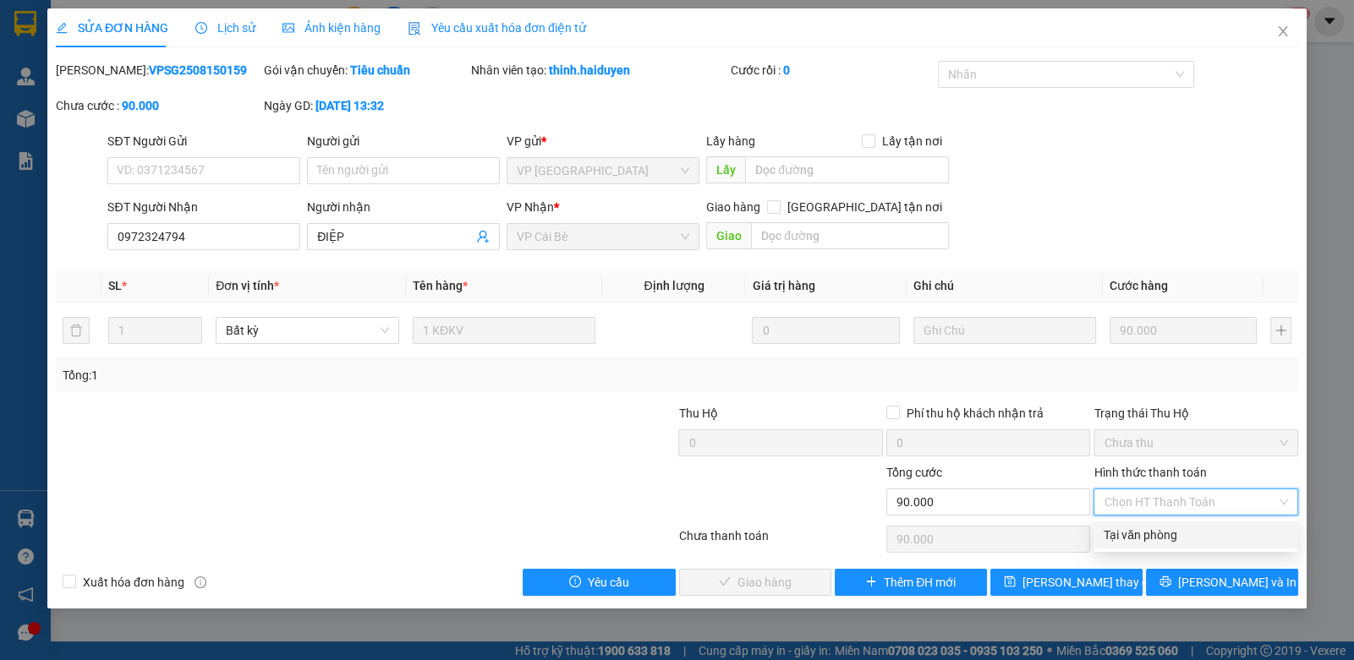
drag, startPoint x: 1134, startPoint y: 533, endPoint x: 883, endPoint y: 560, distance: 252.6
click at [1133, 533] on div "Tại văn phòng" at bounding box center [1194, 535] width 183 height 19
type input "0"
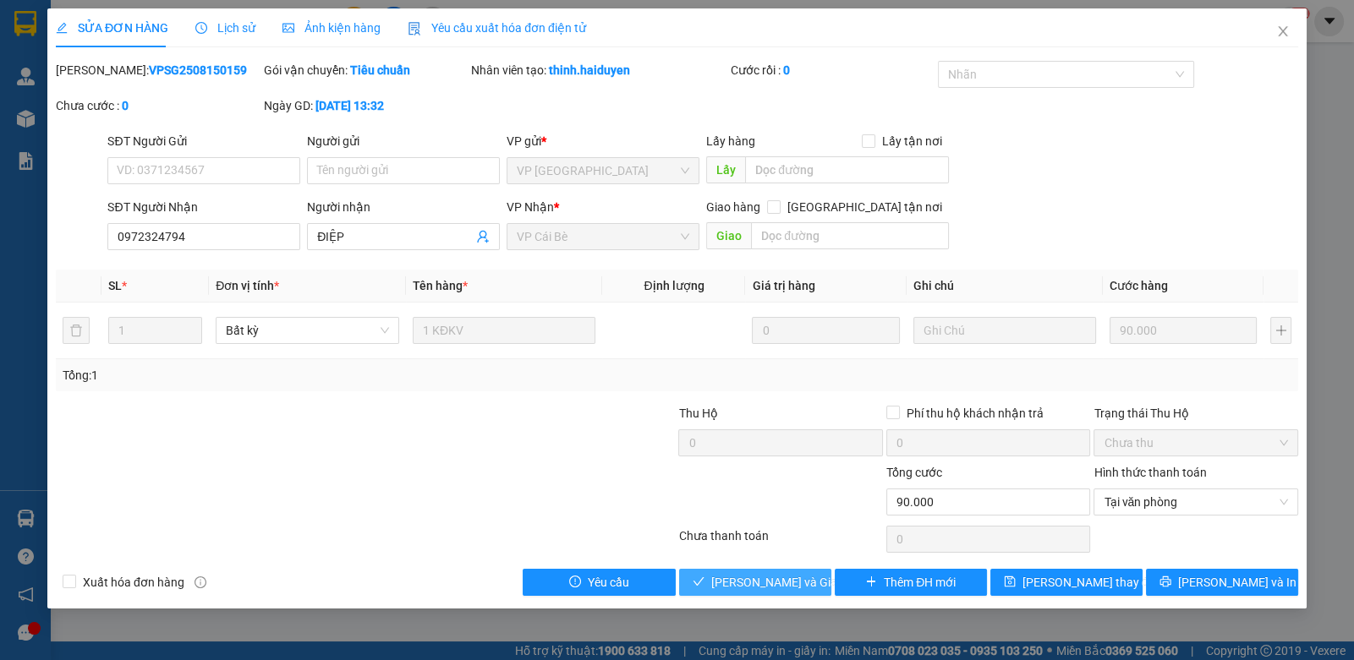
click at [764, 578] on span "Lưu và Giao hàng" at bounding box center [792, 582] width 162 height 19
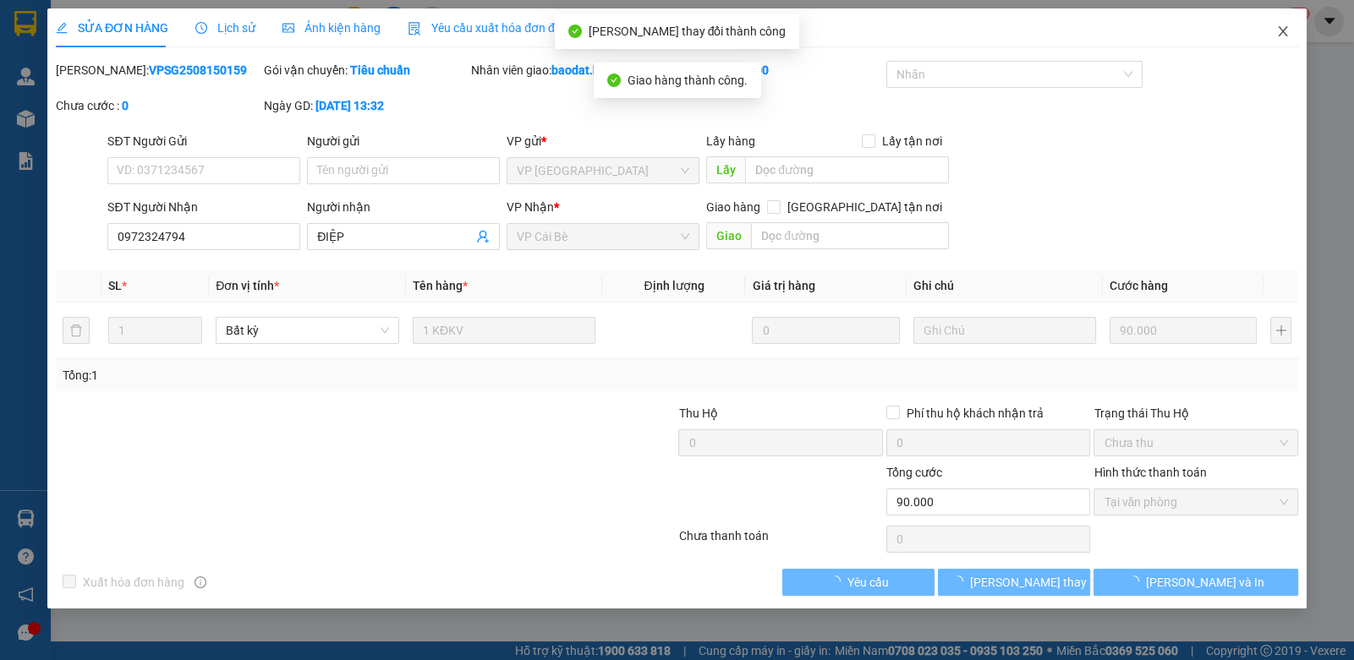
drag, startPoint x: 1284, startPoint y: 22, endPoint x: 1261, endPoint y: 29, distance: 24.6
click at [1281, 22] on span "Close" at bounding box center [1282, 31] width 47 height 47
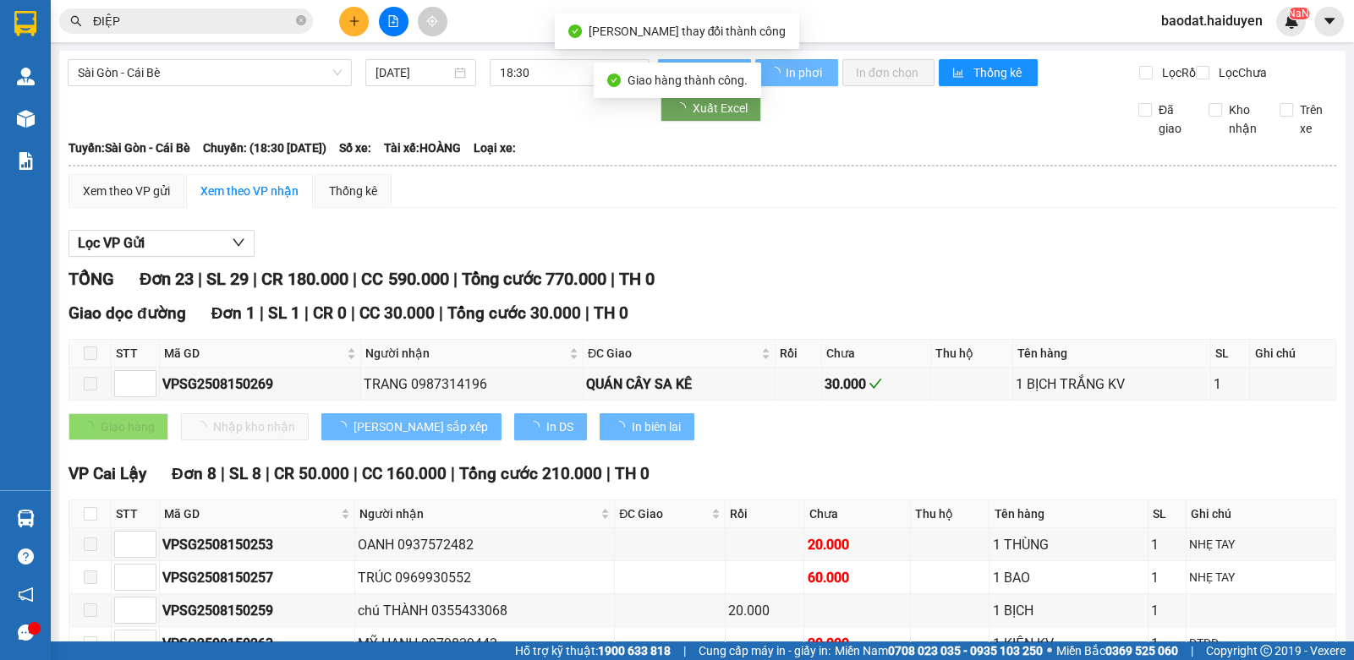
click at [233, 22] on input "ĐIỆP" at bounding box center [193, 21] width 200 height 19
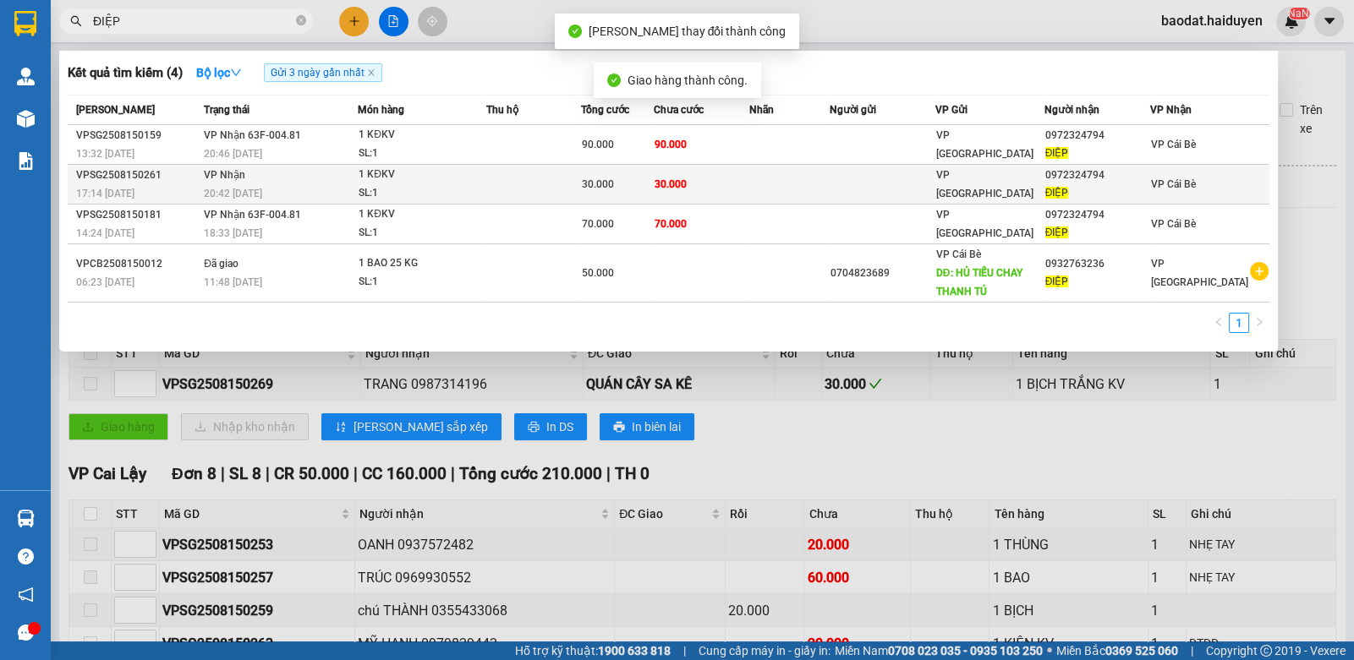
click at [647, 193] on div "30.000" at bounding box center [617, 184] width 71 height 19
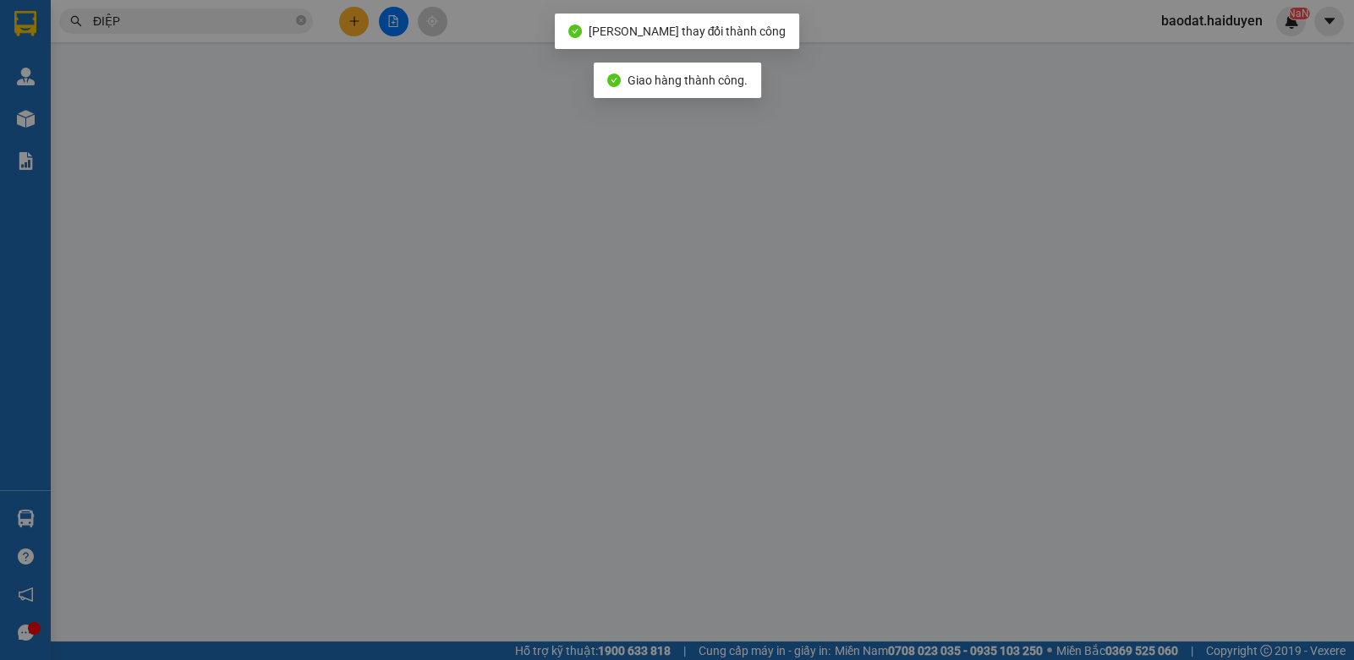
type input "0972324794"
type input "ĐIỆP"
type input "30.000"
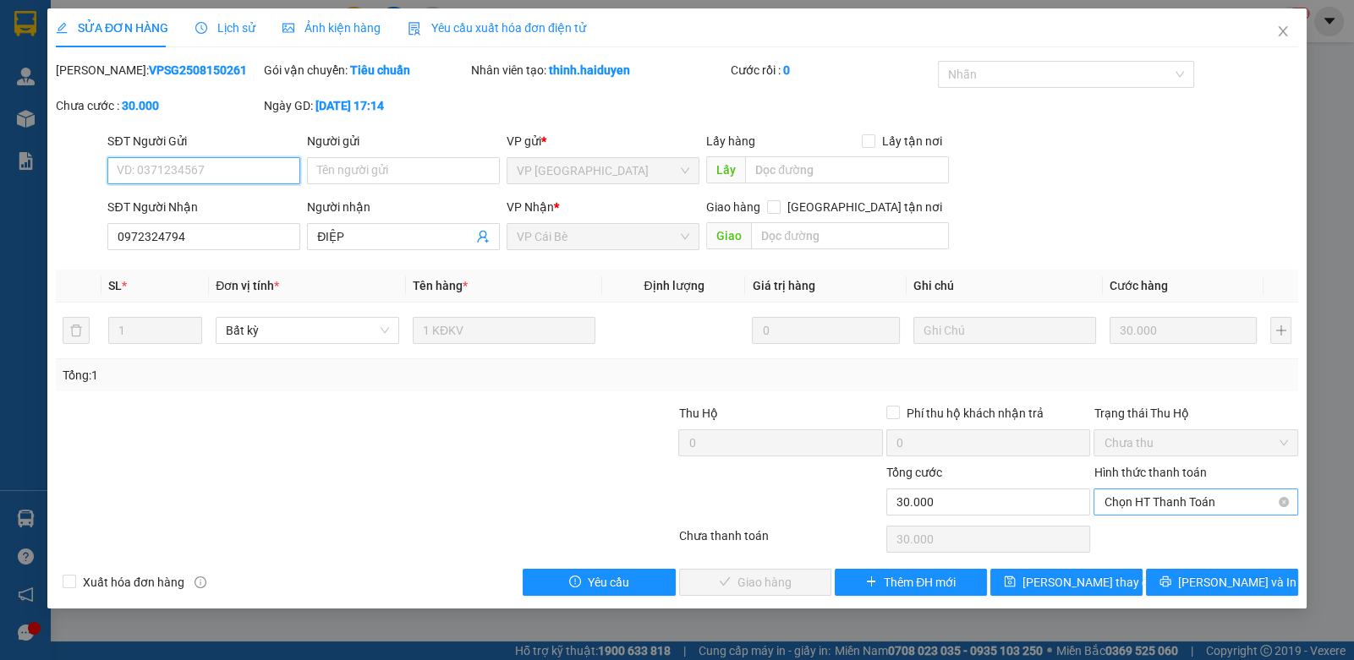
click at [1175, 506] on span "Chọn HT Thanh Toán" at bounding box center [1194, 502] width 183 height 25
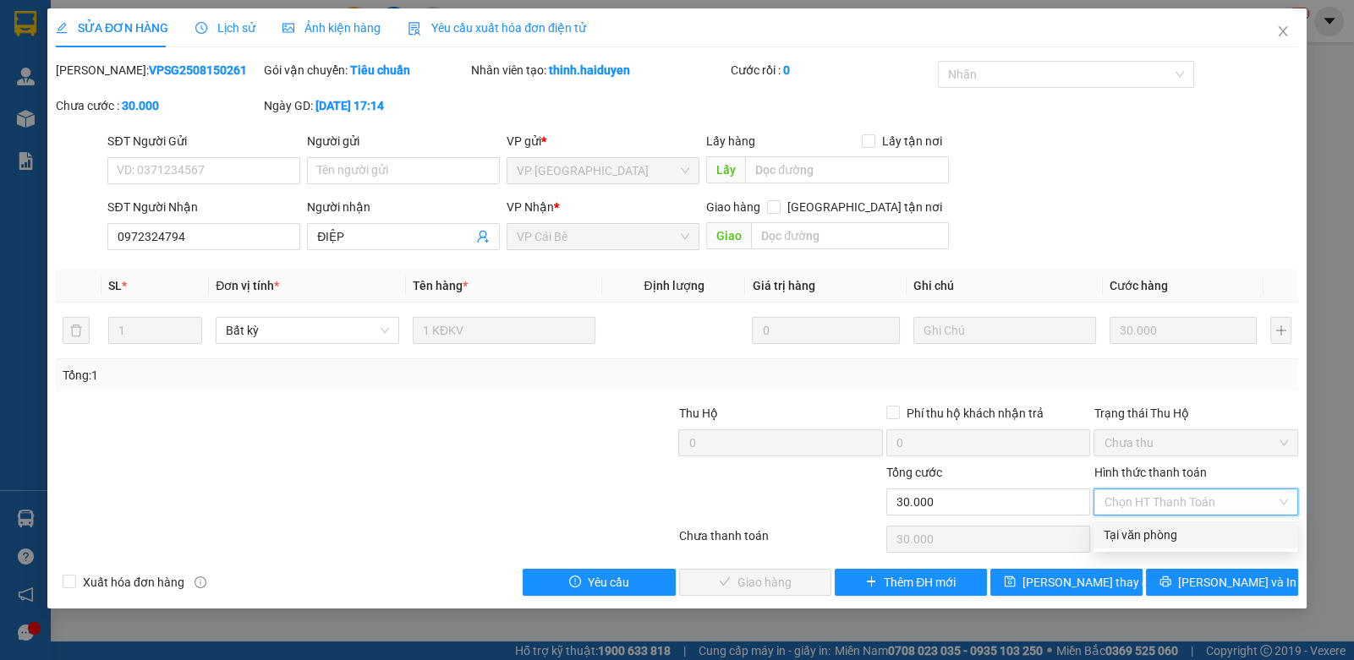
drag, startPoint x: 1171, startPoint y: 534, endPoint x: 977, endPoint y: 556, distance: 195.0
click at [1170, 534] on div "Tại văn phòng" at bounding box center [1194, 535] width 183 height 19
type input "0"
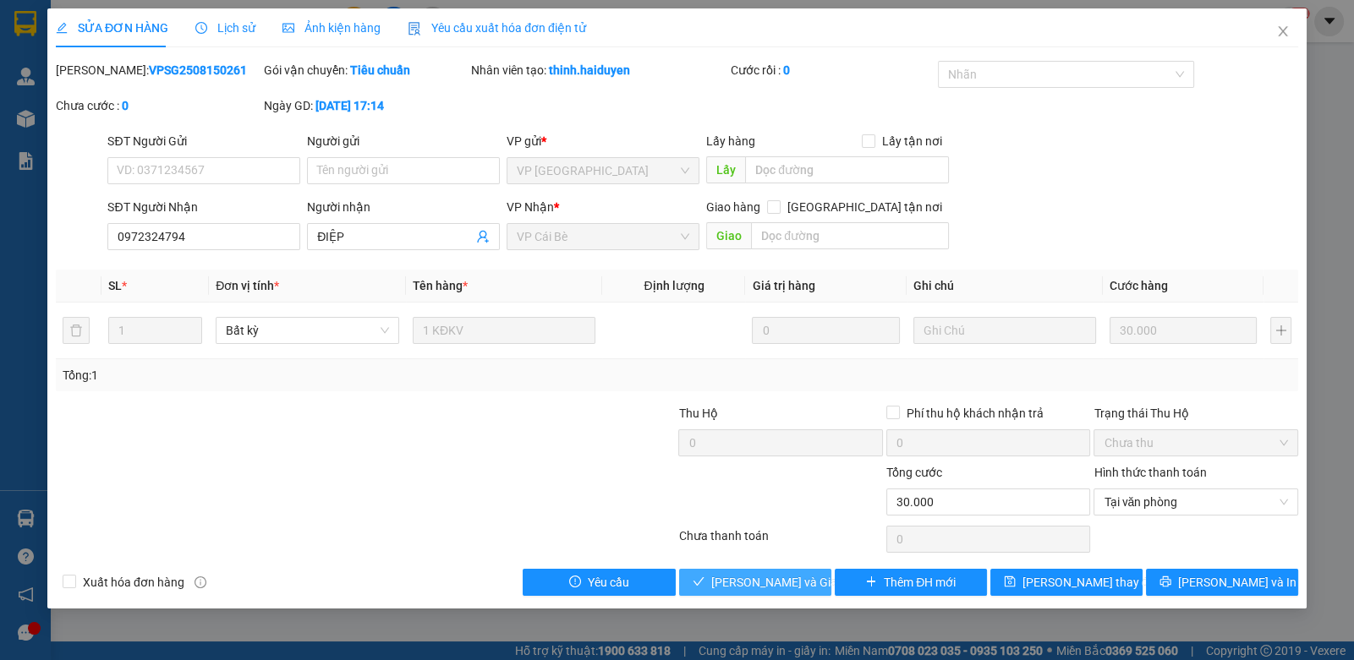
click at [791, 581] on span "Lưu và Giao hàng" at bounding box center [792, 582] width 162 height 19
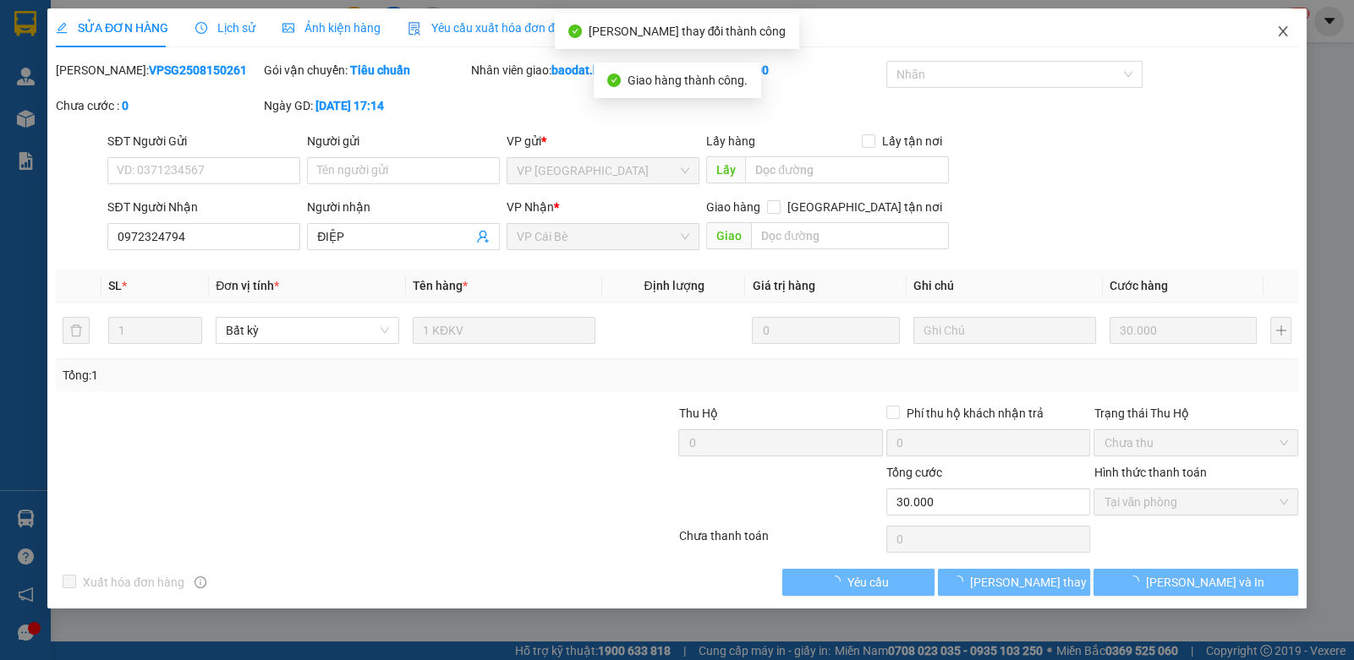
click at [1289, 26] on span "Close" at bounding box center [1282, 31] width 47 height 47
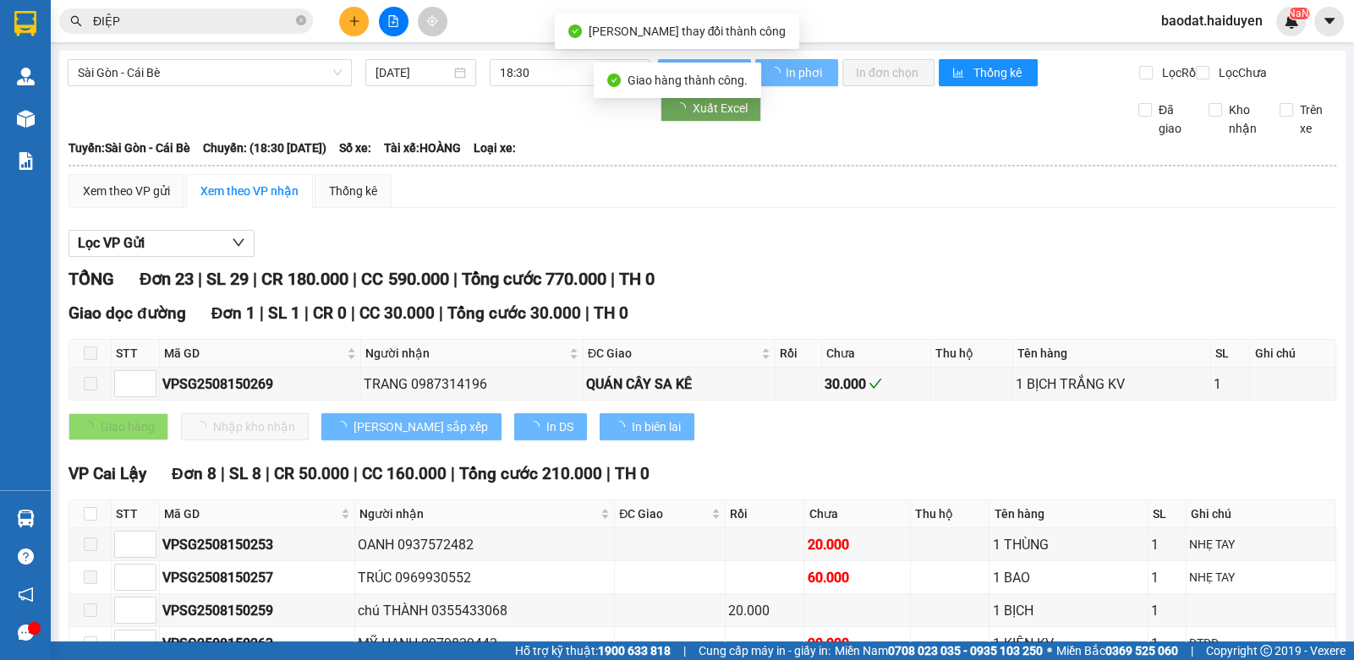
click at [229, 17] on input "ĐIỆP" at bounding box center [193, 21] width 200 height 19
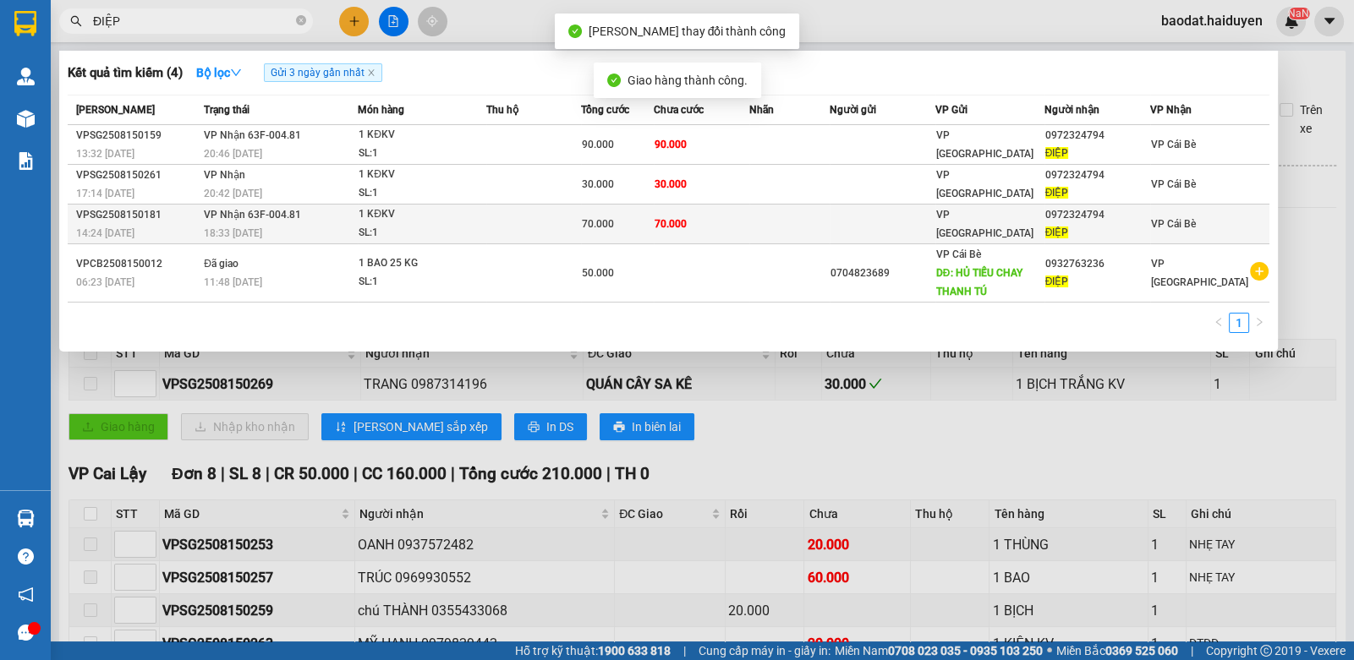
click at [393, 224] on div "SL: 1" at bounding box center [422, 233] width 127 height 19
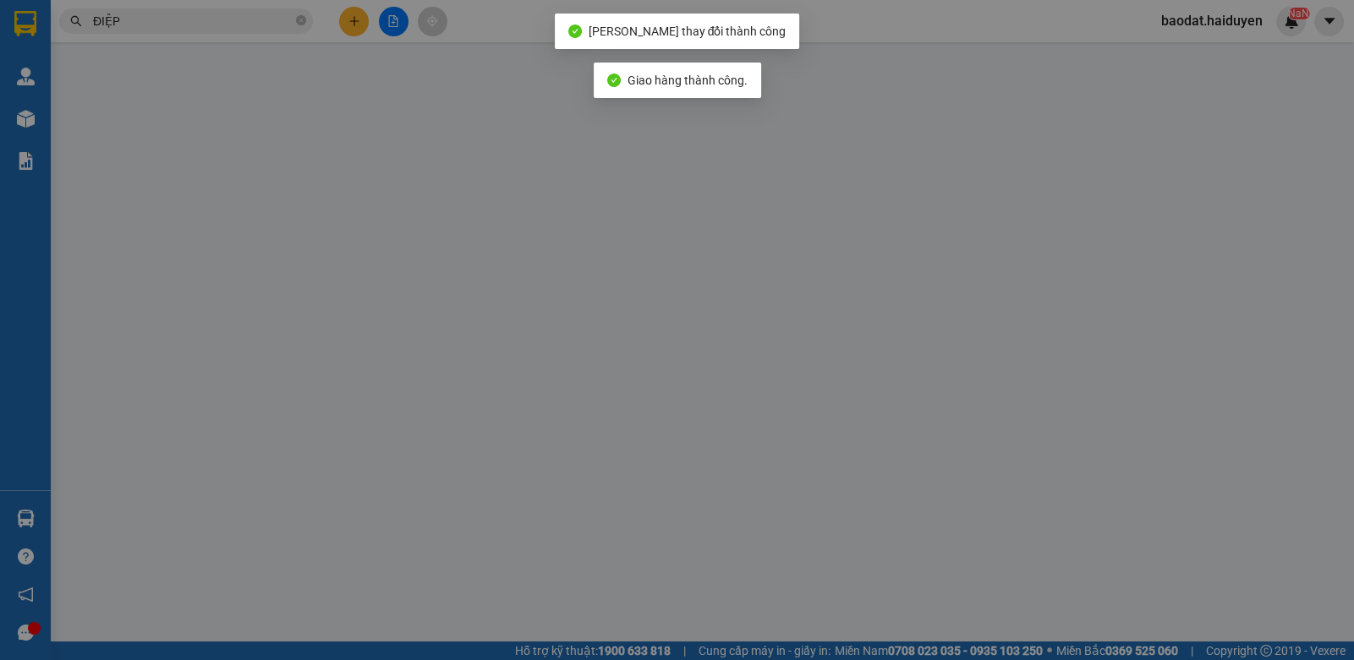
type input "0972324794"
type input "ĐIỆP"
type input "70.000"
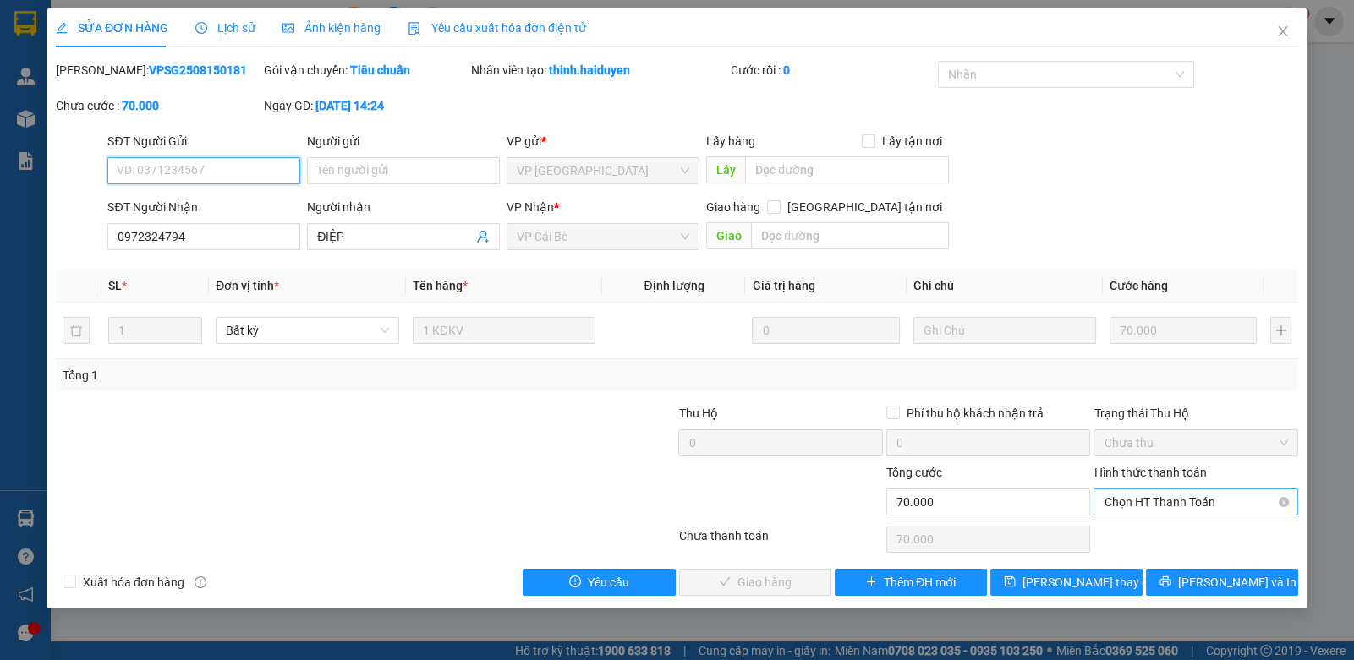
click at [1195, 501] on span "Chọn HT Thanh Toán" at bounding box center [1194, 502] width 183 height 25
click at [1169, 552] on div "Total Paid Fee 0 Total UnPaid Fee 70.000 Cash Collection Total Fee Mã ĐH: VPSG2…" at bounding box center [677, 328] width 1242 height 535
click at [1142, 510] on span "Chọn HT Thanh Toán" at bounding box center [1194, 502] width 183 height 25
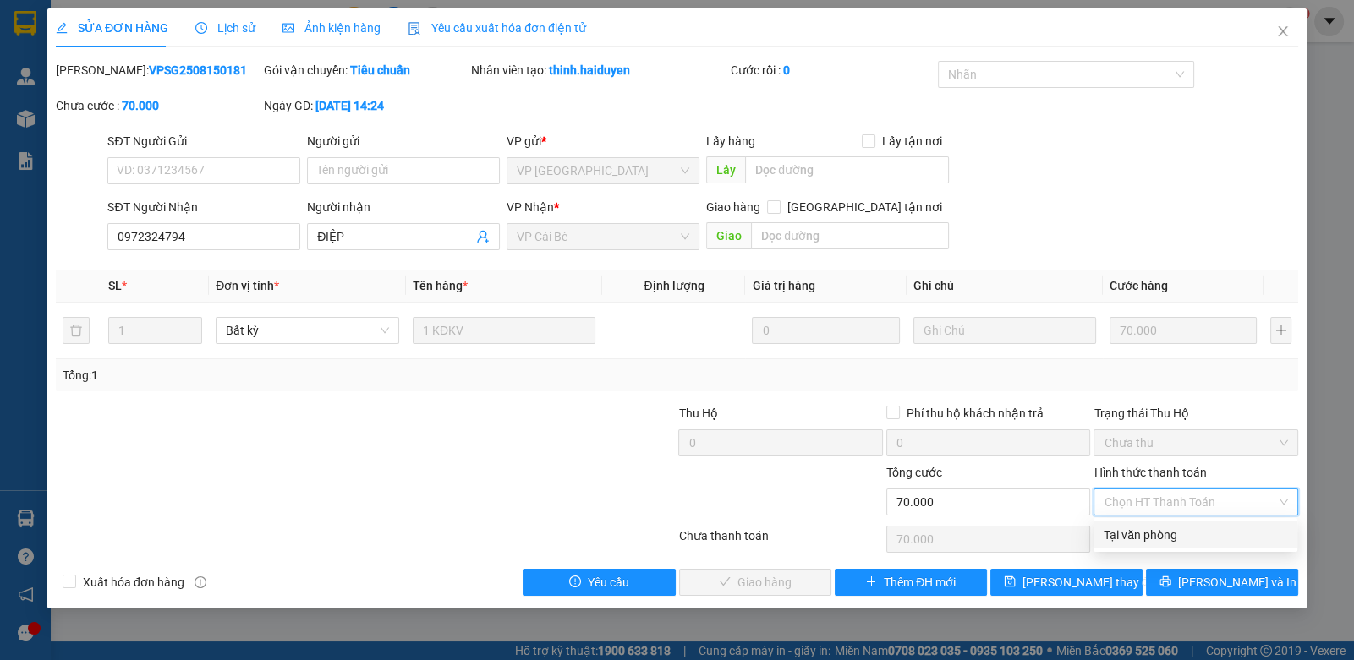
click at [1142, 531] on div "Tại văn phòng" at bounding box center [1194, 535] width 183 height 19
type input "0"
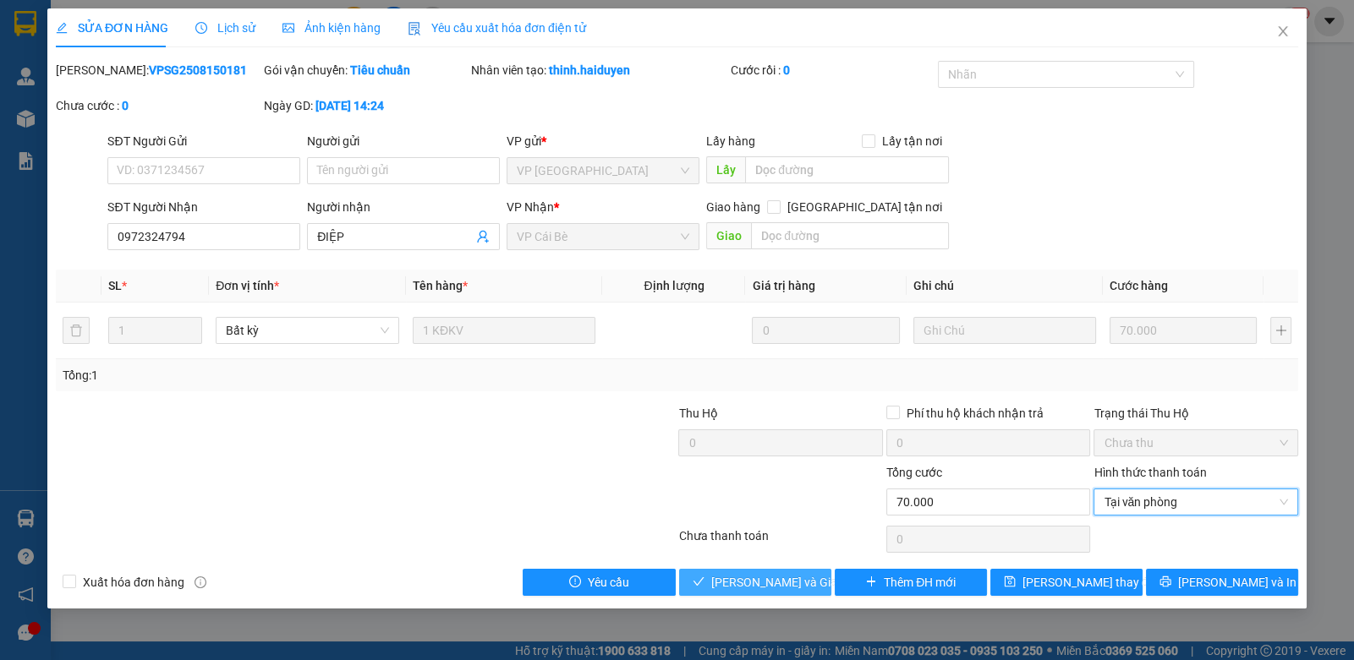
drag, startPoint x: 770, startPoint y: 561, endPoint x: 772, endPoint y: 569, distance: 8.6
click at [770, 565] on div "Total Paid Fee 0 Total UnPaid Fee 70.000 Cash Collection Total Fee Mã ĐH: VPSG2…" at bounding box center [677, 328] width 1242 height 535
click at [772, 569] on button "Lưu và Giao hàng" at bounding box center [755, 582] width 152 height 27
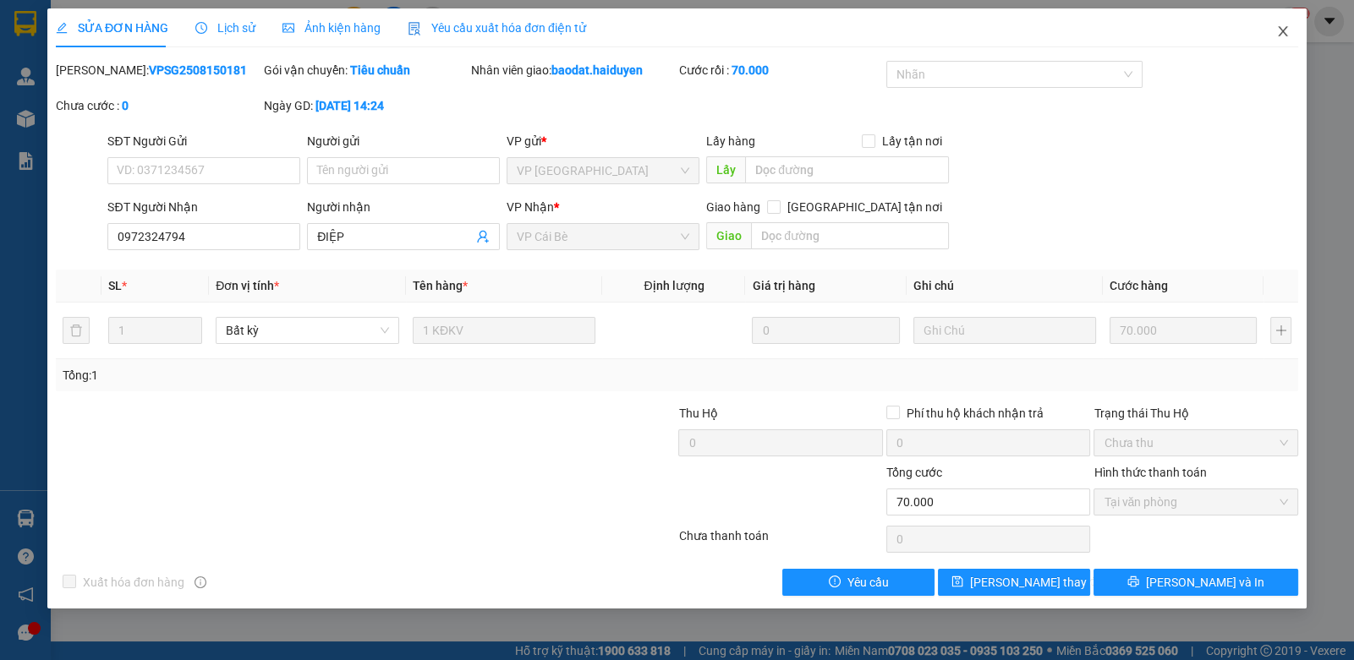
click at [1280, 30] on icon "close" at bounding box center [1282, 31] width 9 height 10
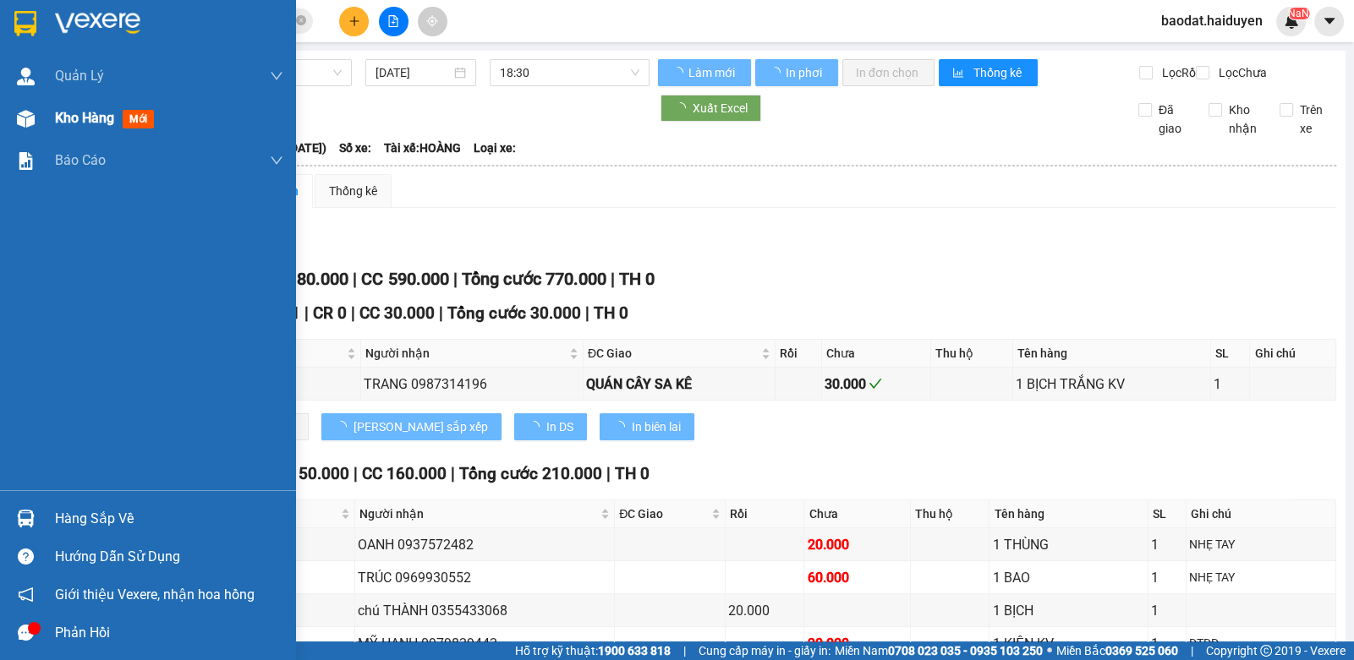
click at [25, 118] on img at bounding box center [26, 119] width 18 height 18
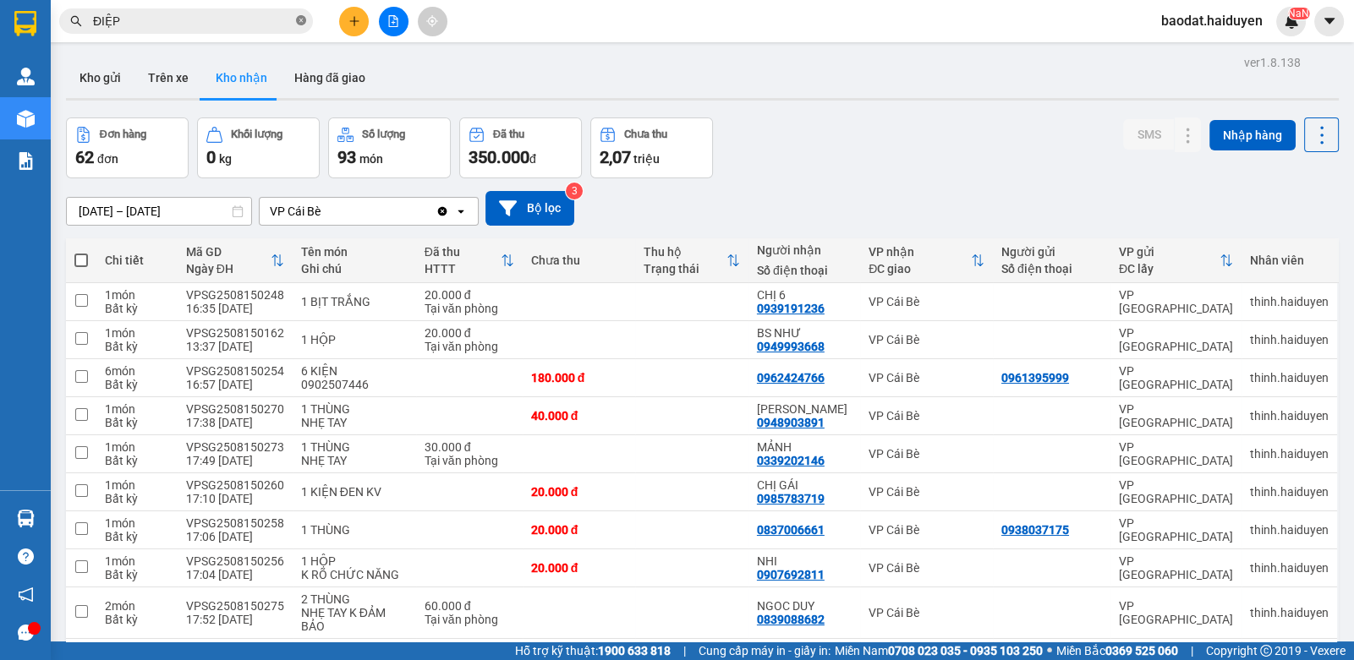
click at [303, 24] on icon "close-circle" at bounding box center [301, 20] width 10 height 10
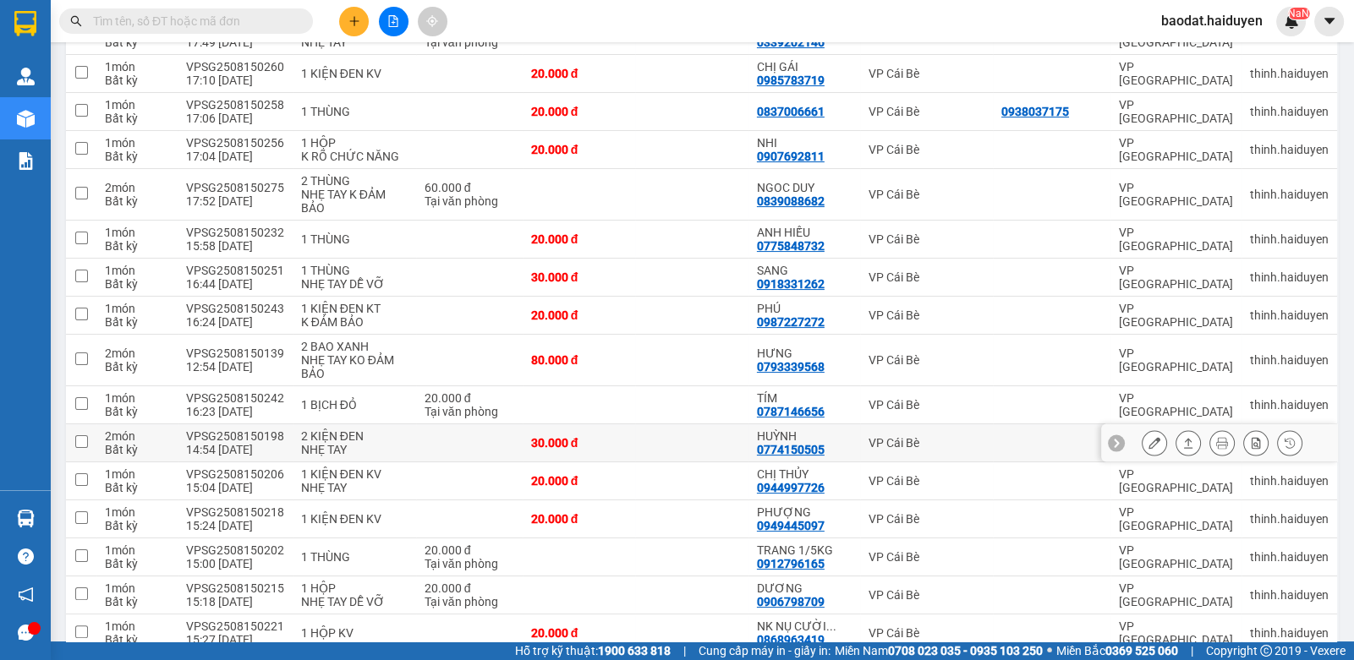
scroll to position [507, 0]
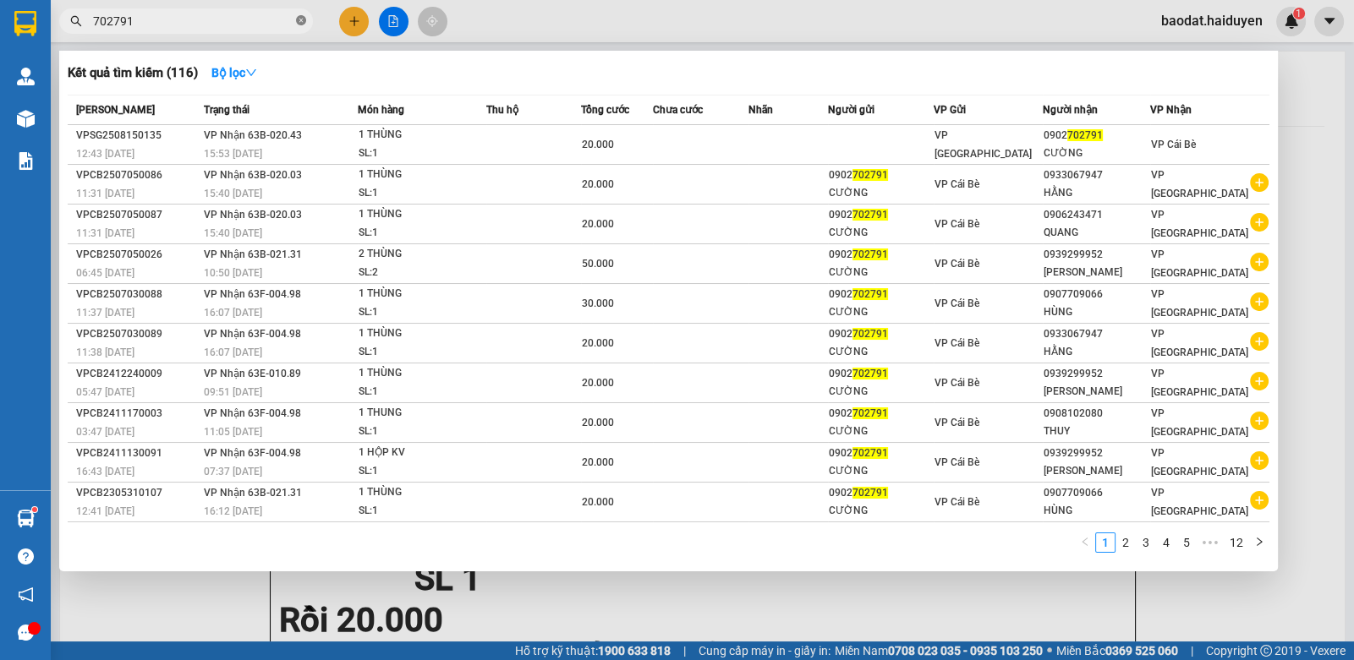
click at [300, 27] on span at bounding box center [301, 22] width 10 height 16
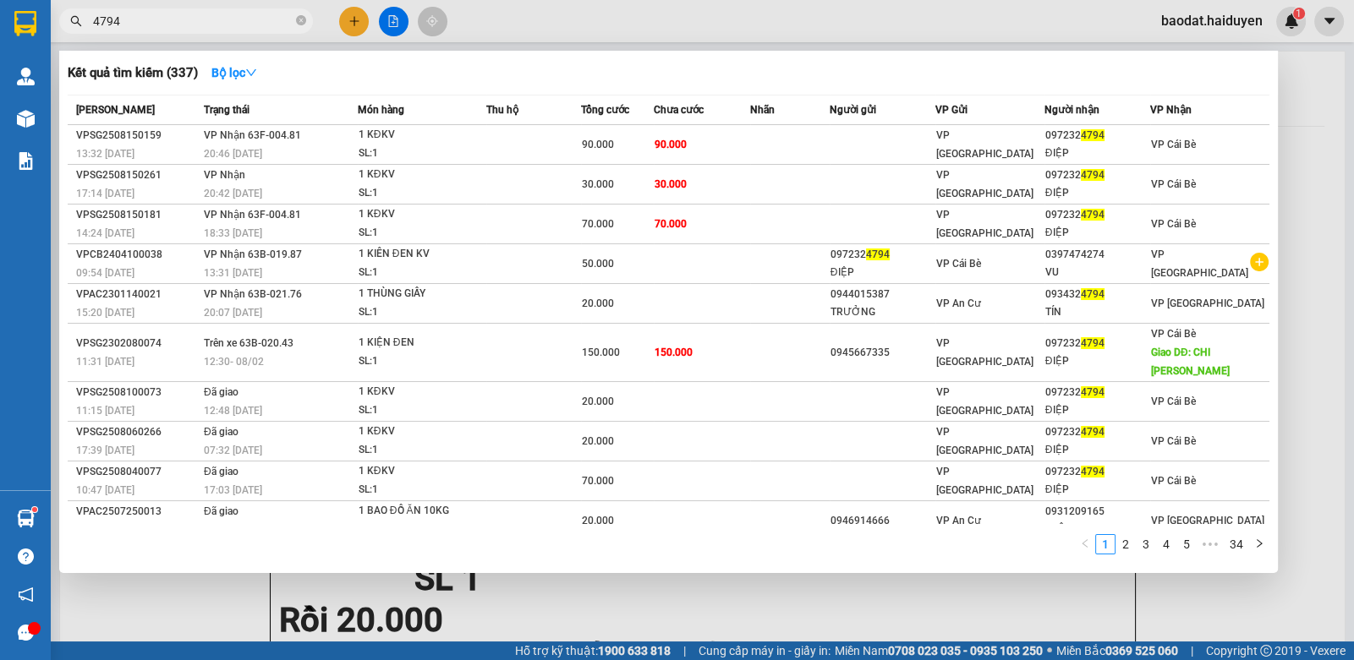
type input "4794"
click at [233, 30] on span "4794" at bounding box center [186, 20] width 254 height 25
click at [297, 22] on icon "close-circle" at bounding box center [301, 20] width 10 height 10
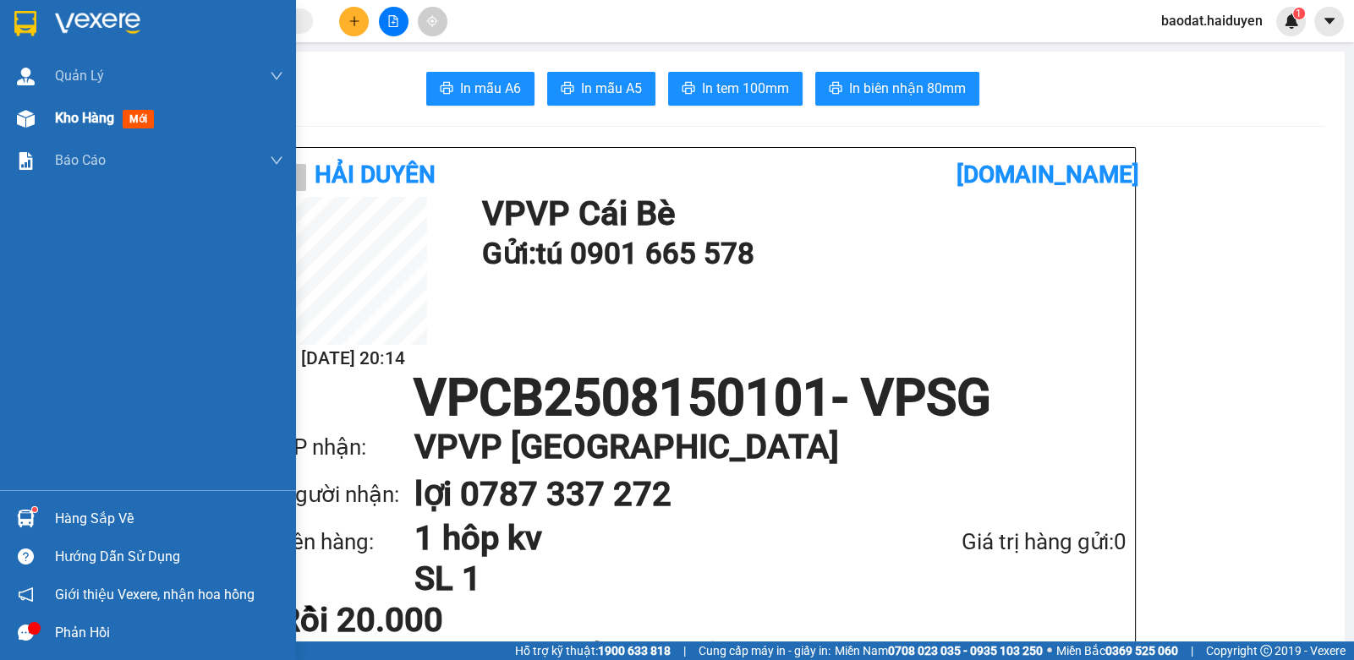
click at [20, 119] on img at bounding box center [26, 119] width 18 height 18
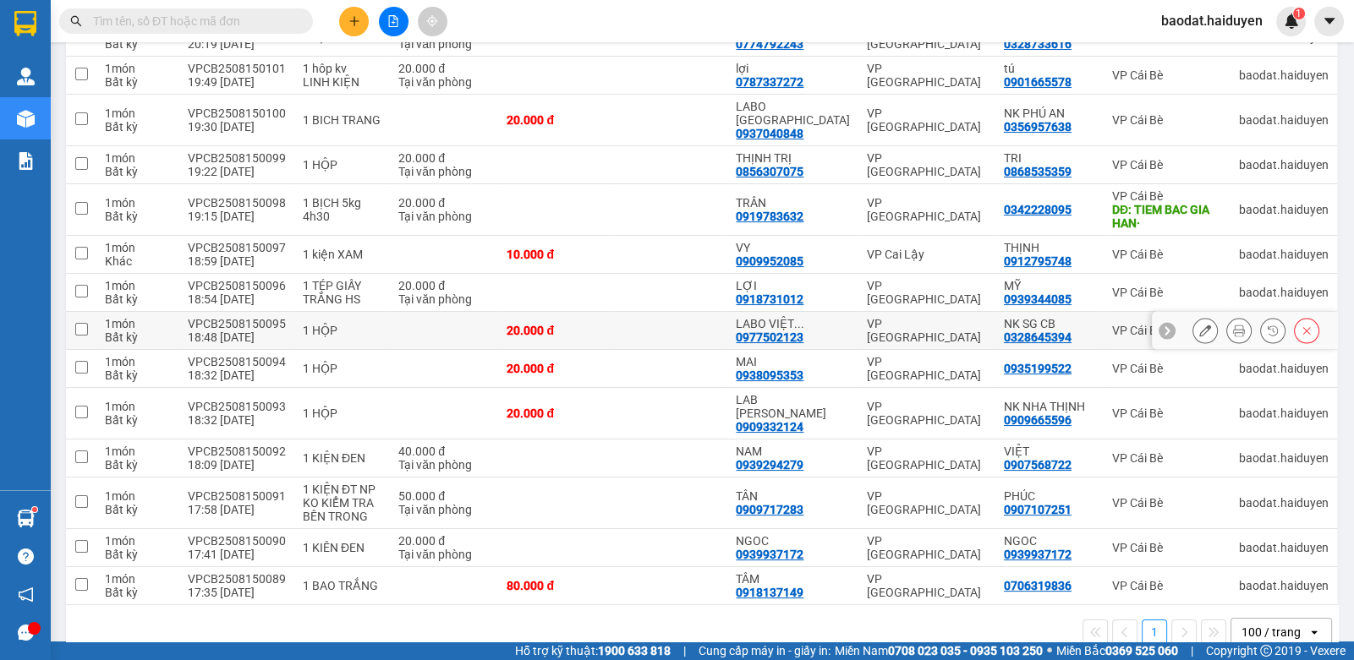
scroll to position [266, 0]
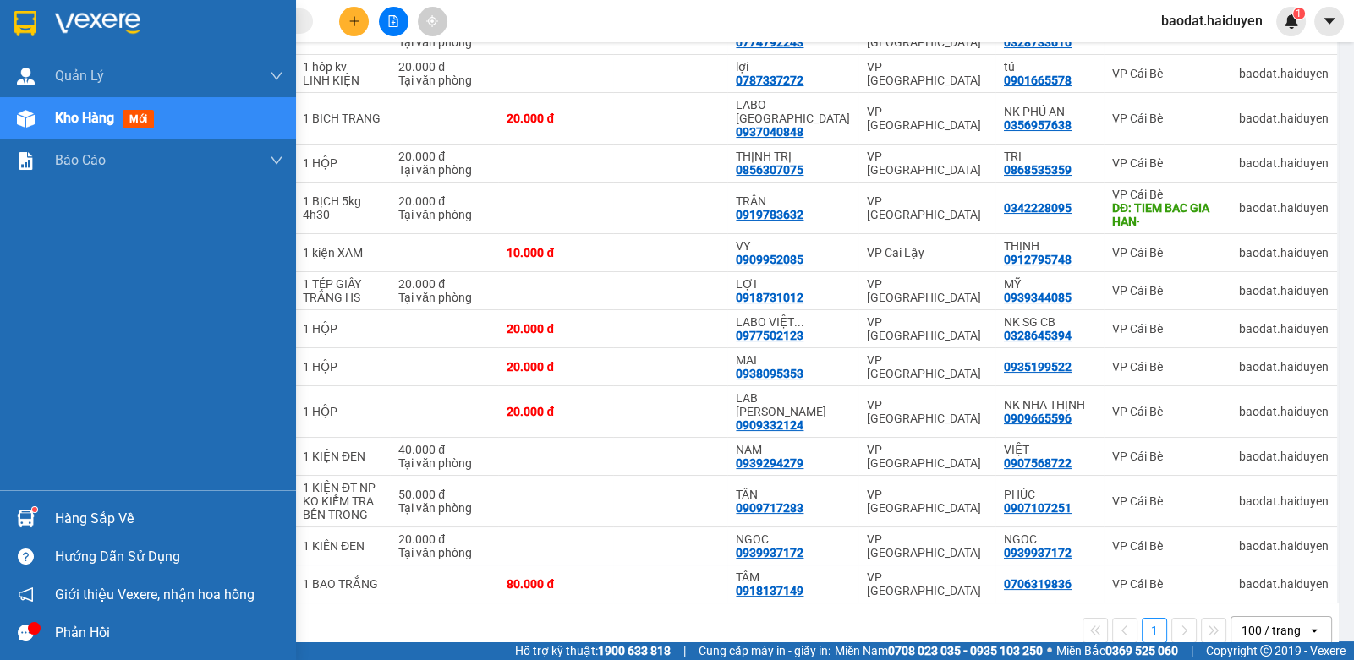
click at [63, 507] on div "Hàng sắp về" at bounding box center [169, 518] width 228 height 25
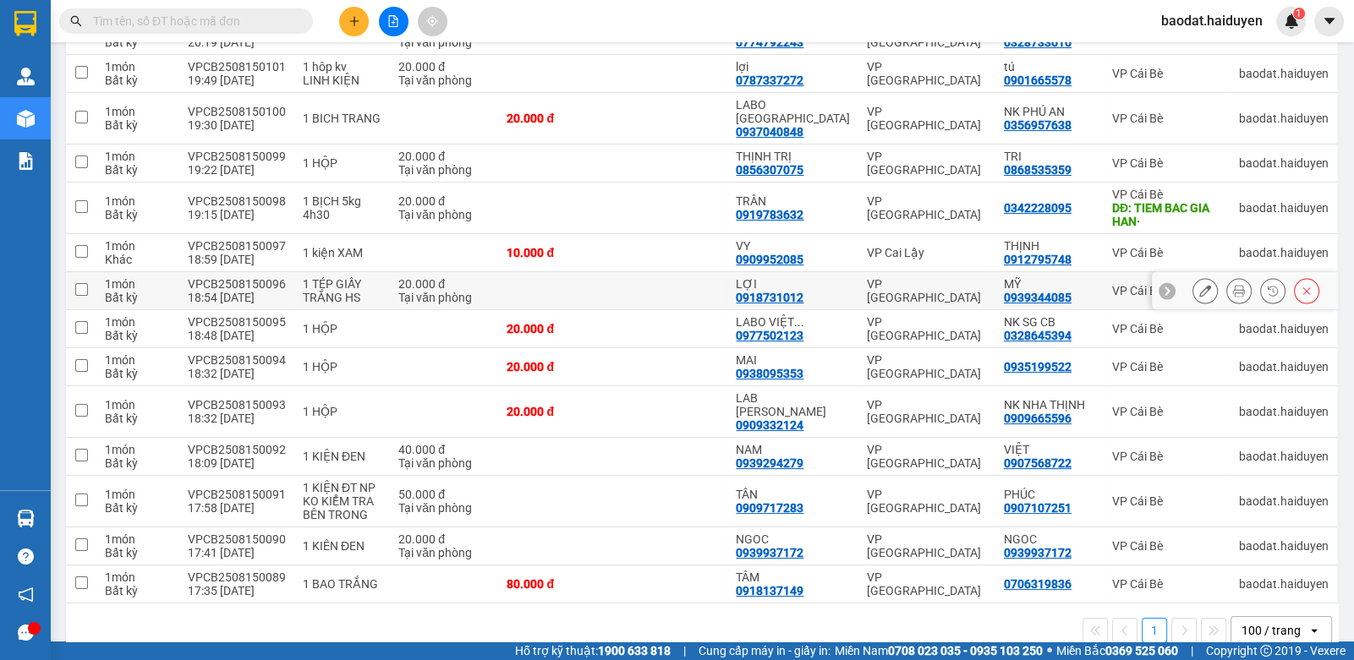
click at [685, 269] on section "Kết quả [PERSON_NAME] ( 337 ) Bộ lọc Mã ĐH Trạng thái Món hàng Thu hộ Tổng [PER…" at bounding box center [677, 330] width 1354 height 660
click at [1255, 622] on div "100 / trang" at bounding box center [1270, 630] width 59 height 17
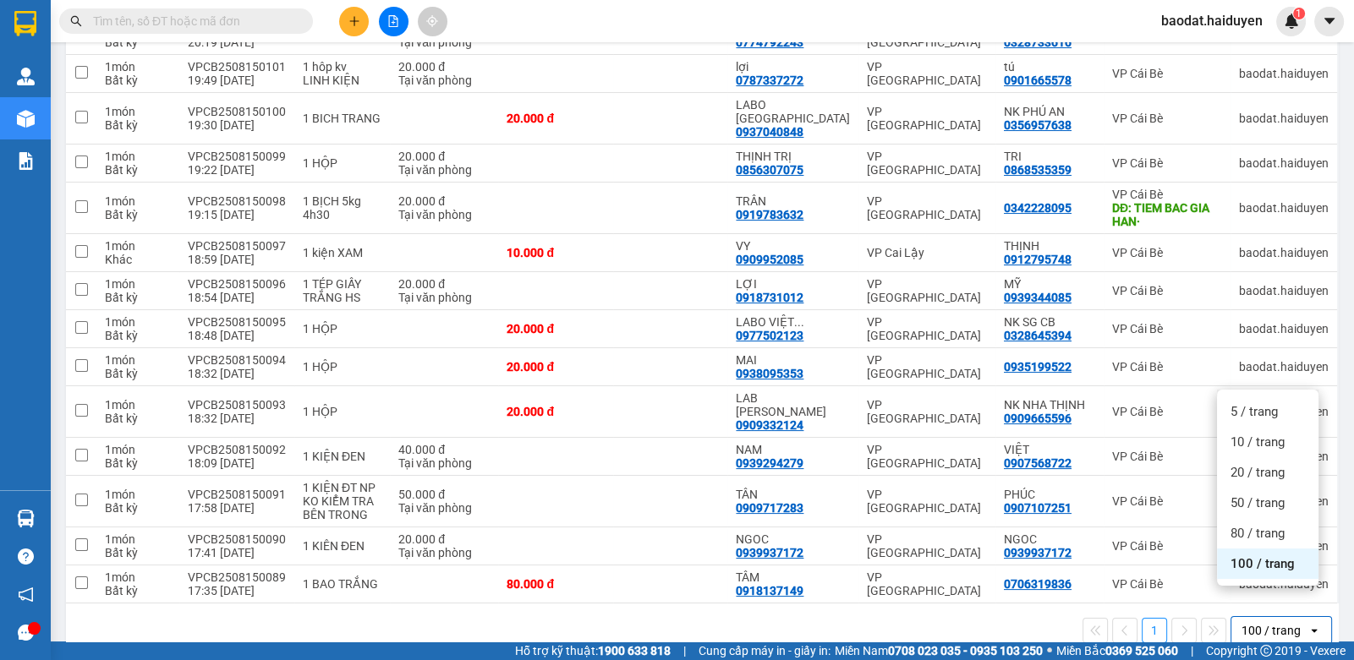
click at [1245, 571] on div "100 / trang" at bounding box center [1267, 564] width 101 height 30
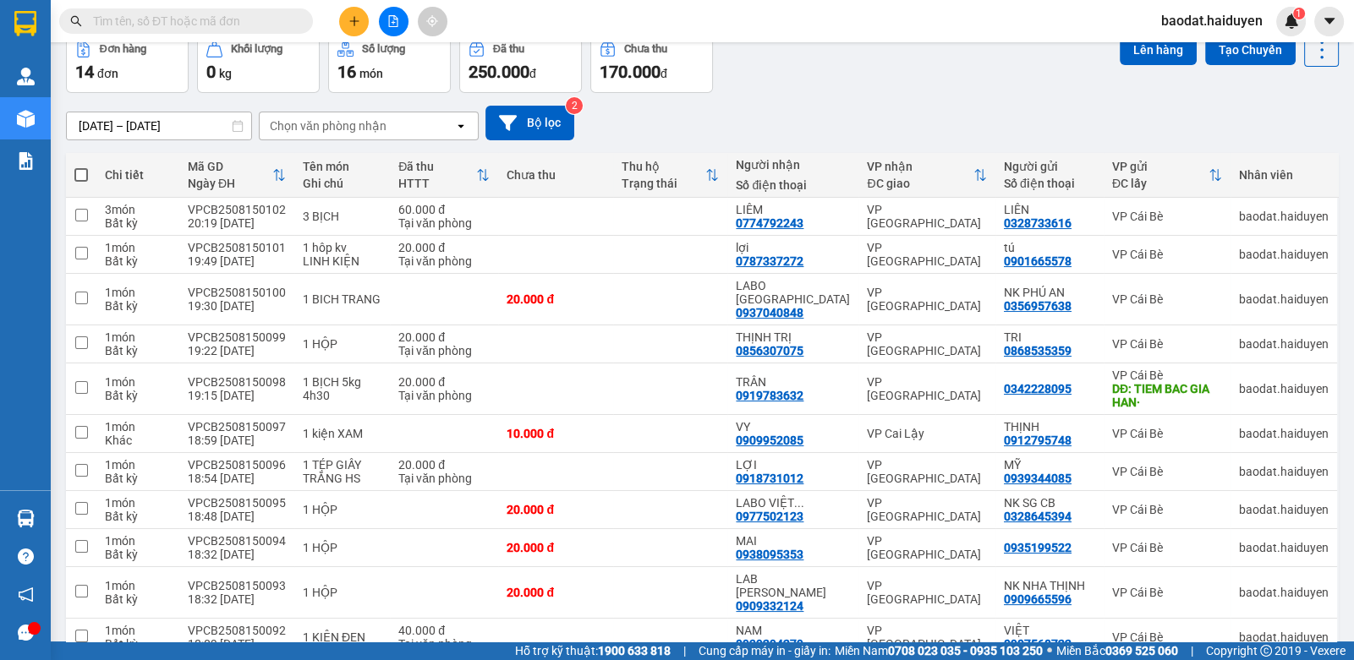
scroll to position [0, 0]
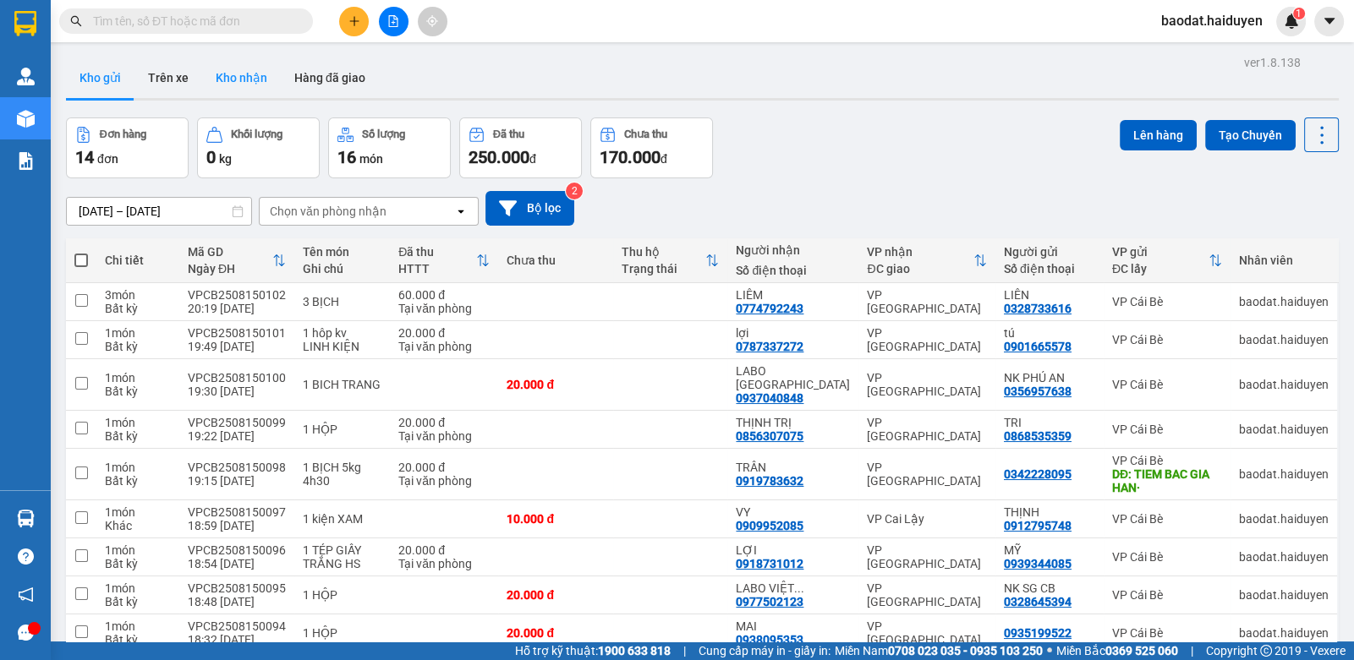
click at [215, 79] on button "Kho nhận" at bounding box center [241, 77] width 79 height 41
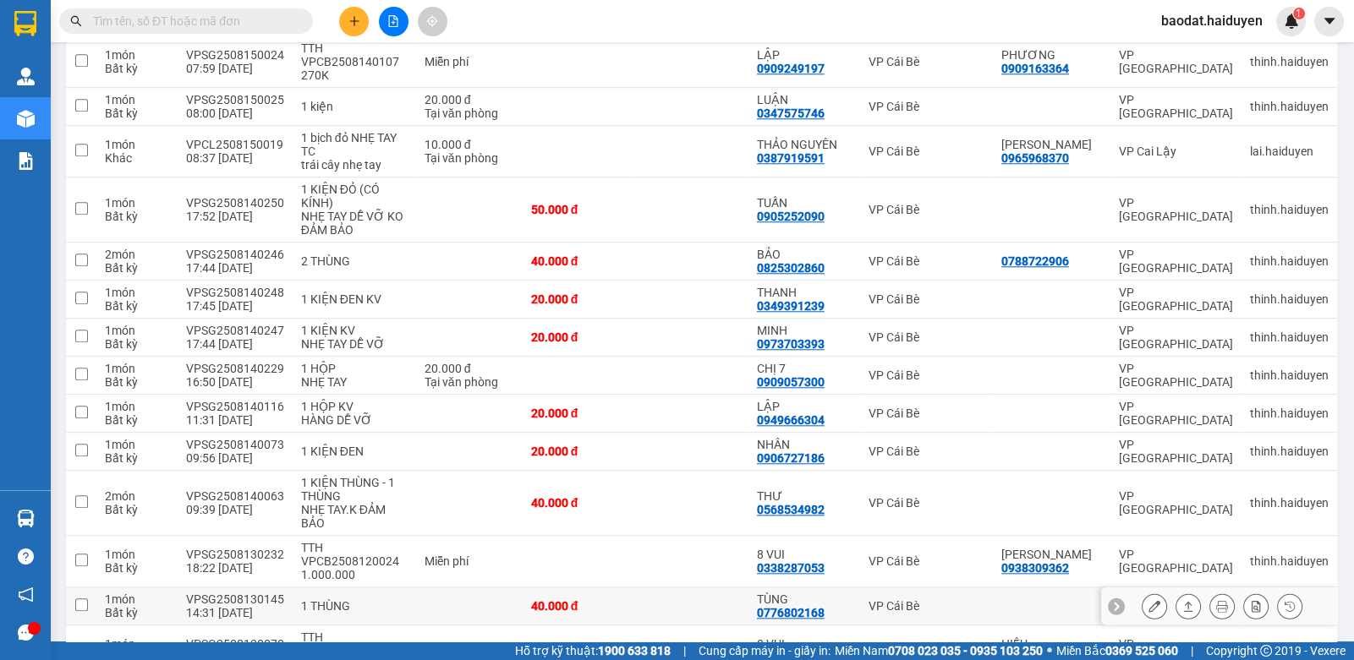
scroll to position [2235, 0]
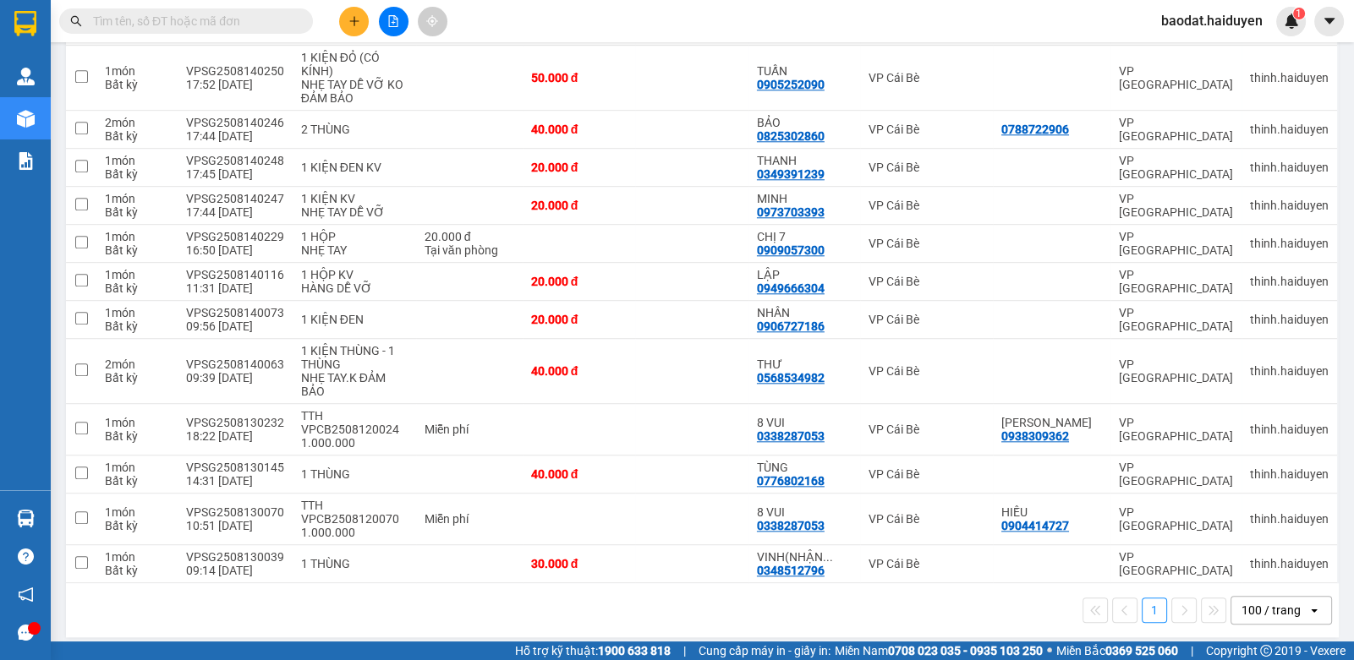
click at [1247, 602] on div "100 / trang" at bounding box center [1270, 610] width 59 height 17
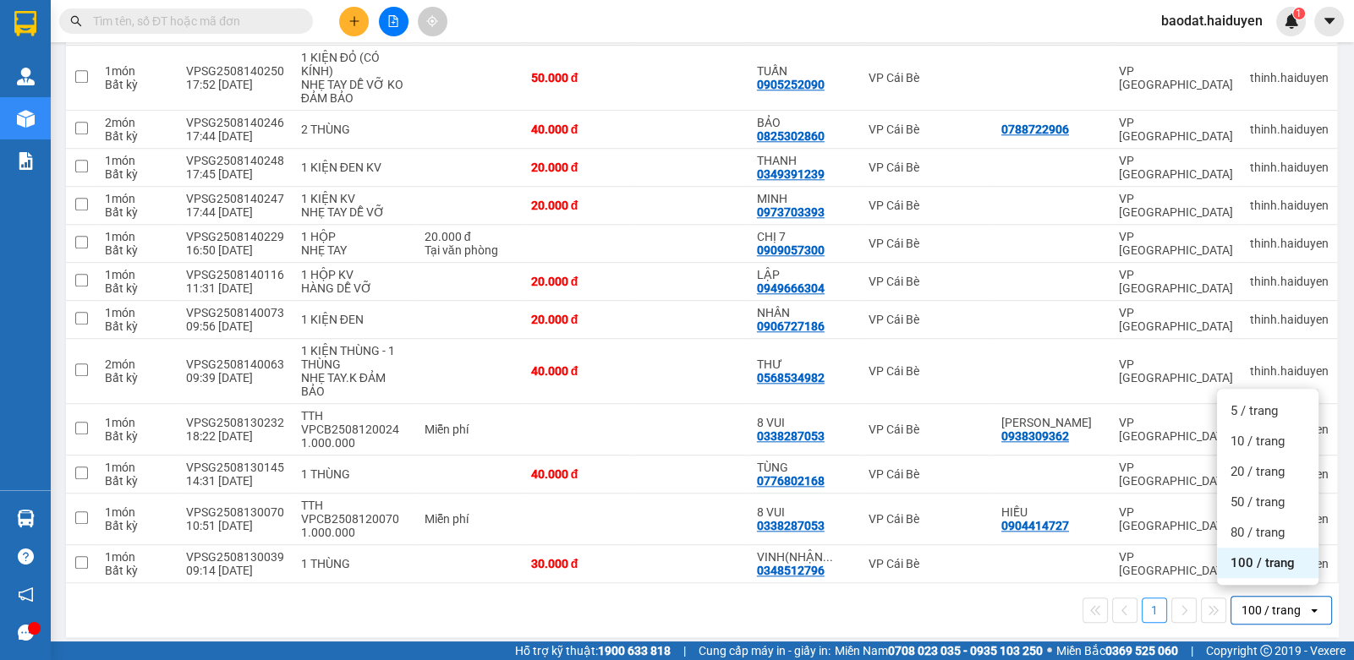
click at [1239, 559] on span "100 / trang" at bounding box center [1262, 563] width 64 height 17
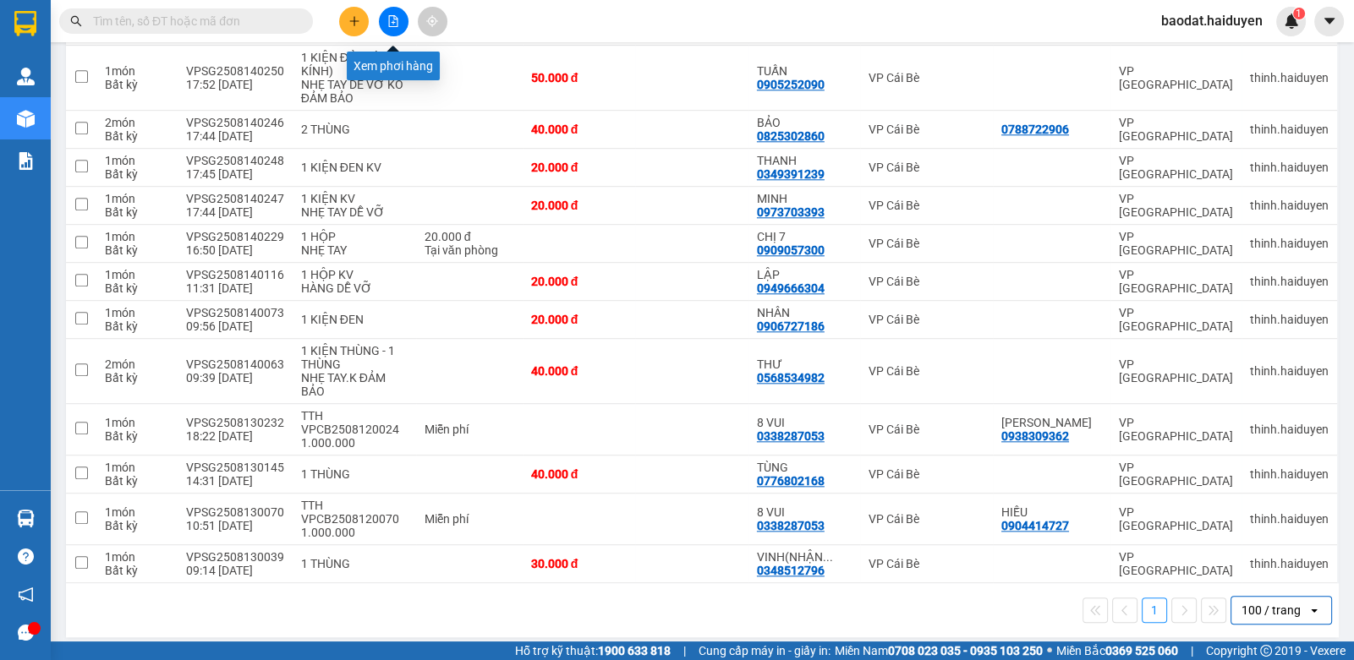
click at [395, 21] on icon "file-add" at bounding box center [393, 21] width 12 height 12
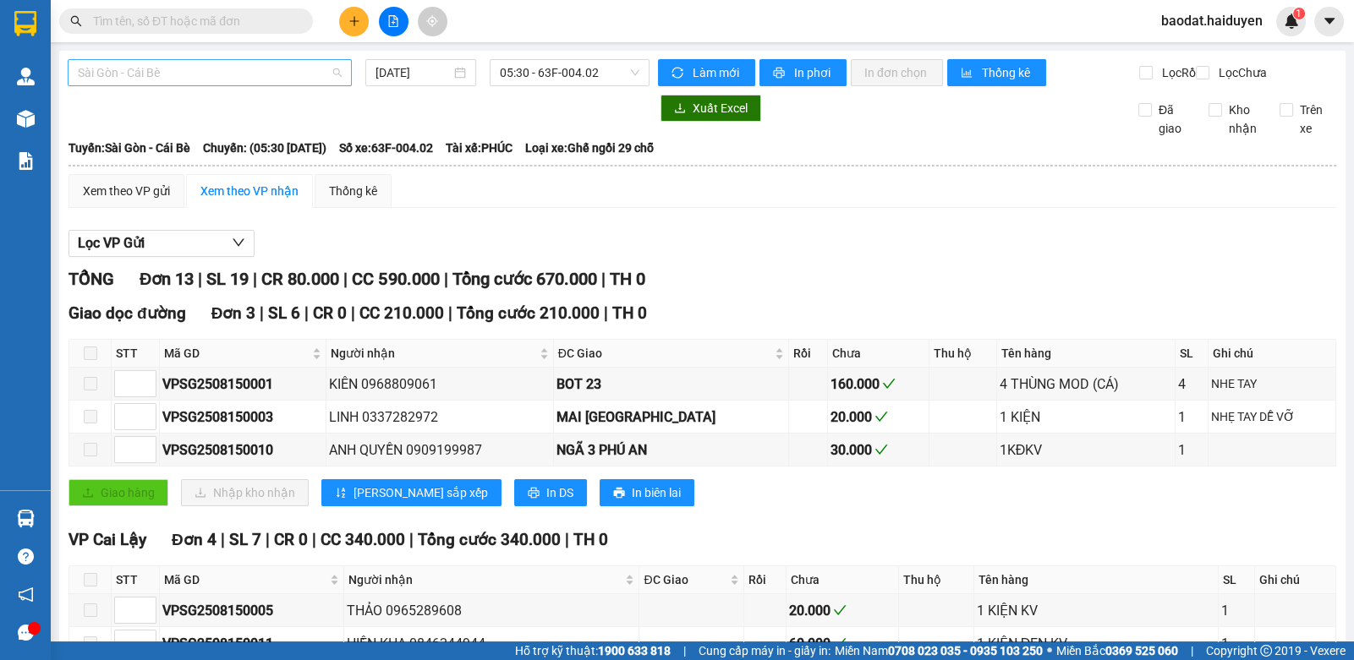
click at [207, 65] on span "Sài Gòn - Cái Bè" at bounding box center [210, 72] width 264 height 25
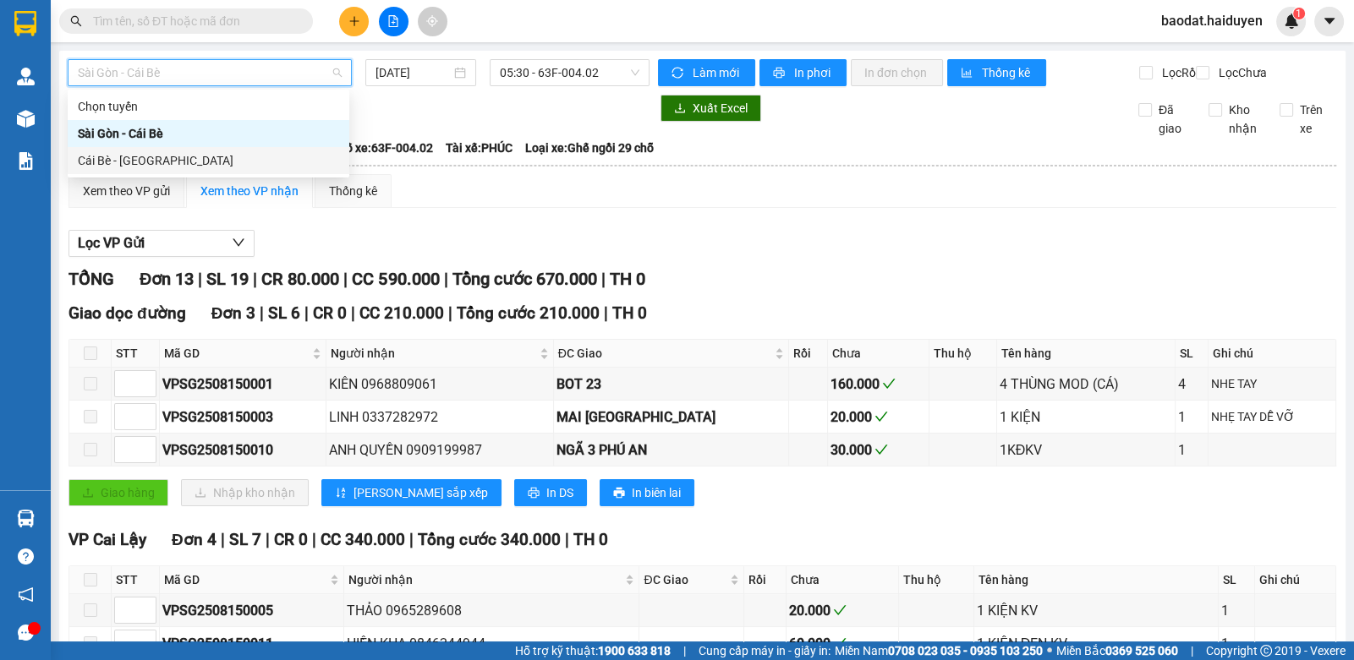
click at [194, 157] on div "Cái Bè - [GEOGRAPHIC_DATA]" at bounding box center [208, 160] width 261 height 19
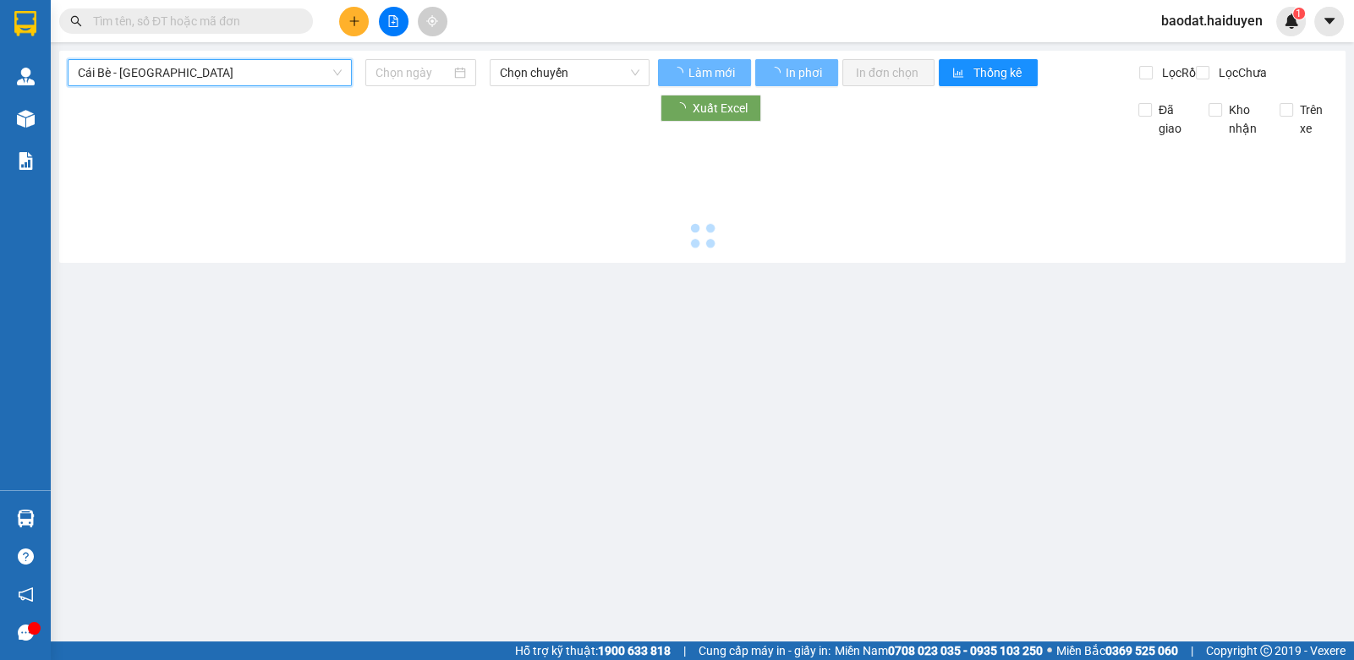
type input "[DATE]"
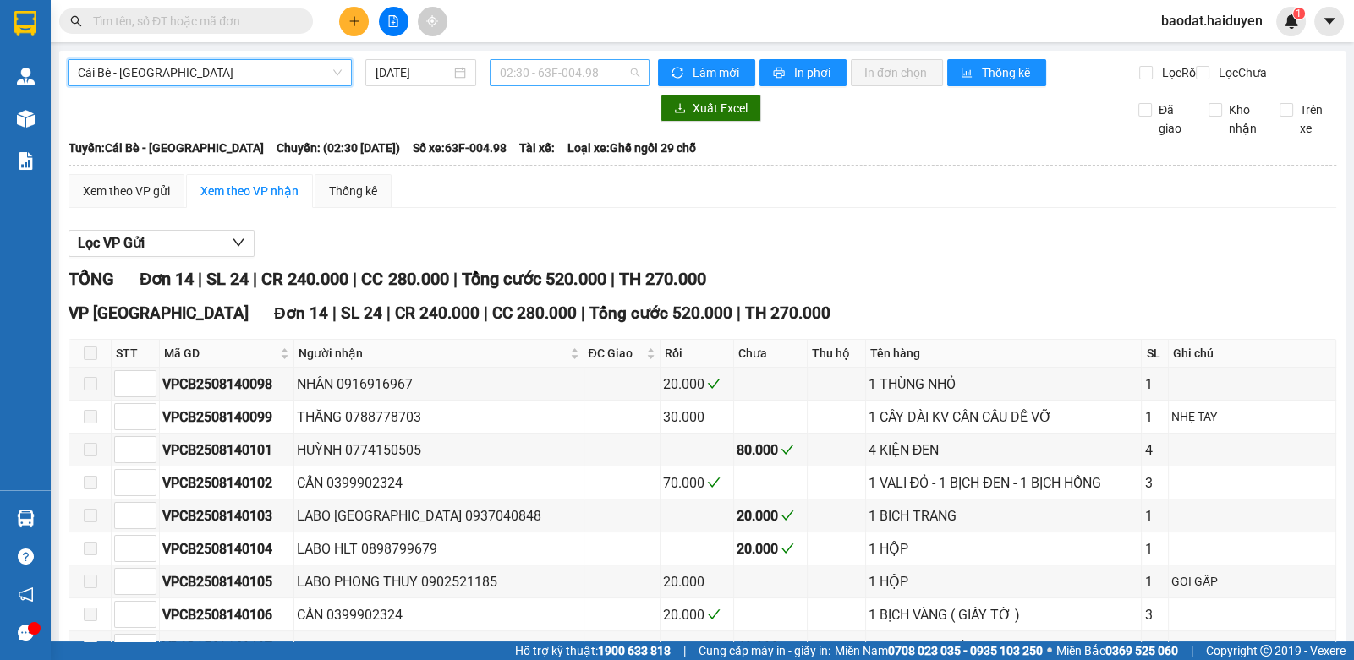
click at [521, 77] on span "02:30 - 63F-004.98" at bounding box center [570, 72] width 140 height 25
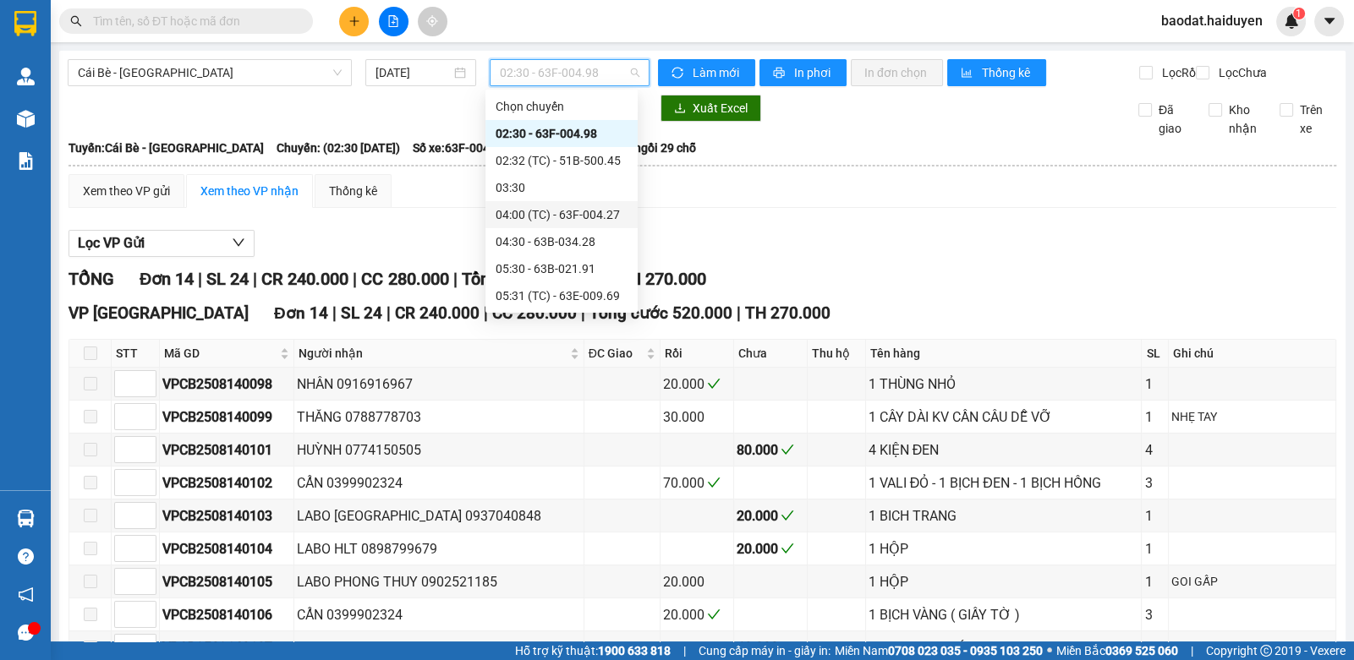
scroll to position [168, 0]
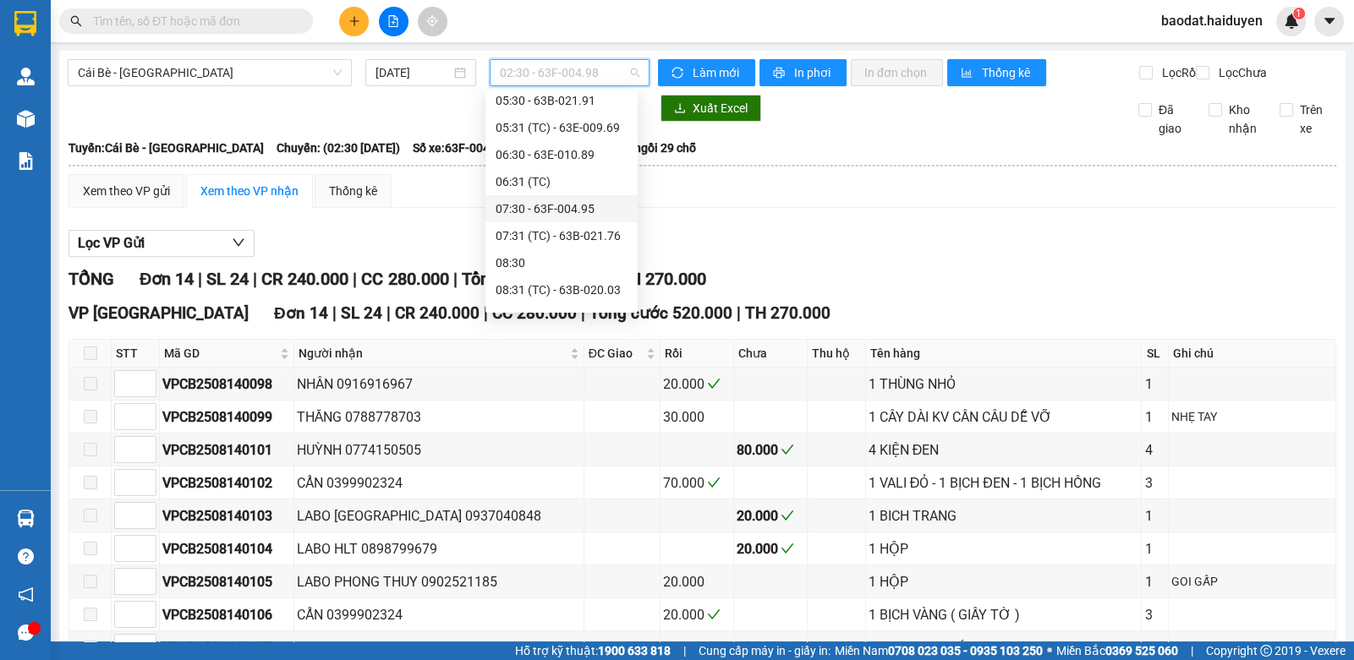
click at [528, 207] on div "07:30 - 63F-004.95" at bounding box center [562, 209] width 132 height 19
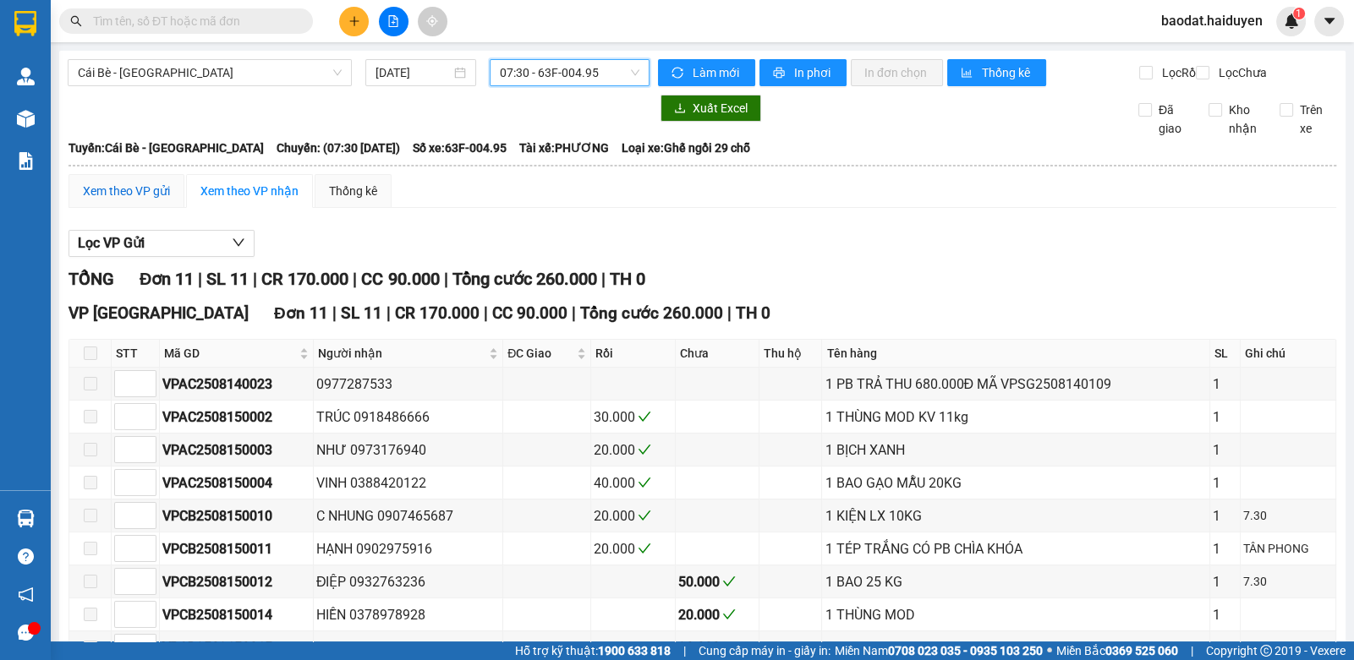
click at [117, 195] on div "Xem theo VP gửi" at bounding box center [126, 191] width 87 height 19
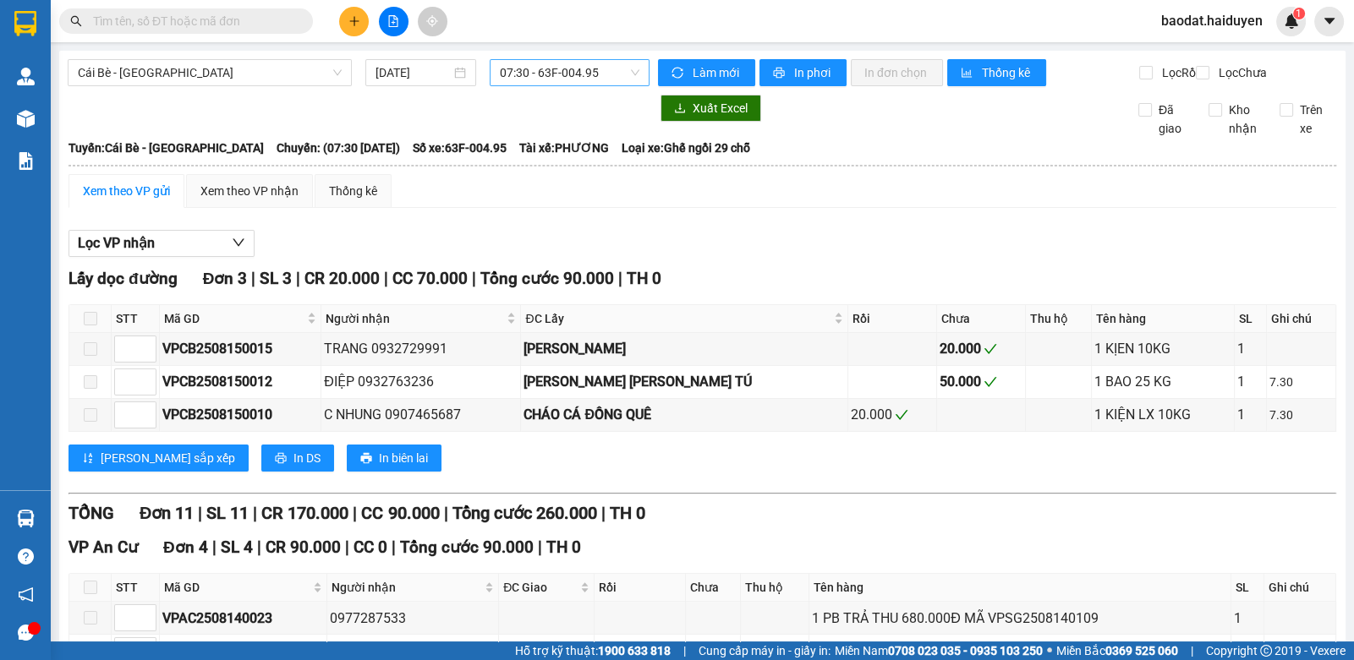
click at [546, 74] on span "07:30 - 63F-004.95" at bounding box center [570, 72] width 140 height 25
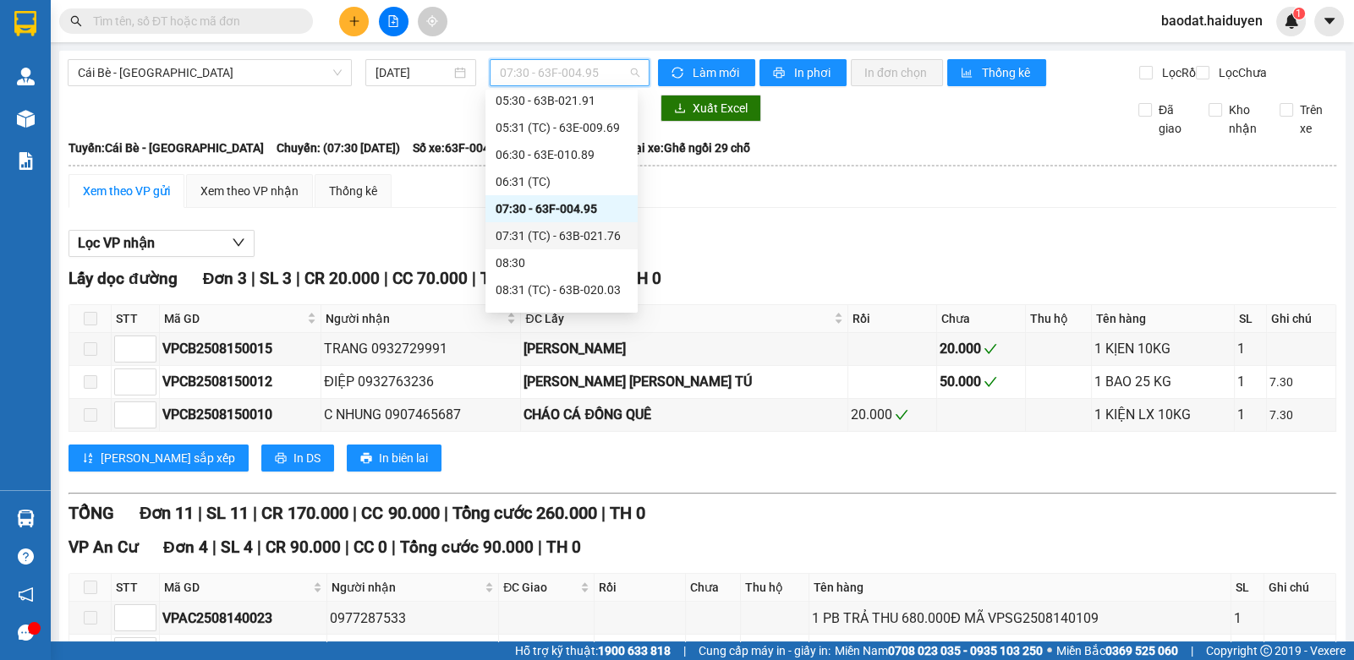
click at [537, 236] on div "07:31 (TC) - 63B-021.76" at bounding box center [562, 236] width 132 height 19
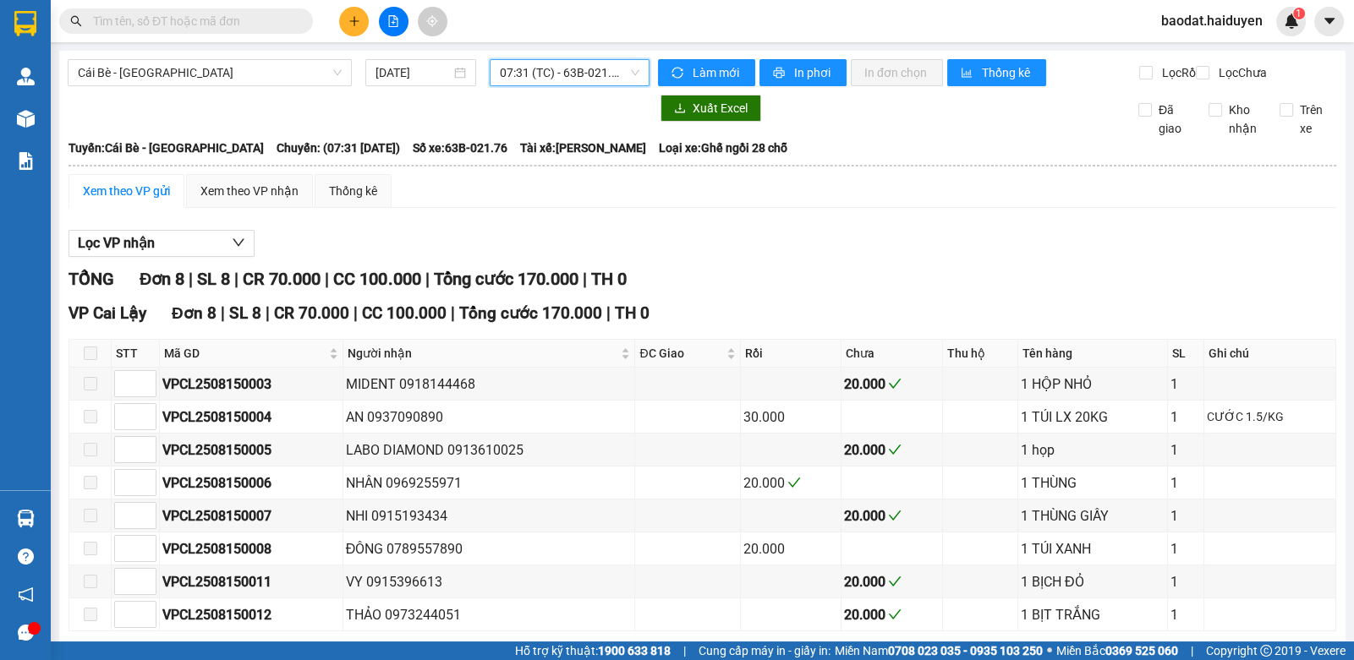
click at [558, 82] on span "07:31 (TC) - 63B-021.76" at bounding box center [570, 72] width 140 height 25
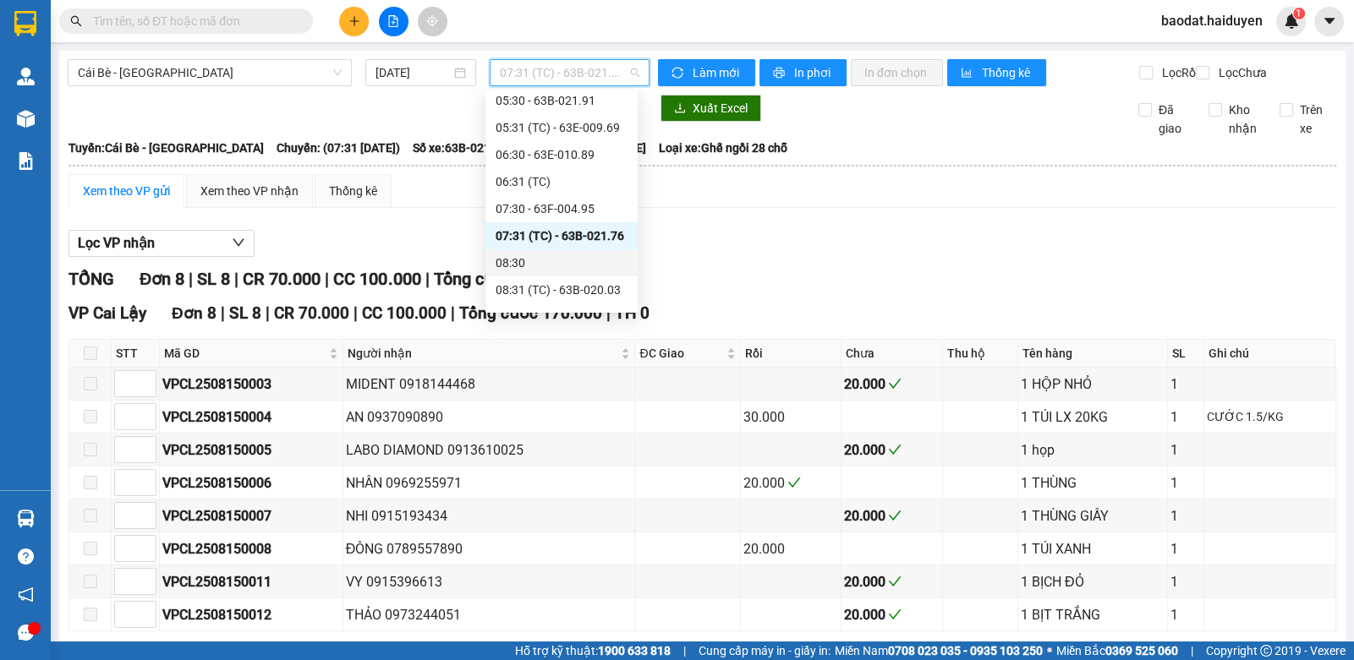
click at [506, 265] on div "08:30" at bounding box center [562, 263] width 132 height 19
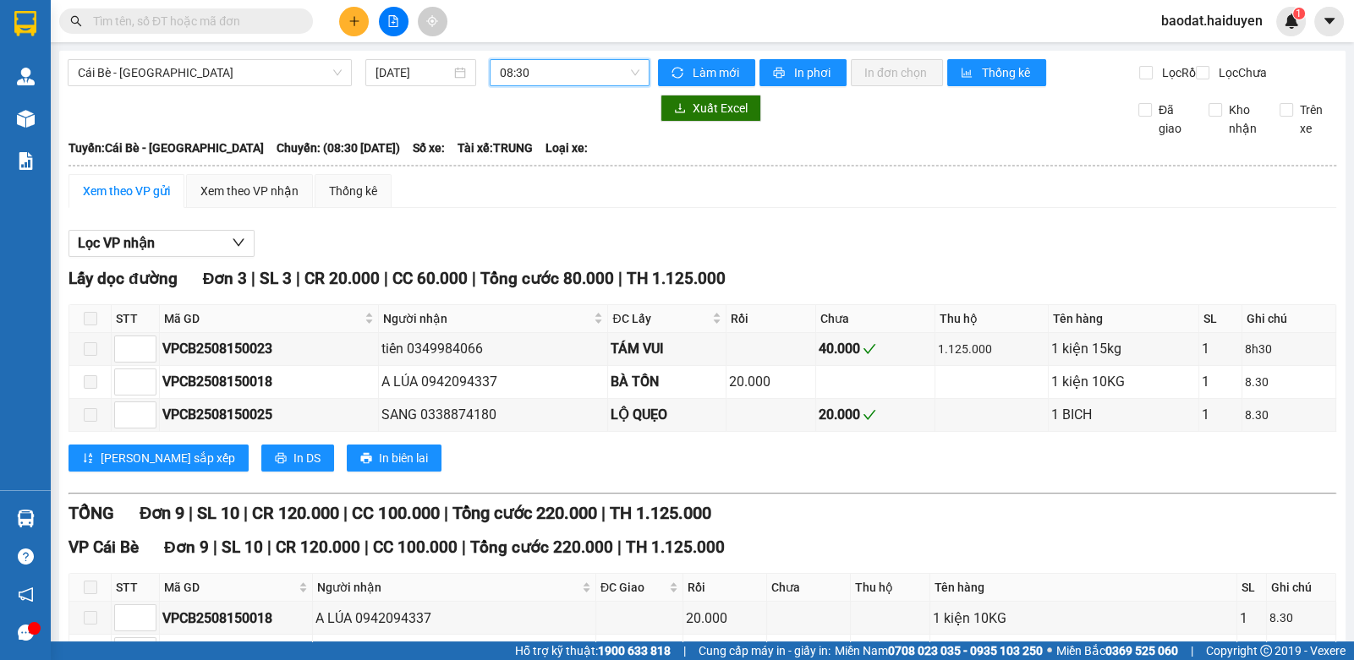
click at [579, 76] on span "08:30" at bounding box center [570, 72] width 140 height 25
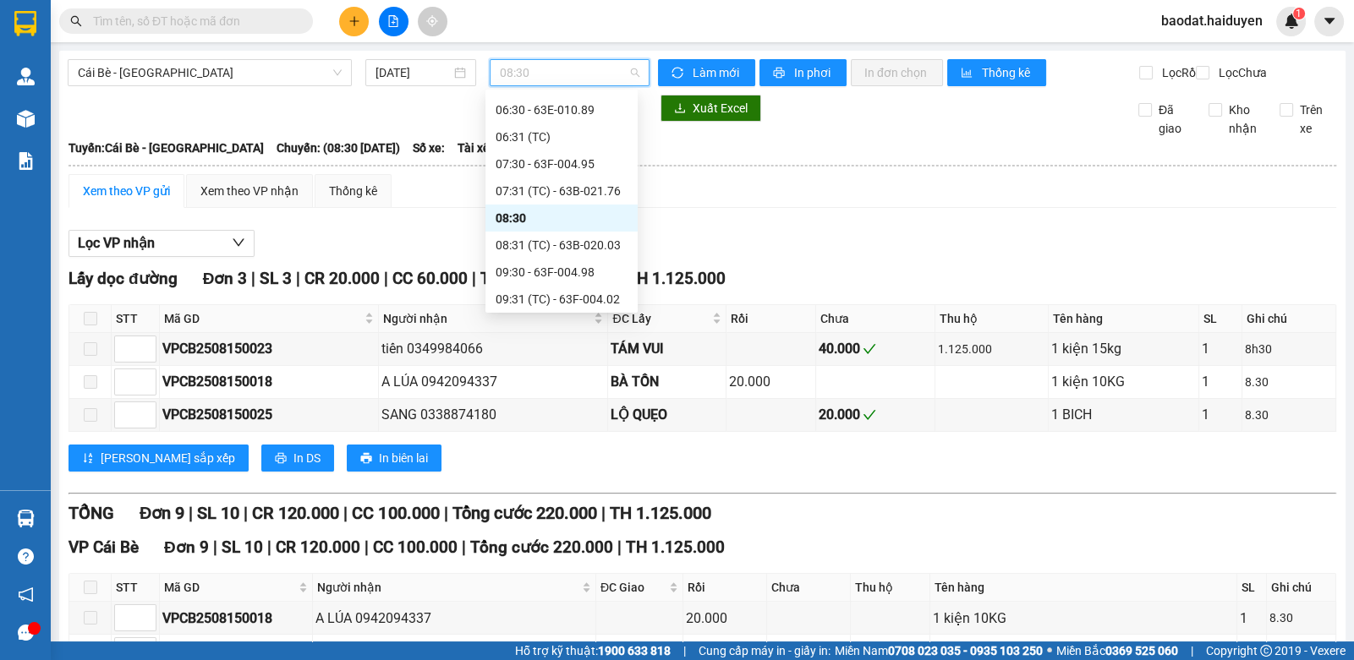
scroll to position [254, 0]
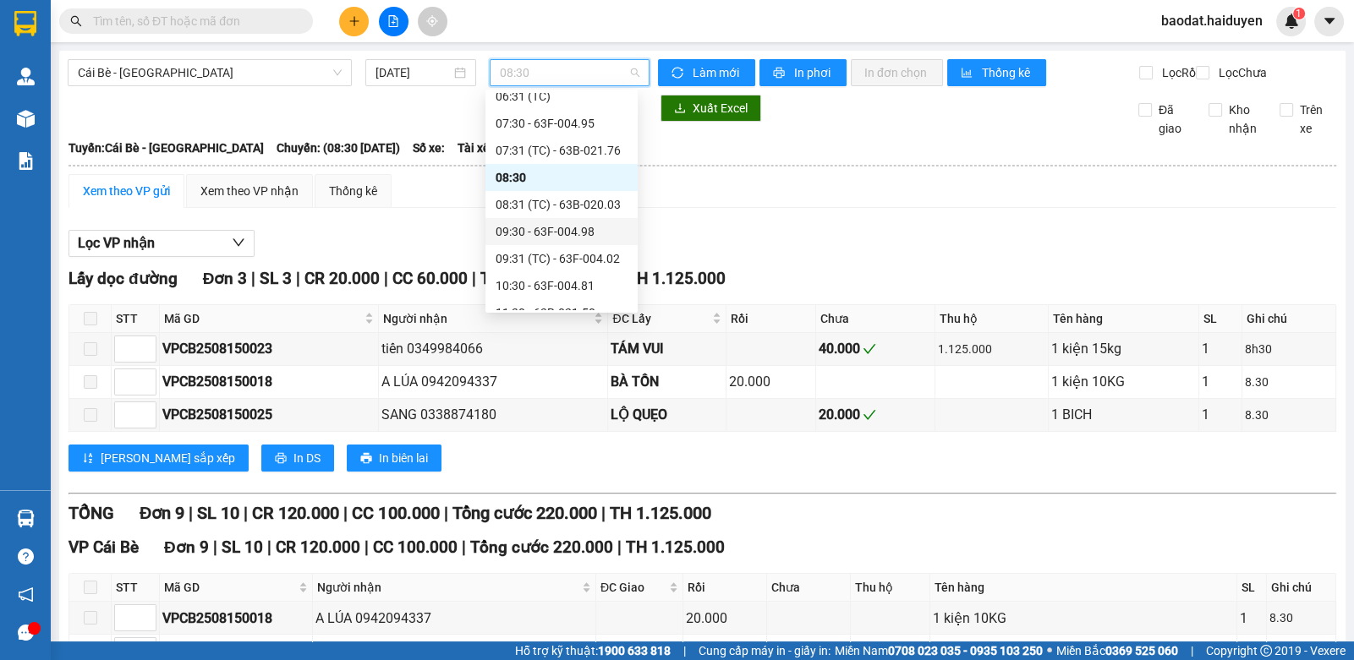
click at [510, 239] on div "09:30 - 63F-004.98" at bounding box center [562, 231] width 132 height 19
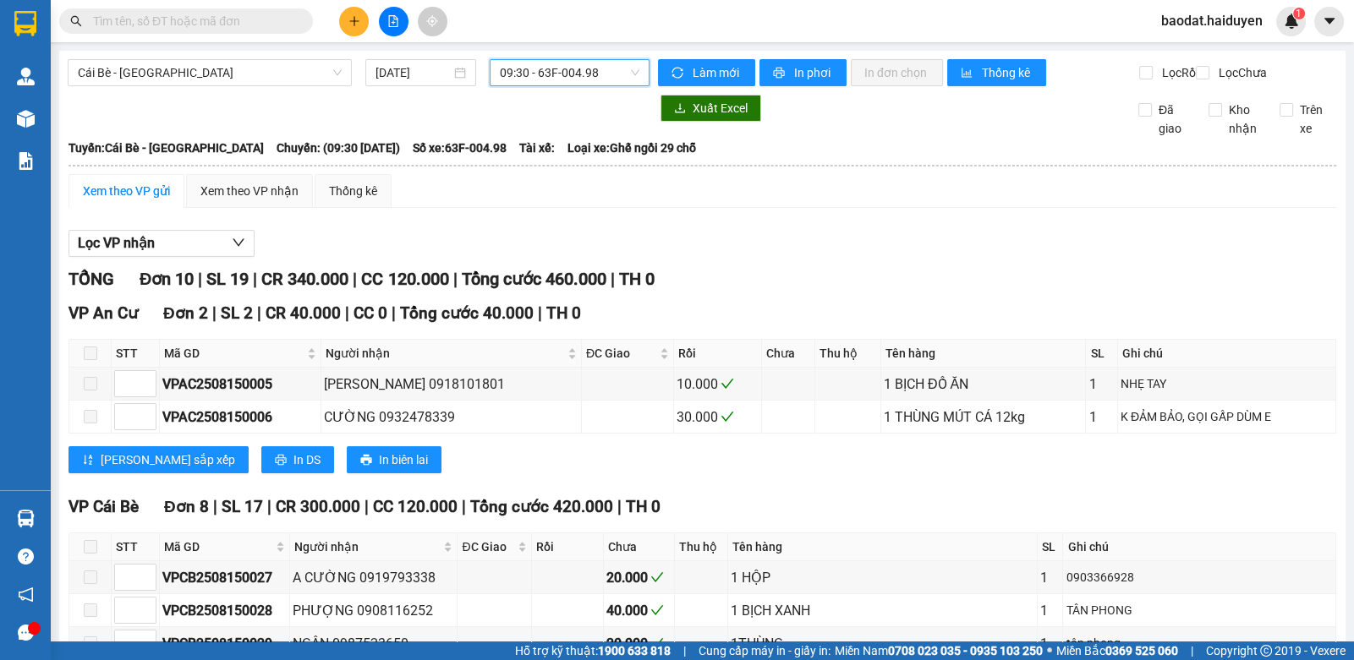
click at [520, 72] on span "09:30 - 63F-004.98" at bounding box center [570, 72] width 140 height 25
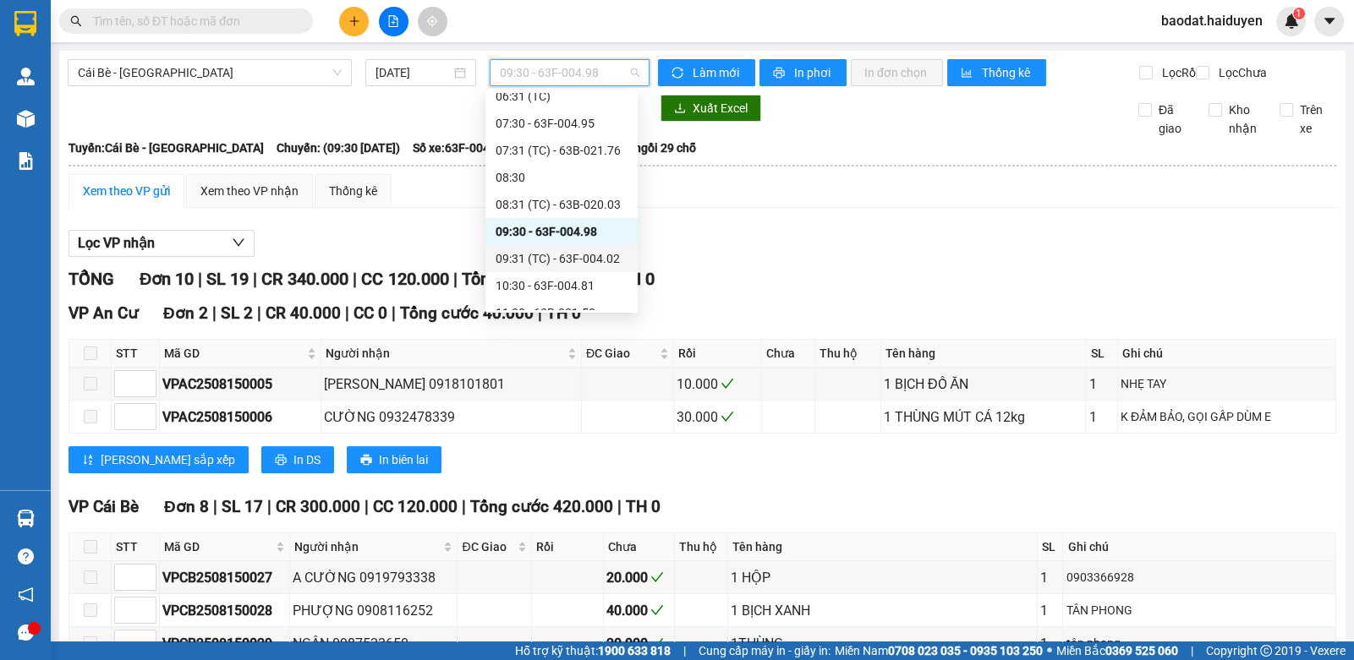
click at [533, 260] on div "09:31 (TC) - 63F-004.02" at bounding box center [562, 258] width 132 height 19
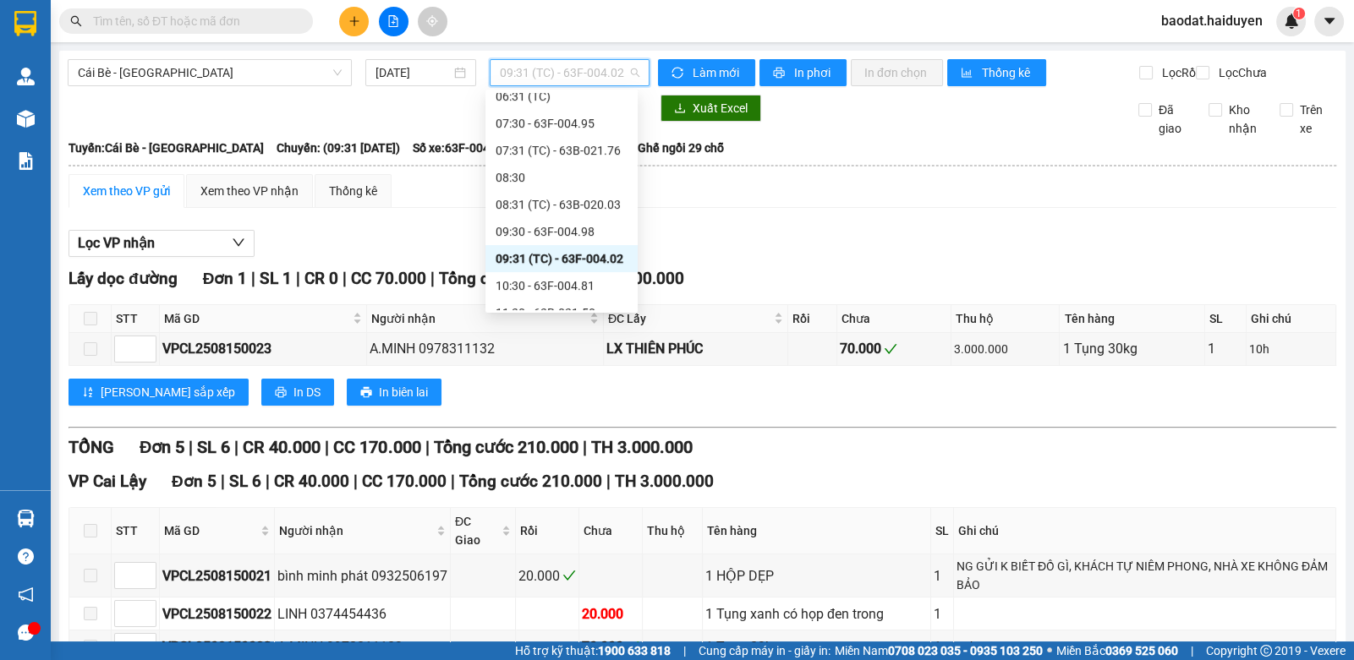
click at [573, 70] on span "09:31 (TC) - 63F-004.02" at bounding box center [570, 72] width 140 height 25
click at [545, 283] on div "10:30 - 63F-004.81" at bounding box center [562, 286] width 132 height 19
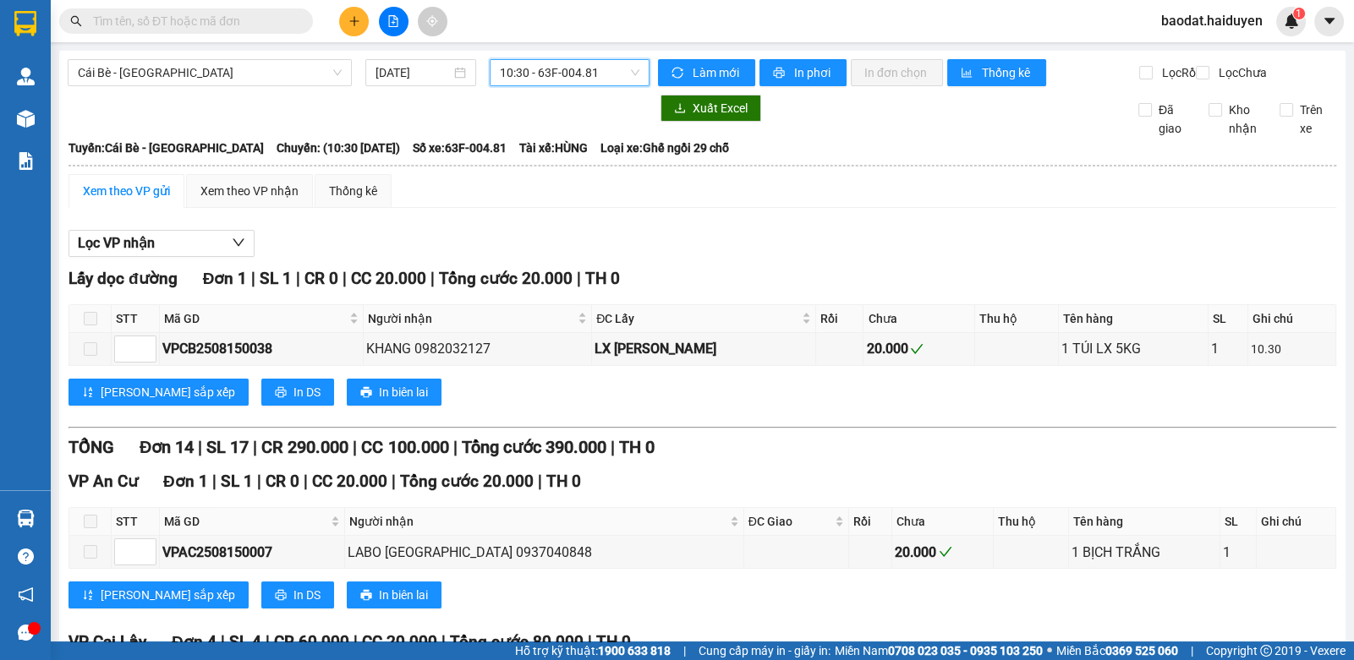
click at [546, 86] on div "Cái Bè - [GEOGRAPHIC_DATA] [DATE] 10:30 10:30 - 63F-004.81" at bounding box center [359, 72] width 582 height 27
click at [550, 66] on span "10:30 - 63F-004.81" at bounding box center [570, 72] width 140 height 25
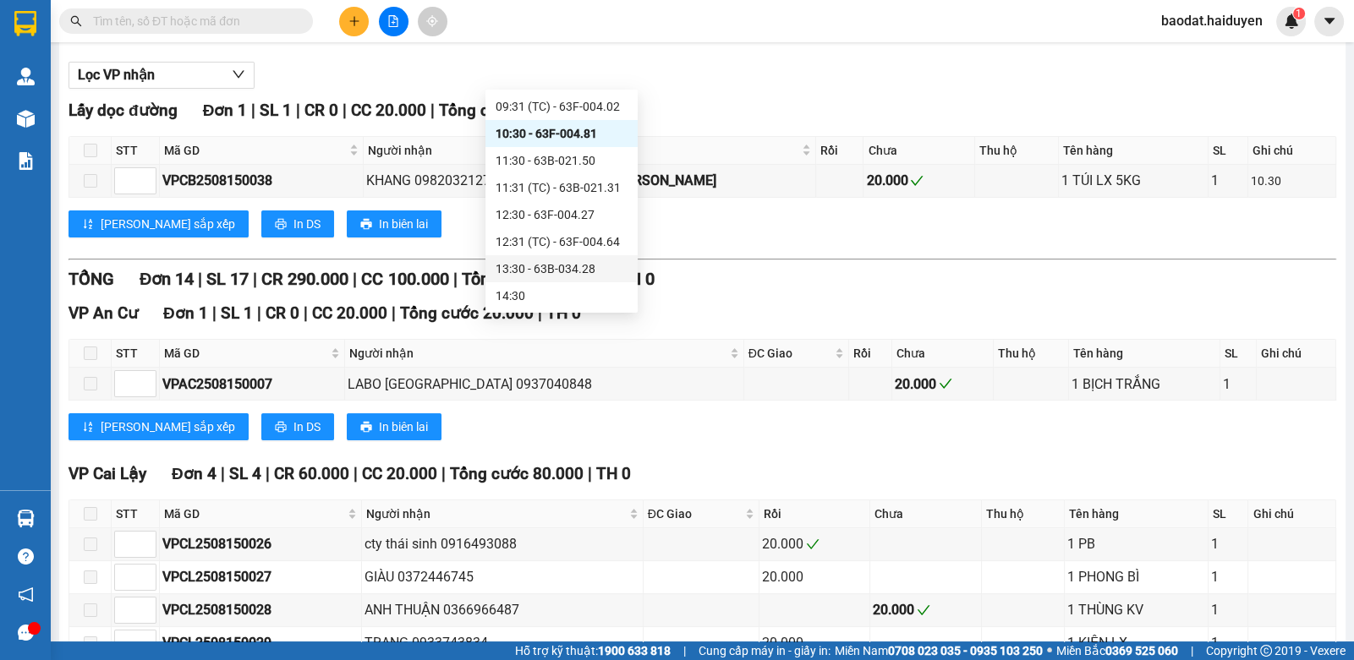
scroll to position [337, 0]
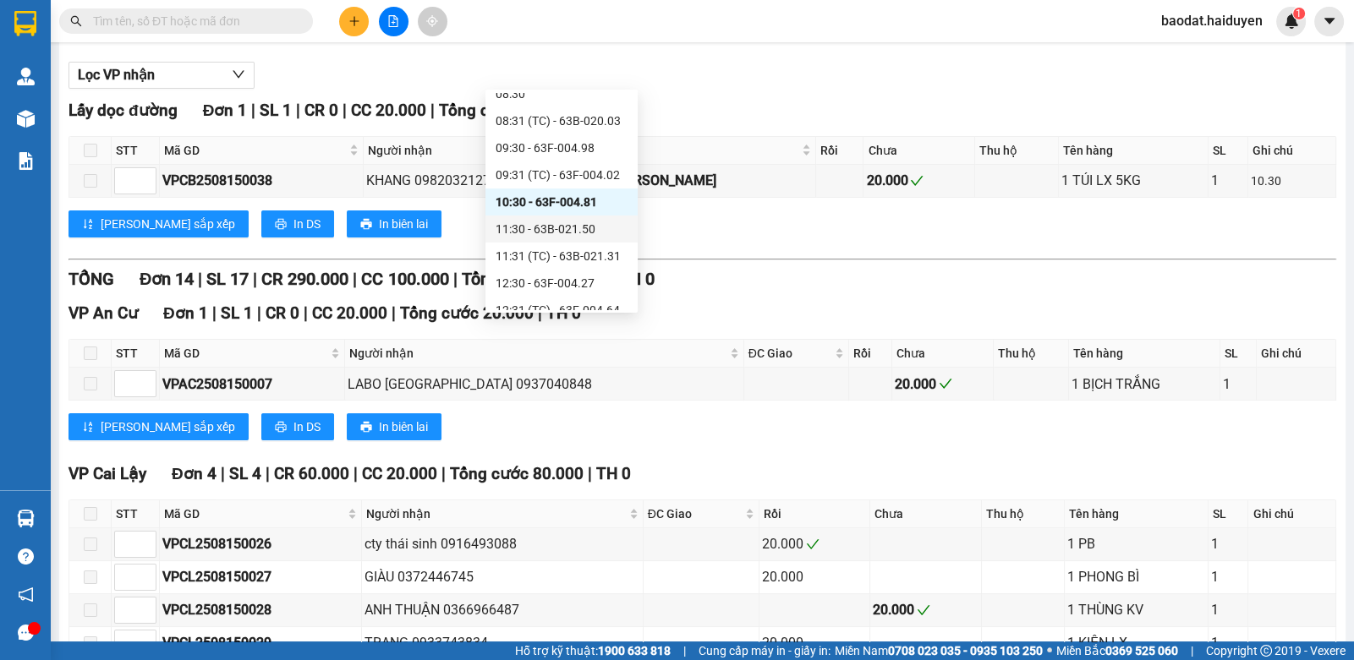
click at [519, 222] on div "11:30 - 63B-021.50" at bounding box center [562, 229] width 132 height 19
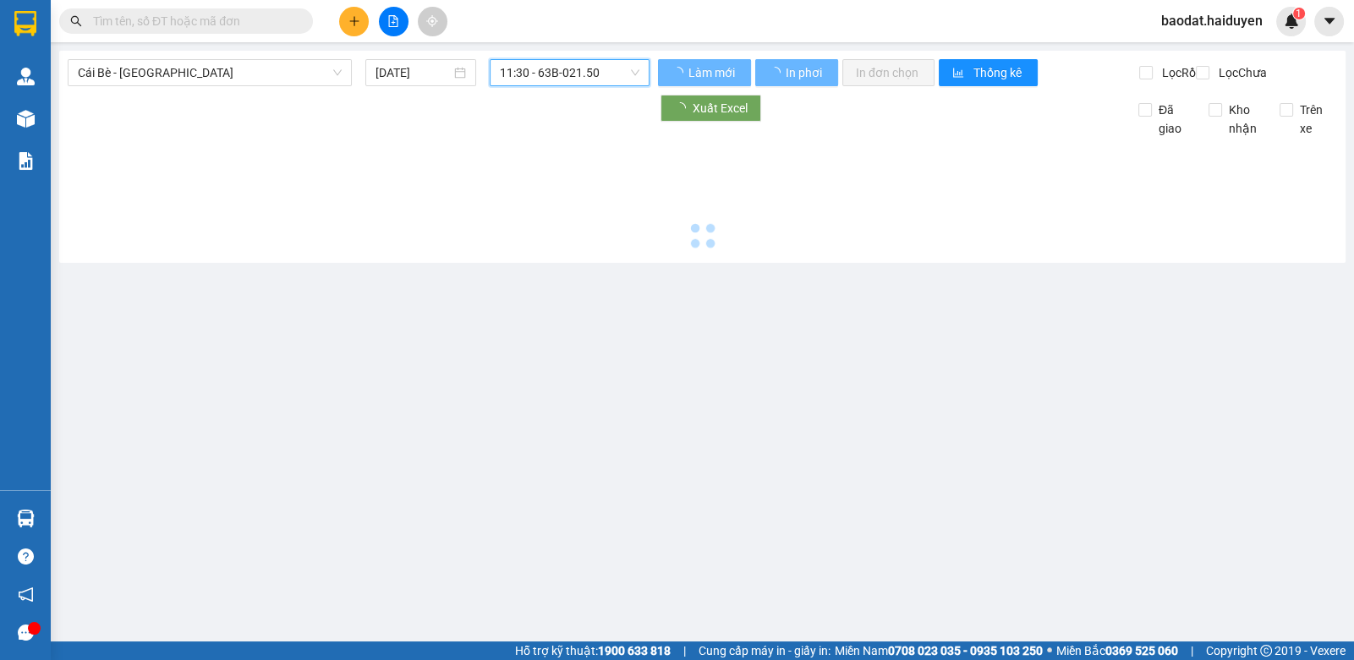
scroll to position [0, 0]
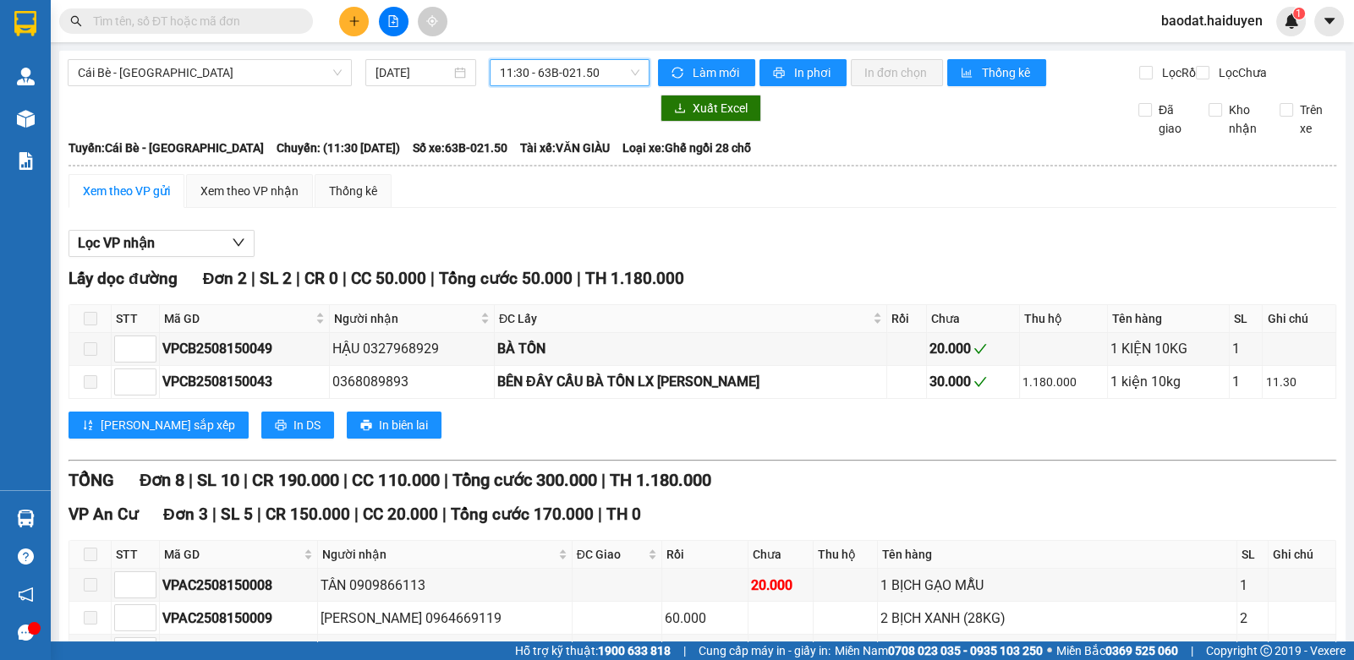
click at [572, 76] on span "11:30 - 63B-021.50" at bounding box center [570, 72] width 140 height 25
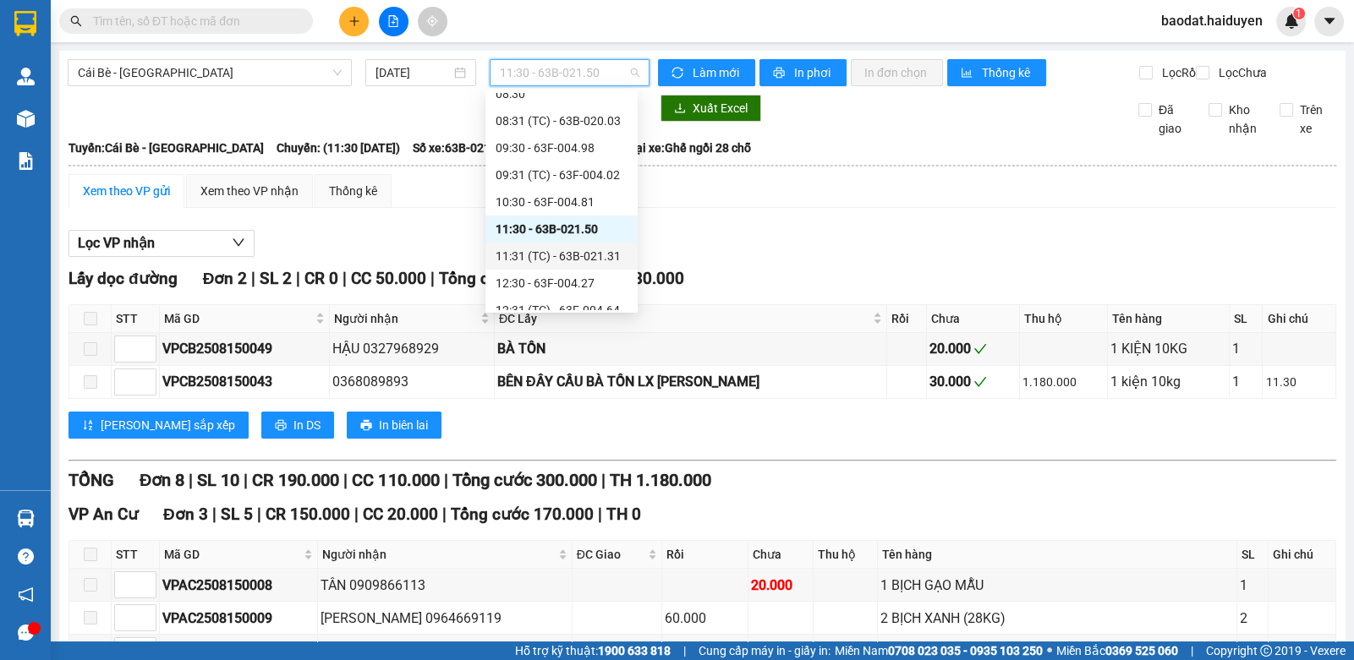
click at [529, 249] on div "11:31 (TC) - 63B-021.31" at bounding box center [562, 256] width 132 height 19
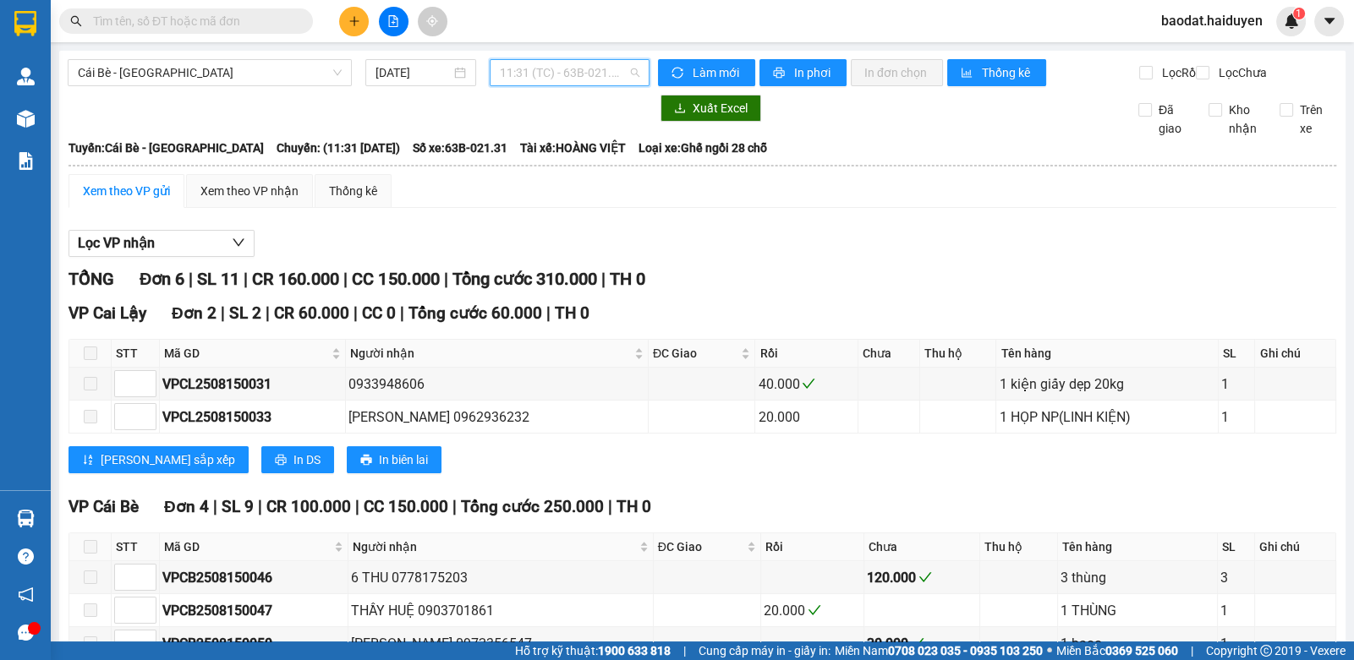
click at [523, 79] on span "11:31 (TC) - 63B-021.31" at bounding box center [570, 72] width 140 height 25
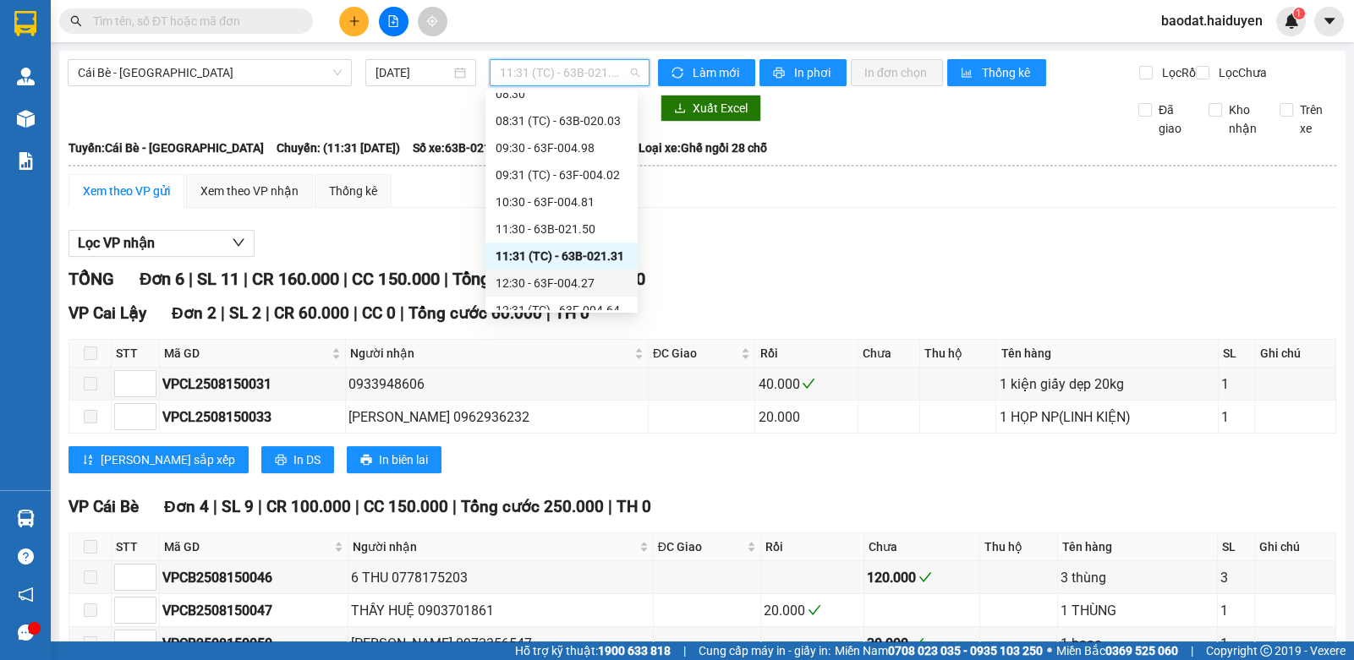
click at [523, 274] on div "12:30 - 63F-004.27" at bounding box center [562, 283] width 132 height 19
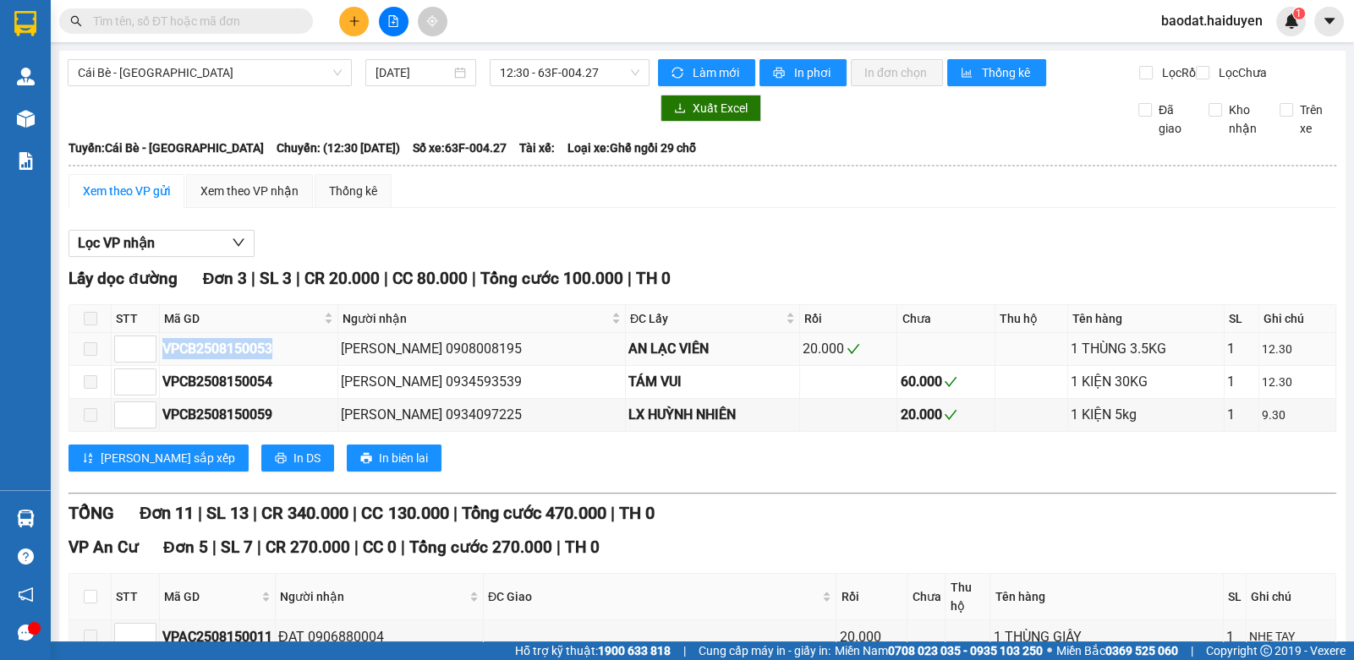
drag, startPoint x: 282, startPoint y: 367, endPoint x: 163, endPoint y: 370, distance: 119.3
click at [163, 359] on div "VPCB2508150053" at bounding box center [248, 348] width 172 height 21
drag, startPoint x: 182, startPoint y: 362, endPoint x: 901, endPoint y: 312, distance: 720.5
click at [901, 312] on div "Lấy dọc đường Đơn 3 | SL 3 | CR 20.000 | CC 80.000 | [PERSON_NAME] 100.000 | TH…" at bounding box center [702, 375] width 1268 height 218
drag, startPoint x: 281, startPoint y: 364, endPoint x: 165, endPoint y: 364, distance: 115.8
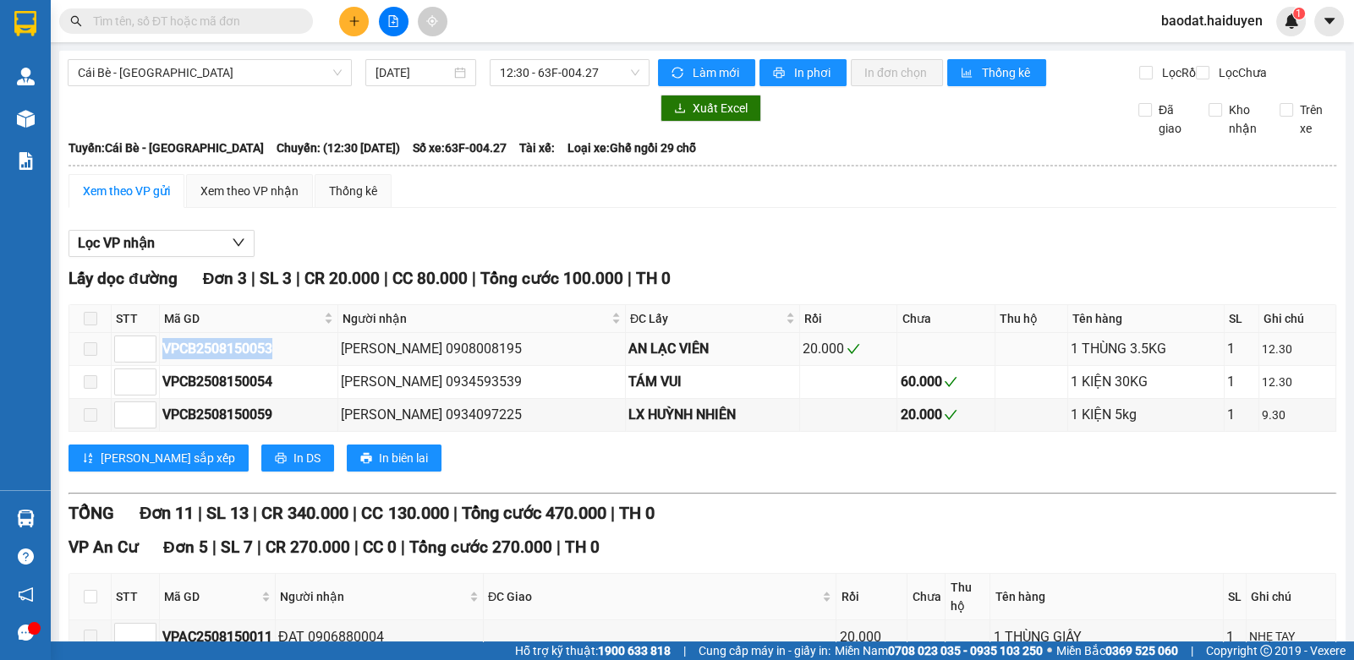
click at [165, 359] on div "VPCB2508150053" at bounding box center [248, 348] width 172 height 21
copy div "VPCB2508150053"
drag, startPoint x: 291, startPoint y: 19, endPoint x: 264, endPoint y: 19, distance: 27.1
click at [287, 19] on input "text" at bounding box center [193, 21] width 200 height 19
paste input "VPCB2508150053"
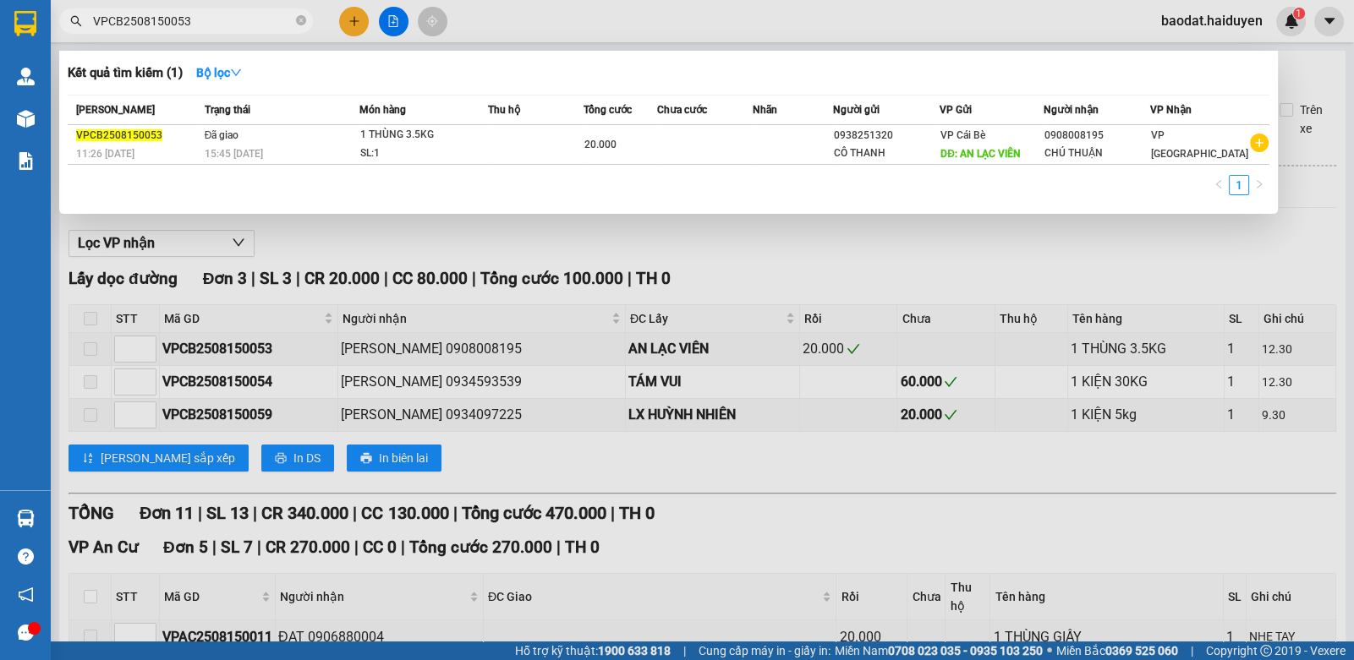
type input "VPCB2508150053"
click at [584, 222] on div at bounding box center [677, 330] width 1354 height 660
click at [283, 22] on input "VPCB2508150053" at bounding box center [193, 21] width 200 height 19
click at [545, 16] on div at bounding box center [677, 330] width 1354 height 660
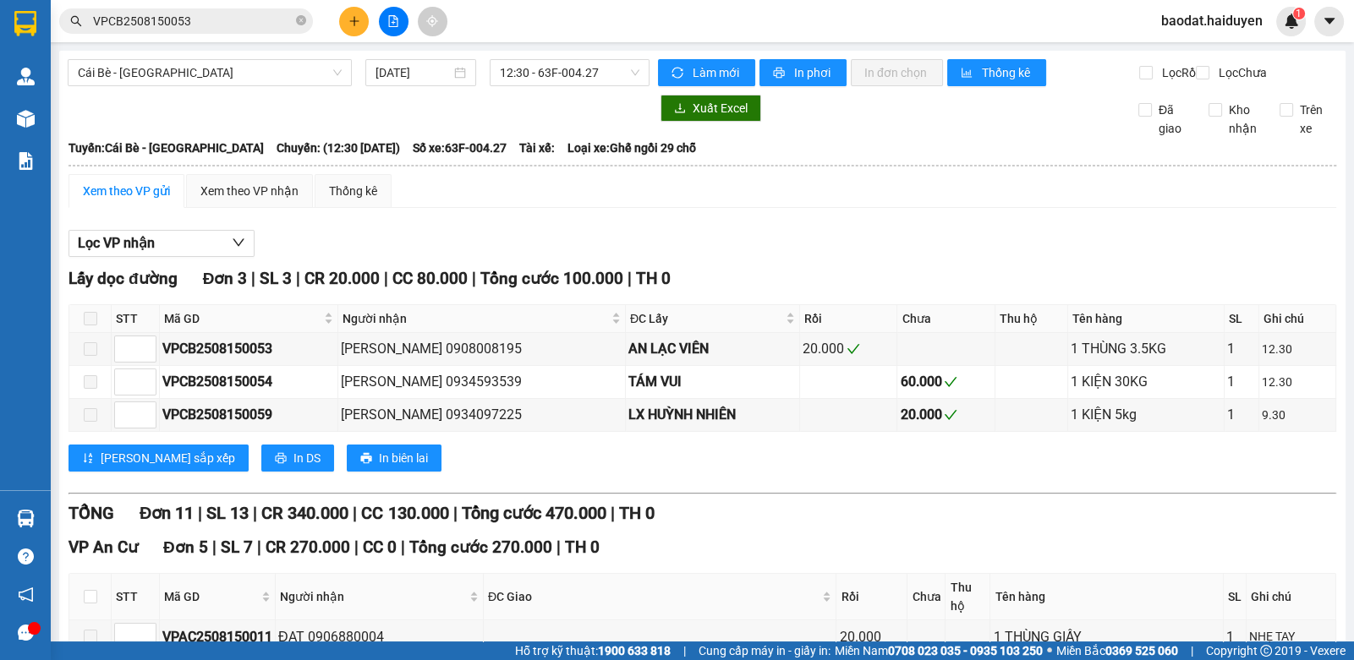
click at [233, 28] on input "VPCB2508150053" at bounding box center [193, 21] width 200 height 19
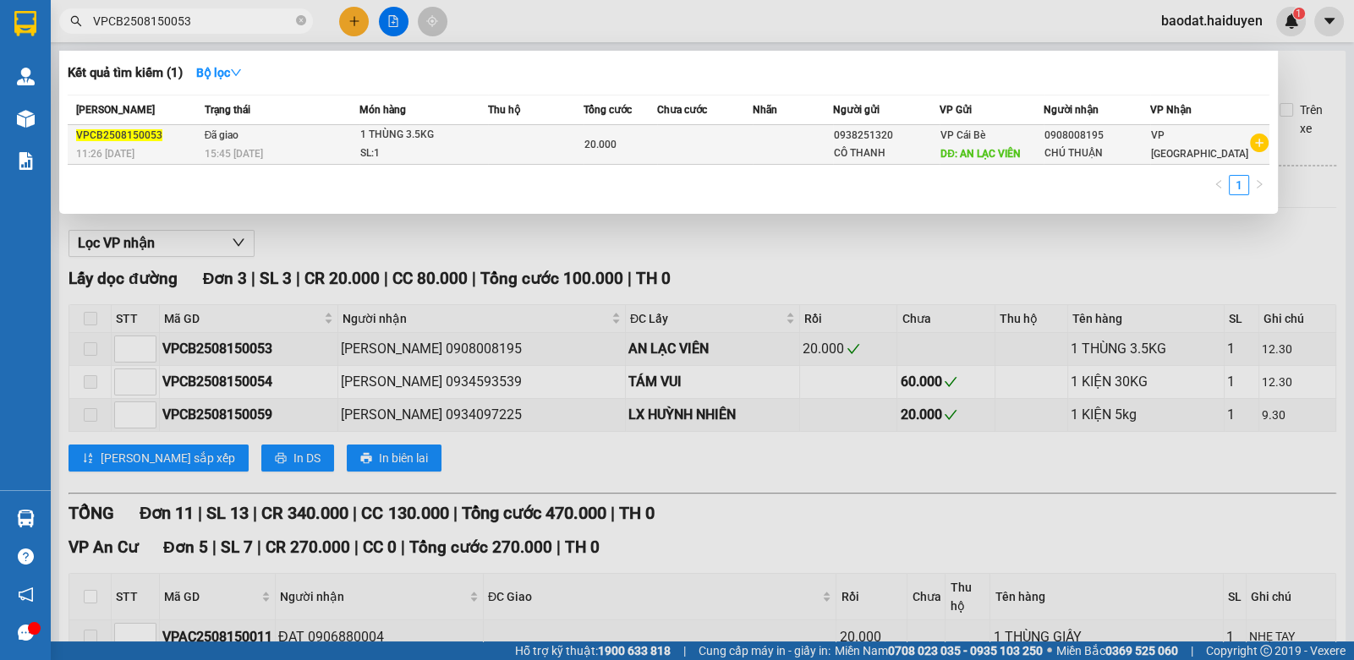
click at [676, 134] on td at bounding box center [705, 145] width 96 height 40
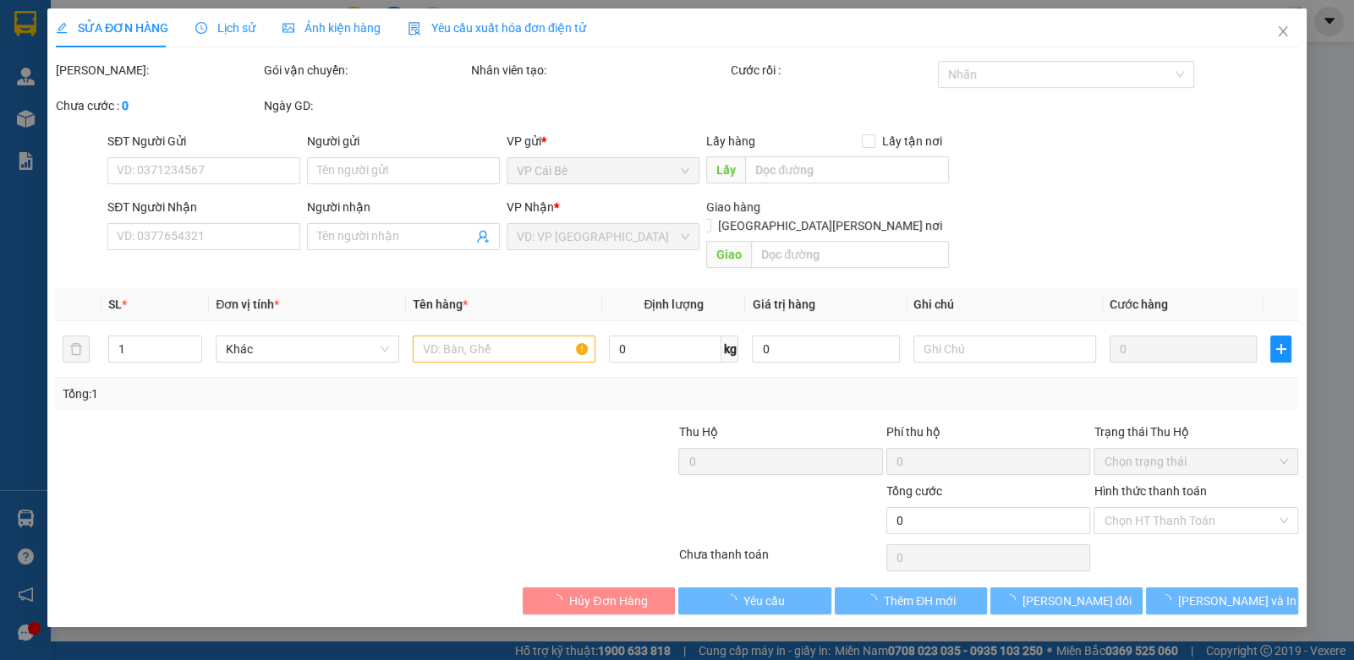
type input "0938251320"
type input "CÔ THANH"
type input "AN LẠC VIÊN"
type input "0908008195"
type input "CHÚ THUẬN"
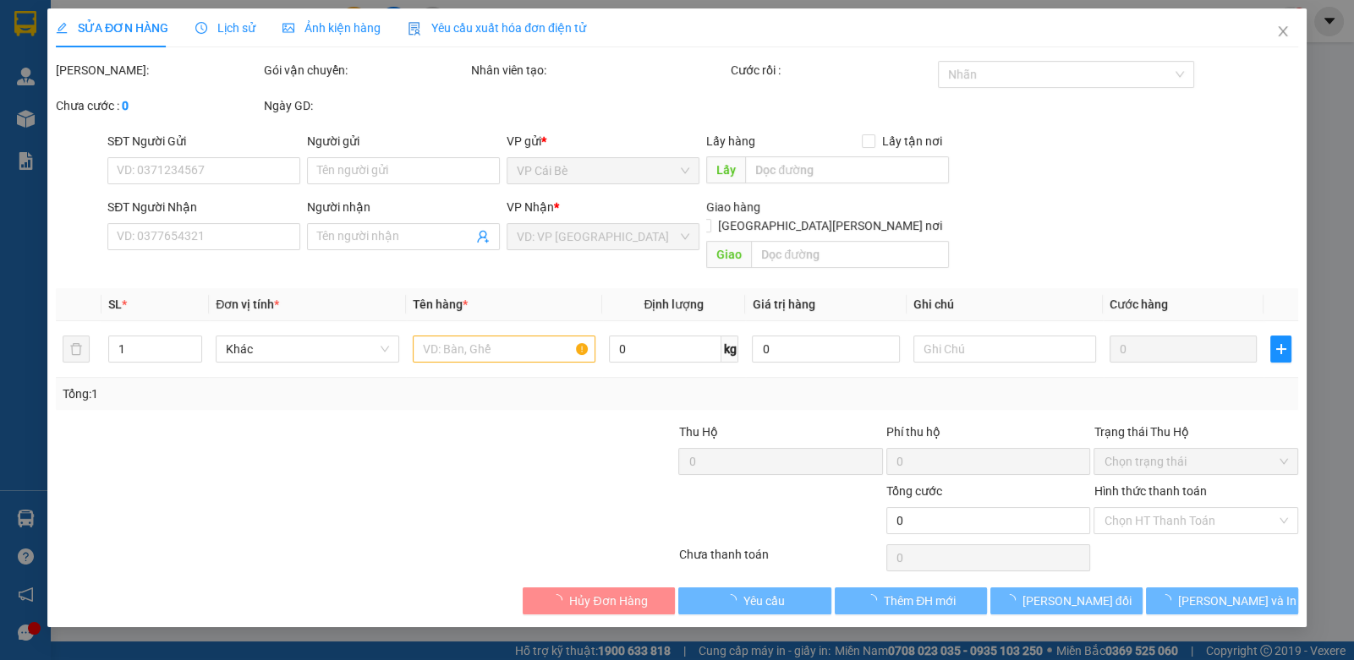
type input "20.000"
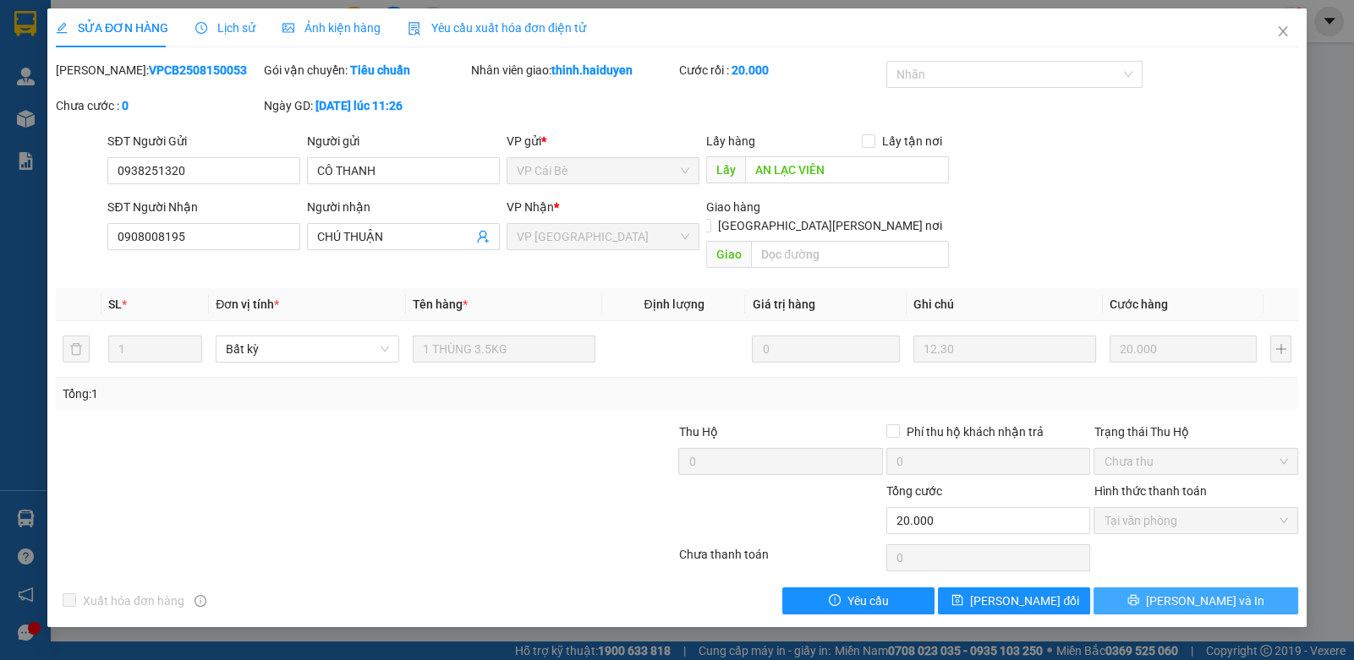
click at [1196, 592] on span "Lưu và In" at bounding box center [1205, 601] width 118 height 19
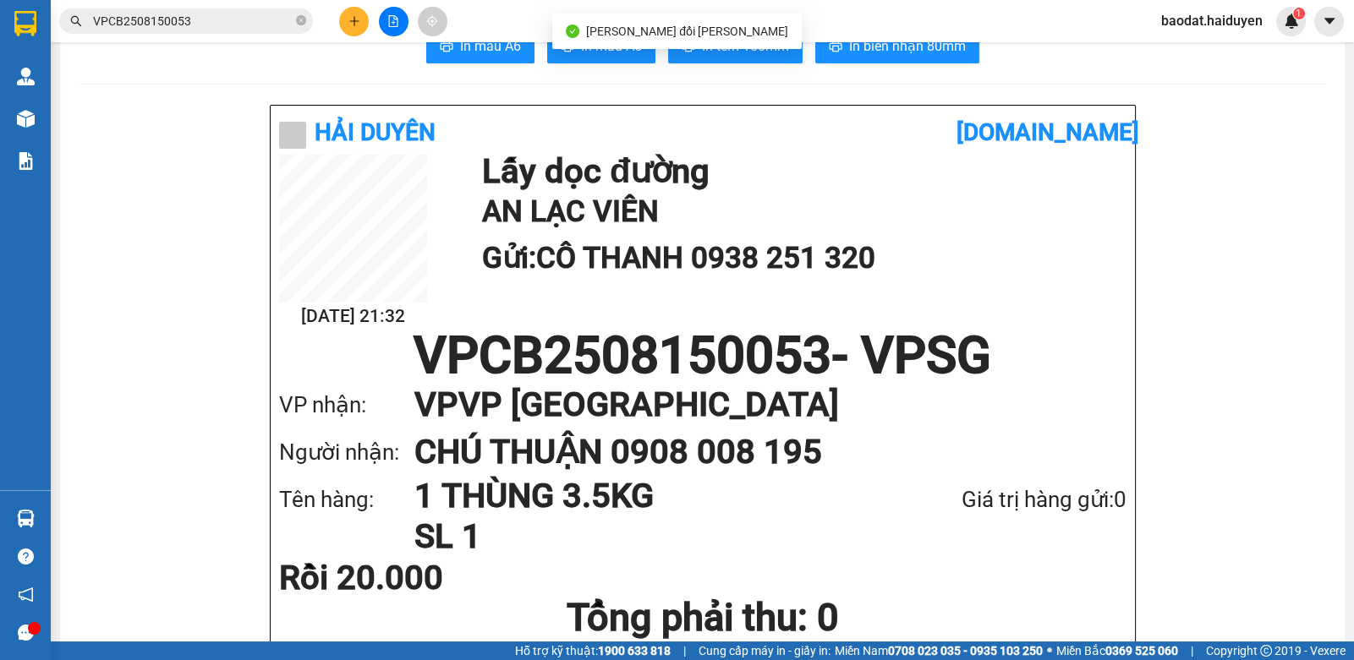
scroll to position [84, 0]
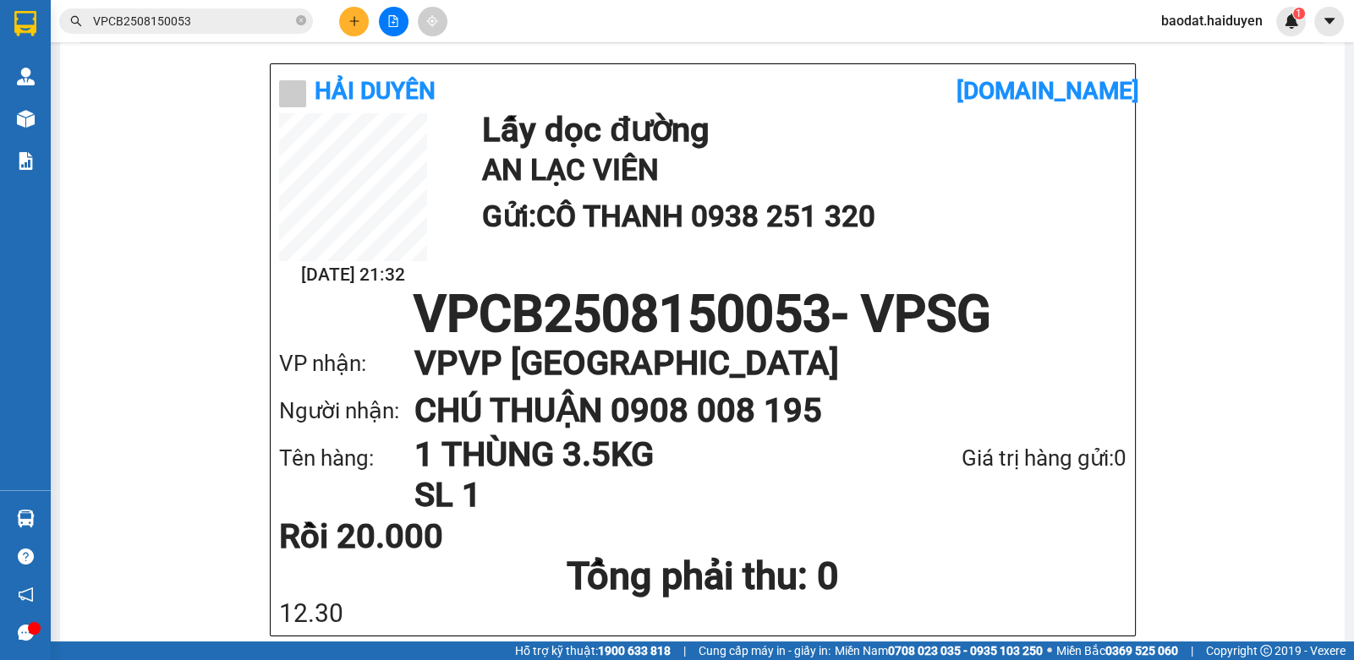
drag, startPoint x: 149, startPoint y: 384, endPoint x: 101, endPoint y: 209, distance: 181.3
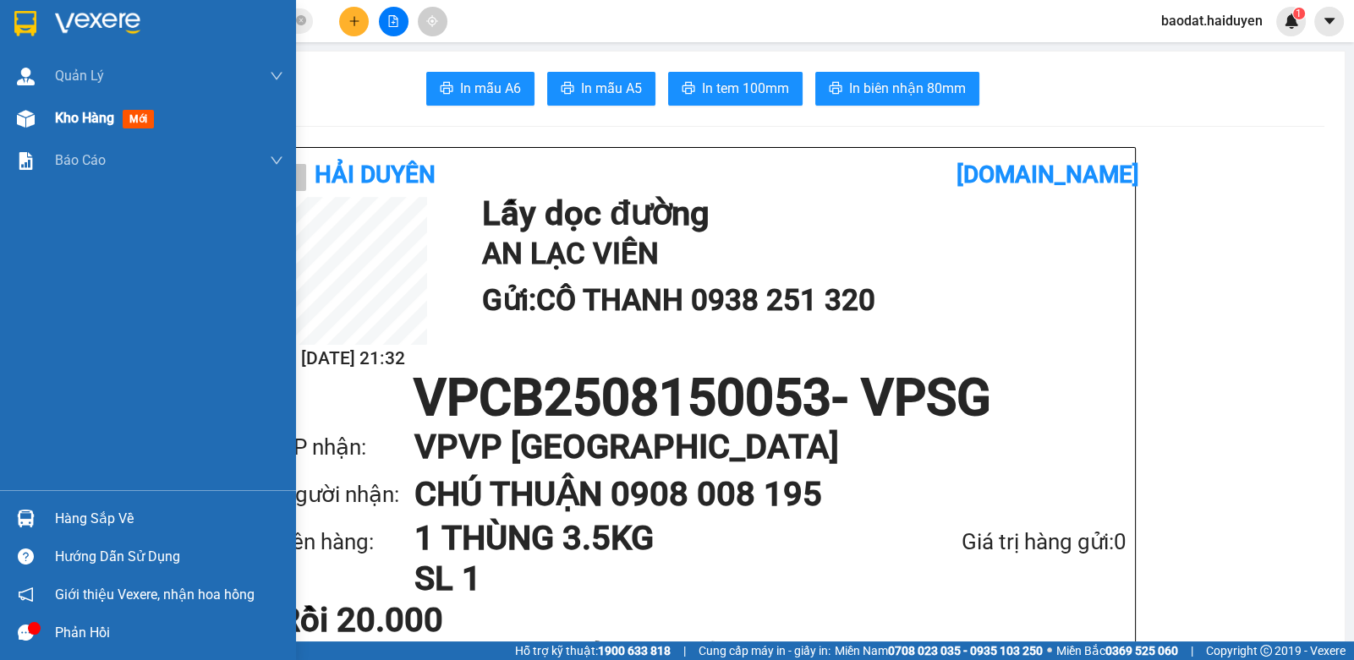
click at [54, 117] on div "Kho hàng mới" at bounding box center [148, 118] width 296 height 42
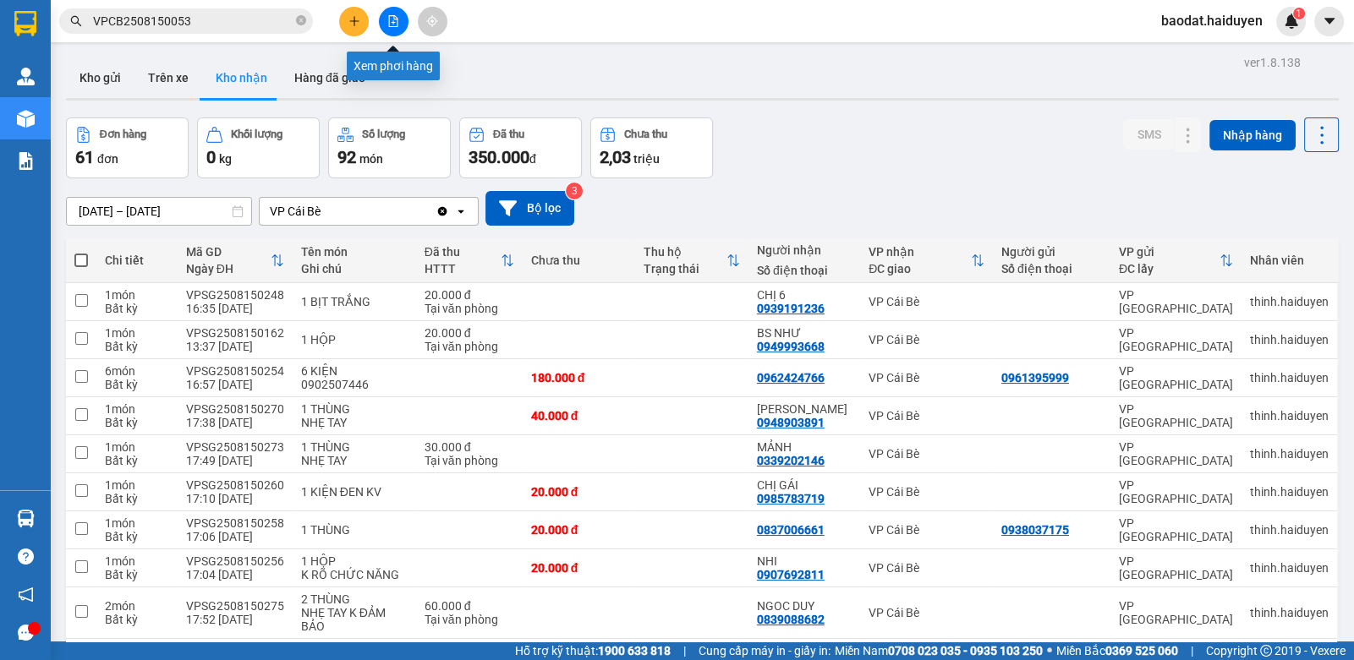
click at [394, 15] on icon "file-add" at bounding box center [393, 21] width 12 height 12
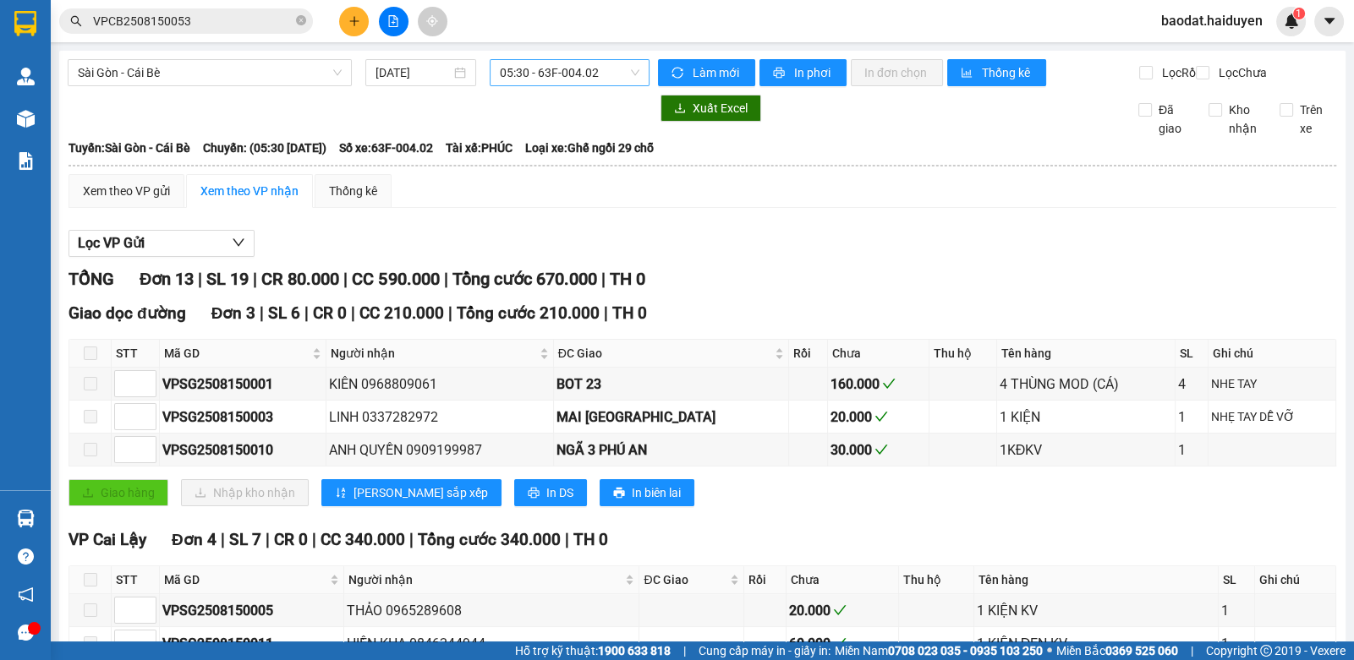
click at [510, 79] on span "05:30 - 63F-004.02" at bounding box center [570, 72] width 140 height 25
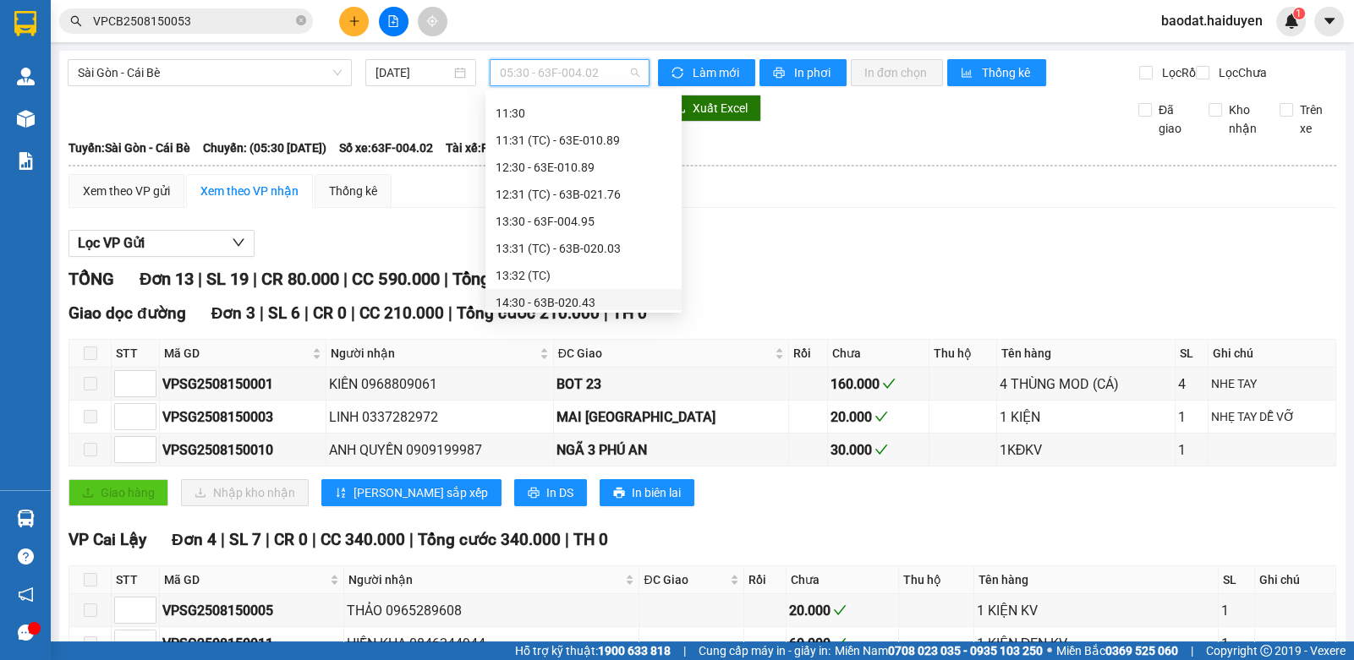
scroll to position [254, 0]
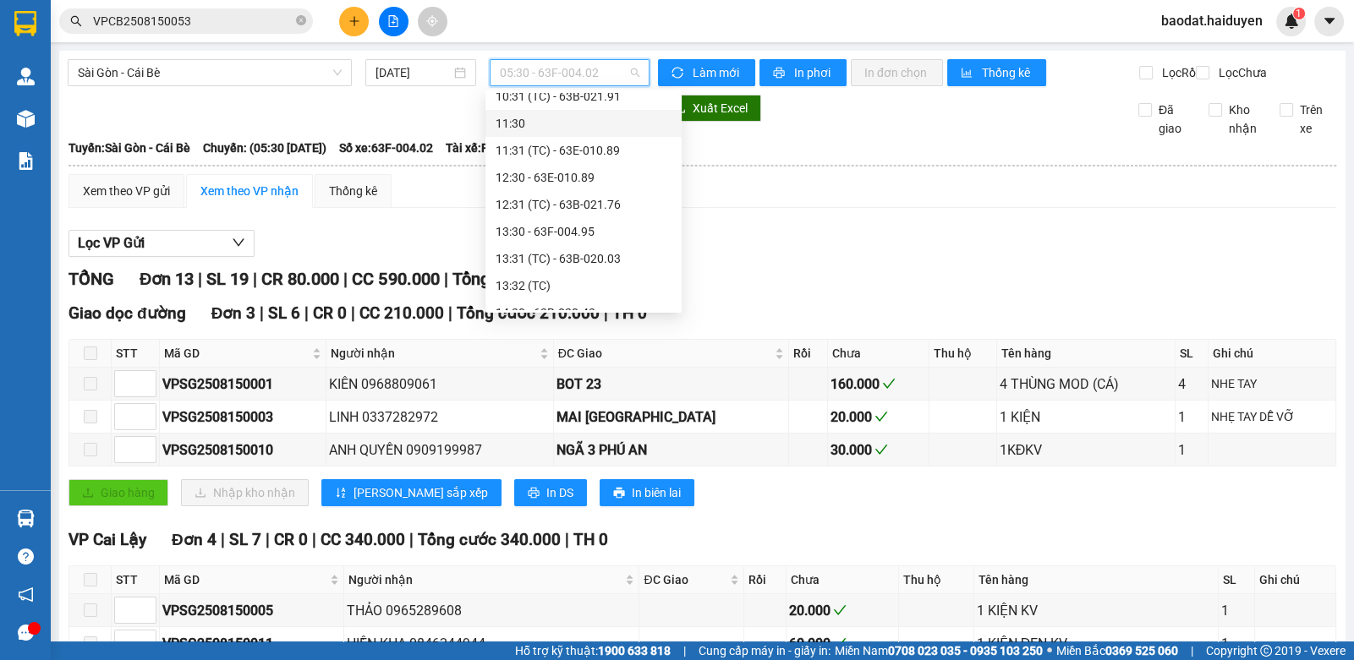
click at [564, 124] on div "11:30" at bounding box center [584, 123] width 176 height 19
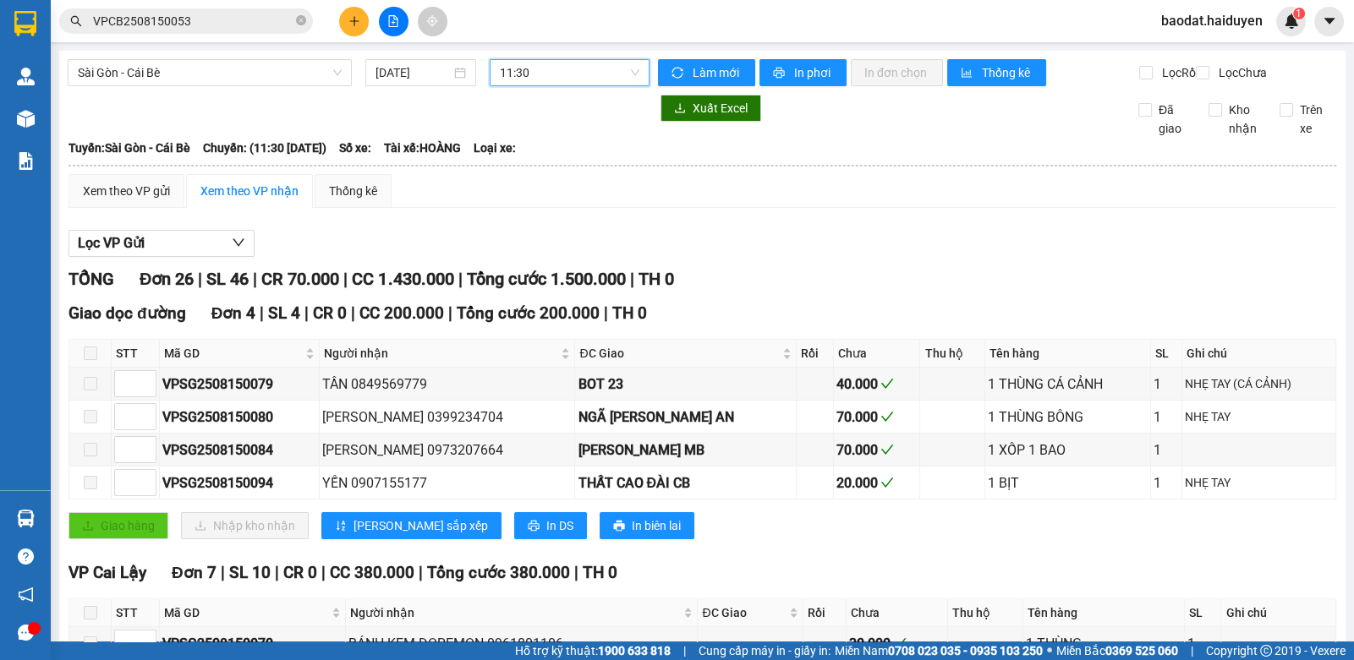
click at [556, 74] on span "11:30" at bounding box center [570, 72] width 140 height 25
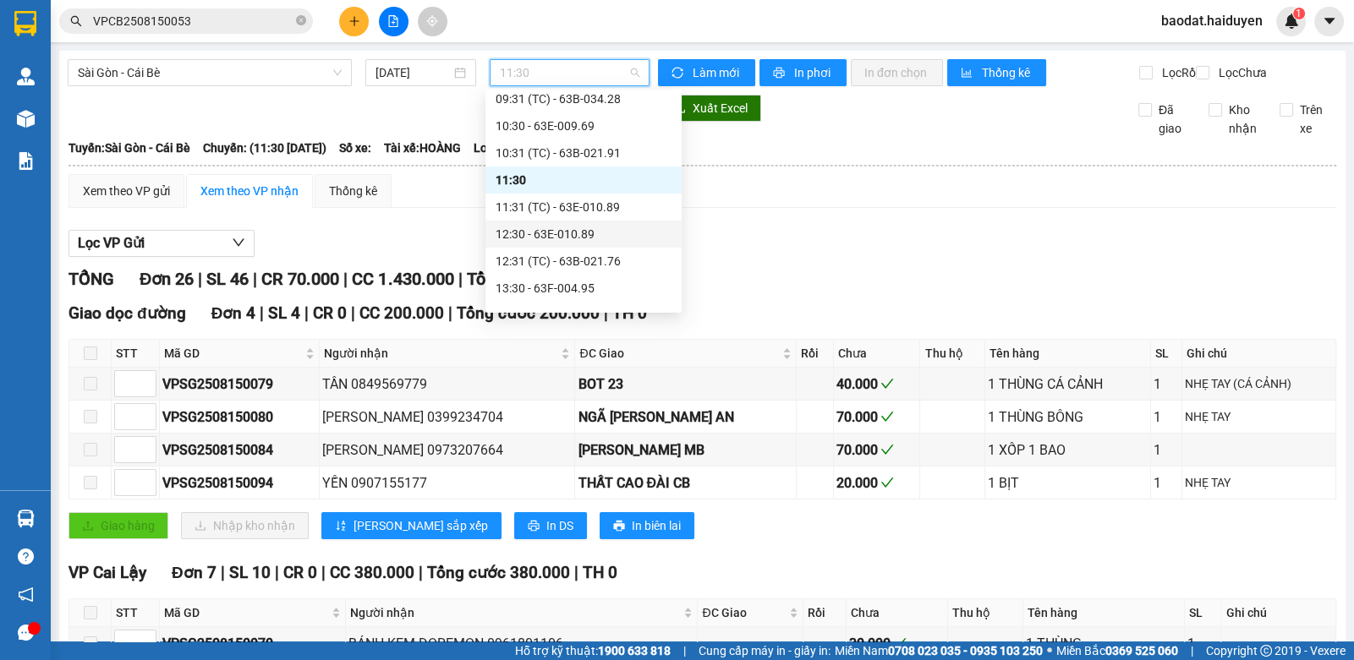
scroll to position [168, 0]
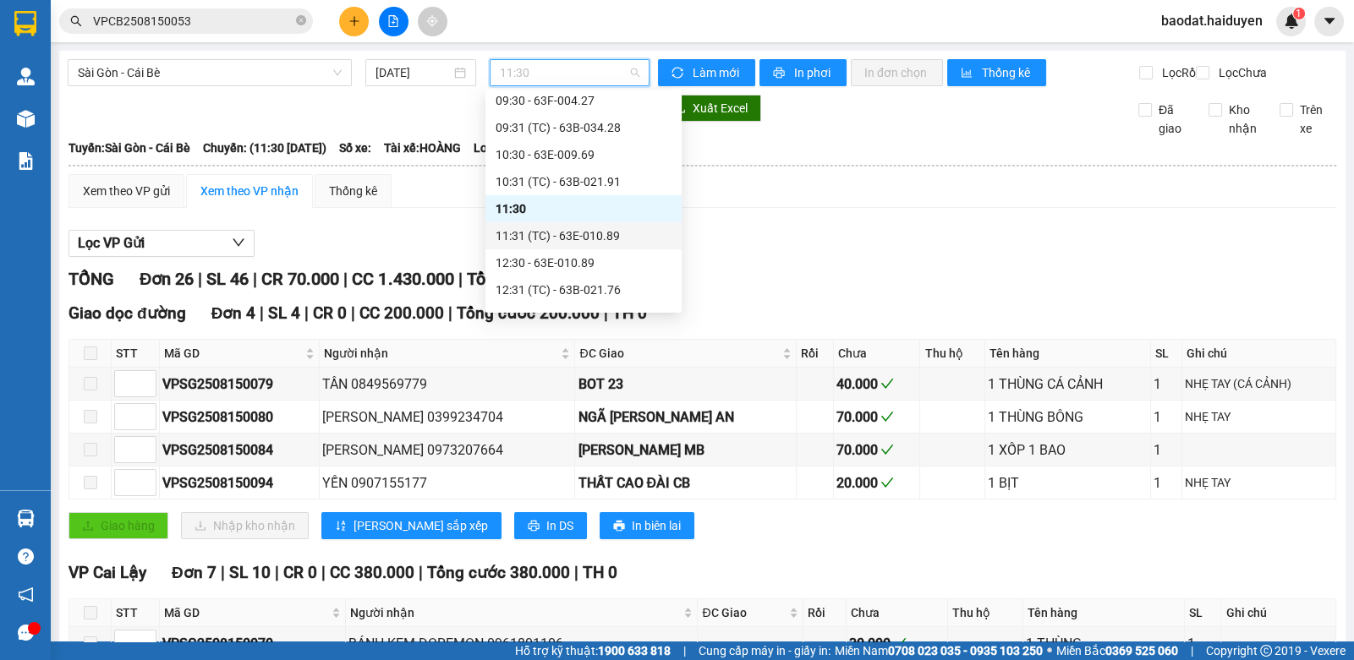
click at [536, 240] on div "11:31 (TC) - 63E-010.89" at bounding box center [584, 236] width 176 height 19
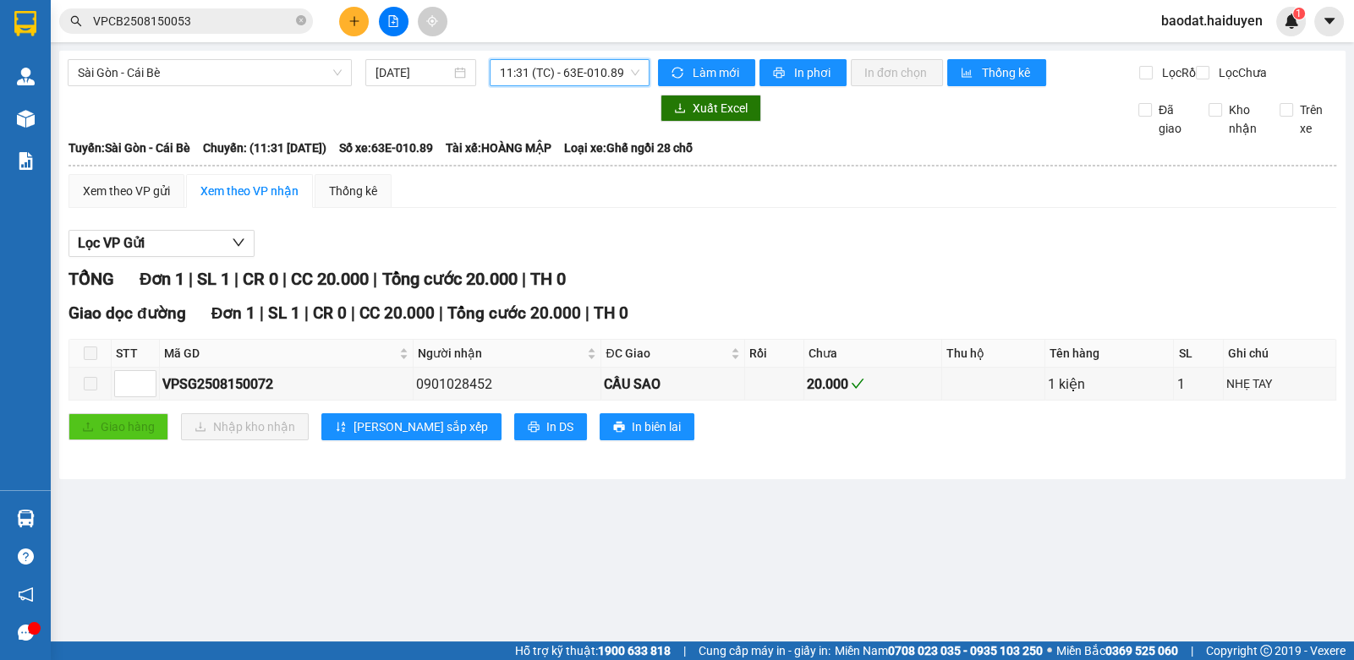
click at [512, 78] on span "11:31 (TC) - 63E-010.89" at bounding box center [570, 72] width 140 height 25
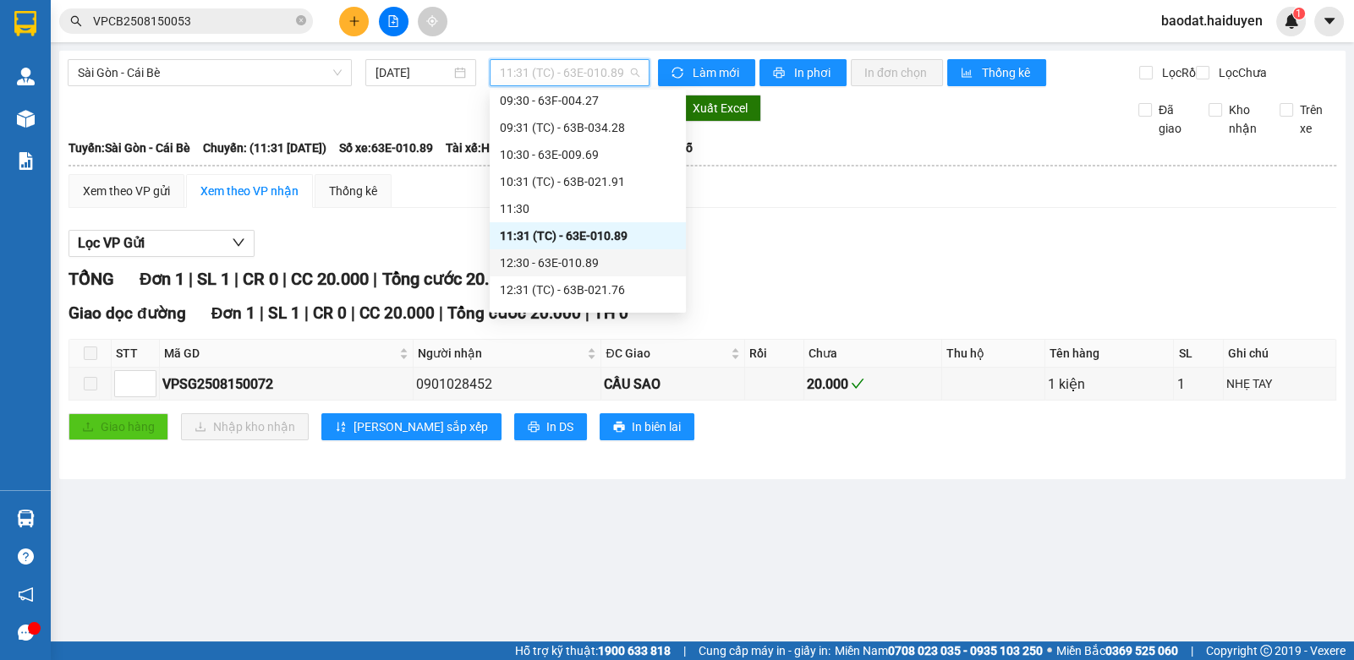
click at [536, 265] on div "12:30 - 63E-010.89" at bounding box center [588, 263] width 176 height 19
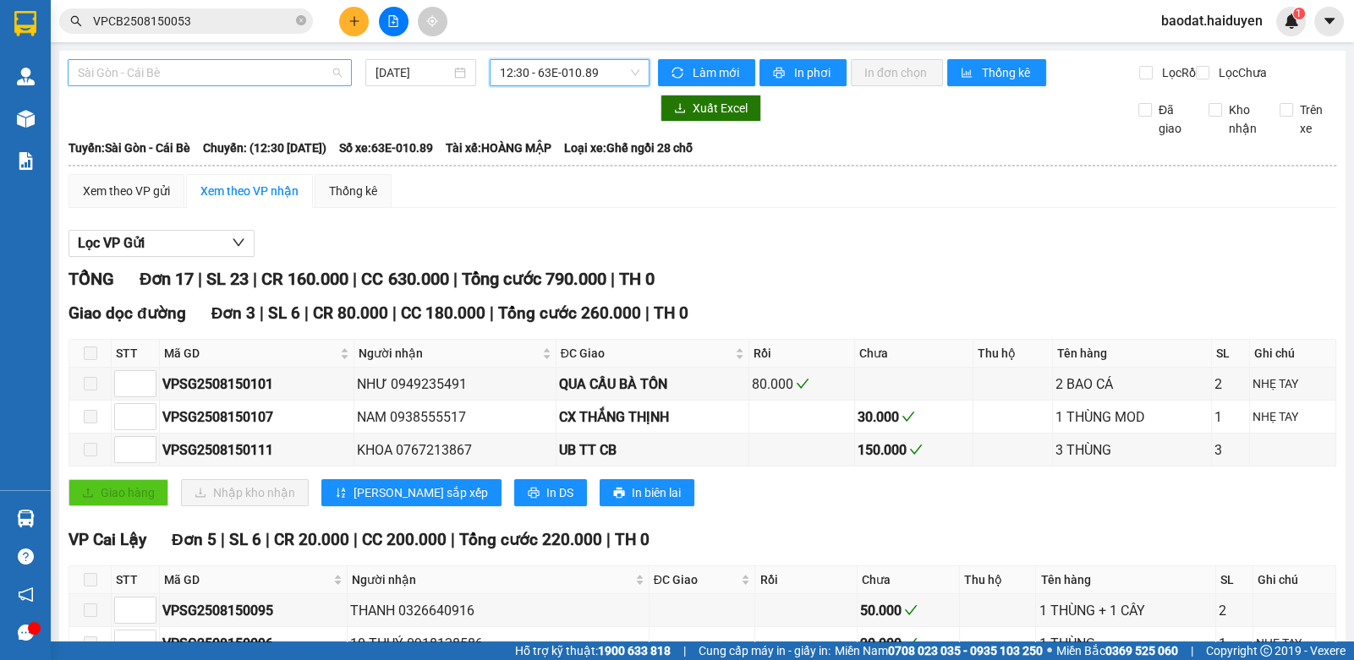
click at [259, 82] on span "Sài Gòn - Cái Bè" at bounding box center [210, 72] width 264 height 25
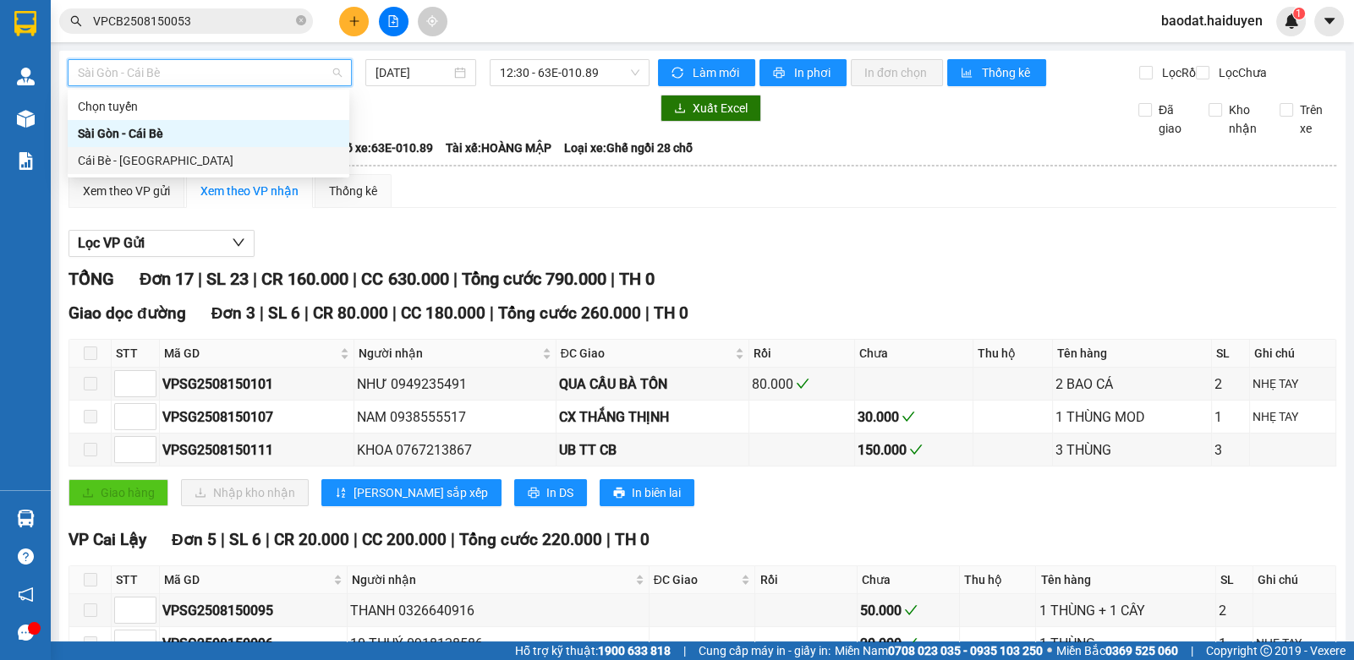
click at [233, 170] on div "Cái Bè - Sài Gòn" at bounding box center [209, 160] width 282 height 27
type input "[DATE]"
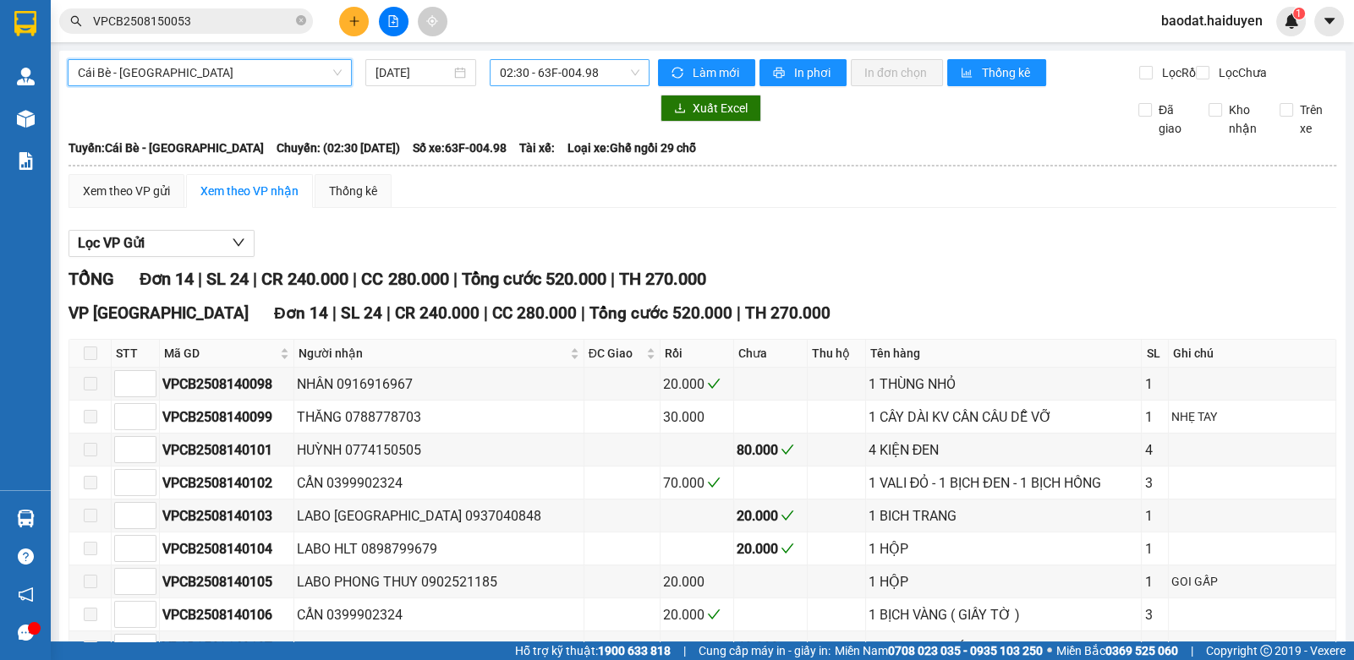
click at [552, 70] on span "02:30 - 63F-004.98" at bounding box center [570, 72] width 140 height 25
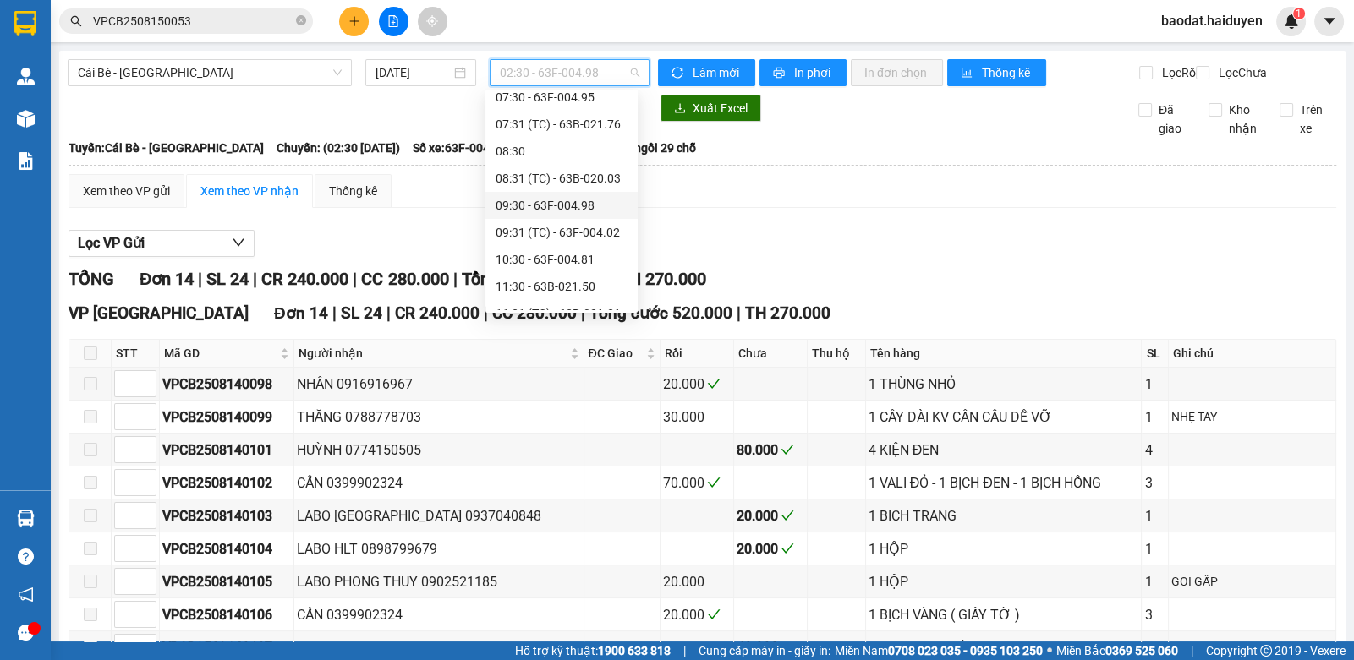
scroll to position [364, 0]
click at [546, 286] on div "12:31 (TC) - 63F-004.64" at bounding box center [562, 283] width 132 height 19
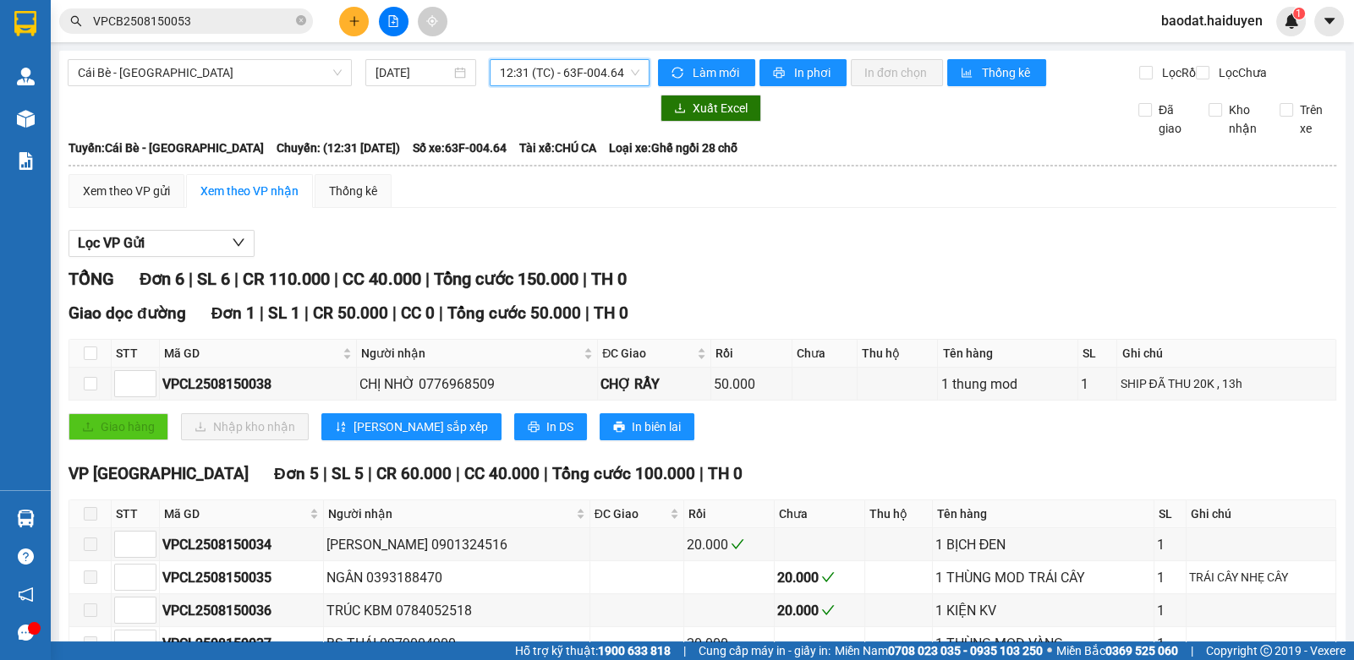
click at [544, 77] on span "12:31 (TC) - 63F-004.64" at bounding box center [570, 72] width 140 height 25
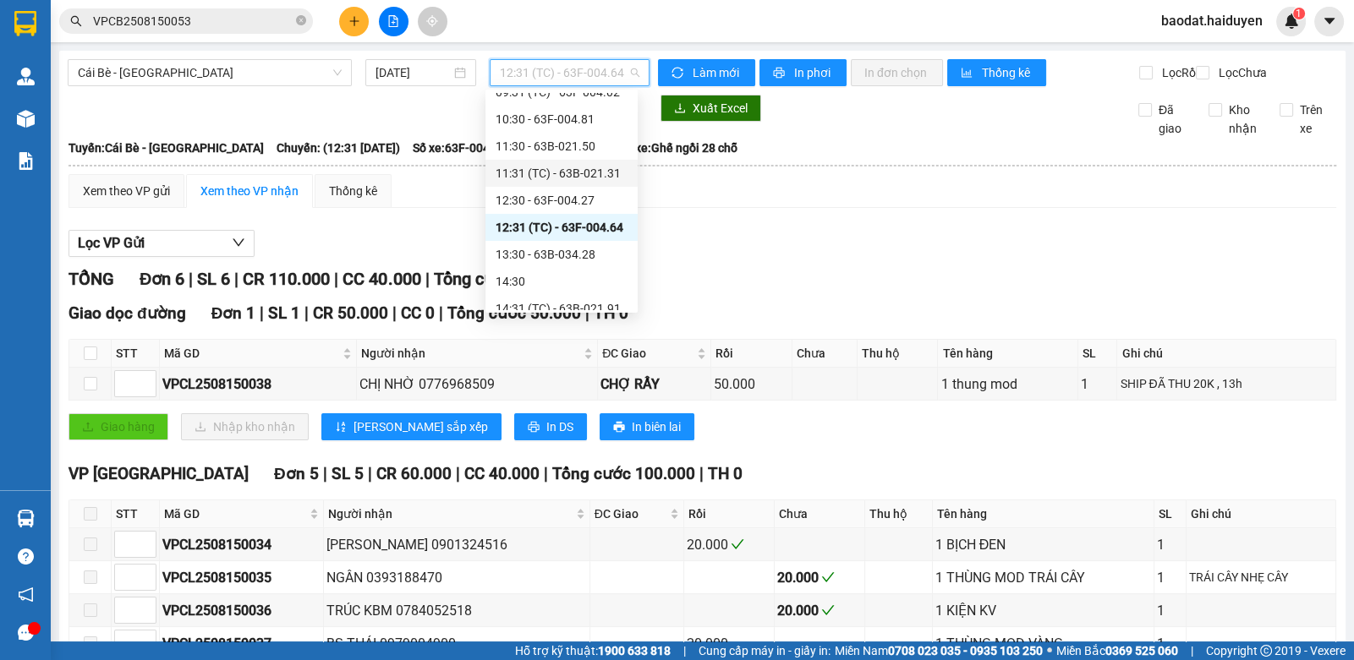
scroll to position [449, 0]
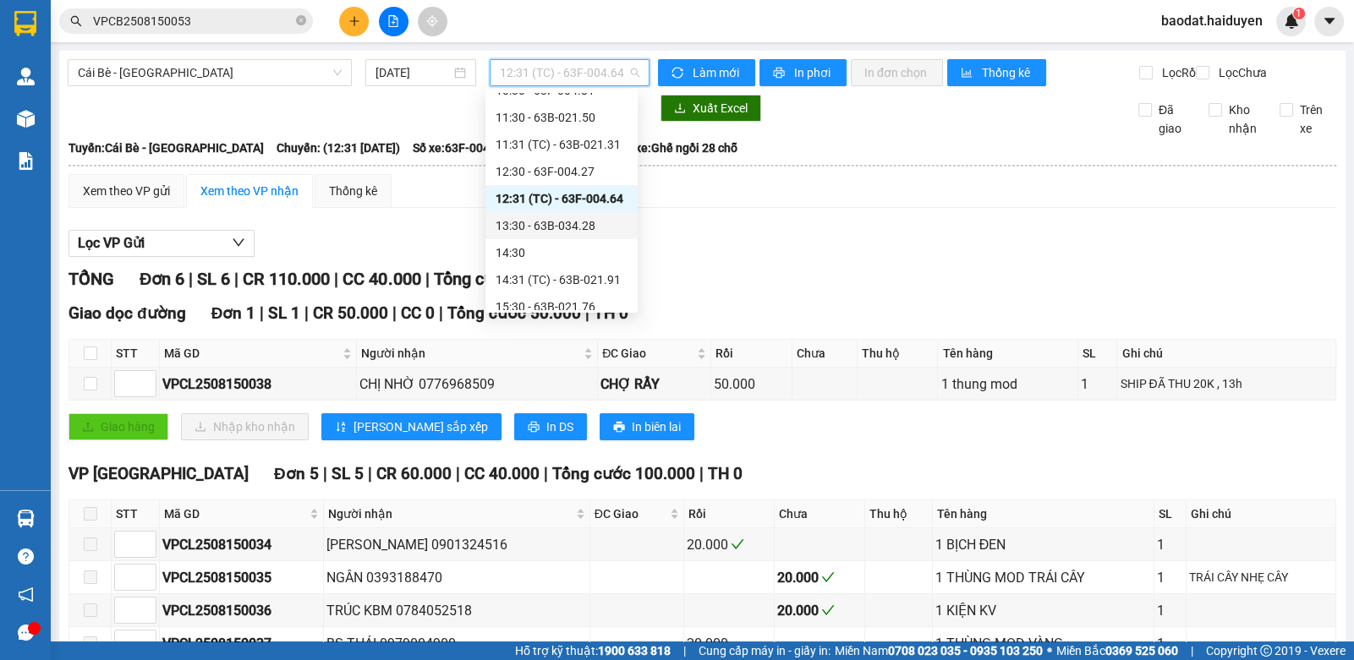
click at [536, 222] on div "13:30 - 63B-034.28" at bounding box center [562, 225] width 132 height 19
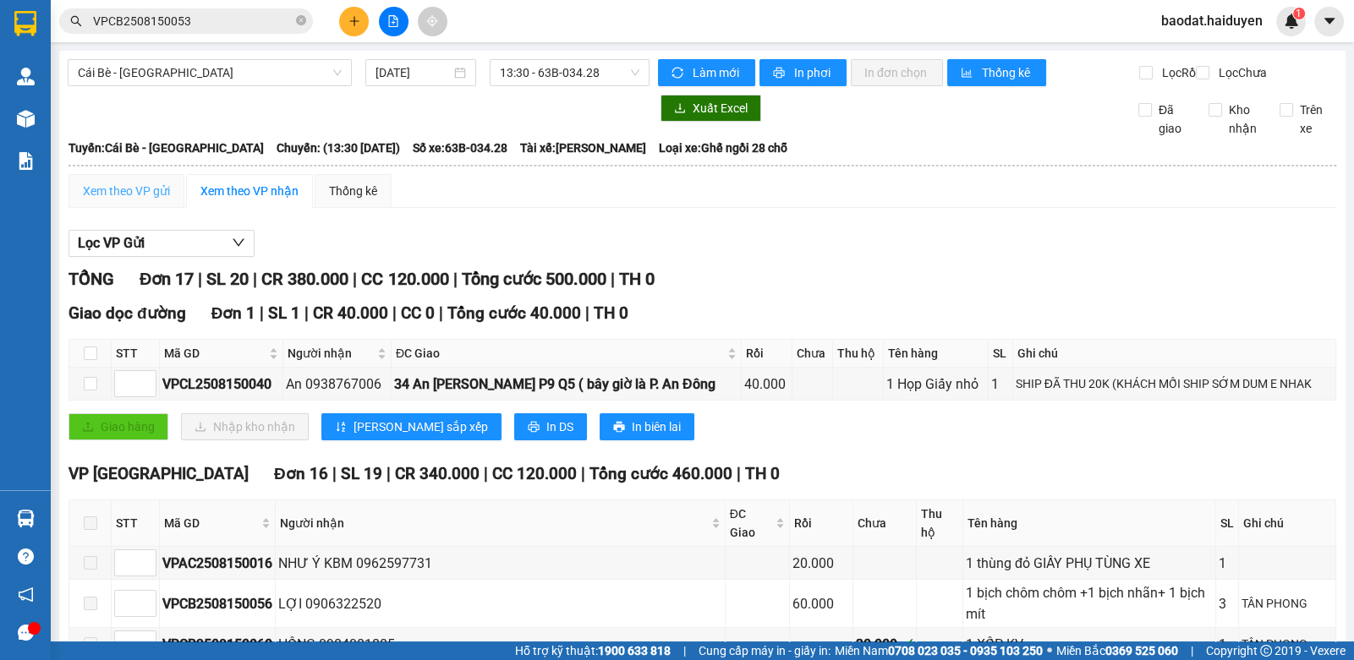
drag, startPoint x: 130, startPoint y: 217, endPoint x: 140, endPoint y: 211, distance: 11.0
click at [131, 208] on div "Xem theo VP gửi" at bounding box center [126, 191] width 116 height 34
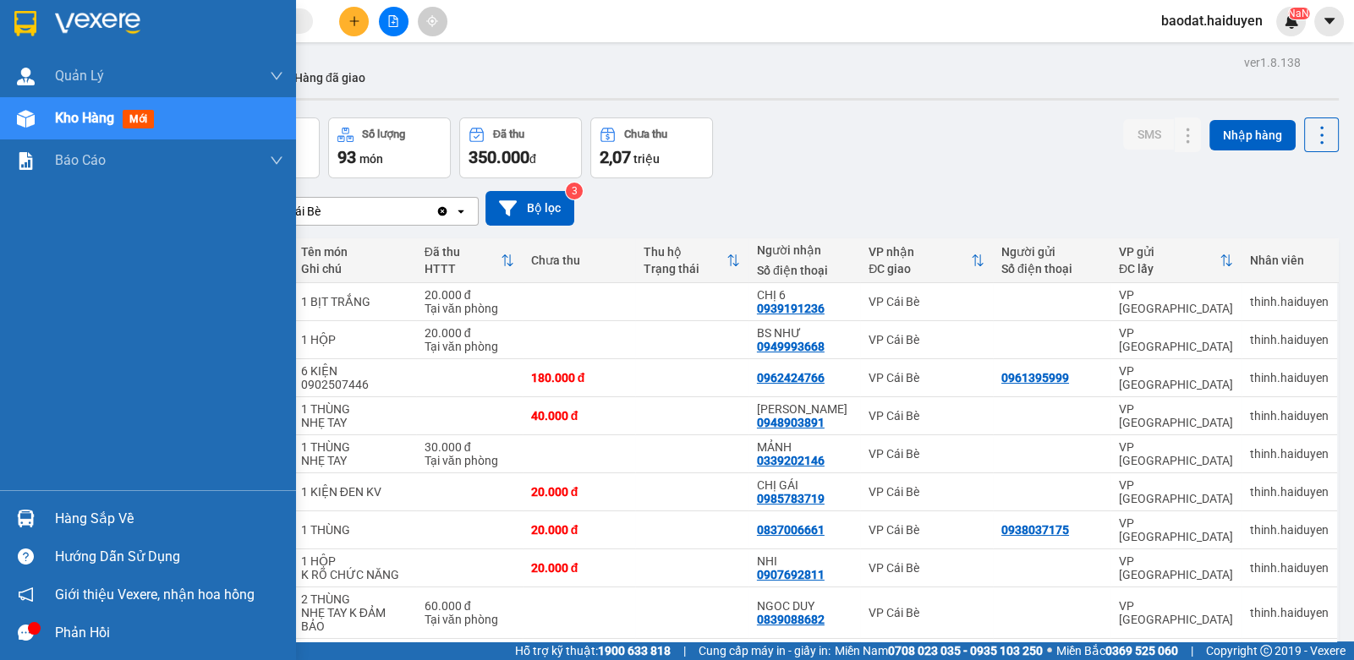
scroll to position [507, 0]
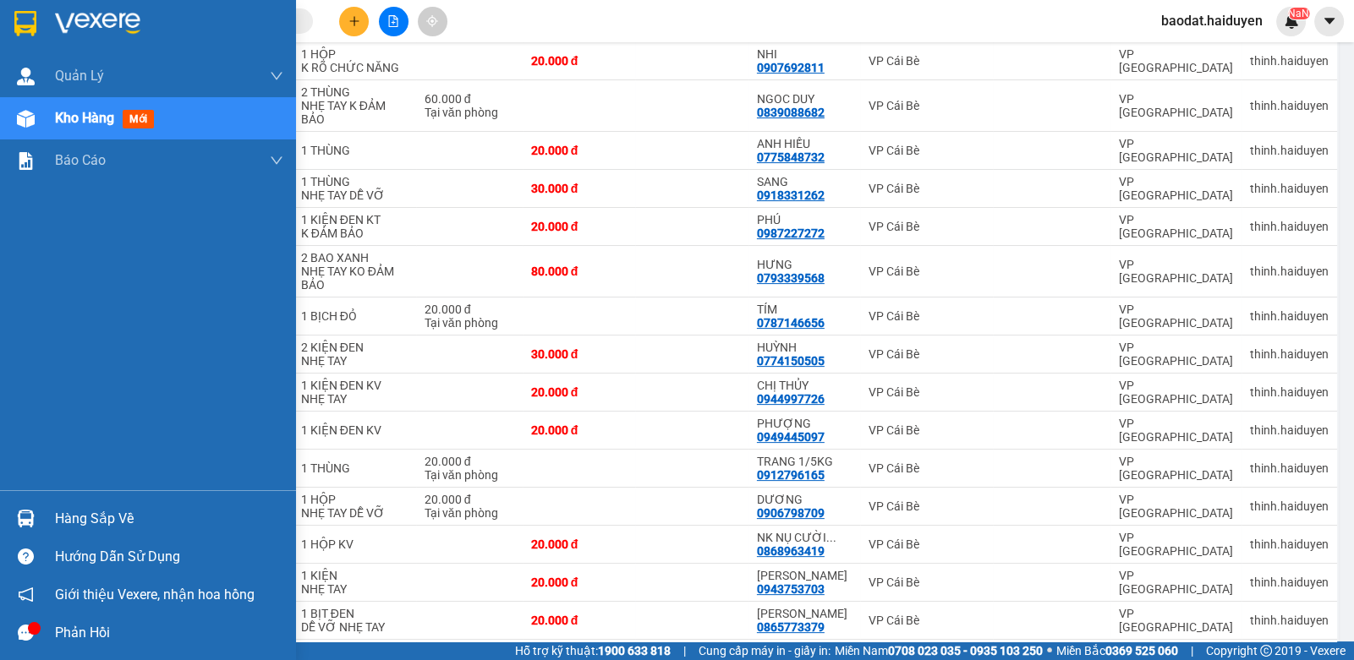
drag, startPoint x: 76, startPoint y: 517, endPoint x: 86, endPoint y: 513, distance: 11.0
click at [80, 517] on div "Hàng sắp về" at bounding box center [169, 518] width 228 height 25
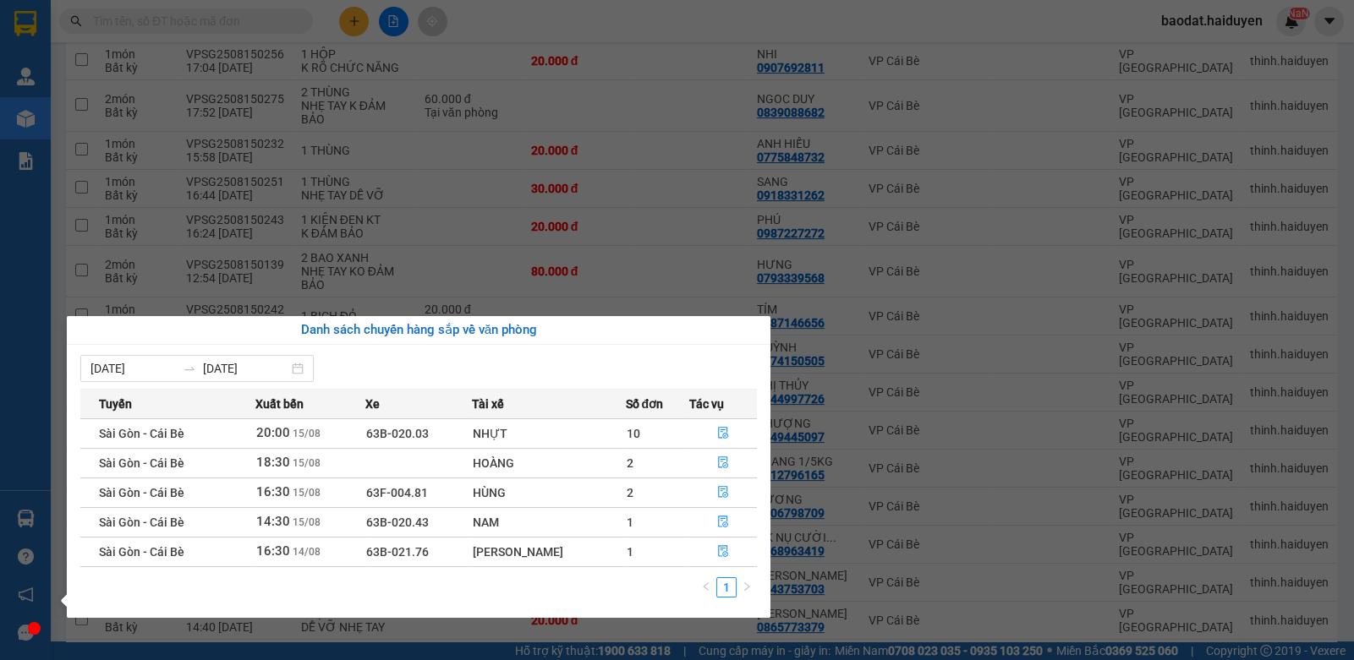
drag, startPoint x: 588, startPoint y: 233, endPoint x: 612, endPoint y: 252, distance: 30.8
click at [604, 244] on section "Kết quả tìm kiếm ( 4 ) Bộ lọc Gửi 3 ngày gần nhất Mã ĐH Trạng thái Món hàng Thu…" at bounding box center [677, 330] width 1354 height 660
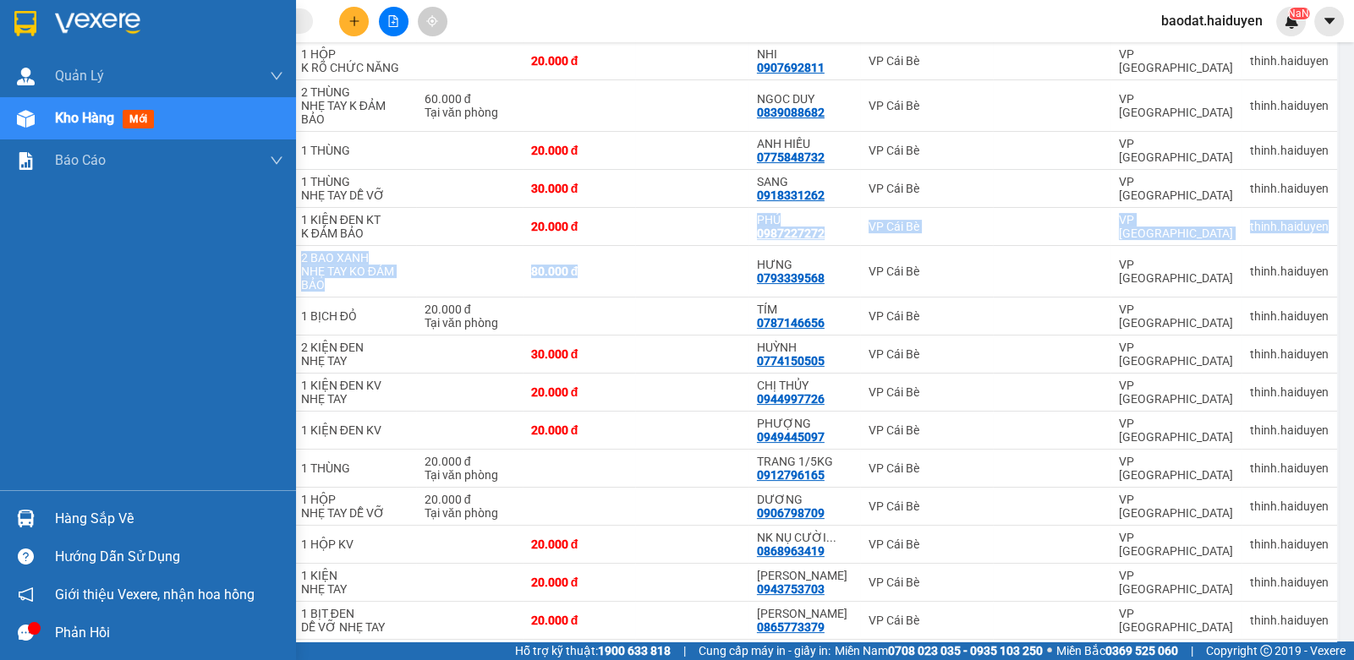
click at [107, 520] on div "Hàng sắp về" at bounding box center [169, 518] width 228 height 25
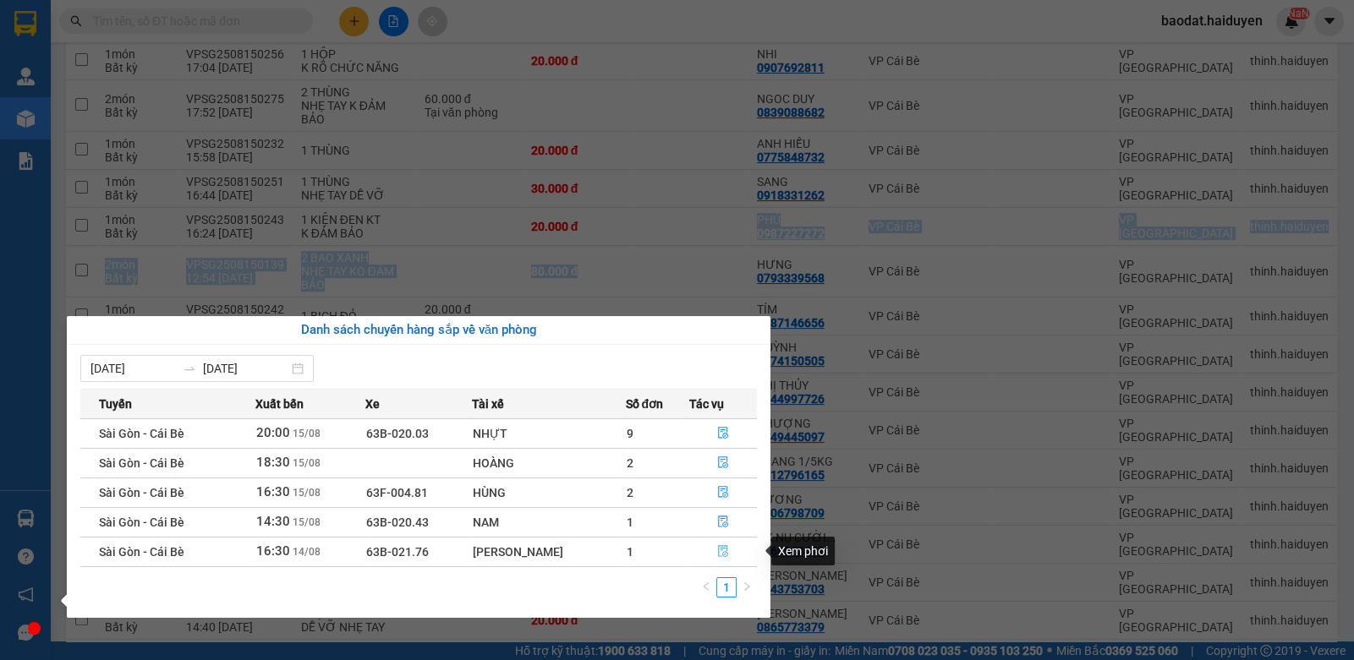
click at [722, 552] on icon "file-done" at bounding box center [723, 551] width 12 height 12
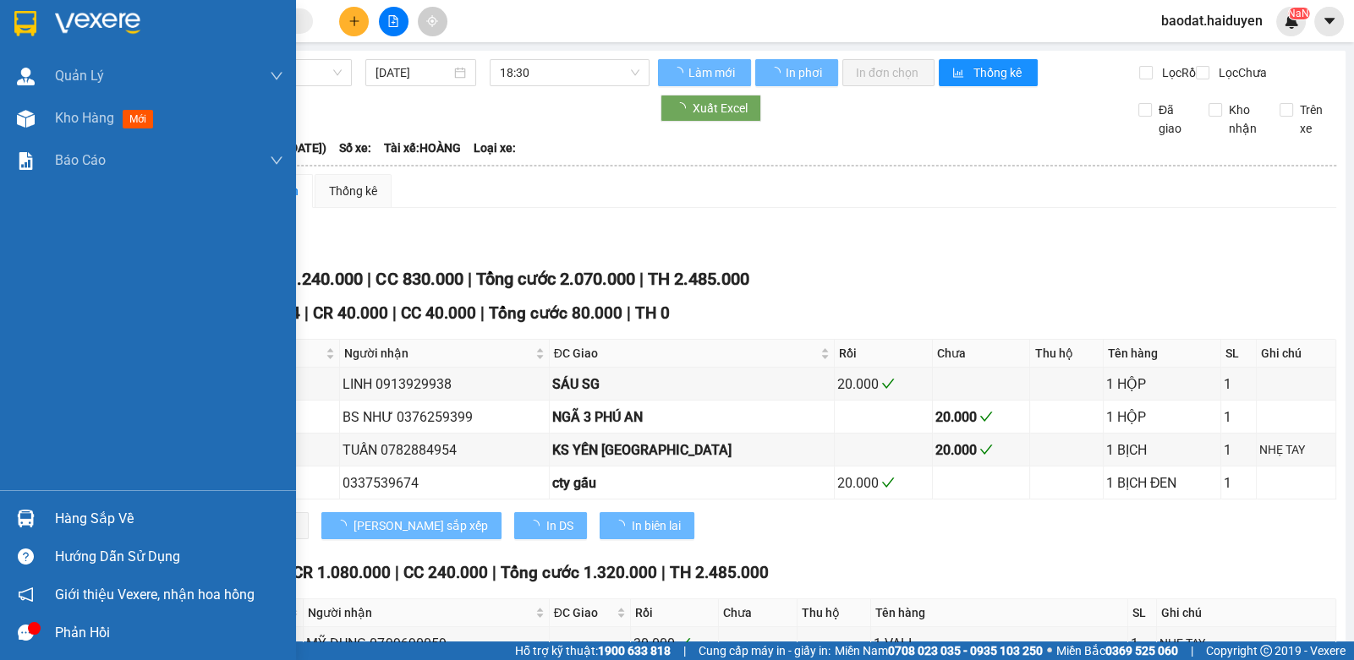
type input "[DATE]"
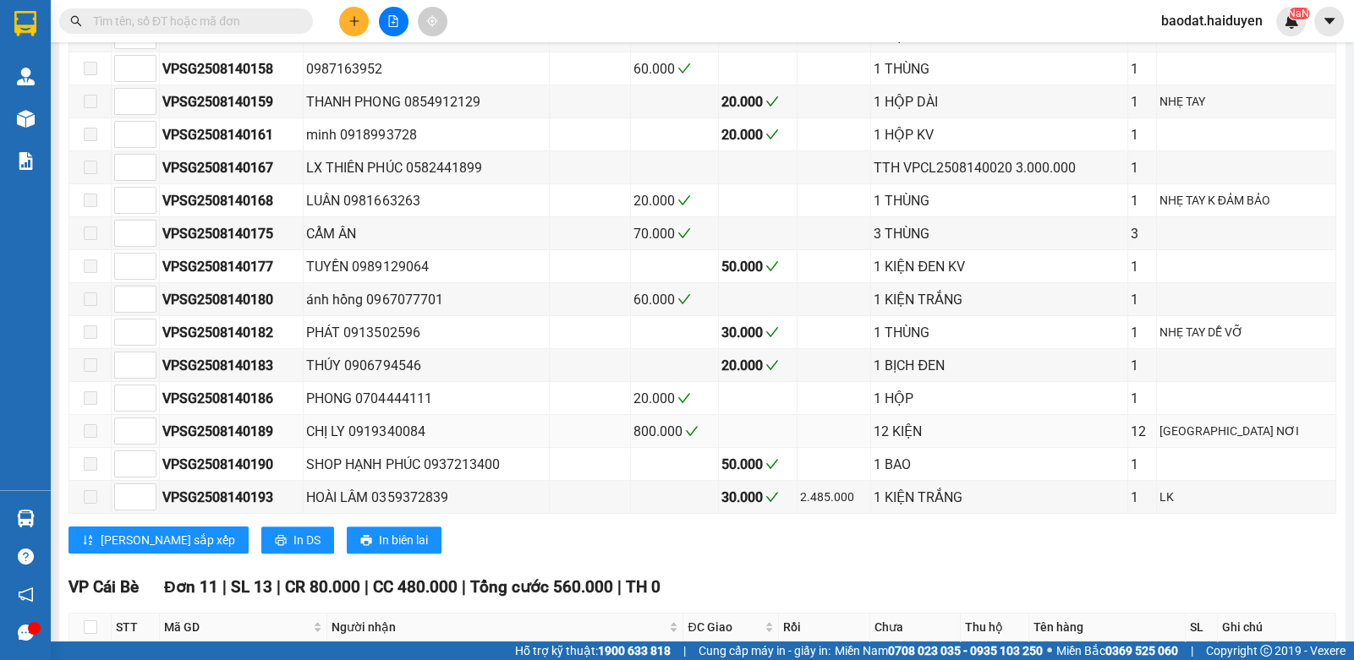
scroll to position [930, 0]
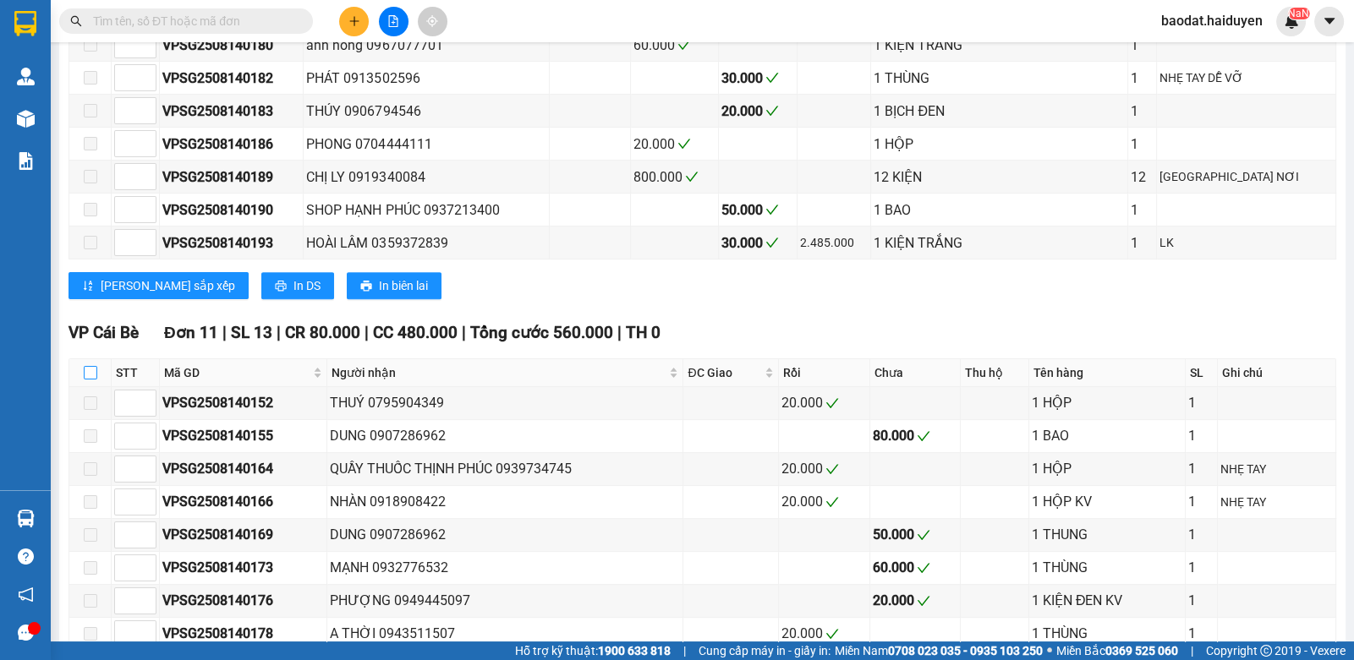
click at [95, 371] on input "checkbox" at bounding box center [91, 373] width 14 height 14
checkbox input "true"
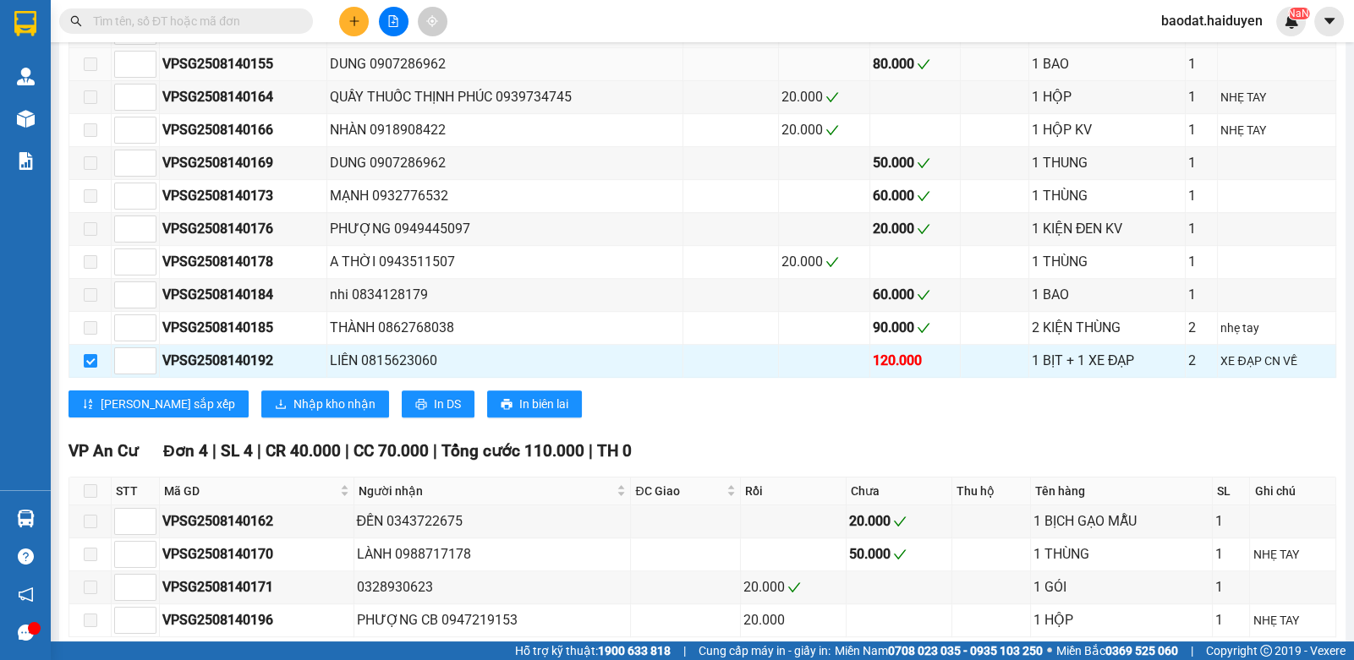
scroll to position [1379, 0]
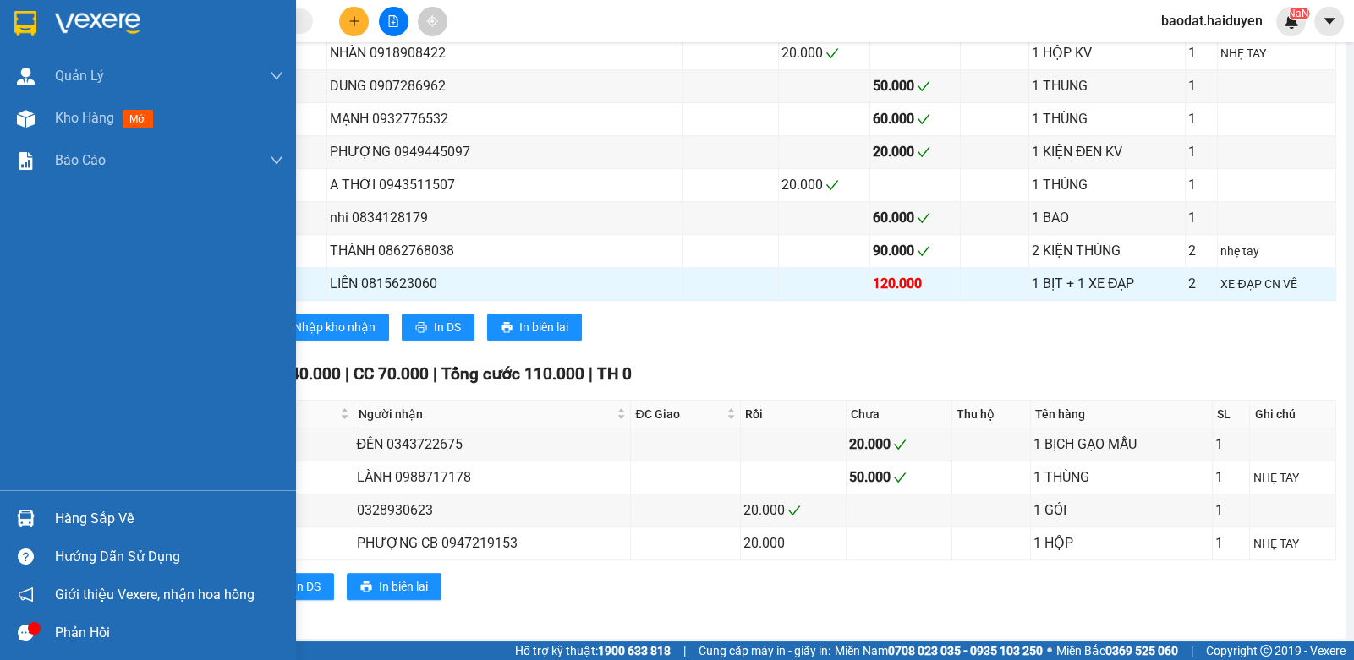
click at [109, 513] on div "Hàng sắp về" at bounding box center [169, 518] width 228 height 25
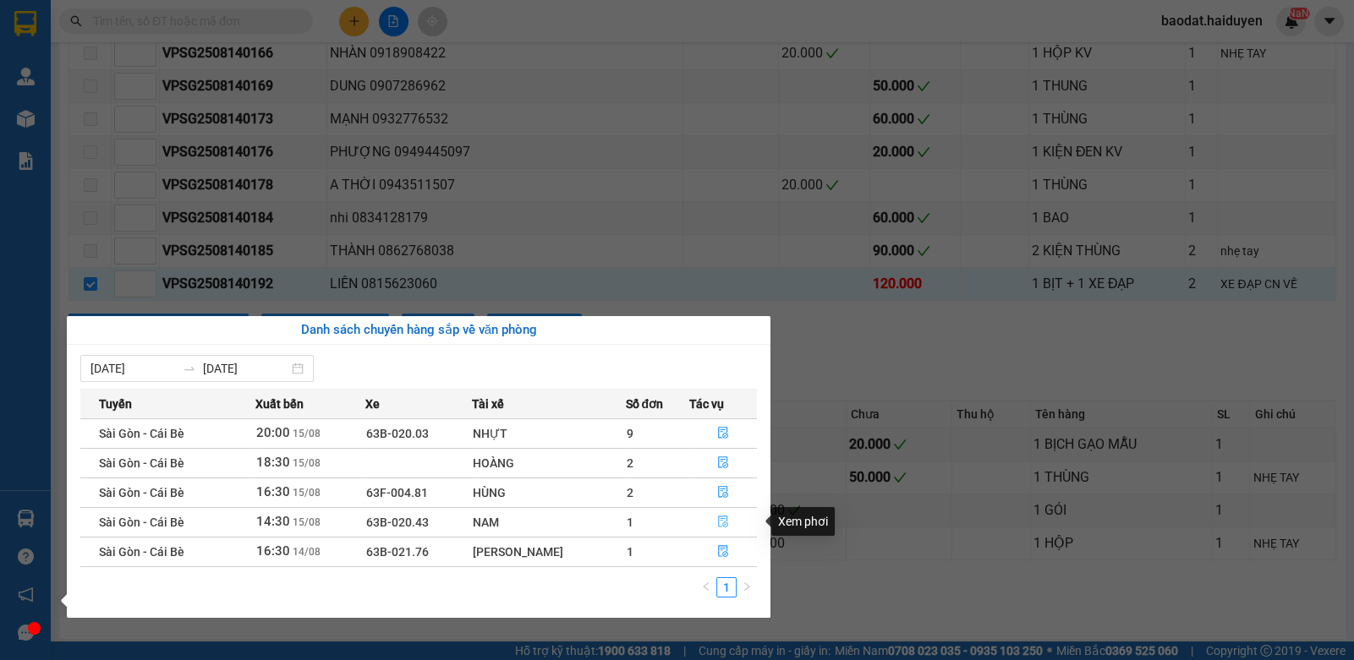
drag, startPoint x: 725, startPoint y: 521, endPoint x: 723, endPoint y: 509, distance: 12.0
click at [723, 516] on icon "file-done" at bounding box center [723, 522] width 12 height 12
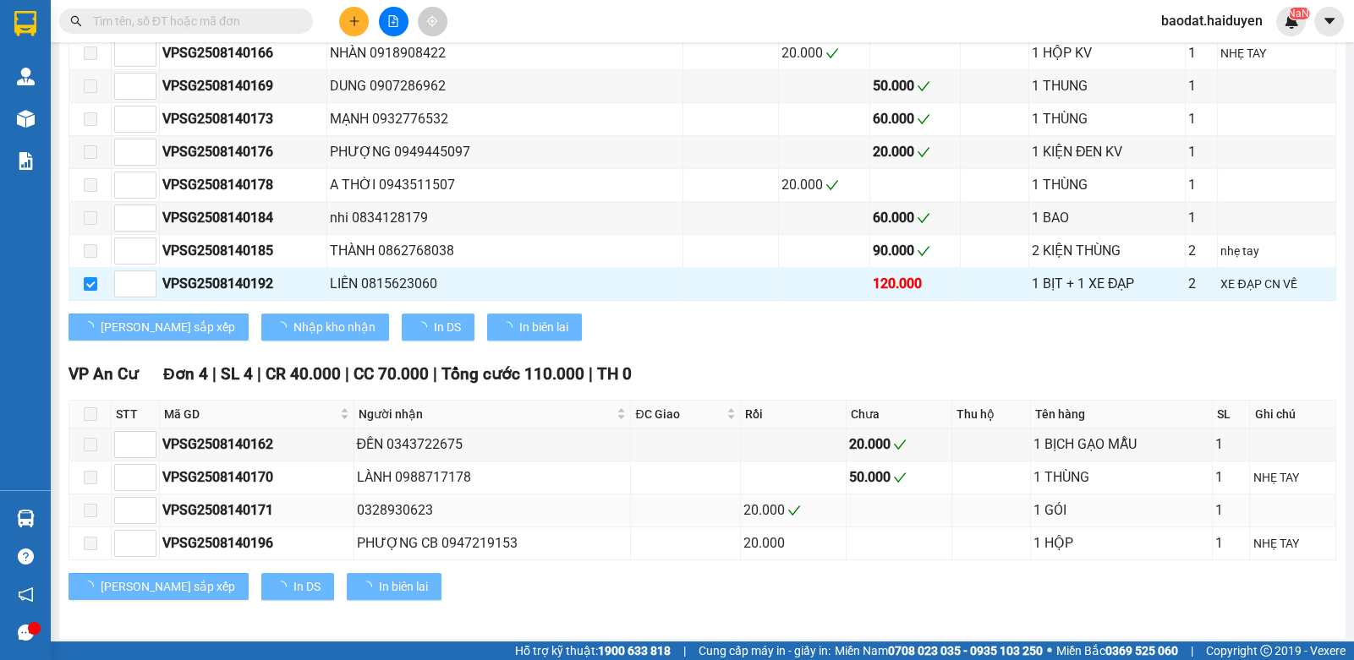
checkbox input "false"
type input "[DATE]"
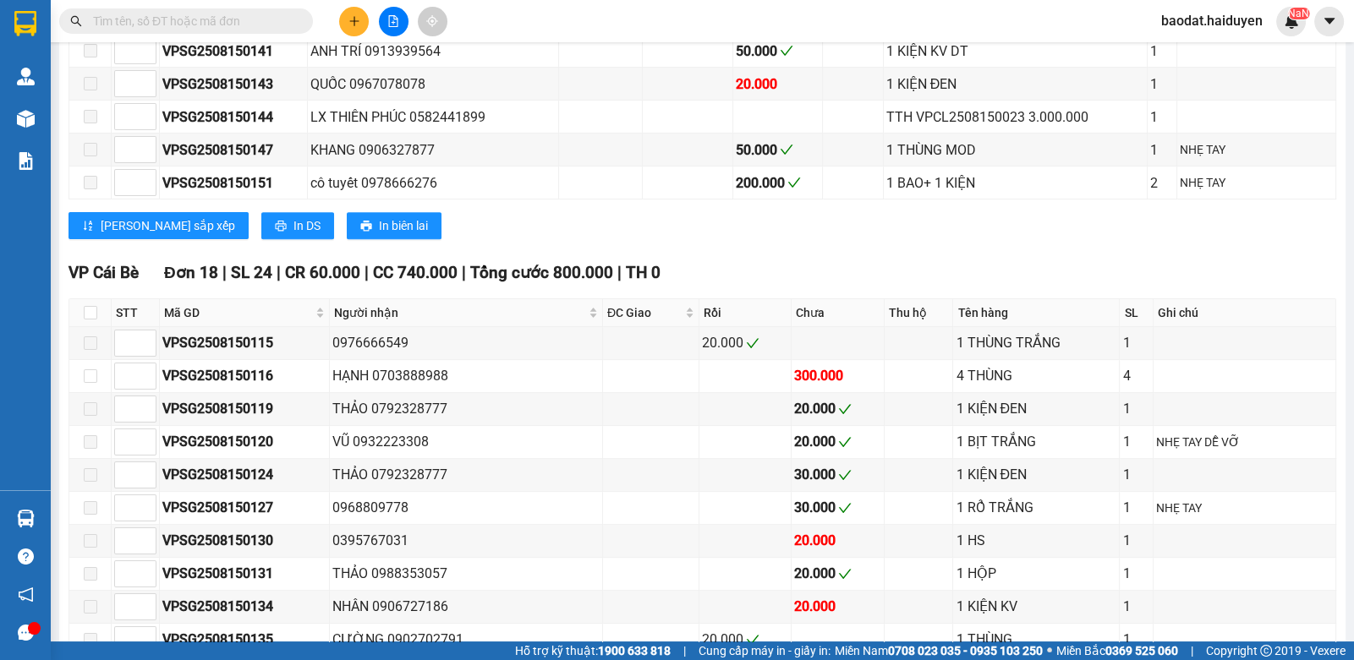
scroll to position [794, 0]
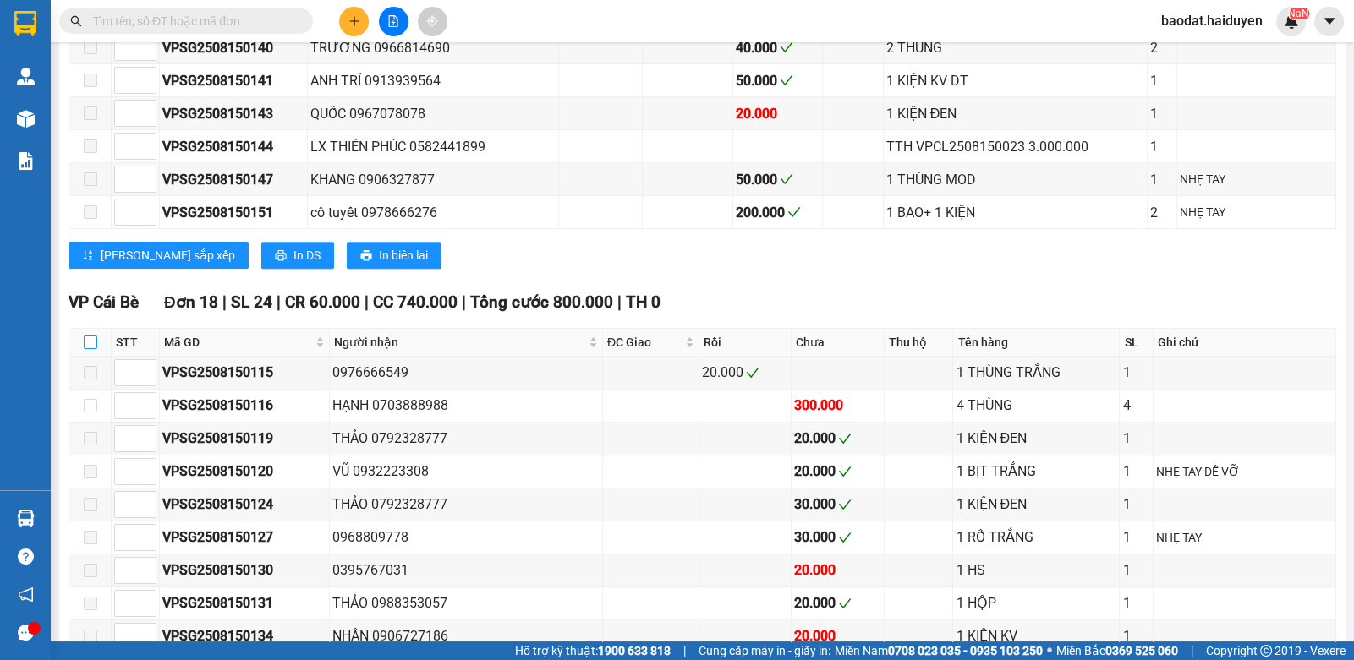
click at [85, 346] on input "checkbox" at bounding box center [91, 343] width 14 height 14
checkbox input "true"
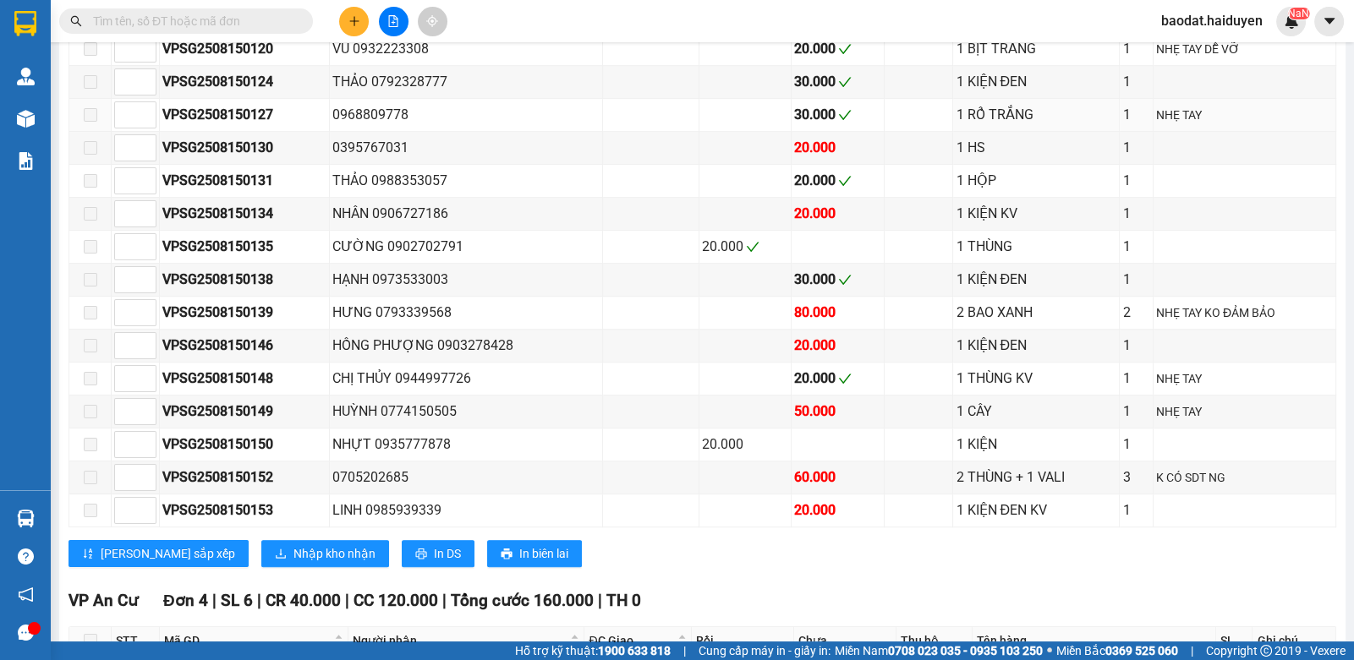
scroll to position [879, 0]
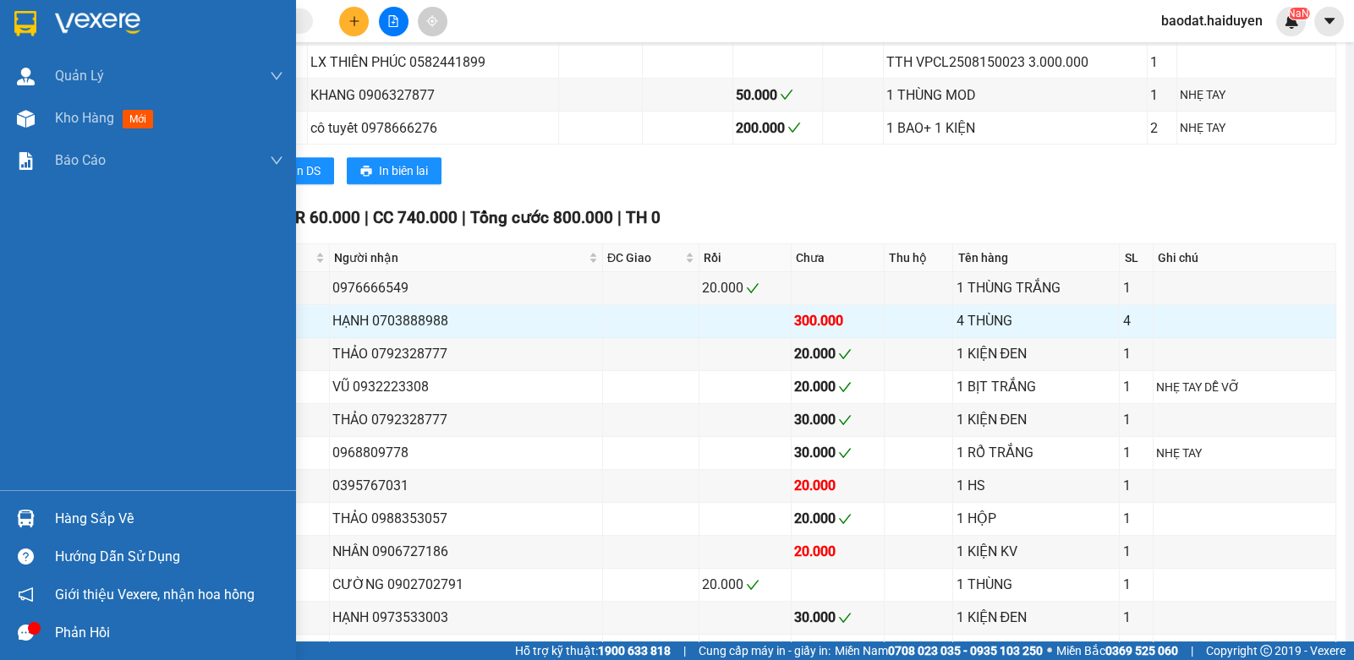
drag, startPoint x: 86, startPoint y: 526, endPoint x: 76, endPoint y: 530, distance: 11.0
click at [80, 530] on div "Hàng sắp về" at bounding box center [169, 518] width 228 height 25
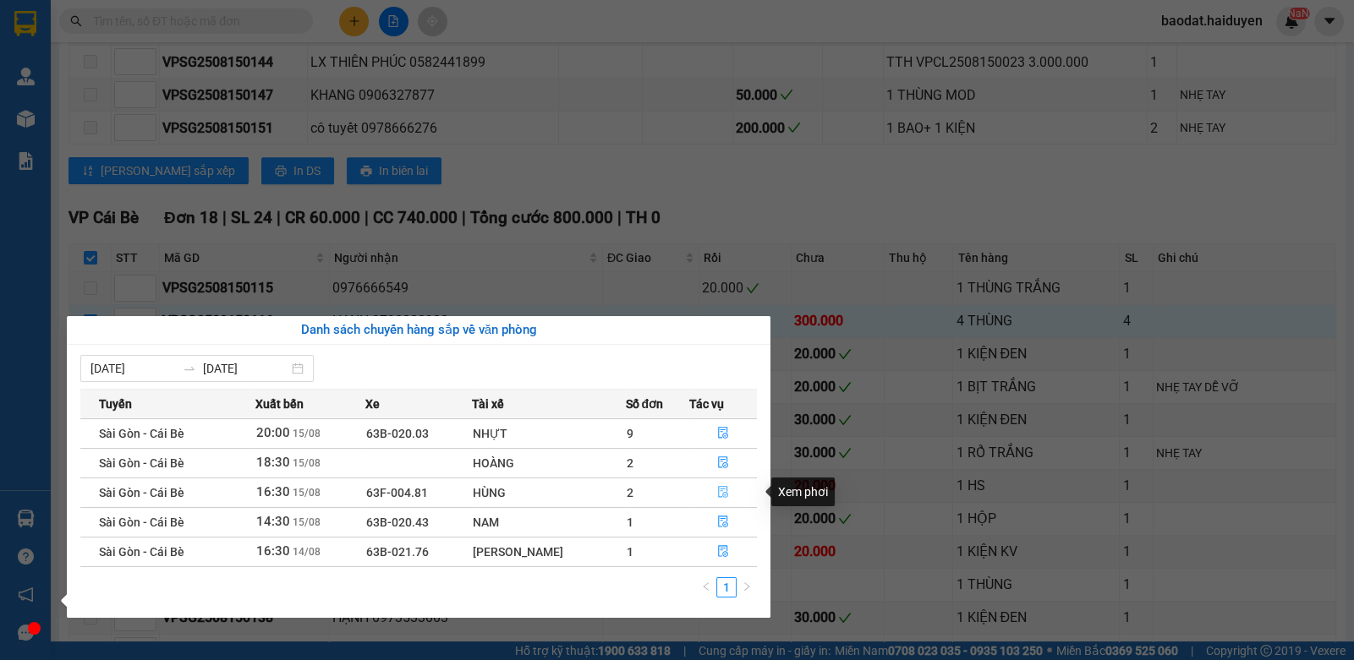
drag, startPoint x: 715, startPoint y: 491, endPoint x: 723, endPoint y: 485, distance: 10.3
click at [718, 491] on icon "file-done" at bounding box center [723, 492] width 12 height 12
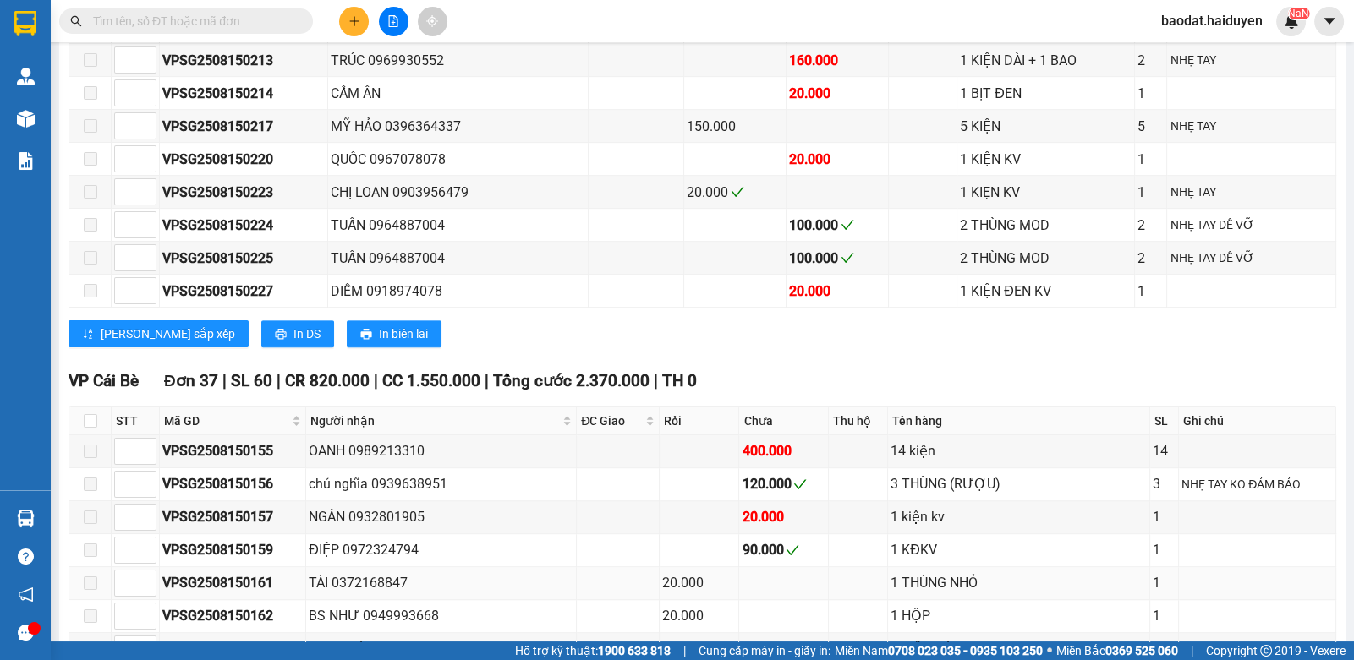
scroll to position [1366, 0]
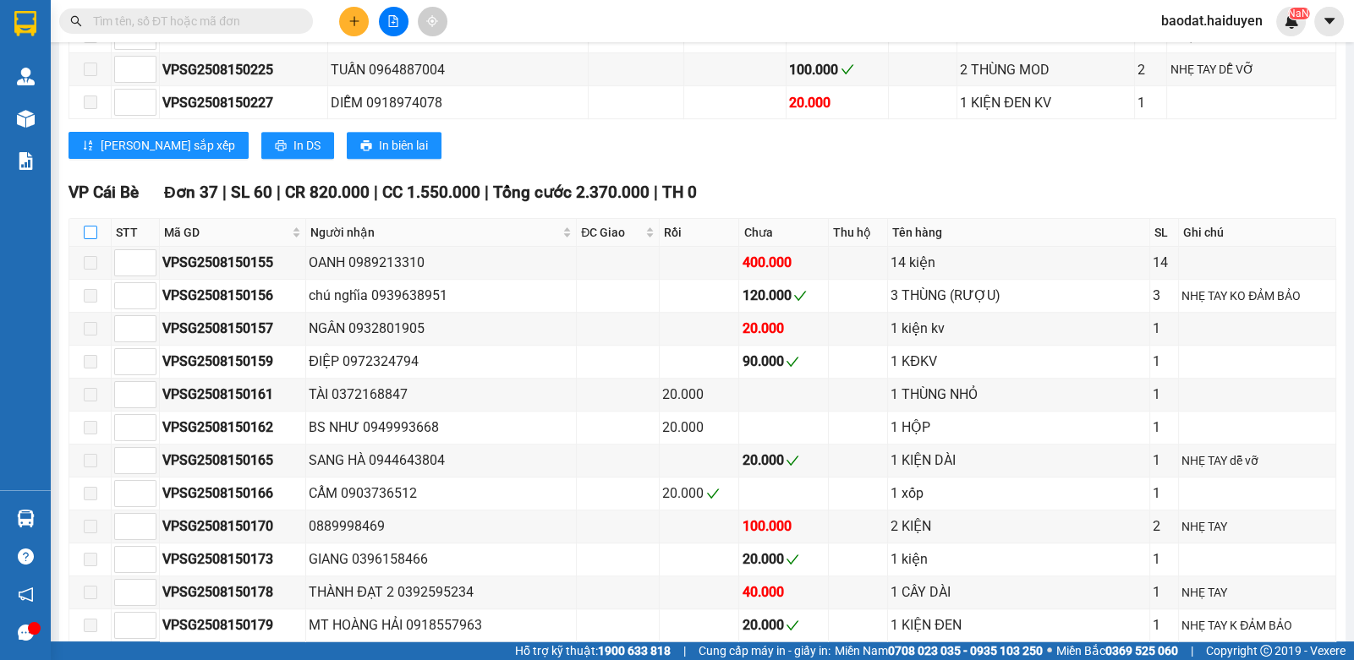
click at [85, 234] on input "checkbox" at bounding box center [91, 233] width 14 height 14
checkbox input "true"
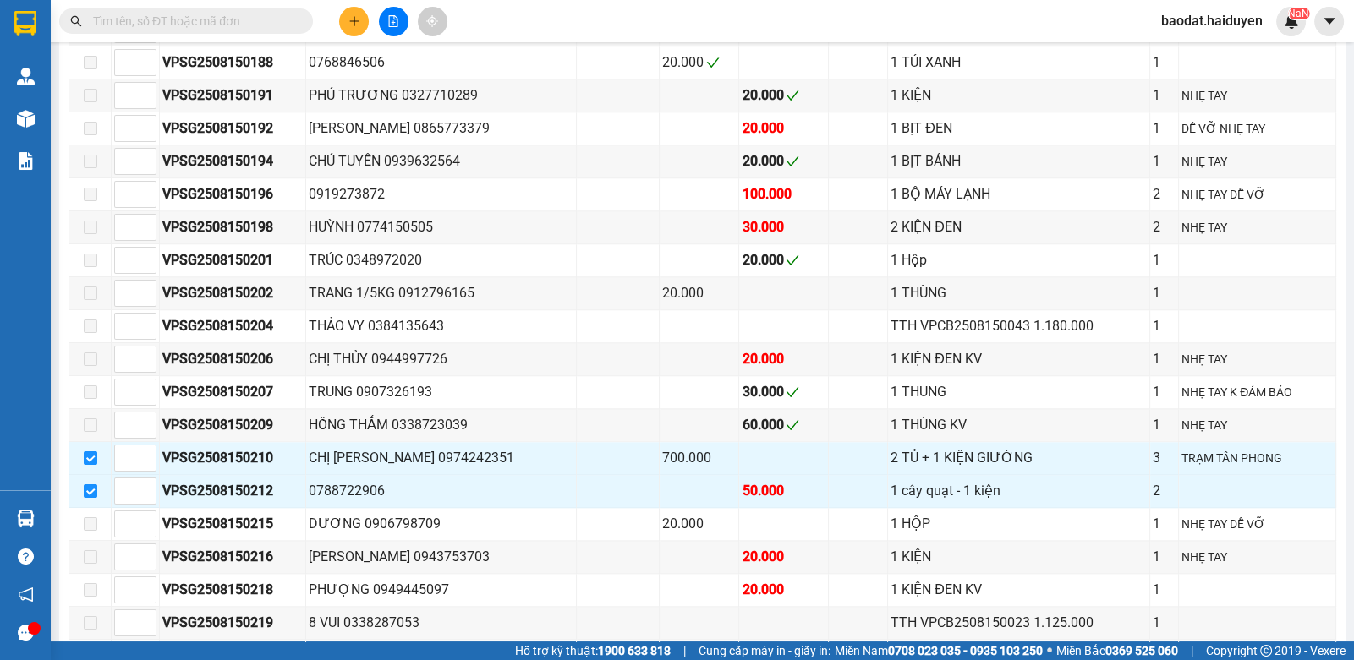
scroll to position [2380, 0]
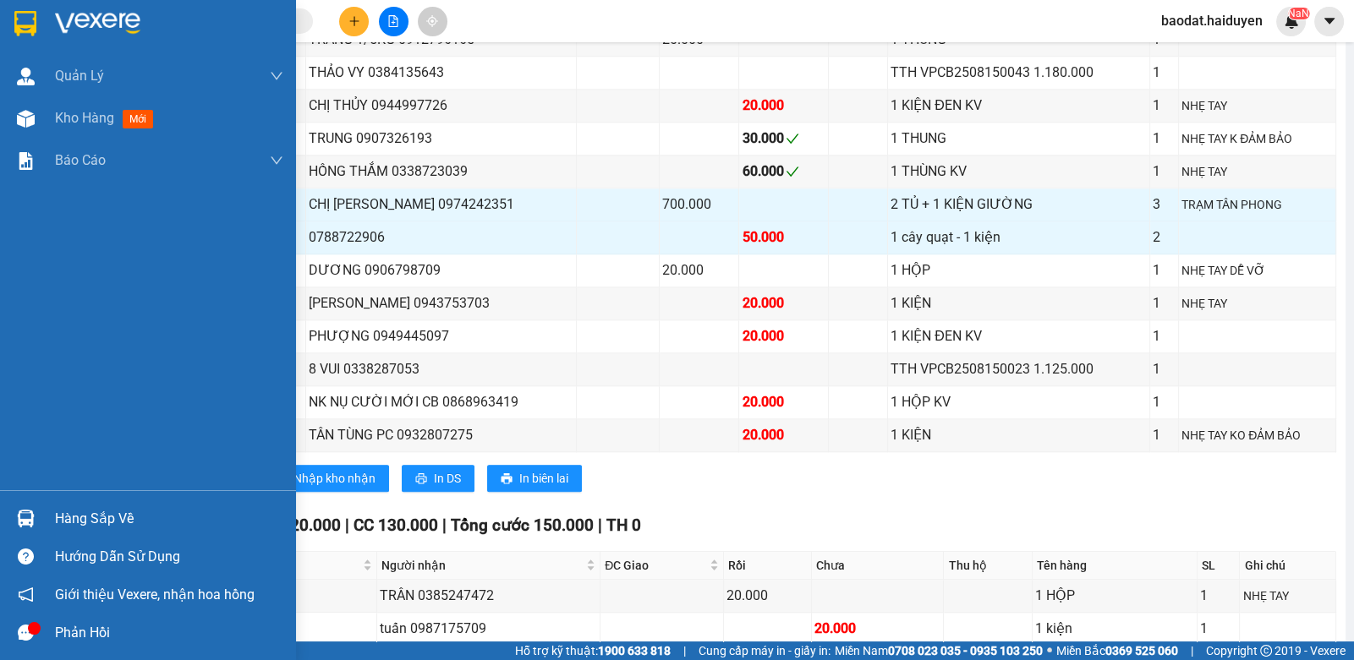
drag, startPoint x: 47, startPoint y: 523, endPoint x: 48, endPoint y: 515, distance: 8.6
click at [48, 521] on div "Hàng sắp về" at bounding box center [148, 519] width 296 height 38
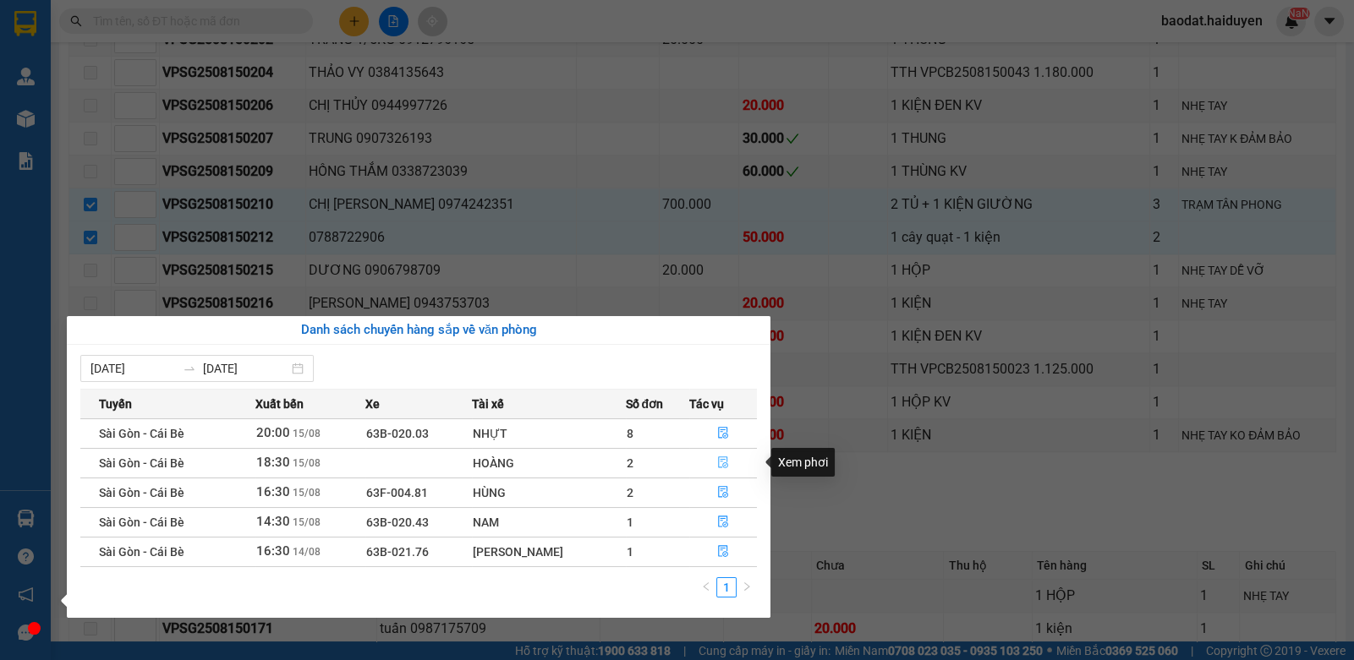
click at [724, 467] on icon "file-done" at bounding box center [723, 463] width 12 height 12
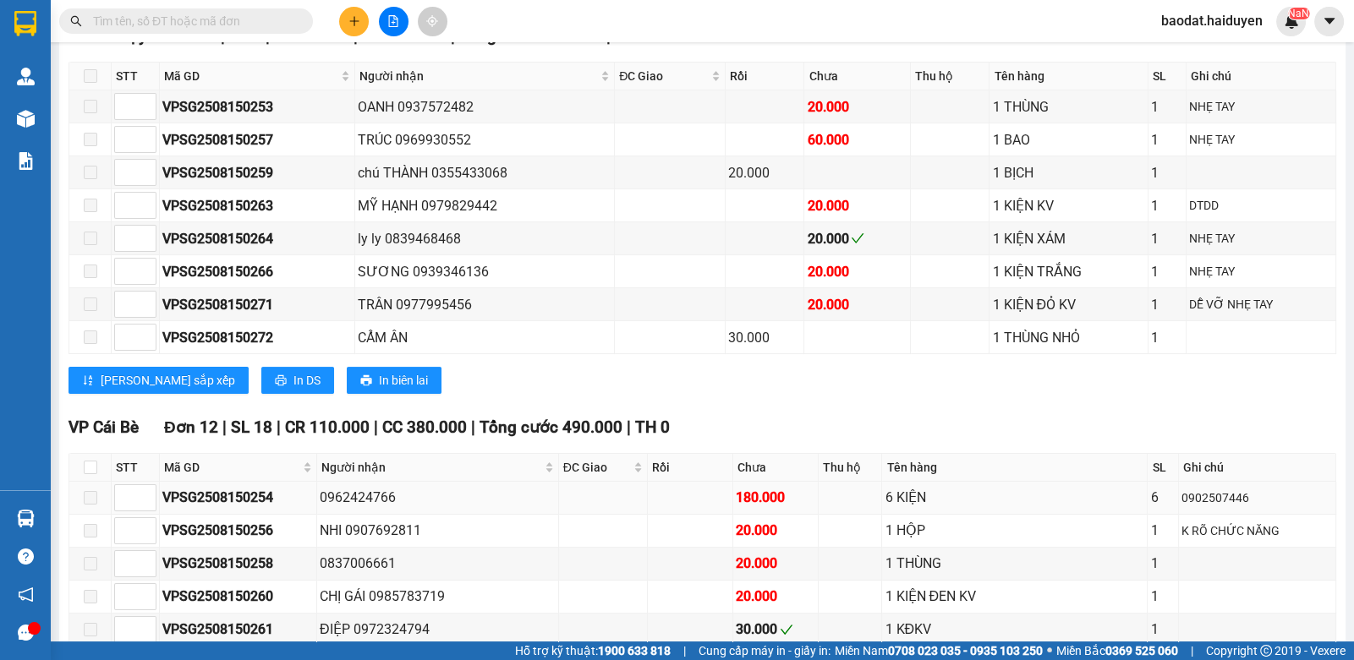
scroll to position [534, 0]
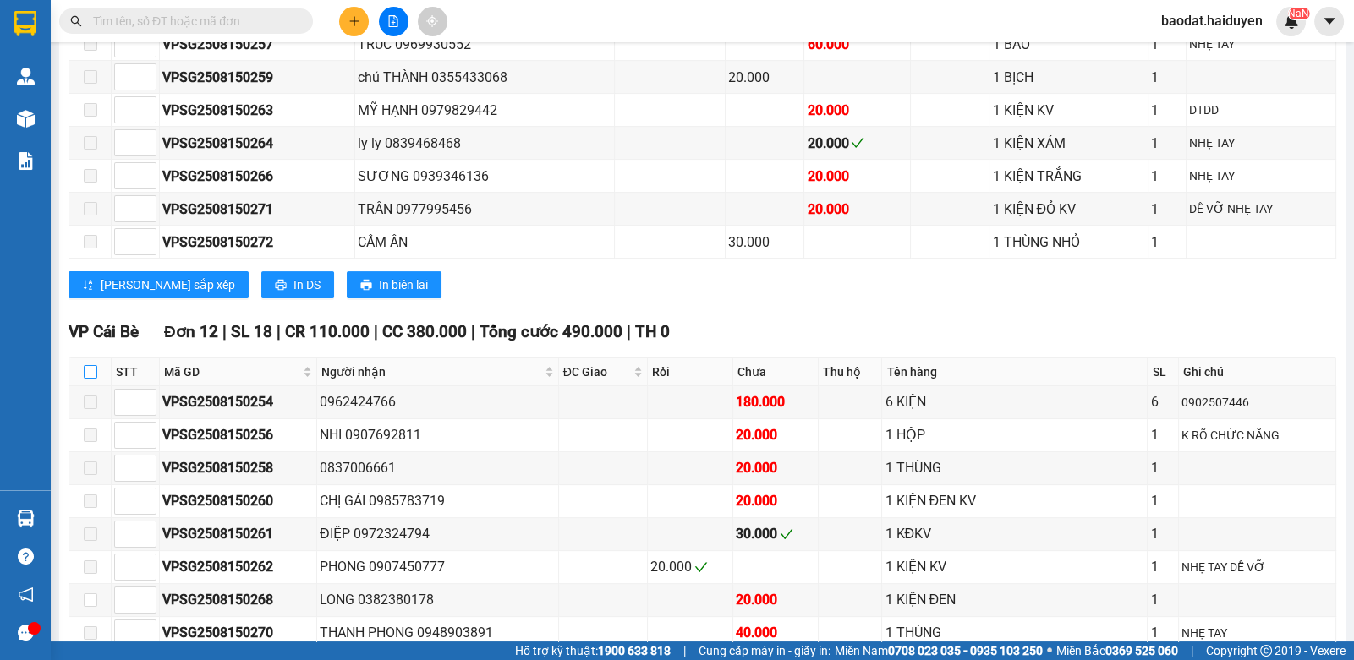
click at [90, 381] on label at bounding box center [91, 372] width 14 height 19
click at [90, 379] on input "checkbox" at bounding box center [91, 372] width 14 height 14
checkbox input "true"
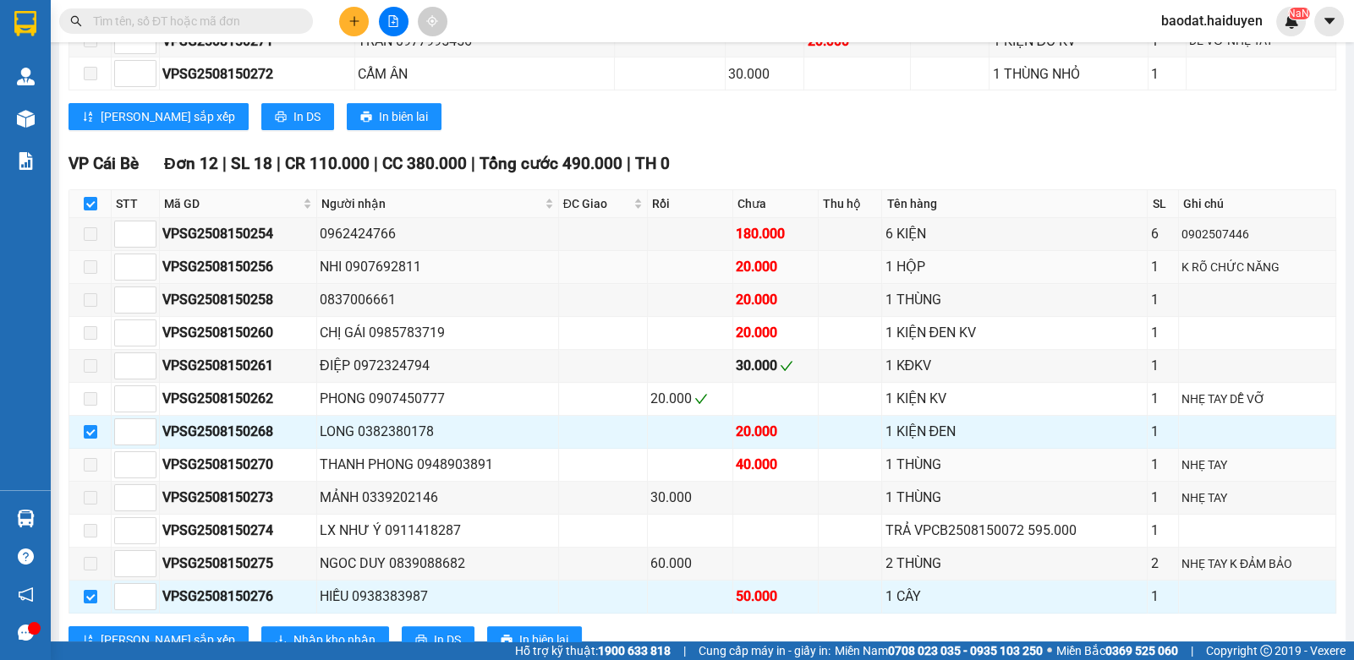
scroll to position [618, 0]
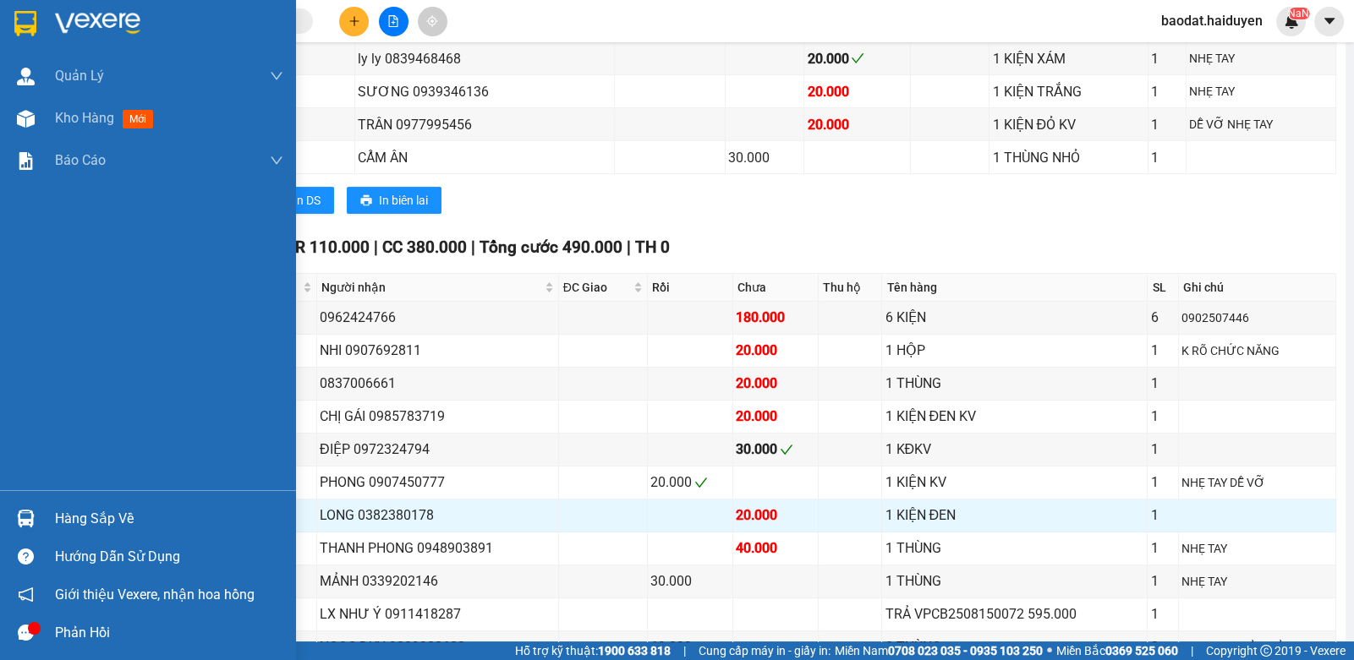
click at [25, 523] on img at bounding box center [26, 519] width 18 height 18
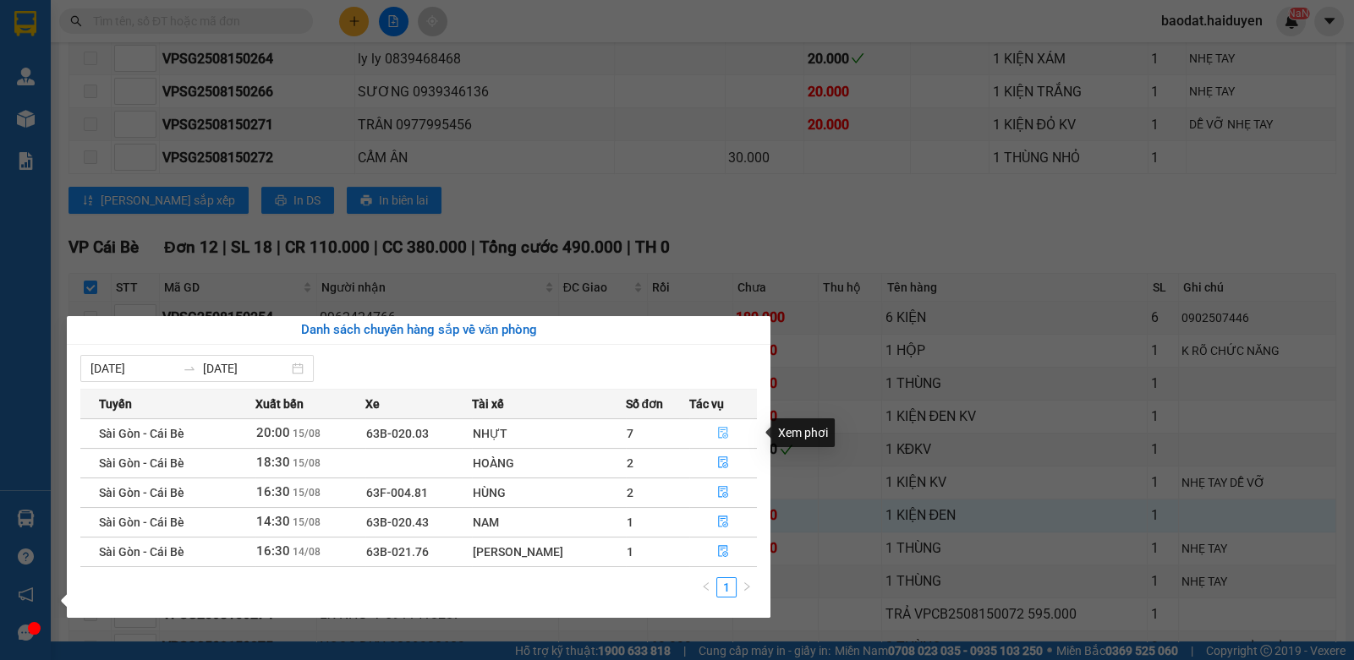
click at [718, 431] on icon "file-done" at bounding box center [723, 433] width 12 height 12
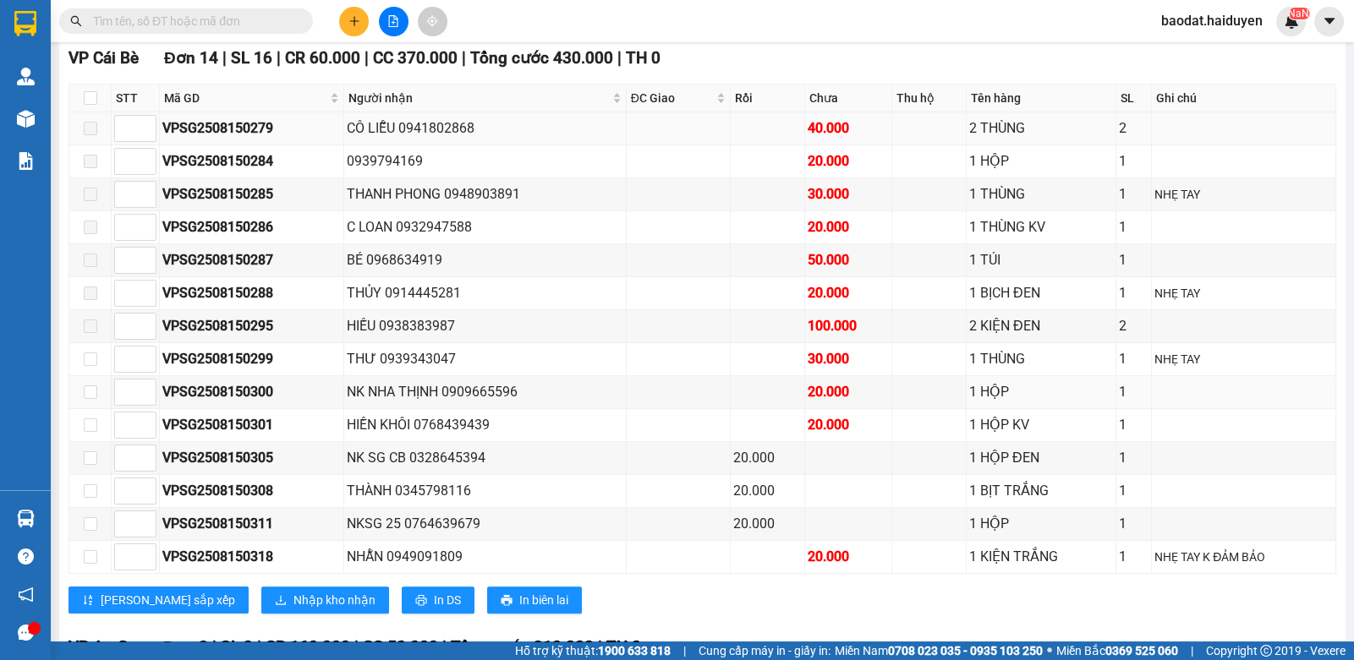
scroll to position [969, 0]
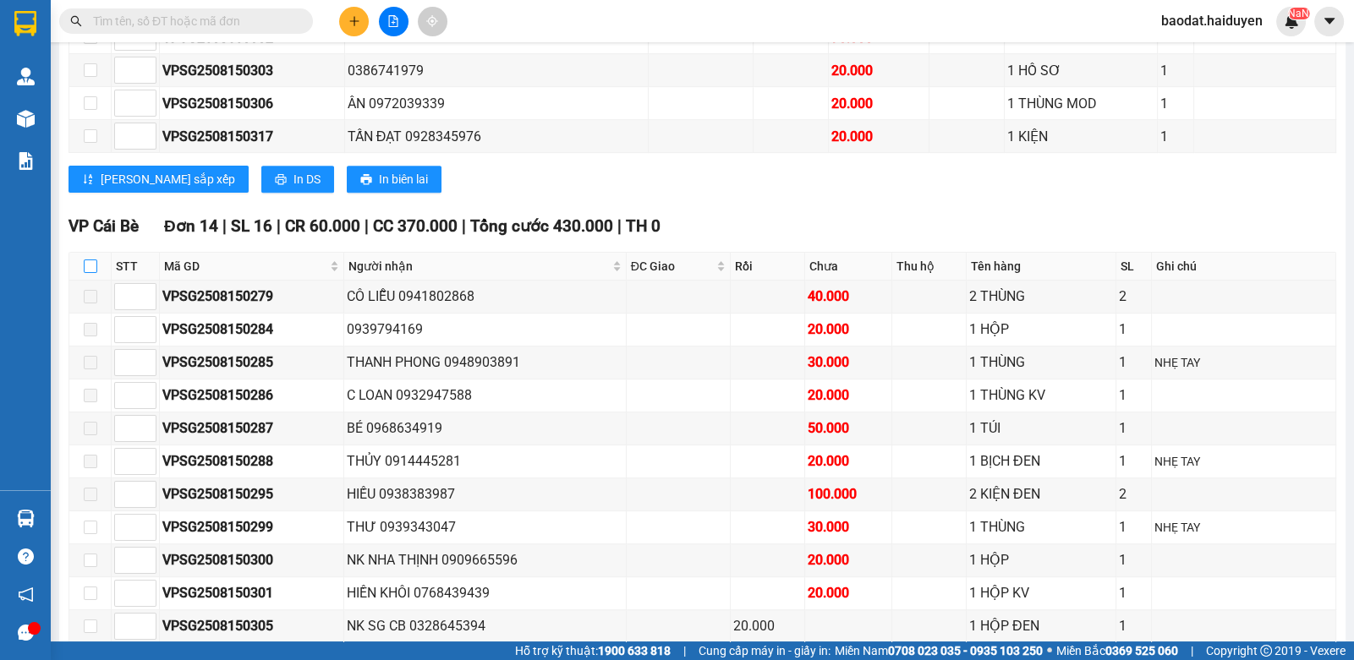
click at [90, 271] on input "checkbox" at bounding box center [91, 267] width 14 height 14
checkbox input "true"
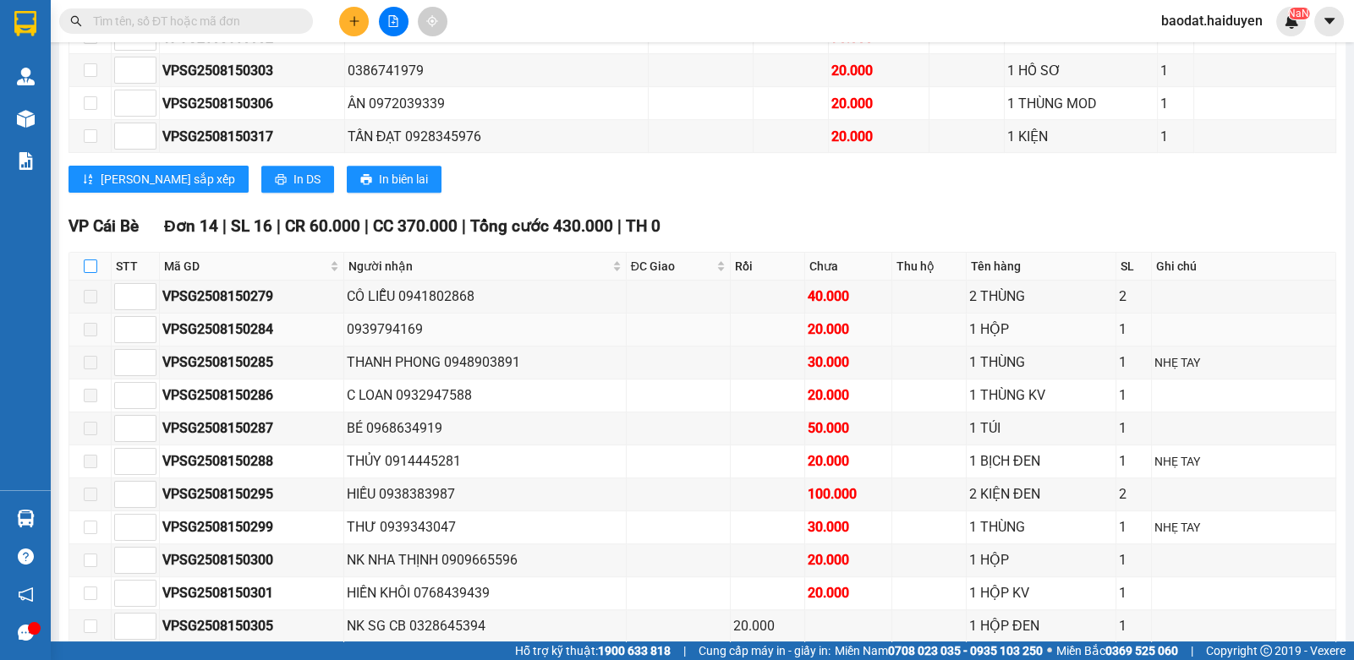
checkbox input "true"
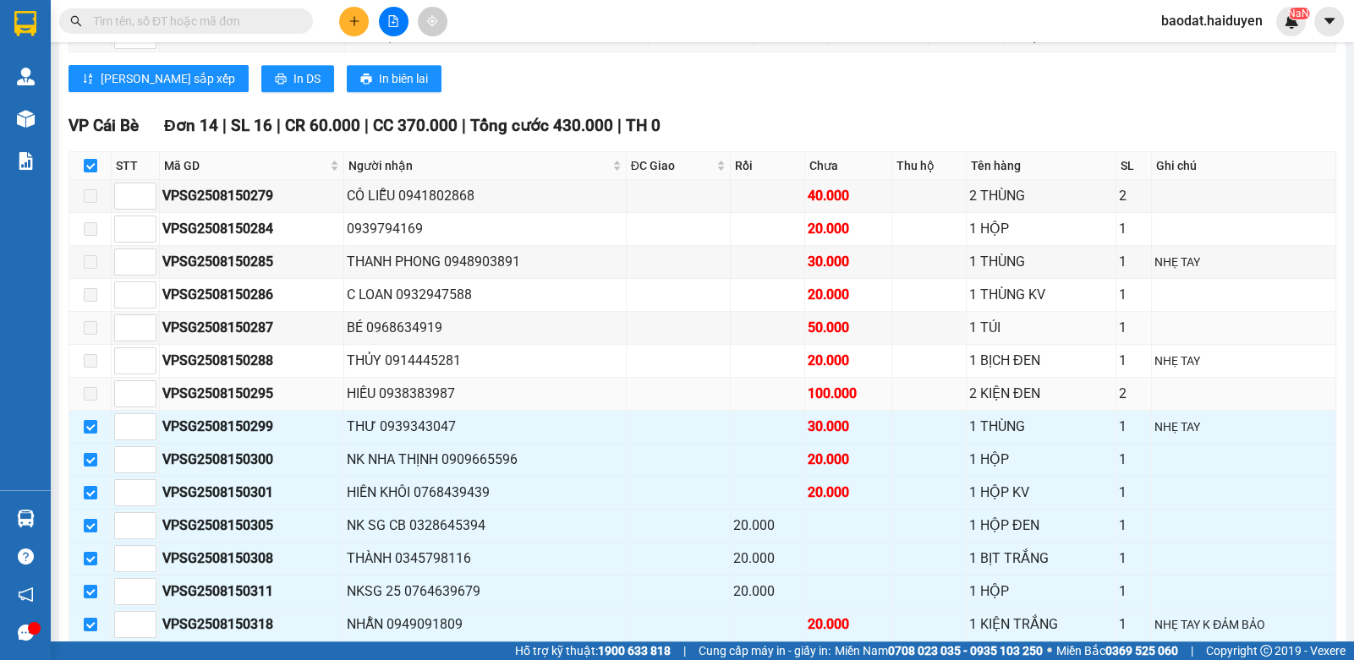
scroll to position [1307, 0]
